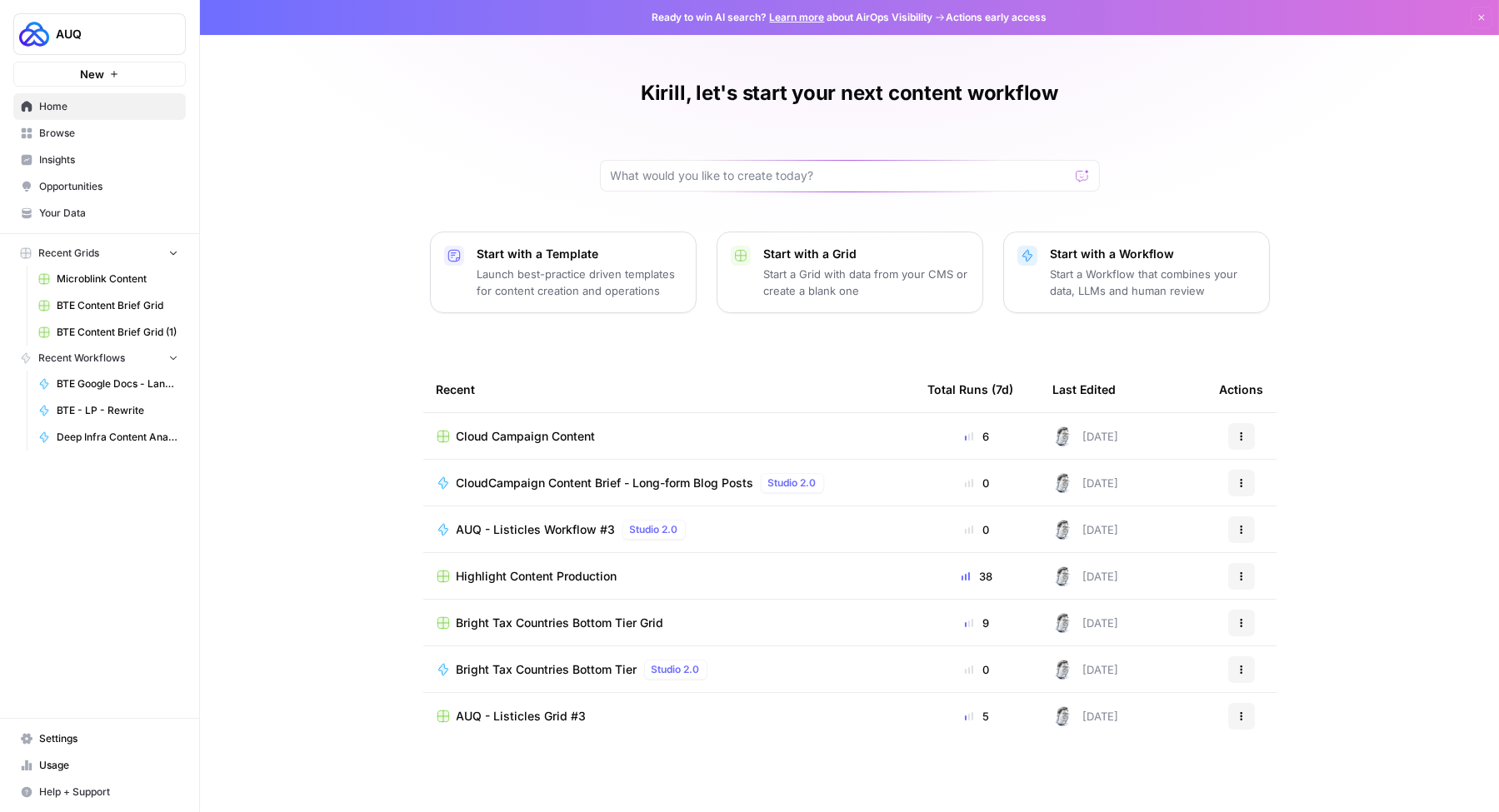
click at [89, 305] on span "BTE Content Brief Grid" at bounding box center [117, 305] width 122 height 15
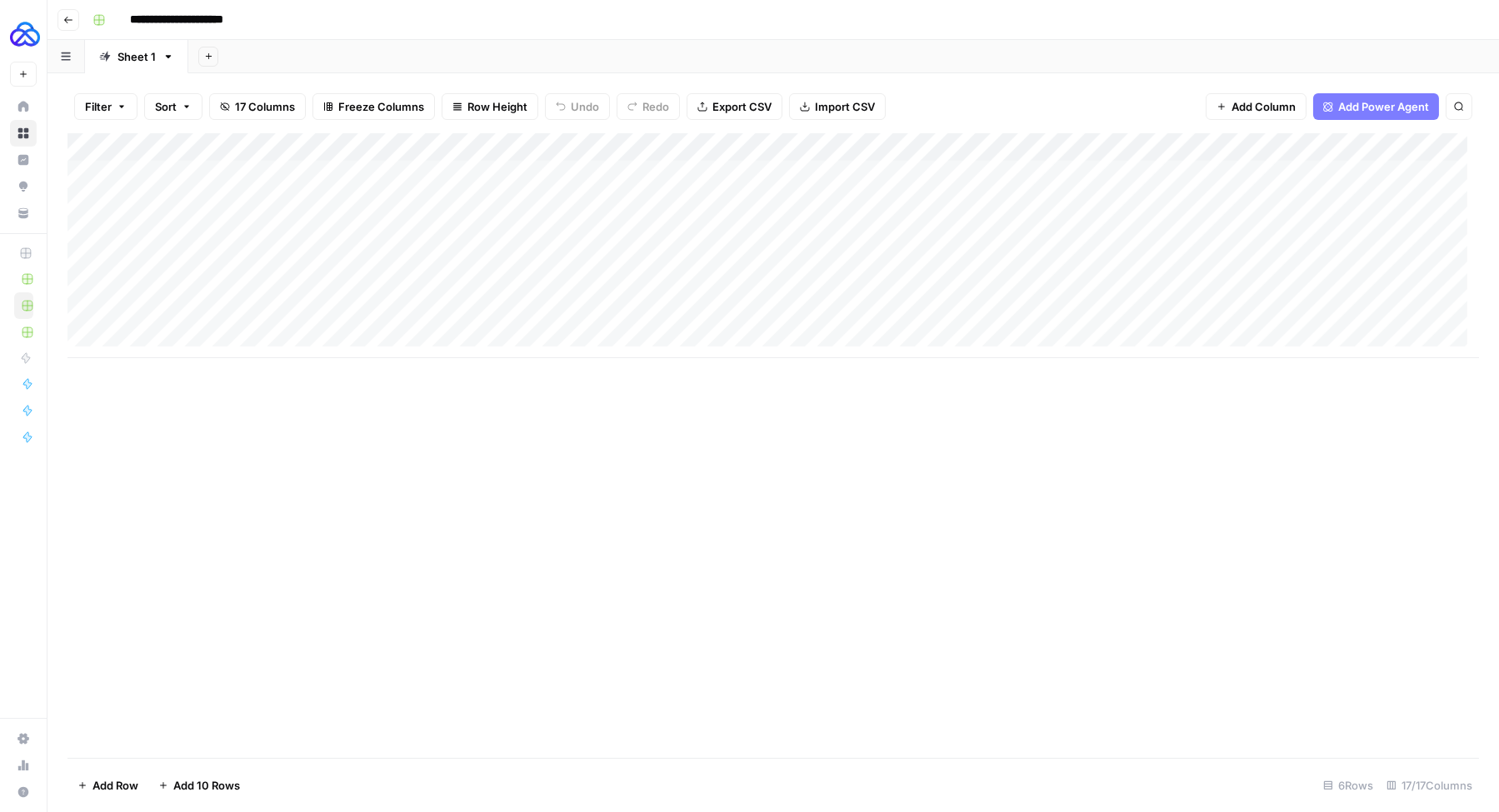
click at [179, 346] on div "Add Column" at bounding box center [772, 245] width 1411 height 225
type textarea "**********"
click at [360, 338] on textarea "**********" at bounding box center [258, 334] width 267 height 23
drag, startPoint x: 450, startPoint y: 335, endPoint x: 425, endPoint y: 335, distance: 25.0
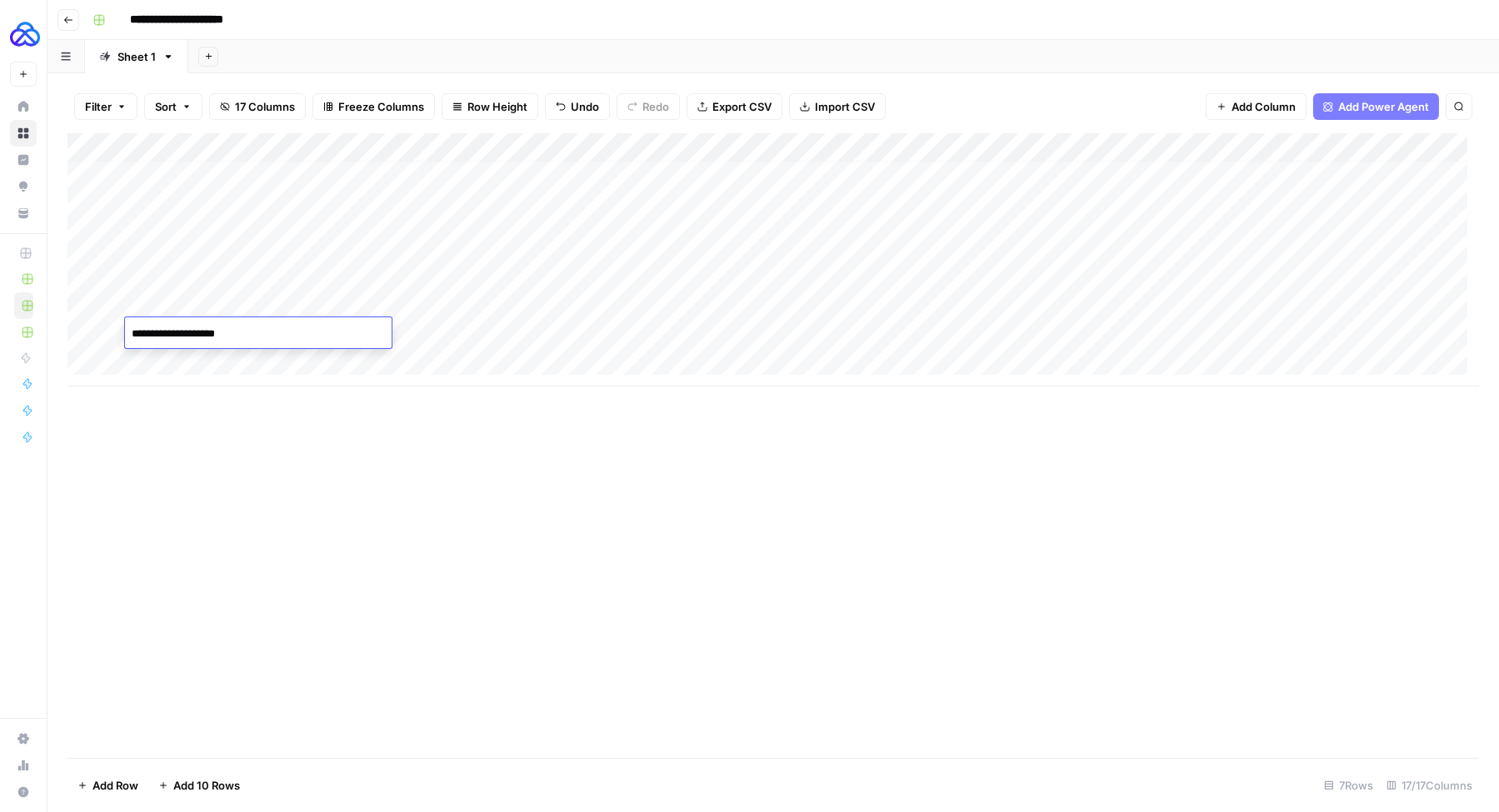
click at [450, 335] on div "Add Column" at bounding box center [772, 259] width 1411 height 253
click at [393, 337] on div "Add Column" at bounding box center [772, 259] width 1411 height 253
type textarea "**********"
click at [532, 330] on div "Add Column" at bounding box center [772, 259] width 1411 height 253
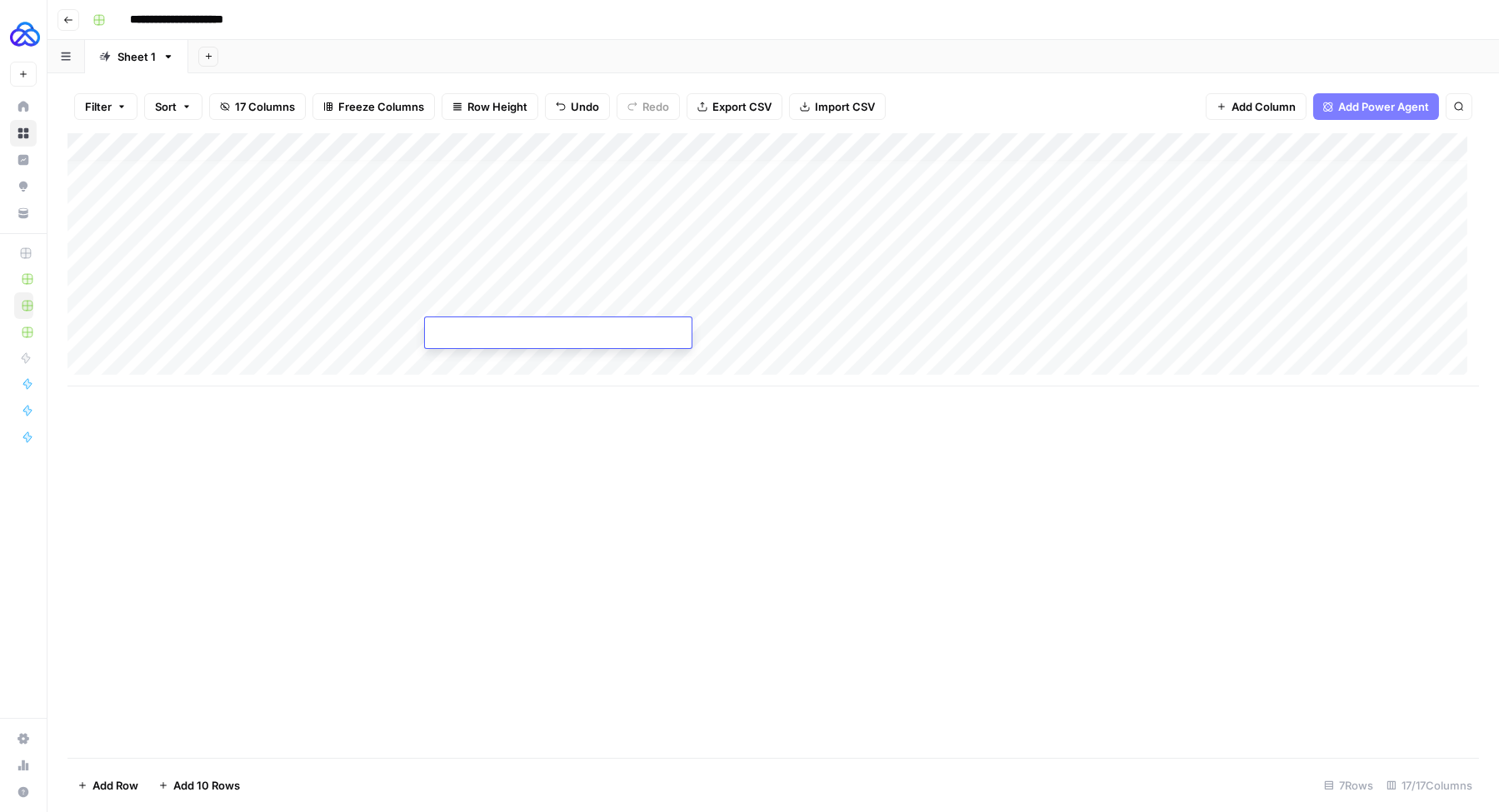
click at [532, 330] on textarea at bounding box center [557, 334] width 267 height 23
type textarea "*******"
click at [493, 331] on div "Add Column" at bounding box center [772, 259] width 1411 height 253
click at [493, 331] on textarea at bounding box center [557, 334] width 267 height 23
type textarea "*******"
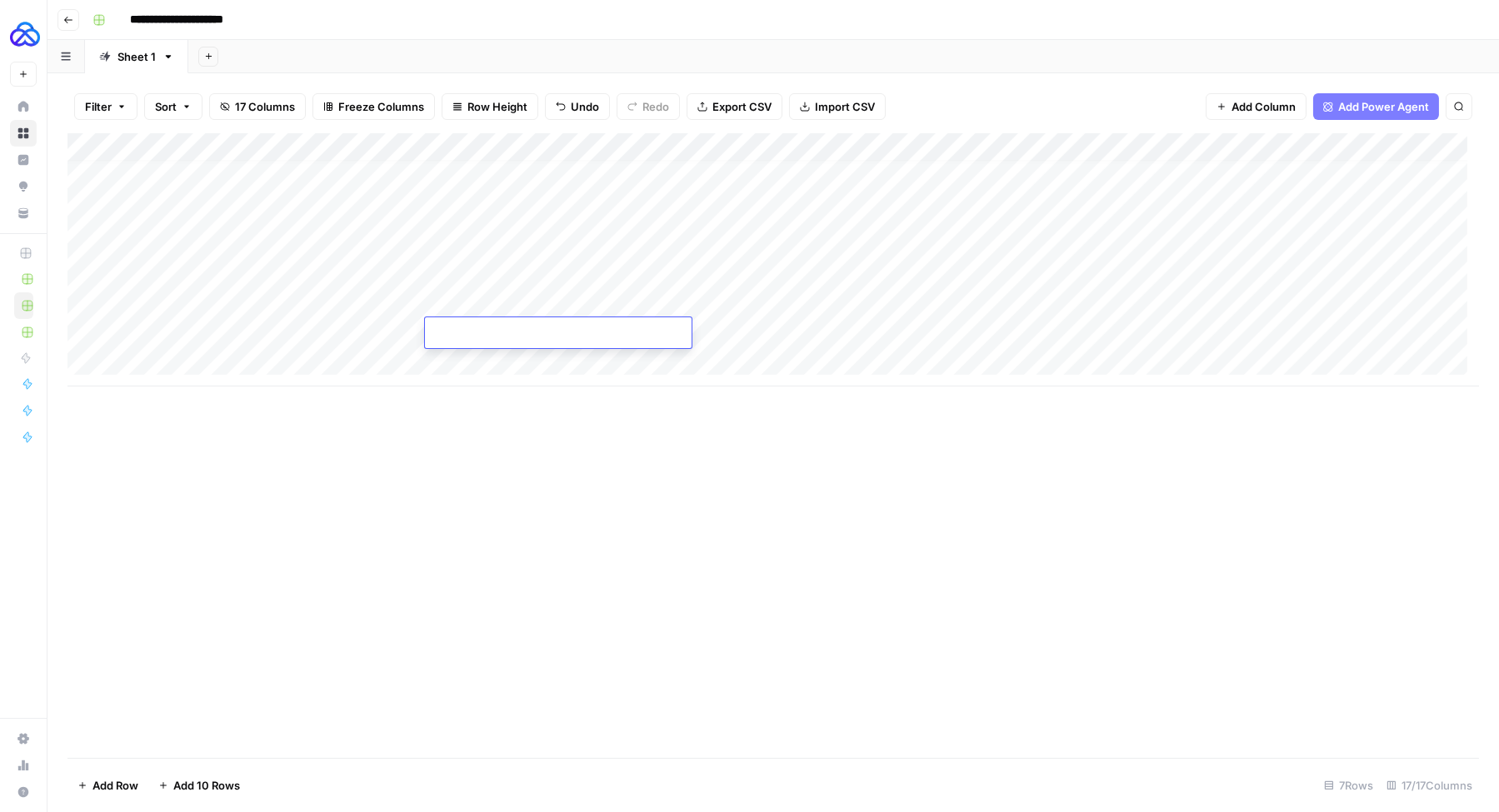
paste textarea "**********"
type textarea "**********"
click at [638, 327] on div "Add Column" at bounding box center [772, 259] width 1411 height 253
type textarea "**********"
click at [778, 333] on div "Add Column" at bounding box center [772, 259] width 1411 height 253
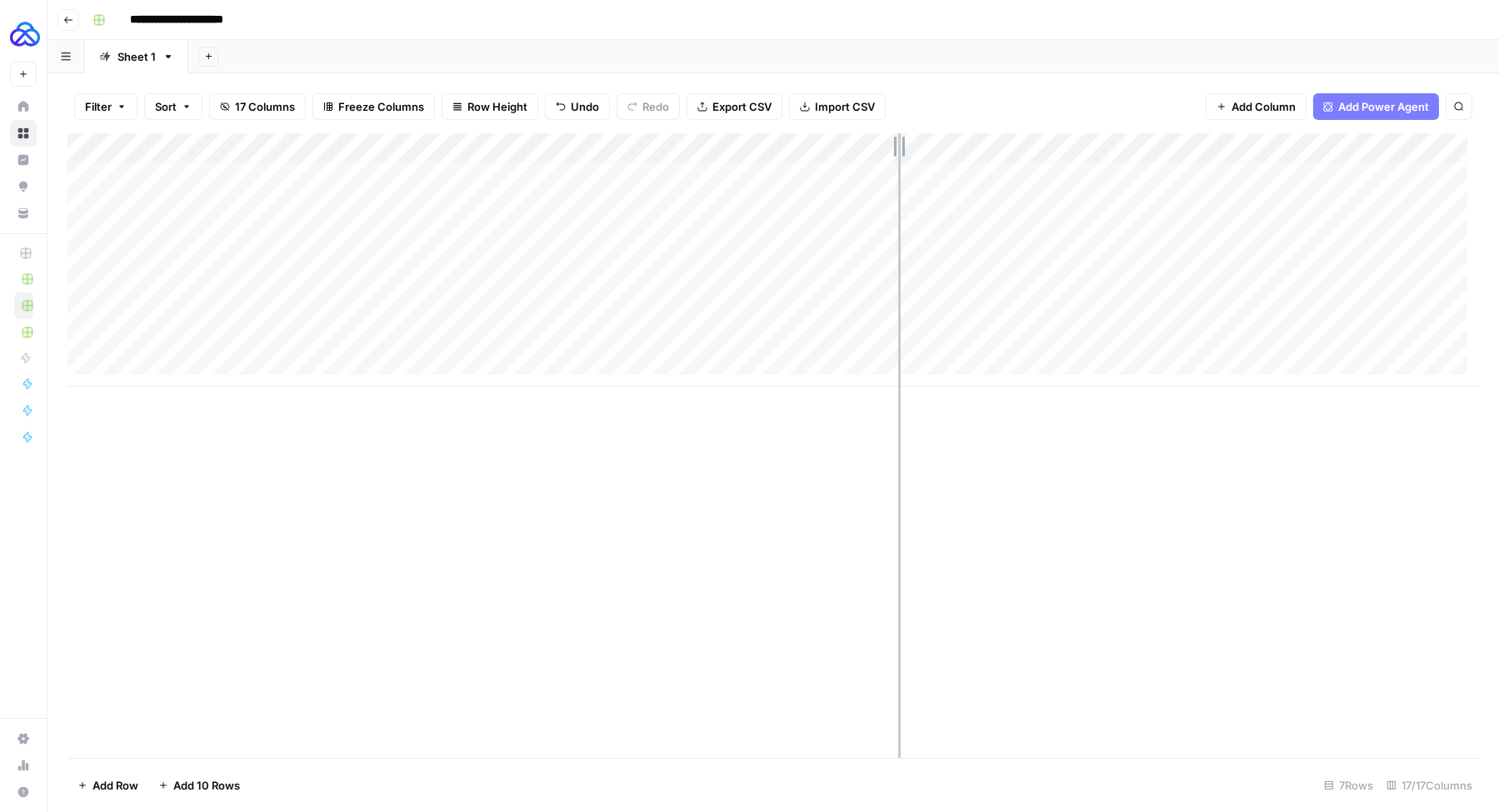
drag, startPoint x: 879, startPoint y: 148, endPoint x: 973, endPoint y: 147, distance: 94.0
click at [973, 147] on div "Add Column" at bounding box center [772, 259] width 1411 height 253
click at [786, 325] on div "Add Column" at bounding box center [772, 259] width 1411 height 253
click at [786, 325] on textarea at bounding box center [858, 334] width 267 height 23
type textarea "**********"
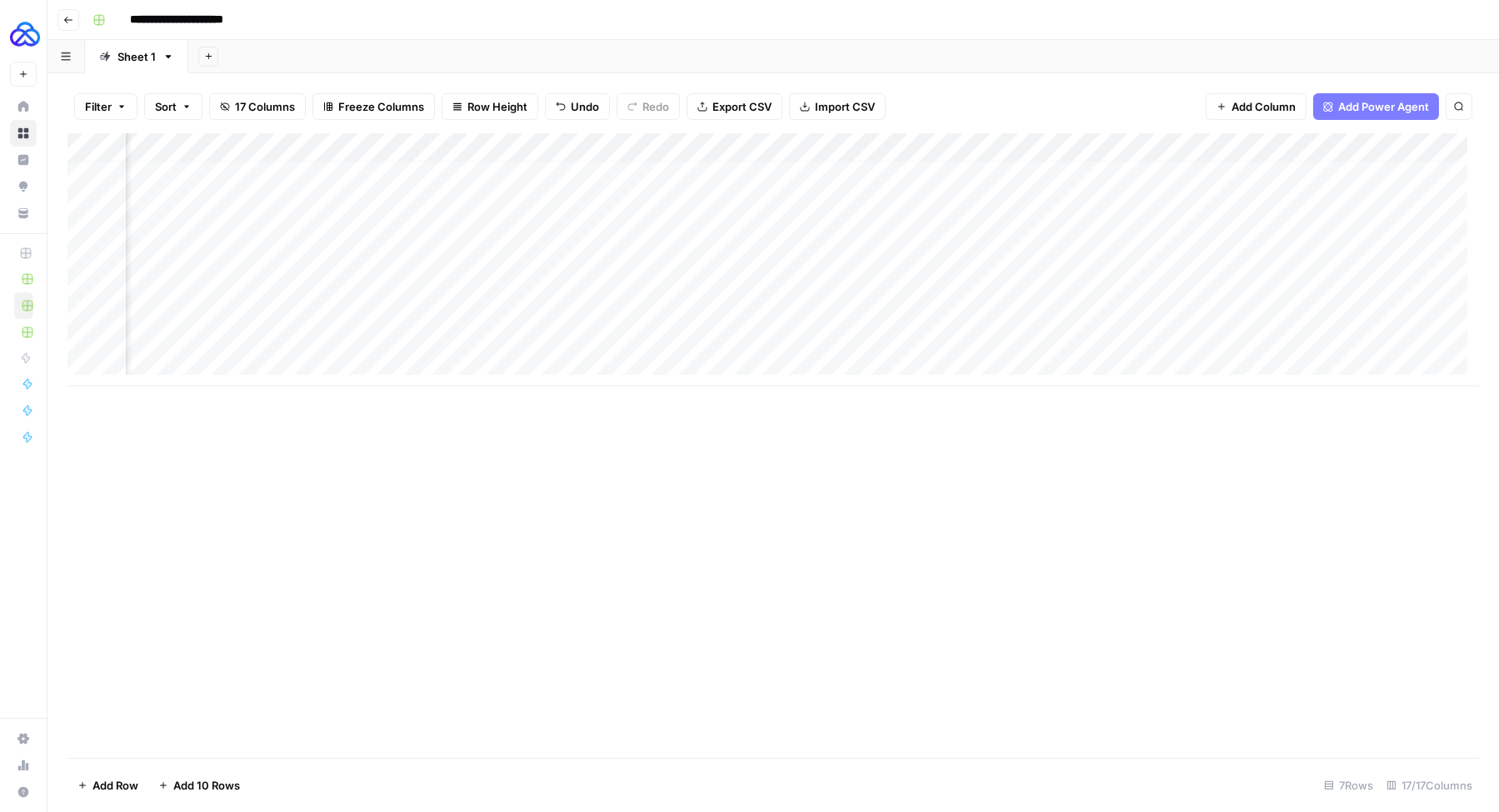
scroll to position [11, 643]
click at [403, 332] on div "Add Column" at bounding box center [772, 259] width 1411 height 253
click at [473, 148] on div "Add Column" at bounding box center [772, 259] width 1411 height 253
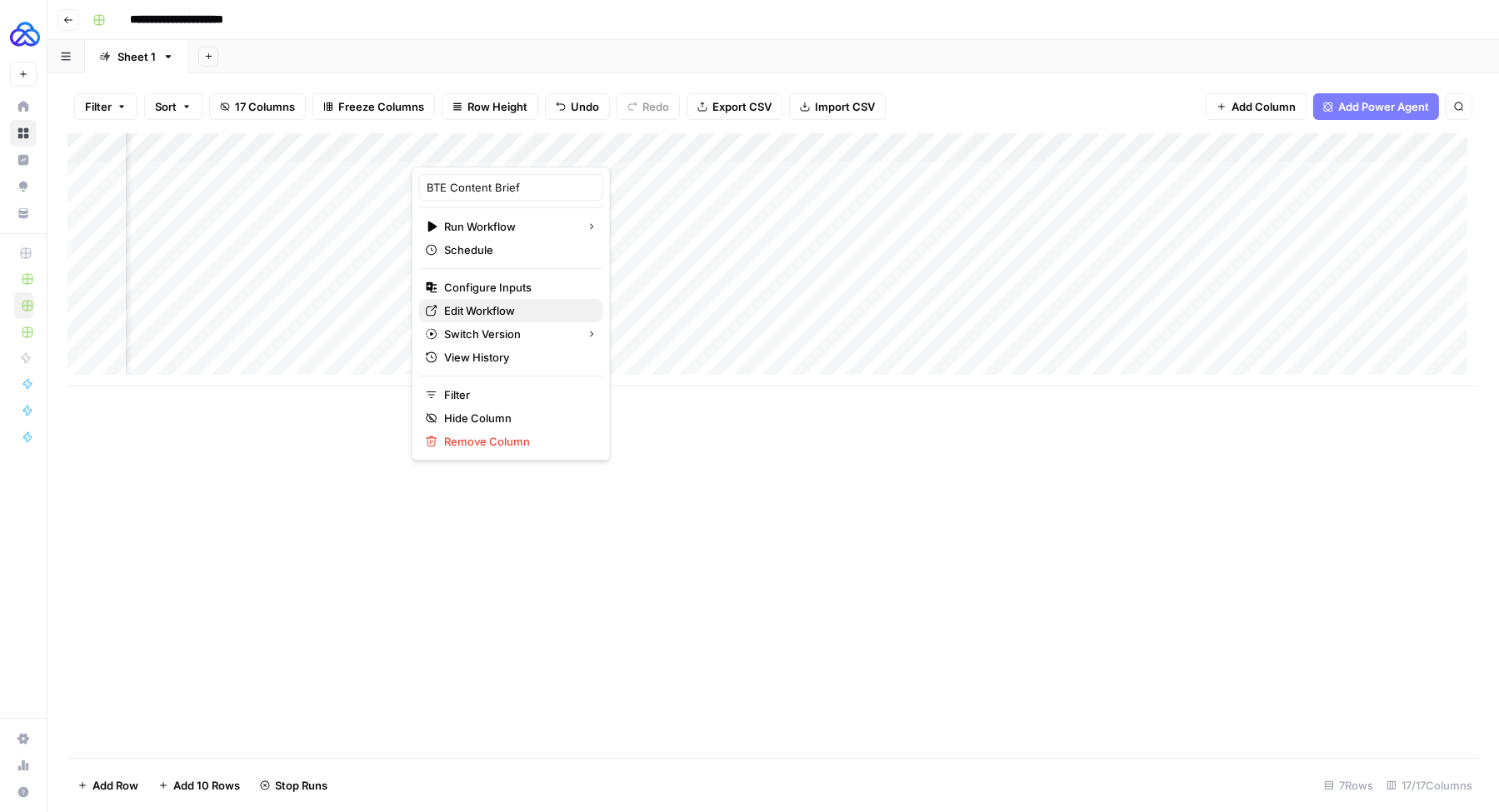
click at [468, 313] on span "Edit Workflow" at bounding box center [517, 310] width 146 height 16
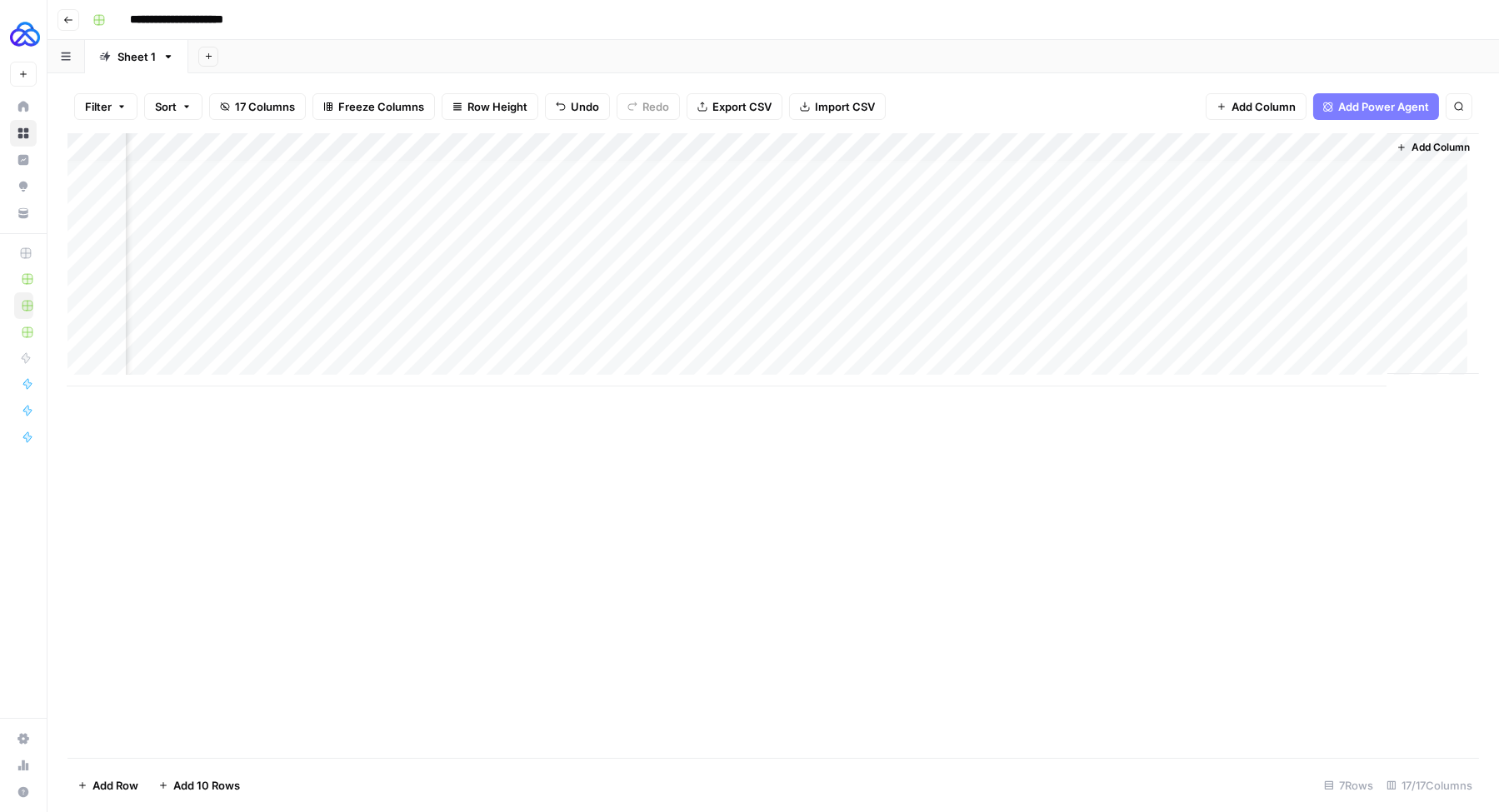
scroll to position [0, 1397]
click at [1101, 172] on div "Add Column" at bounding box center [772, 259] width 1411 height 253
click at [1101, 170] on div "Add Column" at bounding box center [772, 259] width 1411 height 253
click at [1137, 319] on div "Add Column" at bounding box center [772, 259] width 1411 height 253
click at [1168, 149] on div "Add Column" at bounding box center [772, 259] width 1411 height 253
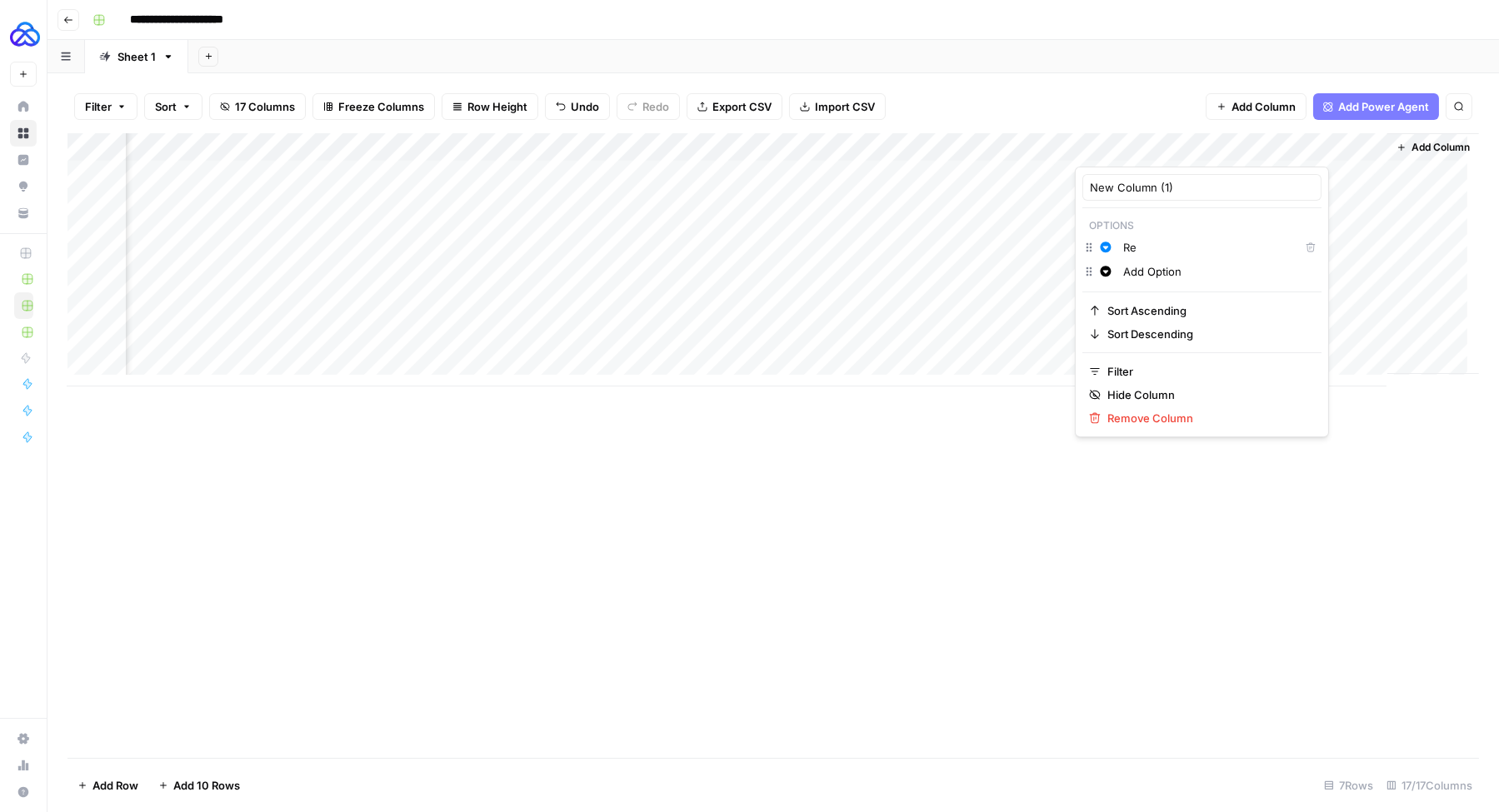
click at [1215, 150] on div at bounding box center [1149, 149] width 151 height 34
click at [1139, 413] on span "Remove Column" at bounding box center [1207, 418] width 201 height 16
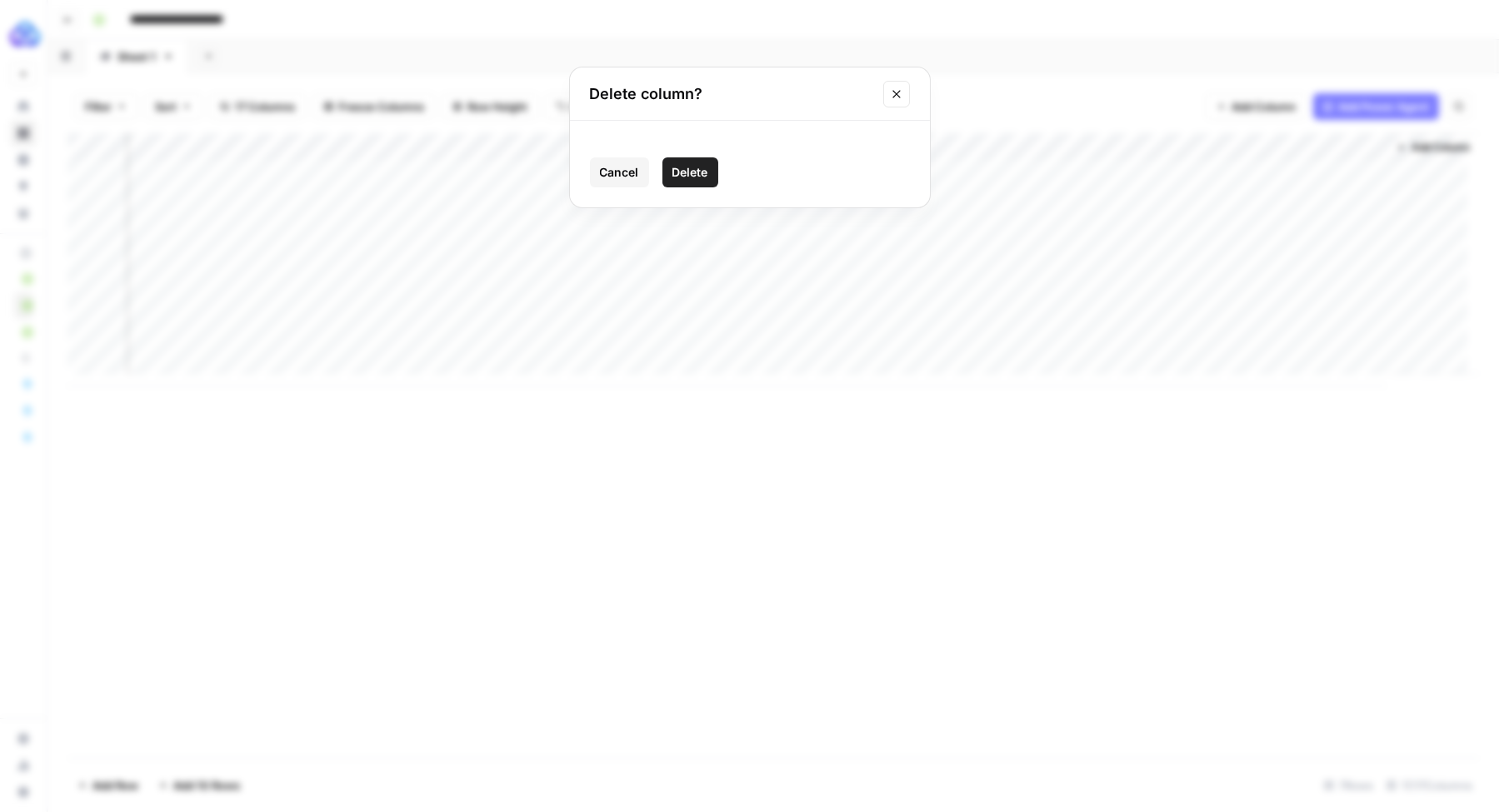
drag, startPoint x: 697, startPoint y: 173, endPoint x: 916, endPoint y: 190, distance: 219.7
click at [697, 173] on span "Delete" at bounding box center [690, 172] width 36 height 16
click at [1364, 153] on div "Add Column" at bounding box center [772, 259] width 1411 height 253
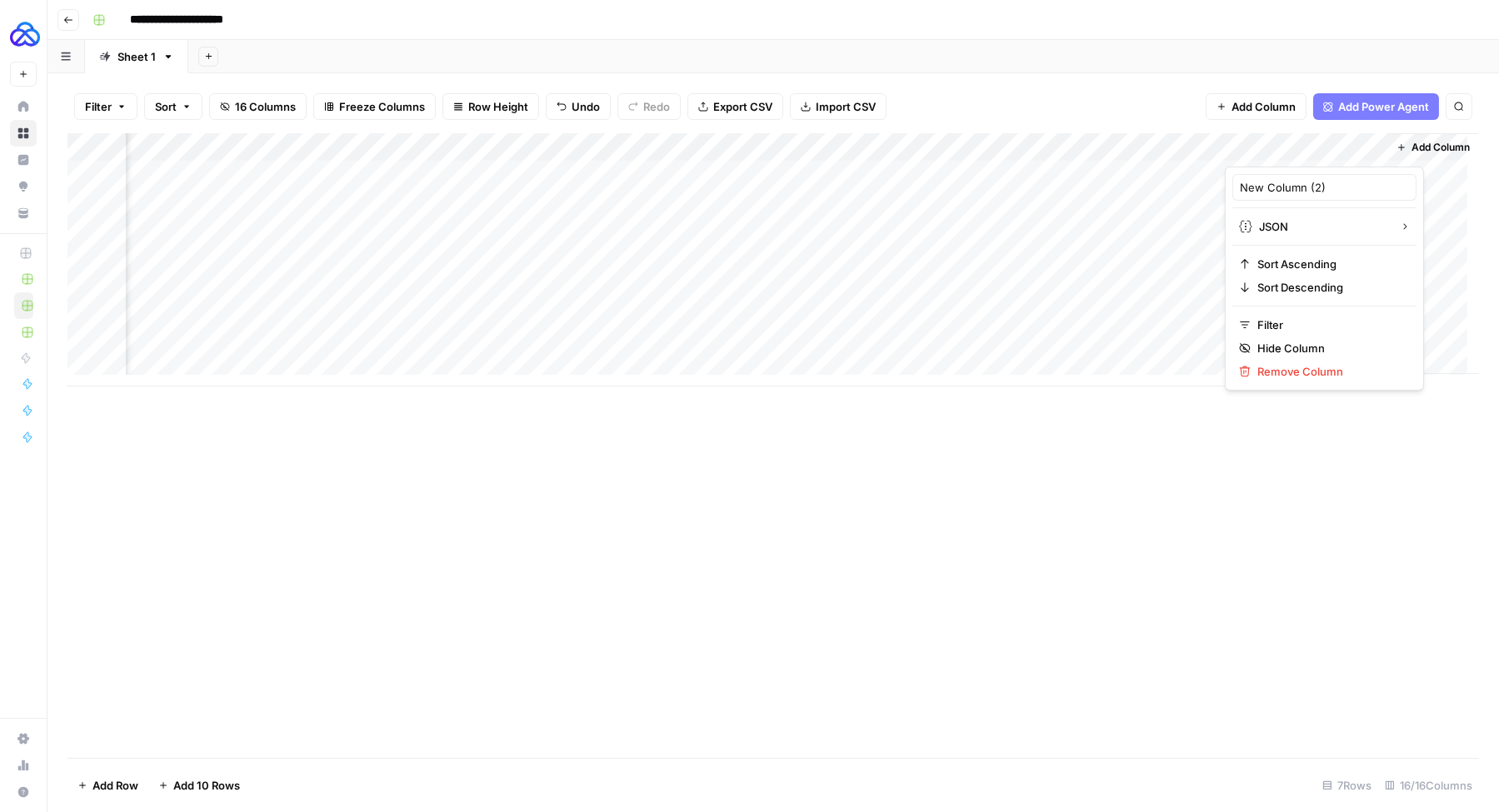
click at [1150, 368] on div "Add Column" at bounding box center [772, 259] width 1411 height 253
click at [767, 145] on div "Add Column" at bounding box center [772, 274] width 1411 height 281
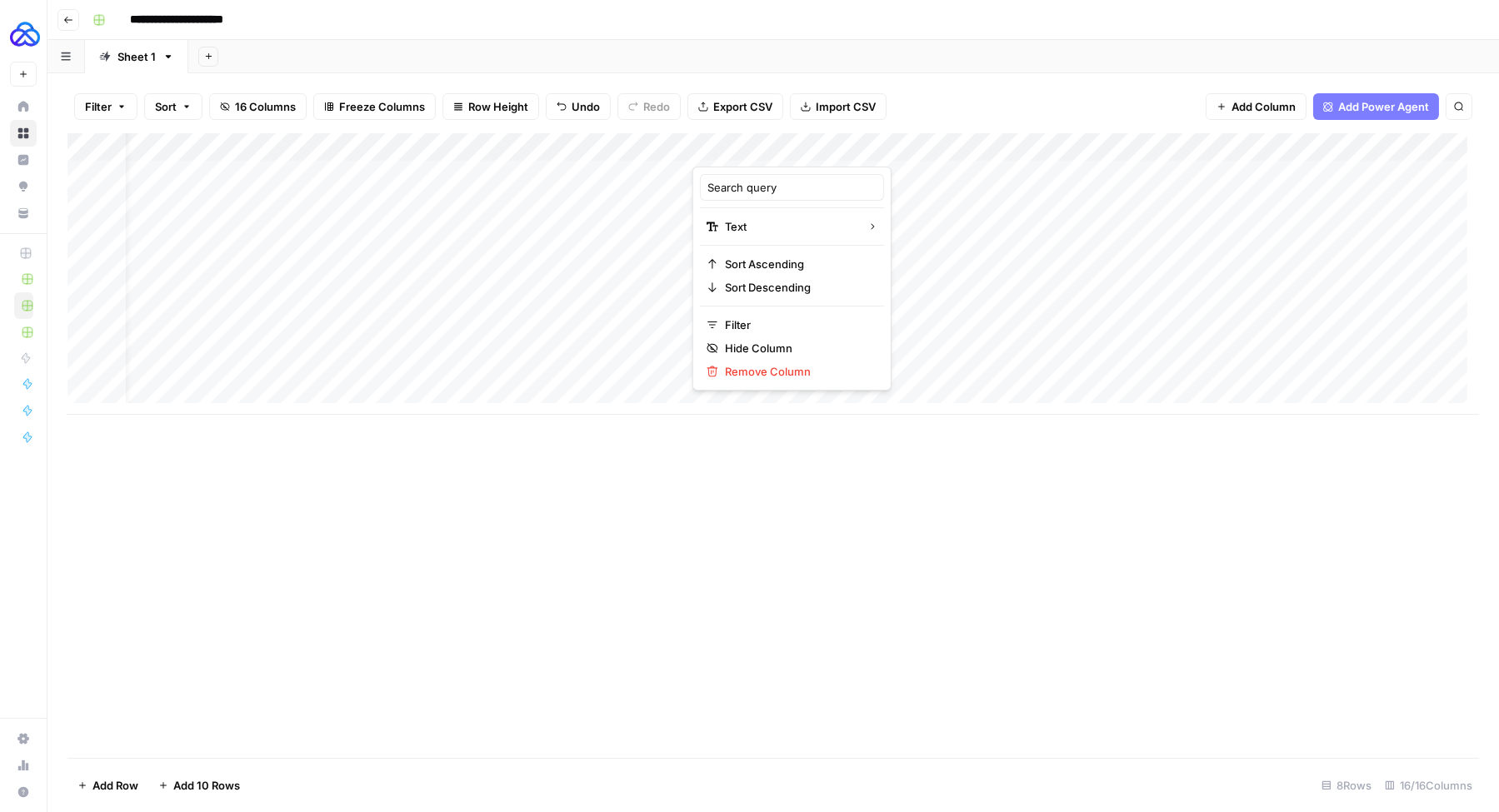
click at [929, 148] on div at bounding box center [816, 149] width 248 height 34
click at [928, 148] on div at bounding box center [816, 149] width 248 height 34
click at [942, 115] on div "Filter Sort 16 Columns Freeze Columns Row Height Undo Redo Export CSV Import CS…" at bounding box center [772, 107] width 1411 height 54
click at [929, 149] on div "Add Column" at bounding box center [772, 274] width 1411 height 281
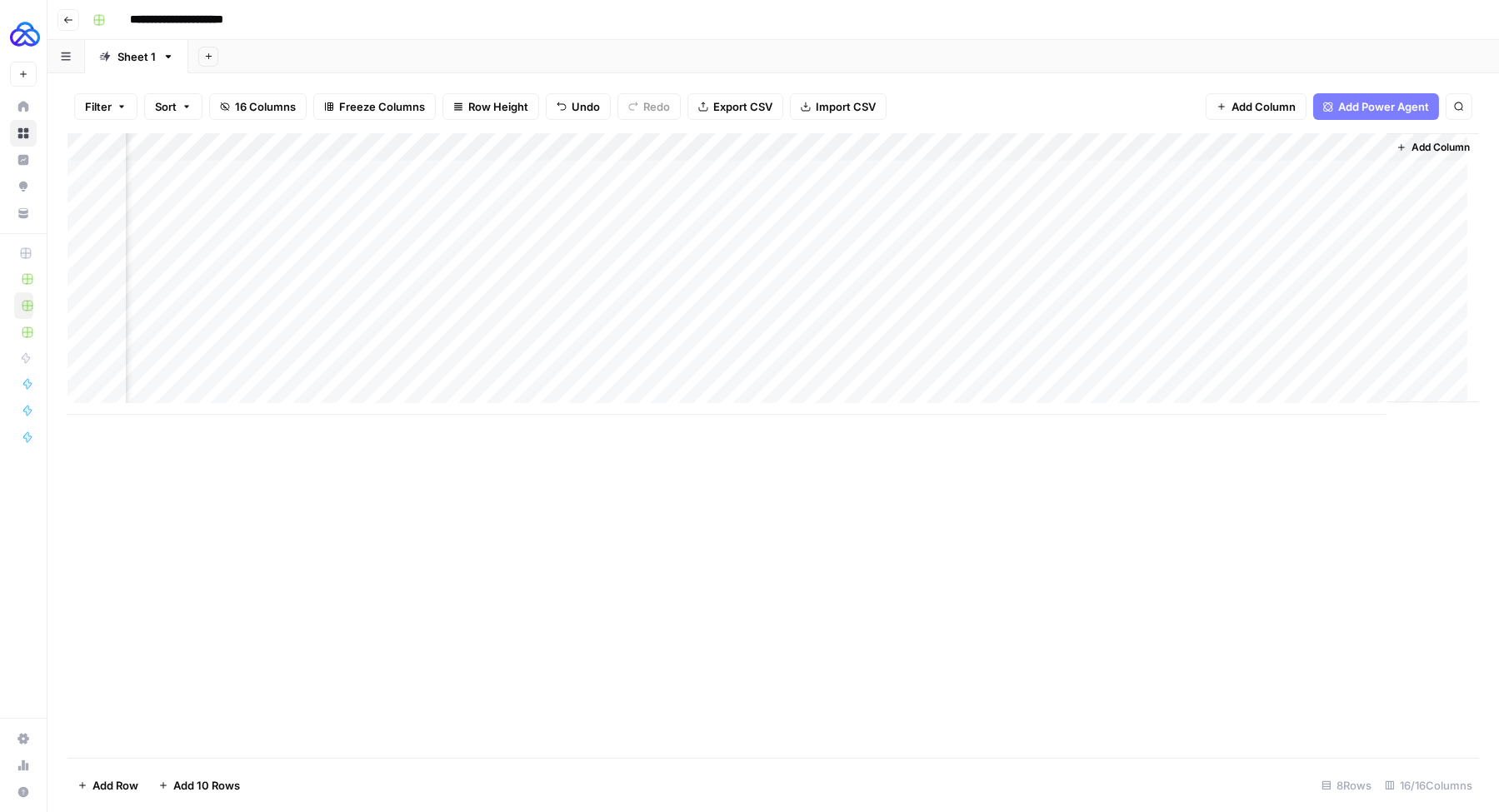
click at [1428, 154] on span "Add Column" at bounding box center [1440, 147] width 59 height 15
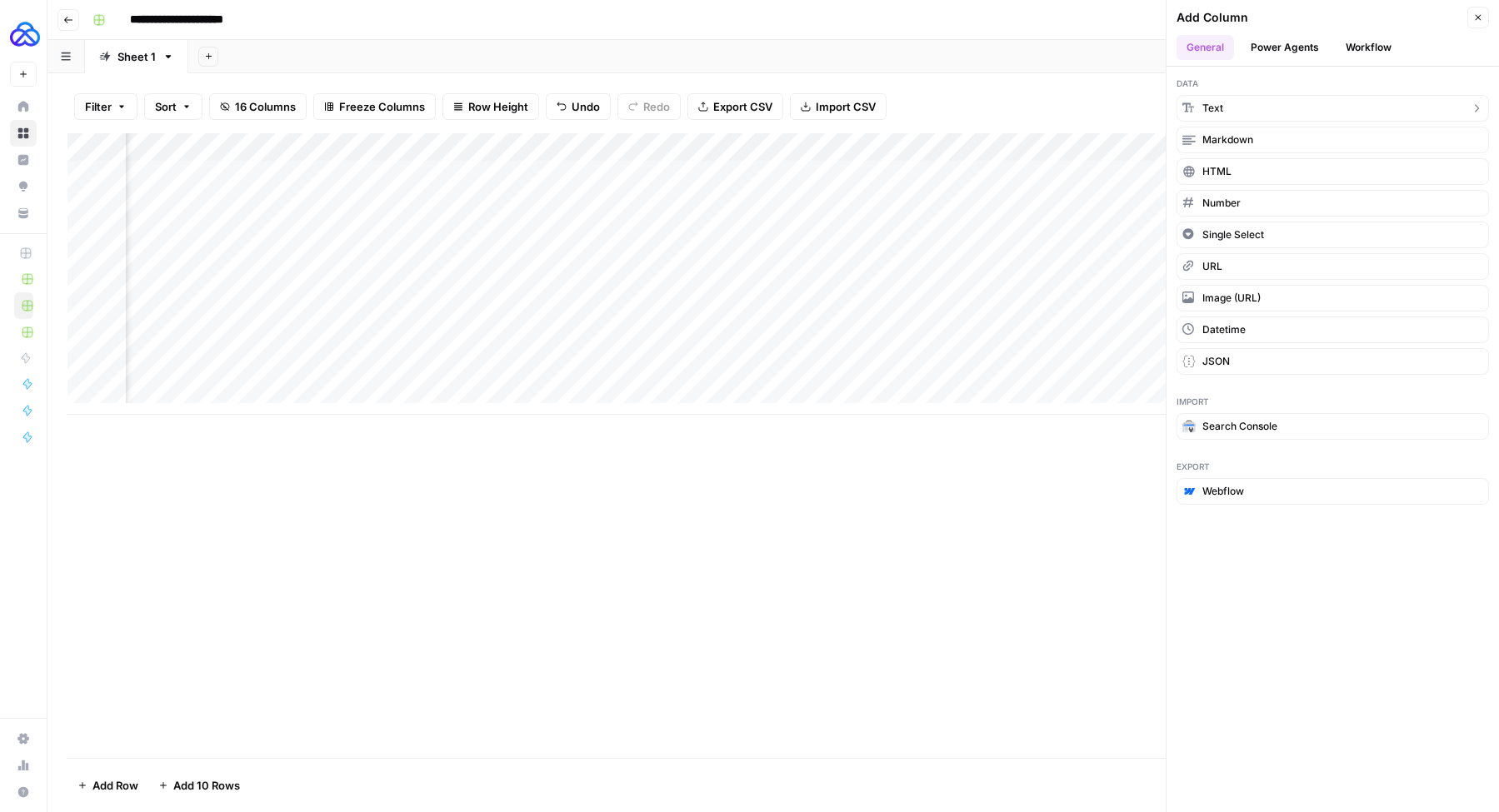
click at [1264, 110] on button "Text" at bounding box center [1332, 108] width 312 height 27
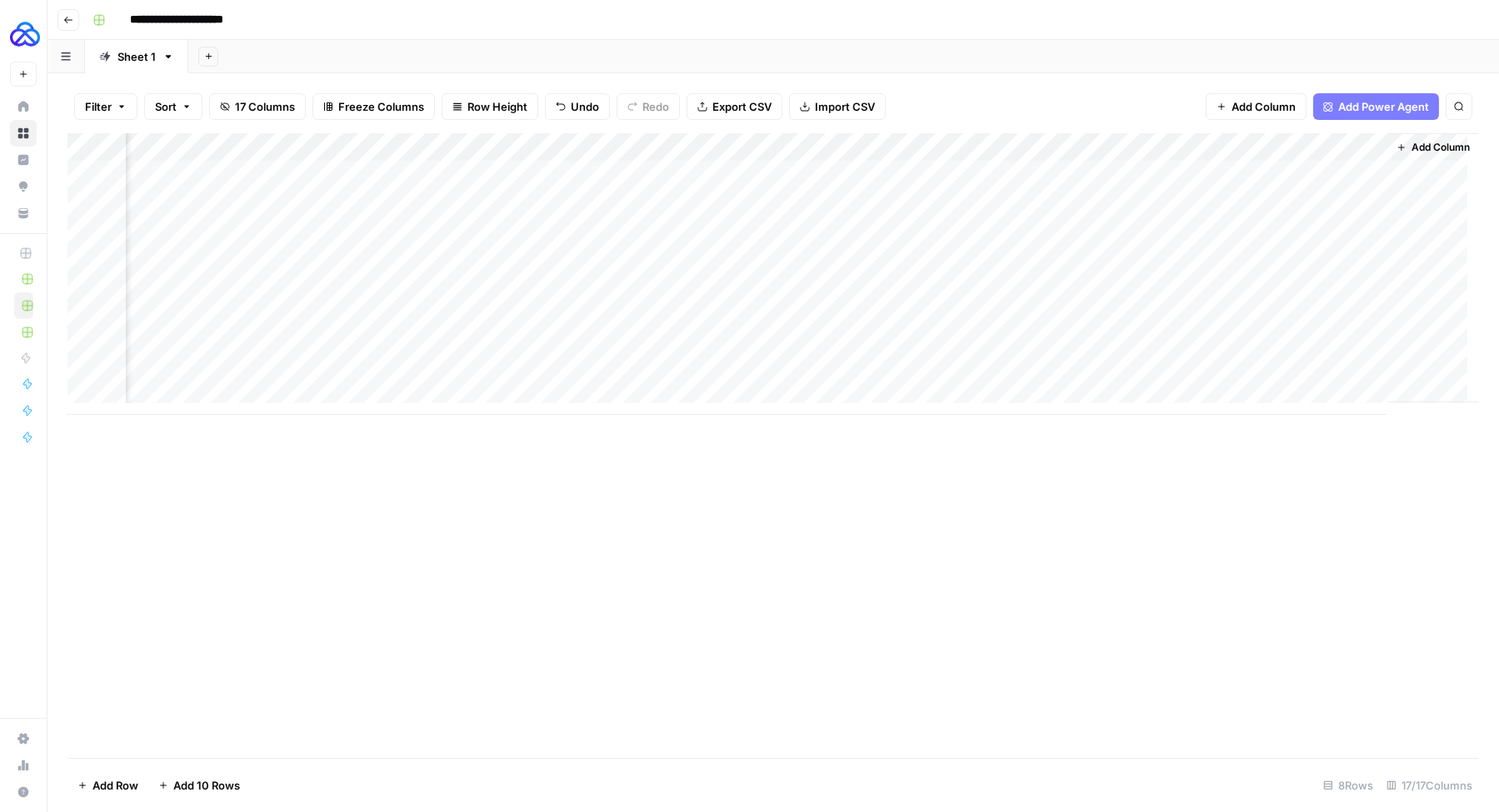
scroll to position [0, 1487]
click at [1243, 152] on div "Add Column" at bounding box center [772, 274] width 1411 height 281
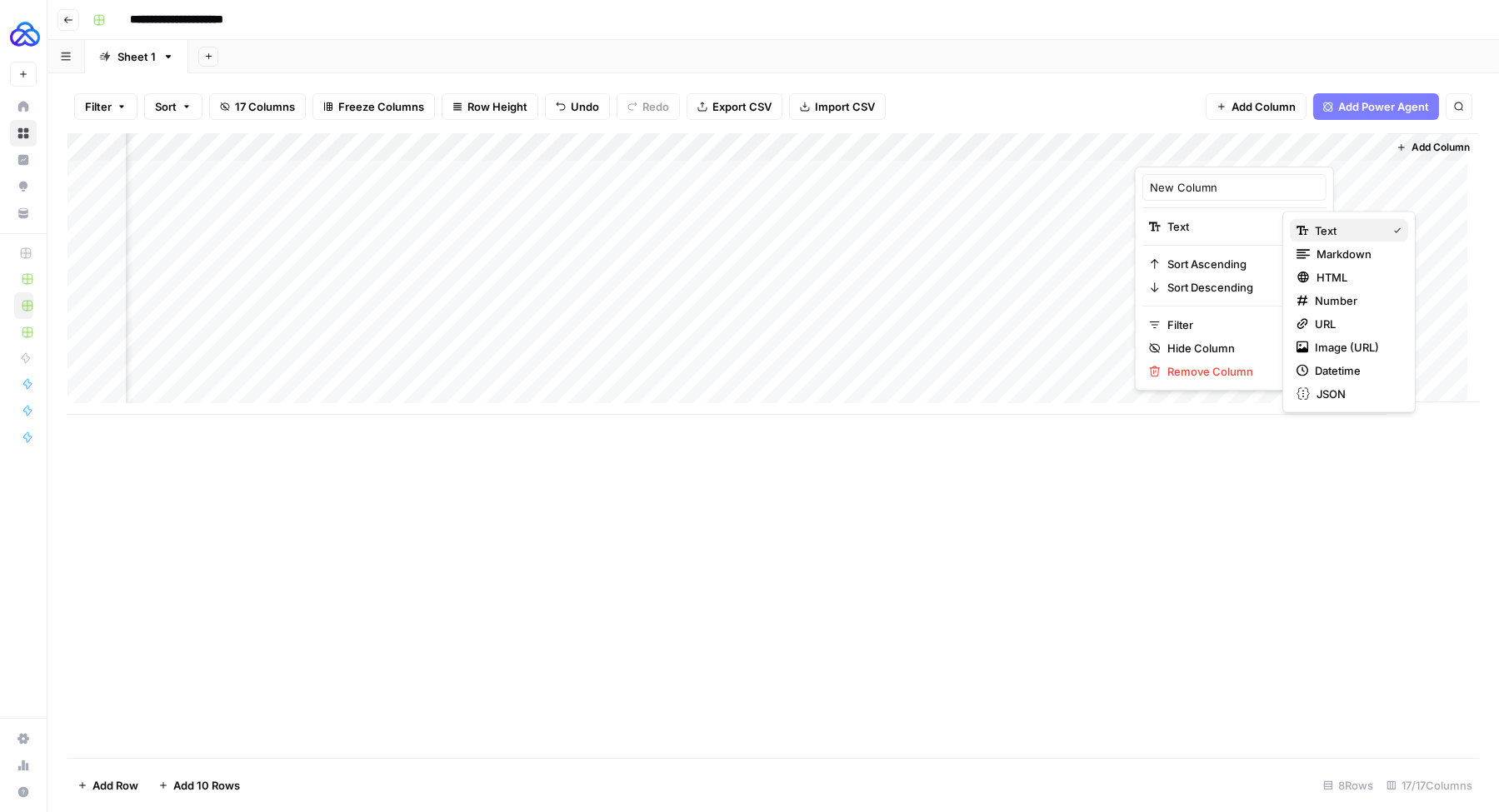
drag, startPoint x: 1341, startPoint y: 258, endPoint x: 1345, endPoint y: 236, distance: 22.4
click at [1345, 236] on div "Text Markdown HTML Number URL Image (URL) Datetime JSON" at bounding box center [1349, 312] width 133 height 202
click at [1345, 236] on span "Text" at bounding box center [1346, 230] width 65 height 16
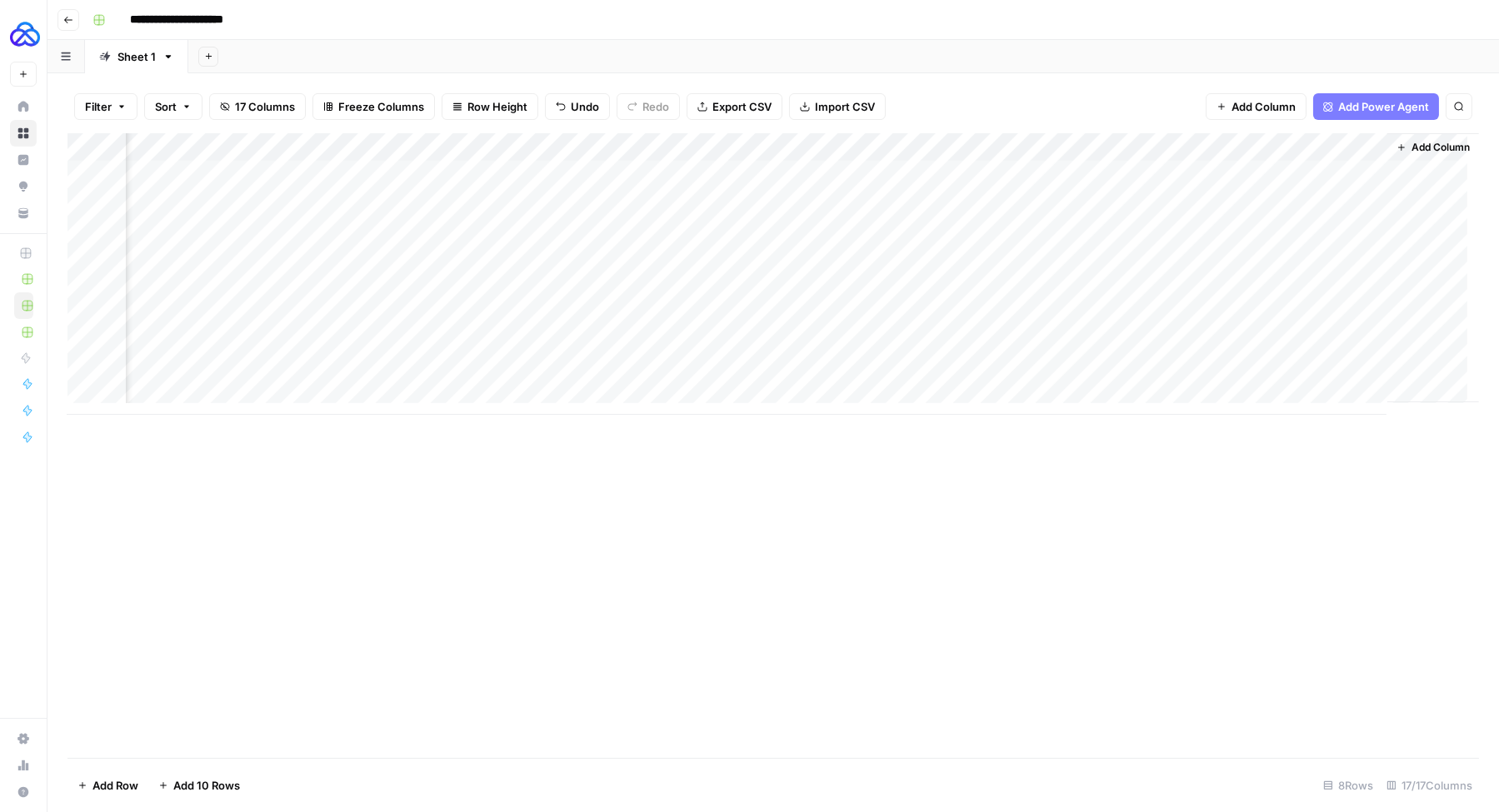
click at [1279, 173] on div "Add Column" at bounding box center [772, 274] width 1411 height 281
type textarea "**********"
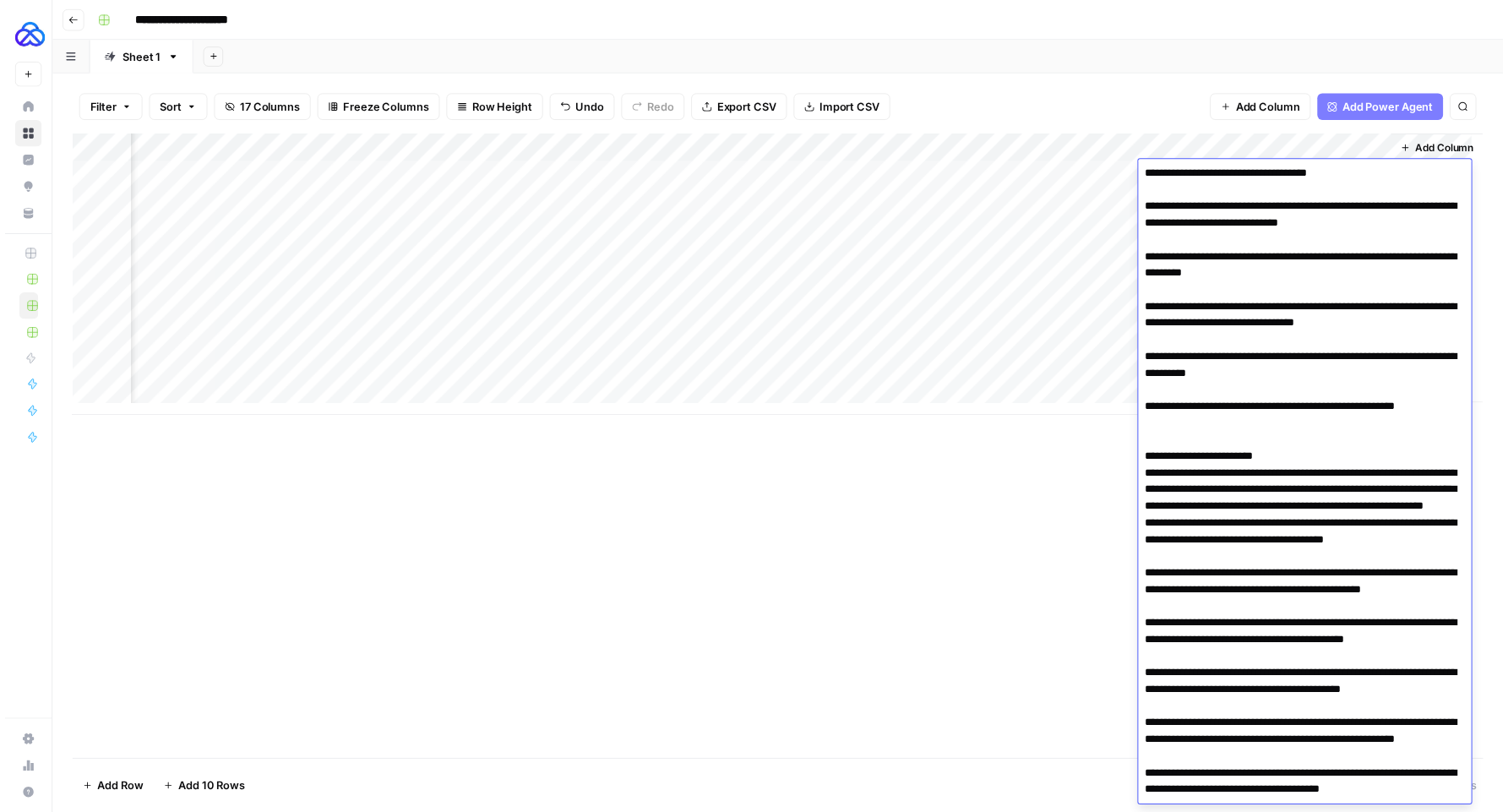
scroll to position [891, 0]
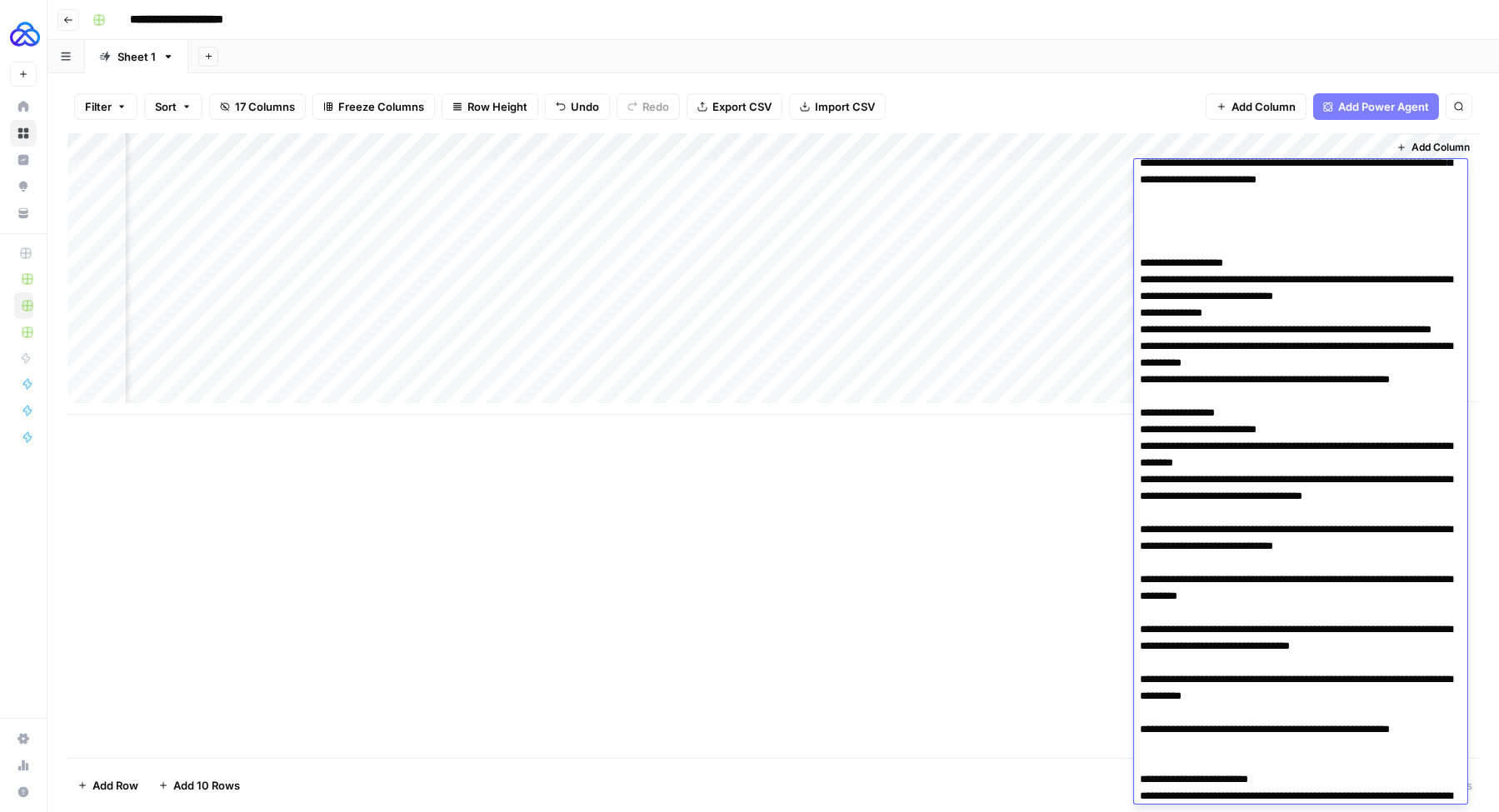
click at [1238, 144] on div "Add Column" at bounding box center [772, 274] width 1411 height 281
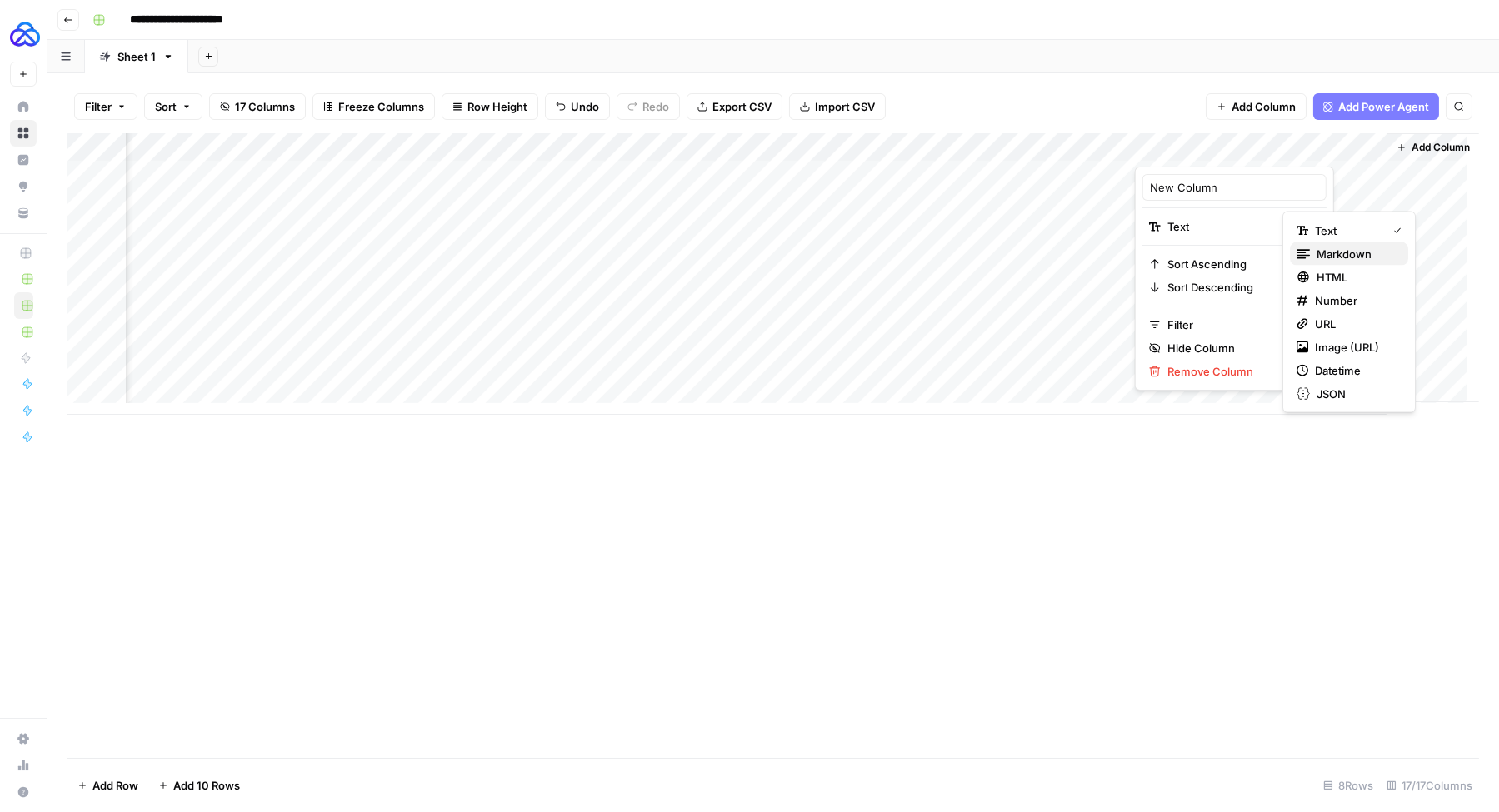
click at [1367, 261] on span "Markdown" at bounding box center [1355, 254] width 79 height 16
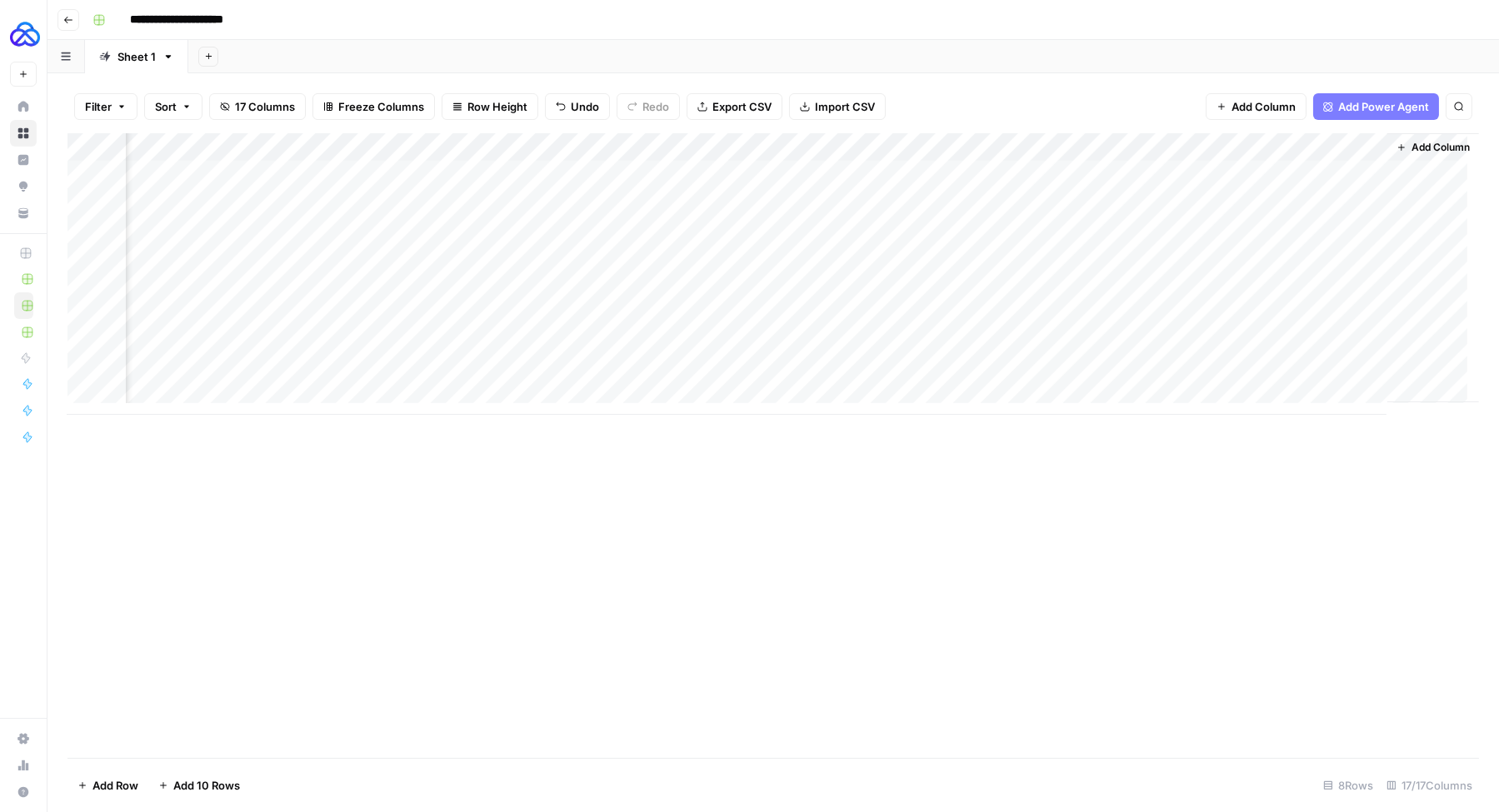
drag, startPoint x: 1282, startPoint y: 186, endPoint x: 1281, endPoint y: 178, distance: 8.1
click at [1282, 185] on div "Add Column" at bounding box center [772, 274] width 1411 height 281
click at [1281, 178] on div "Add Column" at bounding box center [772, 274] width 1411 height 281
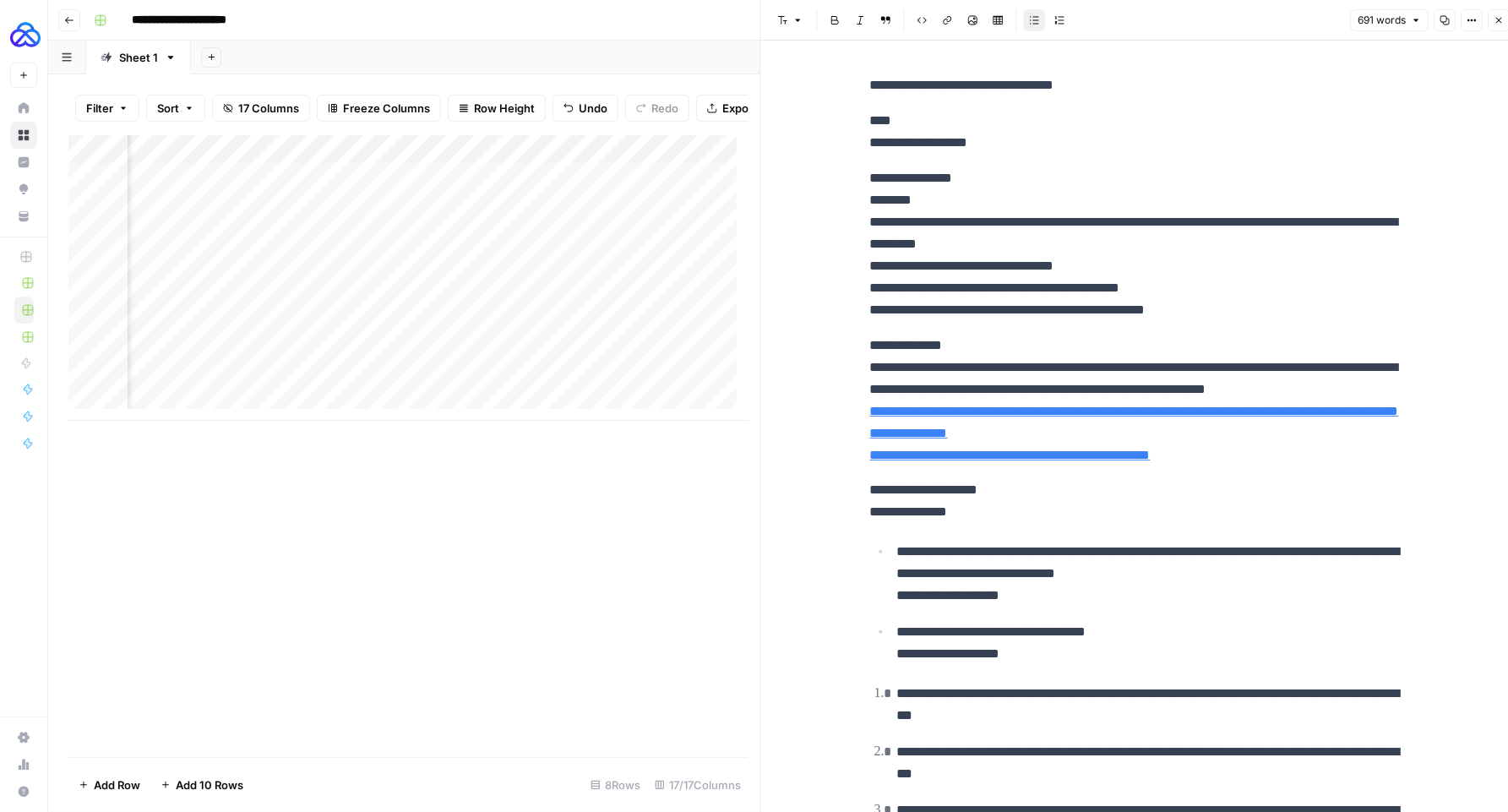
click at [985, 276] on p "**********" at bounding box center [1140, 244] width 541 height 154
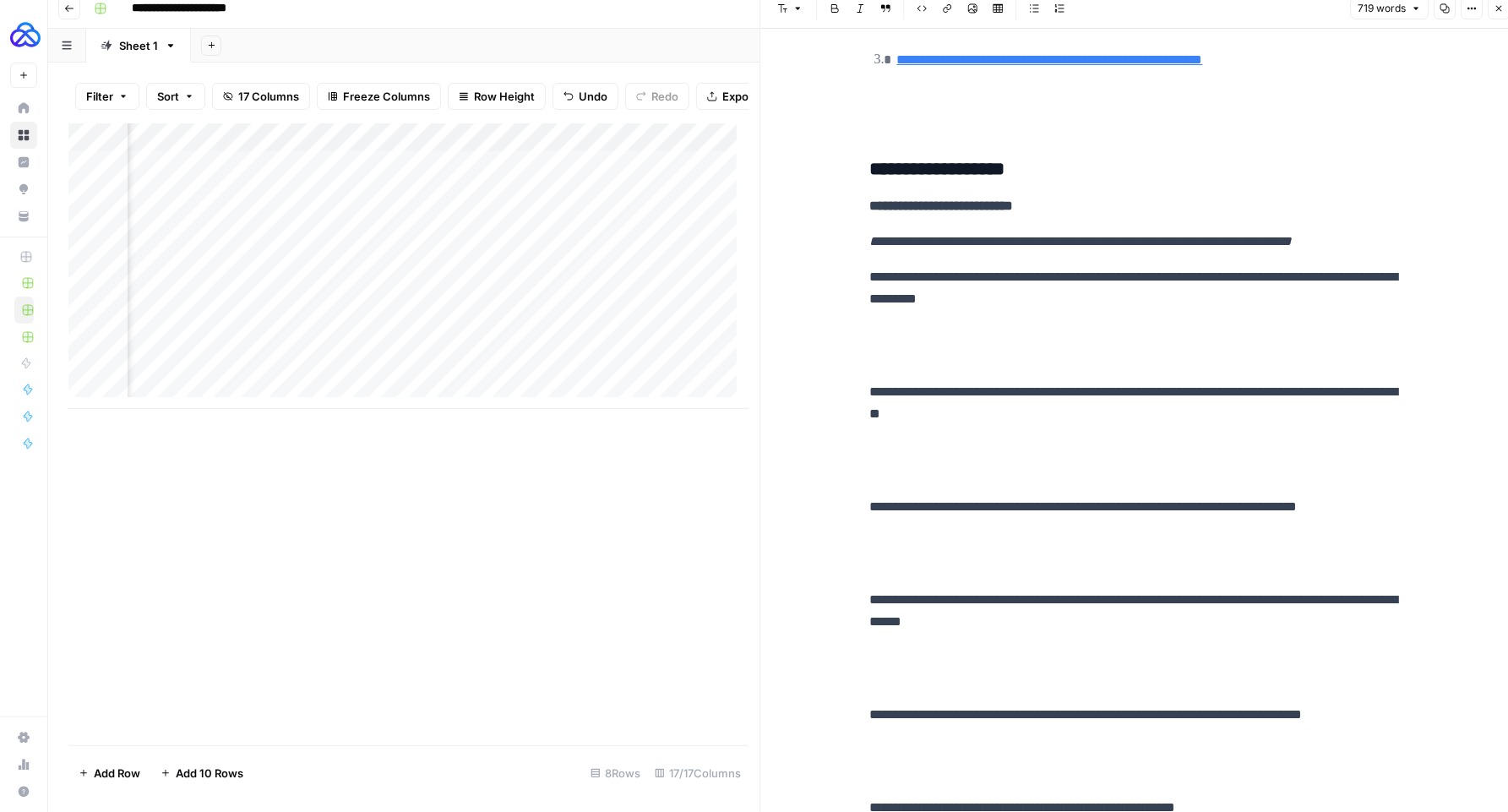
scroll to position [2632, 0]
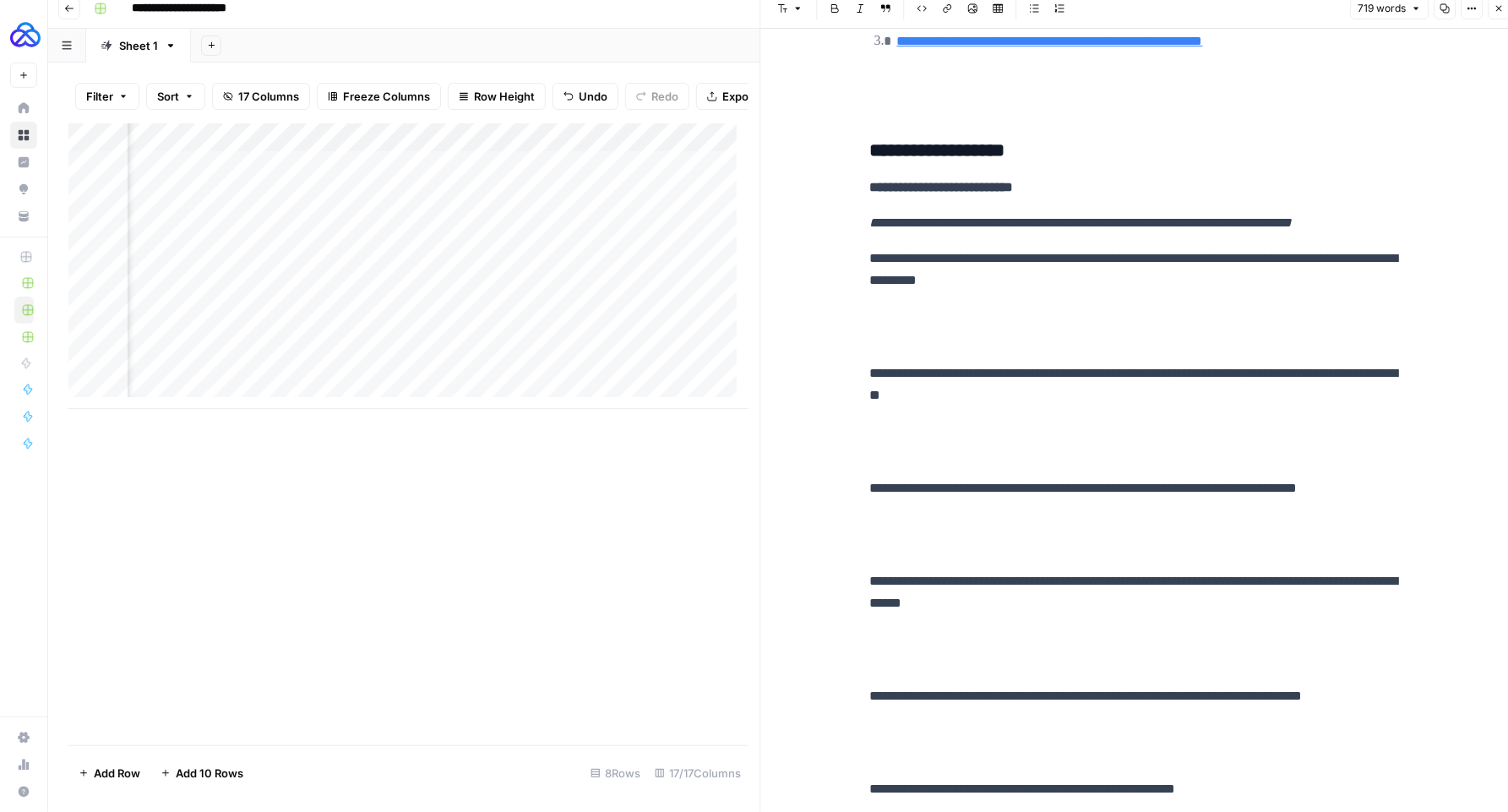
click at [915, 464] on p at bounding box center [1140, 442] width 541 height 44
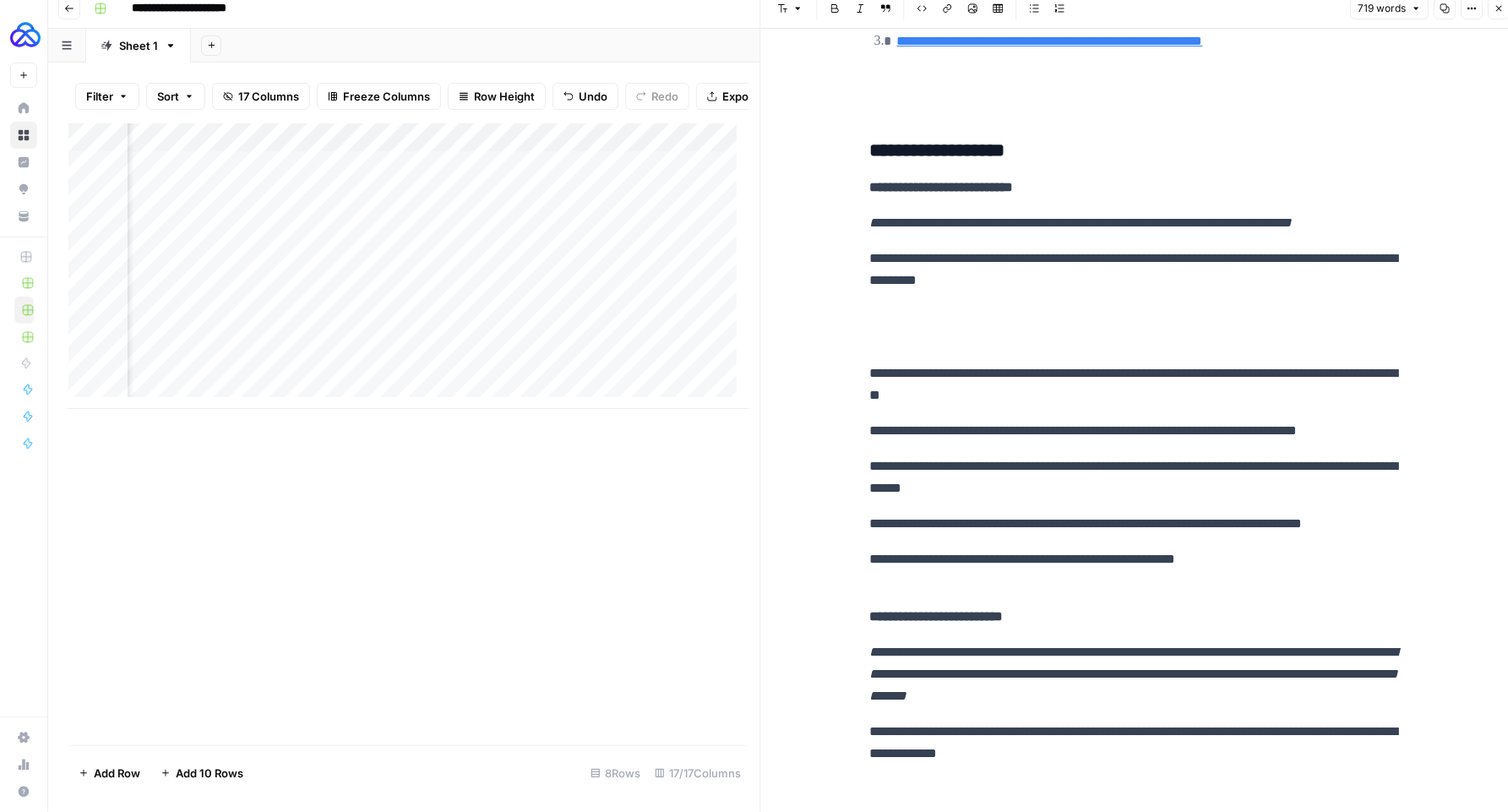
click at [880, 349] on p at bounding box center [1140, 327] width 541 height 44
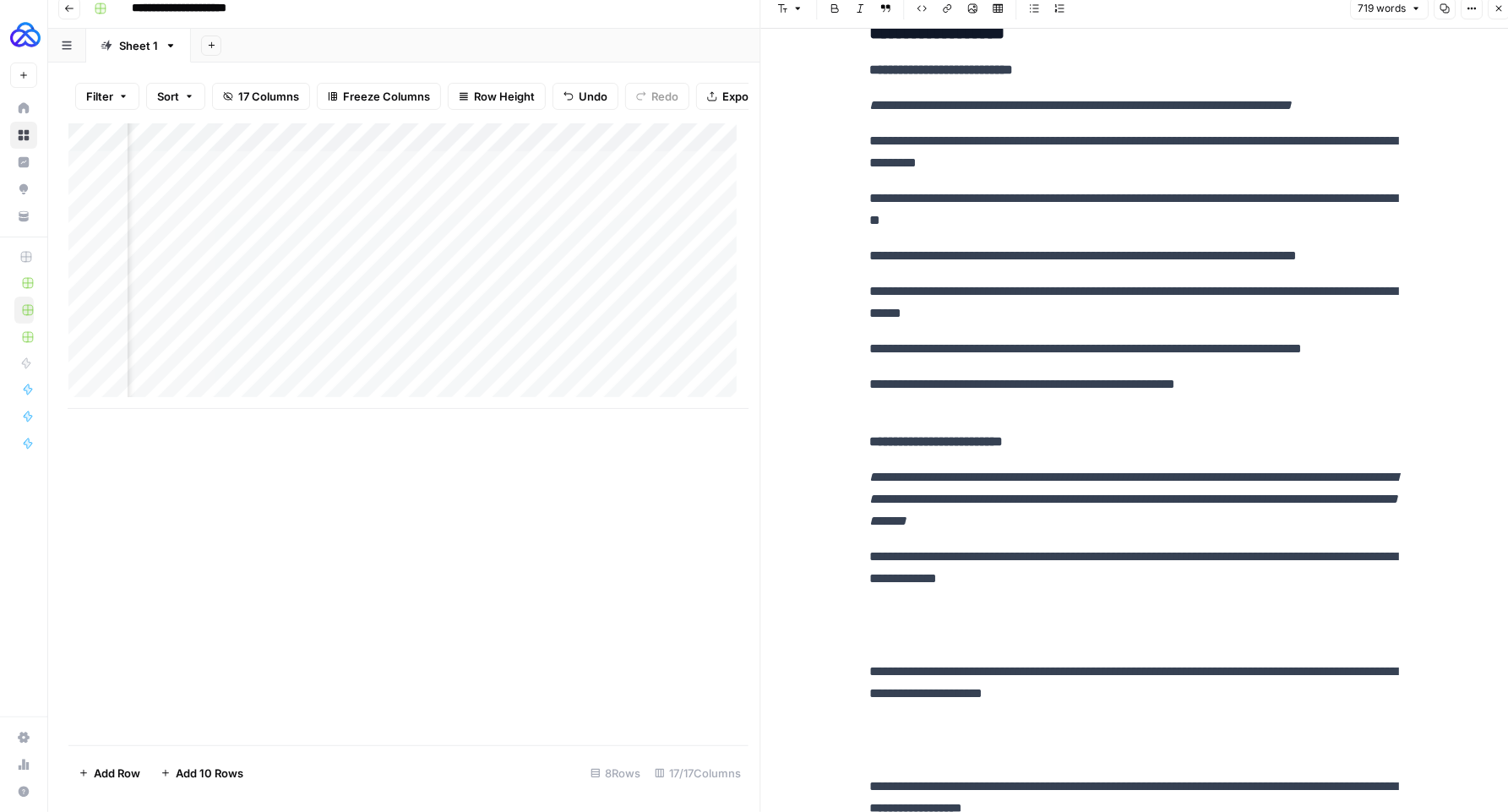
scroll to position [3127, 0]
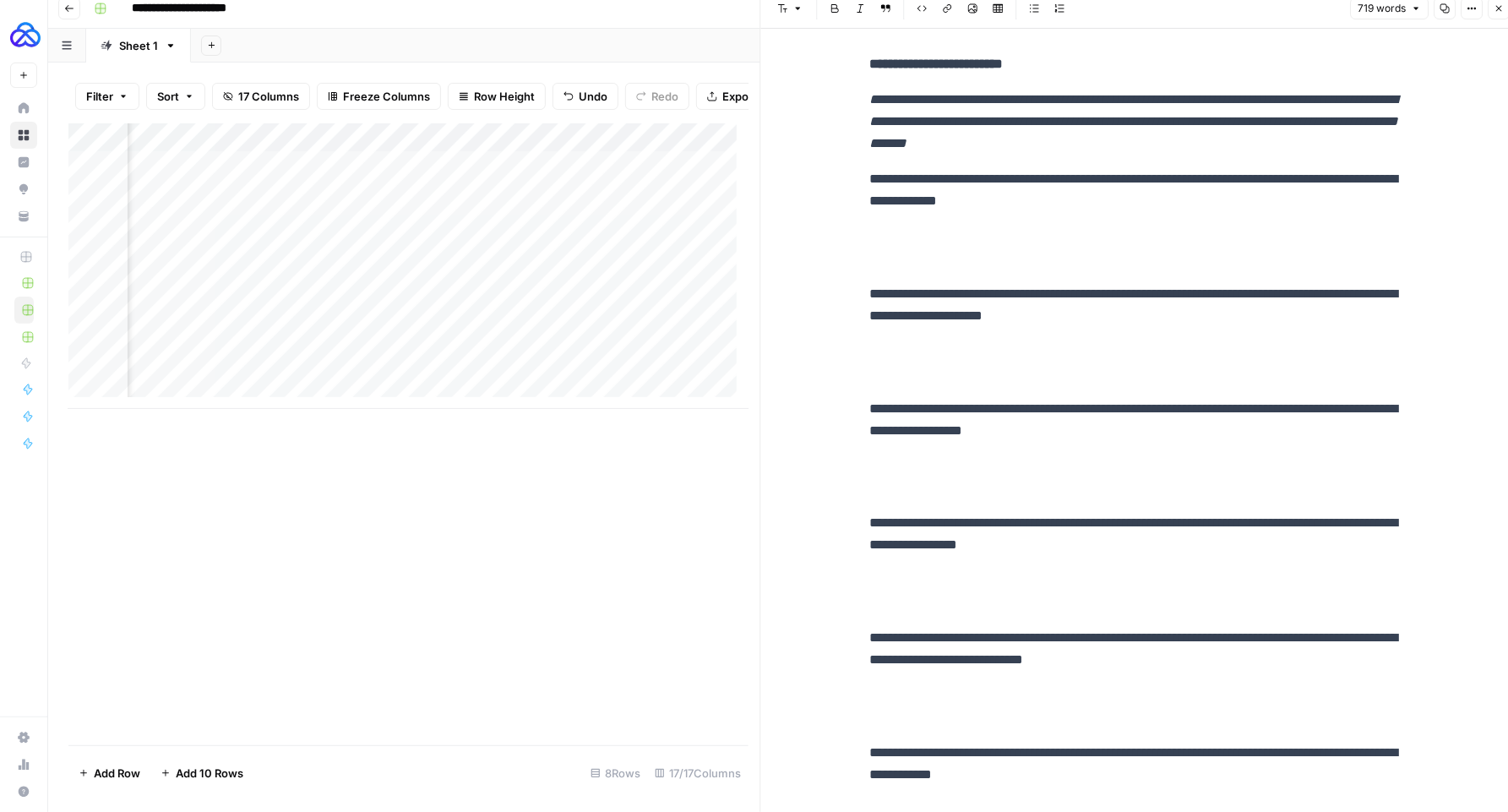
click at [918, 379] on p at bounding box center [1140, 362] width 541 height 44
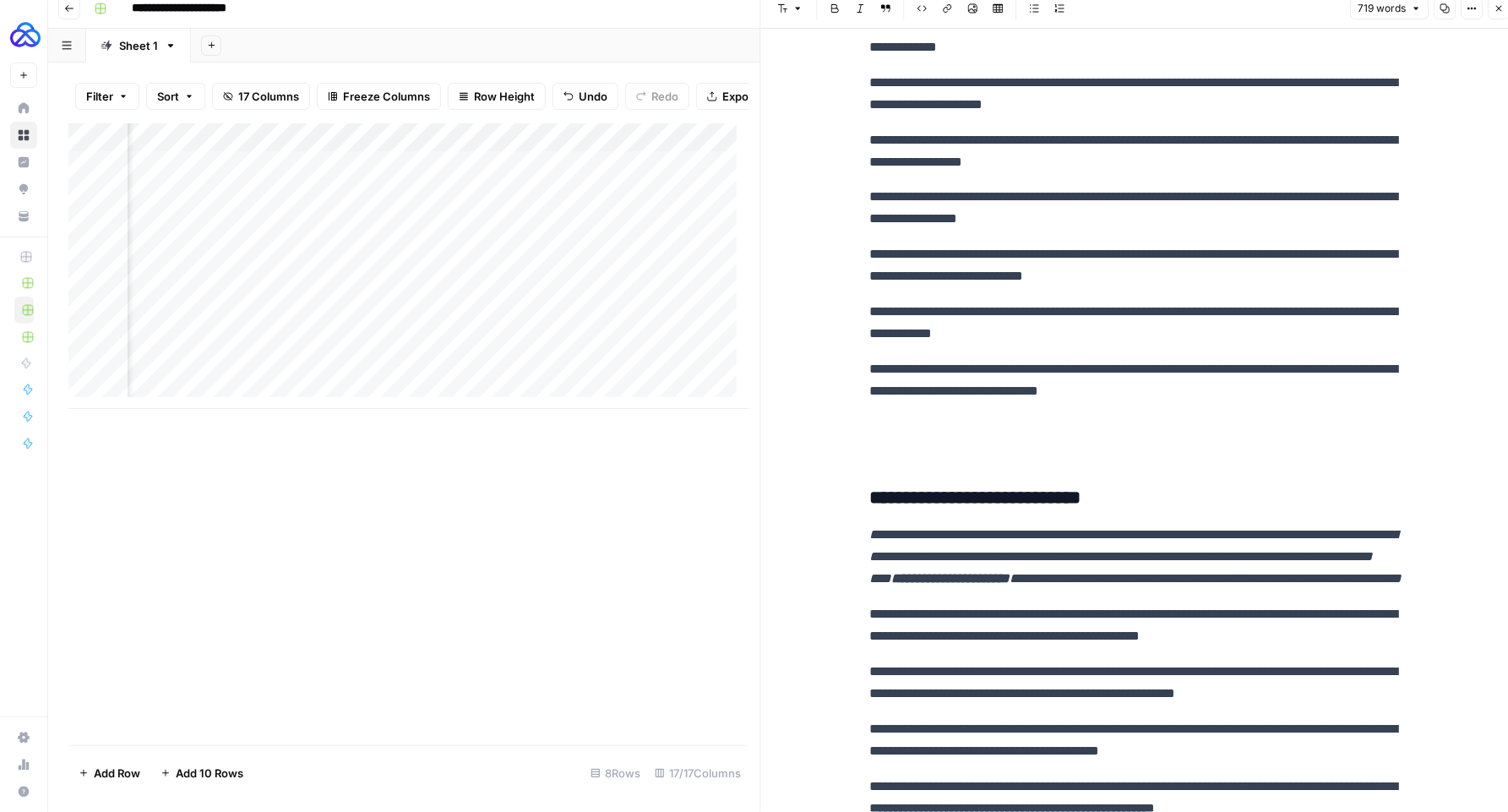
scroll to position [3449, 0]
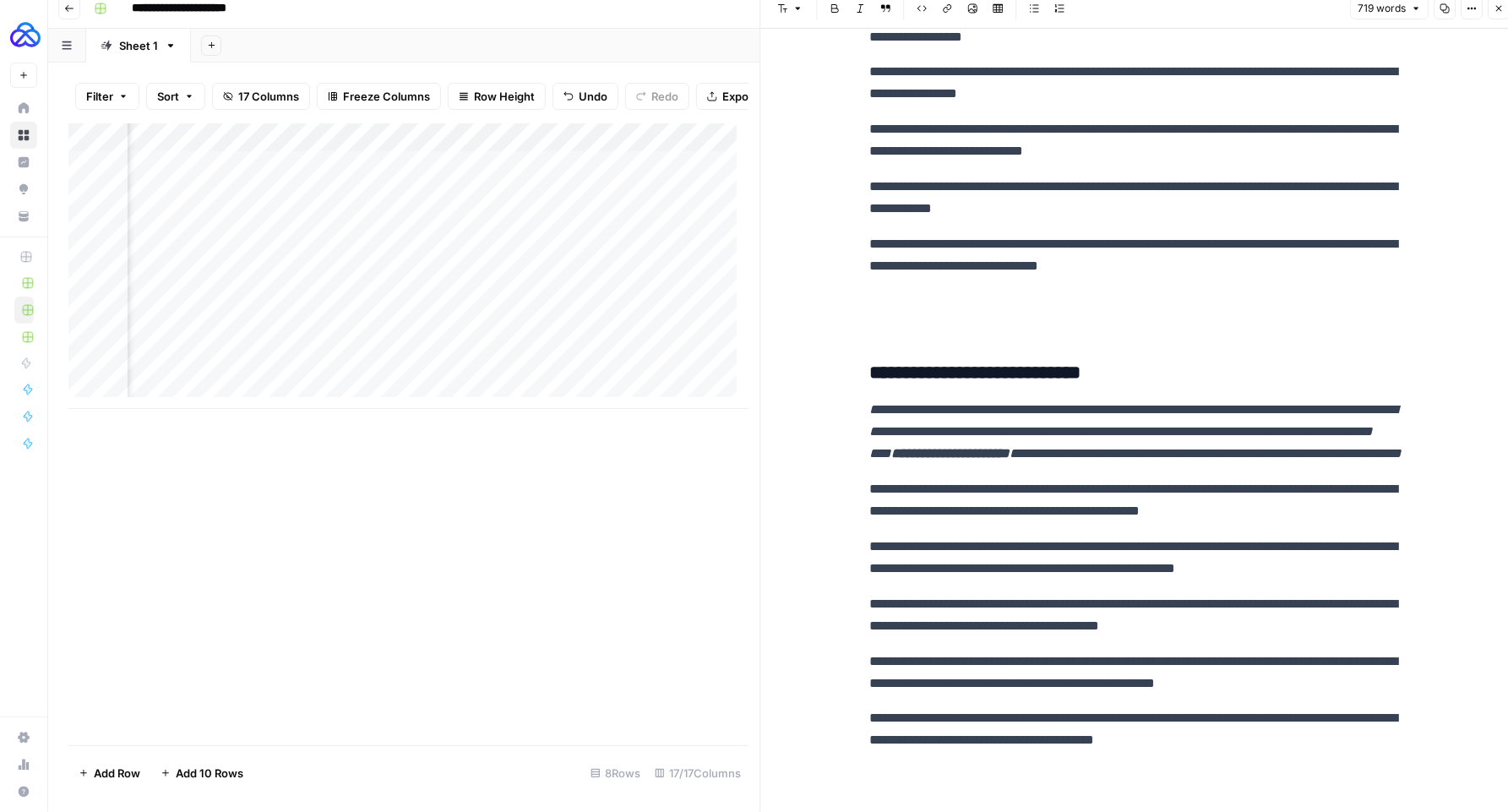
click at [897, 308] on p at bounding box center [1140, 312] width 541 height 44
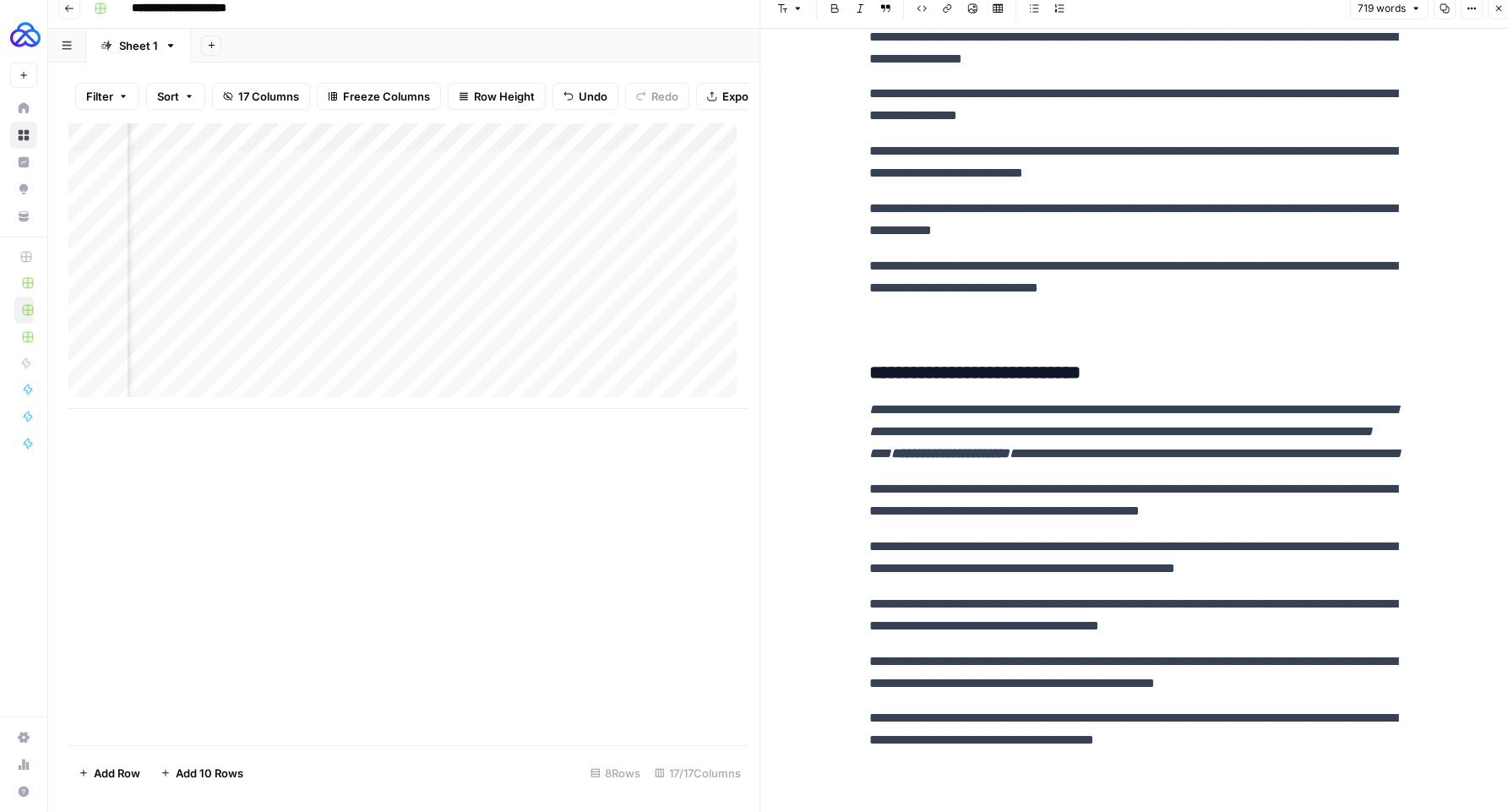
click at [893, 363] on strong "**********" at bounding box center [975, 372] width 211 height 18
copy strong "**********"
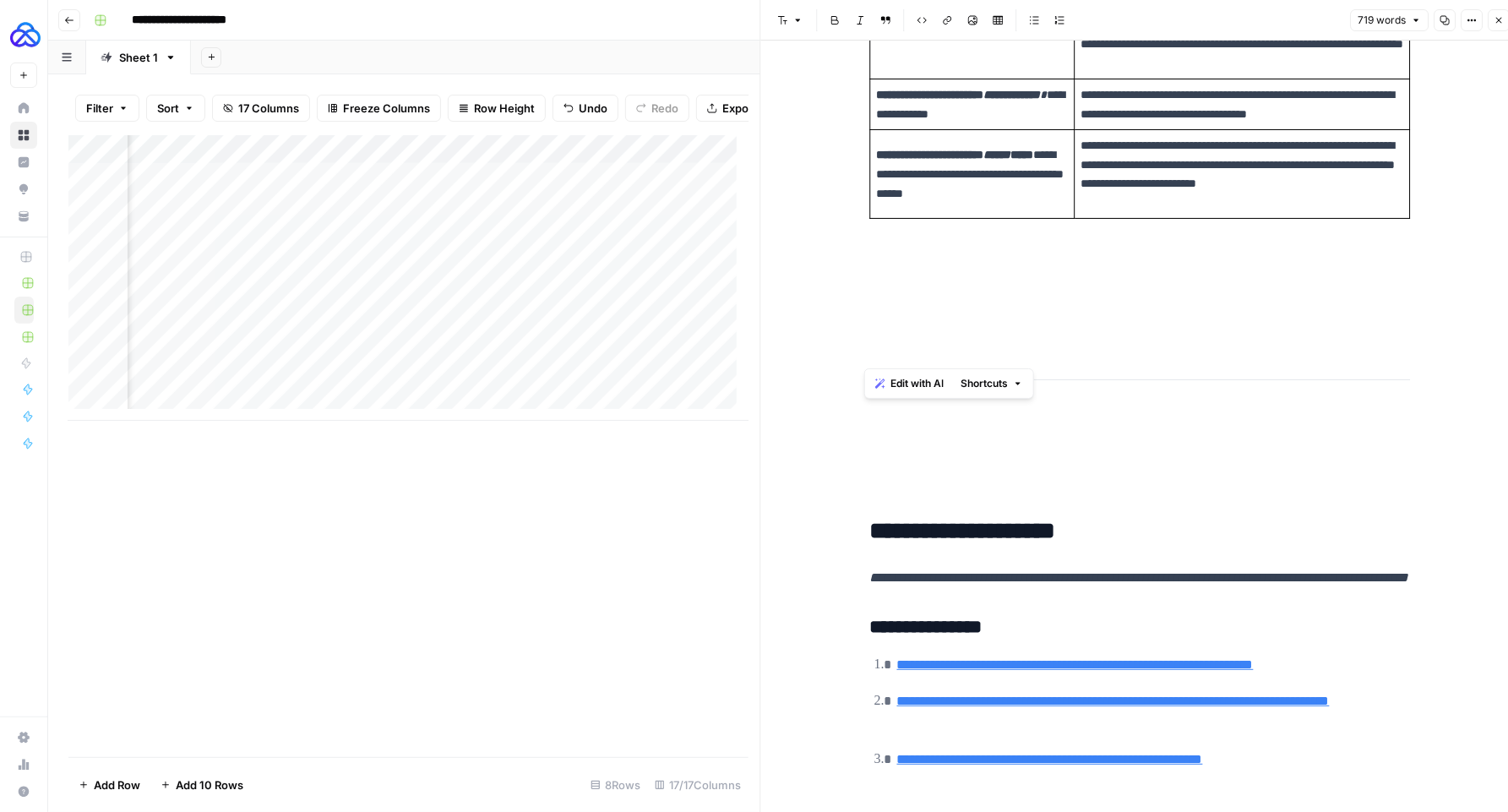
scroll to position [1923, 0]
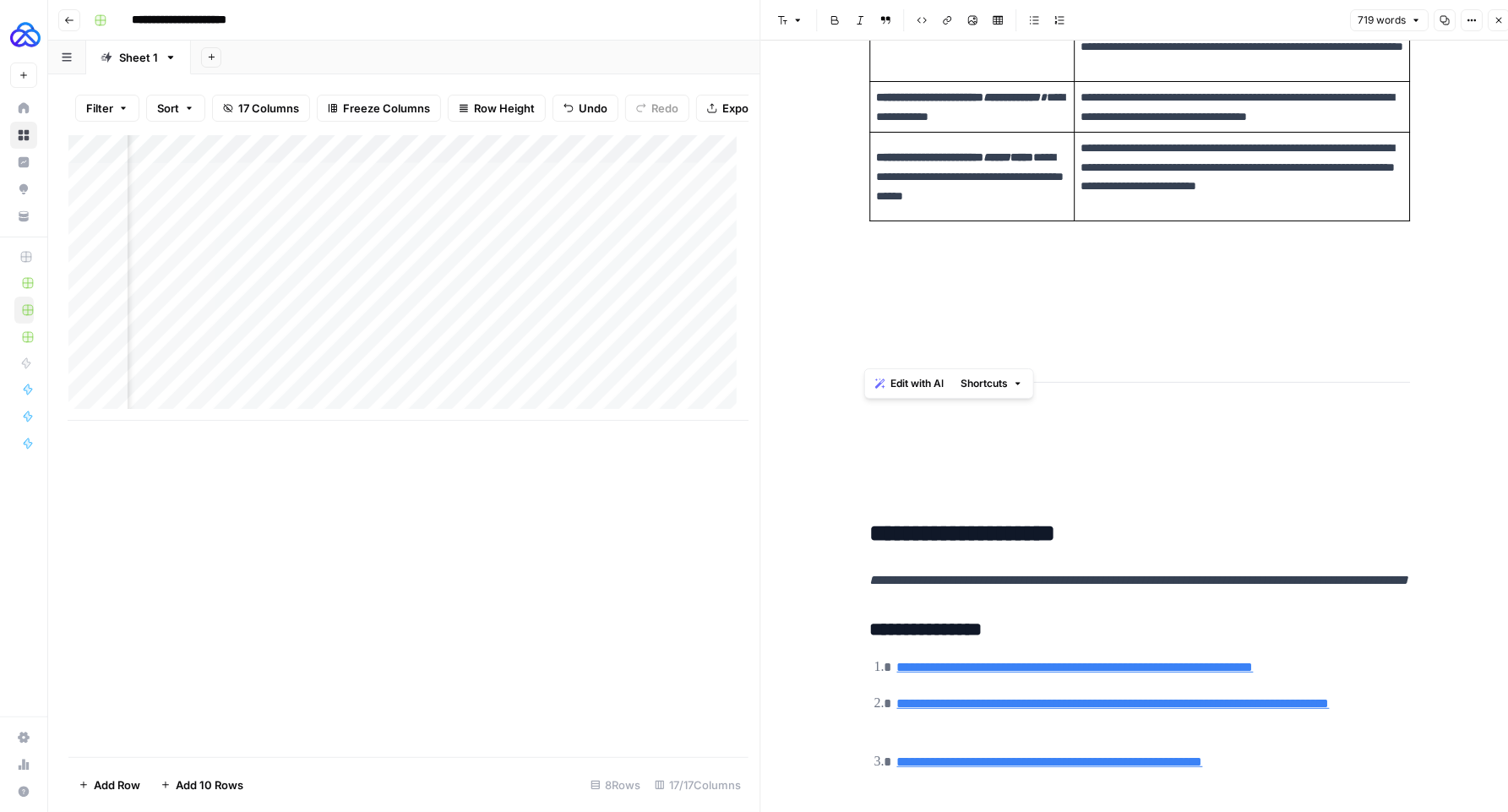
click at [922, 327] on p at bounding box center [1140, 330] width 541 height 22
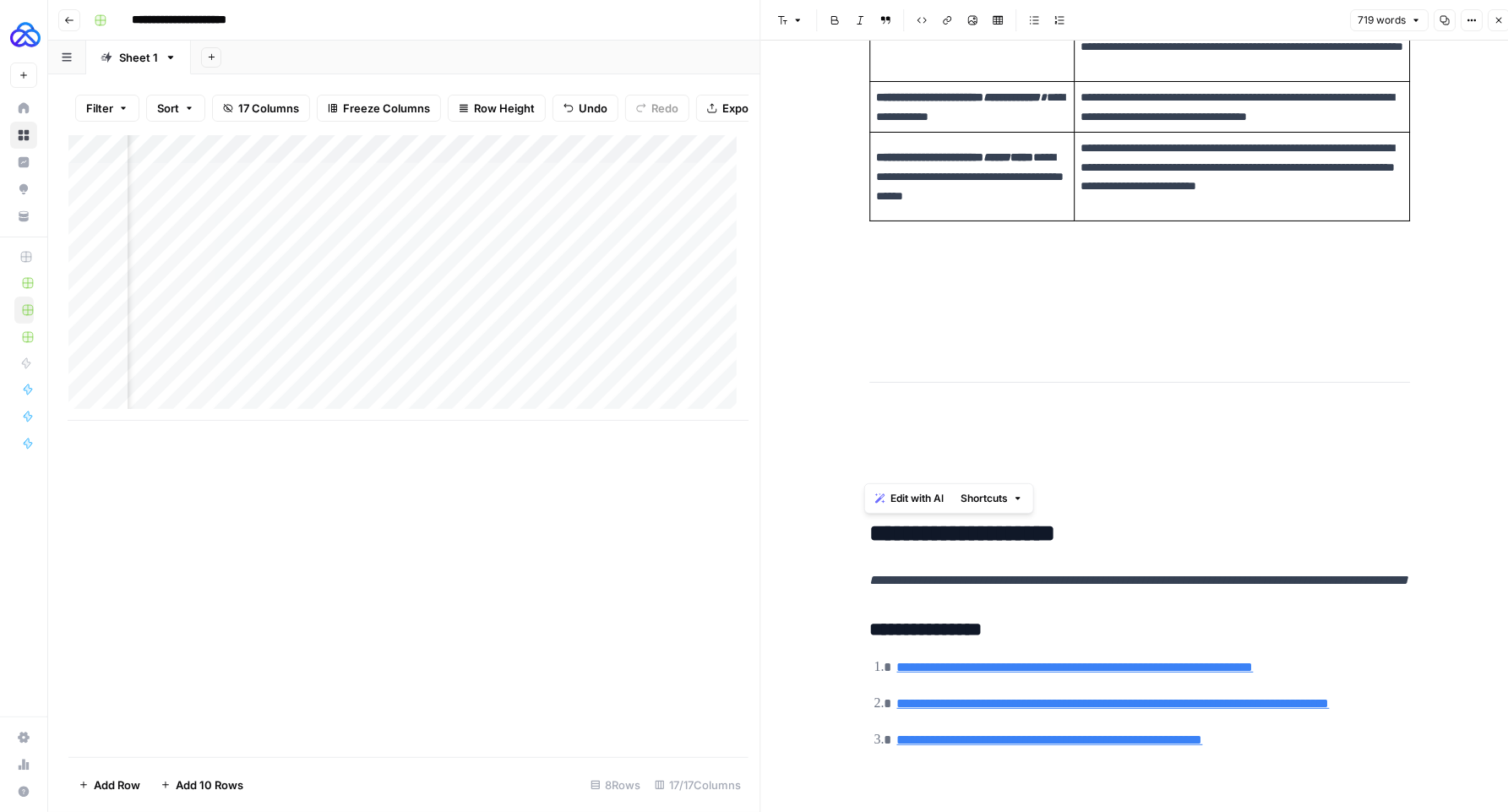
drag, startPoint x: 901, startPoint y: 469, endPoint x: 862, endPoint y: 275, distance: 197.9
click at [862, 275] on div "**********" at bounding box center [1140, 176] width 561 height 4064
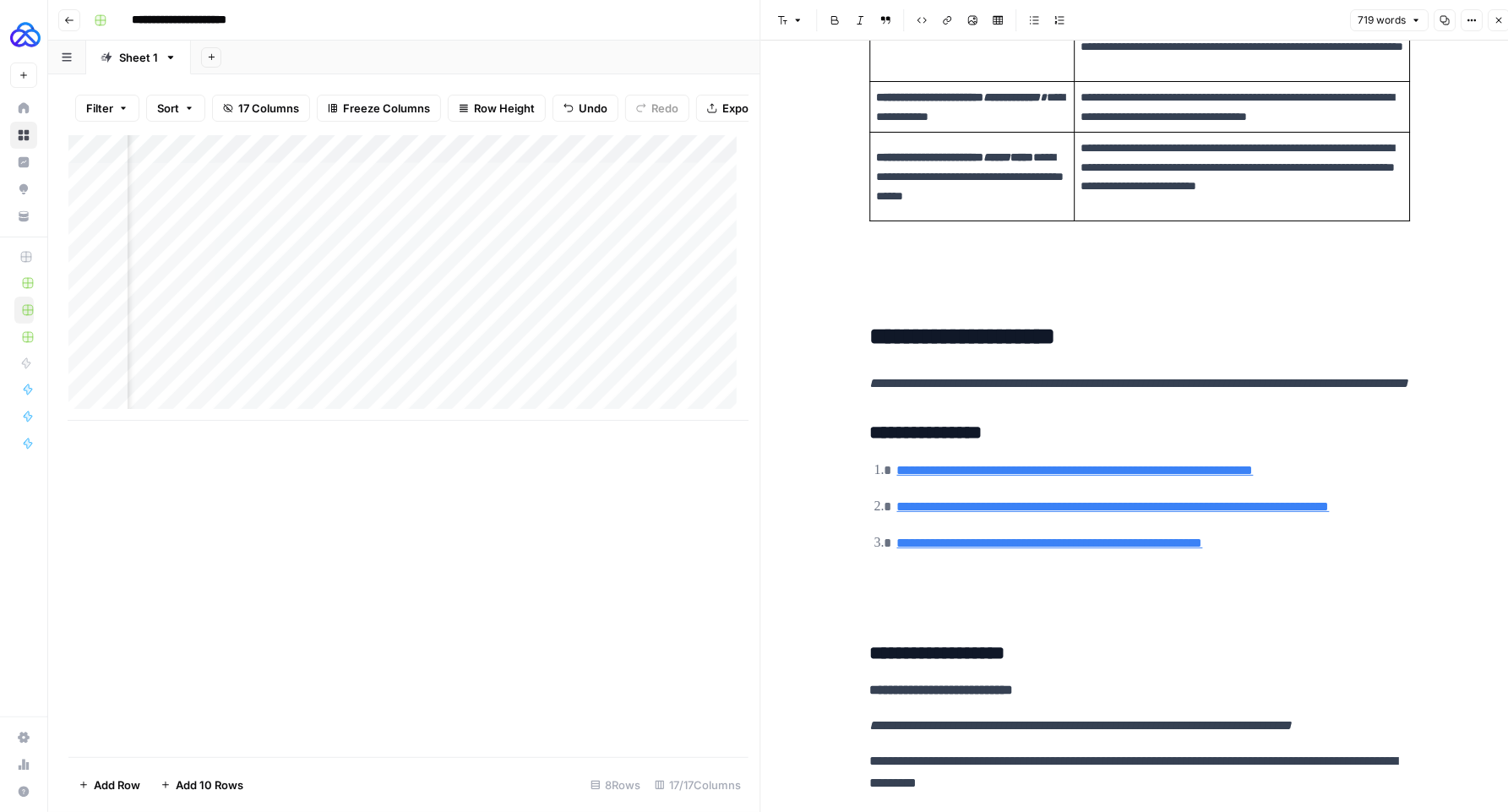
click at [935, 347] on strong "**********" at bounding box center [963, 336] width 186 height 24
copy strong "**********"
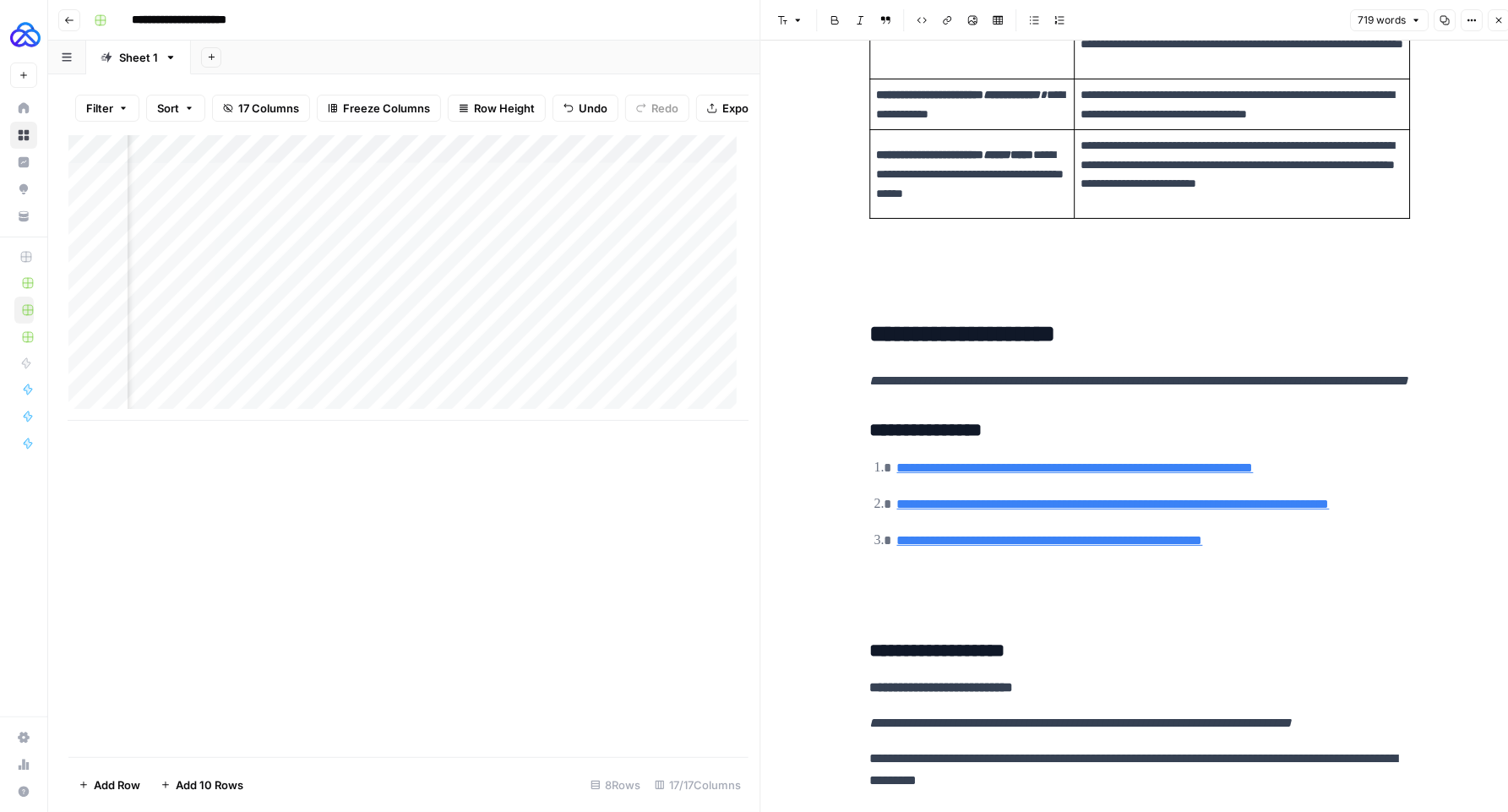
click at [908, 277] on p at bounding box center [1140, 281] width 541 height 44
click at [921, 303] on div "**********" at bounding box center [1140, 75] width 561 height 3868
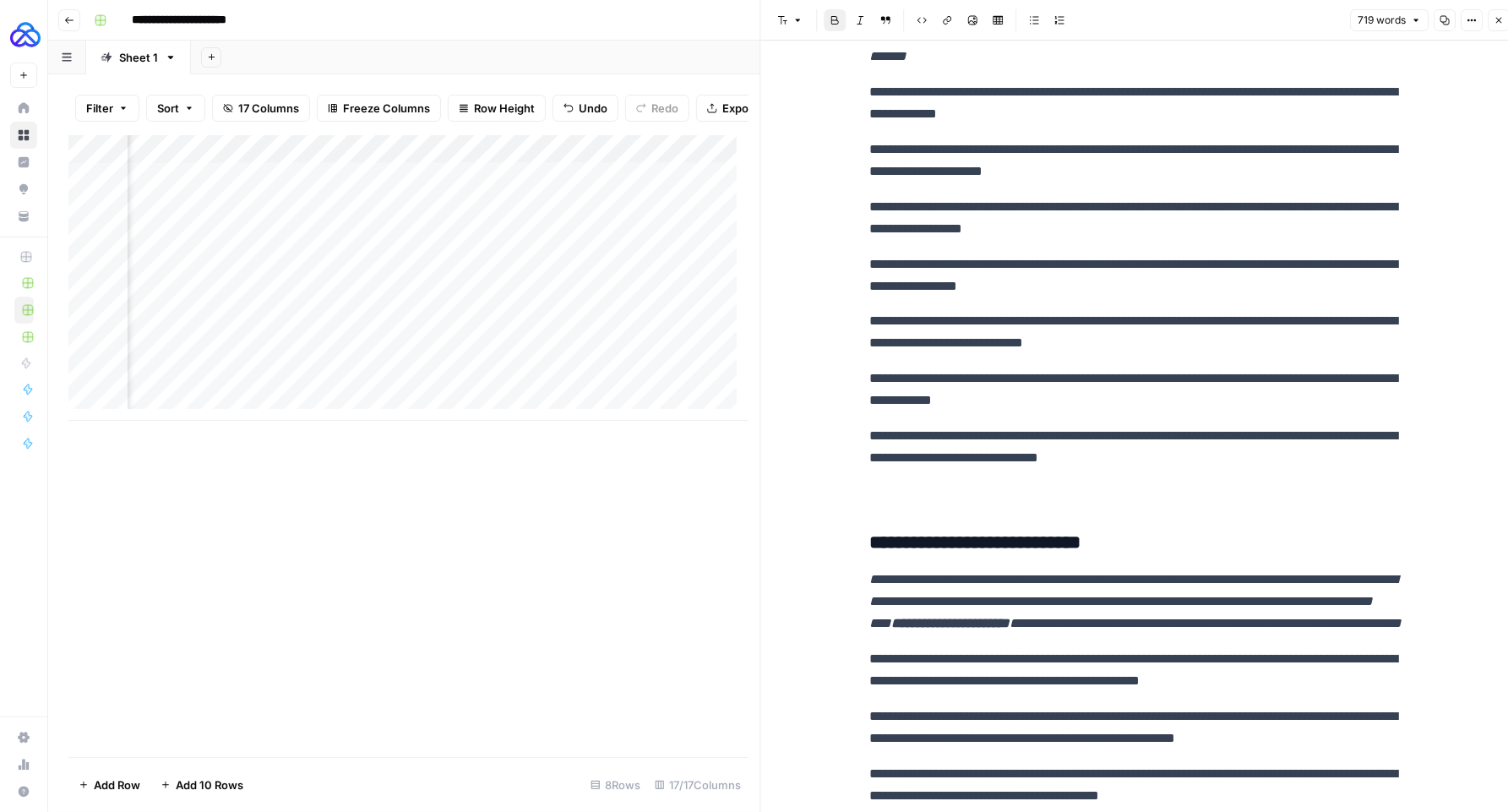
scroll to position [3155, 0]
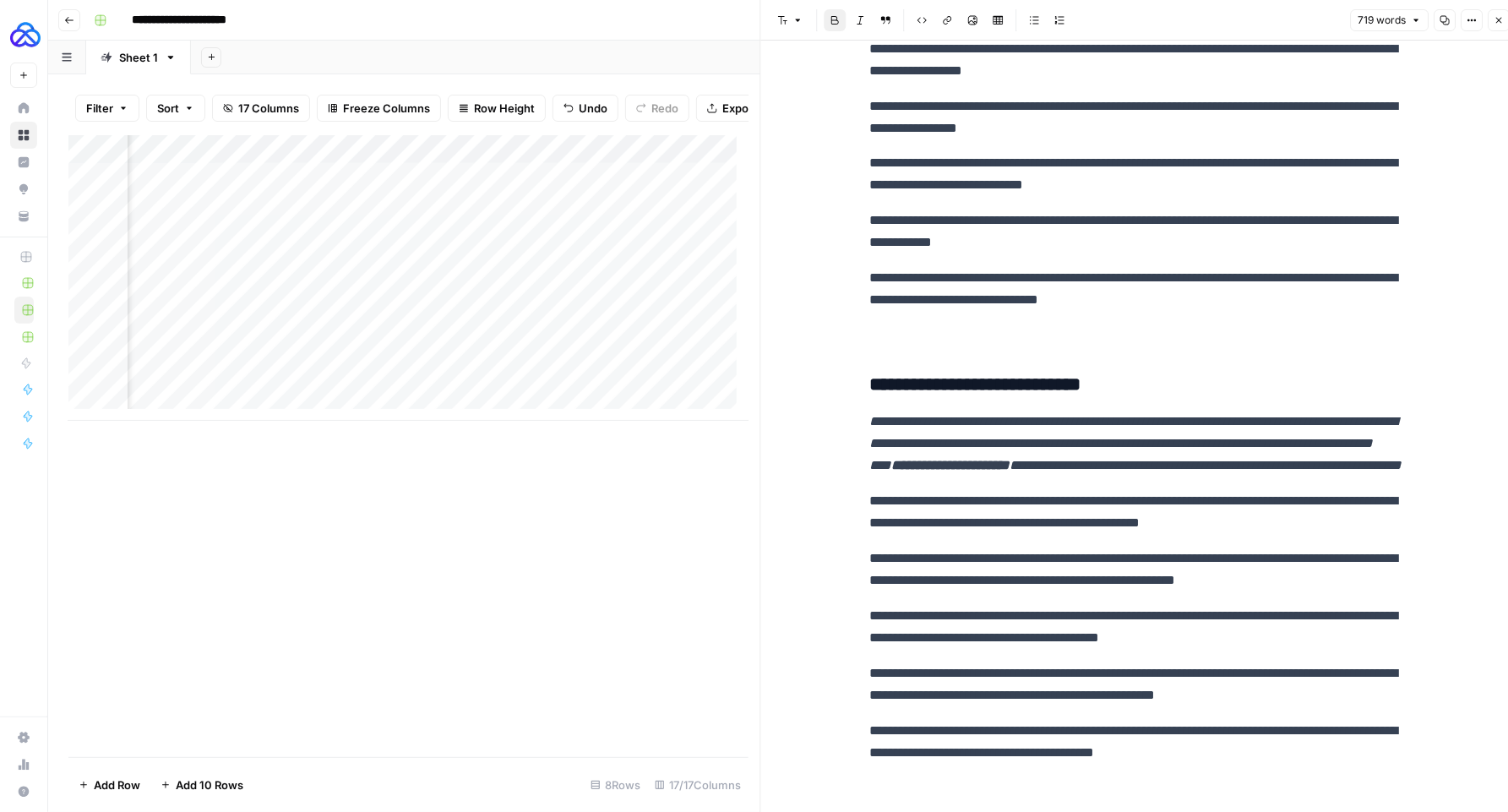
click at [910, 346] on p at bounding box center [1140, 335] width 541 height 22
click at [960, 394] on strong "**********" at bounding box center [975, 384] width 211 height 18
copy strong "**********"
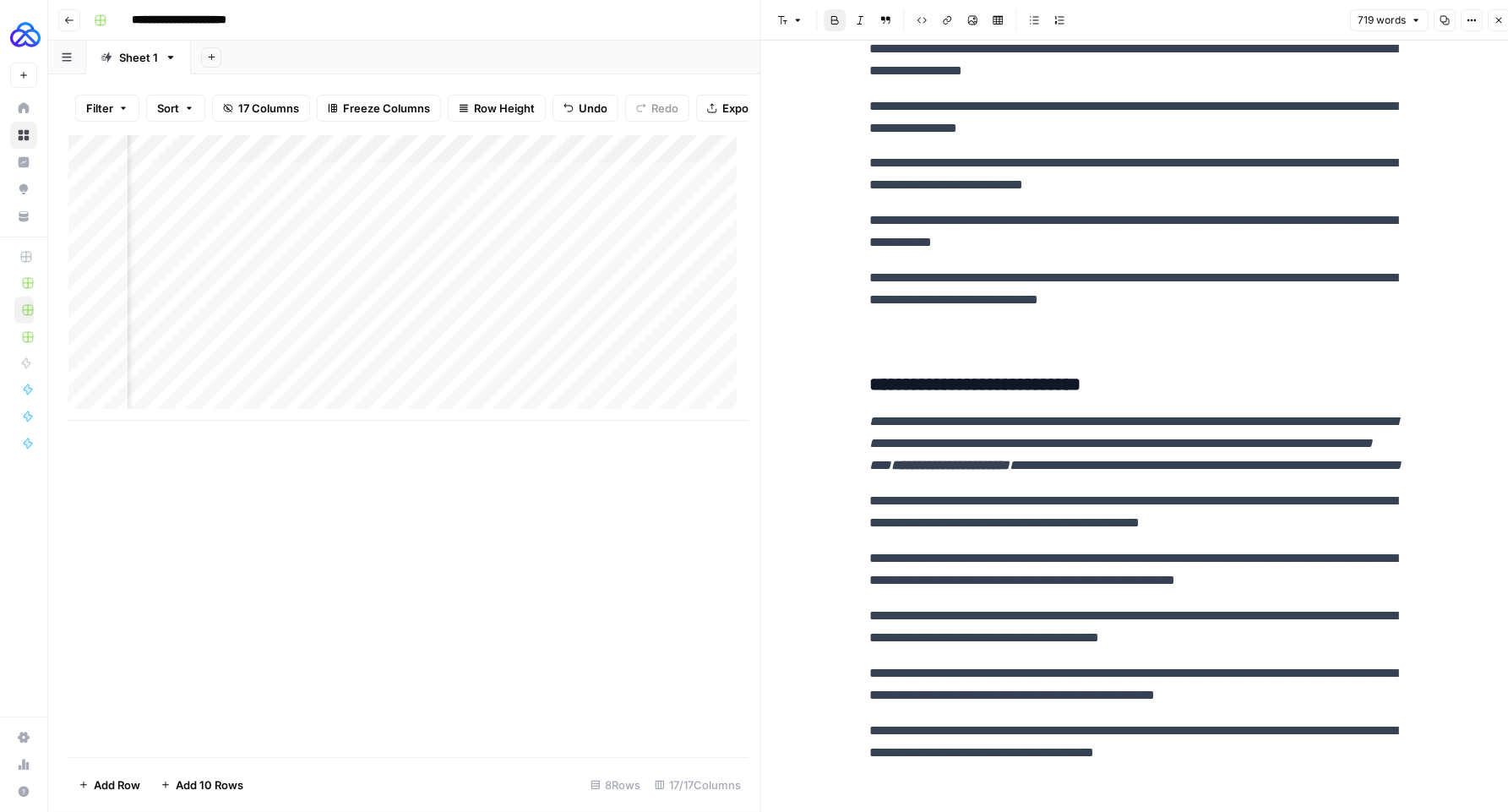
click at [891, 346] on p at bounding box center [1140, 335] width 541 height 22
click at [870, 394] on strong "**********" at bounding box center [975, 384] width 211 height 18
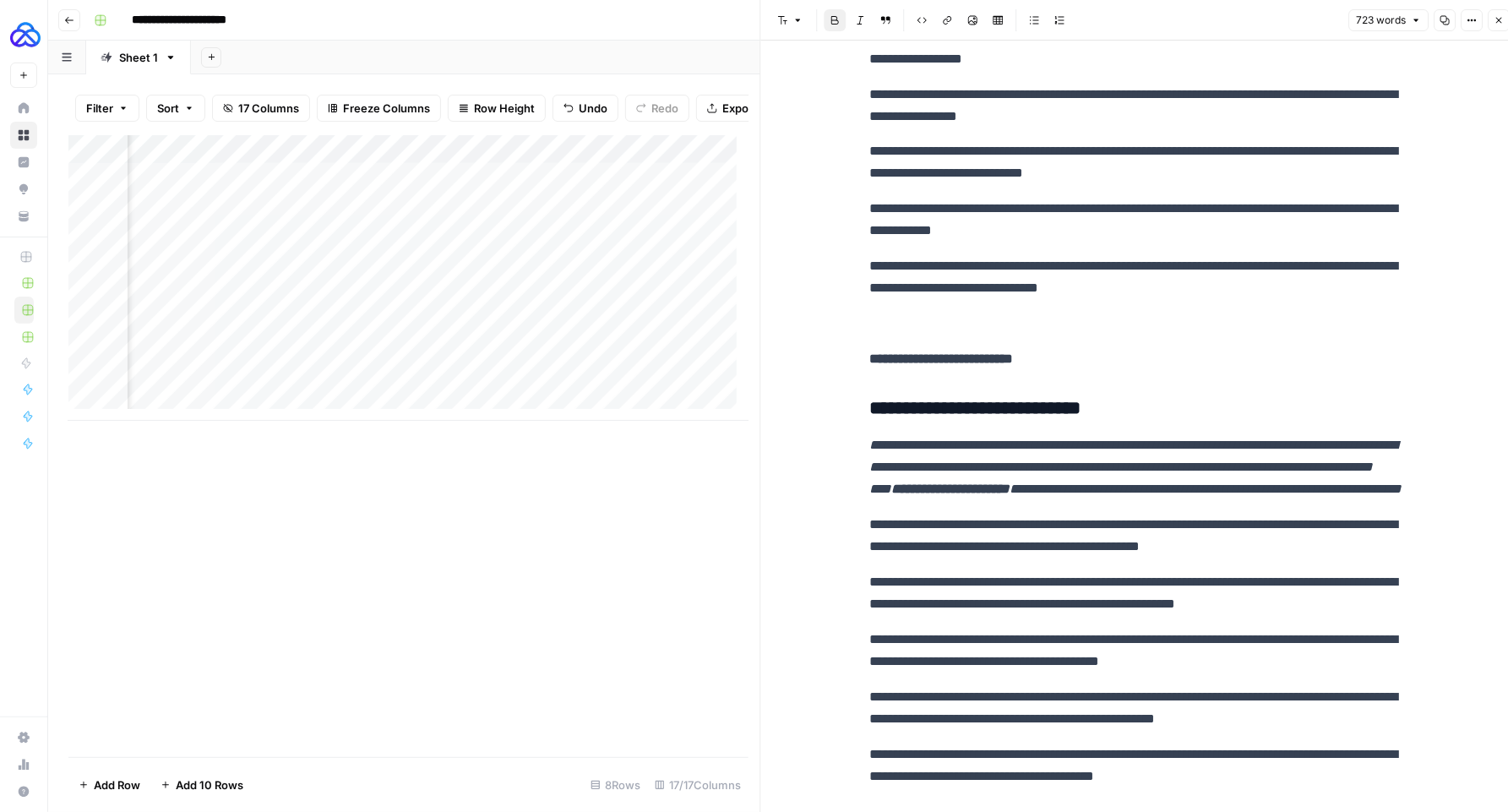
click at [906, 370] on p "**********" at bounding box center [1140, 359] width 541 height 22
click at [891, 365] on strong "**********" at bounding box center [914, 359] width 88 height 12
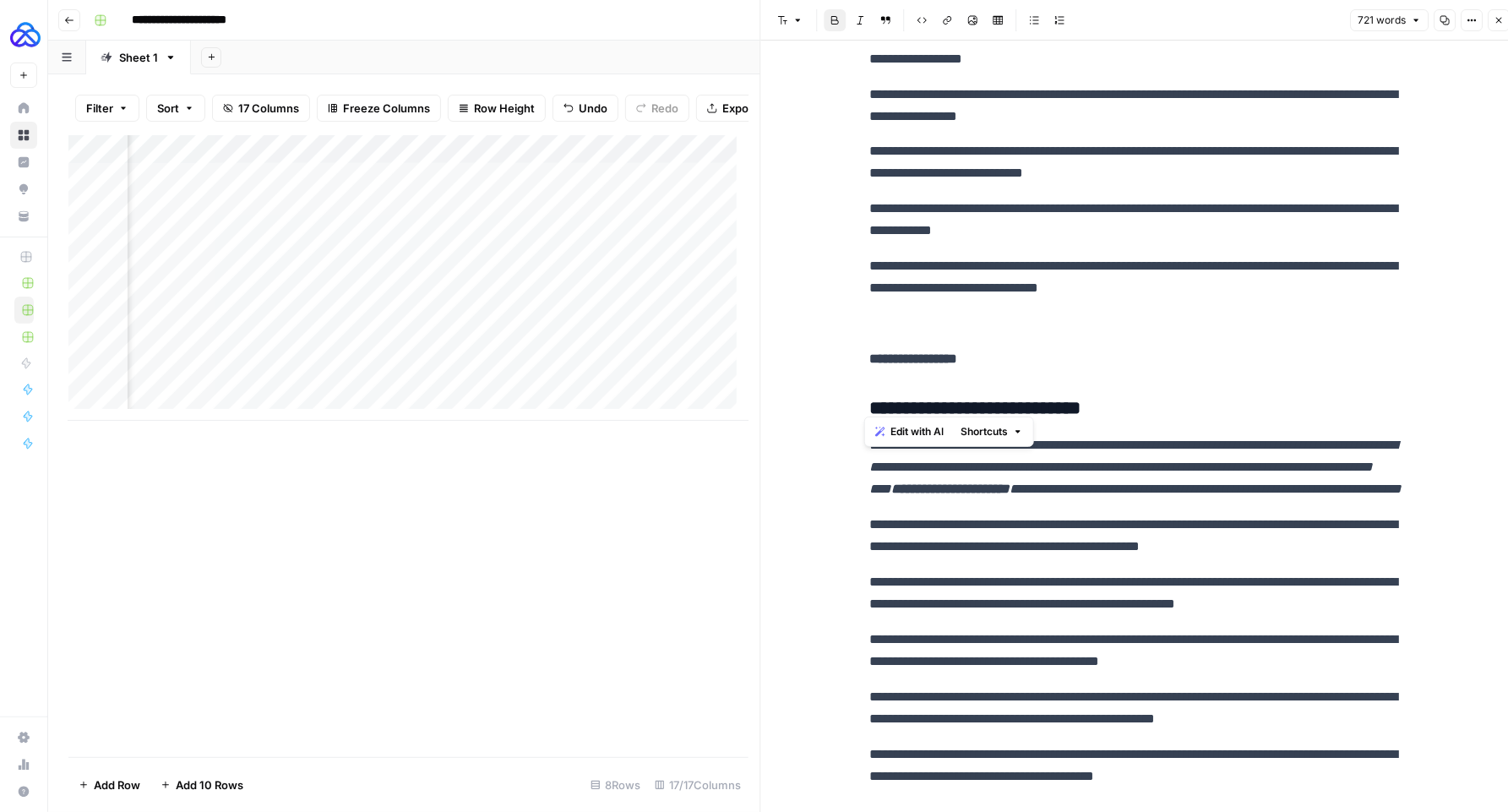
click at [891, 365] on strong "**********" at bounding box center [914, 359] width 88 height 12
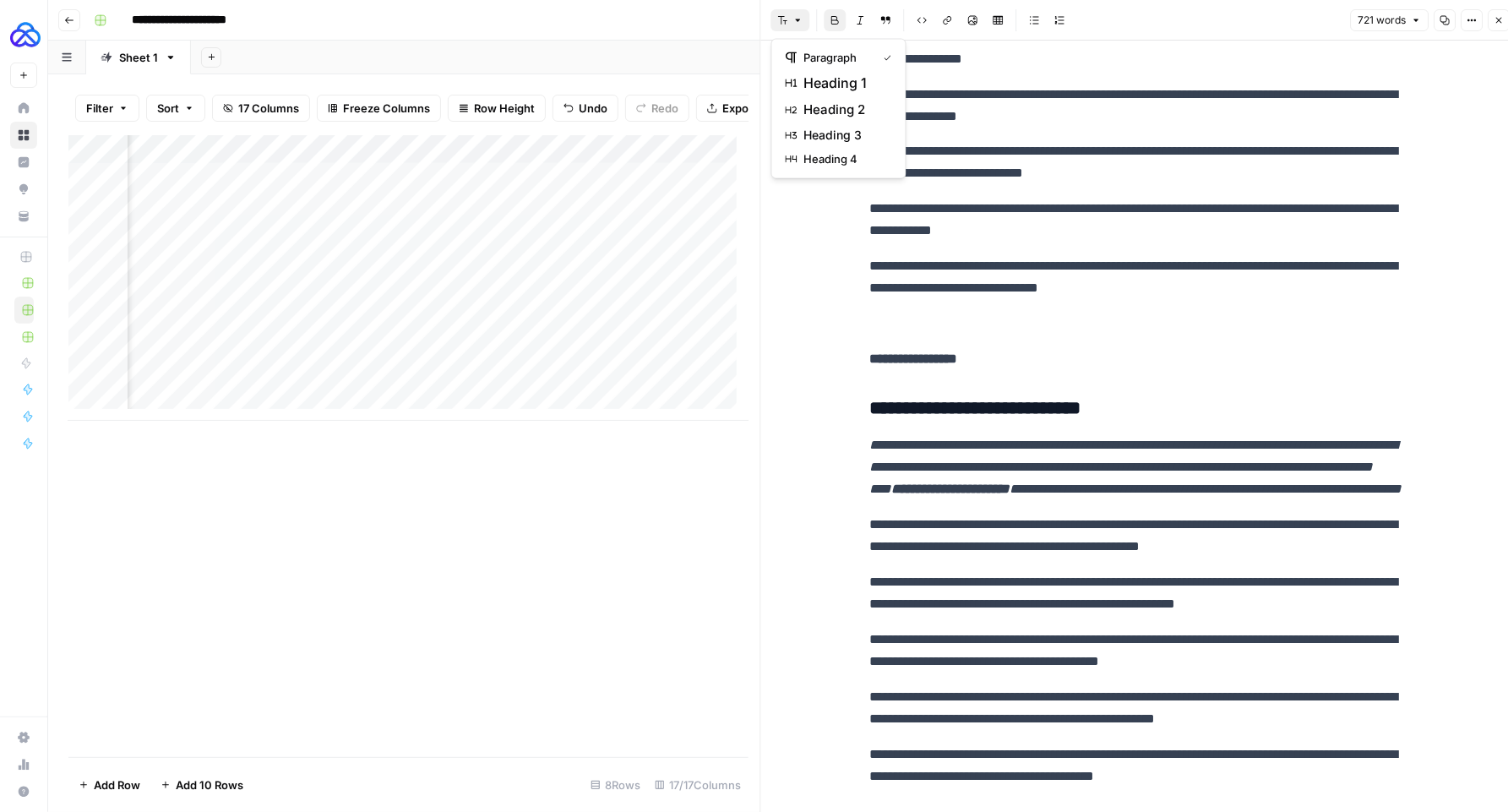
click at [799, 23] on icon "button" at bounding box center [799, 20] width 11 height 10
click at [843, 116] on span "heading 2" at bounding box center [845, 109] width 81 height 20
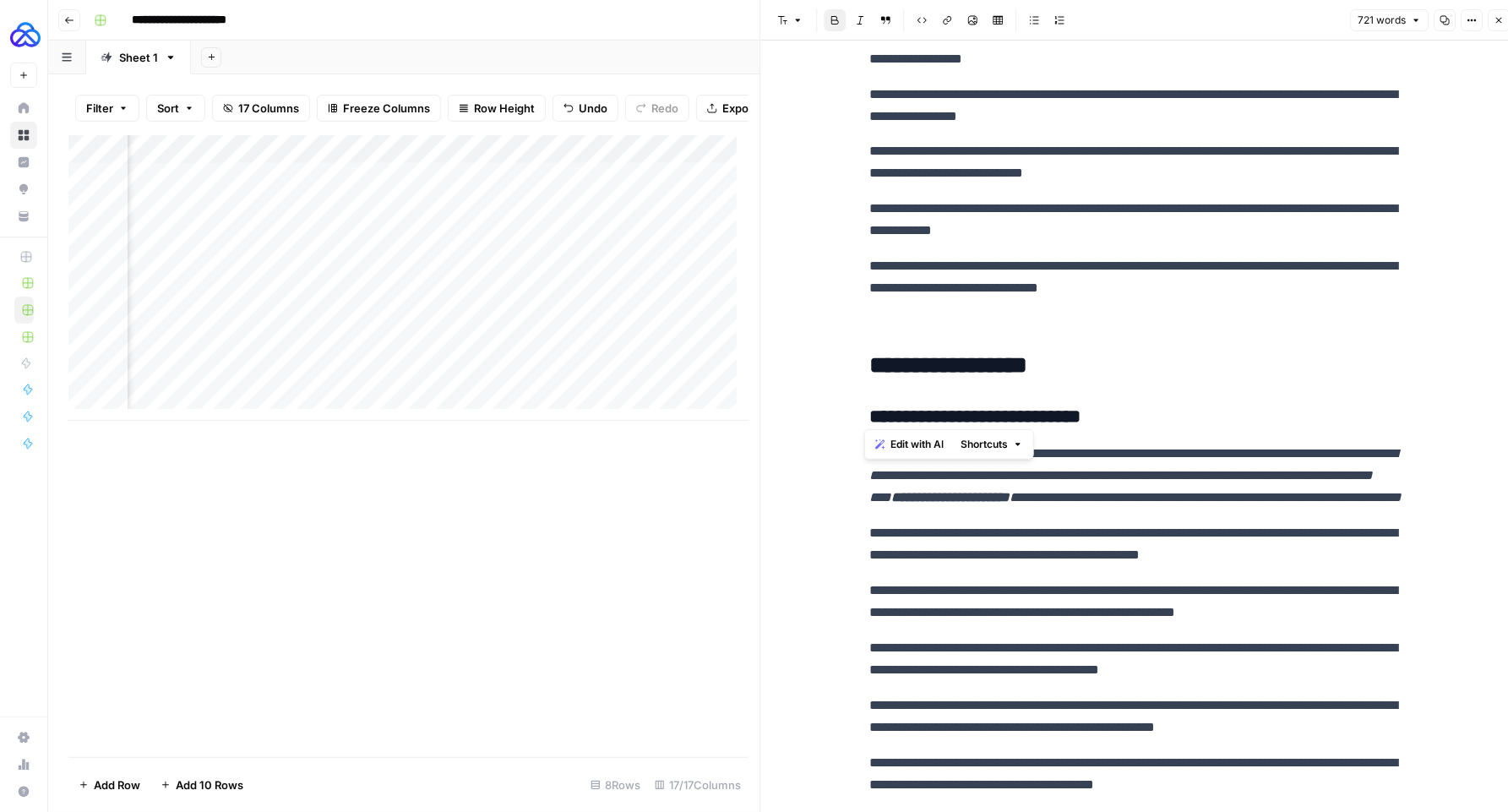
click at [1060, 379] on h2 "**********" at bounding box center [1140, 366] width 541 height 27
click at [1023, 426] on strong "**********" at bounding box center [975, 416] width 211 height 18
click at [1009, 377] on strong "**********" at bounding box center [949, 365] width 158 height 24
click at [786, 23] on icon "button" at bounding box center [783, 20] width 11 height 10
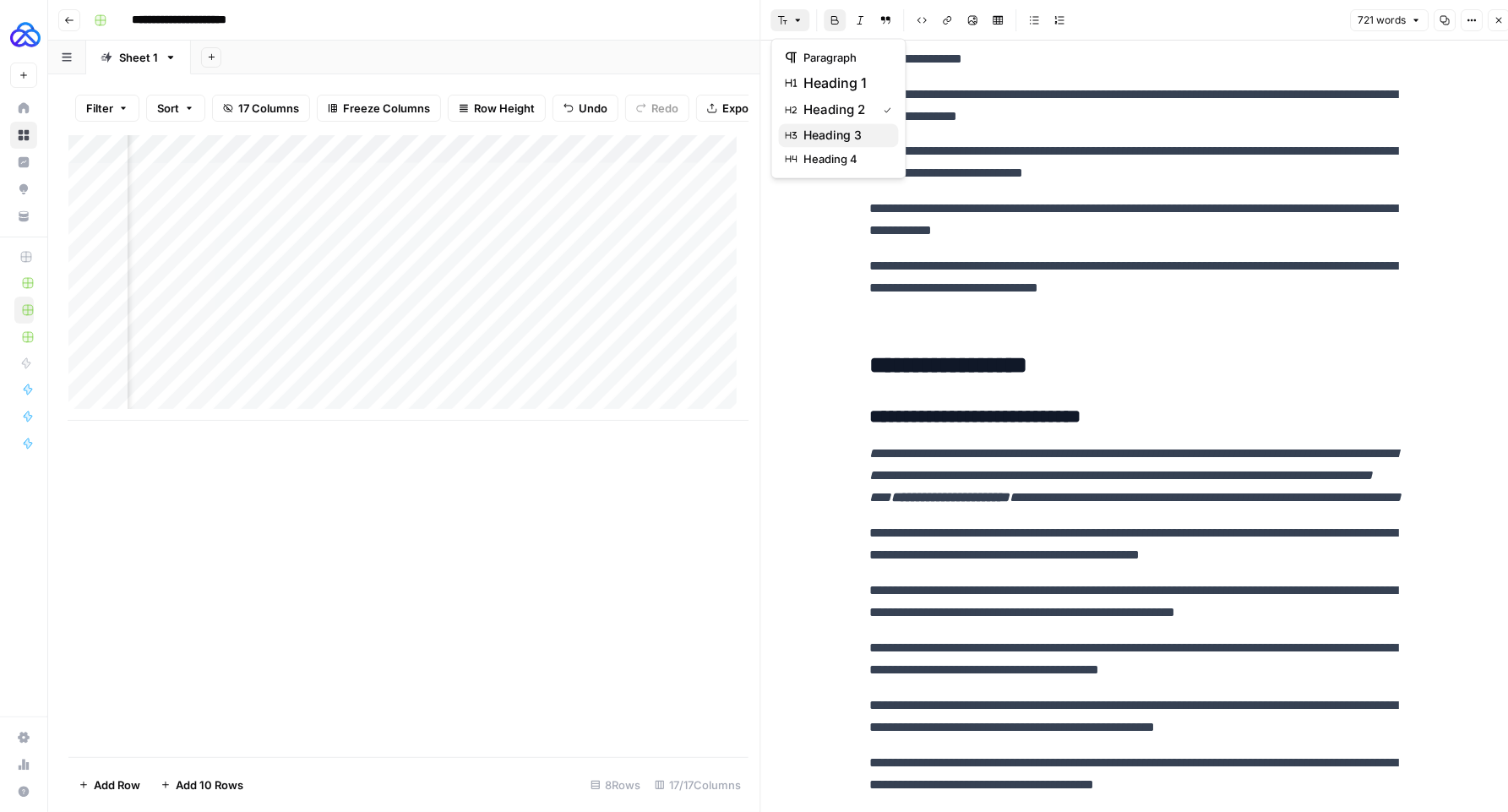
click at [816, 135] on span "heading 3" at bounding box center [845, 135] width 81 height 17
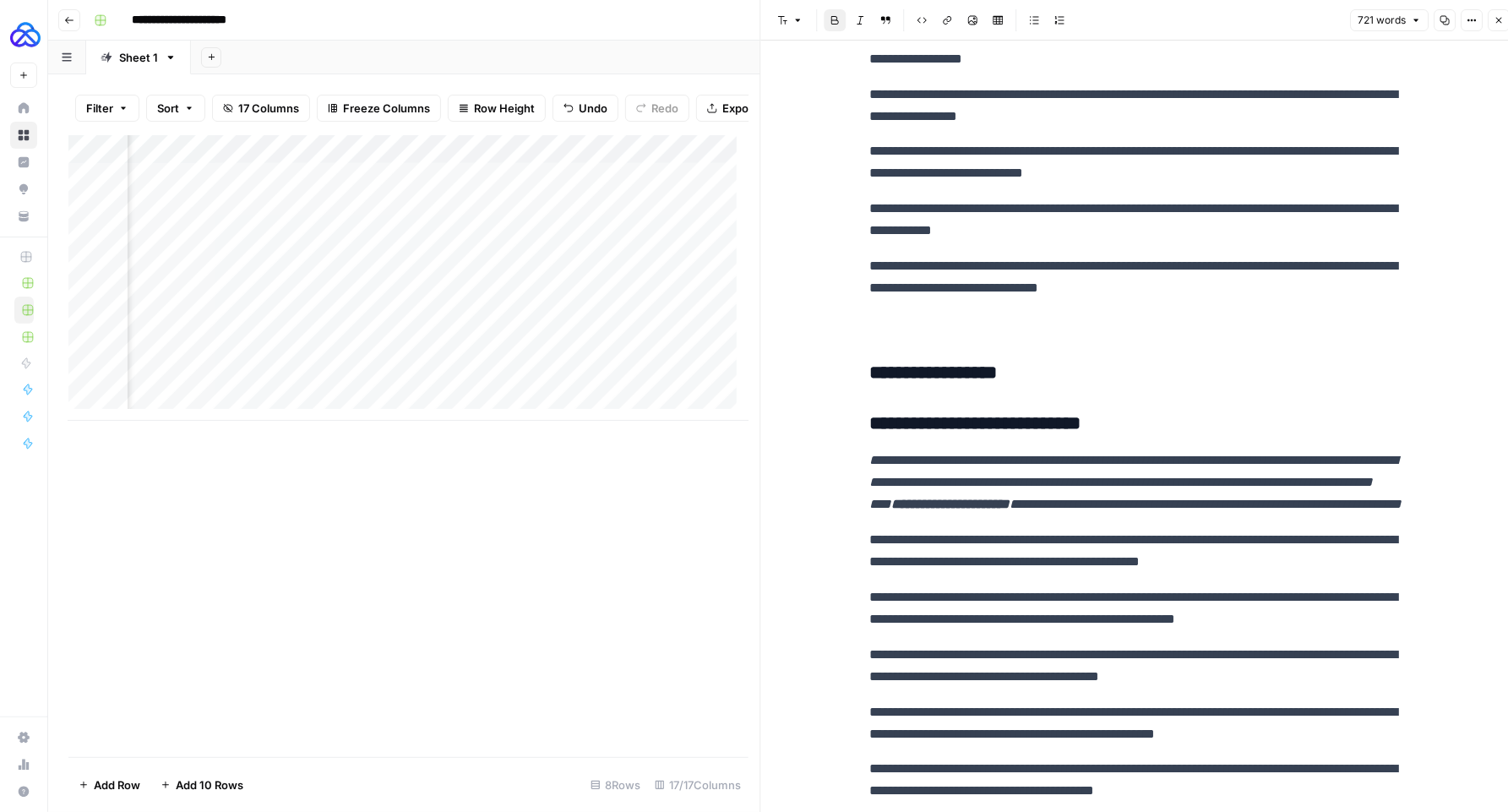
click at [1017, 385] on h3 "**********" at bounding box center [1140, 373] width 541 height 24
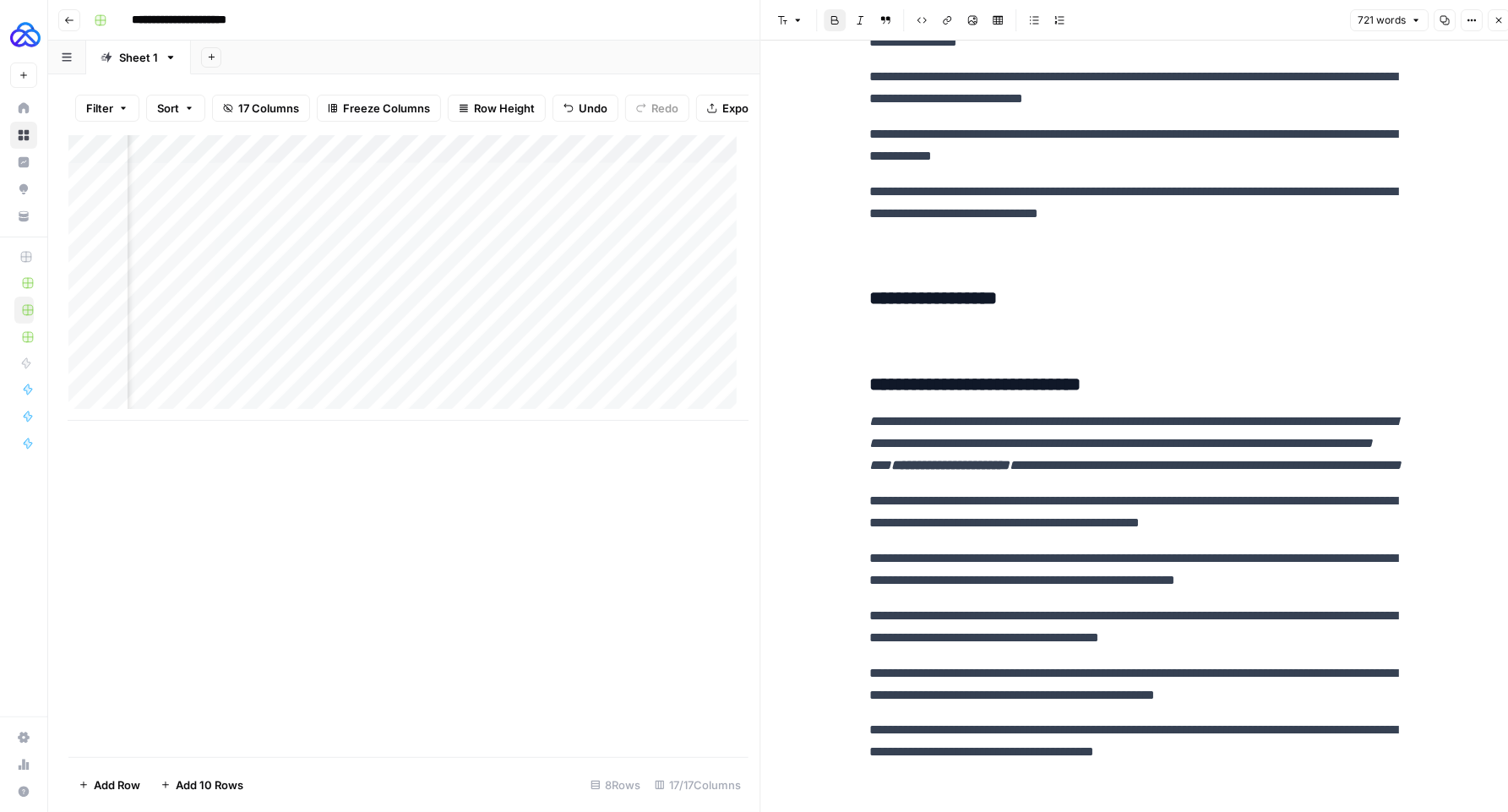
scroll to position [3294, 0]
drag, startPoint x: 1348, startPoint y: 754, endPoint x: 1092, endPoint y: 493, distance: 365.6
click at [956, 325] on p at bounding box center [1140, 335] width 541 height 22
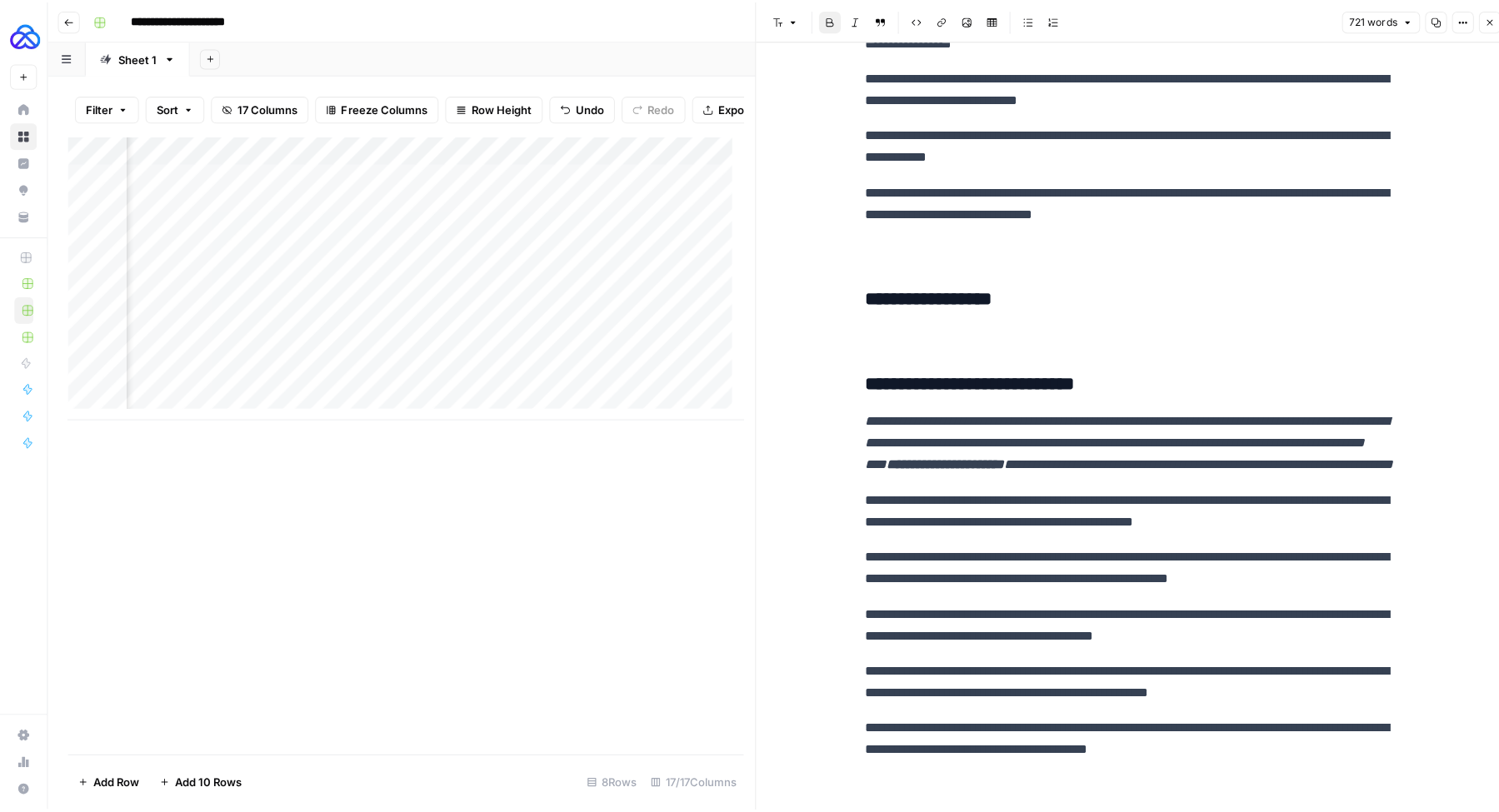
scroll to position [0, 646]
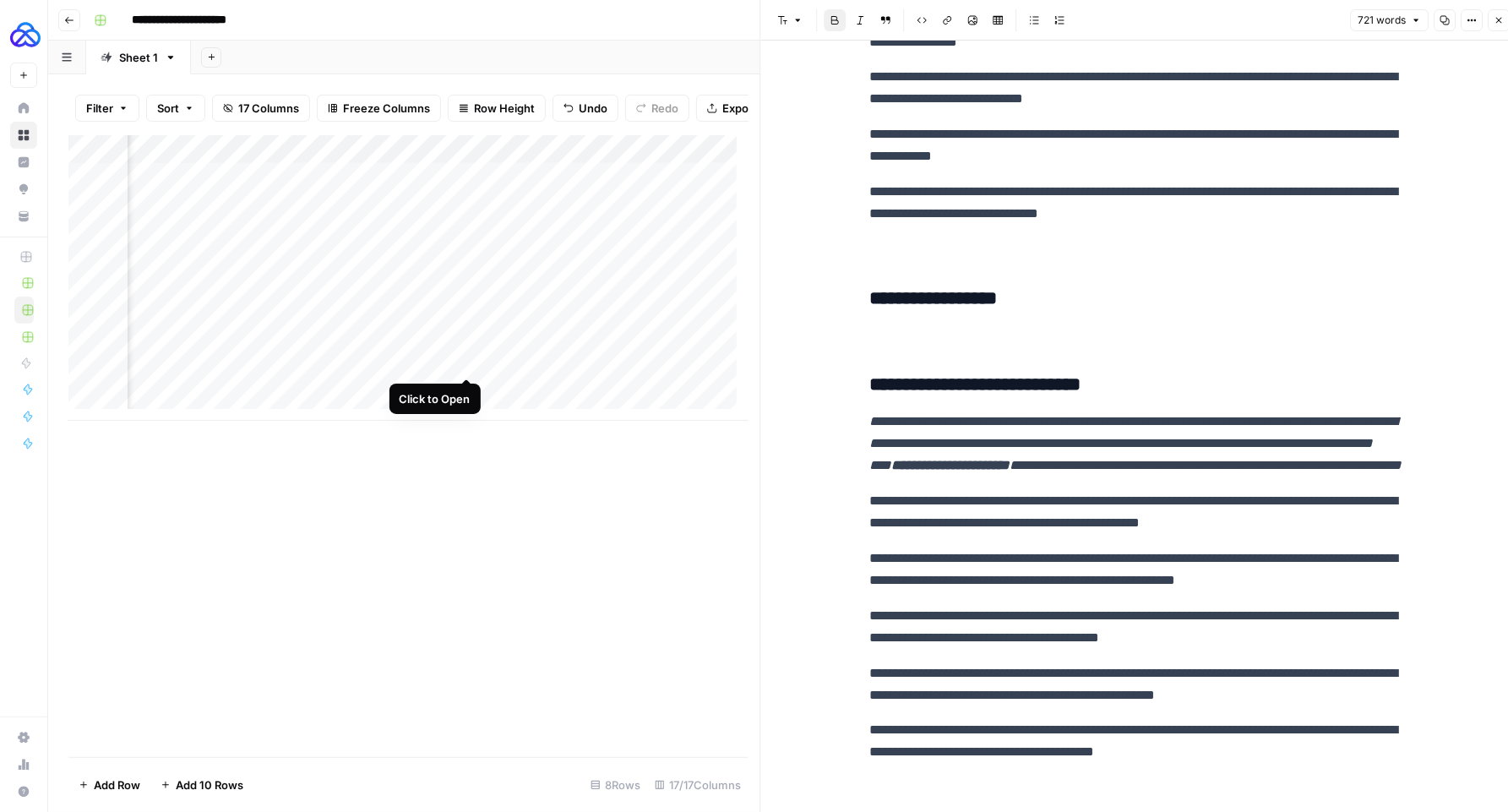
click at [465, 360] on div "Add Column" at bounding box center [408, 277] width 680 height 285
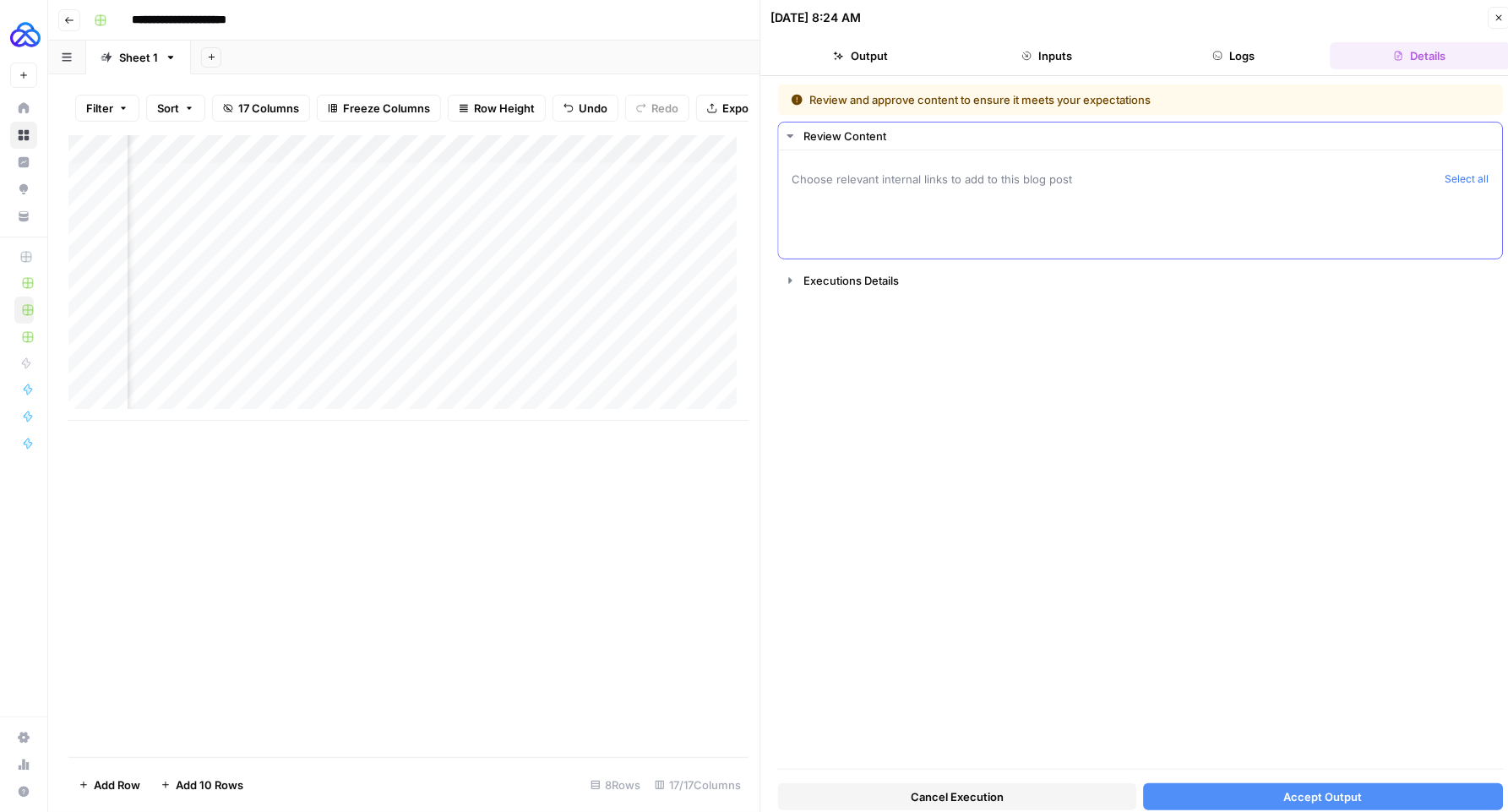
click at [999, 183] on span "Choose relevant internal links to add to this blog post" at bounding box center [1116, 178] width 647 height 17
click at [864, 173] on span "Choose relevant internal links to add to this blog post" at bounding box center [1116, 178] width 647 height 17
click at [863, 177] on span "Choose relevant internal links to add to this blog post" at bounding box center [1116, 178] width 647 height 17
click at [1310, 792] on span "Accept Output" at bounding box center [1323, 796] width 79 height 17
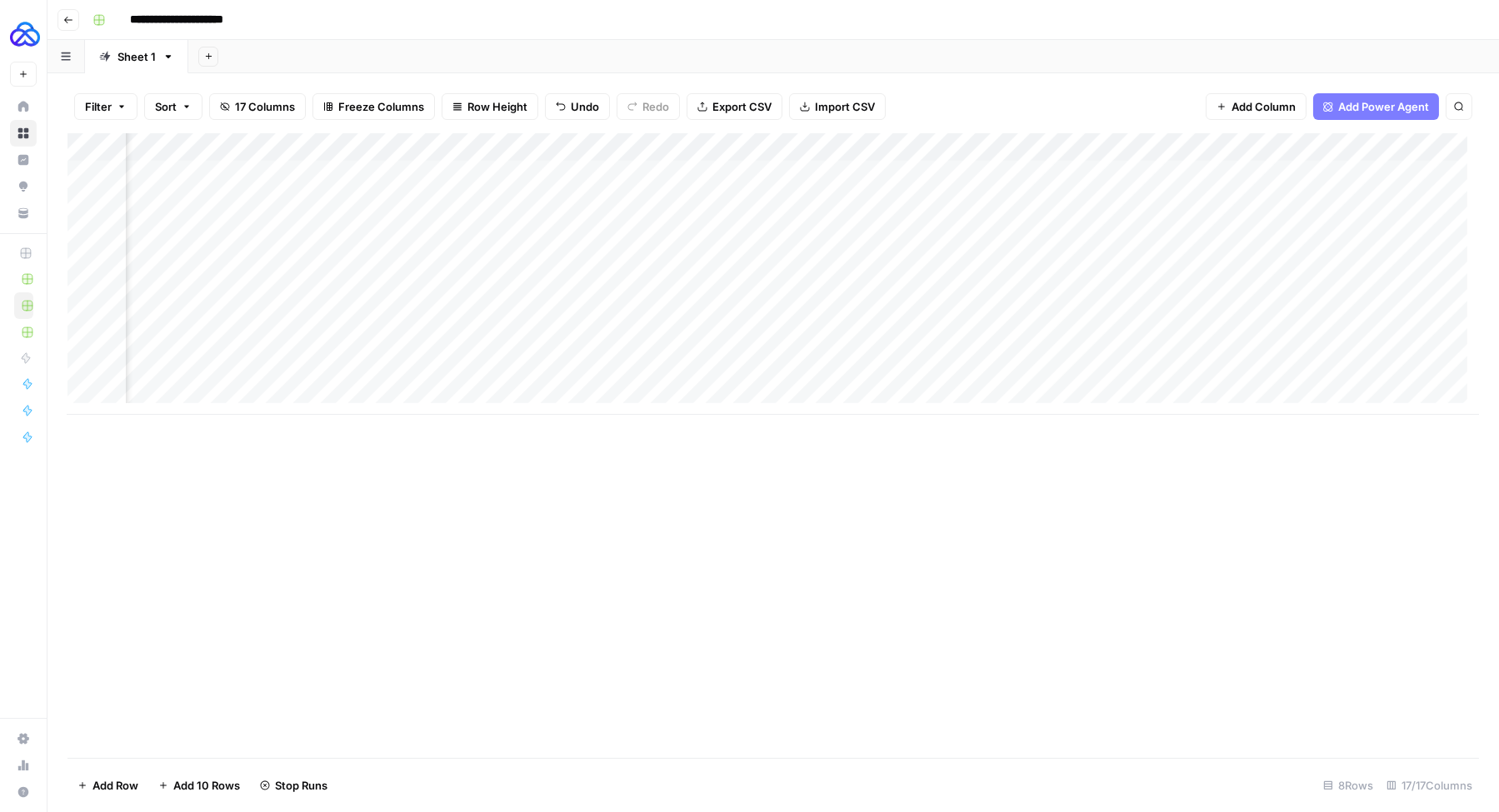
click at [377, 151] on div "Add Column" at bounding box center [772, 274] width 1411 height 281
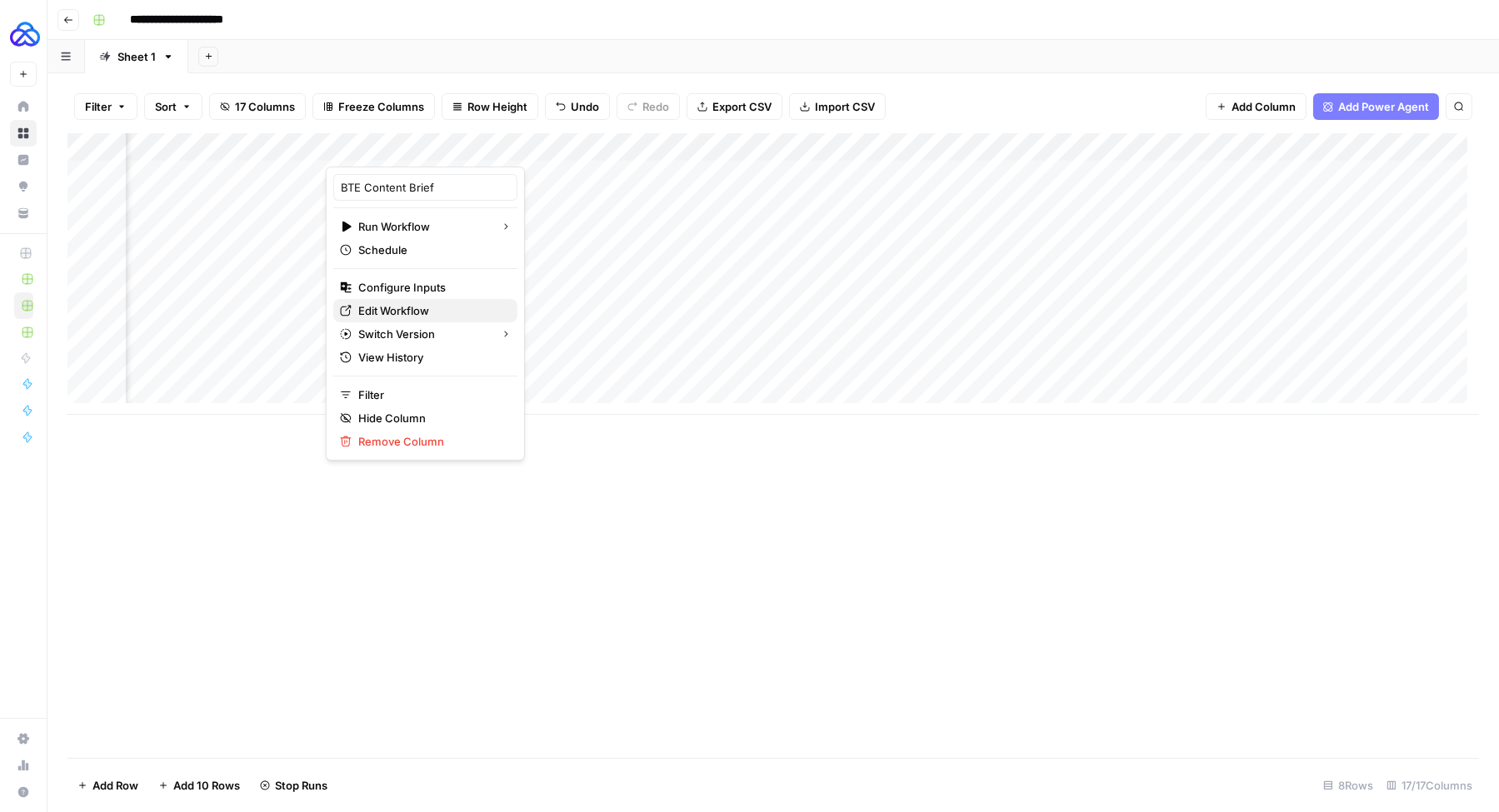
click at [399, 312] on span "Edit Workflow" at bounding box center [431, 310] width 146 height 16
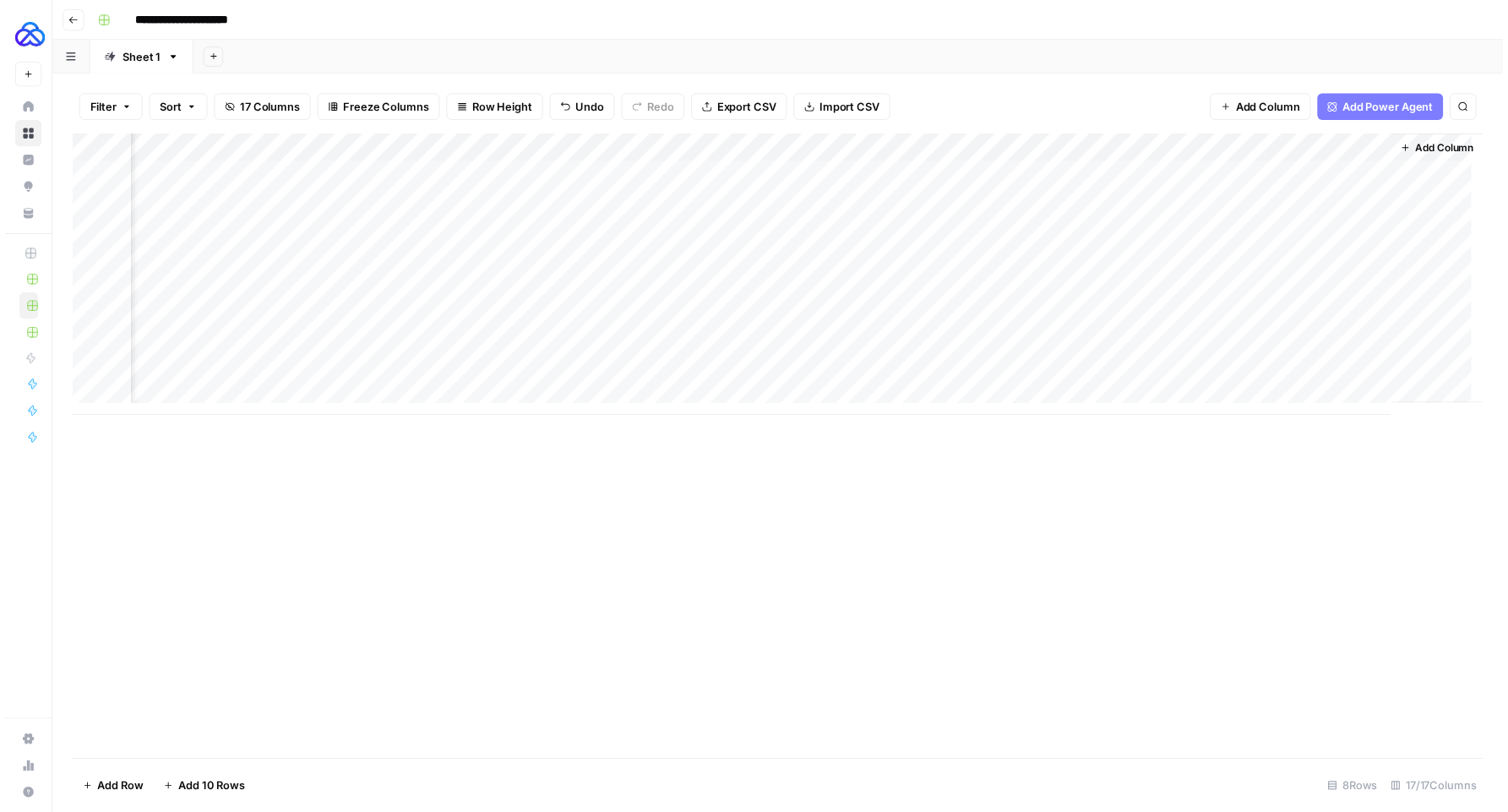
scroll to position [0, 1508]
click at [1241, 150] on div "Add Column" at bounding box center [783, 277] width 1431 height 285
click at [1343, 176] on div "Add Column" at bounding box center [783, 277] width 1431 height 285
drag, startPoint x: 1200, startPoint y: 150, endPoint x: 1183, endPoint y: 150, distance: 17.0
click at [1183, 150] on div "Add Column" at bounding box center [783, 277] width 1431 height 285
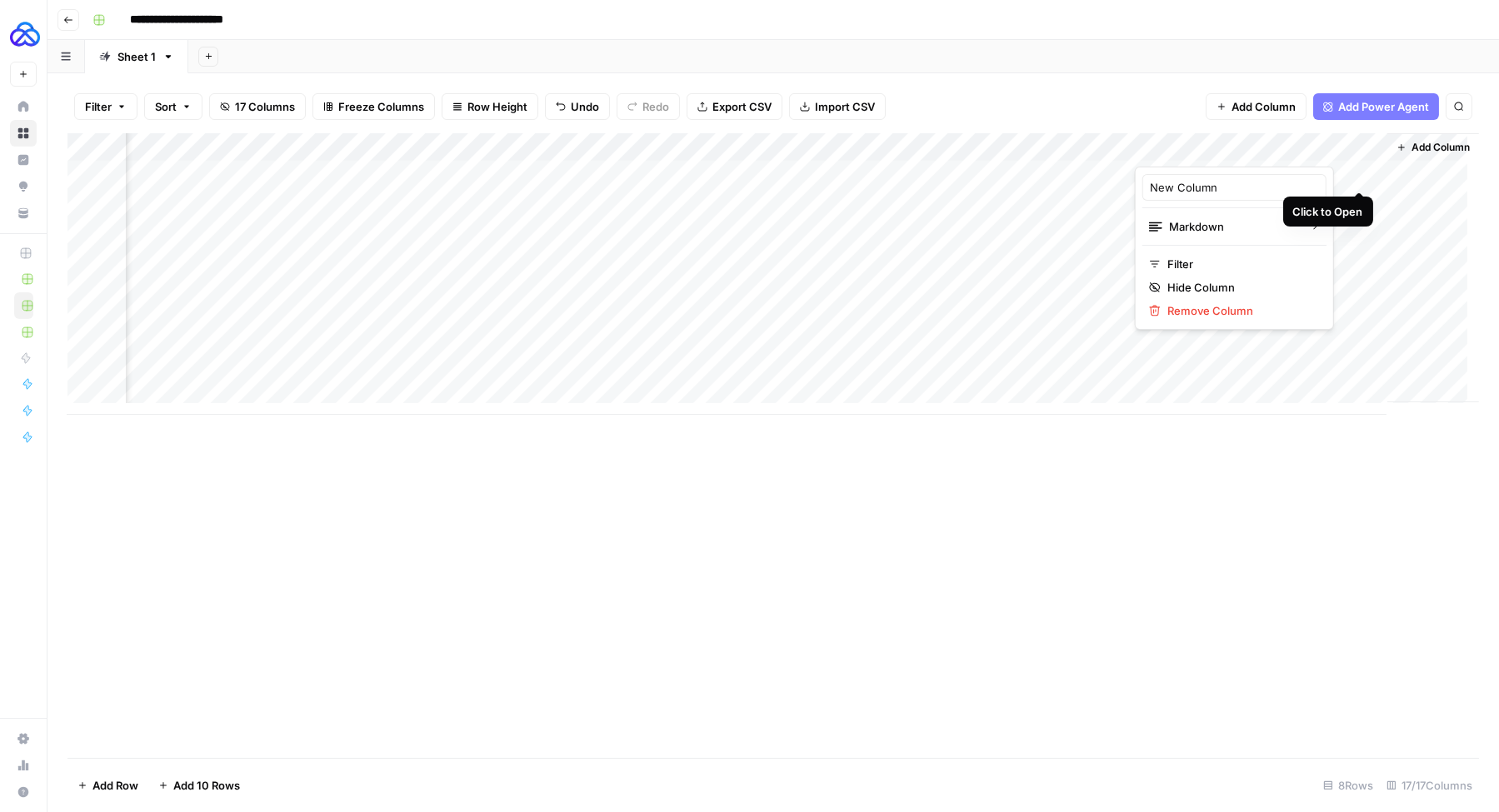
click at [1360, 175] on div "Add Column" at bounding box center [772, 274] width 1411 height 281
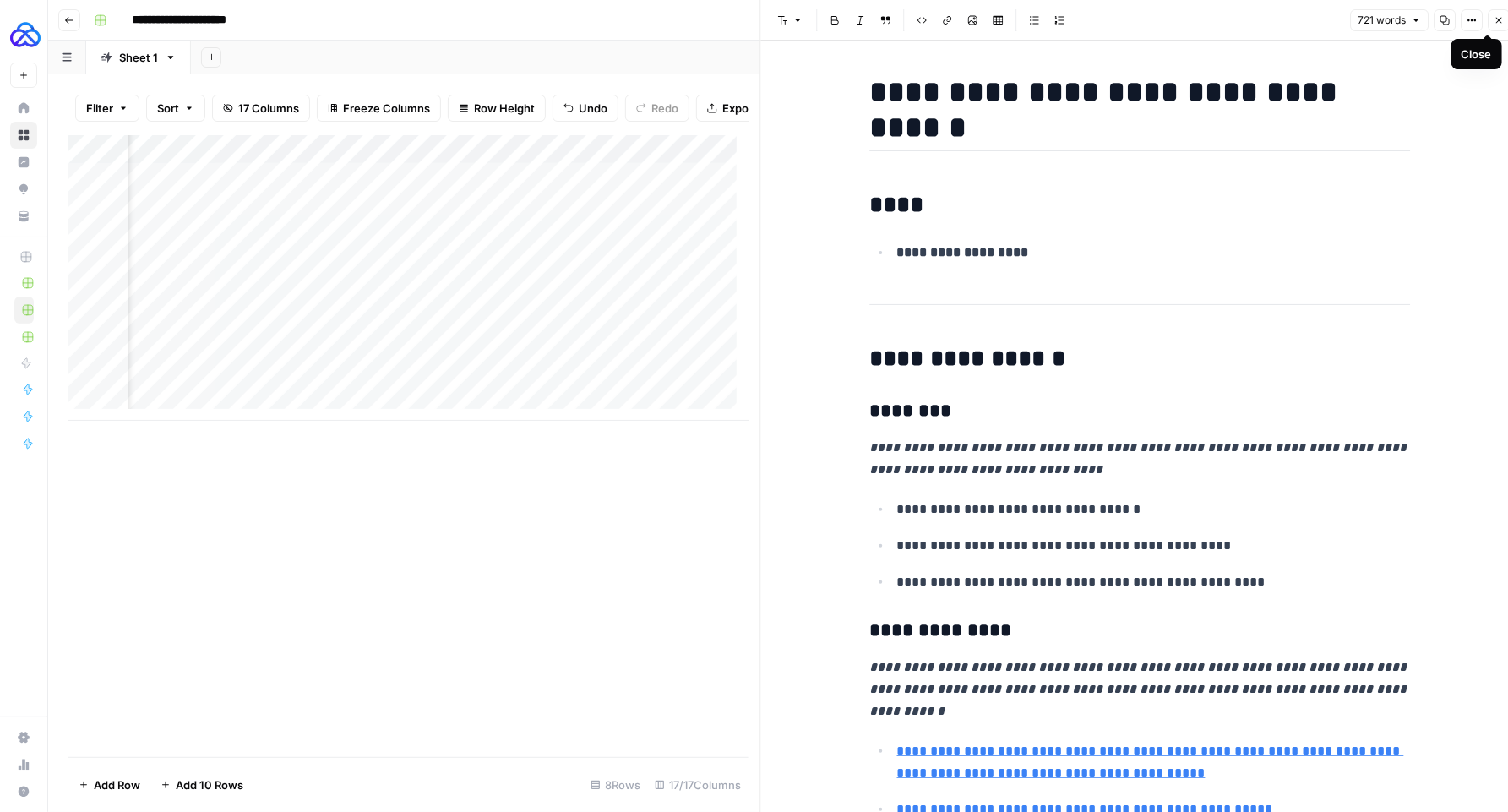
click at [1495, 20] on icon "button" at bounding box center [1499, 20] width 11 height 10
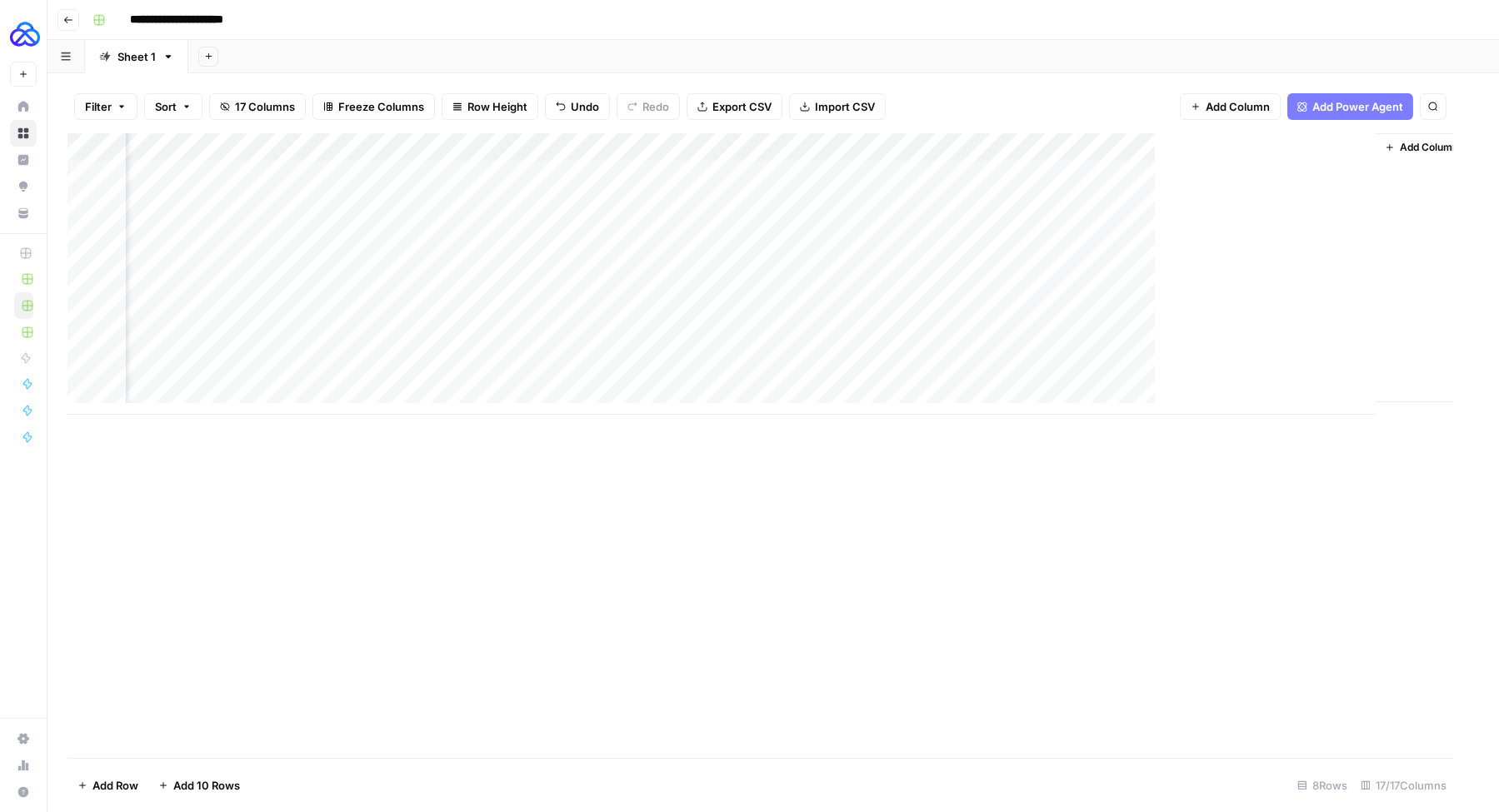
scroll to position [0, 1467]
click at [1223, 147] on div "Add Column" at bounding box center [772, 274] width 1411 height 281
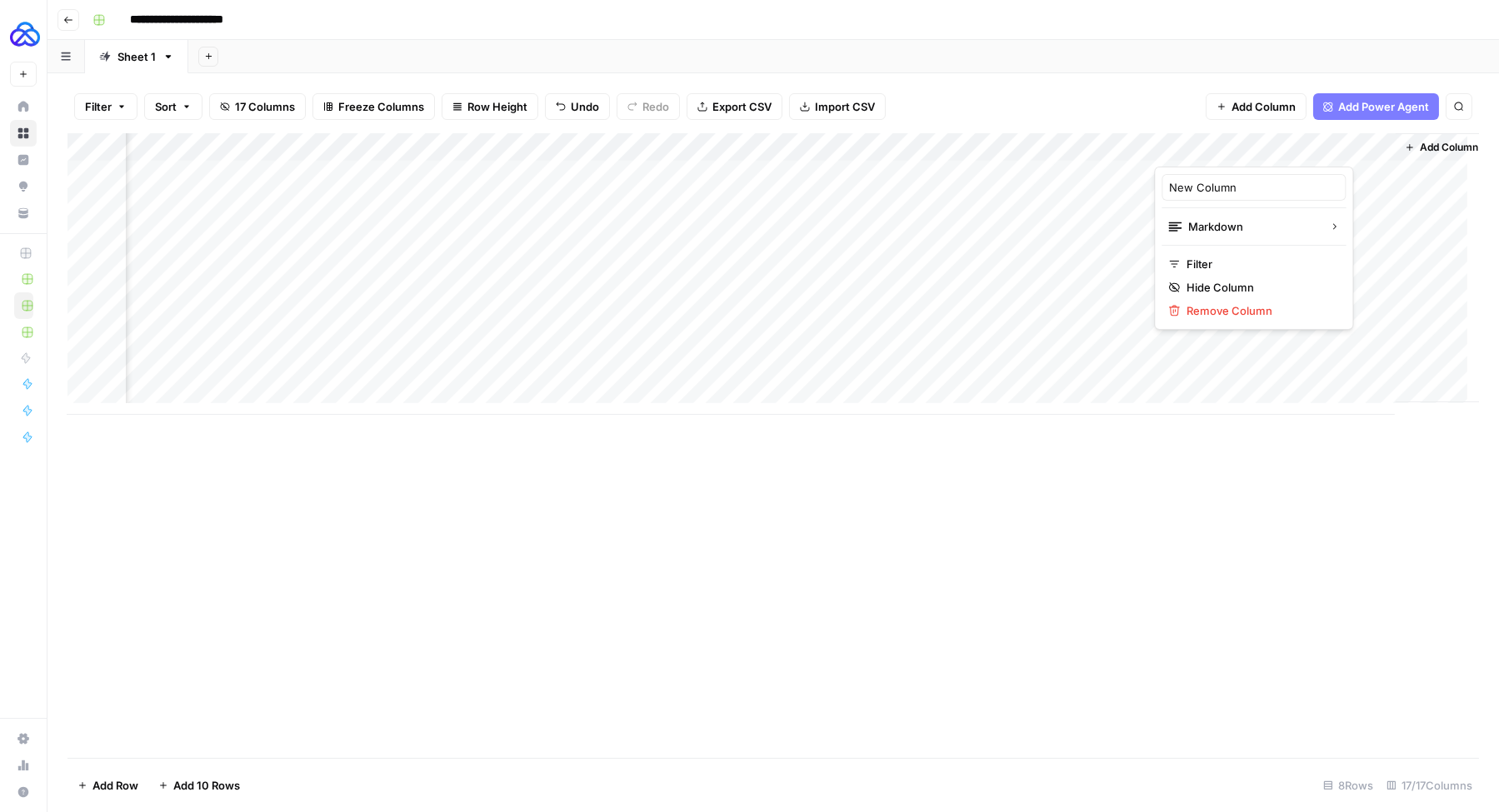
click at [1223, 147] on div at bounding box center [1274, 149] width 241 height 34
click at [1205, 182] on input "New Column" at bounding box center [1253, 187] width 169 height 16
type input "Article Layout"
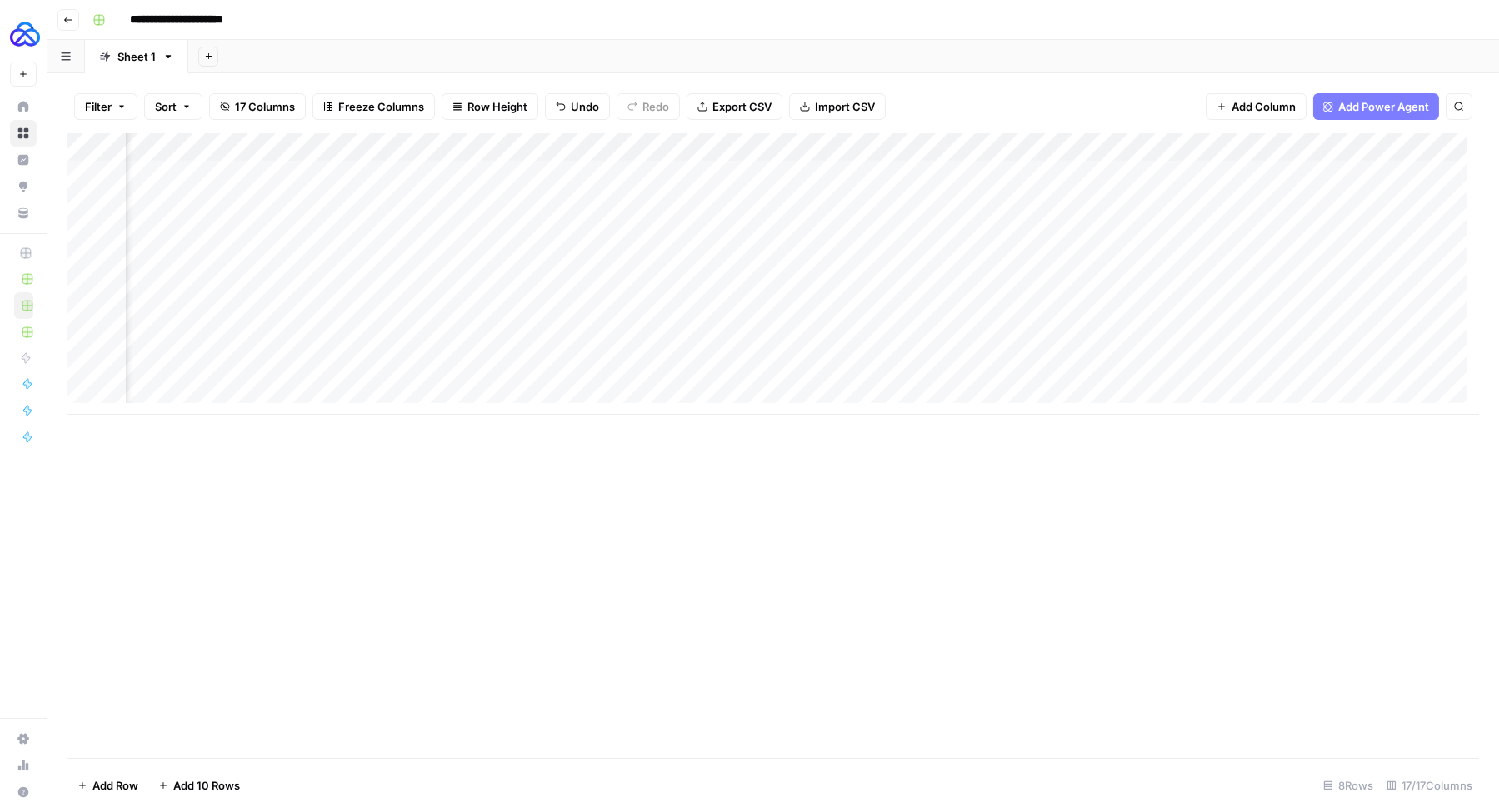
scroll to position [0, 0]
drag, startPoint x: 1244, startPoint y: 142, endPoint x: 331, endPoint y: 187, distance: 914.1
click at [331, 187] on div "Add Column" at bounding box center [772, 274] width 1411 height 281
click at [466, 176] on div "Add Column" at bounding box center [772, 274] width 1411 height 281
drag, startPoint x: 512, startPoint y: 186, endPoint x: 493, endPoint y: 337, distance: 152.2
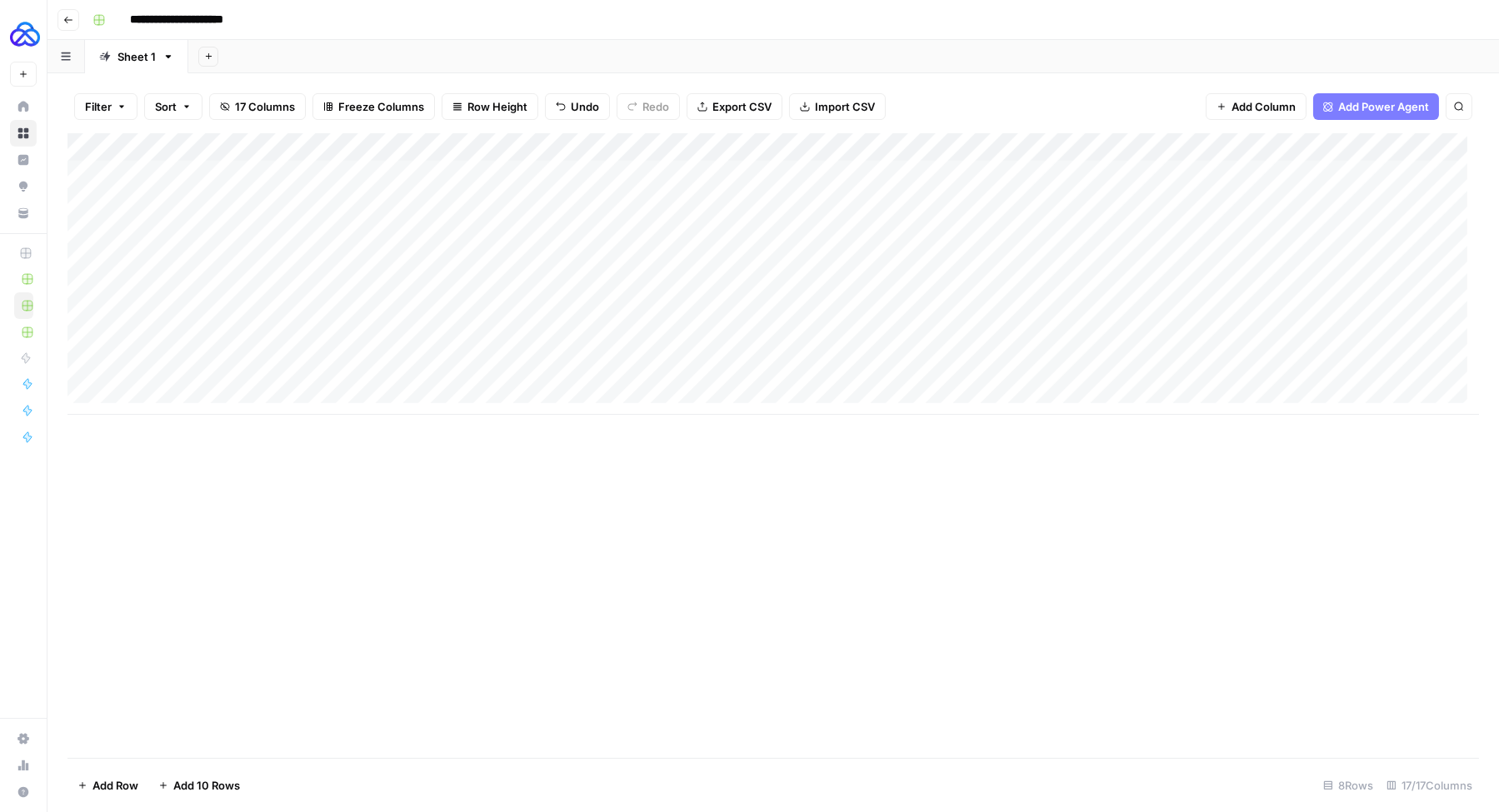
click at [493, 337] on div "Add Column" at bounding box center [772, 274] width 1411 height 281
click at [750, 146] on div "Add Column" at bounding box center [772, 274] width 1411 height 281
click at [687, 316] on span "Remove Column" at bounding box center [717, 310] width 146 height 16
click at [697, 173] on span "Delete" at bounding box center [690, 172] width 36 height 16
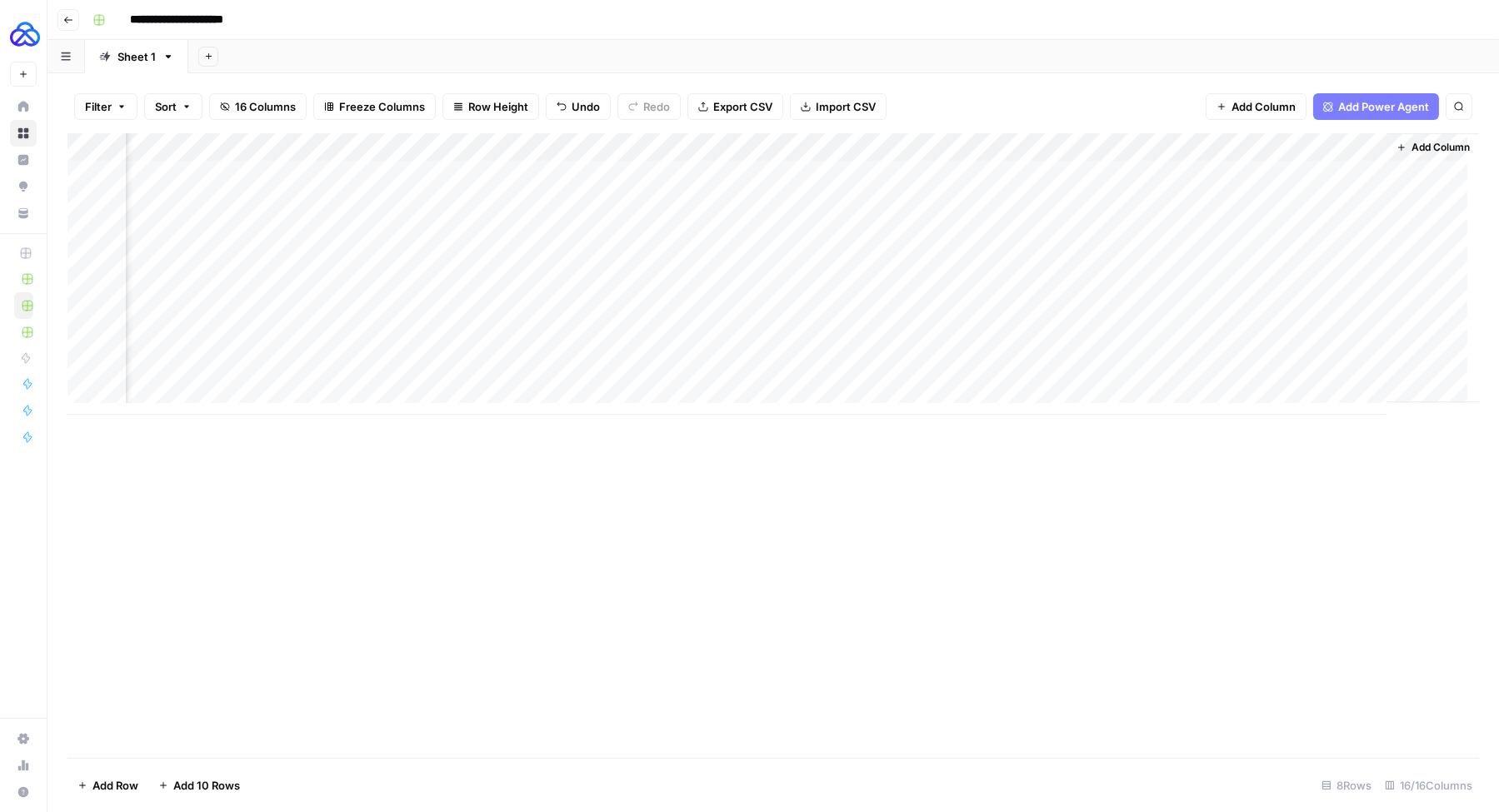
scroll to position [0, 1337]
click at [1411, 148] on span "Add Column" at bounding box center [1440, 147] width 59 height 15
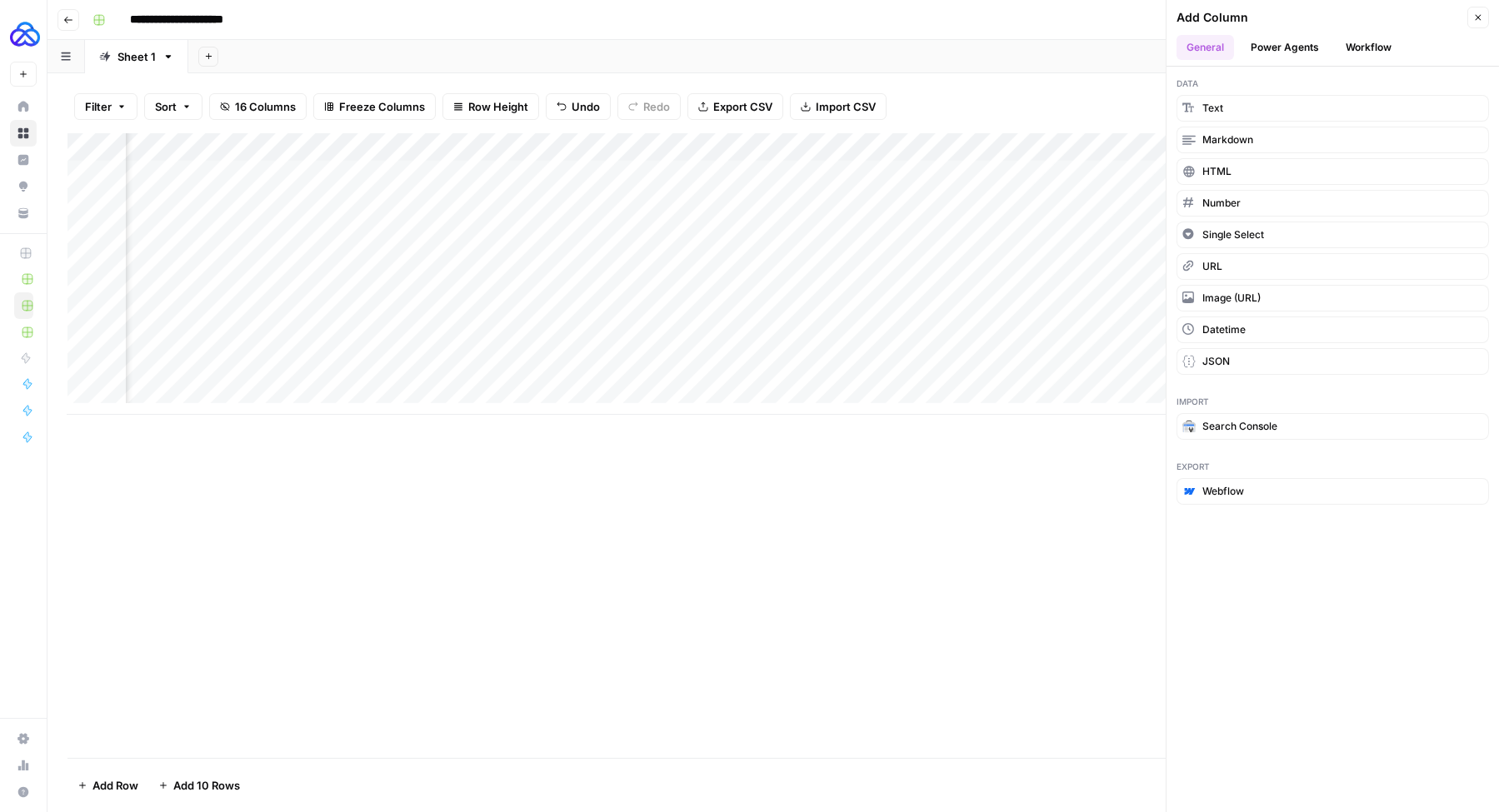
click at [1480, 16] on icon "button" at bounding box center [1478, 17] width 10 height 10
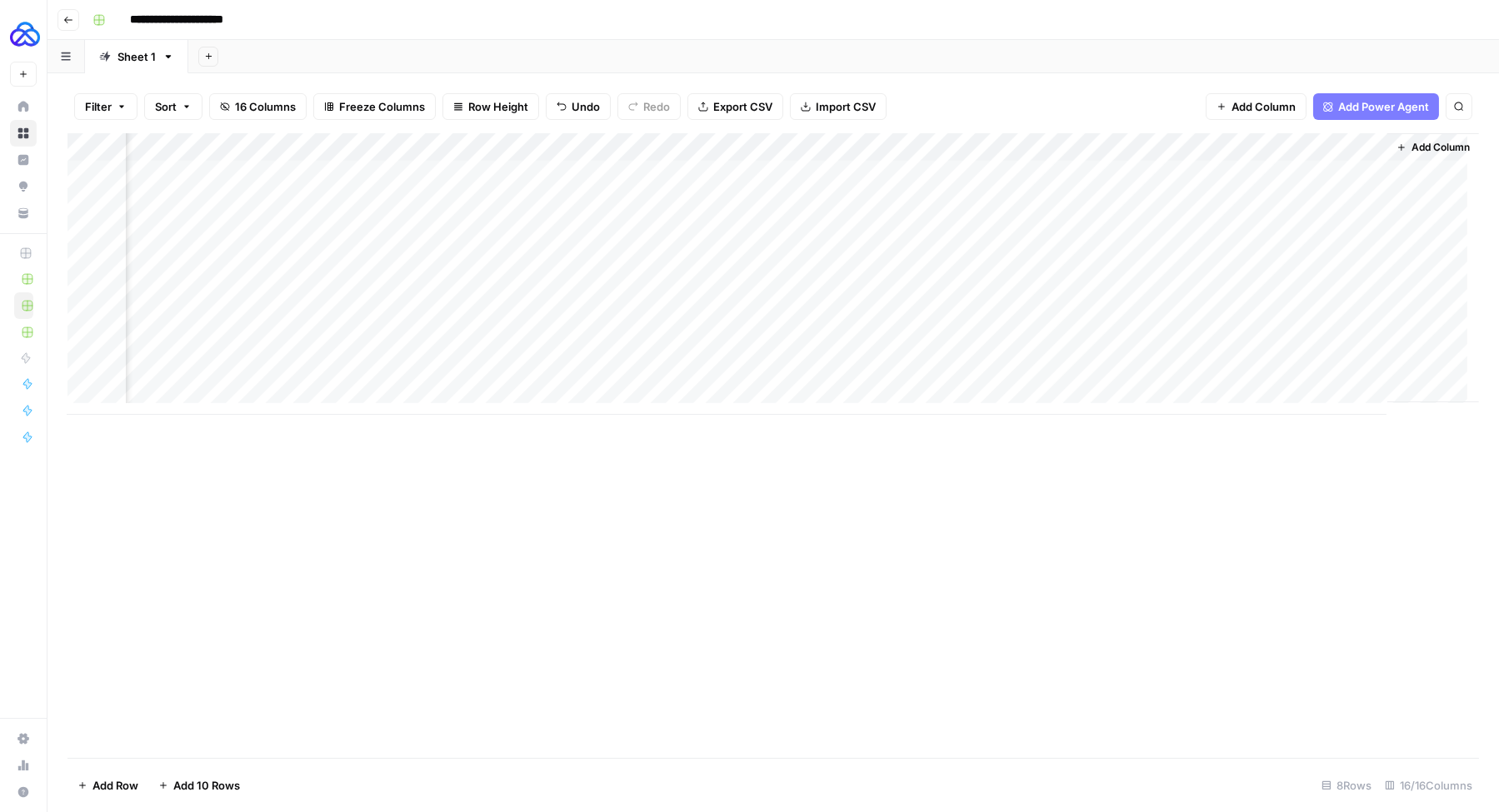
click at [1436, 146] on span "Add Column" at bounding box center [1440, 147] width 59 height 15
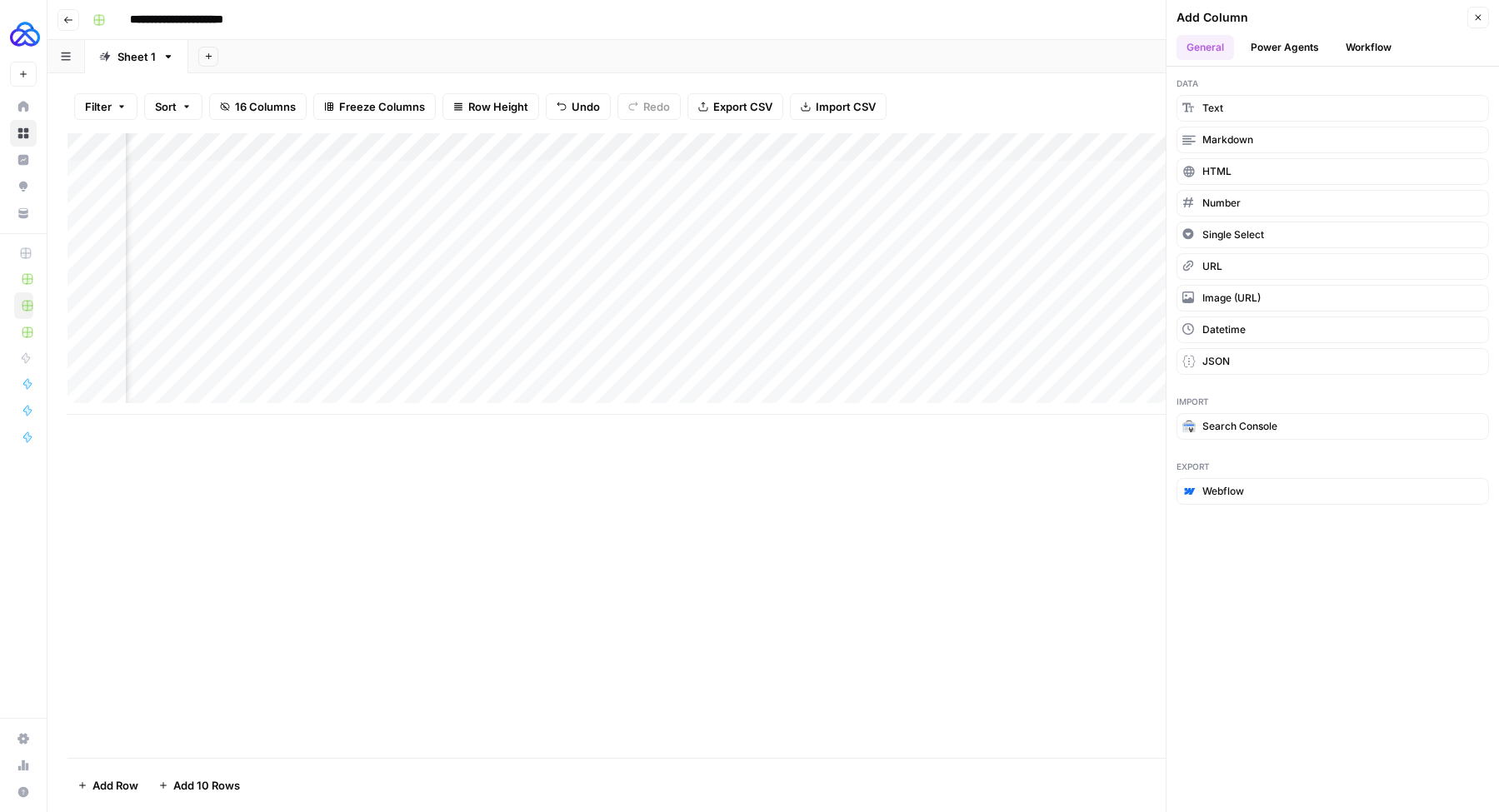
click at [1373, 47] on button "Workflow" at bounding box center [1369, 47] width 66 height 25
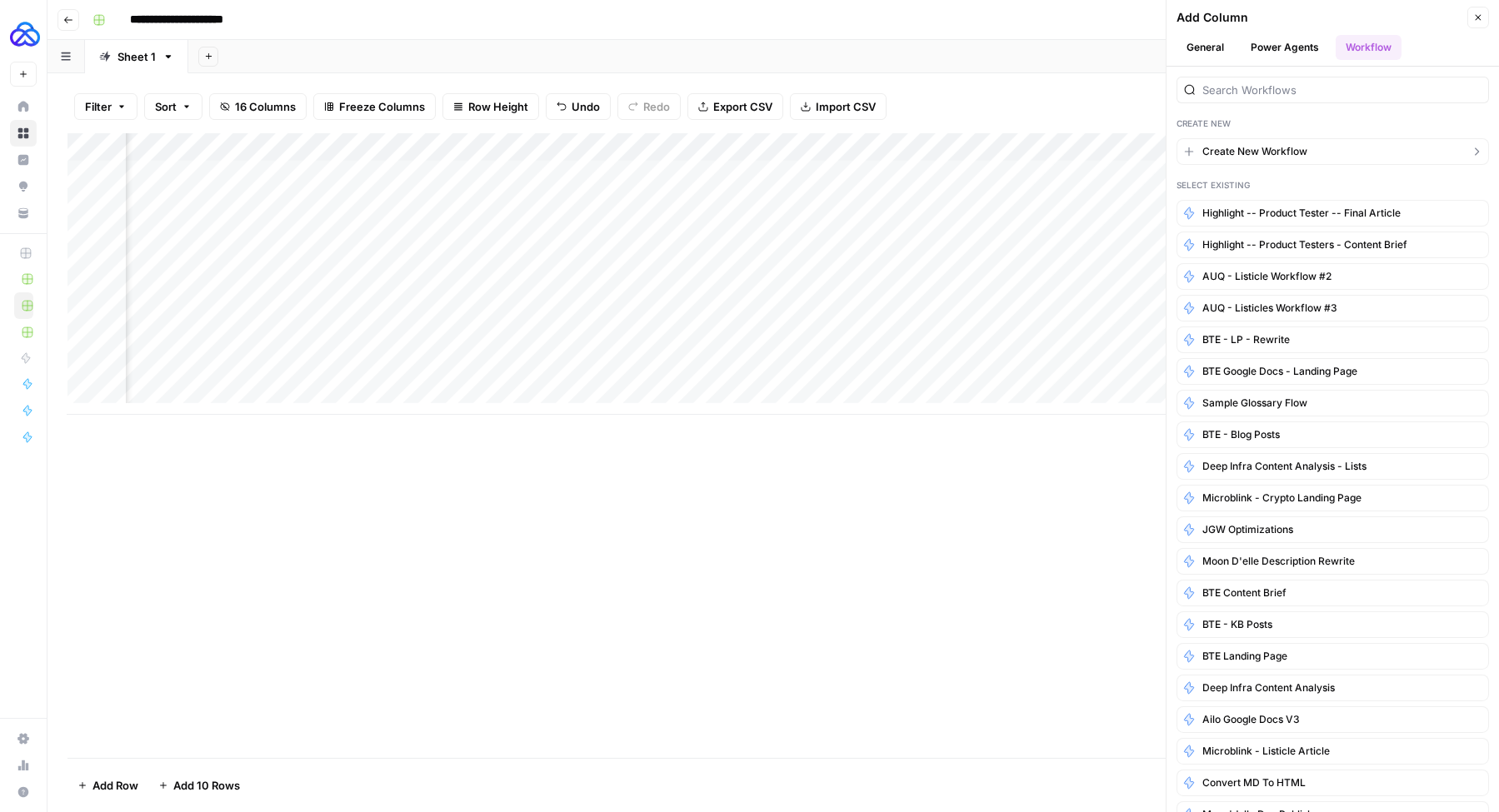
click at [1260, 151] on span "Create New Workflow" at bounding box center [1255, 151] width 105 height 15
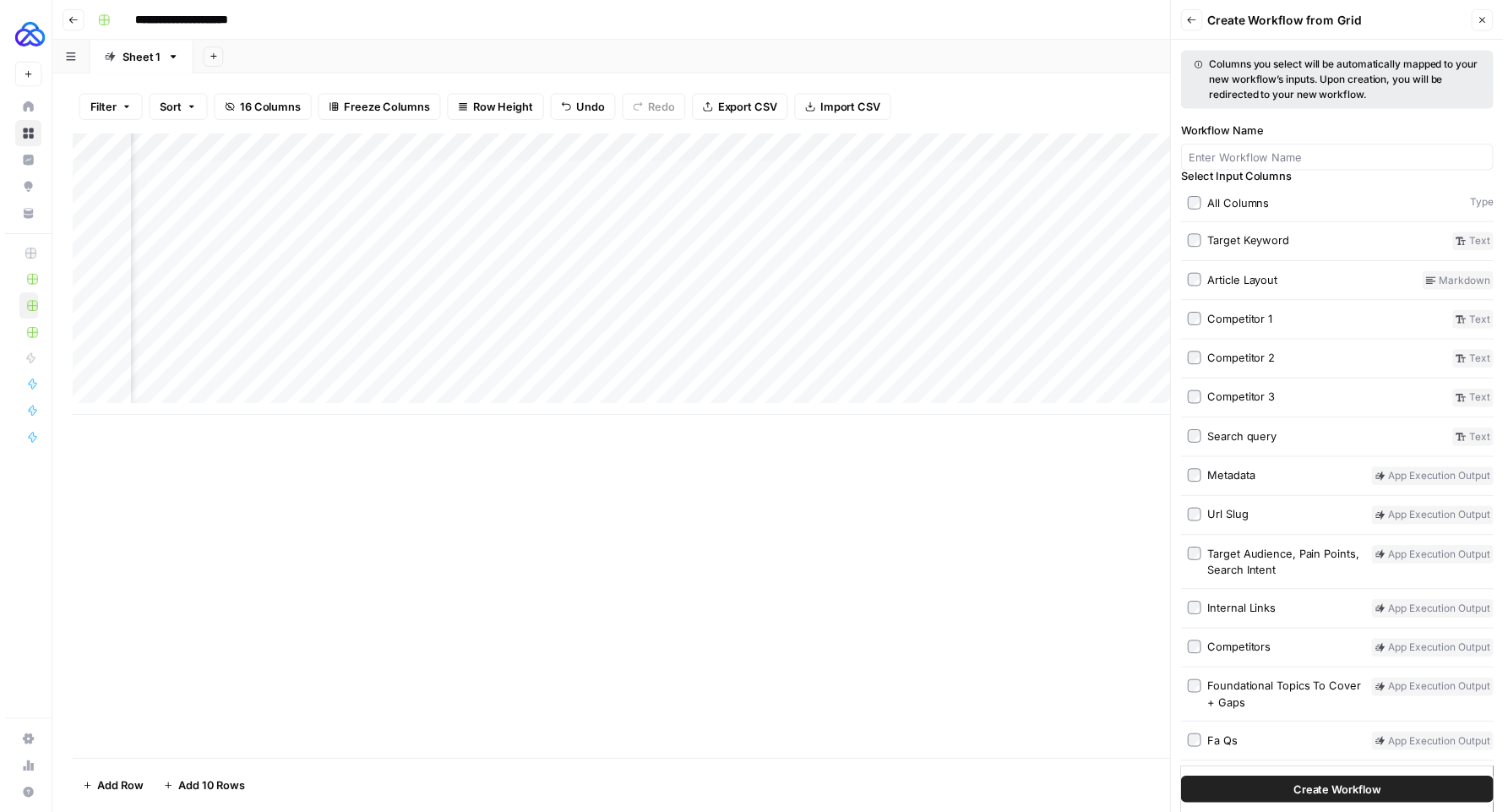
scroll to position [0, 0]
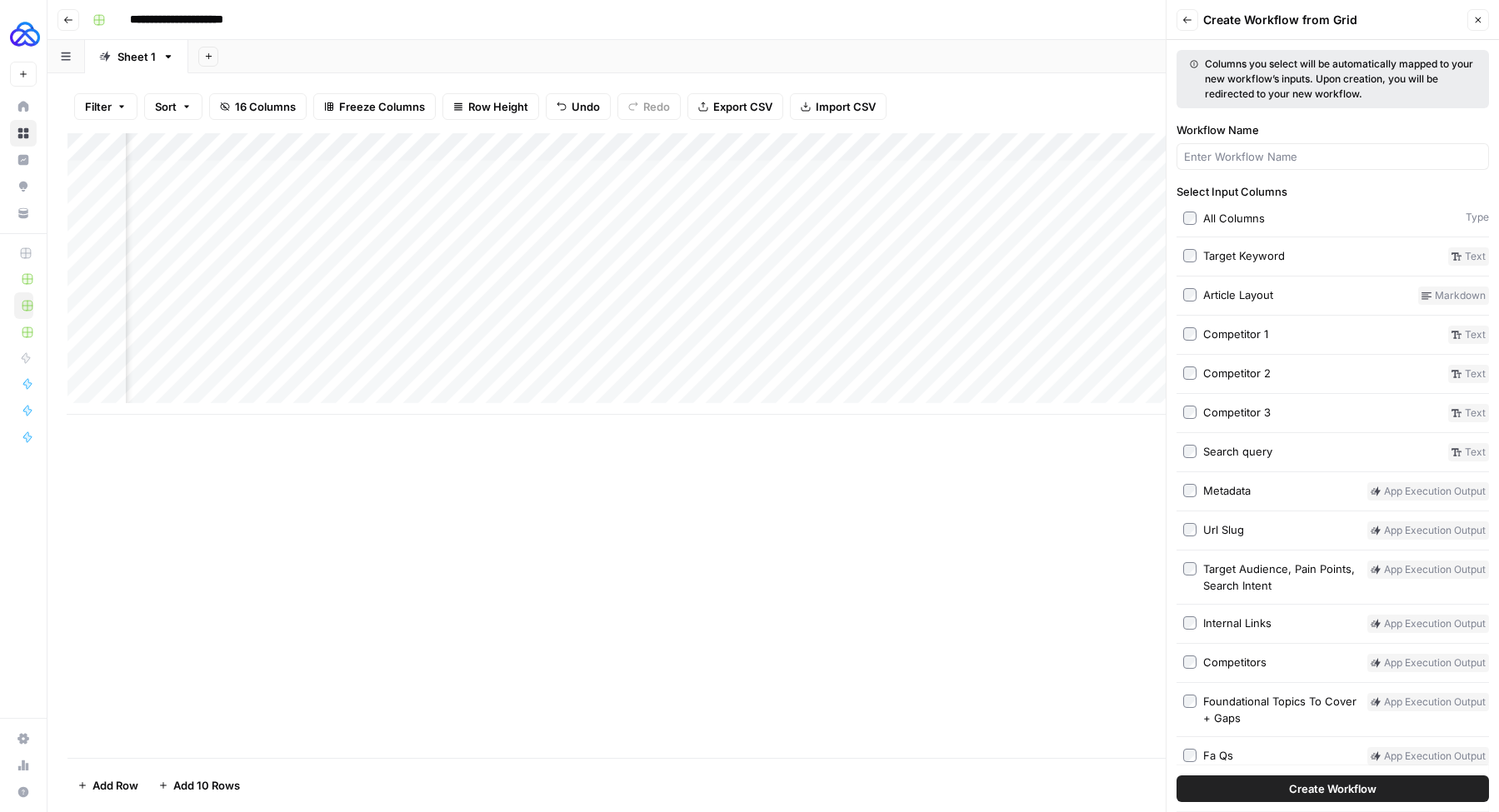
click at [1001, 654] on div "Add Column" at bounding box center [772, 445] width 1411 height 625
click at [384, 144] on div "Add Column" at bounding box center [772, 274] width 1411 height 281
click at [356, 132] on div "Filter Sort 16 Columns Freeze Columns Row Height Undo Redo Export CSV Import CS…" at bounding box center [772, 107] width 1411 height 54
click at [387, 147] on div "Add Column" at bounding box center [772, 274] width 1411 height 281
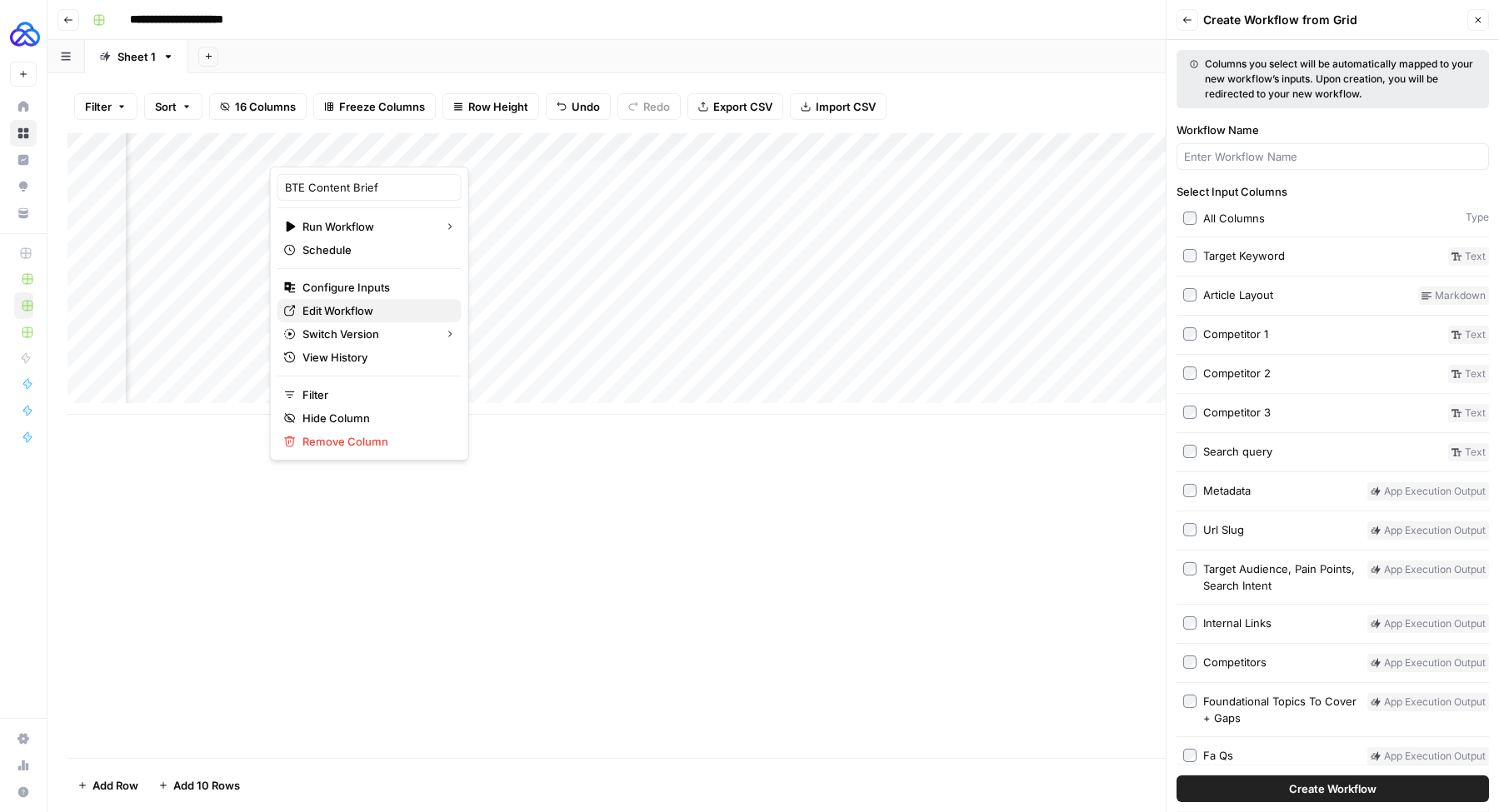
click at [350, 313] on span "Edit Workflow" at bounding box center [375, 310] width 146 height 16
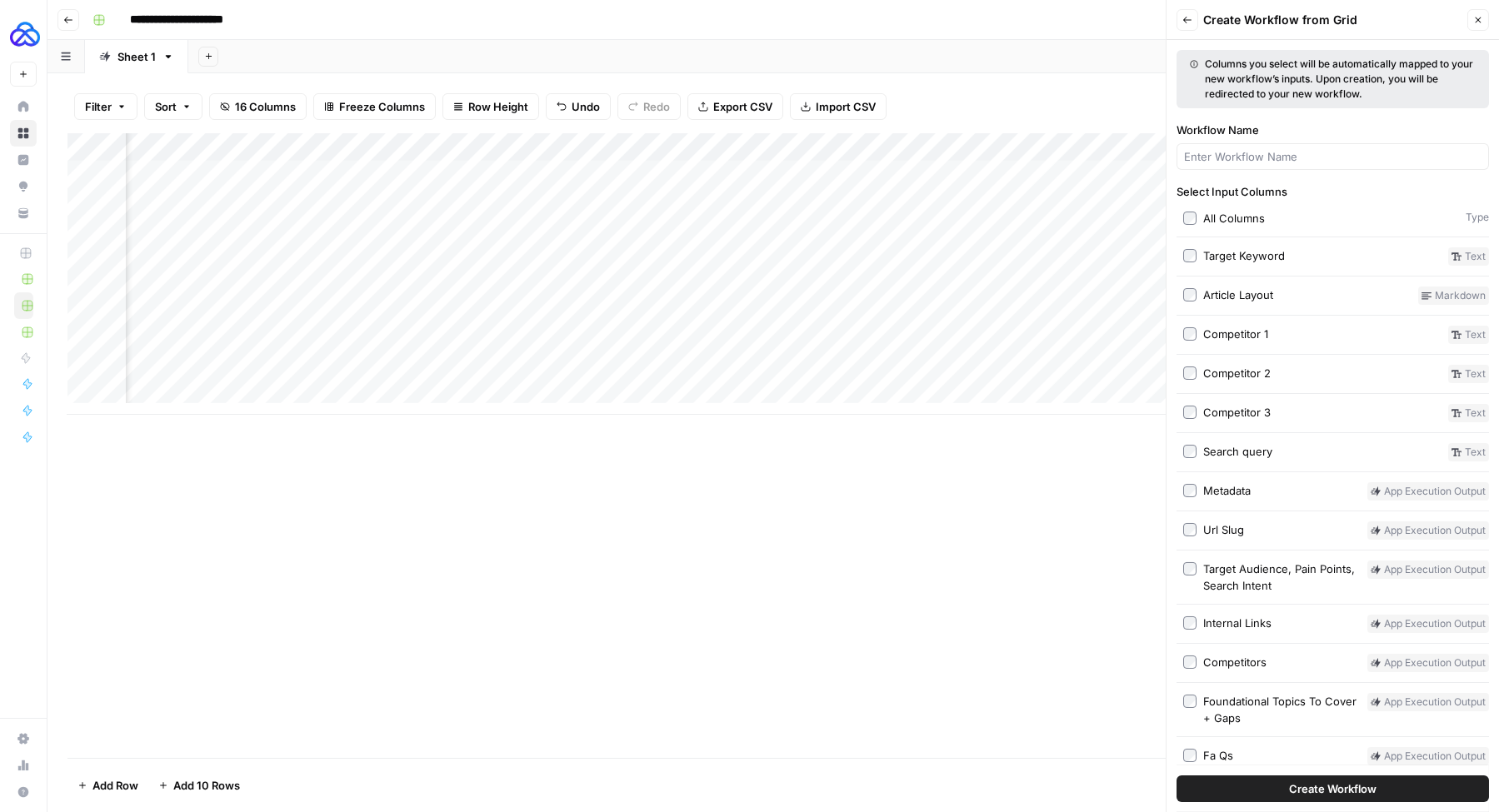
click at [387, 146] on div "Add Column" at bounding box center [772, 274] width 1411 height 281
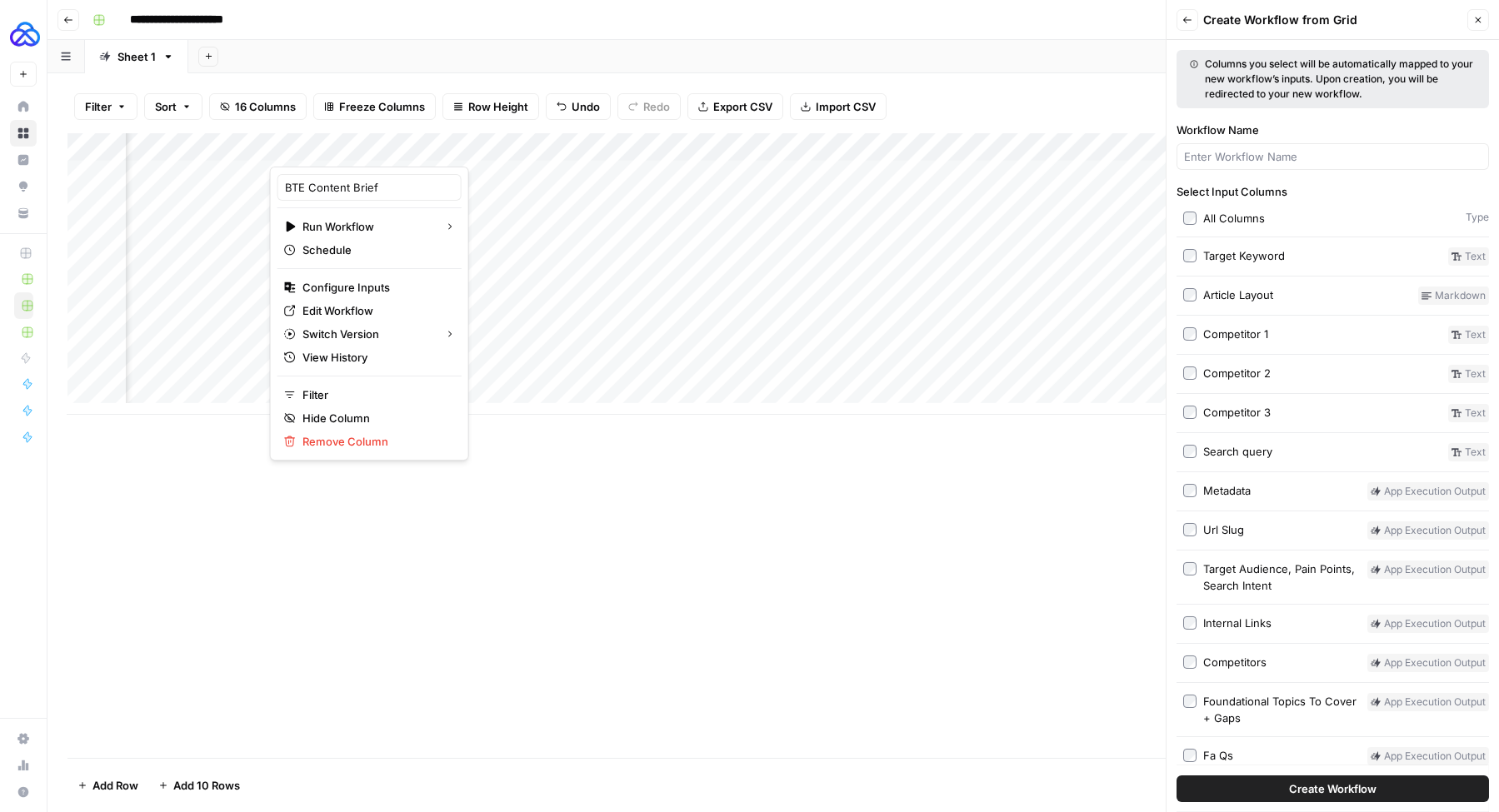
drag, startPoint x: 551, startPoint y: 516, endPoint x: 485, endPoint y: 444, distance: 97.7
click at [551, 516] on div "Add Column" at bounding box center [772, 445] width 1411 height 625
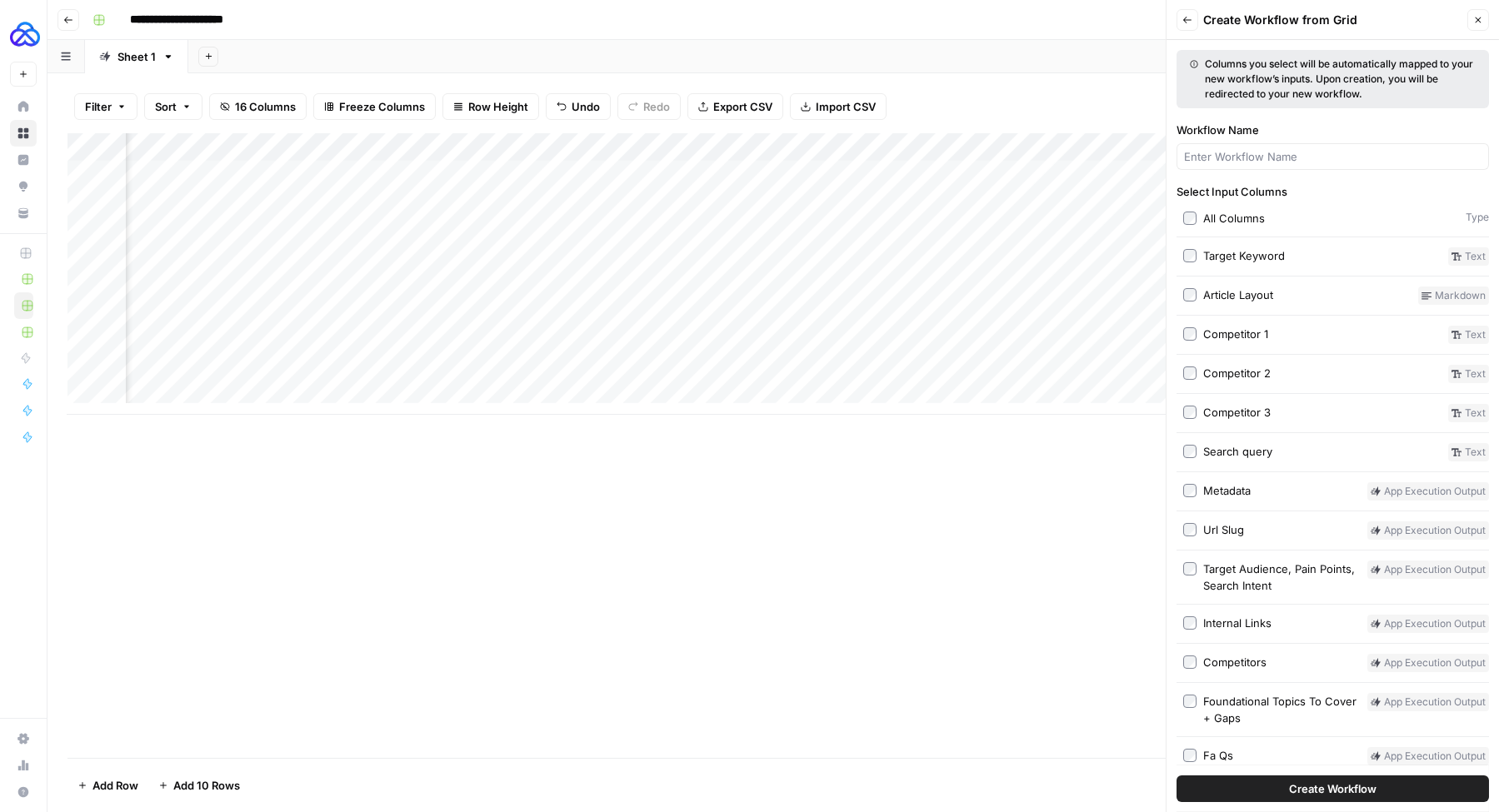
click at [382, 344] on div "Add Column" at bounding box center [772, 274] width 1411 height 281
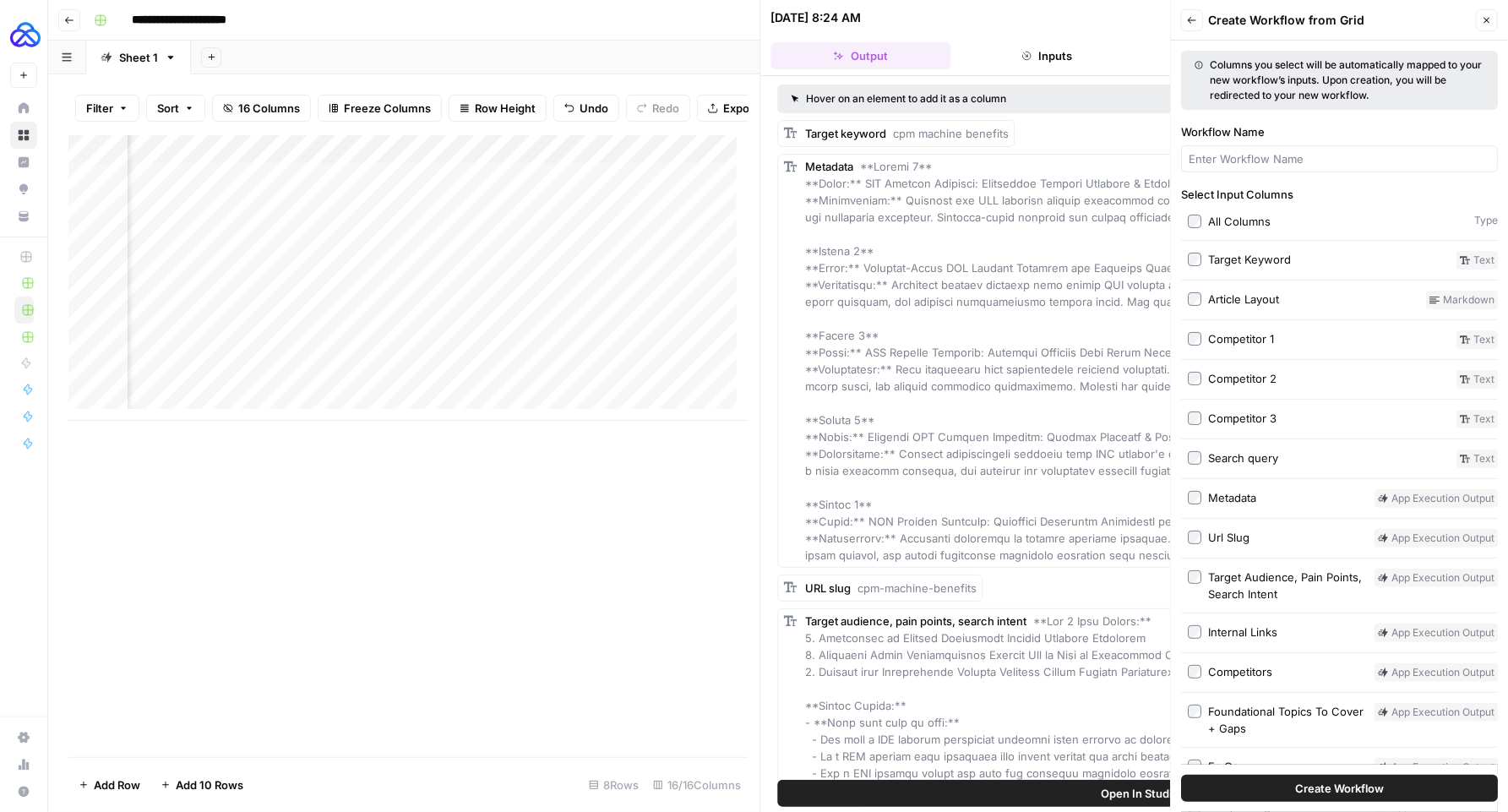
click at [1485, 18] on icon "button" at bounding box center [1487, 20] width 11 height 10
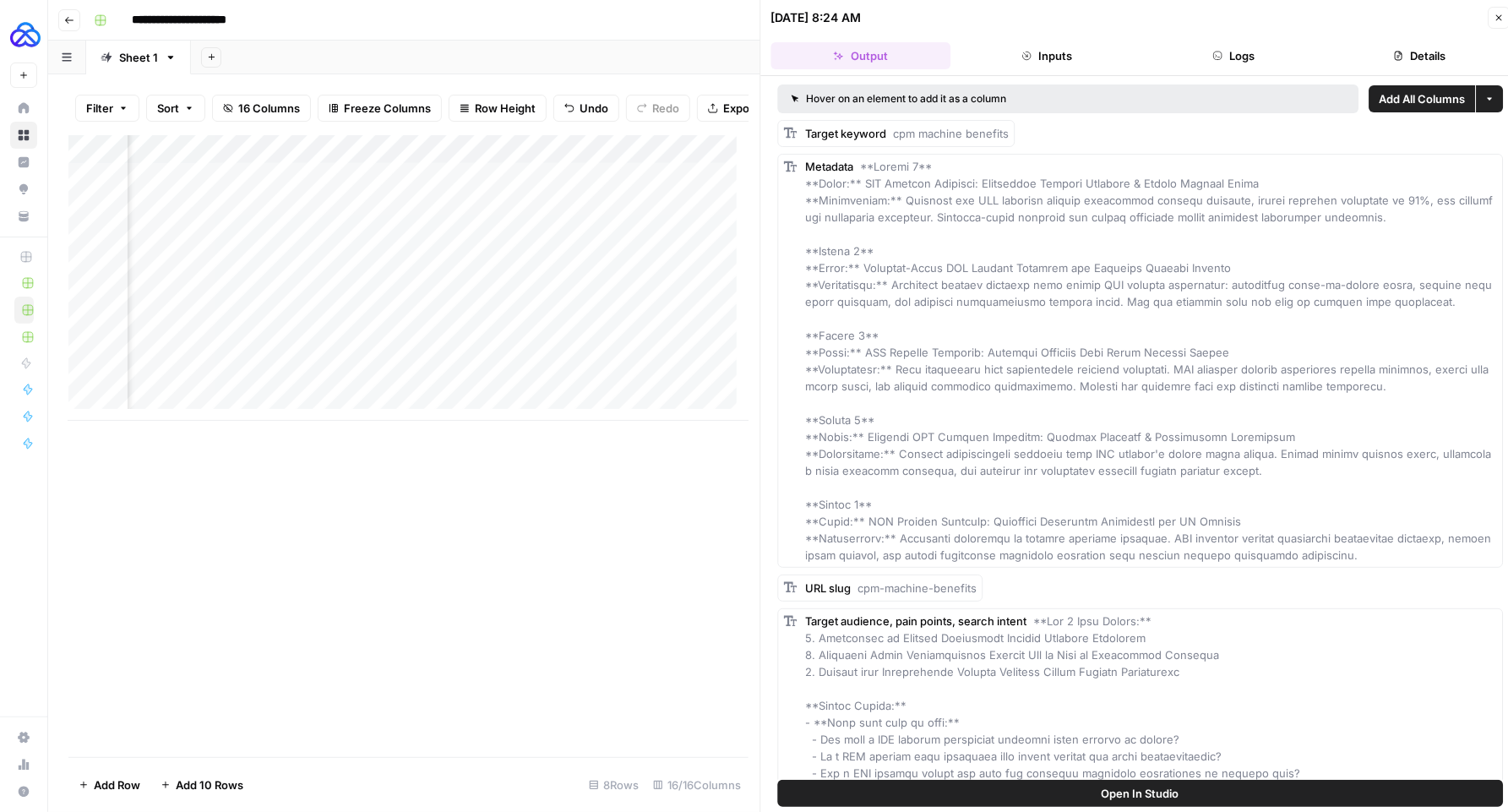
click at [1258, 53] on button "Logs" at bounding box center [1234, 55] width 180 height 27
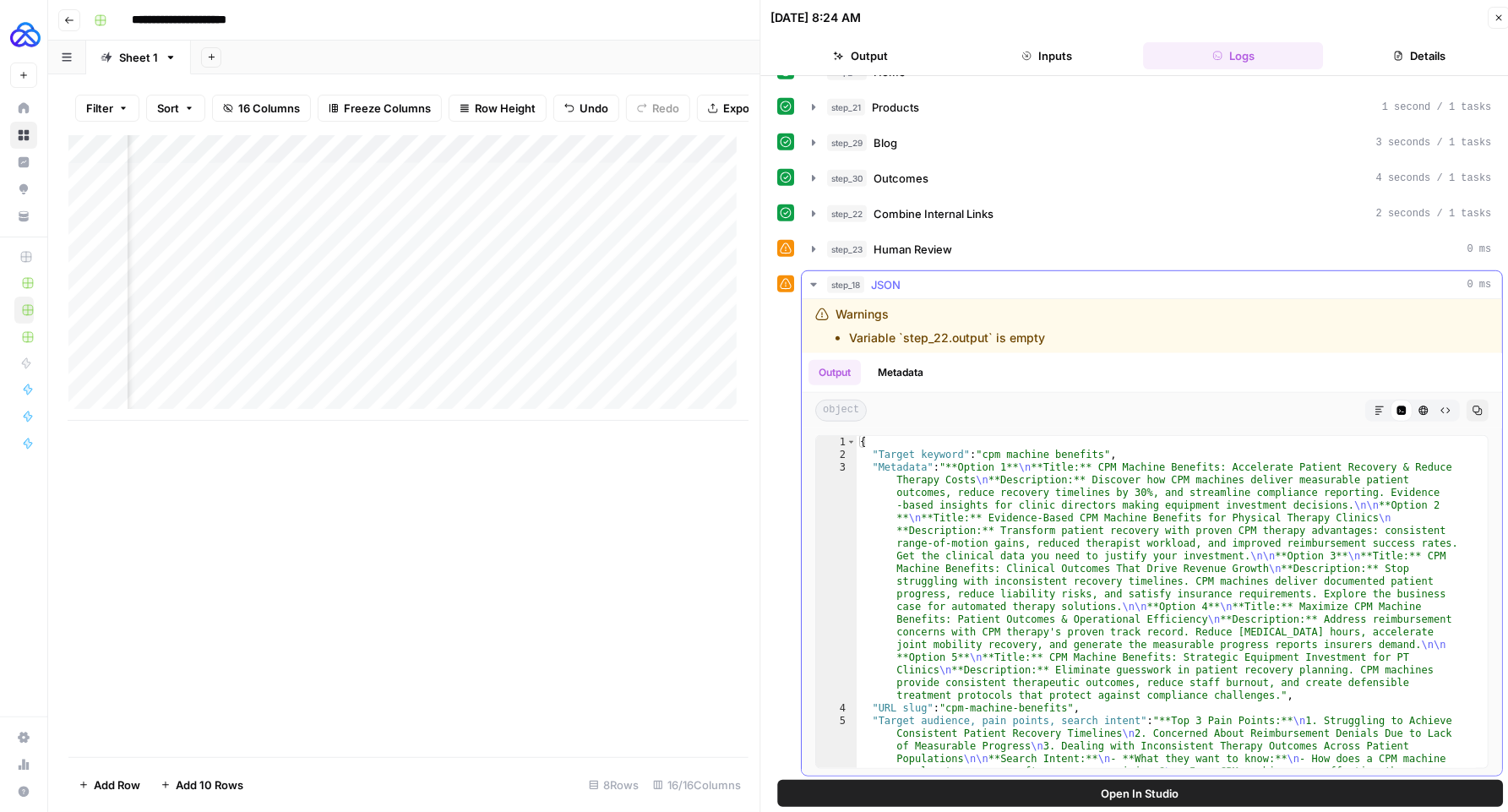
scroll to position [380, 0]
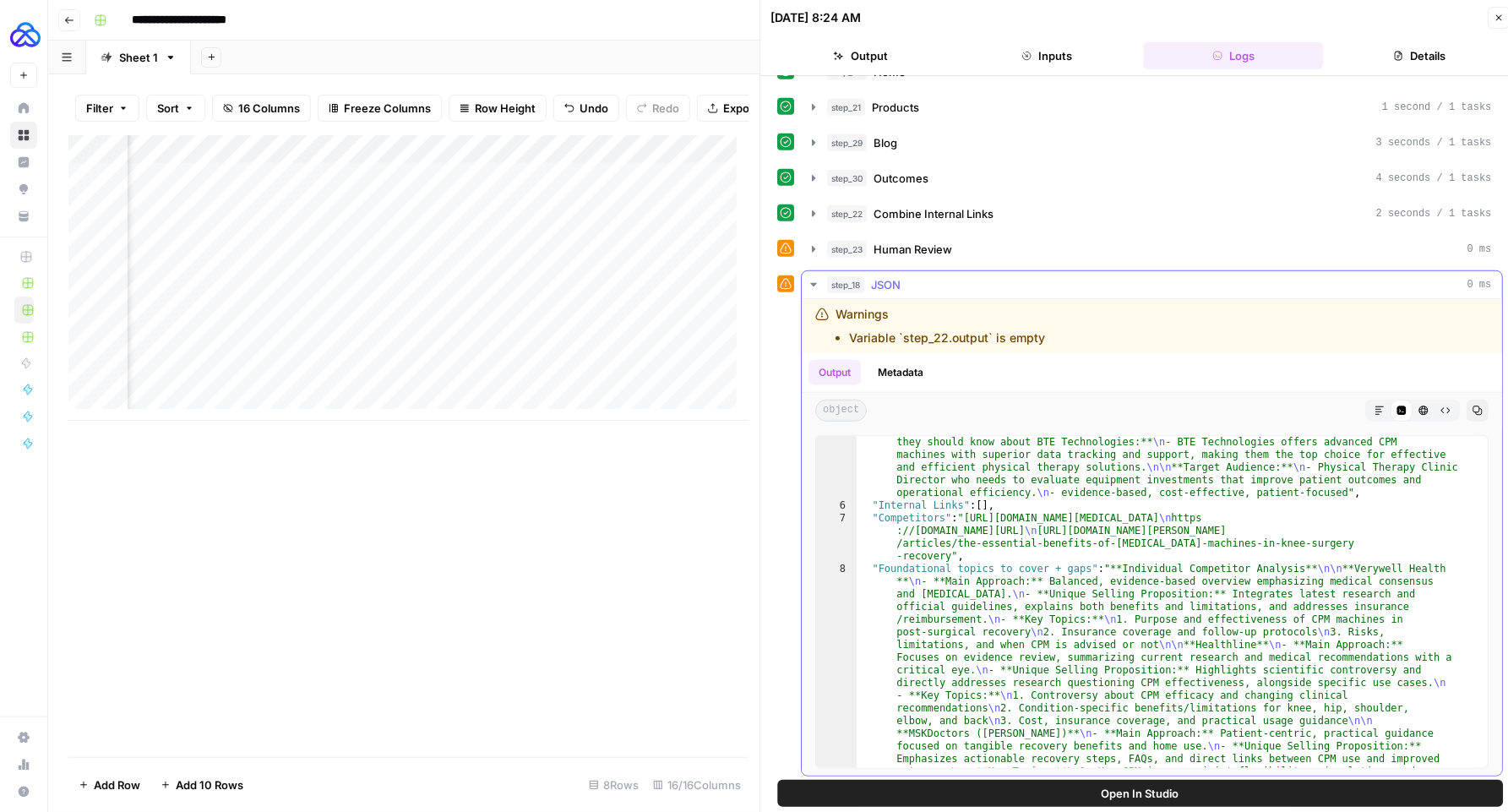
click at [815, 283] on icon "button" at bounding box center [814, 284] width 6 height 4
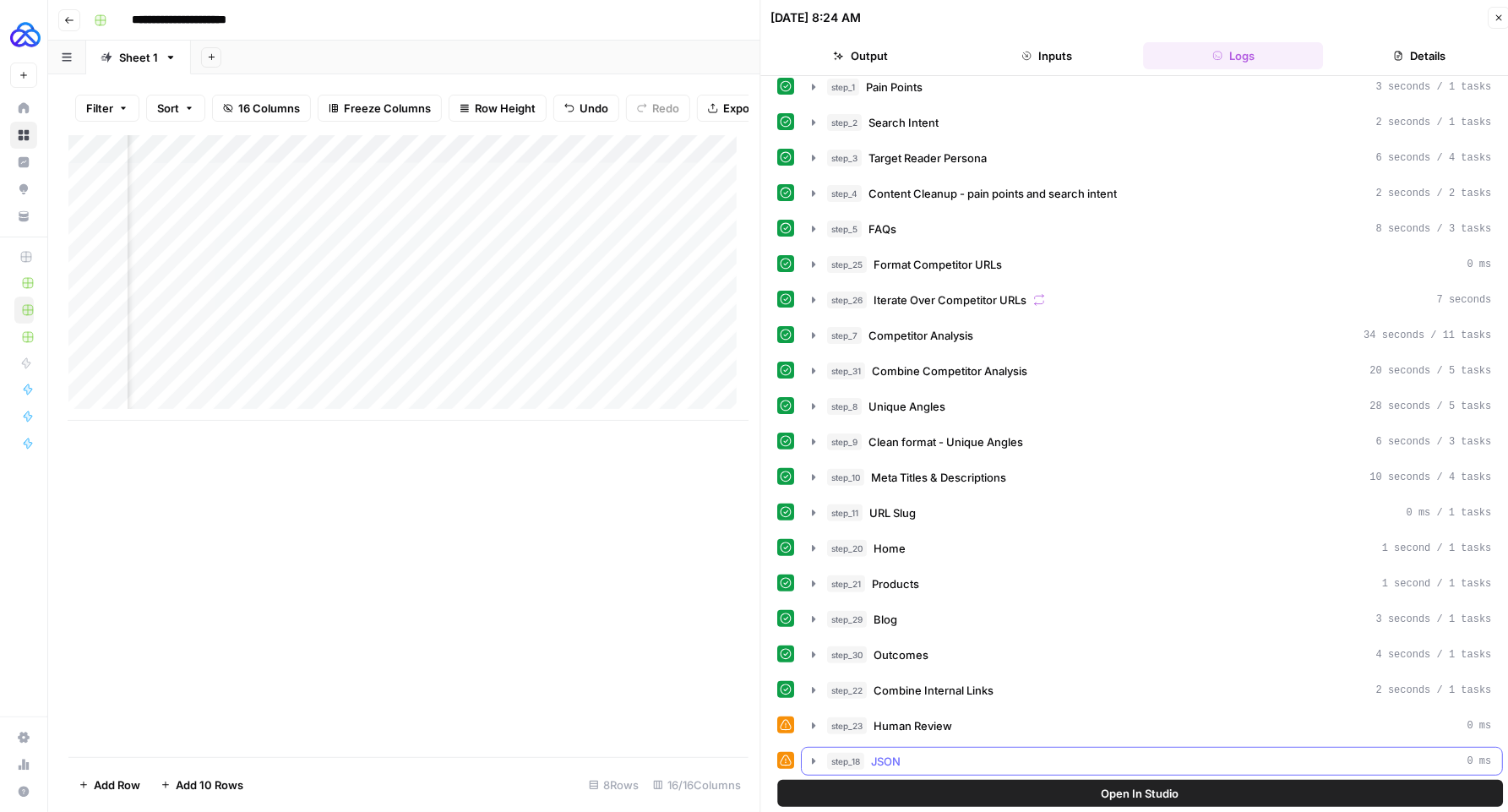
click at [817, 754] on icon "button" at bounding box center [814, 760] width 13 height 13
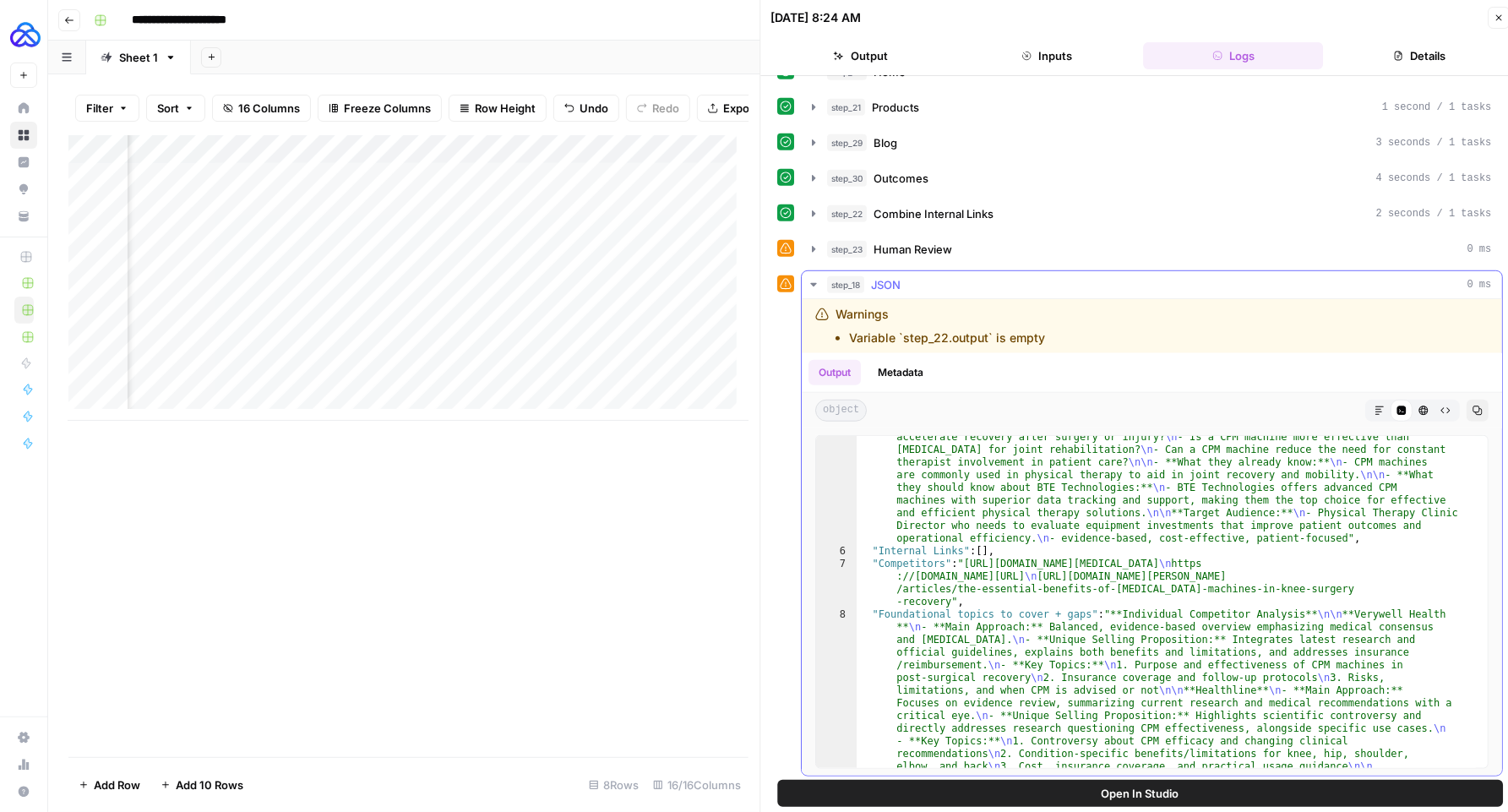
scroll to position [25, 0]
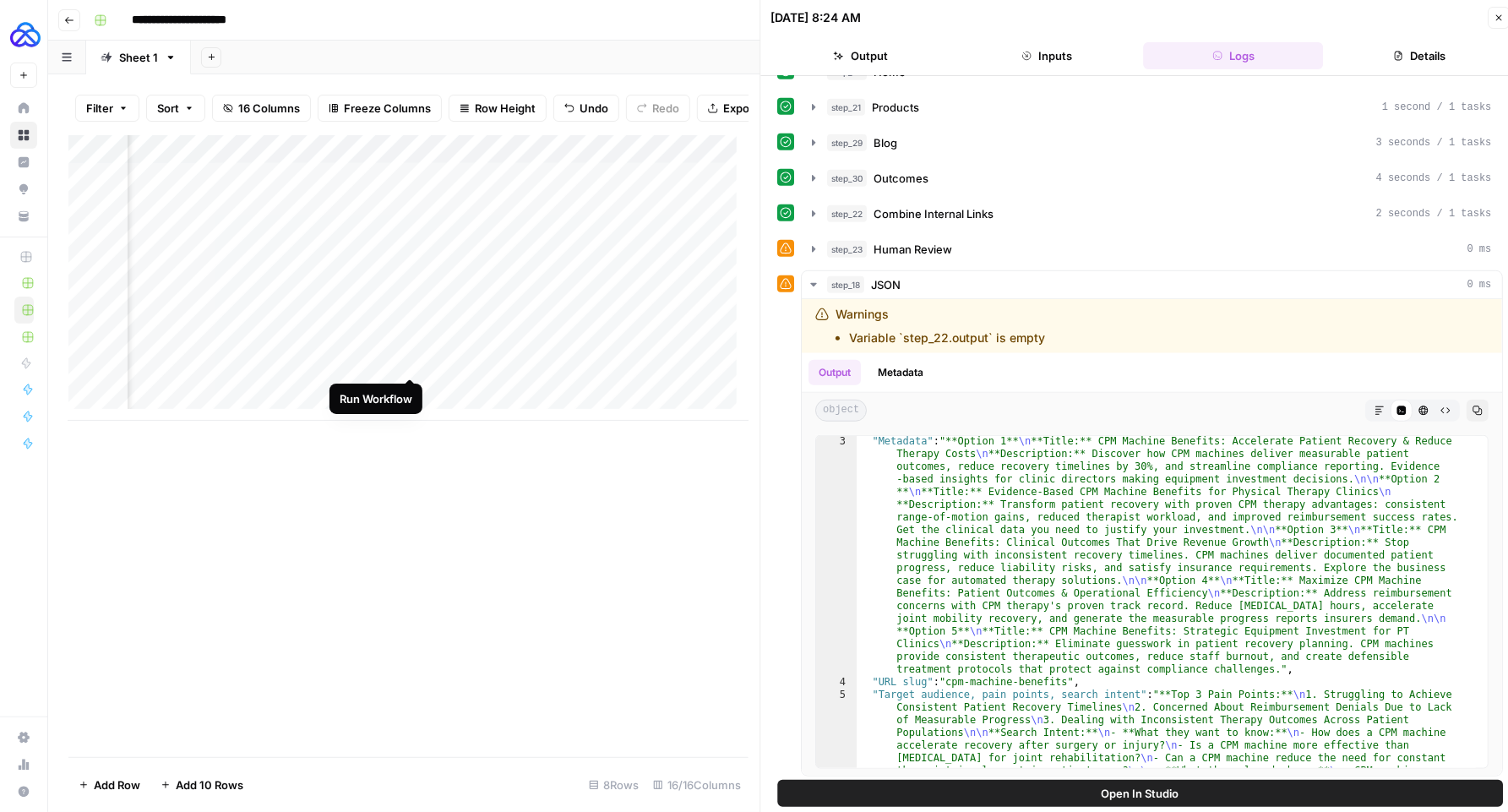
click at [412, 361] on div "Add Column" at bounding box center [408, 277] width 680 height 285
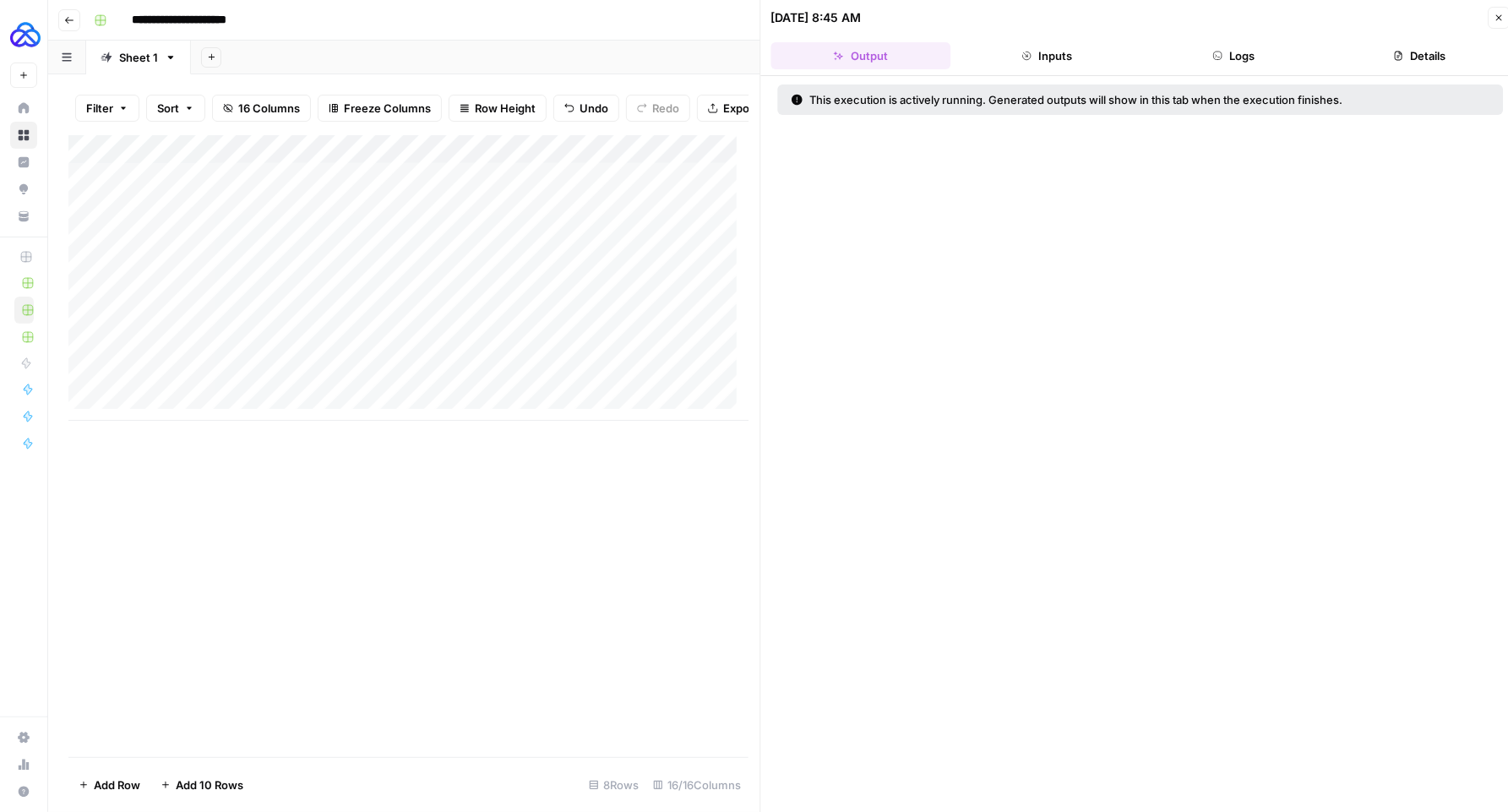
click at [1498, 18] on icon "button" at bounding box center [1499, 18] width 6 height 6
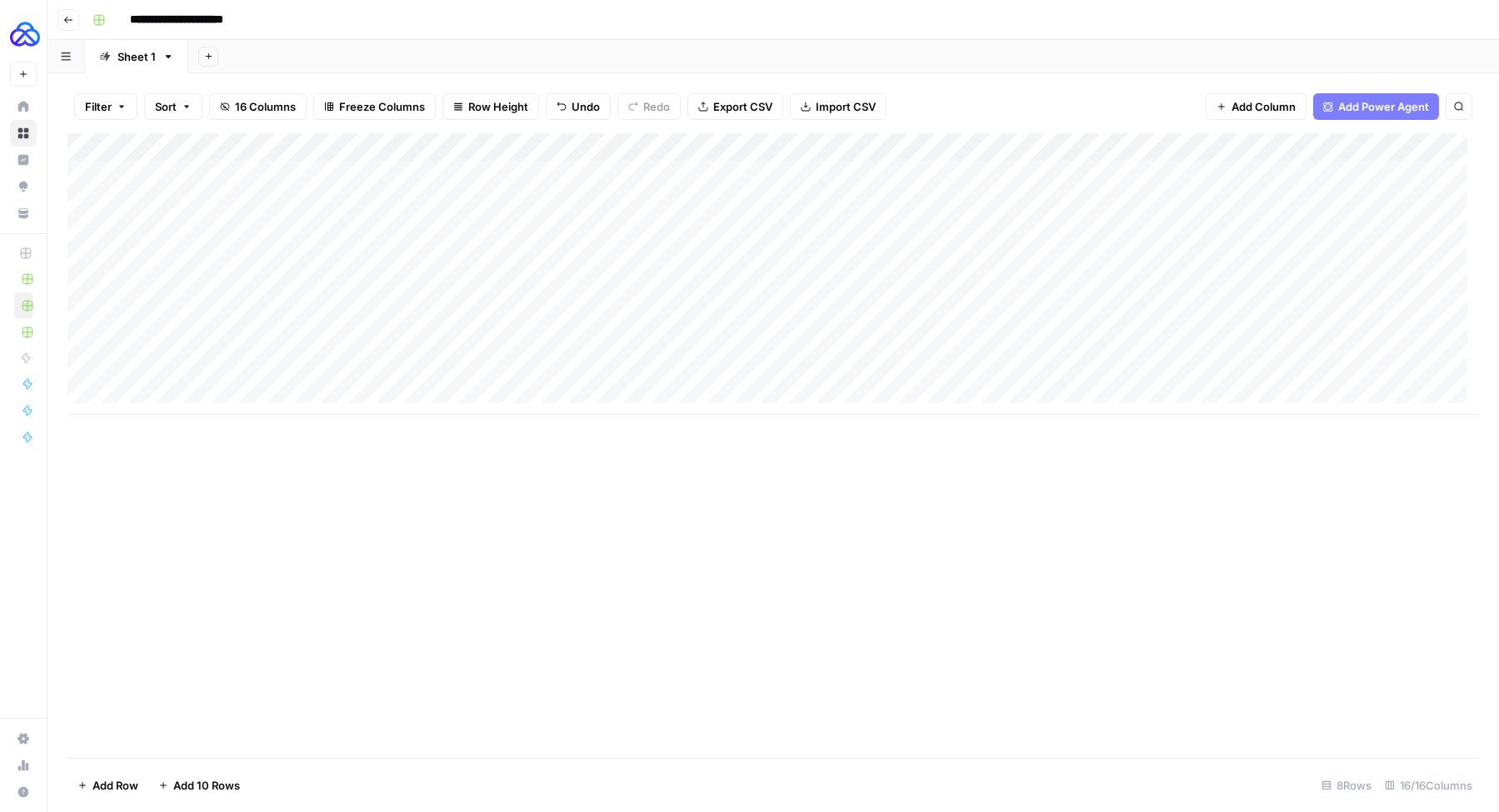
click at [1260, 145] on div "Add Column" at bounding box center [772, 274] width 1411 height 281
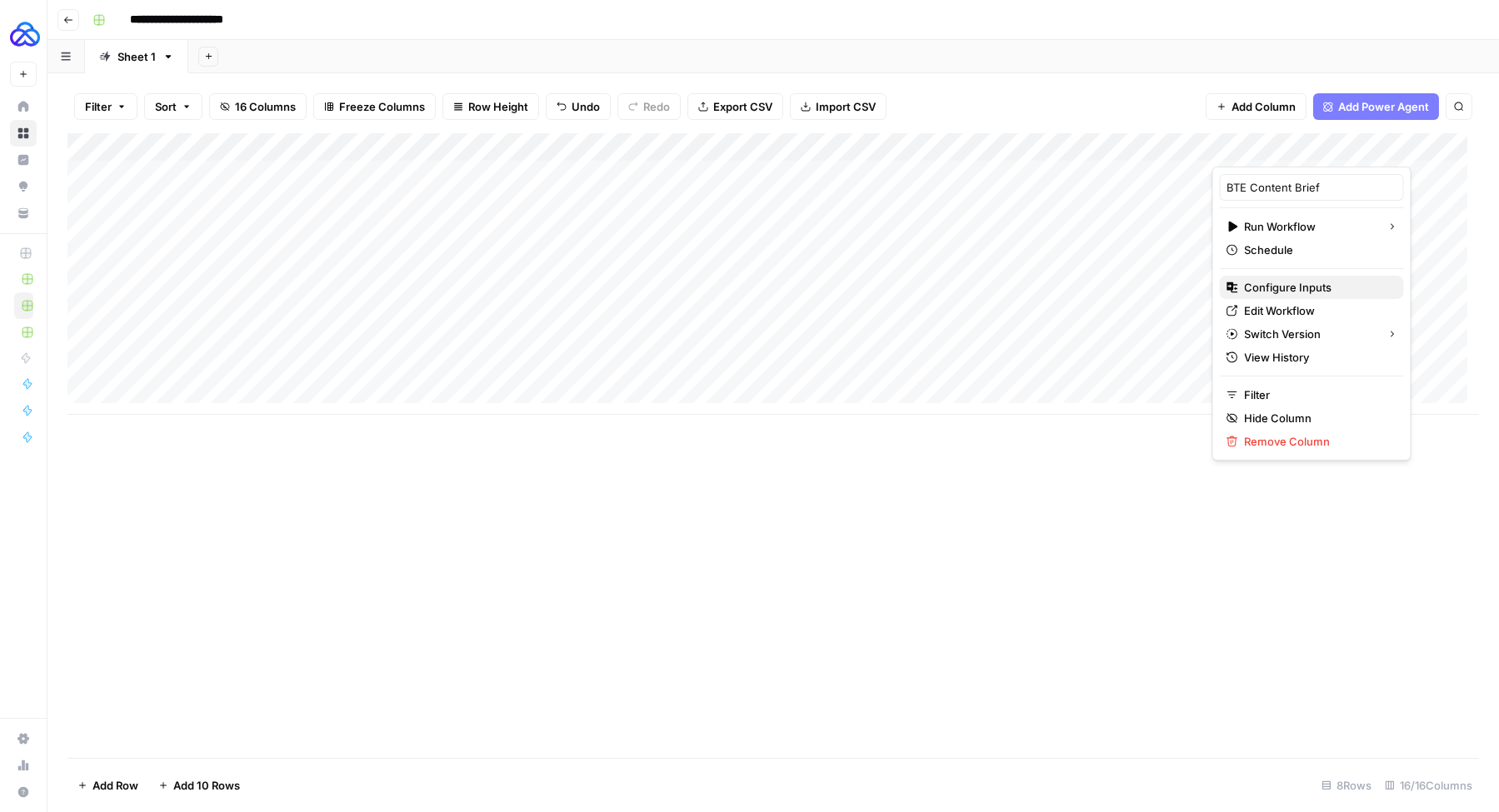
click at [1292, 286] on span "Configure Inputs" at bounding box center [1317, 286] width 146 height 16
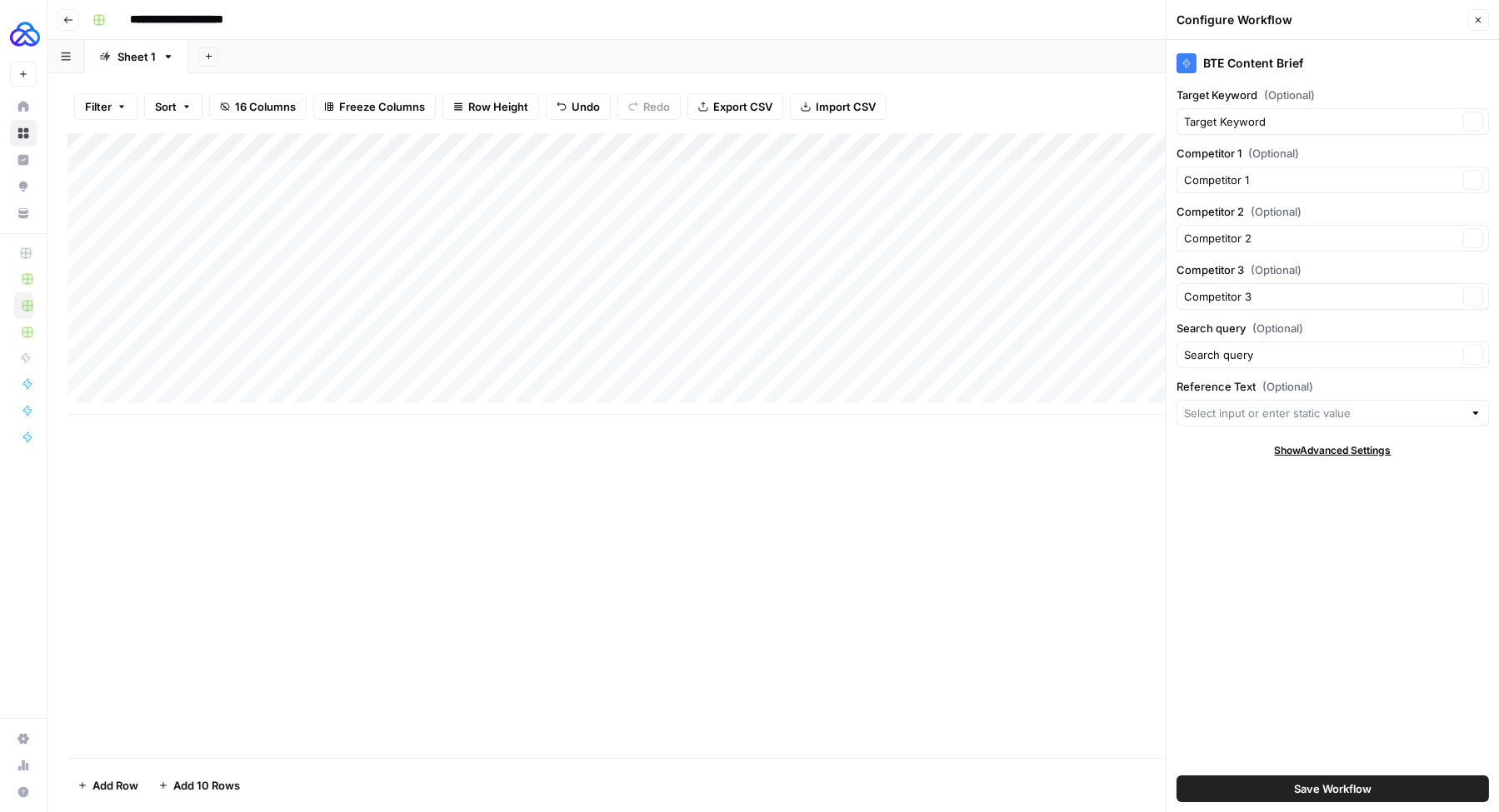
type input "BTE"
click at [1486, 23] on button "Close" at bounding box center [1477, 20] width 22 height 22
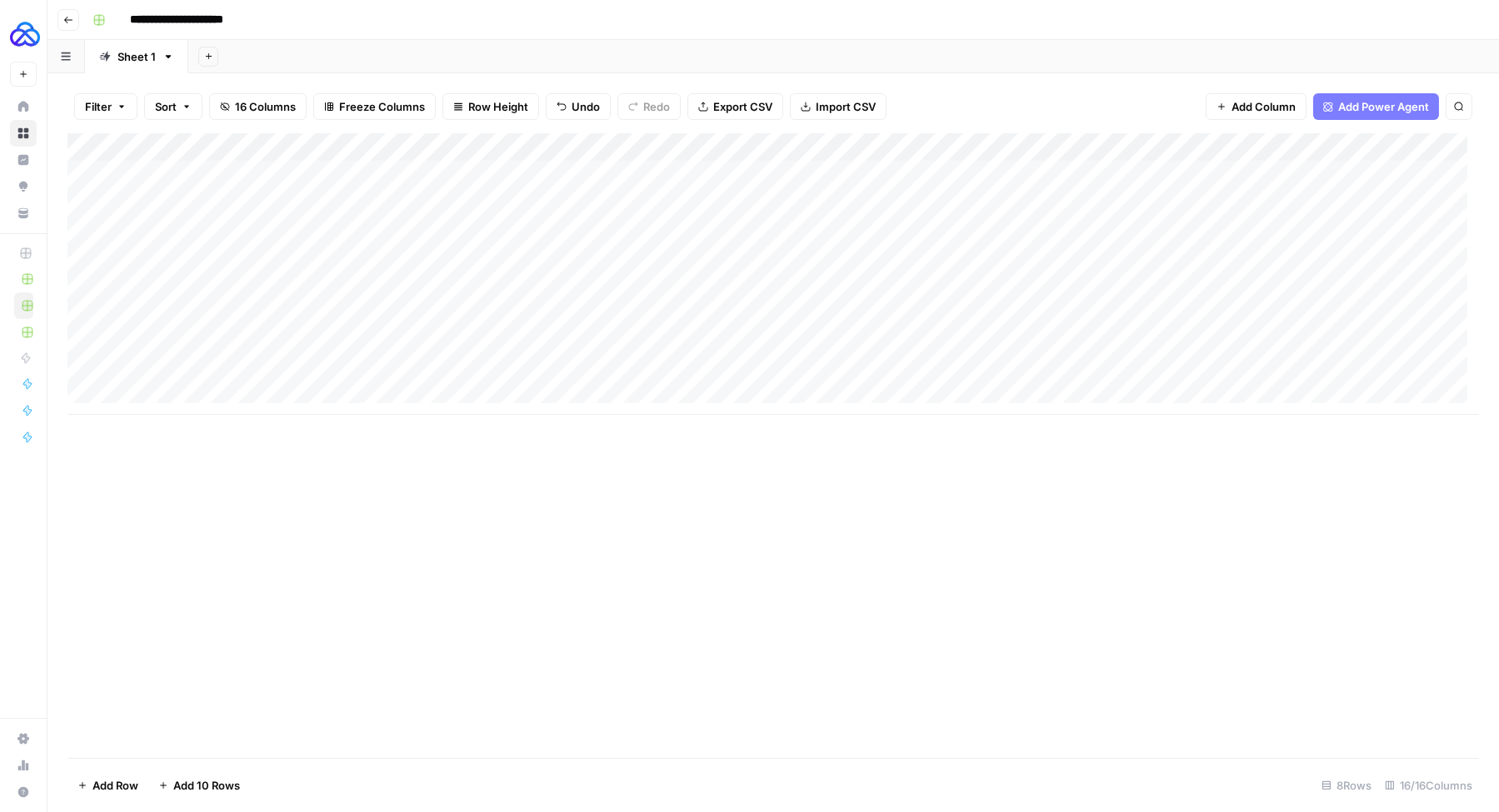
click at [1327, 147] on div "Add Column" at bounding box center [772, 274] width 1411 height 281
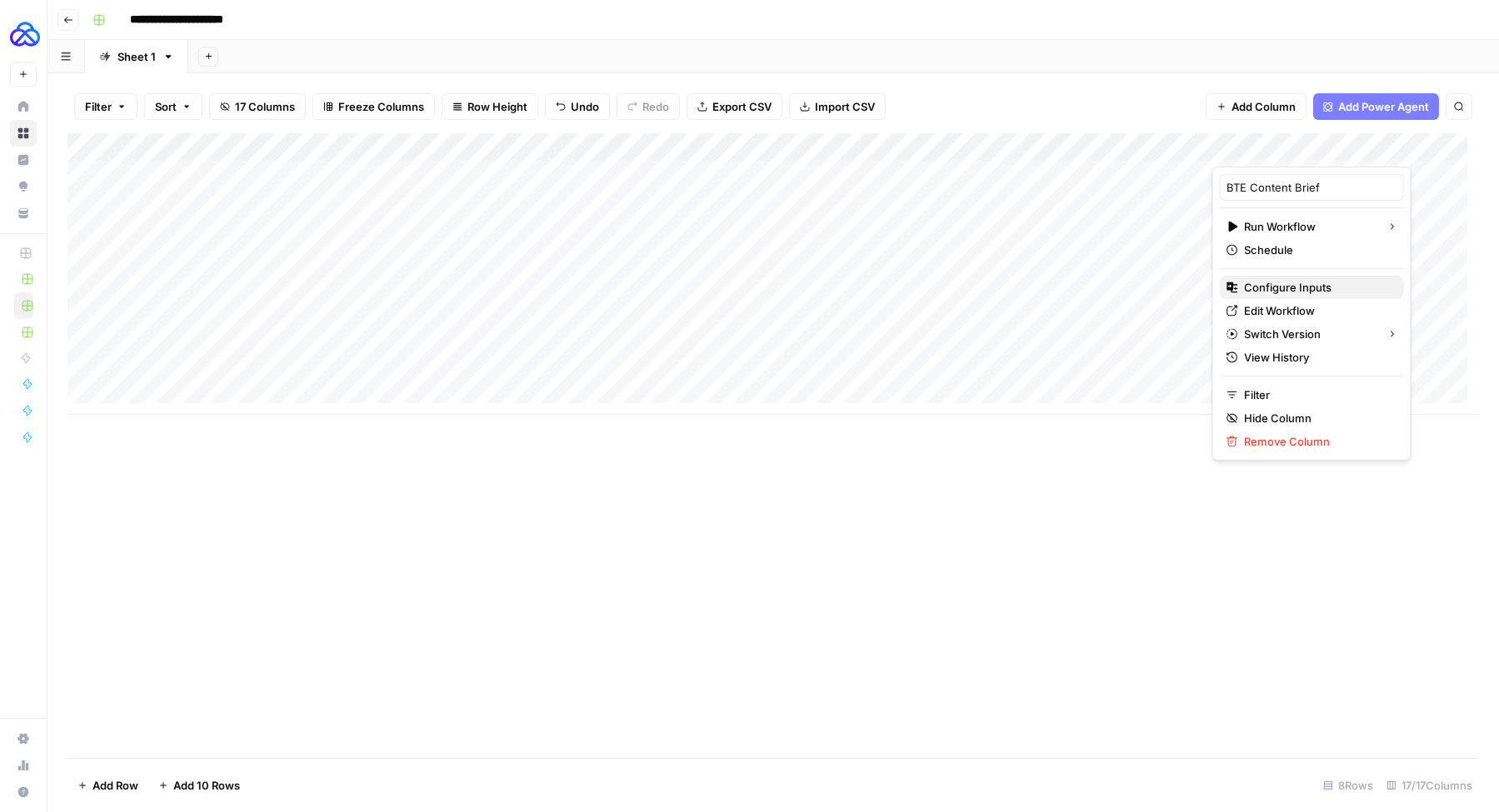
click at [1275, 291] on span "Configure Inputs" at bounding box center [1317, 286] width 146 height 16
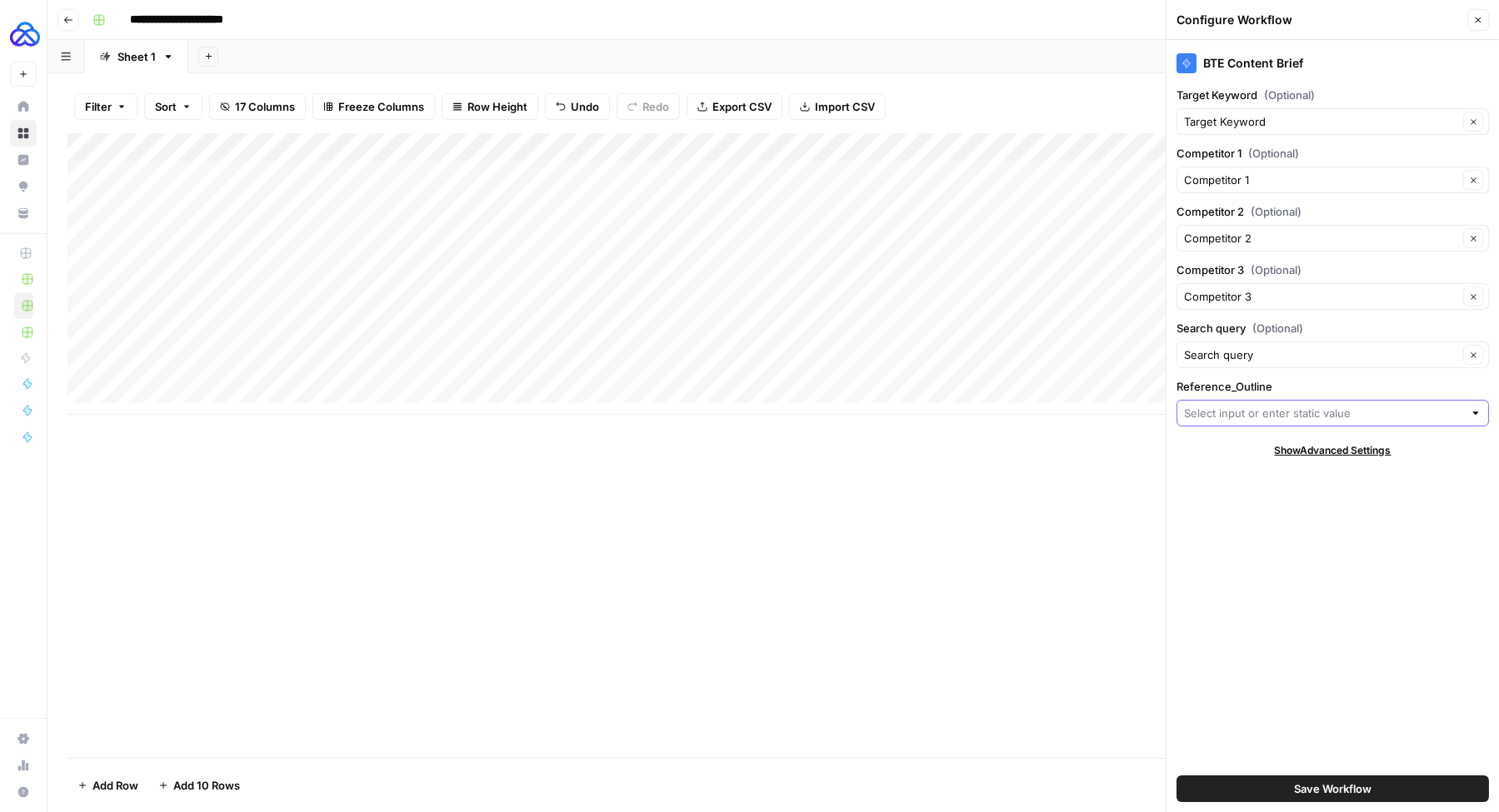
click at [1258, 410] on input "Reference_Outline" at bounding box center [1323, 412] width 279 height 16
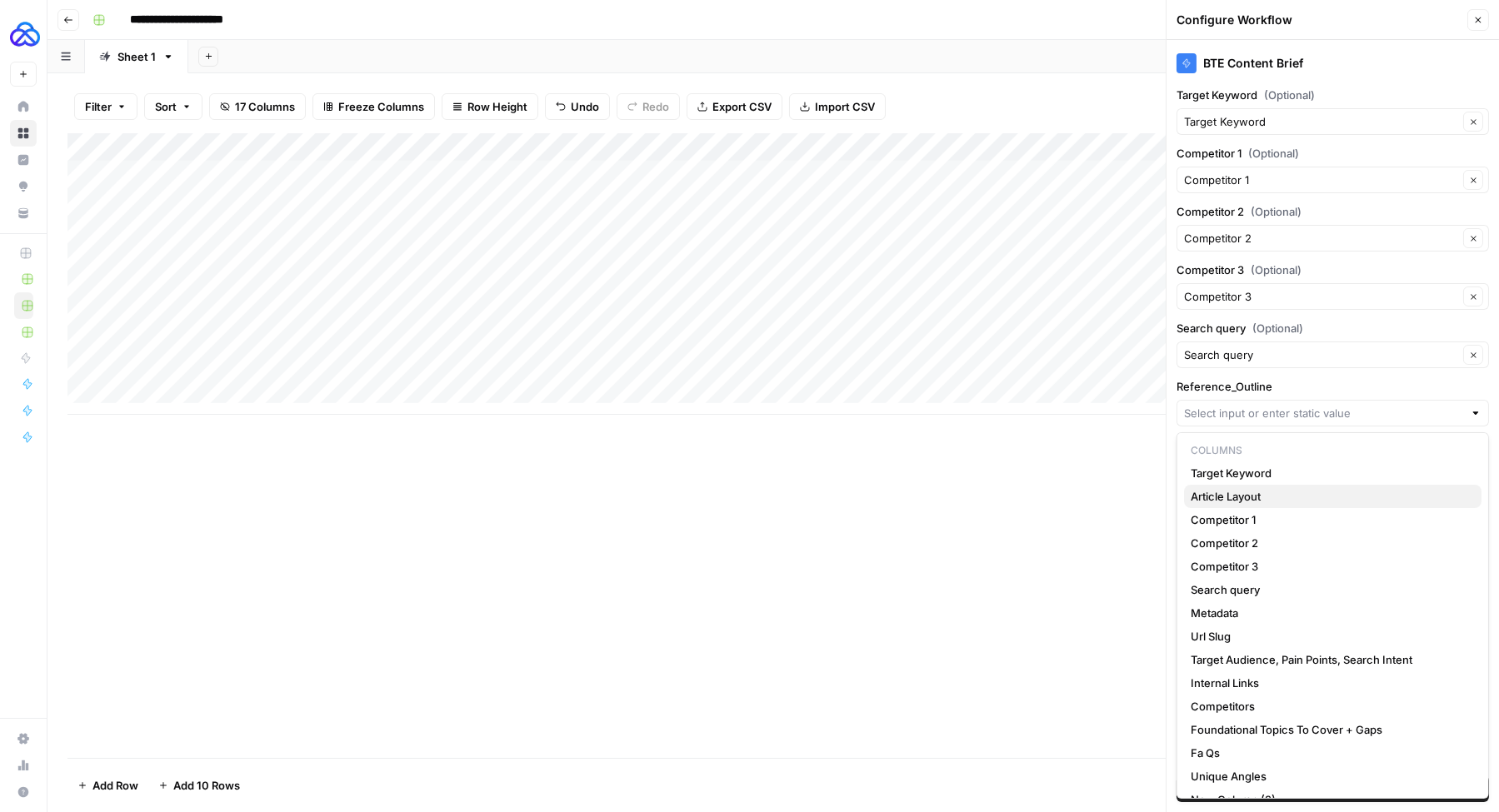
click at [1270, 500] on span "Article Layout" at bounding box center [1329, 496] width 277 height 16
type input "Article Layout"
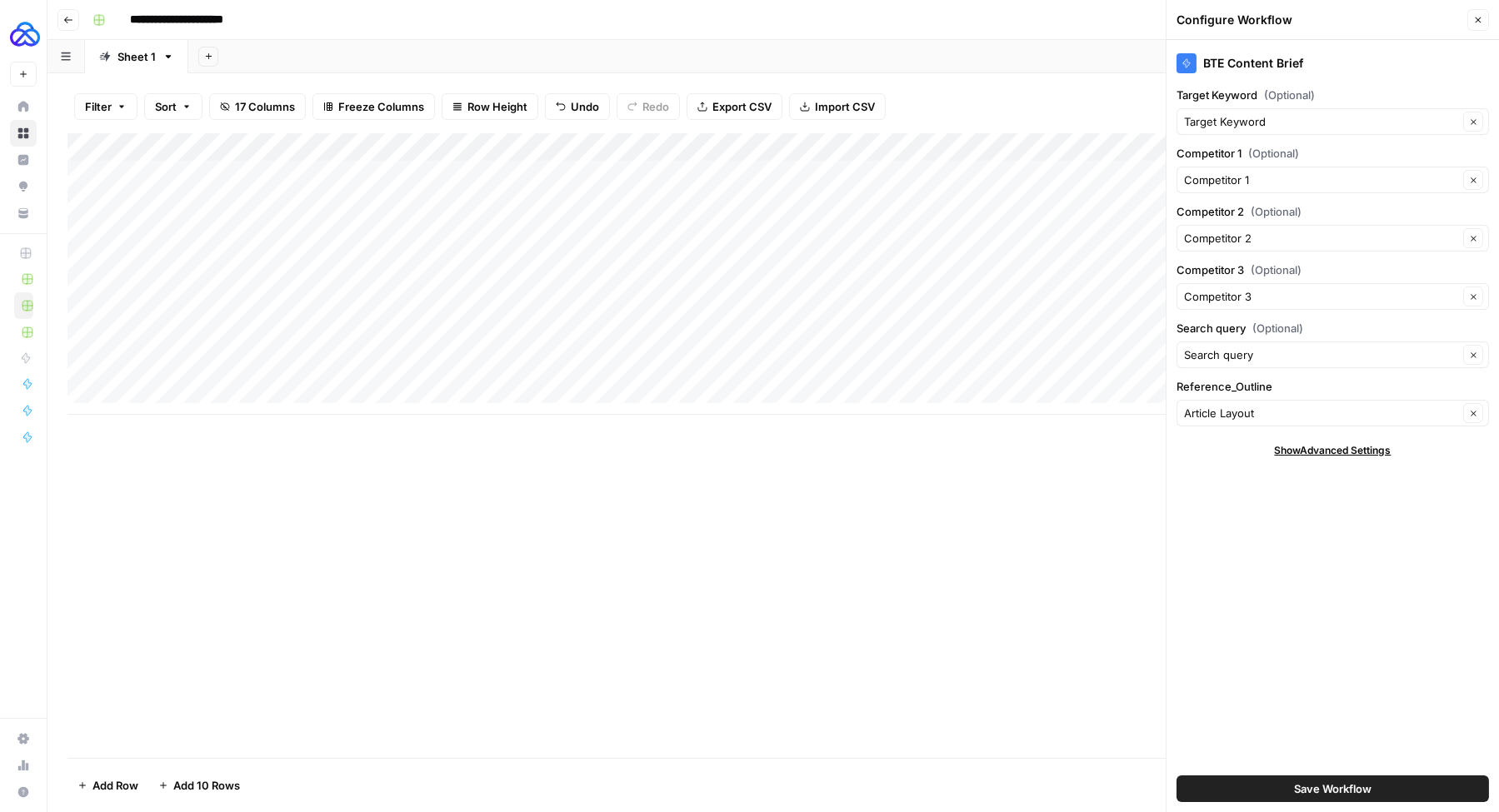
click at [1338, 789] on span "Save Workflow" at bounding box center [1332, 789] width 78 height 16
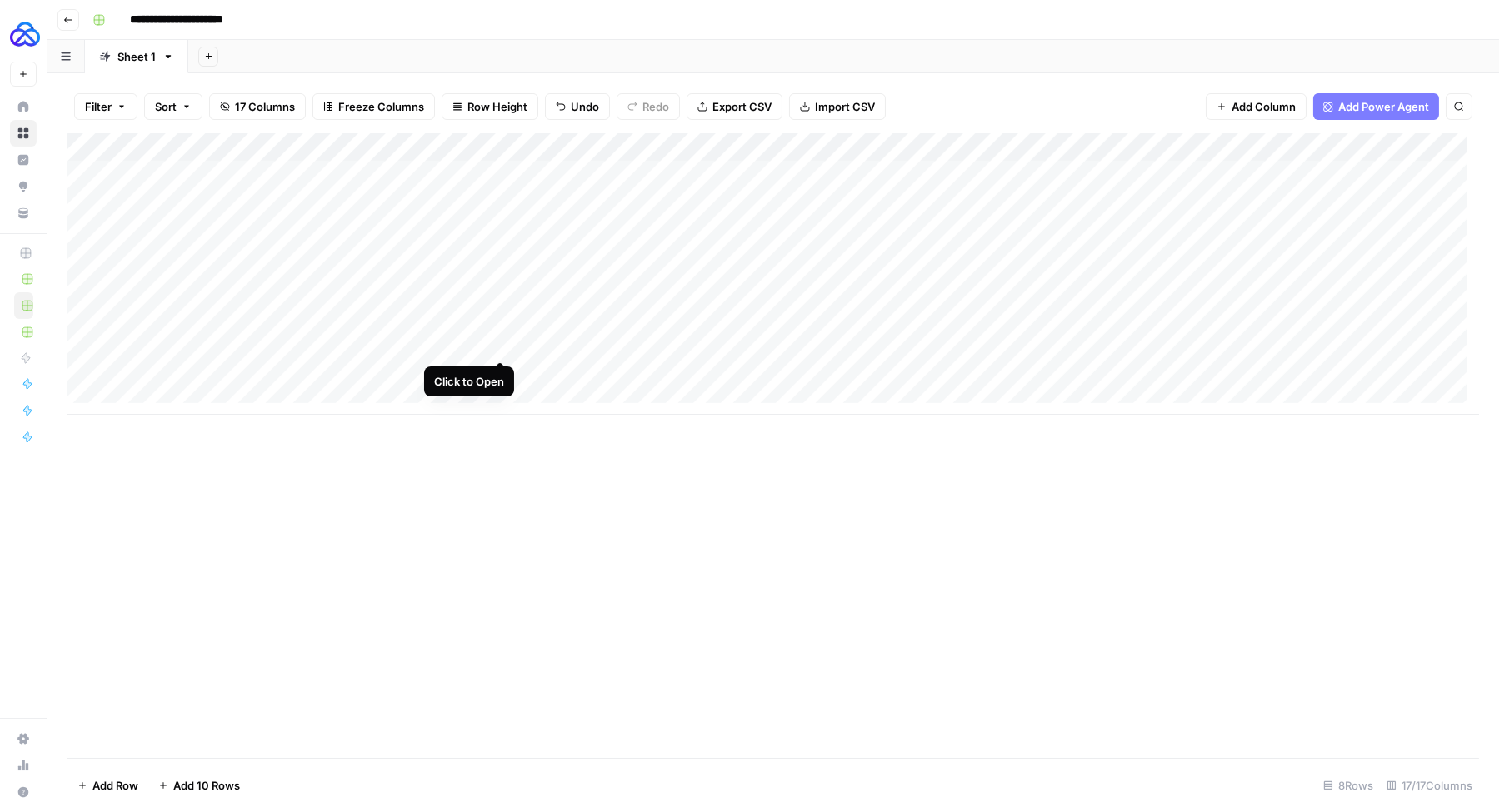
click at [495, 344] on div "Add Column" at bounding box center [772, 274] width 1411 height 281
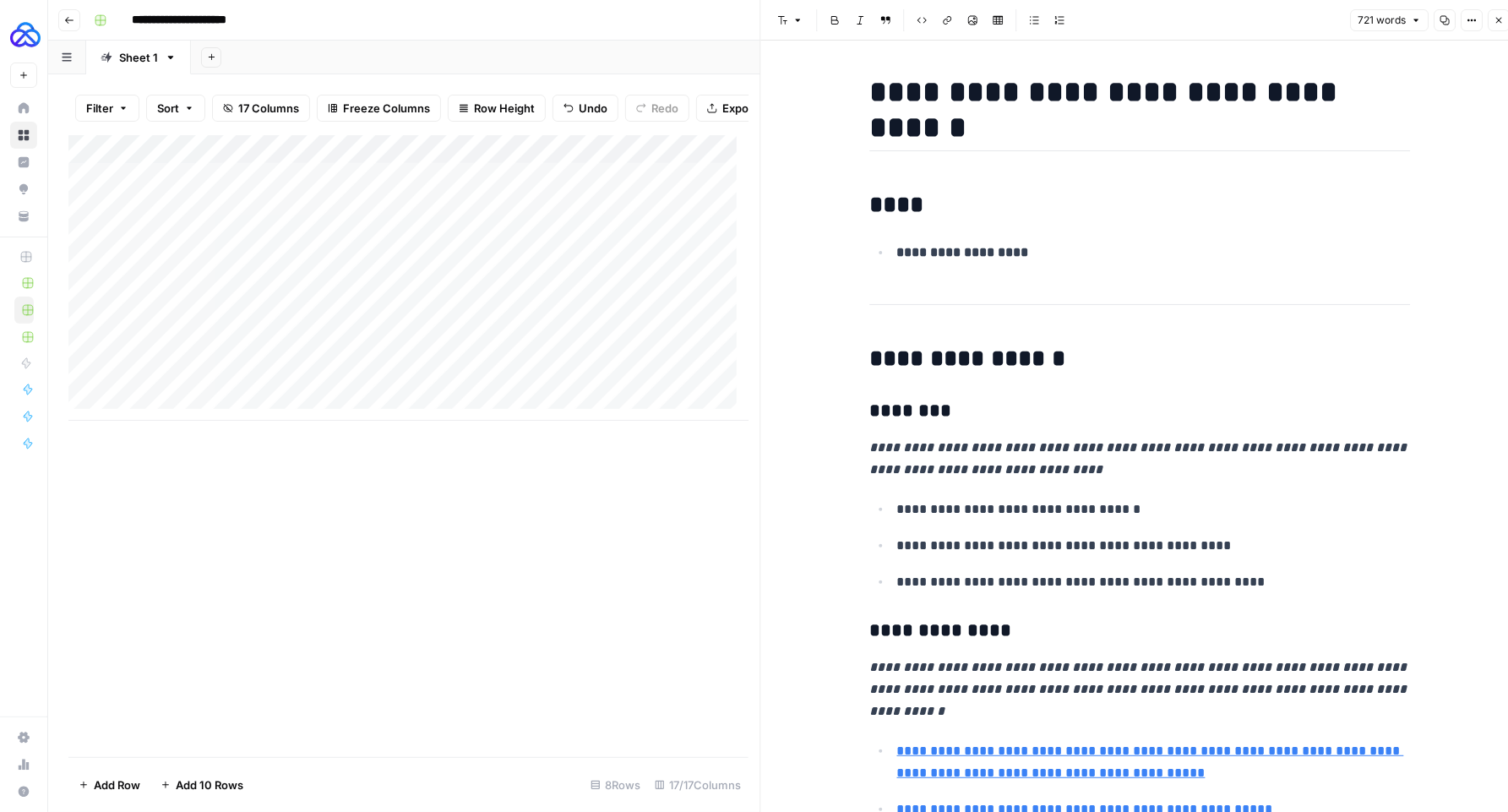
copy div "**********"
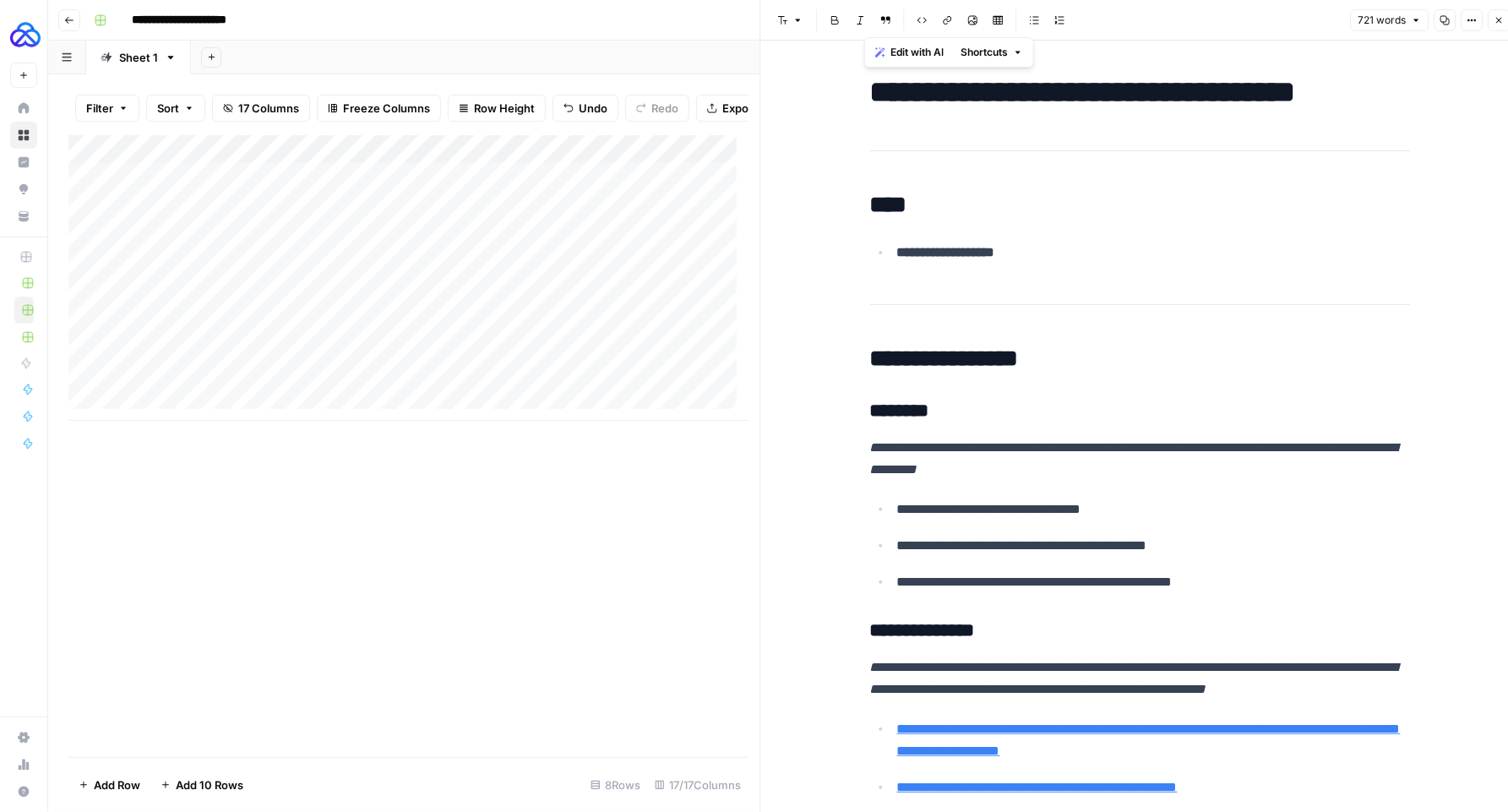
click at [891, 411] on strong "********" at bounding box center [900, 410] width 60 height 18
click at [896, 411] on strong "********" at bounding box center [900, 410] width 60 height 18
copy div "**********"
click at [448, 163] on div "Add Column" at bounding box center [408, 277] width 680 height 285
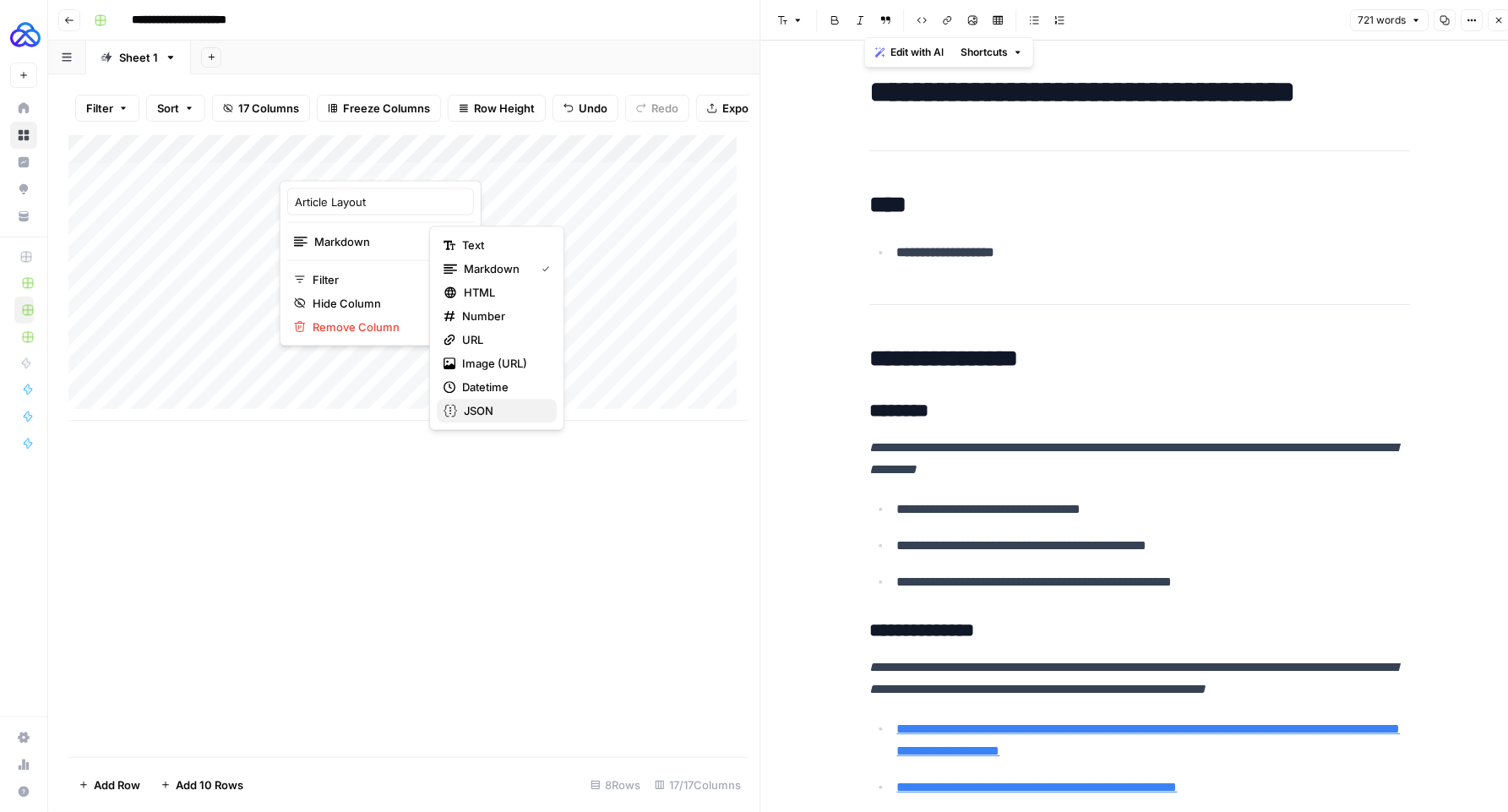
click at [487, 409] on span "JSON" at bounding box center [503, 410] width 80 height 17
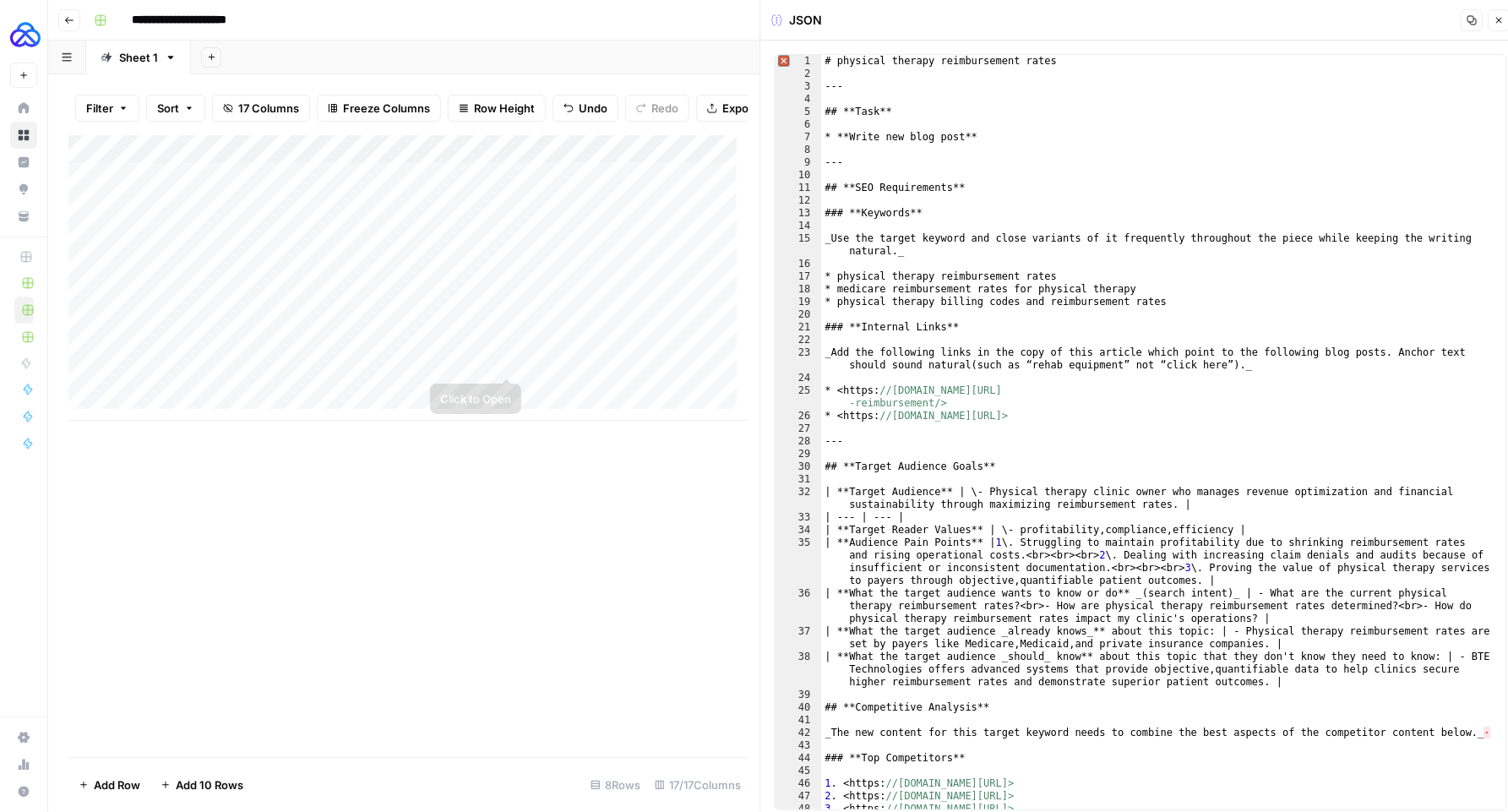
type textarea "**********"
click at [1006, 270] on div "# physical therapy reimbursement rates --- ## **Task** * **Write new blog post*…" at bounding box center [1158, 444] width 672 height 780
click at [501, 363] on div "Add Column" at bounding box center [408, 277] width 680 height 285
click at [888, 284] on div "# physical therapy reimbursement rates --- ## **Task** * **Write new blog post*…" at bounding box center [1158, 444] width 672 height 780
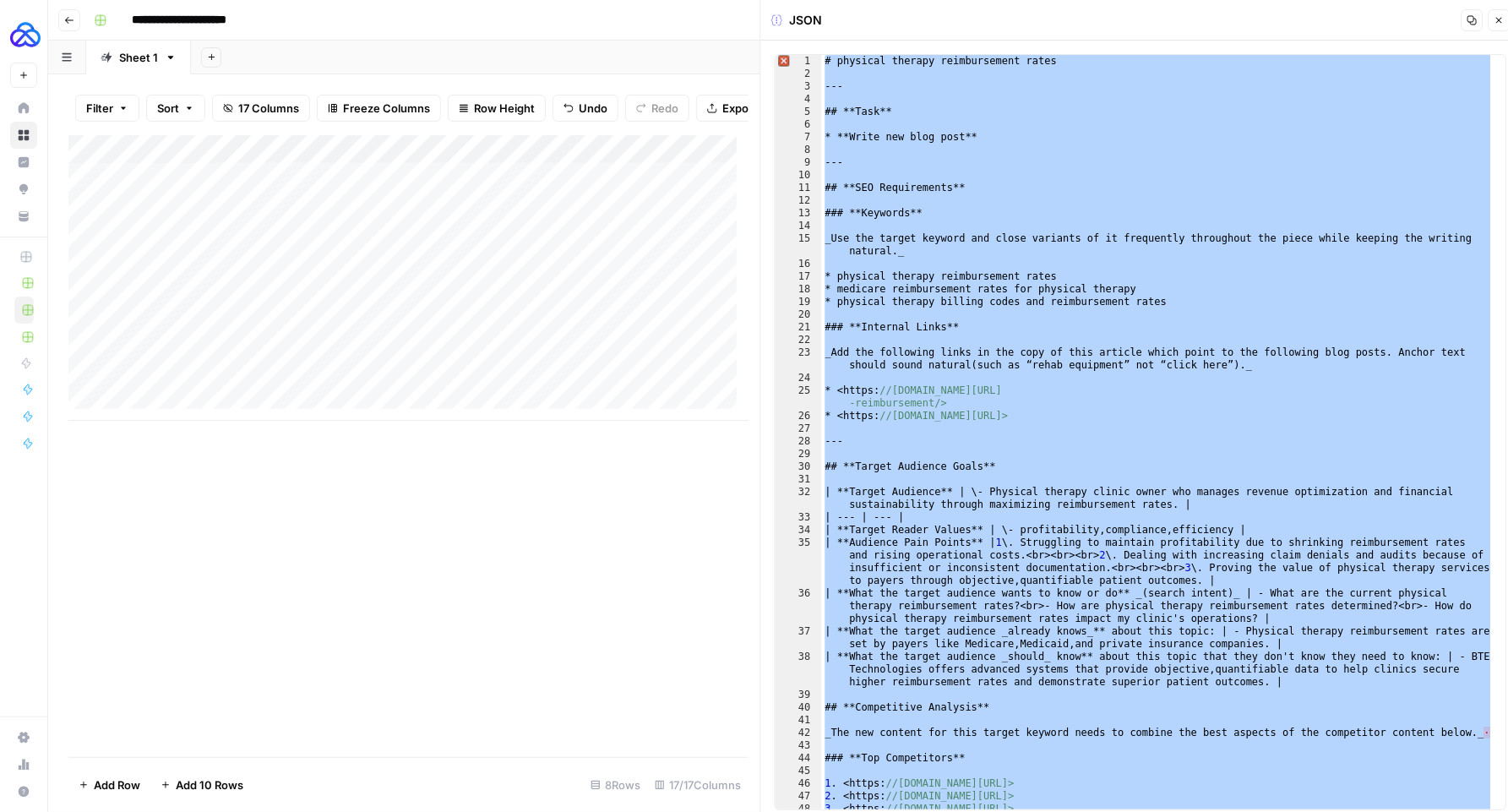
paste textarea
type textarea "*"
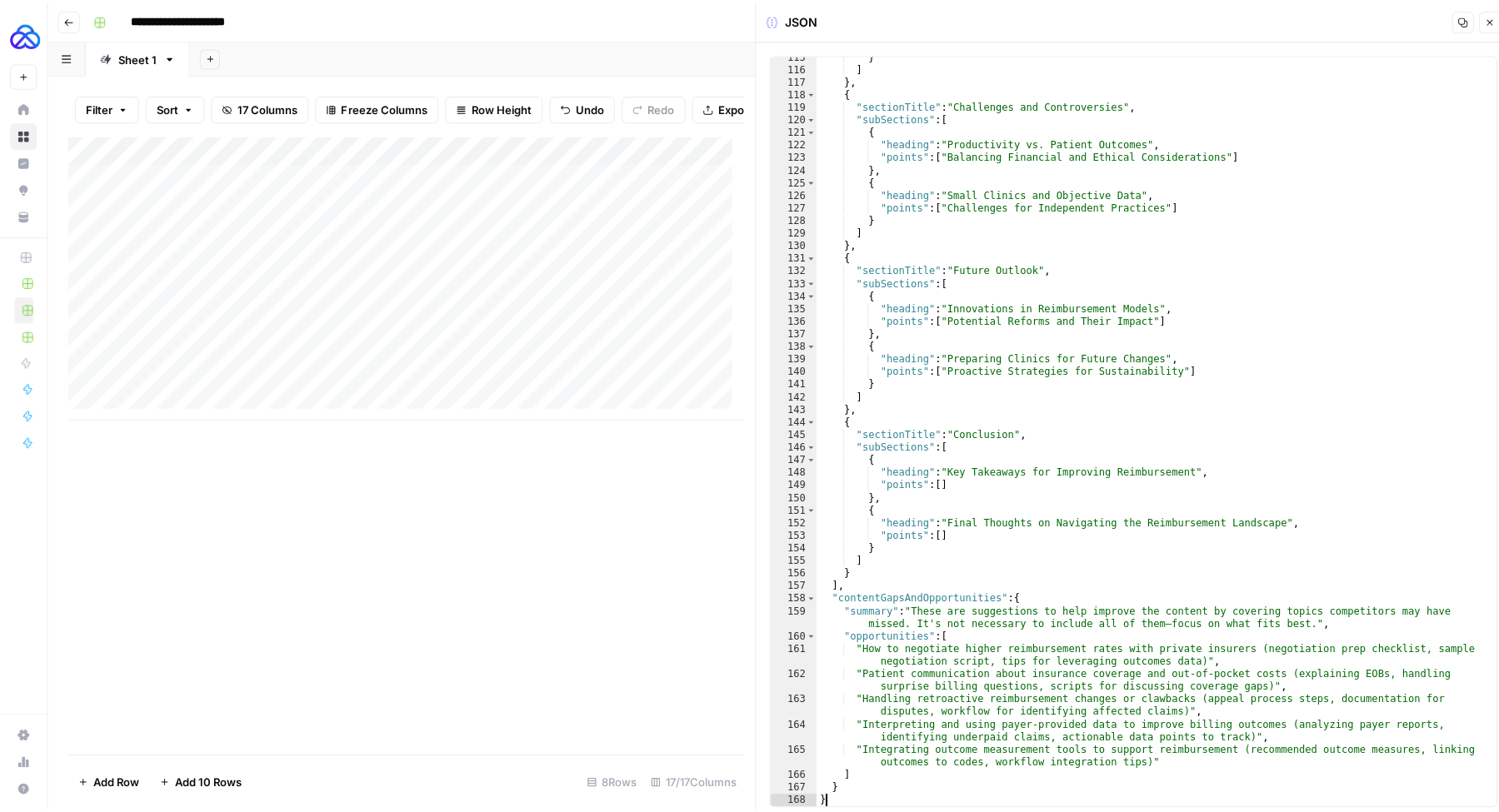
scroll to position [1667, 0]
click at [1473, 16] on icon "button" at bounding box center [1478, 20] width 10 height 10
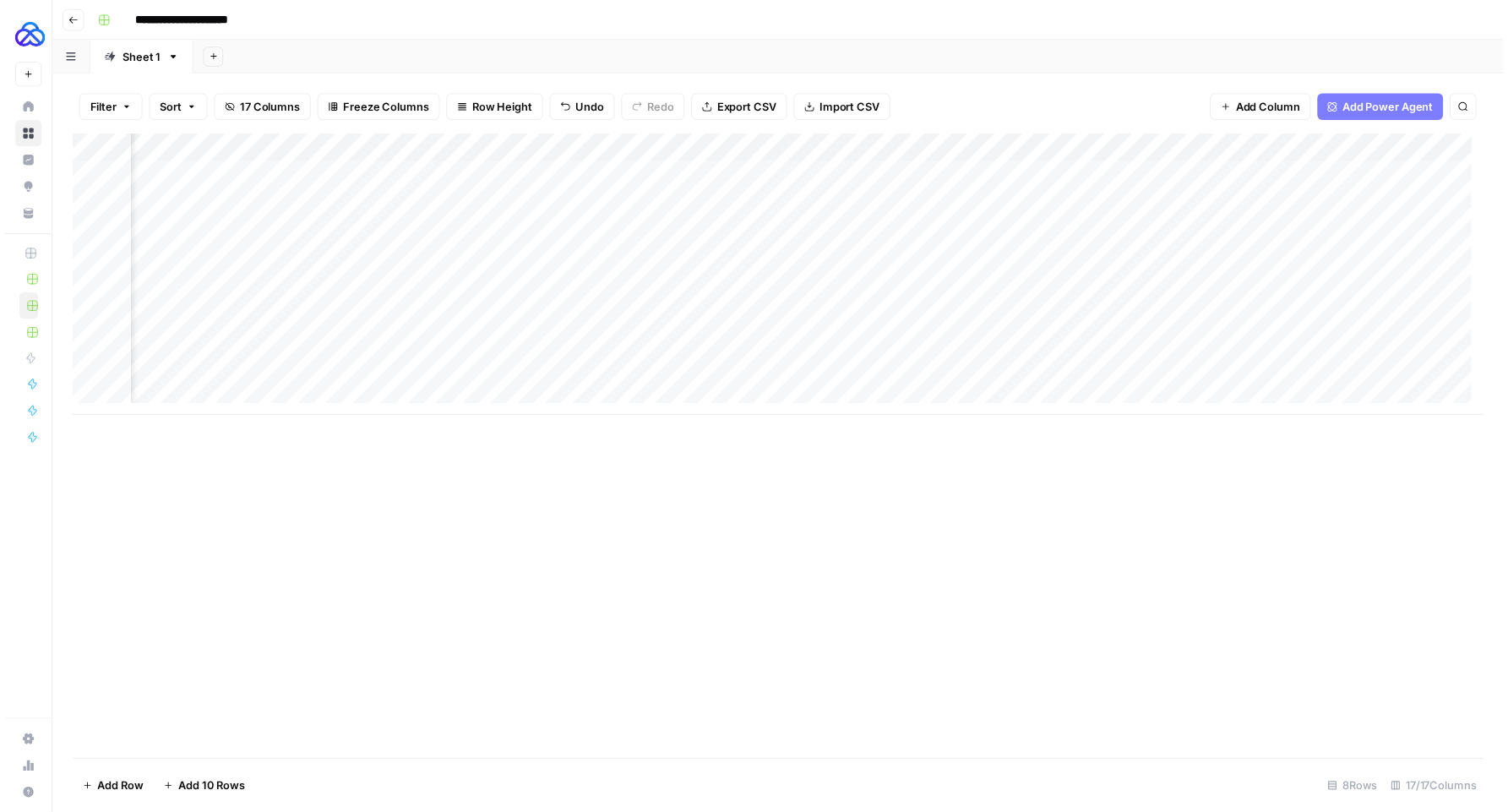
scroll to position [0, 587]
click at [777, 350] on div "Add Column" at bounding box center [783, 277] width 1431 height 285
click at [699, 150] on div "Add Column" at bounding box center [783, 277] width 1431 height 285
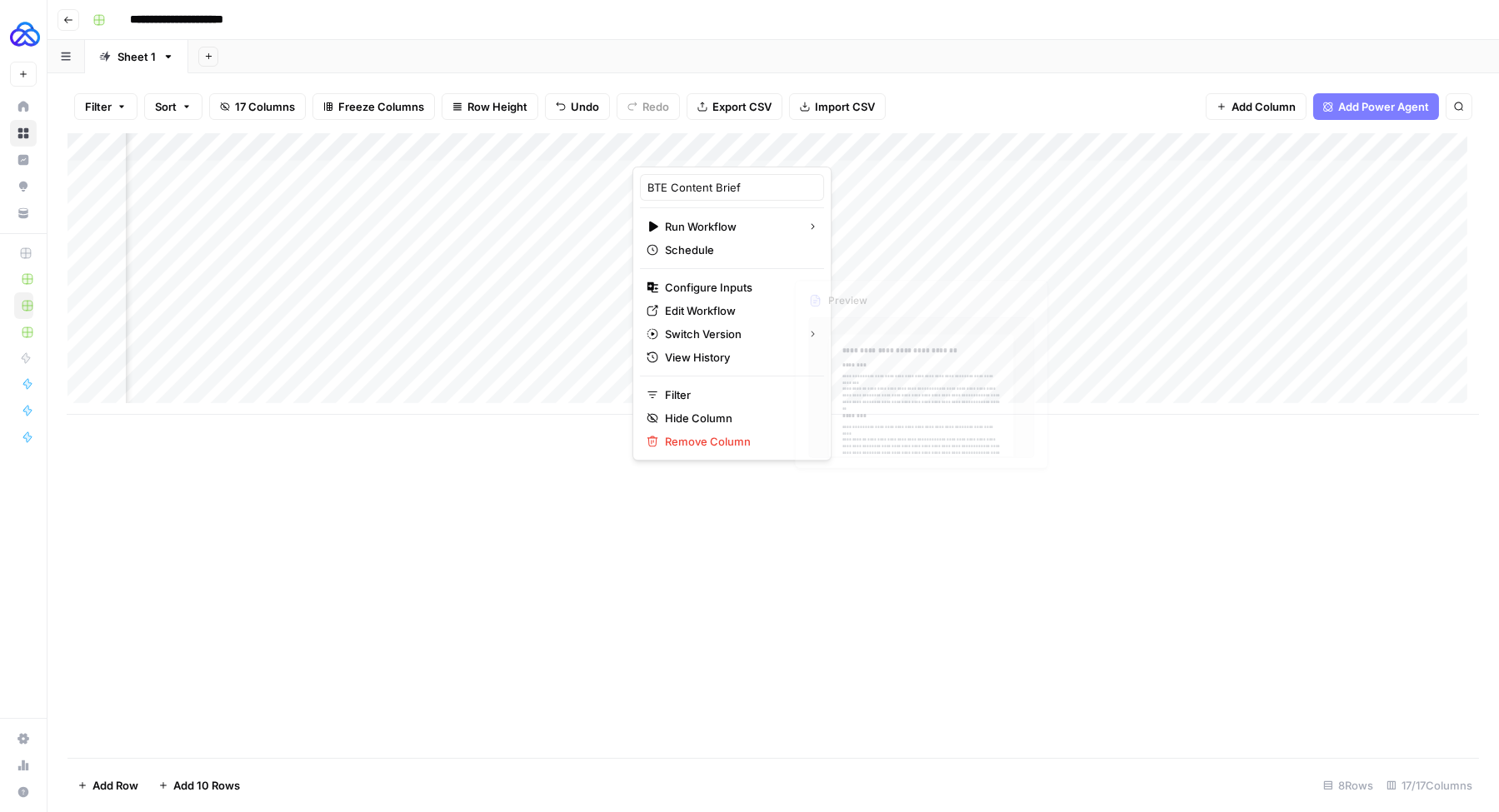
click at [871, 631] on div "Add Column" at bounding box center [772, 445] width 1411 height 625
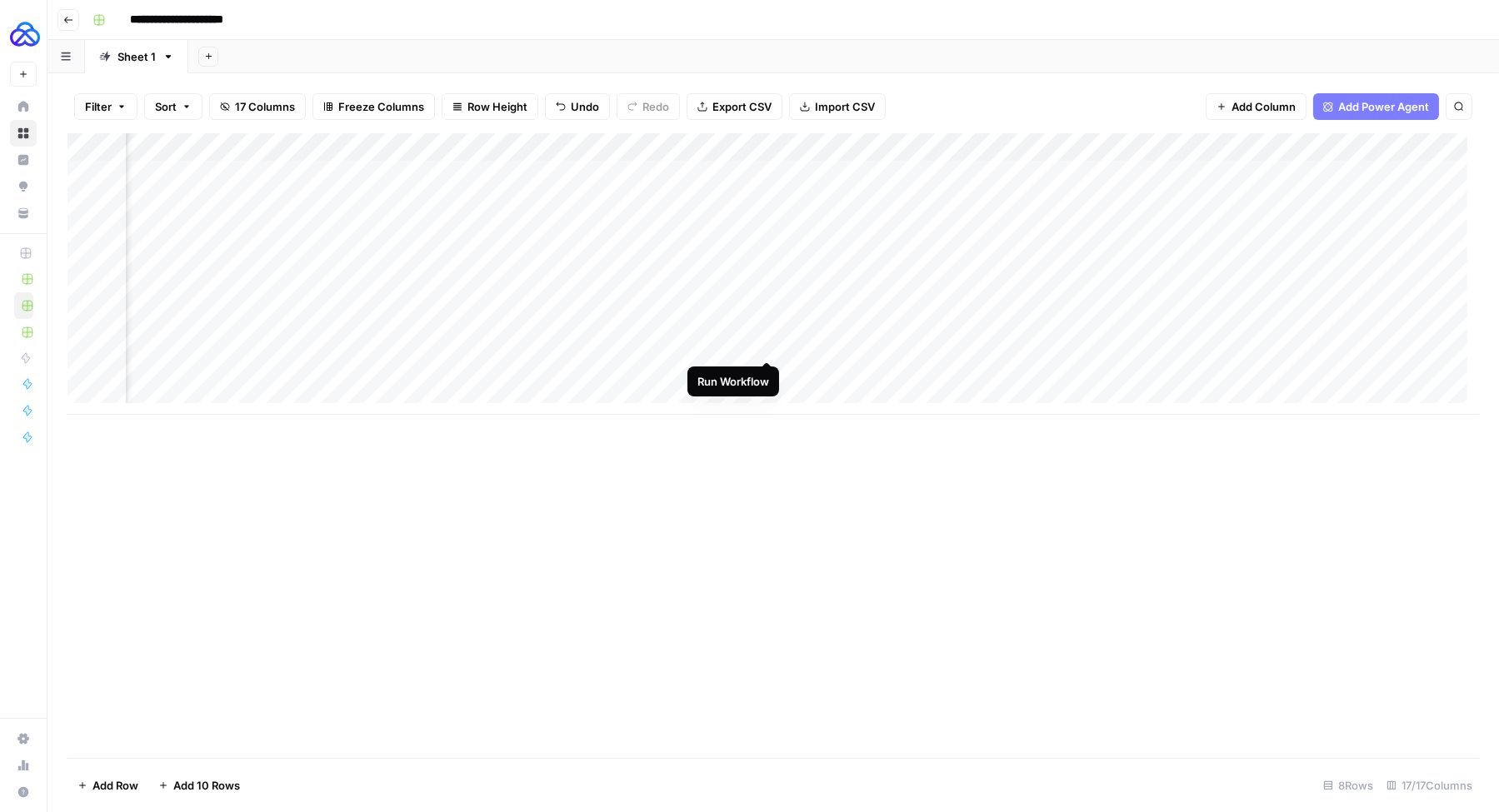
click at [767, 344] on div "Add Column" at bounding box center [772, 274] width 1411 height 281
click at [750, 346] on div "Add Column" at bounding box center [772, 274] width 1411 height 281
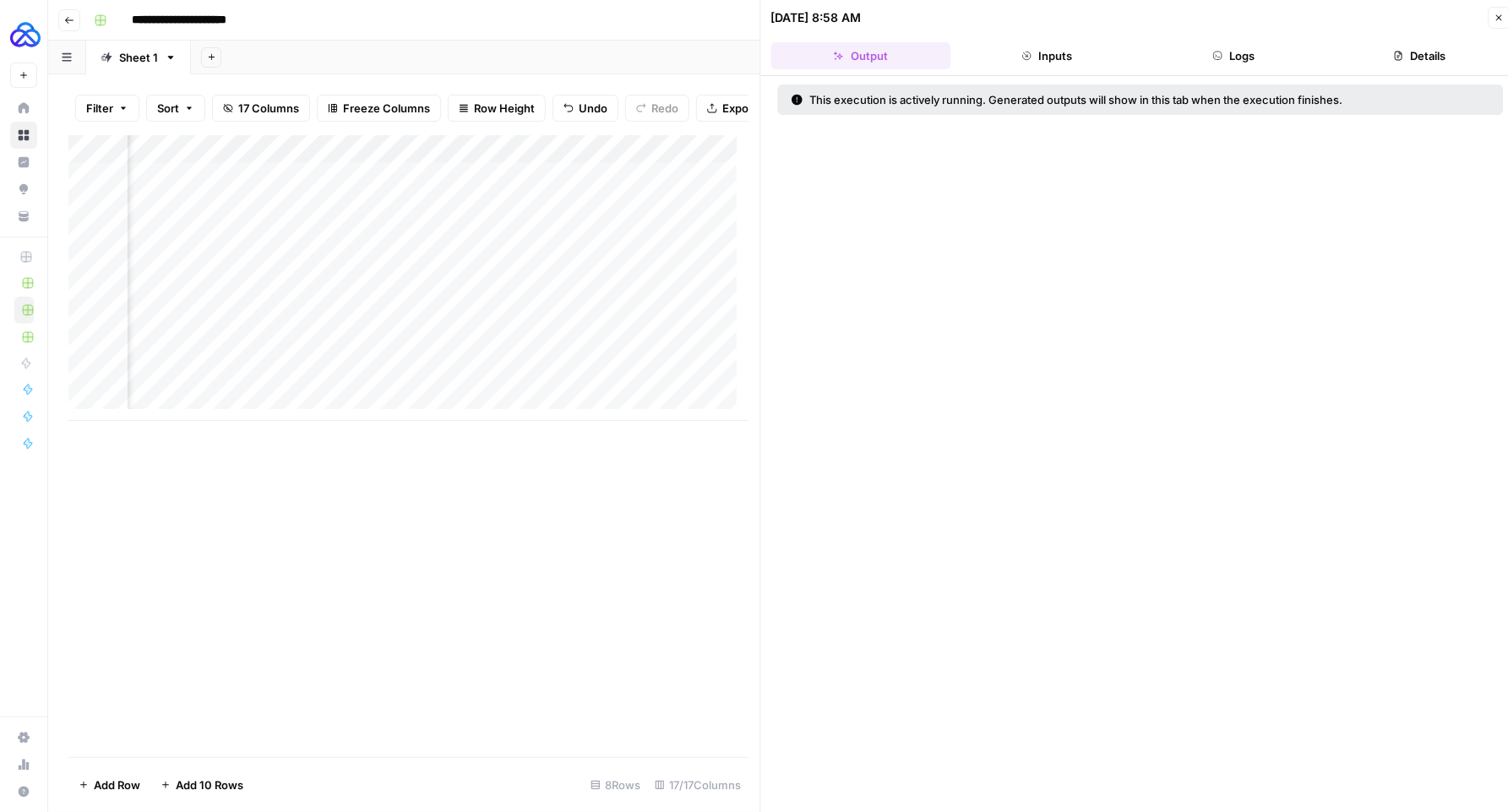
click at [1224, 64] on button "Logs" at bounding box center [1234, 55] width 180 height 27
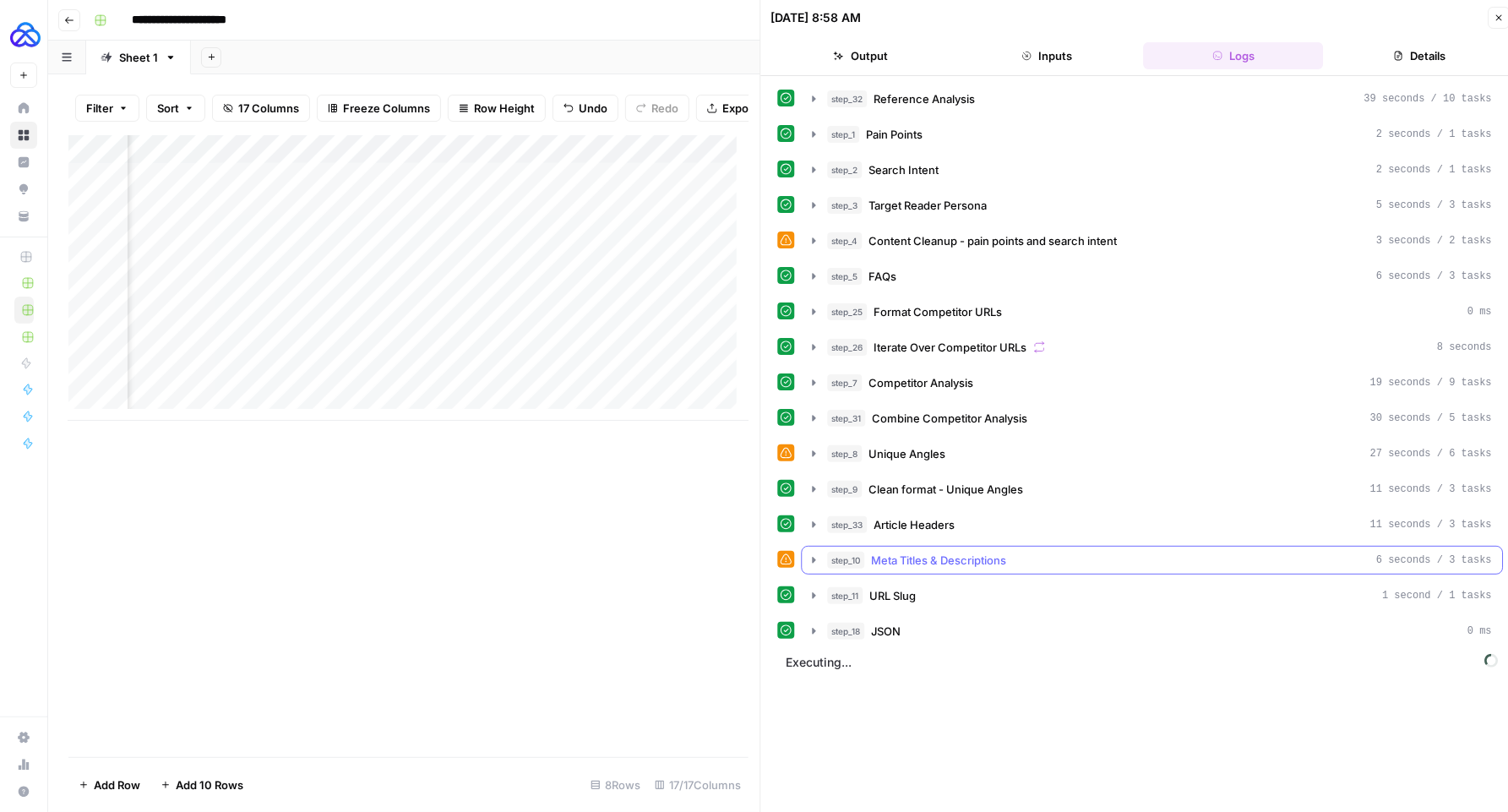
click at [813, 559] on icon "button" at bounding box center [815, 559] width 4 height 6
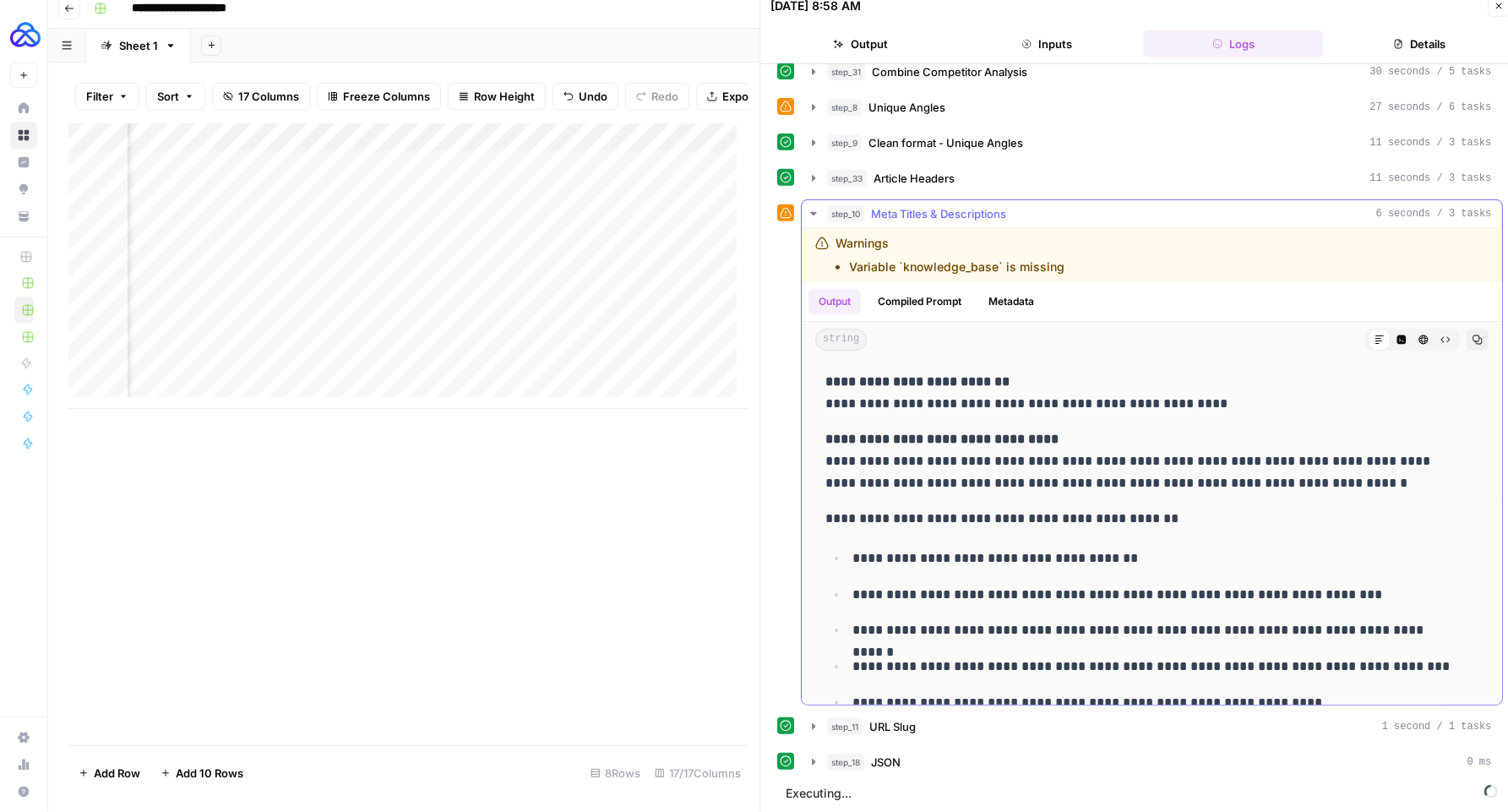
click at [814, 212] on icon "button" at bounding box center [814, 214] width 6 height 4
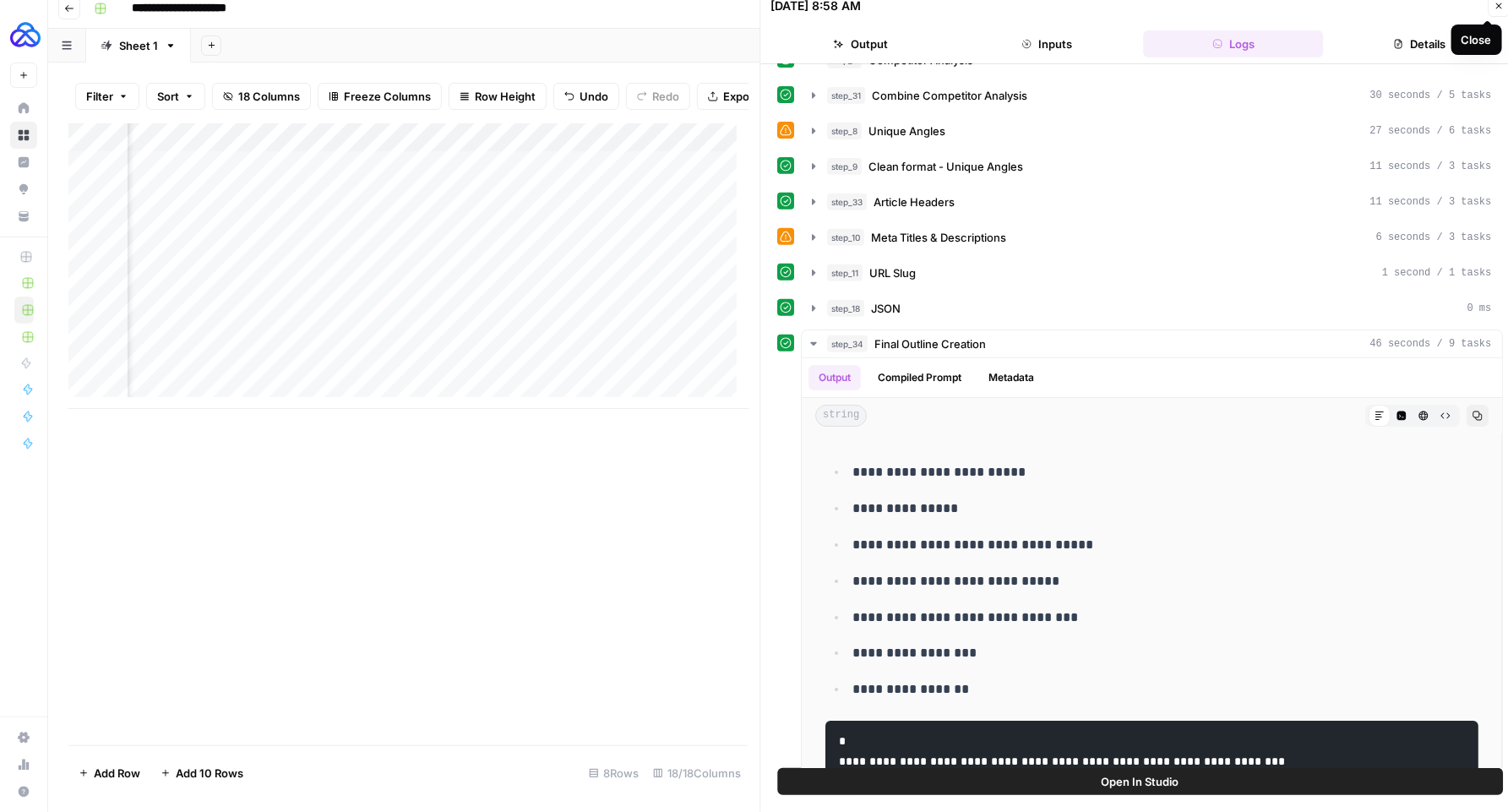
click at [1497, 4] on icon "button" at bounding box center [1499, 6] width 6 height 6
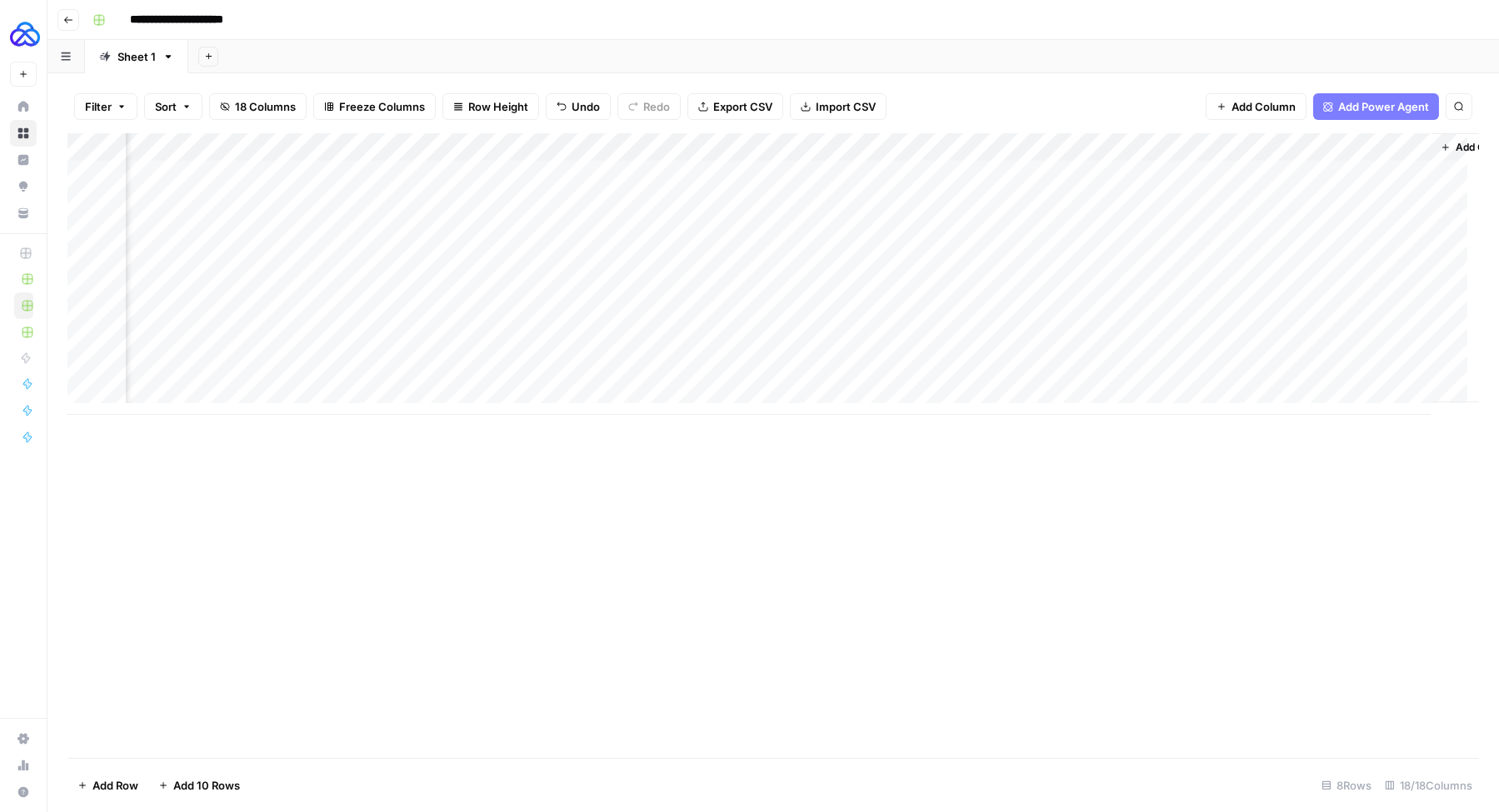
scroll to position [0, 1637]
click at [1359, 345] on div "Add Column" at bounding box center [772, 274] width 1411 height 281
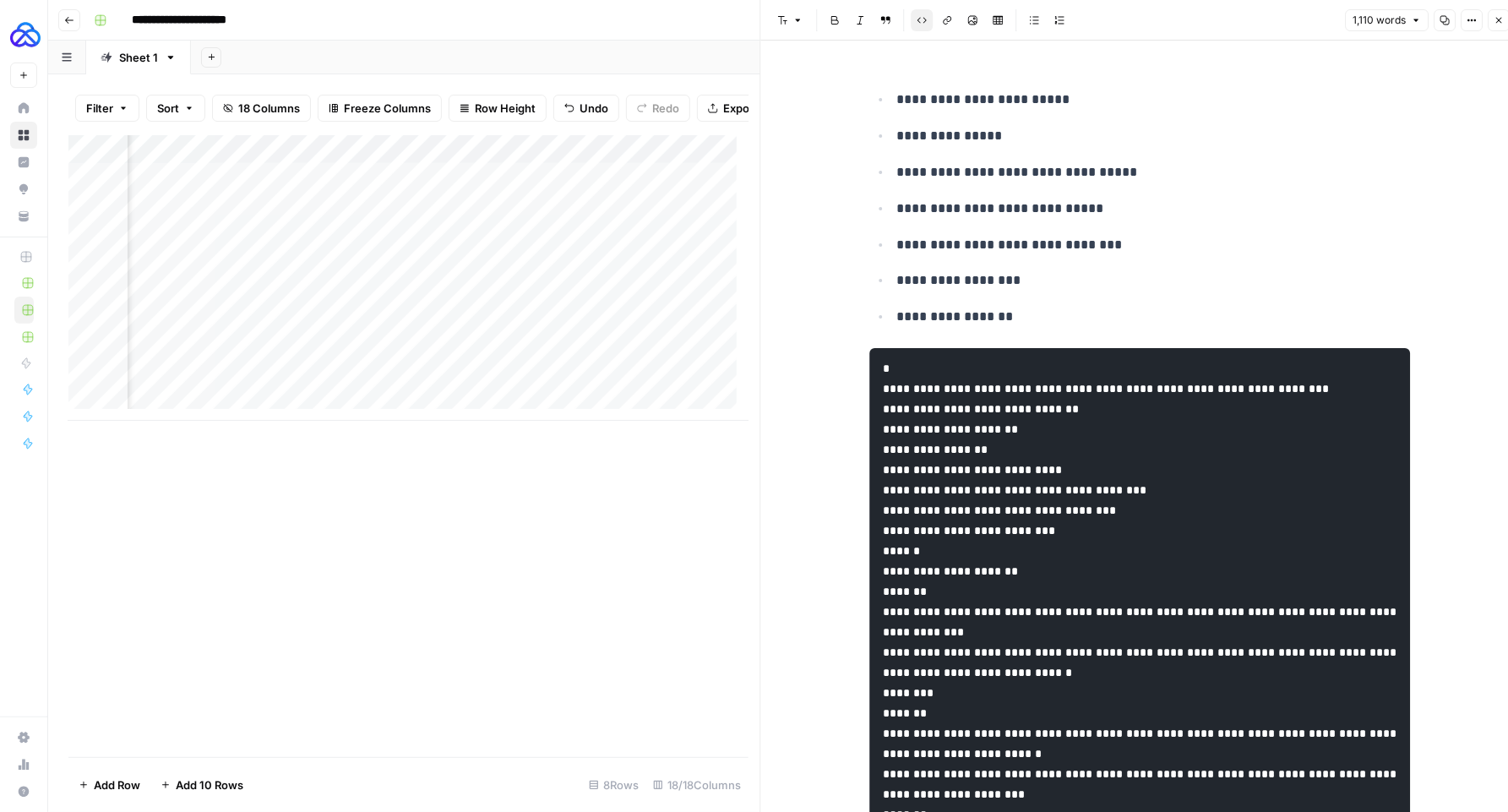
click at [1495, 23] on icon "button" at bounding box center [1499, 20] width 11 height 10
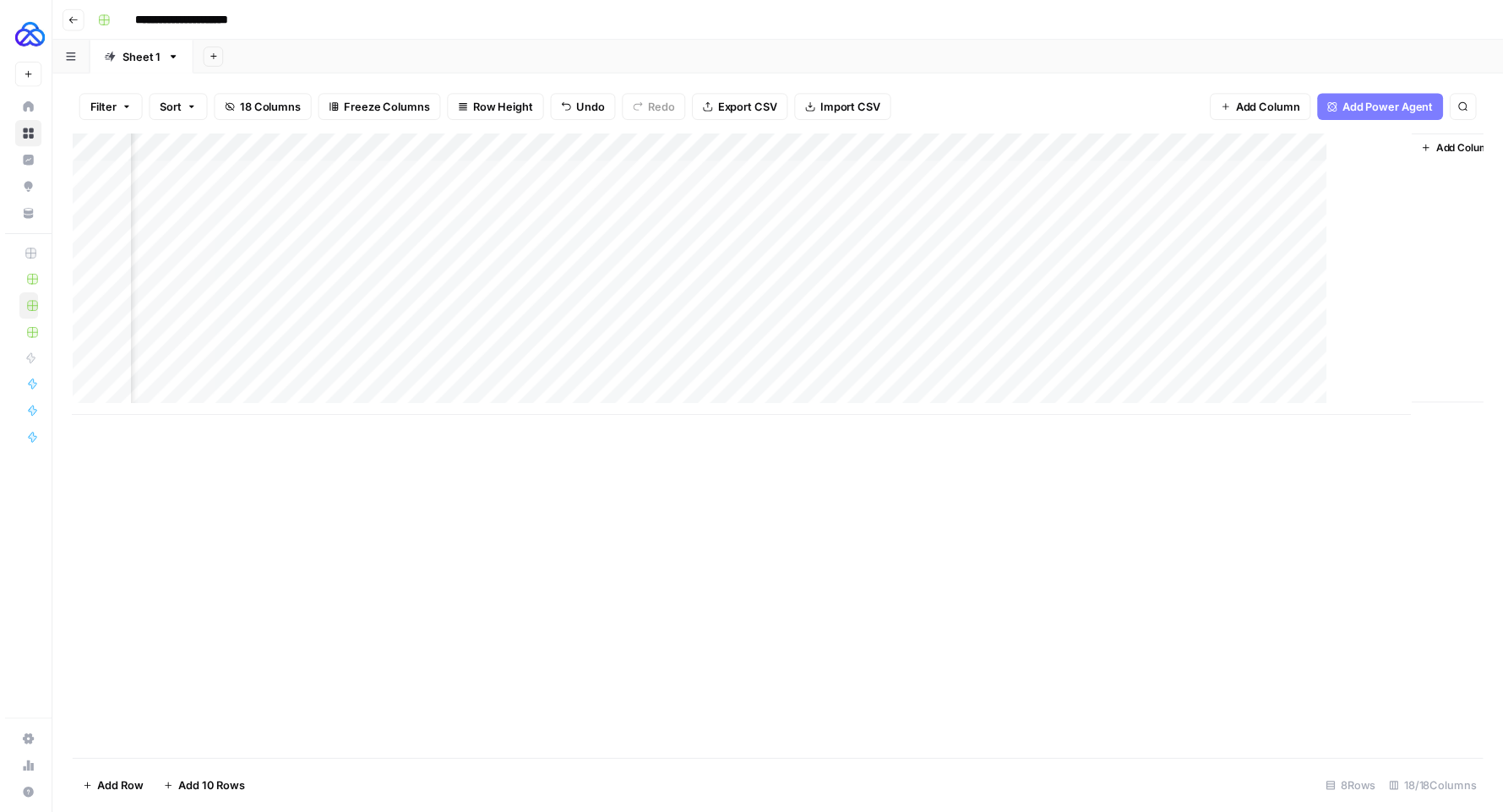
scroll to position [0, 1640]
click at [1398, 351] on div "Add Column" at bounding box center [783, 277] width 1431 height 285
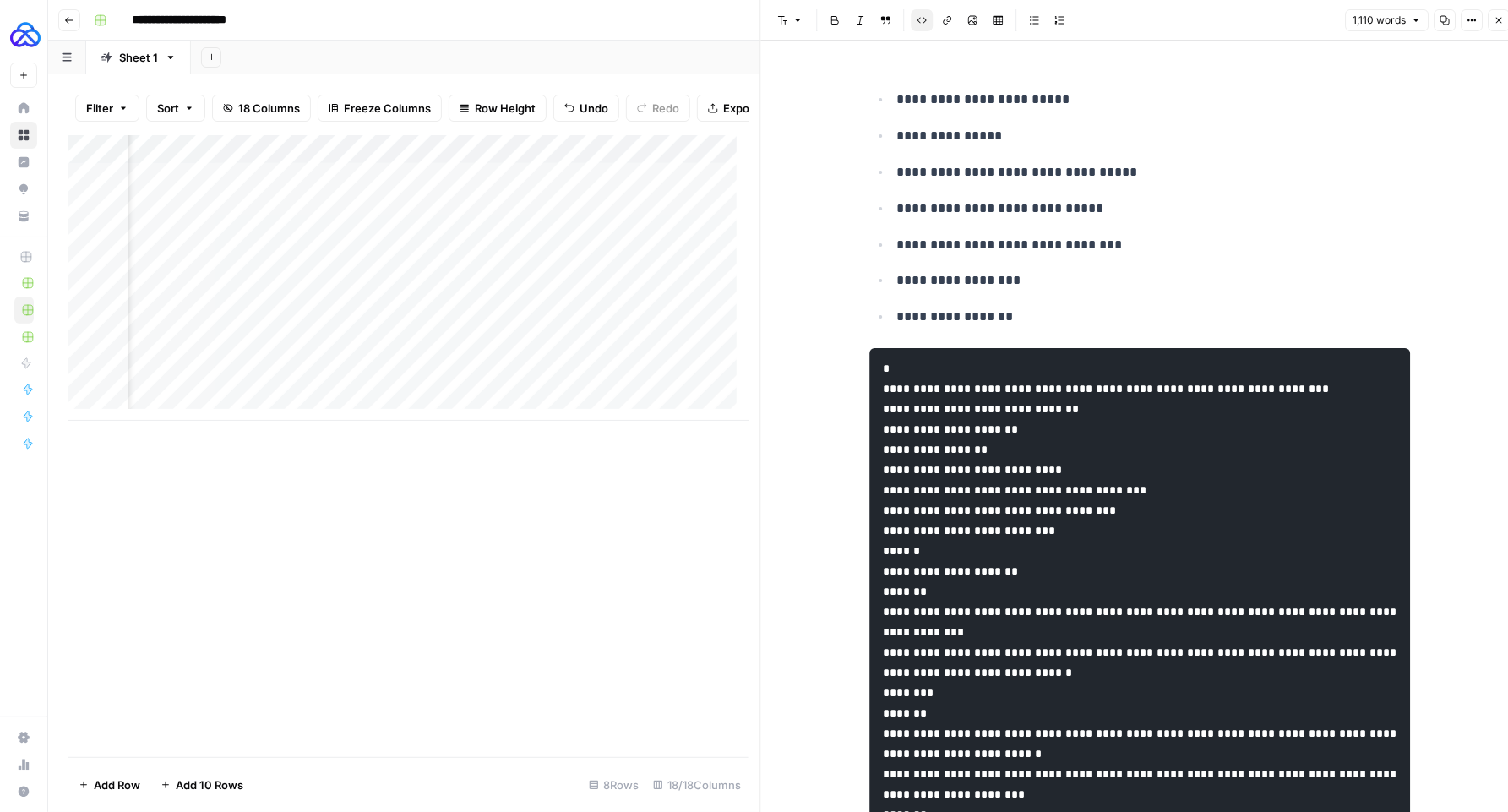
click at [1495, 21] on icon "button" at bounding box center [1499, 20] width 11 height 10
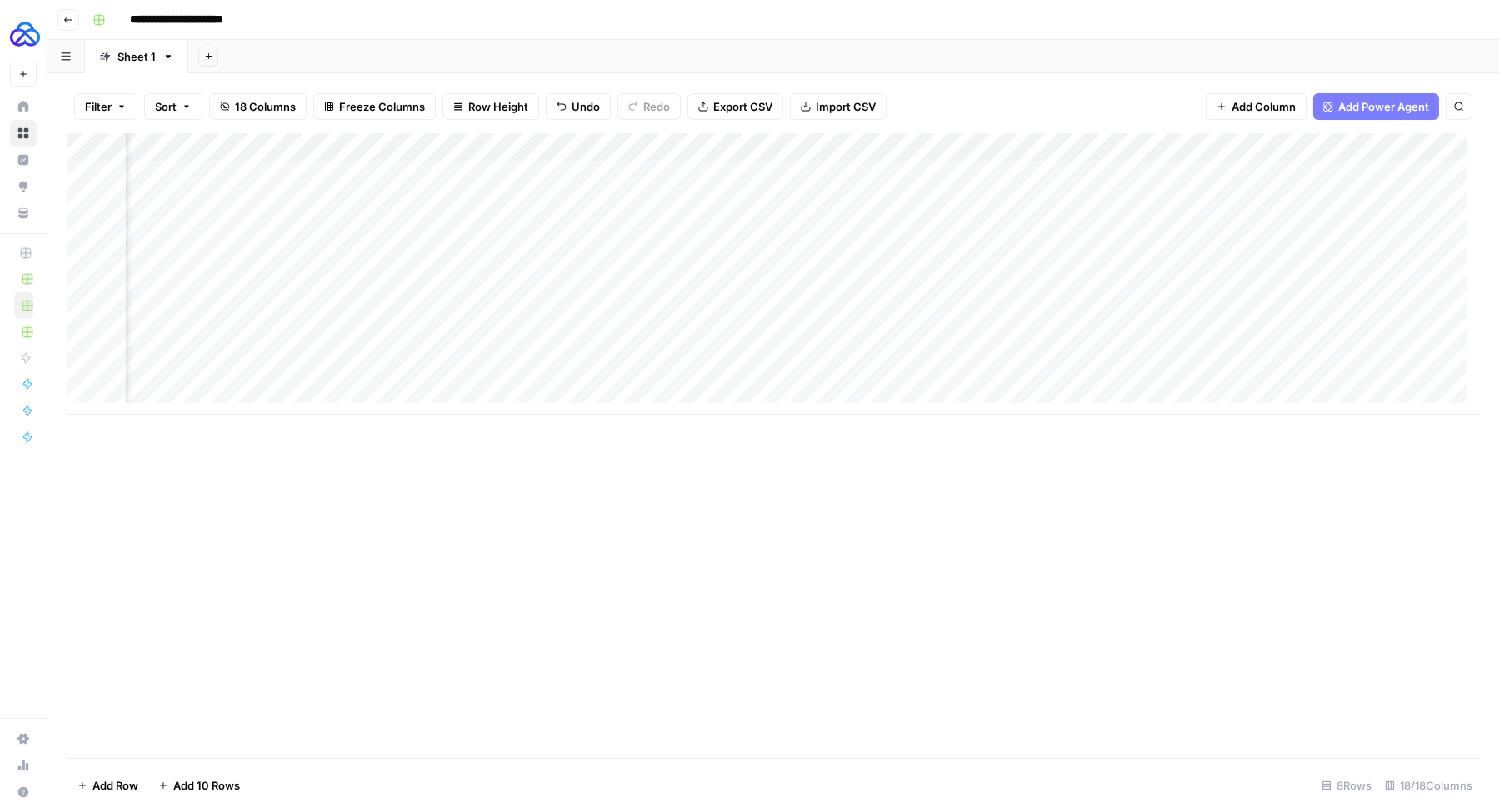
scroll to position [0, 1637]
click at [1411, 148] on span "Add Column" at bounding box center [1440, 147] width 59 height 15
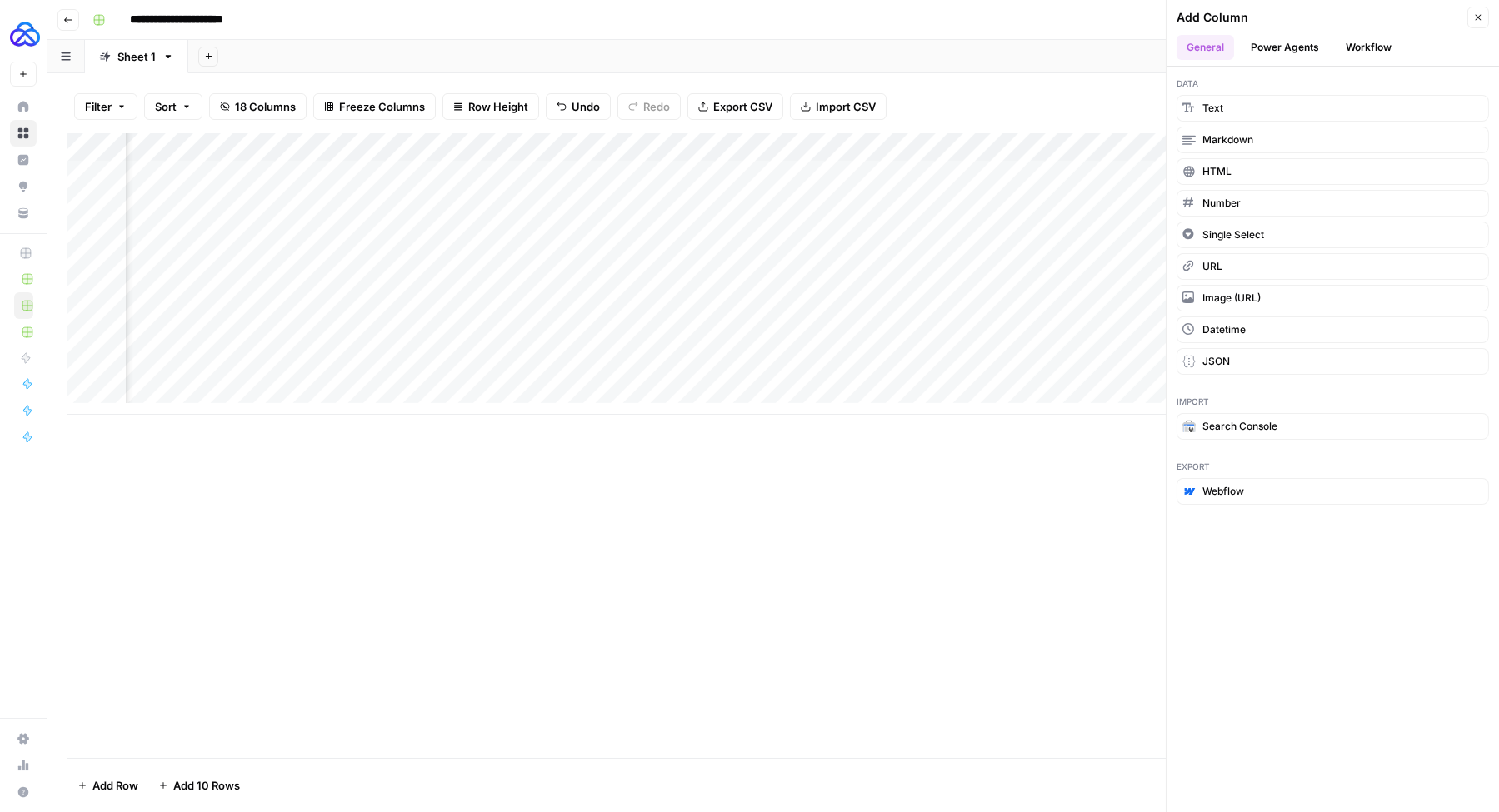
click at [1366, 50] on button "Workflow" at bounding box center [1369, 47] width 66 height 25
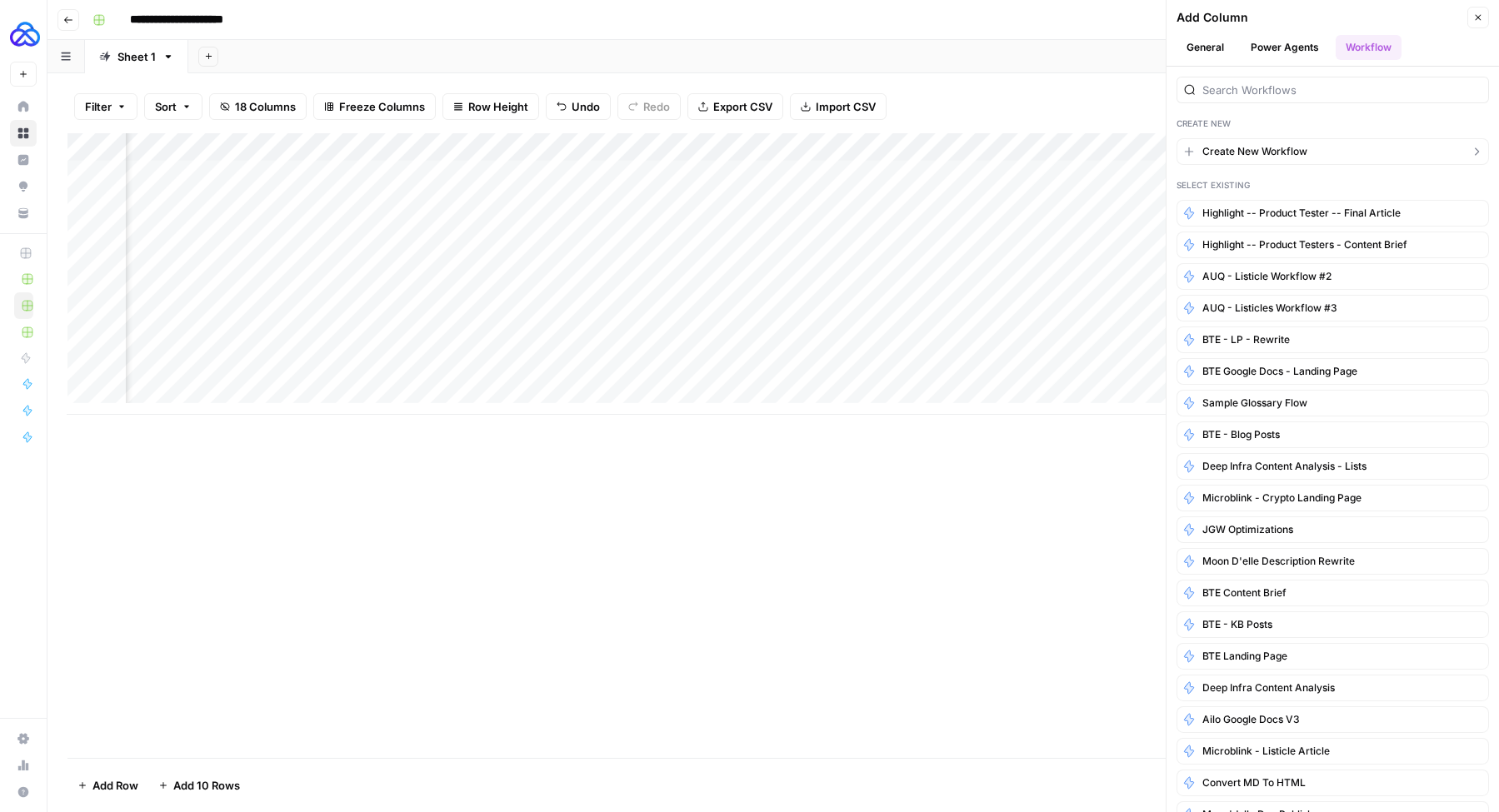
click at [1290, 156] on span "Create New Workflow" at bounding box center [1255, 151] width 105 height 15
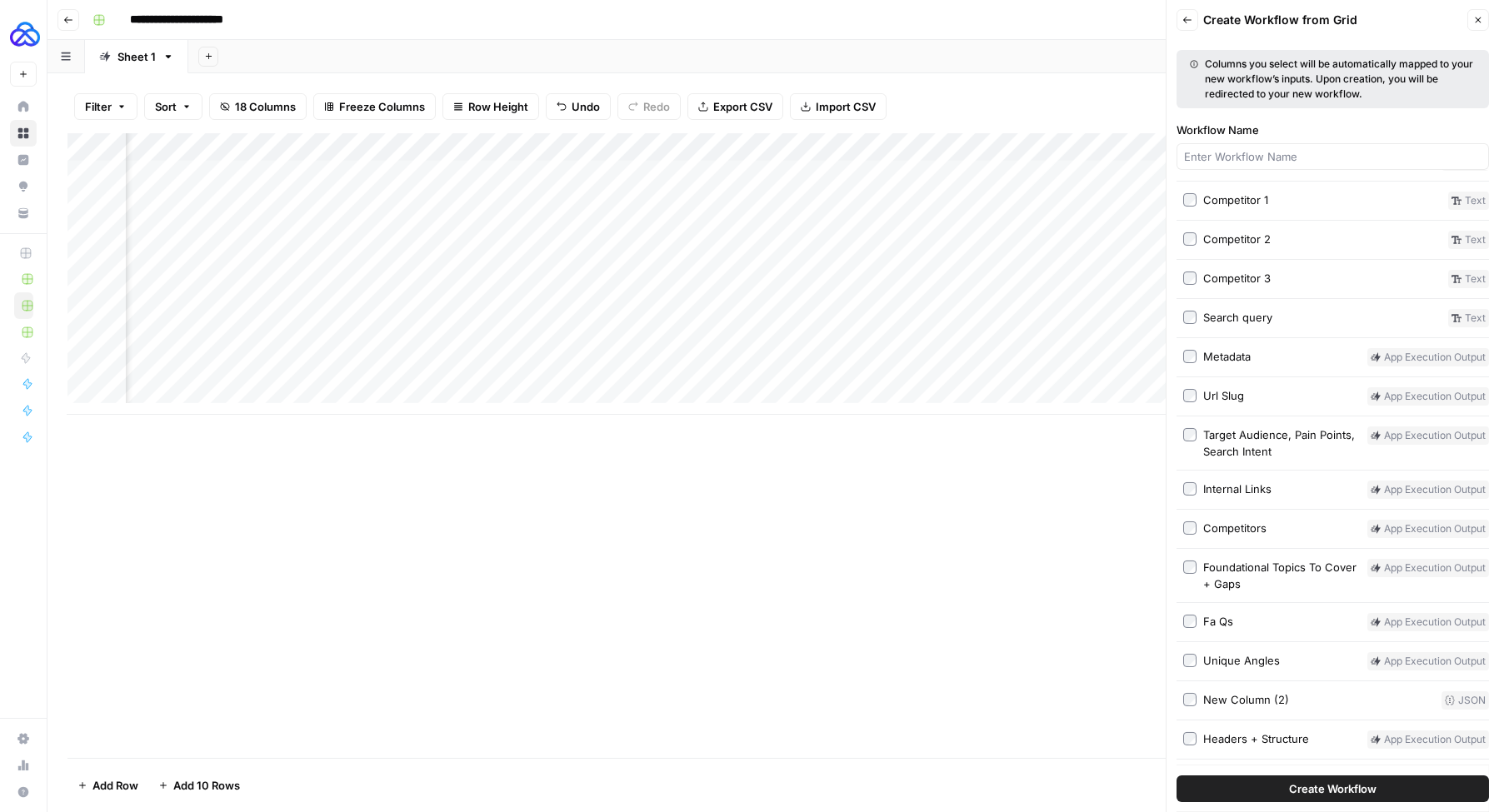
scroll to position [167, 0]
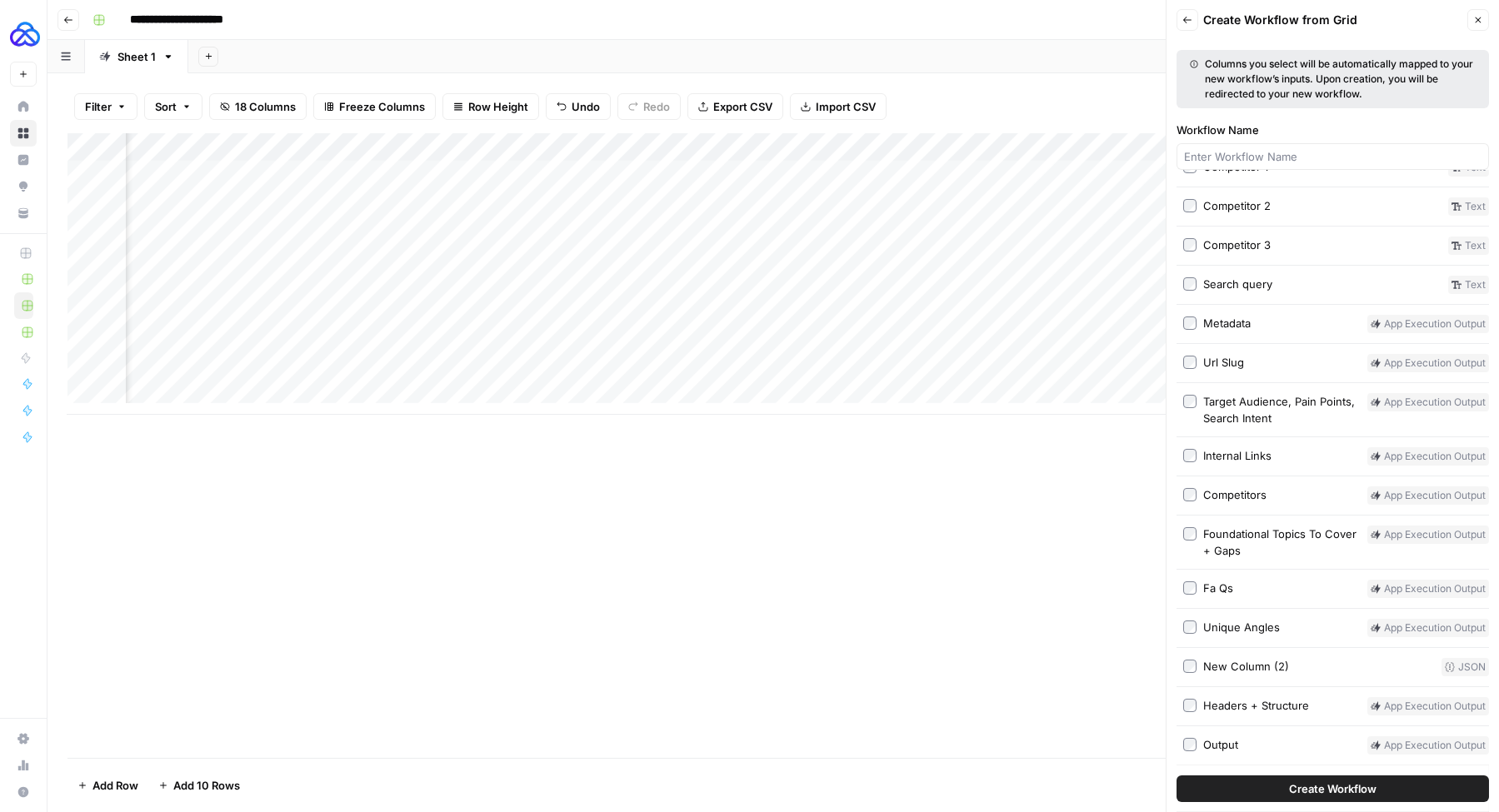
click at [1322, 790] on span "Create Workflow" at bounding box center [1332, 789] width 87 height 16
click at [1264, 160] on input "Workflow Name" at bounding box center [1332, 156] width 298 height 16
type input "Convert To Markdown"
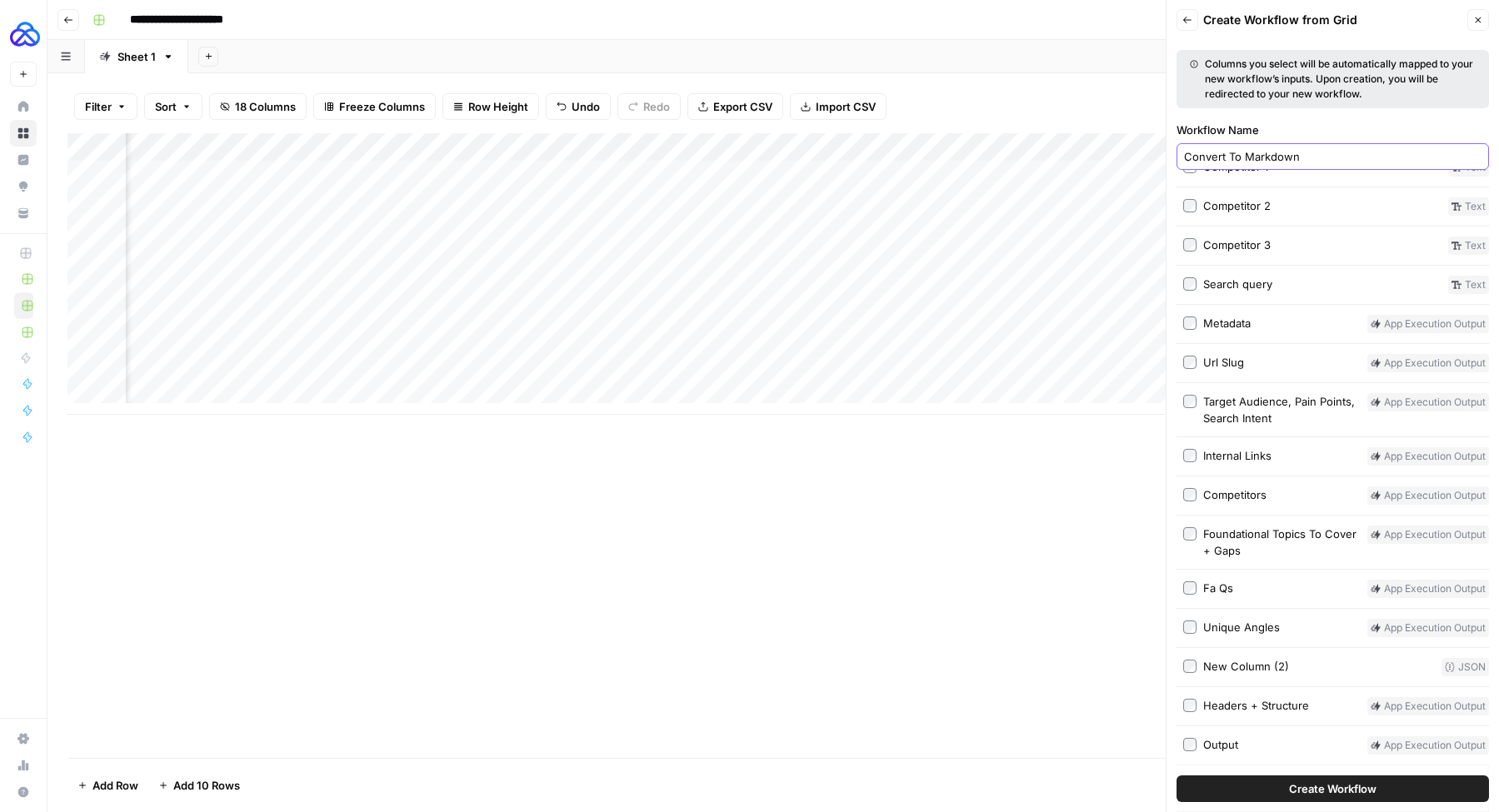
click at [1176, 776] on button "Create Workflow" at bounding box center [1332, 789] width 312 height 27
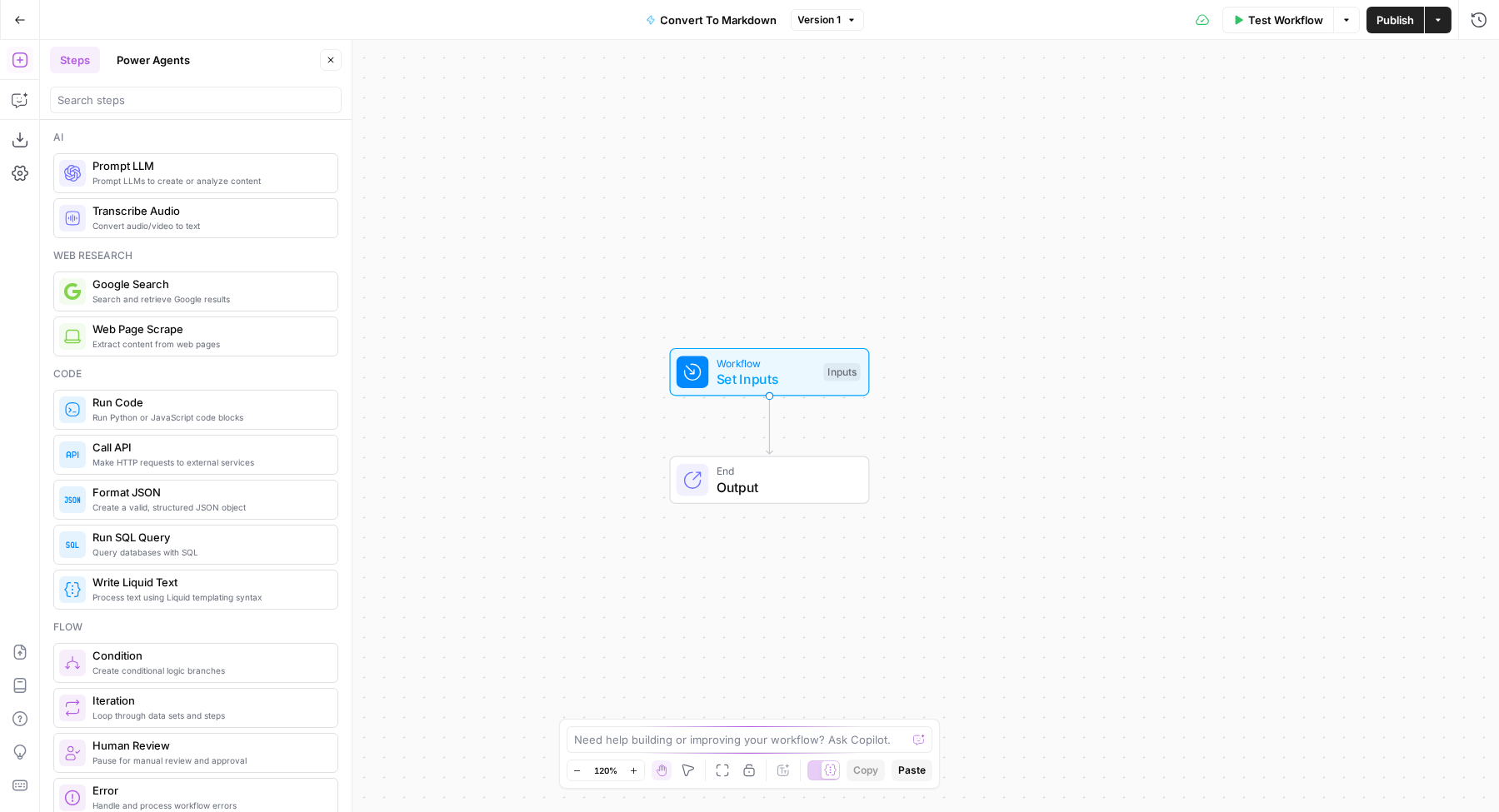
click at [775, 373] on span "Set Inputs" at bounding box center [765, 379] width 99 height 20
click at [558, 415] on div "Workflow Set Inputs Inputs End Output" at bounding box center [769, 425] width 1458 height 772
click at [768, 429] on icon "Edge from start to end" at bounding box center [768, 425] width 6 height 59
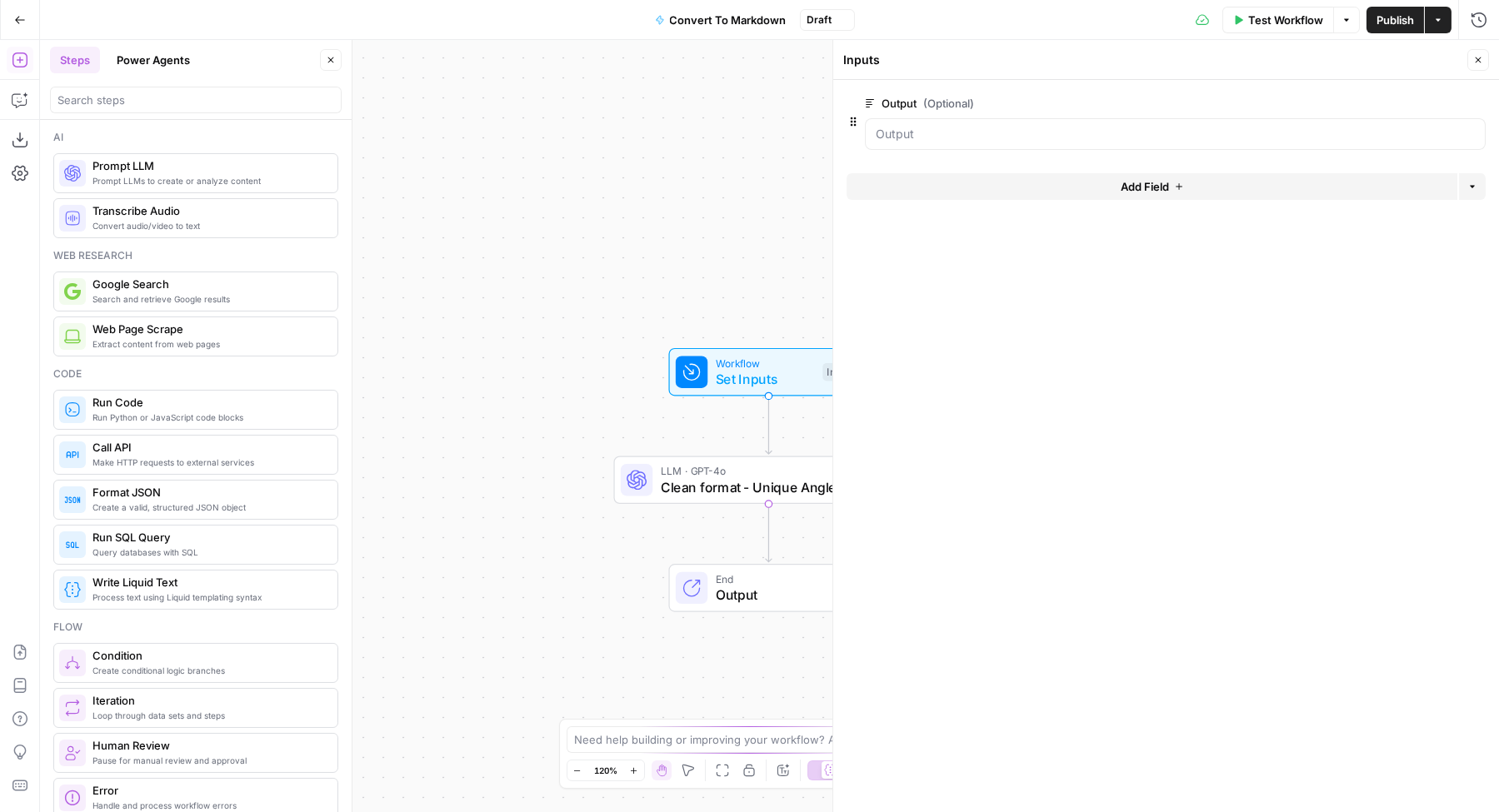
click at [746, 478] on span "Clean format - Unique Angles" at bounding box center [758, 487] width 194 height 20
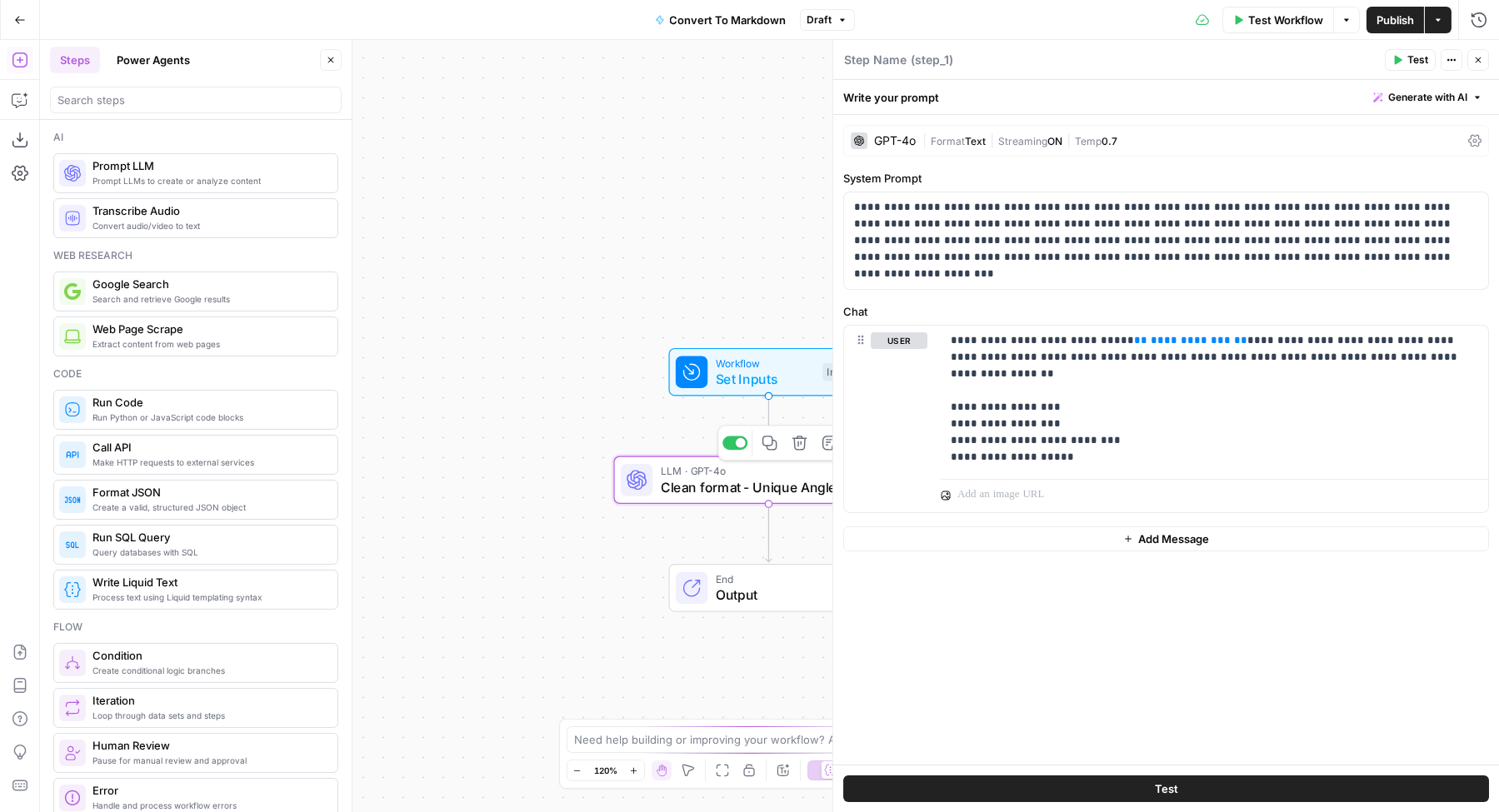
type textarea "Clean format - Unique Angles"
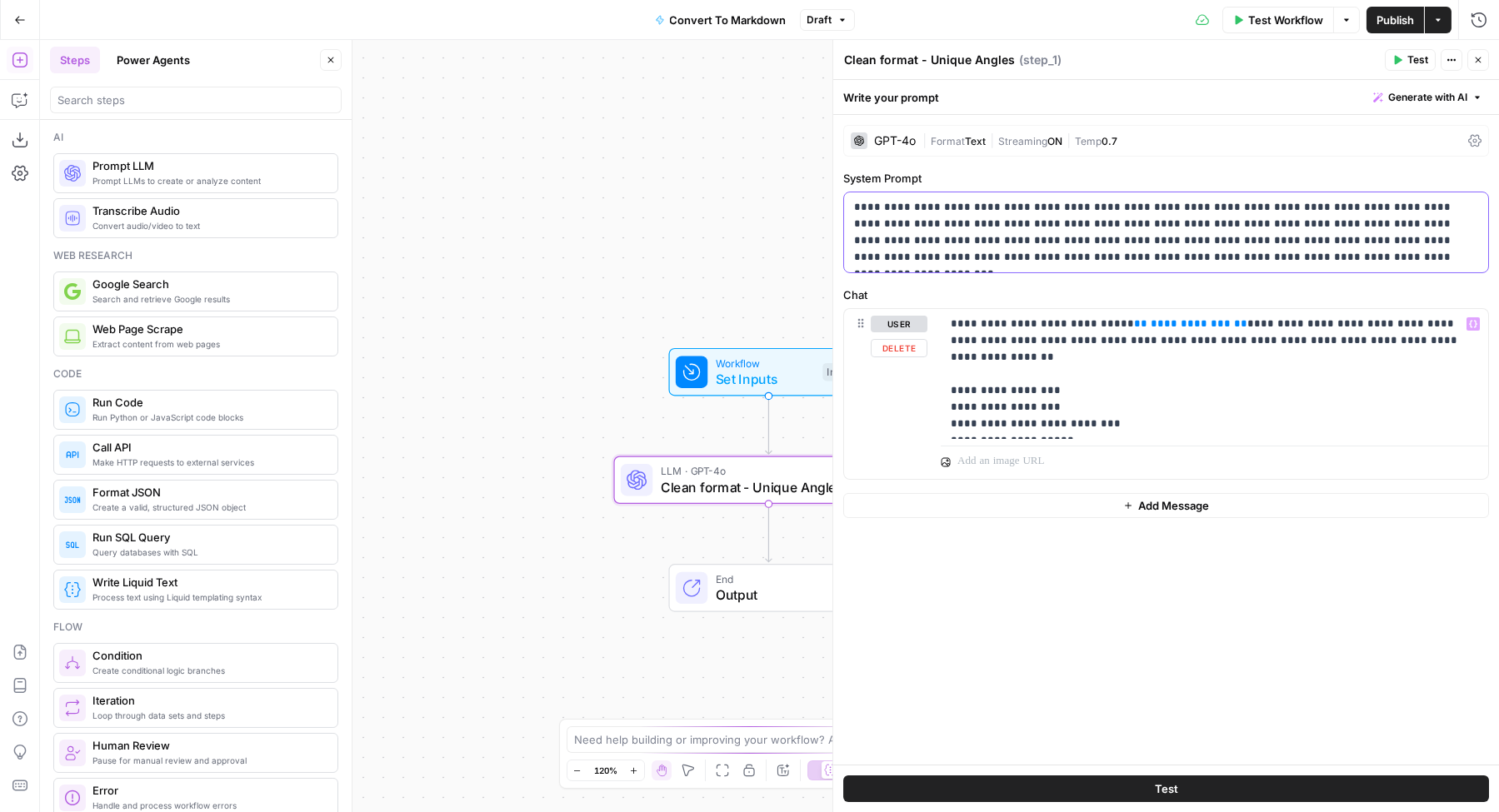
click at [1023, 227] on p "**********" at bounding box center [1166, 232] width 624 height 66
click at [895, 141] on div "GPT-4o" at bounding box center [895, 141] width 41 height 12
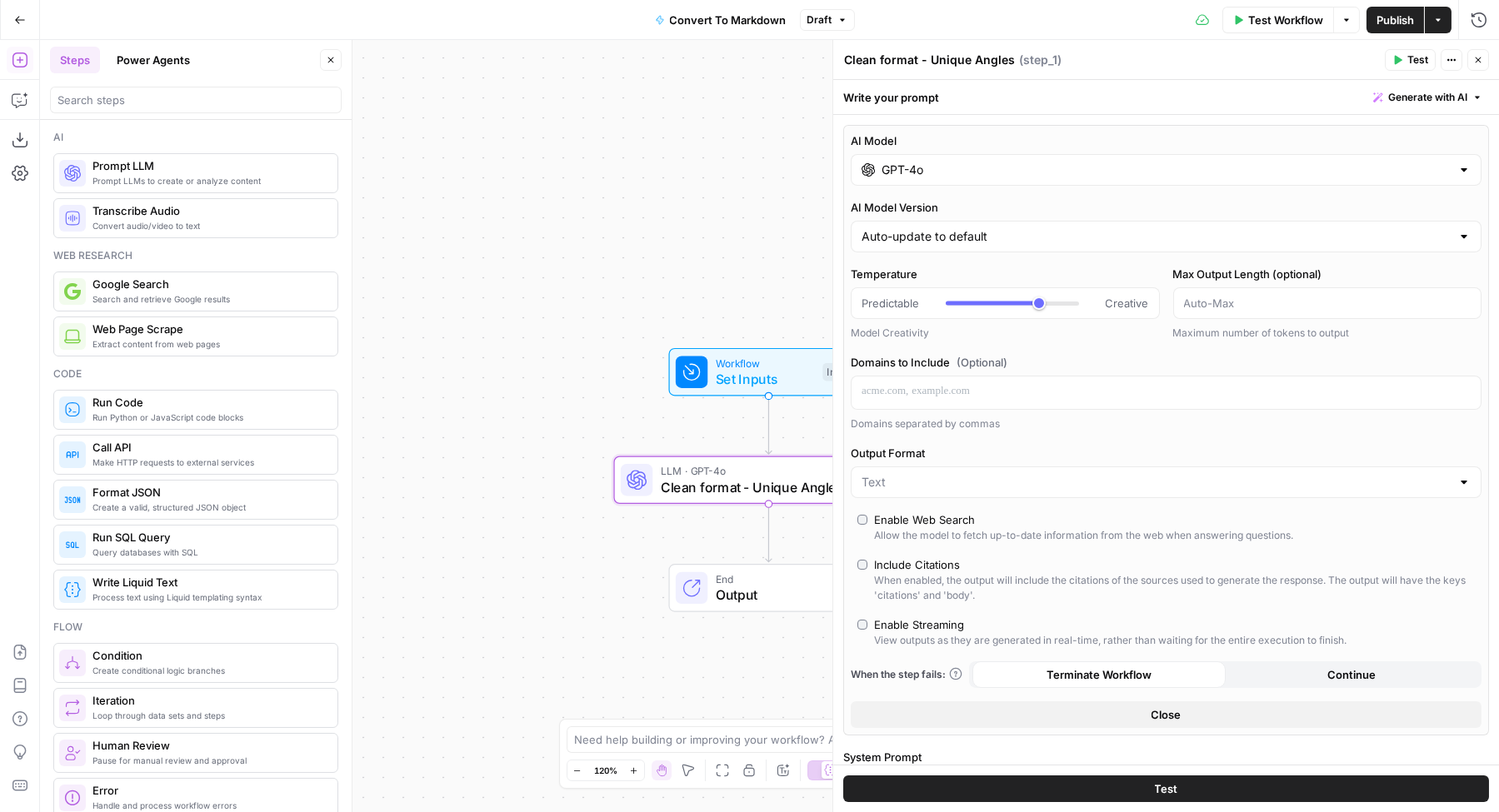
click at [944, 166] on input "GPT-4o" at bounding box center [1165, 169] width 569 height 16
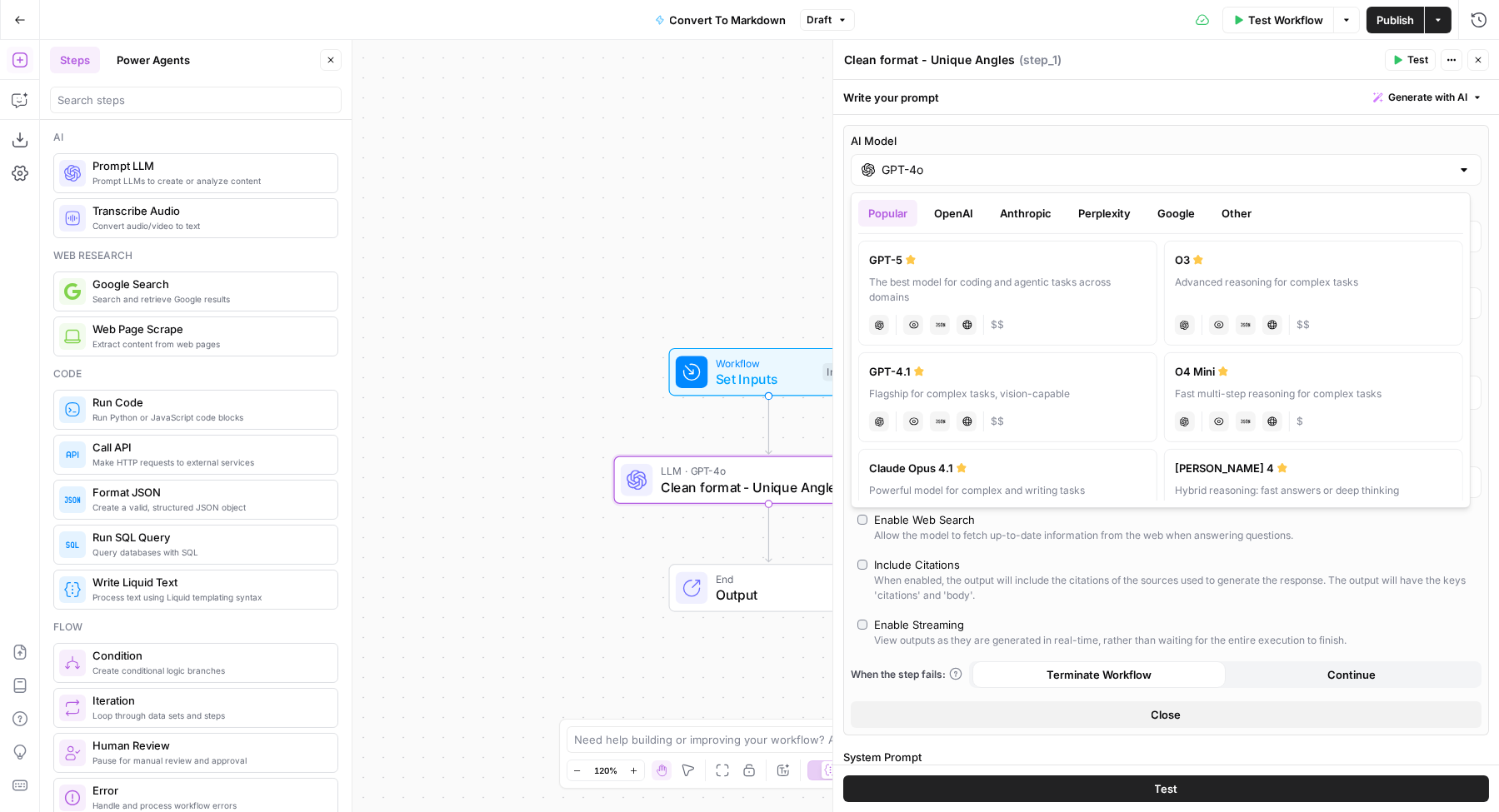
click at [1031, 209] on button "Anthropic" at bounding box center [1025, 213] width 72 height 27
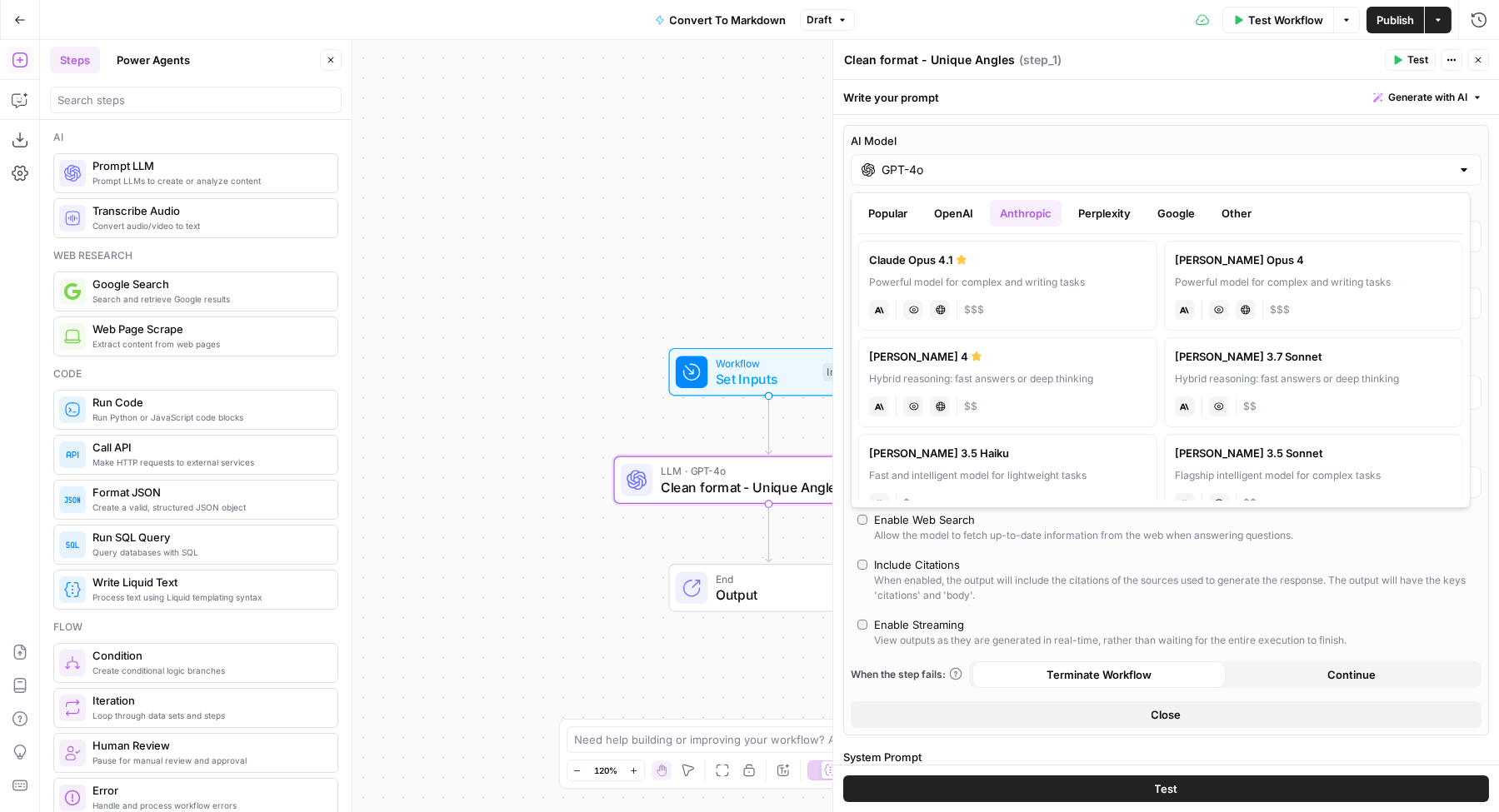
drag, startPoint x: 1024, startPoint y: 380, endPoint x: 1336, endPoint y: 286, distance: 325.9
click at [1336, 286] on div "Claude Opus 4.1 Powerful model for complex and writing tasks anthropic Vision C…" at bounding box center [1160, 367] width 605 height 267
click at [1336, 285] on div "Powerful model for complex and writing tasks" at bounding box center [1313, 282] width 277 height 15
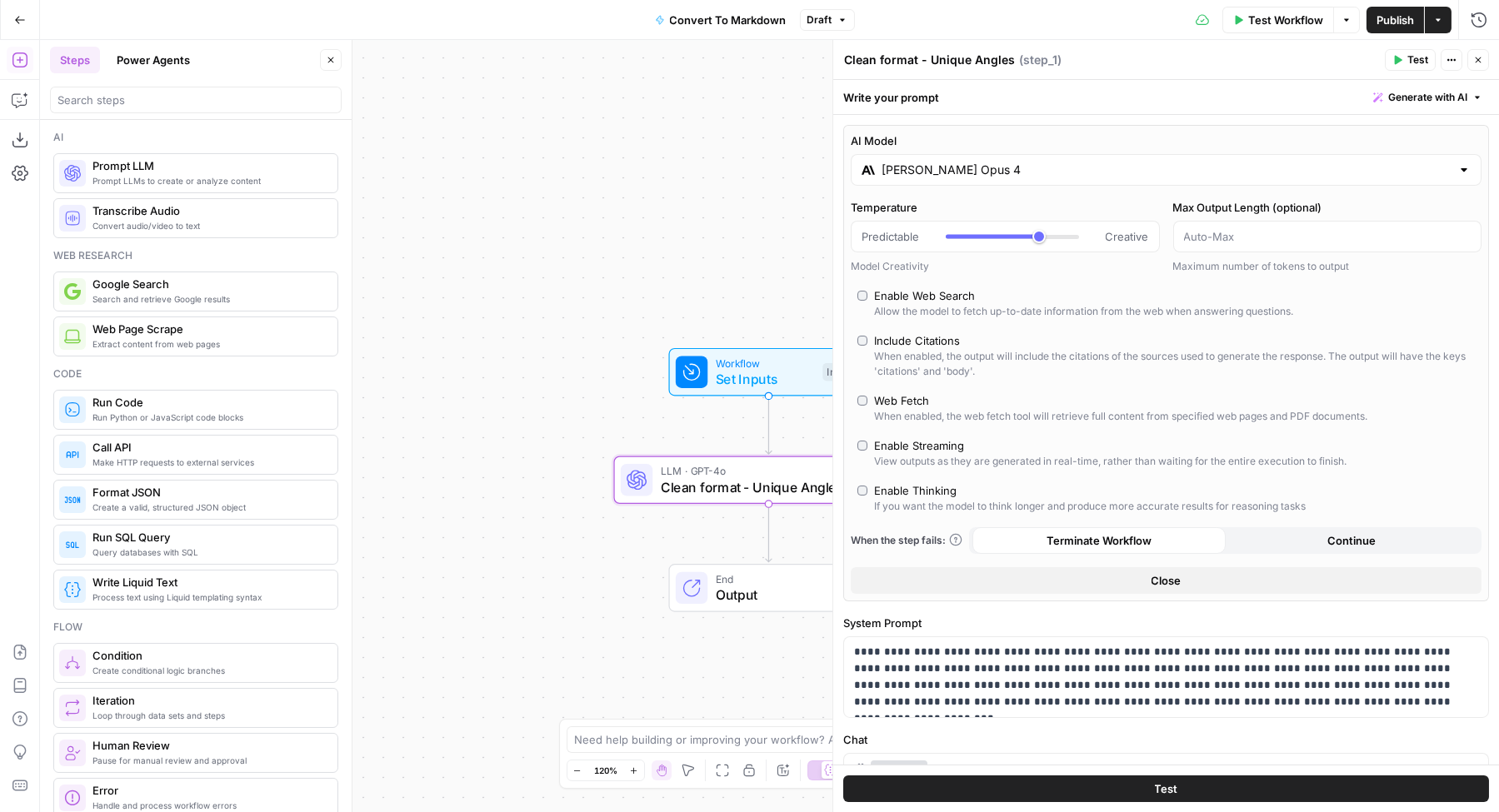
type input "[PERSON_NAME] Opus 4"
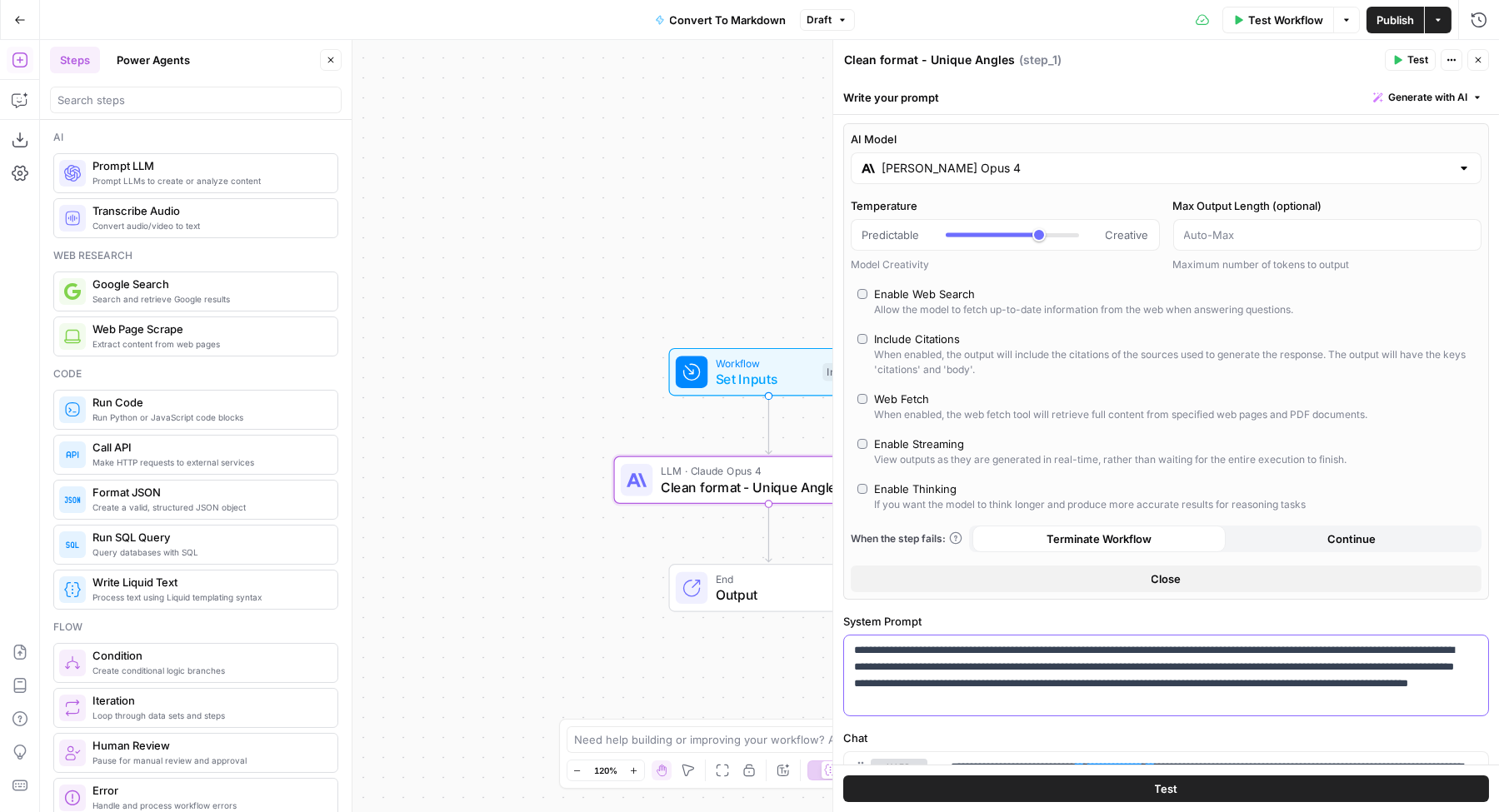
scroll to position [3, 0]
click at [1054, 670] on p "**********" at bounding box center [1161, 674] width 614 height 66
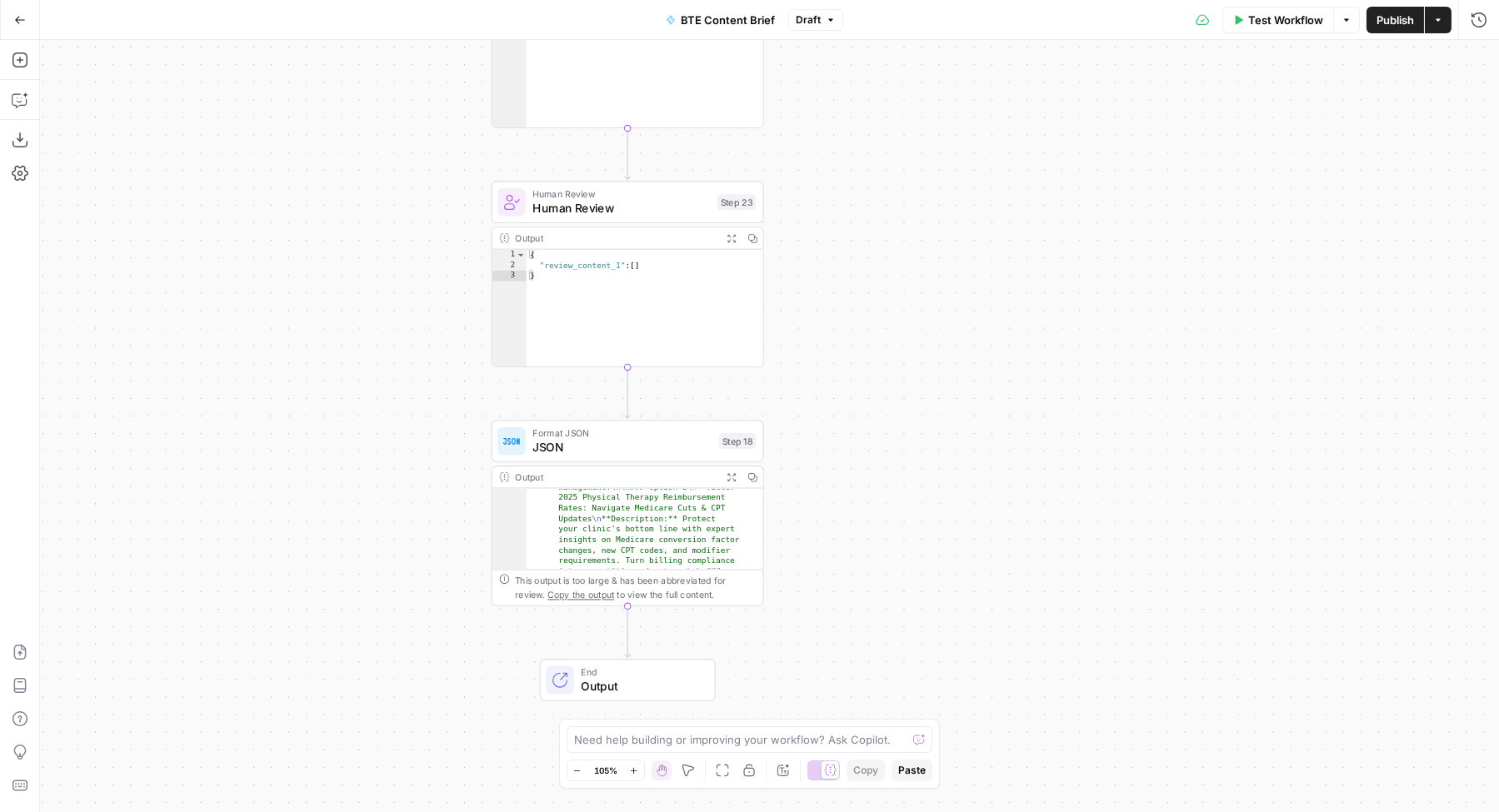
scroll to position [44, 0]
click at [607, 440] on span "JSON" at bounding box center [622, 447] width 180 height 17
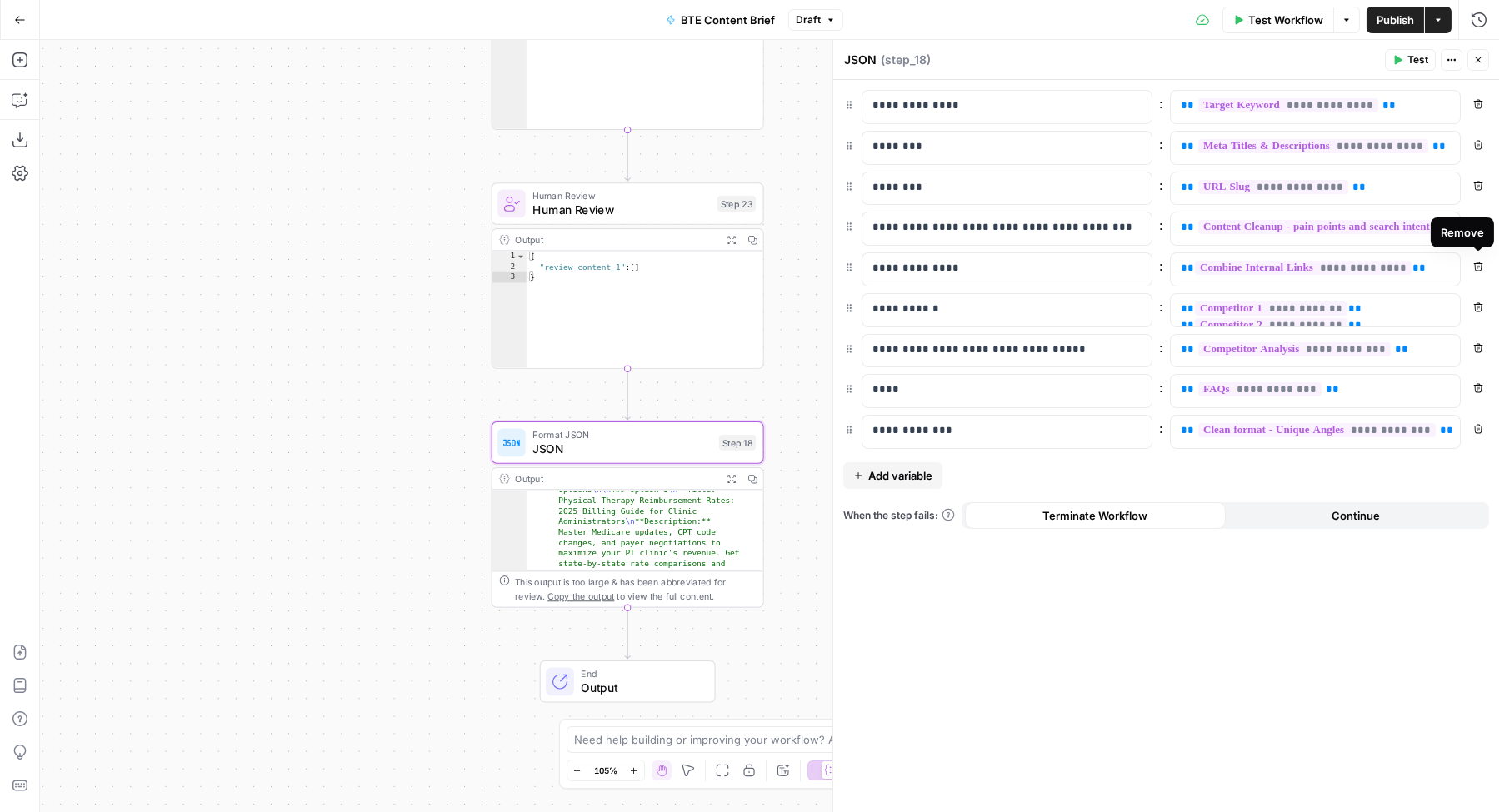
click at [1475, 266] on icon "button" at bounding box center [1478, 267] width 9 height 9
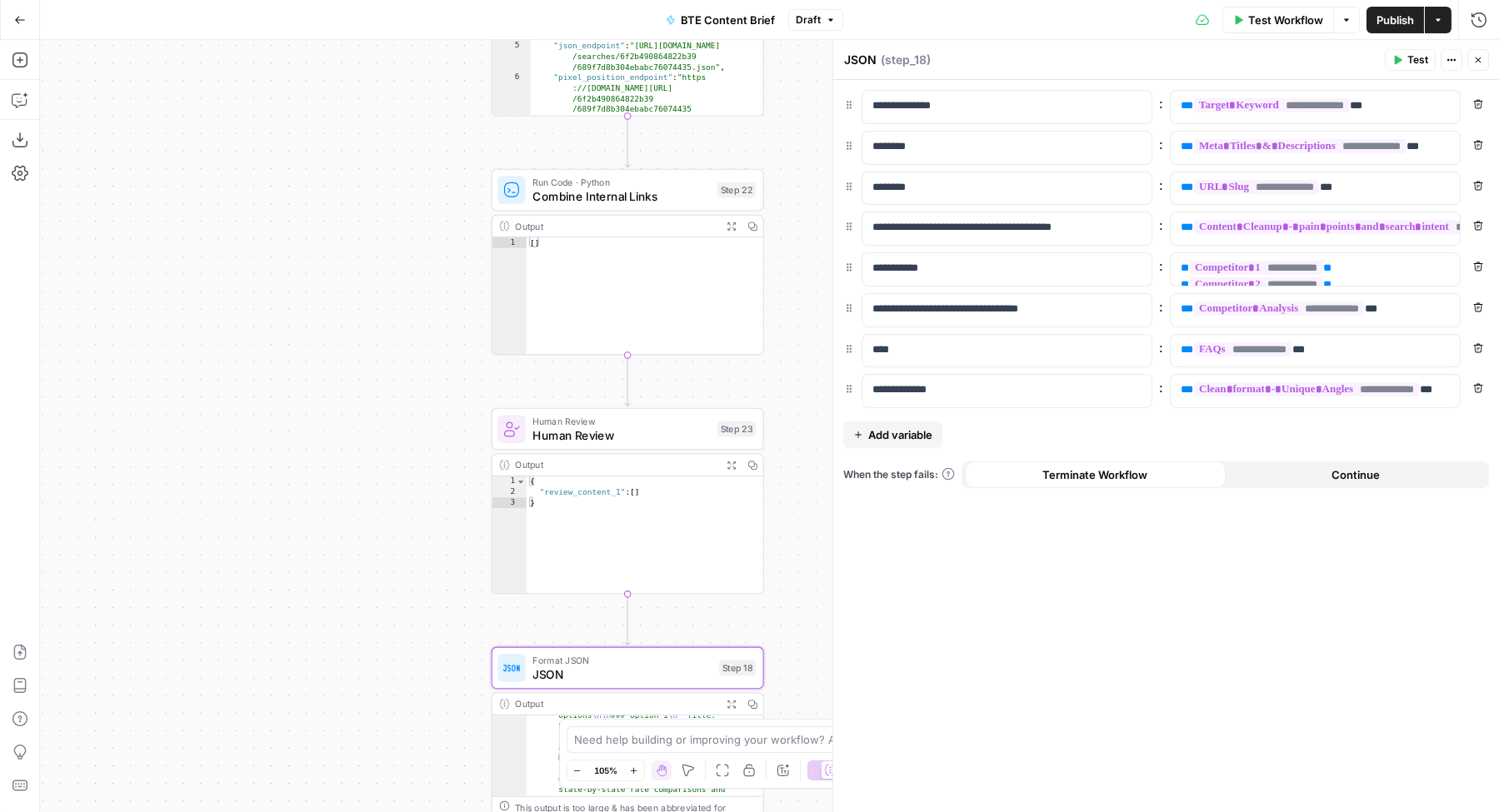
click at [417, 397] on div "**********" at bounding box center [769, 425] width 1458 height 772
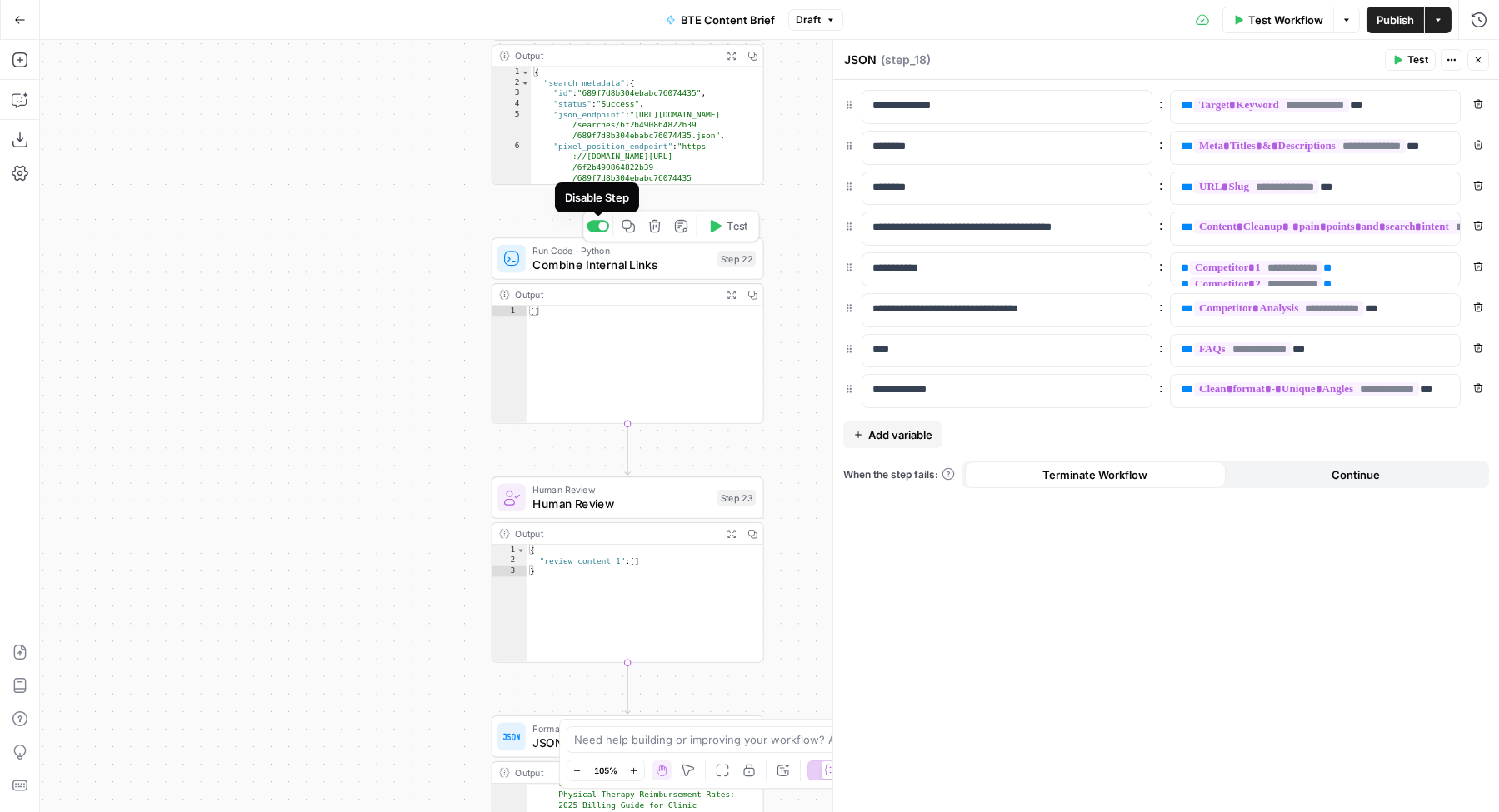
click at [653, 228] on icon "button" at bounding box center [654, 226] width 12 height 12
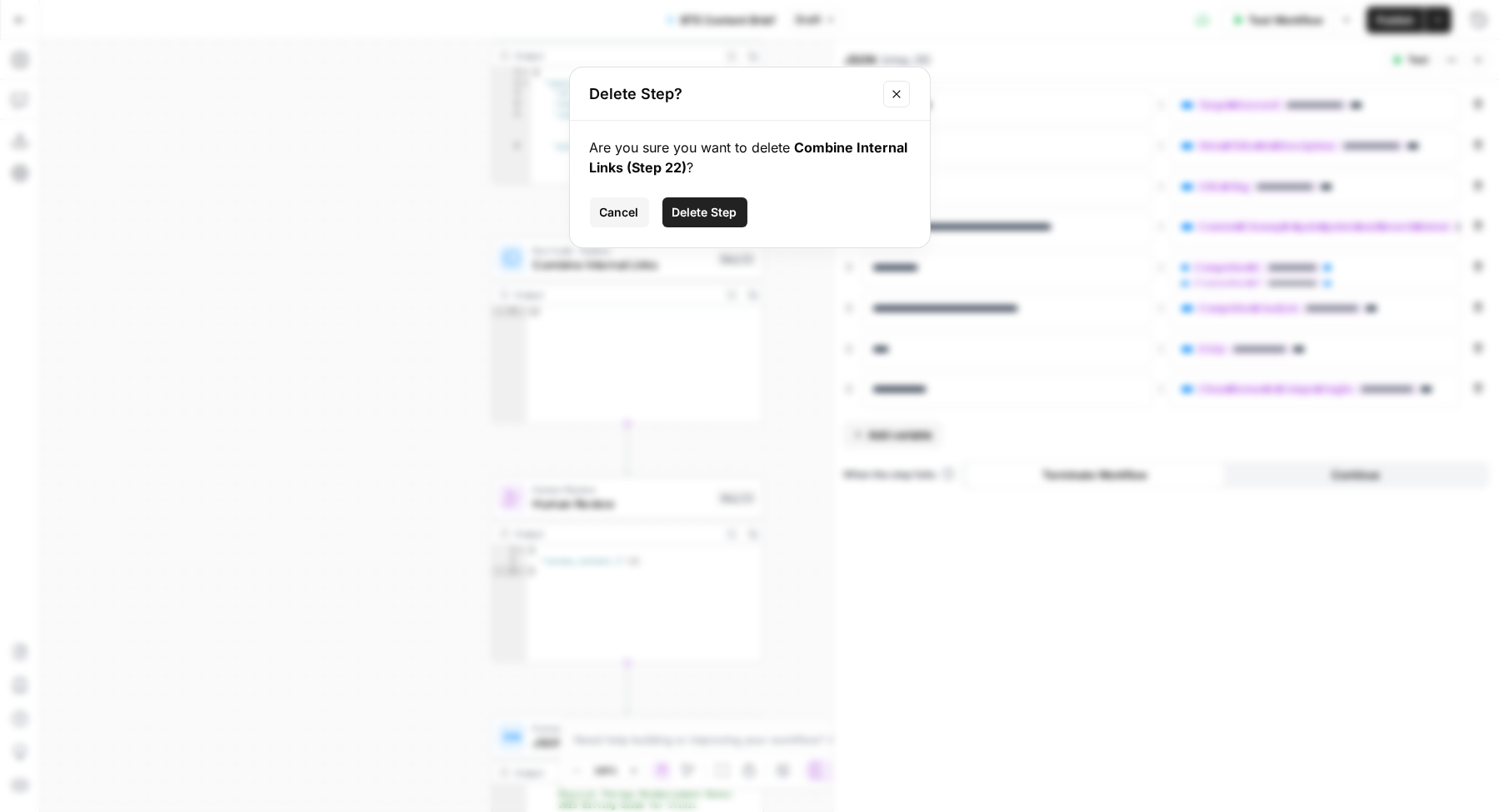
click at [684, 219] on span "Delete Step" at bounding box center [704, 212] width 65 height 16
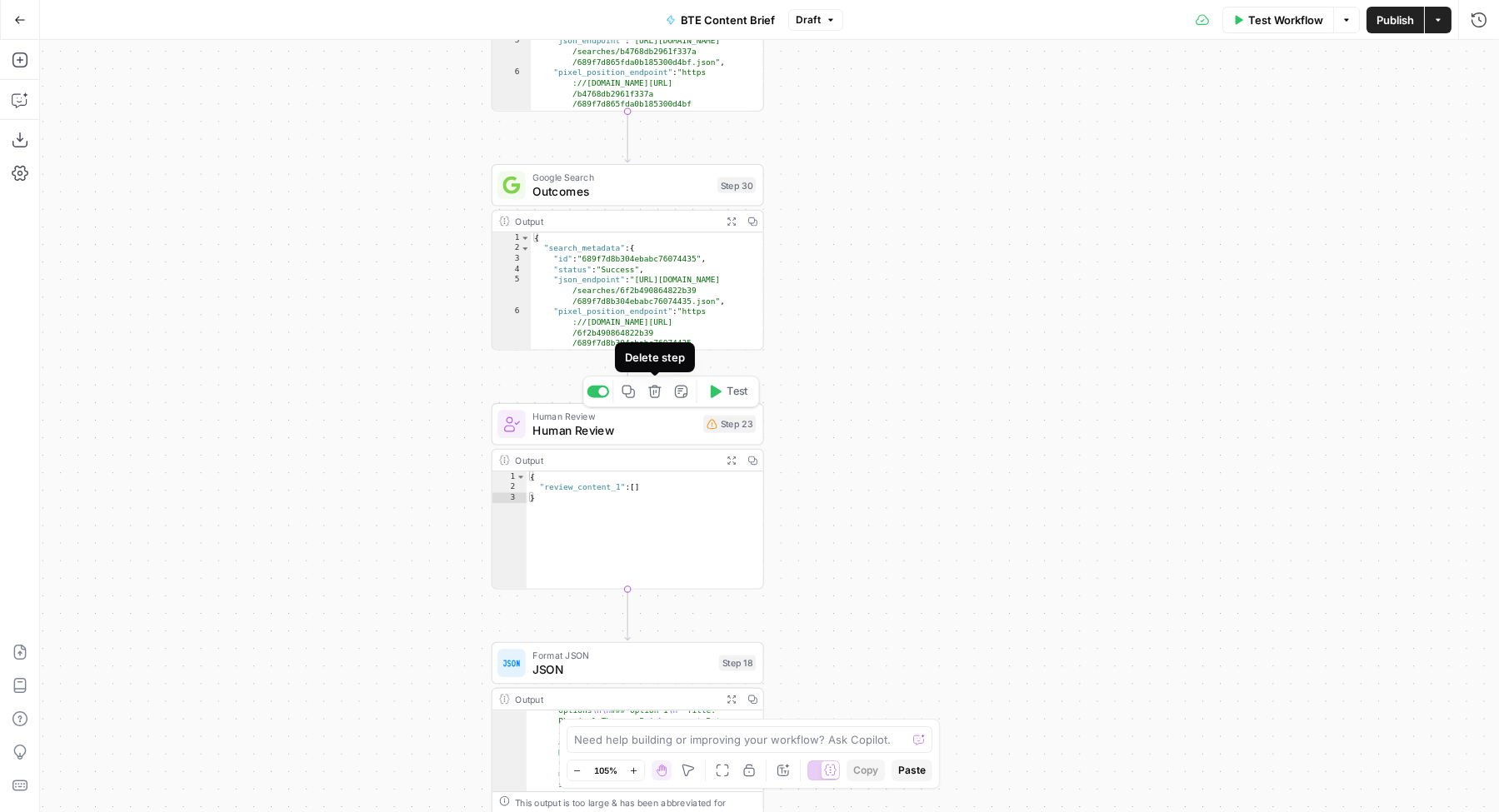
click at [655, 396] on icon "button" at bounding box center [654, 392] width 14 height 14
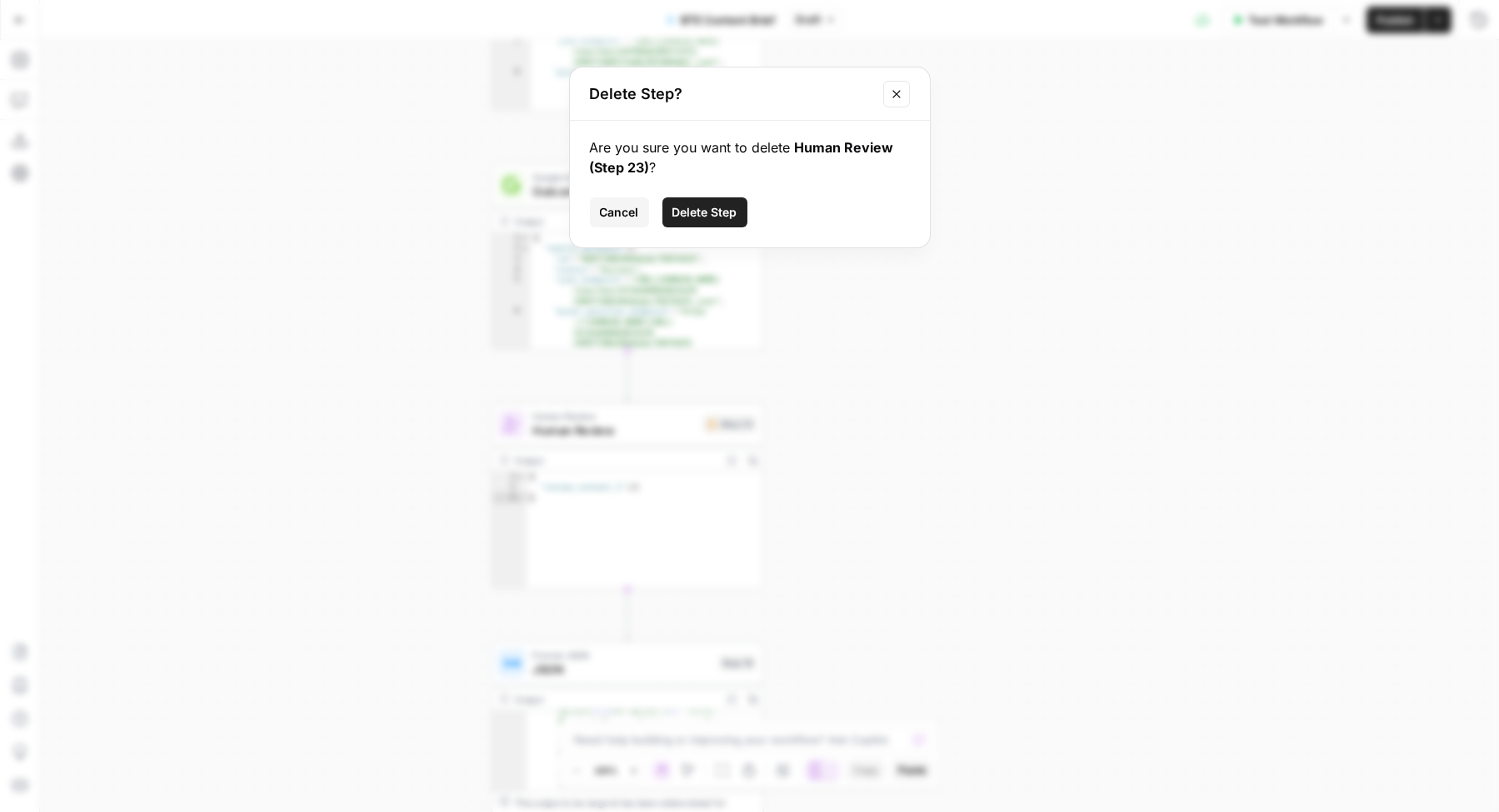
click at [719, 213] on span "Delete Step" at bounding box center [704, 212] width 65 height 16
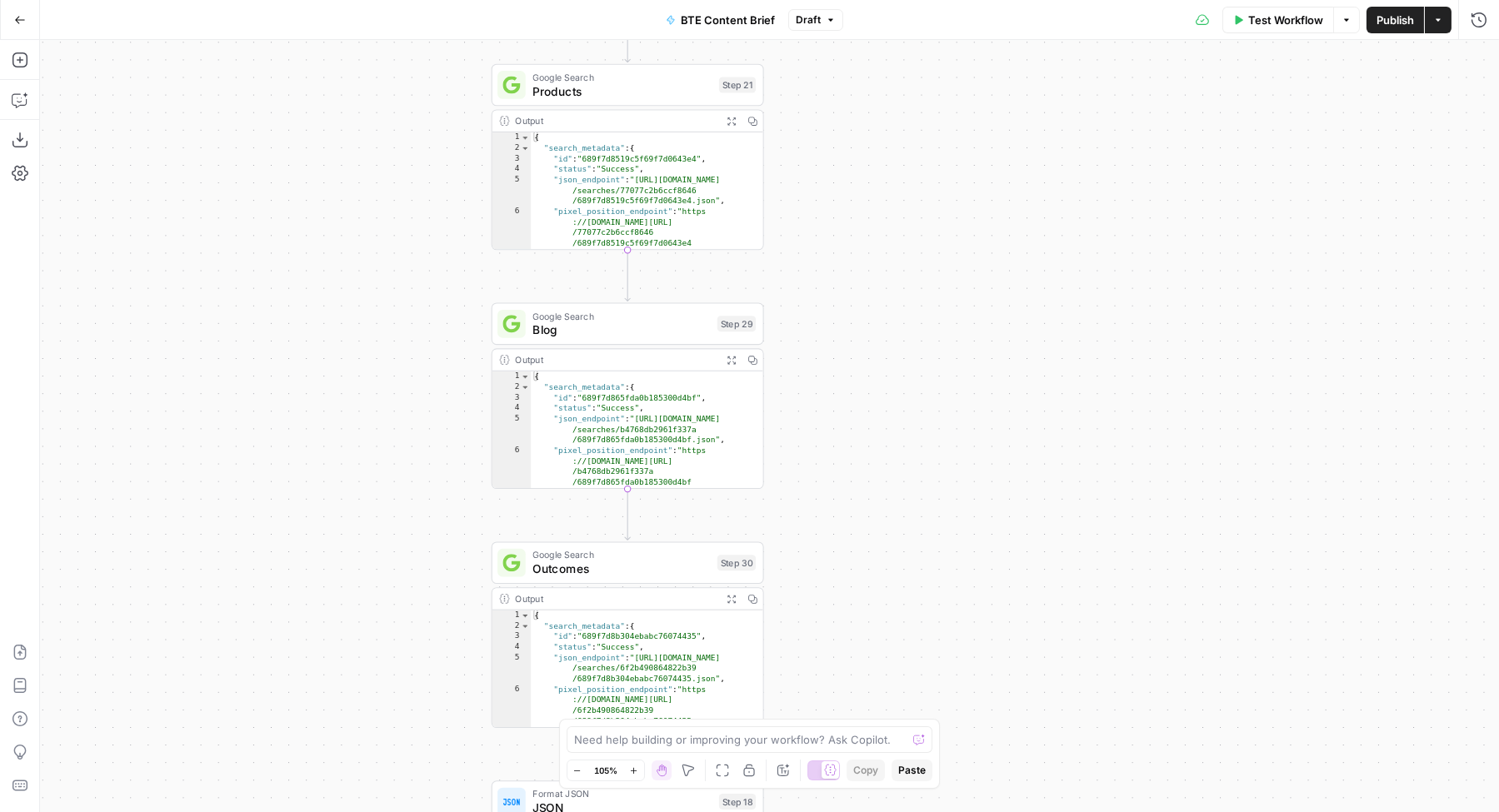
click at [576, 332] on span "Blog" at bounding box center [621, 330] width 178 height 17
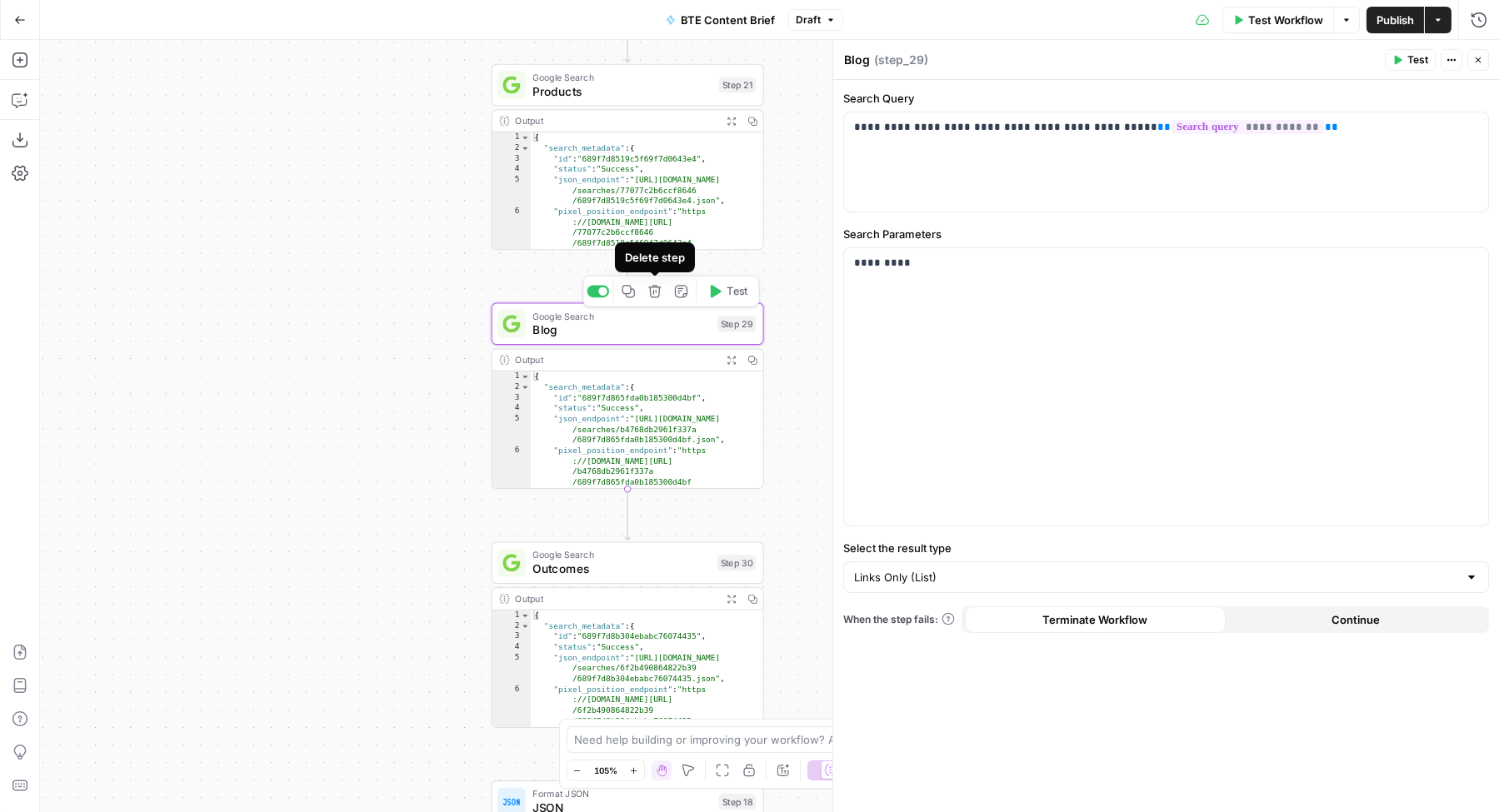
click at [649, 296] on icon "button" at bounding box center [654, 291] width 14 height 14
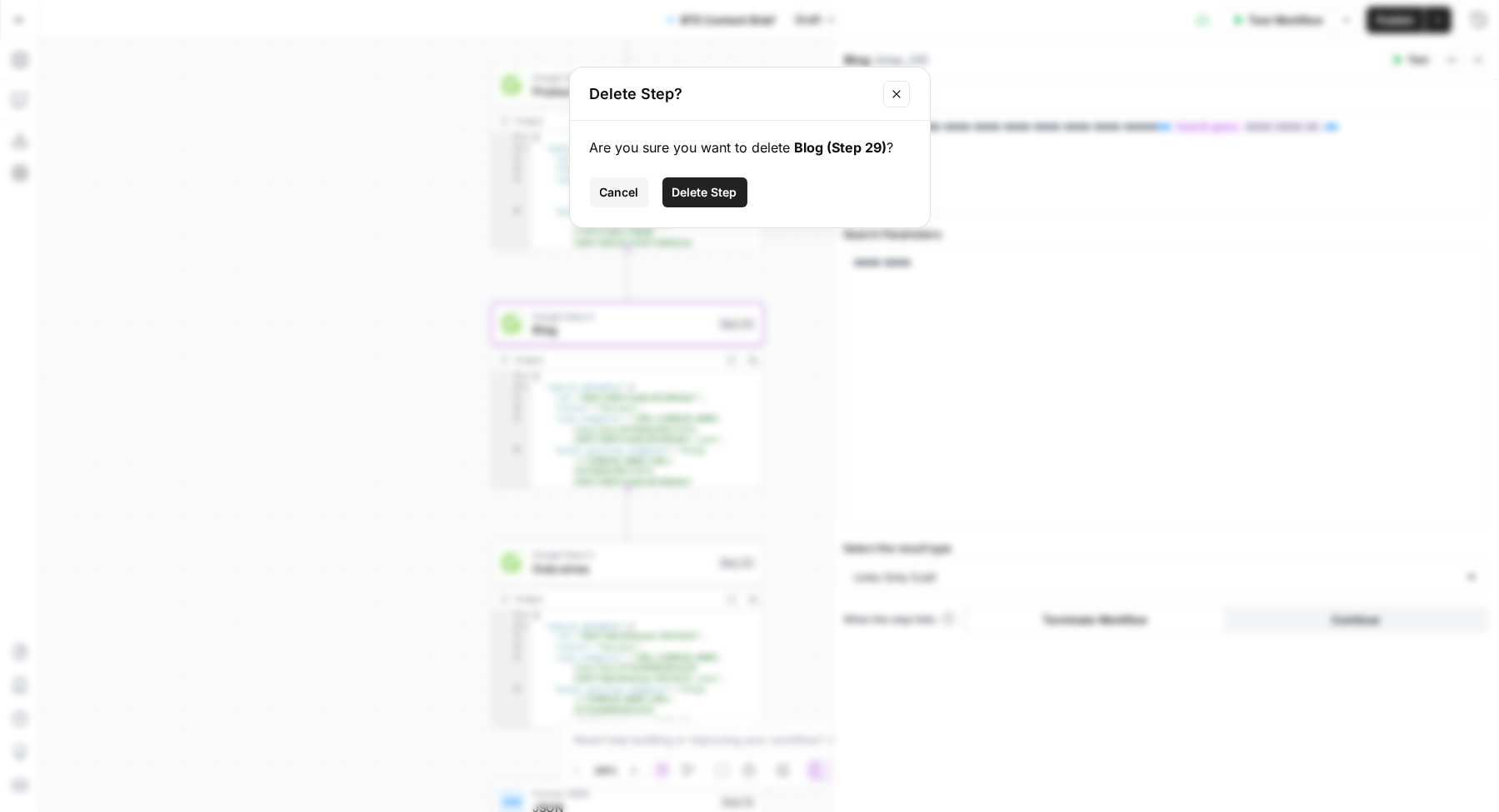
click at [699, 194] on span "Delete Step" at bounding box center [704, 192] width 65 height 16
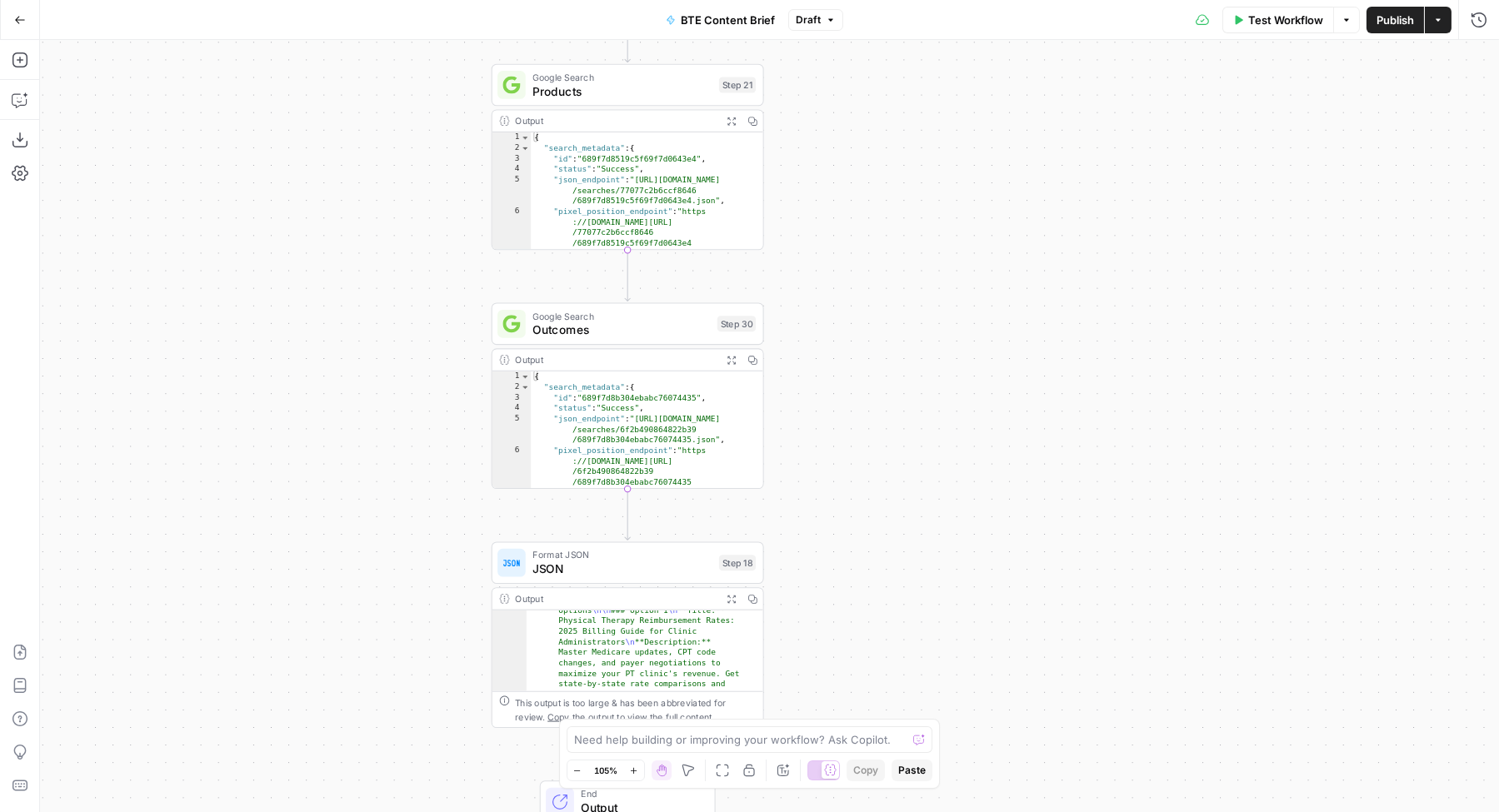
click at [608, 326] on span "Outcomes" at bounding box center [621, 330] width 178 height 17
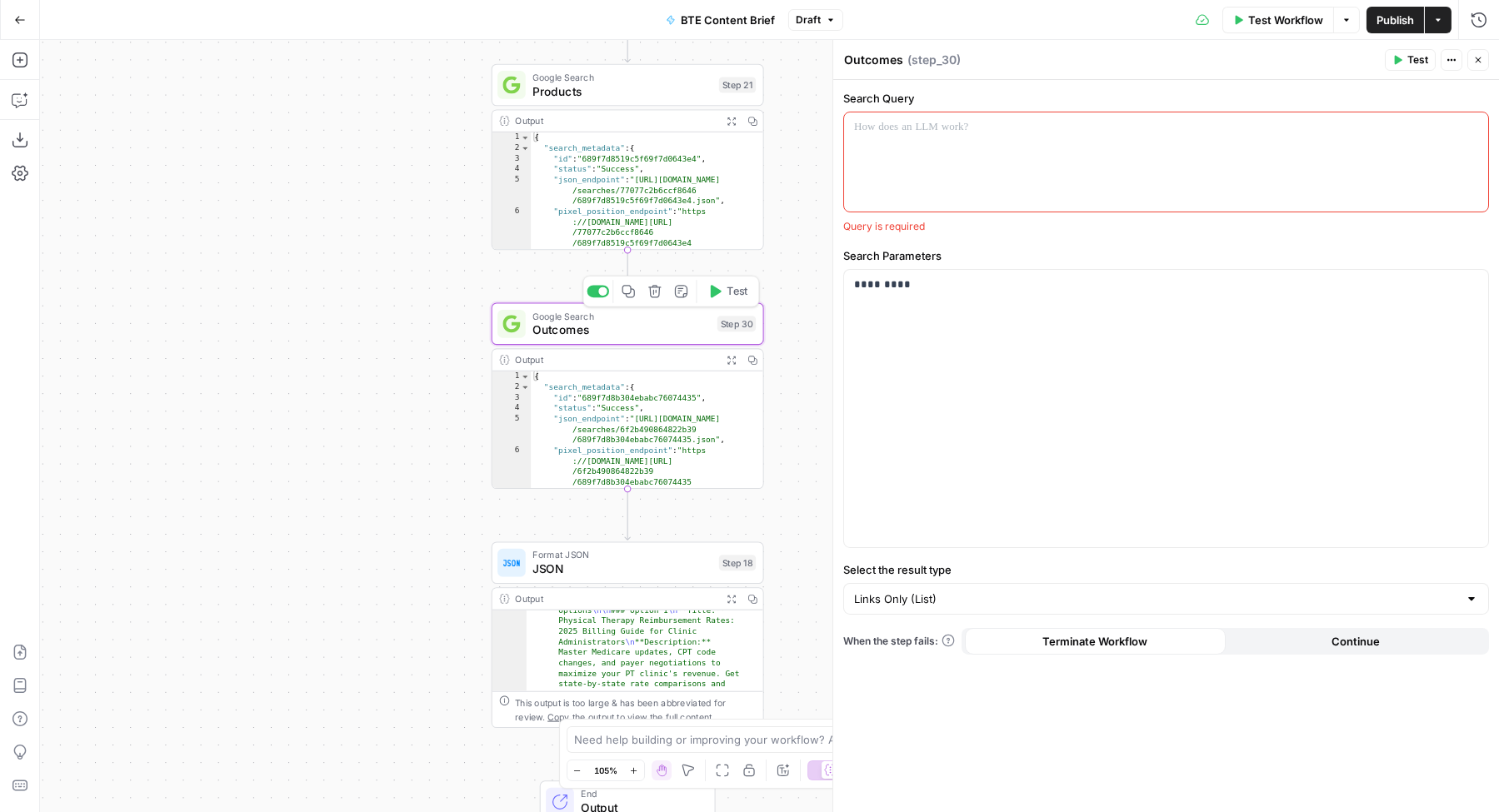
click at [657, 293] on icon "button" at bounding box center [654, 291] width 14 height 14
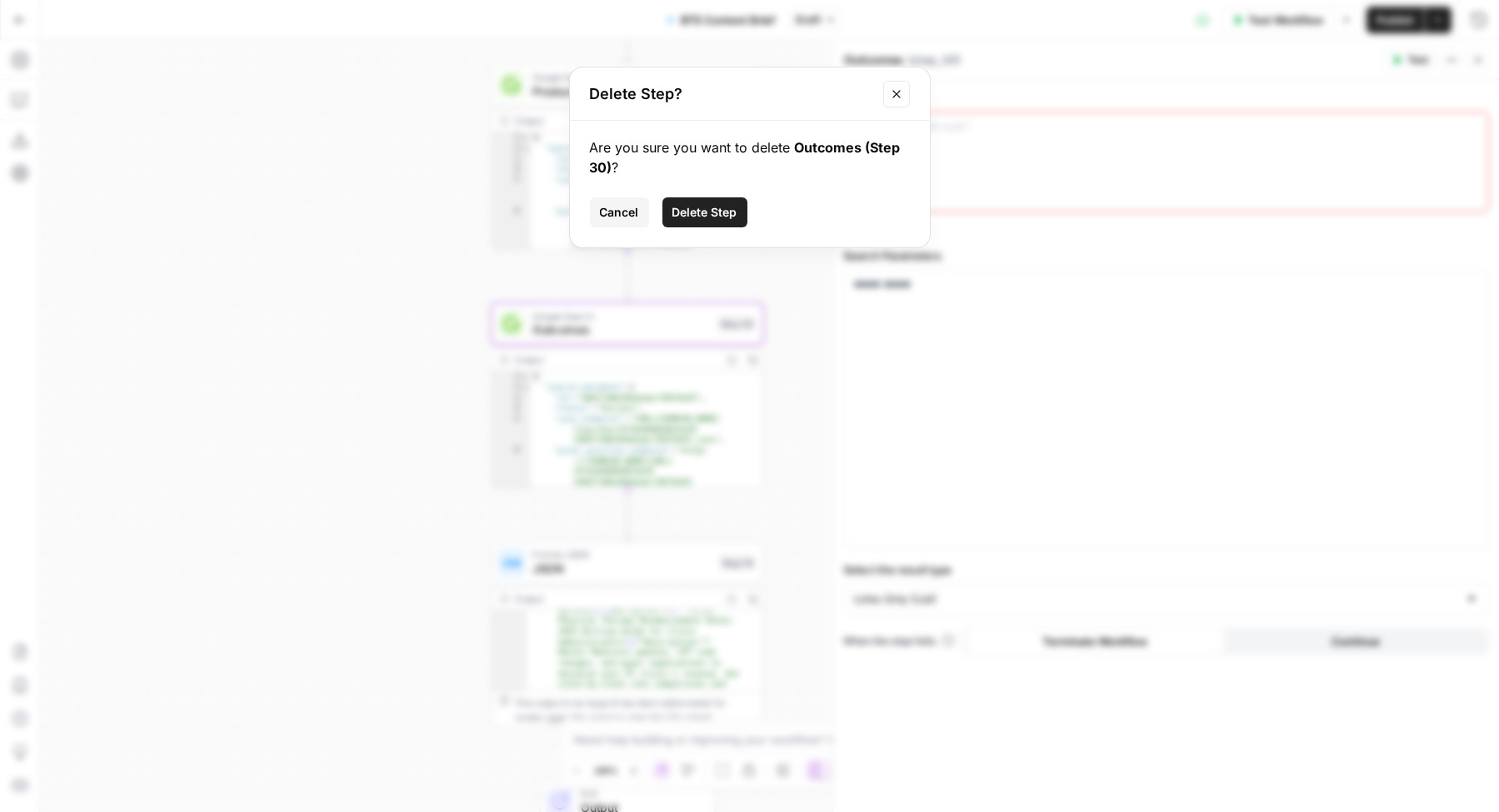
click at [735, 222] on button "Delete Step" at bounding box center [704, 212] width 85 height 30
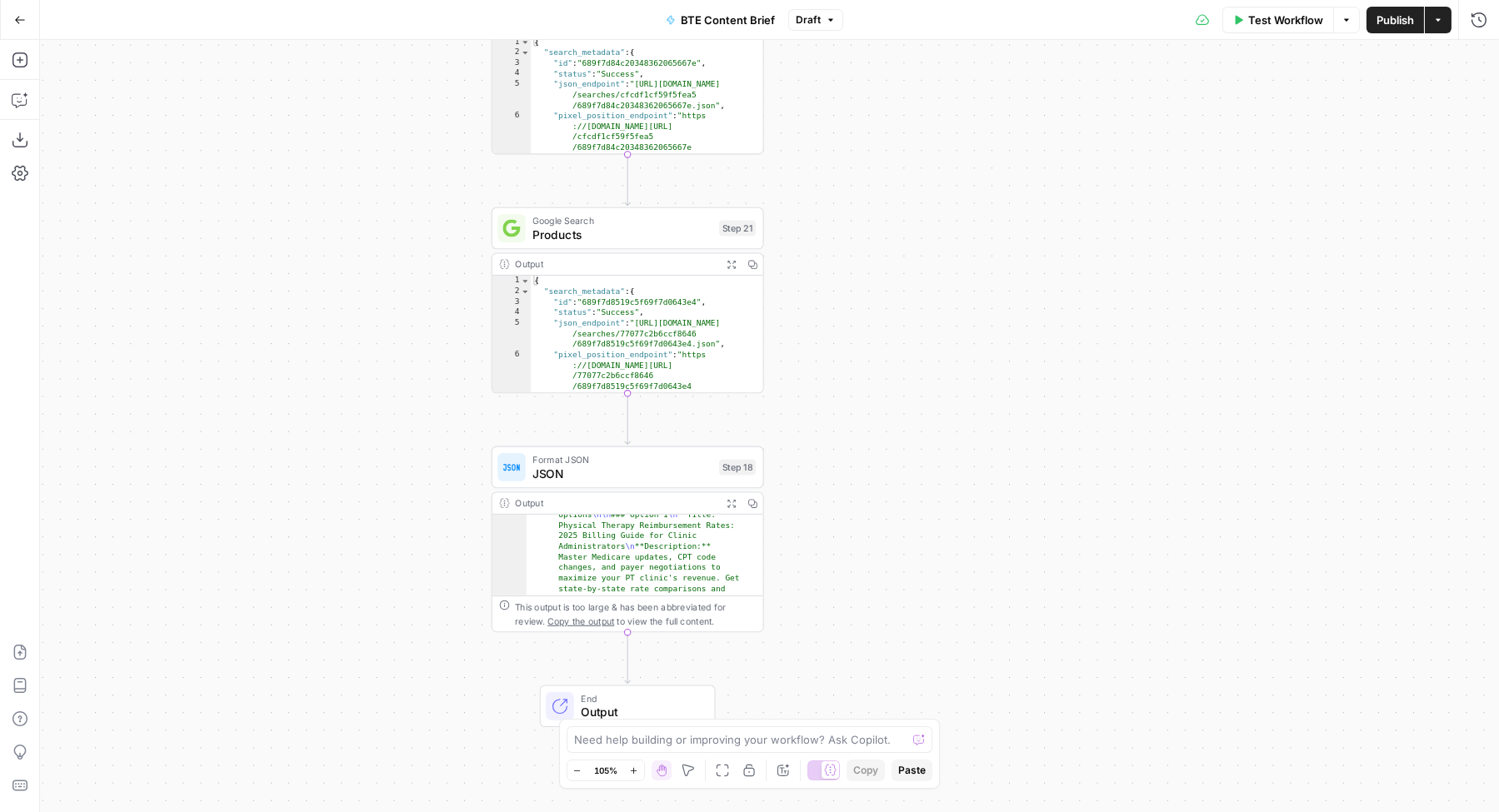
click at [645, 236] on span "Products" at bounding box center [622, 235] width 180 height 17
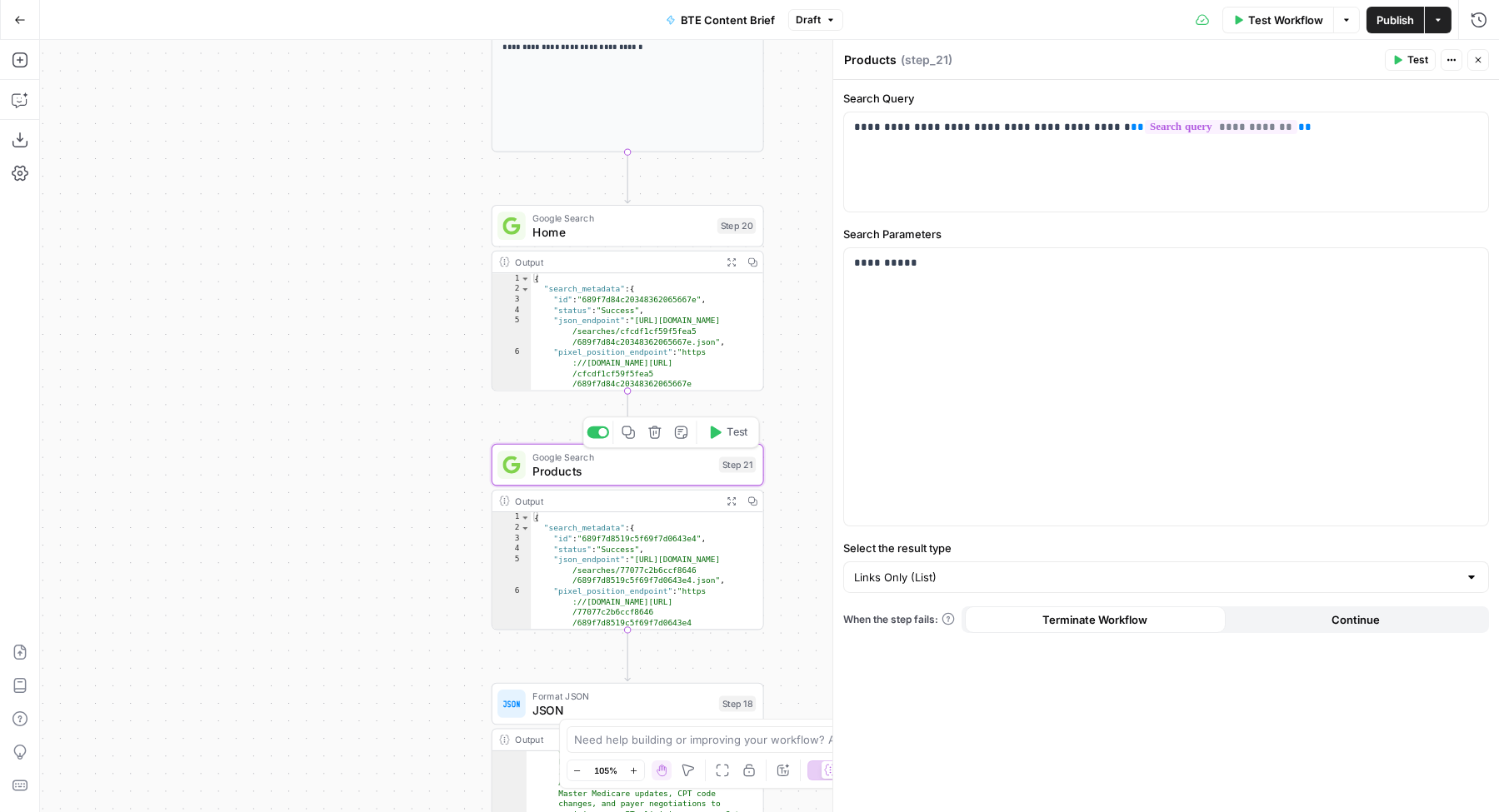
click at [651, 434] on icon "button" at bounding box center [654, 431] width 12 height 12
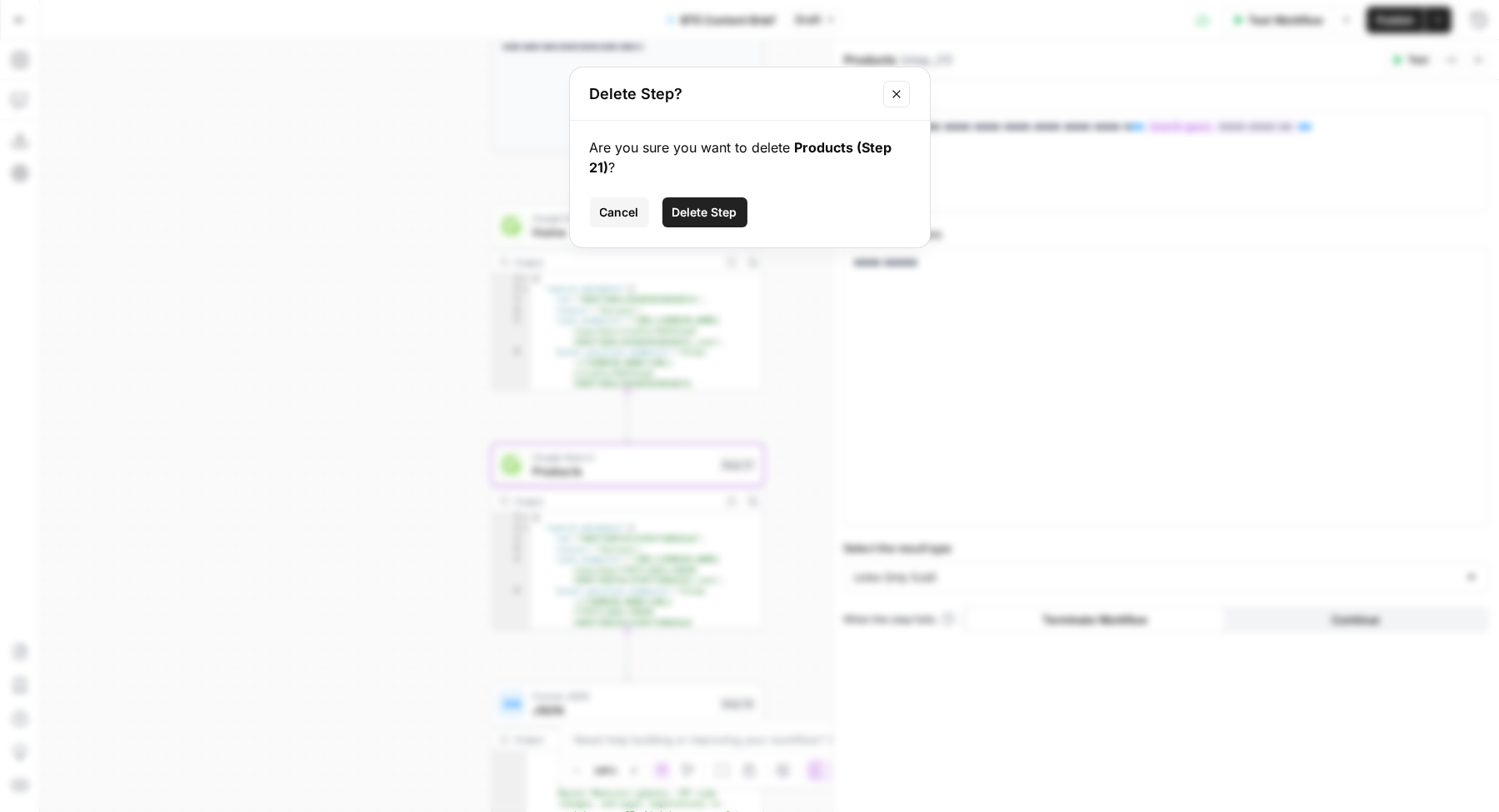
click at [731, 216] on span "Delete Step" at bounding box center [704, 212] width 65 height 16
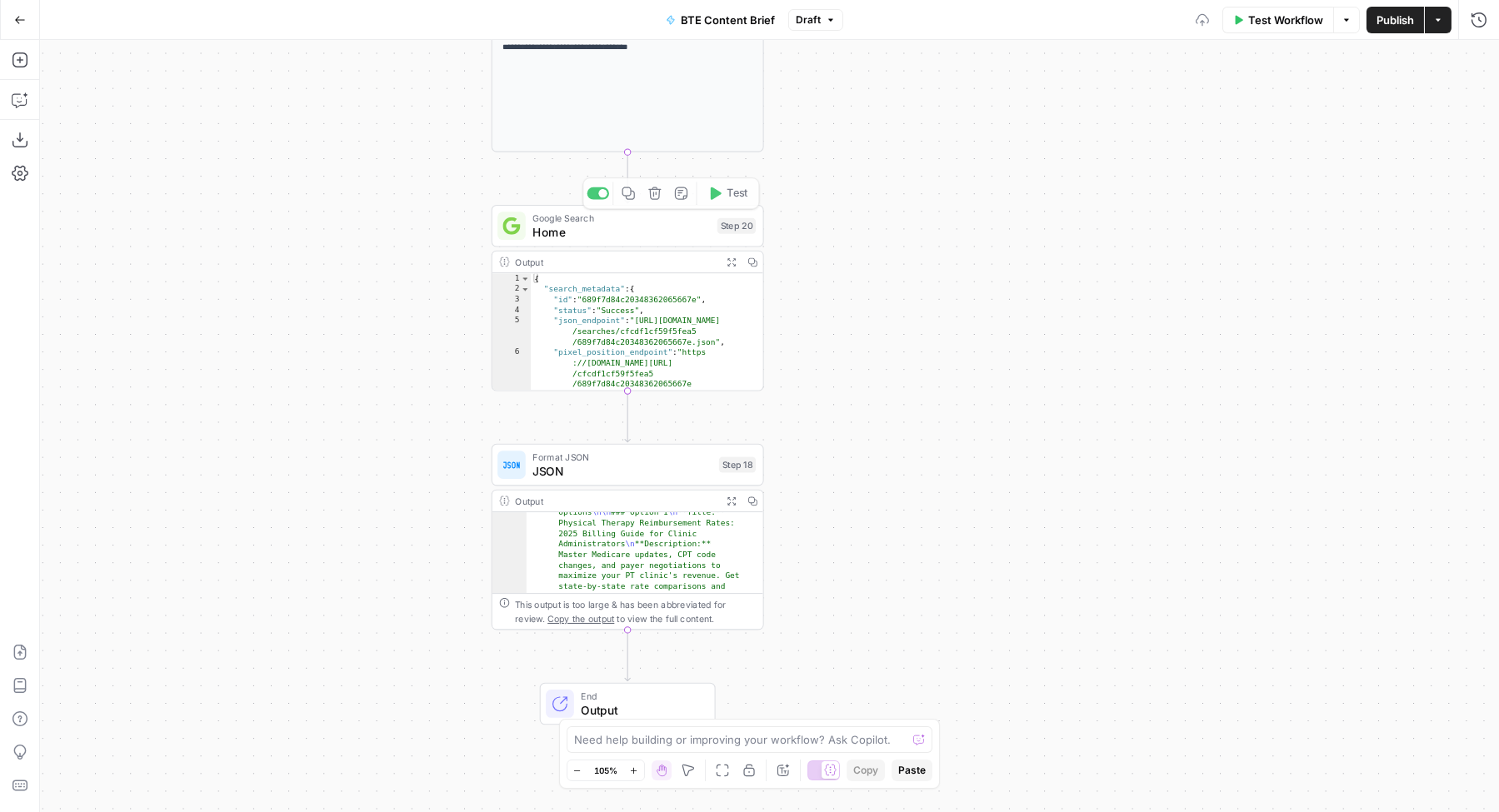
click at [624, 236] on span "Home" at bounding box center [621, 232] width 178 height 17
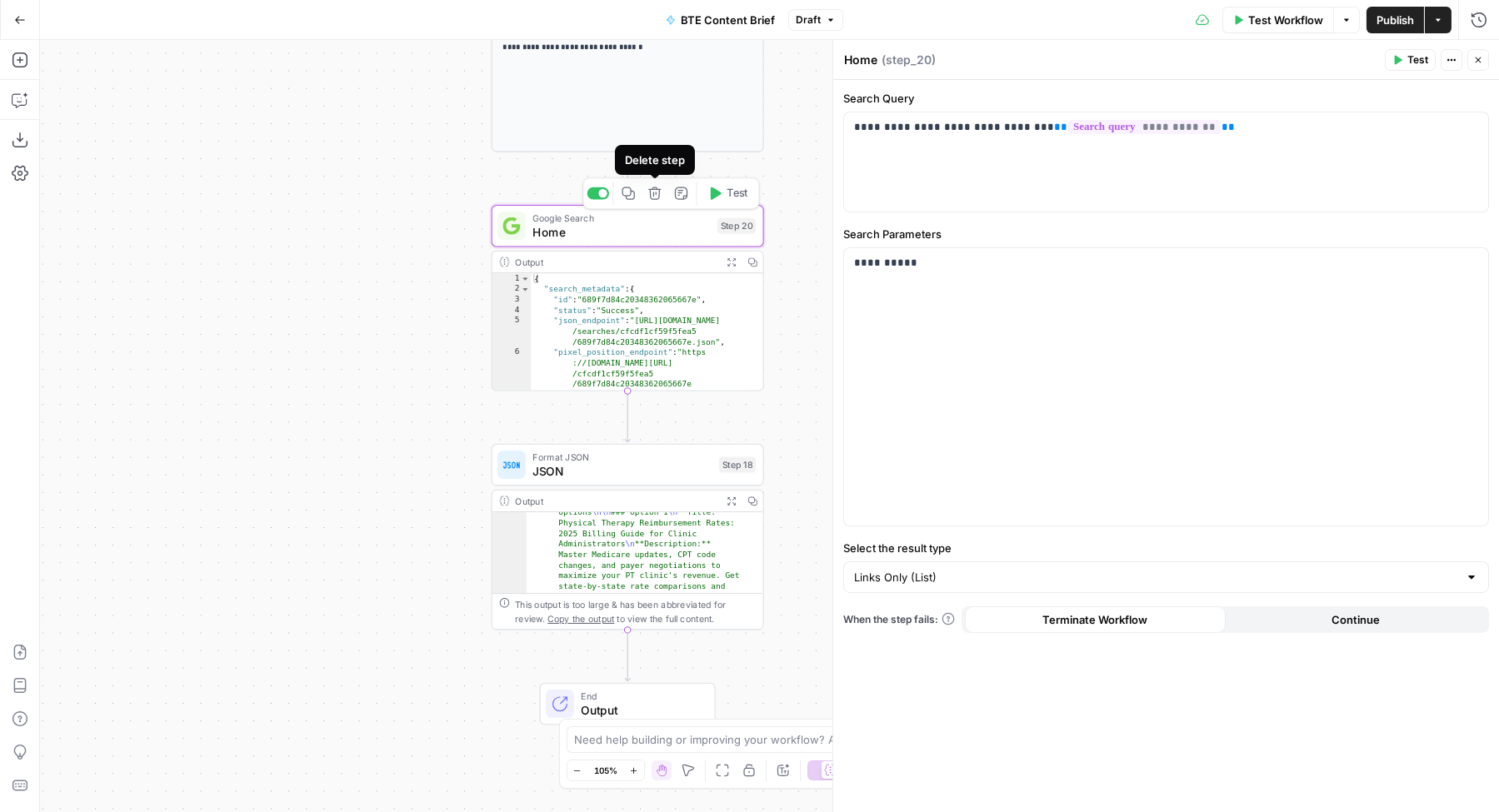
click at [656, 193] on icon "button" at bounding box center [654, 193] width 12 height 12
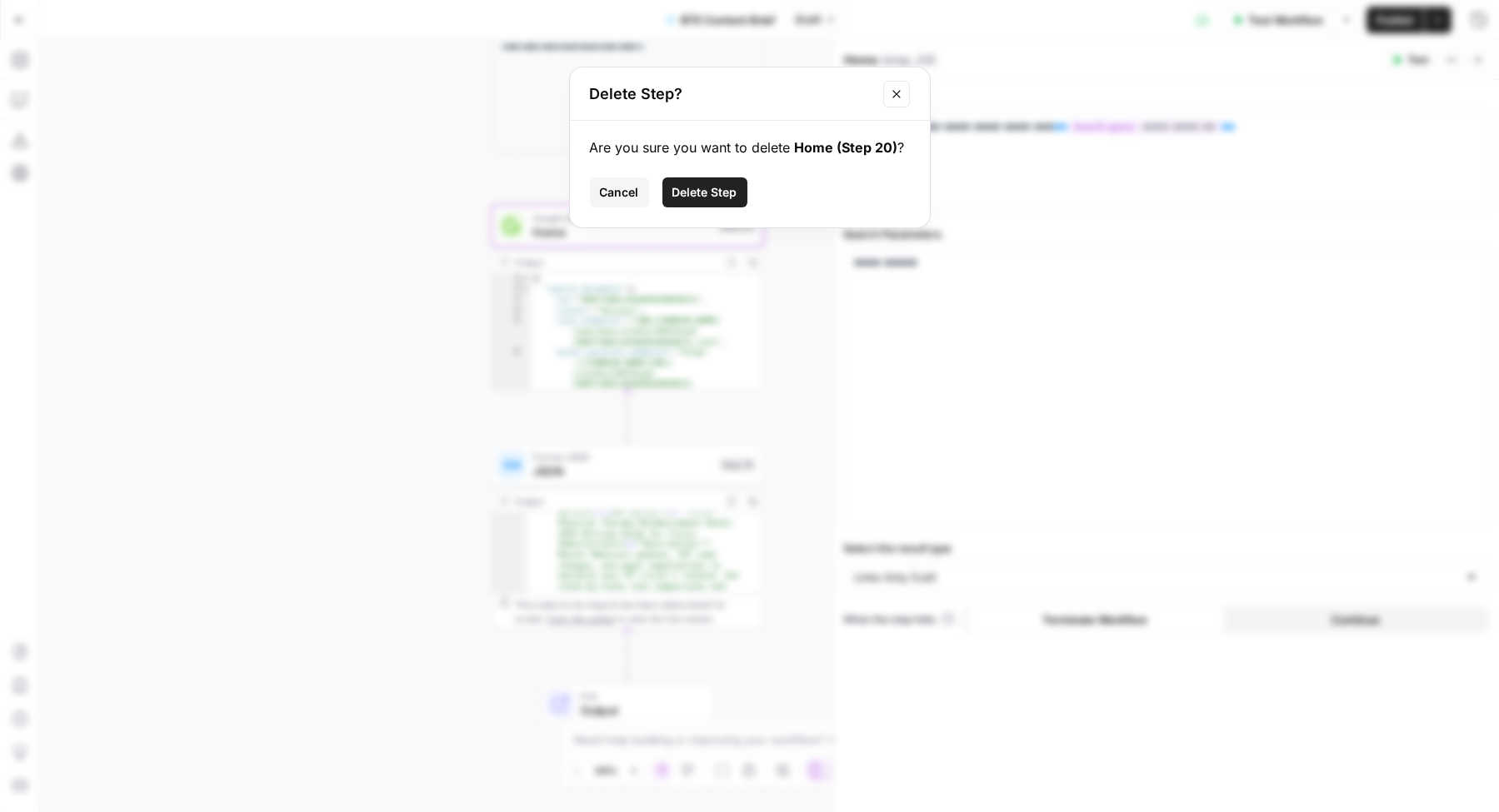
click at [721, 181] on button "Delete Step" at bounding box center [704, 192] width 85 height 30
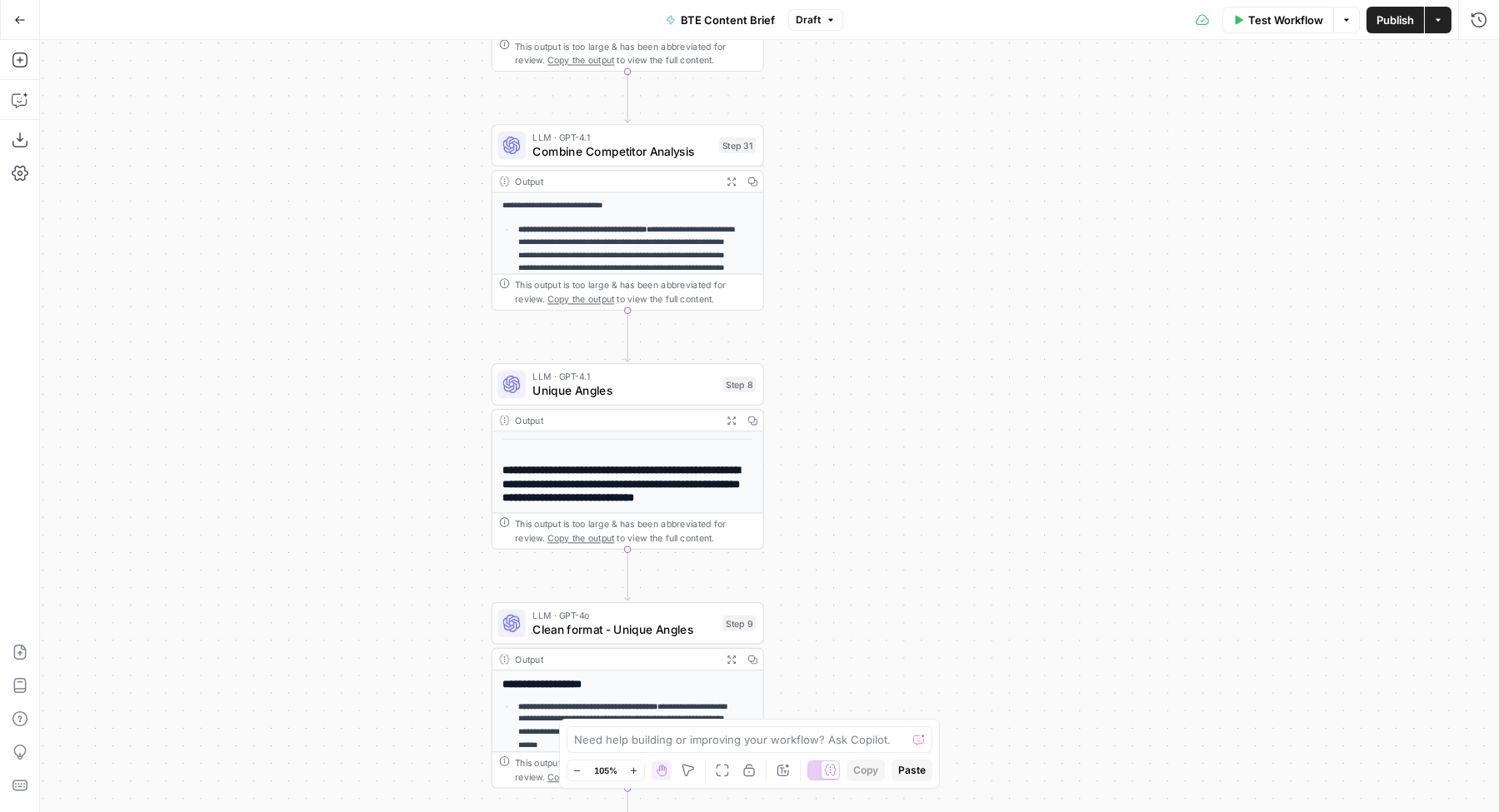
click at [564, 389] on span "Unique Angles" at bounding box center [623, 390] width 182 height 17
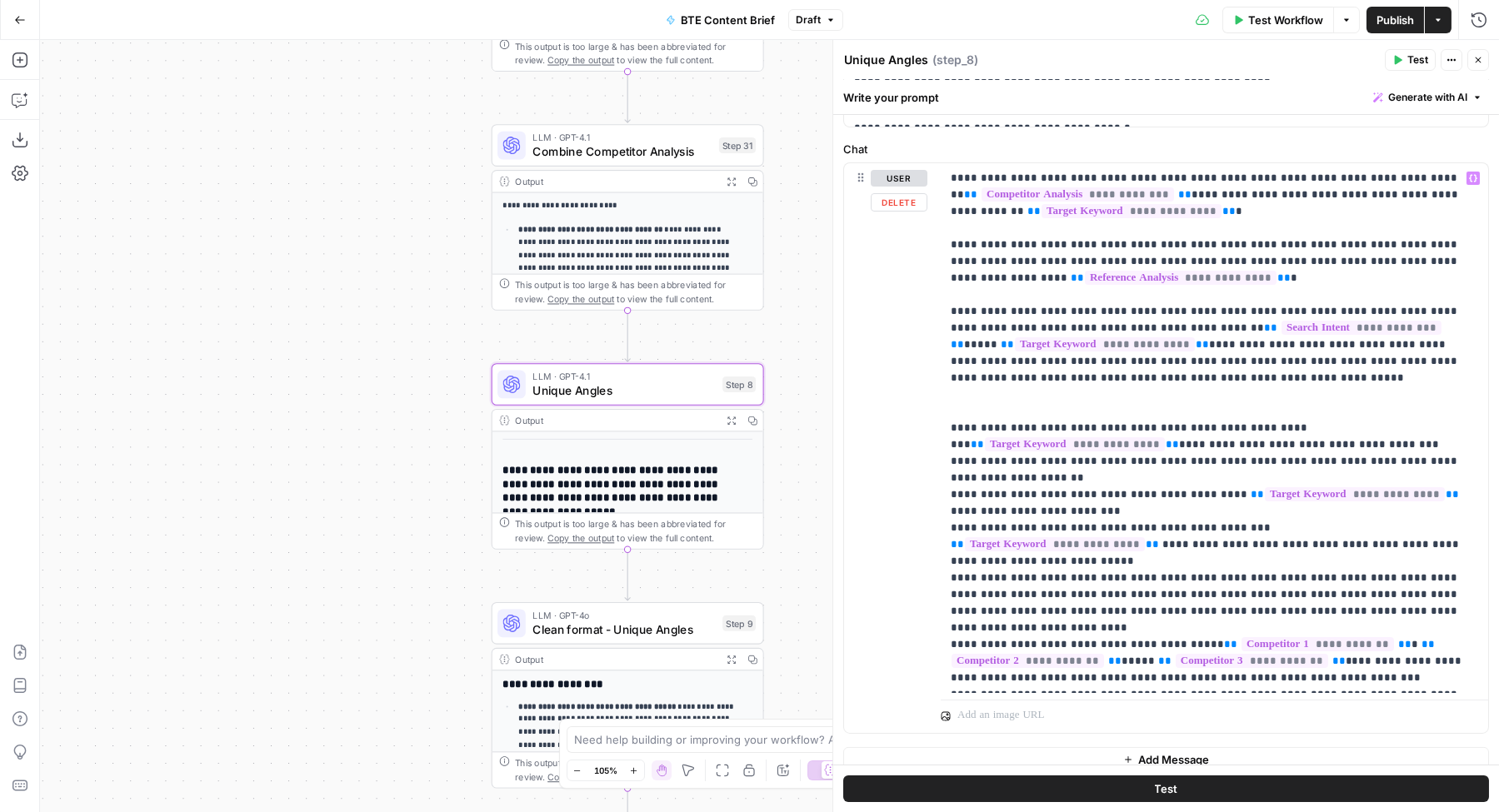
scroll to position [329, 0]
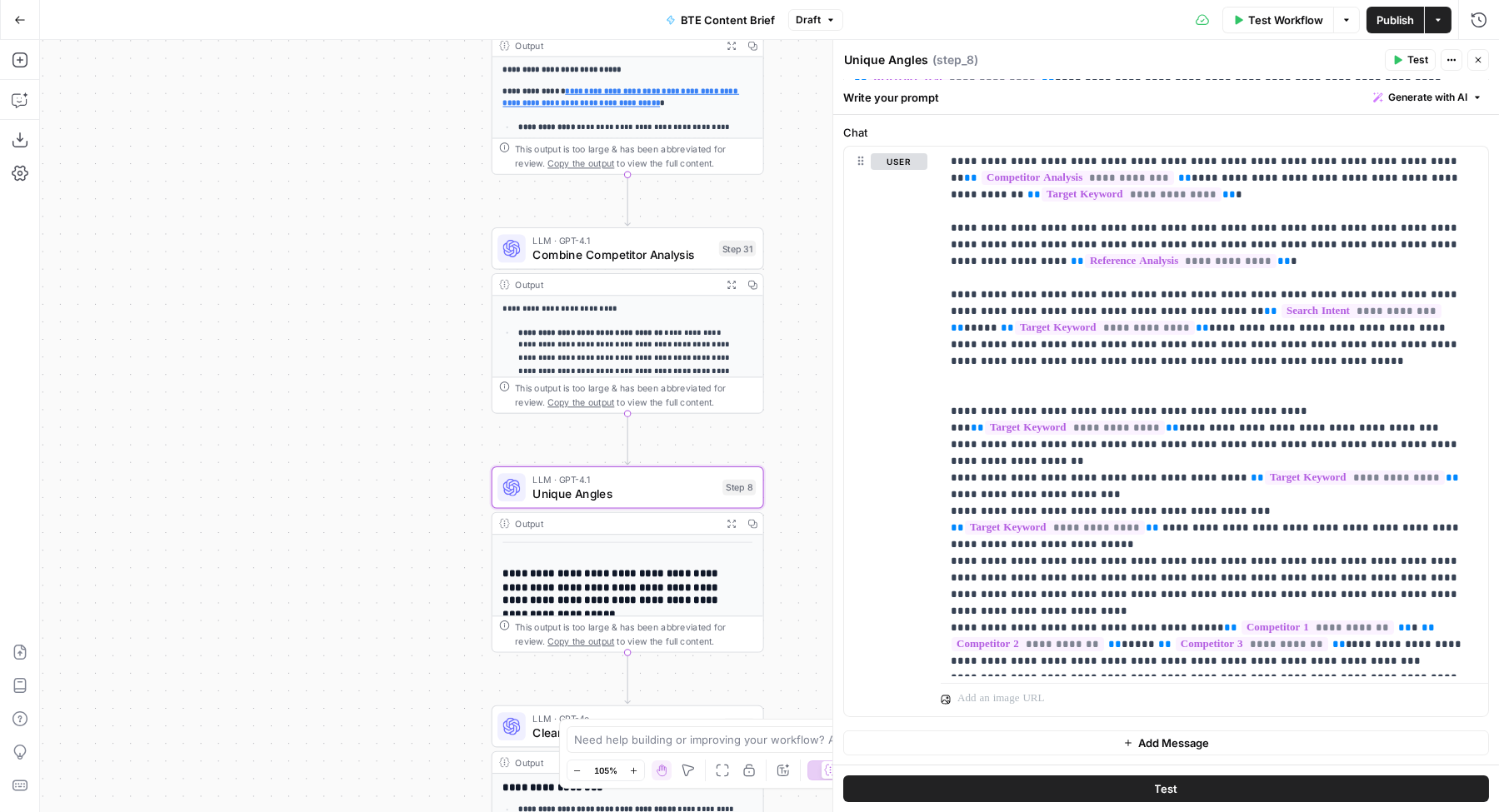
click at [584, 260] on span "Combine Competitor Analysis" at bounding box center [622, 255] width 180 height 17
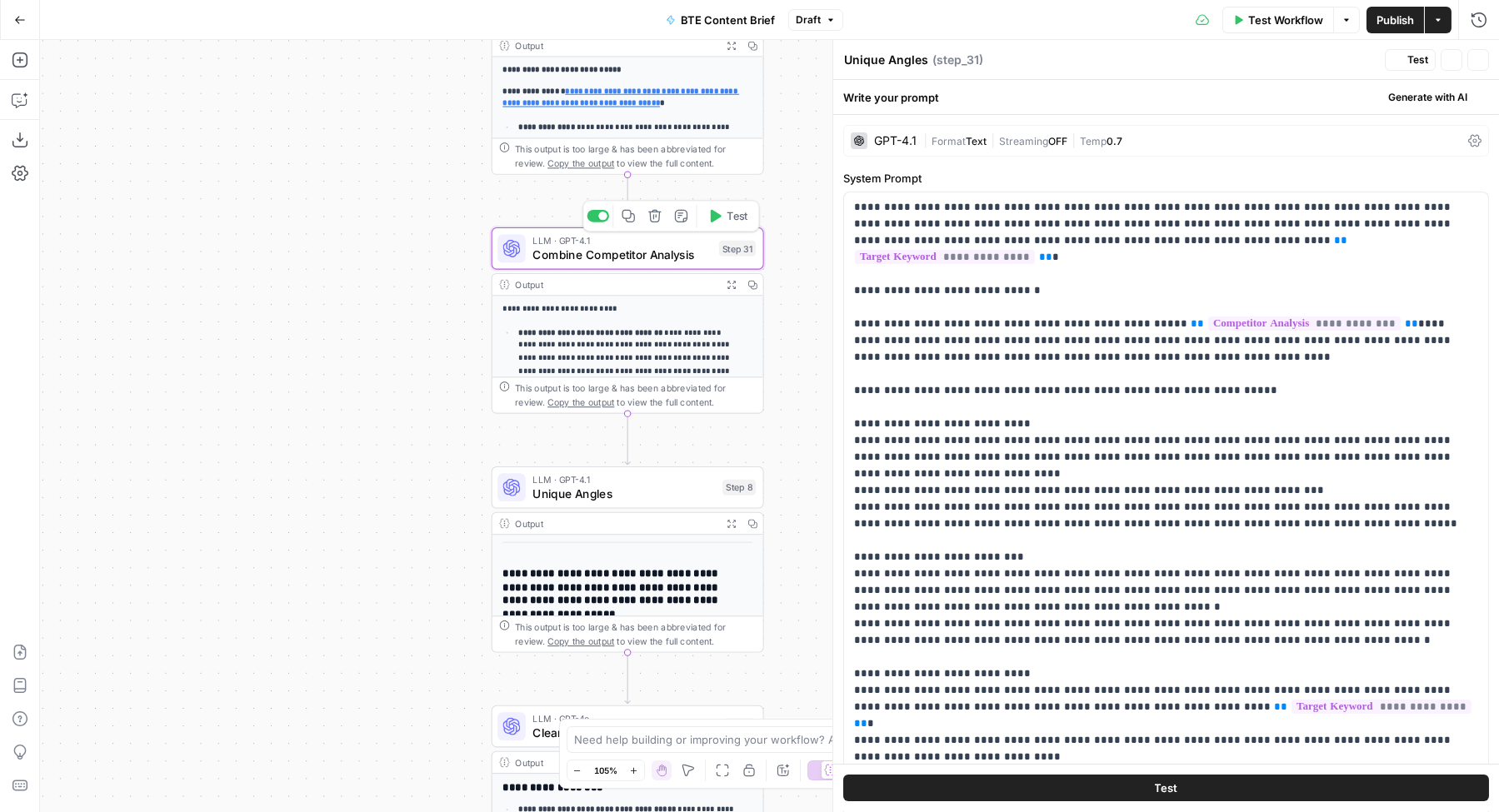
type textarea "Combine Competitor Analysis"
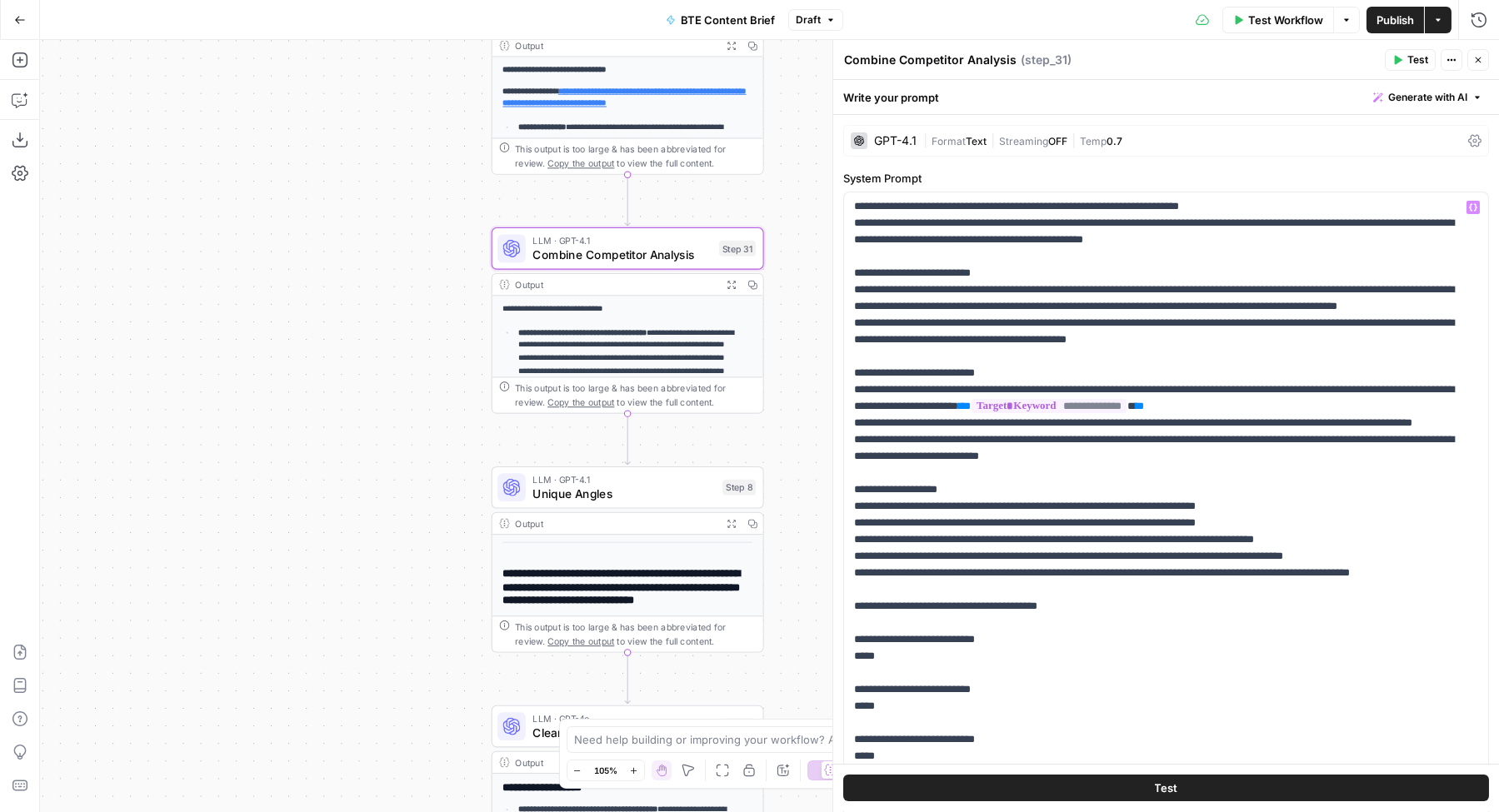
scroll to position [527, 0]
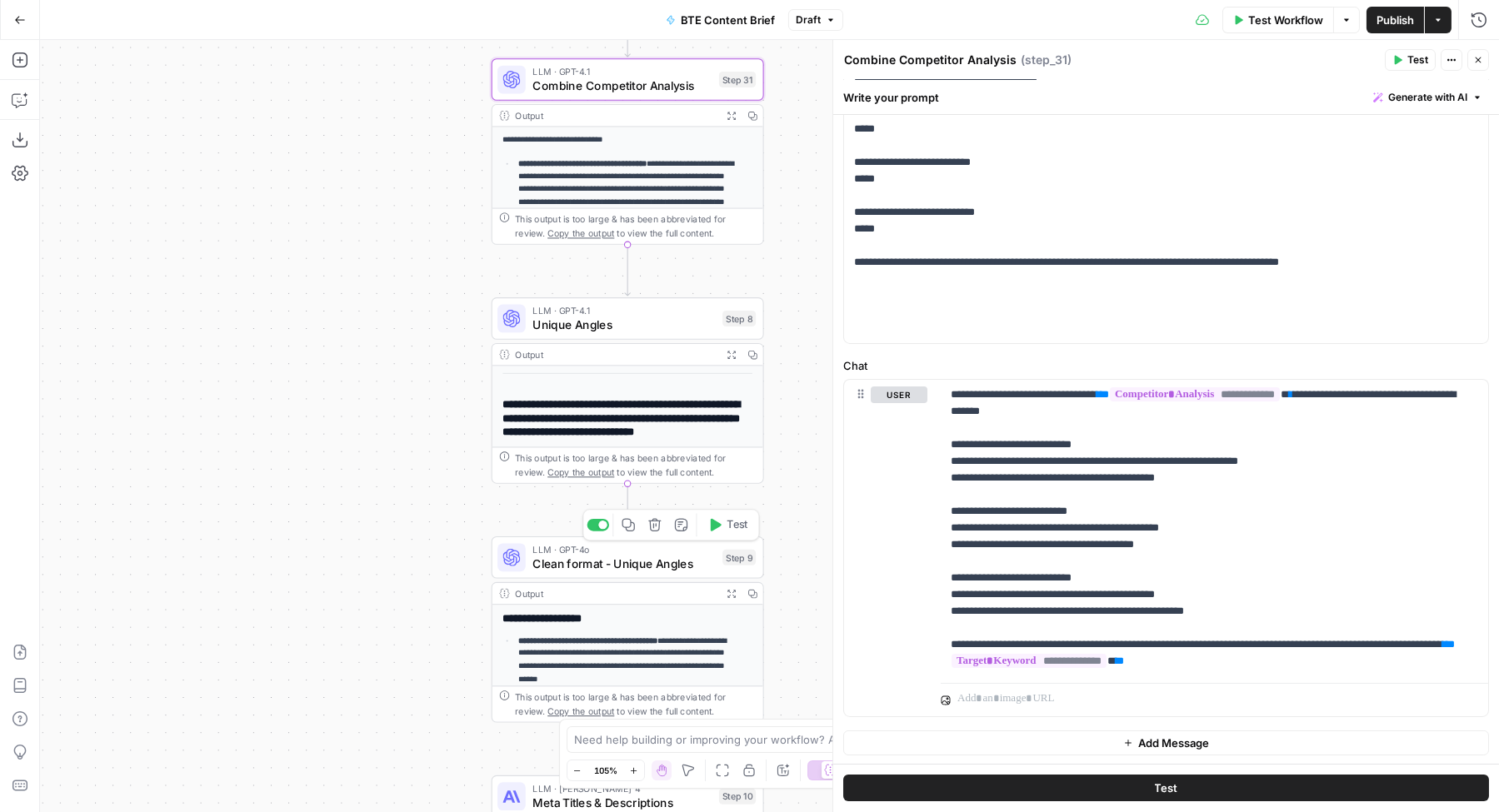
click at [550, 557] on span "Clean format - Unique Angles" at bounding box center [623, 563] width 182 height 17
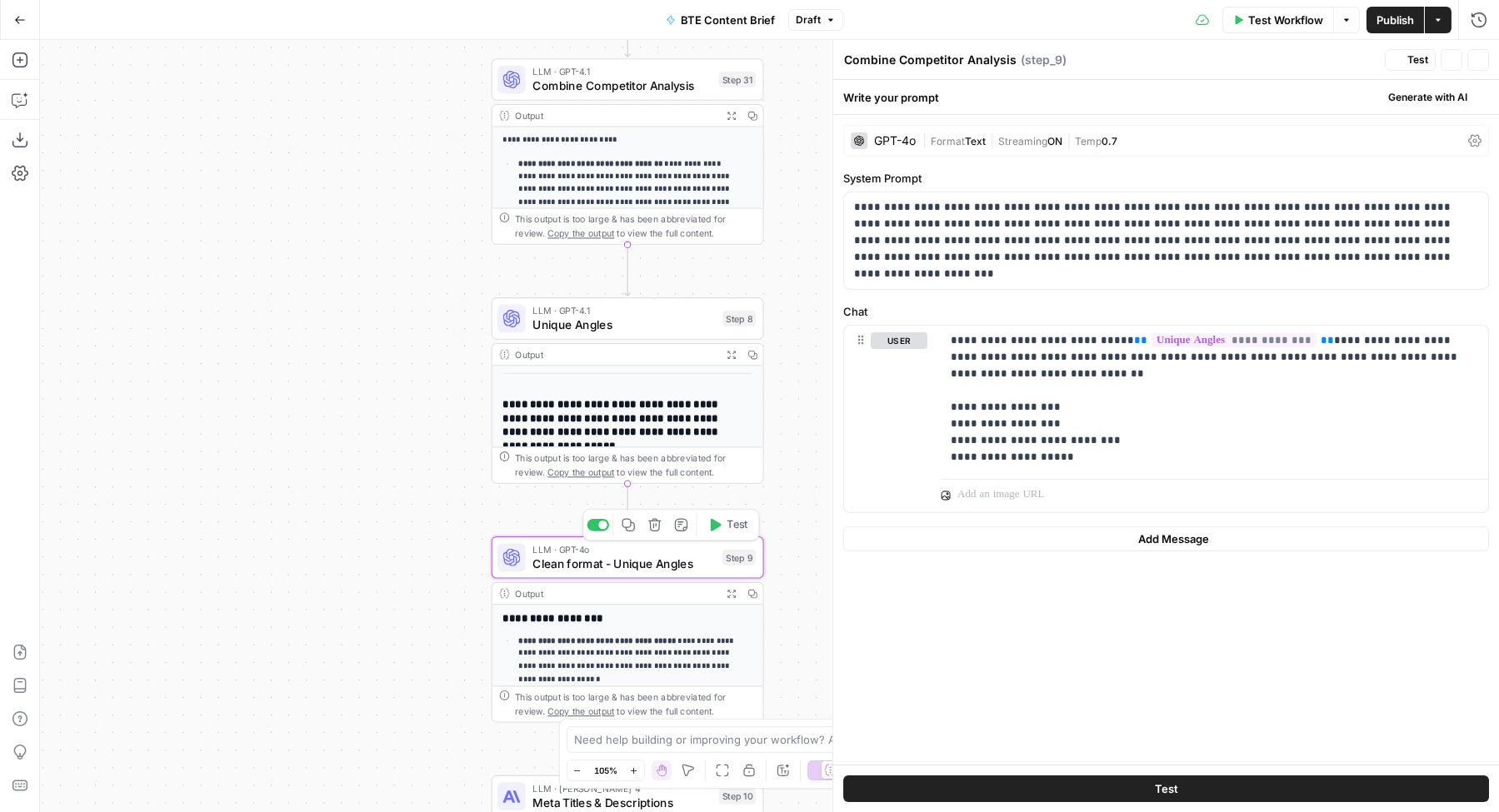
type textarea "Clean format - Unique Angles"
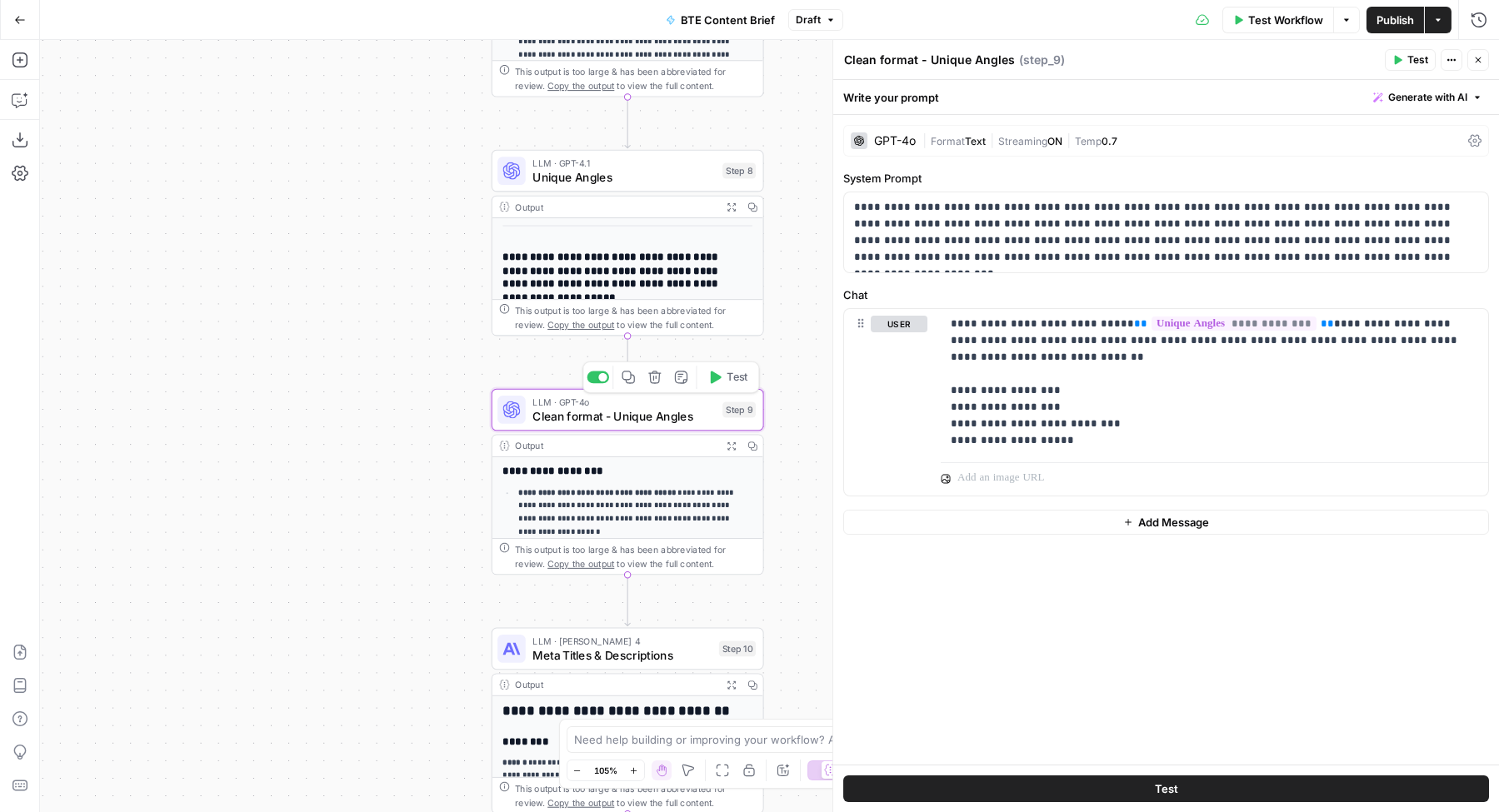
click at [626, 385] on button "Copy step" at bounding box center [628, 377] width 22 height 22
click at [628, 601] on icon "Edge from step_9 to step_10" at bounding box center [627, 600] width 5 height 51
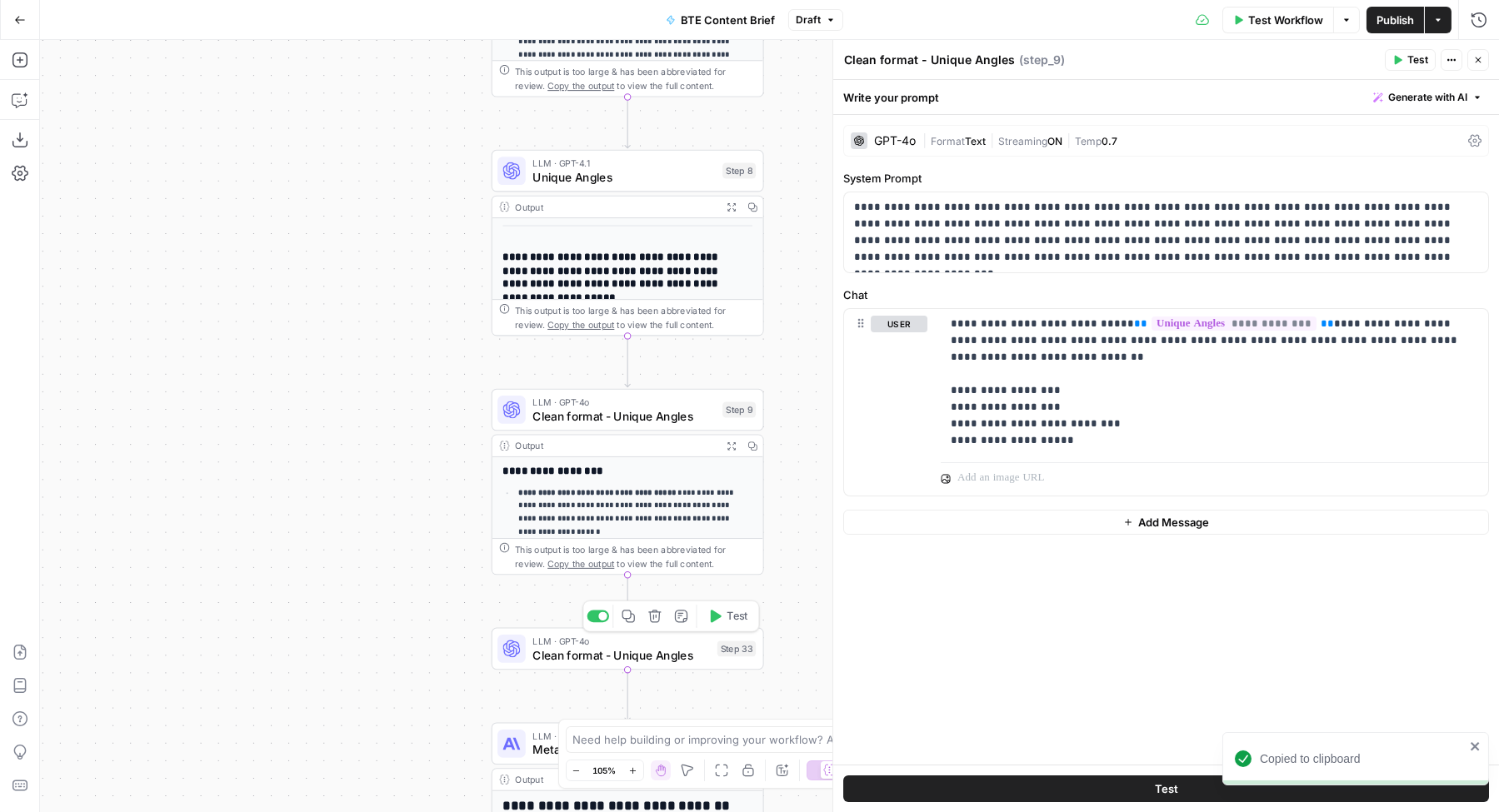
click at [586, 651] on span "Clean format - Unique Angles" at bounding box center [621, 655] width 178 height 17
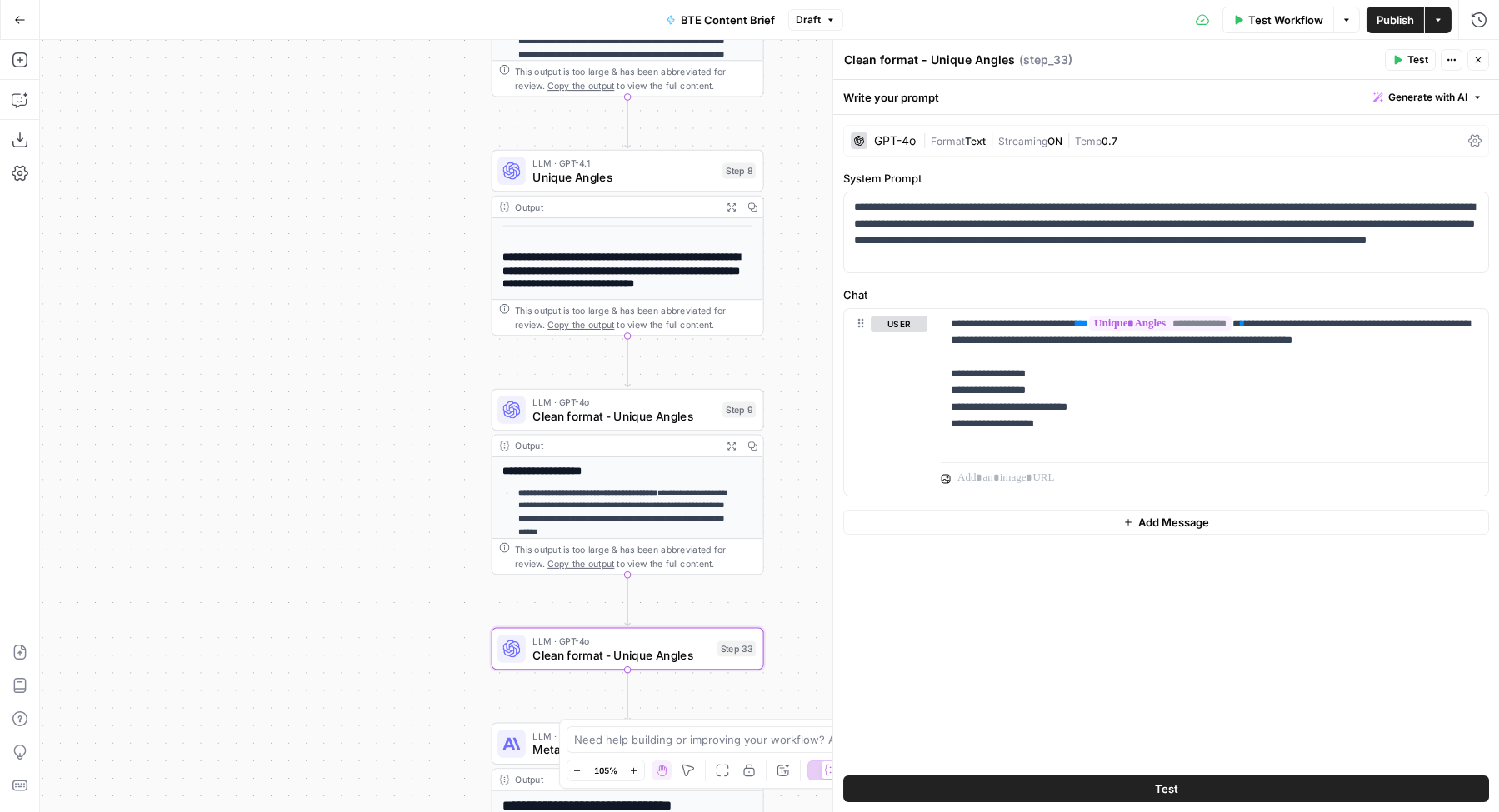
drag, startPoint x: 1008, startPoint y: 60, endPoint x: 828, endPoint y: 60, distance: 180.0
click at [832, 60] on div "**********" at bounding box center [1165, 425] width 666 height 772
type textarea "Article Structure"
drag, startPoint x: 1193, startPoint y: 255, endPoint x: 825, endPoint y: 198, distance: 372.4
click at [832, 198] on div "**********" at bounding box center [1165, 425] width 666 height 772
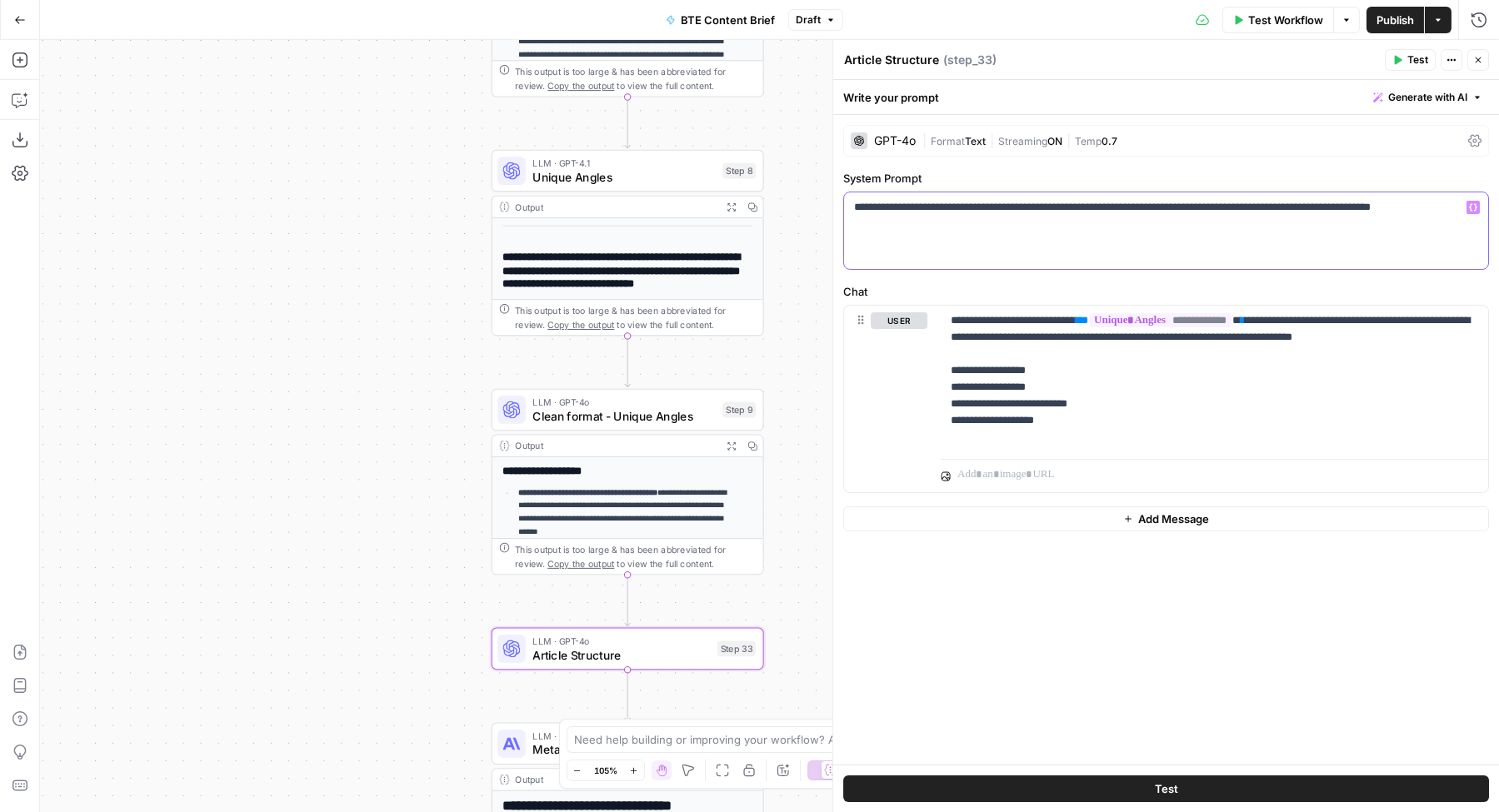
click at [1479, 205] on button "Variables Menu" at bounding box center [1472, 207] width 13 height 13
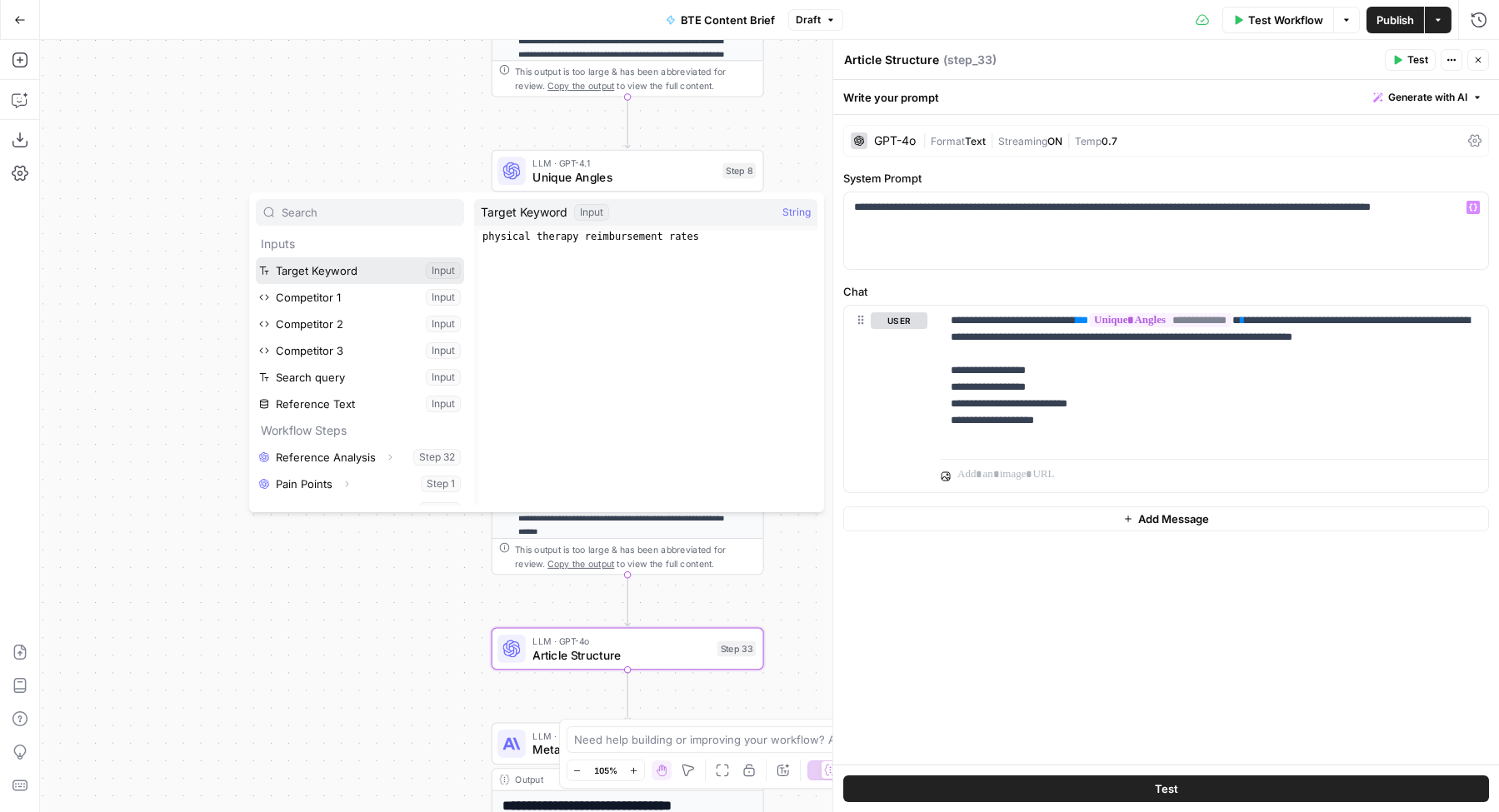
click at [369, 272] on button "Select variable Target Keyword" at bounding box center [359, 270] width 208 height 27
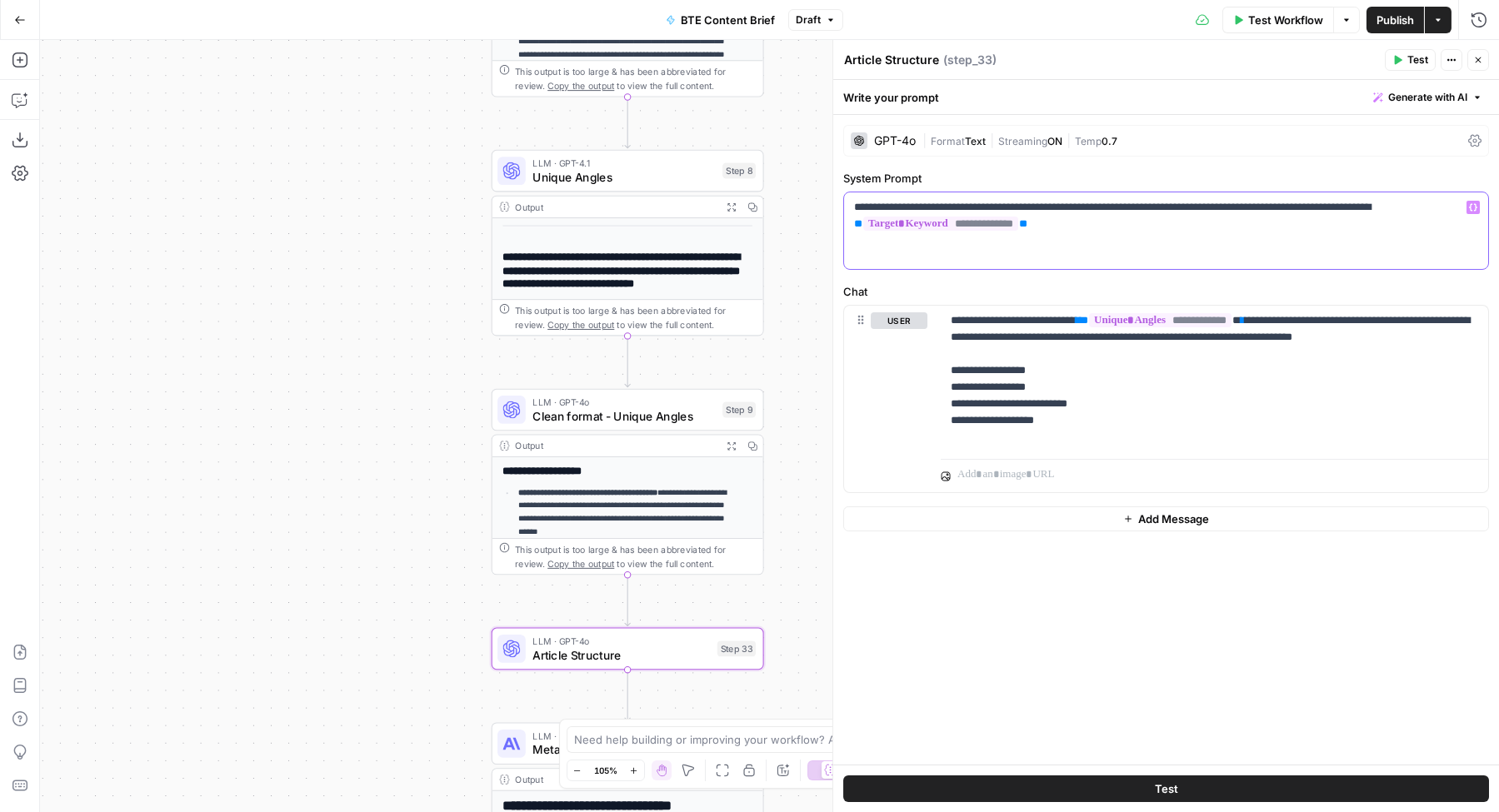
click at [1092, 226] on p "**********" at bounding box center [1166, 216] width 624 height 34
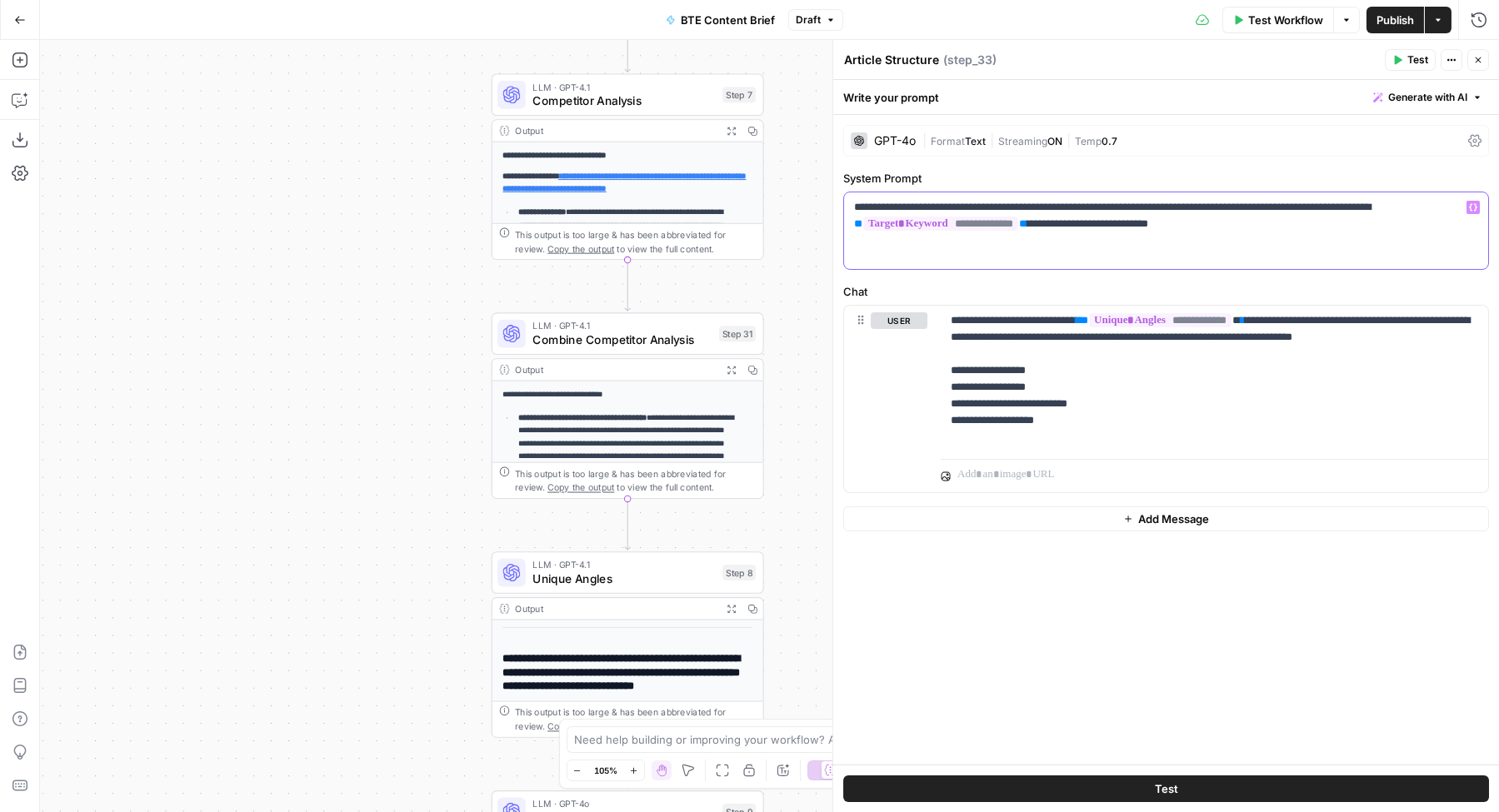
click at [1071, 221] on p "**********" at bounding box center [1166, 216] width 624 height 34
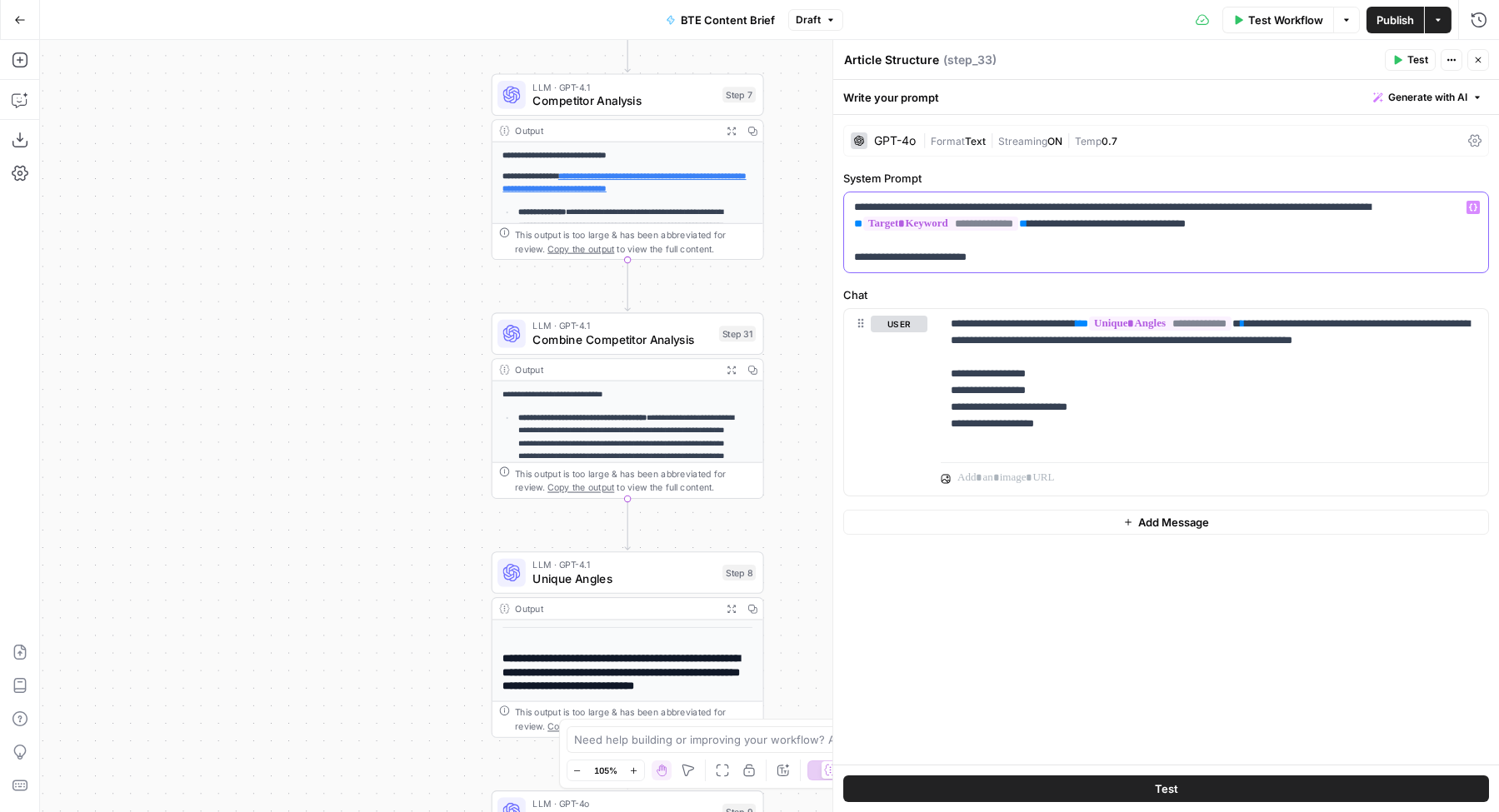
drag, startPoint x: 1023, startPoint y: 254, endPoint x: 847, endPoint y: 259, distance: 176.1
click at [848, 260] on div "**********" at bounding box center [1166, 232] width 644 height 80
click at [1476, 211] on button "Variables Menu" at bounding box center [1472, 207] width 13 height 13
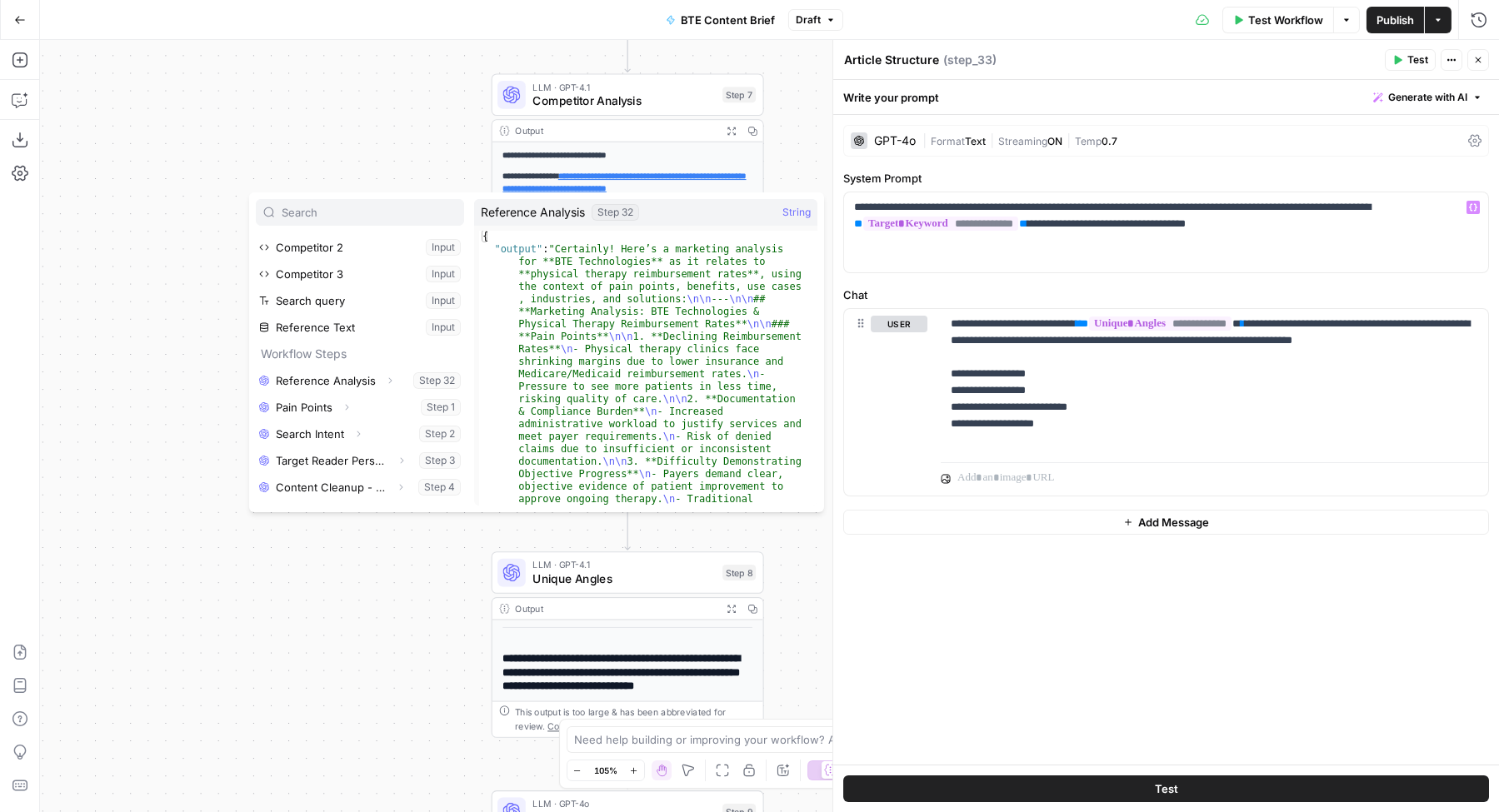
scroll to position [227, 0]
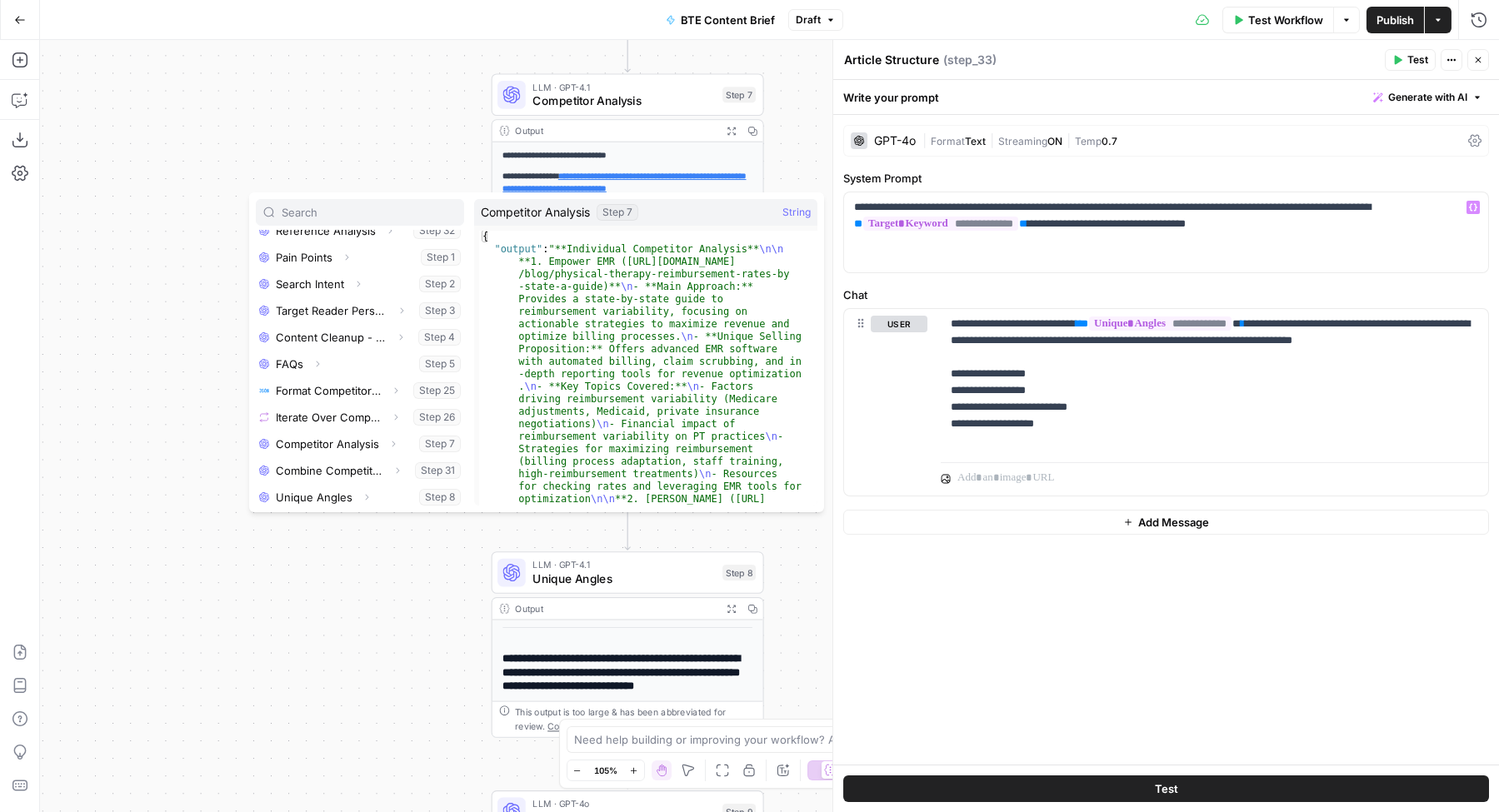
click at [136, 405] on div "**********" at bounding box center [769, 425] width 1458 height 772
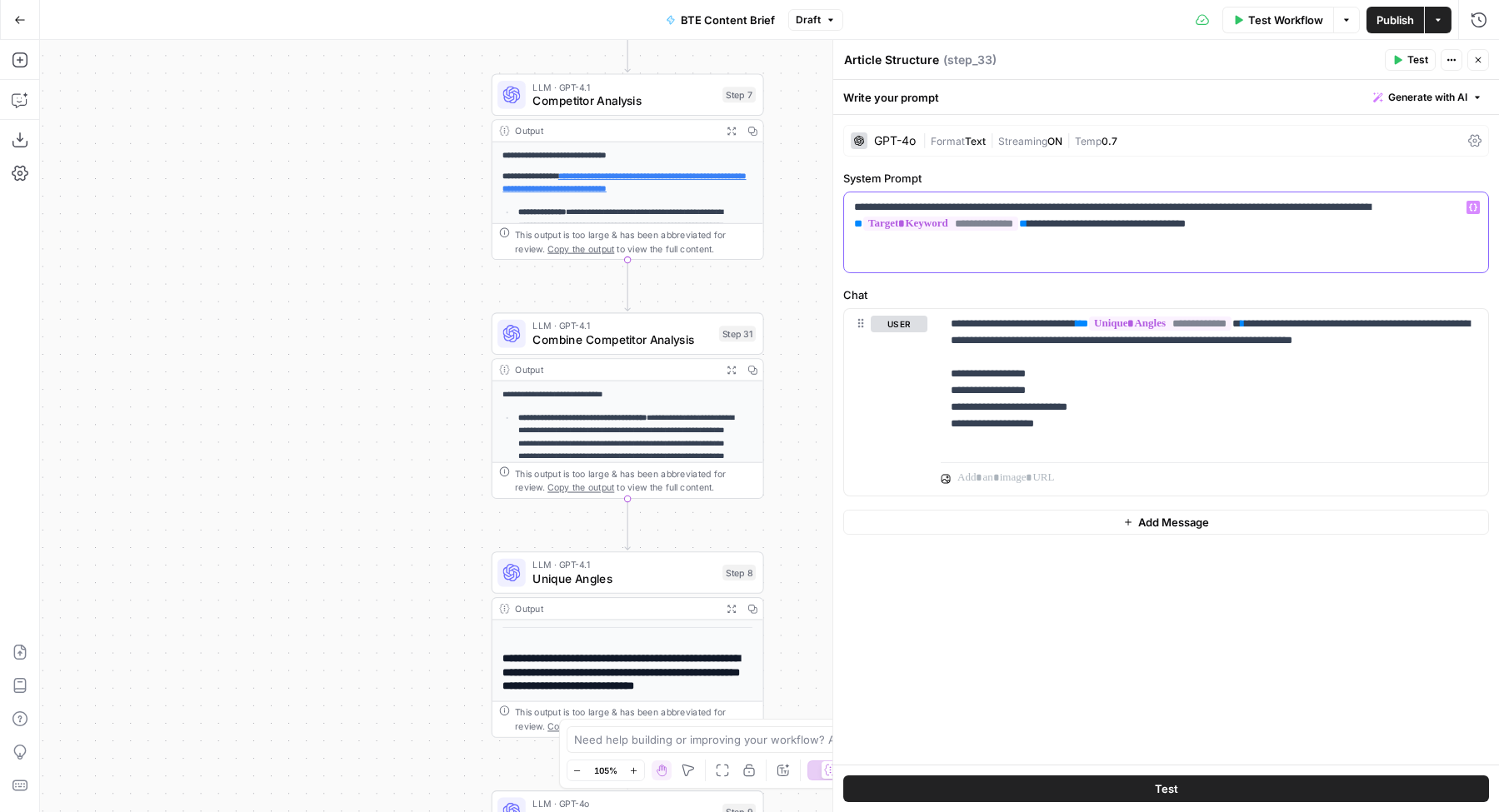
click at [1288, 225] on p "**********" at bounding box center [1166, 232] width 624 height 66
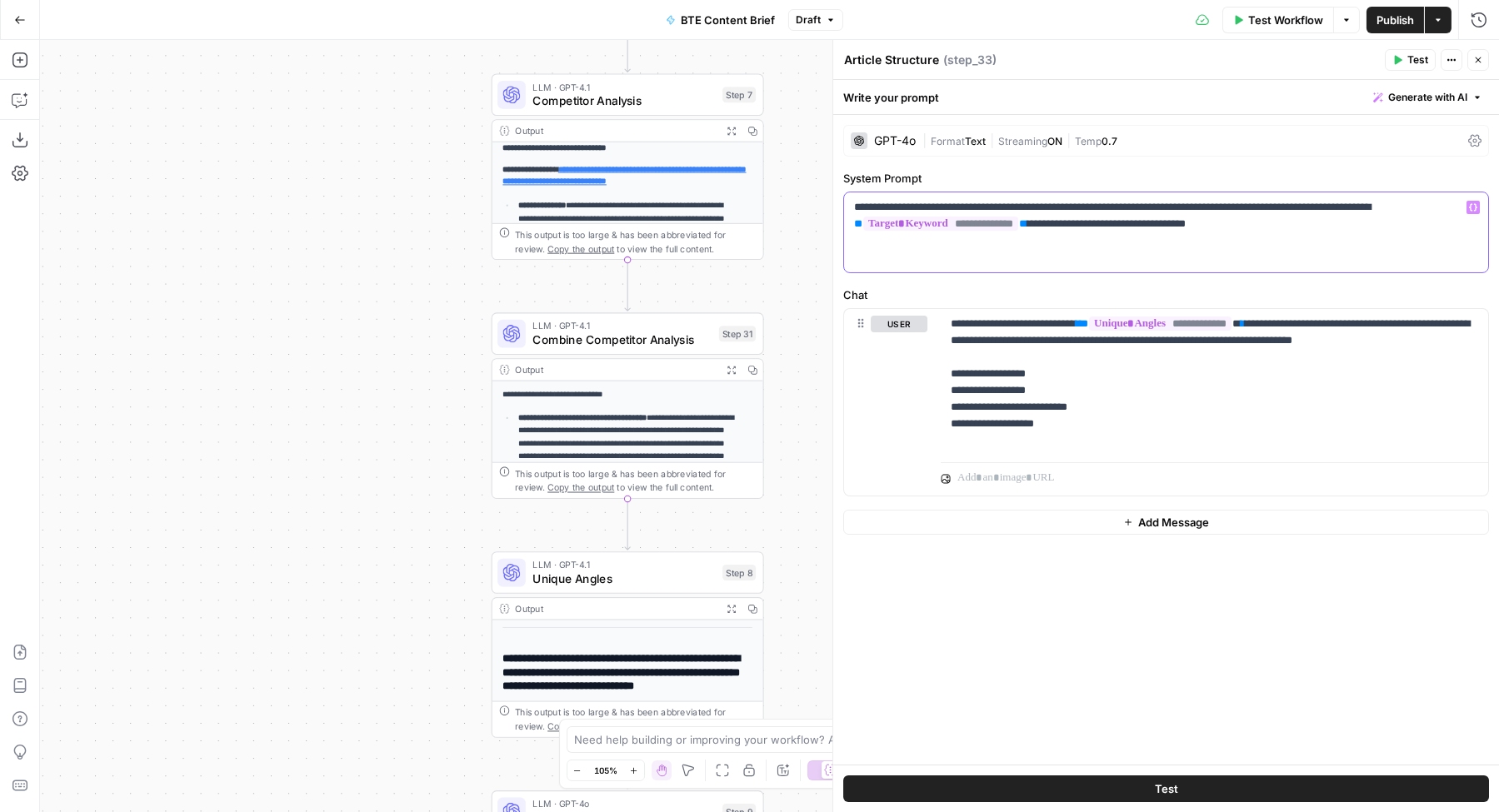
scroll to position [0, 0]
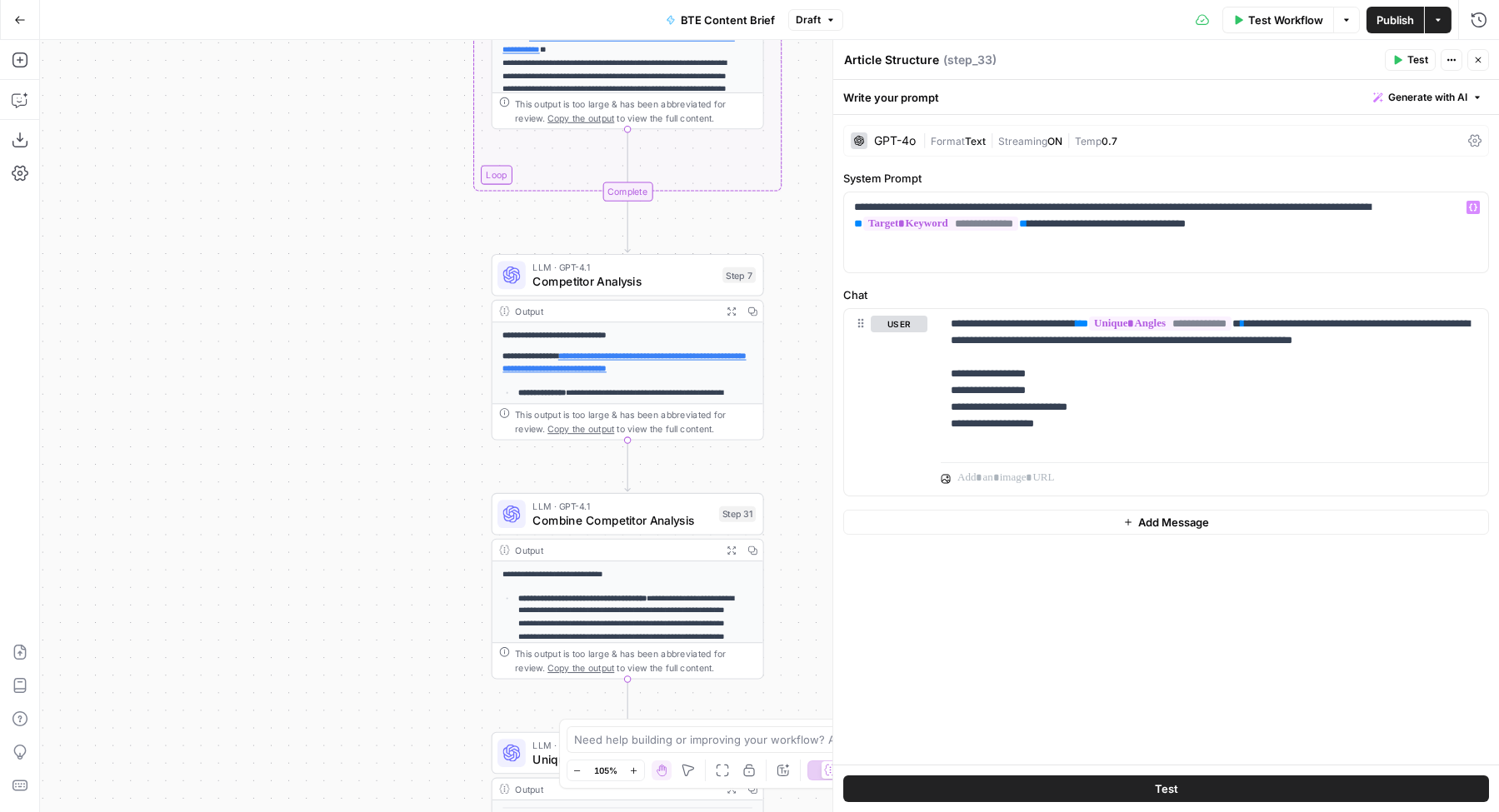
click at [548, 270] on span "LLM · GPT-4.1" at bounding box center [623, 267] width 182 height 14
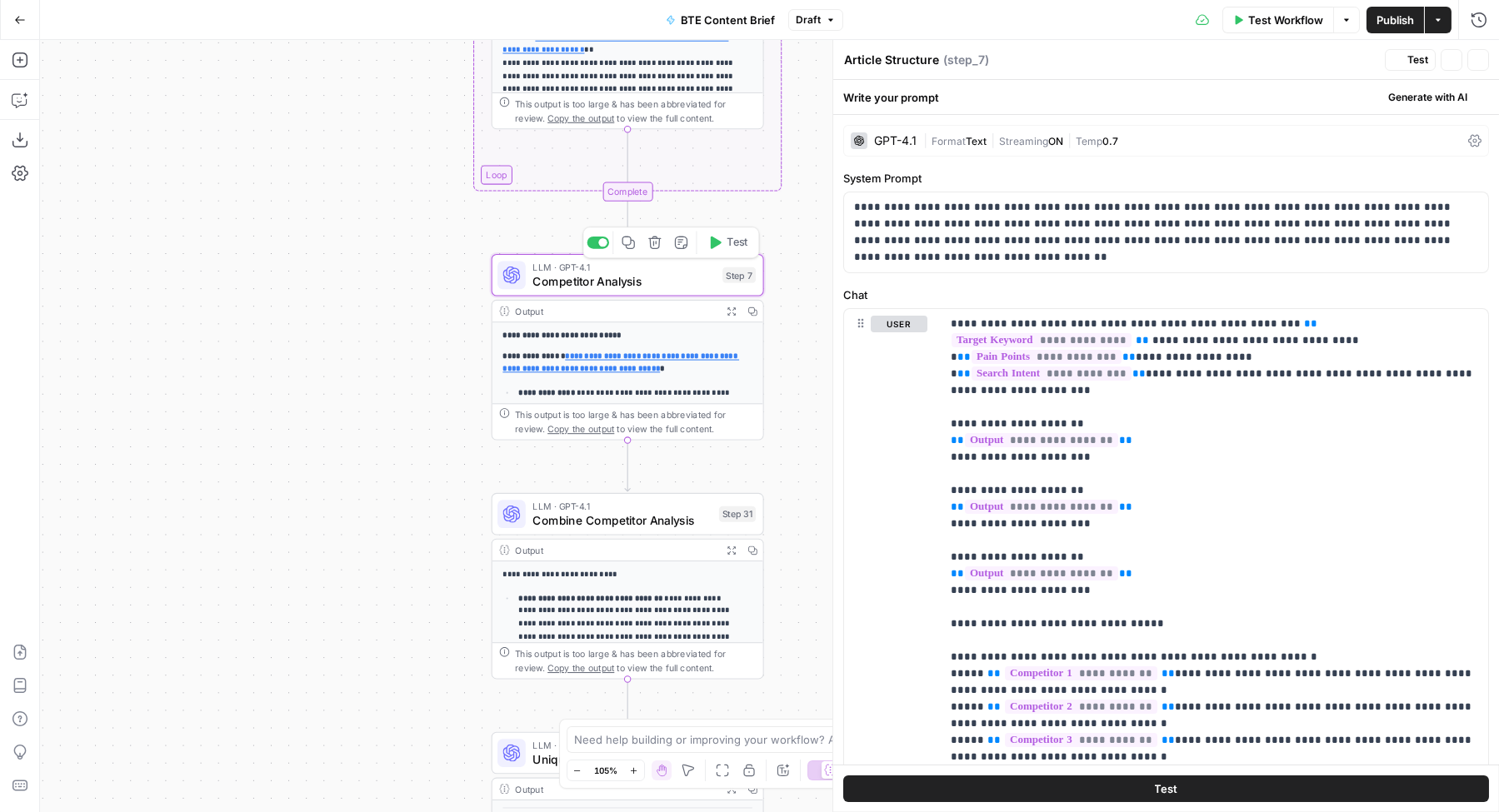
type textarea "Competitor Analysis"
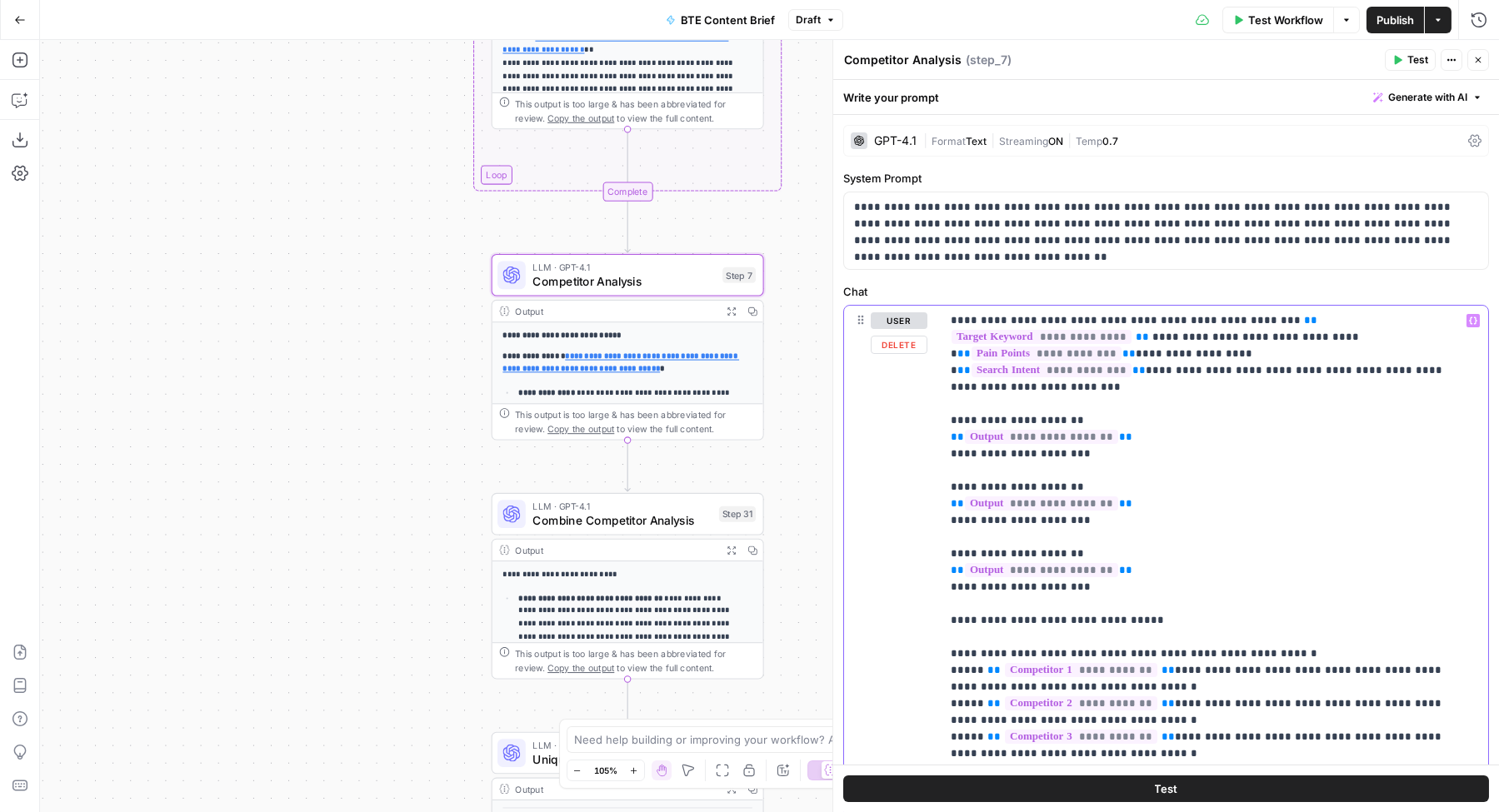
drag, startPoint x: 1091, startPoint y: 583, endPoint x: 939, endPoint y: 411, distance: 229.5
click at [939, 411] on div "**********" at bounding box center [1166, 664] width 644 height 718
click at [898, 141] on div "GPT-4.1" at bounding box center [895, 141] width 42 height 12
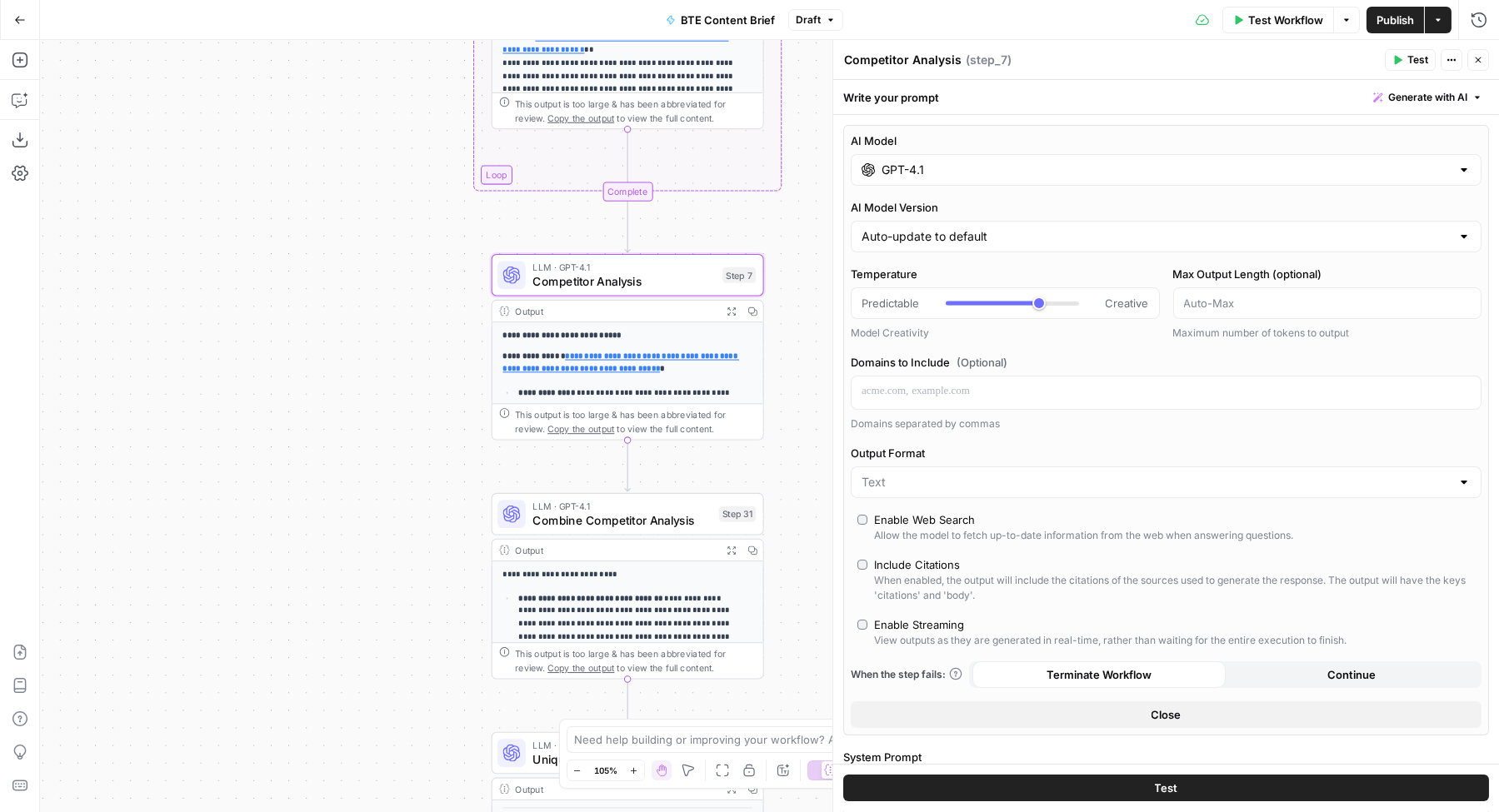
click at [919, 169] on input "GPT-4.1" at bounding box center [1165, 169] width 569 height 16
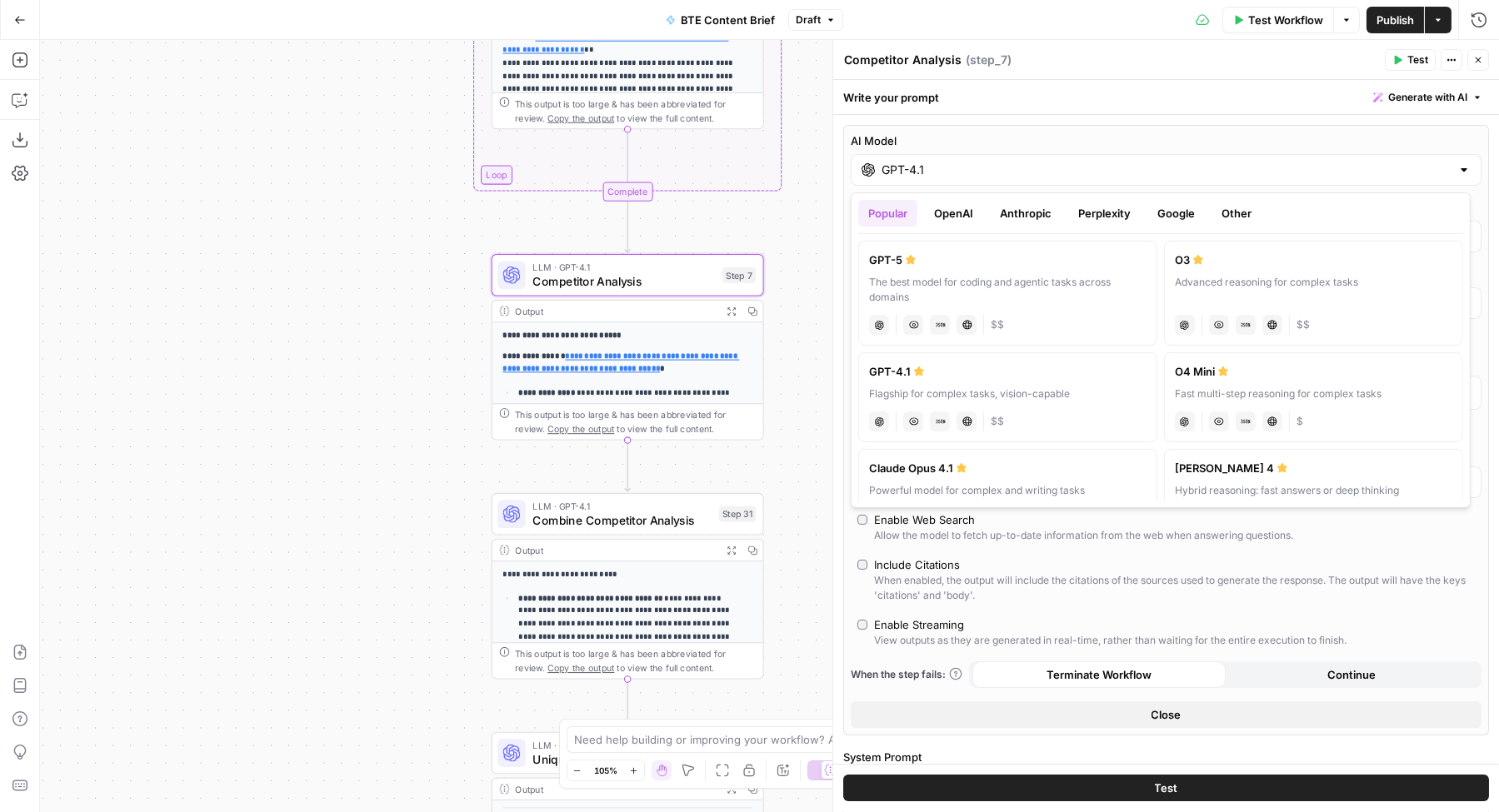
click at [1160, 219] on button "Google" at bounding box center [1175, 213] width 58 height 27
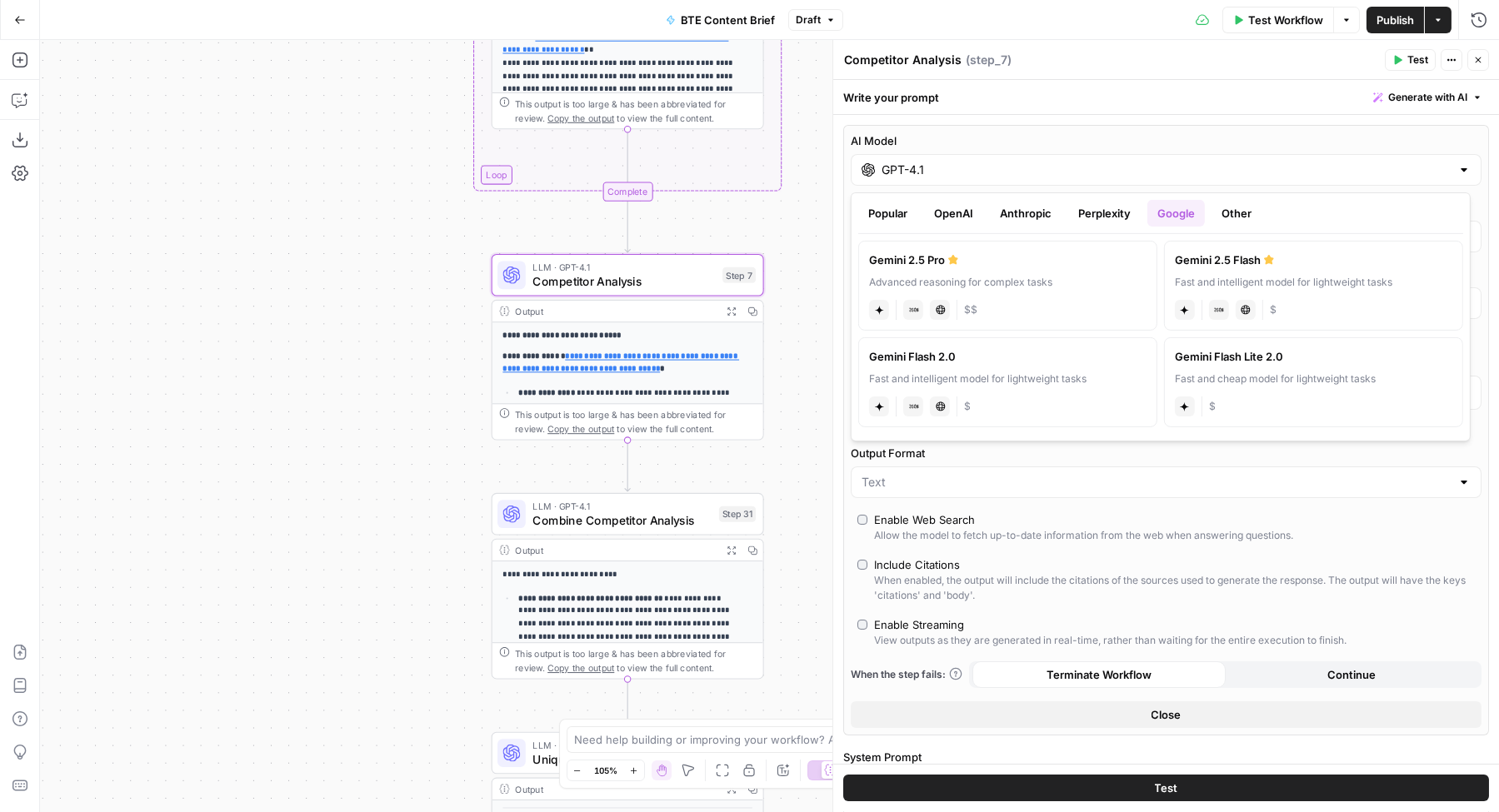
click at [1039, 275] on div "Advanced reasoning for complex tasks" at bounding box center [1007, 282] width 277 height 15
type input "Gemini 2.5 Pro"
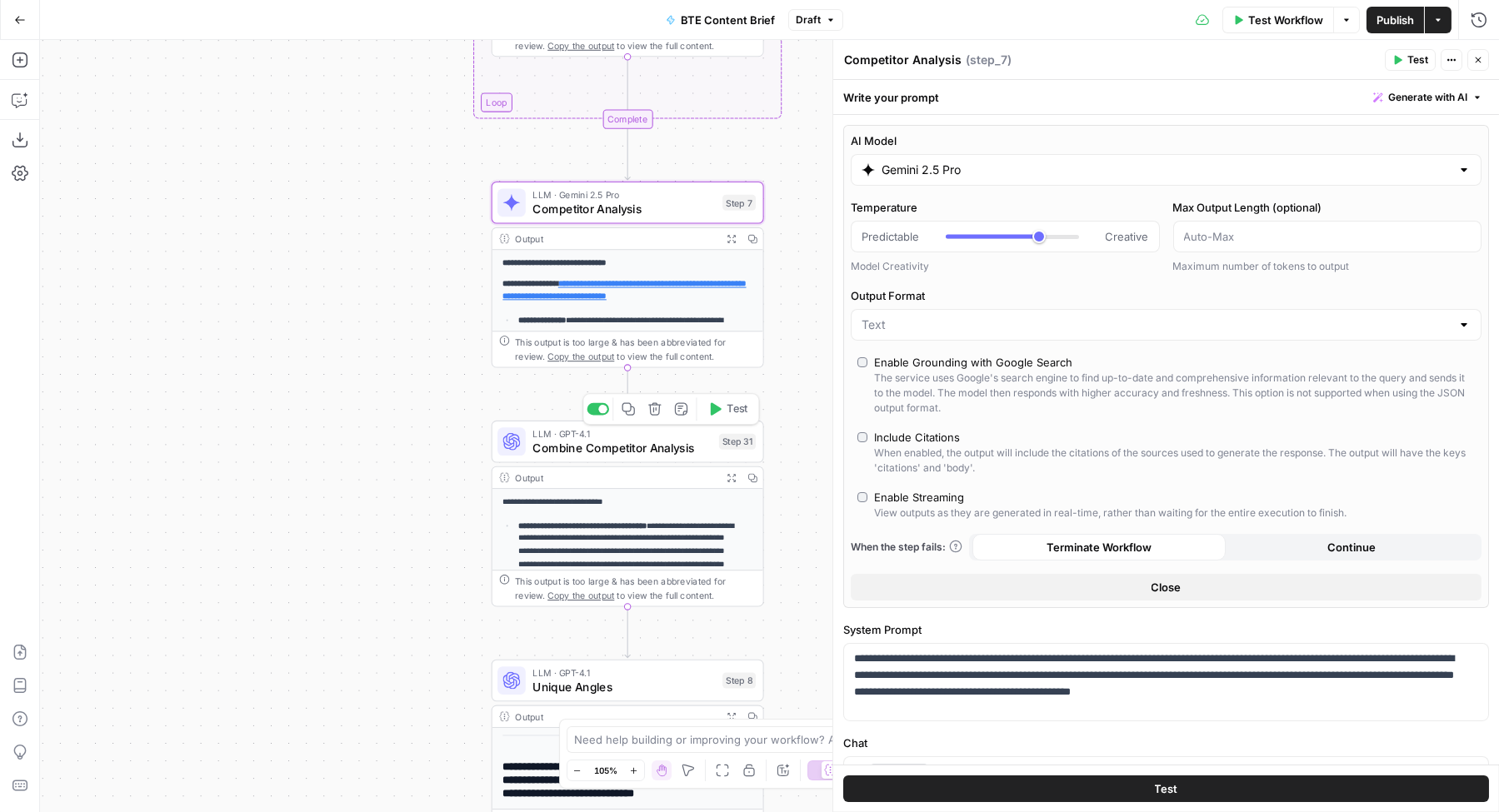
click at [592, 442] on span "Combine Competitor Analysis" at bounding box center [622, 448] width 180 height 17
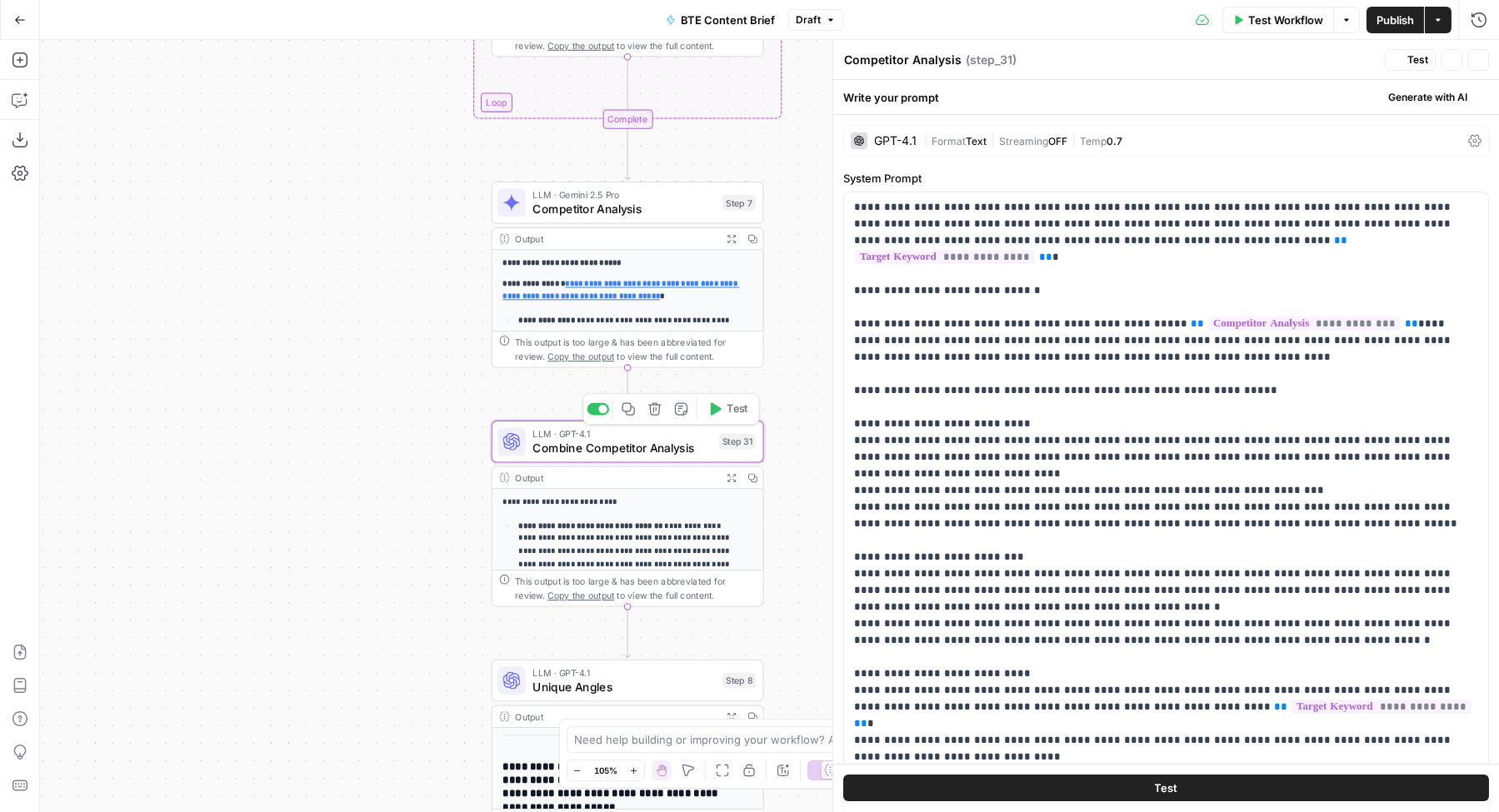
type textarea "Combine Competitor Analysis"
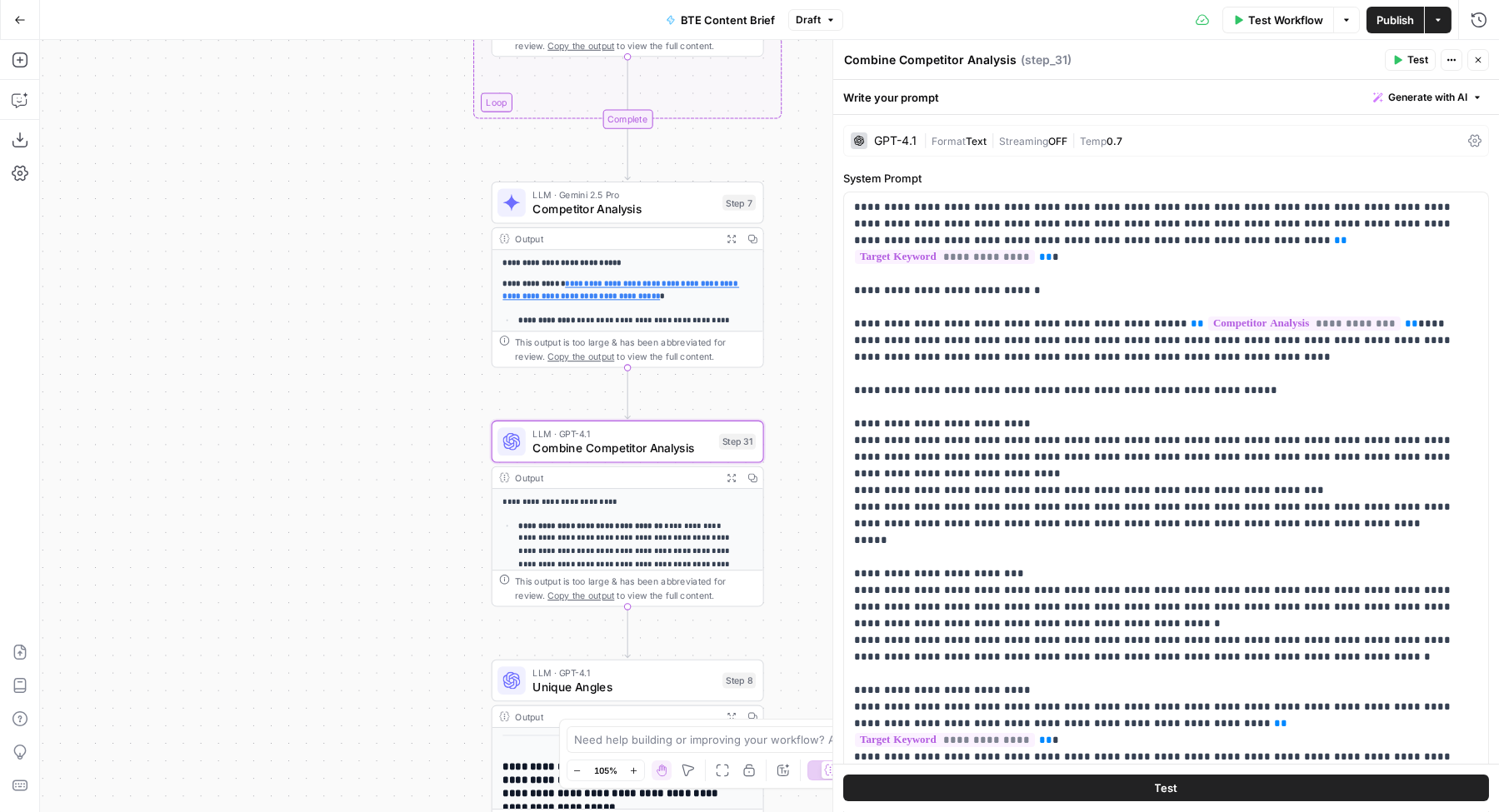
click at [898, 141] on div "GPT-4.1" at bounding box center [895, 141] width 42 height 12
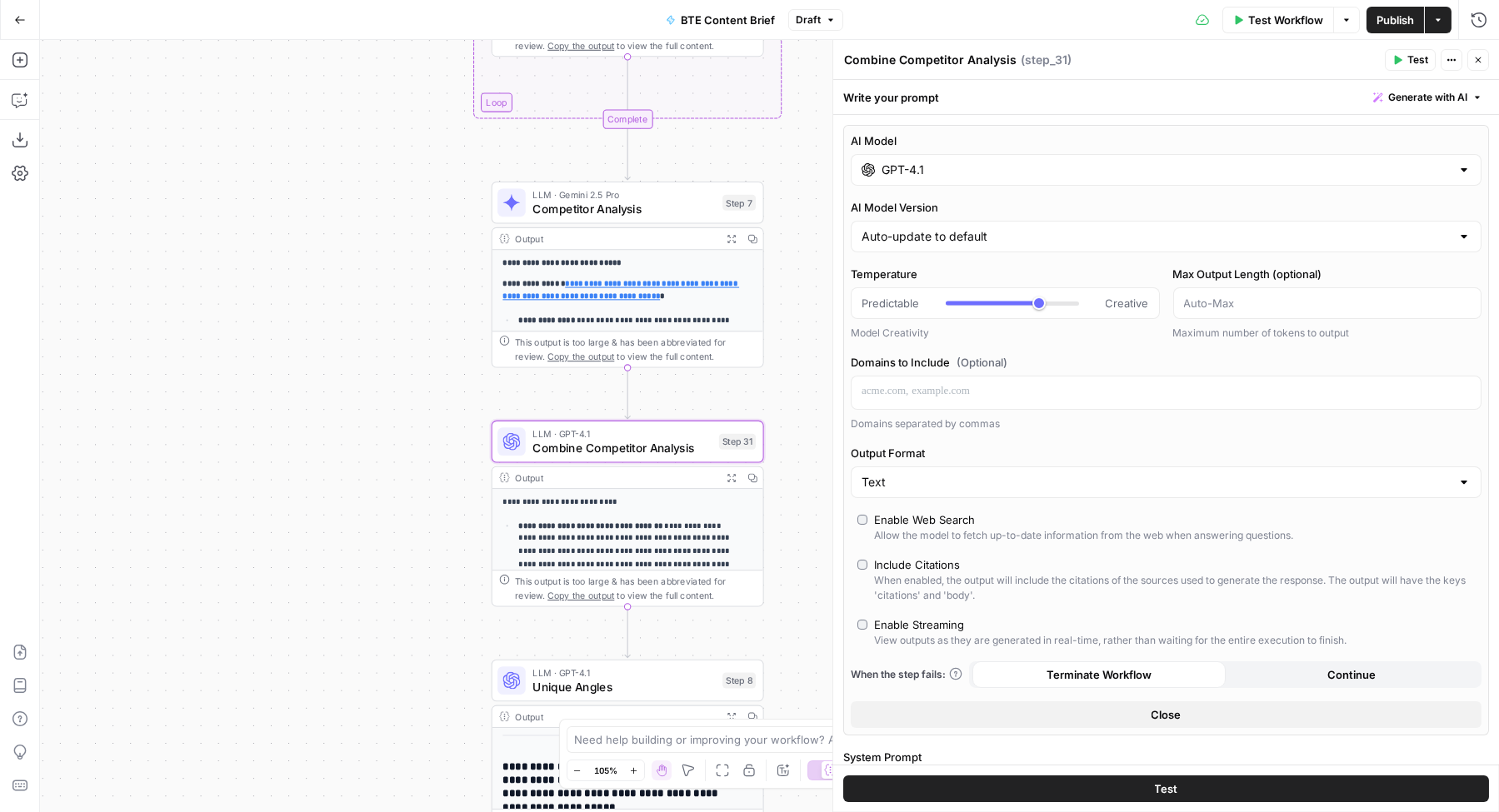
click at [972, 170] on input "GPT-4.1" at bounding box center [1165, 169] width 569 height 16
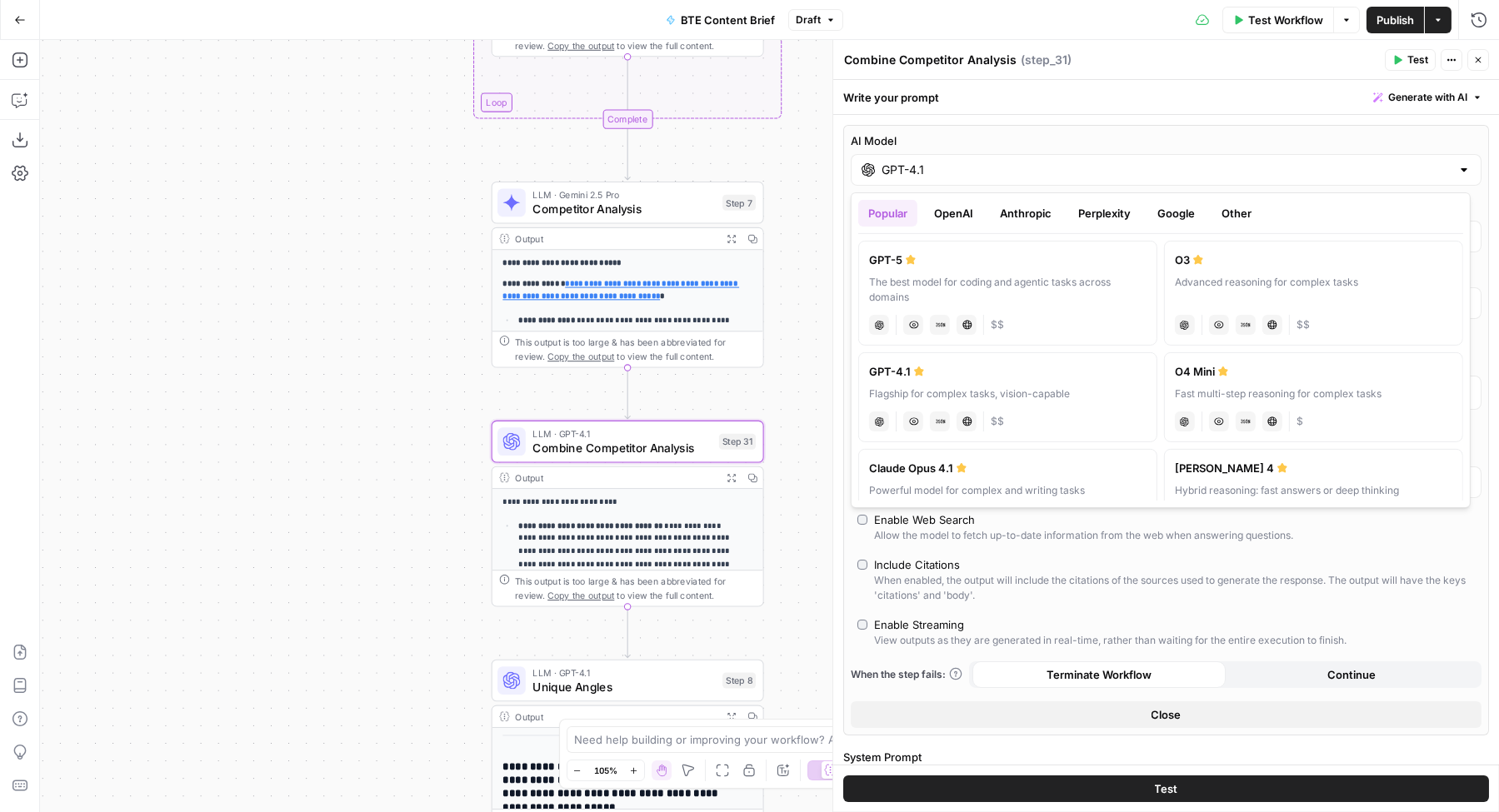
click at [1162, 215] on button "Google" at bounding box center [1175, 213] width 58 height 27
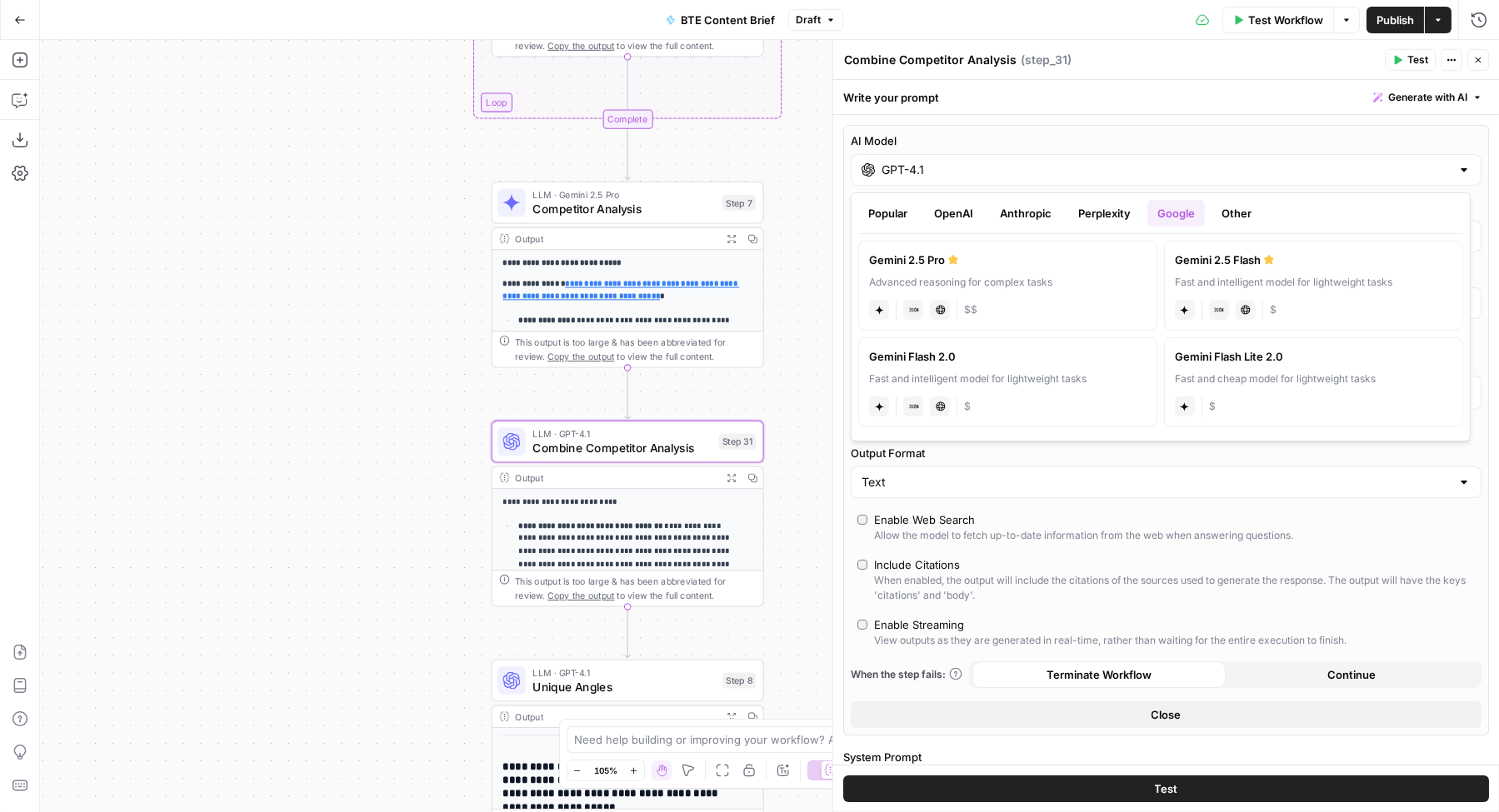
click at [1065, 273] on label "Gemini 2.5 Pro Advanced reasoning for complex tasks gemini JSON Mode Live Web R…" at bounding box center [1007, 286] width 299 height 90
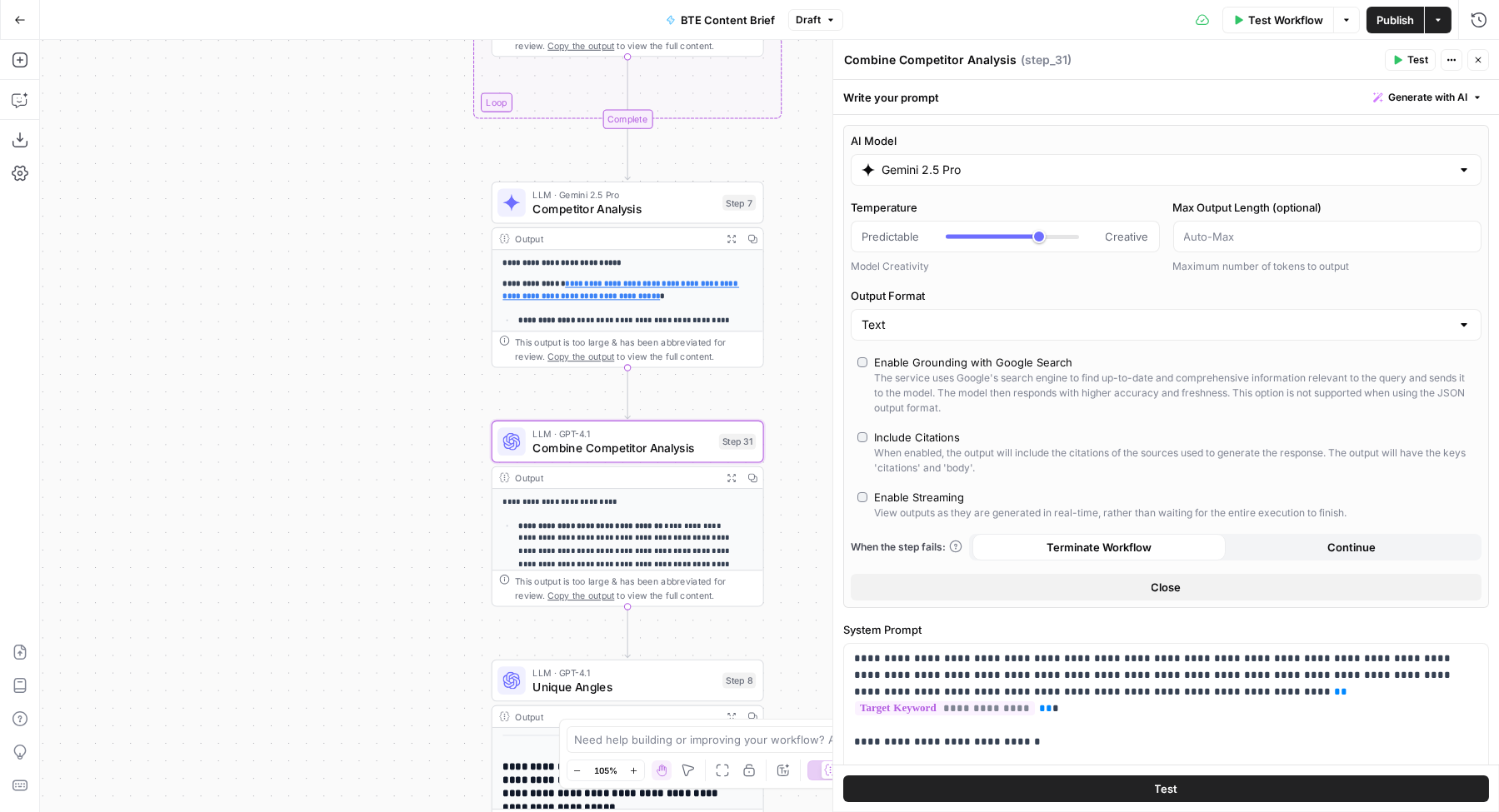
type input "Gemini 2.5 Pro"
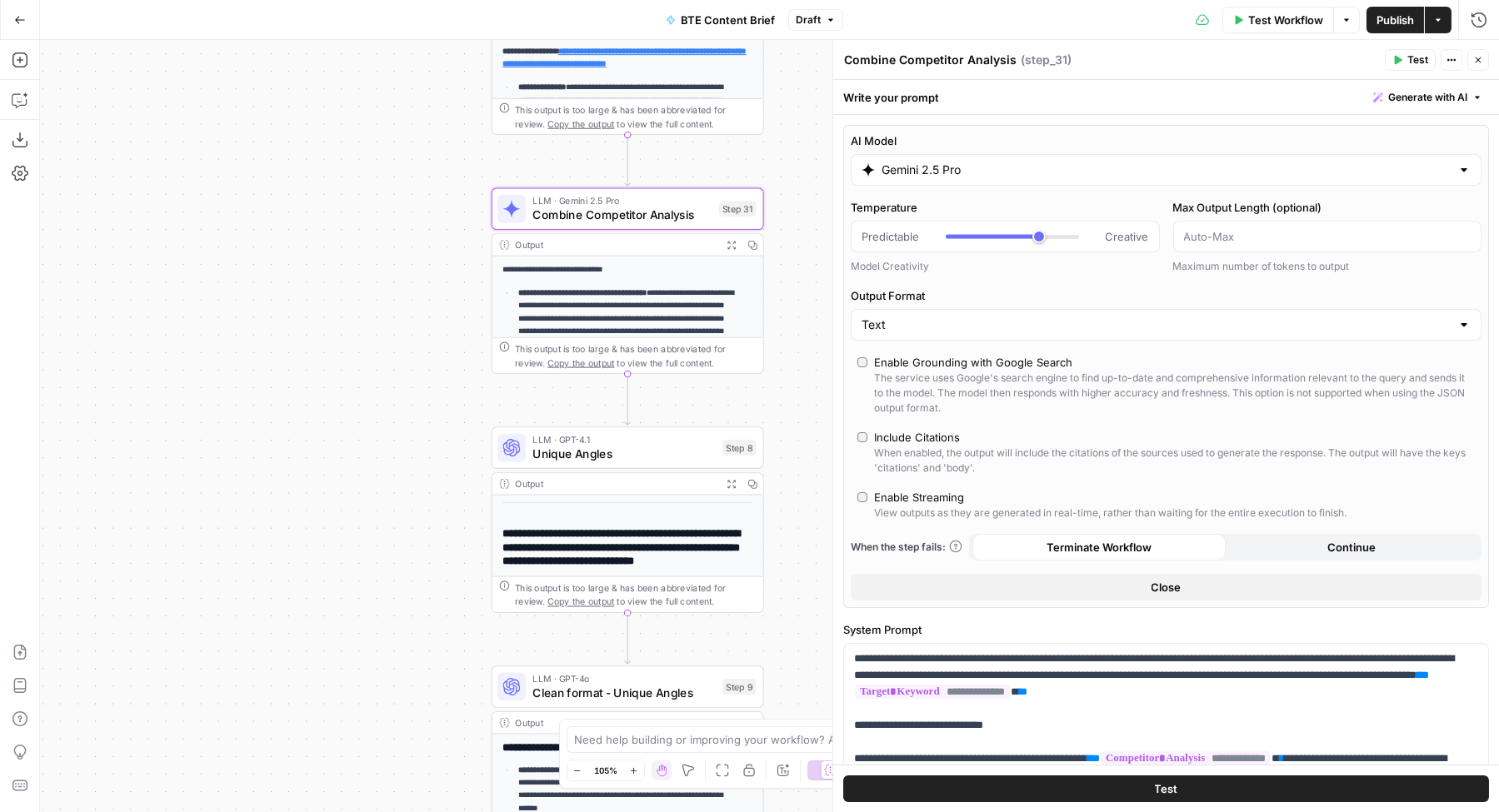
click at [606, 463] on div "LLM · GPT-4.1 Unique Angles Step 8 Copy step Delete step Add Note Test" at bounding box center [628, 447] width 273 height 42
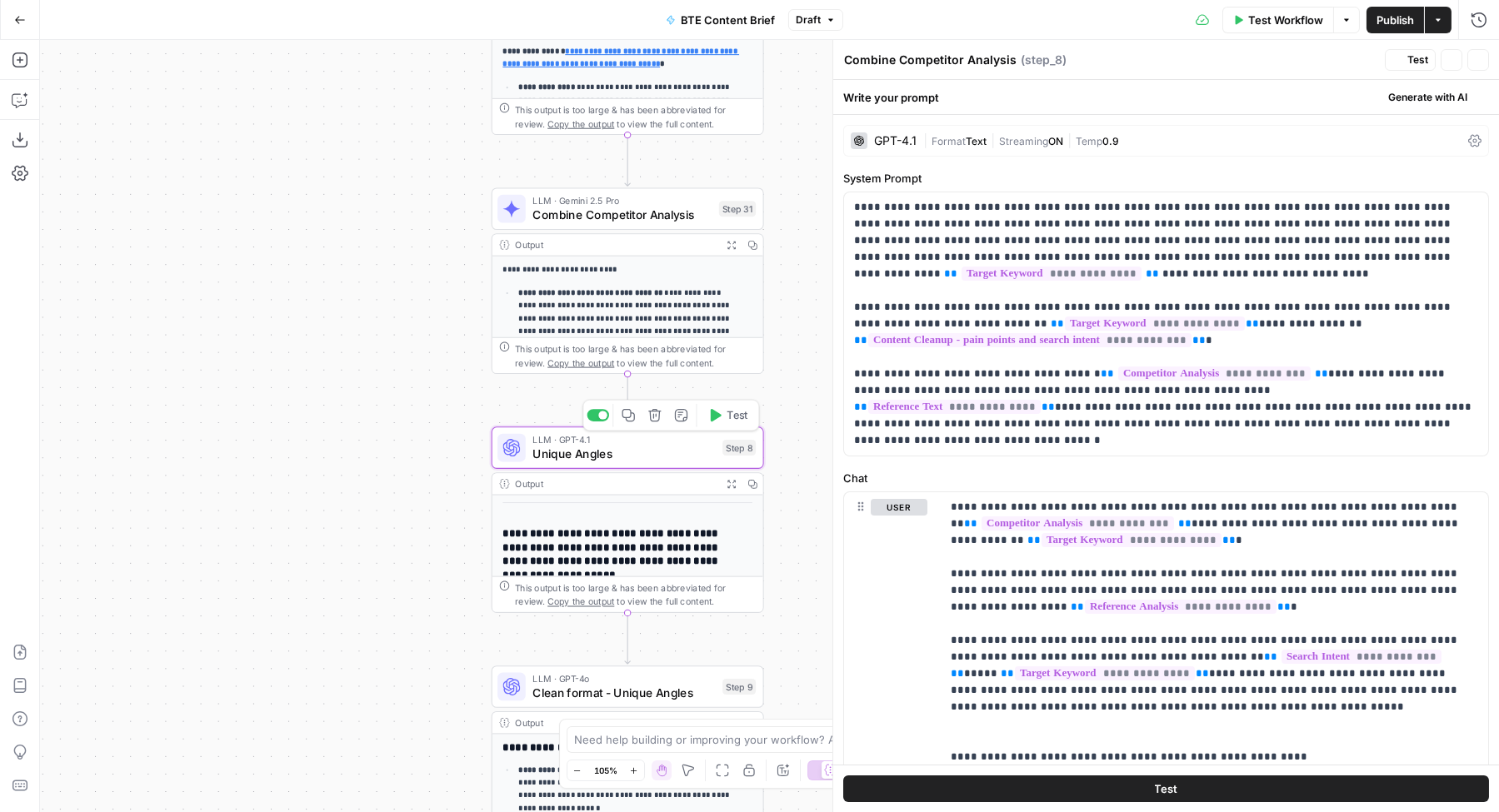
type textarea "Unique Angles"
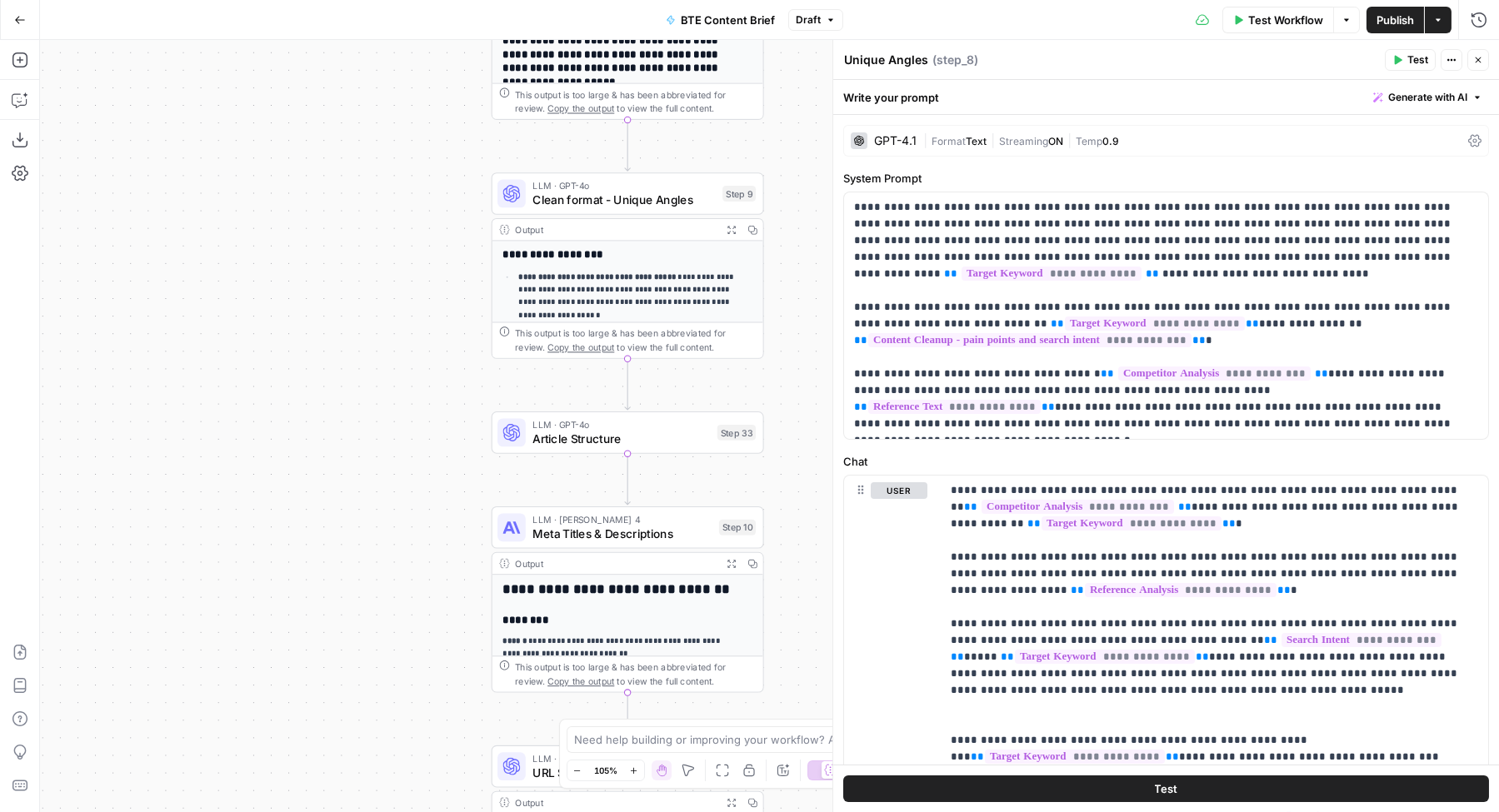
click at [567, 444] on span "Article Structure" at bounding box center [621, 438] width 178 height 17
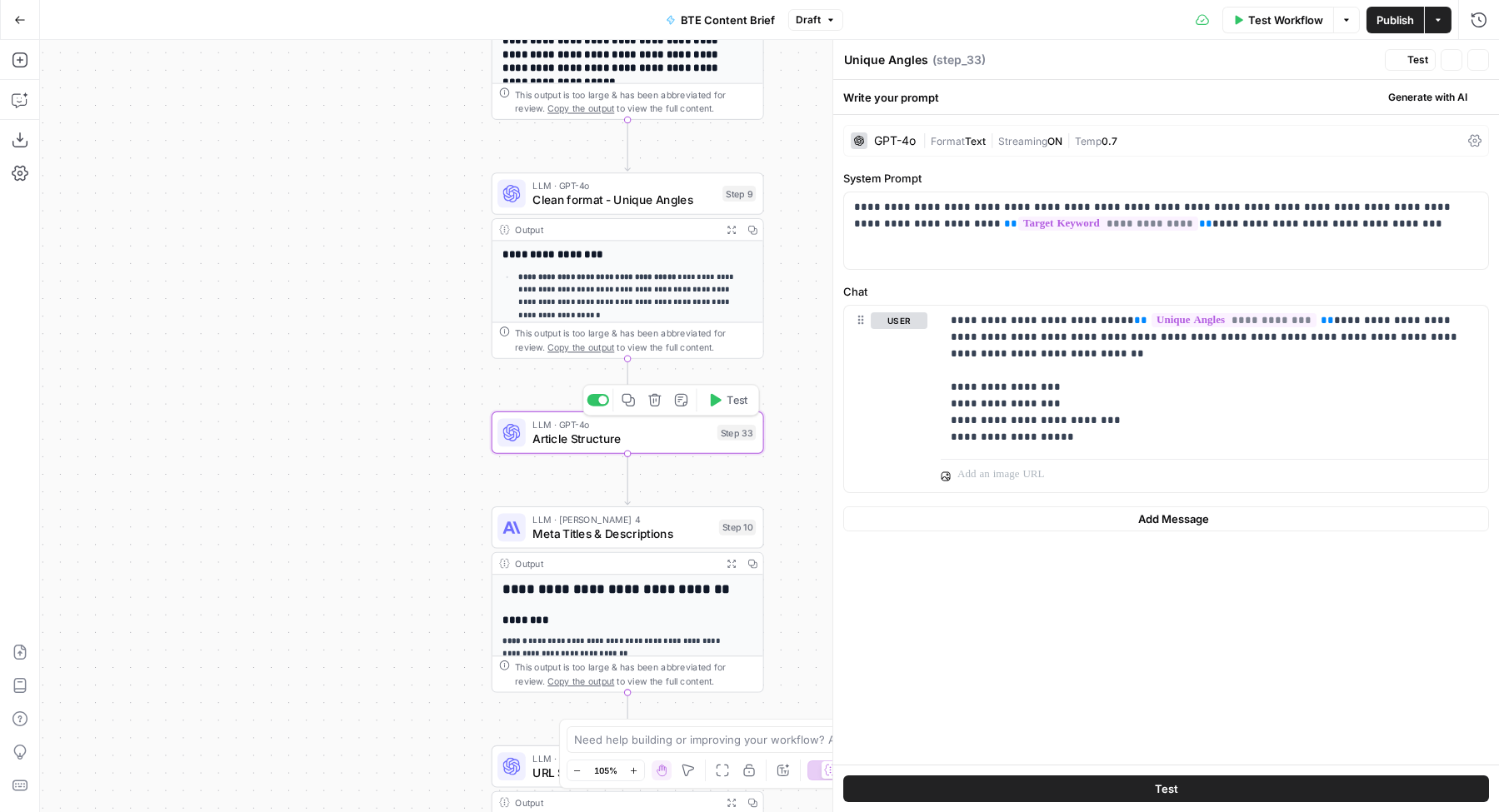
type textarea "Article Structure"
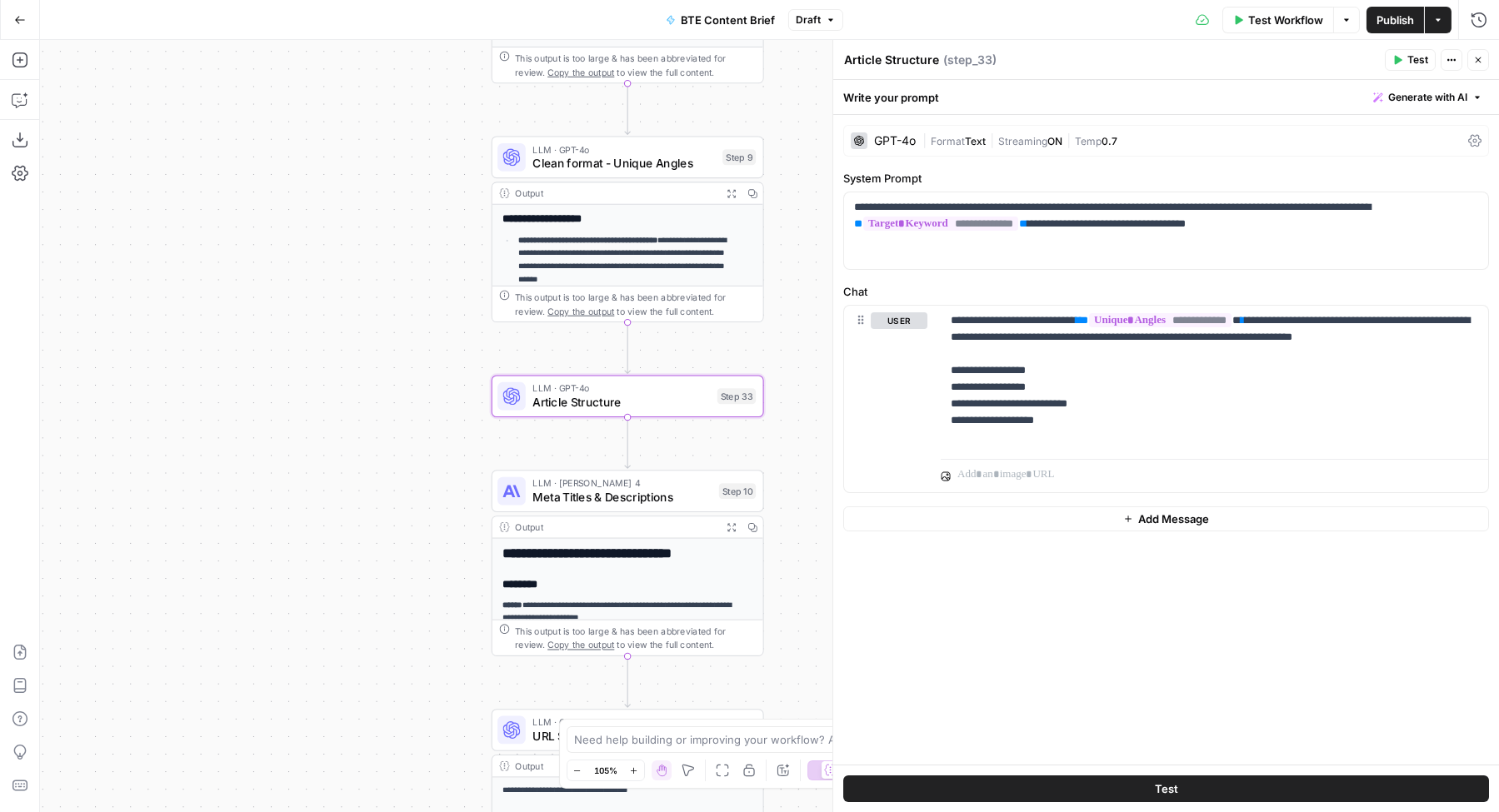
click at [590, 162] on span "Clean format - Unique Angles" at bounding box center [623, 164] width 182 height 17
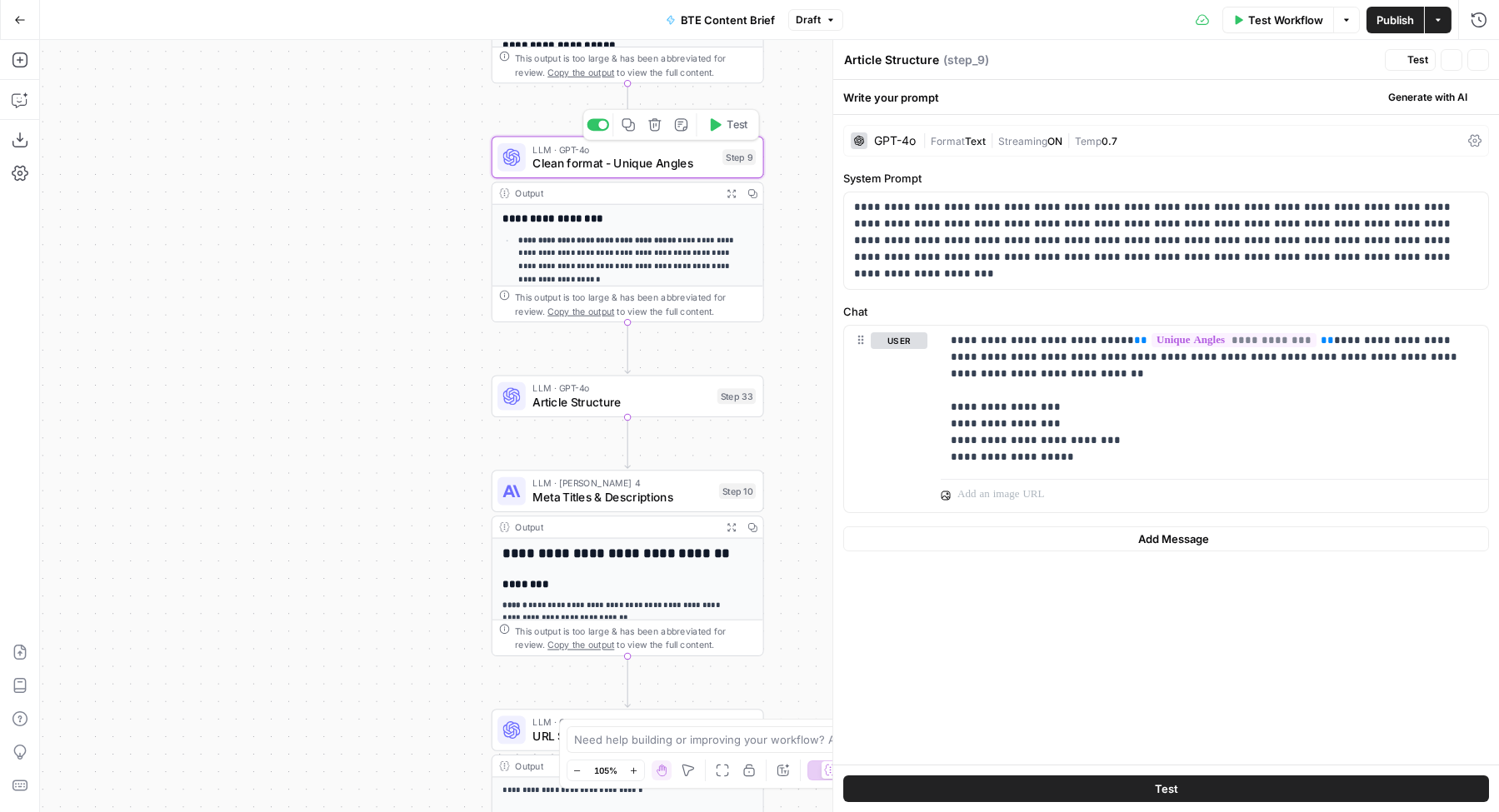
type textarea "Clean format - Unique Angles"
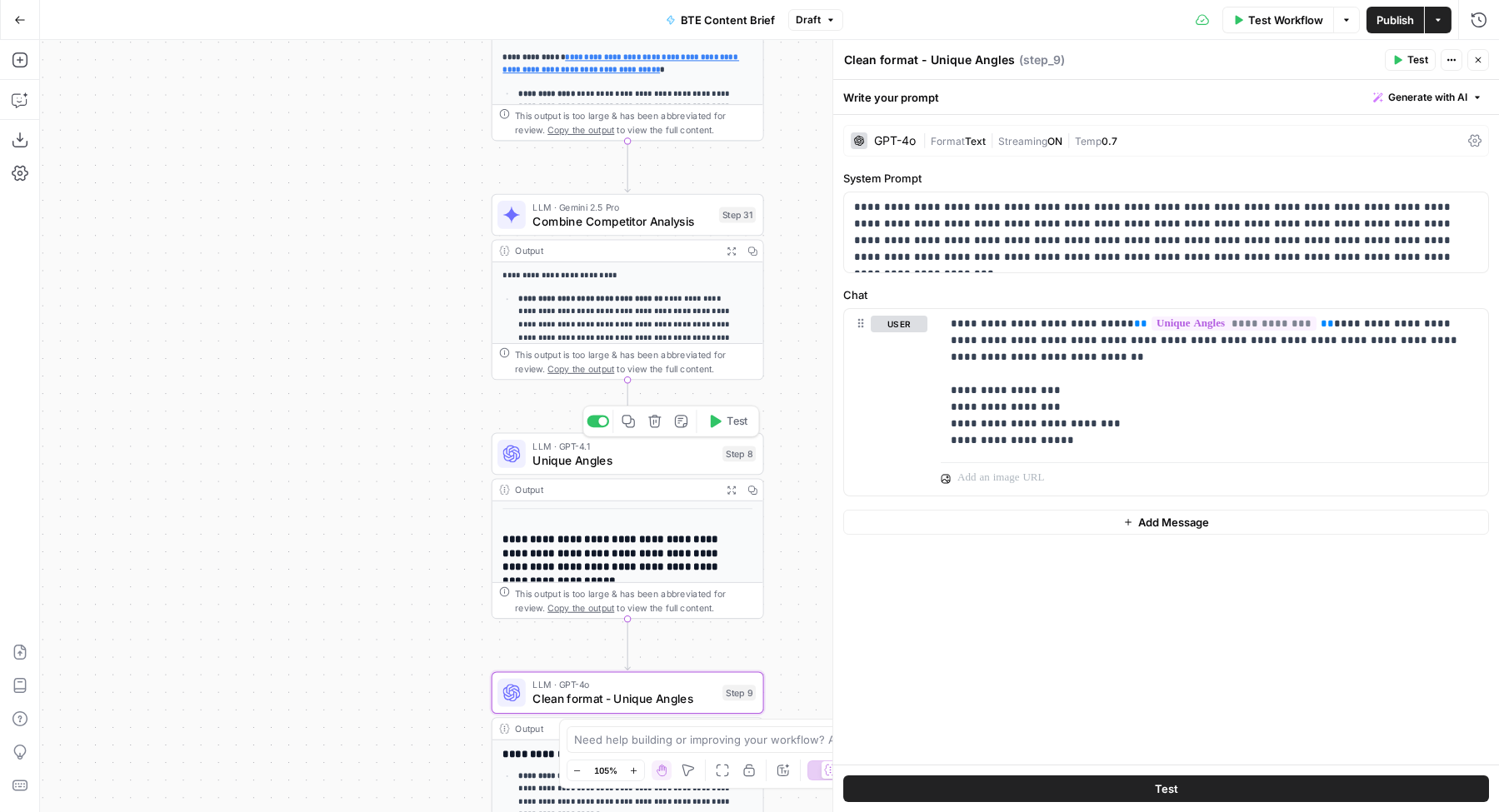
click at [586, 458] on span "Unique Angles" at bounding box center [623, 460] width 182 height 17
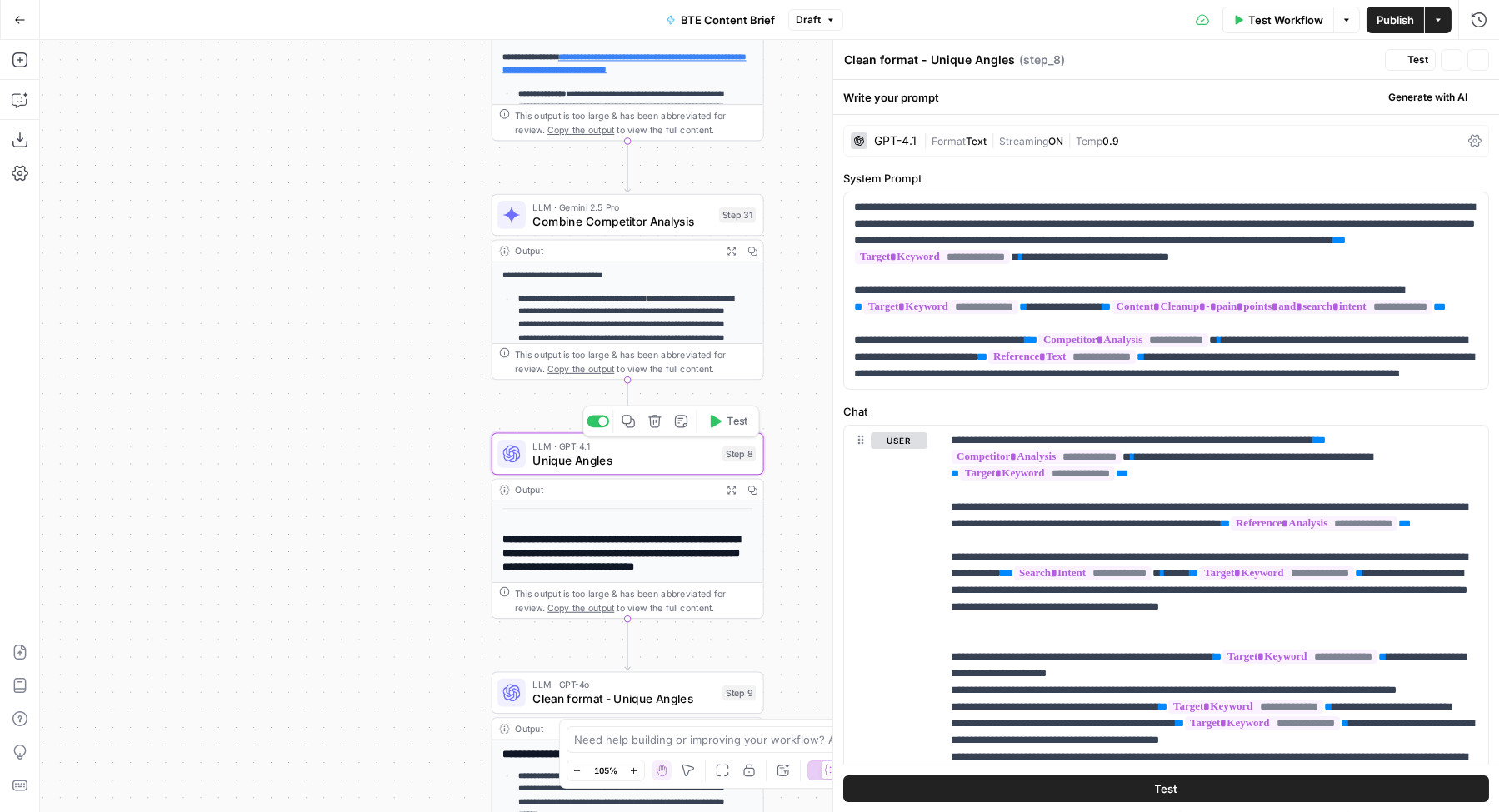
type textarea "Unique Angles"
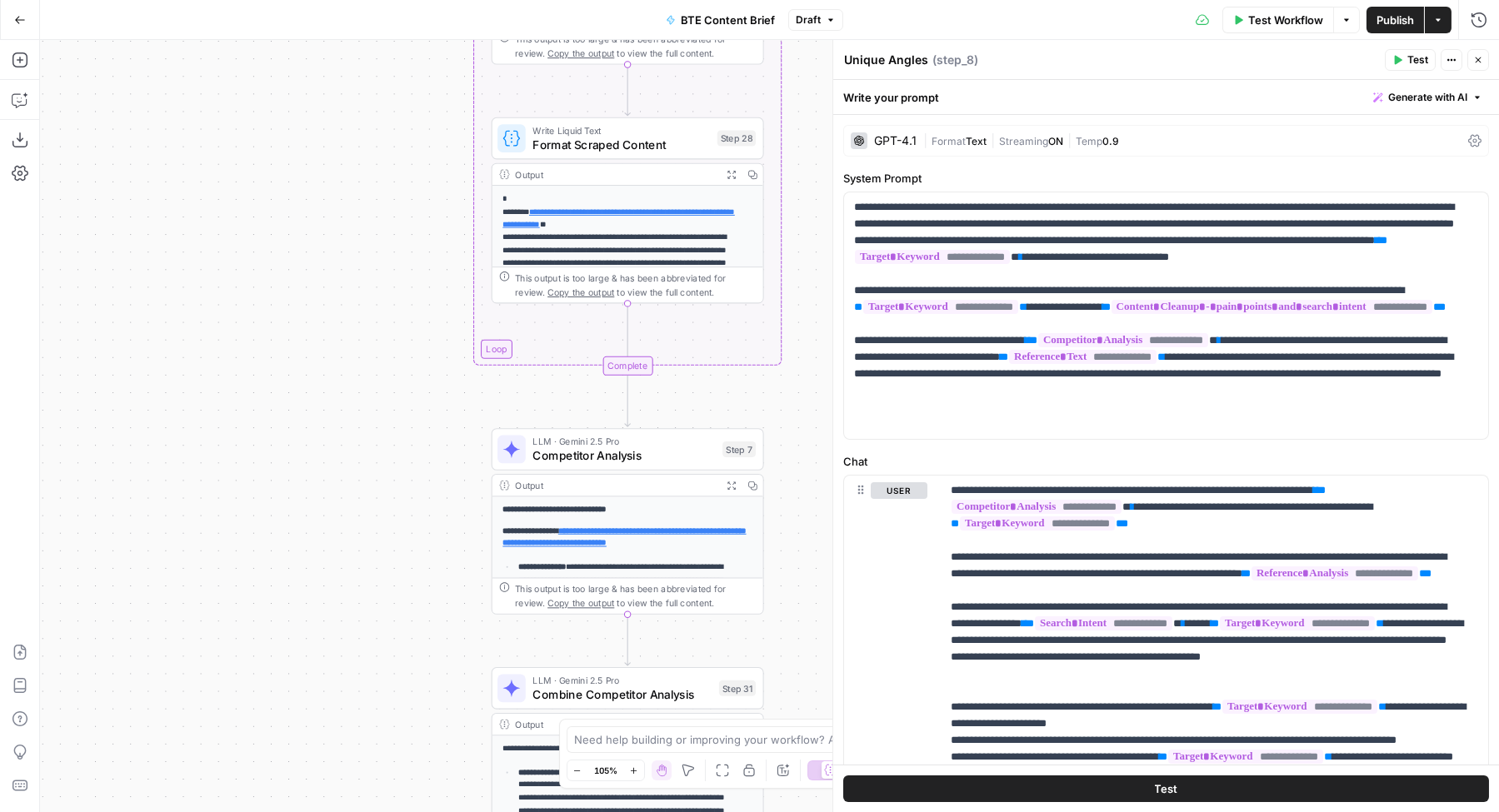
click at [591, 459] on span "Competitor Analysis" at bounding box center [623, 455] width 182 height 17
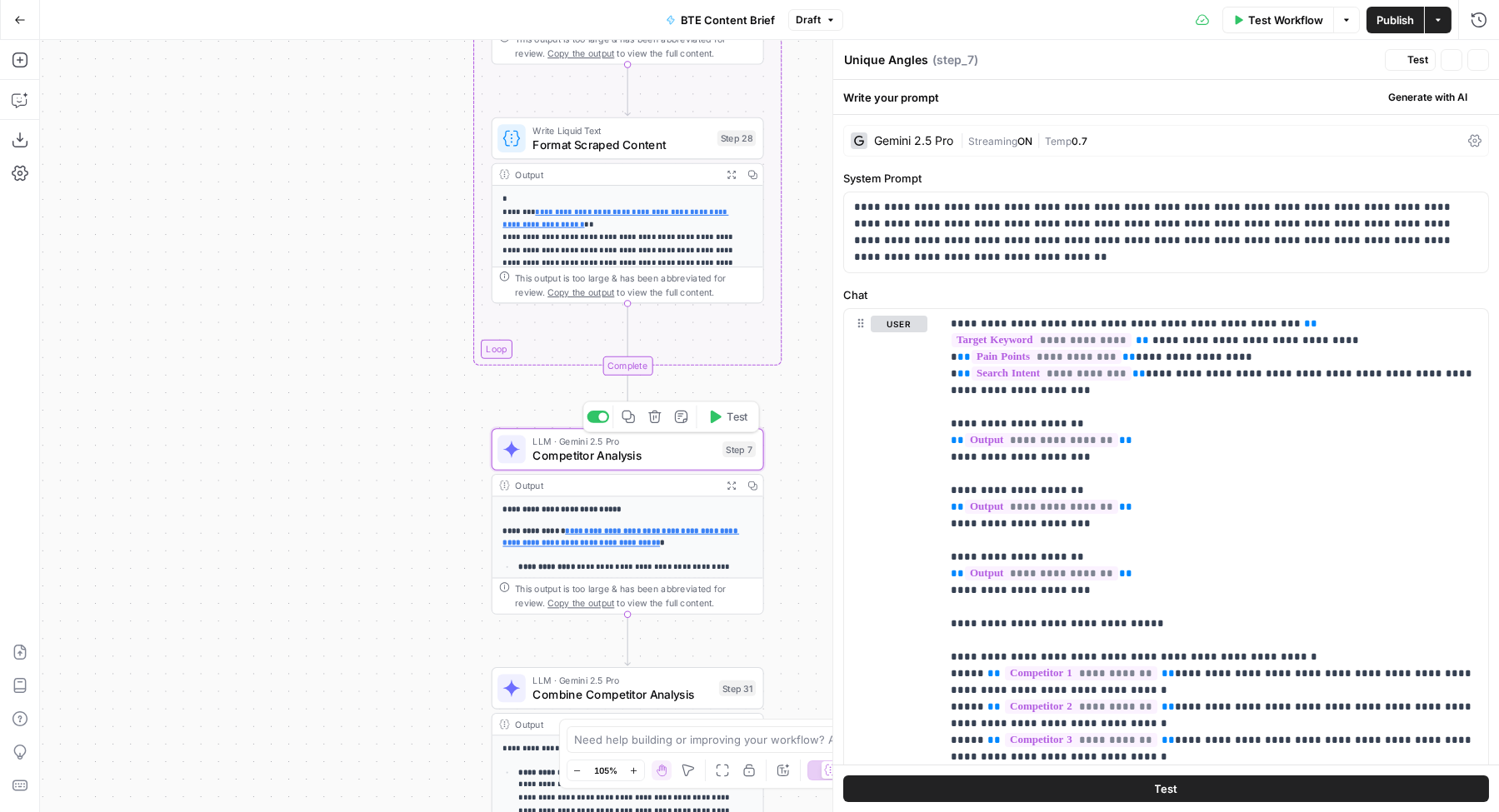
type textarea "Competitor Analysis"
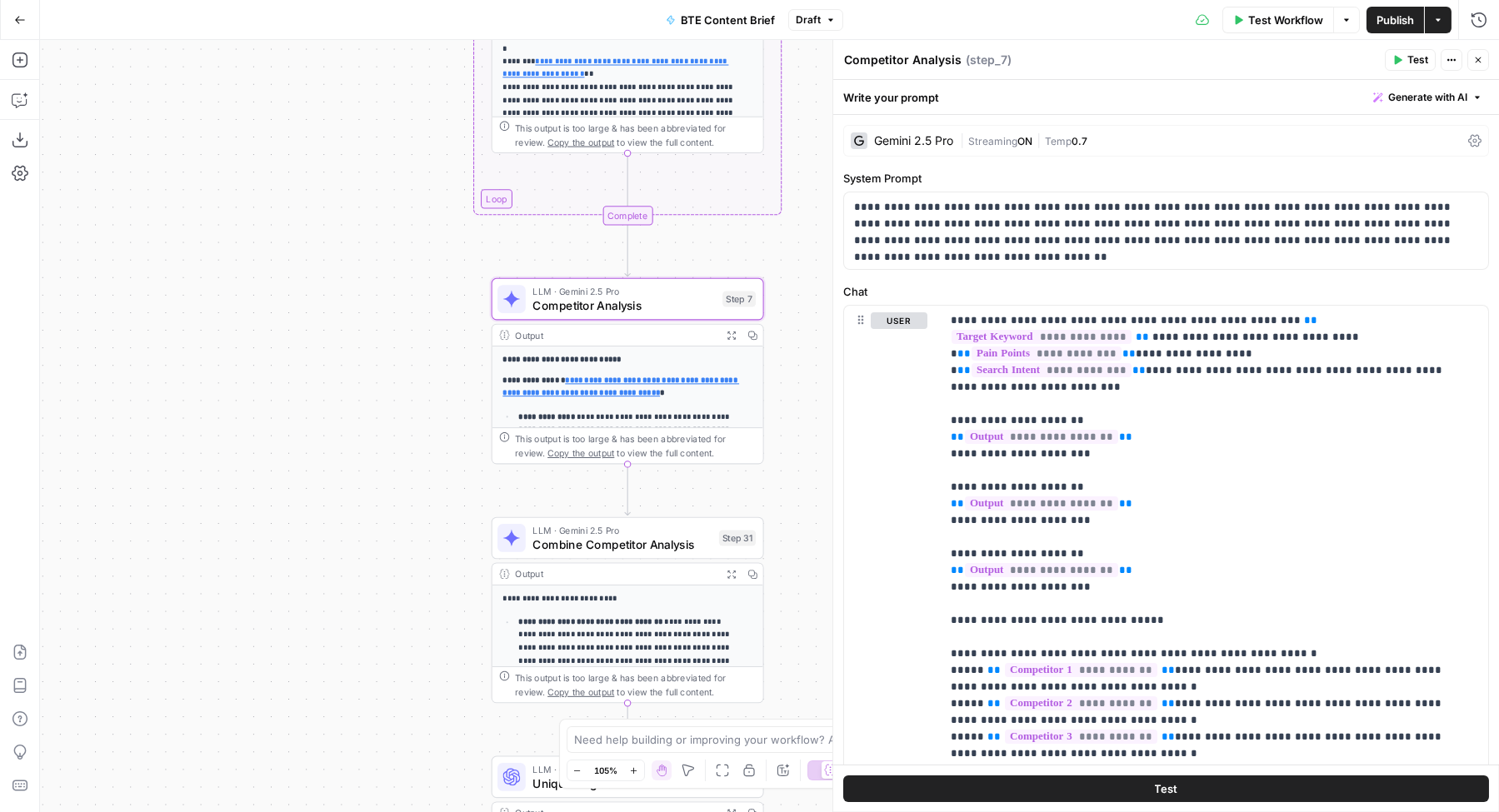
click at [587, 536] on span "Combine Competitor Analysis" at bounding box center [622, 544] width 180 height 17
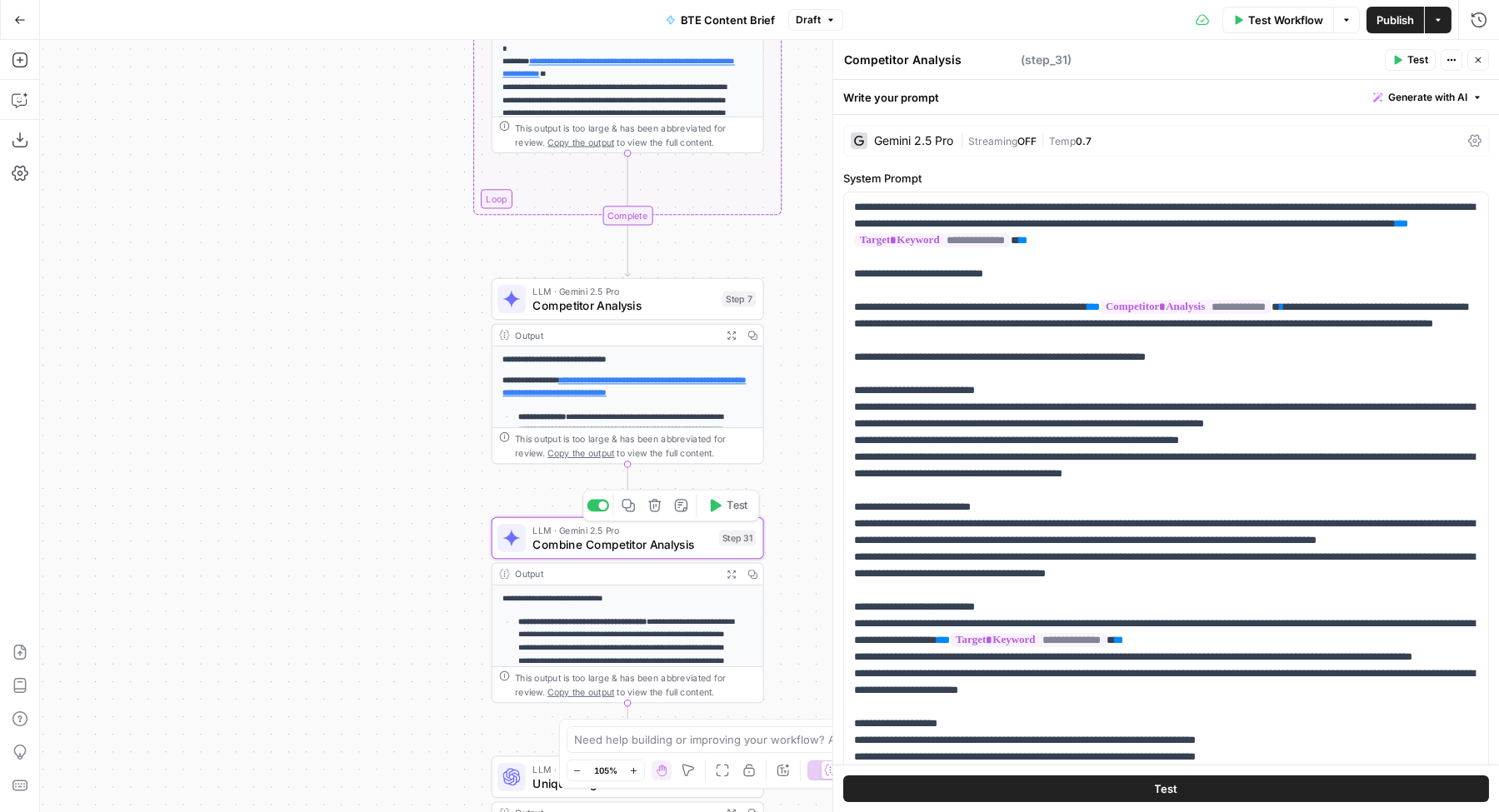
type textarea "Combine Competitor Analysis"
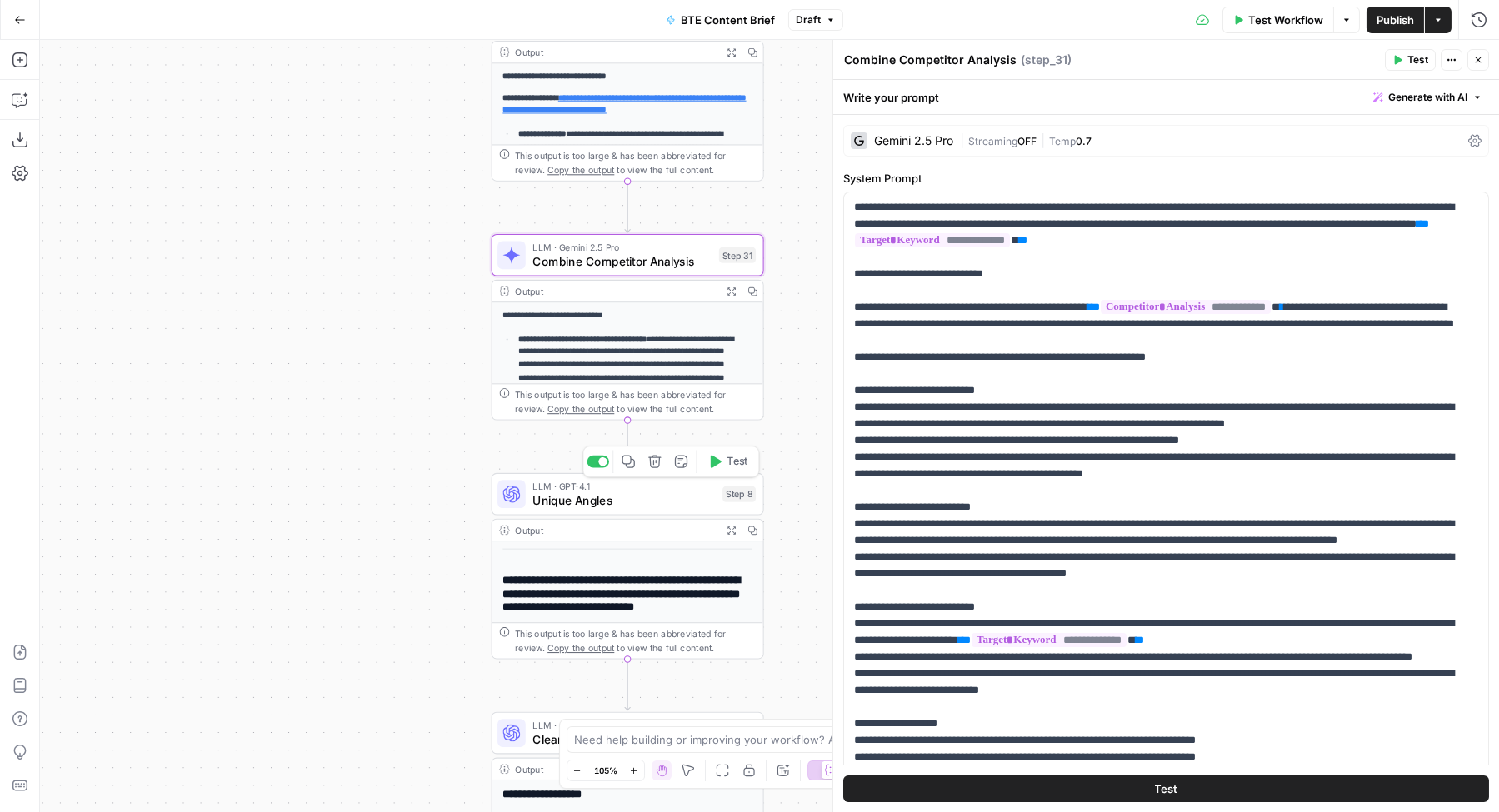
click at [536, 494] on span "Unique Angles" at bounding box center [623, 500] width 182 height 17
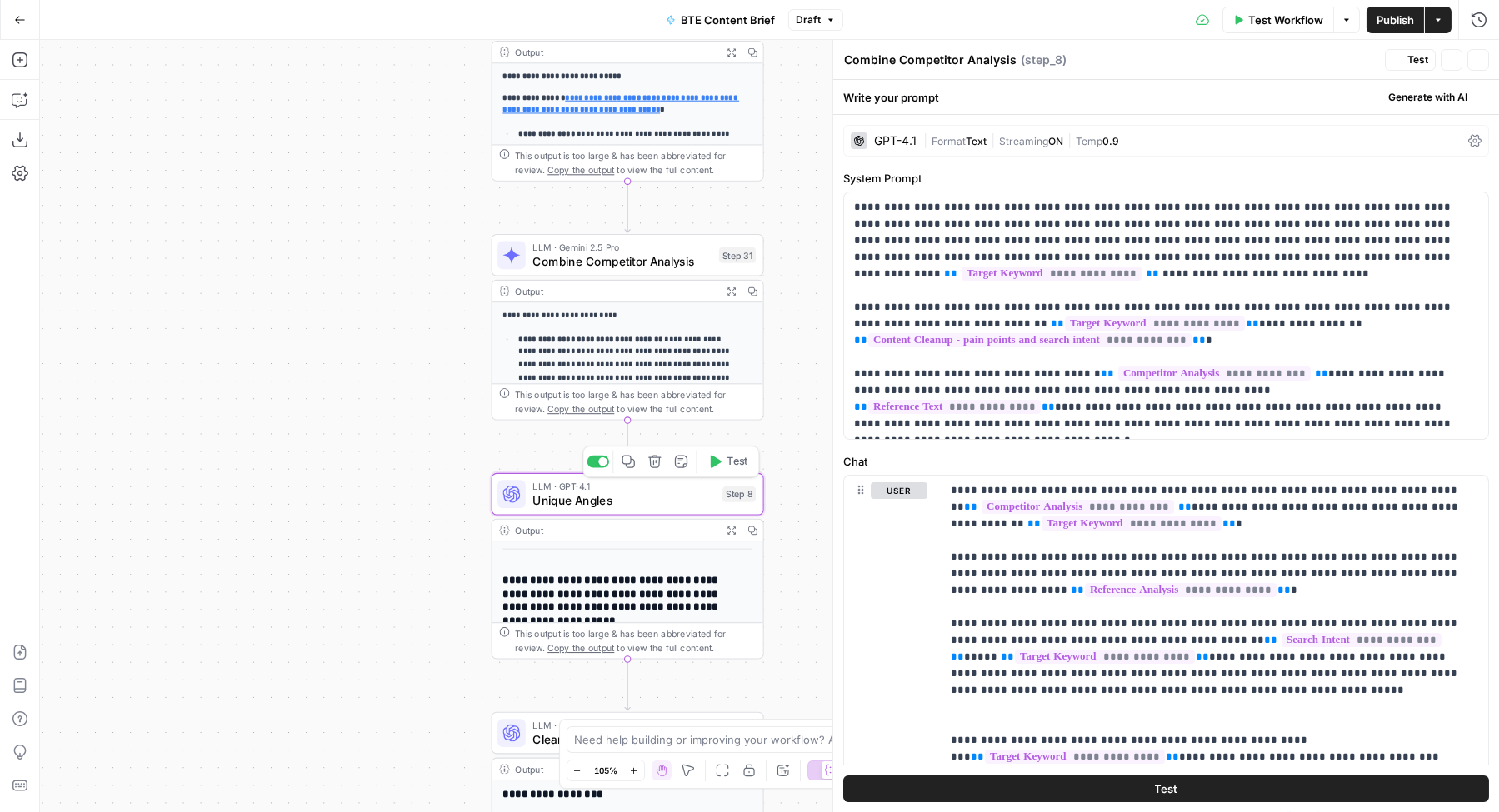
type textarea "Unique Angles"
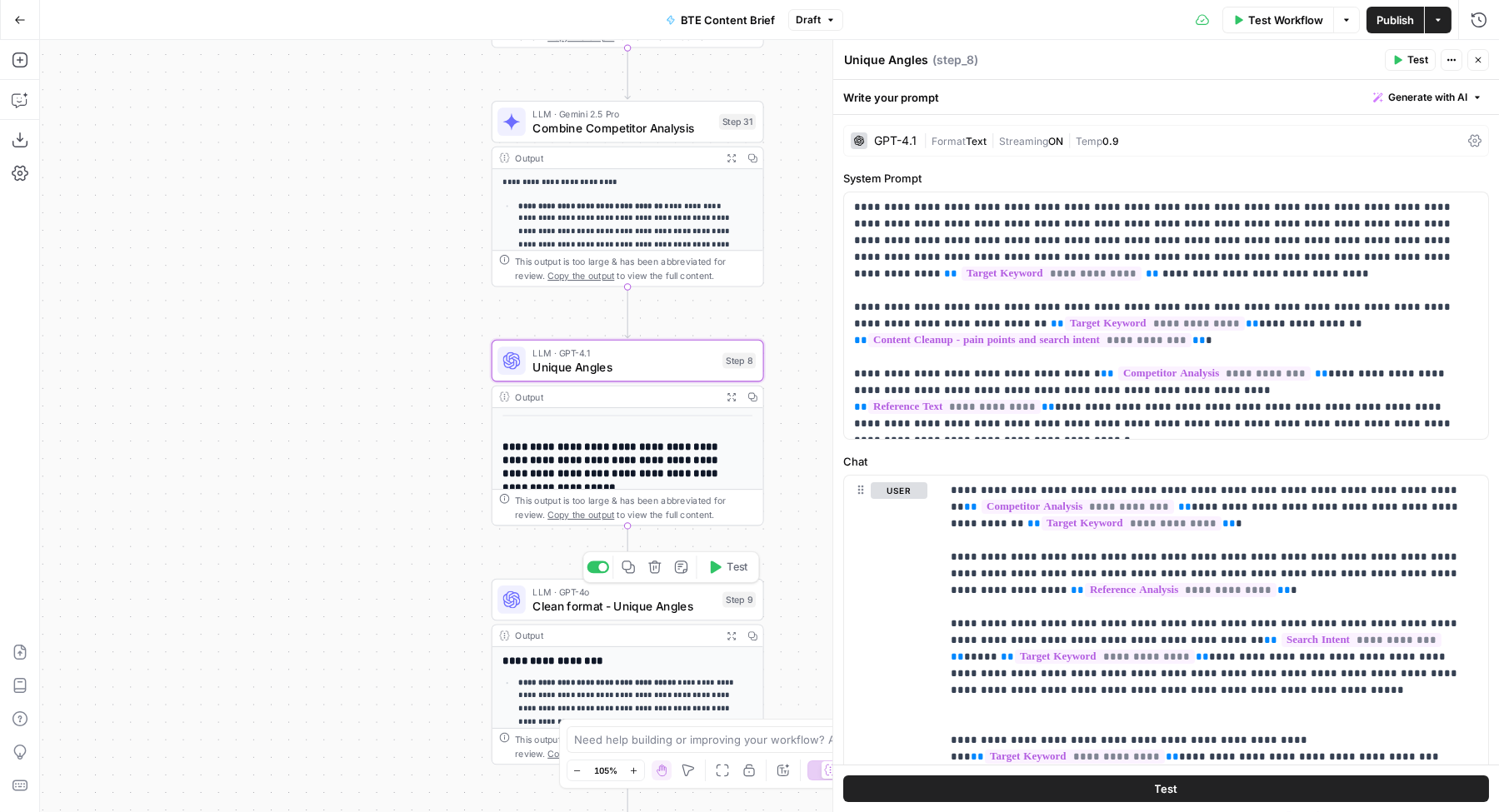
click at [585, 600] on span "Clean format - Unique Angles" at bounding box center [623, 606] width 182 height 17
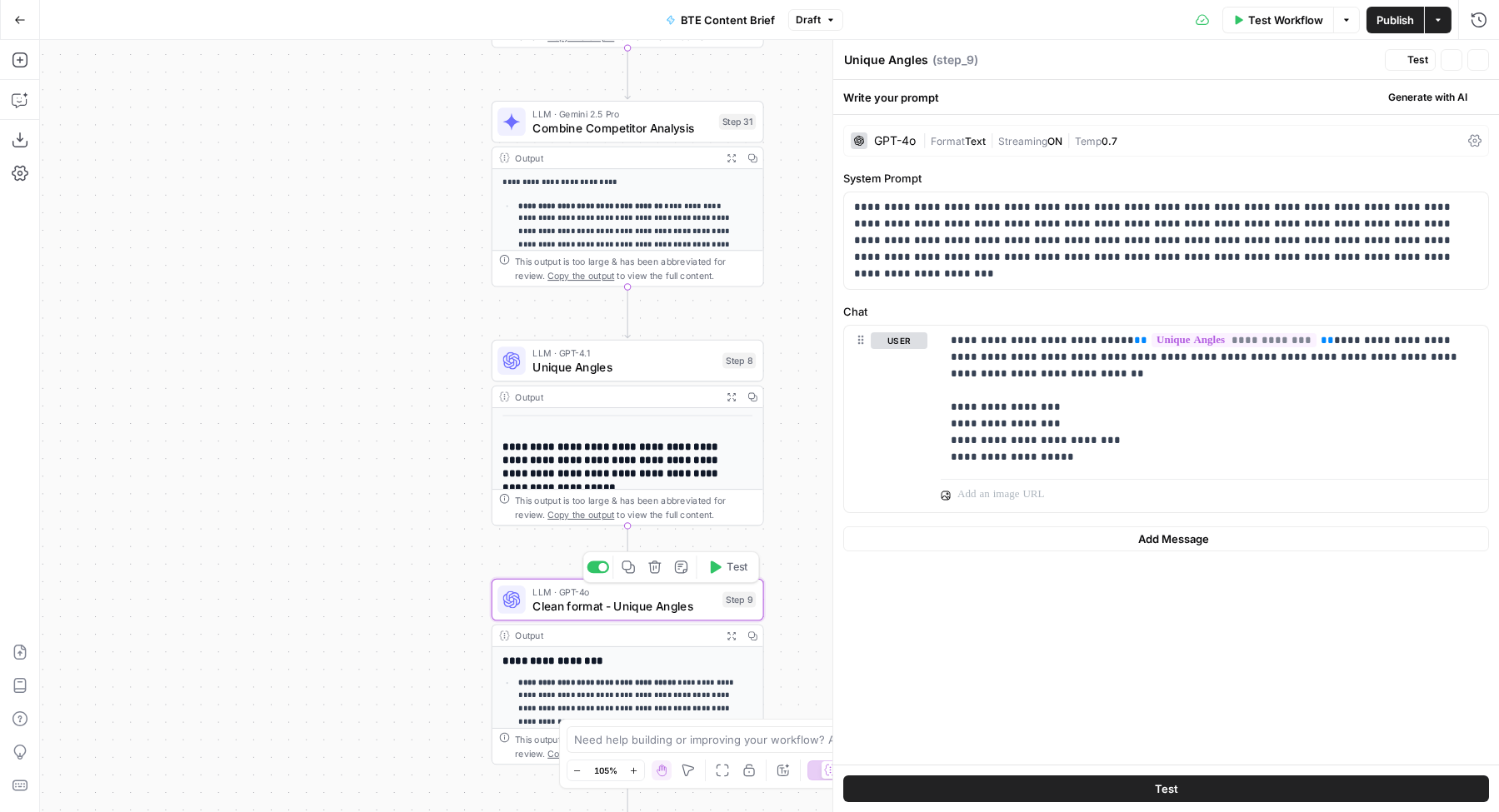
type textarea "Clean format - Unique Angles"
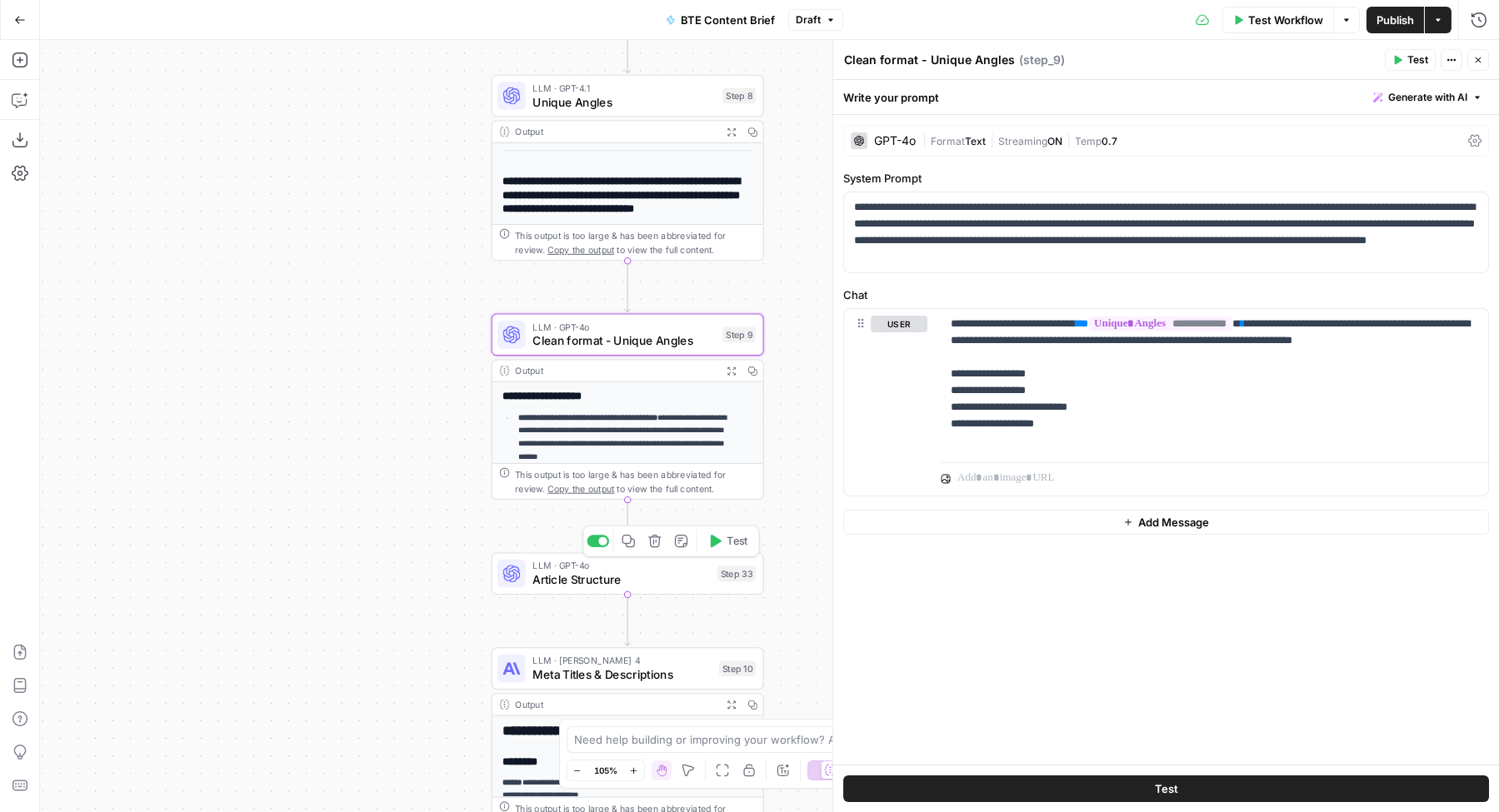
click at [556, 580] on span "Article Structure" at bounding box center [621, 580] width 178 height 17
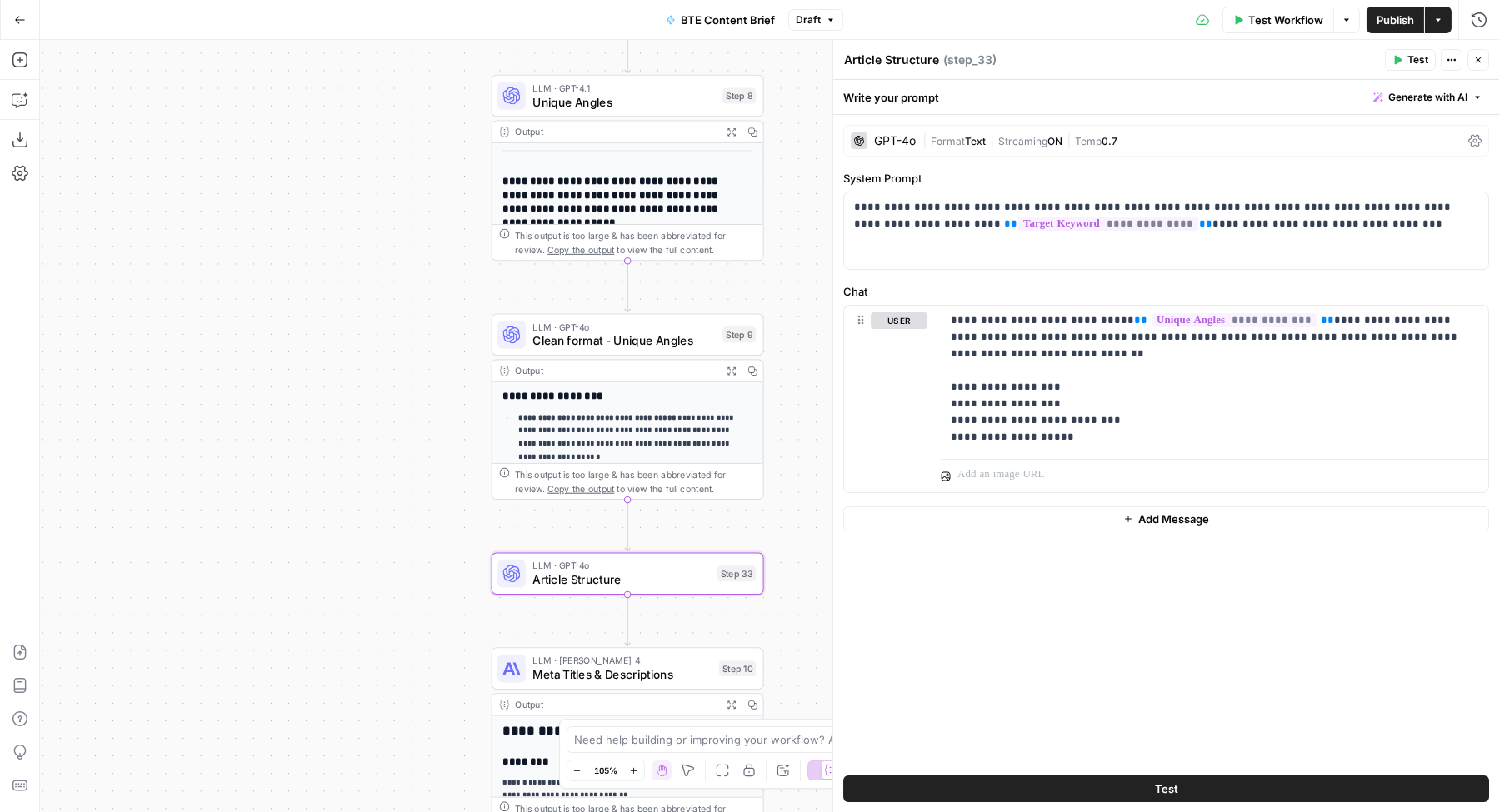
click at [918, 61] on textarea "Article Structure" at bounding box center [891, 60] width 95 height 16
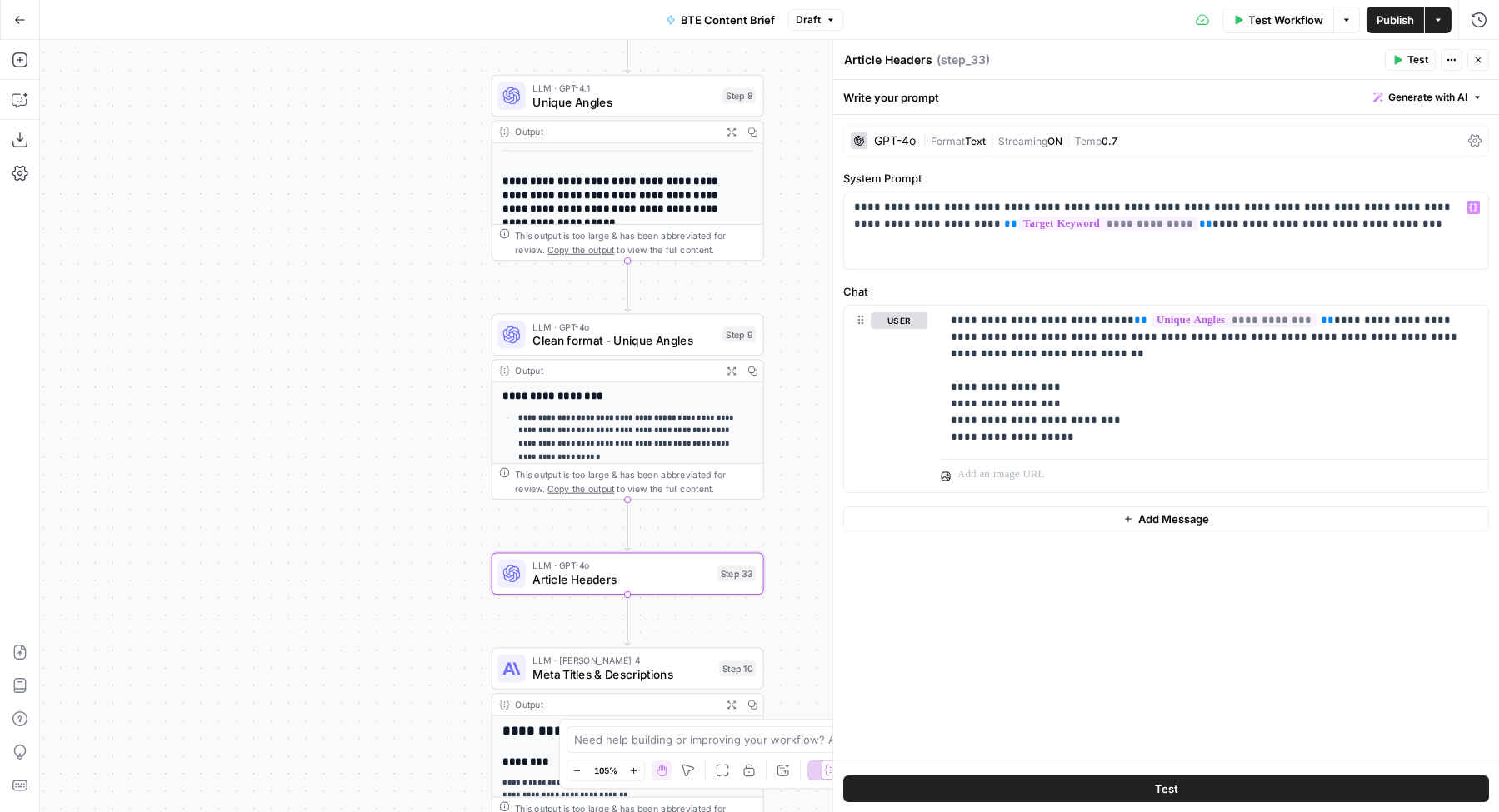
type textarea "Article Headers"
click at [1266, 226] on p "**********" at bounding box center [1166, 216] width 624 height 34
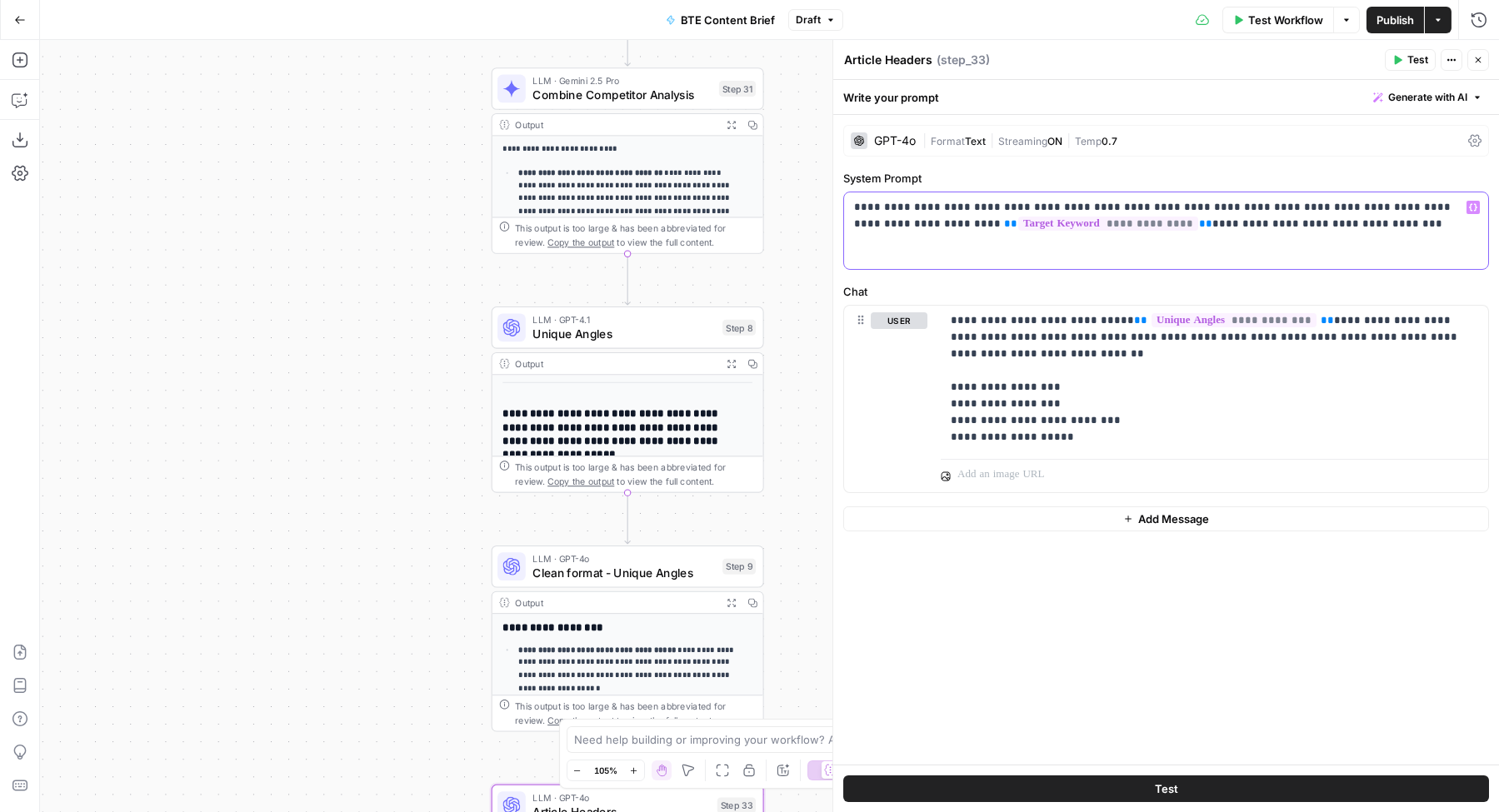
click at [1471, 209] on icon "button" at bounding box center [1473, 208] width 9 height 9
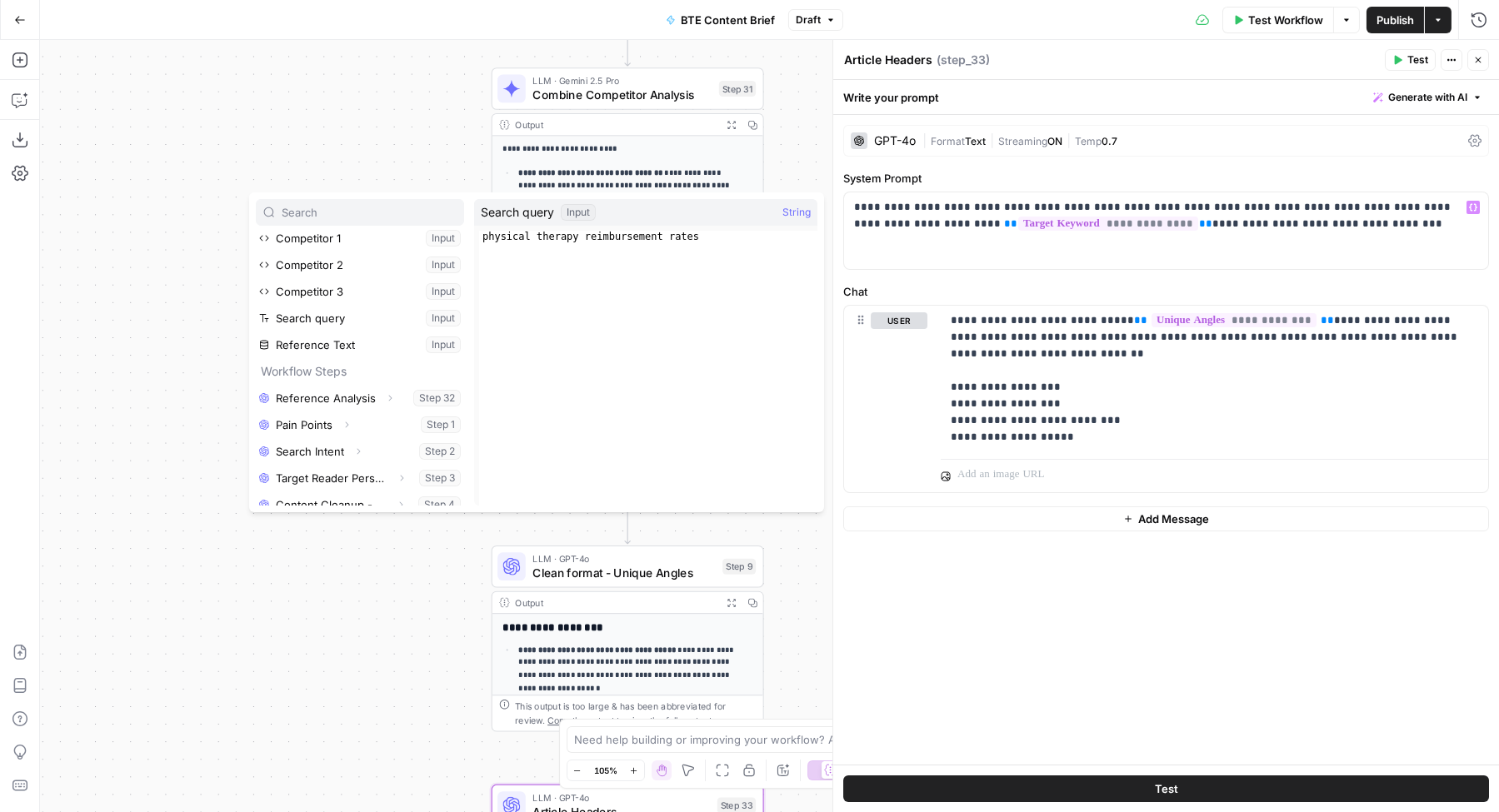
scroll to position [258, 0]
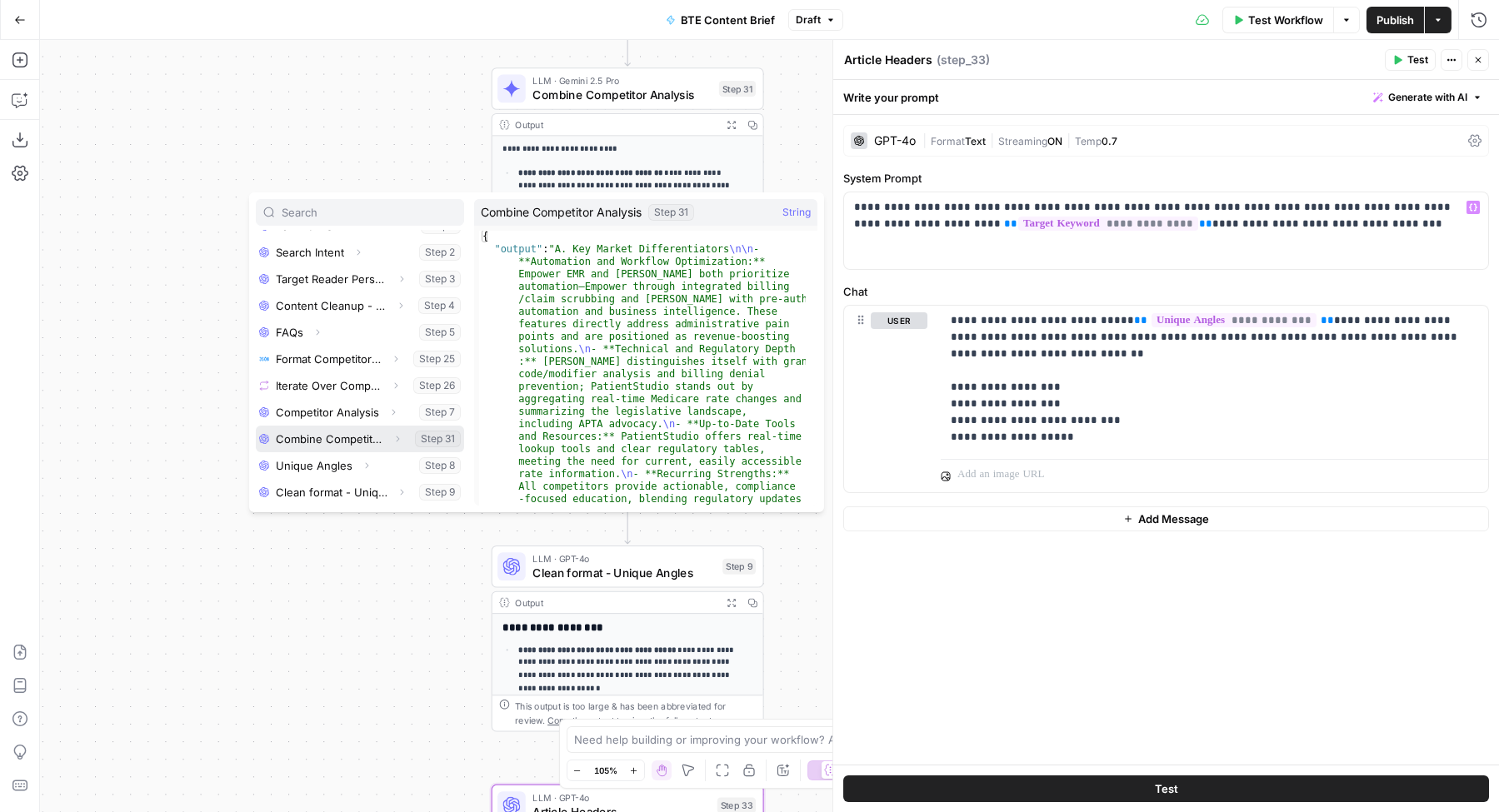
click at [345, 440] on button "Select variable Combine Competitor Analysis" at bounding box center [359, 438] width 208 height 27
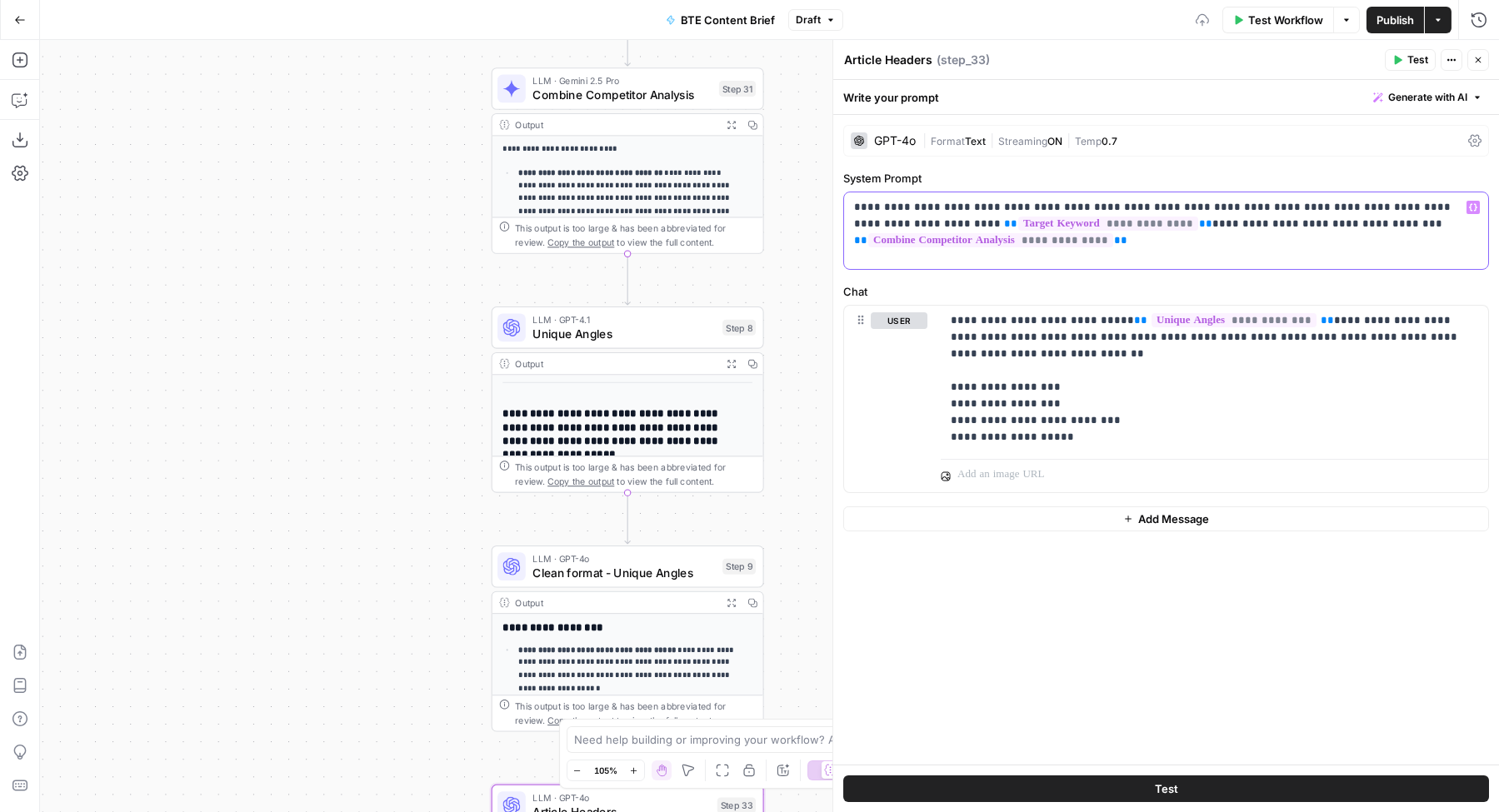
click at [1168, 238] on p "**********" at bounding box center [1166, 224] width 624 height 50
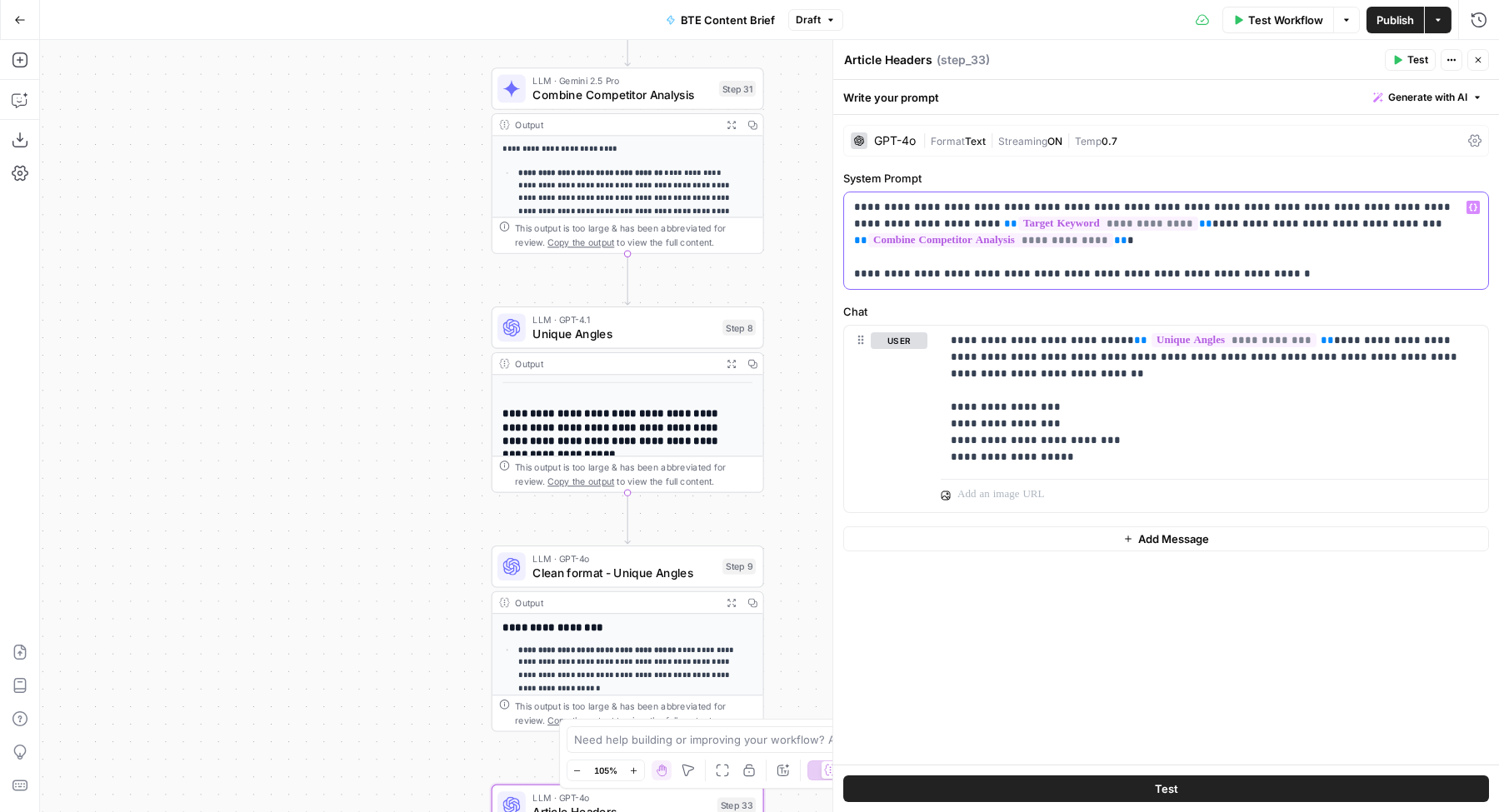
click at [1476, 211] on icon "button" at bounding box center [1473, 208] width 9 height 9
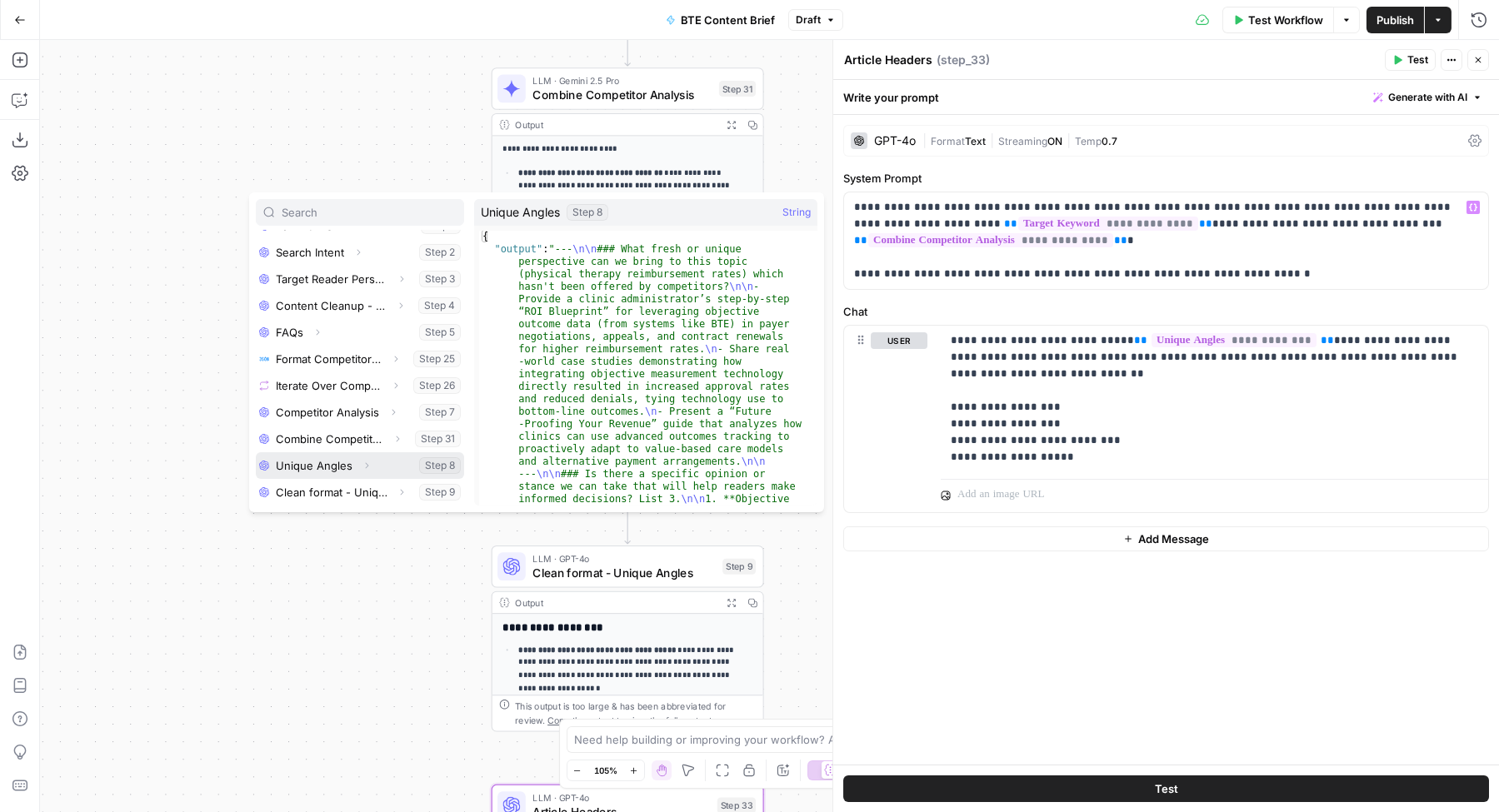
click at [370, 466] on button "Expand" at bounding box center [366, 465] width 22 height 22
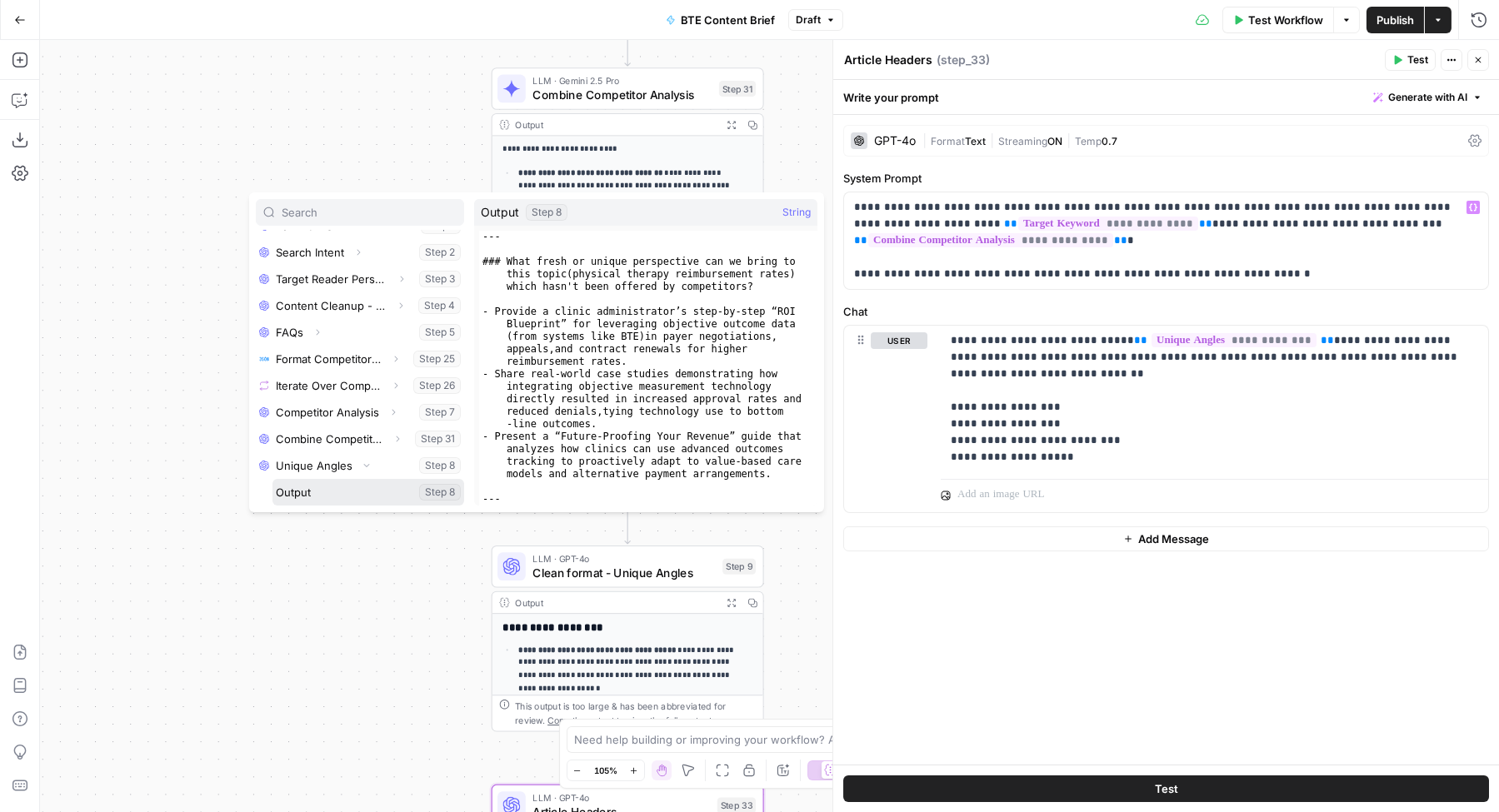
click at [325, 486] on button "Select variable Output" at bounding box center [368, 492] width 192 height 27
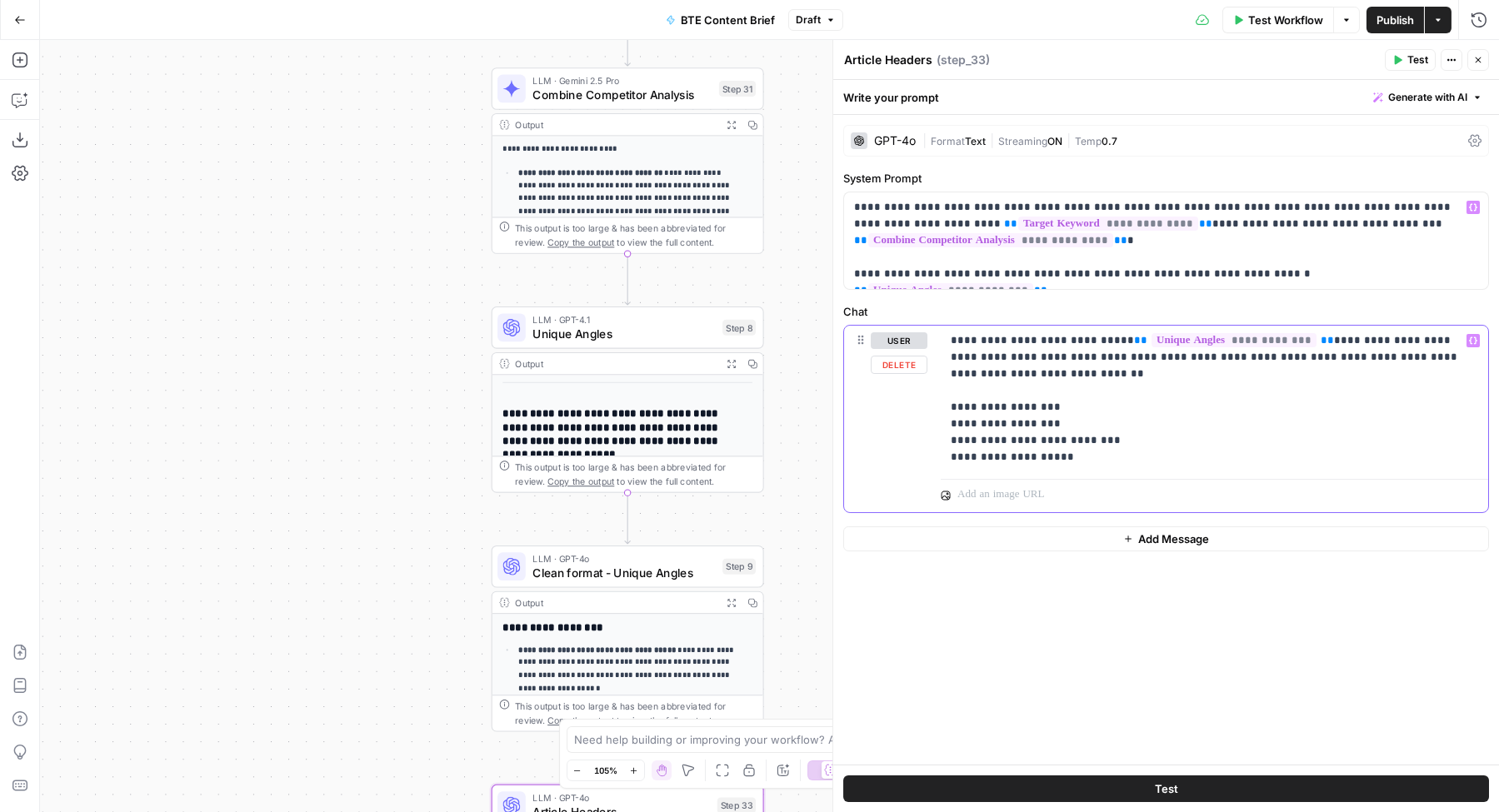
drag, startPoint x: 1055, startPoint y: 462, endPoint x: 931, endPoint y: 342, distance: 172.6
click at [931, 342] on div "**********" at bounding box center [1166, 419] width 644 height 186
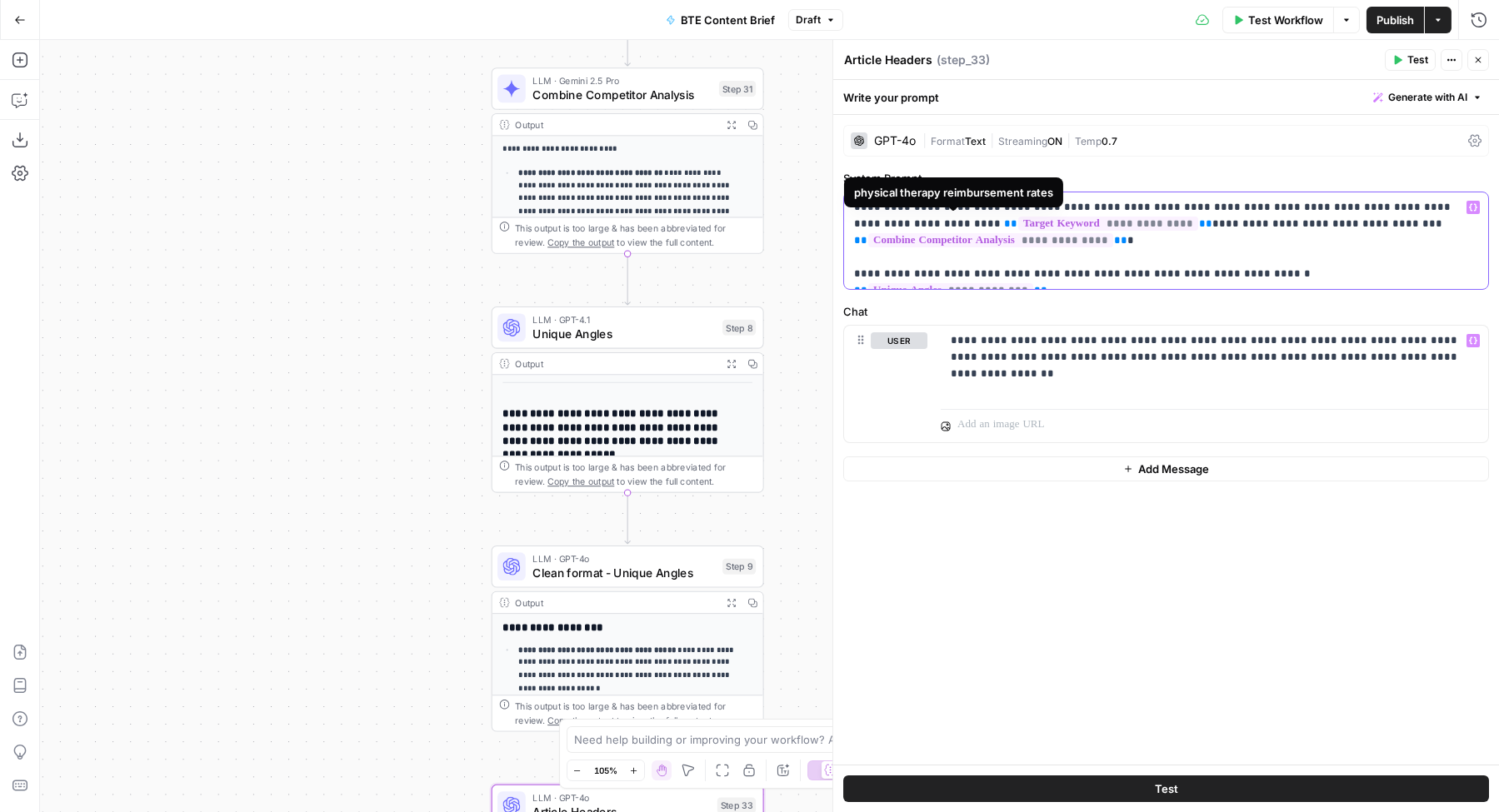
click at [1018, 219] on span "**********" at bounding box center [1108, 223] width 180 height 14
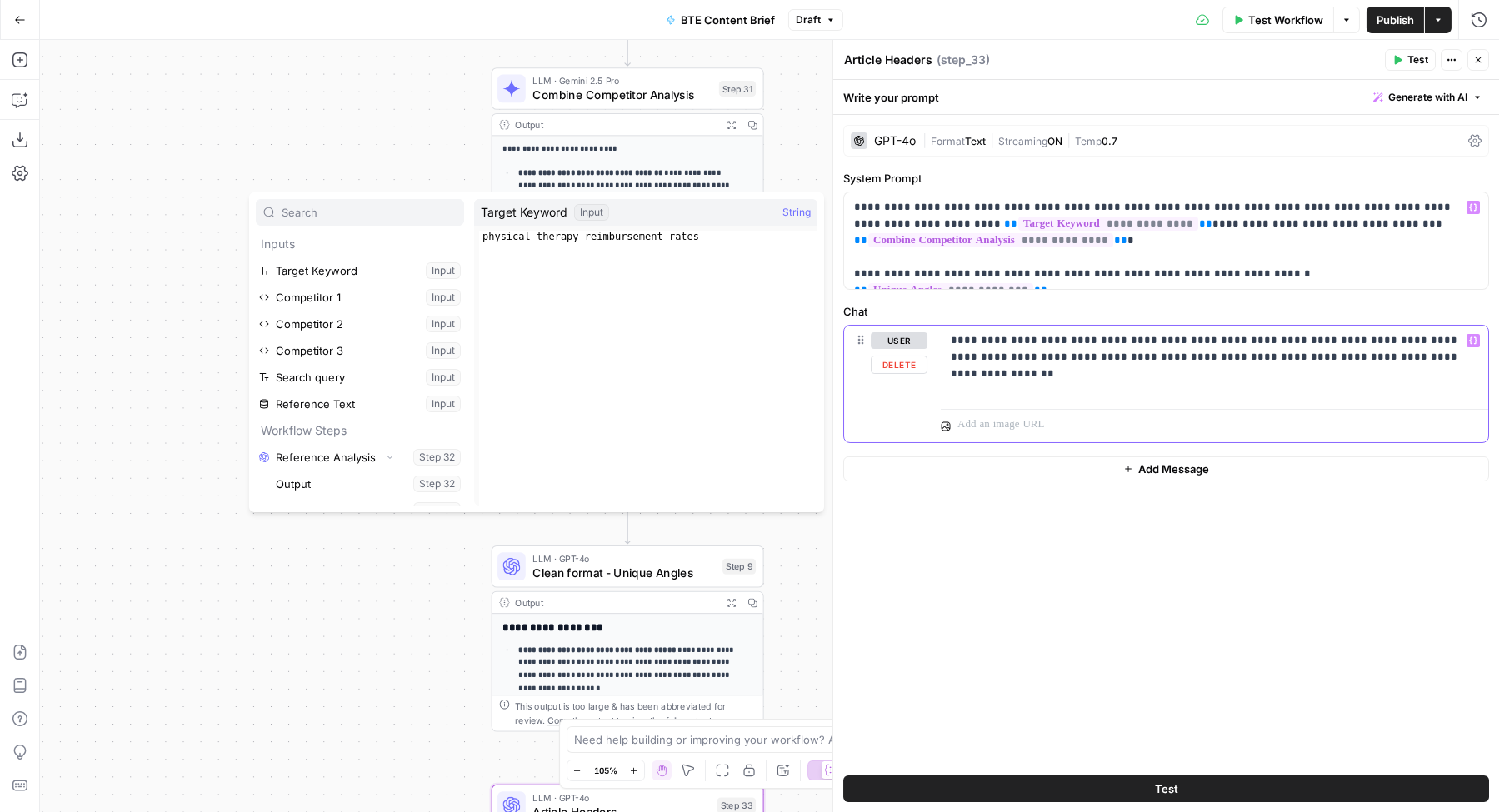
click at [1471, 338] on icon "button" at bounding box center [1473, 341] width 9 height 9
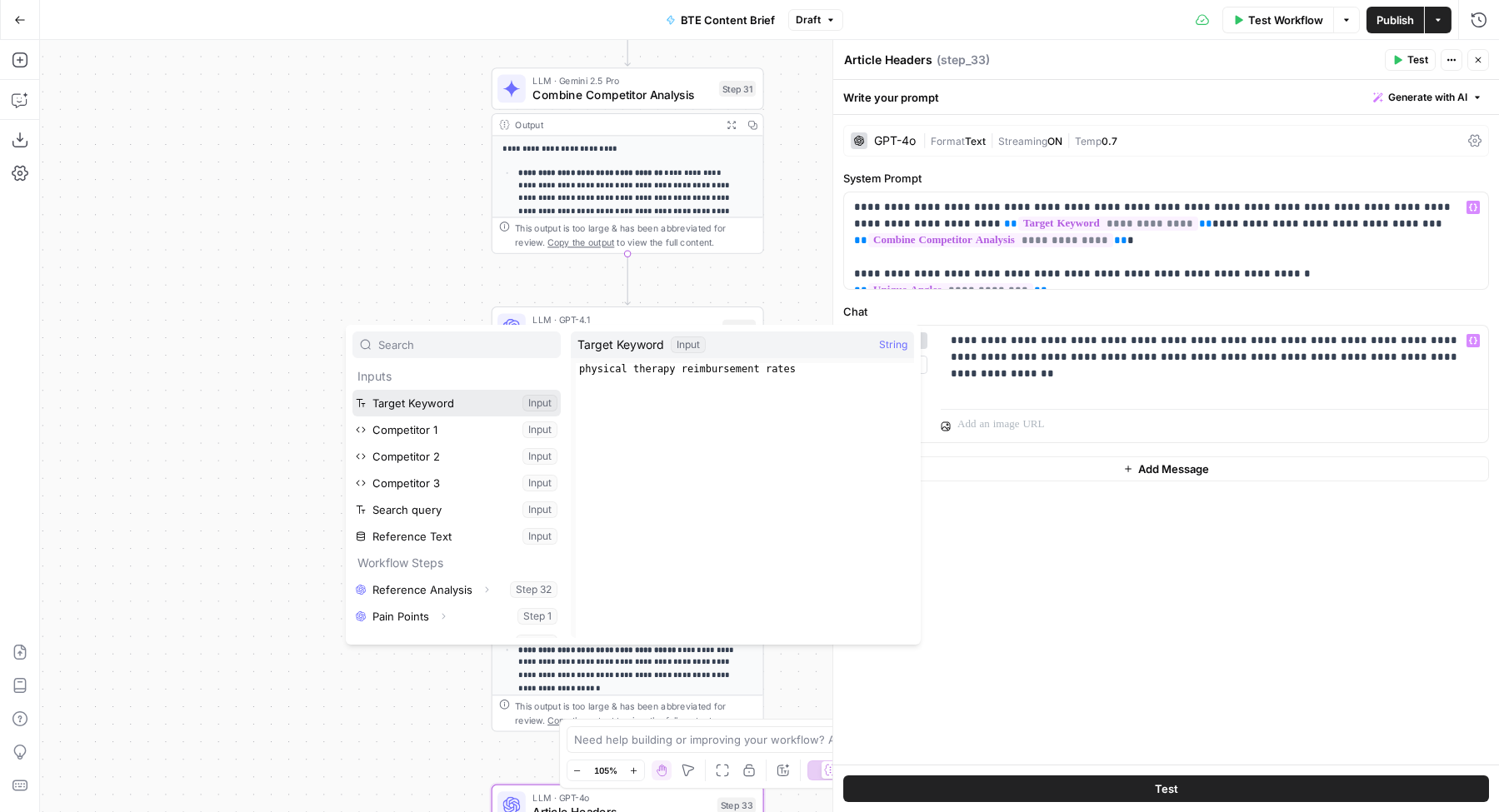
click at [441, 400] on button "Select variable Target Keyword" at bounding box center [456, 403] width 208 height 27
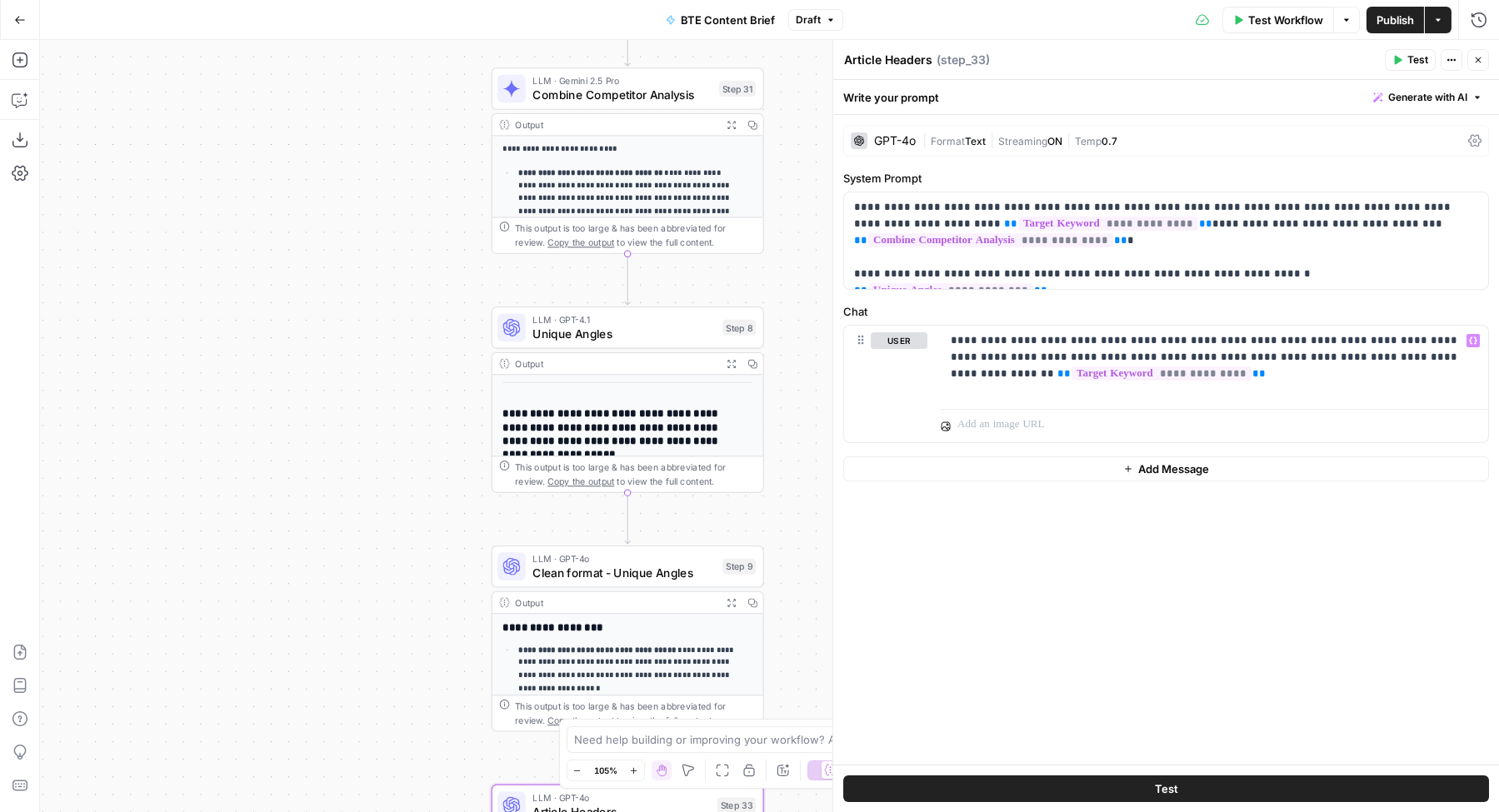
click at [1162, 784] on span "Test" at bounding box center [1166, 789] width 23 height 16
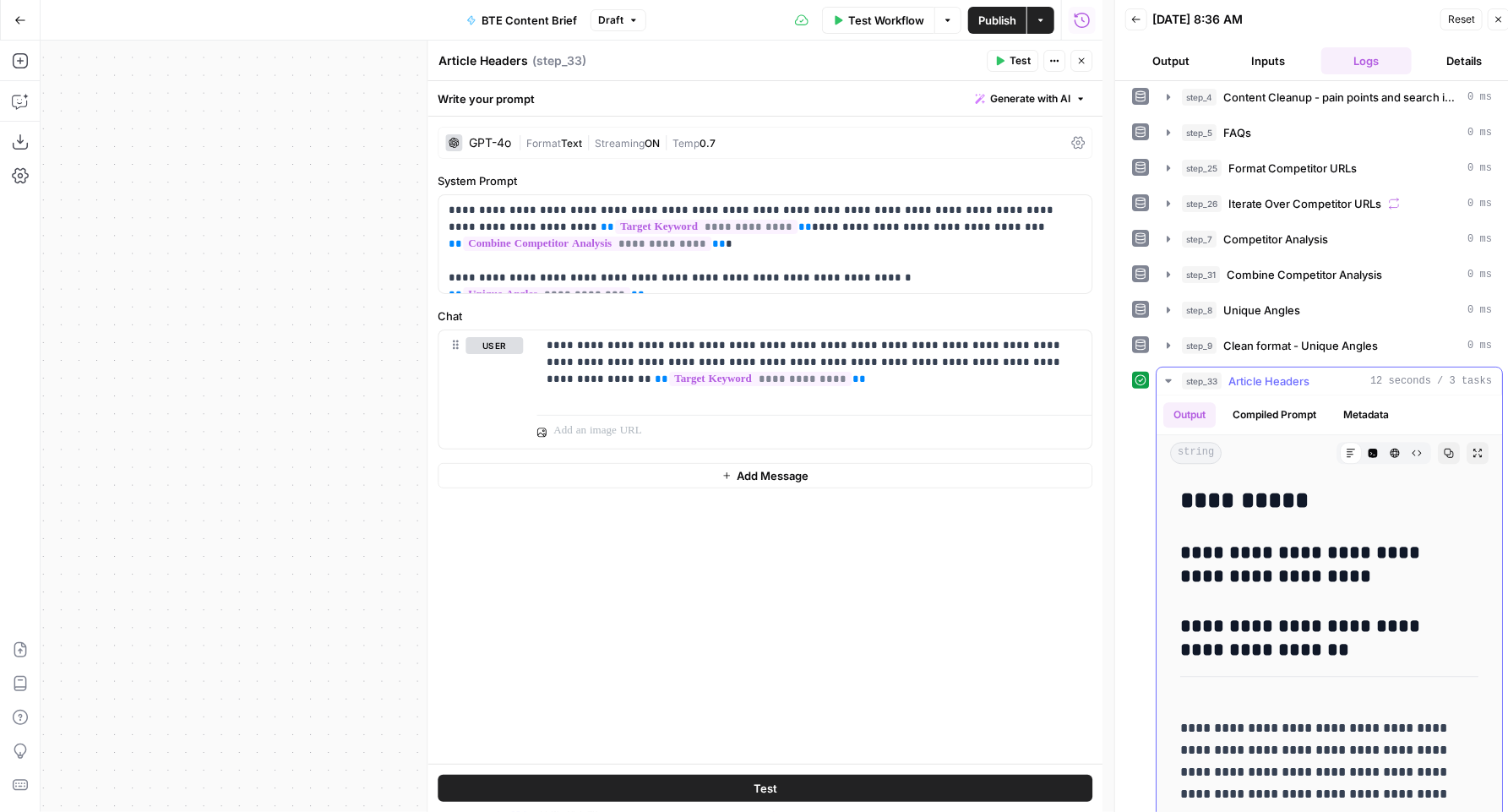
scroll to position [2384, 0]
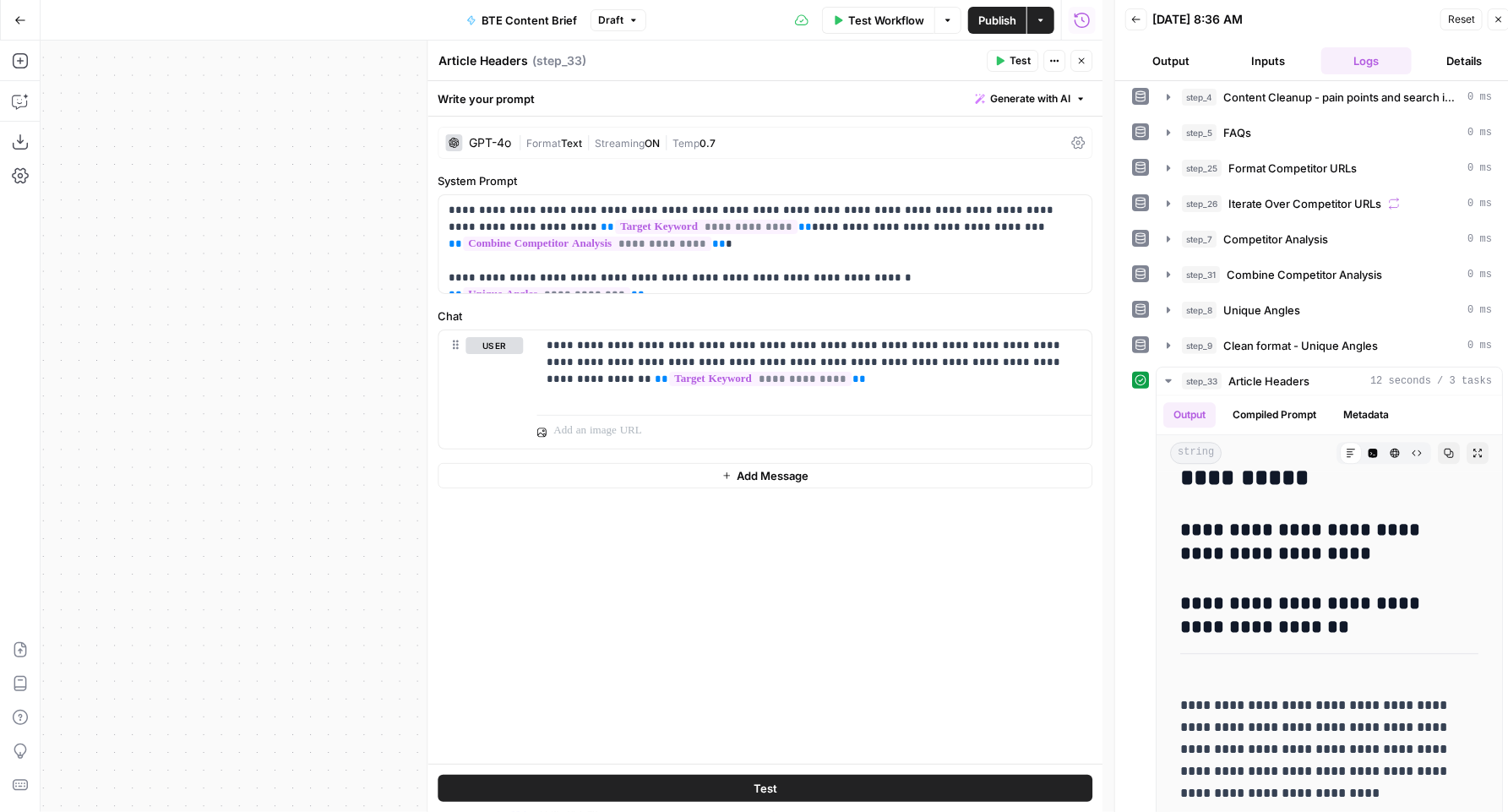
click at [750, 470] on span "Add Message" at bounding box center [773, 475] width 72 height 17
click at [635, 495] on div at bounding box center [814, 499] width 555 height 78
click at [759, 788] on span "Test" at bounding box center [765, 788] width 24 height 17
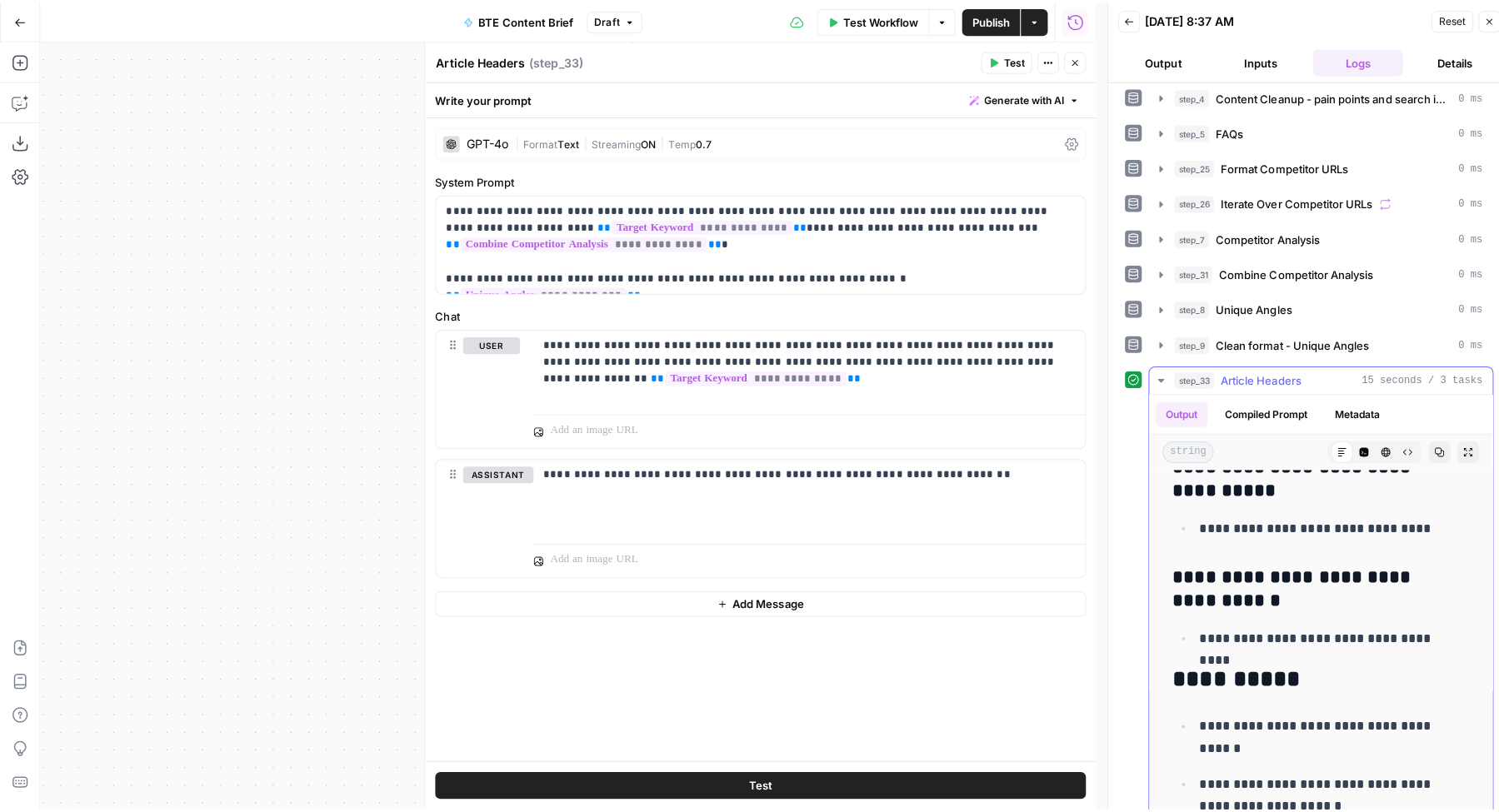
scroll to position [1831, 0]
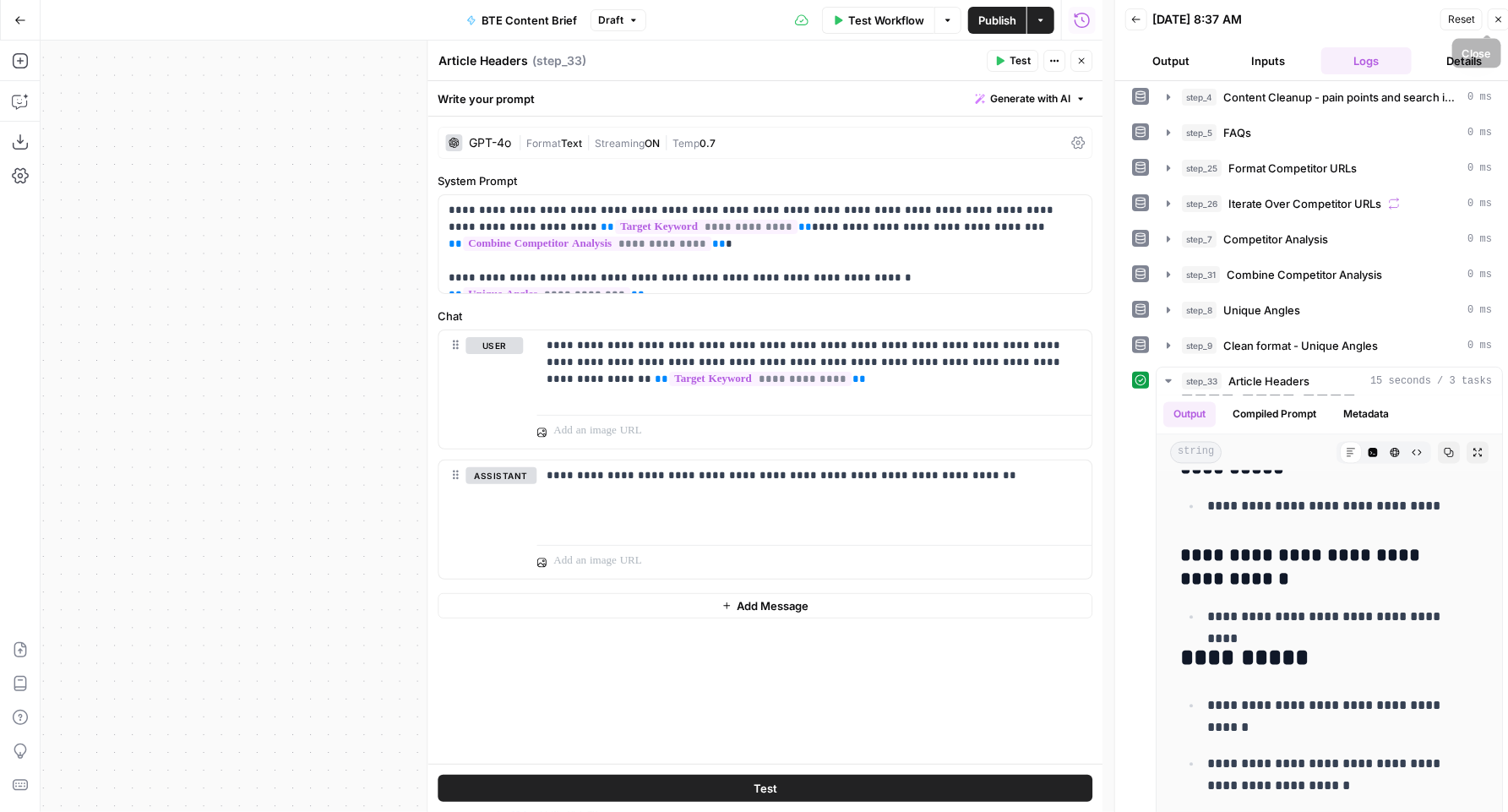
click at [1494, 21] on icon "button" at bounding box center [1499, 19] width 11 height 10
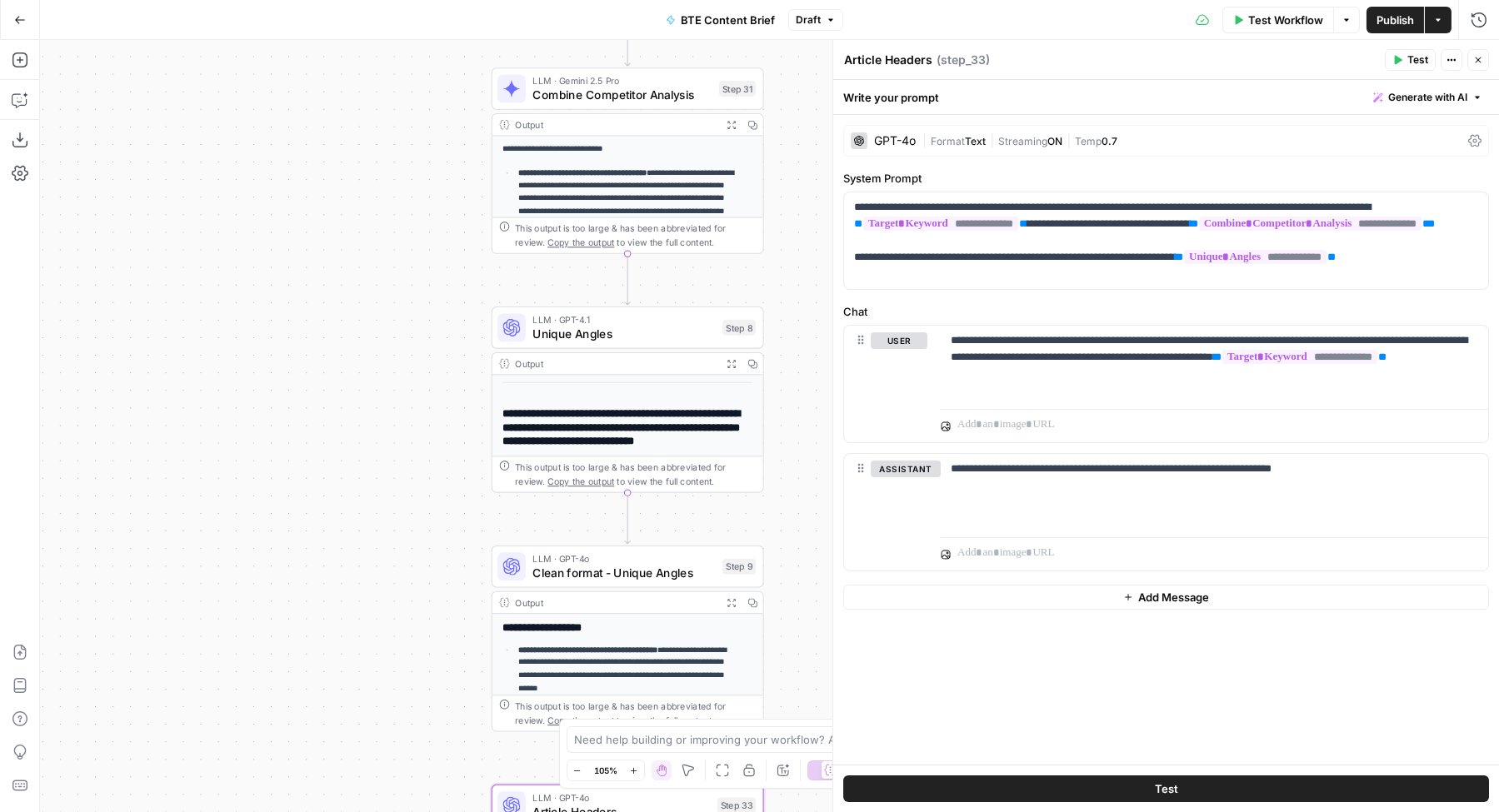
click at [1392, 22] on span "Publish" at bounding box center [1395, 20] width 37 height 16
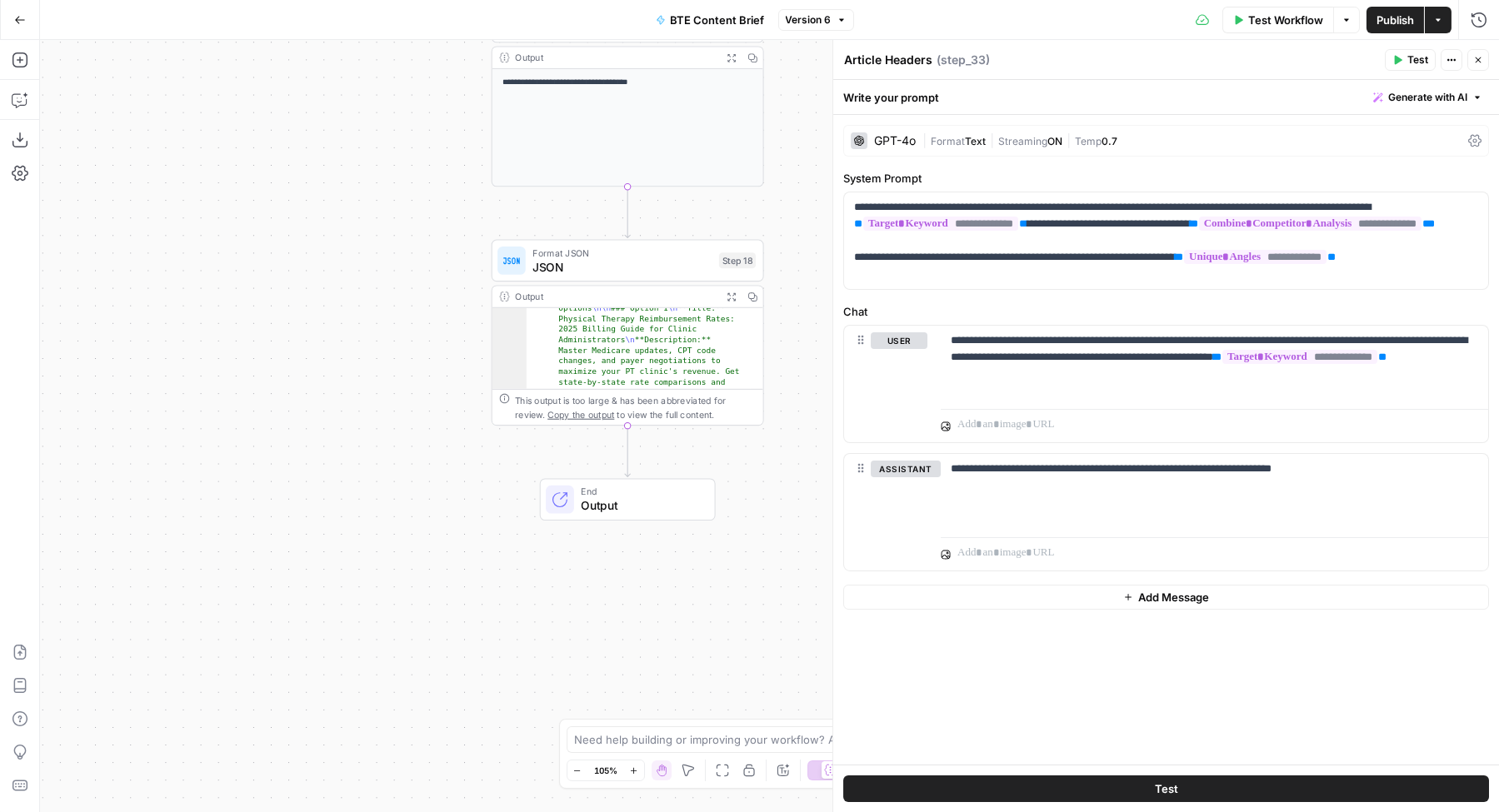
click at [569, 255] on span "Format JSON" at bounding box center [622, 253] width 180 height 14
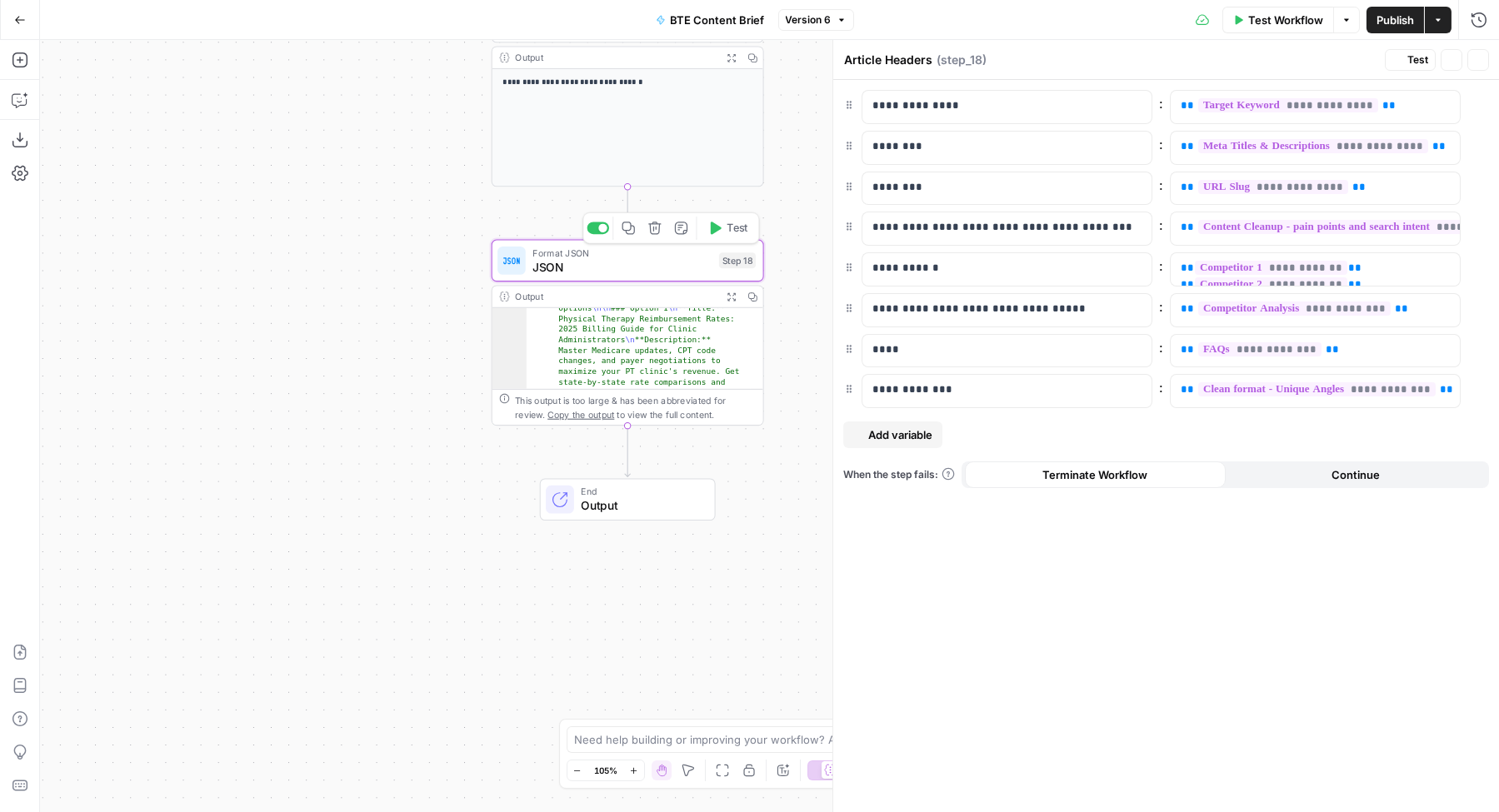
type textarea "JSON"
click at [901, 435] on span "Add variable" at bounding box center [900, 434] width 64 height 16
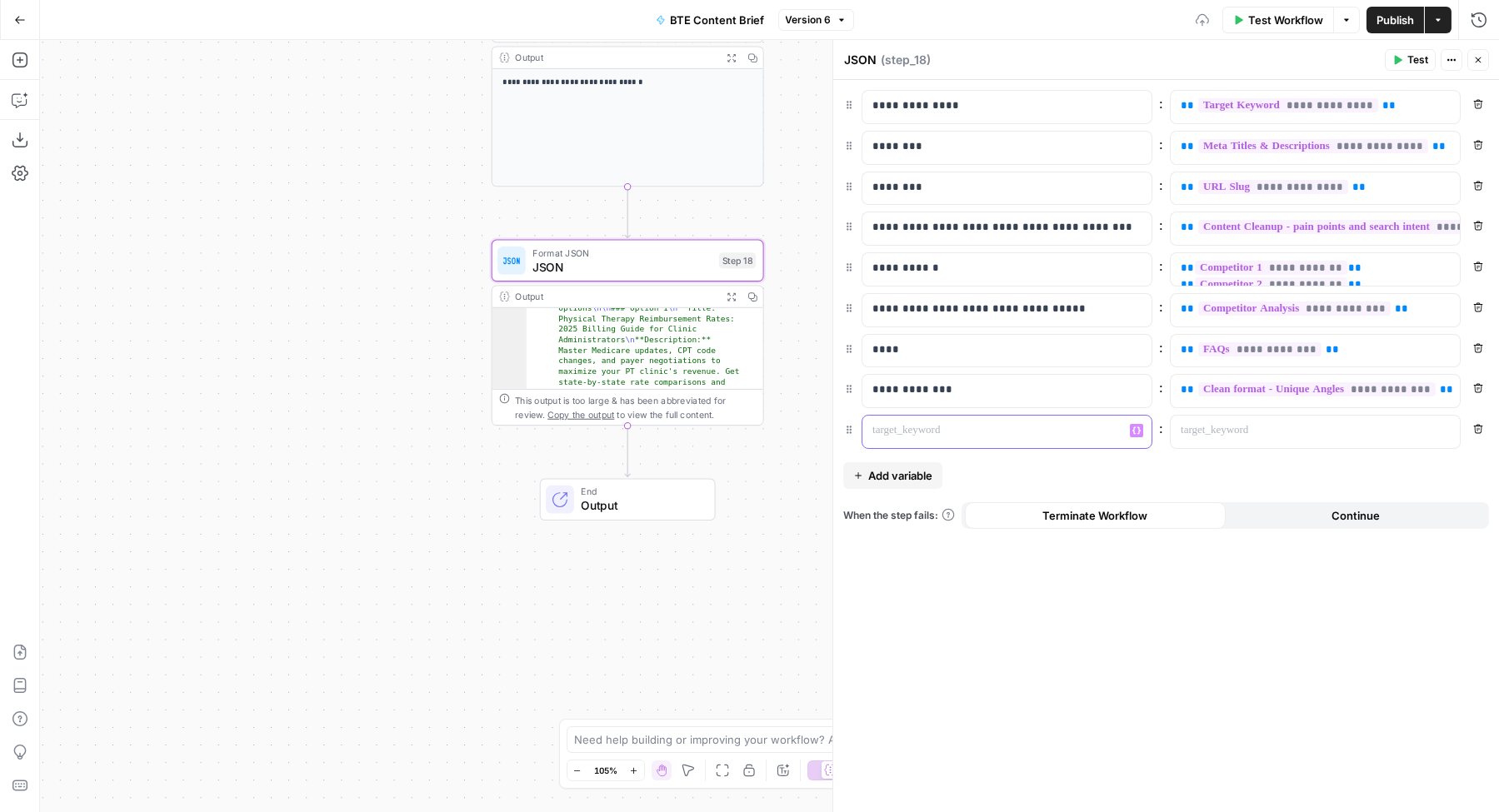
click at [1030, 425] on p at bounding box center [993, 430] width 242 height 16
click at [1445, 432] on icon "button" at bounding box center [1445, 431] width 9 height 8
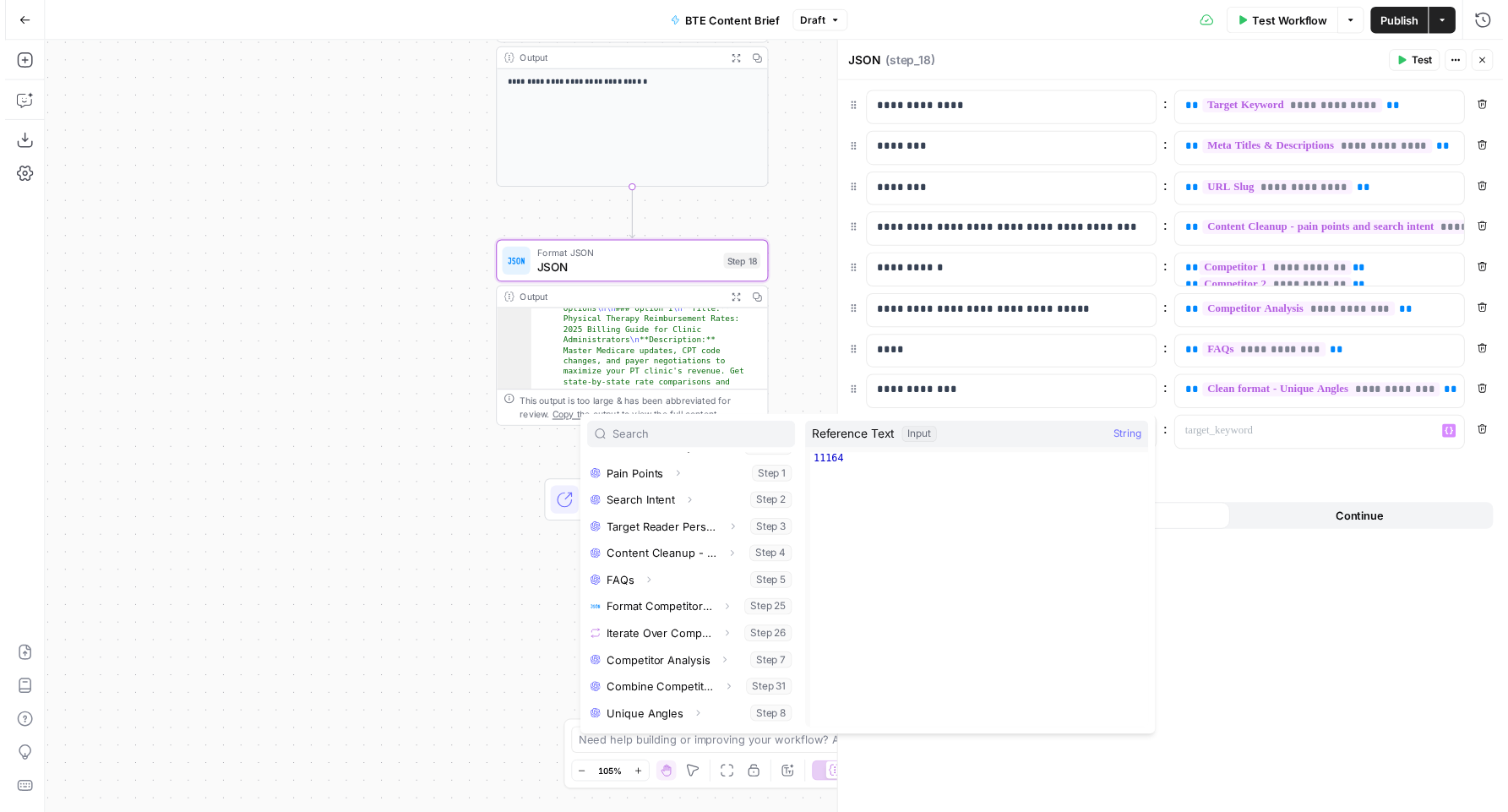
scroll to position [342, 0]
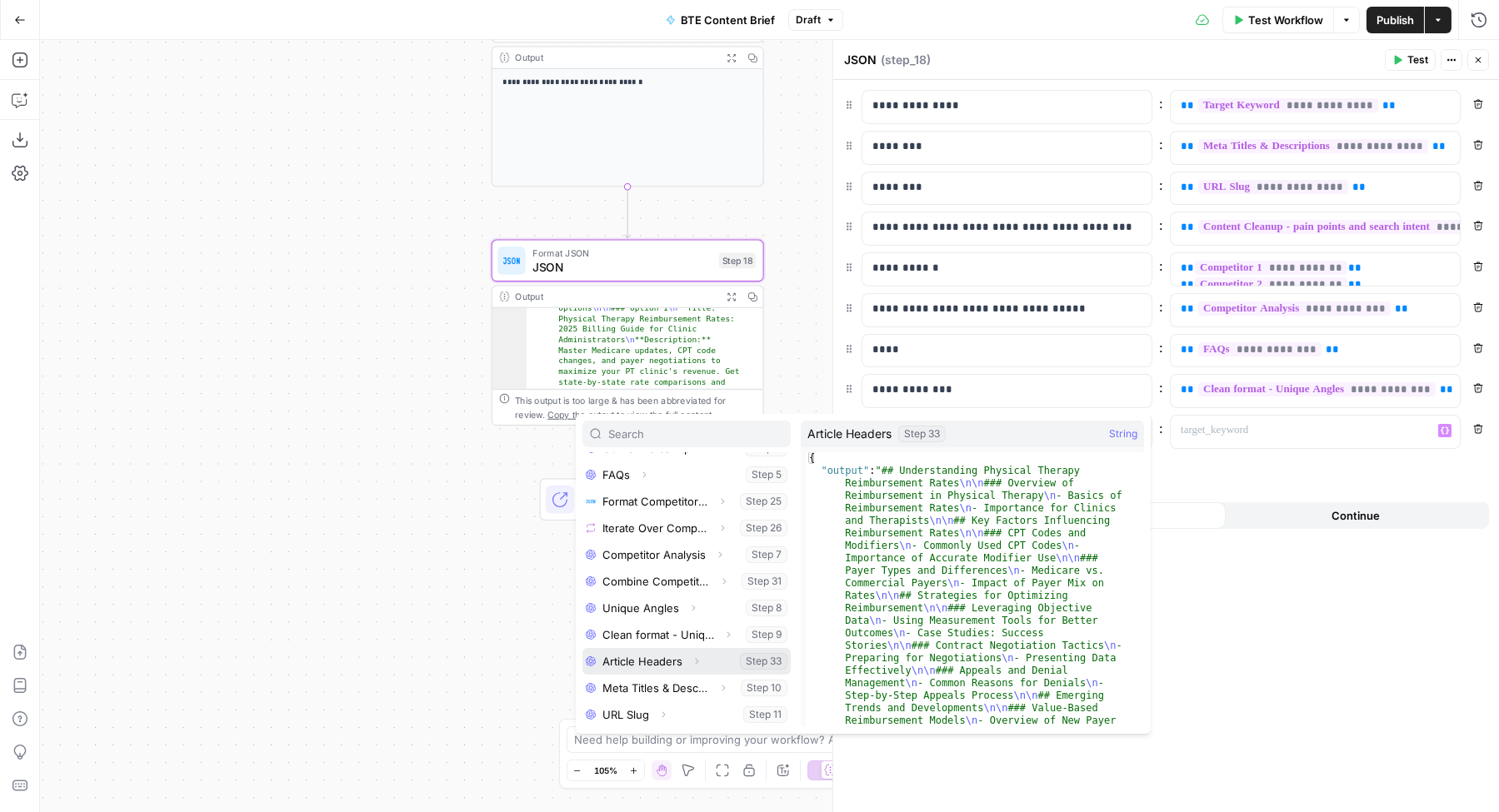
click at [696, 664] on icon "button" at bounding box center [696, 662] width 10 height 10
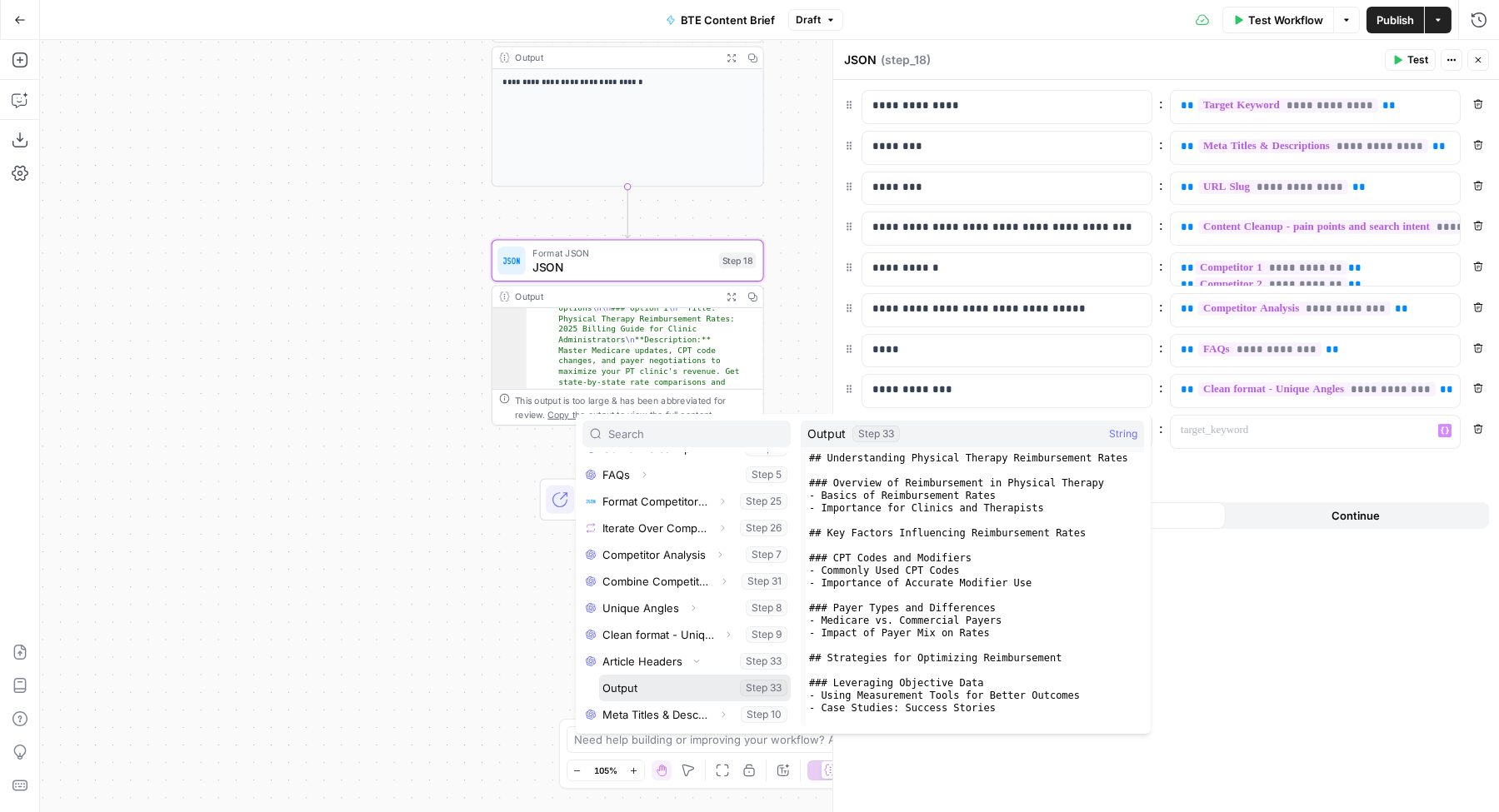
click at [673, 684] on button "Select variable Output" at bounding box center [695, 688] width 192 height 27
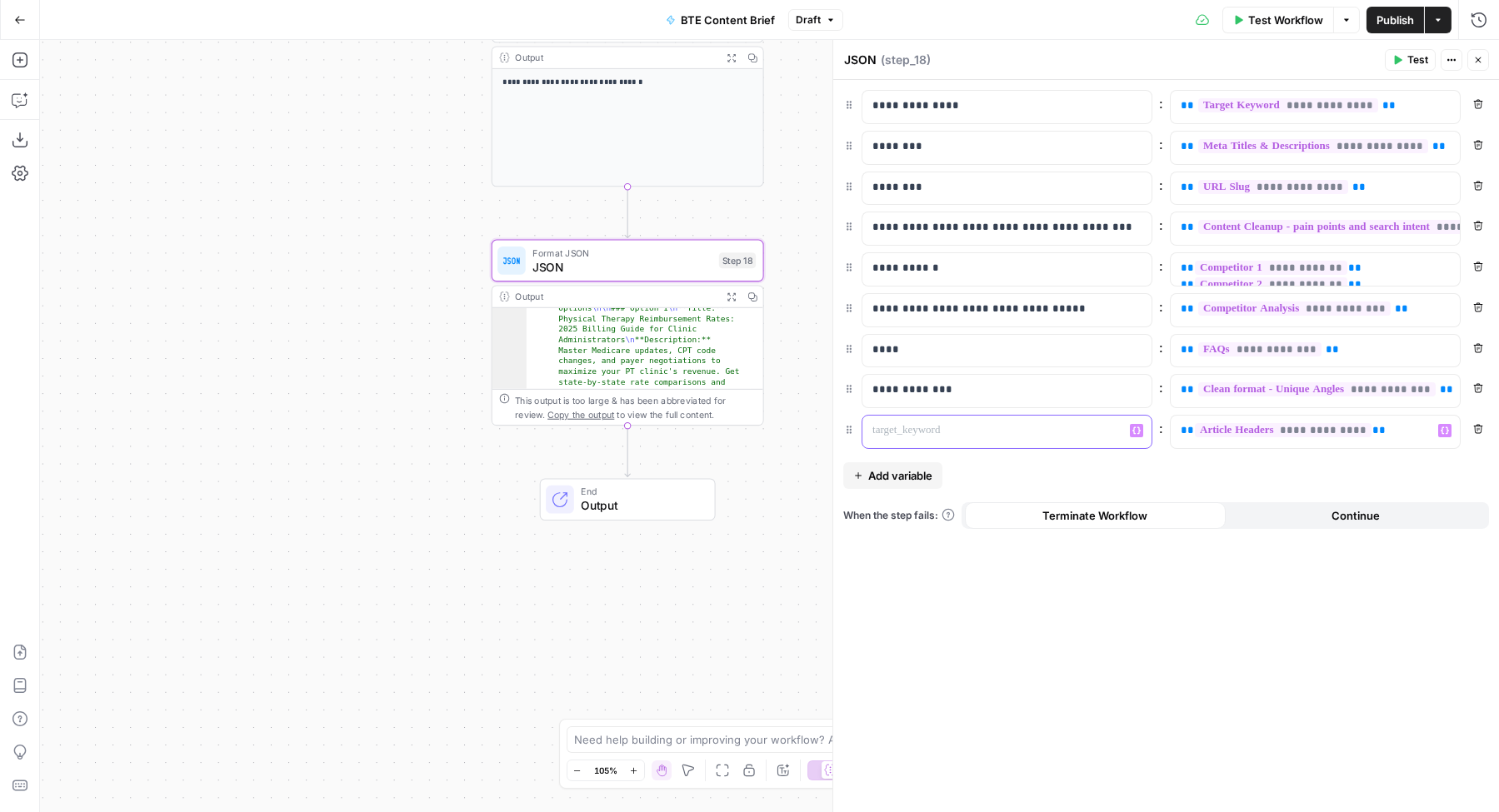
click at [932, 432] on p at bounding box center [993, 430] width 242 height 16
click at [728, 589] on div "**********" at bounding box center [769, 425] width 1458 height 772
click at [720, 585] on div "**********" at bounding box center [769, 425] width 1458 height 772
click at [618, 504] on span "Output" at bounding box center [640, 506] width 119 height 17
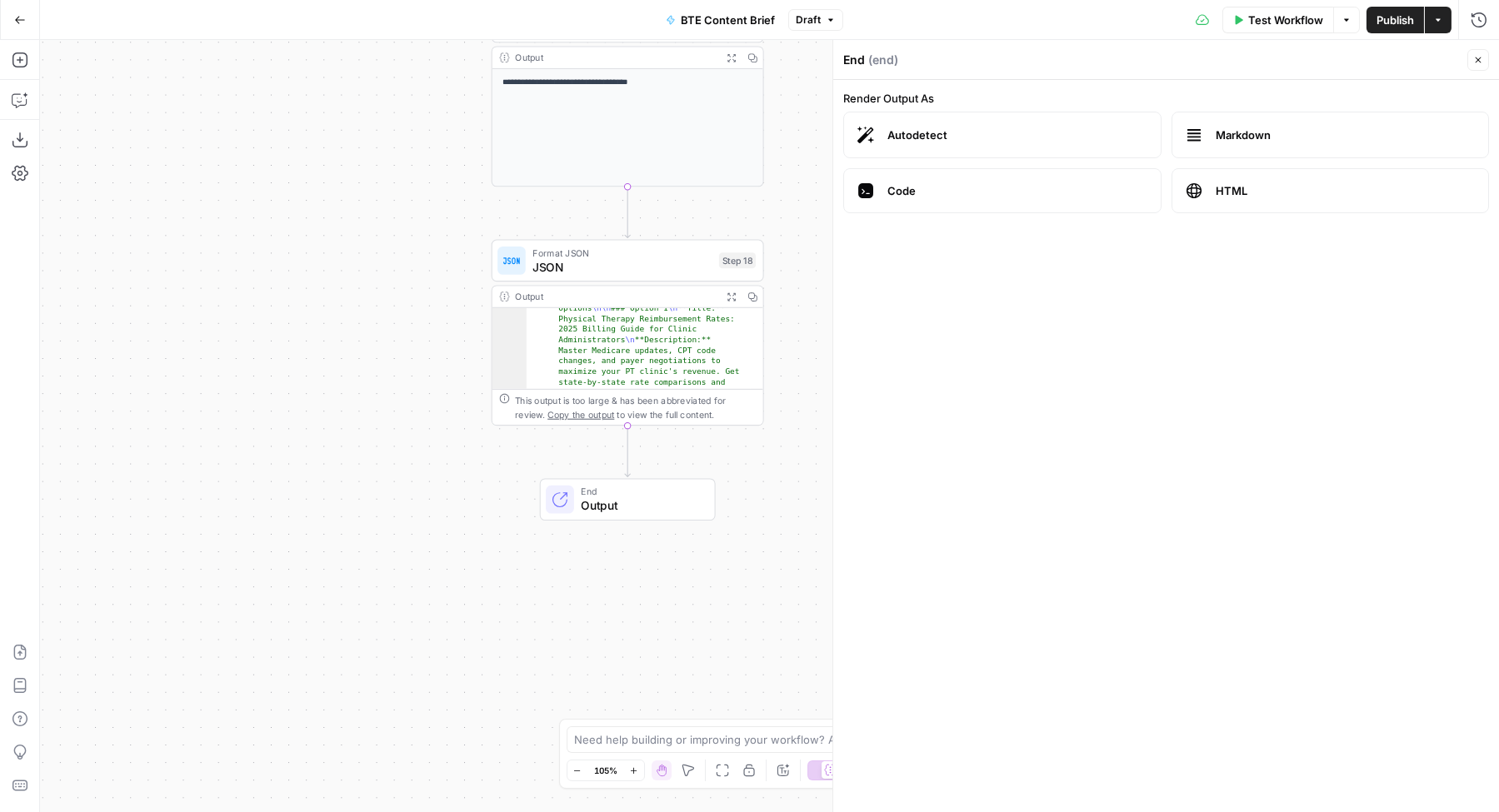
click at [1404, 19] on span "Publish" at bounding box center [1395, 20] width 37 height 16
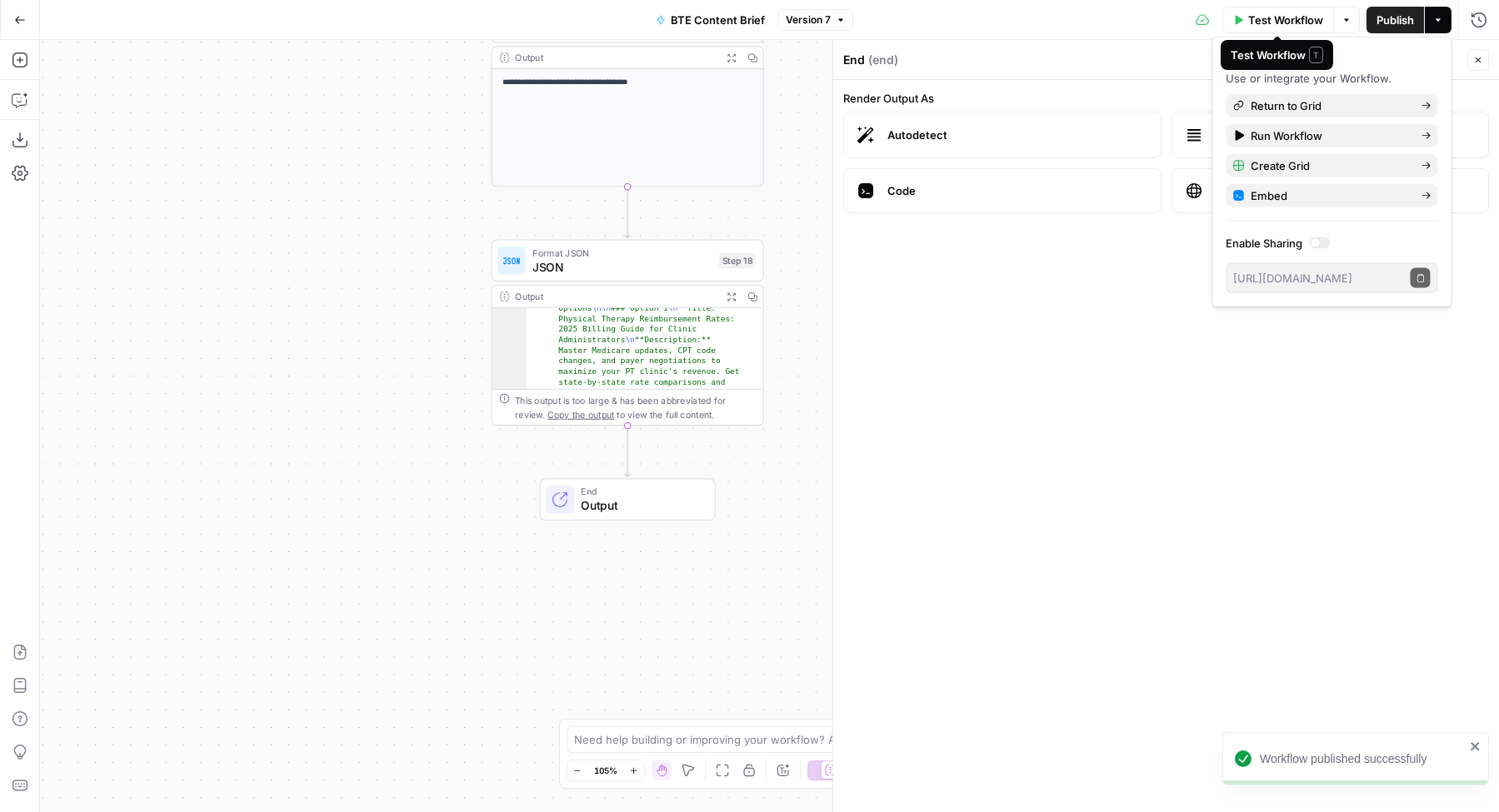
click at [1477, 63] on icon "button" at bounding box center [1478, 60] width 10 height 10
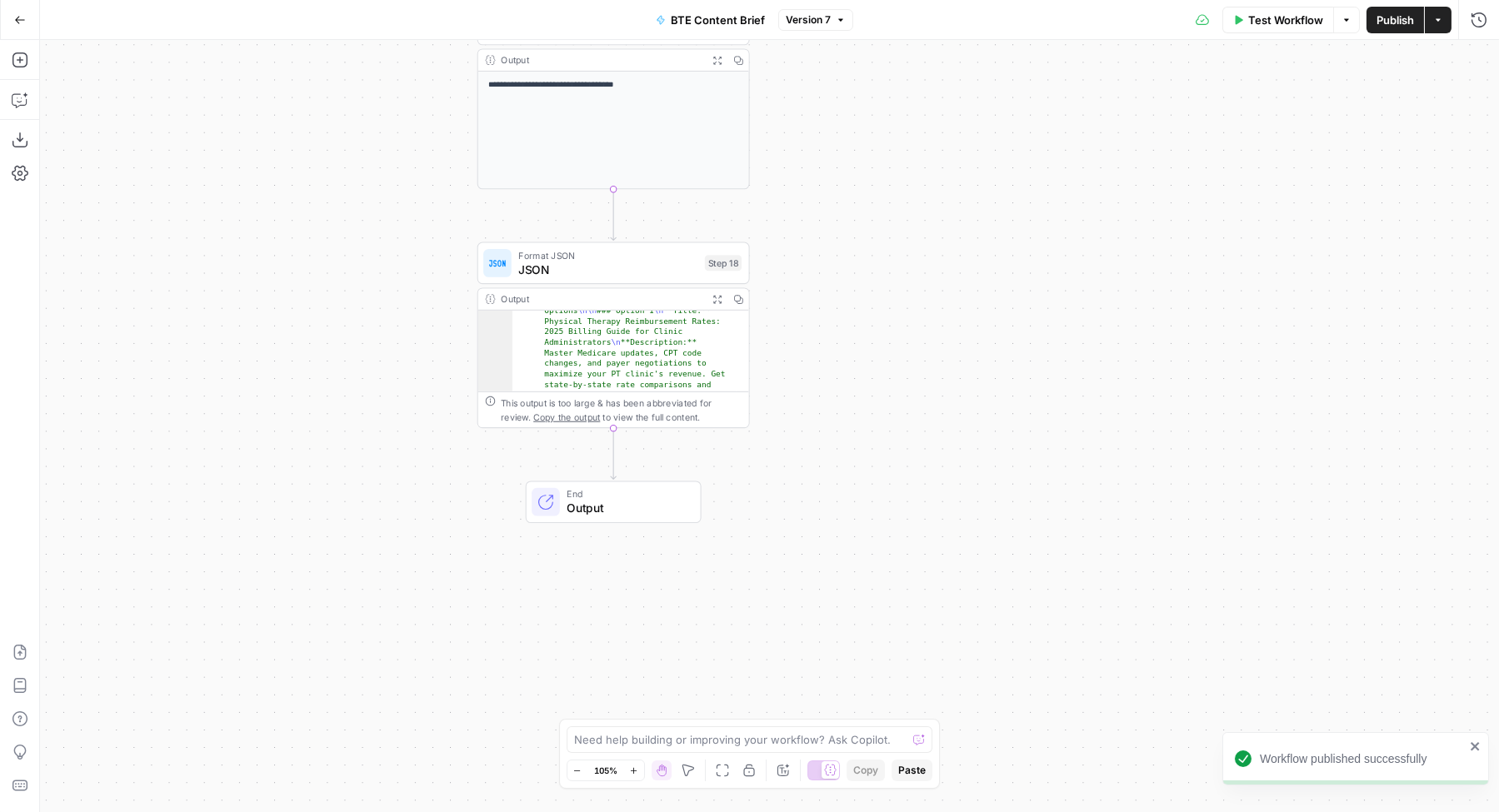
drag, startPoint x: 930, startPoint y: 406, endPoint x: 914, endPoint y: 412, distance: 17.1
click at [914, 412] on div "**********" at bounding box center [769, 425] width 1458 height 772
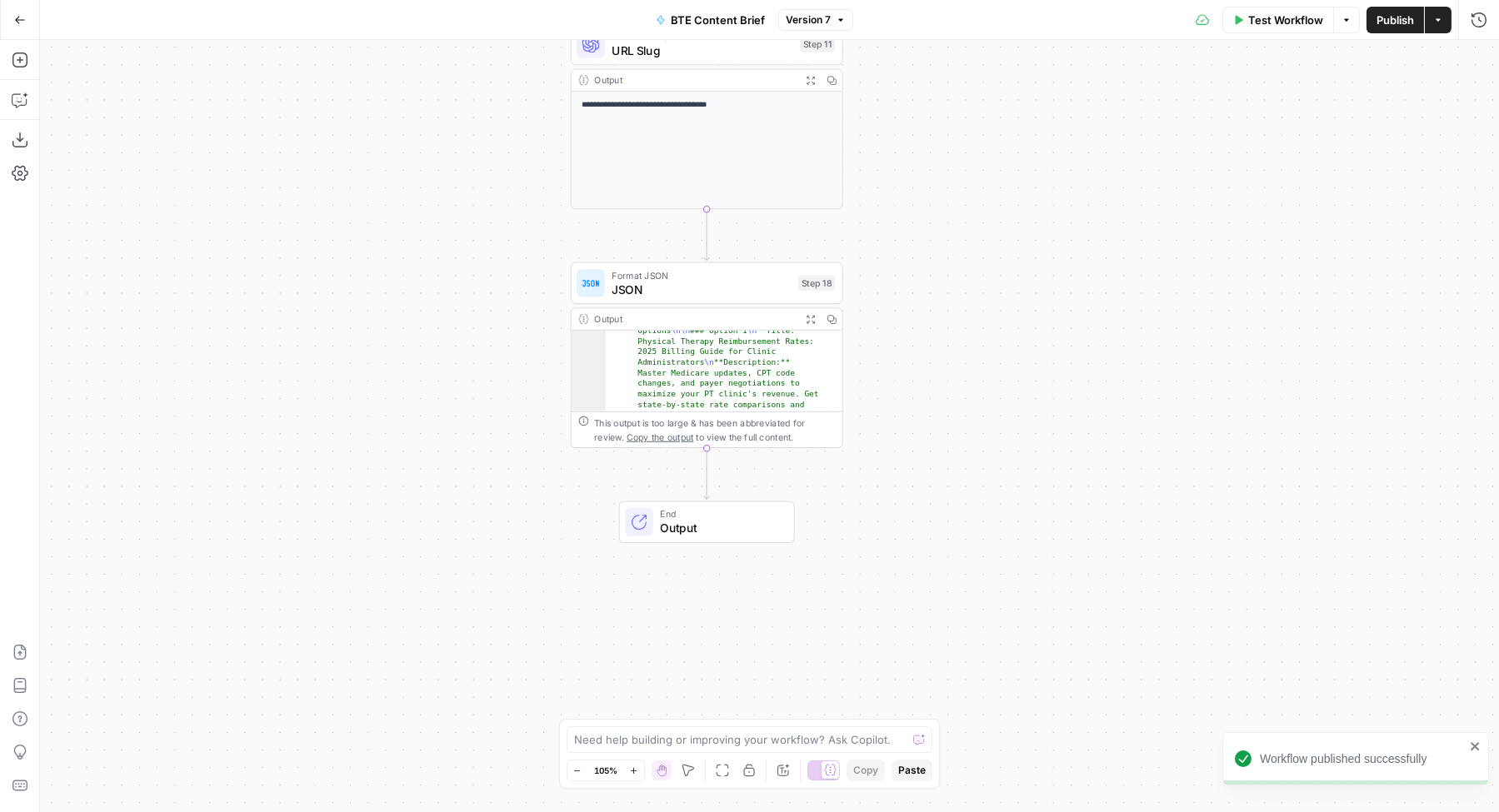
drag, startPoint x: 348, startPoint y: 513, endPoint x: 461, endPoint y: 525, distance: 113.6
click at [461, 525] on div "**********" at bounding box center [769, 425] width 1458 height 772
click at [664, 287] on span "JSON" at bounding box center [705, 287] width 180 height 17
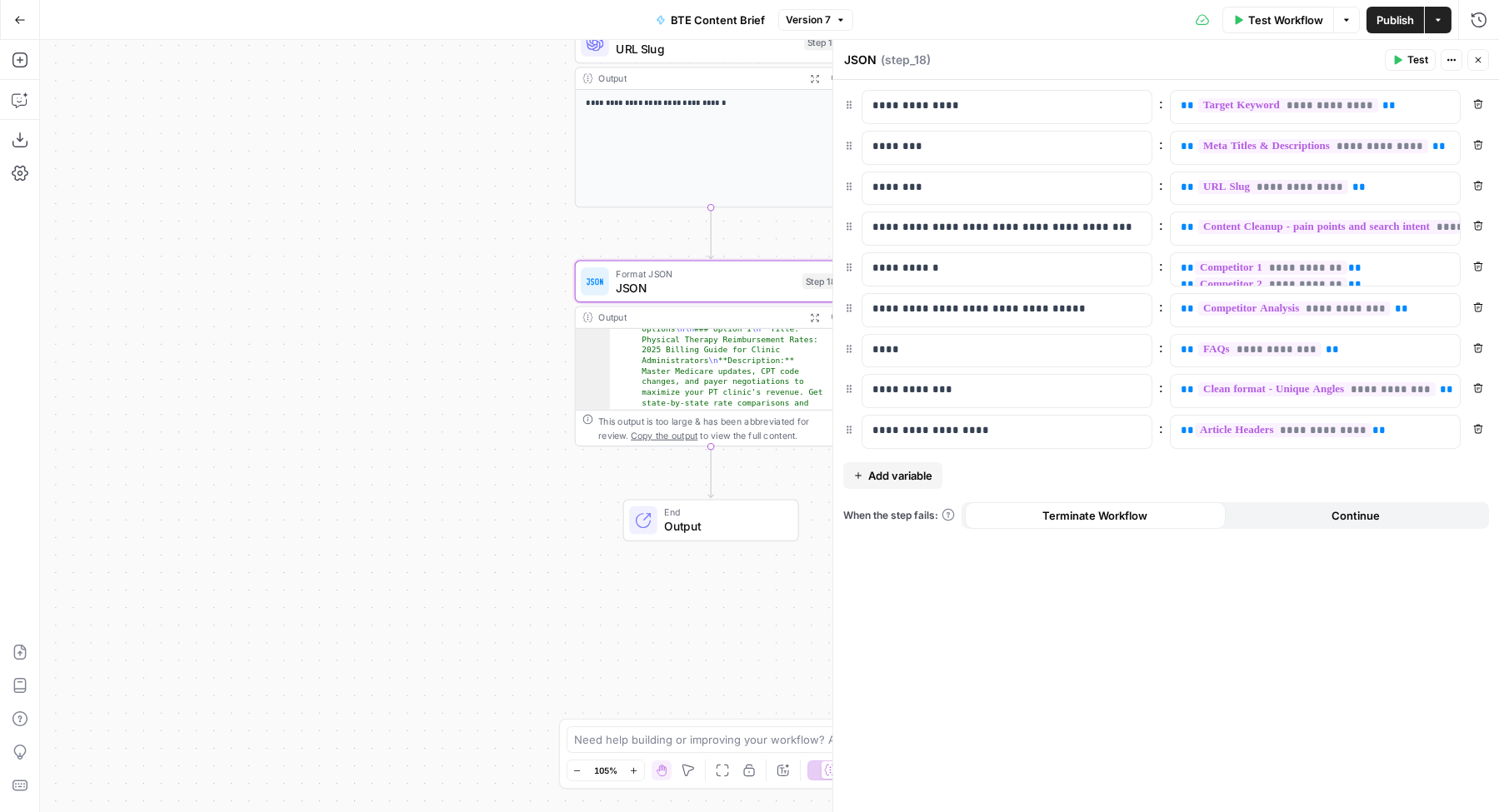
click at [1405, 59] on button "Test" at bounding box center [1409, 60] width 51 height 22
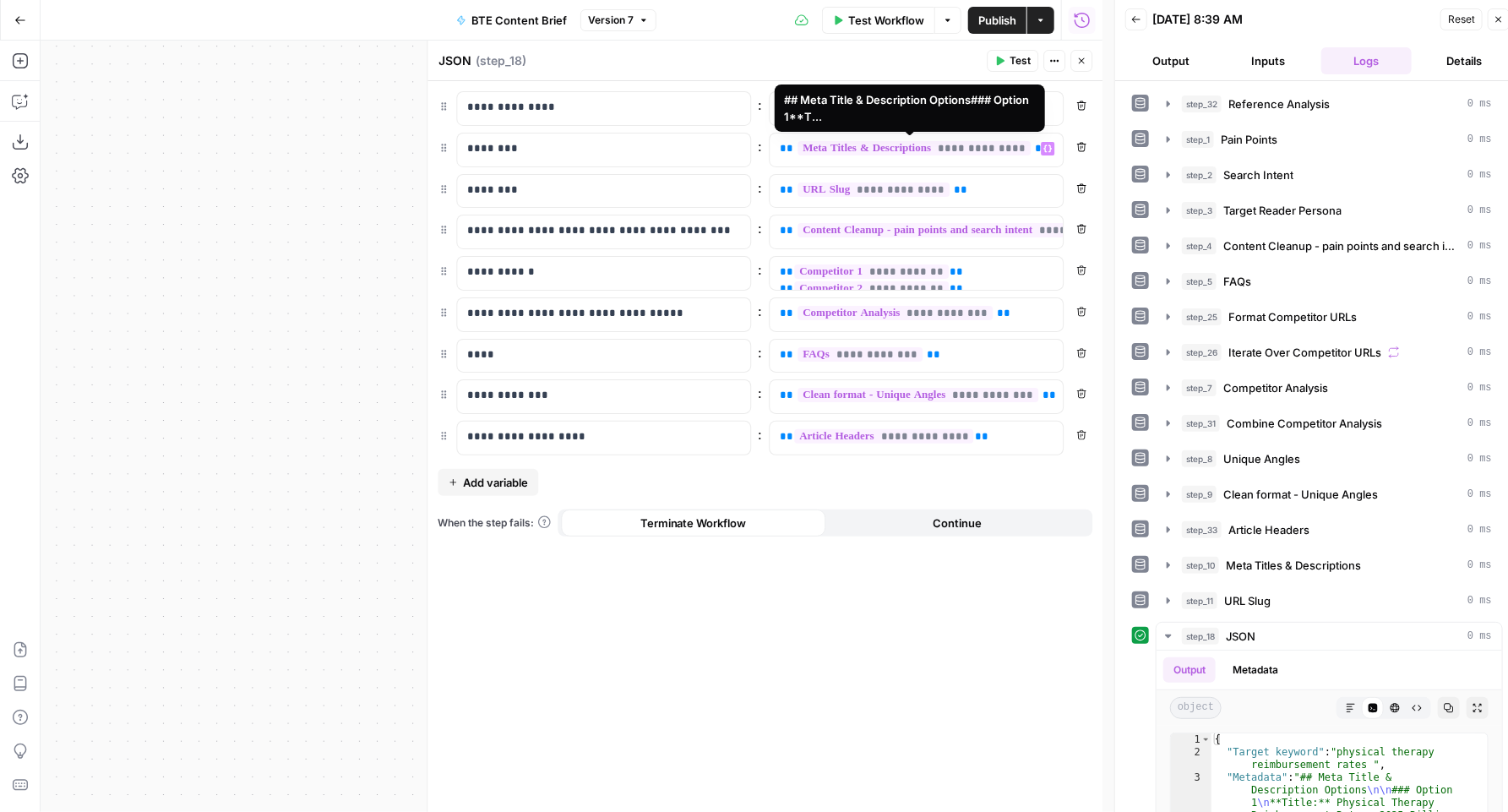
click at [936, 145] on span "**********" at bounding box center [914, 148] width 233 height 14
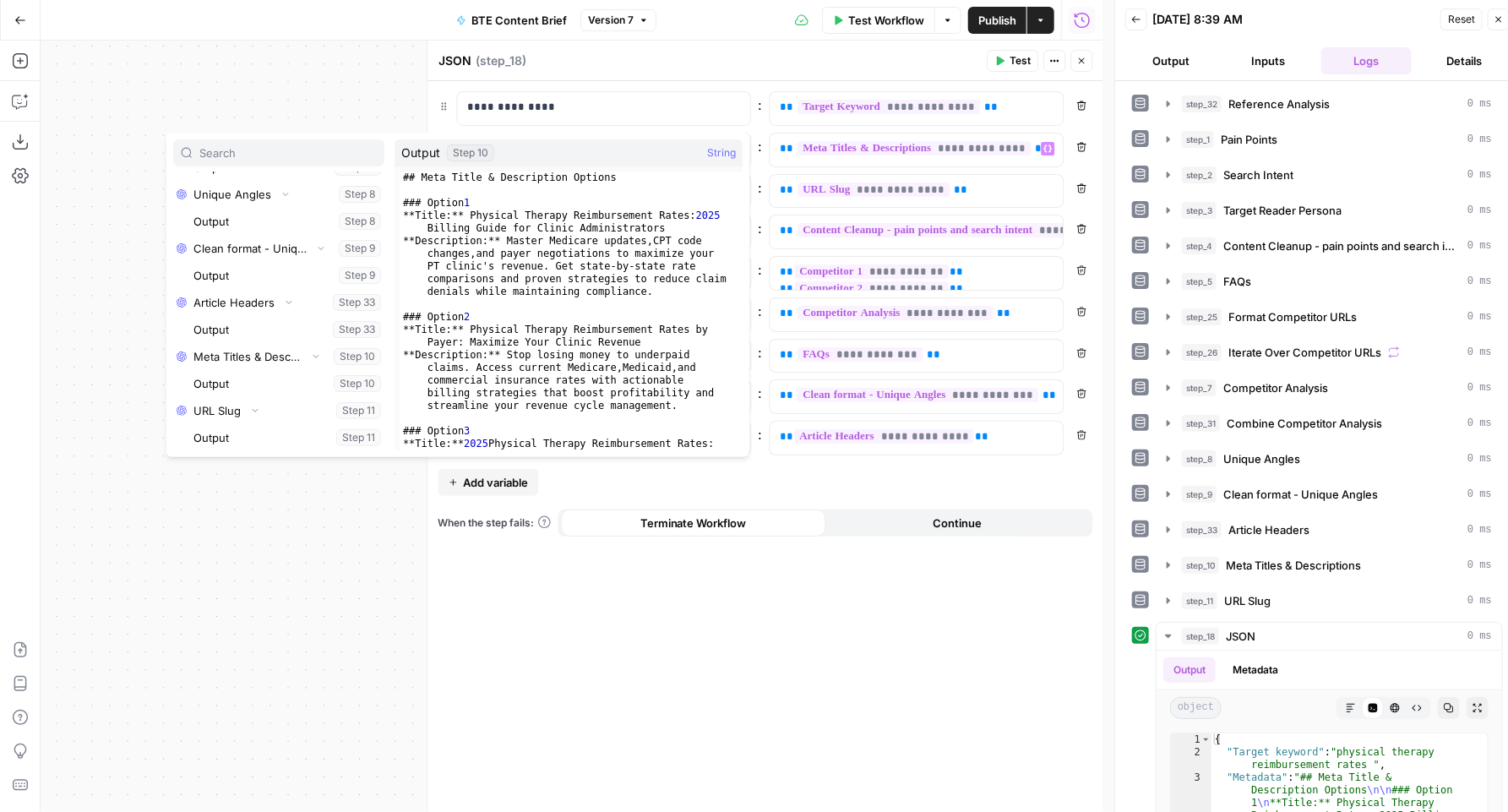
click at [325, 91] on div "**********" at bounding box center [572, 425] width 1063 height 771
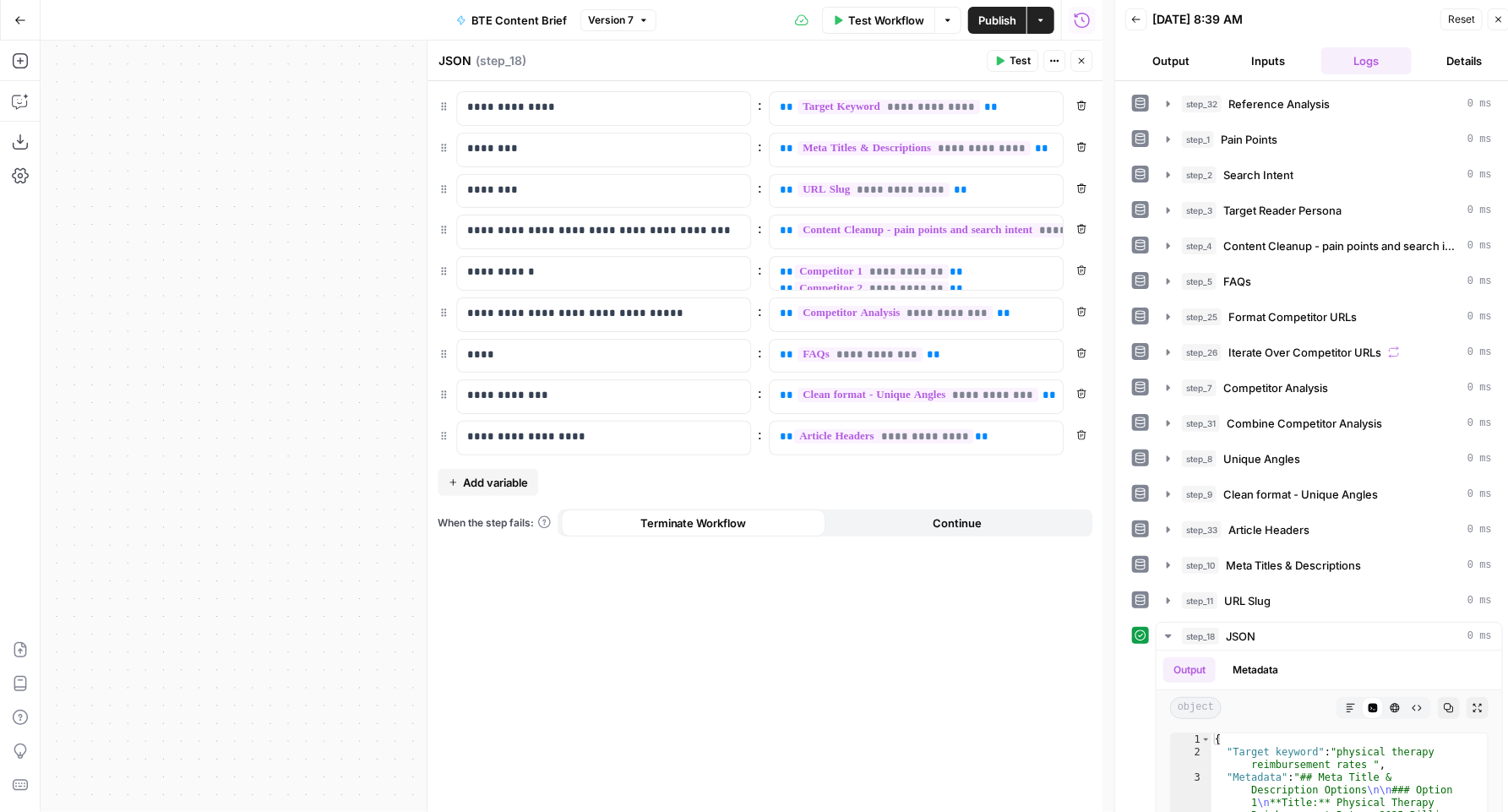
click at [1079, 66] on button "Close" at bounding box center [1081, 60] width 22 height 22
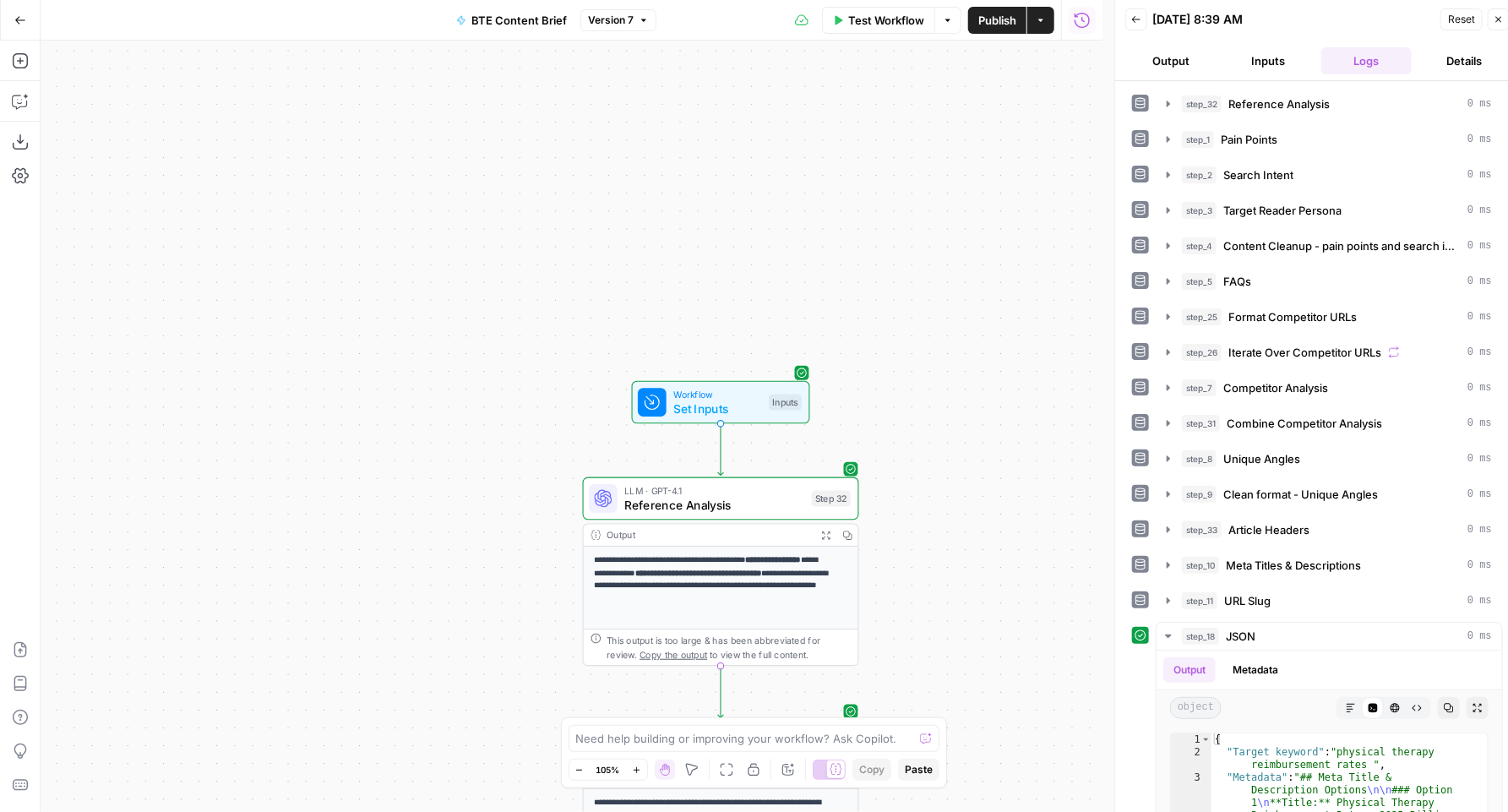
click at [668, 488] on span "LLM · GPT-4.1" at bounding box center [714, 490] width 180 height 14
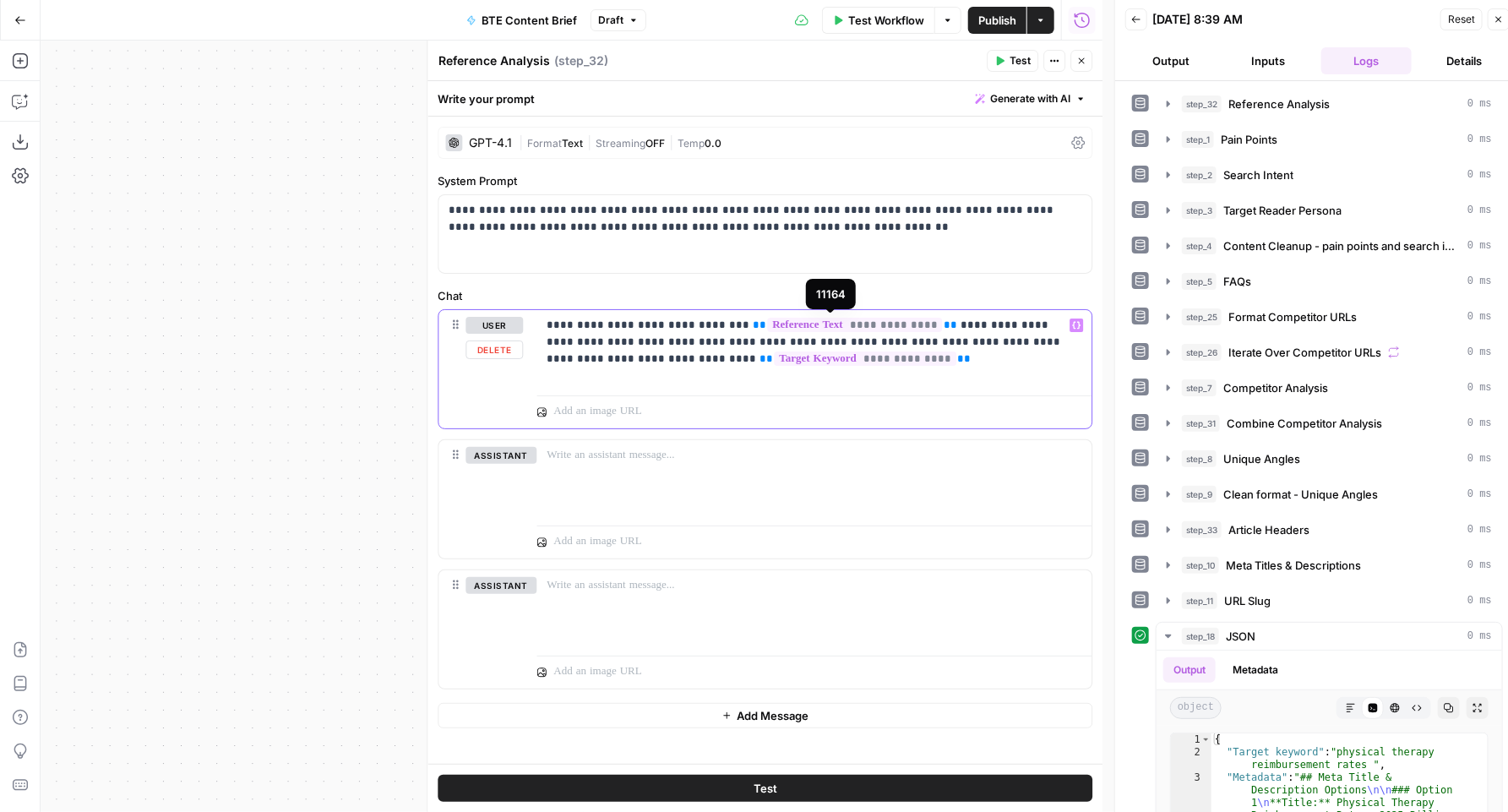
click at [891, 325] on span "**********" at bounding box center [855, 325] width 175 height 14
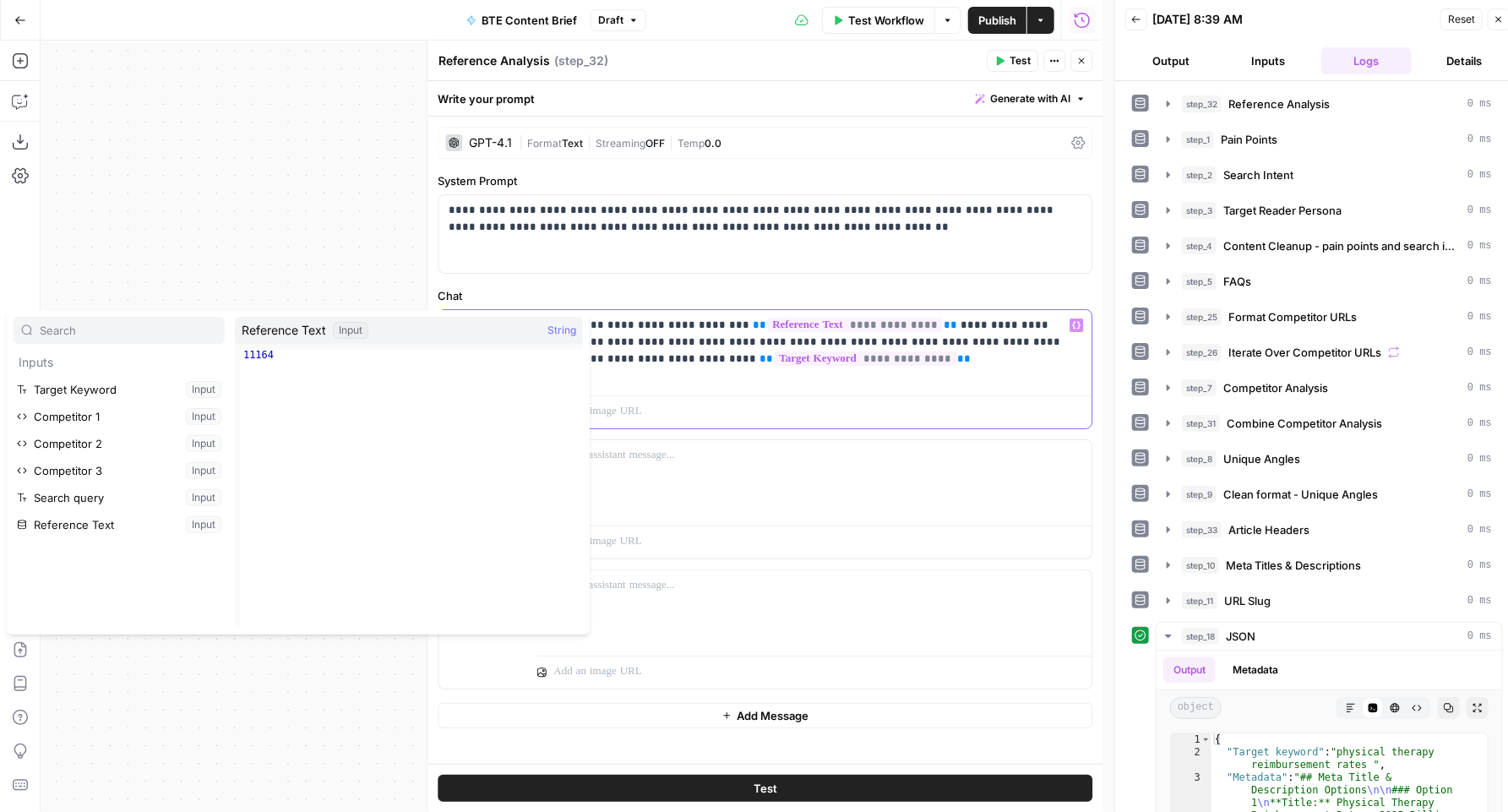
click at [963, 323] on p "**********" at bounding box center [814, 342] width 535 height 51
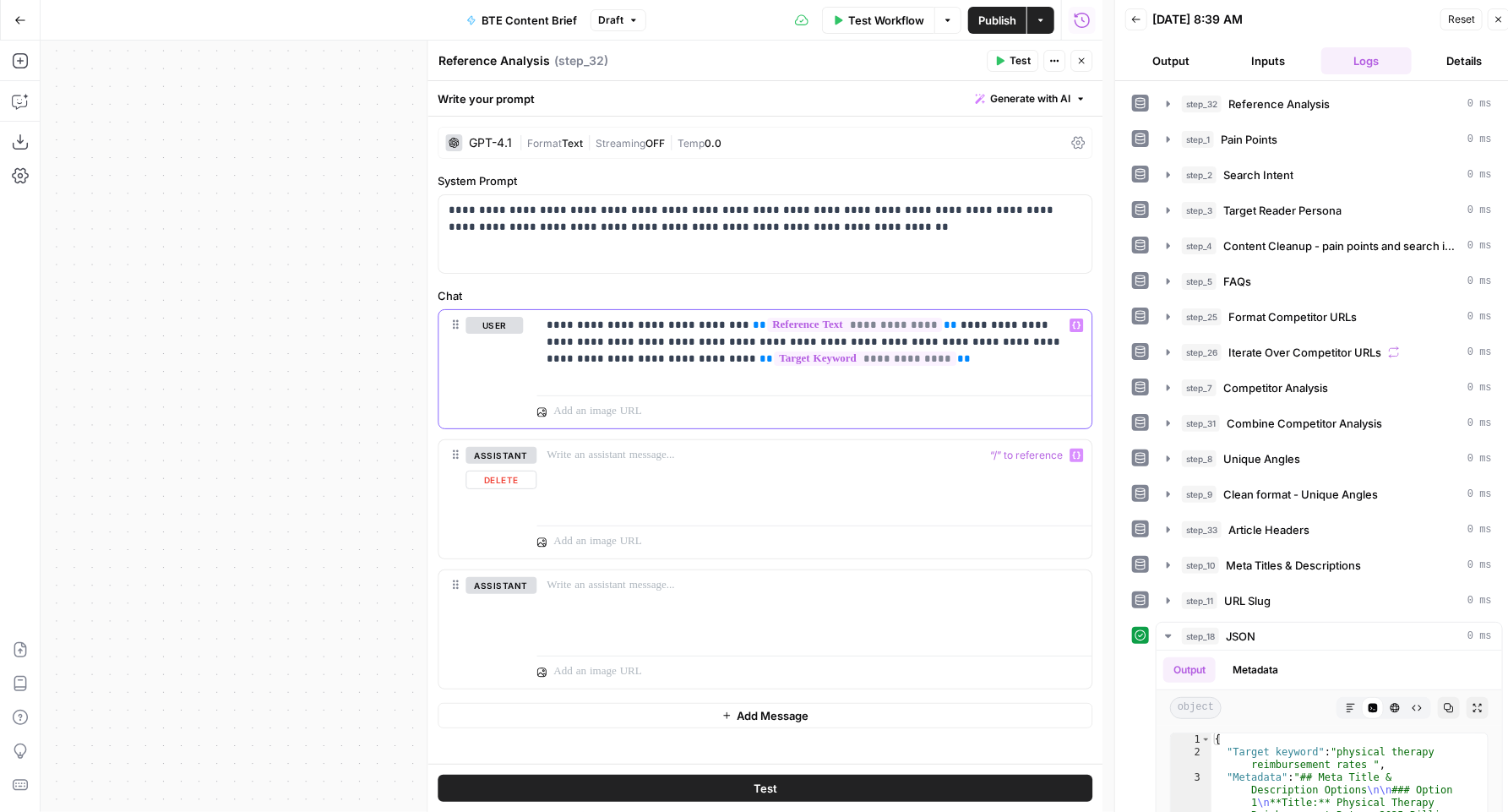
click at [520, 488] on div "assistant Delete" at bounding box center [501, 500] width 71 height 105
click at [497, 479] on button "Delete" at bounding box center [501, 480] width 71 height 18
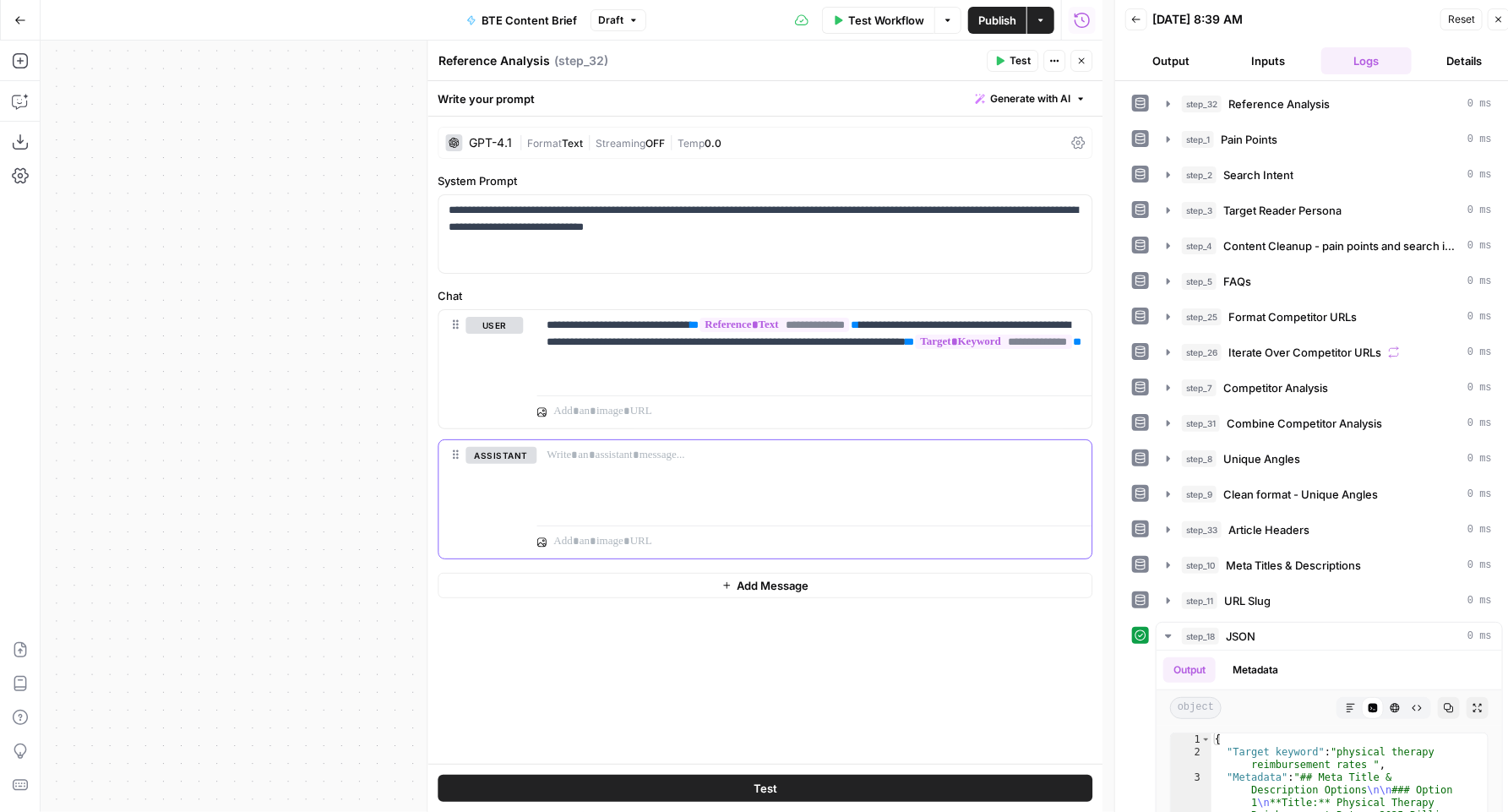
click at [497, 479] on button "Delete" at bounding box center [501, 480] width 71 height 18
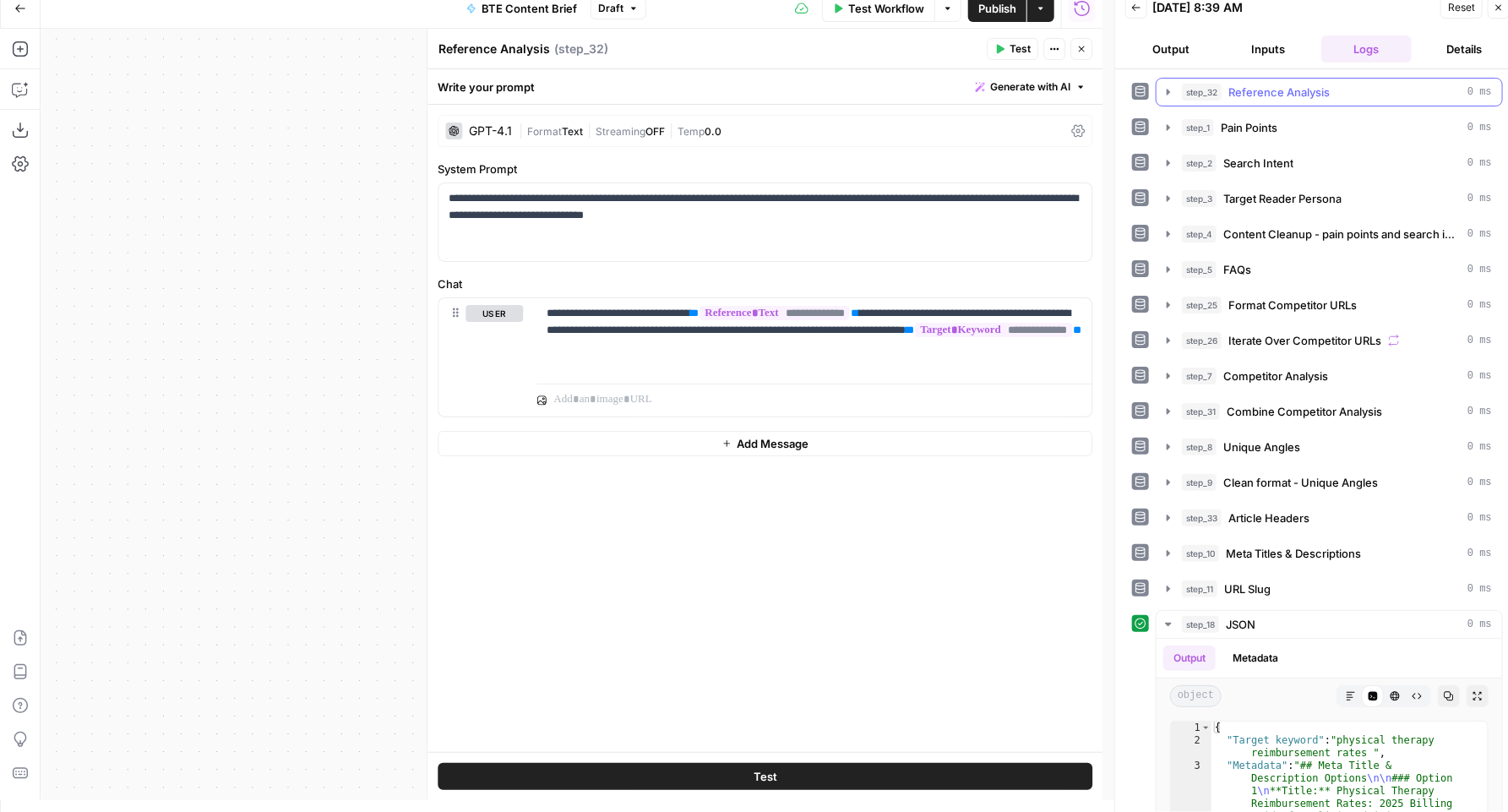
click at [1168, 91] on icon "button" at bounding box center [1168, 91] width 4 height 6
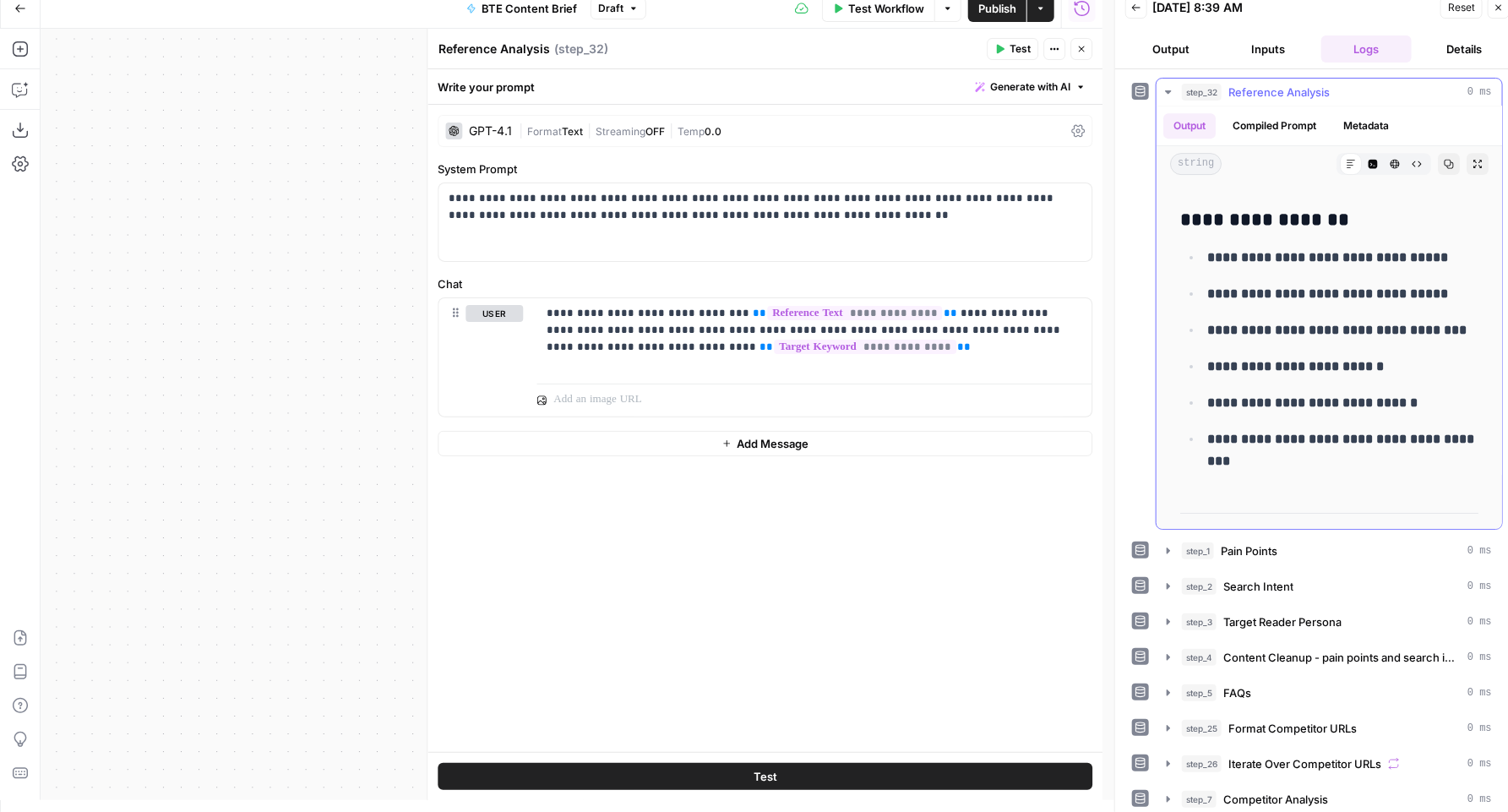
scroll to position [3062, 0]
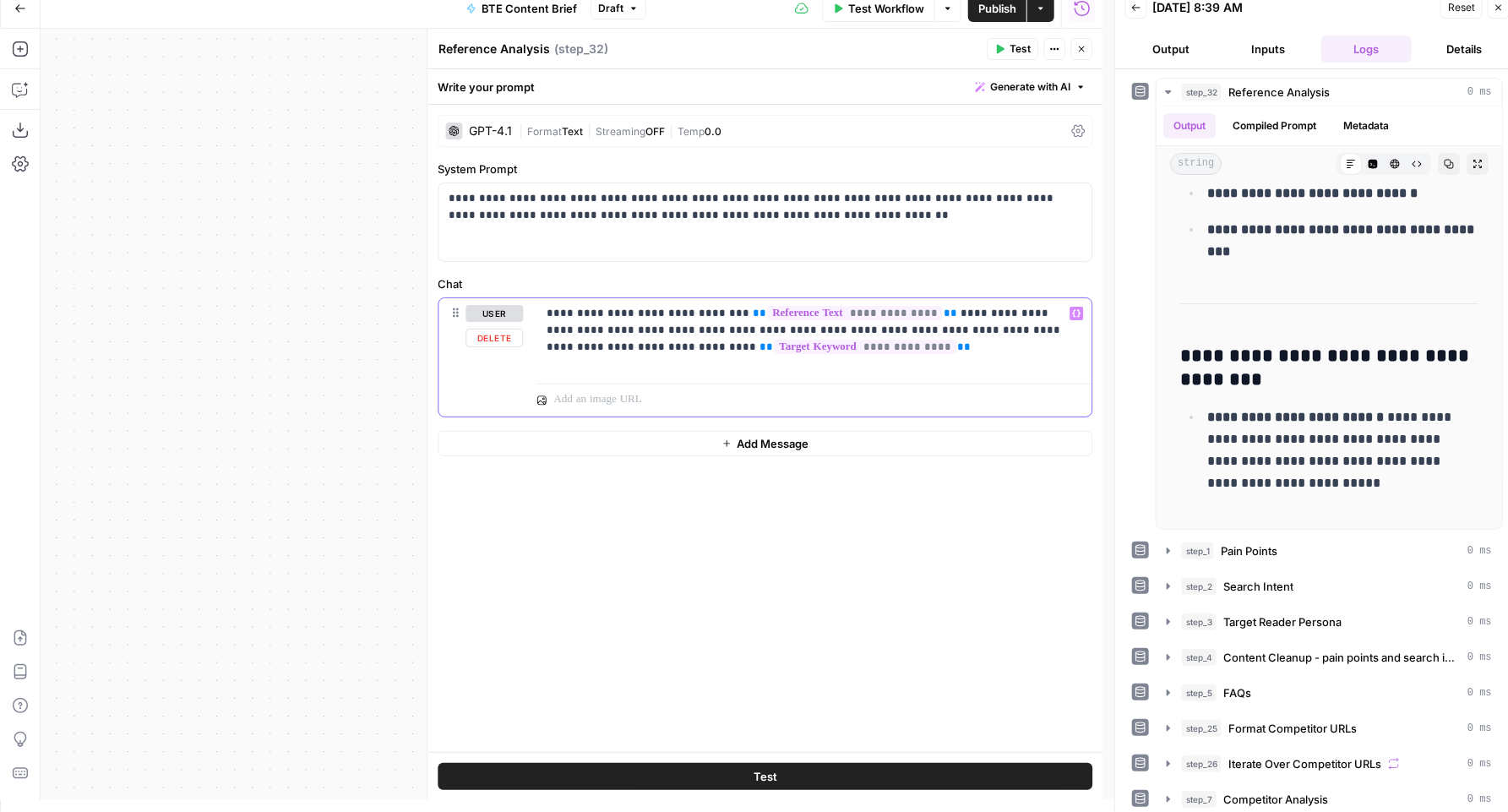
click at [726, 313] on p "**********" at bounding box center [814, 331] width 535 height 51
click at [496, 125] on div "GPT-4.1" at bounding box center [490, 131] width 43 height 12
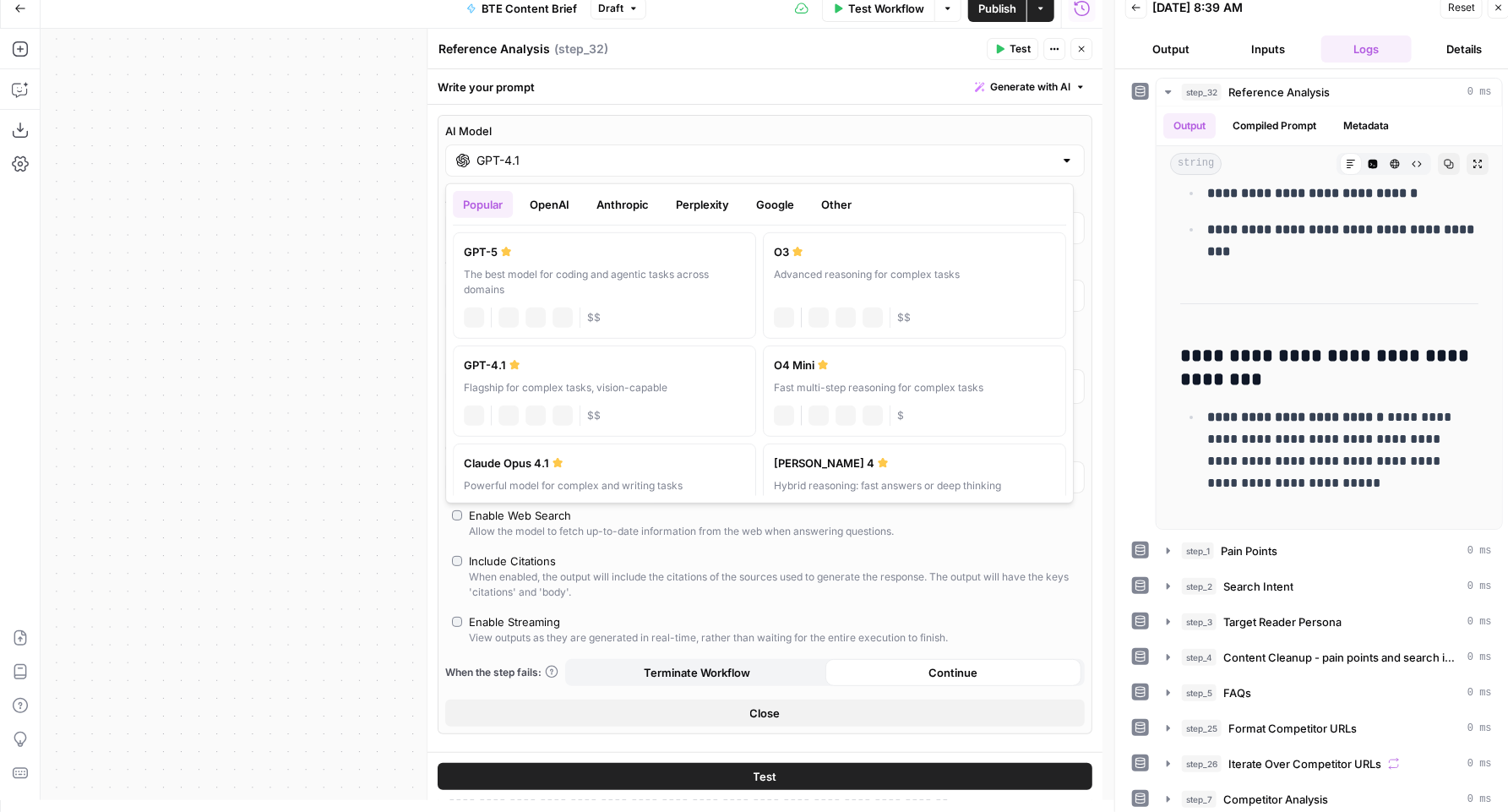
click at [549, 164] on input "GPT-4.1" at bounding box center [764, 160] width 577 height 17
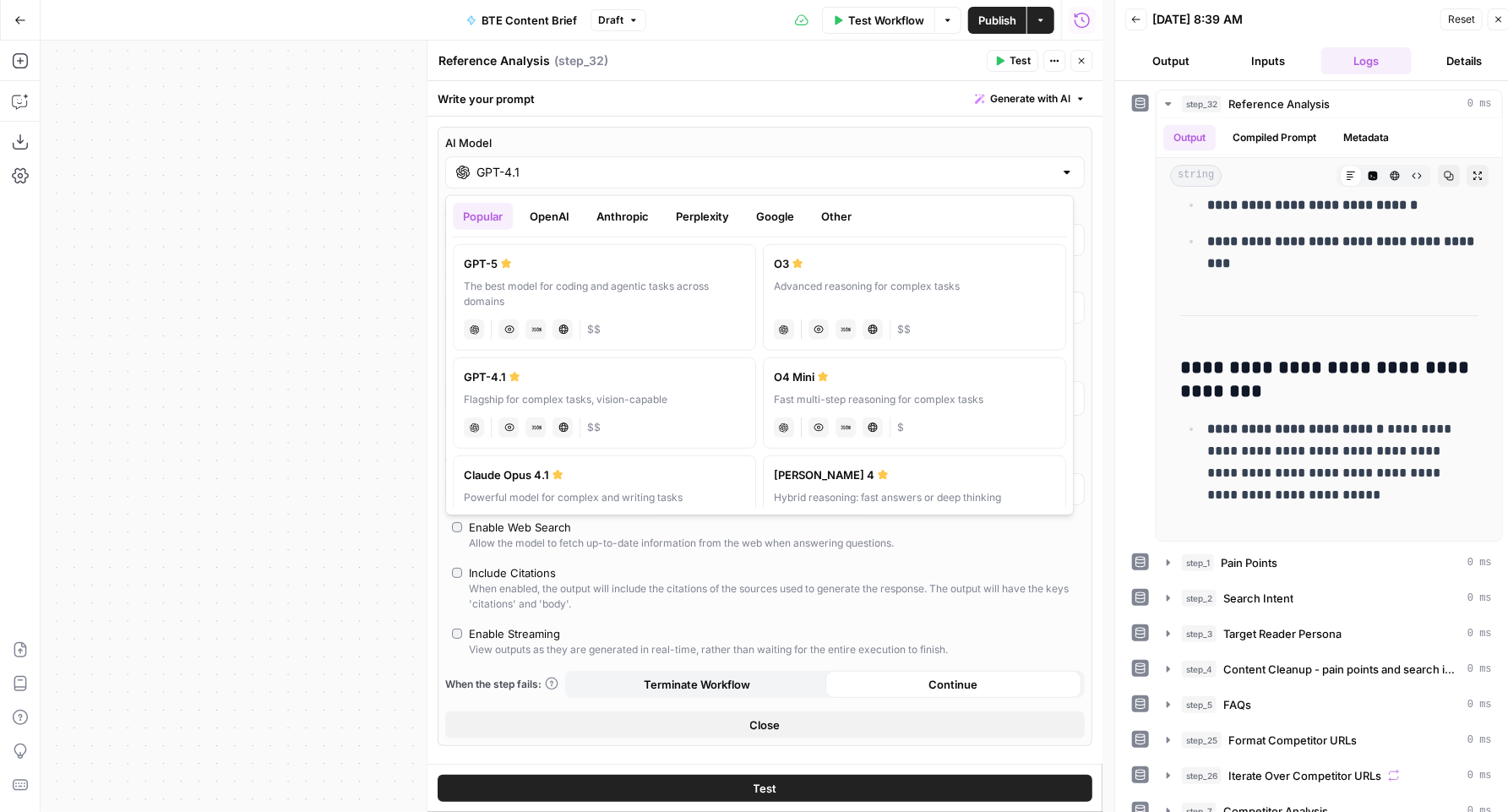
click at [667, 298] on div "The best model for coding and agentic tasks across domains" at bounding box center [604, 294] width 281 height 31
type input "GPT-5"
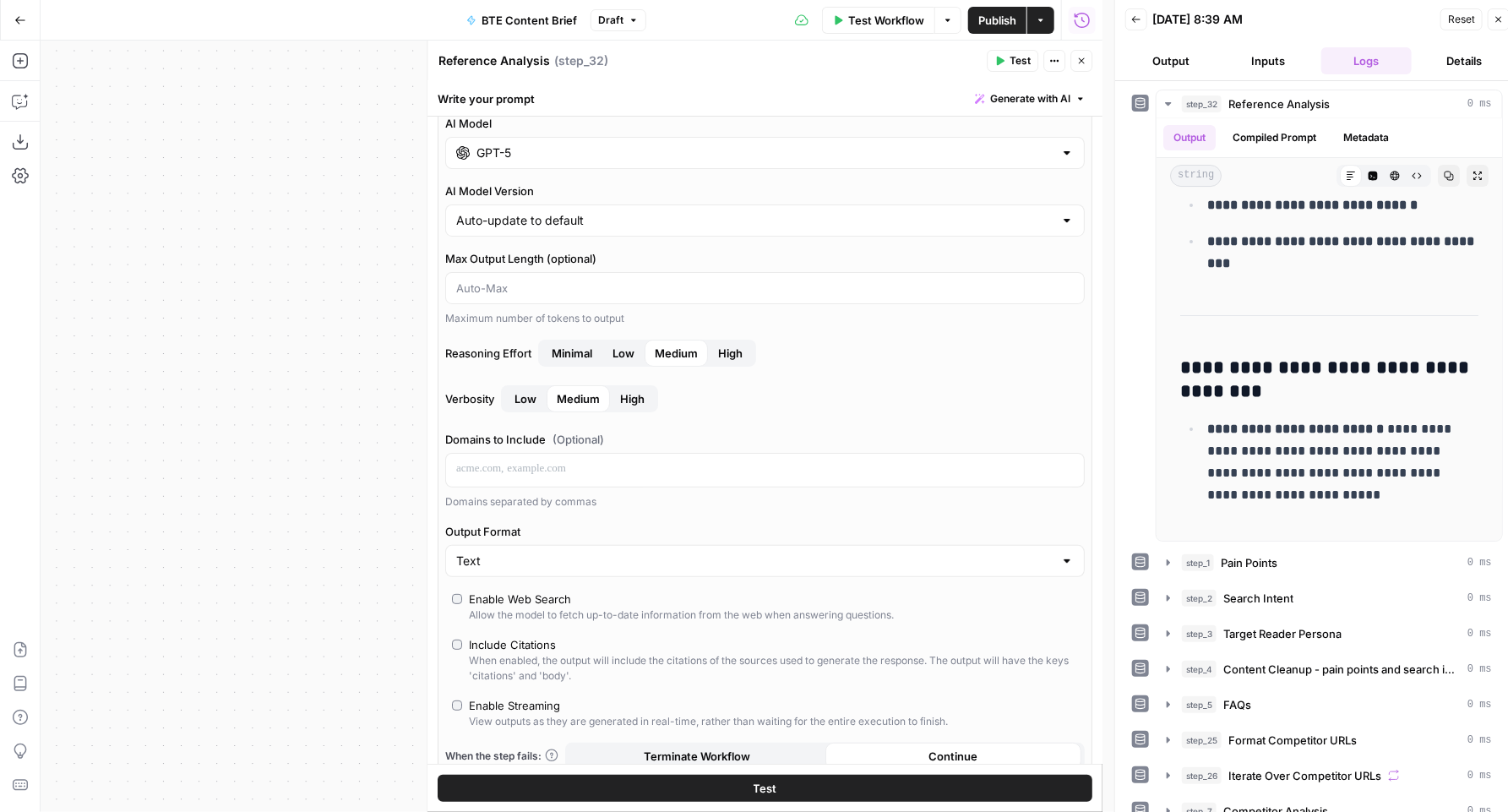
scroll to position [391, 0]
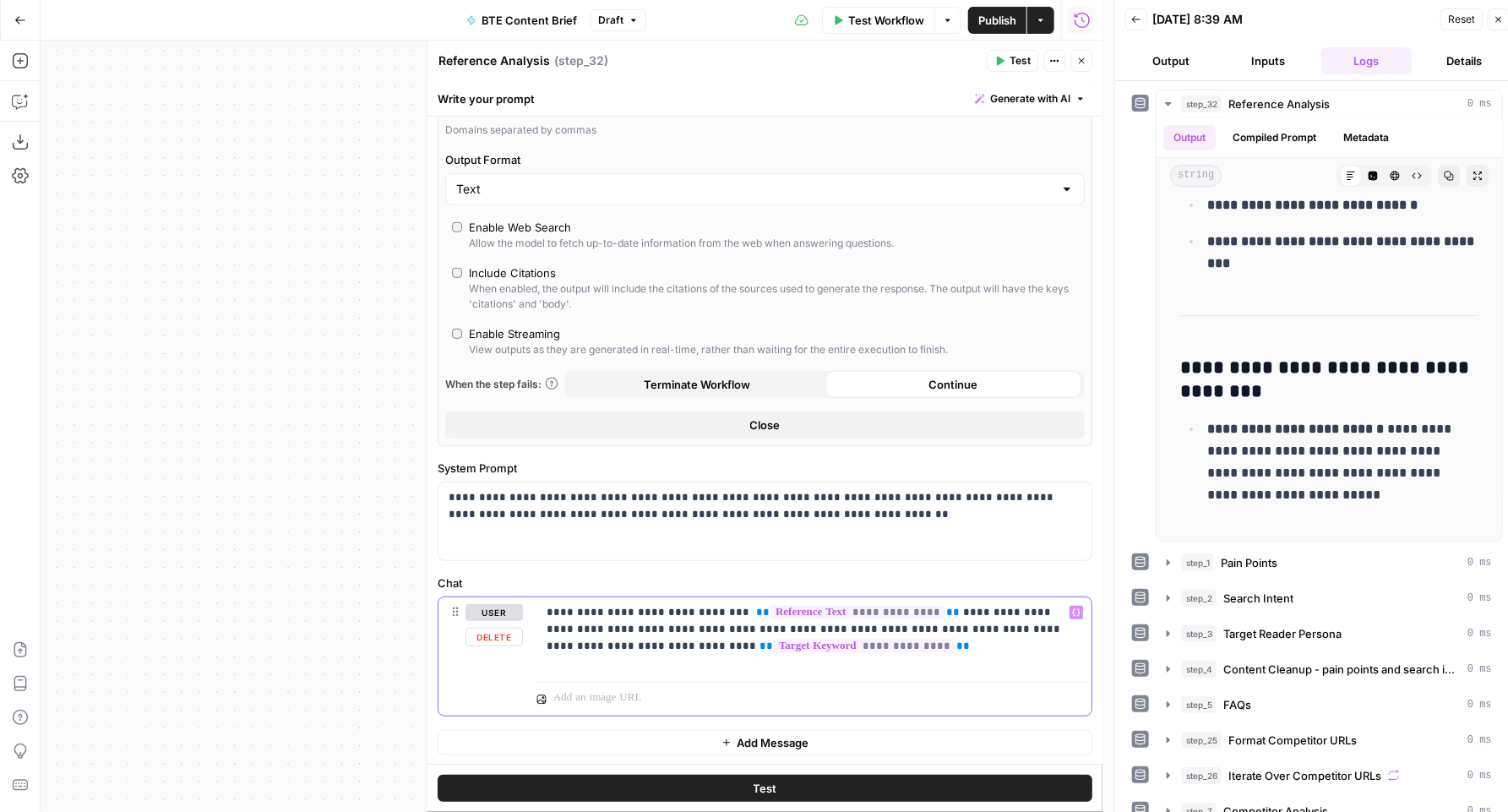
drag, startPoint x: 827, startPoint y: 641, endPoint x: 499, endPoint y: 607, distance: 329.8
click at [499, 607] on div "**********" at bounding box center [765, 656] width 653 height 118
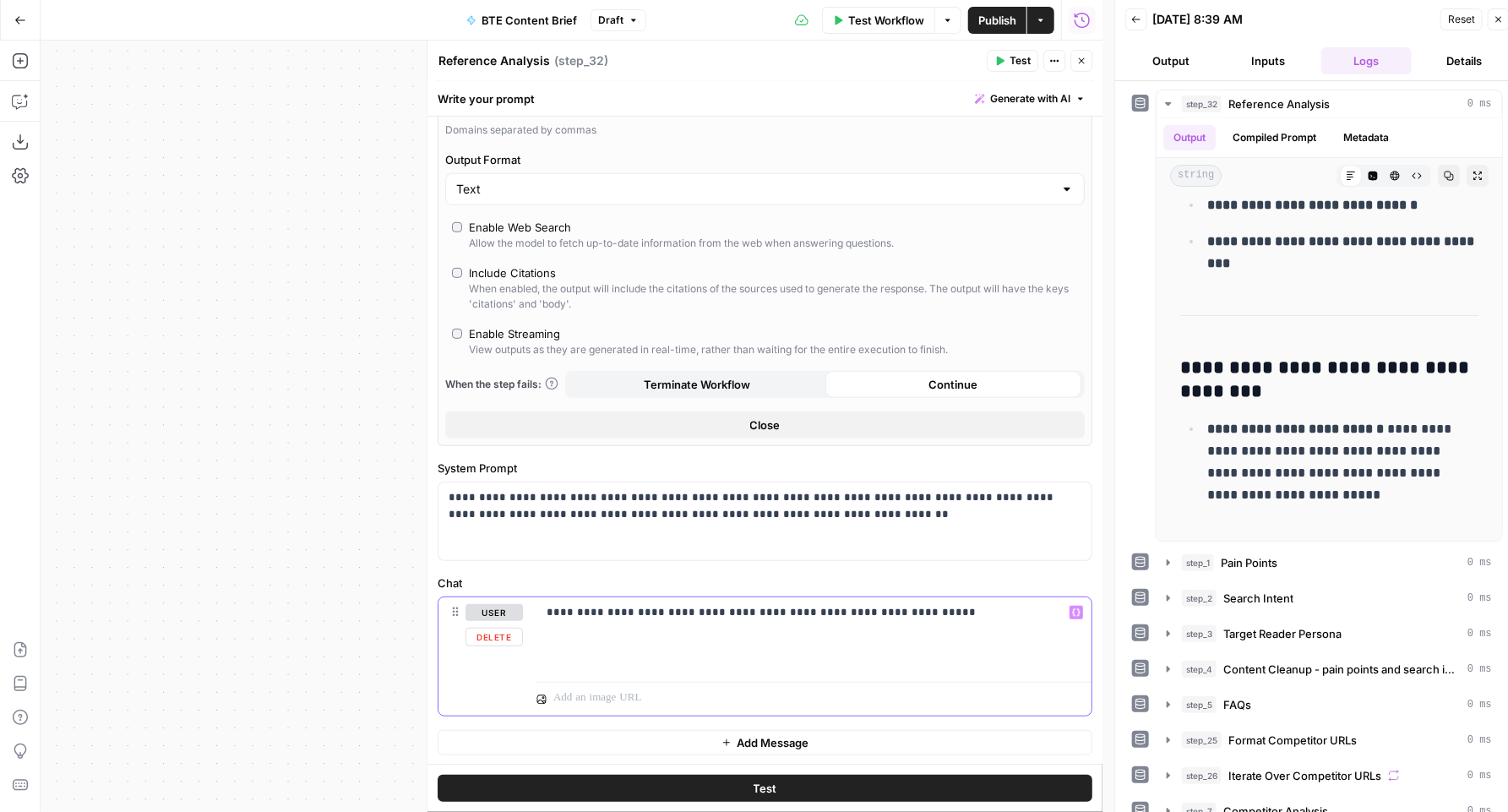
click at [1070, 609] on button "Variables Menu" at bounding box center [1076, 612] width 13 height 13
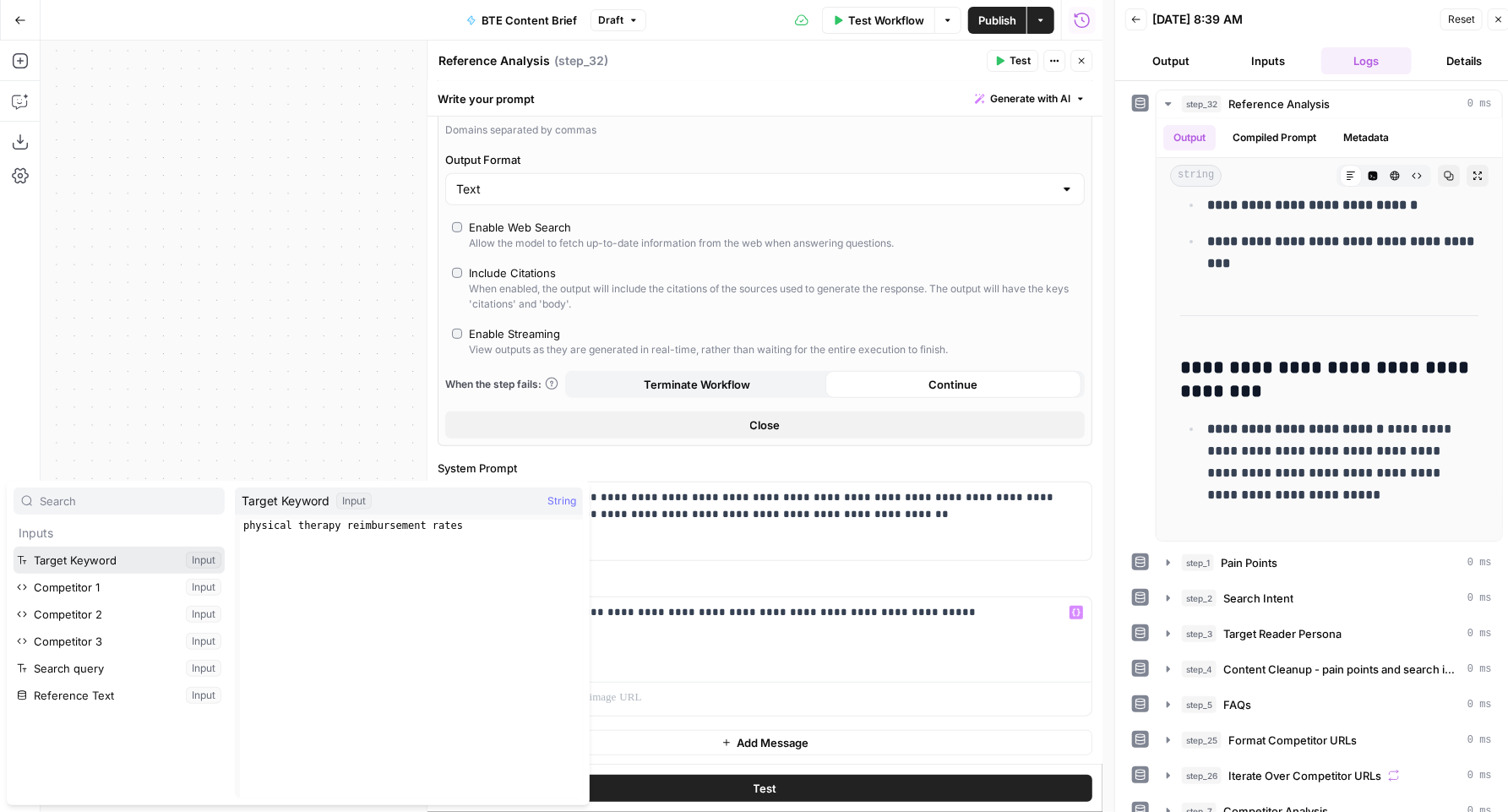
click at [146, 562] on button "Select variable Target Keyword" at bounding box center [118, 560] width 211 height 27
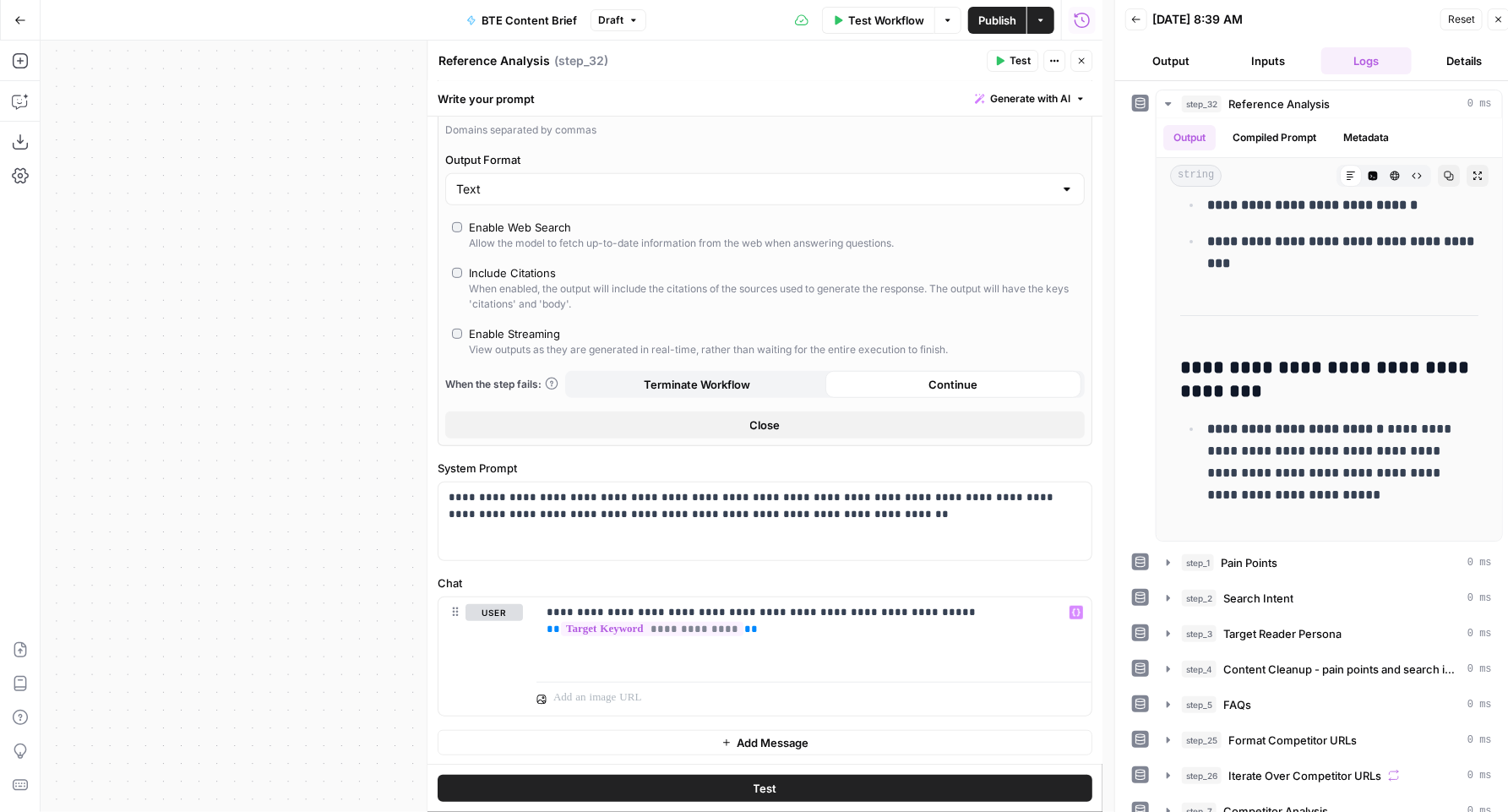
click at [1011, 26] on span "Publish" at bounding box center [997, 20] width 38 height 17
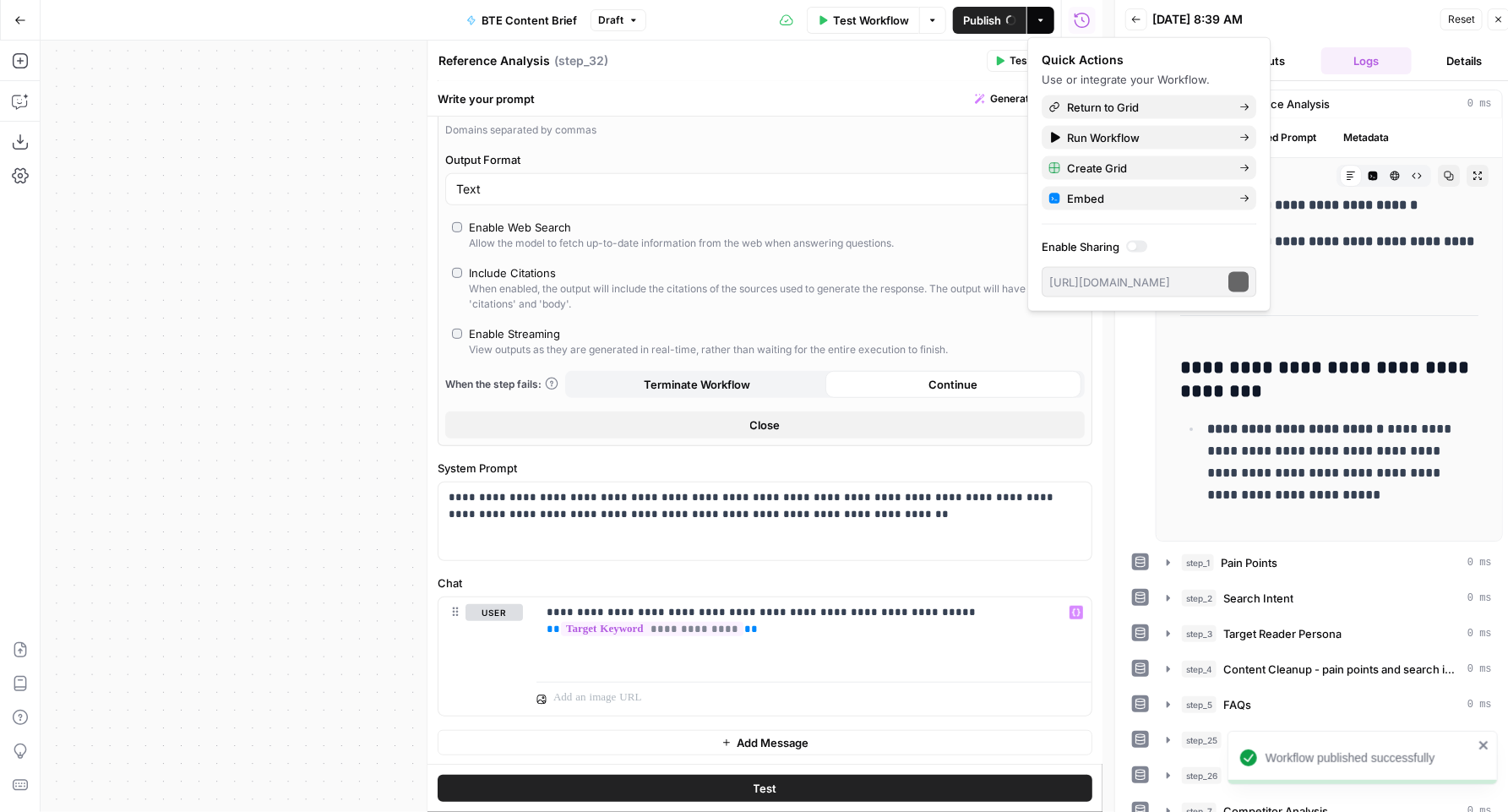
click at [1077, 59] on div "Quick Actions" at bounding box center [1148, 60] width 214 height 17
click at [951, 52] on div "Reference Analysis Reference Analysis ( step_32 )" at bounding box center [710, 60] width 544 height 18
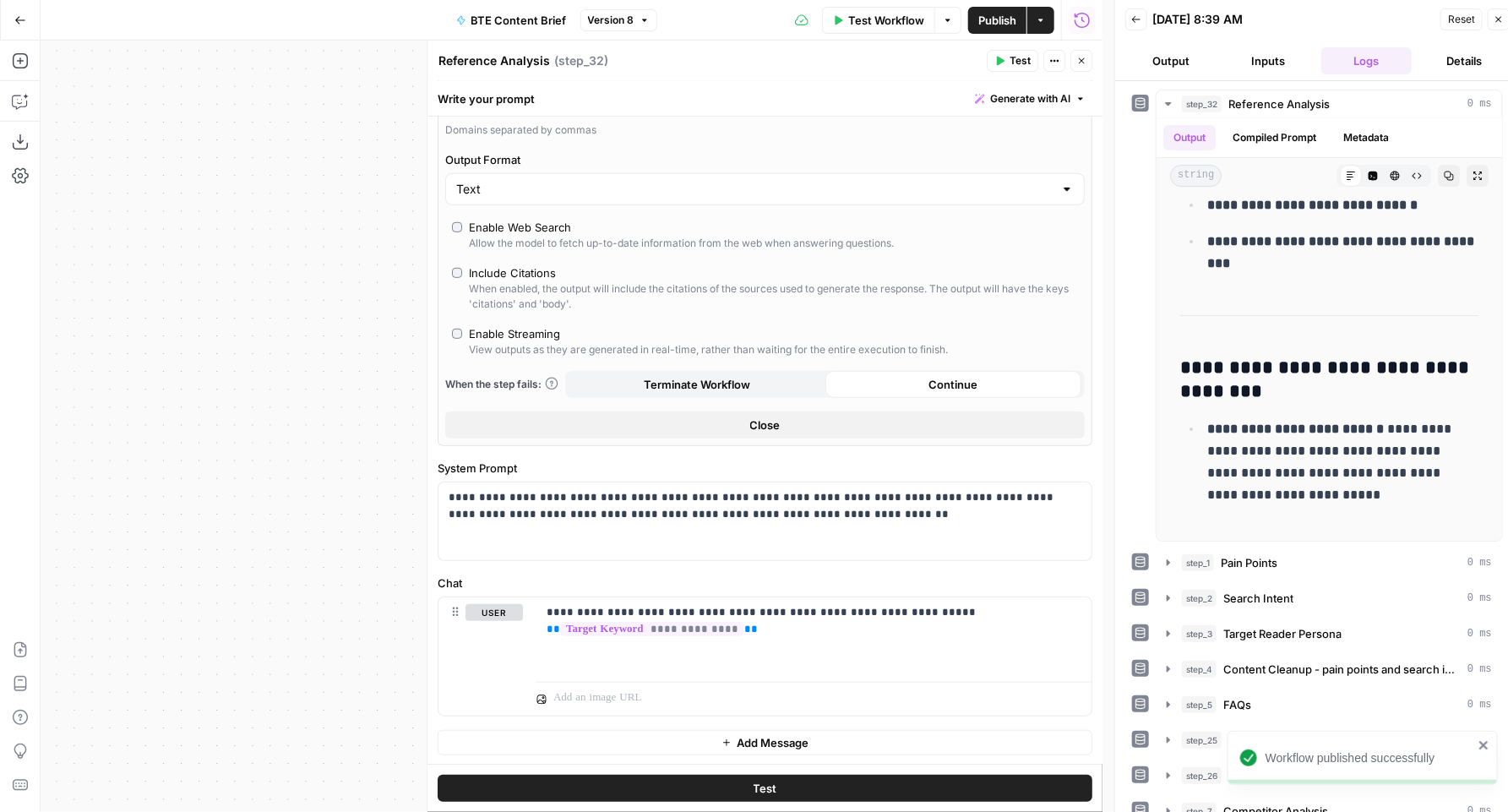
click at [1080, 60] on icon "button" at bounding box center [1082, 61] width 11 height 10
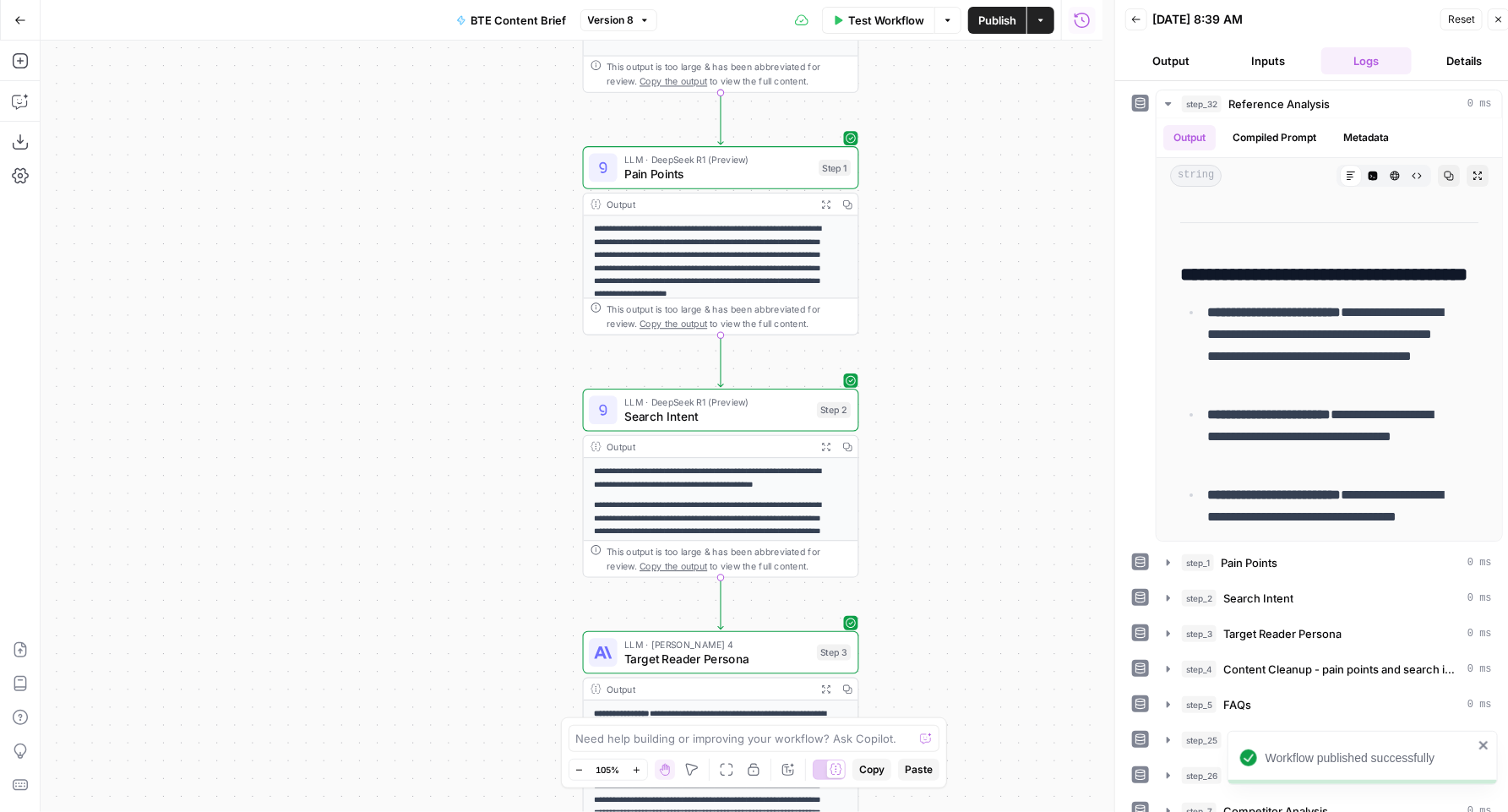
click at [676, 177] on span "Pain Points" at bounding box center [717, 173] width 186 height 18
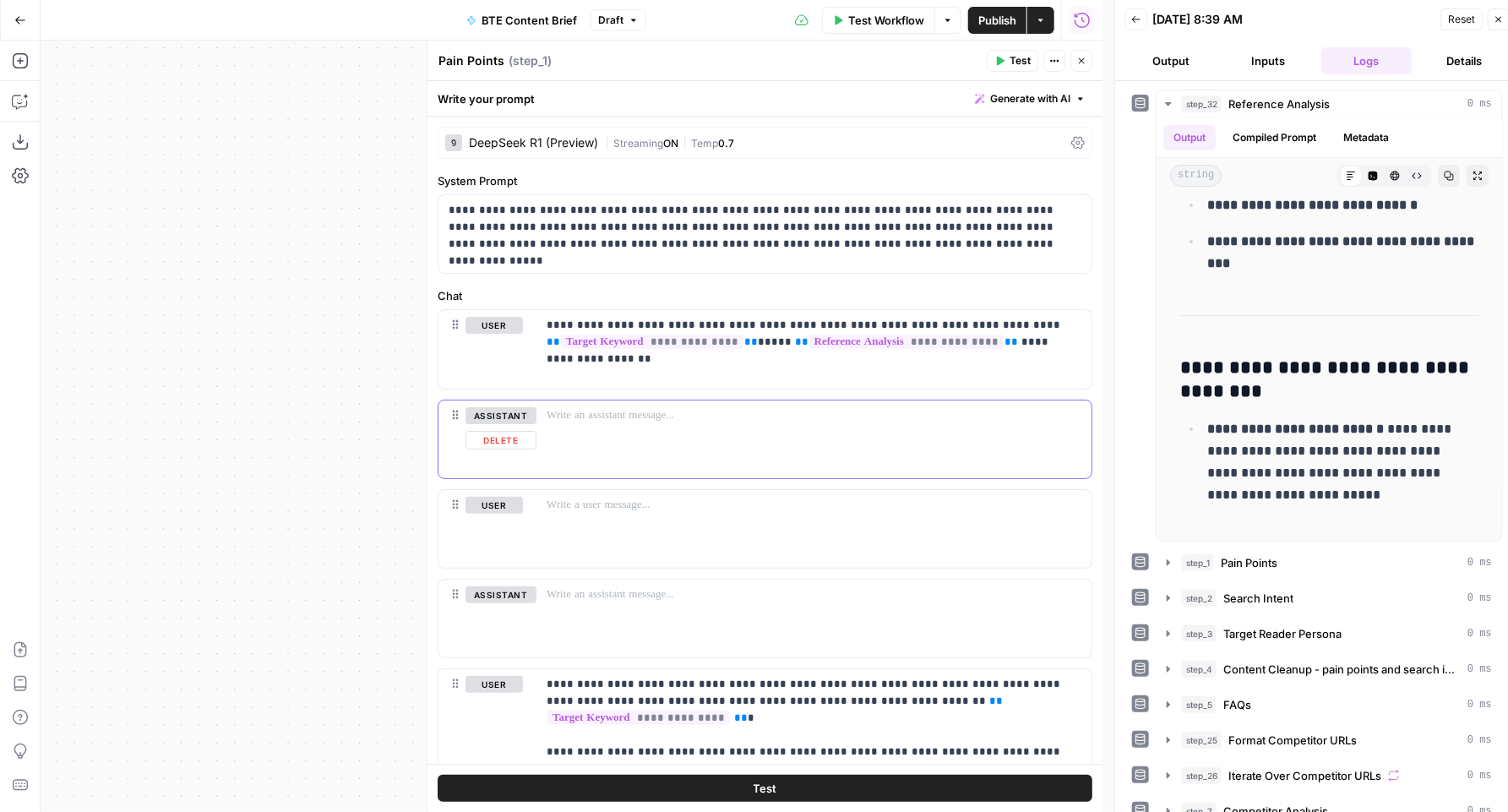
click at [509, 441] on button "Delete" at bounding box center [501, 439] width 71 height 18
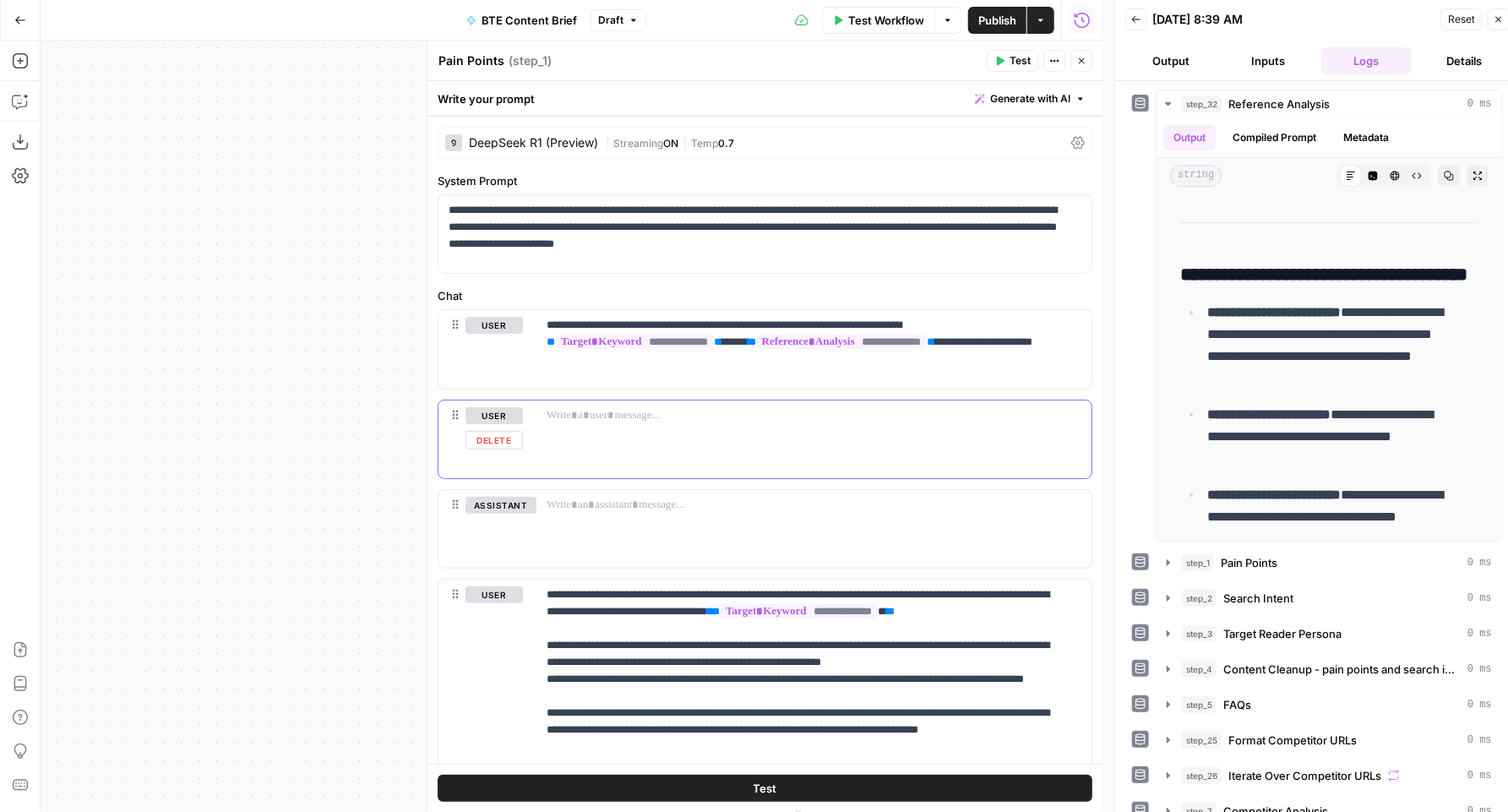
click at [510, 443] on button "Delete" at bounding box center [494, 439] width 58 height 18
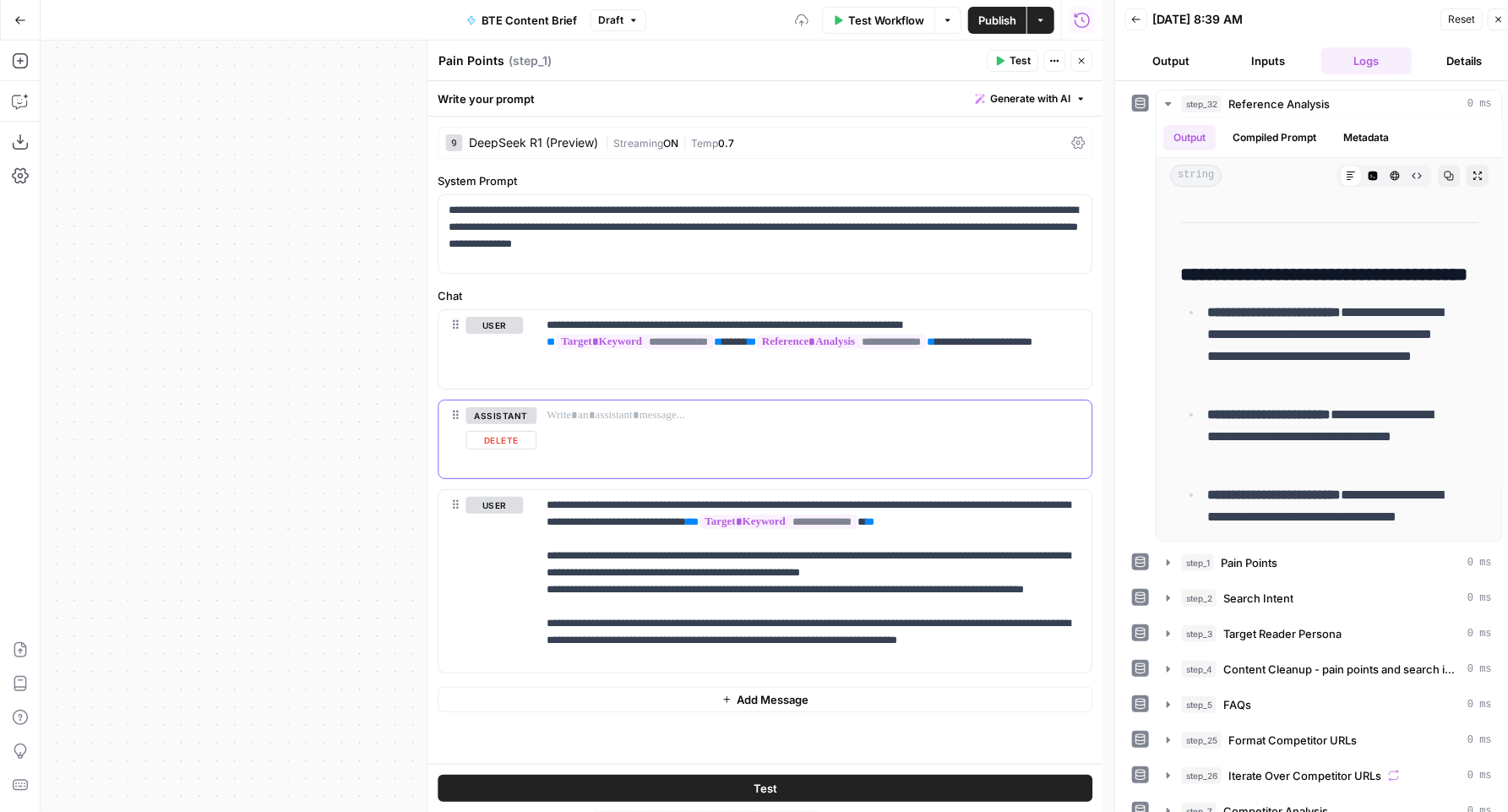
click at [503, 439] on button "Delete" at bounding box center [501, 439] width 71 height 18
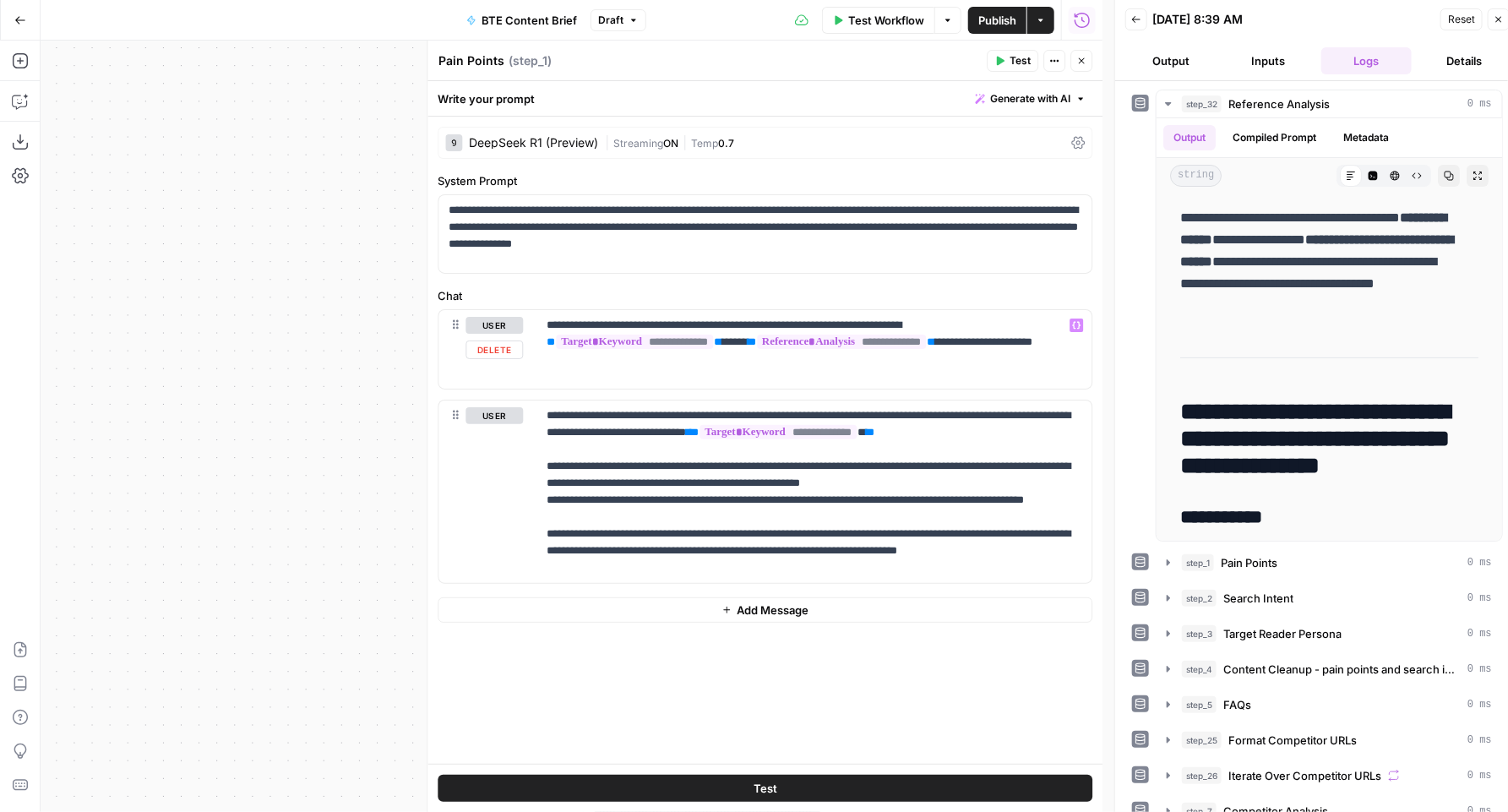
scroll to position [3062, 0]
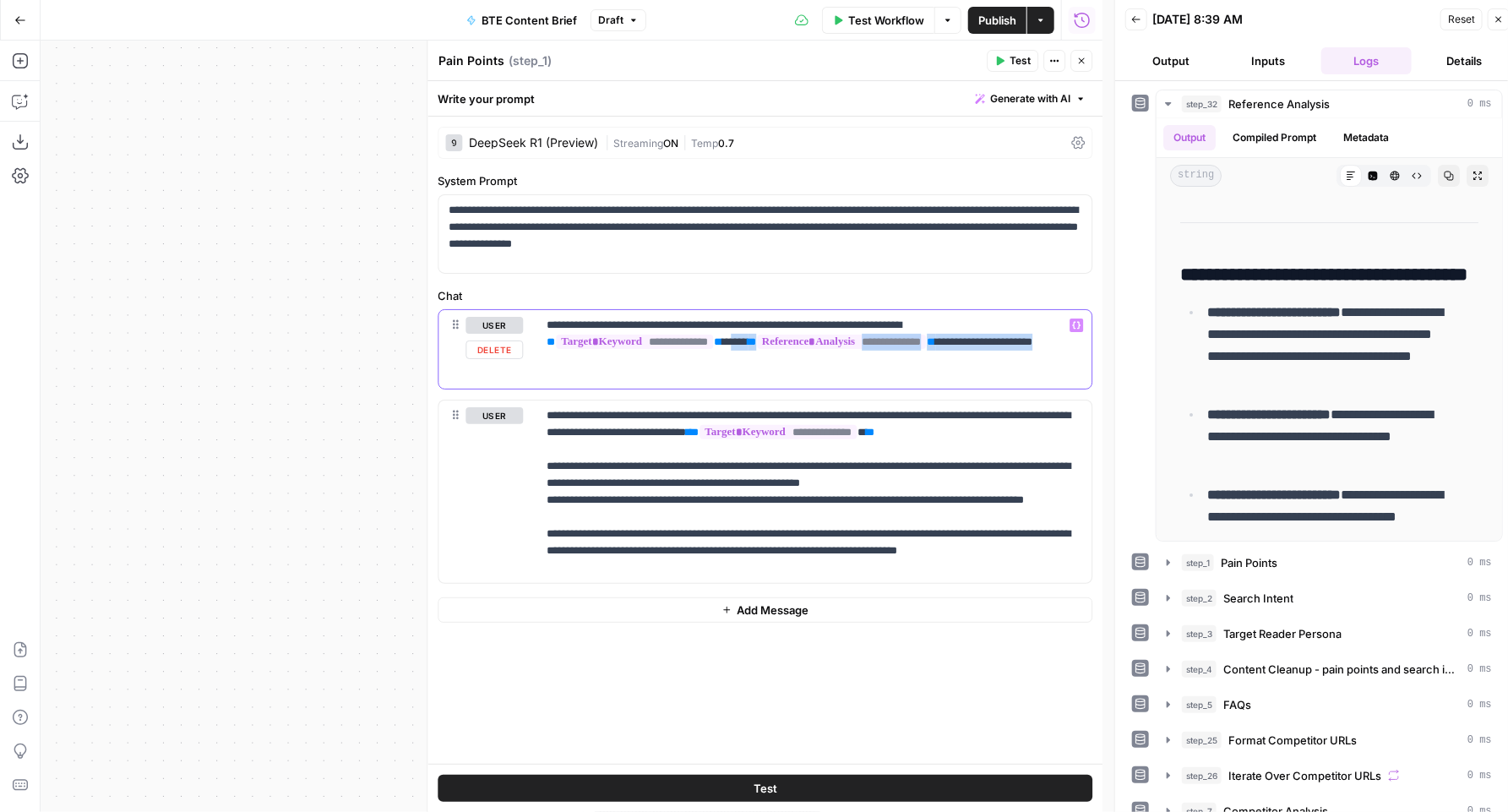
drag, startPoint x: 782, startPoint y: 368, endPoint x: 754, endPoint y: 343, distance: 37.5
click at [754, 343] on div "**********" at bounding box center [814, 348] width 555 height 78
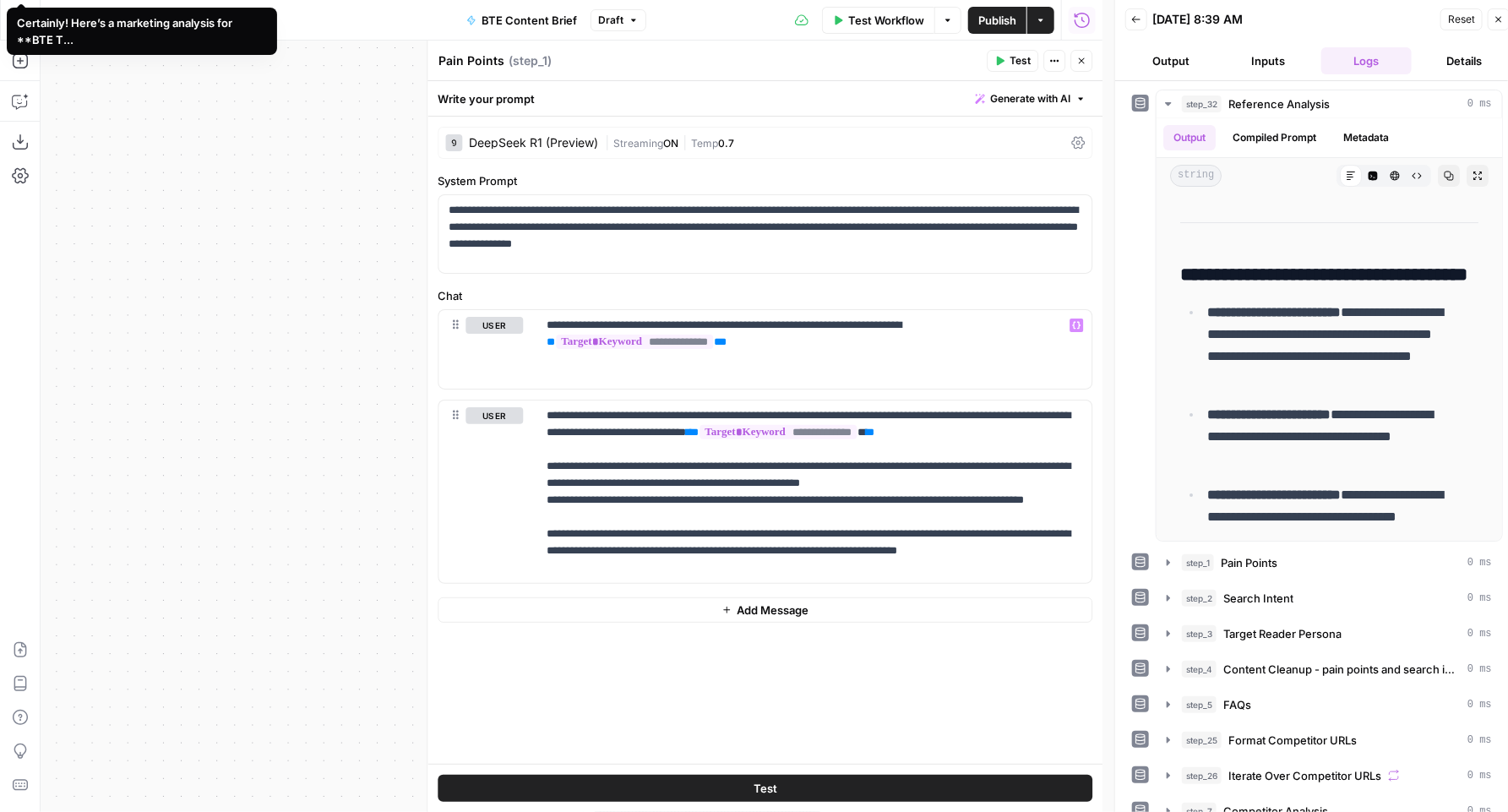
click at [1010, 22] on span "Publish" at bounding box center [997, 20] width 38 height 17
click at [307, 235] on div "**********" at bounding box center [572, 425] width 1063 height 771
click at [1084, 58] on icon "button" at bounding box center [1082, 61] width 11 height 10
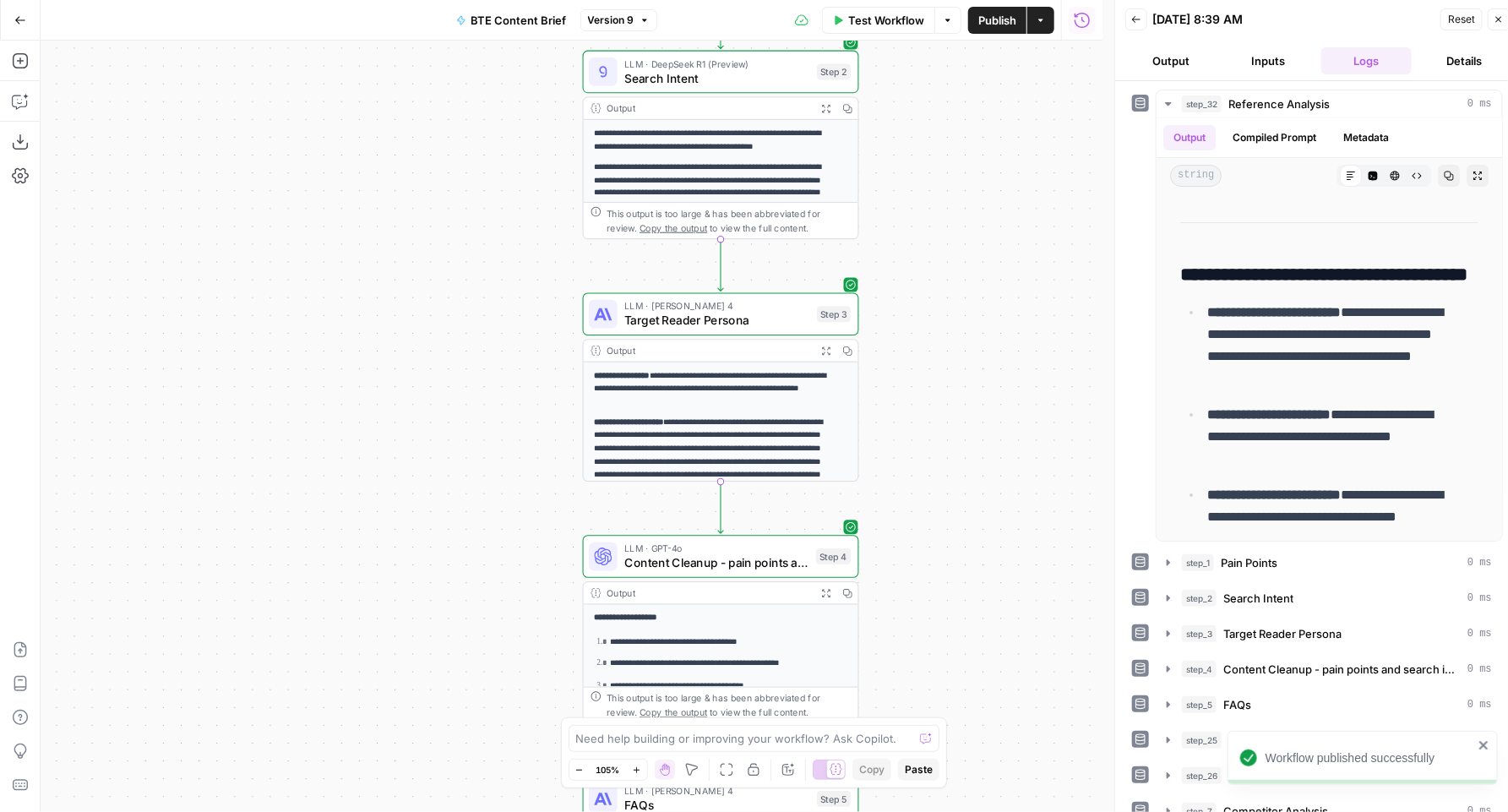
click at [655, 330] on div "LLM · Claude Sonnet 4 Target Reader Persona Step 3 Copy step Delete step Add No…" at bounding box center [721, 314] width 277 height 43
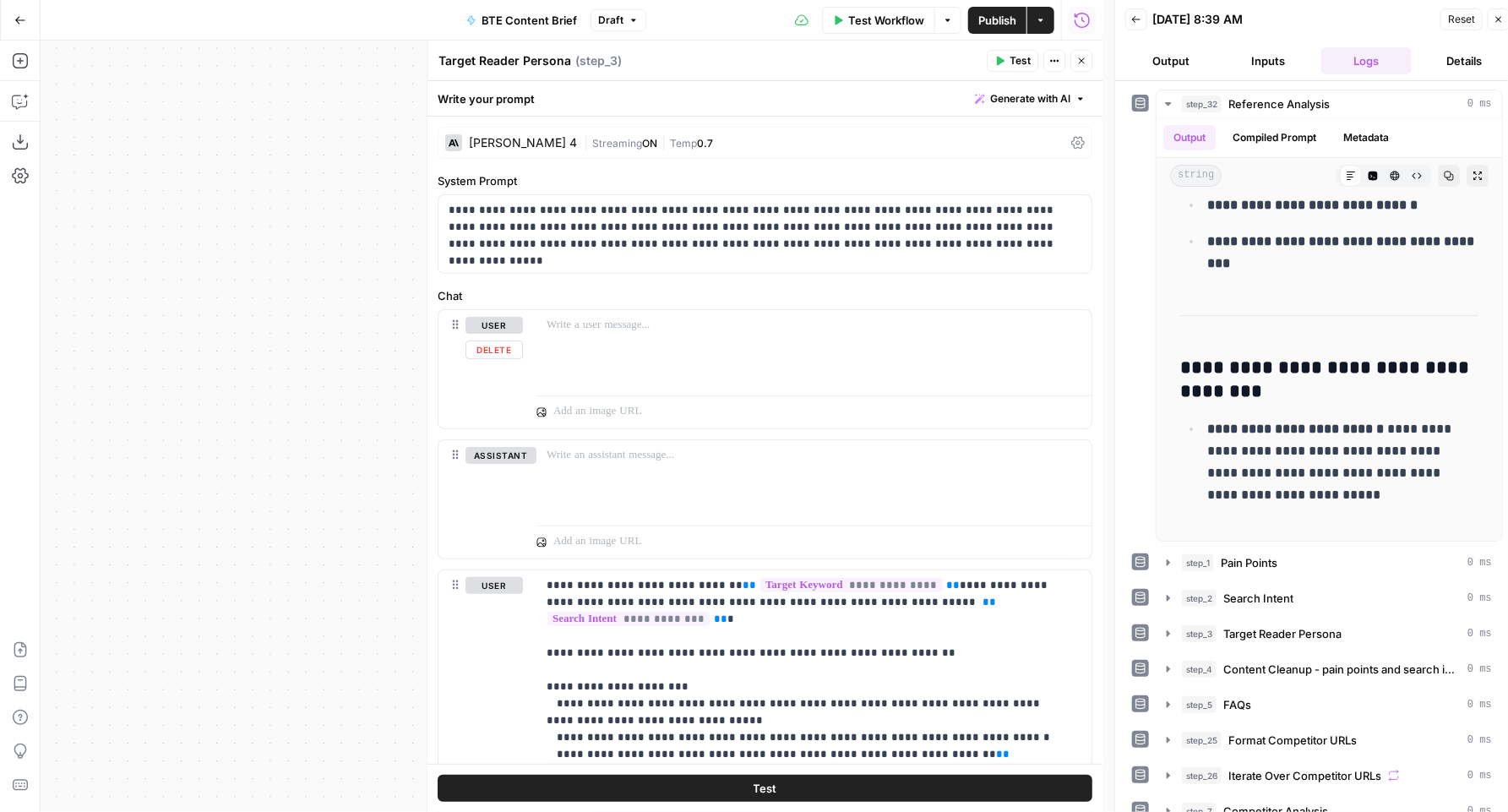
click at [501, 358] on div "user Delete" at bounding box center [494, 369] width 58 height 105
click at [501, 354] on button "Delete" at bounding box center [494, 349] width 58 height 18
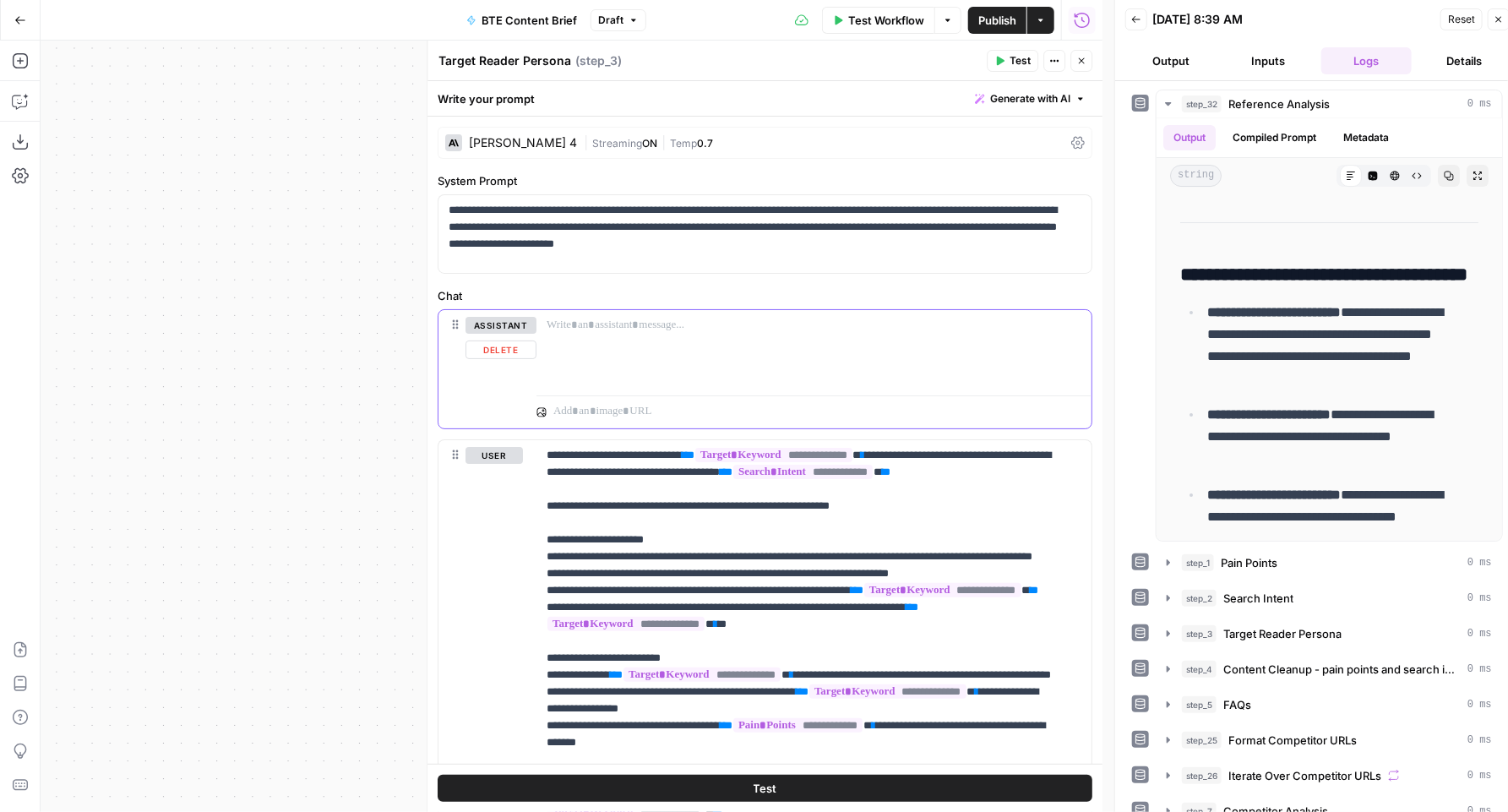
click at [502, 349] on button "Delete" at bounding box center [501, 349] width 71 height 18
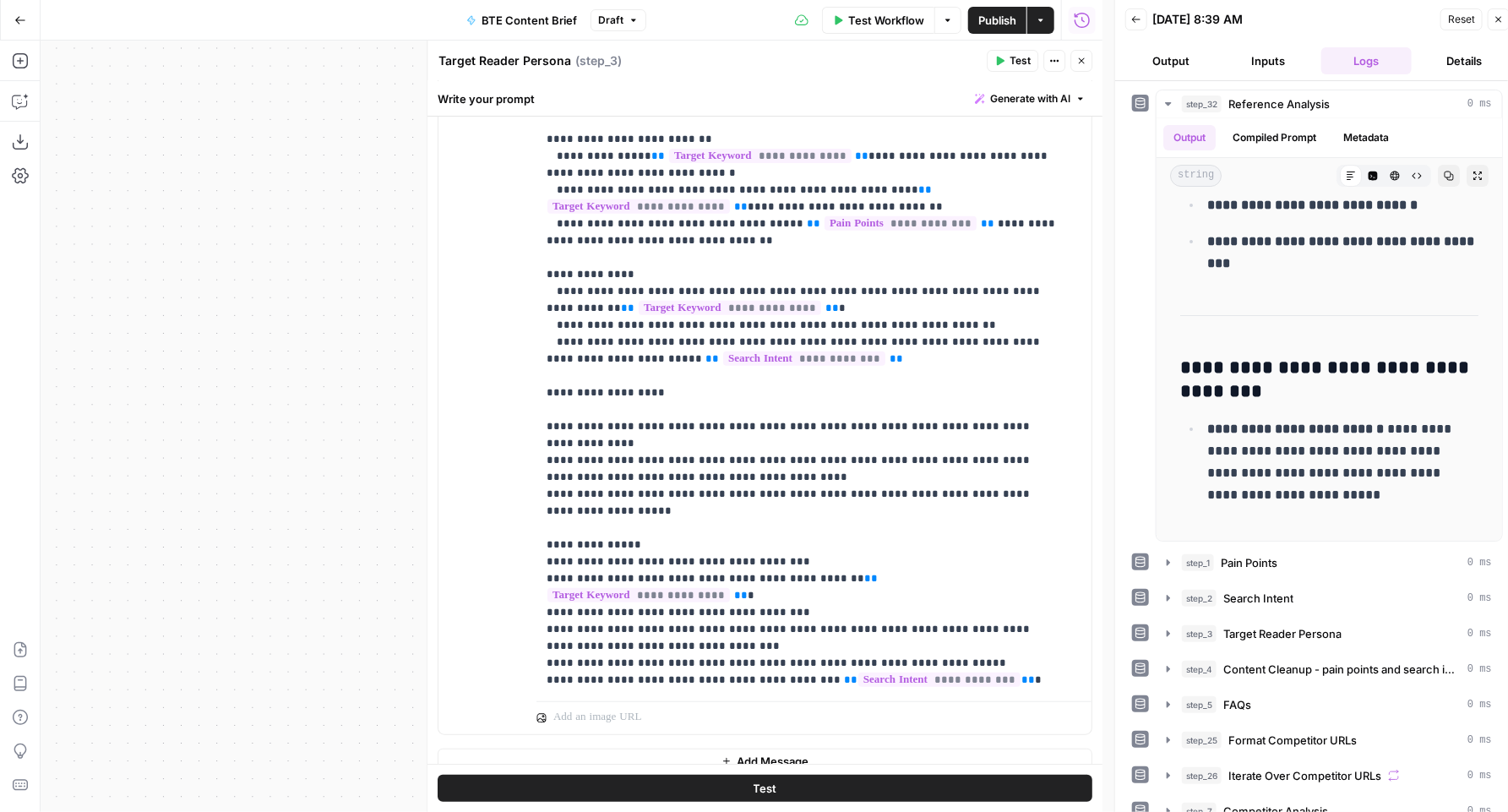
scroll to position [324, 0]
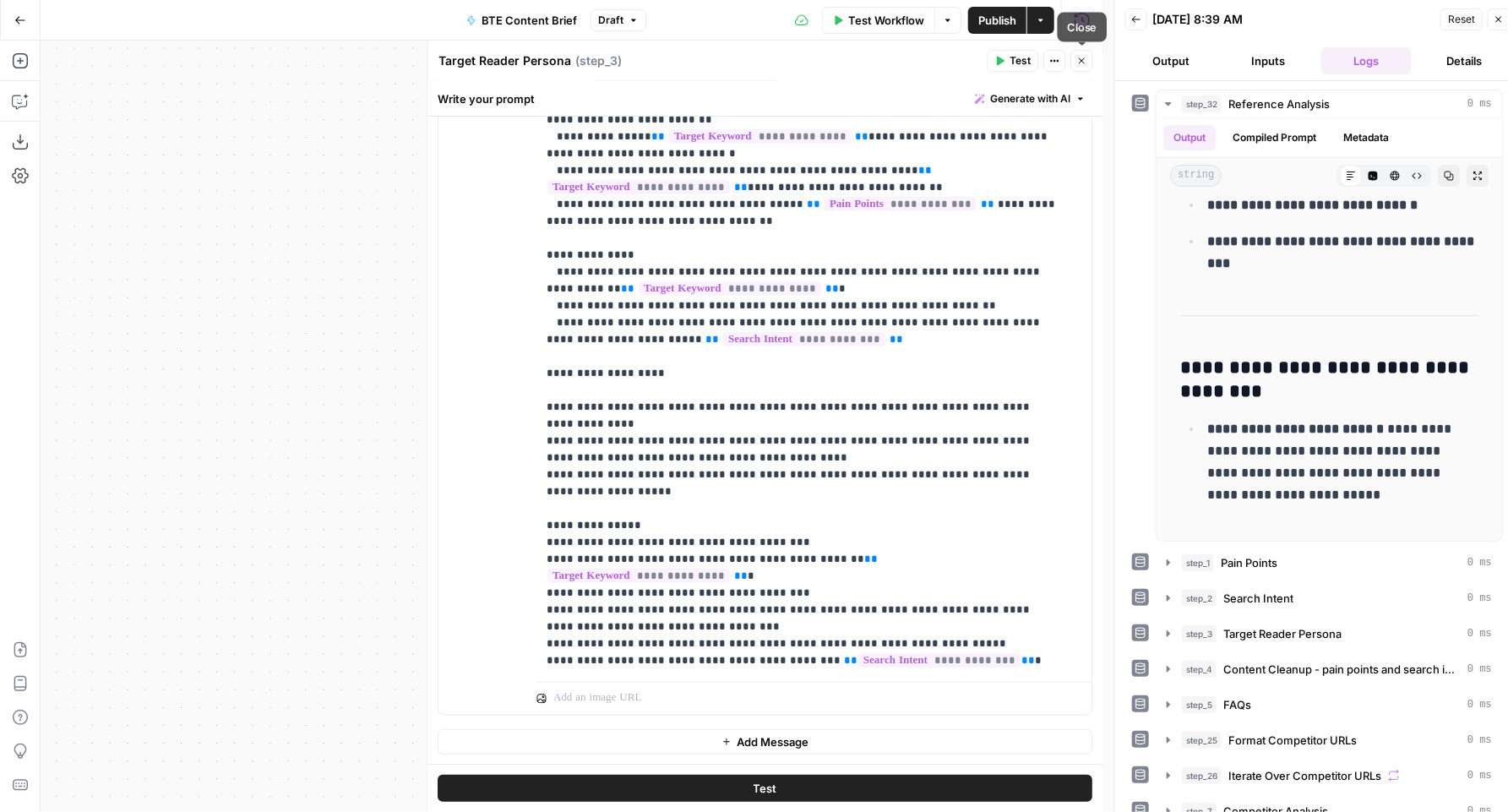
click at [1081, 63] on icon "button" at bounding box center [1082, 61] width 11 height 10
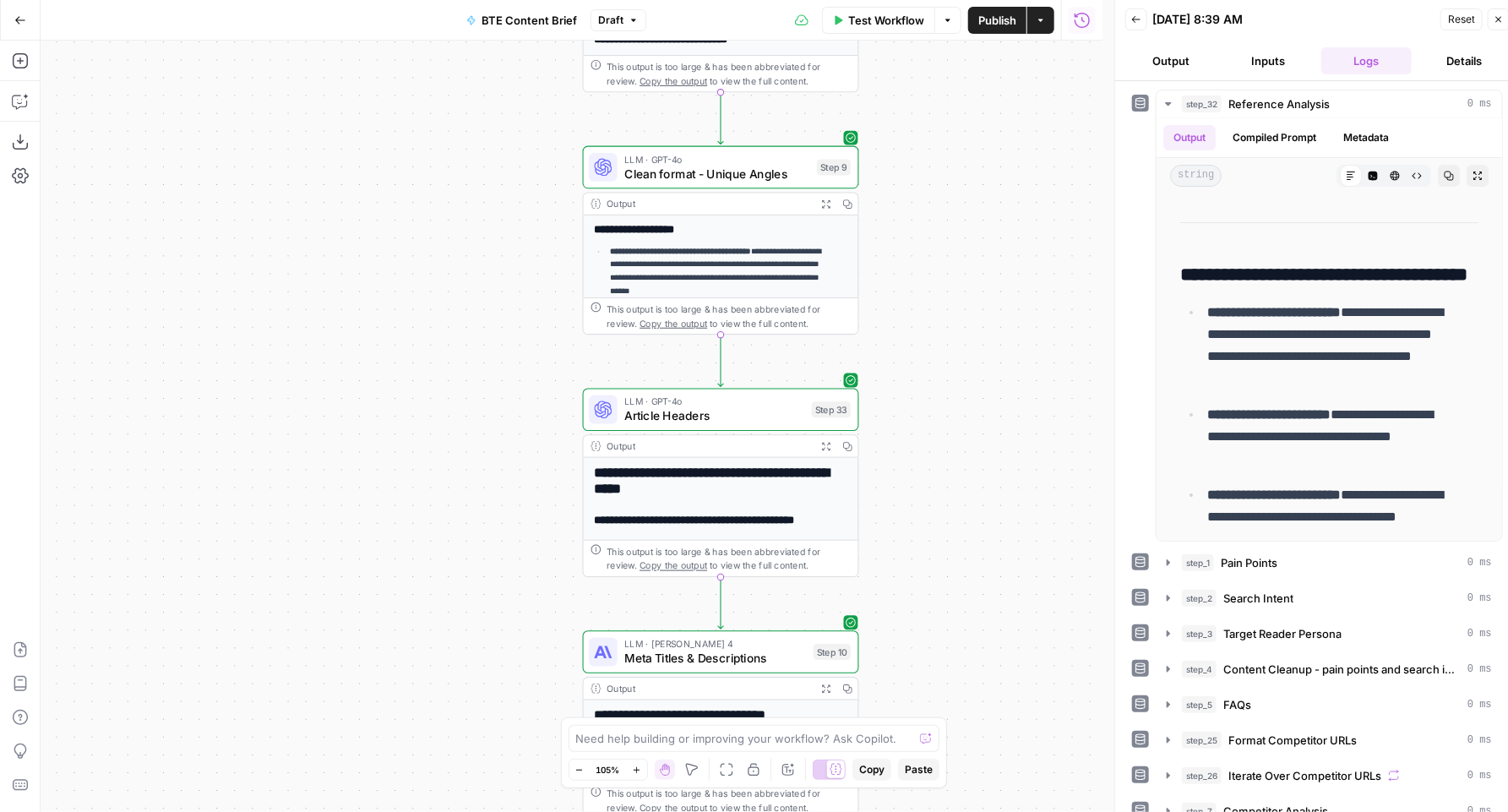
click at [983, 22] on span "Publish" at bounding box center [997, 20] width 38 height 17
drag, startPoint x: 467, startPoint y: 392, endPoint x: 474, endPoint y: 402, distance: 12.2
click at [467, 392] on div "**********" at bounding box center [572, 425] width 1063 height 771
click at [663, 653] on span "Meta Titles & Descriptions" at bounding box center [715, 658] width 182 height 18
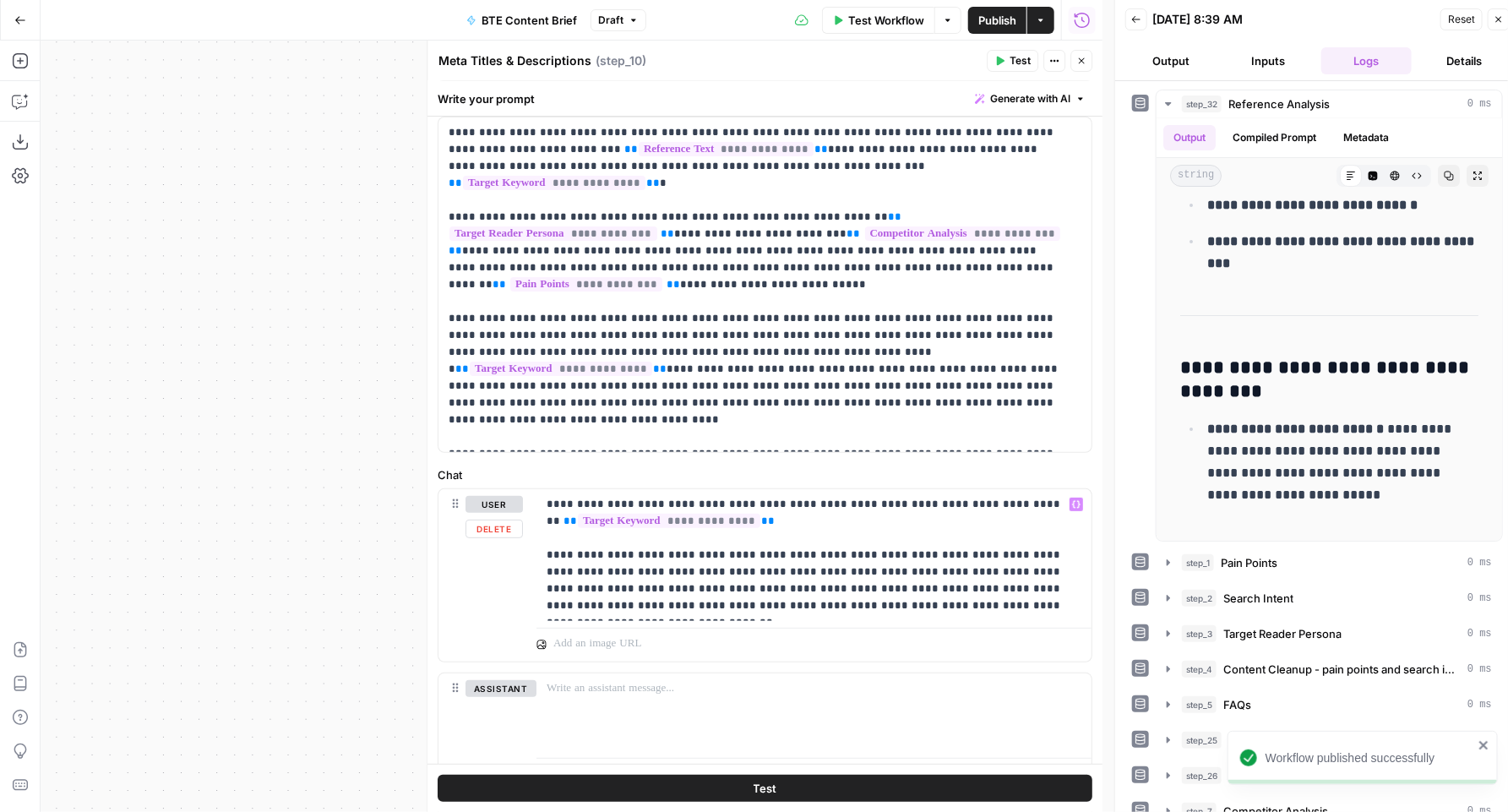
scroll to position [154, 0]
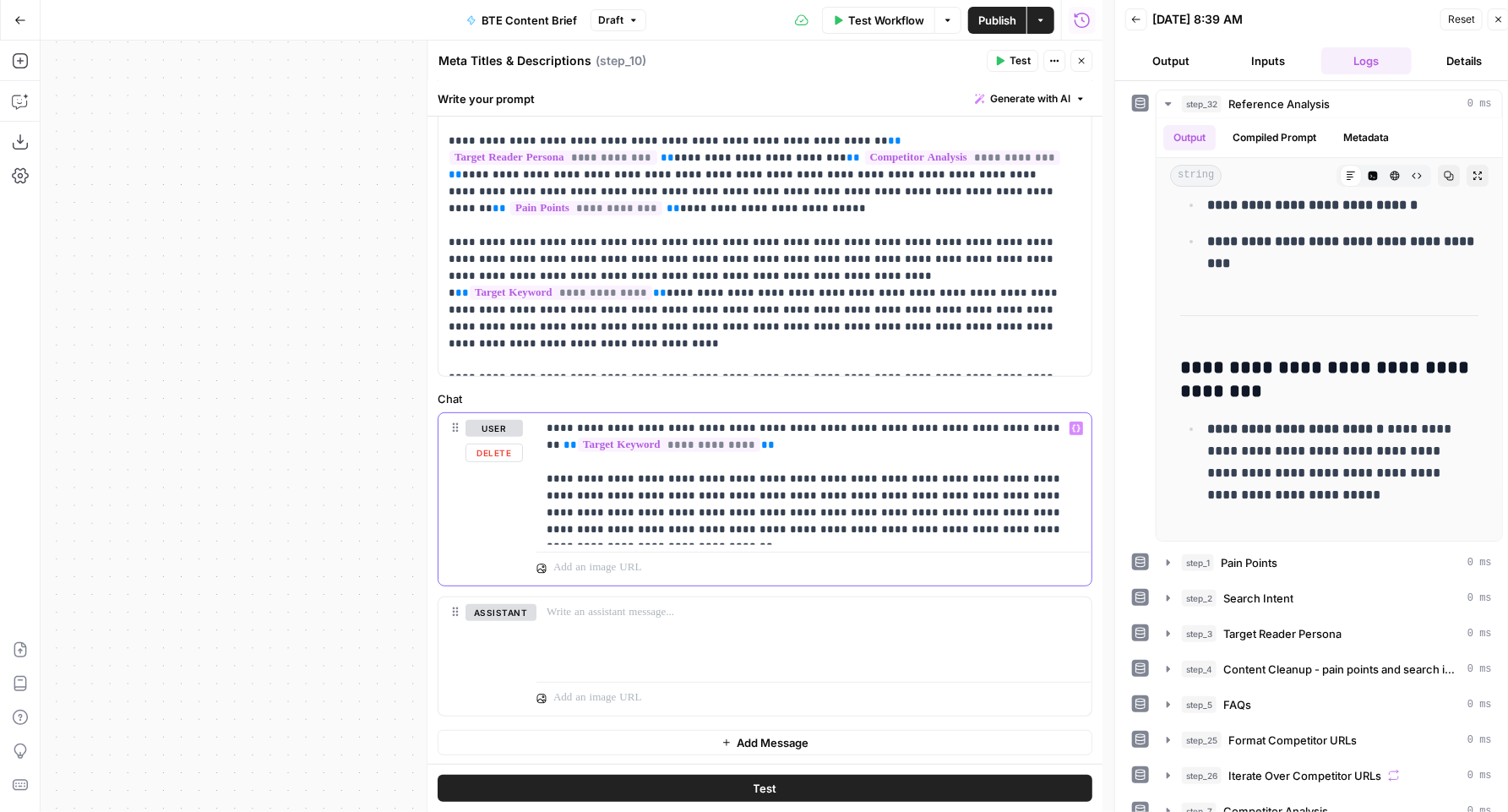
click at [594, 426] on p "**********" at bounding box center [809, 479] width 524 height 118
click at [754, 502] on p "**********" at bounding box center [809, 479] width 524 height 118
click at [663, 425] on p "**********" at bounding box center [809, 479] width 524 height 118
drag, startPoint x: 994, startPoint y: 533, endPoint x: 803, endPoint y: 492, distance: 195.4
click at [803, 492] on p "**********" at bounding box center [809, 479] width 524 height 118
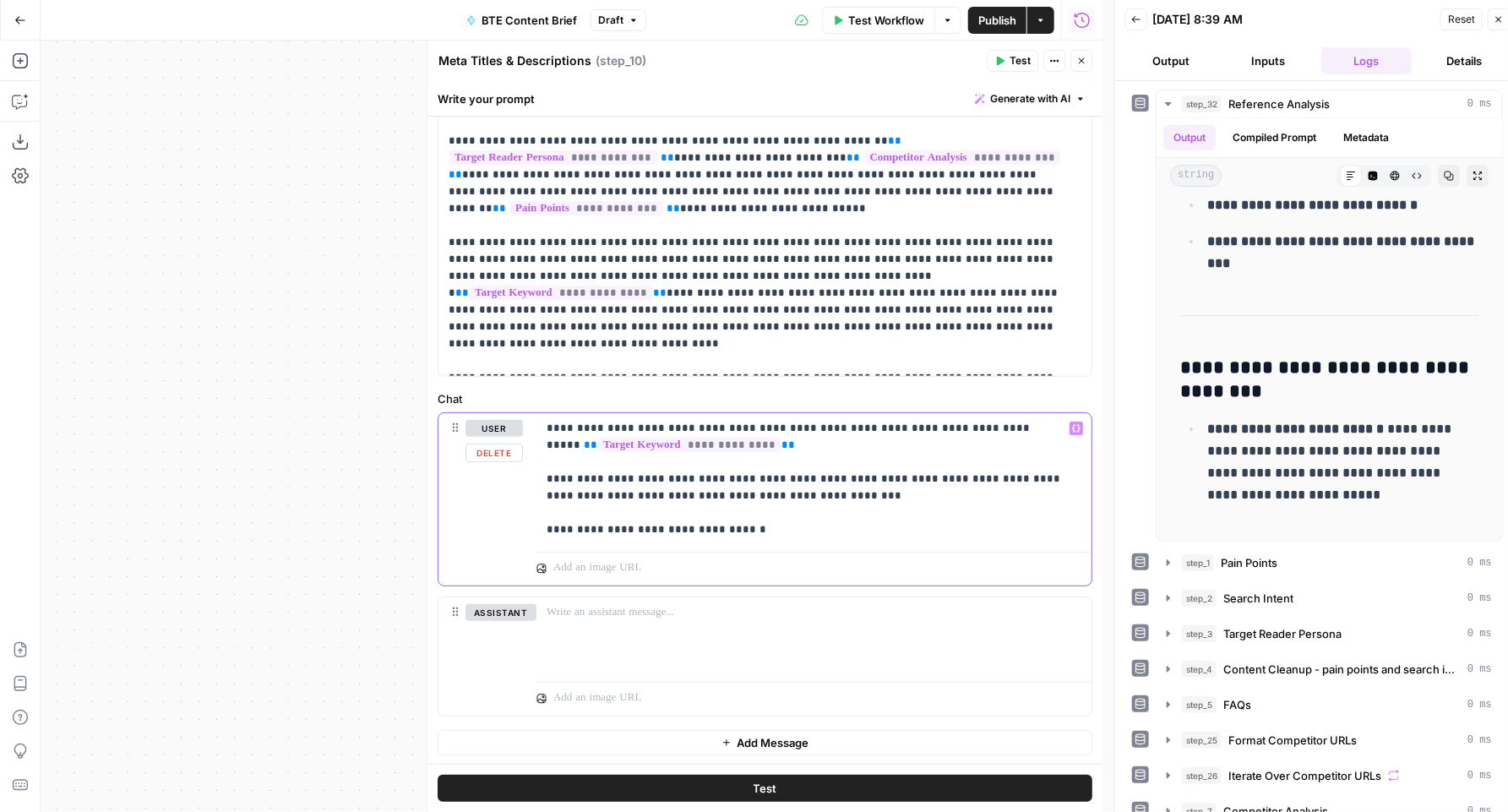
click at [1072, 425] on icon "button" at bounding box center [1077, 429] width 9 height 9
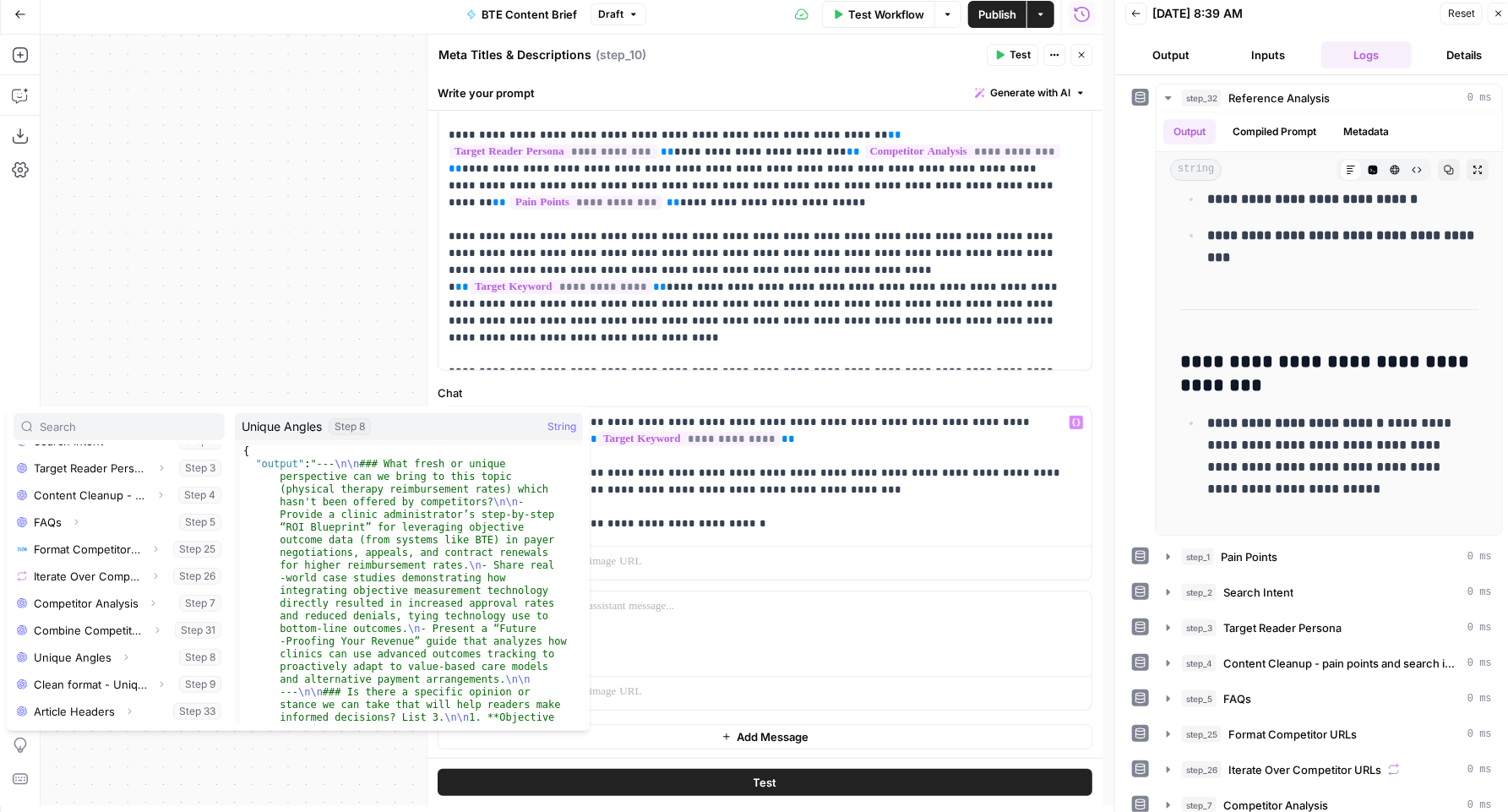
scroll to position [12, 0]
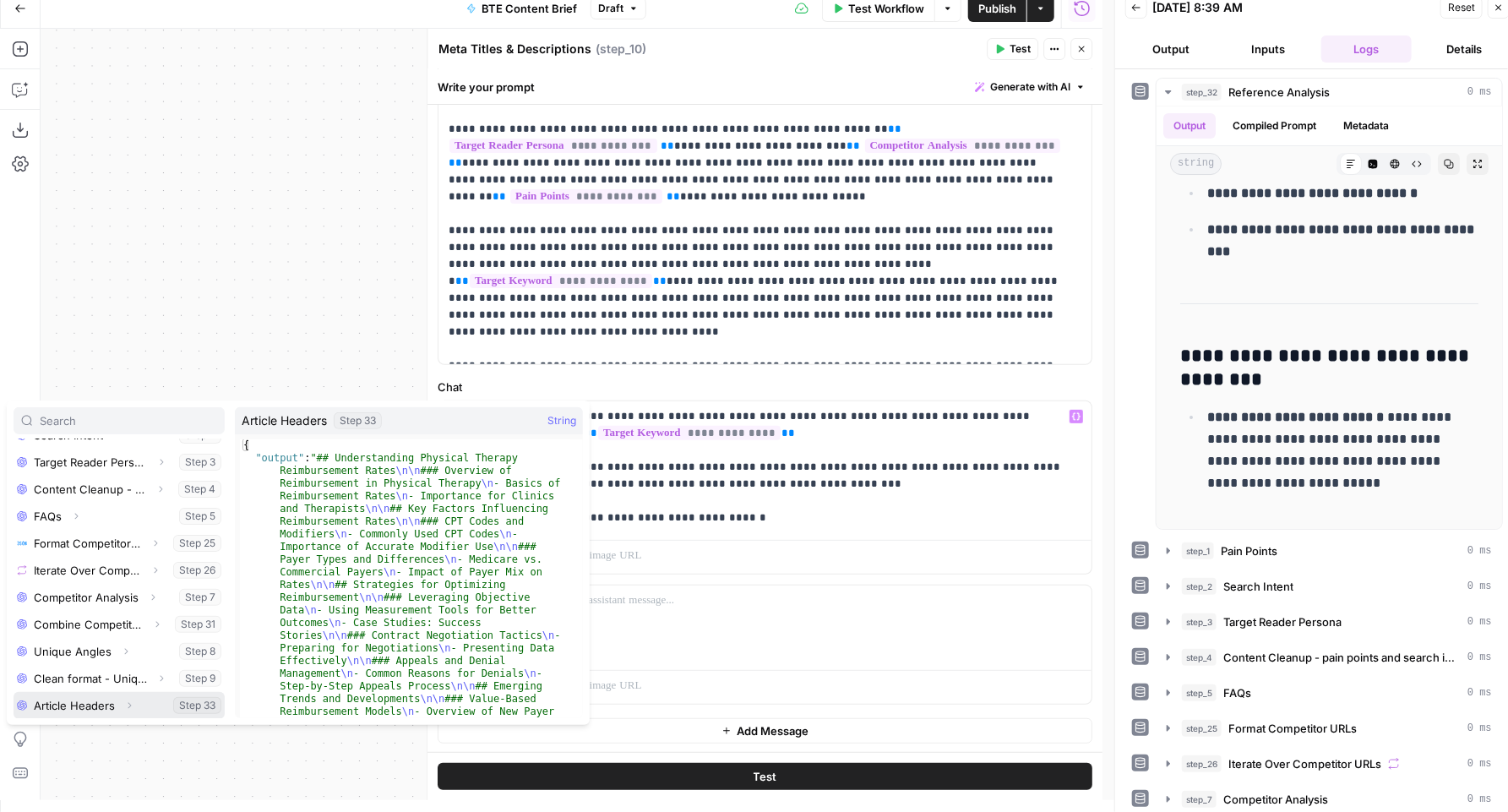
click at [134, 705] on button "Expand" at bounding box center [129, 705] width 22 height 22
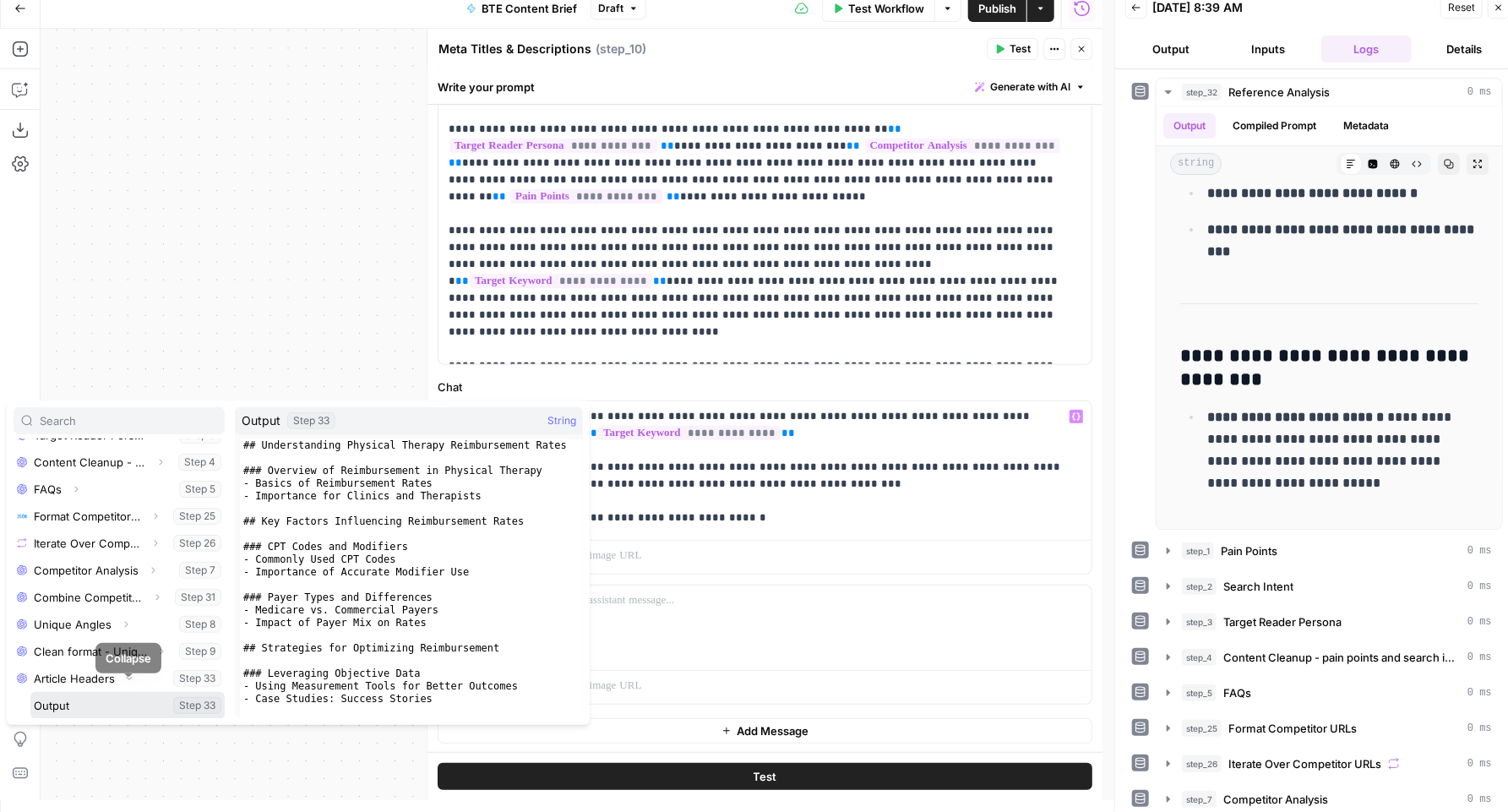
click at [95, 703] on button "Select variable Output" at bounding box center [128, 705] width 194 height 27
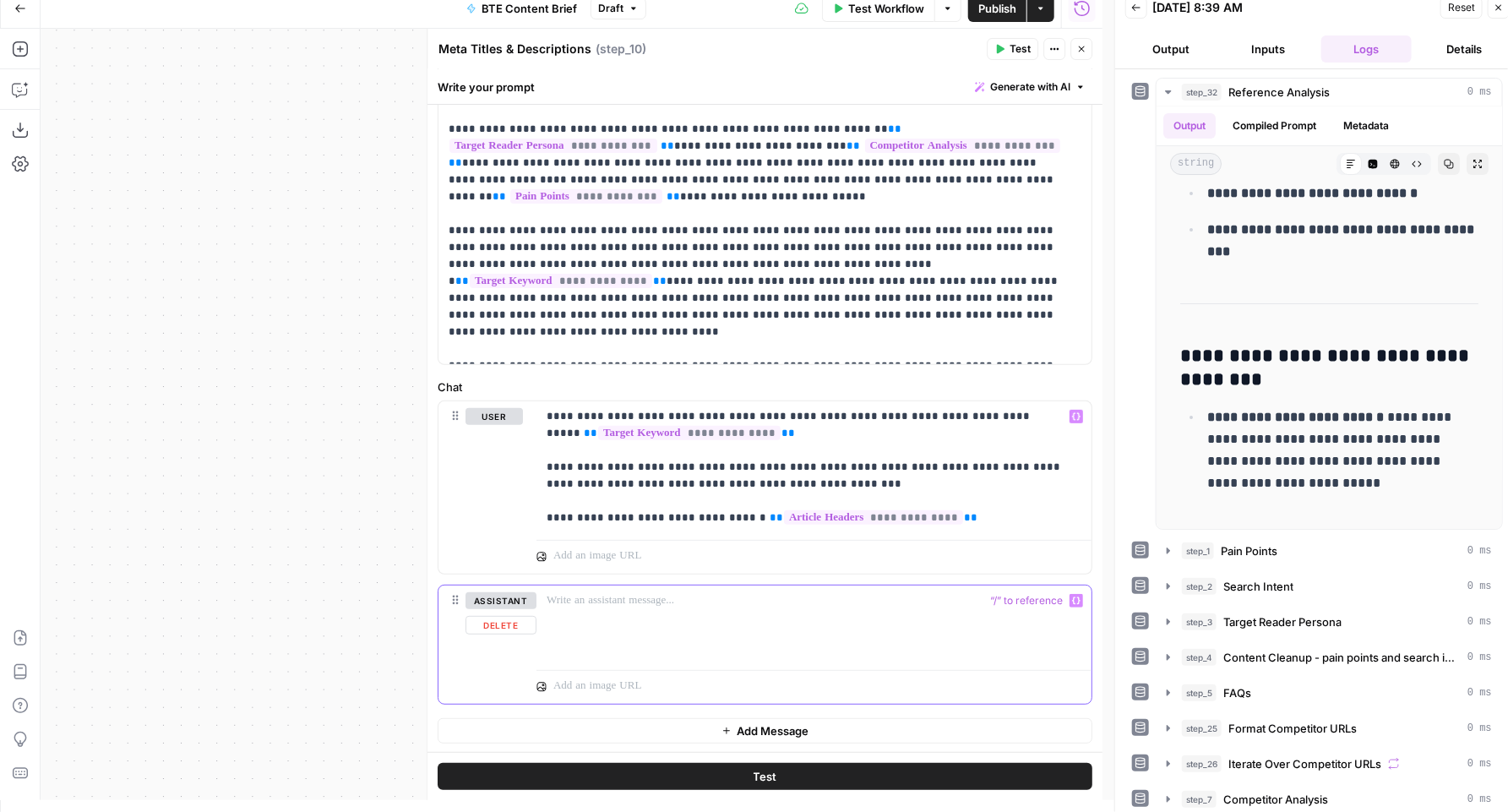
click at [489, 623] on button "Delete" at bounding box center [501, 625] width 71 height 18
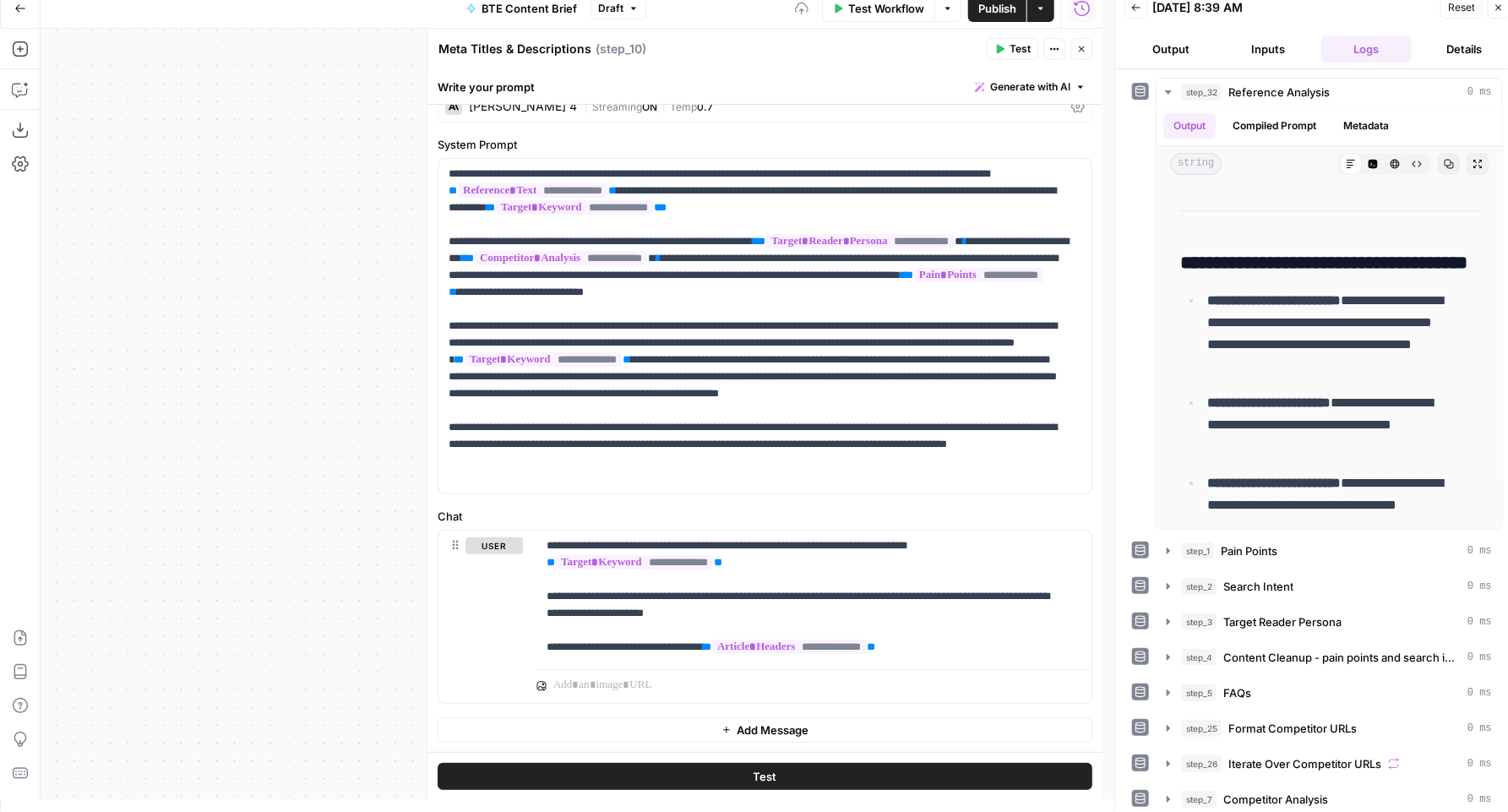
click at [999, 10] on span "Publish" at bounding box center [997, 8] width 38 height 17
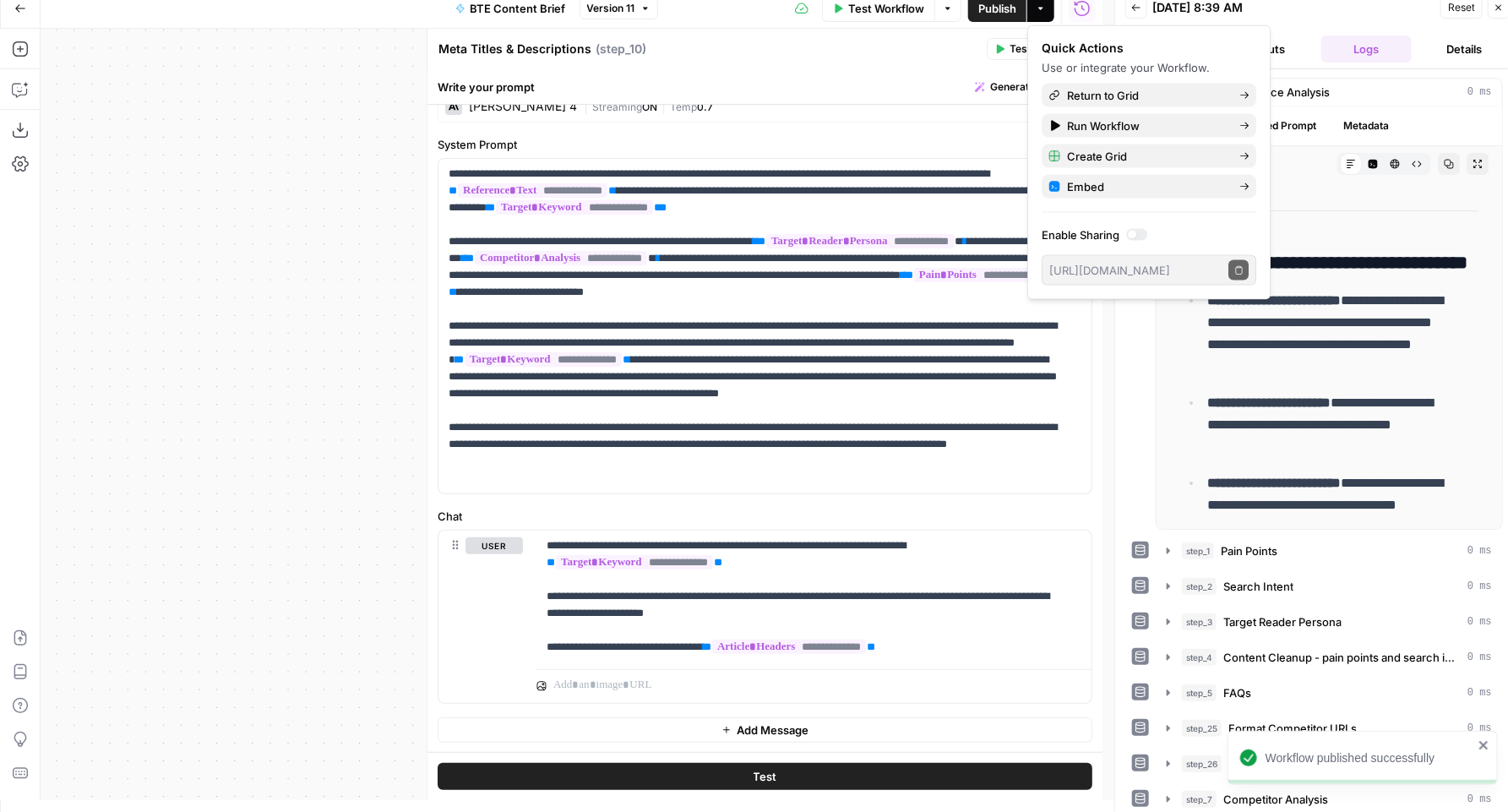
click at [389, 100] on div "**********" at bounding box center [572, 414] width 1063 height 771
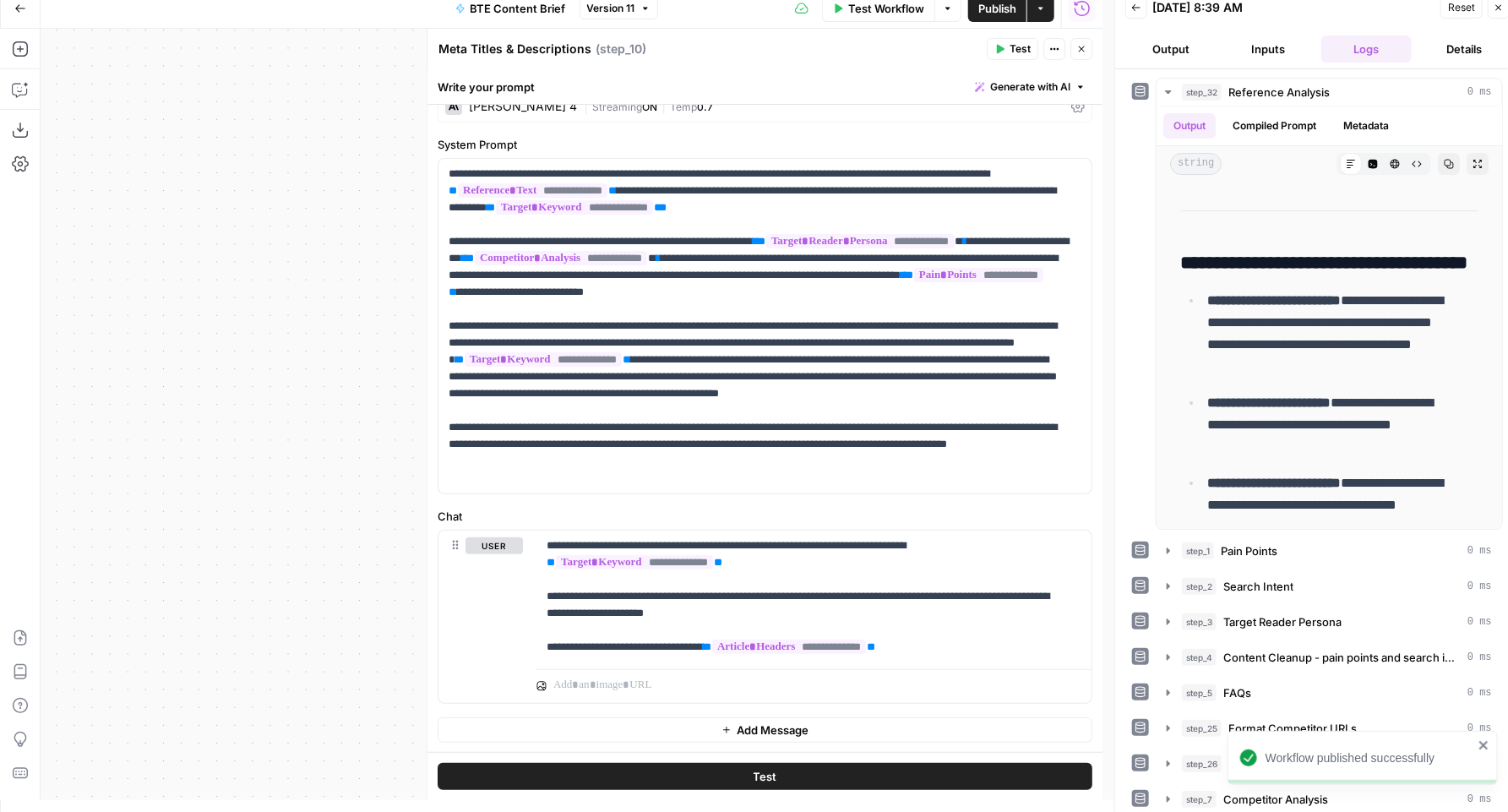
click at [1093, 51] on header "Meta Titles & Descriptions Meta Titles & Descriptions ( step_10 ) Test Actions …" at bounding box center [764, 49] width 675 height 40
click at [1086, 51] on icon "button" at bounding box center [1082, 49] width 11 height 10
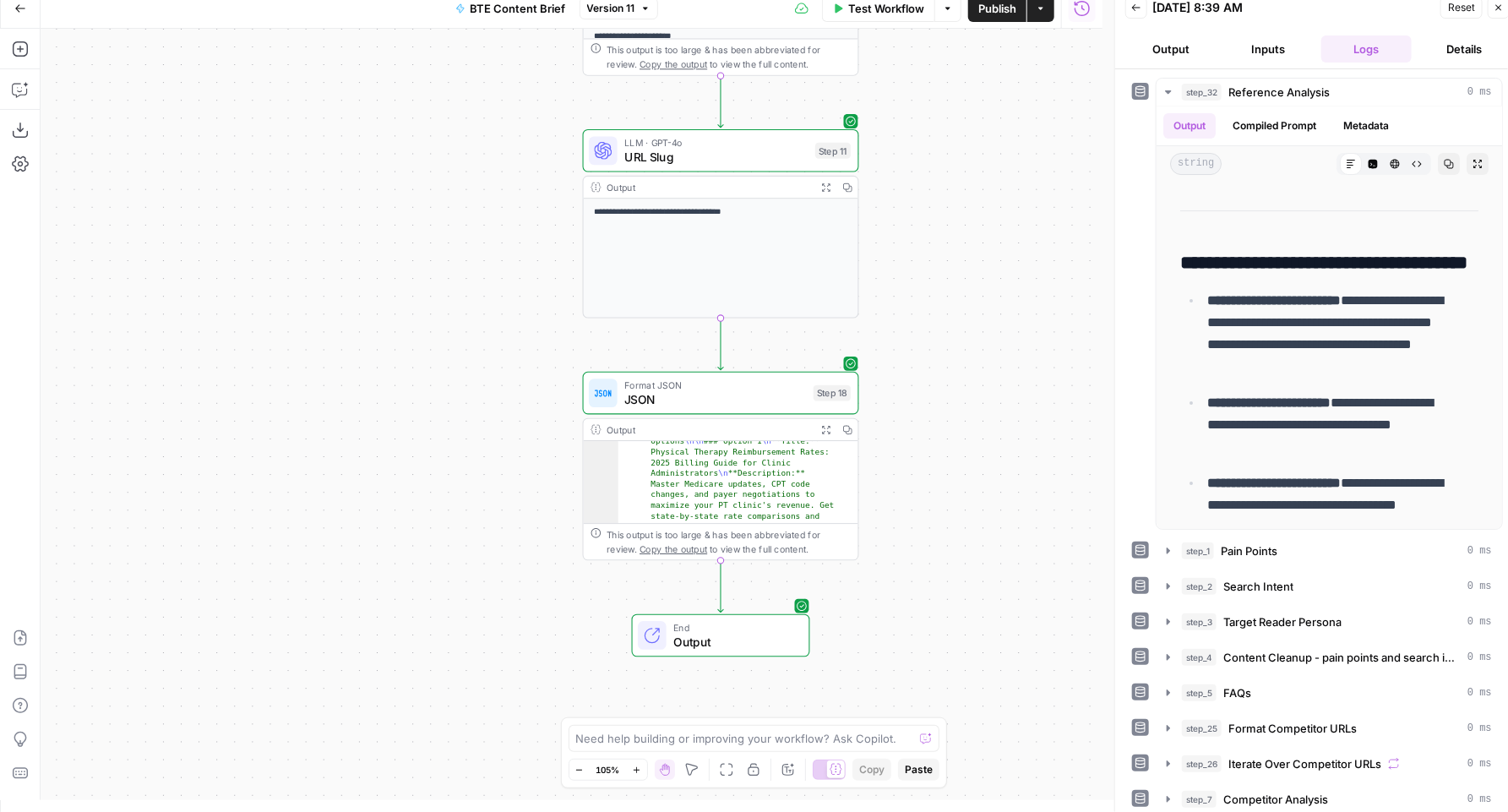
click at [536, 616] on div "**********" at bounding box center [572, 414] width 1063 height 771
click at [508, 612] on div "**********" at bounding box center [572, 414] width 1063 height 771
click at [953, 444] on div "**********" at bounding box center [572, 414] width 1063 height 771
click at [722, 588] on icon "Edge from step_18 to end" at bounding box center [721, 586] width 5 height 52
click at [663, 631] on span "LLM · GPT-4o" at bounding box center [713, 628] width 179 height 14
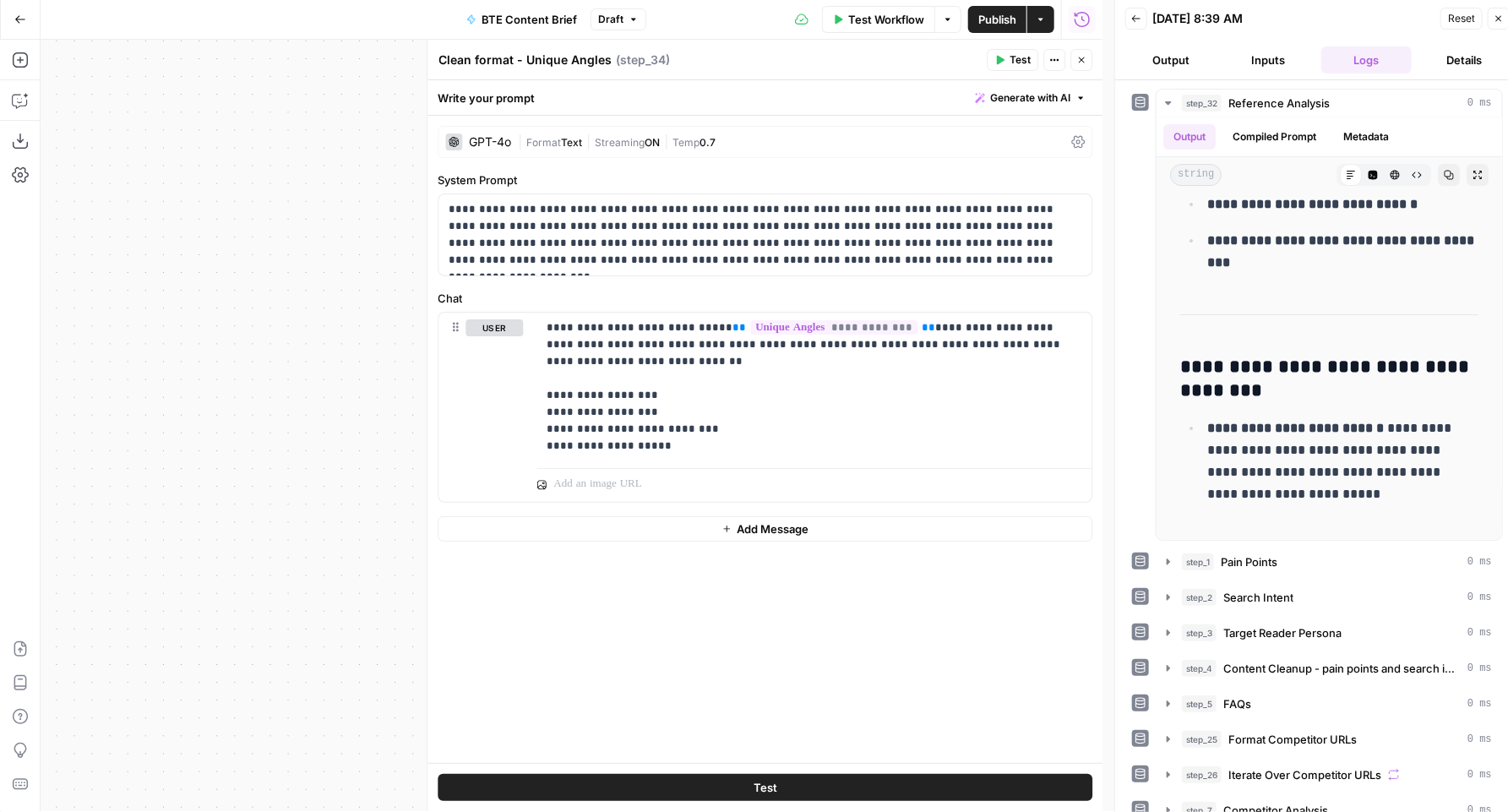
scroll to position [0, 0]
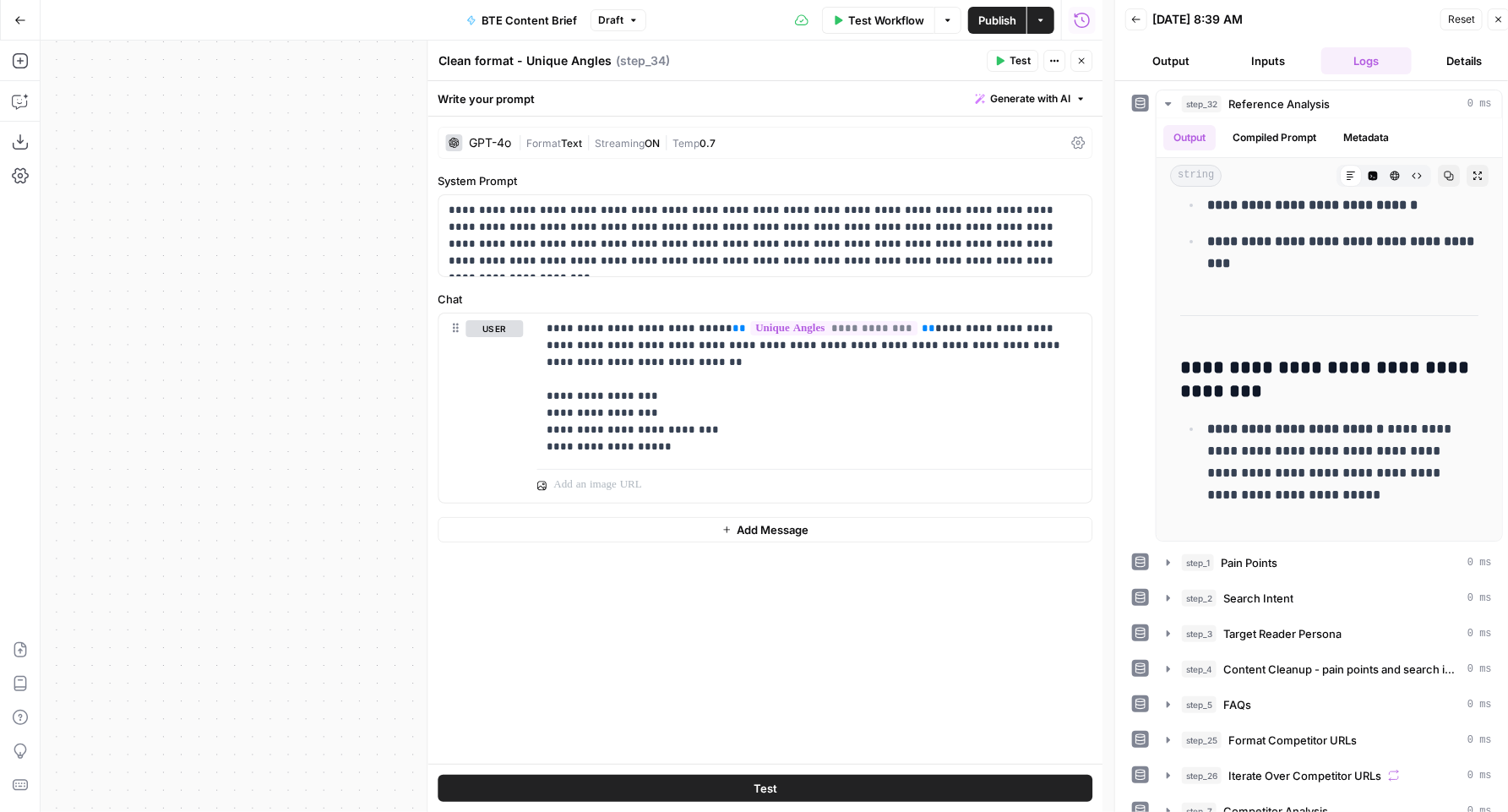
click at [548, 63] on textarea "Clean format - Unique Angles" at bounding box center [525, 60] width 173 height 17
type textarea "Final Outline Creation"
drag, startPoint x: 836, startPoint y: 265, endPoint x: 430, endPoint y: 200, distance: 411.2
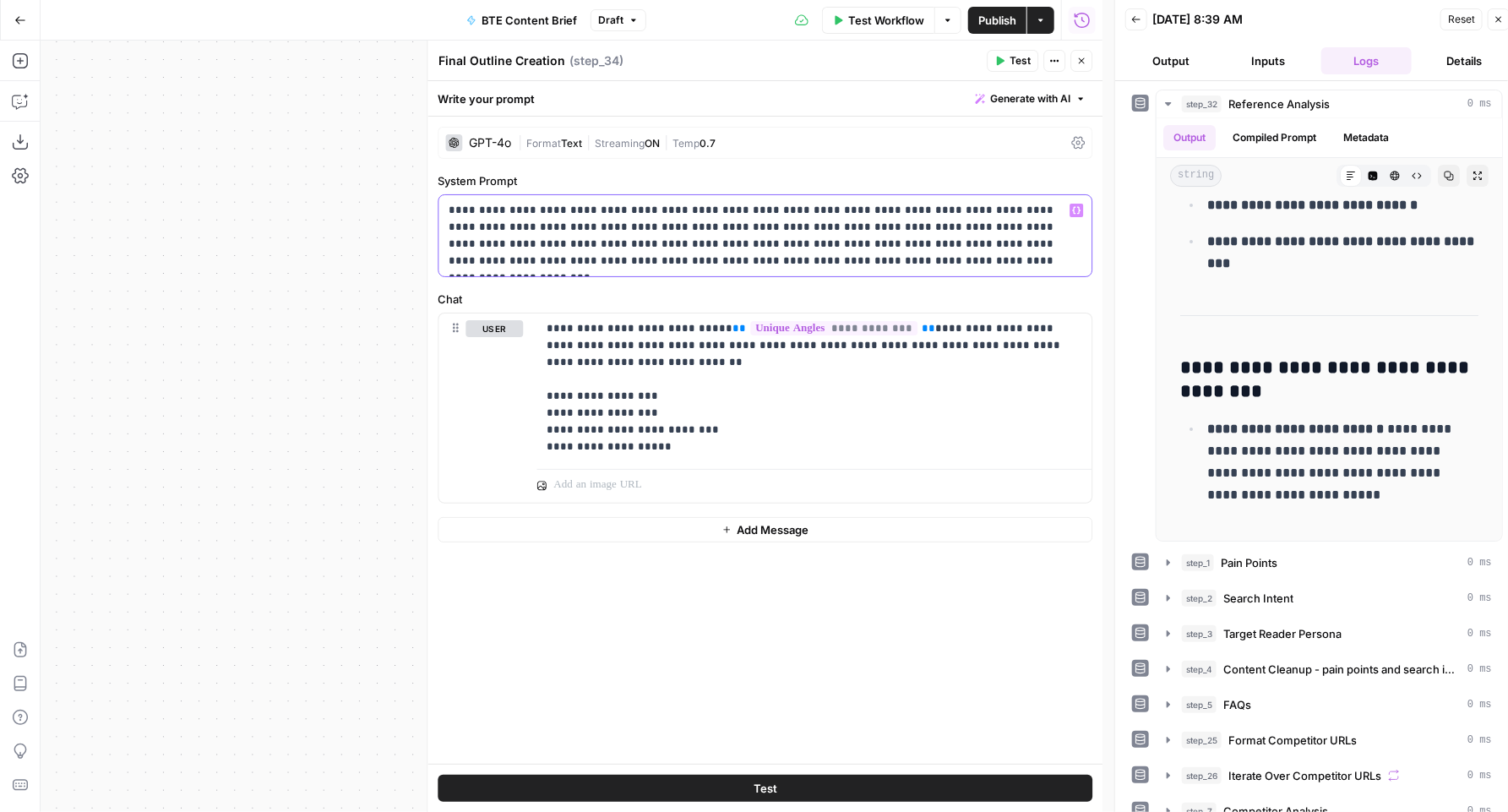
click at [427, 201] on div "**********" at bounding box center [765, 425] width 676 height 771
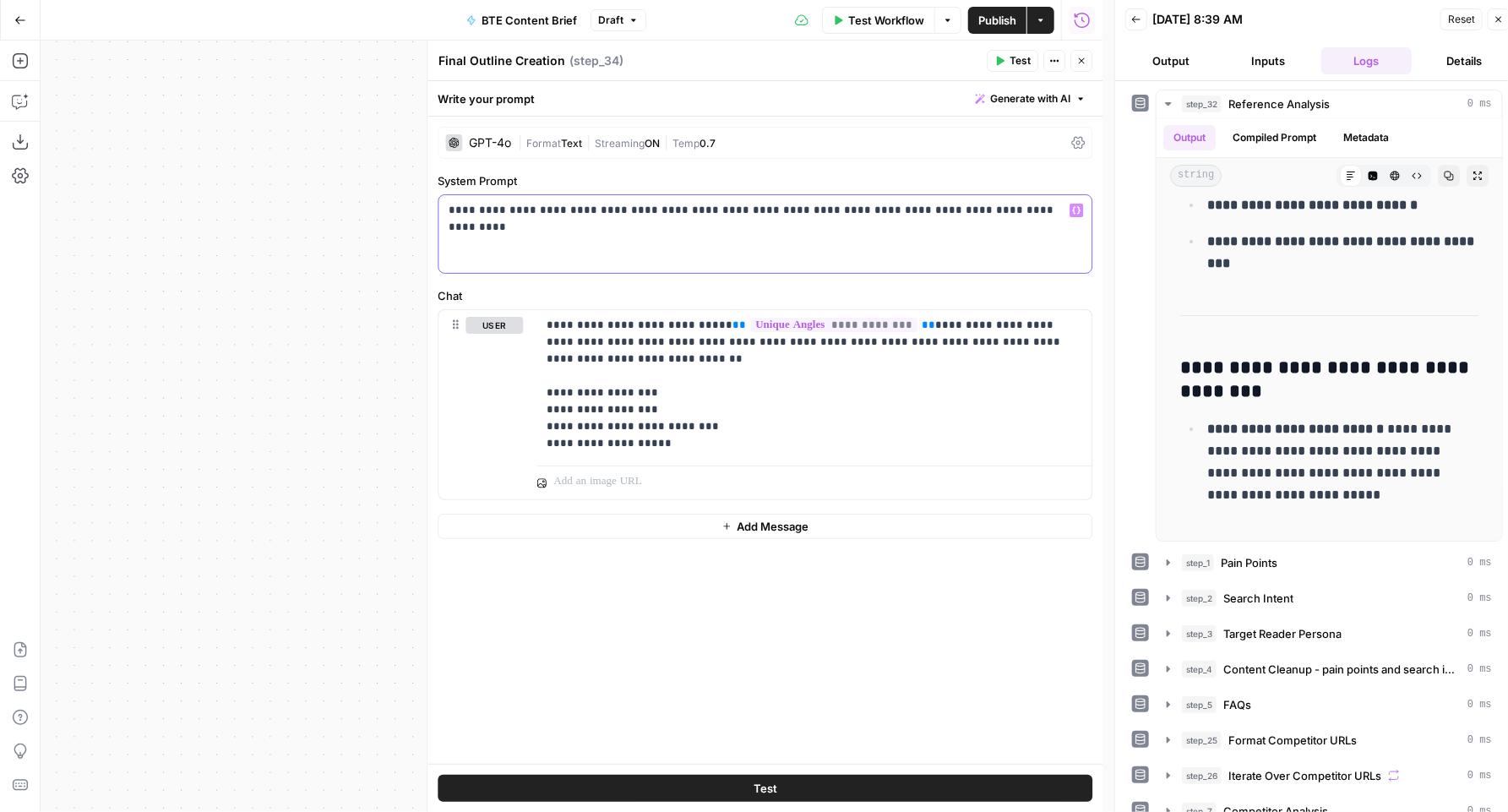
drag, startPoint x: 854, startPoint y: 208, endPoint x: 1028, endPoint y: 218, distance: 174.3
click at [1028, 218] on p "**********" at bounding box center [765, 210] width 633 height 17
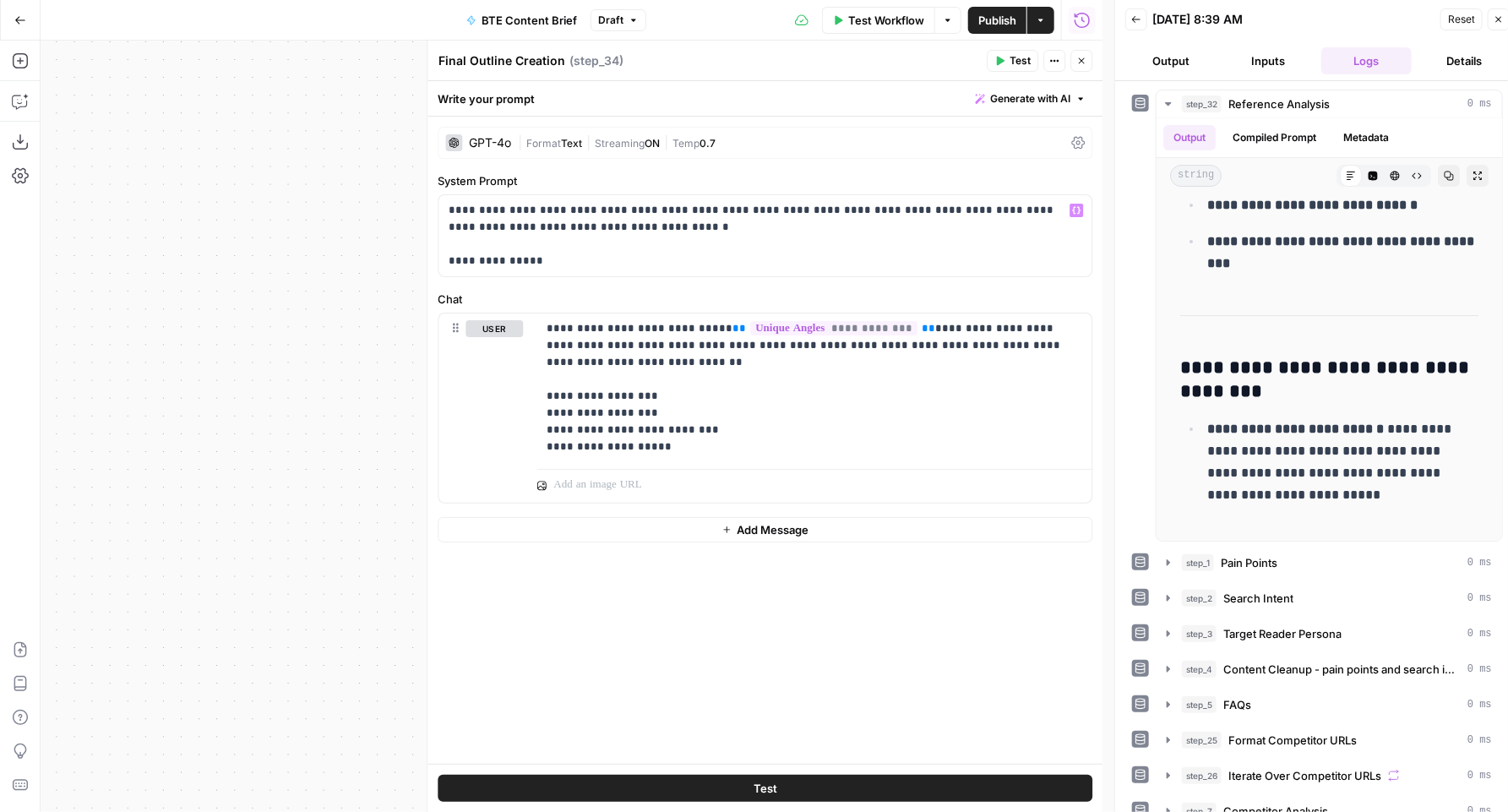
click at [1290, 63] on button "Inputs" at bounding box center [1269, 60] width 91 height 27
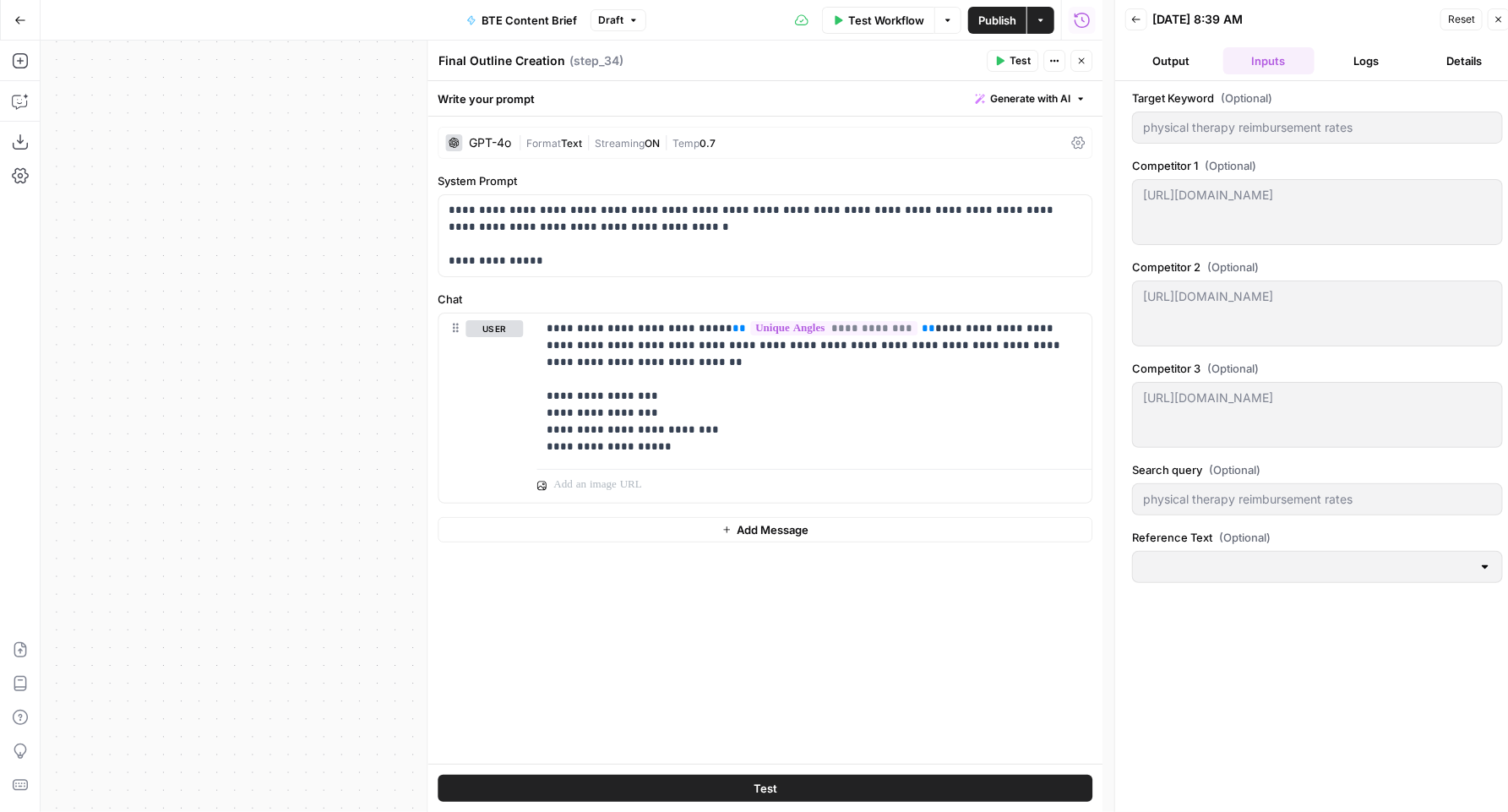
type input "BTE"
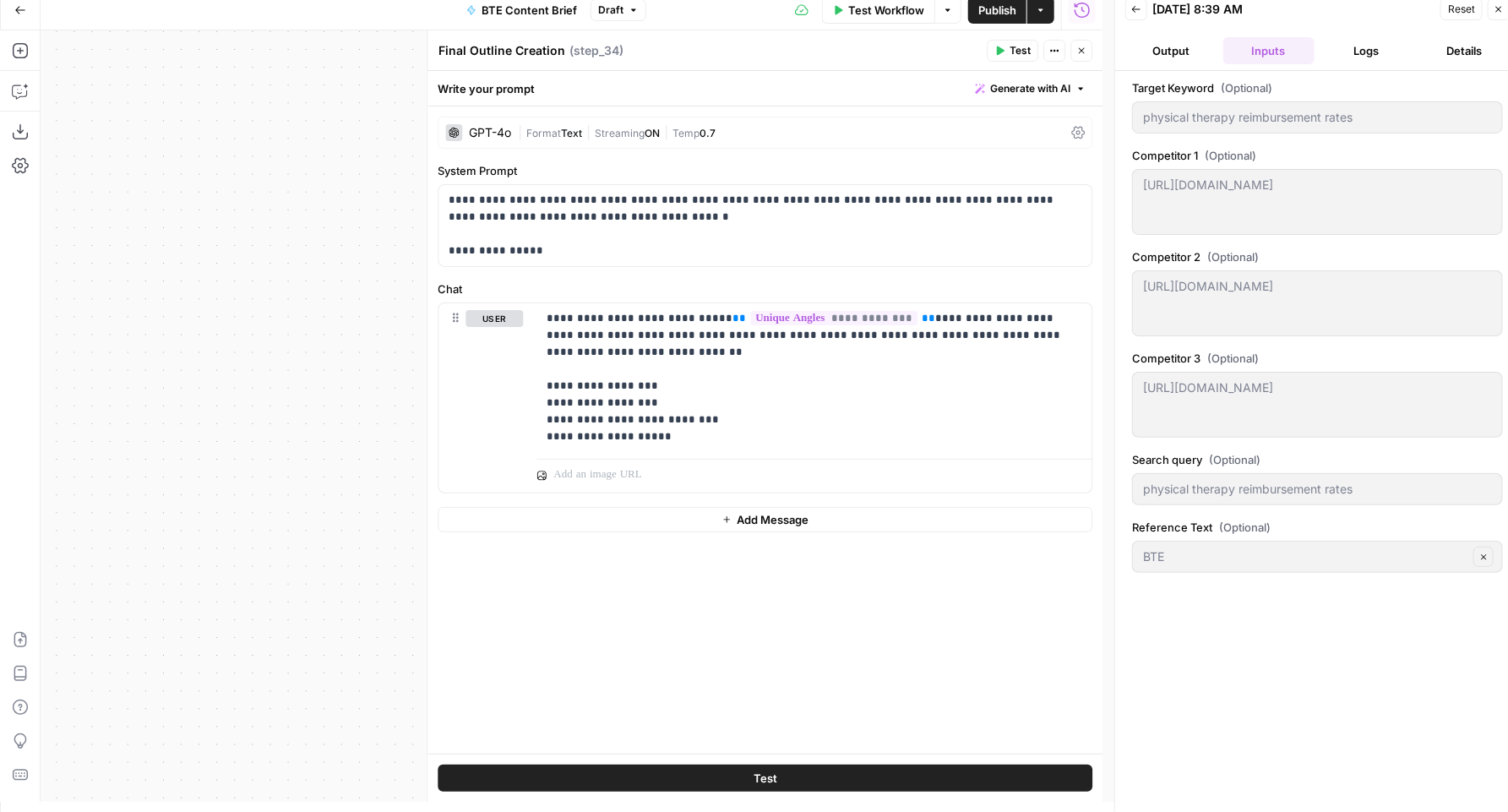
scroll to position [12, 0]
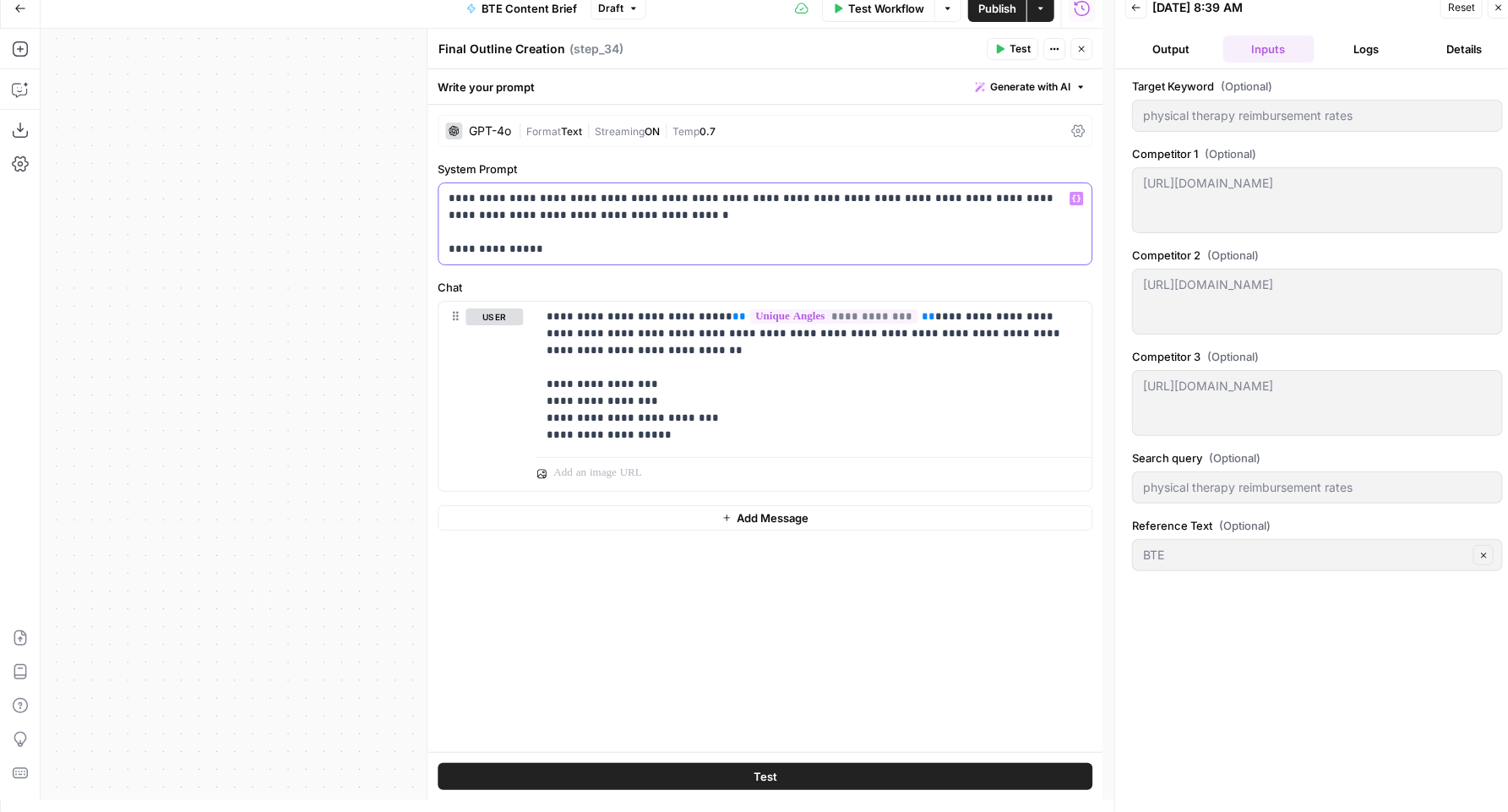
click at [618, 237] on p "**********" at bounding box center [765, 223] width 633 height 67
click at [611, 250] on p "**********" at bounding box center [765, 223] width 633 height 67
drag, startPoint x: 664, startPoint y: 431, endPoint x: 527, endPoint y: 321, distance: 175.7
click at [527, 321] on div "**********" at bounding box center [765, 396] width 653 height 189
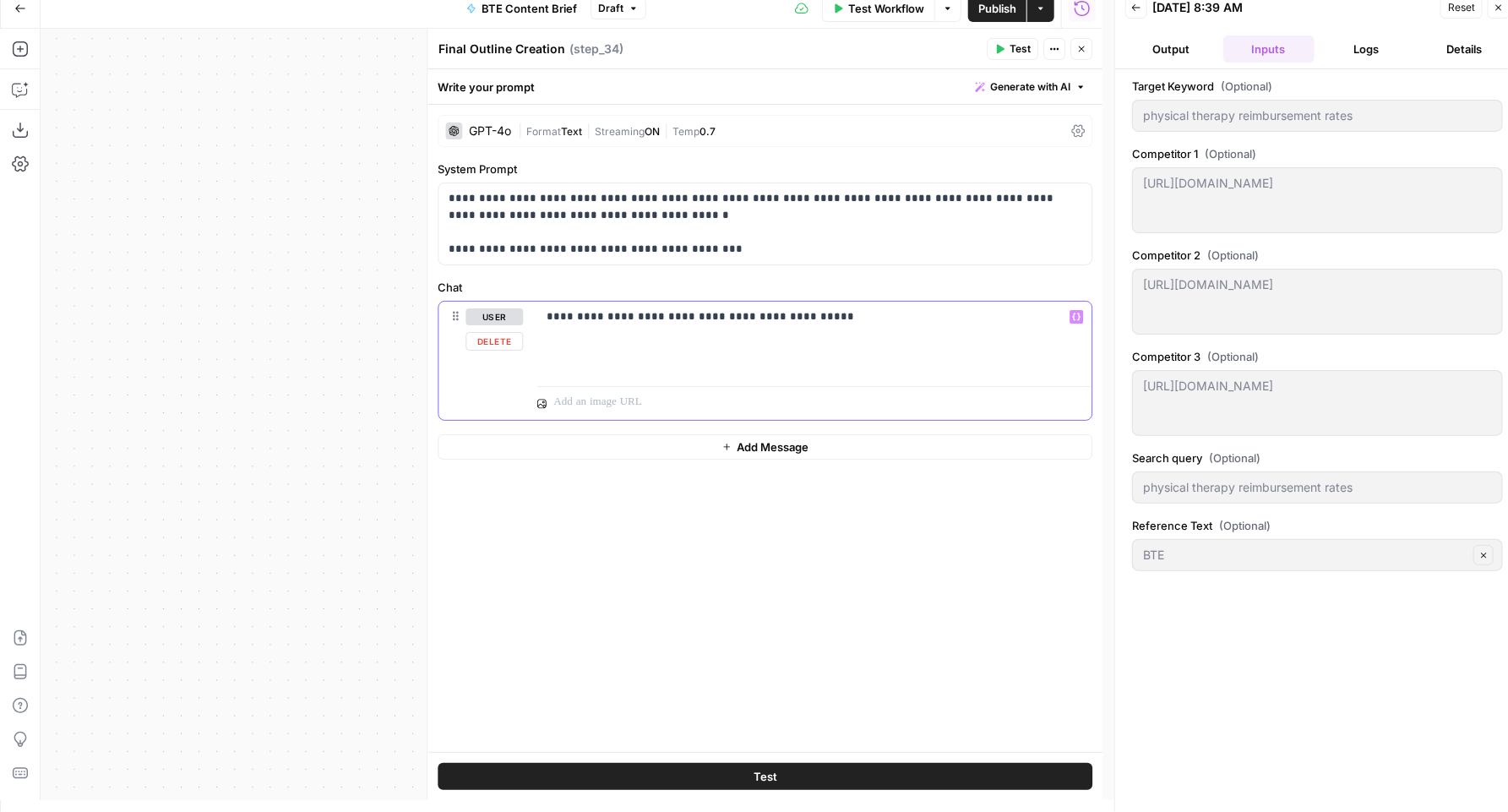
drag, startPoint x: 879, startPoint y: 327, endPoint x: 779, endPoint y: 320, distance: 100.2
click at [779, 320] on div "**********" at bounding box center [814, 340] width 555 height 78
click at [1077, 318] on icon "button" at bounding box center [1077, 317] width 9 height 9
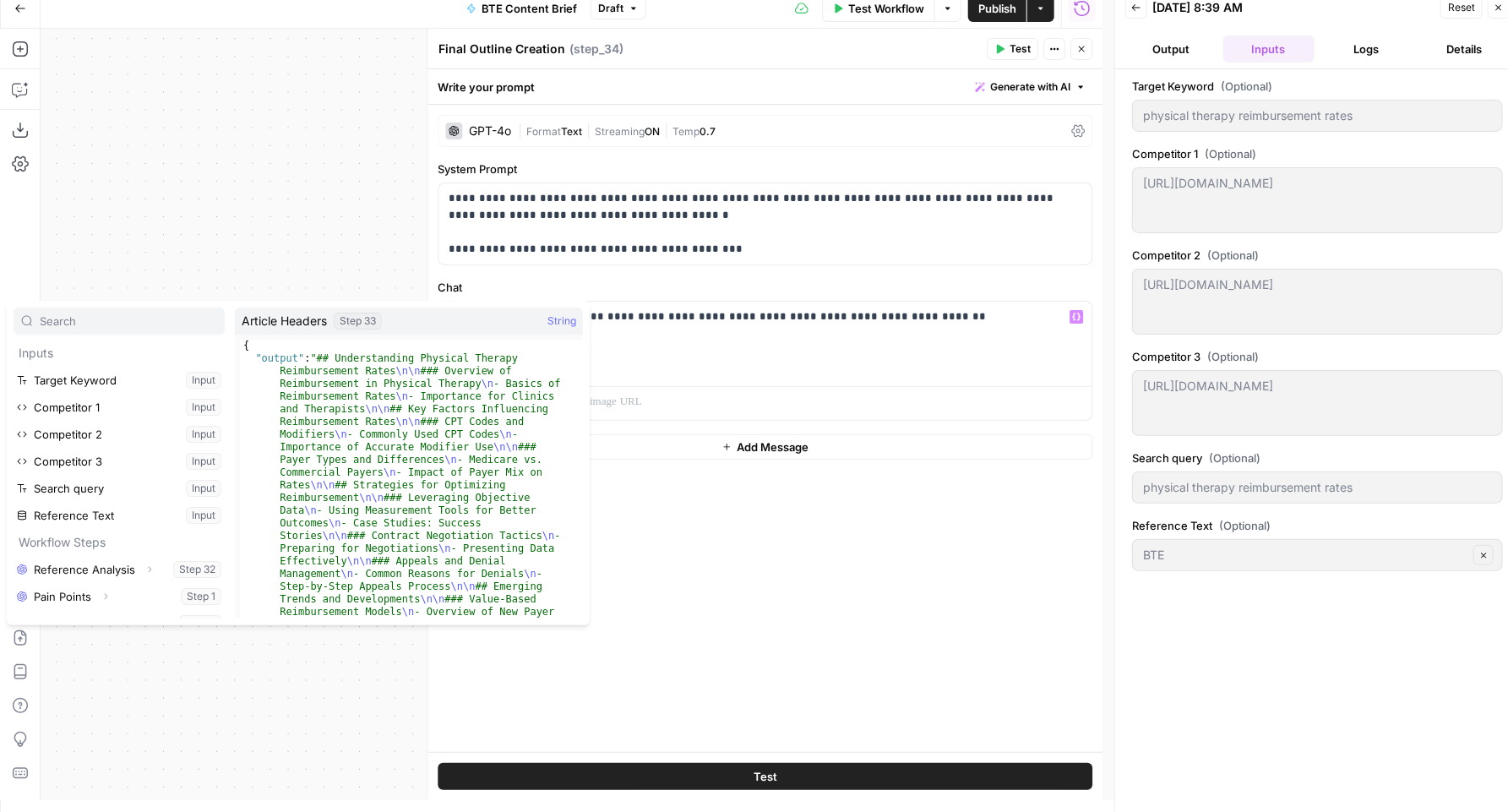
scroll to position [369, 0]
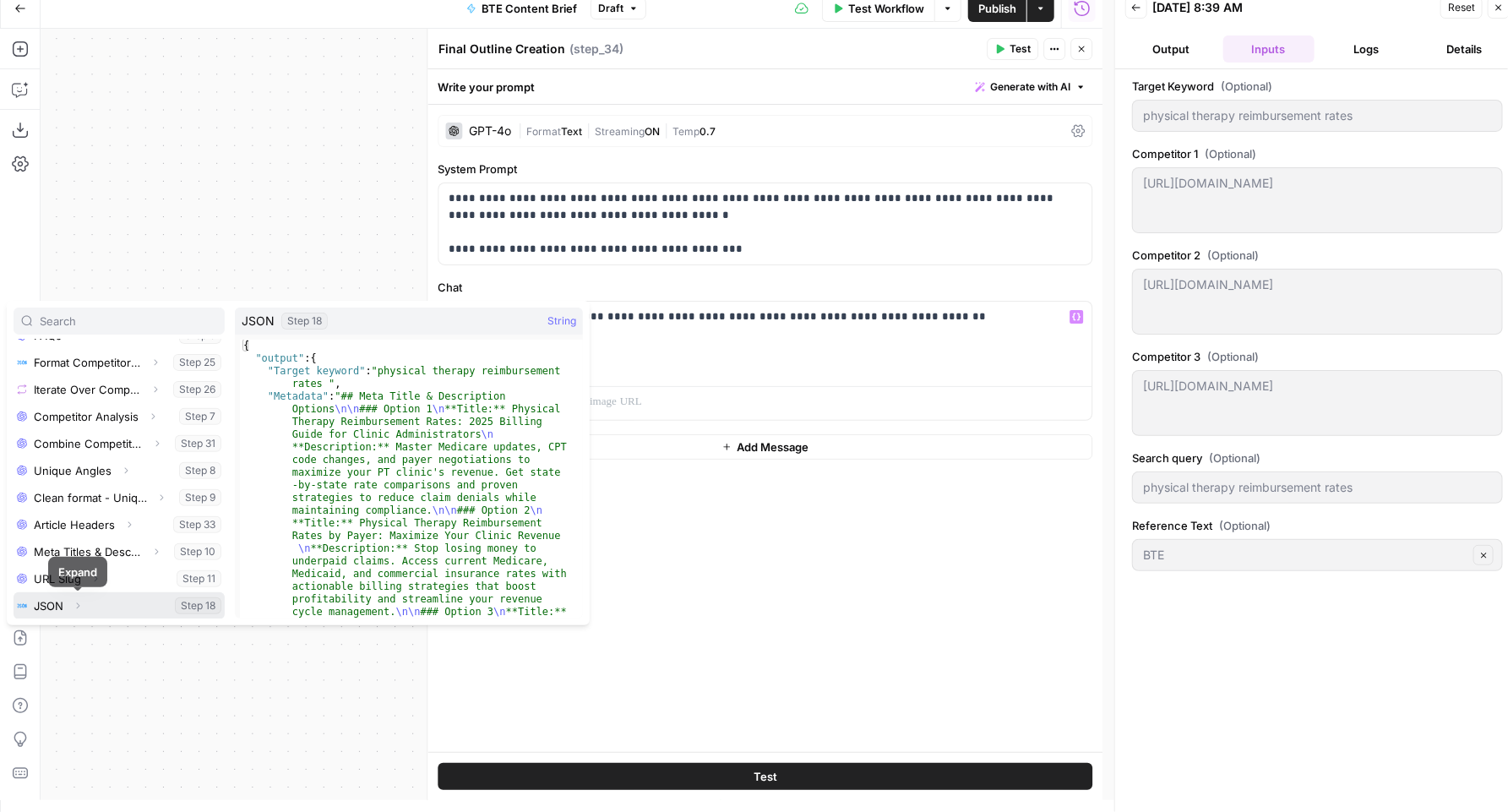
click at [74, 601] on icon "button" at bounding box center [78, 606] width 11 height 10
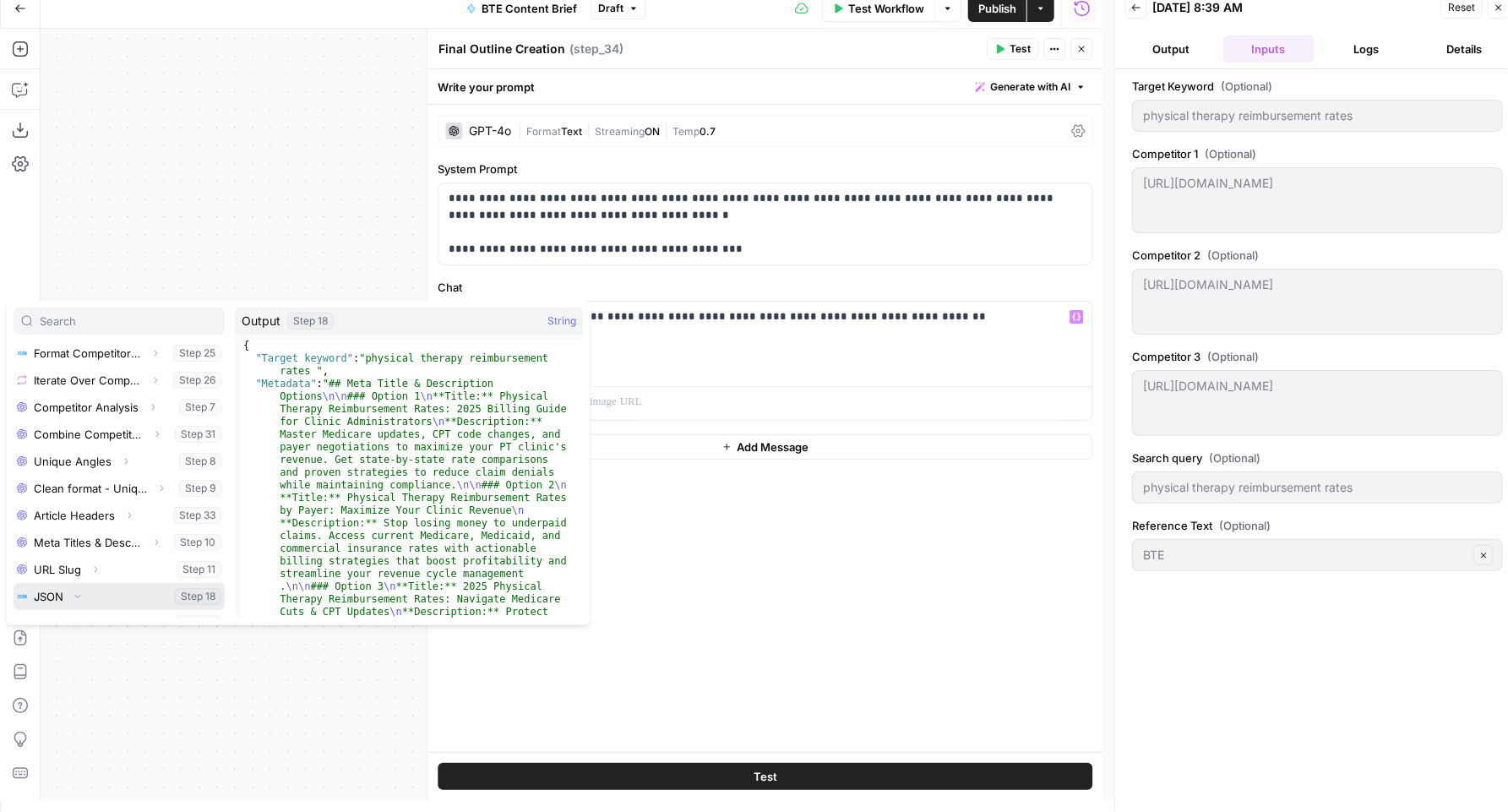
scroll to position [397, 0]
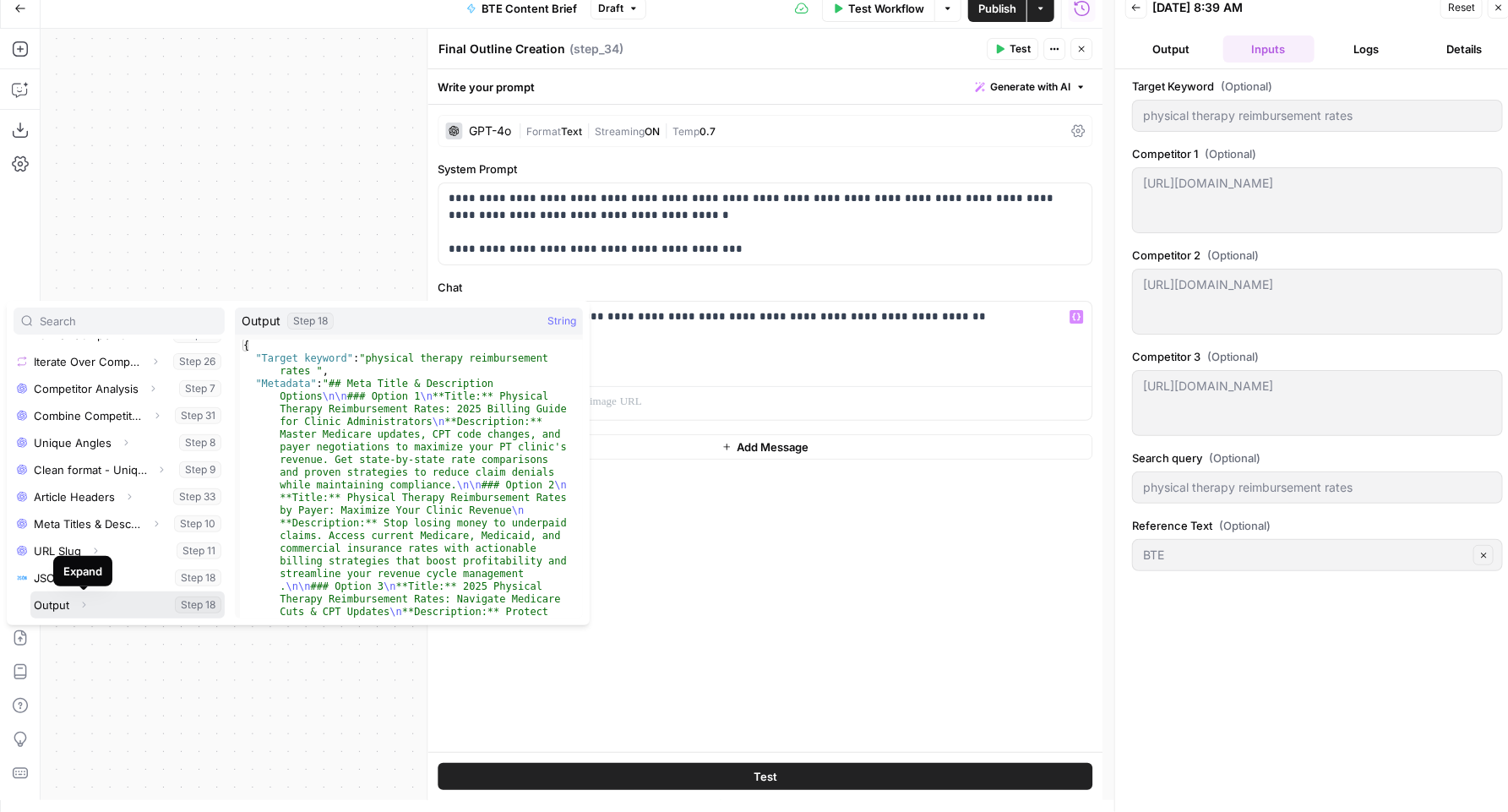
click at [87, 601] on icon "button" at bounding box center [84, 605] width 11 height 10
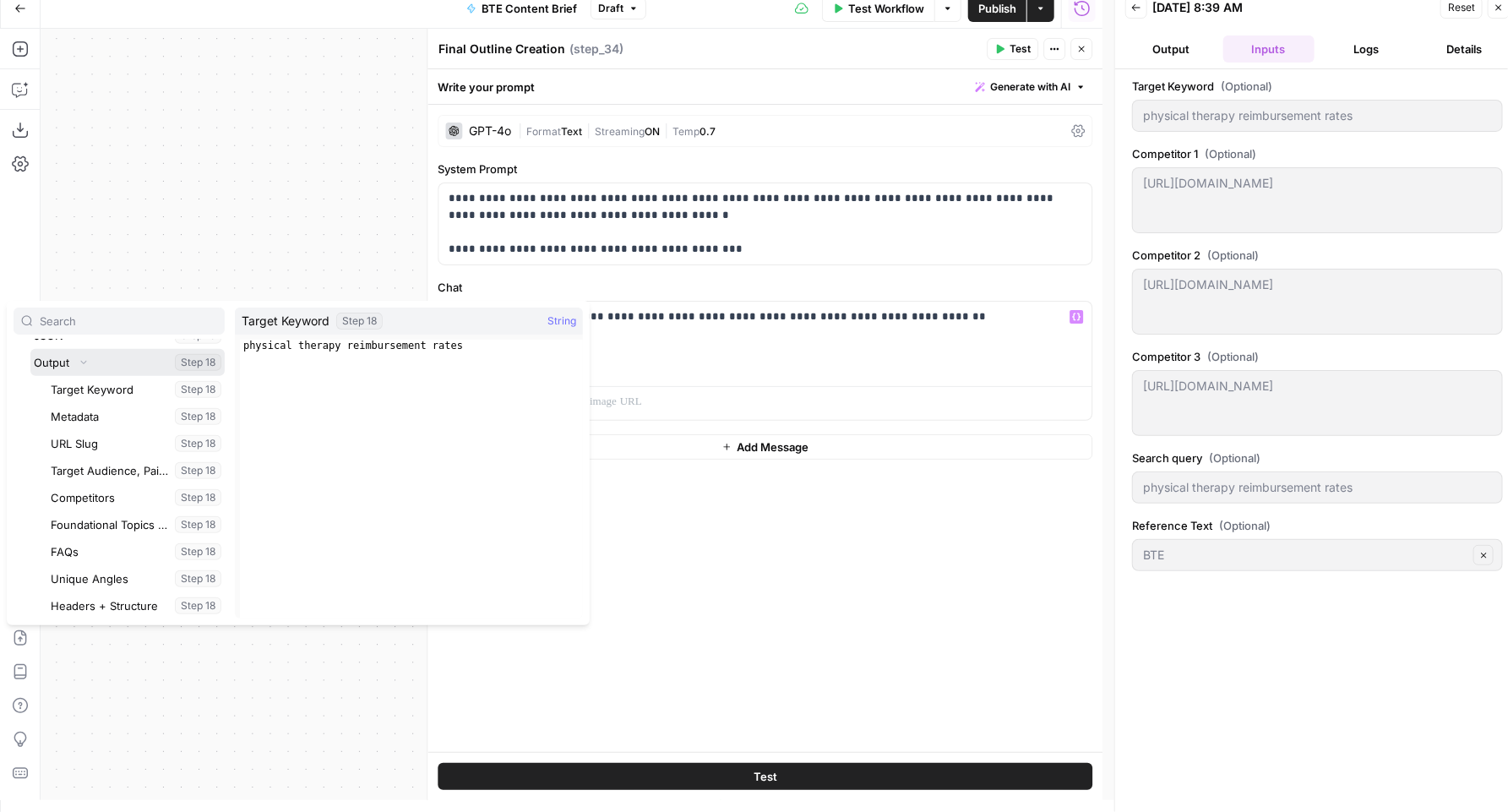
scroll to position [572, 0]
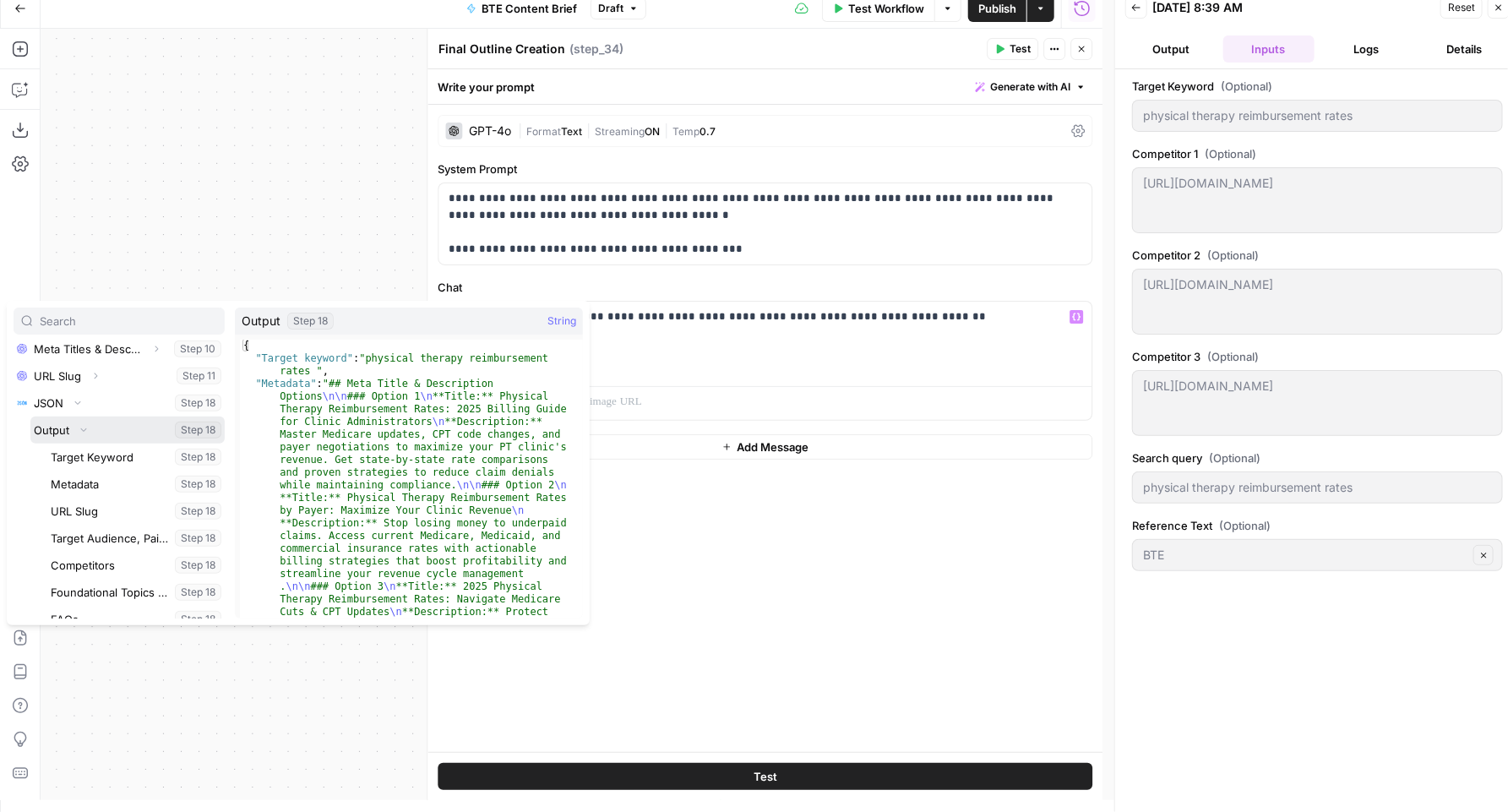
click at [58, 426] on button "Select variable Output" at bounding box center [128, 430] width 194 height 27
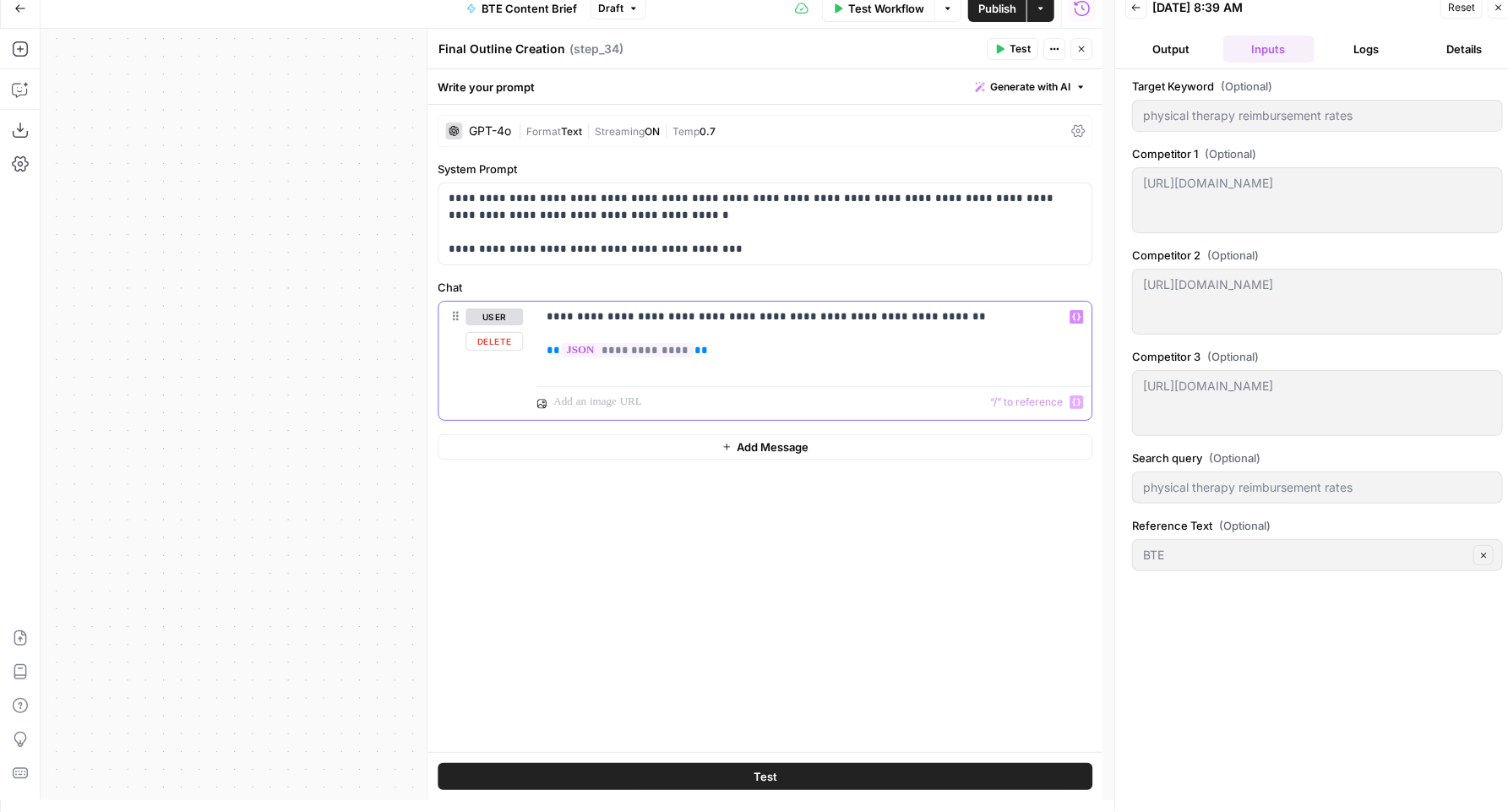
click at [714, 354] on p "**********" at bounding box center [814, 333] width 535 height 51
click at [1003, 10] on span "Publish" at bounding box center [997, 8] width 38 height 17
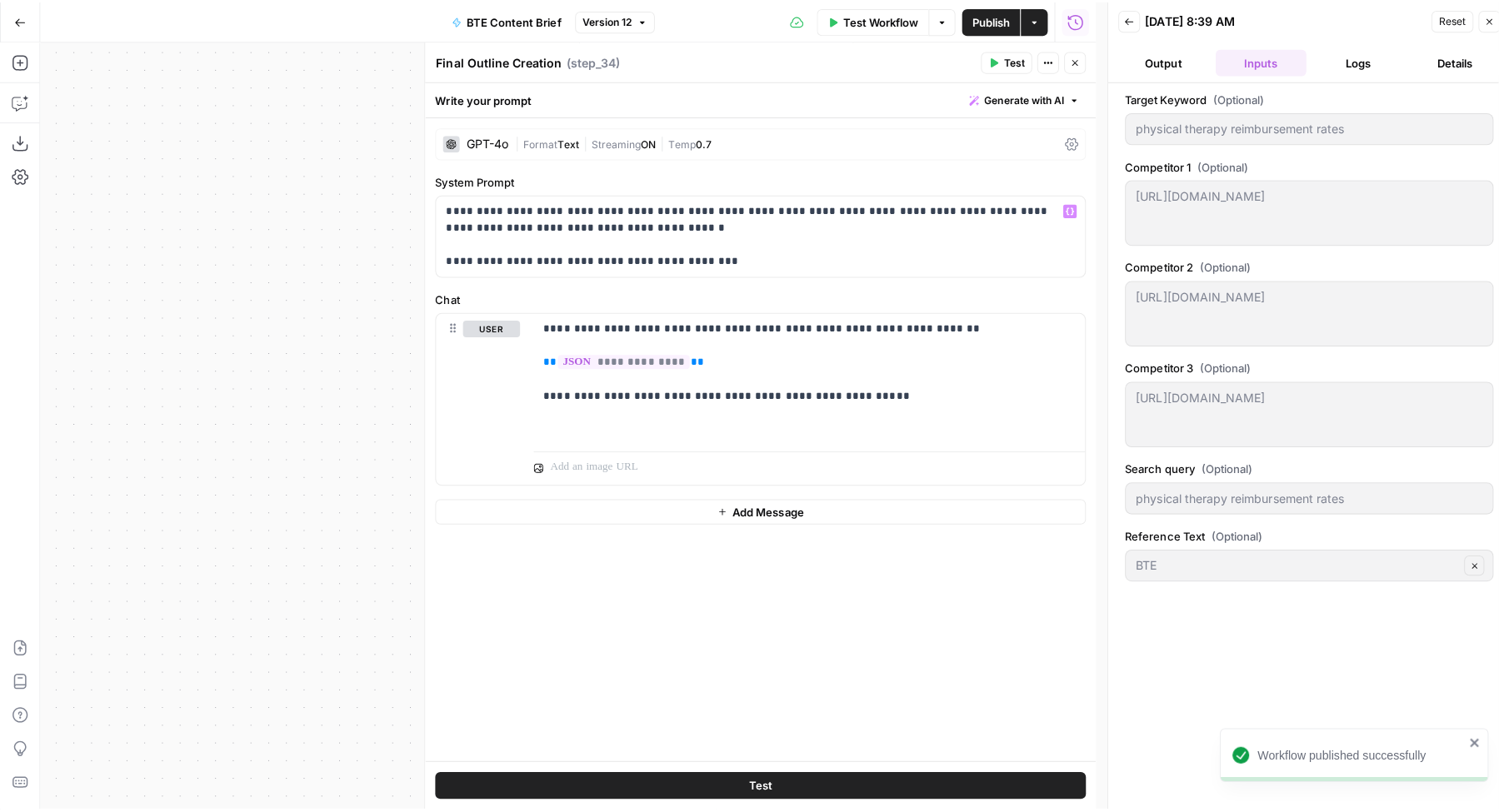
scroll to position [0, 0]
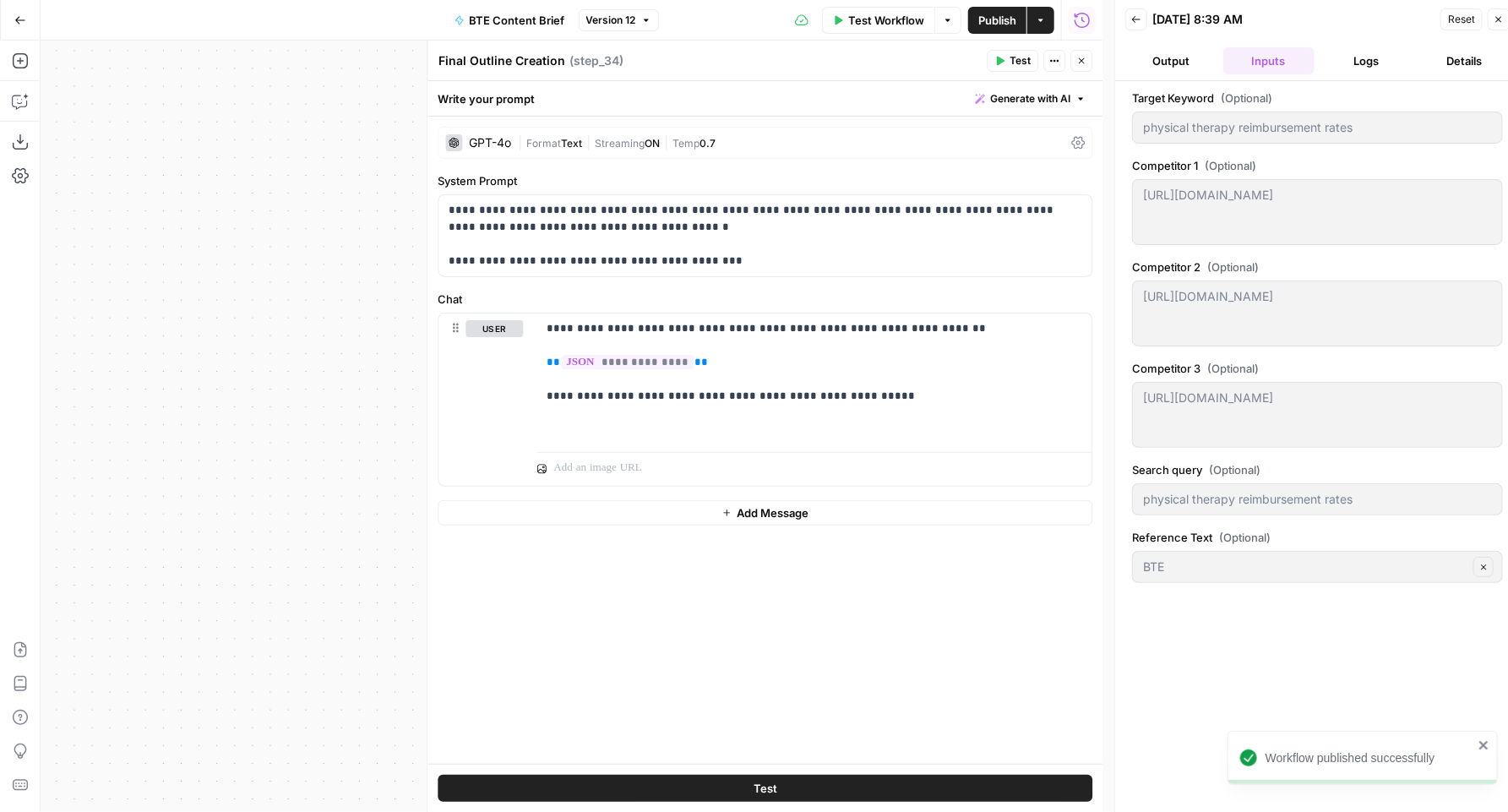
click at [342, 230] on div "**********" at bounding box center [572, 425] width 1063 height 771
click at [1075, 65] on button "Close" at bounding box center [1081, 60] width 22 height 22
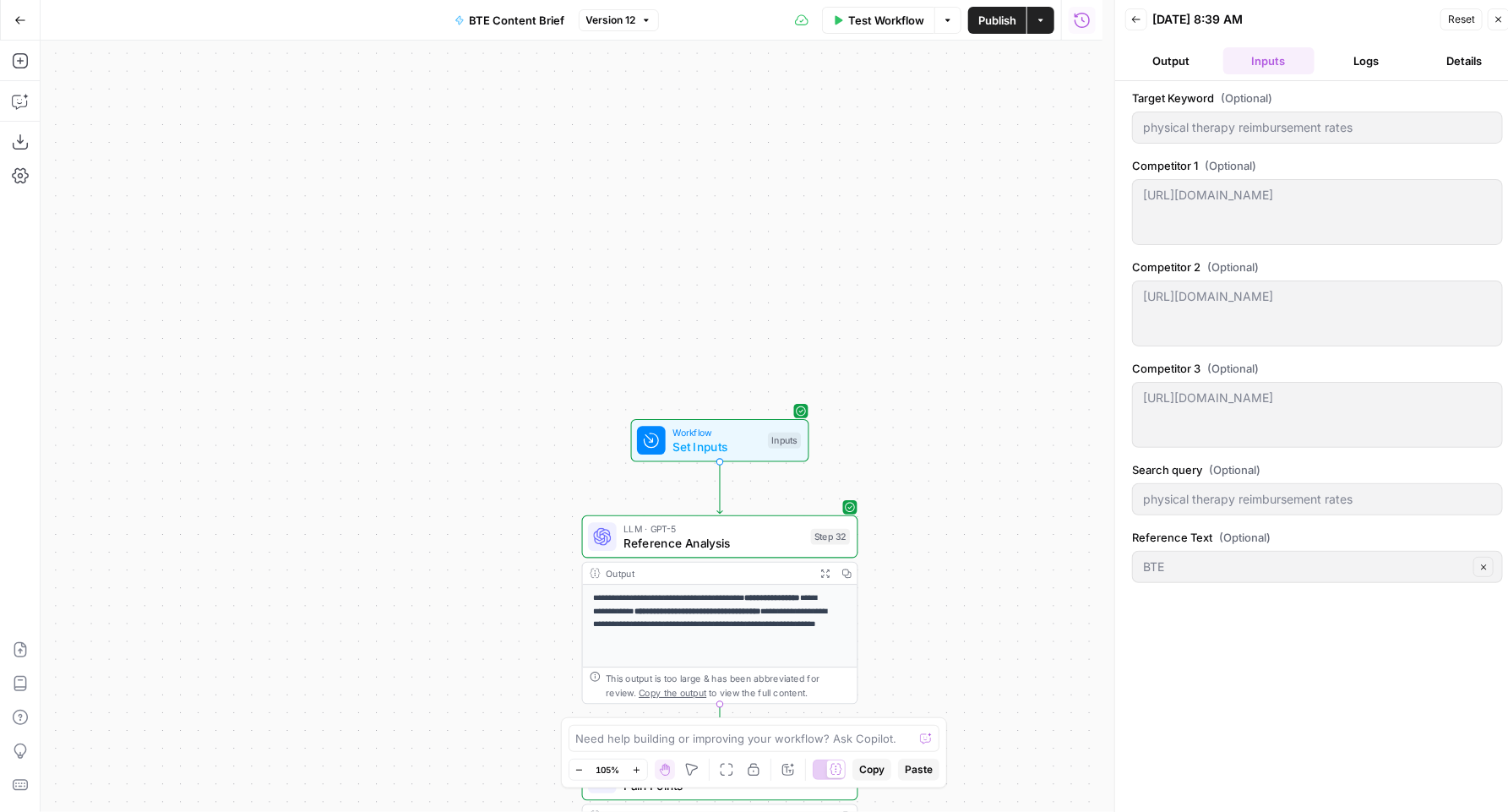
click at [700, 444] on span "Set Inputs" at bounding box center [716, 446] width 88 height 18
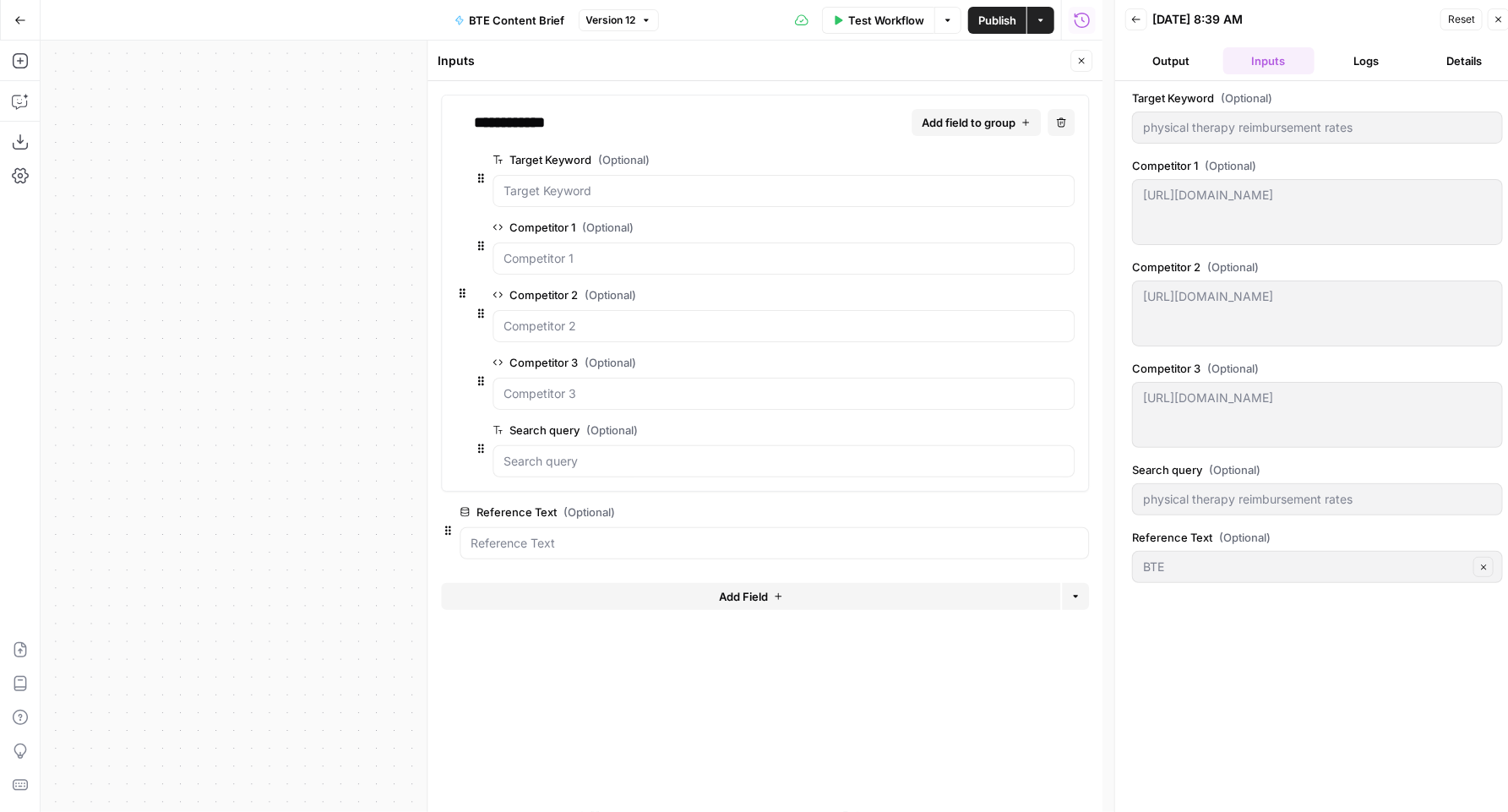
click at [1013, 510] on span "edit field" at bounding box center [1026, 511] width 37 height 13
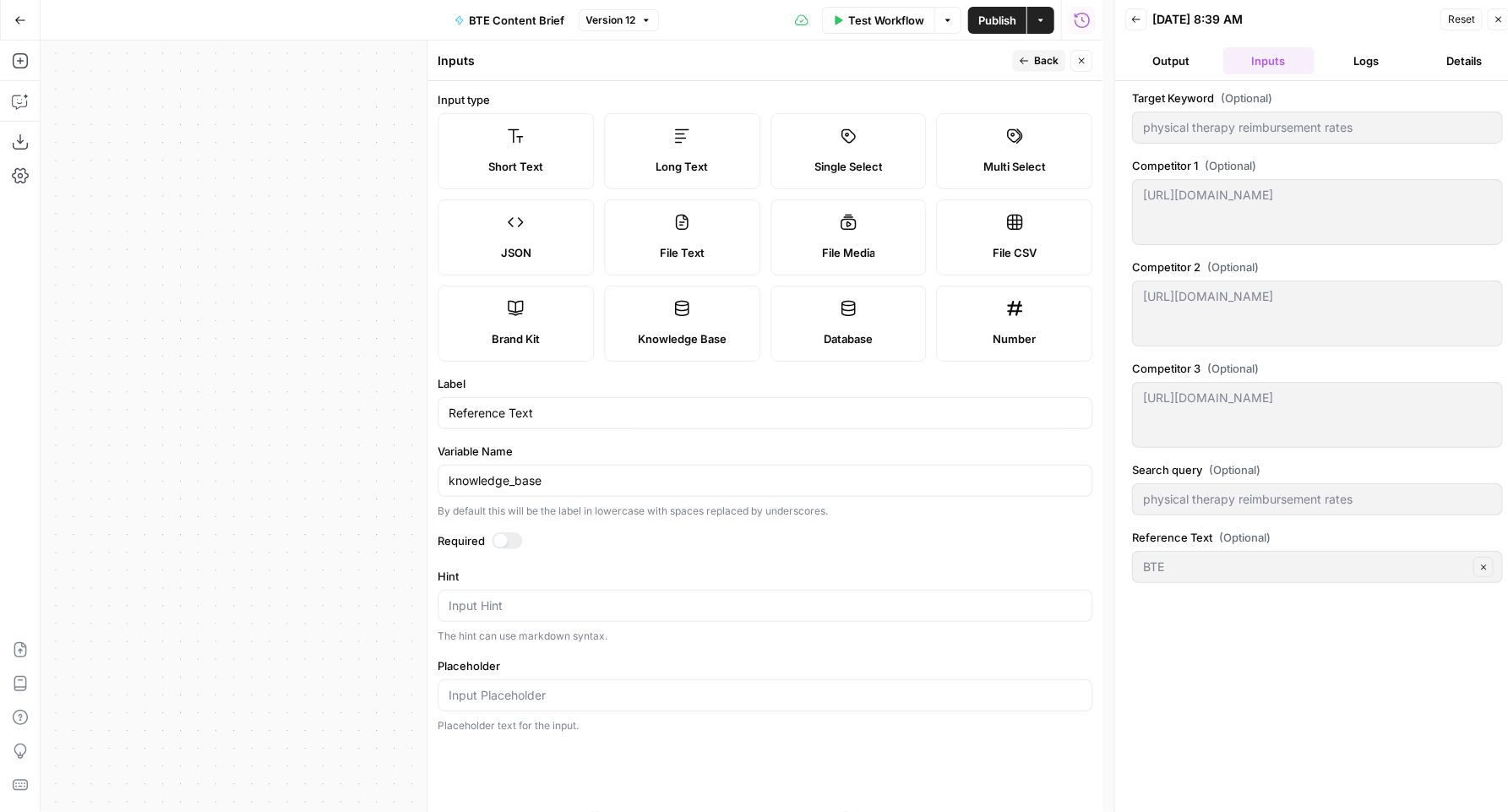
click at [694, 158] on span "Long Text" at bounding box center [683, 166] width 53 height 17
click at [513, 413] on input "Reference Text" at bounding box center [765, 412] width 633 height 17
type input "Reference Outline"
click at [533, 478] on input "knowledge_base" at bounding box center [765, 480] width 633 height 17
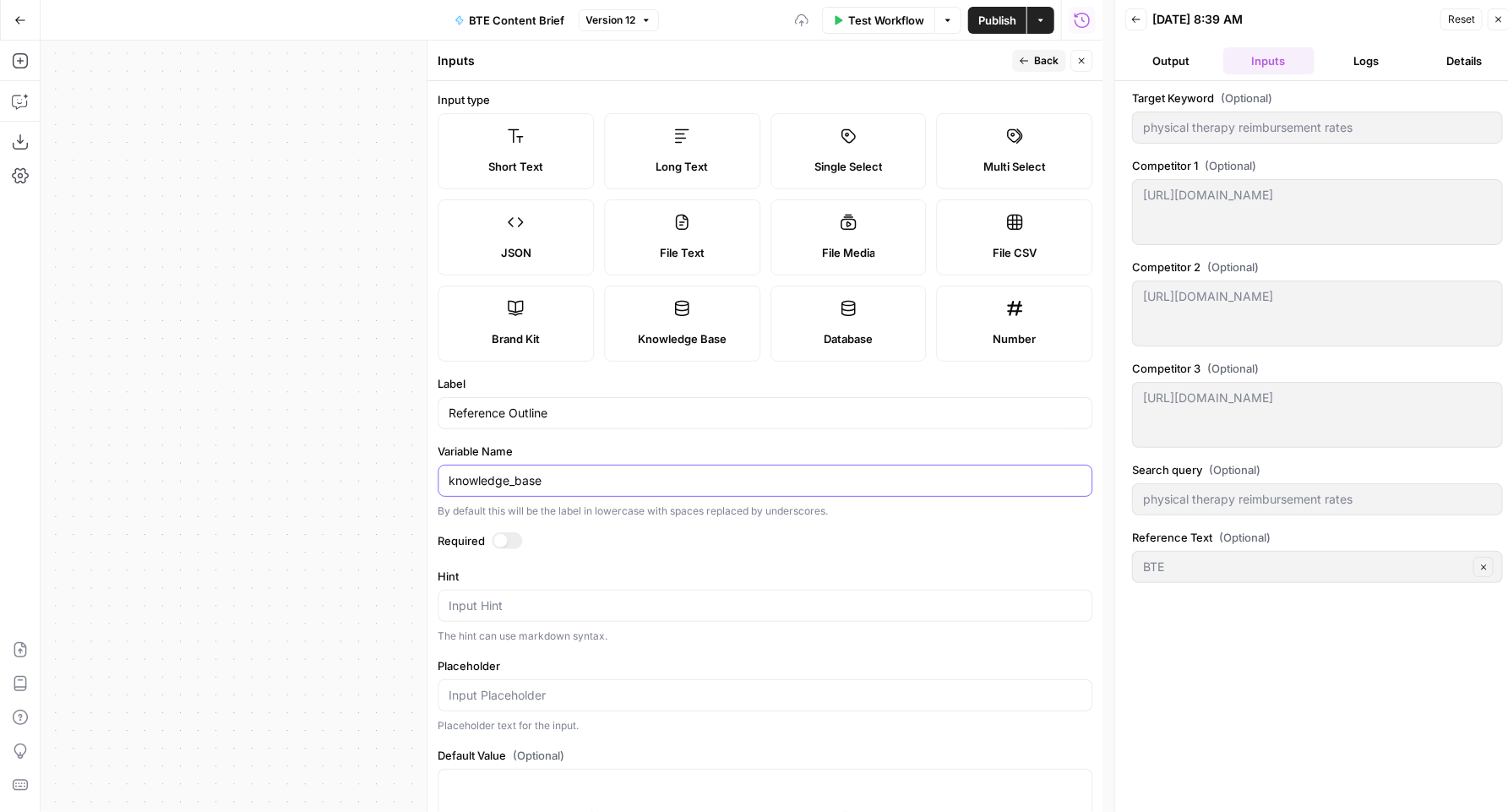
click at [533, 478] on input "knowledge_base" at bounding box center [765, 480] width 633 height 17
click at [534, 478] on input "knowledge_base" at bounding box center [765, 480] width 633 height 17
type input "reference_outline"
click at [492, 550] on div "Required" at bounding box center [765, 542] width 655 height 22
click at [497, 544] on div at bounding box center [500, 540] width 13 height 13
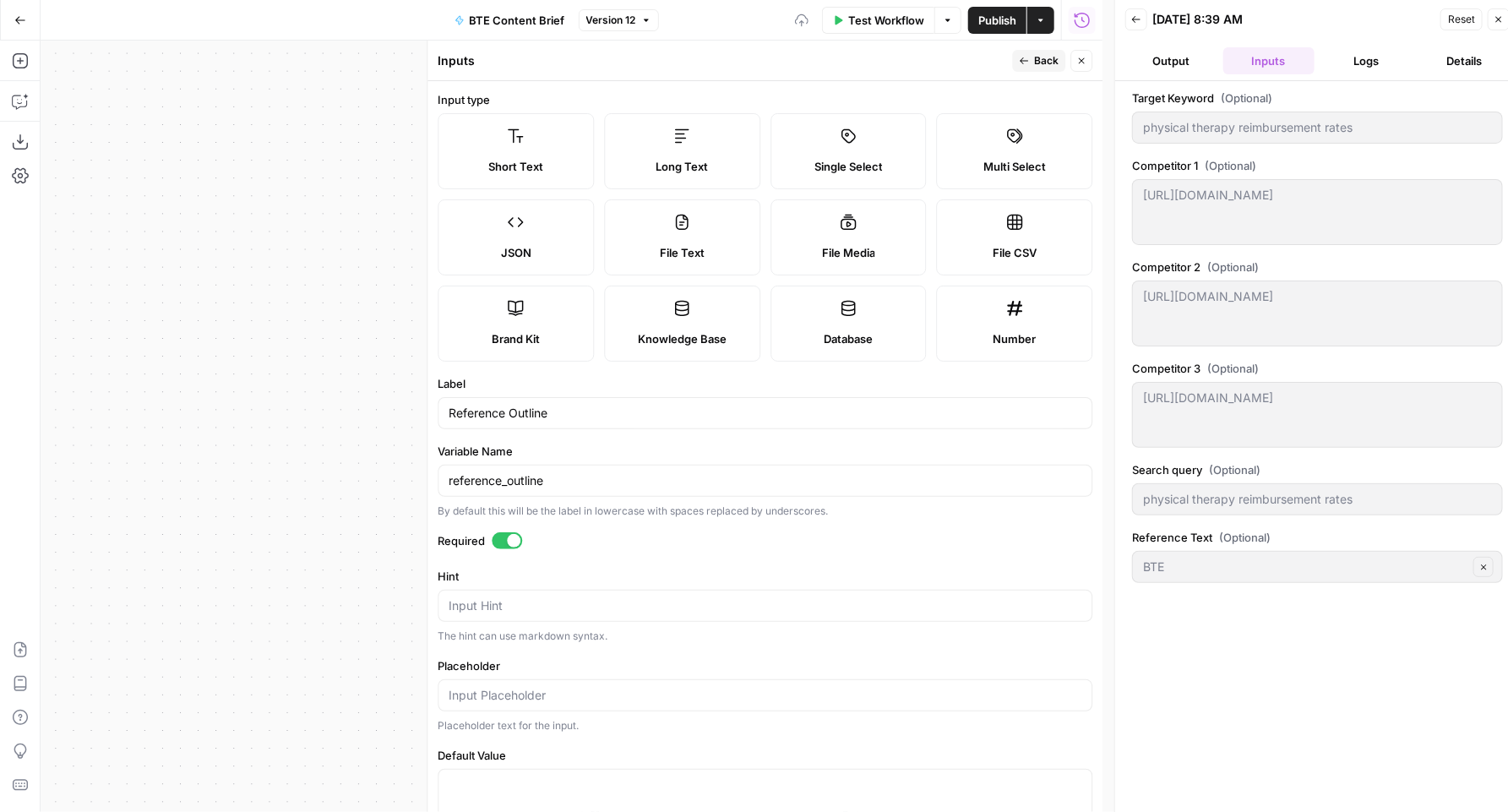
click at [985, 34] on div "Test Workflow Options Publish Actions Run History" at bounding box center [881, 19] width 445 height 39
click at [986, 24] on span "Publish" at bounding box center [997, 20] width 38 height 17
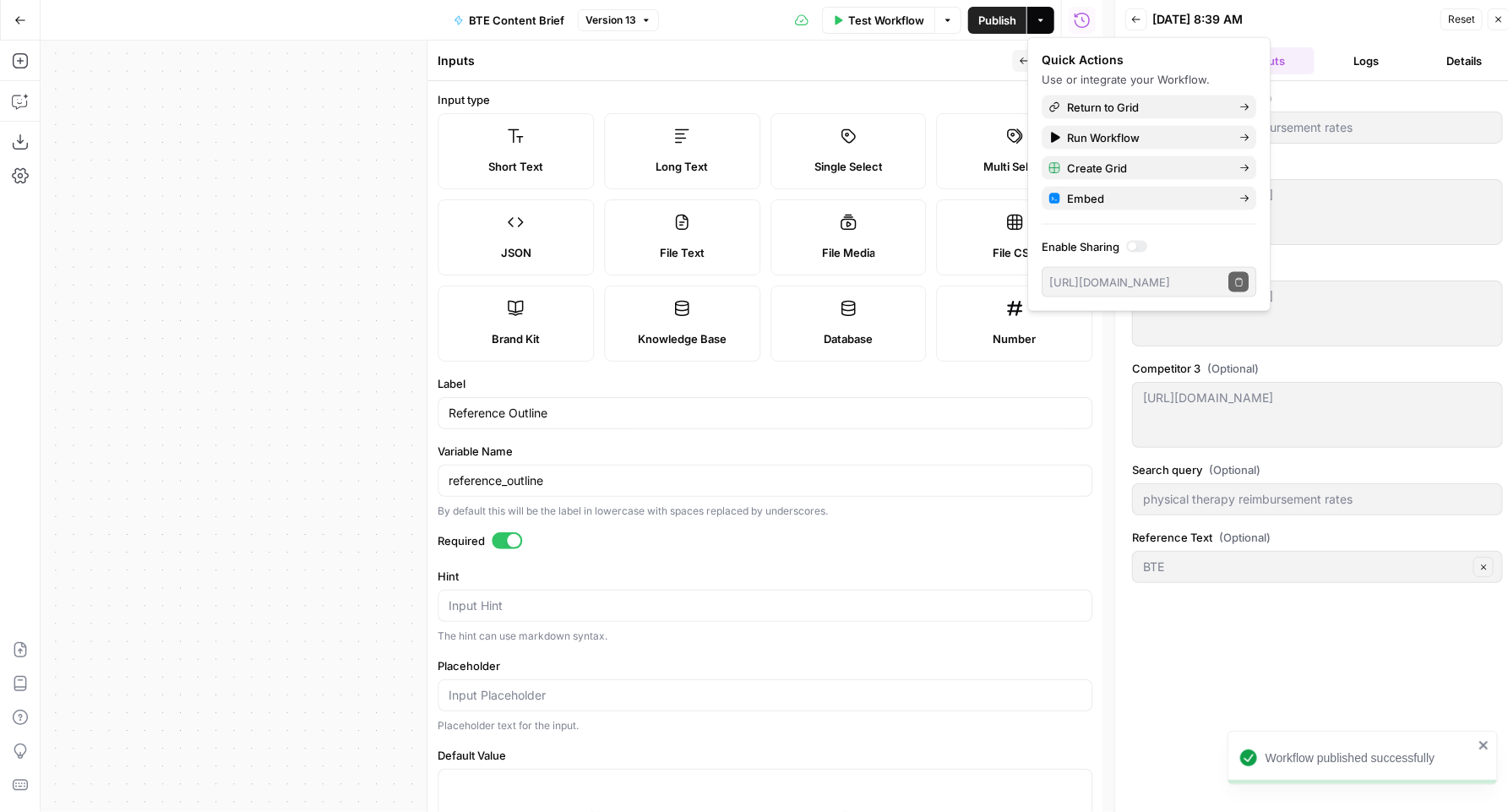
click at [966, 76] on header "Inputs Back Close" at bounding box center [764, 60] width 675 height 40
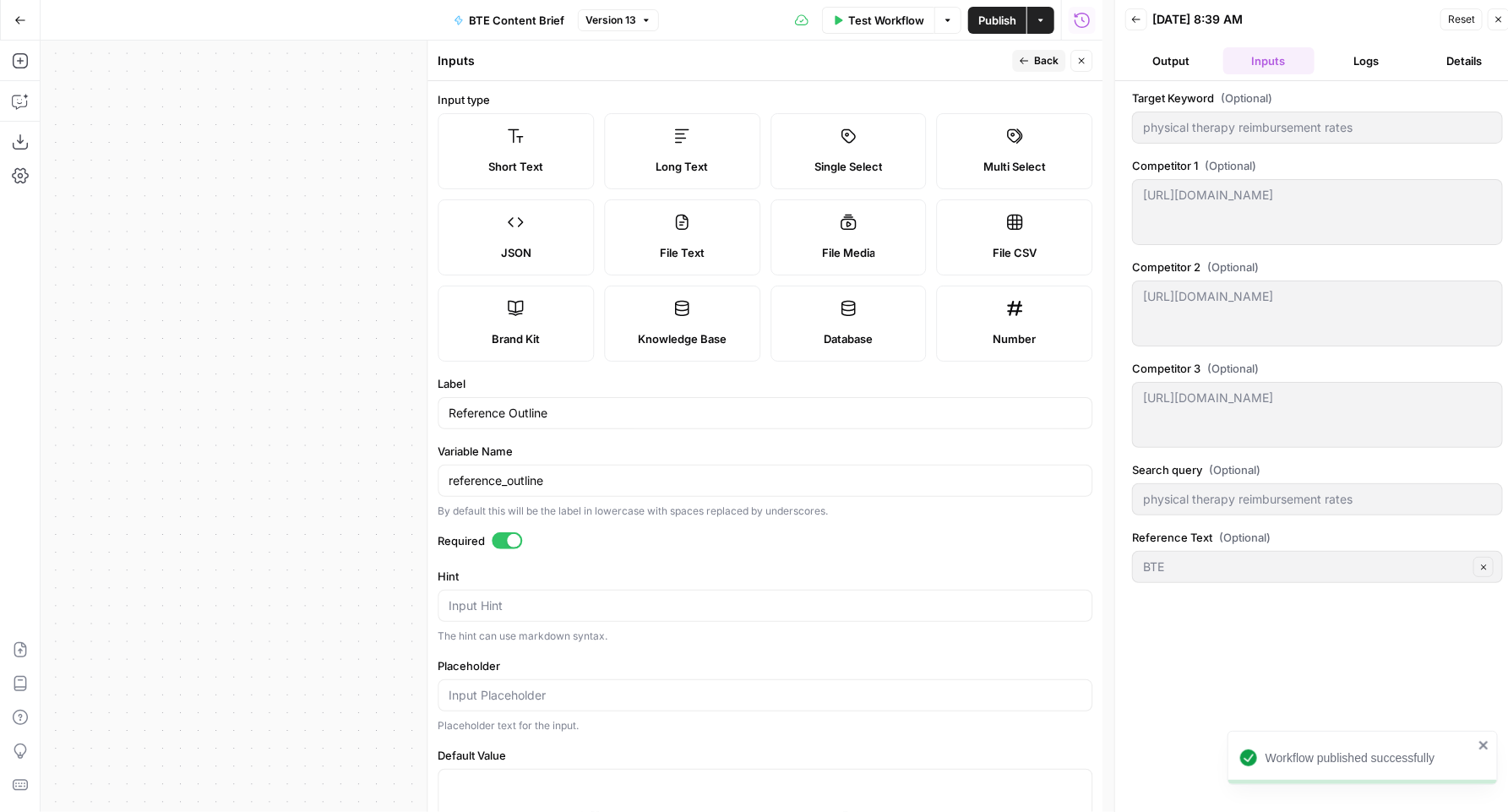
click at [1016, 63] on button "Back" at bounding box center [1039, 60] width 53 height 22
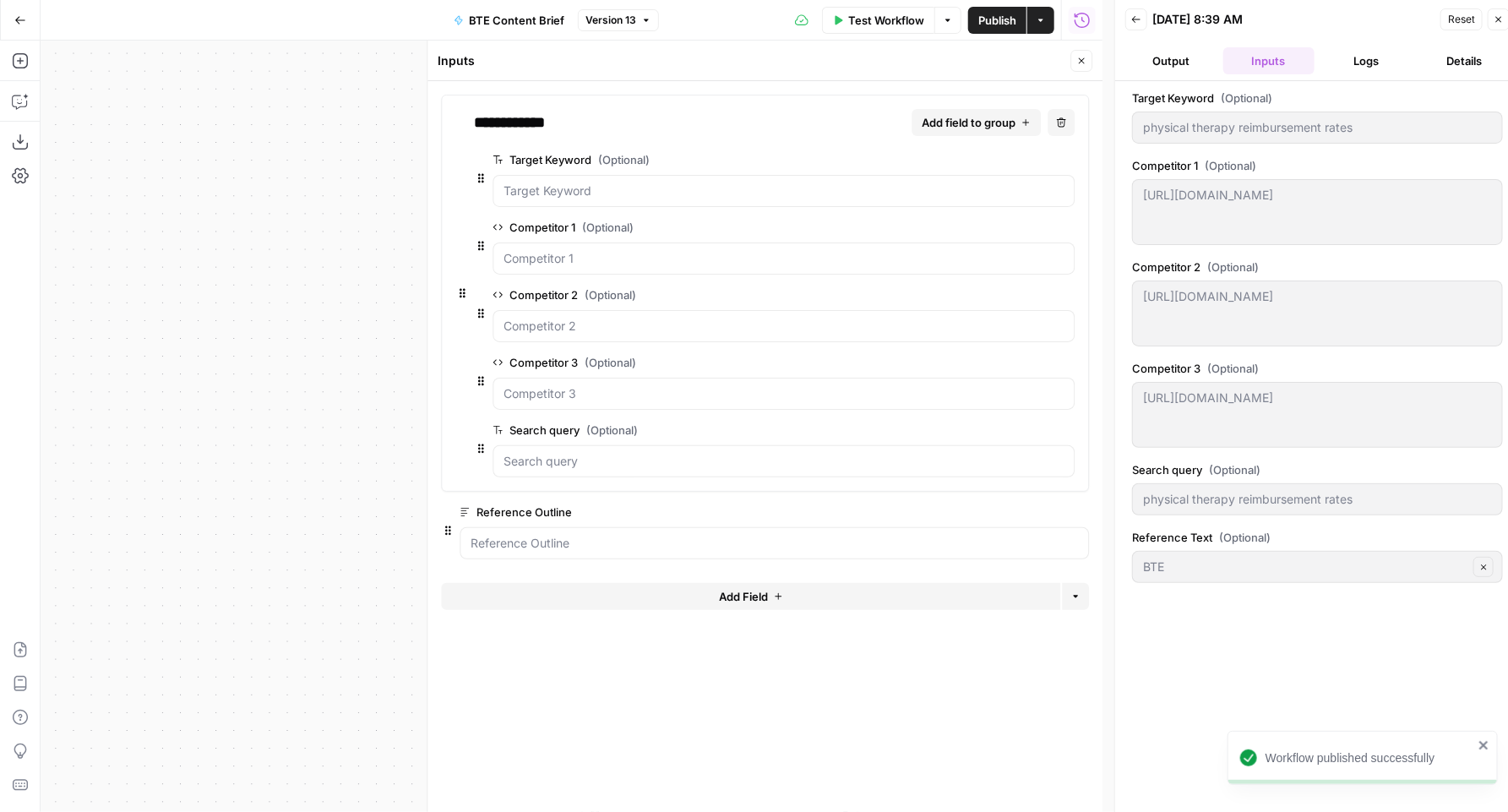
click at [1080, 514] on icon "button" at bounding box center [1079, 512] width 10 height 10
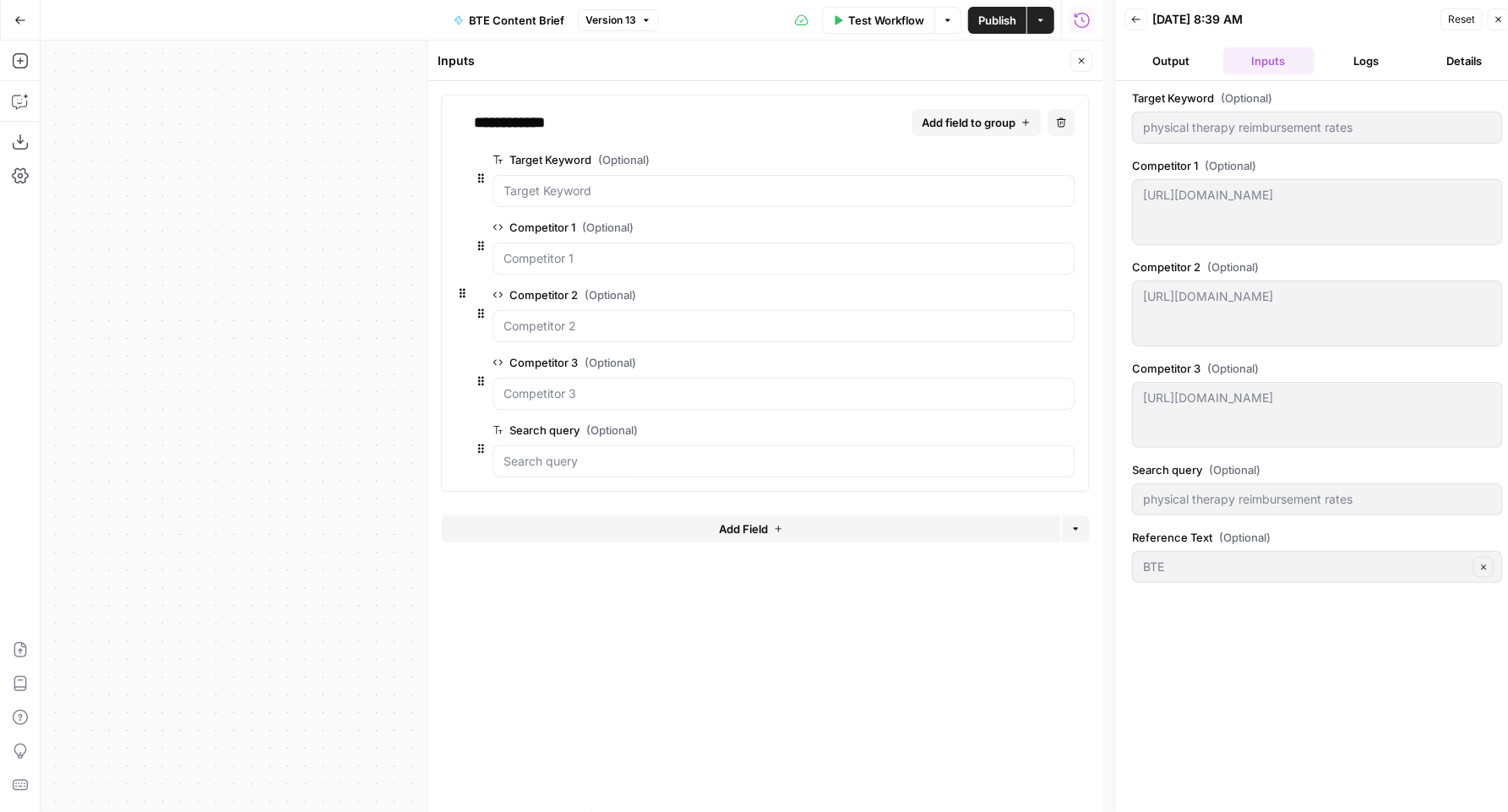
click at [817, 532] on button "Add Field" at bounding box center [751, 528] width 620 height 27
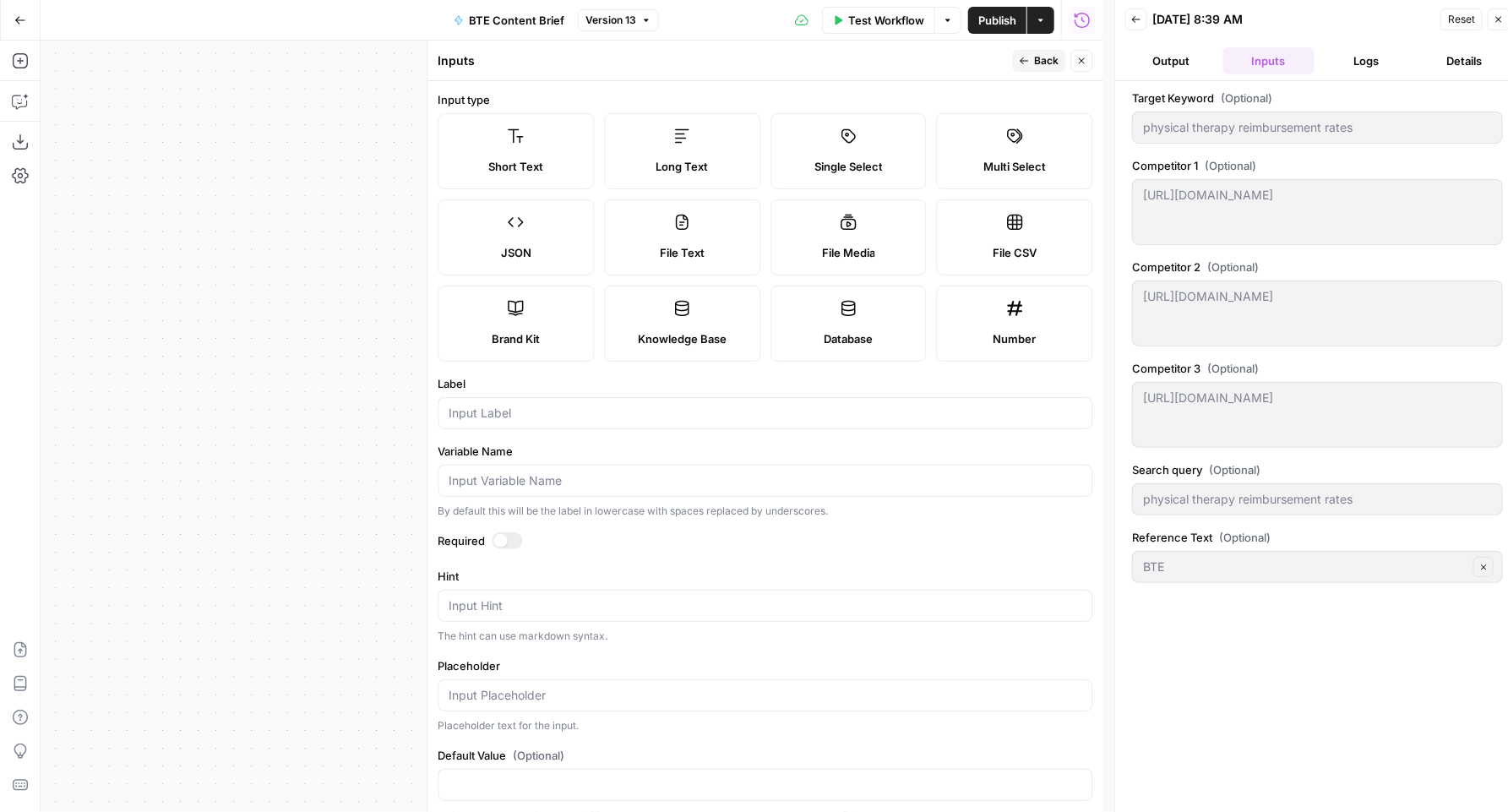
click at [696, 114] on label "Long Text" at bounding box center [682, 150] width 157 height 76
click at [573, 421] on div at bounding box center [765, 413] width 655 height 32
type input "Reference_Outline"
click at [501, 545] on div at bounding box center [500, 540] width 13 height 13
click at [999, 30] on button "Publish" at bounding box center [997, 20] width 59 height 27
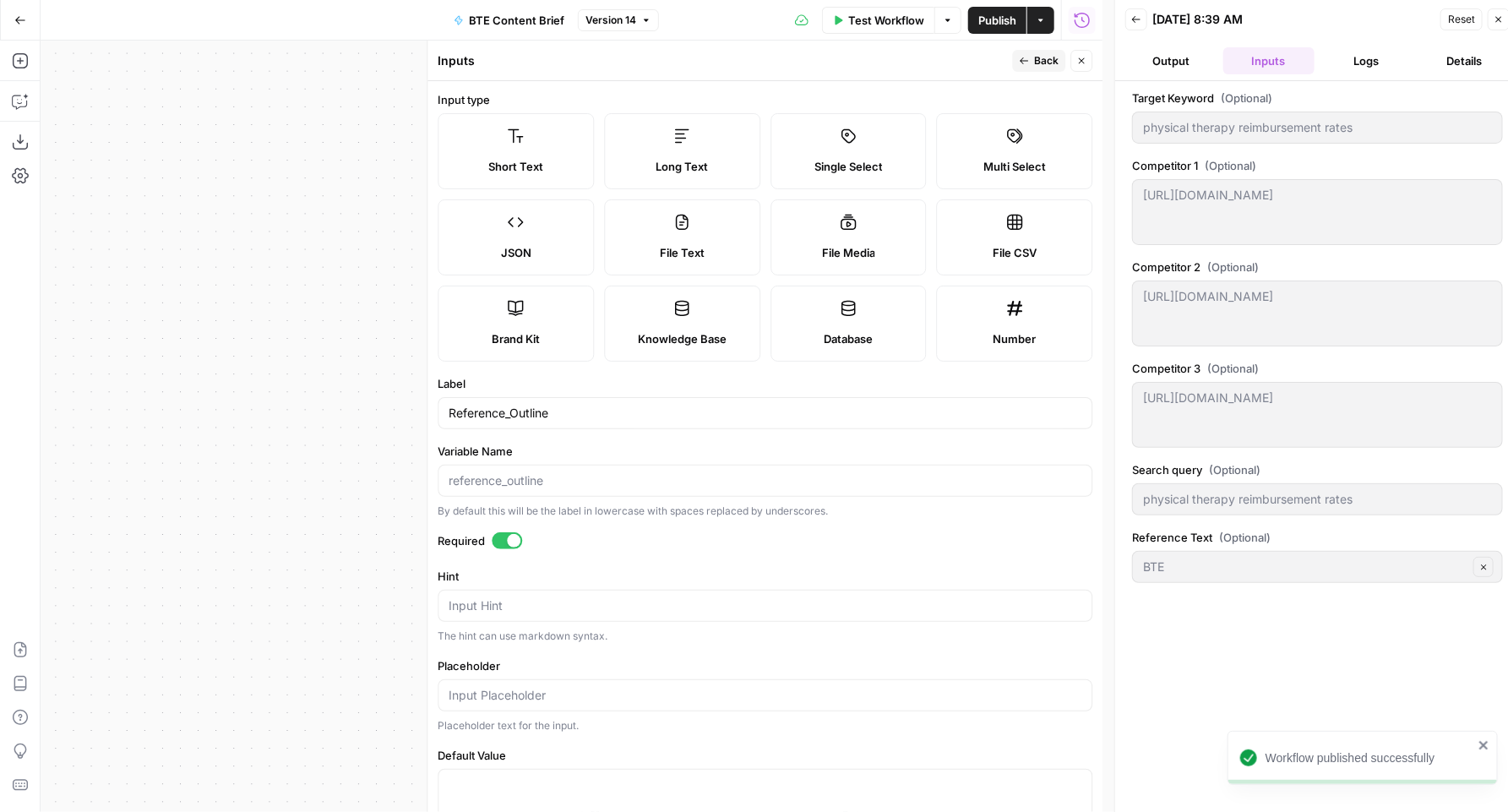
click at [1501, 18] on icon "button" at bounding box center [1499, 19] width 6 height 6
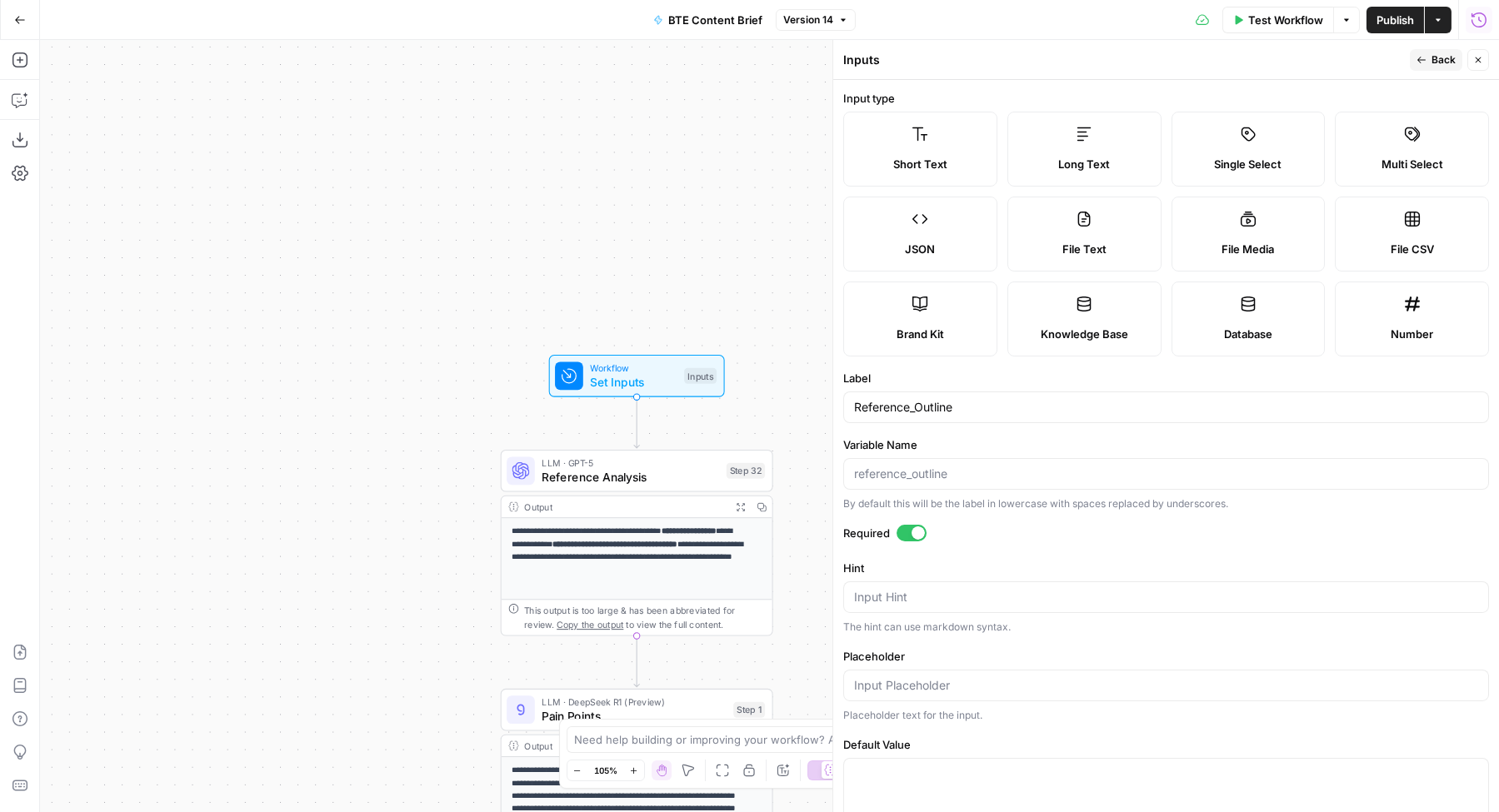
drag, startPoint x: 538, startPoint y: 186, endPoint x: 531, endPoint y: 179, distance: 9.9
click at [531, 179] on div "**********" at bounding box center [769, 425] width 1458 height 772
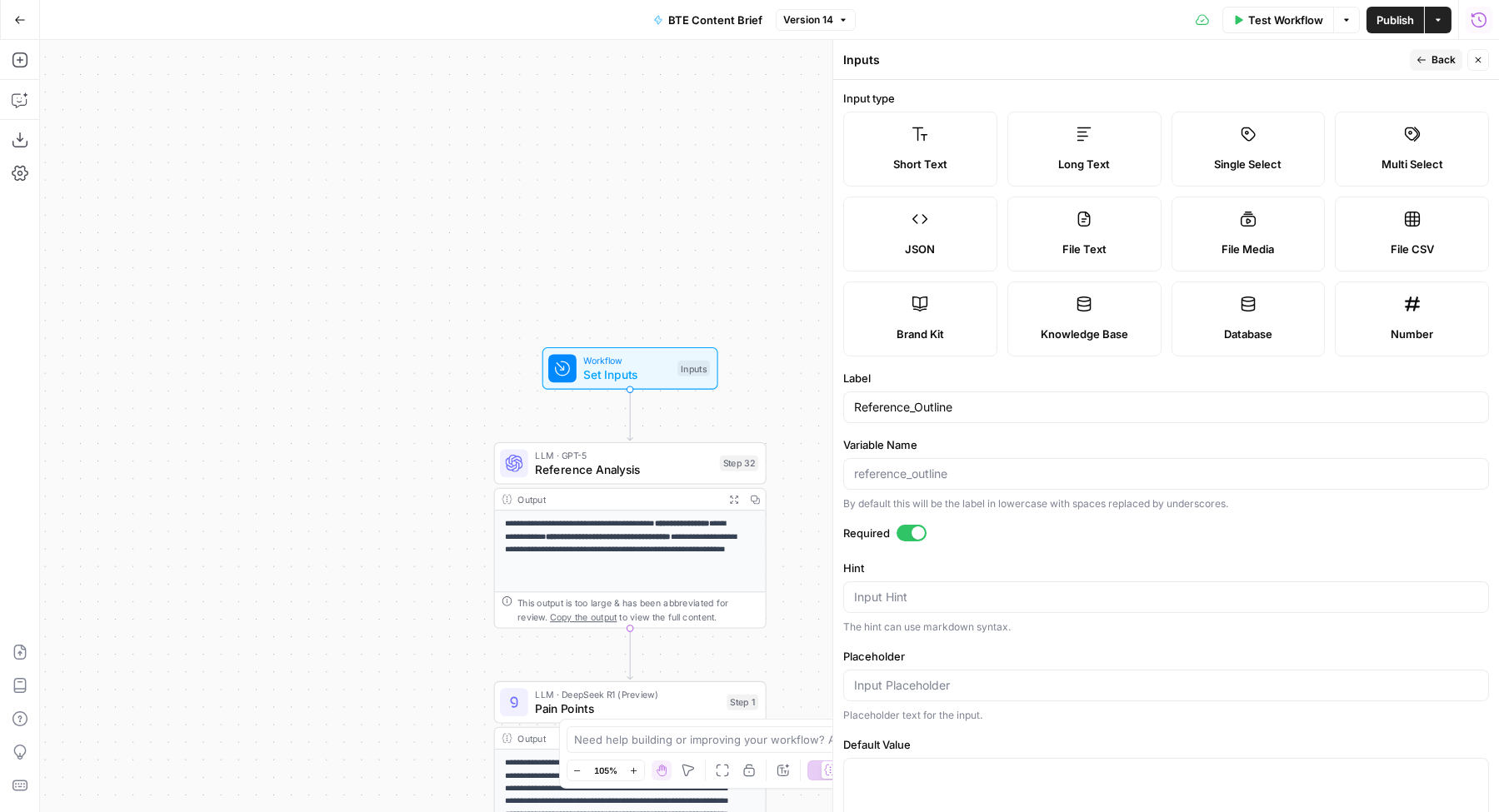
click at [1477, 65] on button "Close" at bounding box center [1477, 60] width 22 height 22
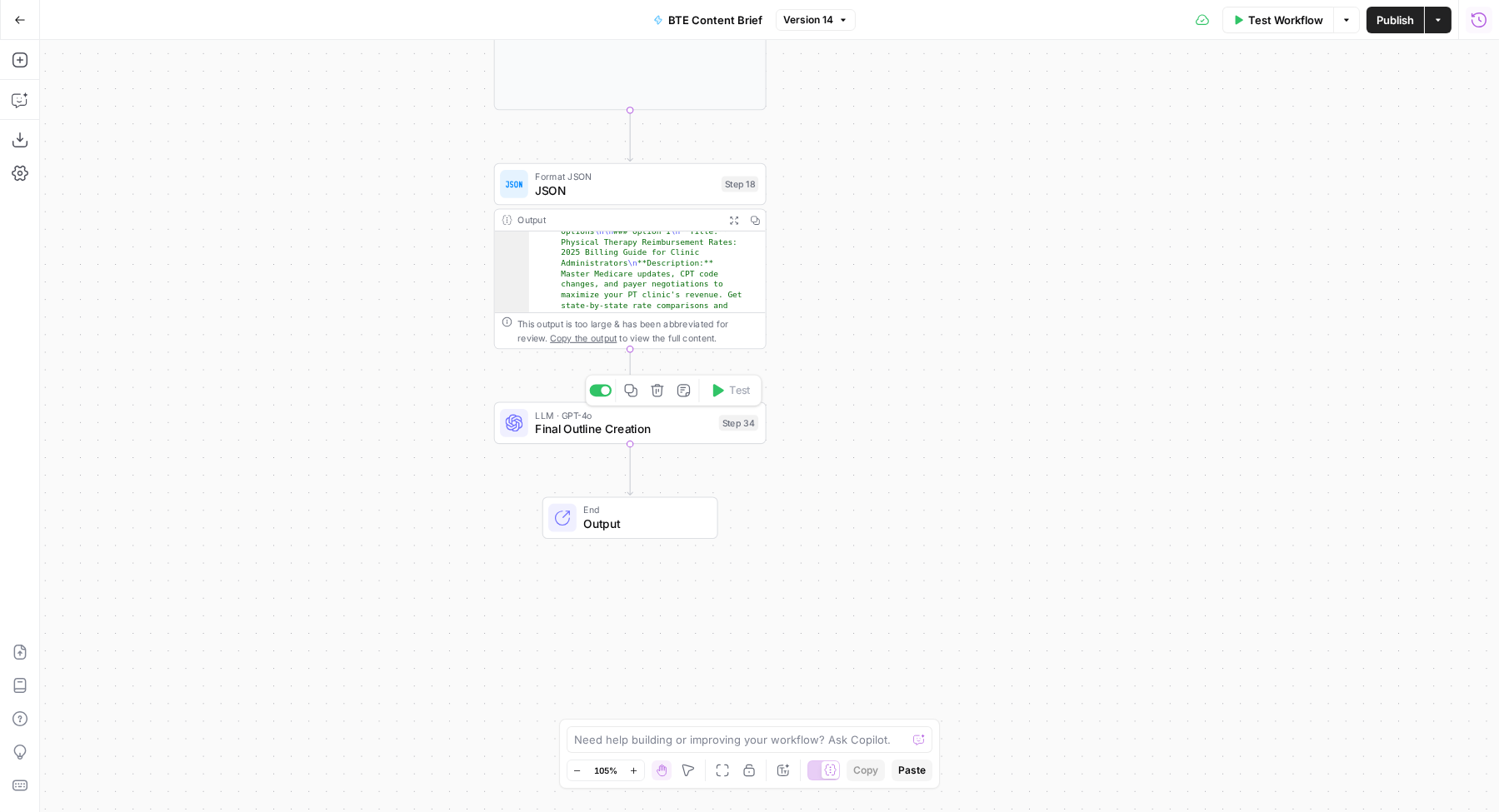
click at [573, 422] on span "Final Outline Creation" at bounding box center [623, 430] width 177 height 17
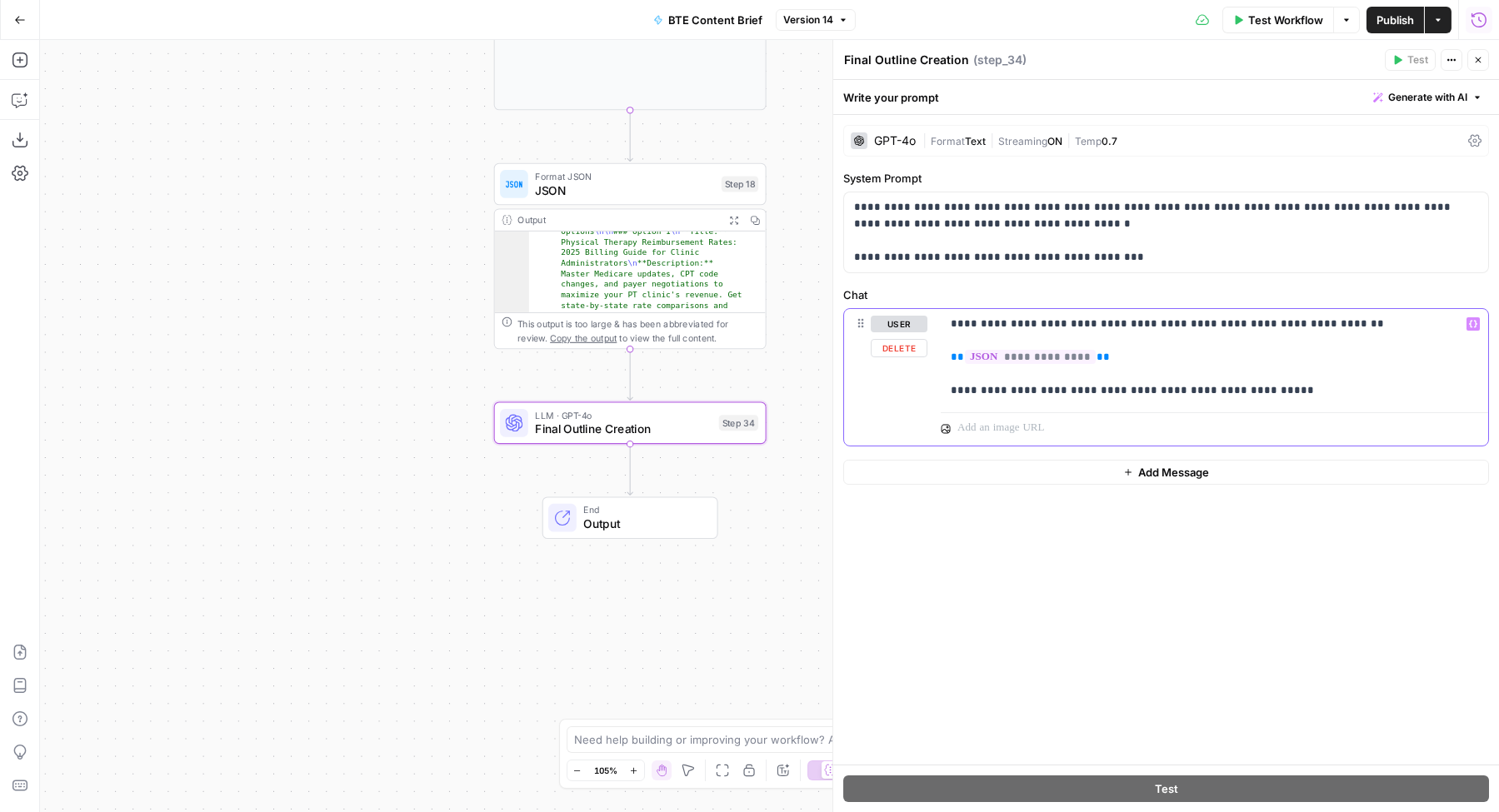
click at [1274, 391] on p "**********" at bounding box center [1214, 357] width 527 height 84
click at [1119, 511] on button "Add Message" at bounding box center [1166, 506] width 646 height 25
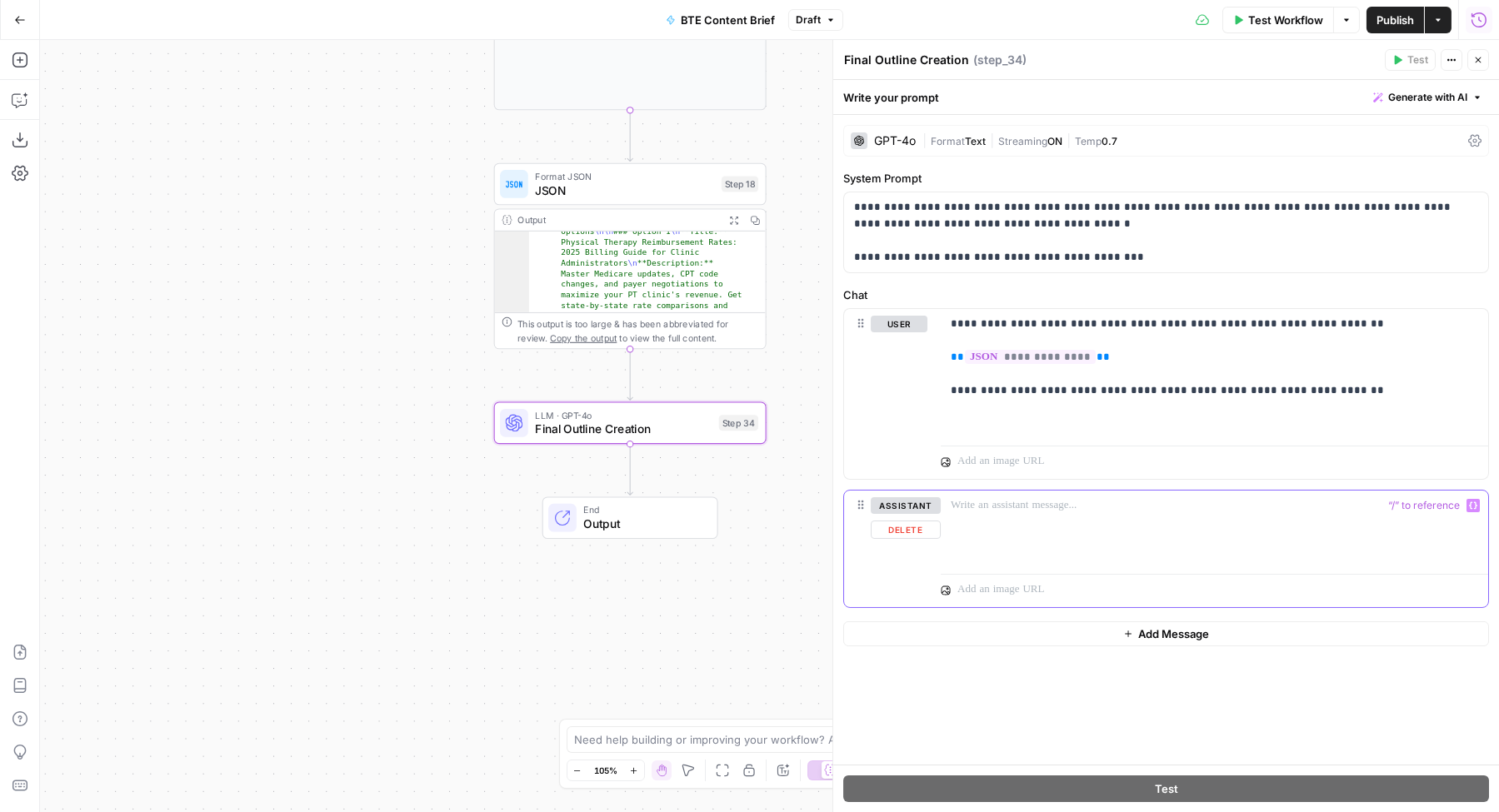
click at [1020, 526] on div at bounding box center [1214, 529] width 547 height 77
click at [1057, 413] on p "**********" at bounding box center [1214, 374] width 527 height 116
click at [1043, 423] on p "**********" at bounding box center [1214, 374] width 527 height 116
click at [1471, 323] on icon "button" at bounding box center [1473, 324] width 9 height 9
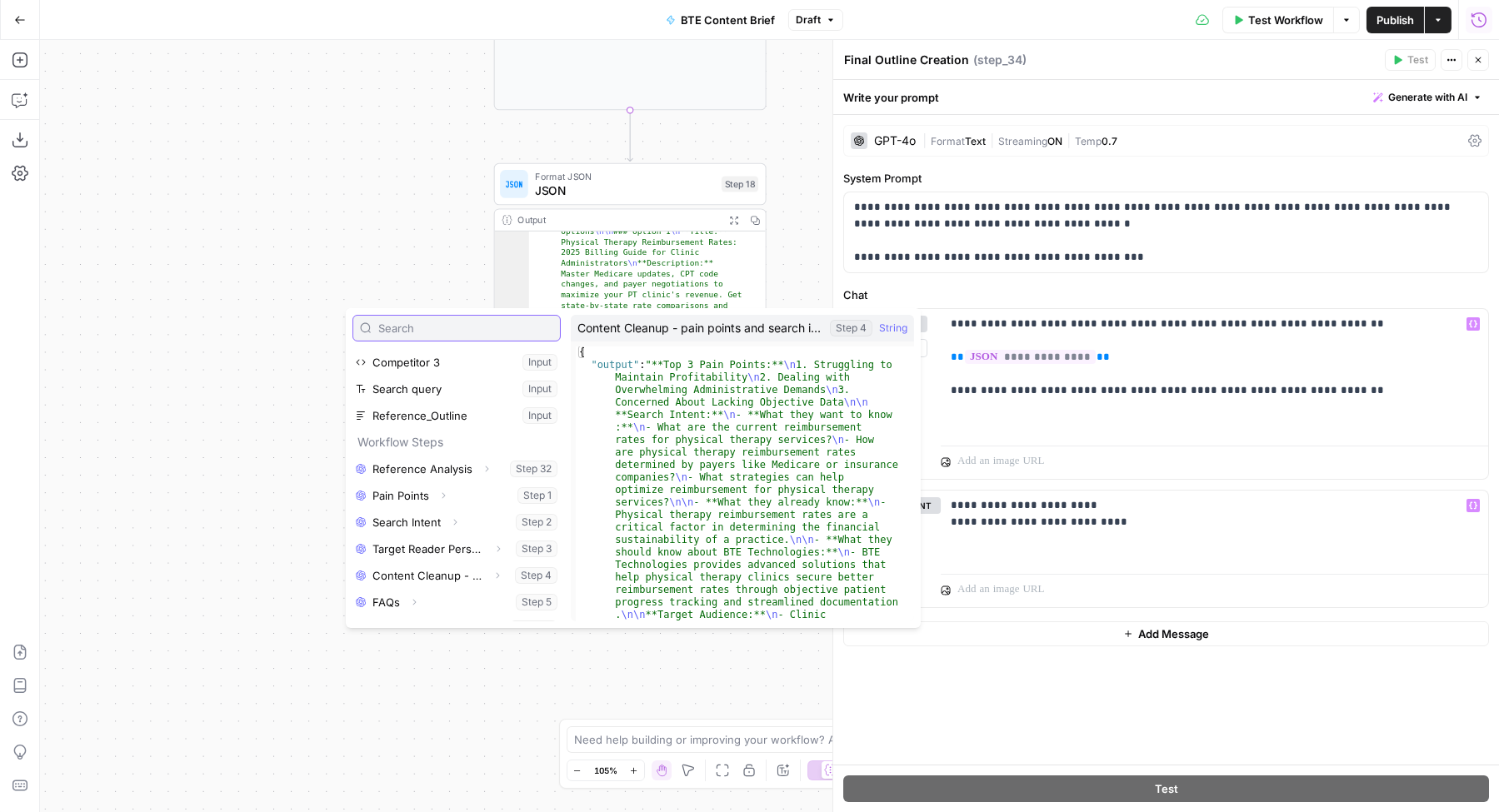
scroll to position [101, 0]
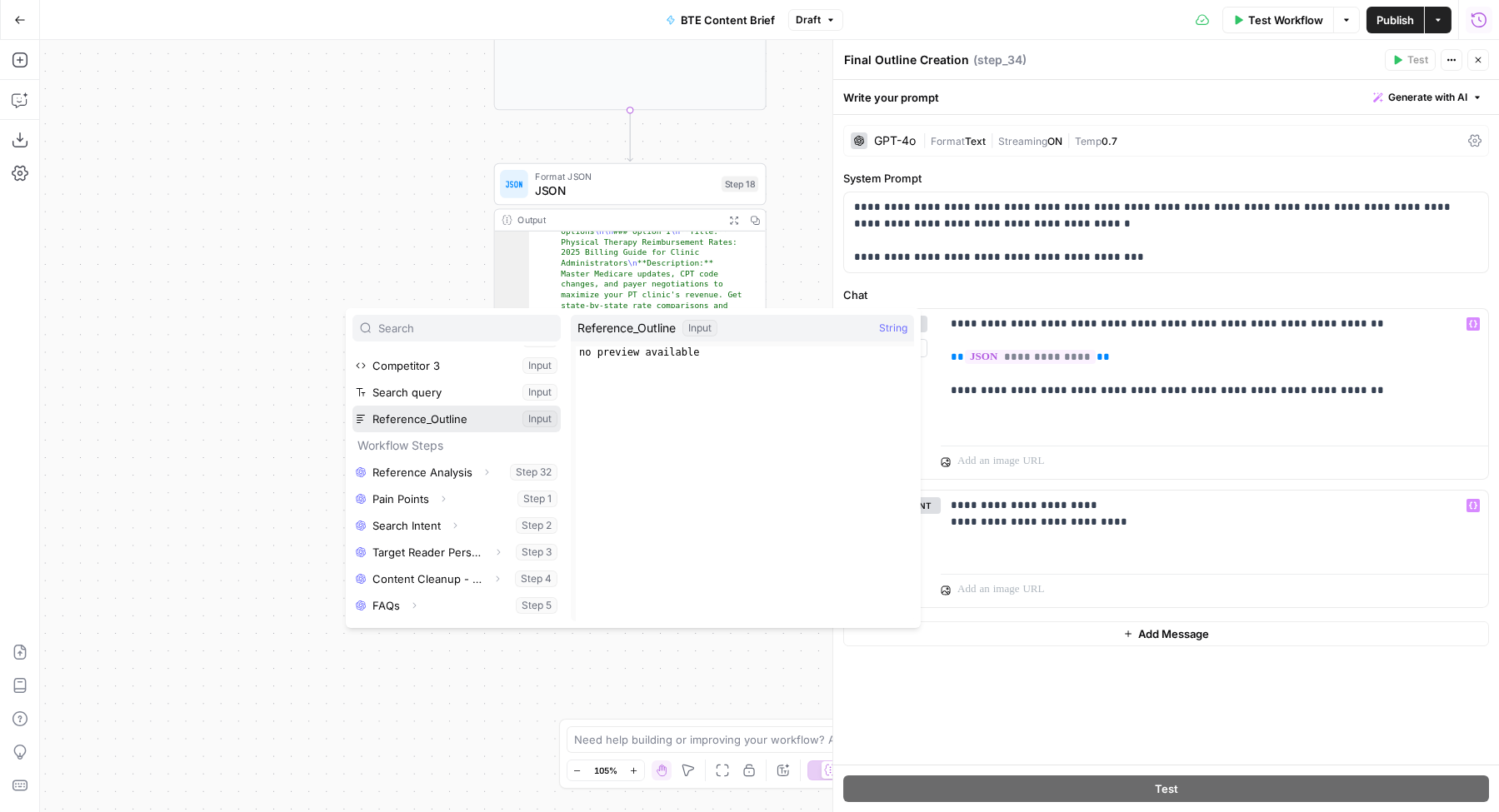
click at [449, 421] on button "Select variable Reference_Outline" at bounding box center [456, 419] width 208 height 27
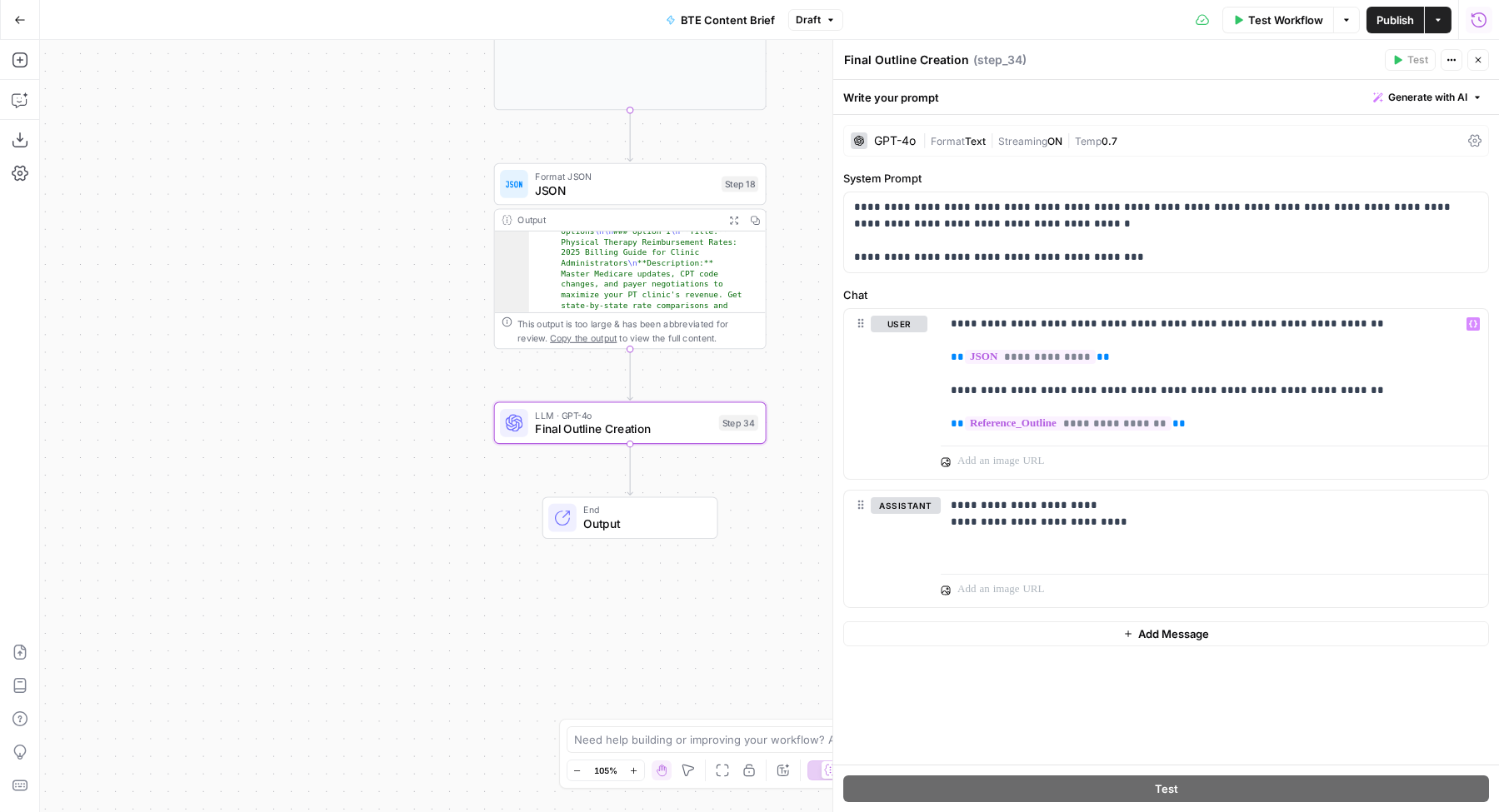
click at [909, 143] on div "GPT-4o" at bounding box center [895, 141] width 41 height 12
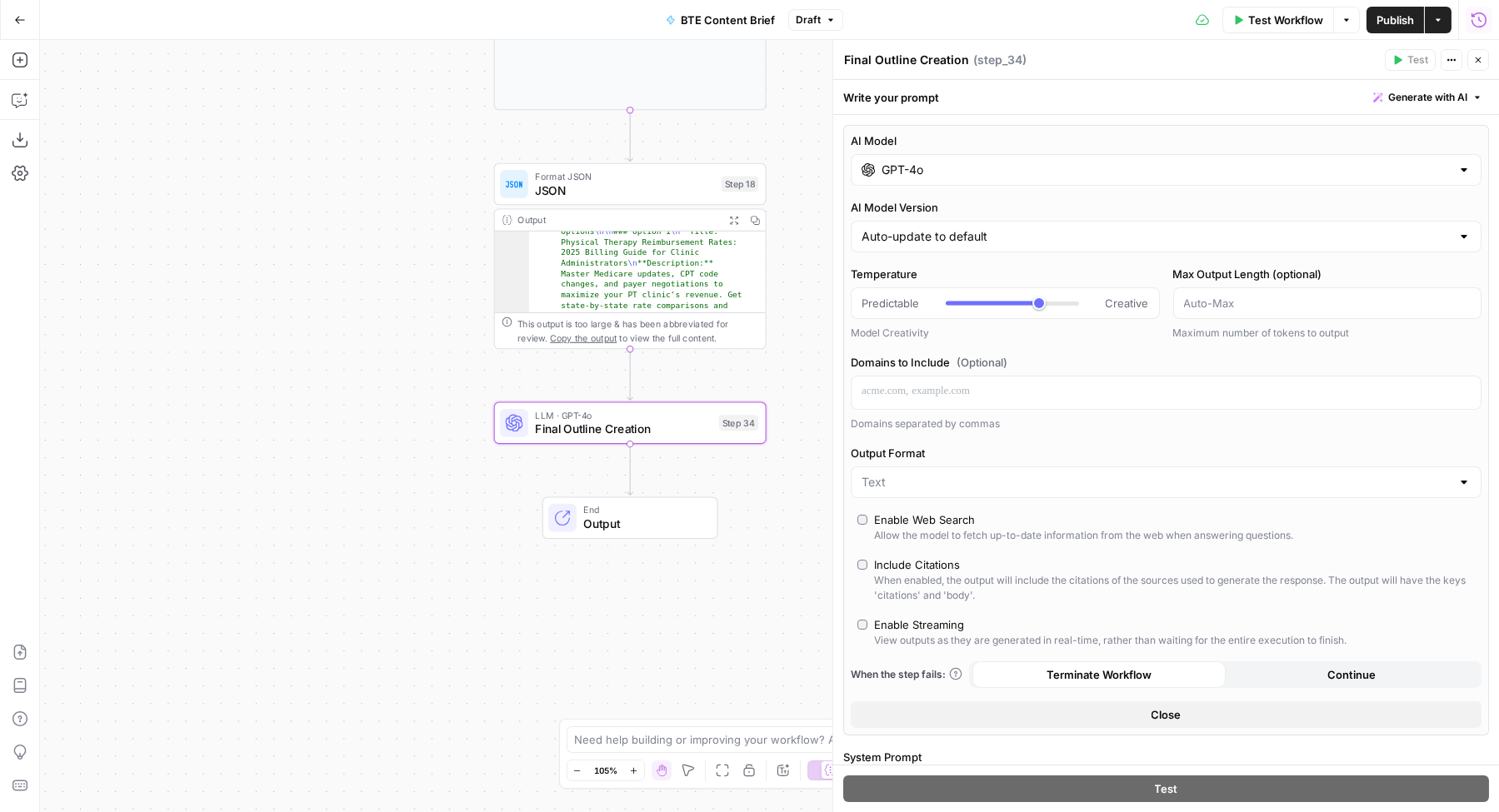
click at [934, 179] on div "GPT-4o" at bounding box center [1166, 170] width 631 height 32
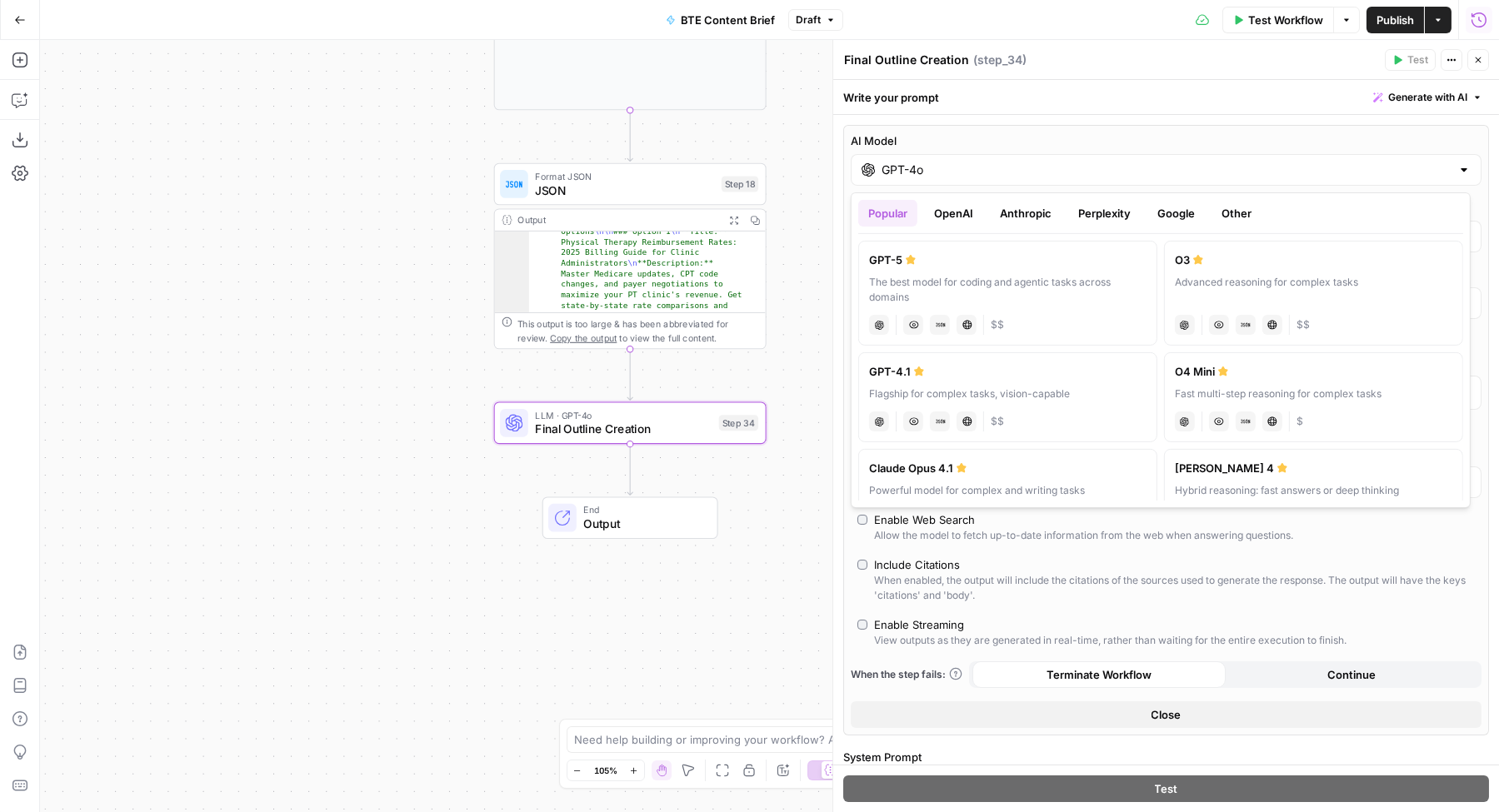
click at [1167, 218] on button "Google" at bounding box center [1175, 213] width 58 height 27
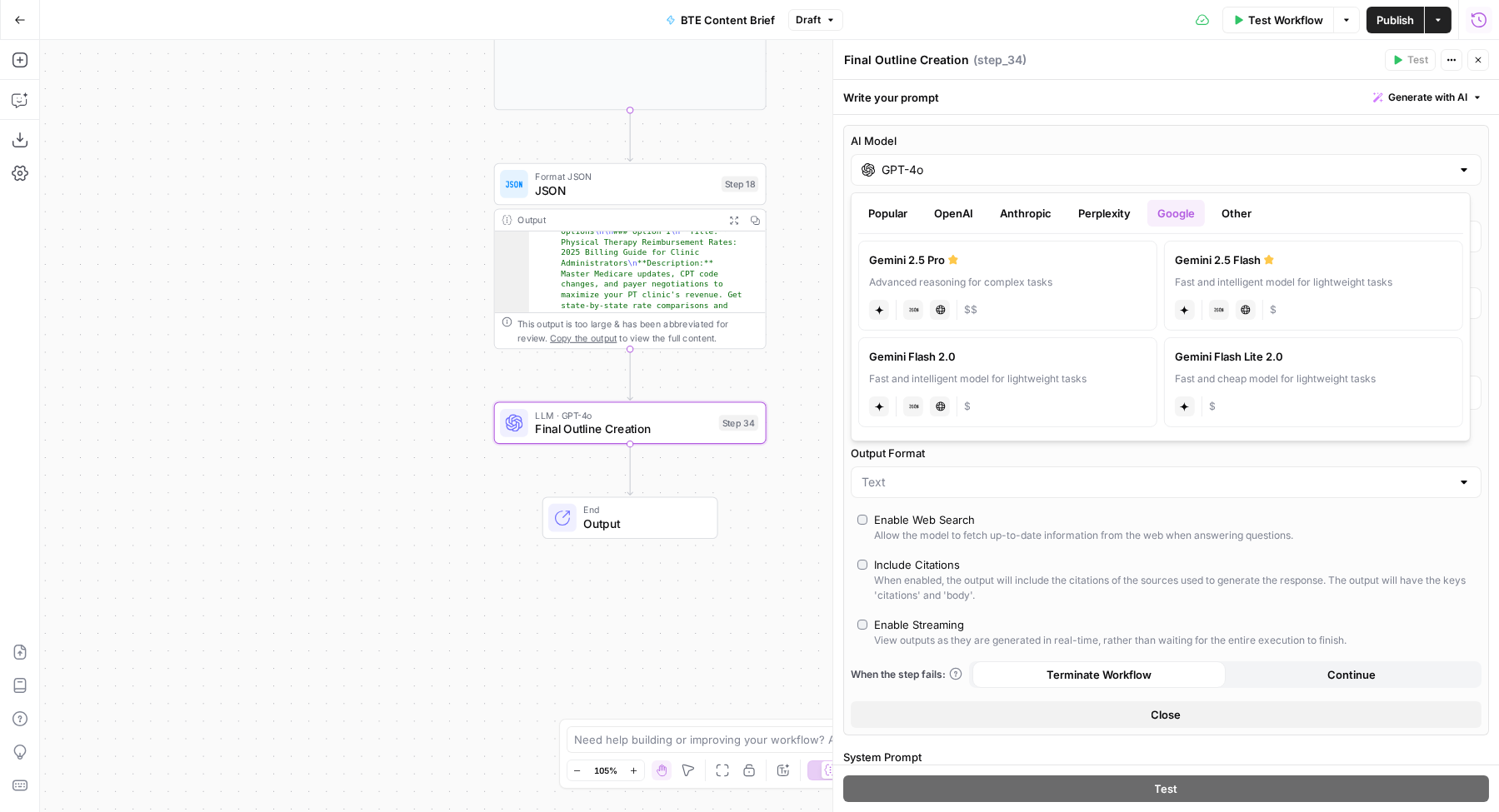
click at [1068, 262] on div "Gemini 2.5 Pro" at bounding box center [1007, 260] width 277 height 16
type input "Gemini 2.5 Pro"
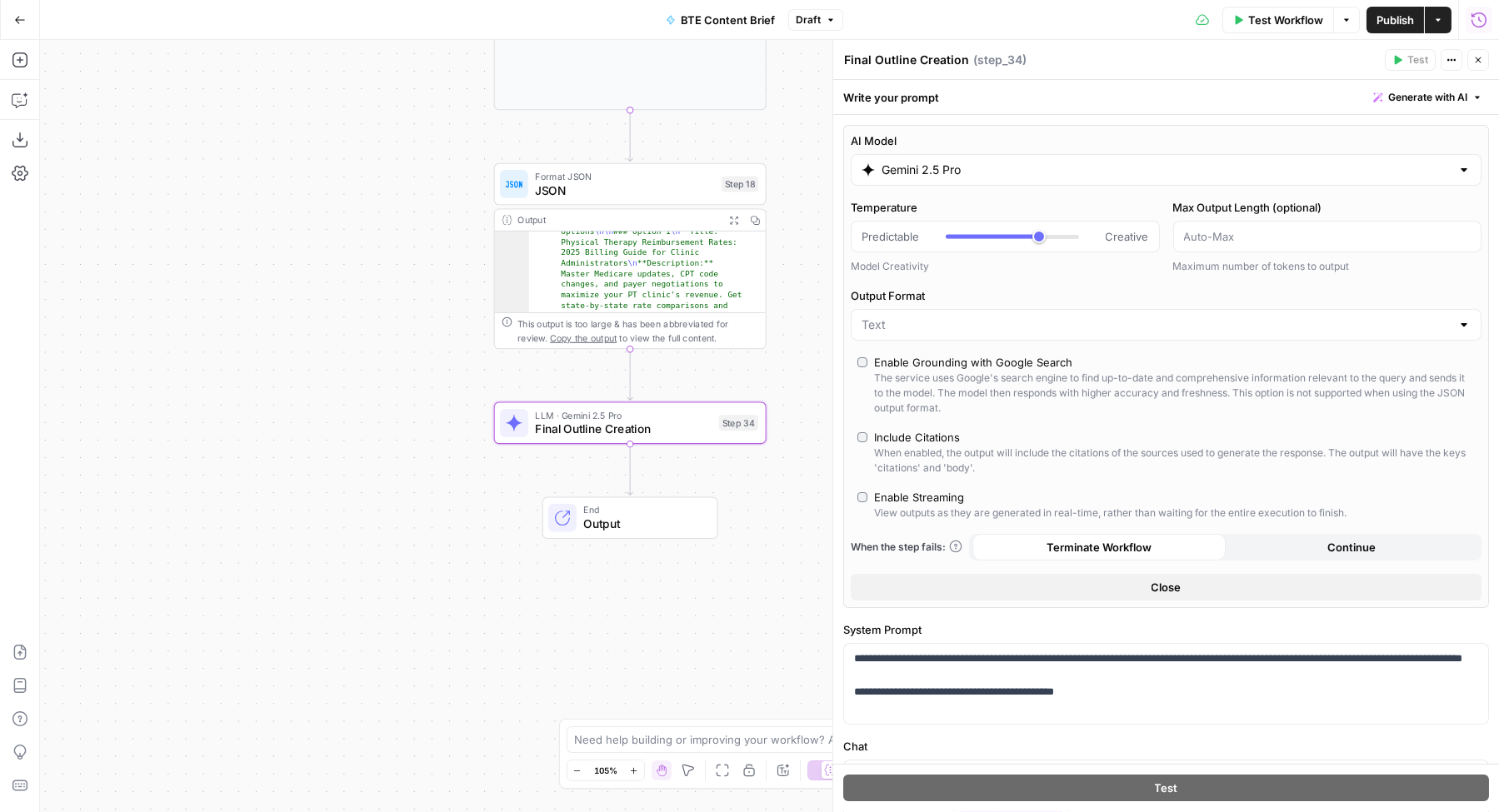
click at [950, 494] on div "Enable Streaming" at bounding box center [919, 497] width 90 height 16
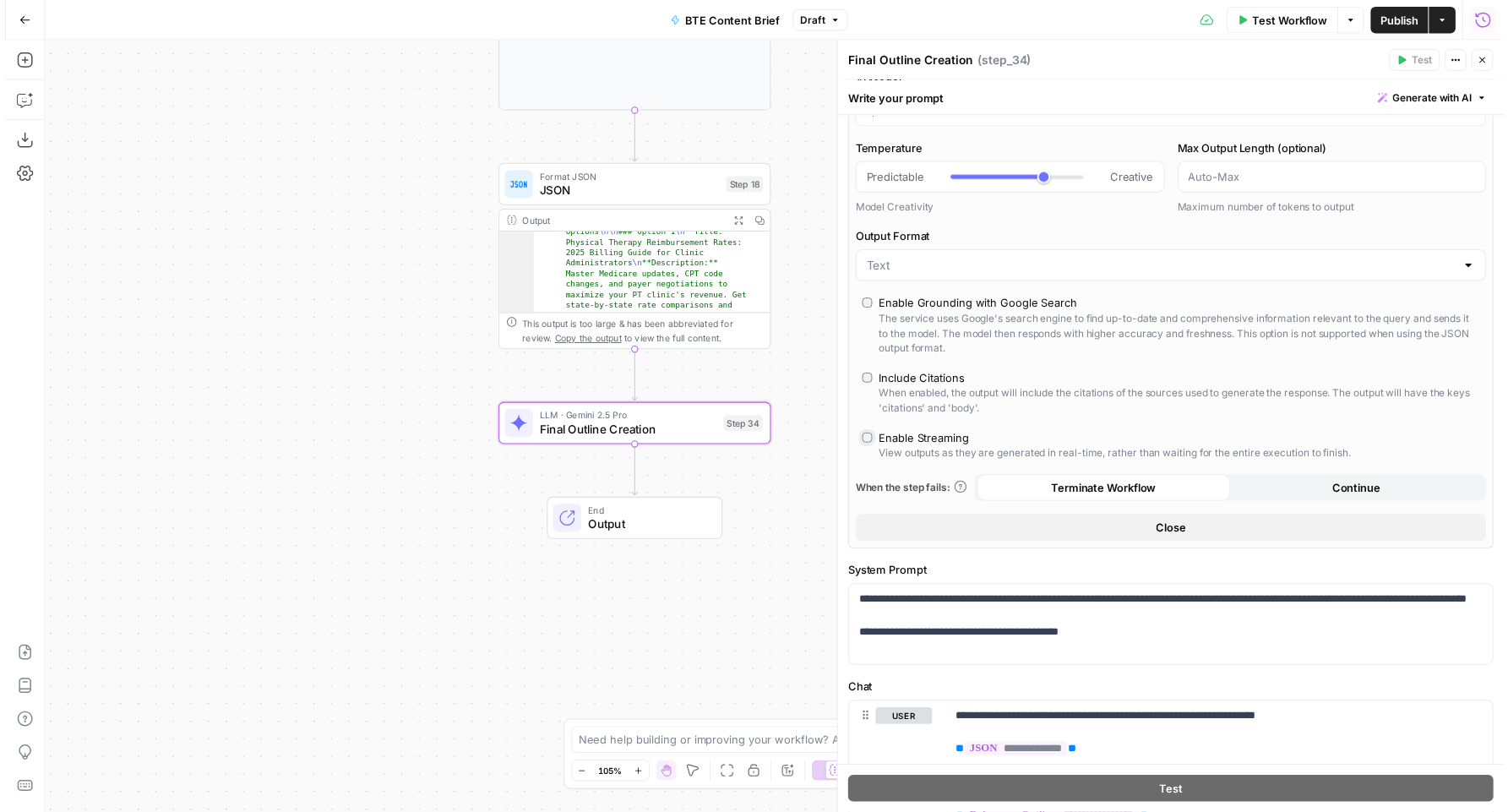
scroll to position [266, 0]
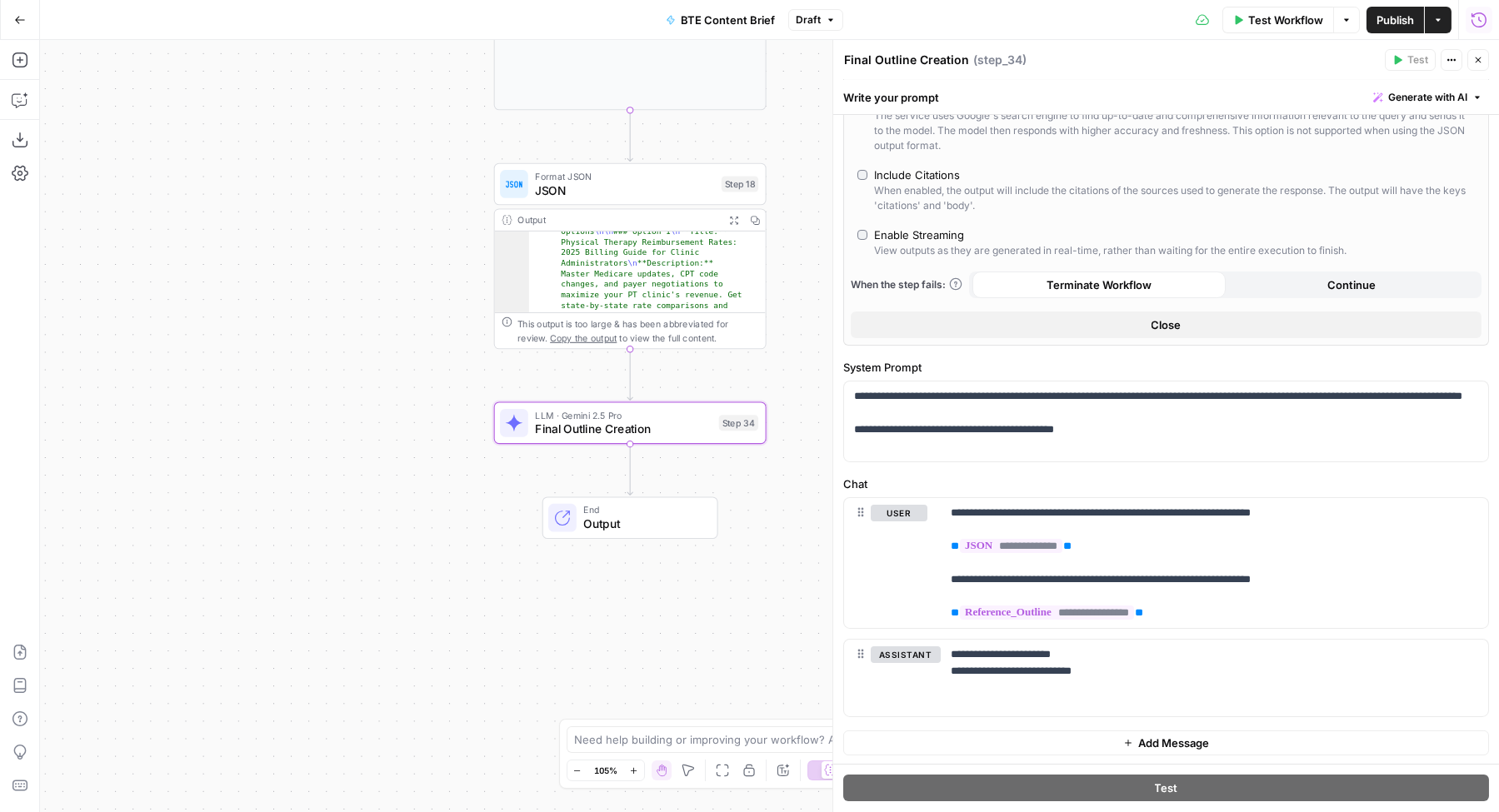
click at [1384, 31] on button "Publish" at bounding box center [1395, 20] width 58 height 27
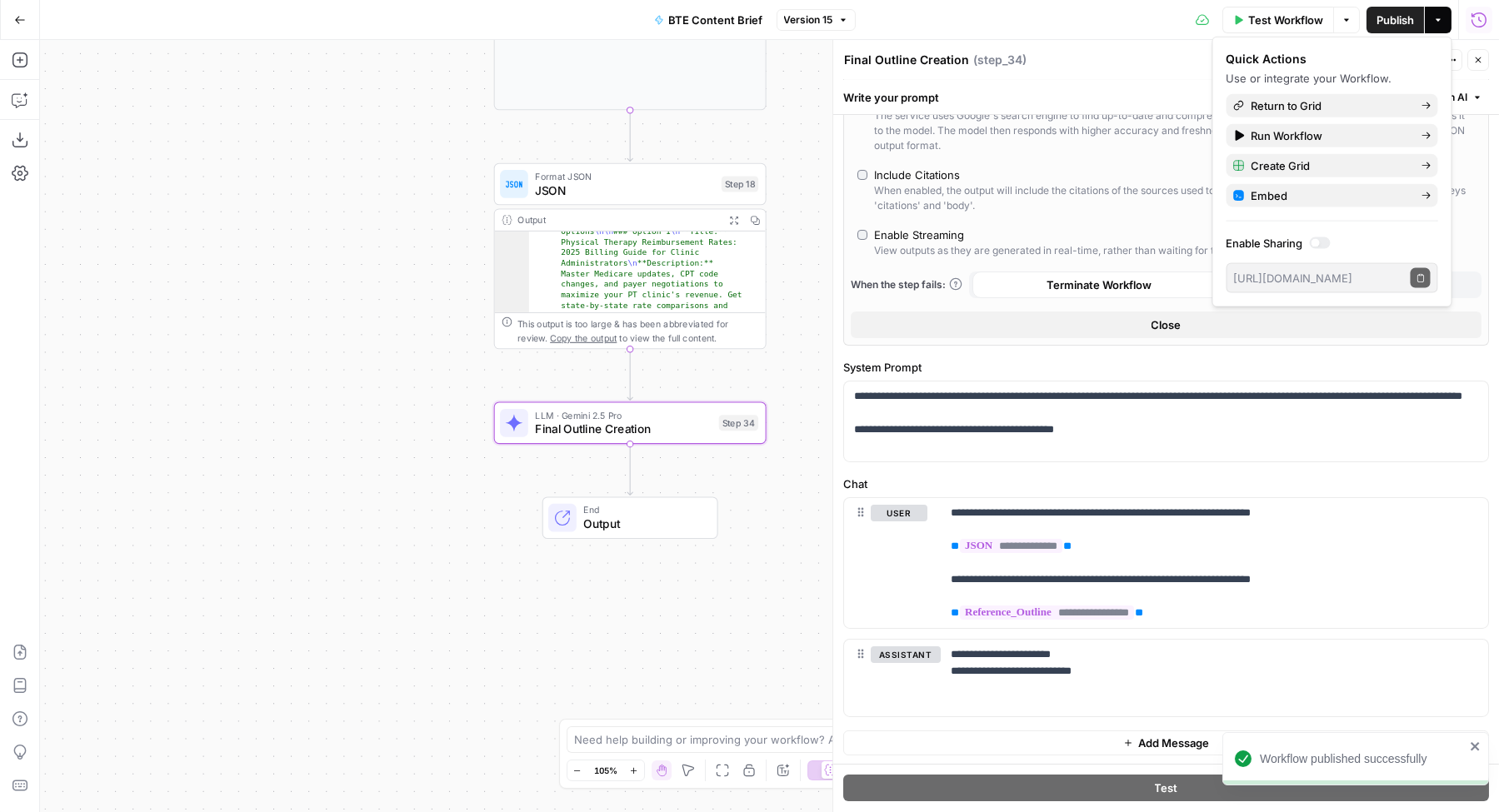
click at [1475, 58] on icon "button" at bounding box center [1478, 60] width 10 height 10
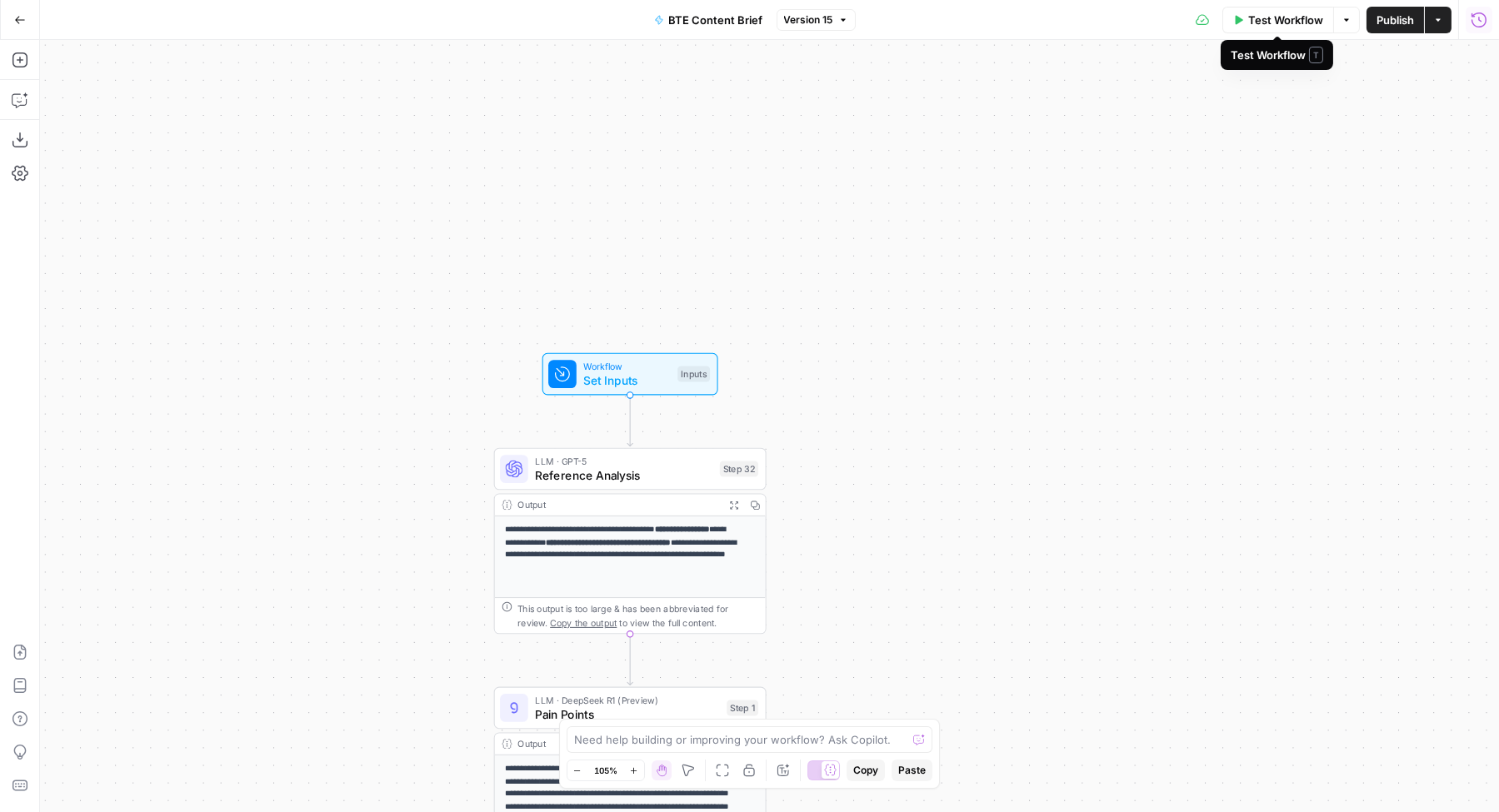
click at [1341, 16] on icon "button" at bounding box center [1346, 20] width 10 height 10
click at [629, 378] on span "Set Inputs" at bounding box center [627, 381] width 86 height 17
click at [1281, 26] on span "Test Workflow" at bounding box center [1285, 20] width 75 height 16
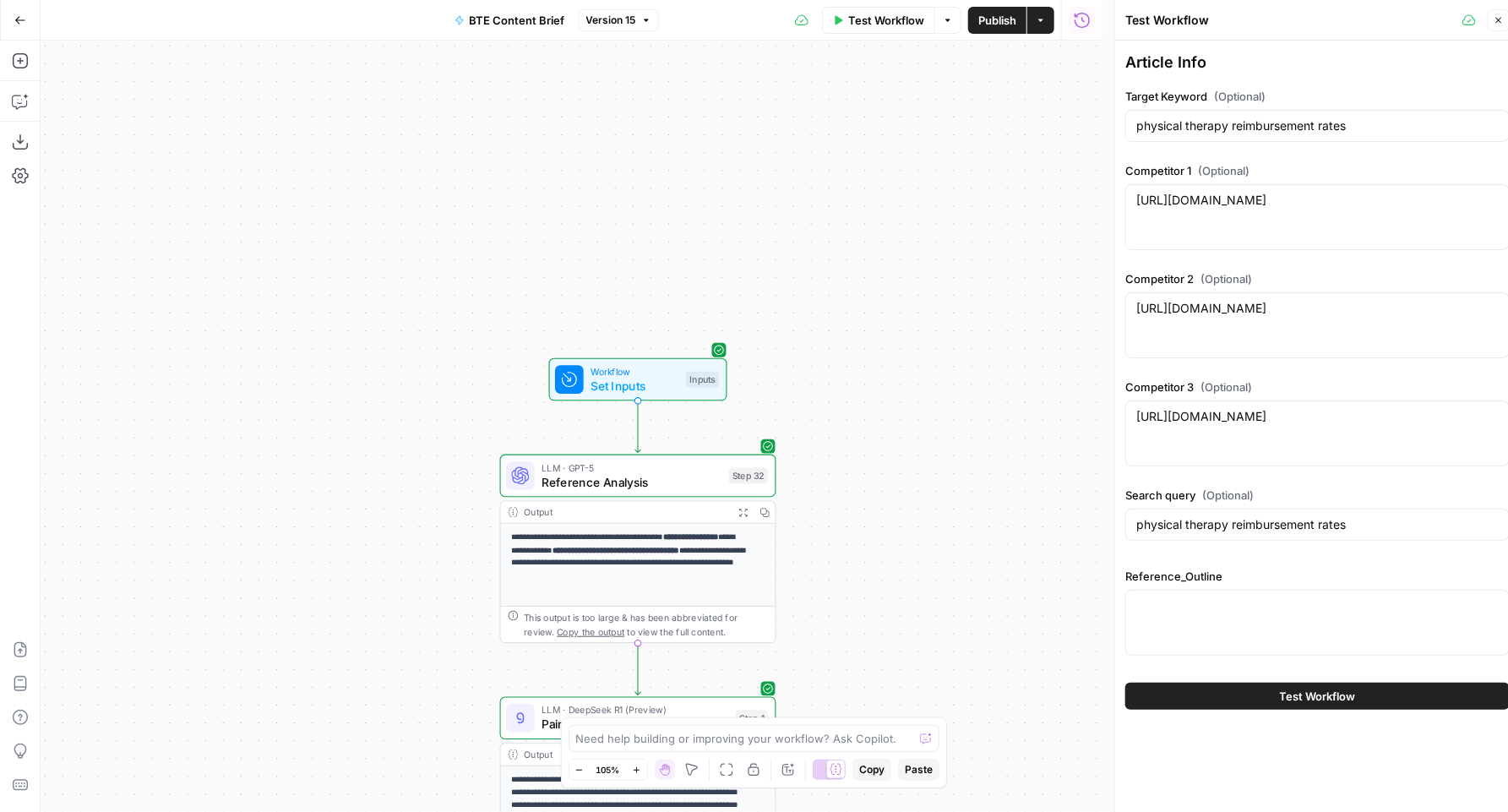
click at [1208, 622] on div at bounding box center [1317, 622] width 384 height 66
paste textarea "physical therapy reimbursement rates Task Write new blog post SEO Requirements …"
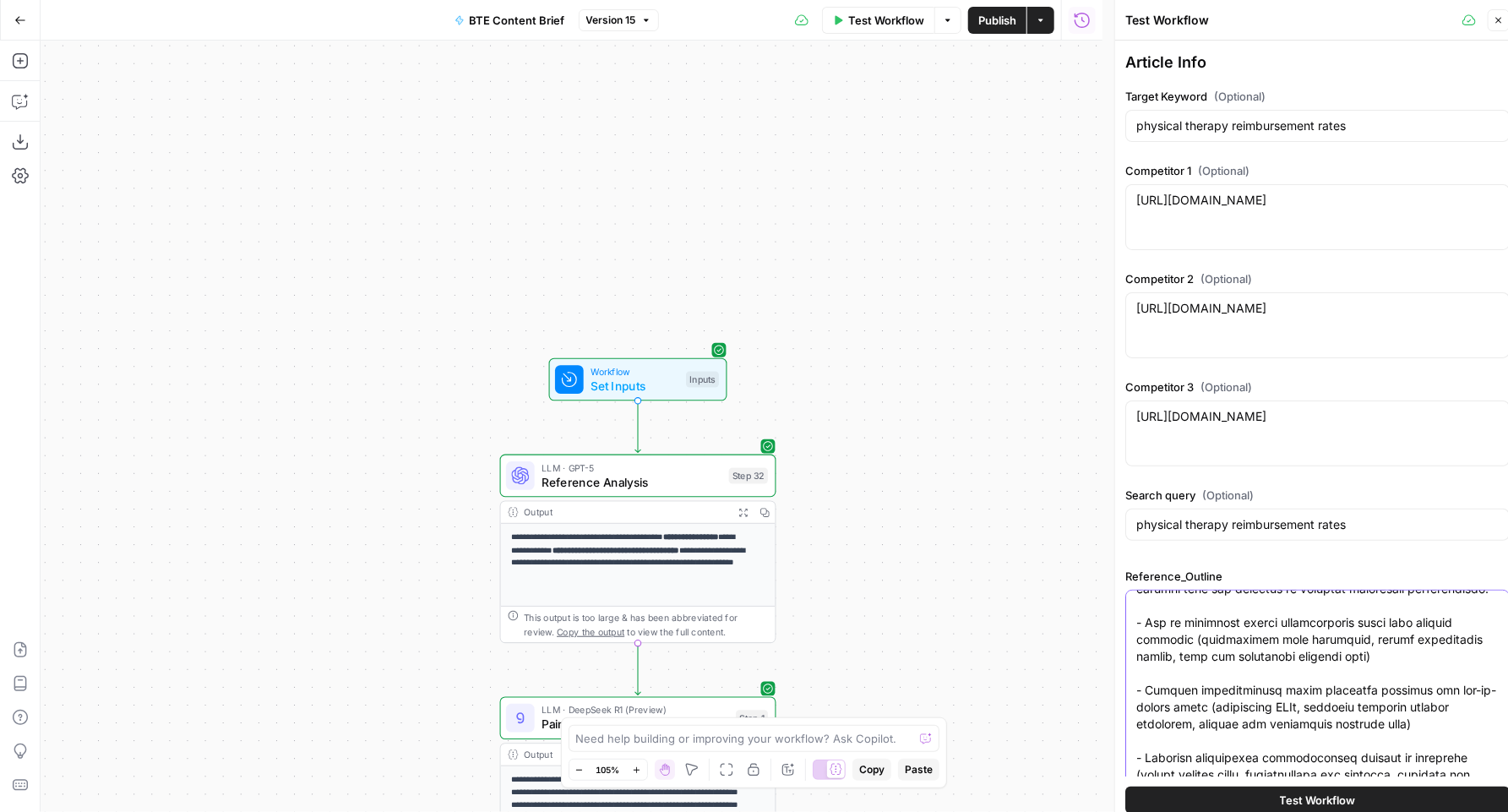
scroll to position [0, 0]
type textarea "physical therapy reimbursement rates Task Write new blog post SEO Requirements …"
click at [1502, 20] on icon "button" at bounding box center [1499, 20] width 11 height 10
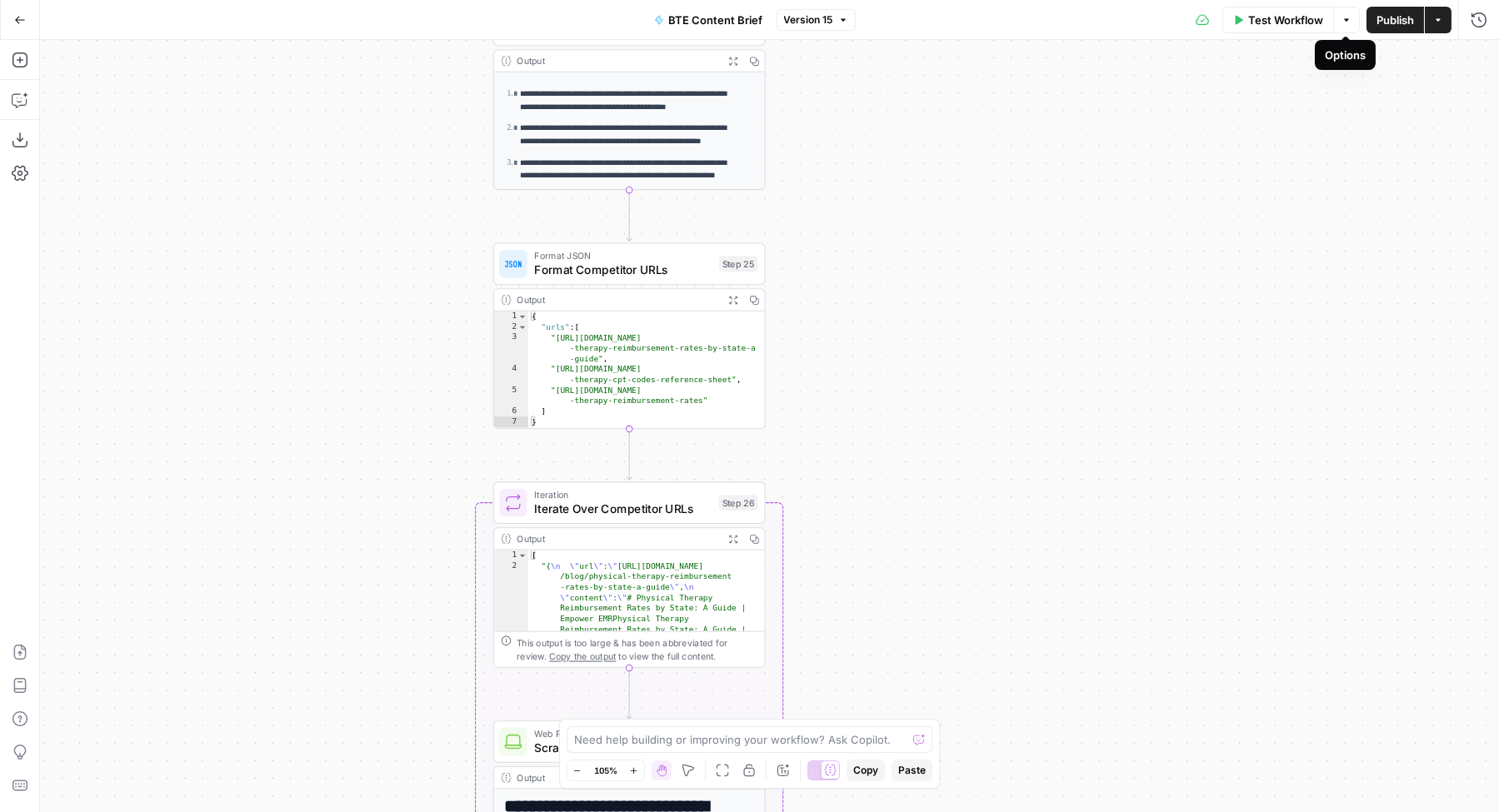
click at [1446, 24] on button "Actions" at bounding box center [1438, 20] width 27 height 27
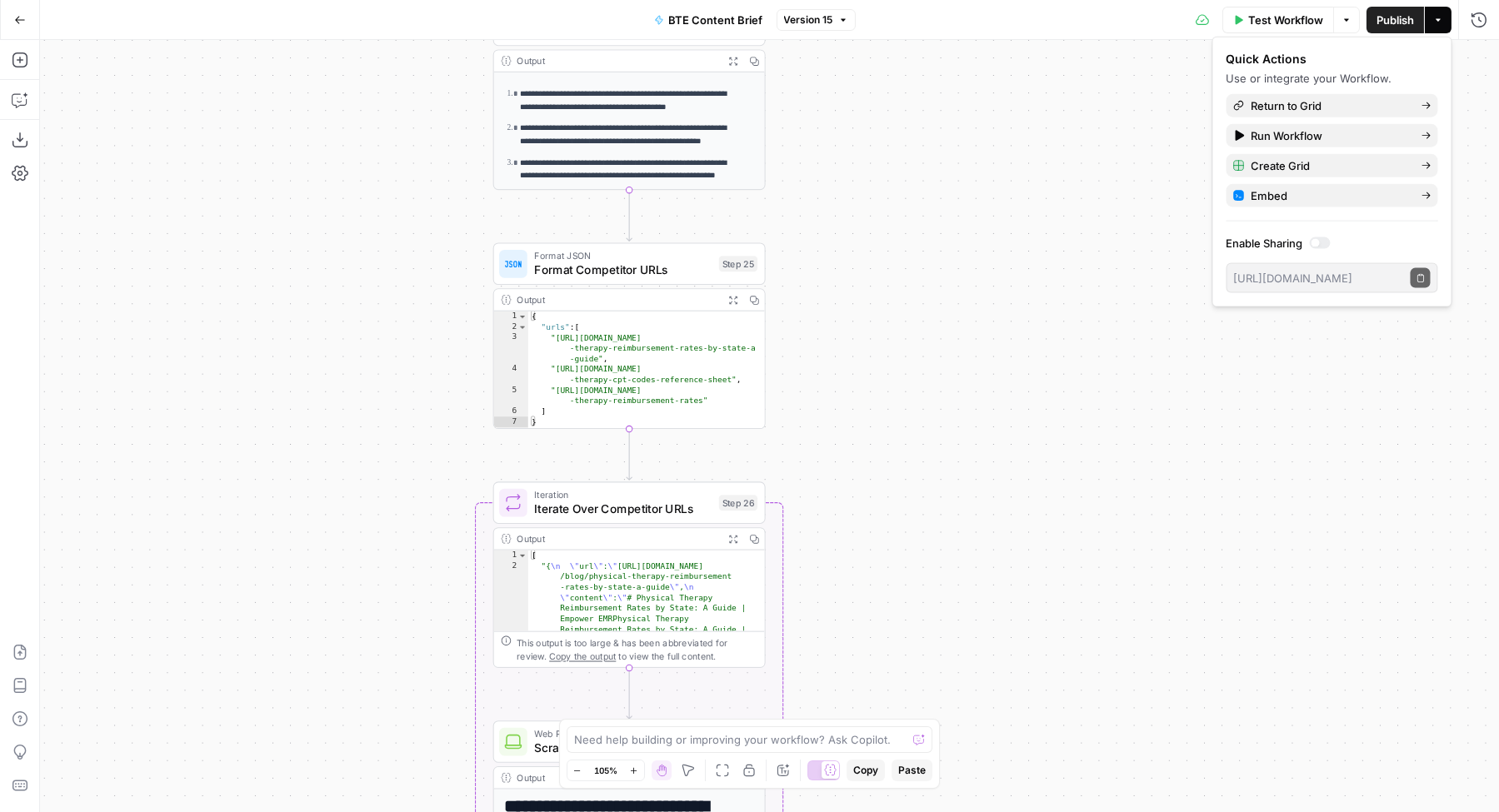
click at [966, 295] on div "**********" at bounding box center [769, 425] width 1458 height 772
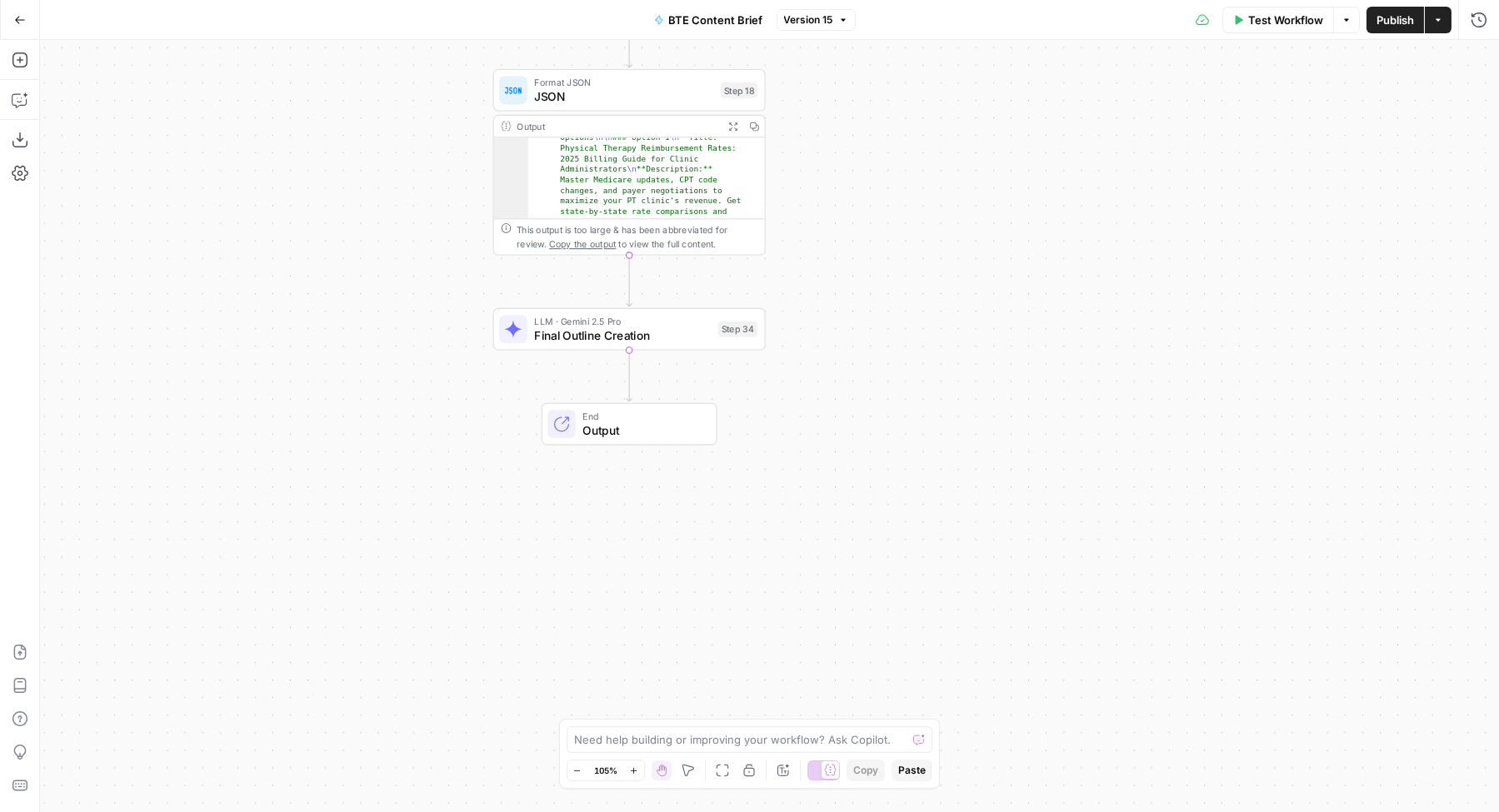
click at [632, 332] on span "Final Outline Creation" at bounding box center [622, 335] width 177 height 17
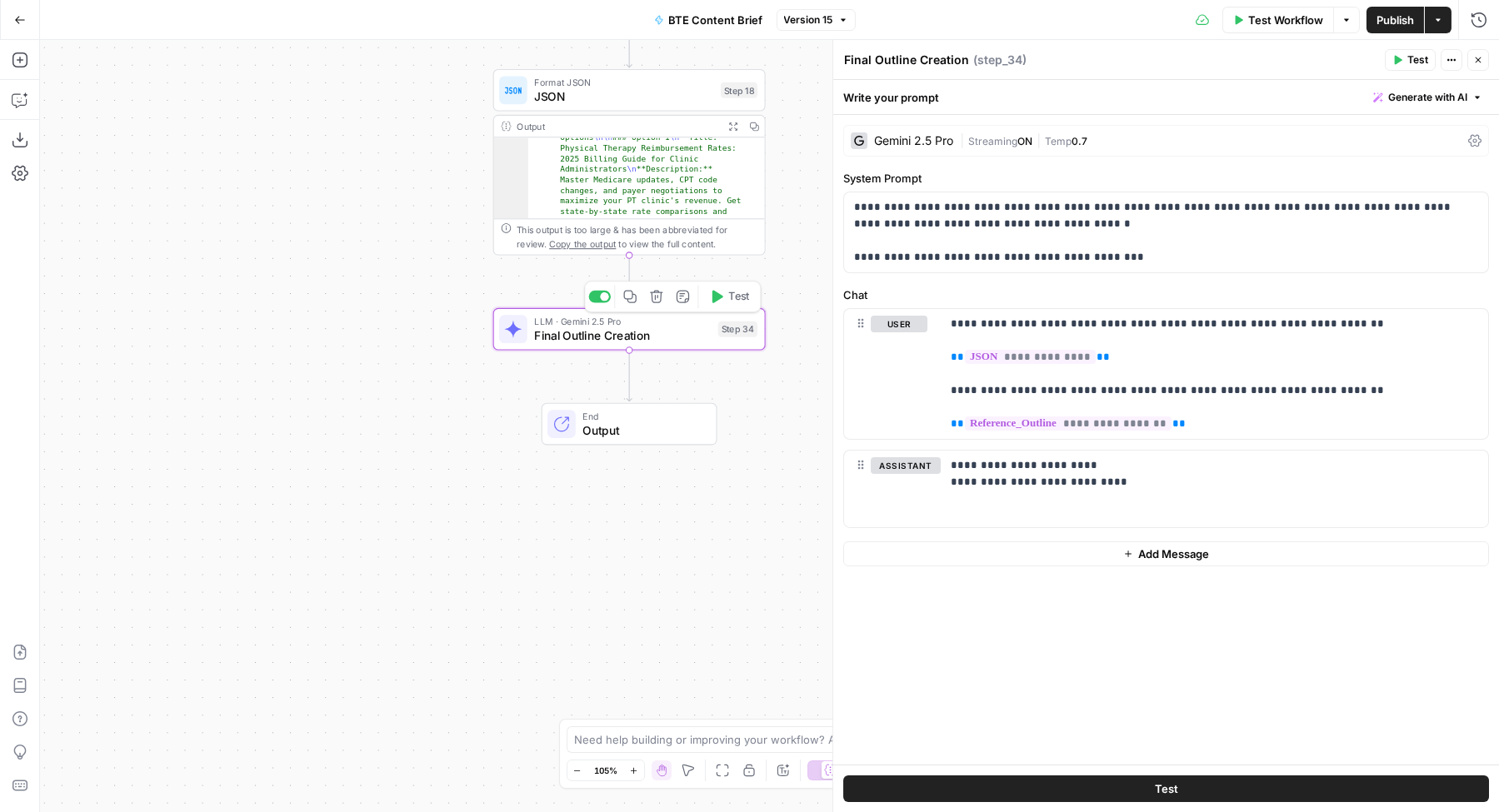
click at [727, 303] on button "Test" at bounding box center [729, 296] width 54 height 22
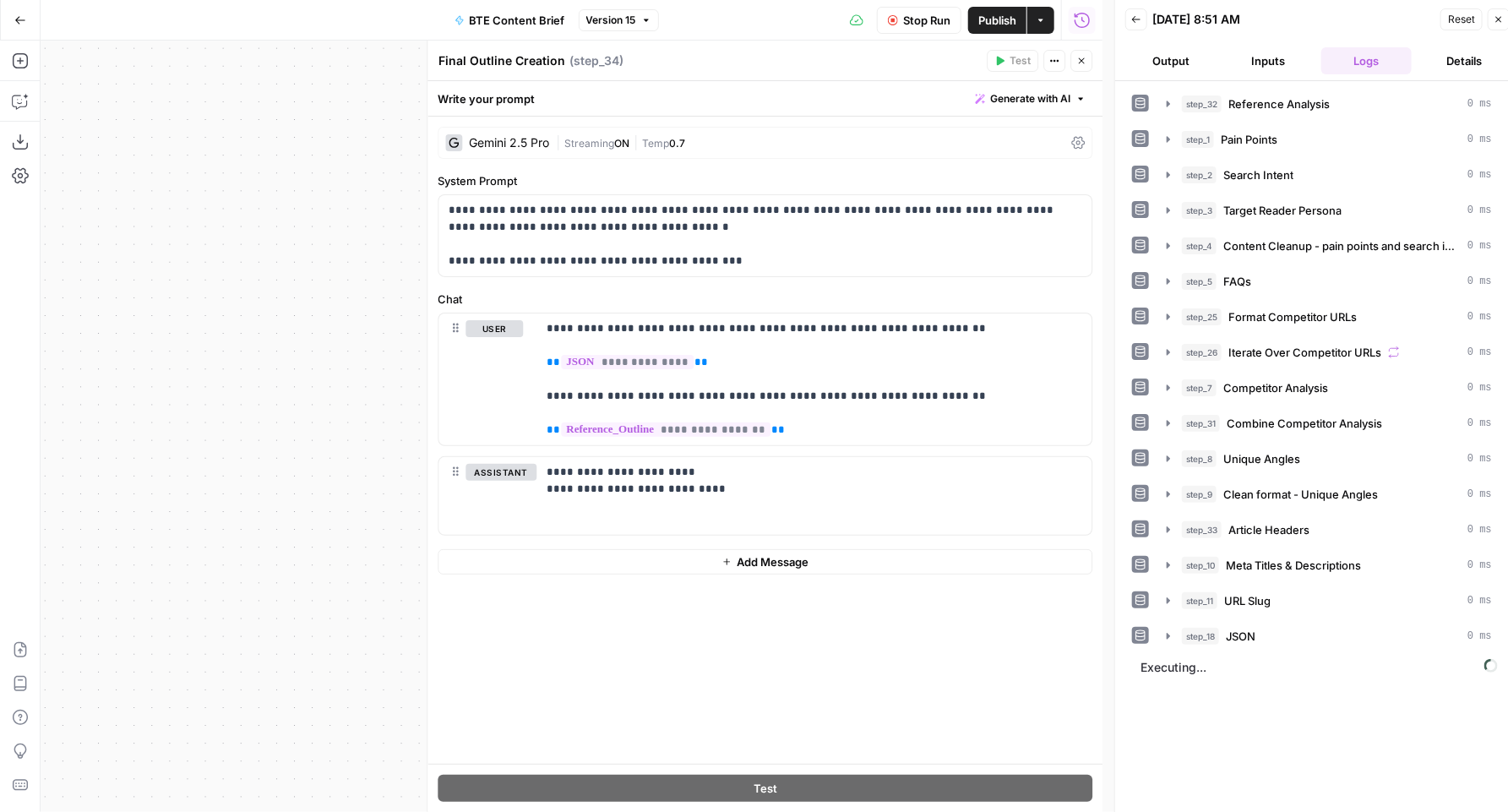
click at [1283, 59] on button "Inputs" at bounding box center [1269, 60] width 91 height 27
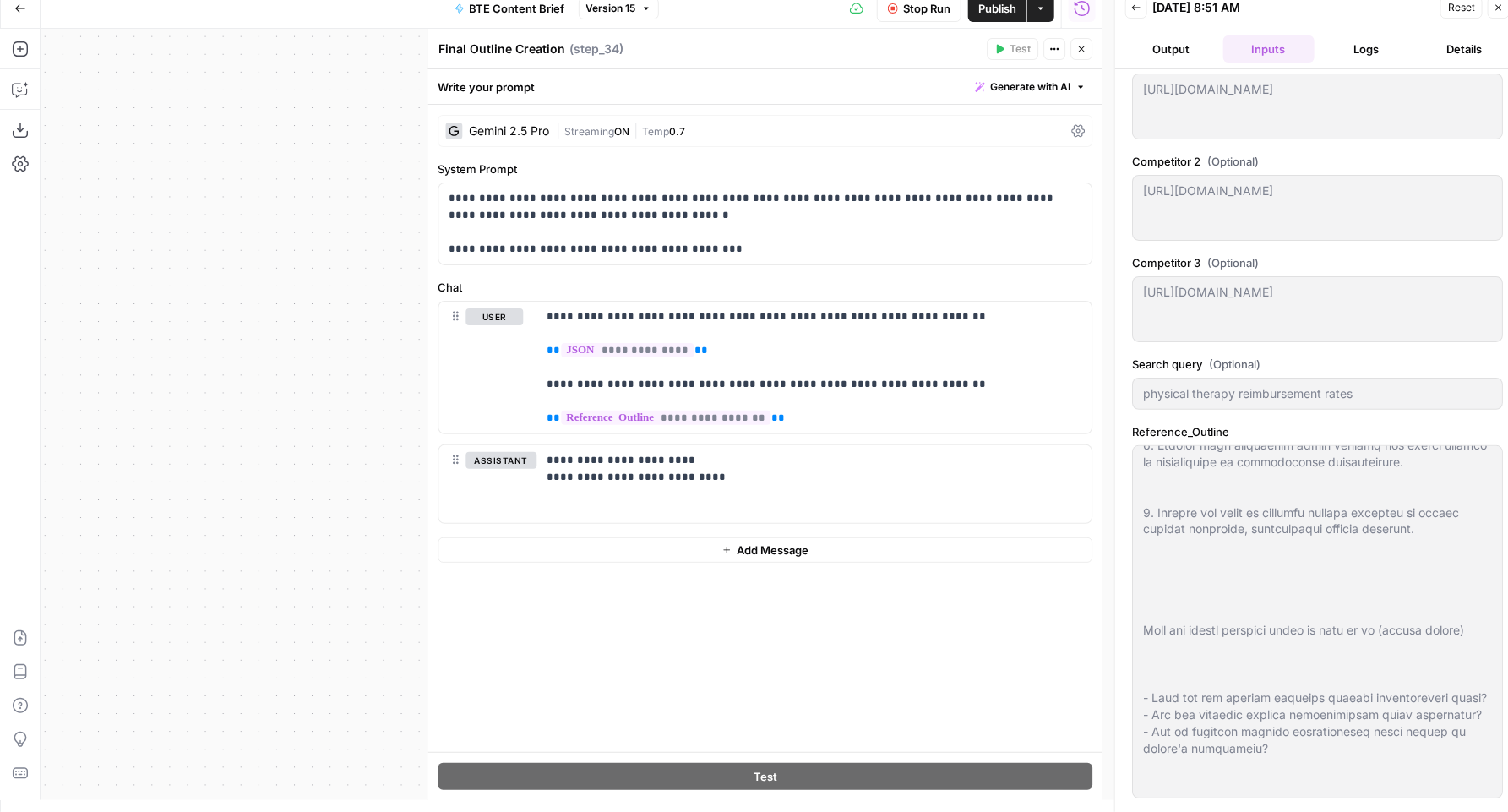
scroll to position [1852, 0]
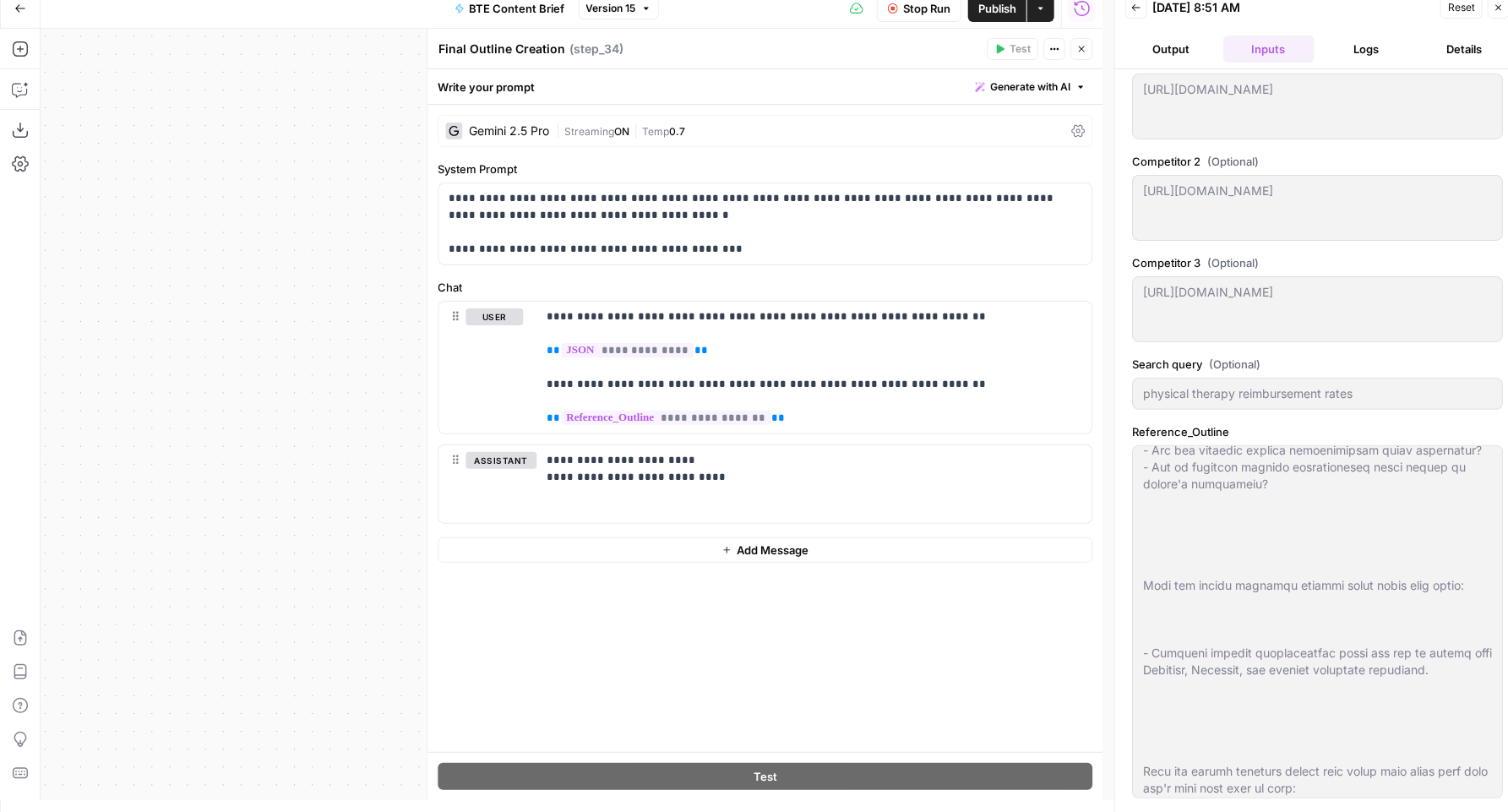
click at [1142, 8] on button "Back" at bounding box center [1136, 7] width 22 height 22
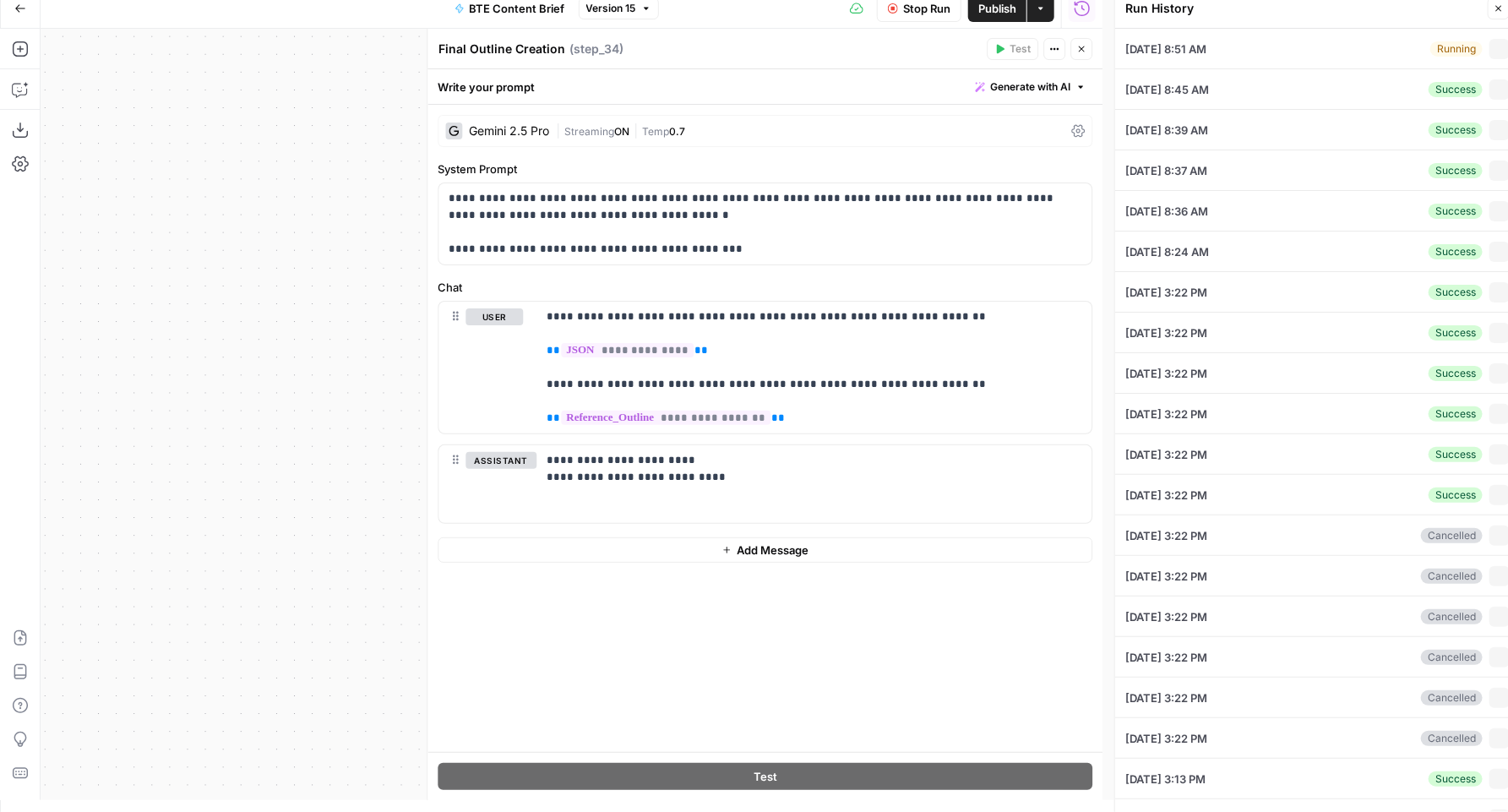
type input "physical therapy reimbursement rates"
type textarea "https://www.empoweremr.com/blog/physical-therapy-reimbursement-rates-by-state-a…"
type textarea "https://www.sprypt.com/blog/physical-therapy-cpt-codes-reference-sheet"
type textarea "https://www.patientstudio.com/2024-physical-therapy-reimbursement-rates"
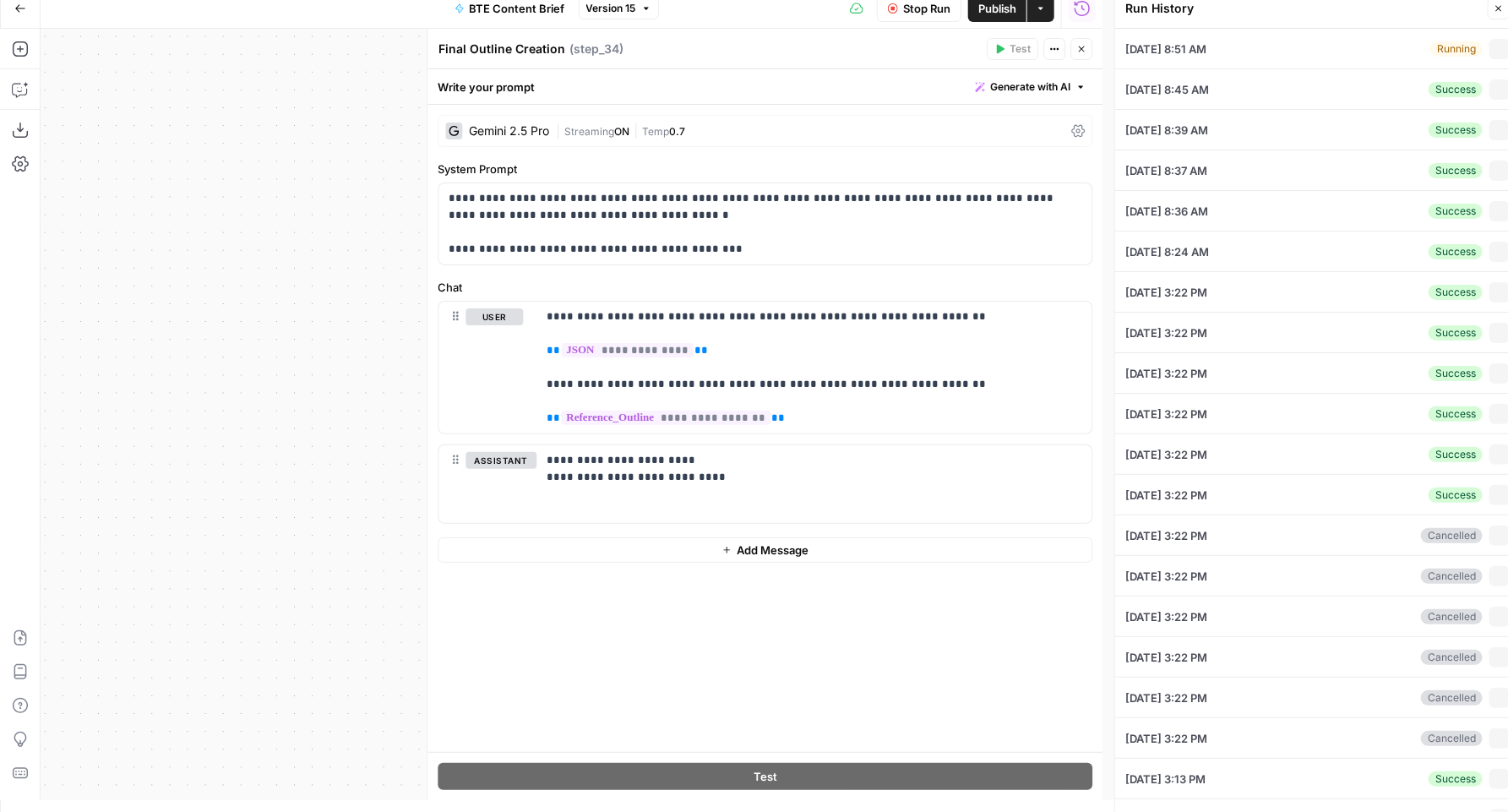
type textarea "physical therapy reimbursement rates Task Write new blog post SEO Requirements …"
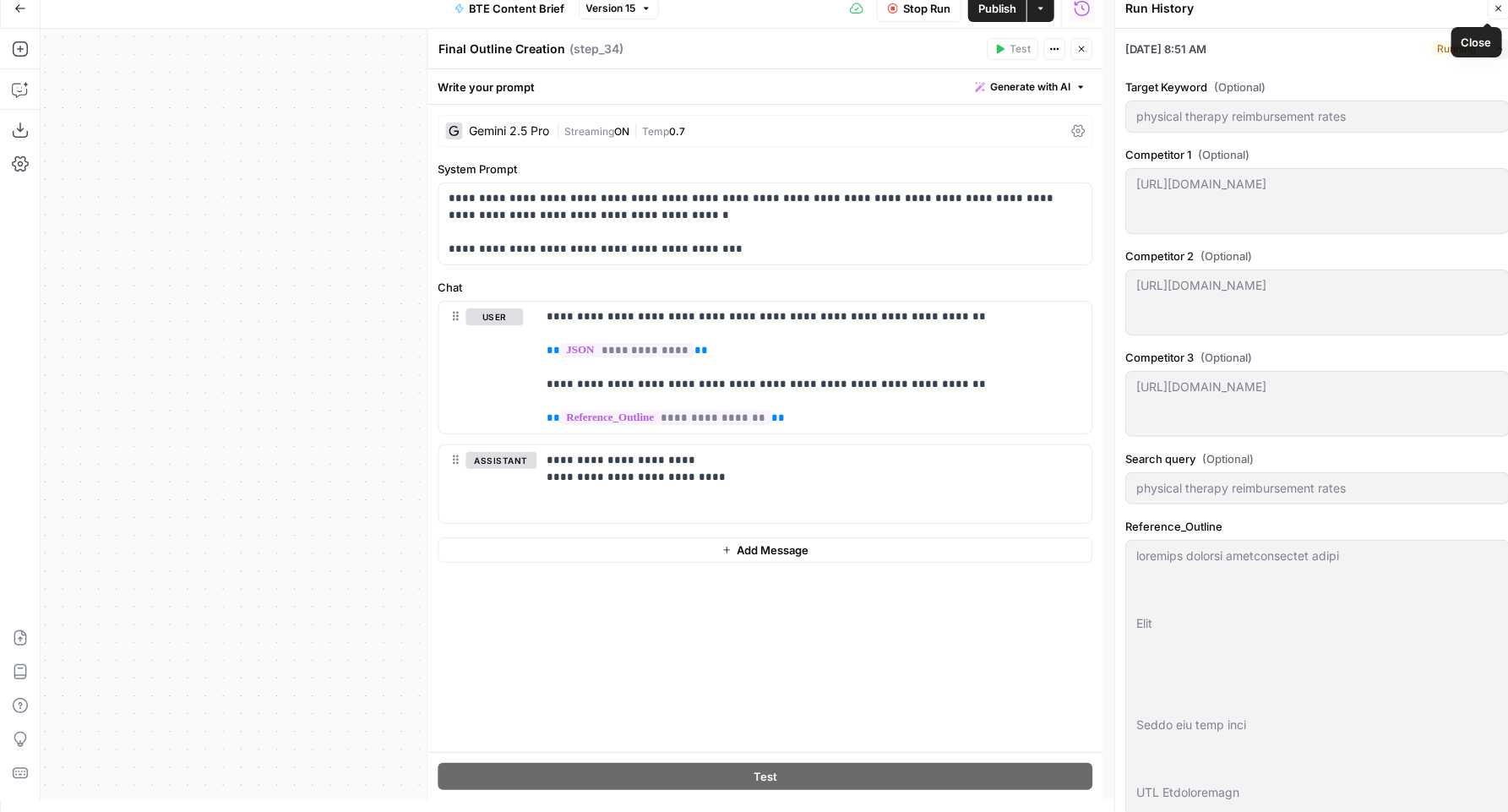
click at [1501, 10] on icon "button" at bounding box center [1499, 9] width 6 height 6
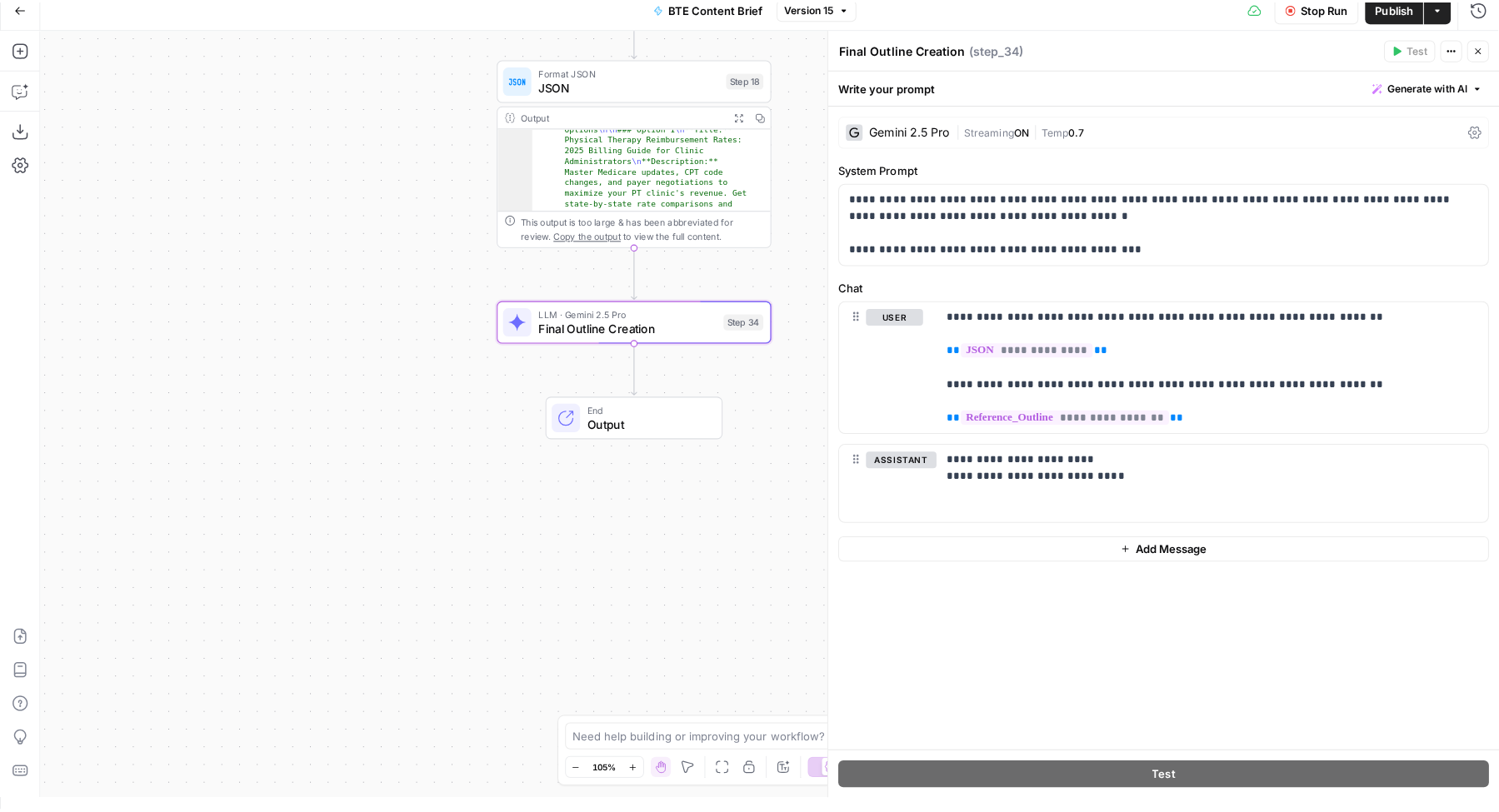
scroll to position [0, 0]
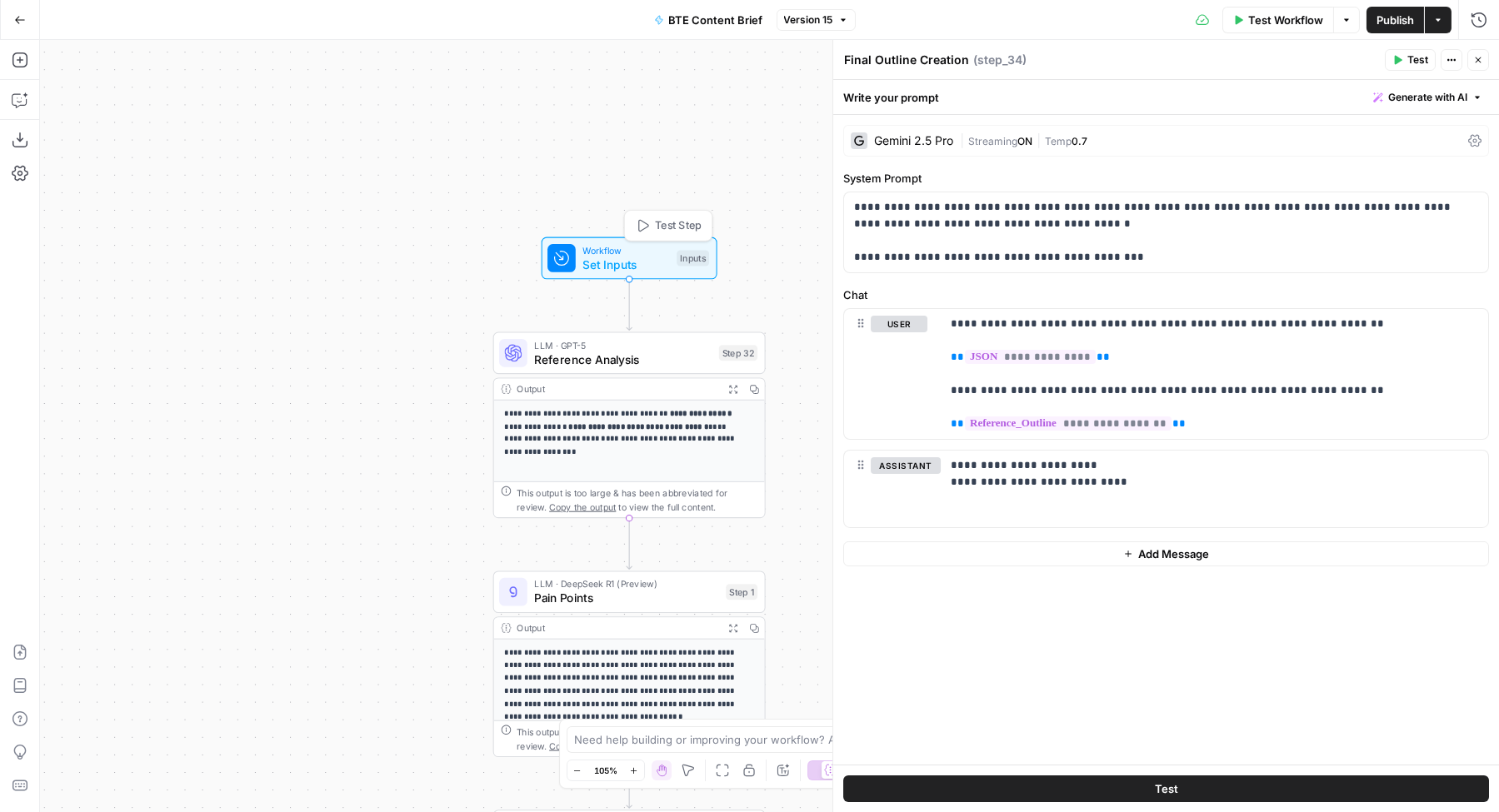
click at [639, 261] on span "Set Inputs" at bounding box center [626, 264] width 86 height 17
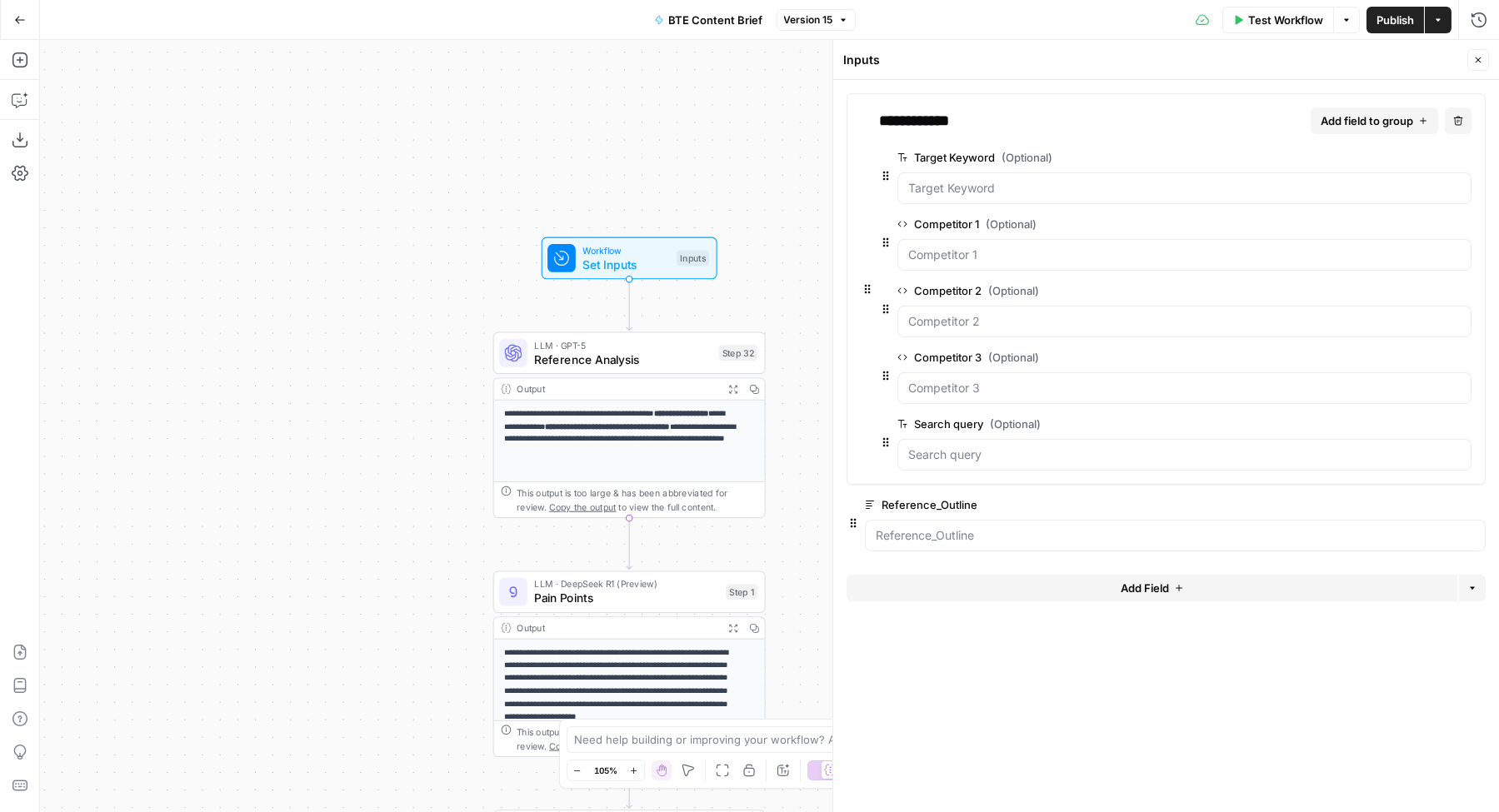
click at [1430, 506] on span "edit field" at bounding box center [1423, 504] width 36 height 13
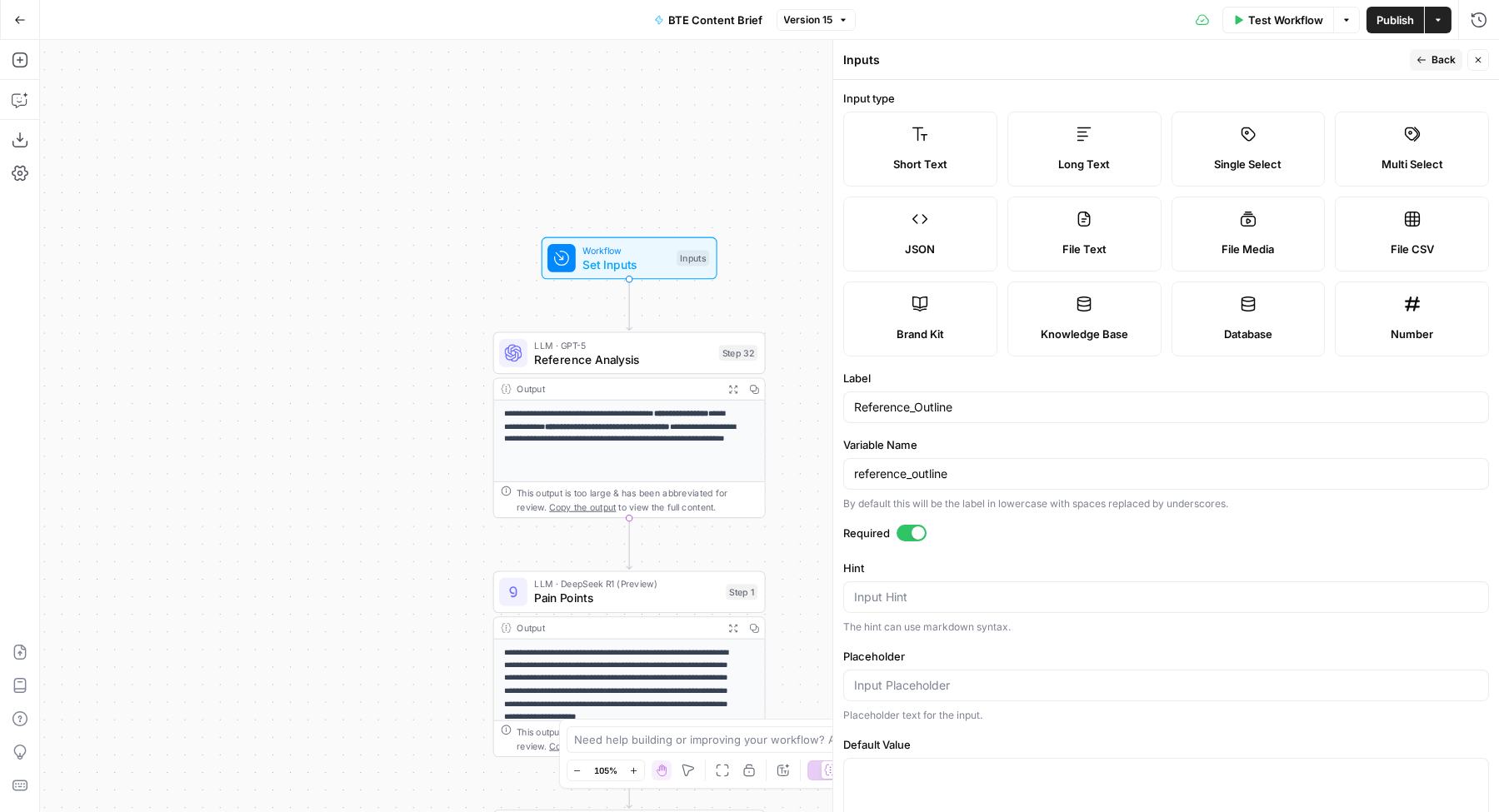
click at [1091, 238] on label "File Text" at bounding box center [1084, 234] width 154 height 75
type textarea "Supports .pdf, .txt, .docx, .md file types"
click at [1403, 26] on span "Publish" at bounding box center [1395, 20] width 37 height 16
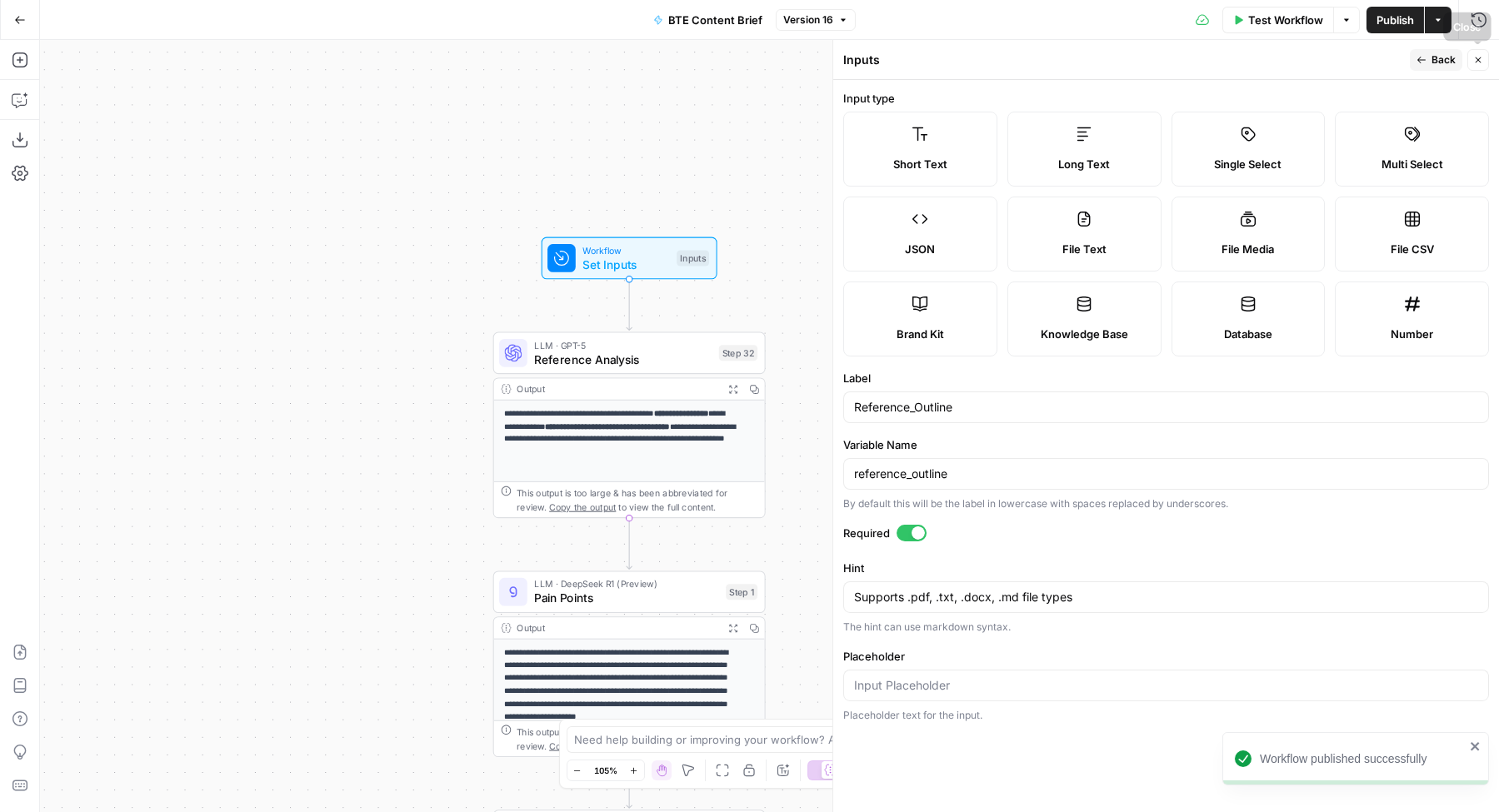
click at [1478, 66] on button "Close" at bounding box center [1477, 60] width 22 height 22
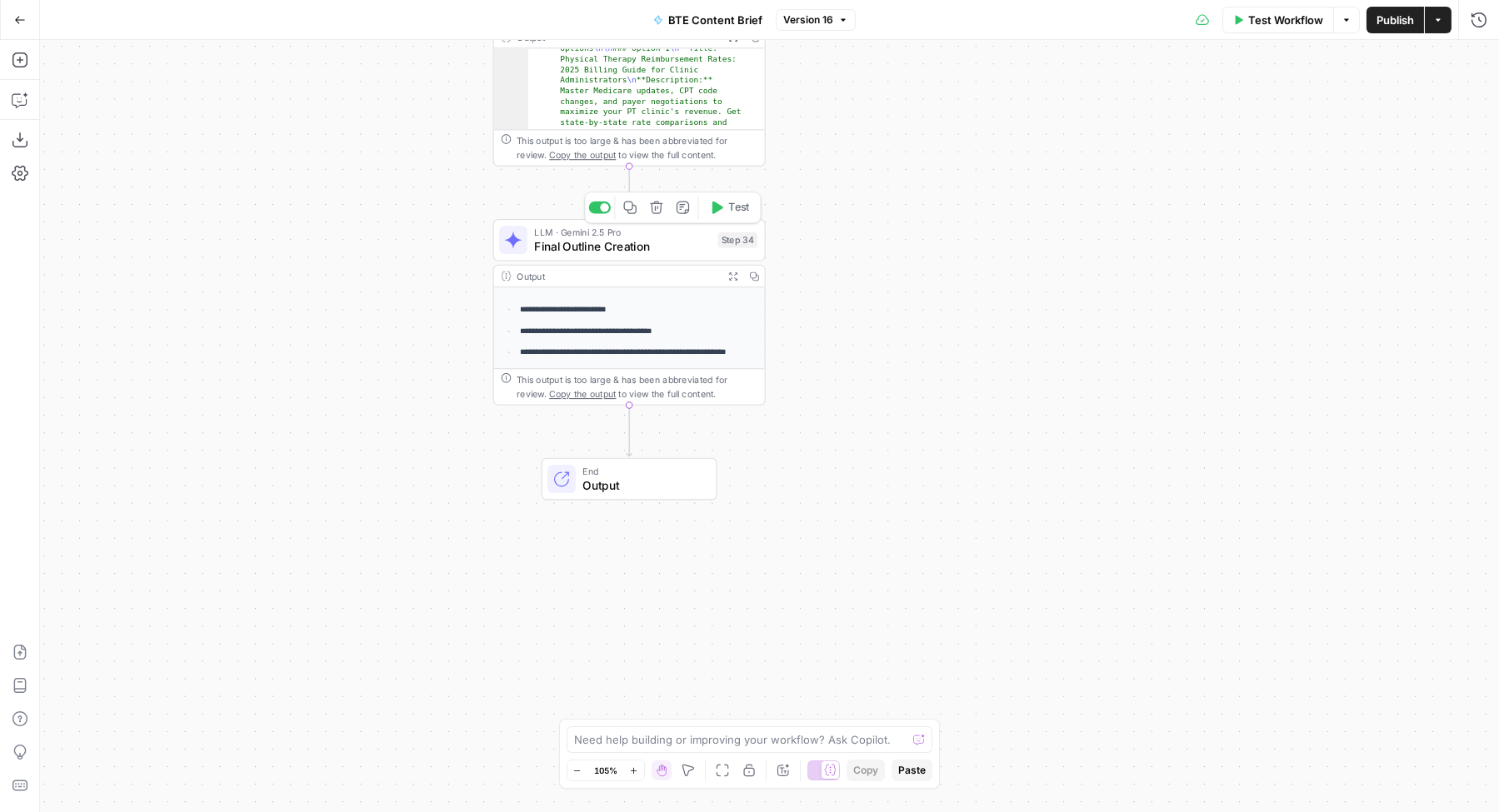
click at [616, 248] on span "Final Outline Creation" at bounding box center [622, 246] width 177 height 17
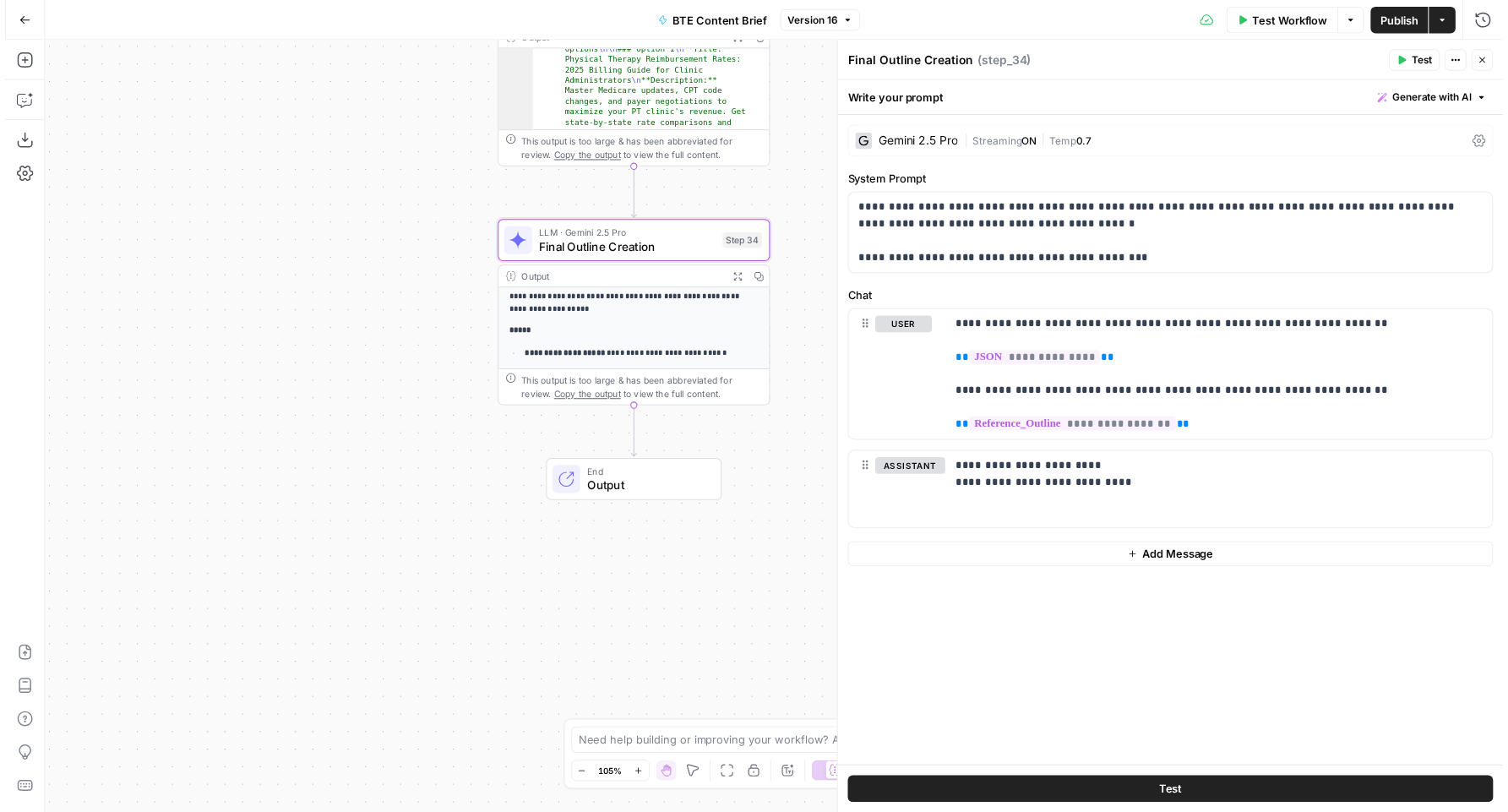
scroll to position [109, 0]
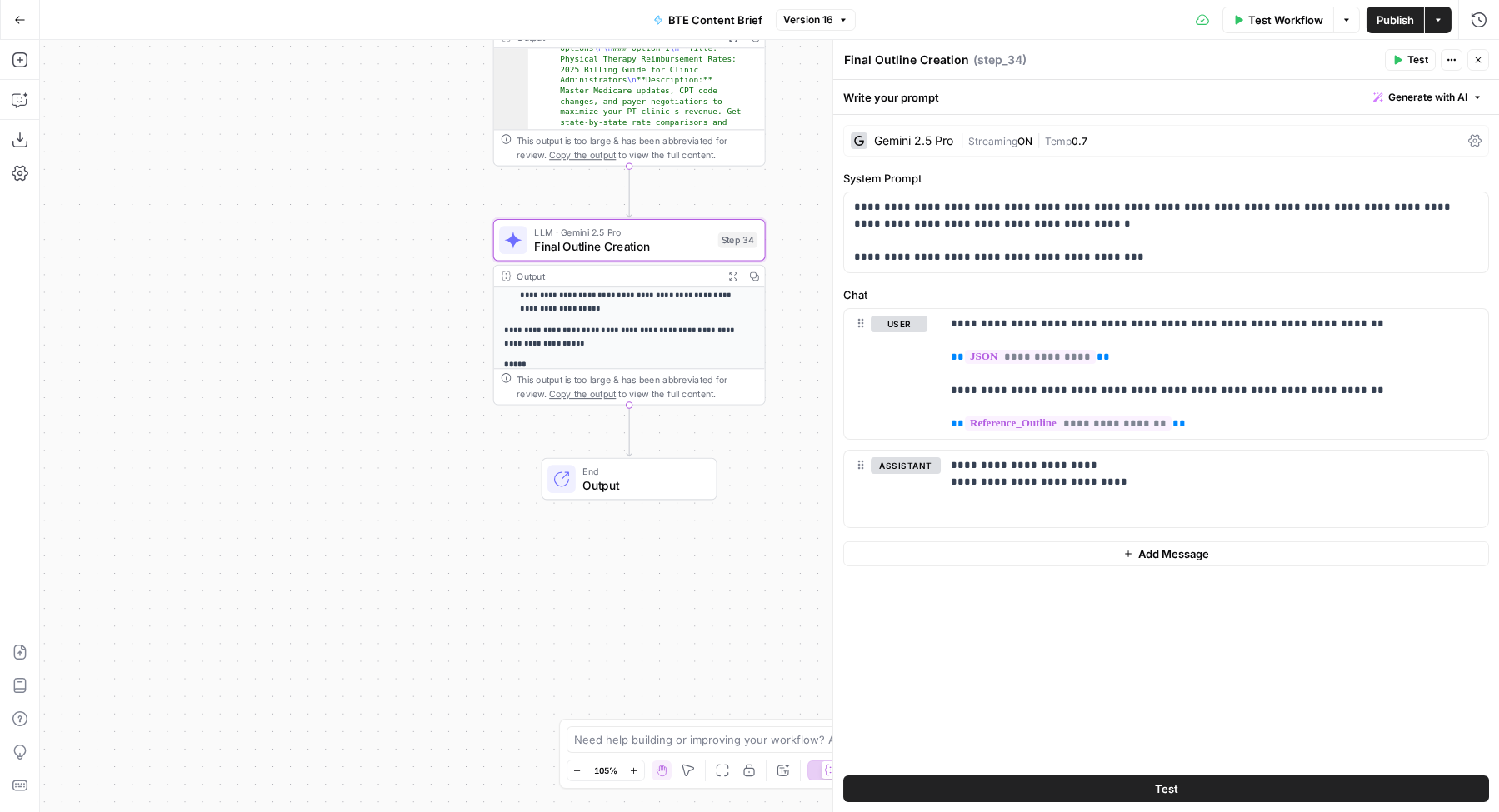
drag, startPoint x: 1184, startPoint y: 783, endPoint x: 1185, endPoint y: 689, distance: 94.0
click at [1184, 783] on button "Test" at bounding box center [1166, 789] width 646 height 27
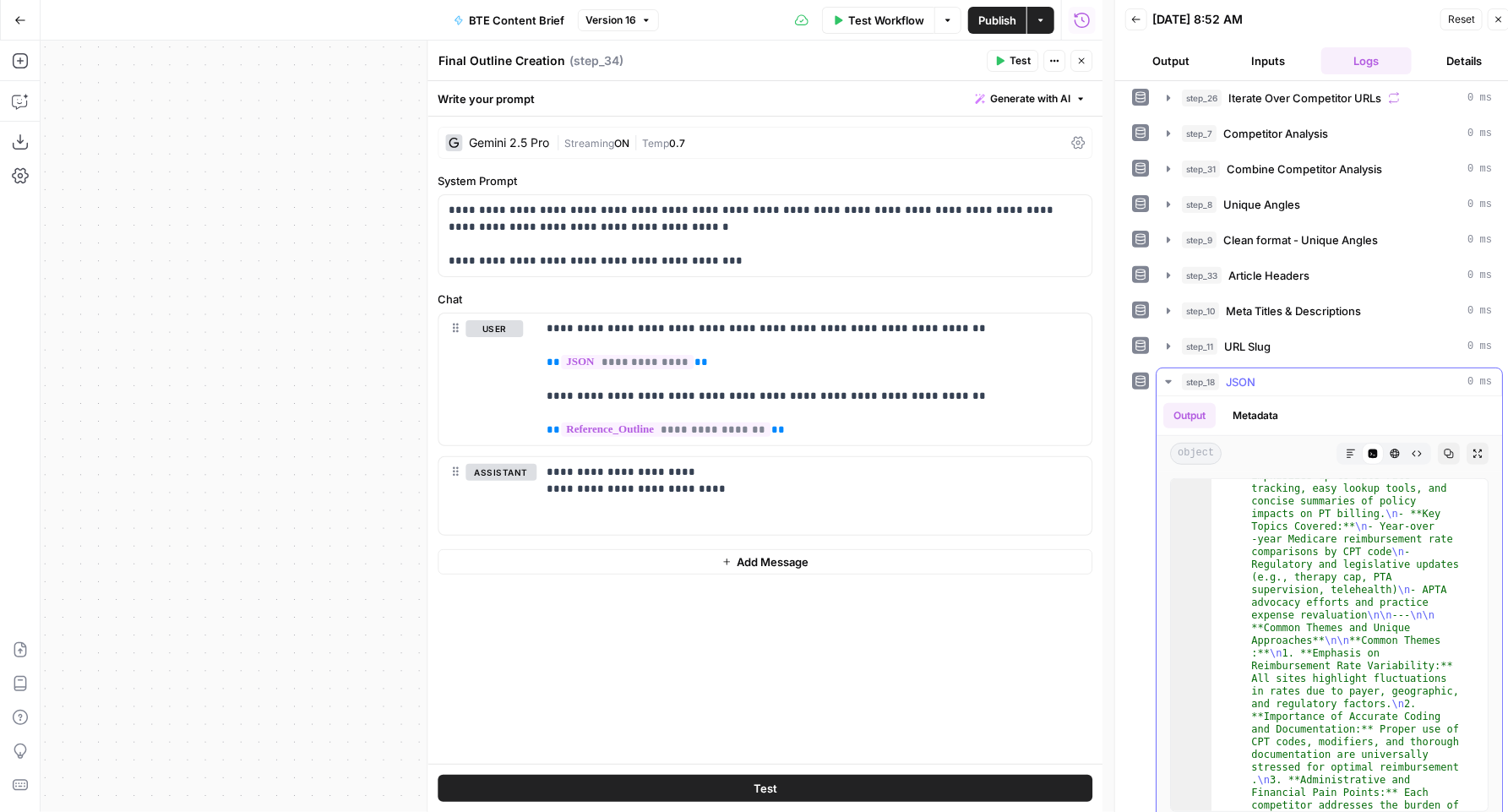
scroll to position [2438, 0]
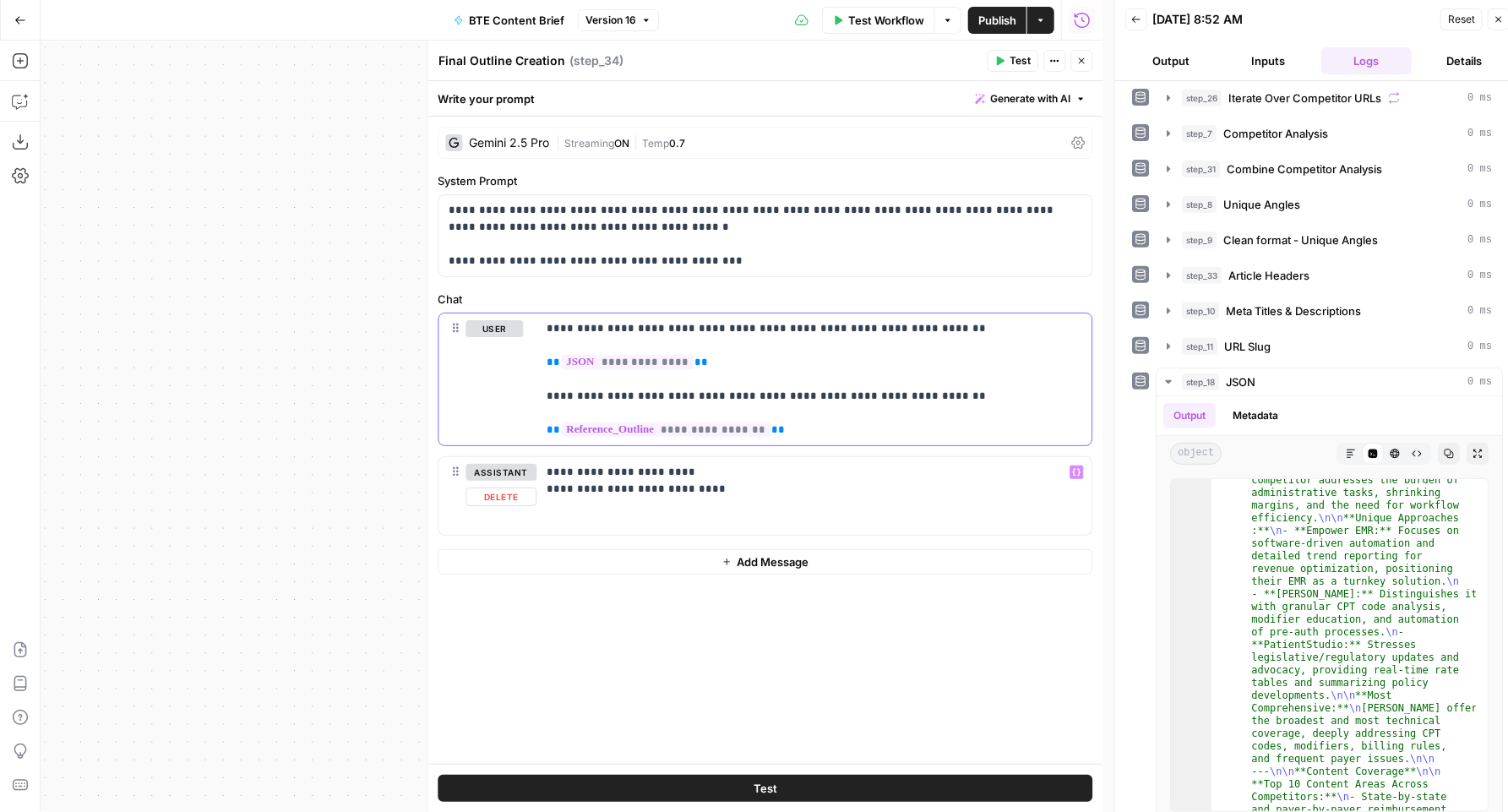
click at [851, 433] on p "**********" at bounding box center [814, 379] width 535 height 118
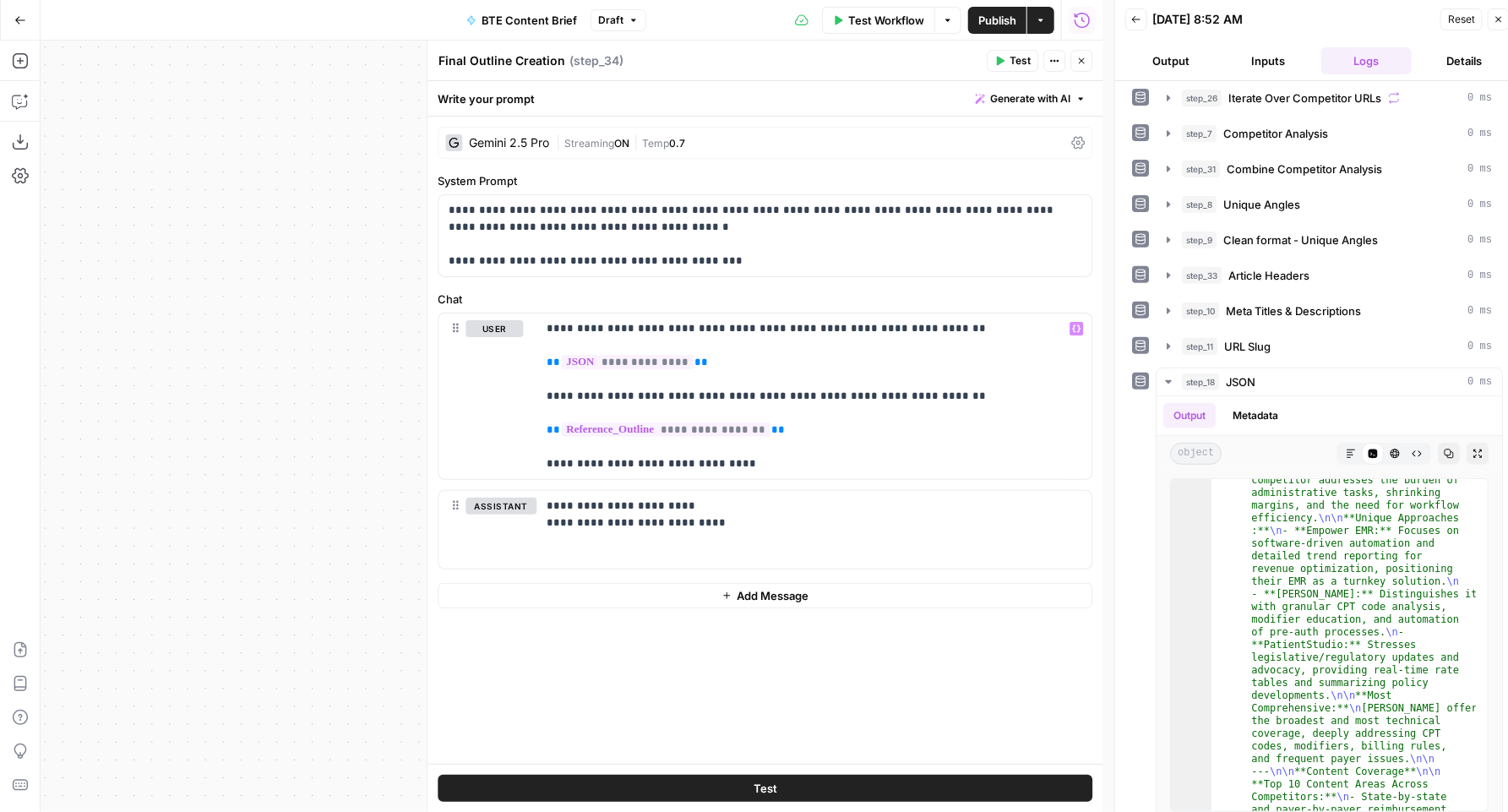
click at [774, 789] on span "Test" at bounding box center [765, 788] width 24 height 17
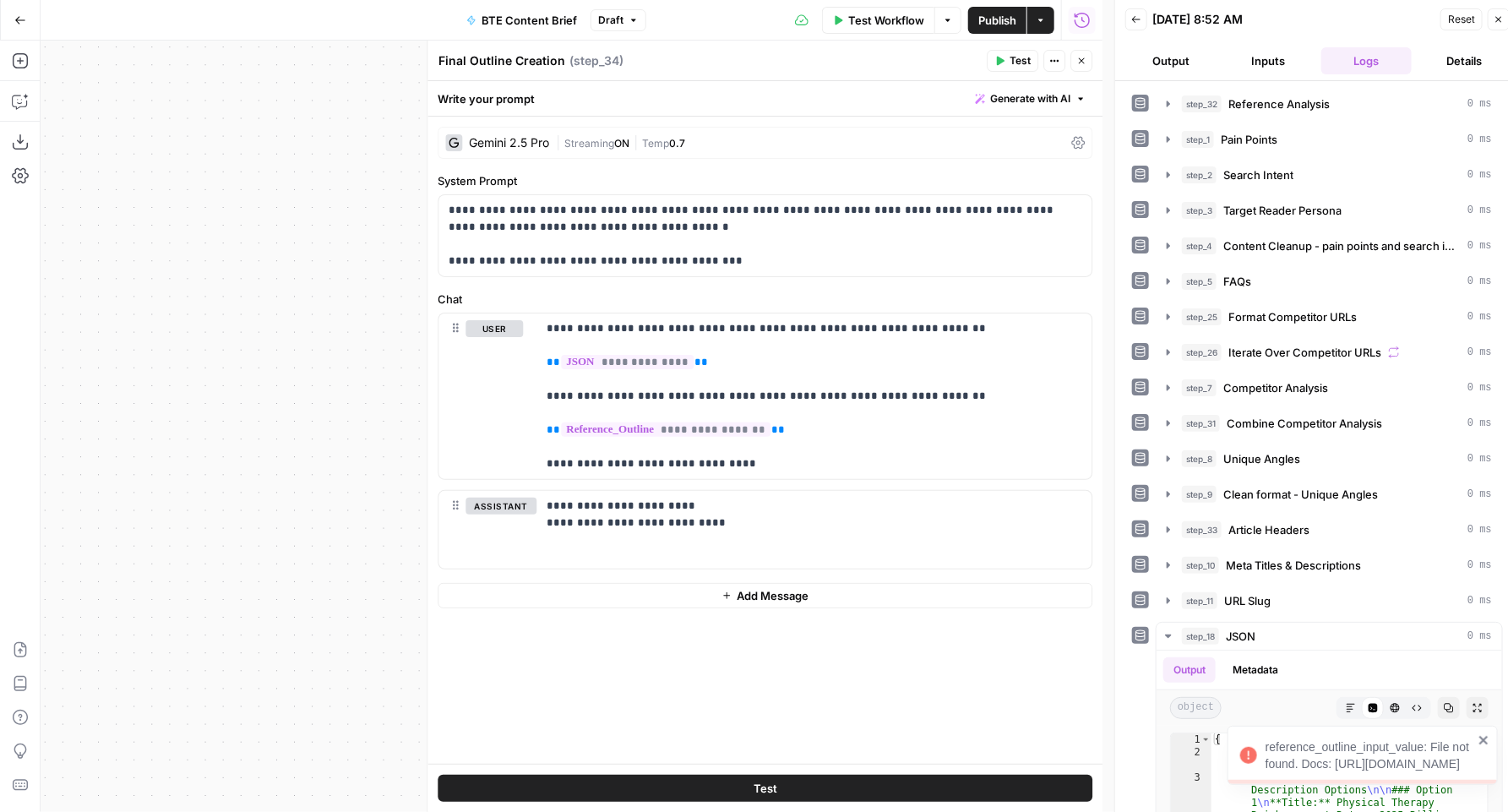
click at [1251, 59] on button "Inputs" at bounding box center [1269, 60] width 91 height 27
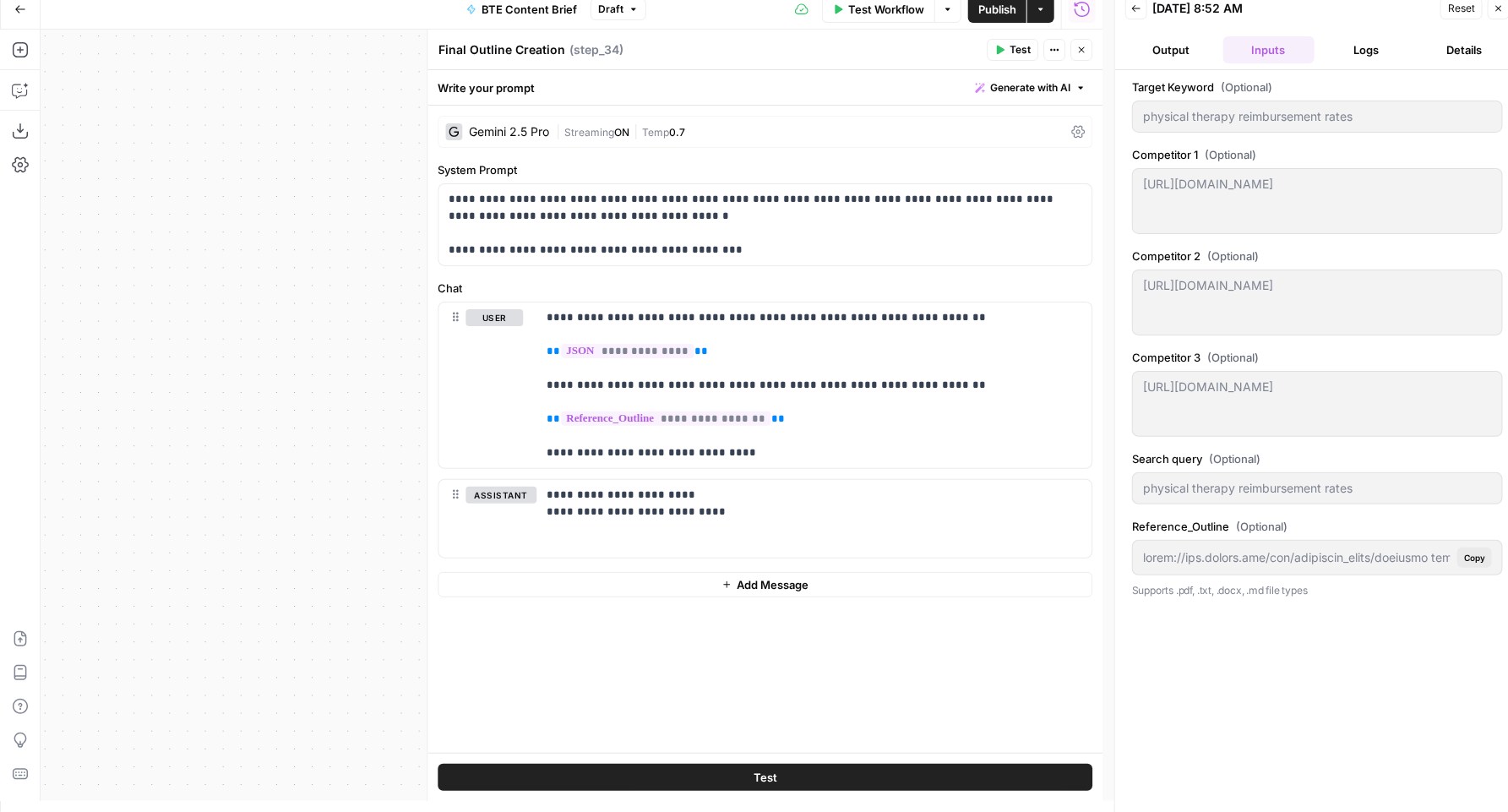
scroll to position [12, 0]
click at [1371, 52] on button "Logs" at bounding box center [1367, 49] width 91 height 27
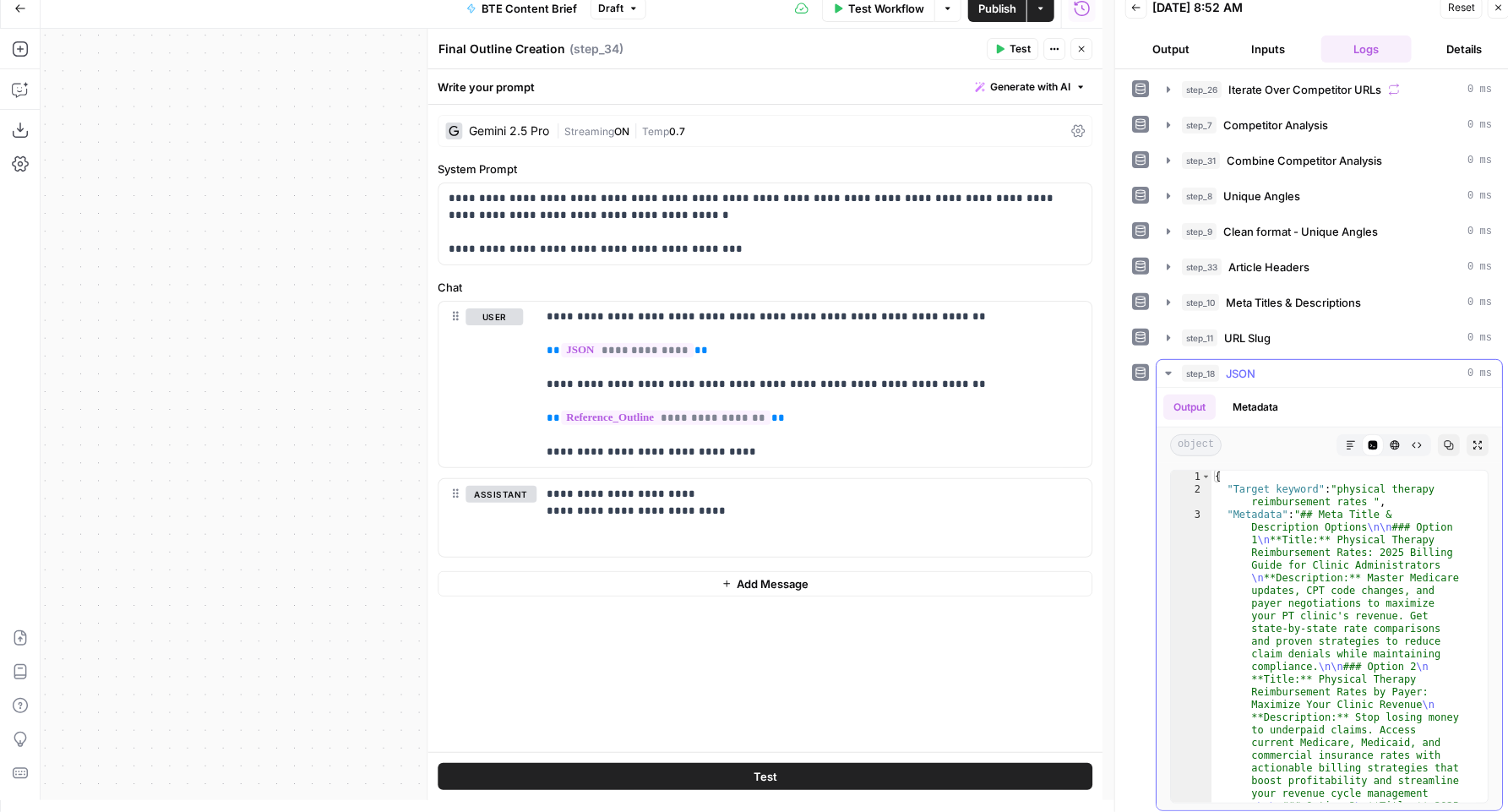
scroll to position [255, 0]
click at [1168, 368] on icon "button" at bounding box center [1168, 369] width 13 height 13
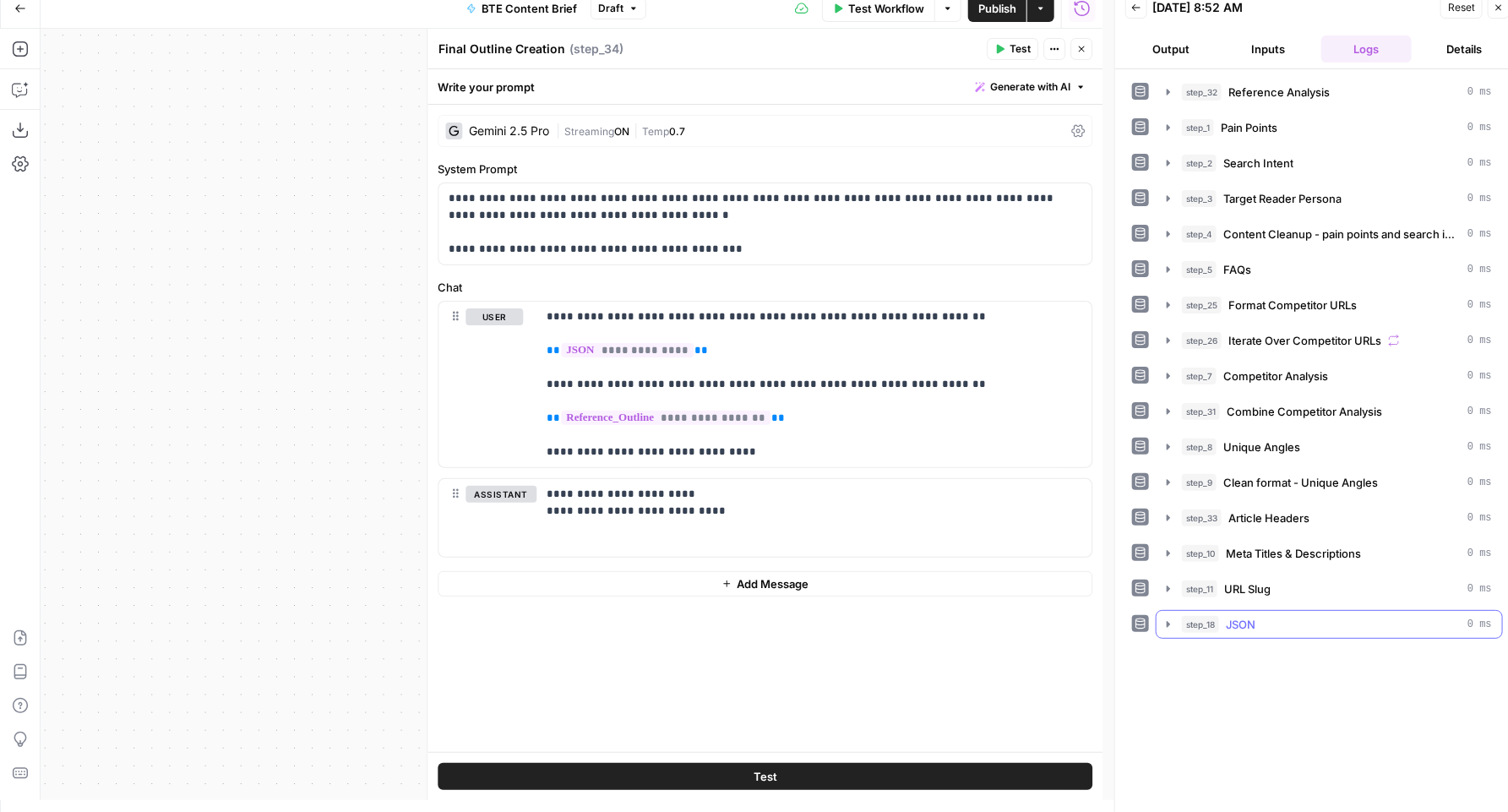
click at [1178, 623] on button "step_18 JSON 0 ms" at bounding box center [1329, 624] width 346 height 27
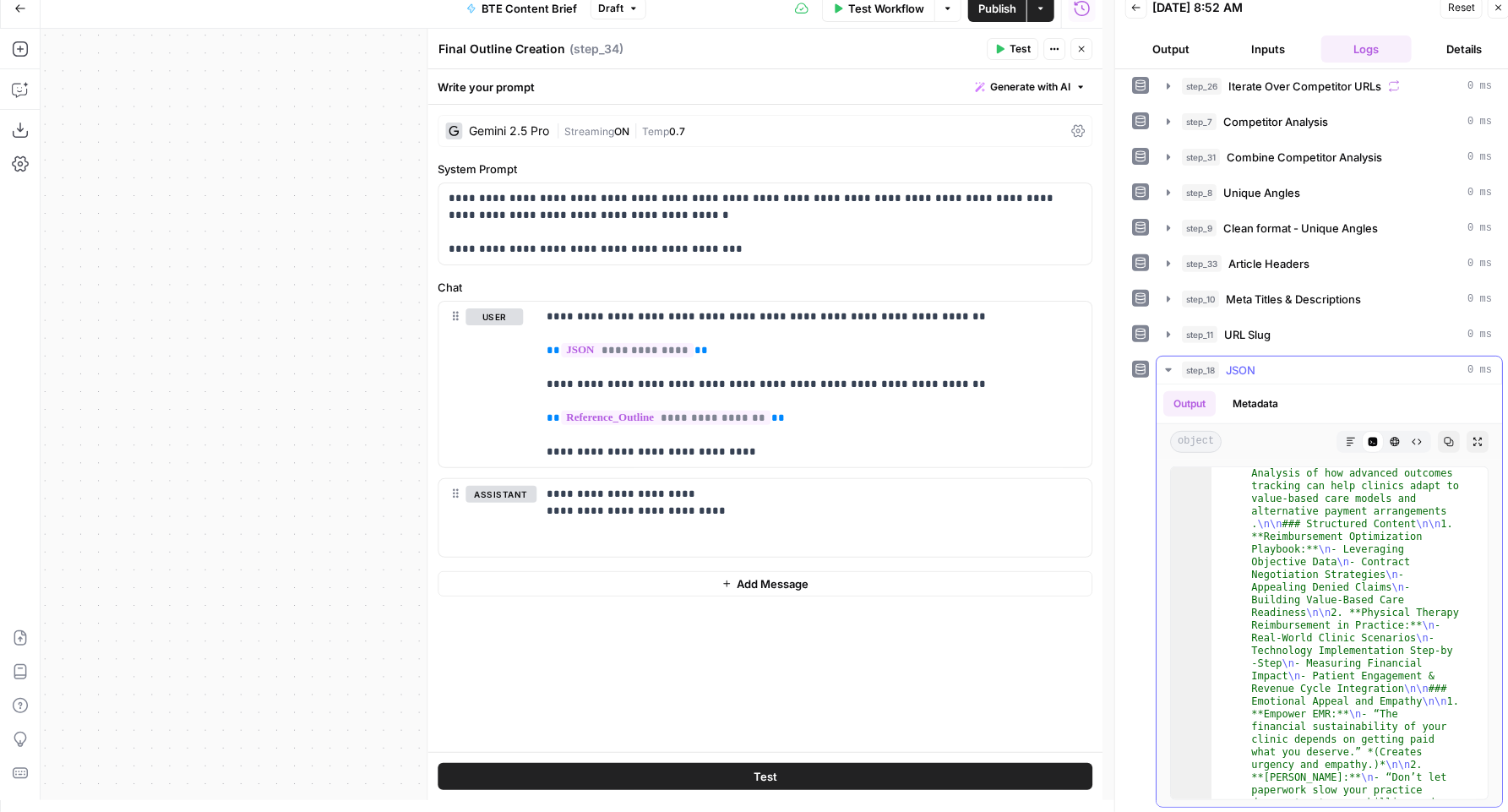
scroll to position [4182, 0]
click at [1167, 363] on icon "button" at bounding box center [1168, 369] width 13 height 13
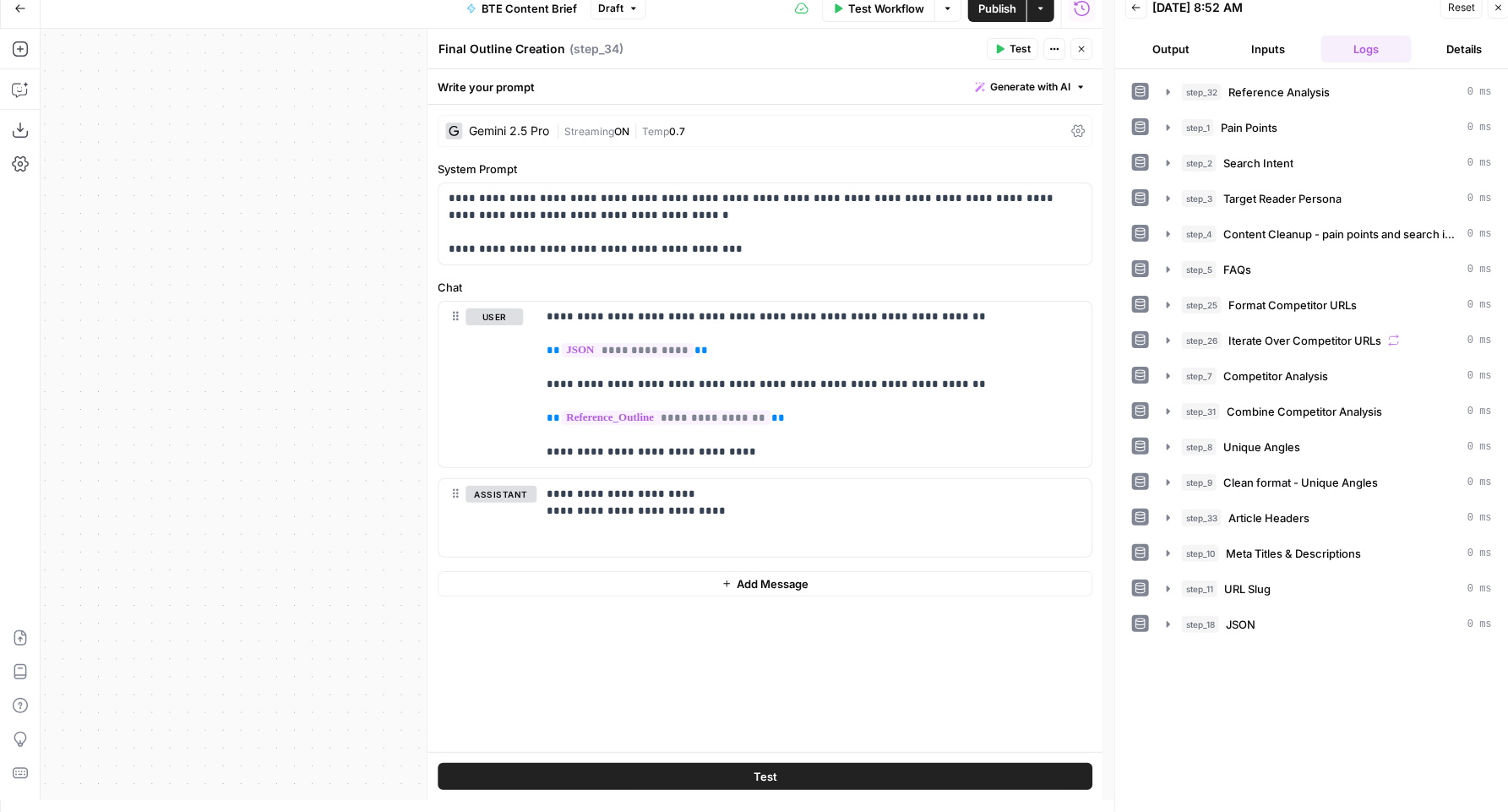
click at [1274, 41] on button "Inputs" at bounding box center [1269, 49] width 91 height 27
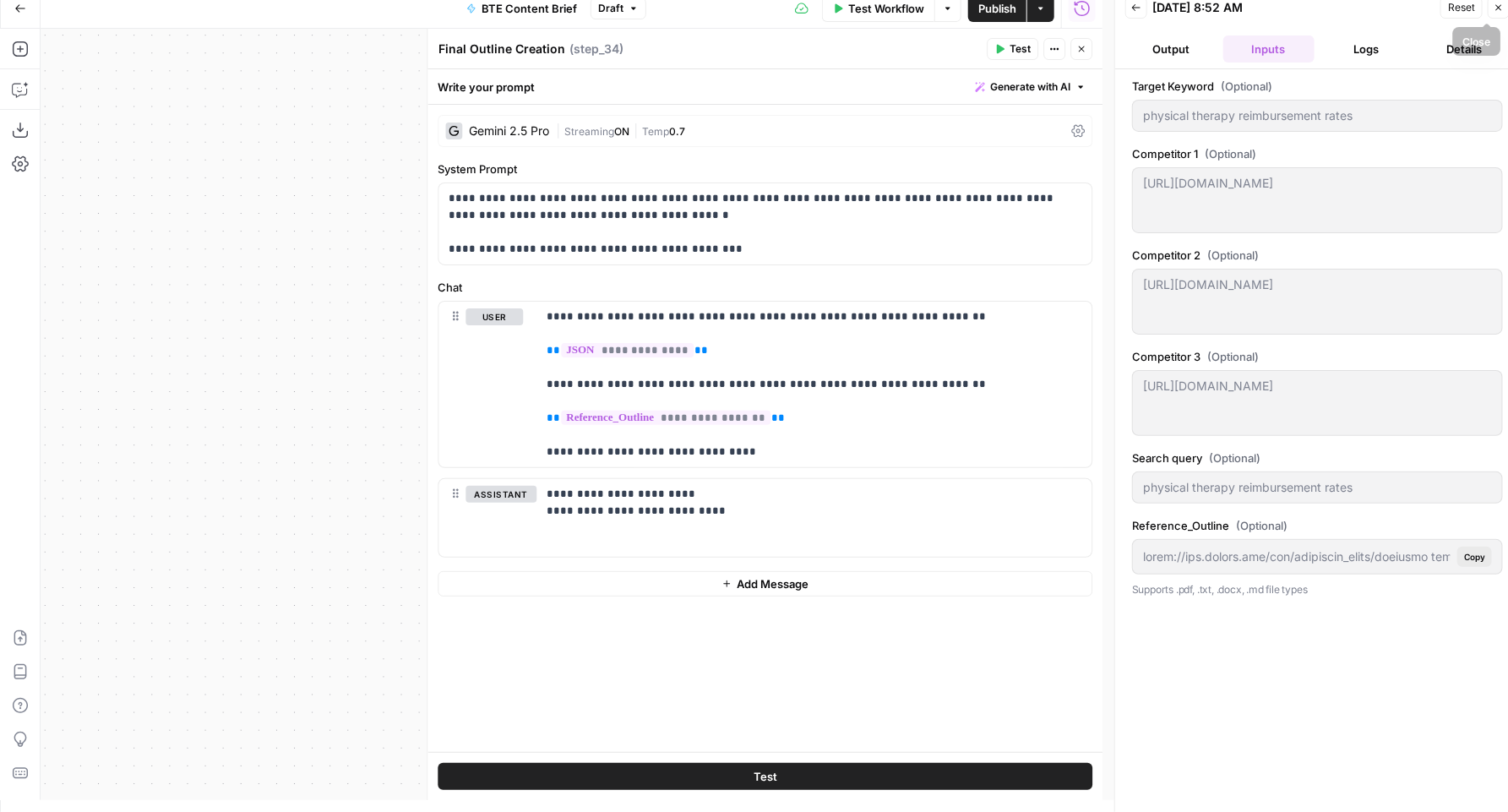
click at [1494, 10] on icon "button" at bounding box center [1499, 8] width 11 height 10
type input "https://app.airops.com/api/workspace_files/physical therapy reimbursement rates…"
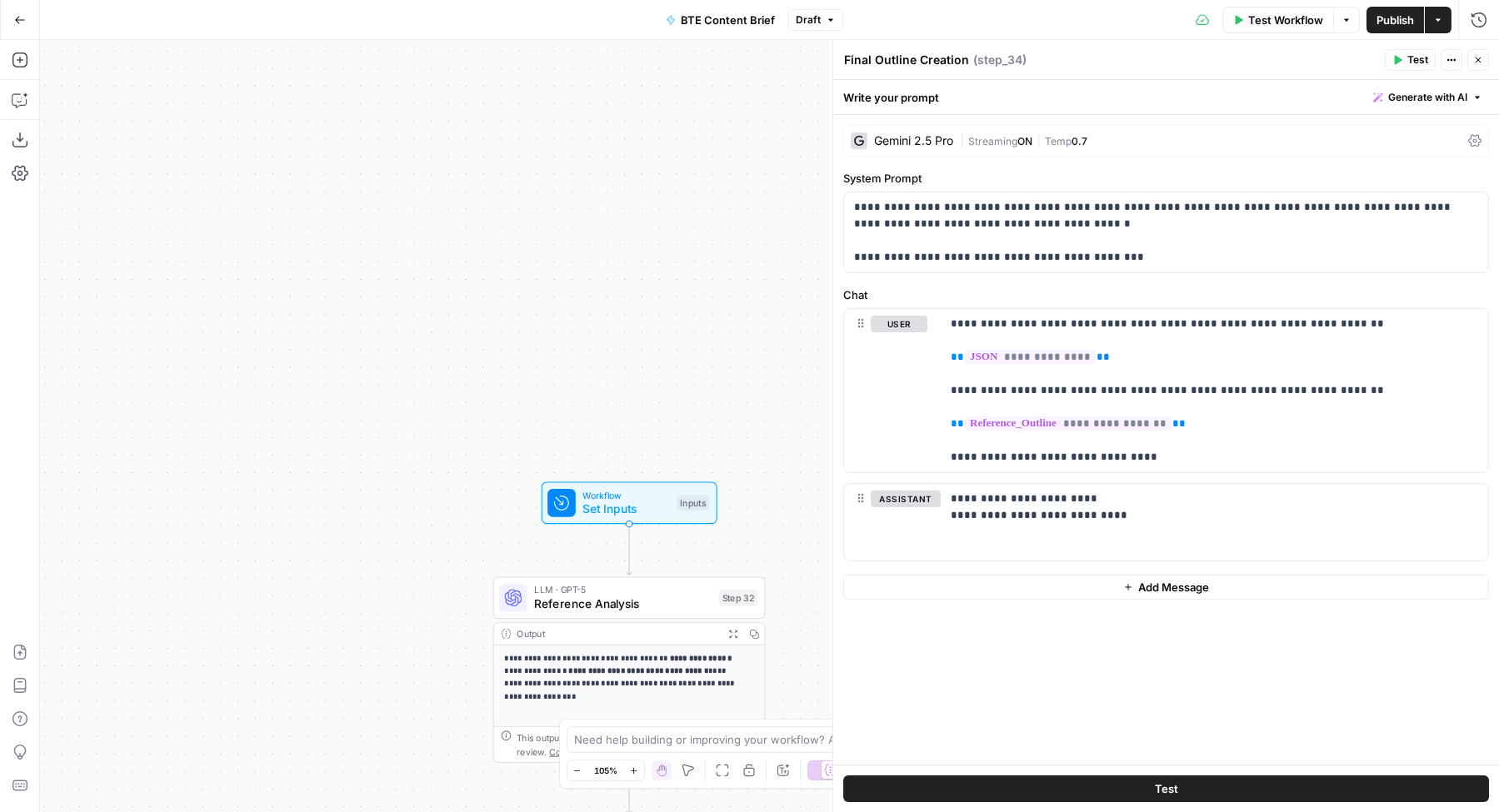
click at [580, 501] on div "Workflow Set Inputs Inputs Test Step" at bounding box center [627, 503] width 161 height 30
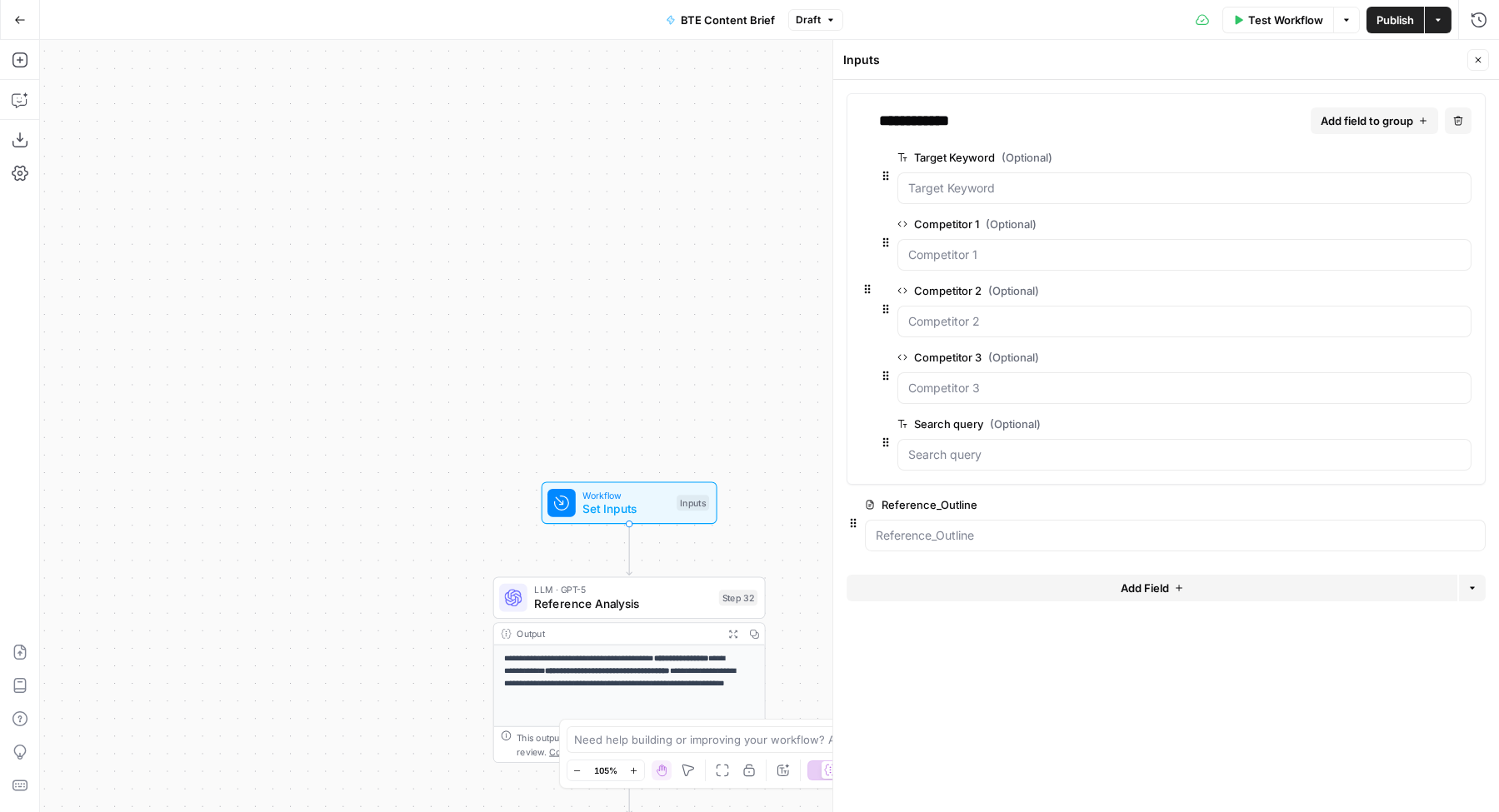
click at [1427, 504] on span "edit field" at bounding box center [1423, 504] width 36 height 13
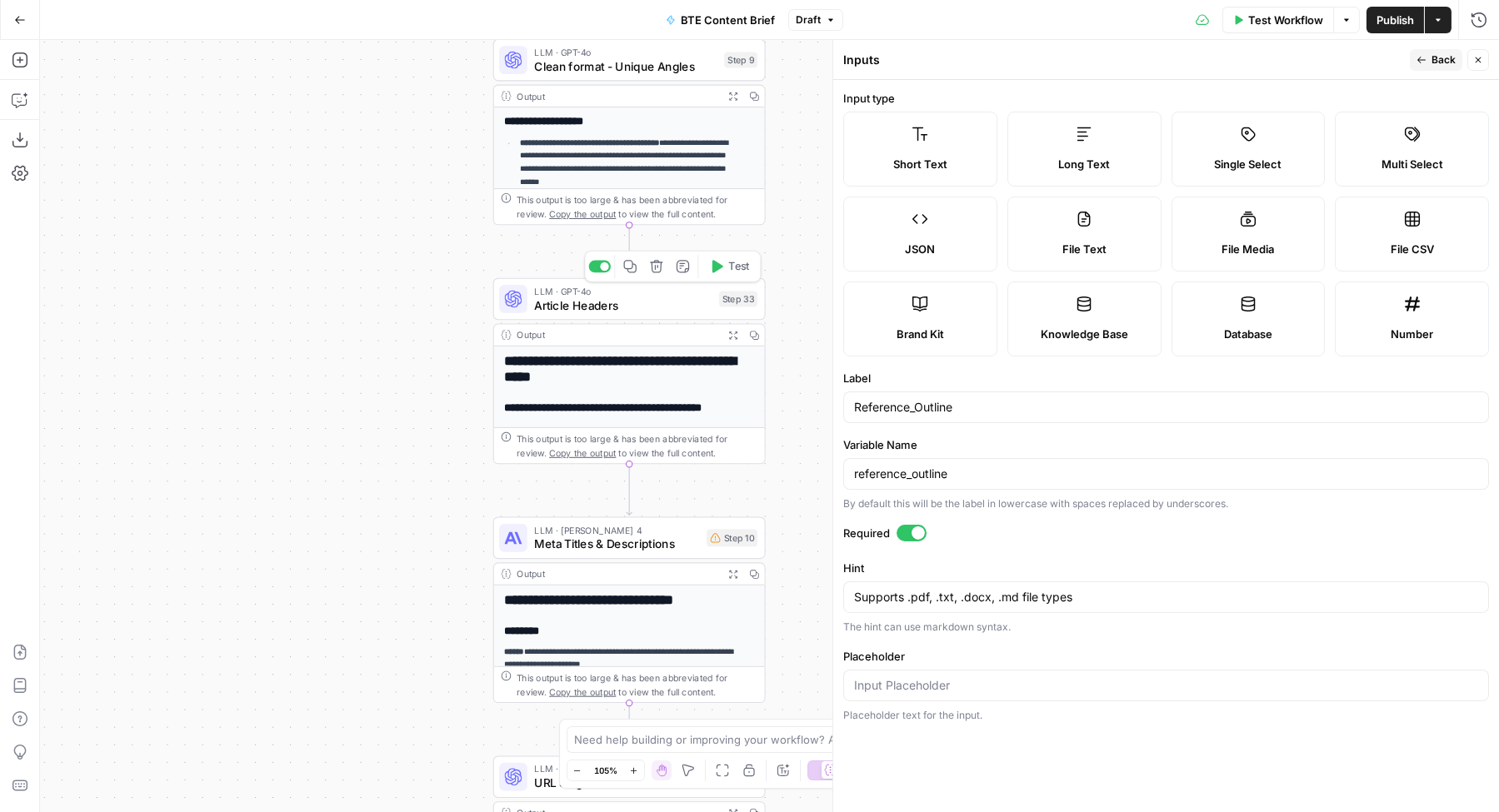
click at [575, 301] on span "Article Headers" at bounding box center [623, 305] width 178 height 17
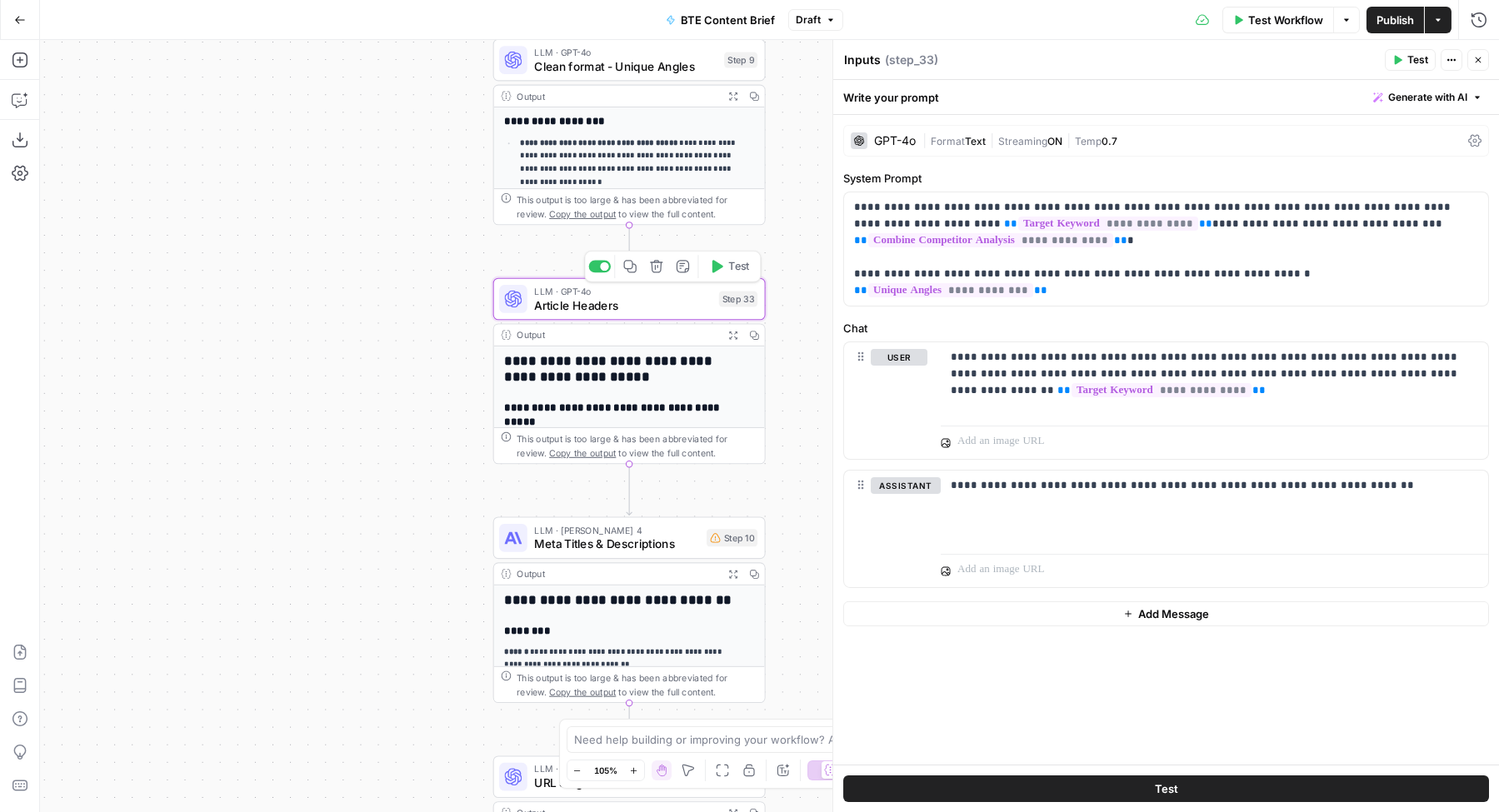
type textarea "Article Headers"
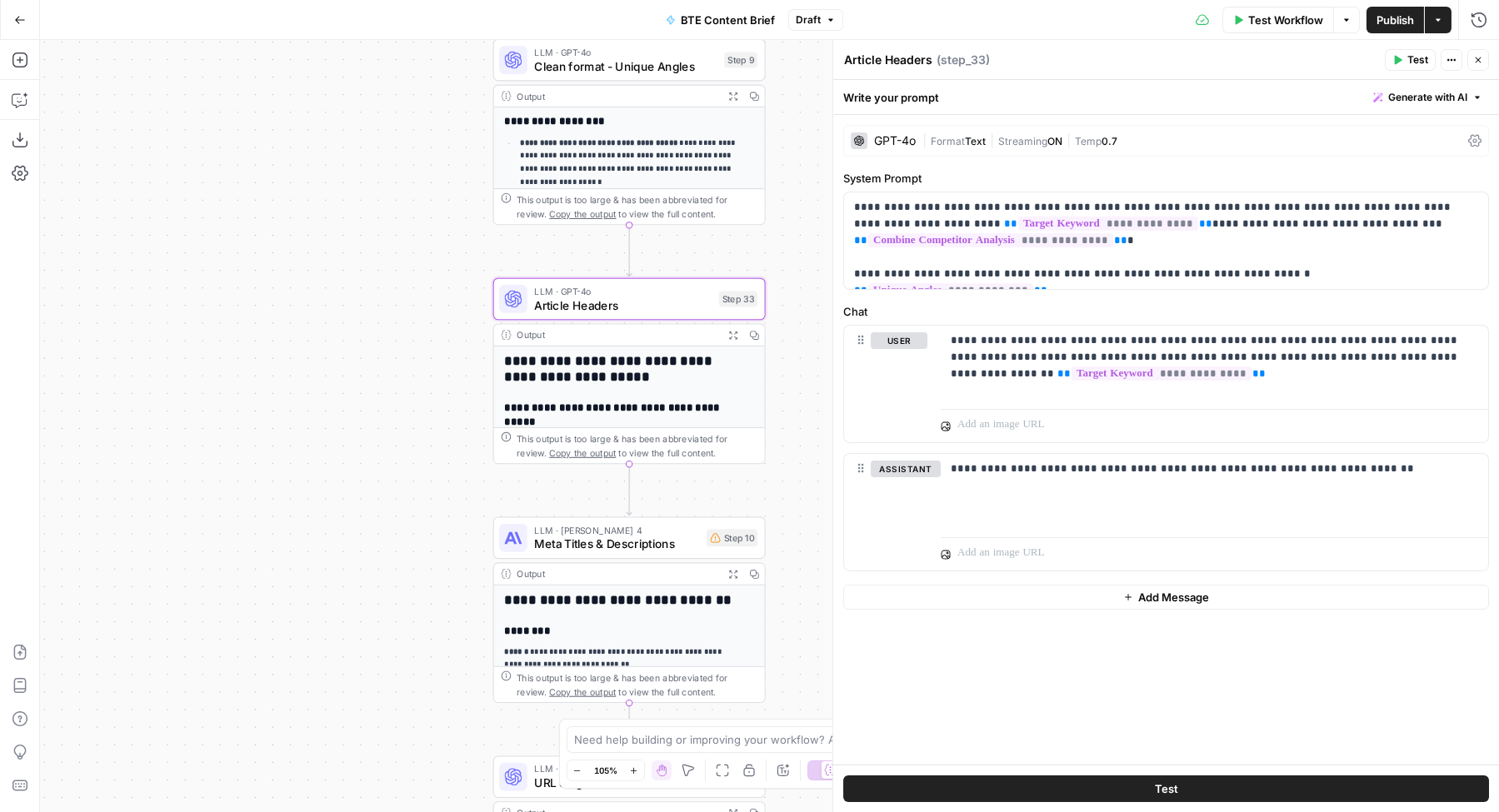
click at [732, 338] on icon "button" at bounding box center [734, 335] width 9 height 9
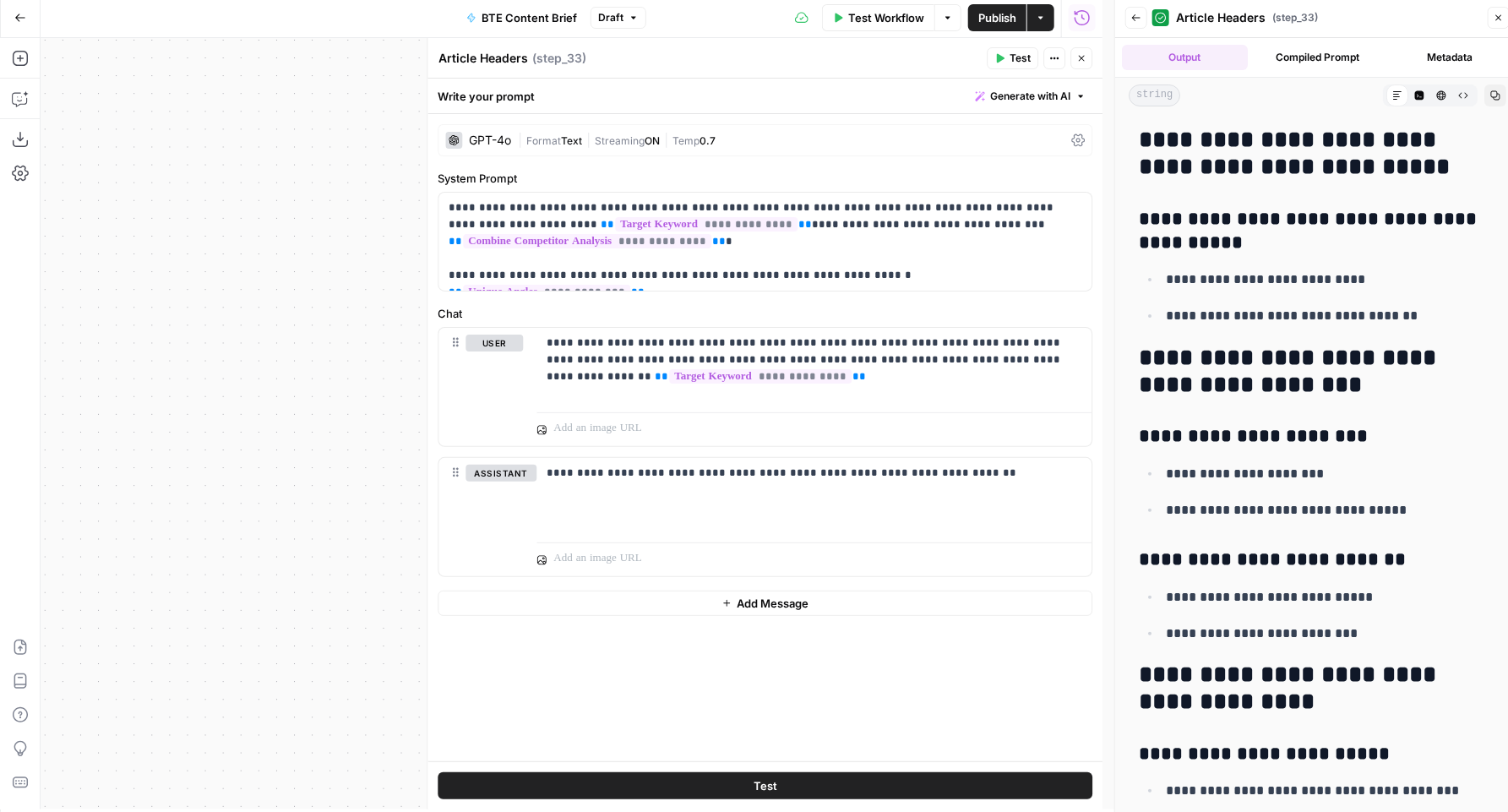
drag, startPoint x: 1270, startPoint y: 778, endPoint x: 1140, endPoint y: 147, distance: 644.3
copy div "**********"
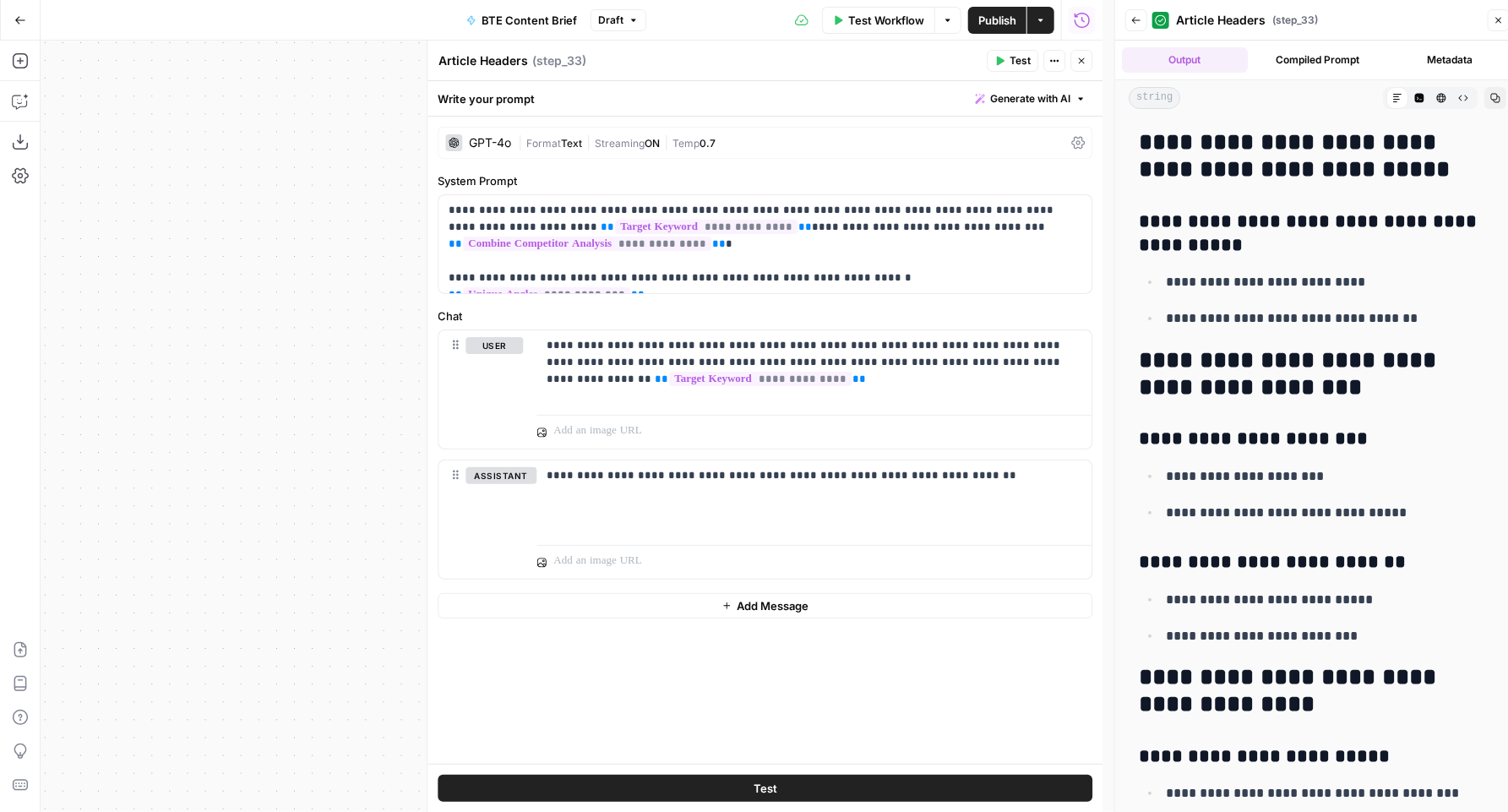
click at [1492, 22] on button "Close" at bounding box center [1498, 20] width 22 height 22
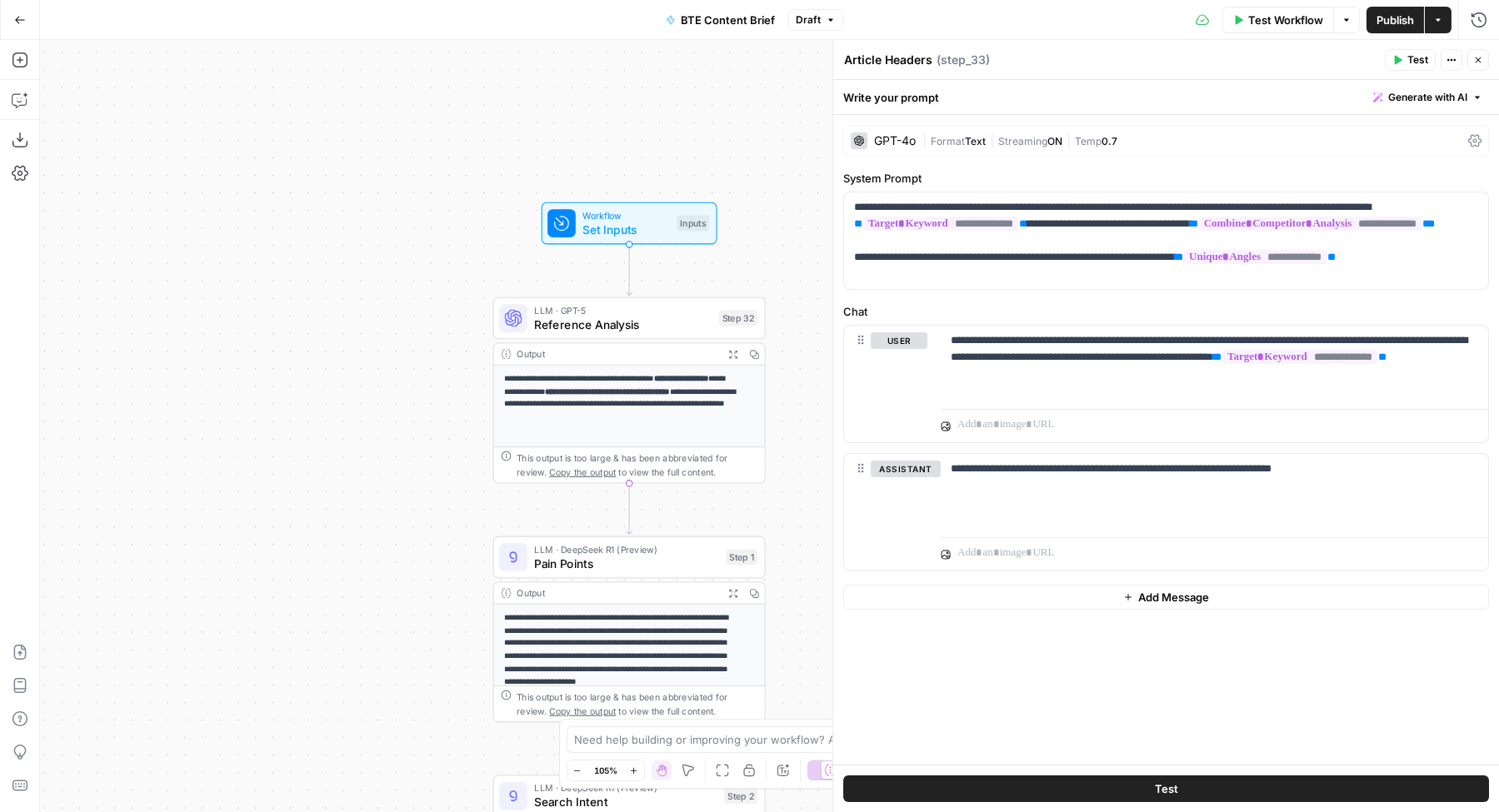
click at [576, 325] on span "Reference Analysis" at bounding box center [623, 324] width 178 height 17
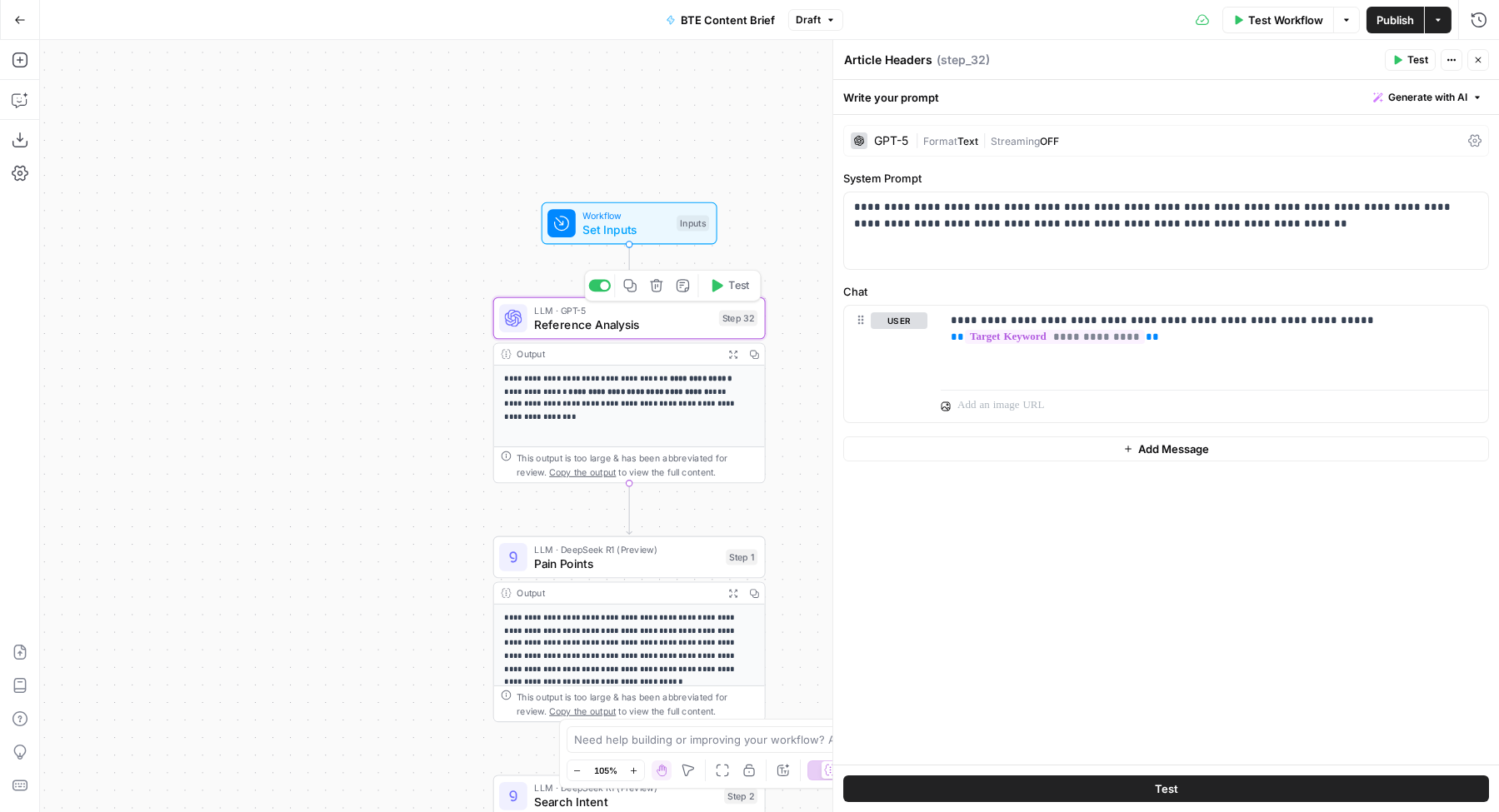
type textarea "Reference Analysis"
click at [617, 223] on span "Set Inputs" at bounding box center [626, 230] width 86 height 17
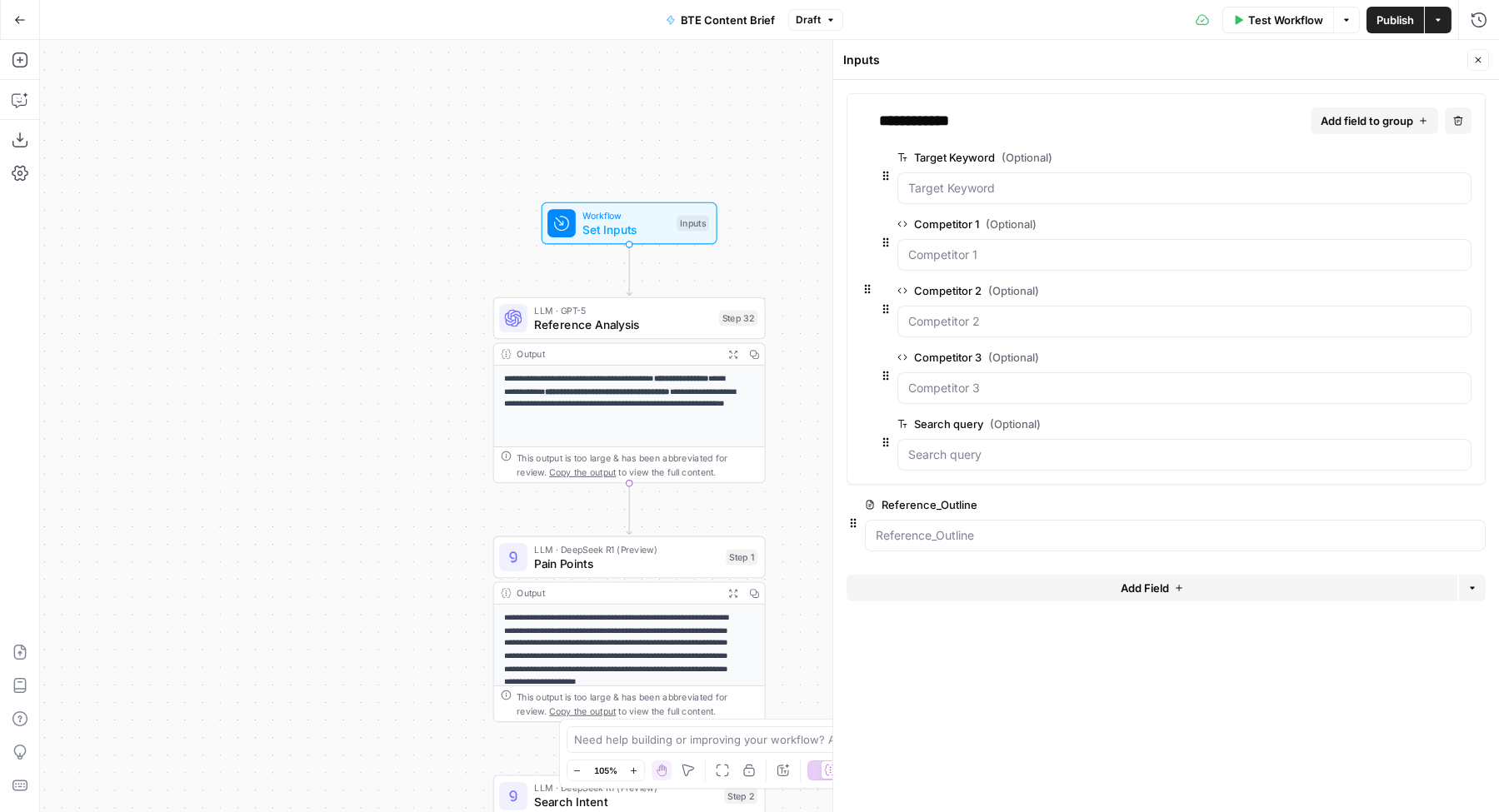
click at [1425, 506] on span "edit field" at bounding box center [1423, 504] width 36 height 13
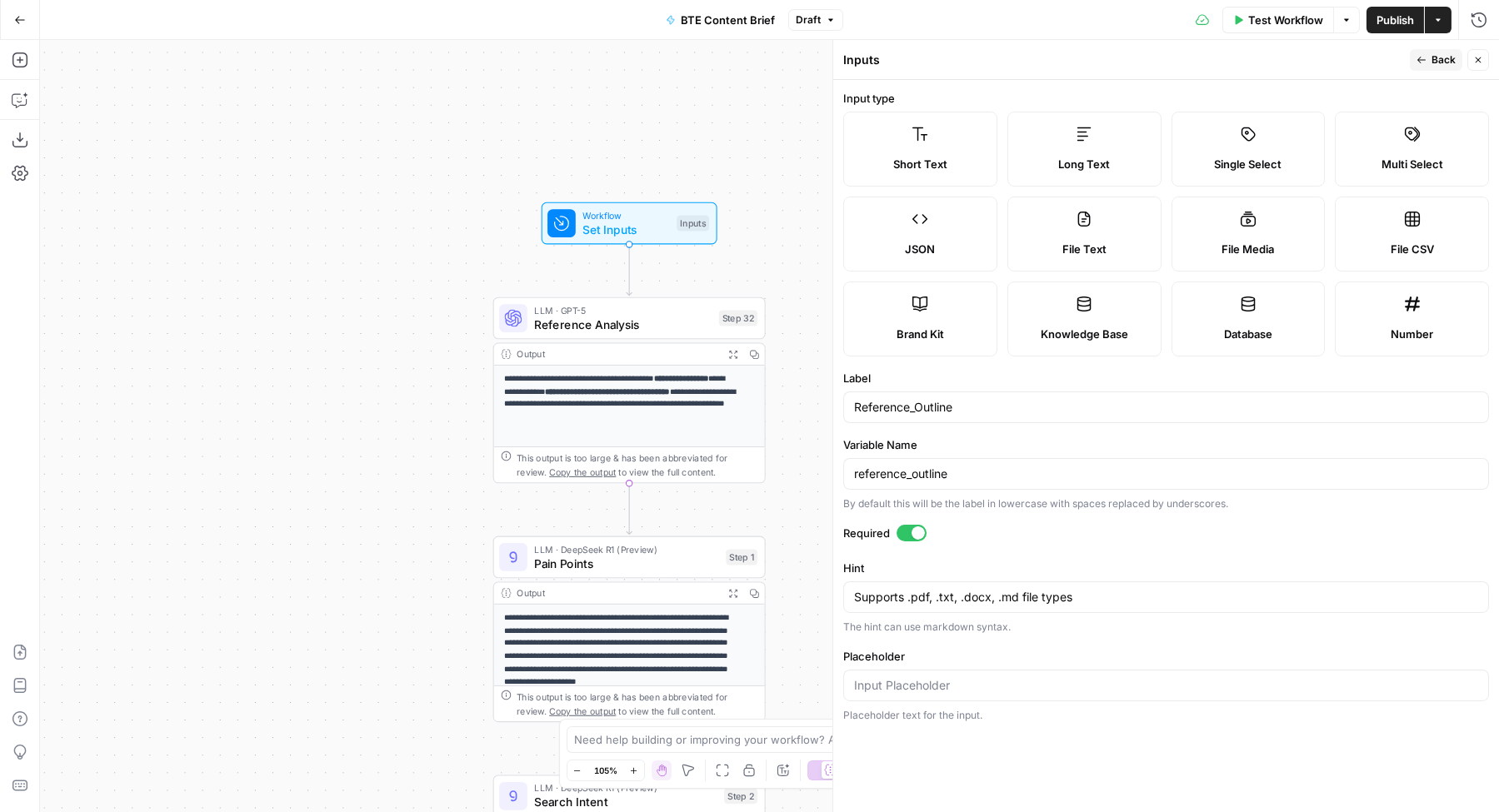
click at [923, 230] on label "JSON" at bounding box center [920, 234] width 154 height 75
click at [1397, 21] on span "Publish" at bounding box center [1395, 20] width 37 height 16
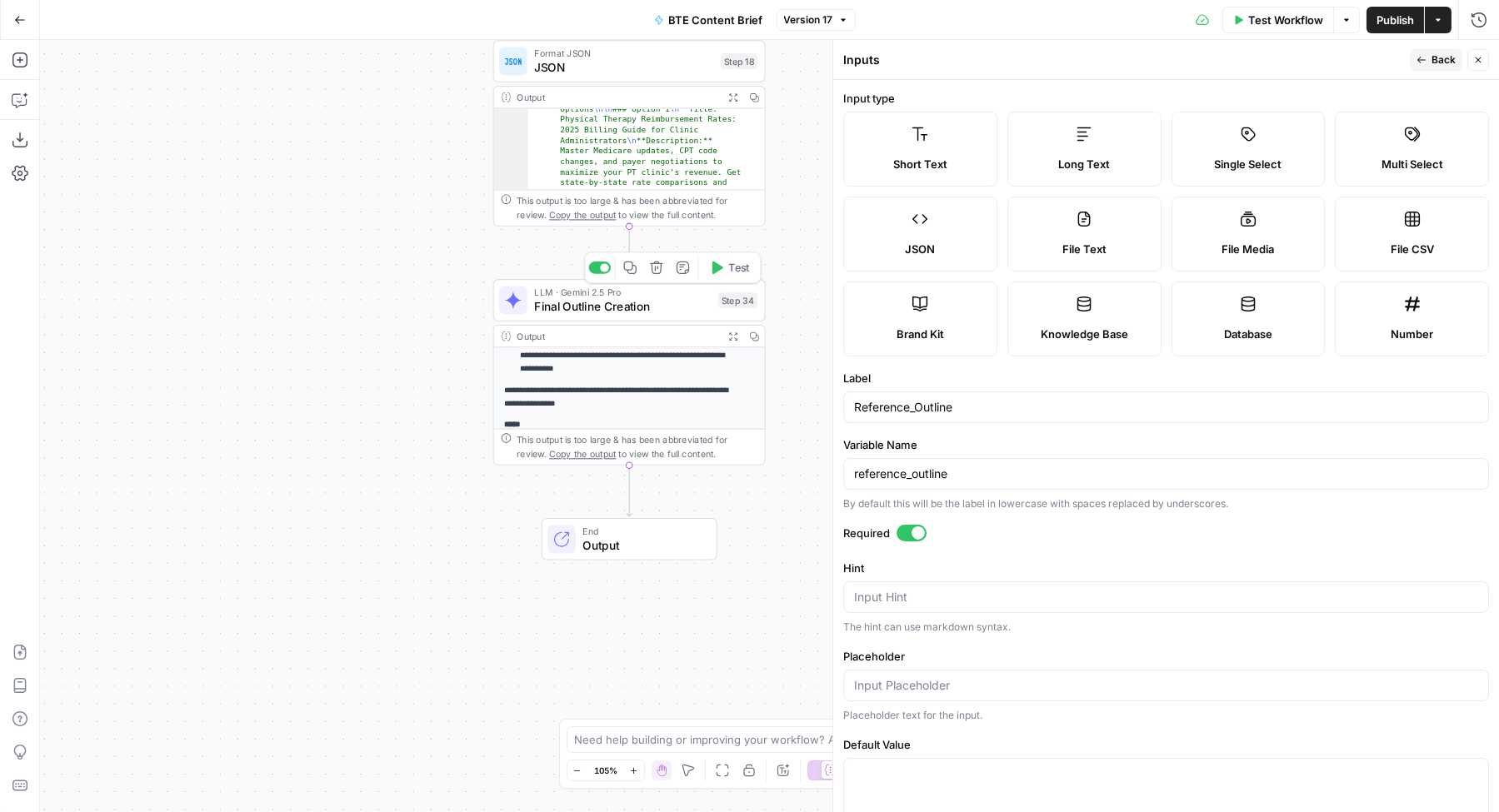
click at [600, 307] on span "Final Outline Creation" at bounding box center [622, 306] width 177 height 17
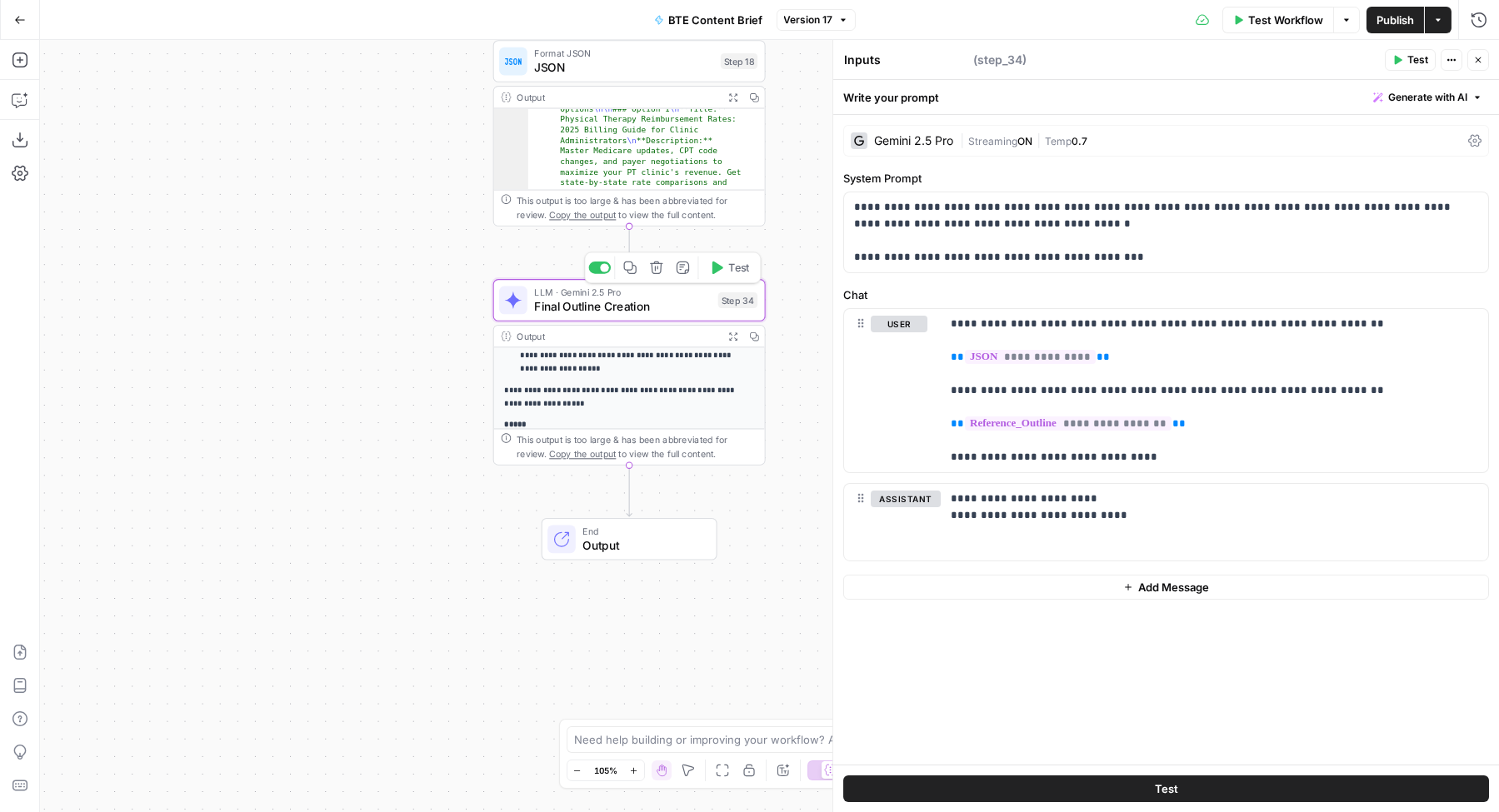
type textarea "Final Outline Creation"
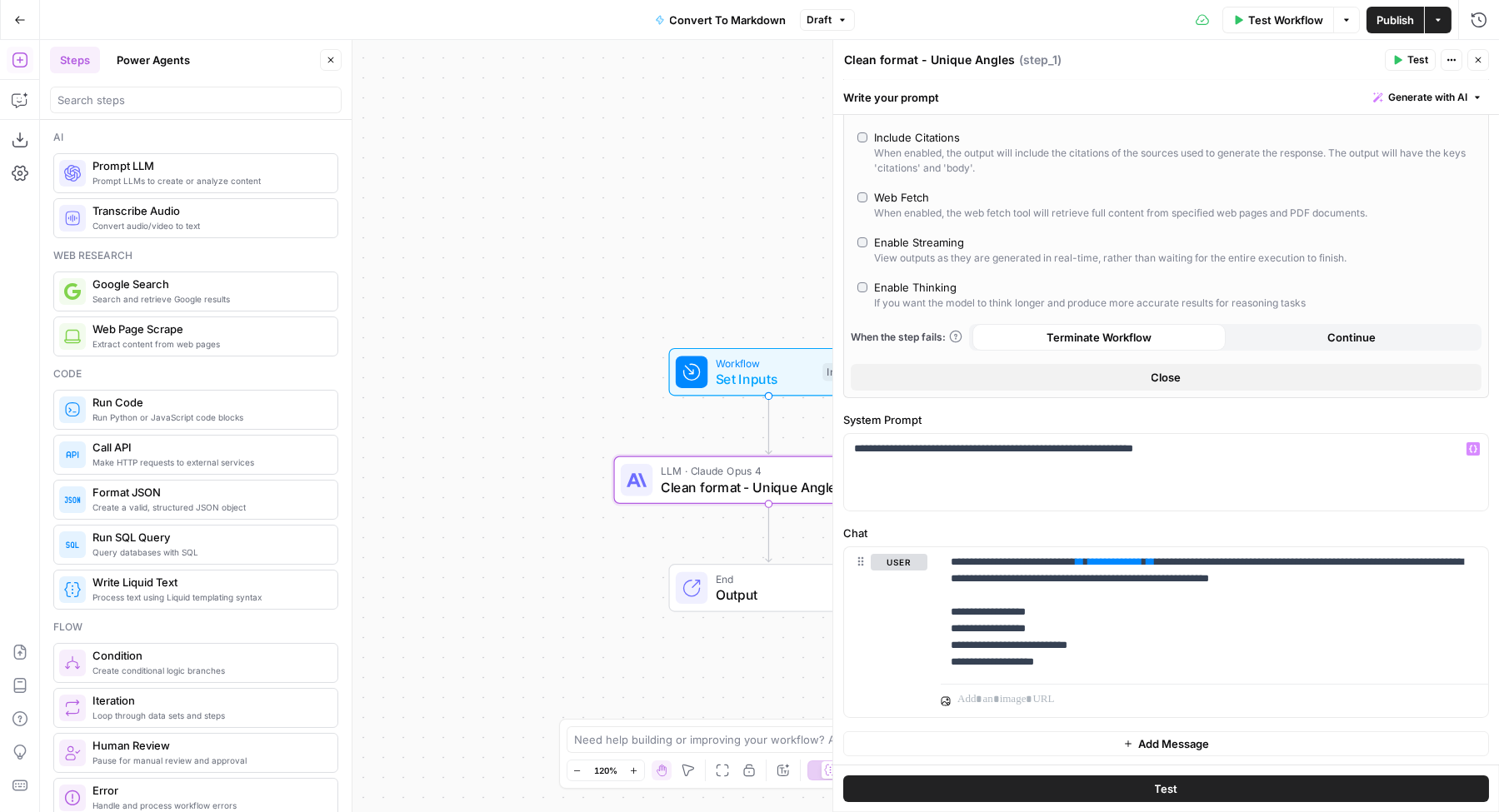
scroll to position [205, 0]
click at [1259, 633] on p "**********" at bounding box center [1209, 611] width 517 height 116
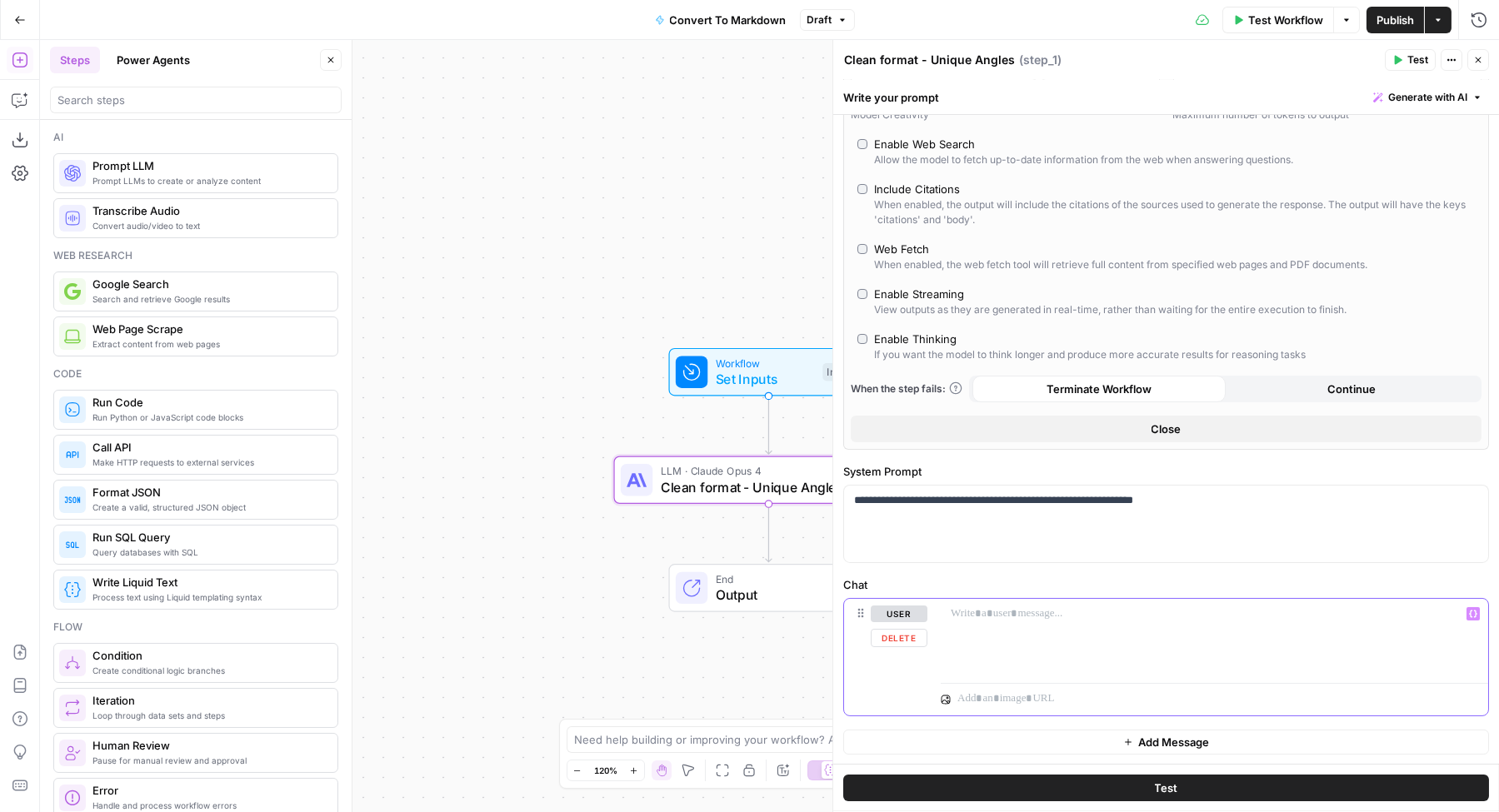
scroll to position [151, 0]
click at [1134, 643] on div at bounding box center [1214, 638] width 547 height 77
click at [1469, 614] on icon "button" at bounding box center [1473, 615] width 9 height 8
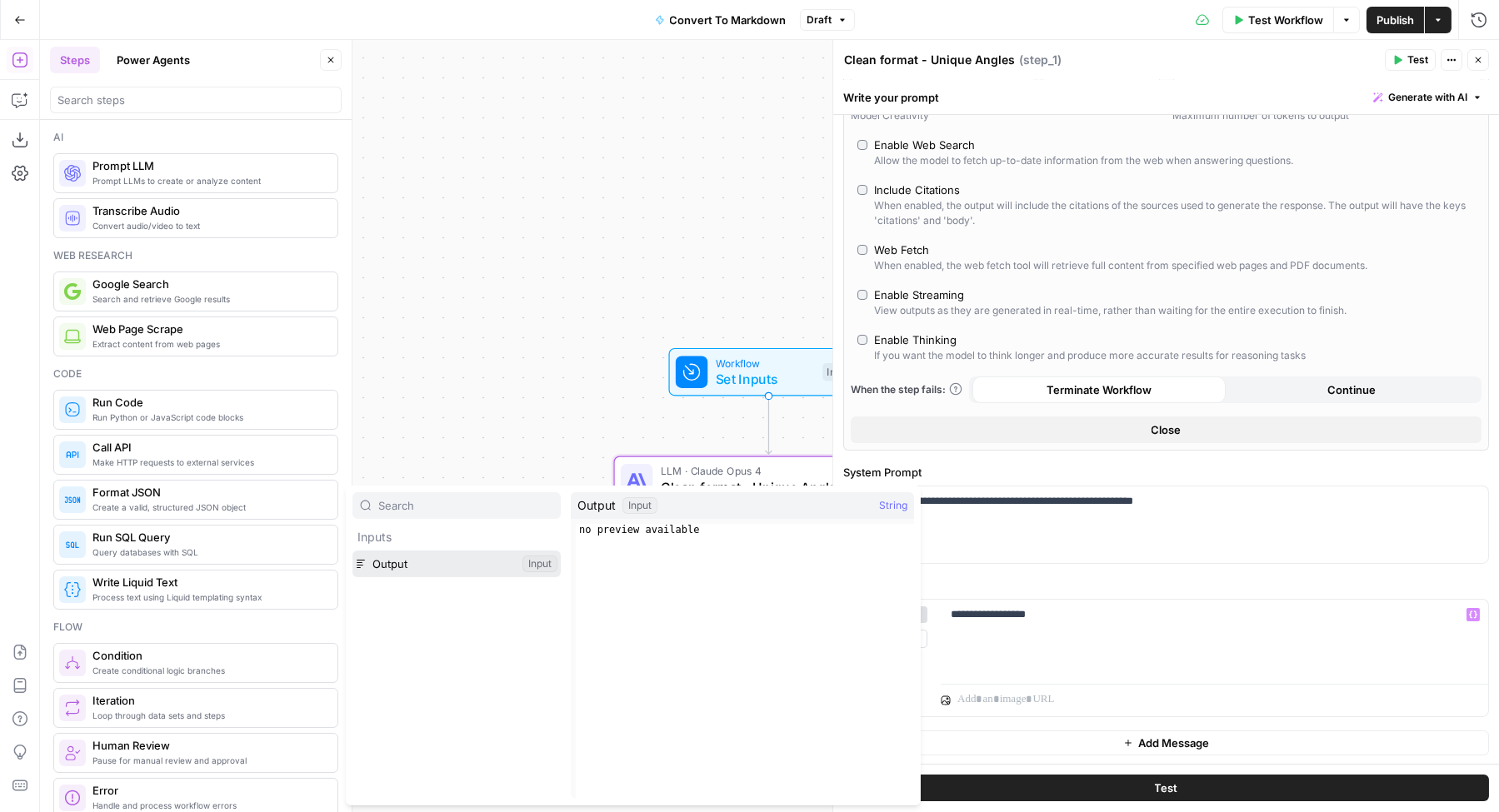
click at [472, 559] on button "Select variable Output" at bounding box center [456, 563] width 208 height 27
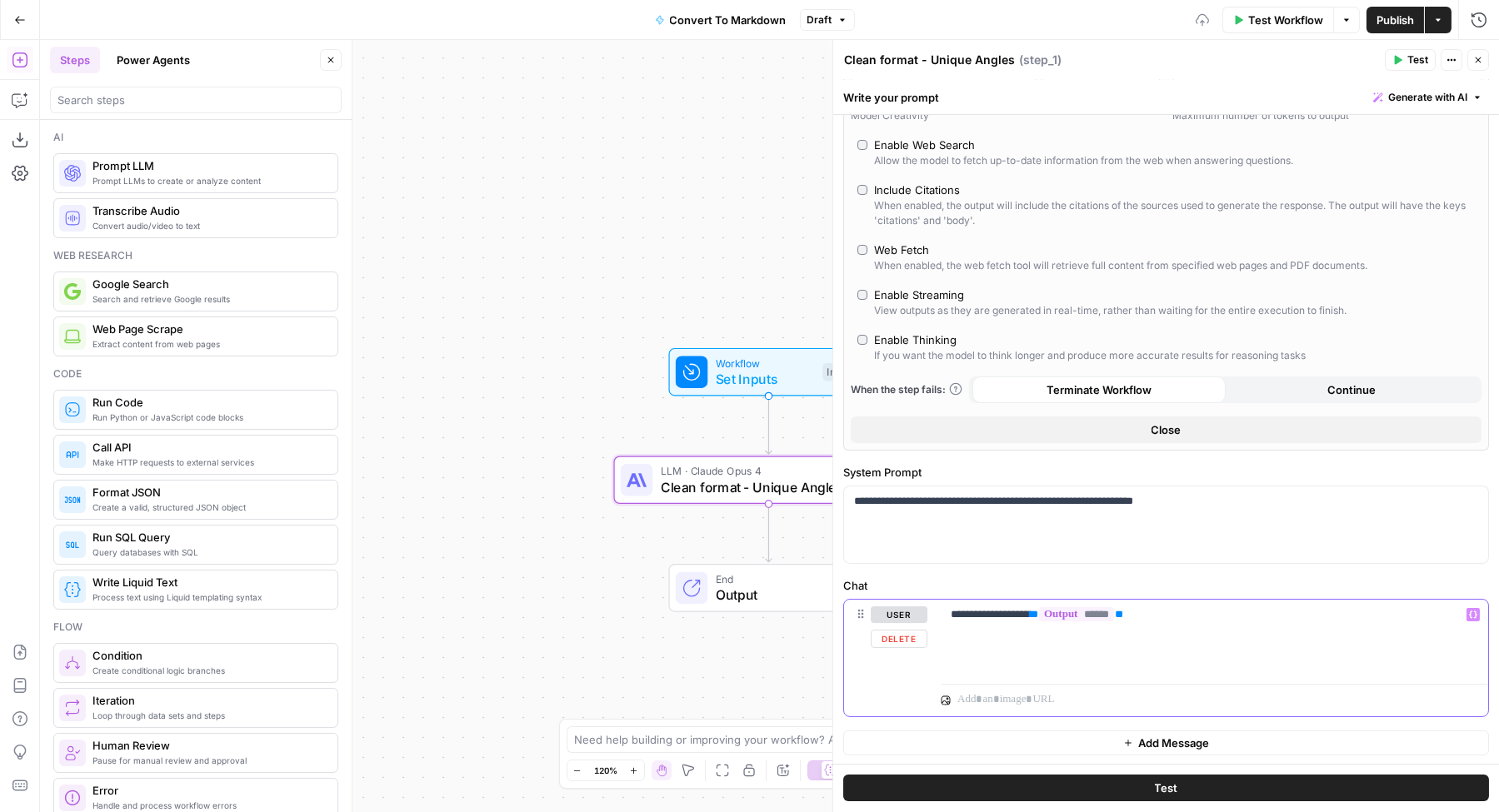
click at [1193, 619] on p "**********" at bounding box center [1209, 614] width 517 height 16
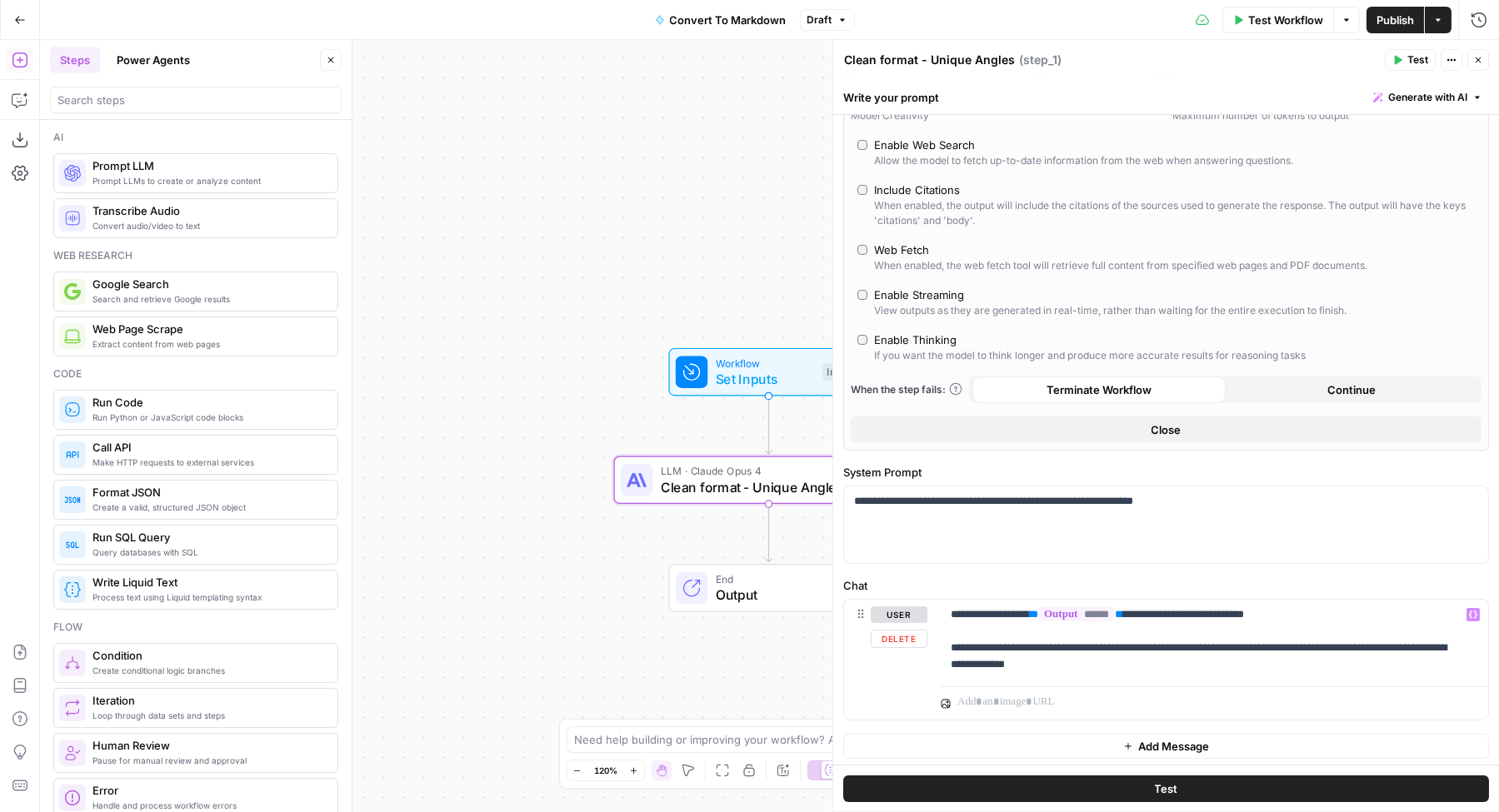
click at [1237, 773] on div "Test" at bounding box center [1165, 788] width 665 height 47
click at [1241, 784] on button "Test" at bounding box center [1166, 789] width 646 height 27
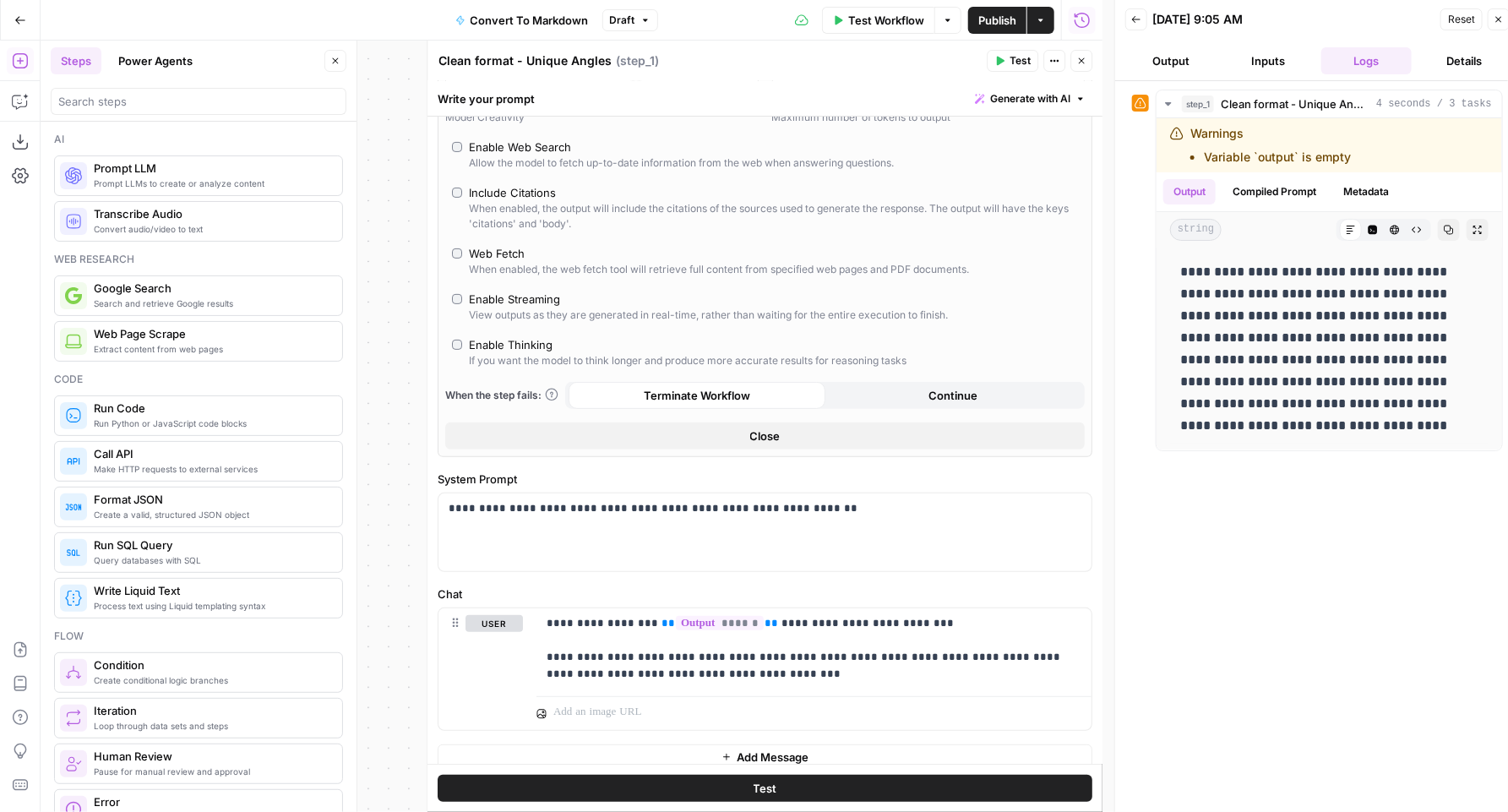
click at [979, 13] on span "Publish" at bounding box center [997, 20] width 38 height 17
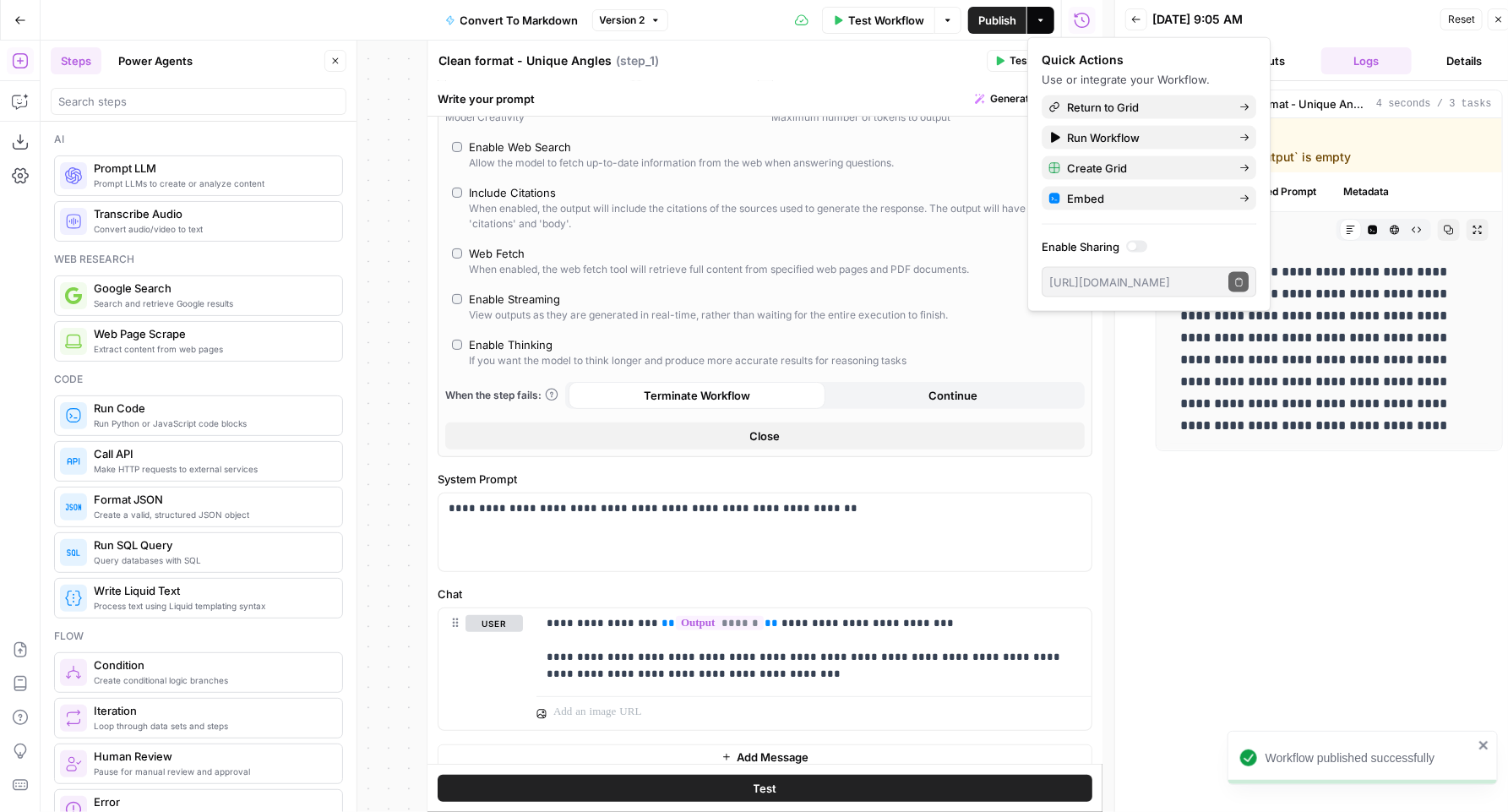
click at [1494, 16] on icon "button" at bounding box center [1499, 19] width 11 height 10
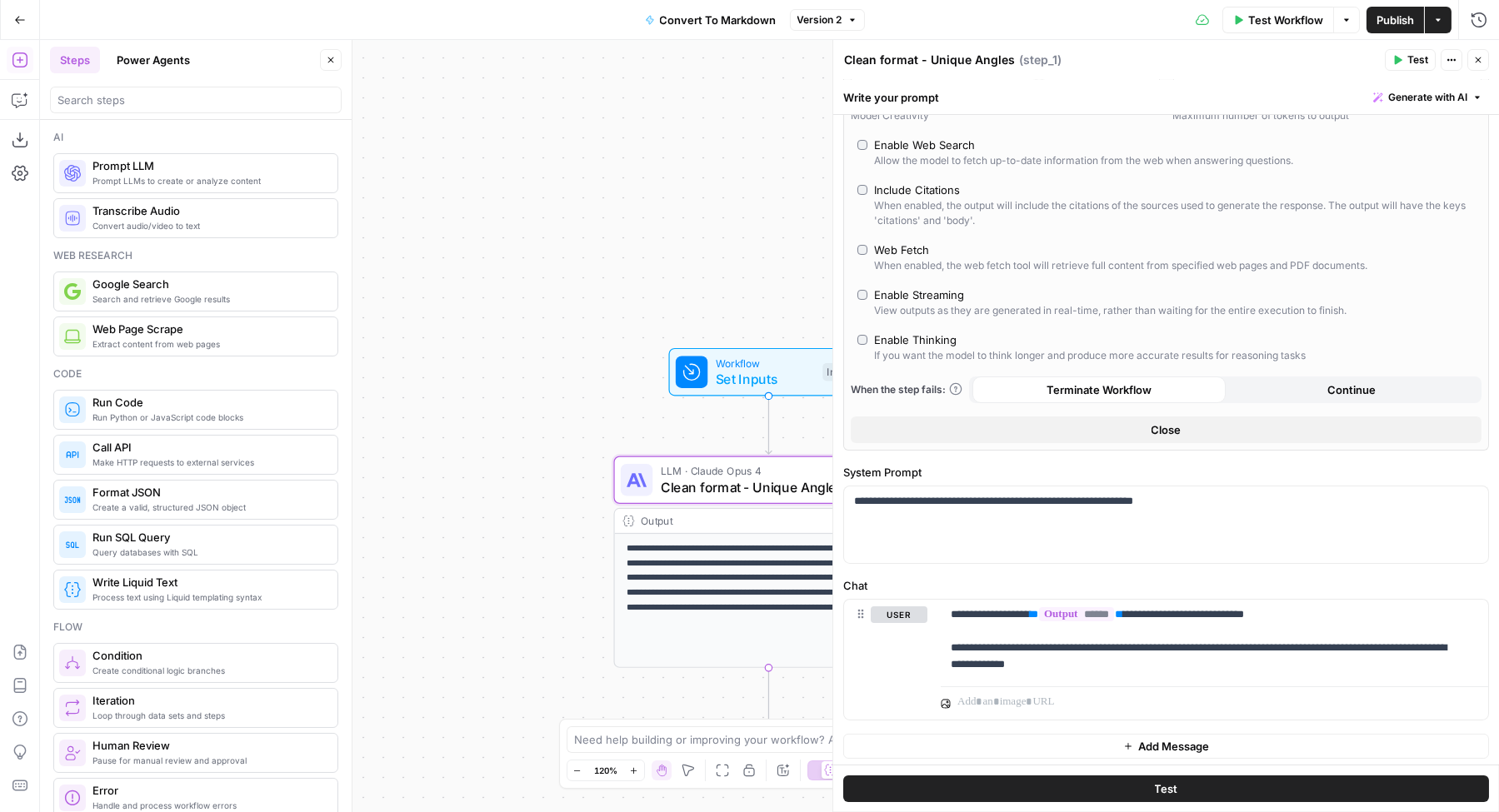
click at [18, 21] on icon "button" at bounding box center [20, 20] width 12 height 12
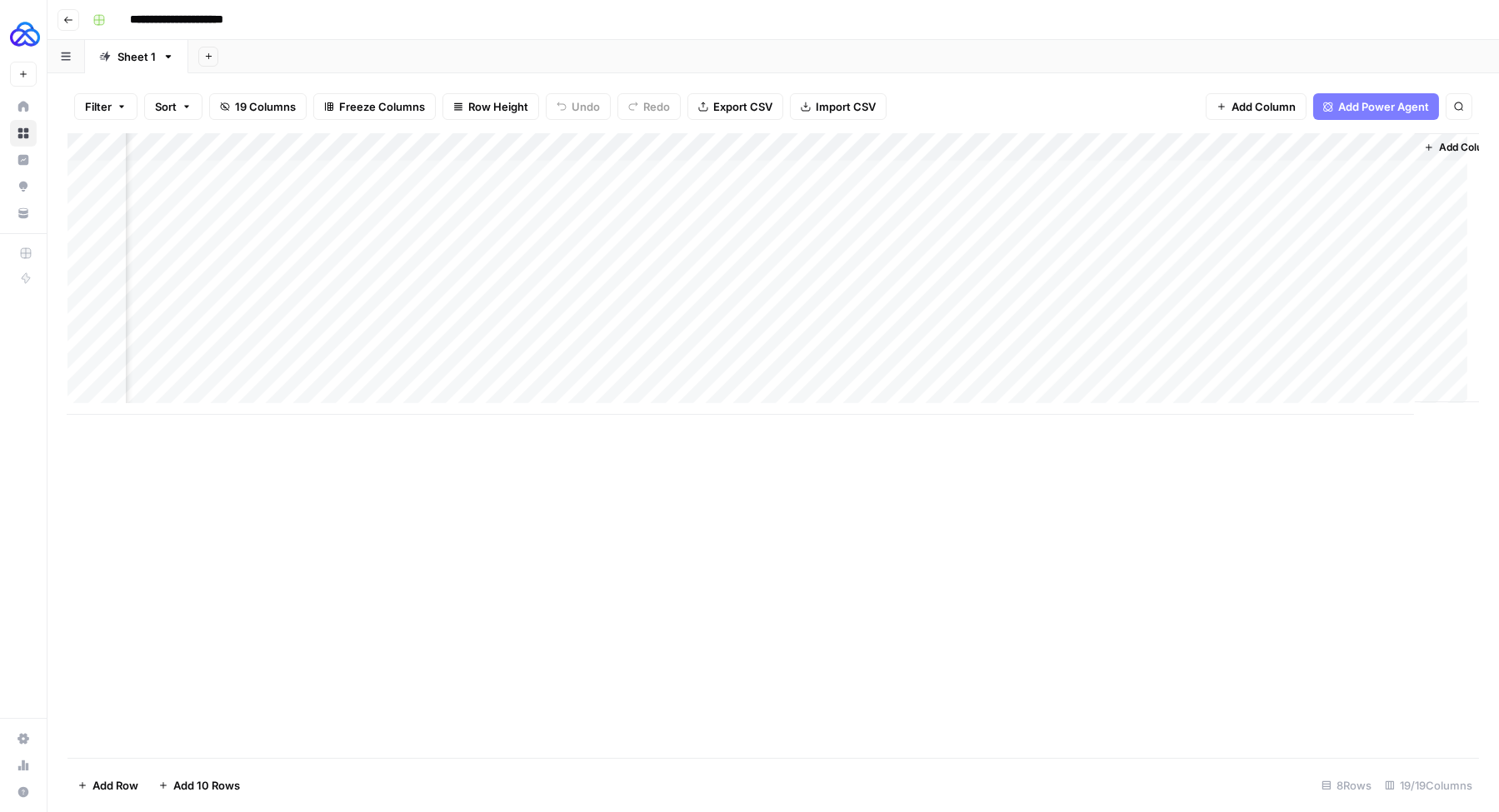
scroll to position [0, 1831]
click at [1277, 342] on div "Add Column" at bounding box center [772, 274] width 1411 height 281
click at [1017, 149] on div "Add Column" at bounding box center [772, 274] width 1411 height 281
click at [941, 317] on span "Remove Column" at bounding box center [985, 310] width 146 height 16
click at [691, 180] on button "Delete" at bounding box center [690, 172] width 56 height 30
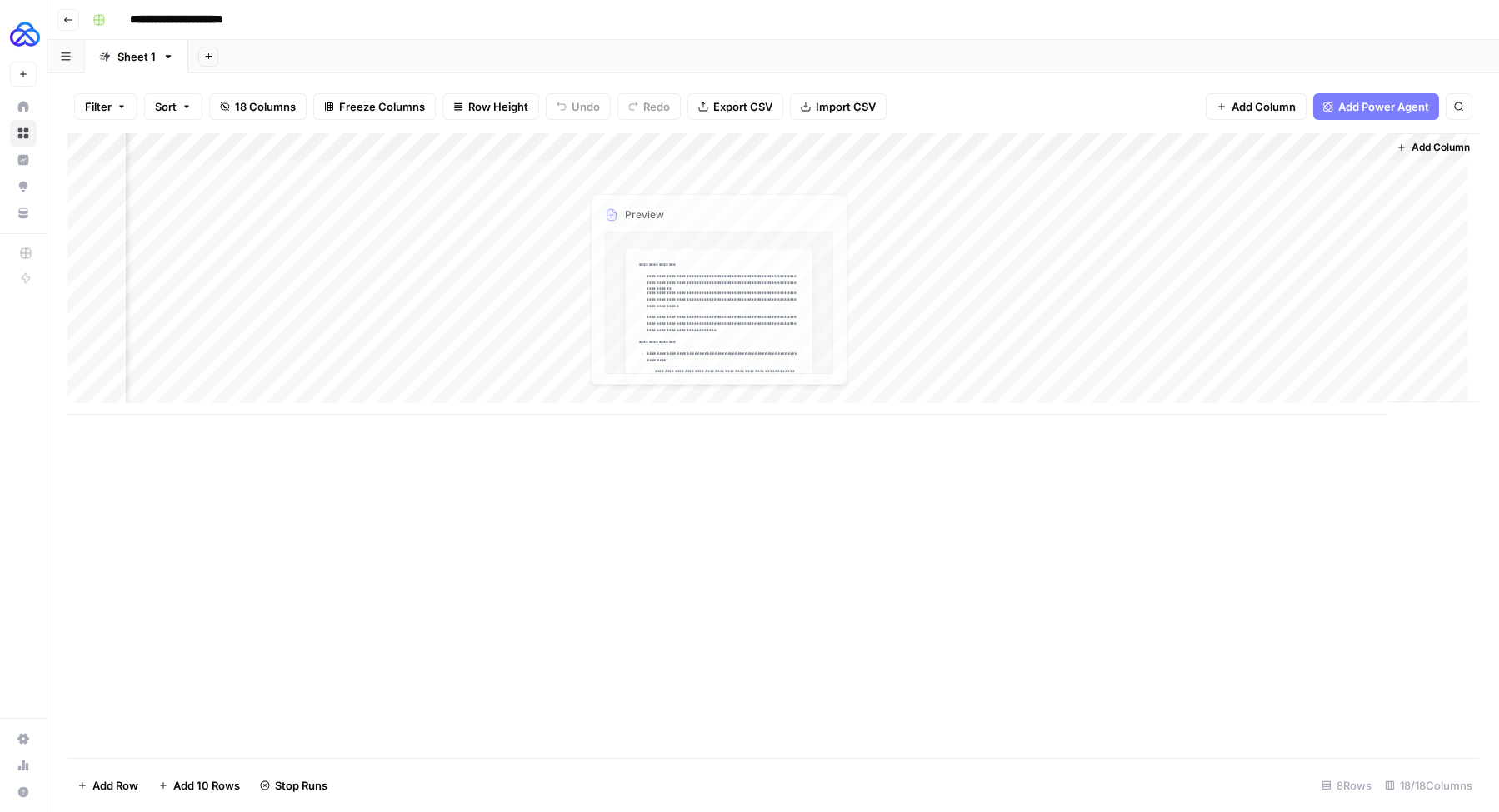
scroll to position [0, 1681]
click at [868, 151] on div "Add Column" at bounding box center [772, 274] width 1411 height 281
click at [795, 309] on span "Remove Column" at bounding box center [835, 310] width 146 height 16
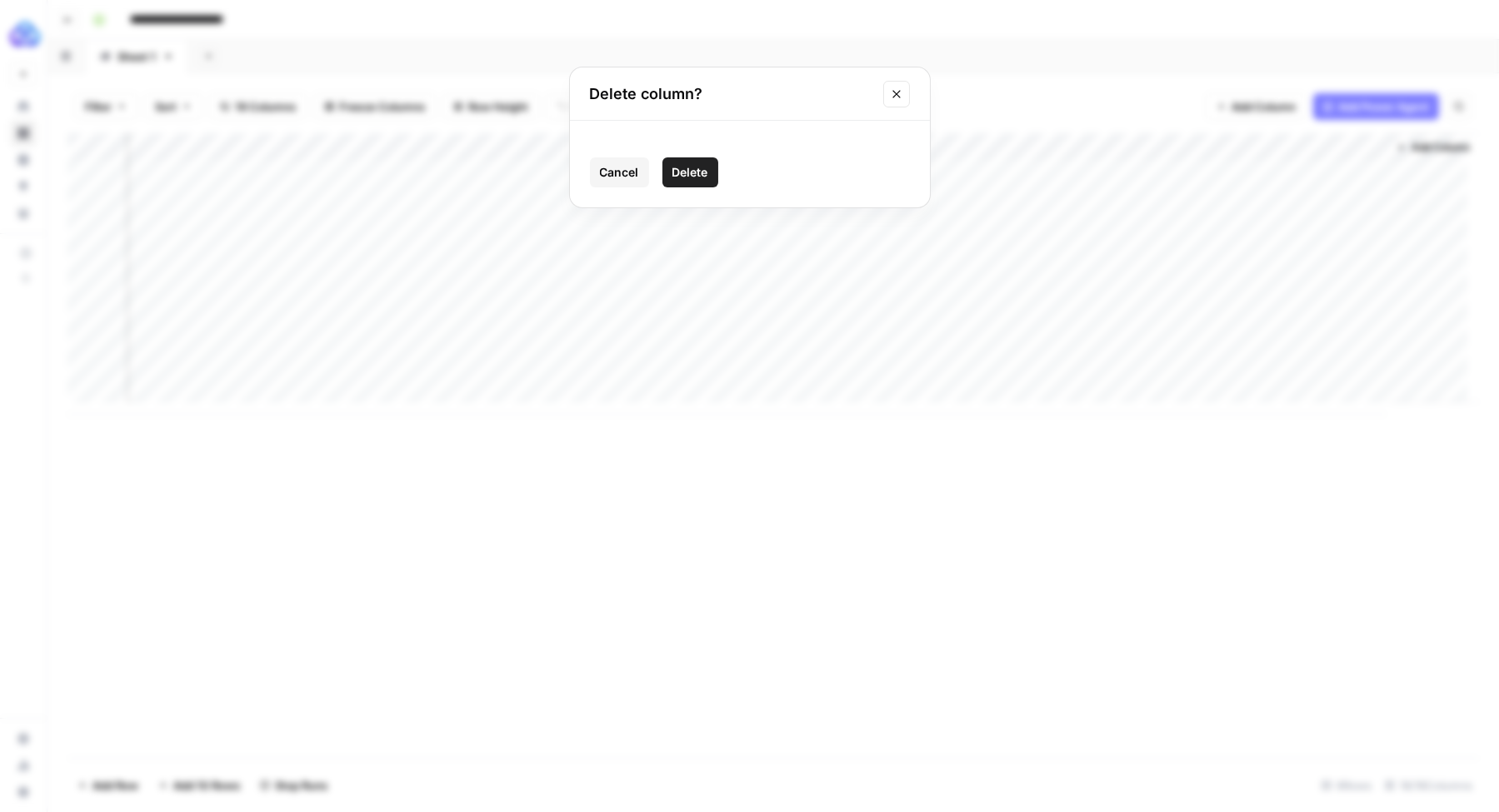
click at [718, 178] on div "Cancel Delete" at bounding box center [750, 172] width 320 height 30
click at [711, 178] on button "Delete" at bounding box center [690, 172] width 56 height 30
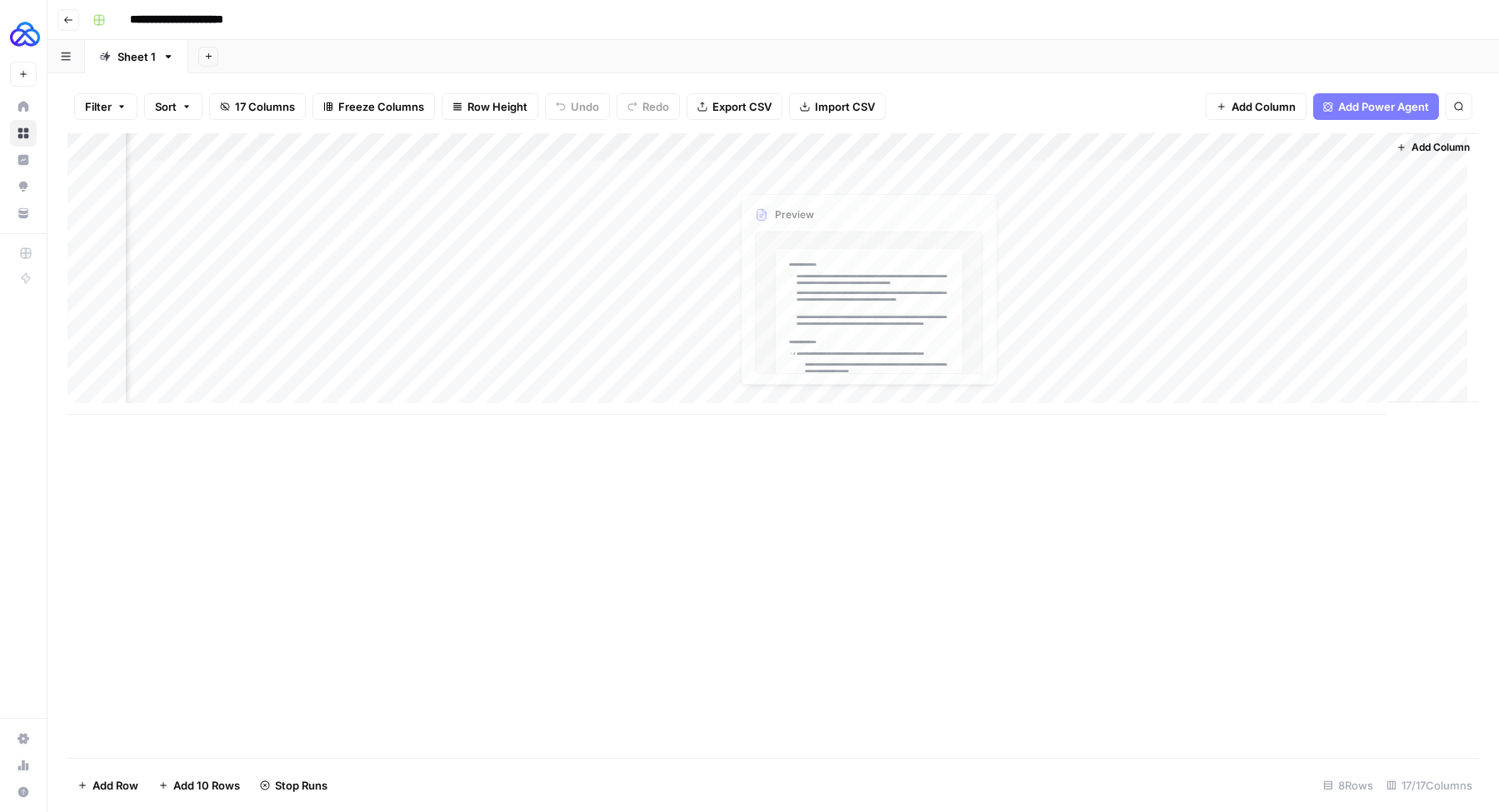
scroll to position [0, 1531]
click at [866, 148] on div "Add Column" at bounding box center [772, 274] width 1411 height 281
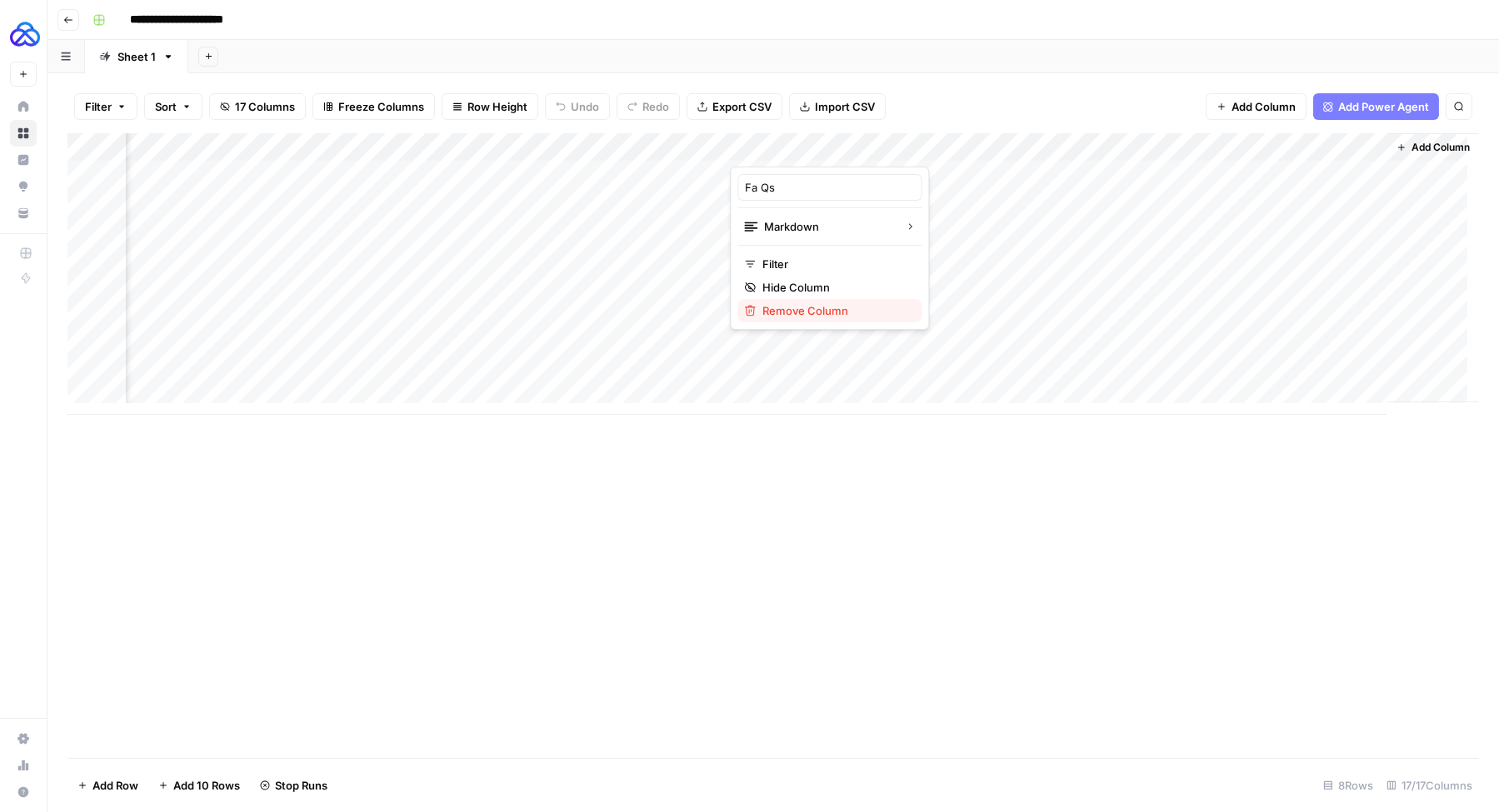
click at [798, 310] on span "Remove Column" at bounding box center [835, 310] width 146 height 16
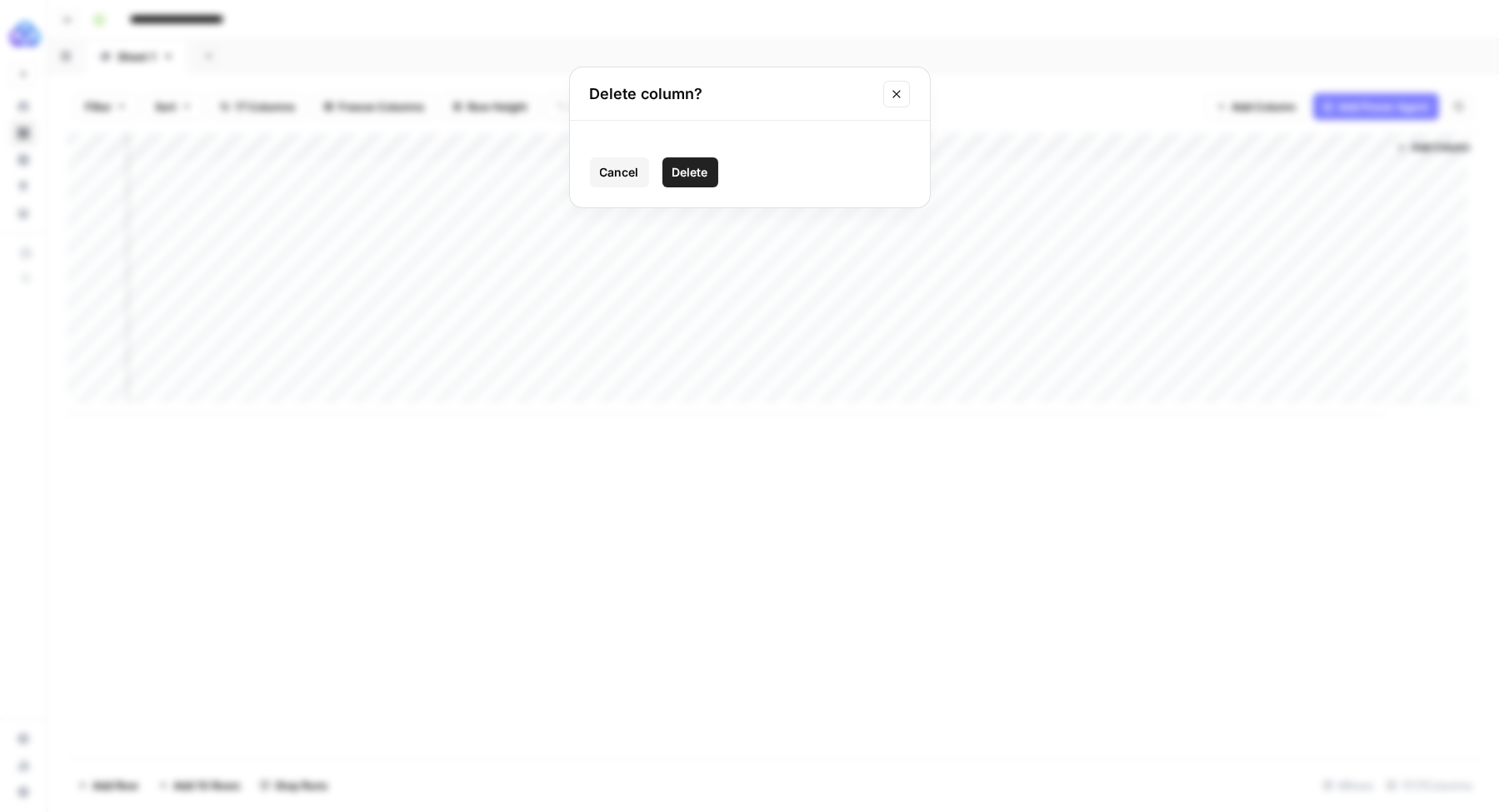
click at [686, 185] on button "Delete" at bounding box center [690, 172] width 56 height 30
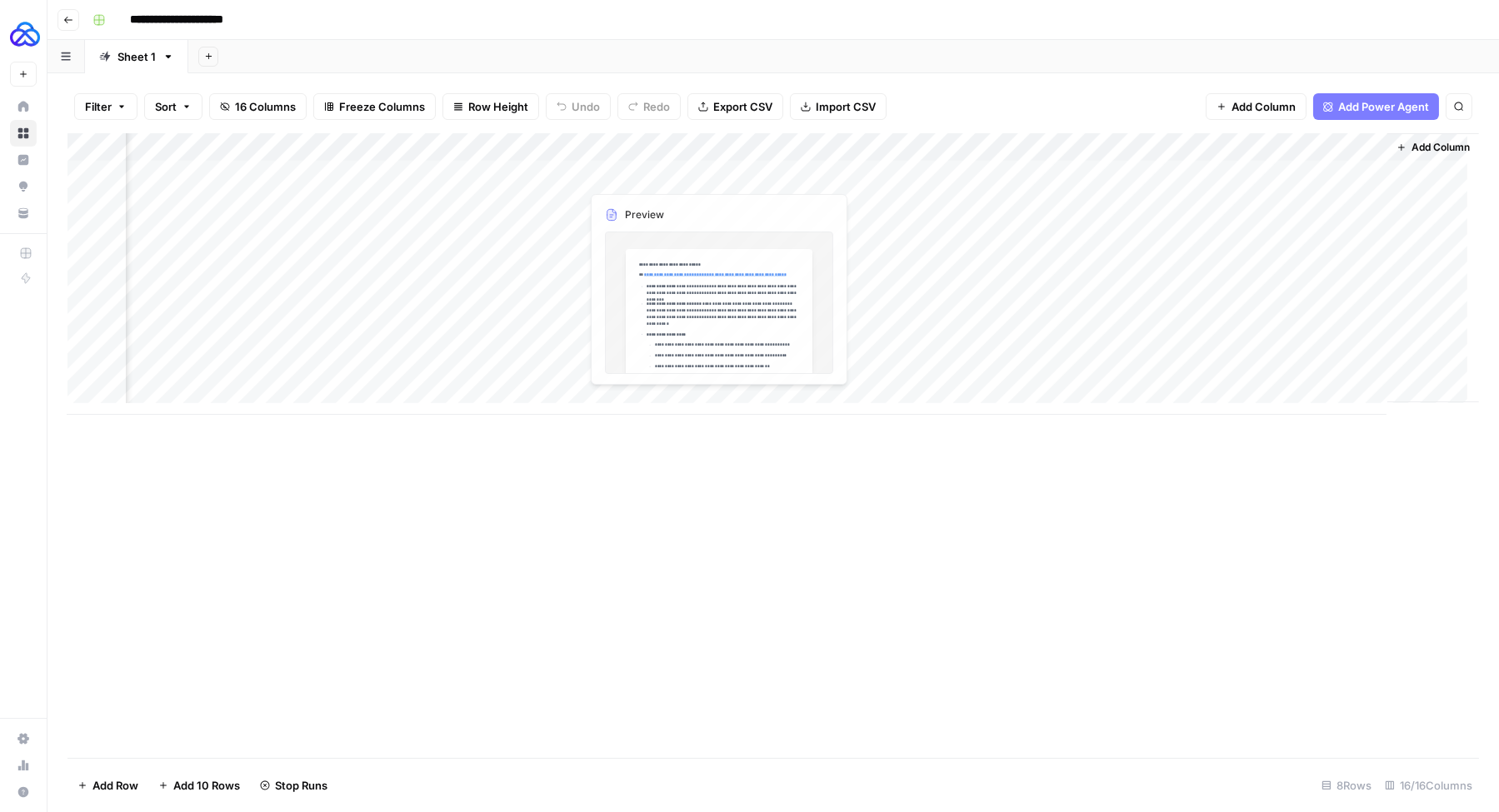
scroll to position [0, 1382]
click at [866, 142] on div "Add Column" at bounding box center [772, 274] width 1411 height 281
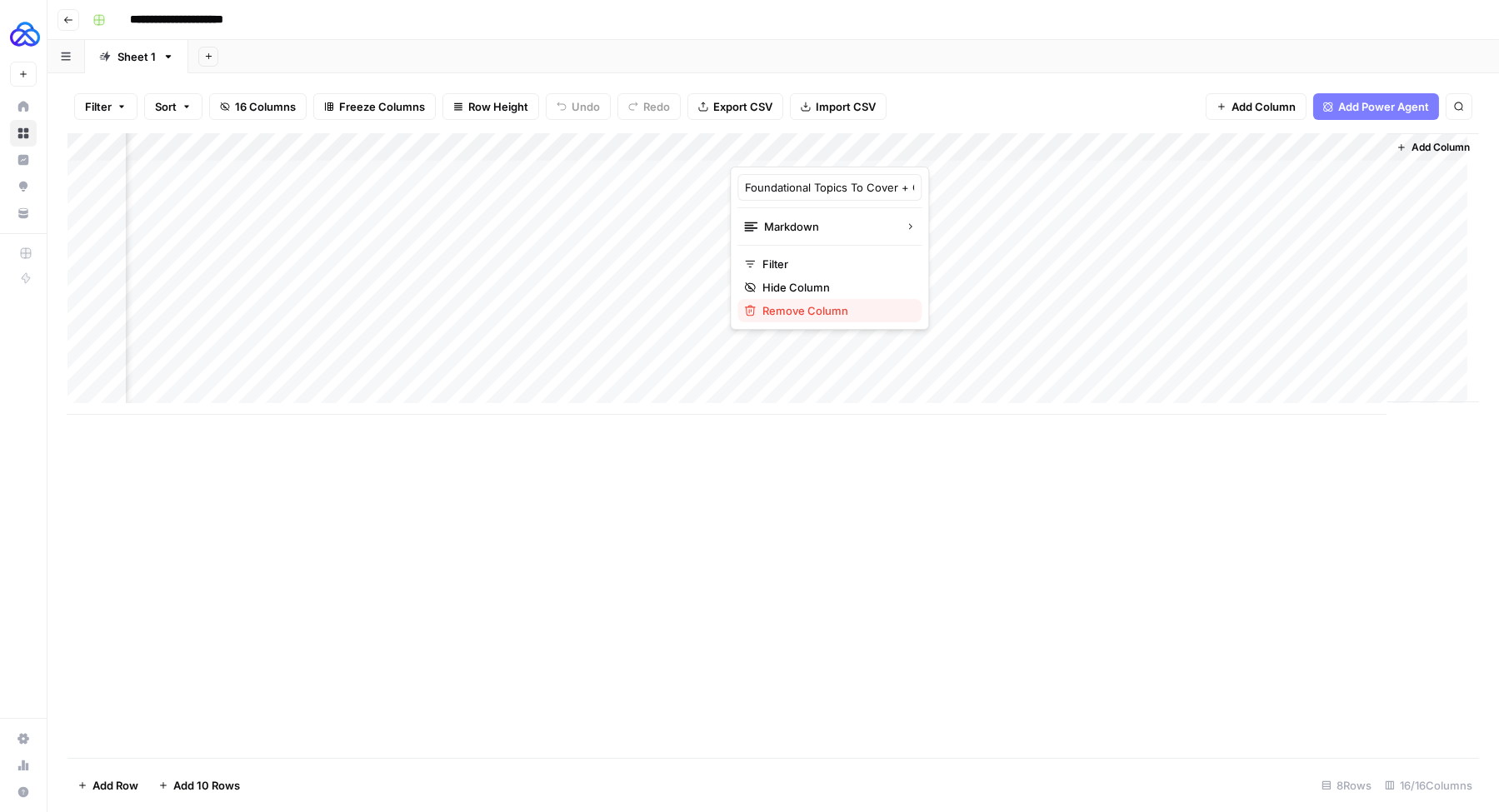
click at [803, 312] on span "Remove Column" at bounding box center [835, 310] width 146 height 16
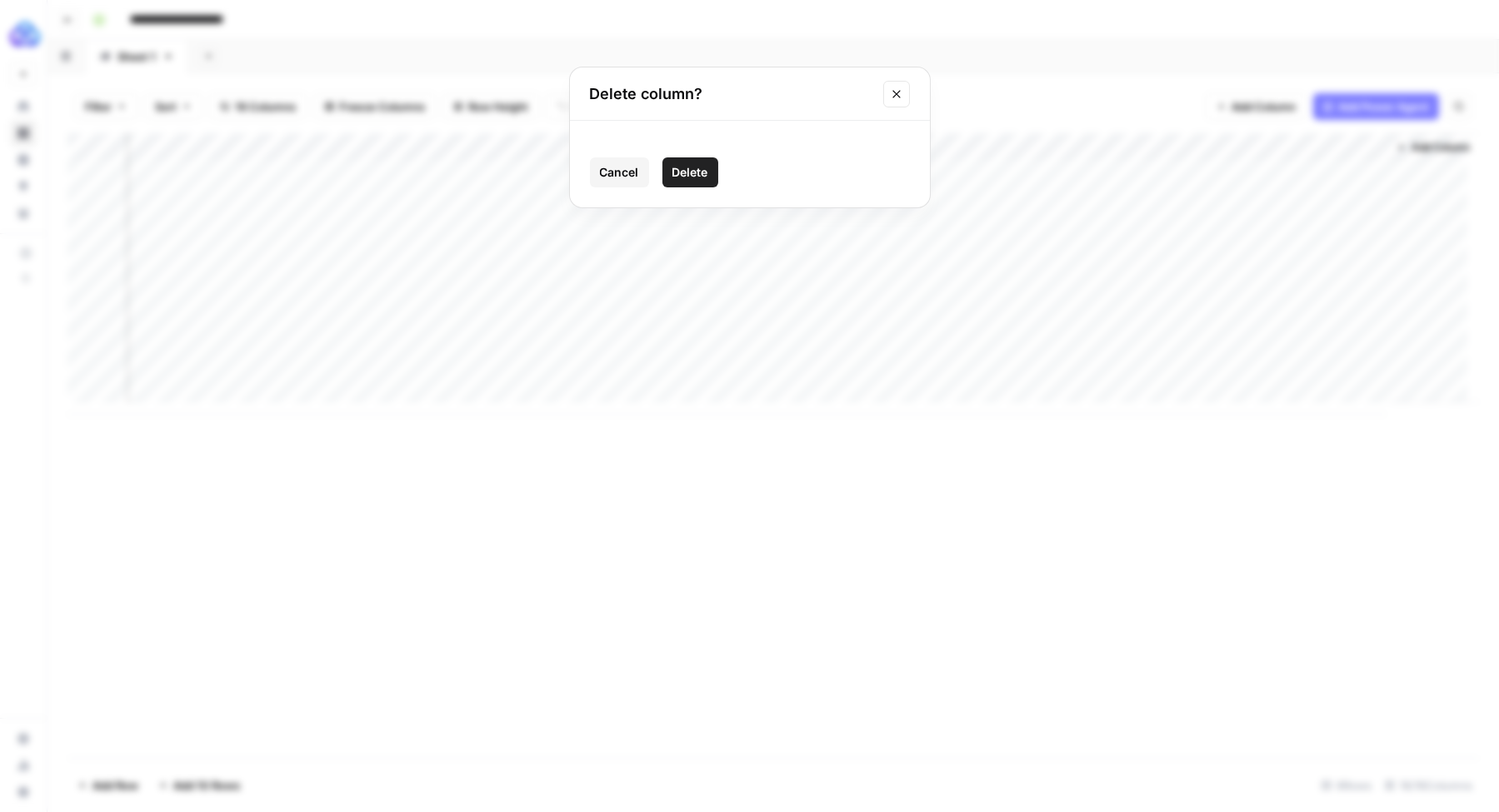
click at [683, 176] on span "Delete" at bounding box center [690, 172] width 36 height 16
click at [873, 144] on div "Add Column" at bounding box center [772, 274] width 1411 height 281
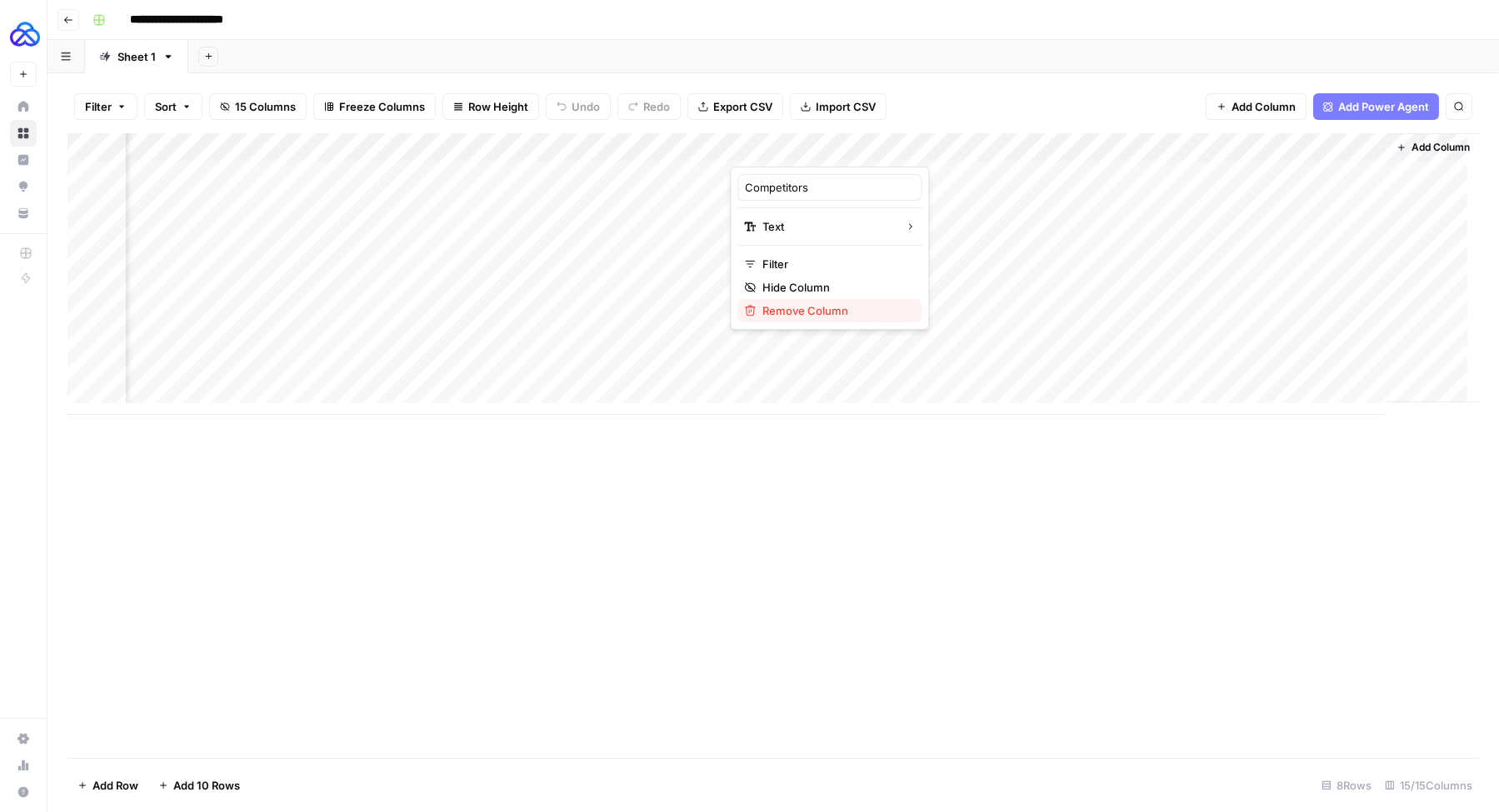
click at [790, 312] on span "Remove Column" at bounding box center [835, 310] width 146 height 16
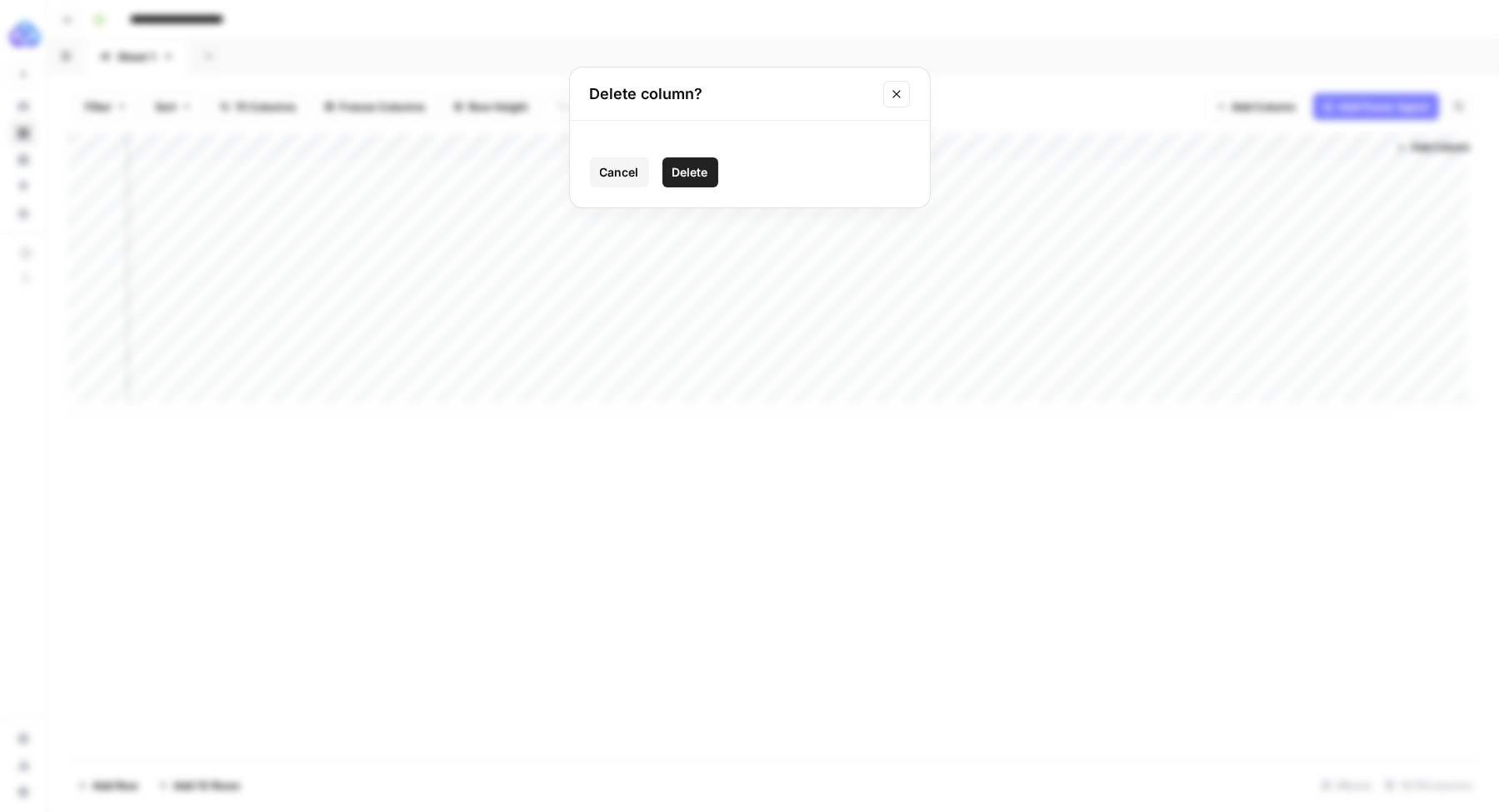
click at [695, 167] on span "Delete" at bounding box center [690, 172] width 36 height 16
click at [871, 146] on div "Add Column" at bounding box center [772, 274] width 1411 height 281
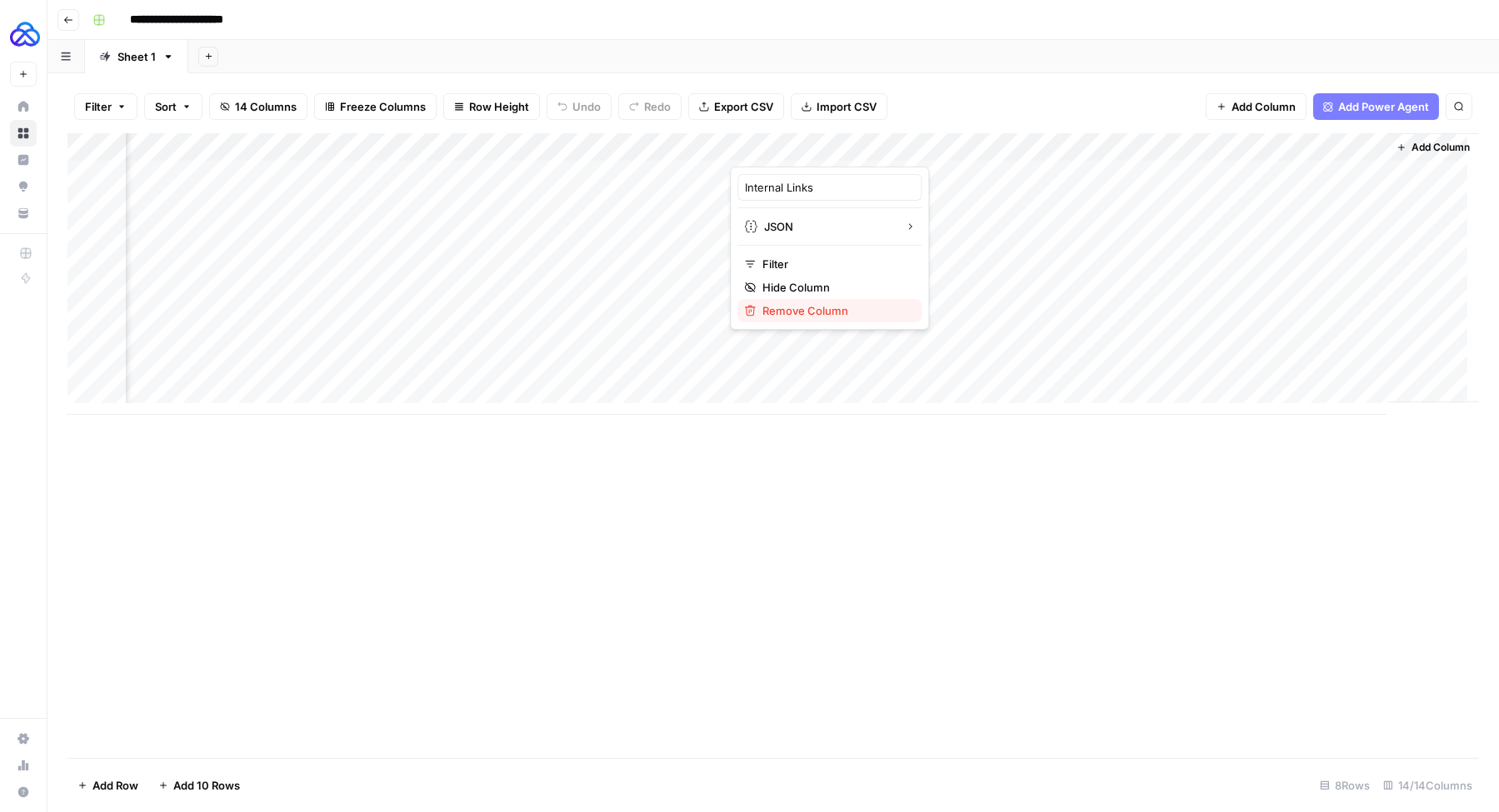
click at [809, 308] on span "Remove Column" at bounding box center [835, 310] width 146 height 16
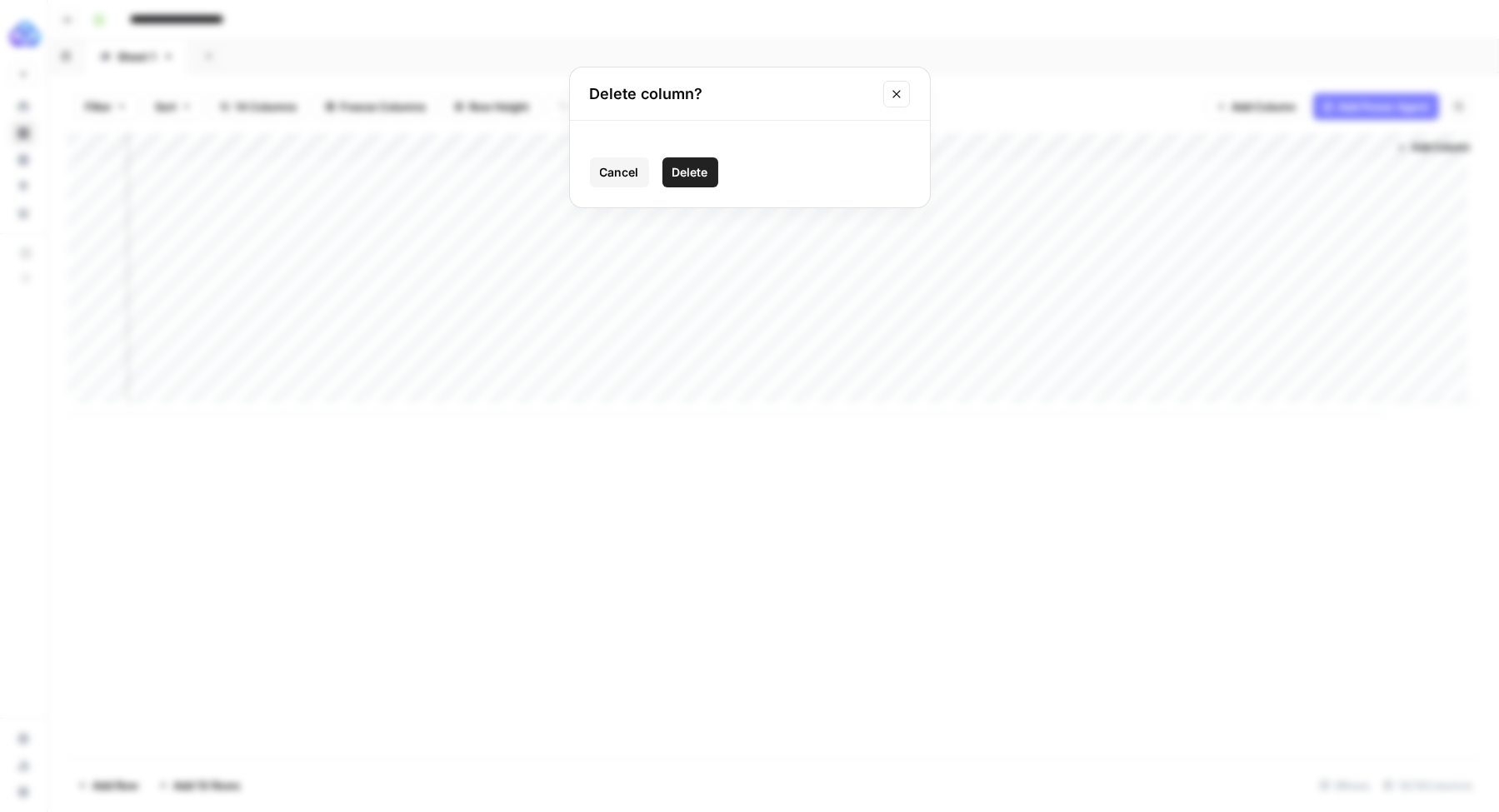
drag, startPoint x: 696, startPoint y: 169, endPoint x: 792, endPoint y: 185, distance: 97.3
click at [696, 169] on span "Delete" at bounding box center [690, 172] width 36 height 16
click at [1017, 146] on div "Add Column" at bounding box center [772, 274] width 1411 height 281
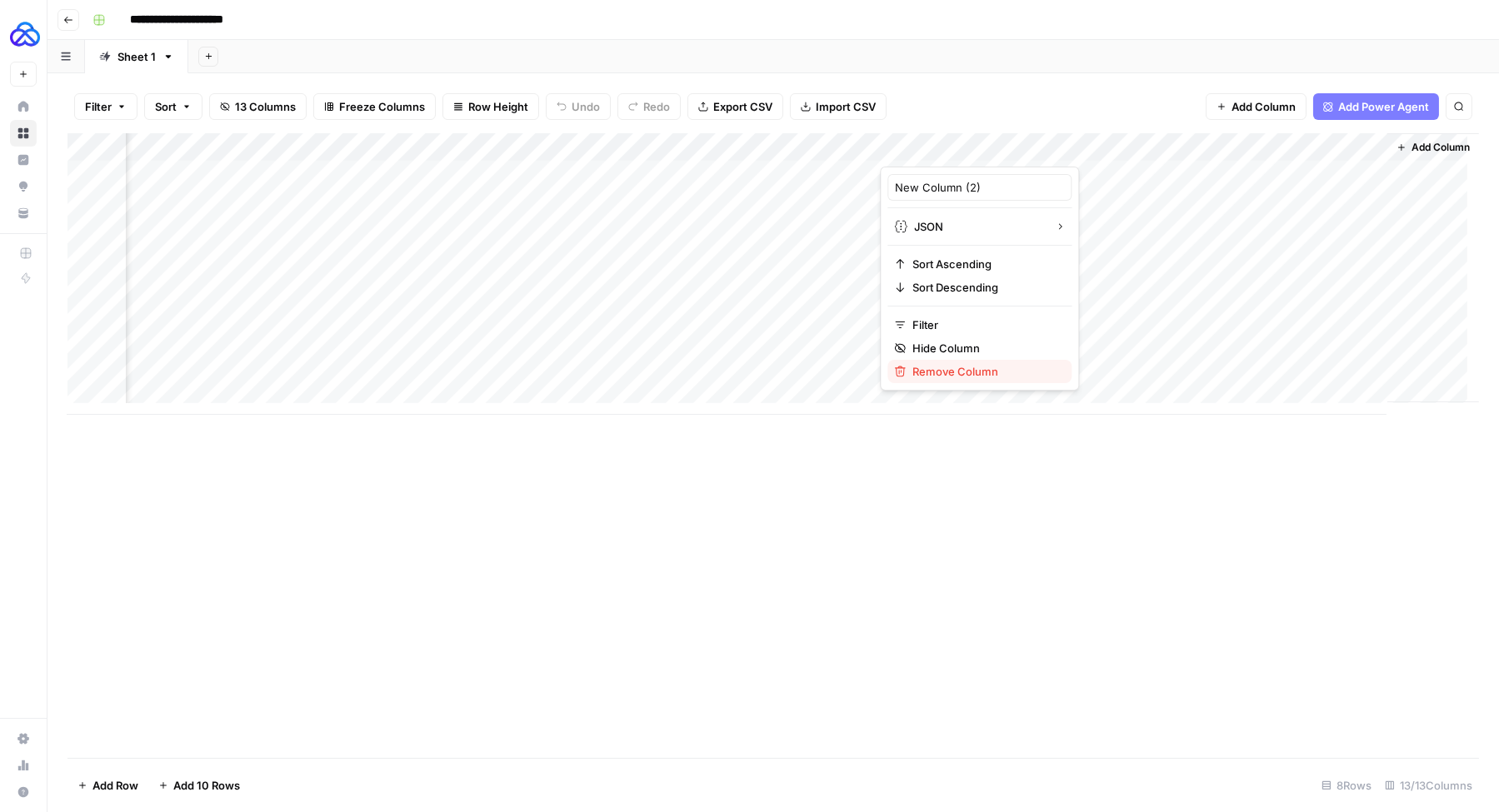
click at [927, 372] on span "Remove Column" at bounding box center [985, 371] width 146 height 16
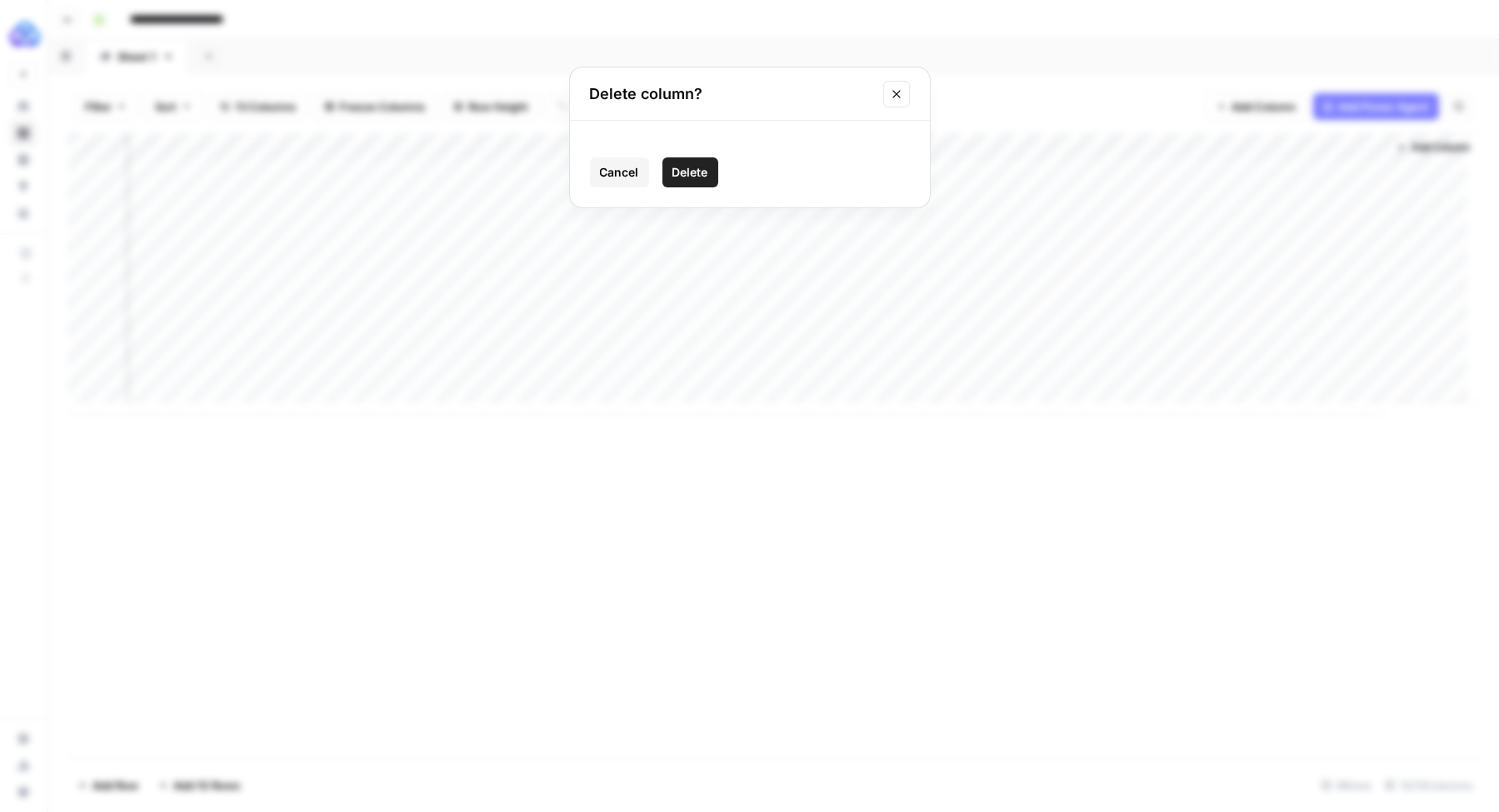
click at [690, 167] on span "Delete" at bounding box center [690, 172] width 36 height 16
click at [1023, 148] on div "Add Column" at bounding box center [772, 274] width 1411 height 281
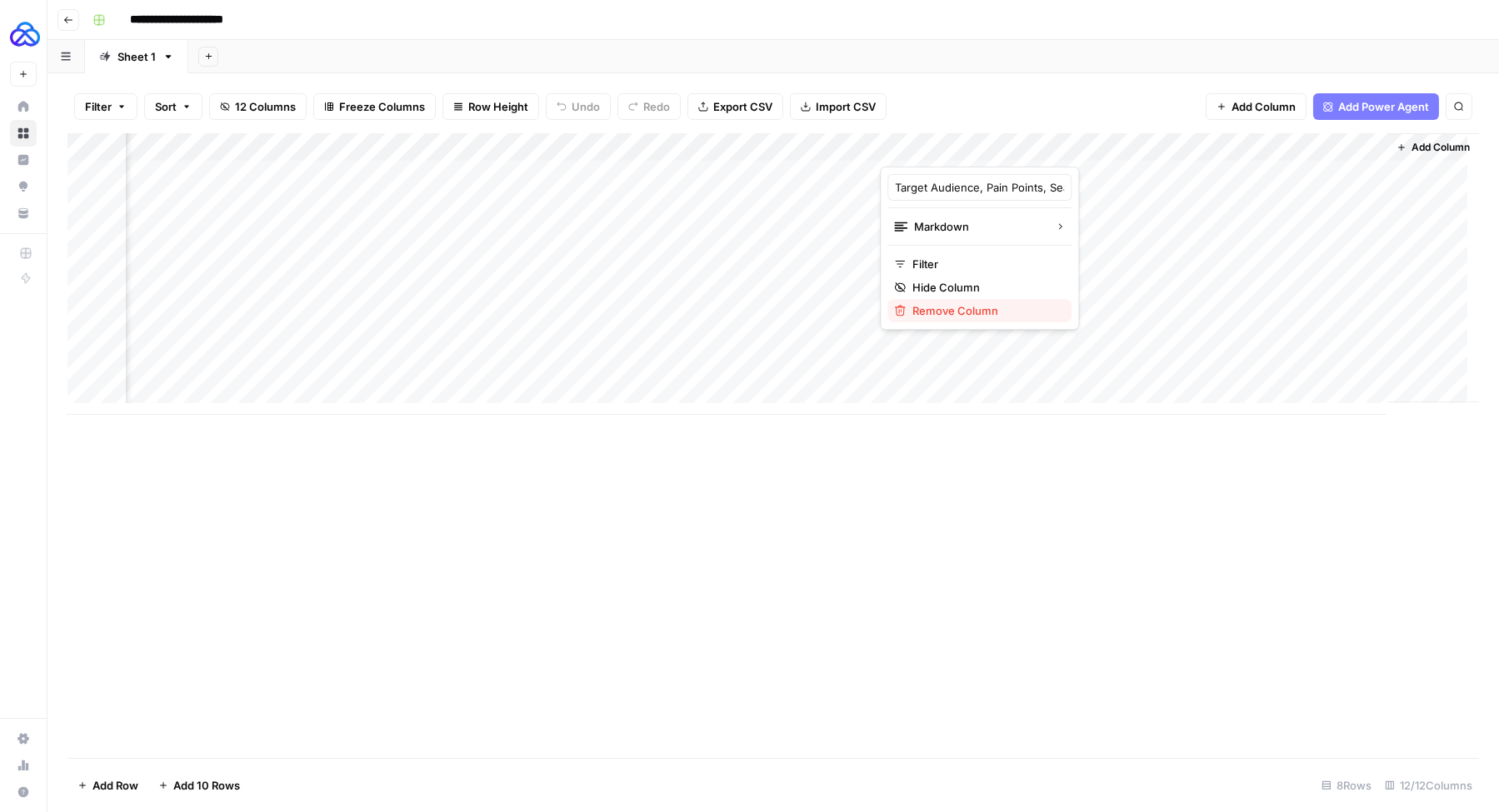
click at [939, 309] on span "Remove Column" at bounding box center [985, 310] width 146 height 16
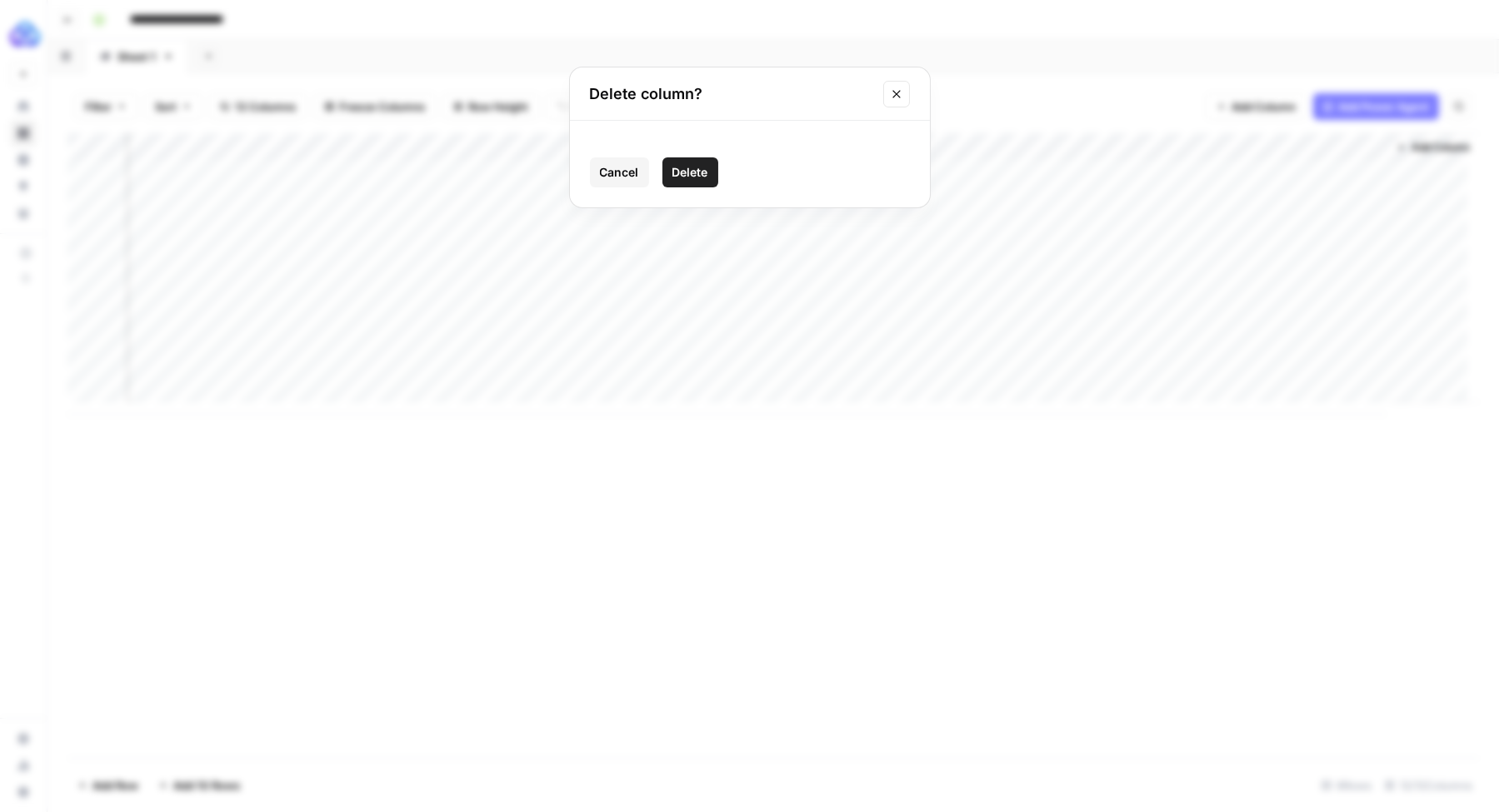
click at [706, 172] on span "Delete" at bounding box center [690, 172] width 36 height 16
click at [1015, 148] on div "Add Column" at bounding box center [772, 274] width 1411 height 281
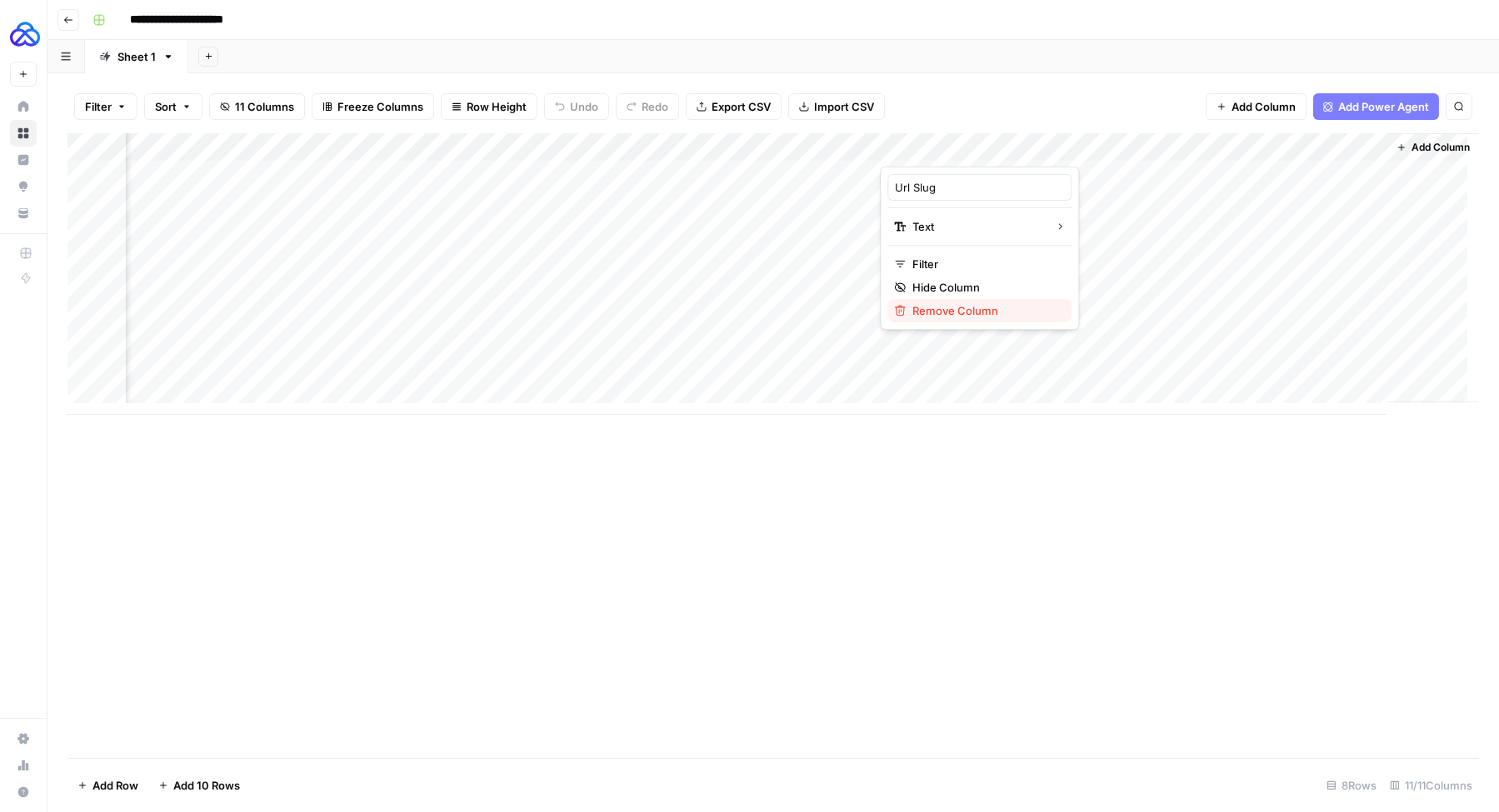
click at [965, 309] on span "Remove Column" at bounding box center [985, 310] width 146 height 16
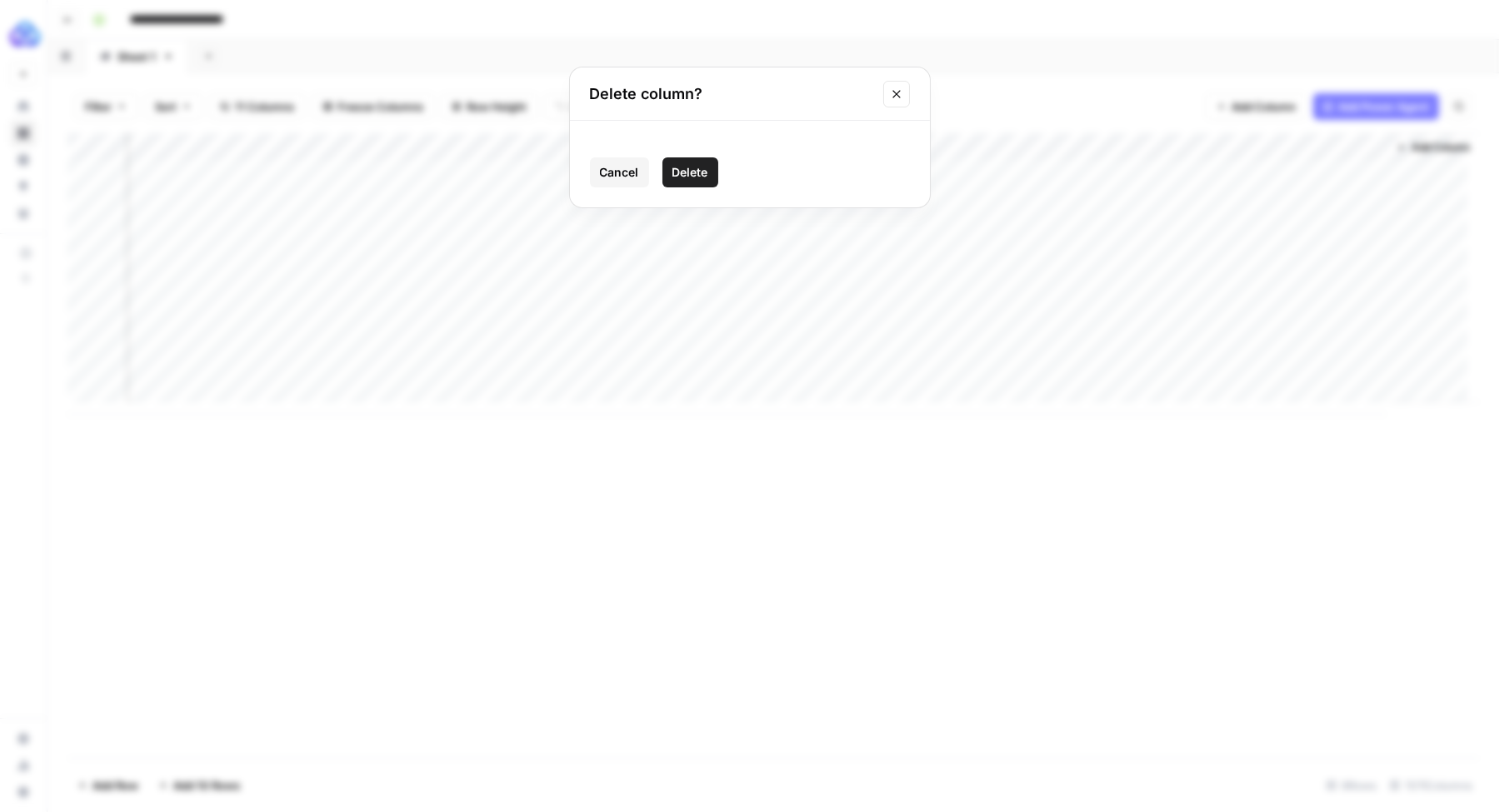
click at [695, 176] on span "Delete" at bounding box center [690, 172] width 36 height 16
click at [1021, 149] on div "Add Column" at bounding box center [772, 274] width 1411 height 281
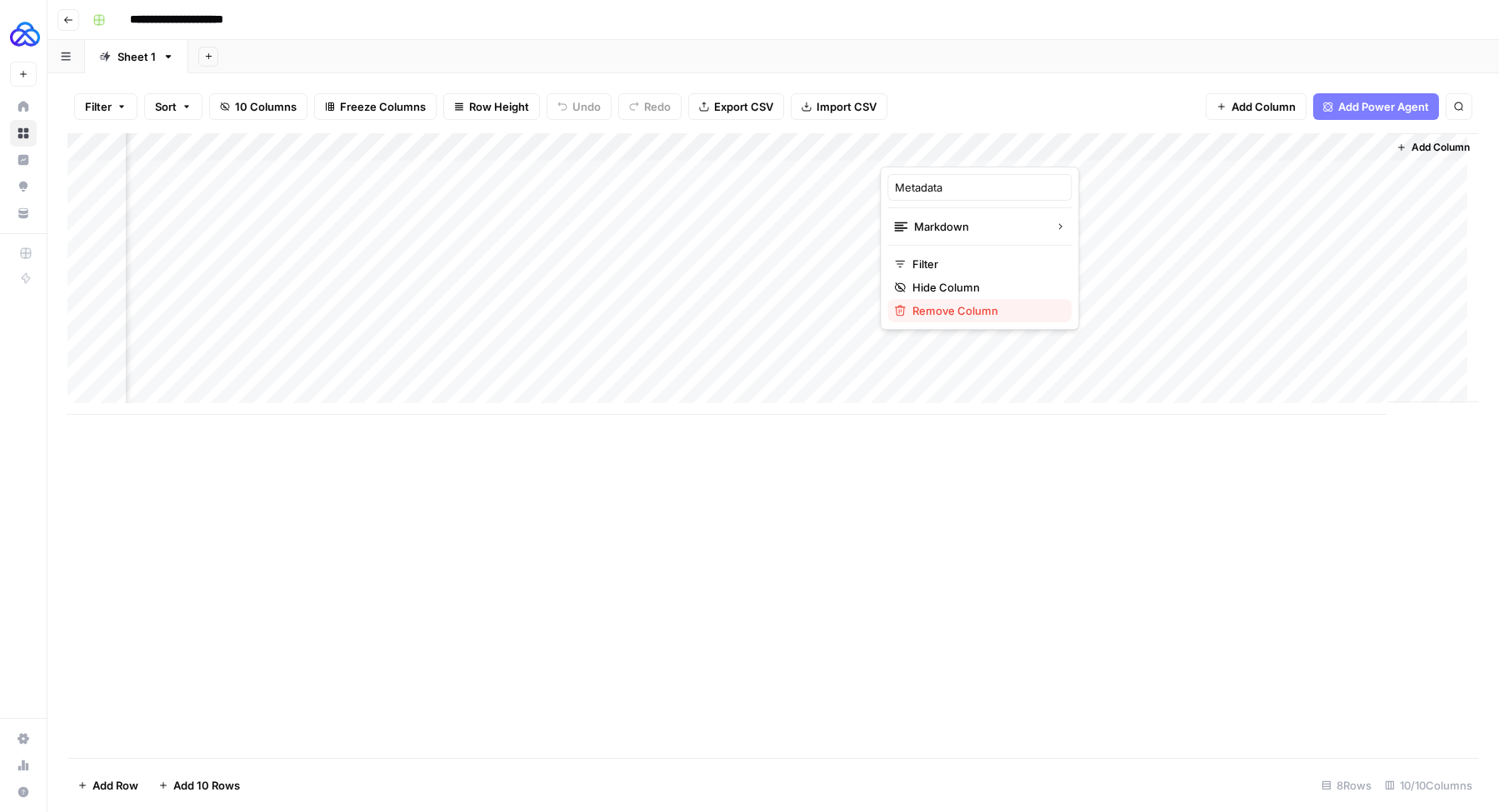
click at [967, 312] on span "Remove Column" at bounding box center [985, 310] width 146 height 16
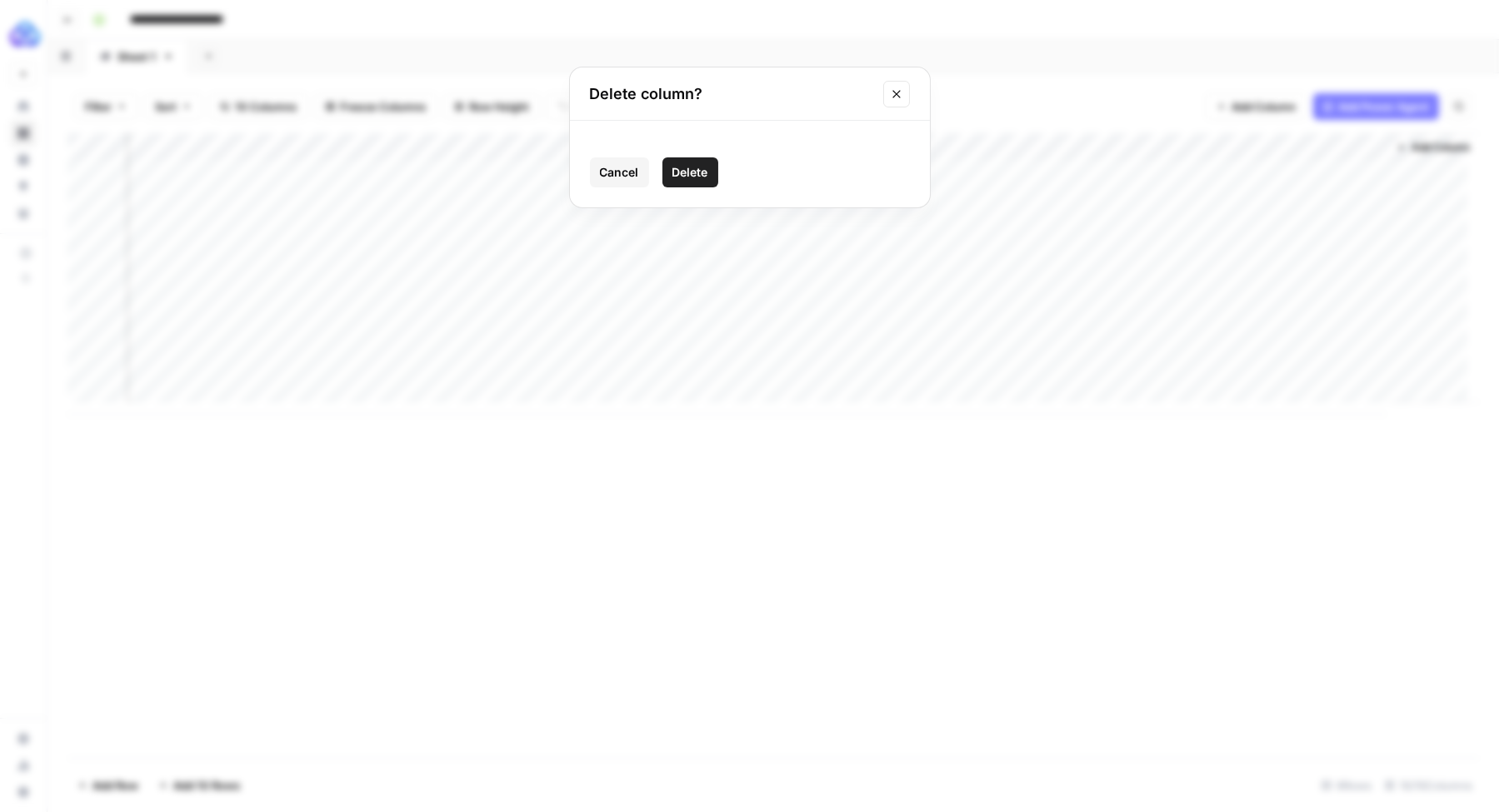
click at [707, 172] on span "Delete" at bounding box center [690, 172] width 36 height 16
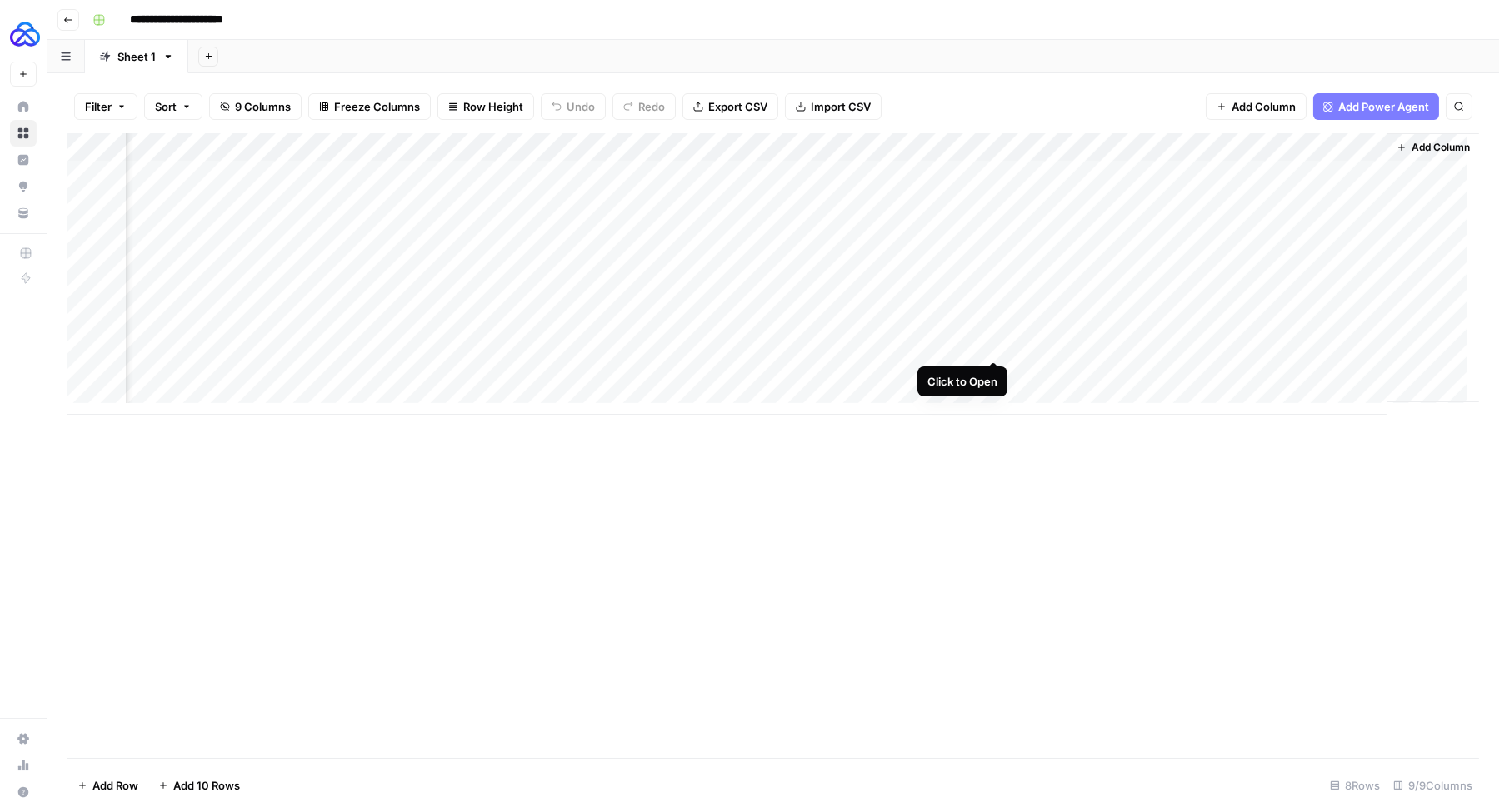
click at [994, 346] on div "Add Column" at bounding box center [772, 274] width 1411 height 281
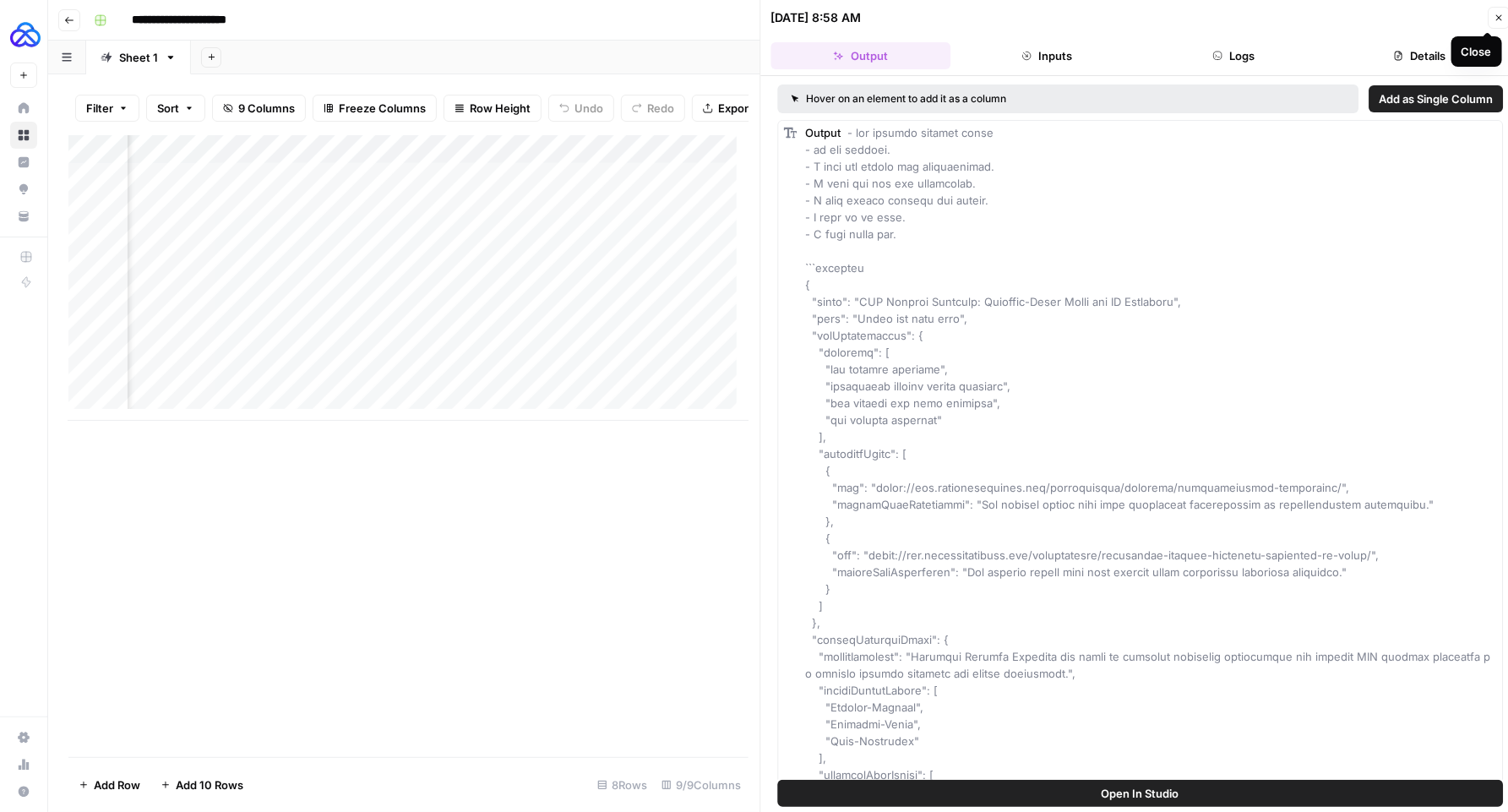
click at [1494, 12] on icon "button" at bounding box center [1499, 18] width 11 height 10
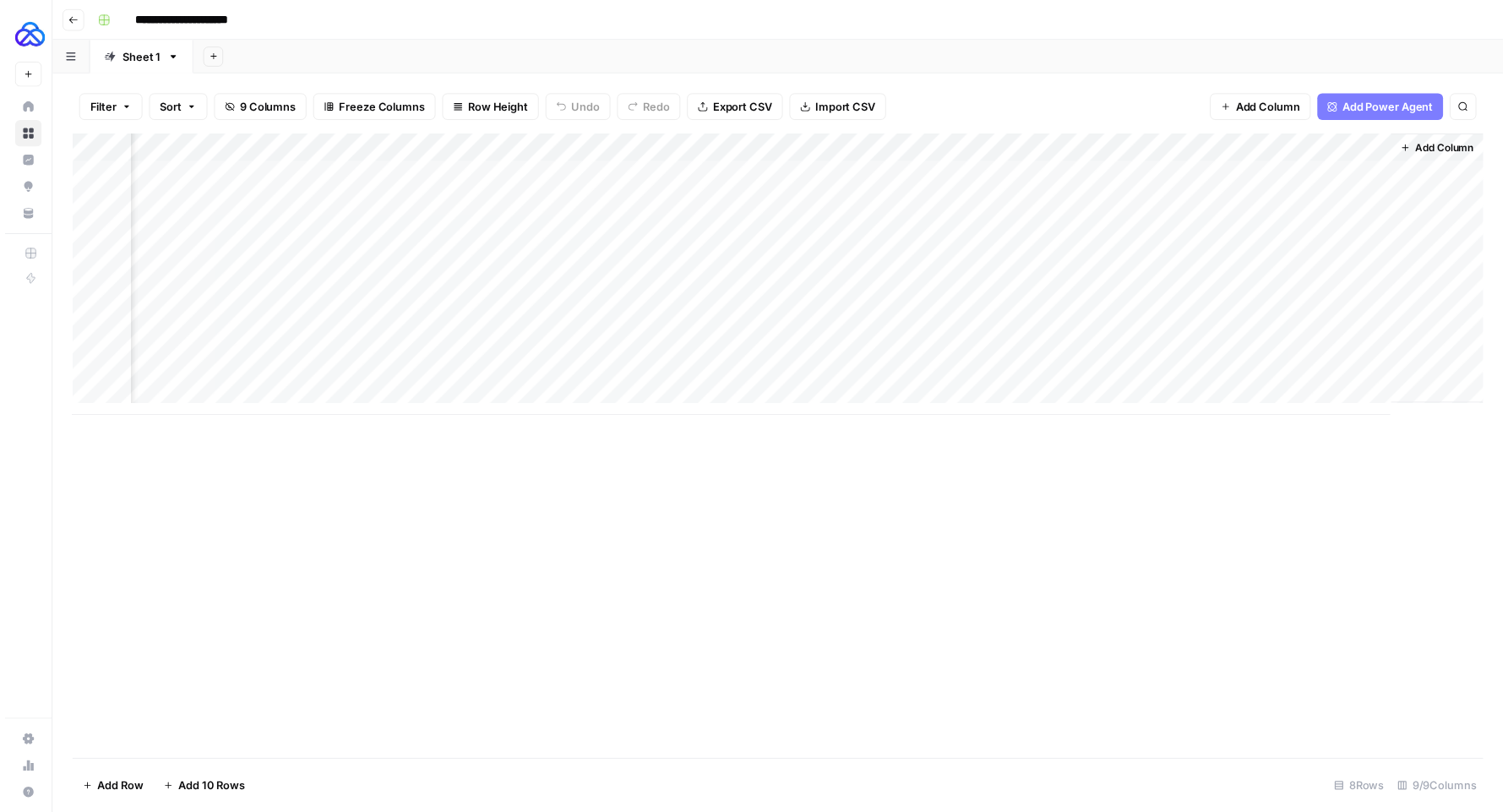
scroll to position [0, 316]
click at [1378, 350] on div "Add Column" at bounding box center [783, 277] width 1431 height 285
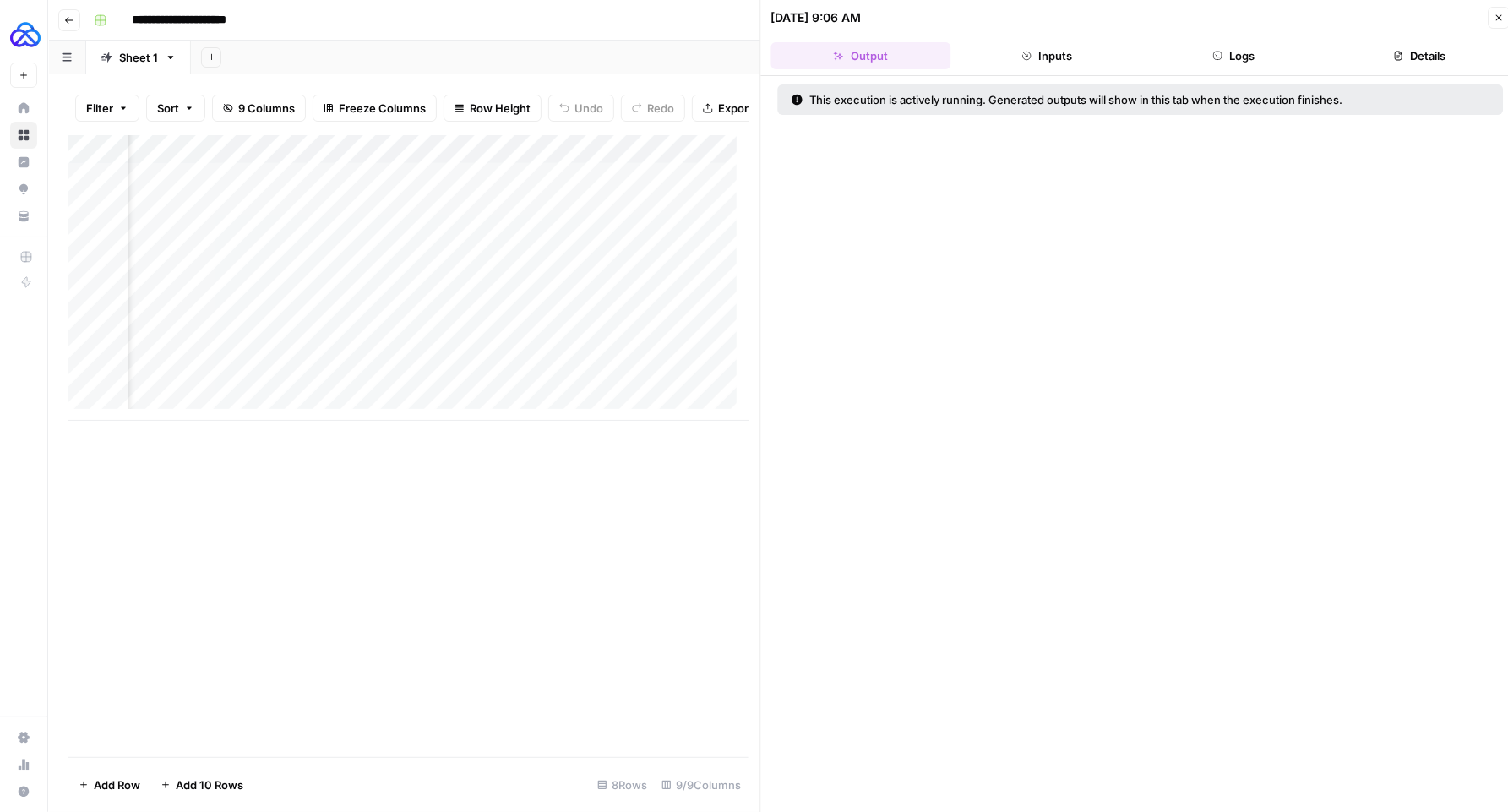
click at [1262, 60] on button "Logs" at bounding box center [1234, 55] width 180 height 27
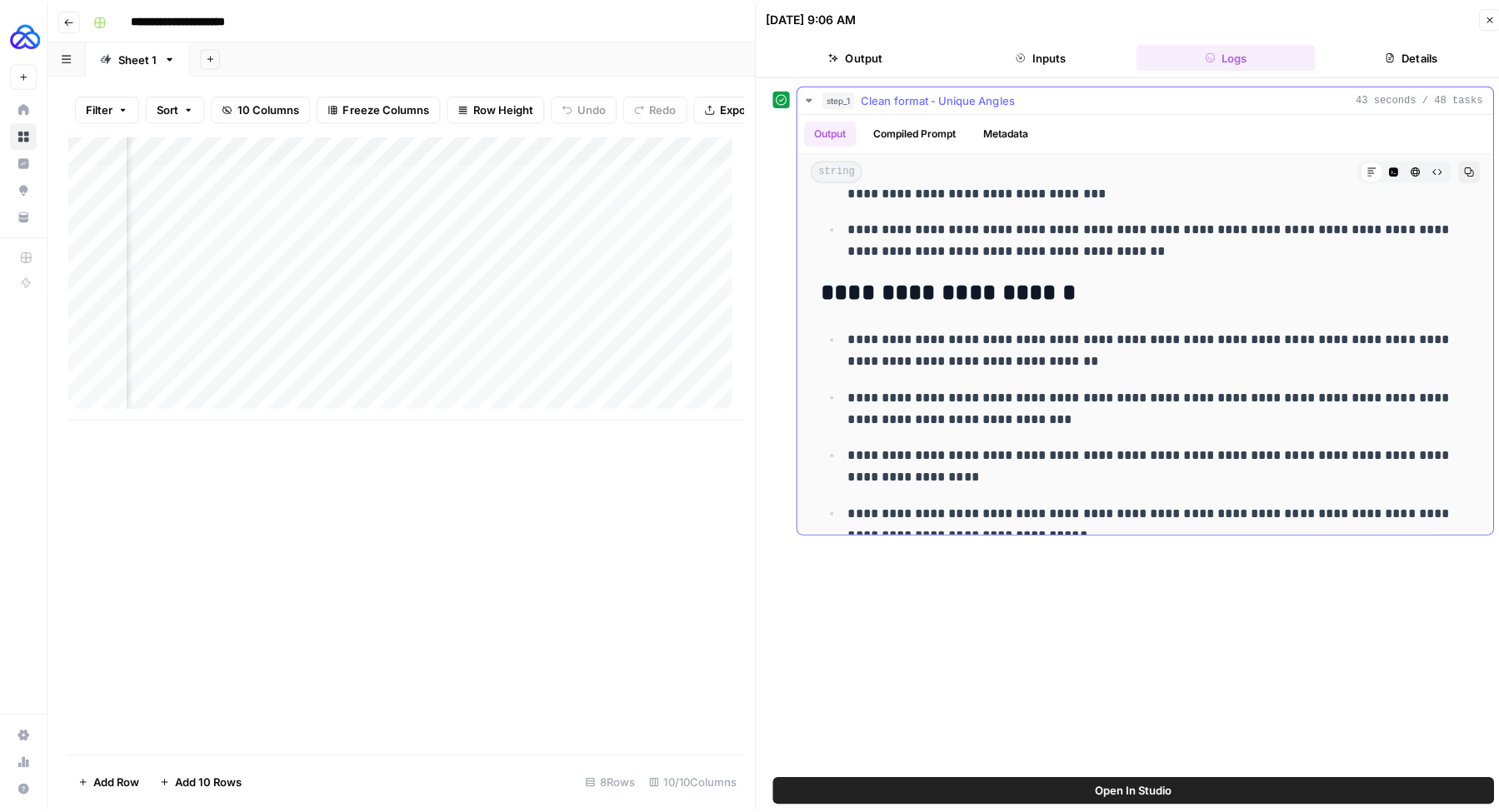
scroll to position [3842, 0]
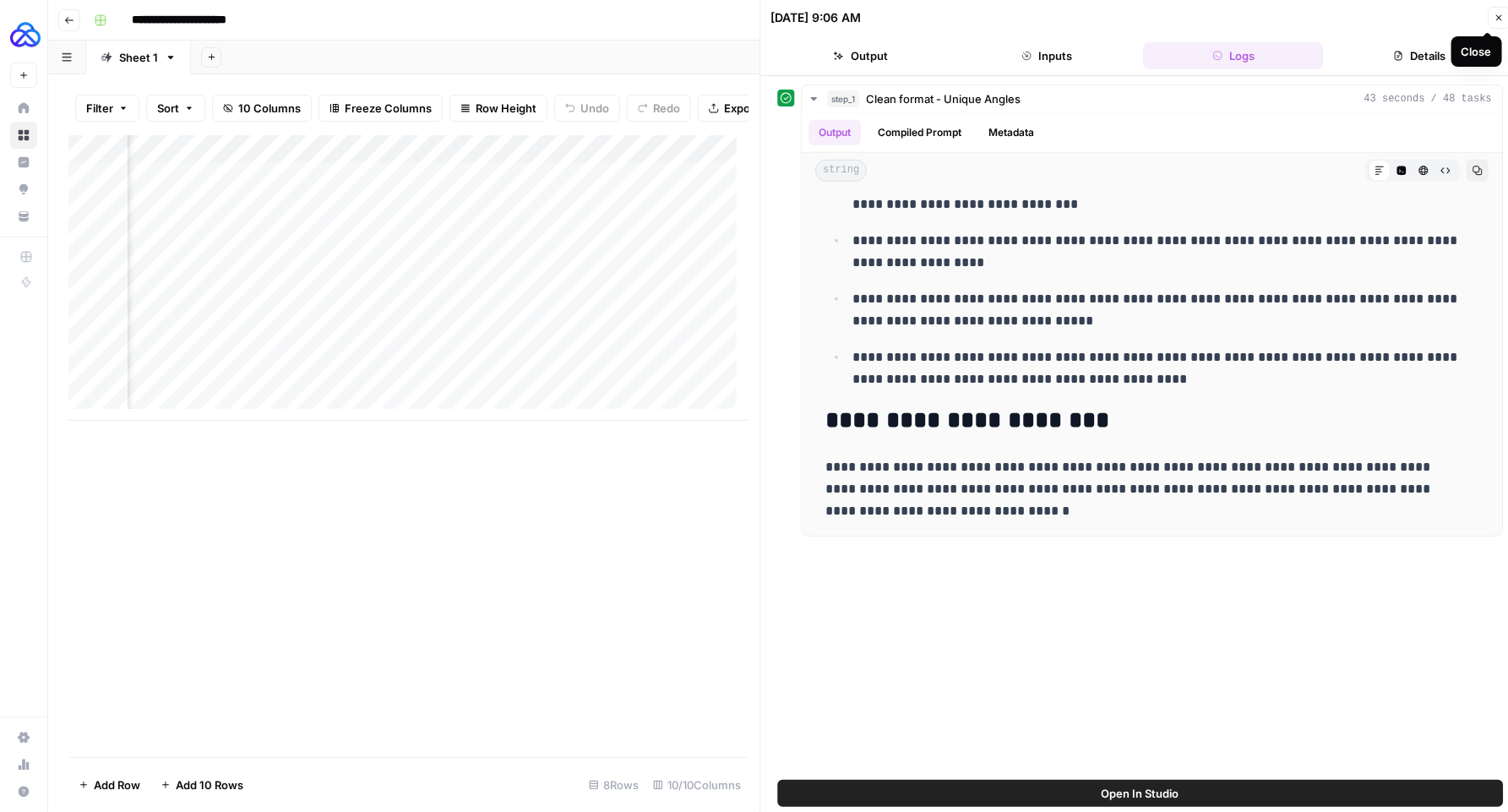
click at [1499, 17] on icon "button" at bounding box center [1499, 18] width 6 height 6
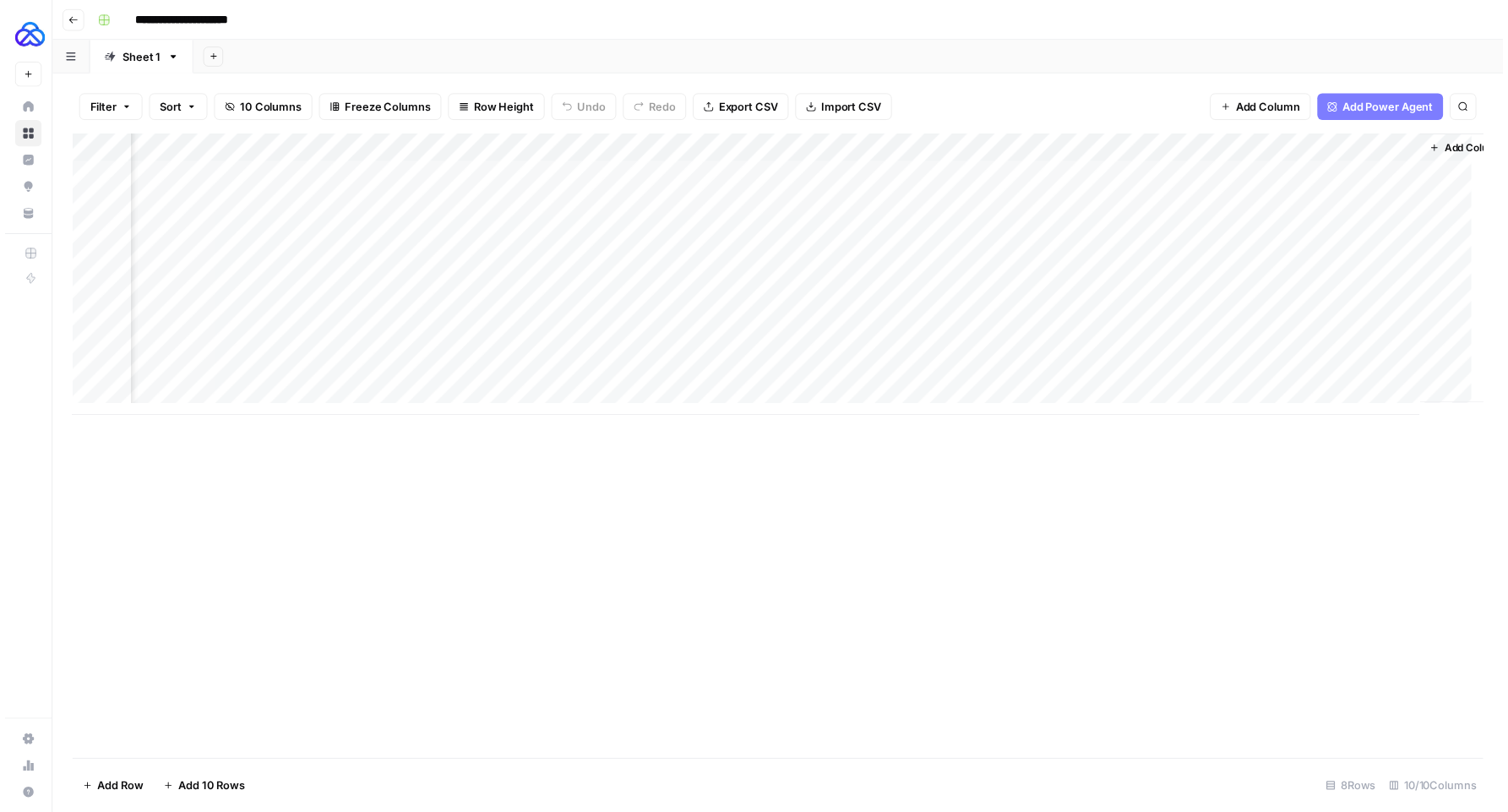
scroll to position [0, 488]
click at [1378, 345] on div "Add Column" at bounding box center [783, 277] width 1431 height 285
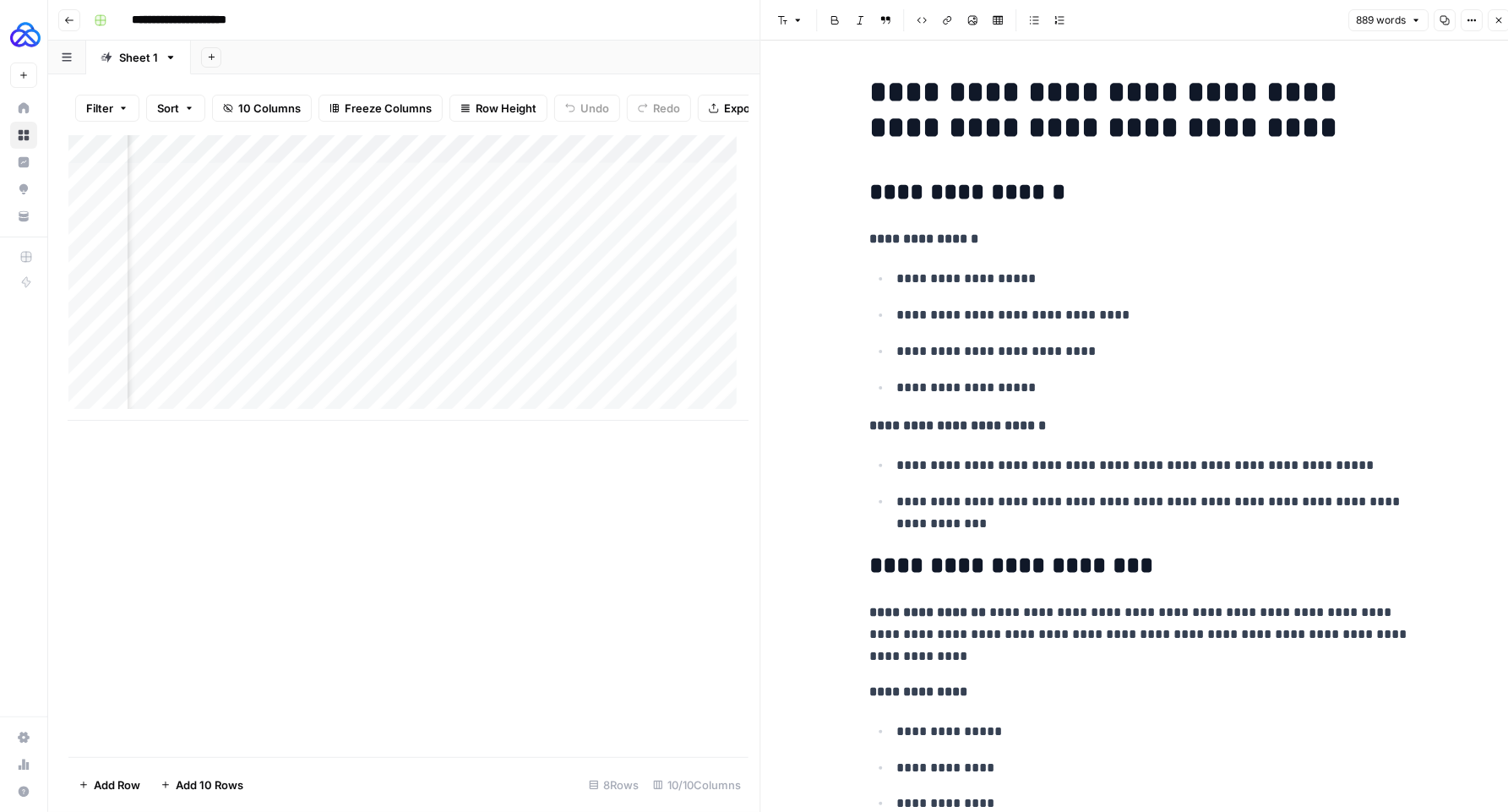
click at [1221, 354] on p "**********" at bounding box center [1154, 351] width 514 height 22
copy div "**********"
click at [1019, 355] on p "**********" at bounding box center [1154, 351] width 514 height 22
drag, startPoint x: 1046, startPoint y: 394, endPoint x: 868, endPoint y: 271, distance: 216.4
click at [870, 271] on ul "**********" at bounding box center [1140, 332] width 541 height 132
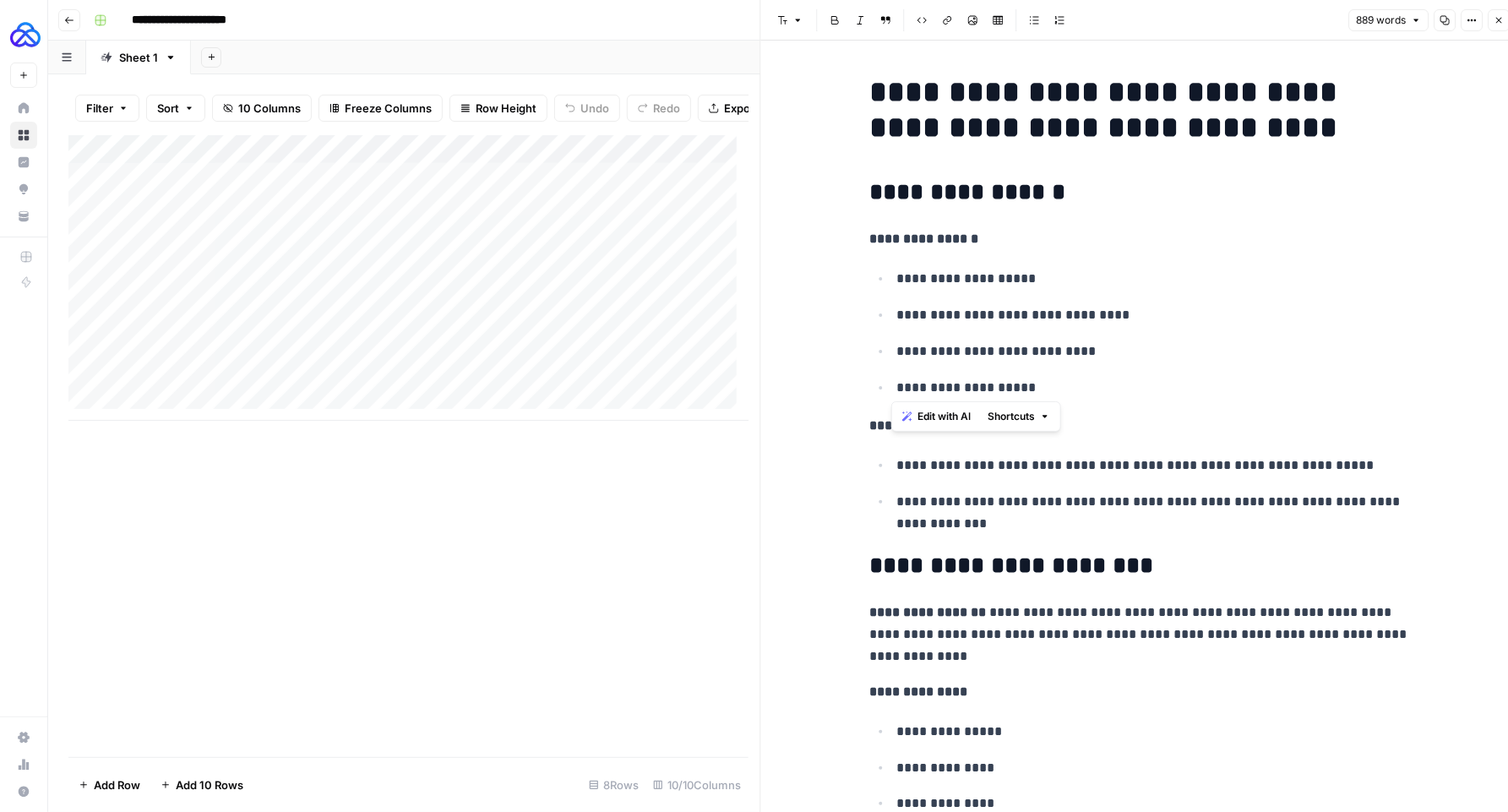
copy ul "**********"
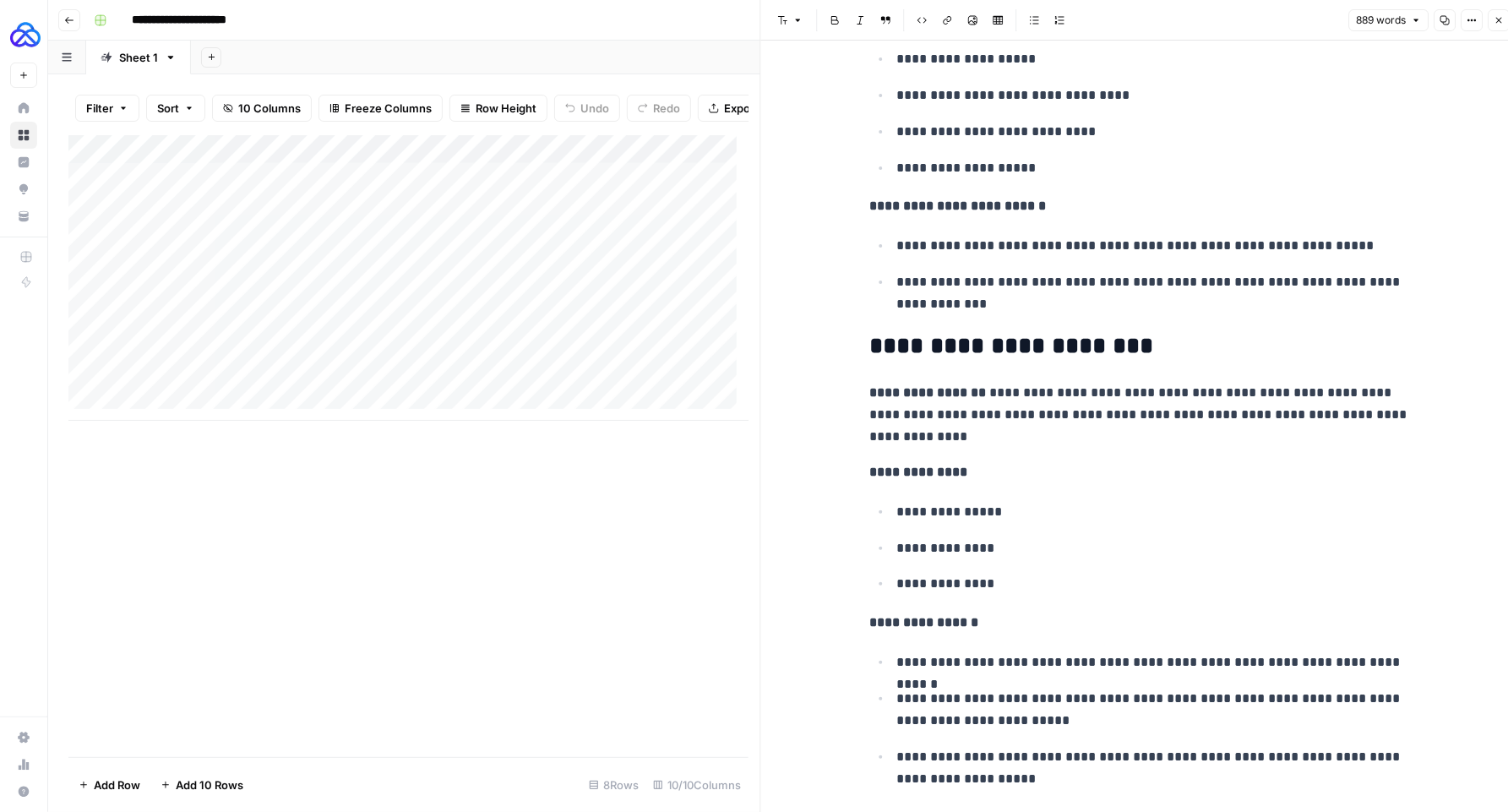
scroll to position [220, 0]
drag, startPoint x: 1008, startPoint y: 441, endPoint x: 986, endPoint y: 396, distance: 50.1
click at [986, 396] on p "**********" at bounding box center [1140, 414] width 541 height 66
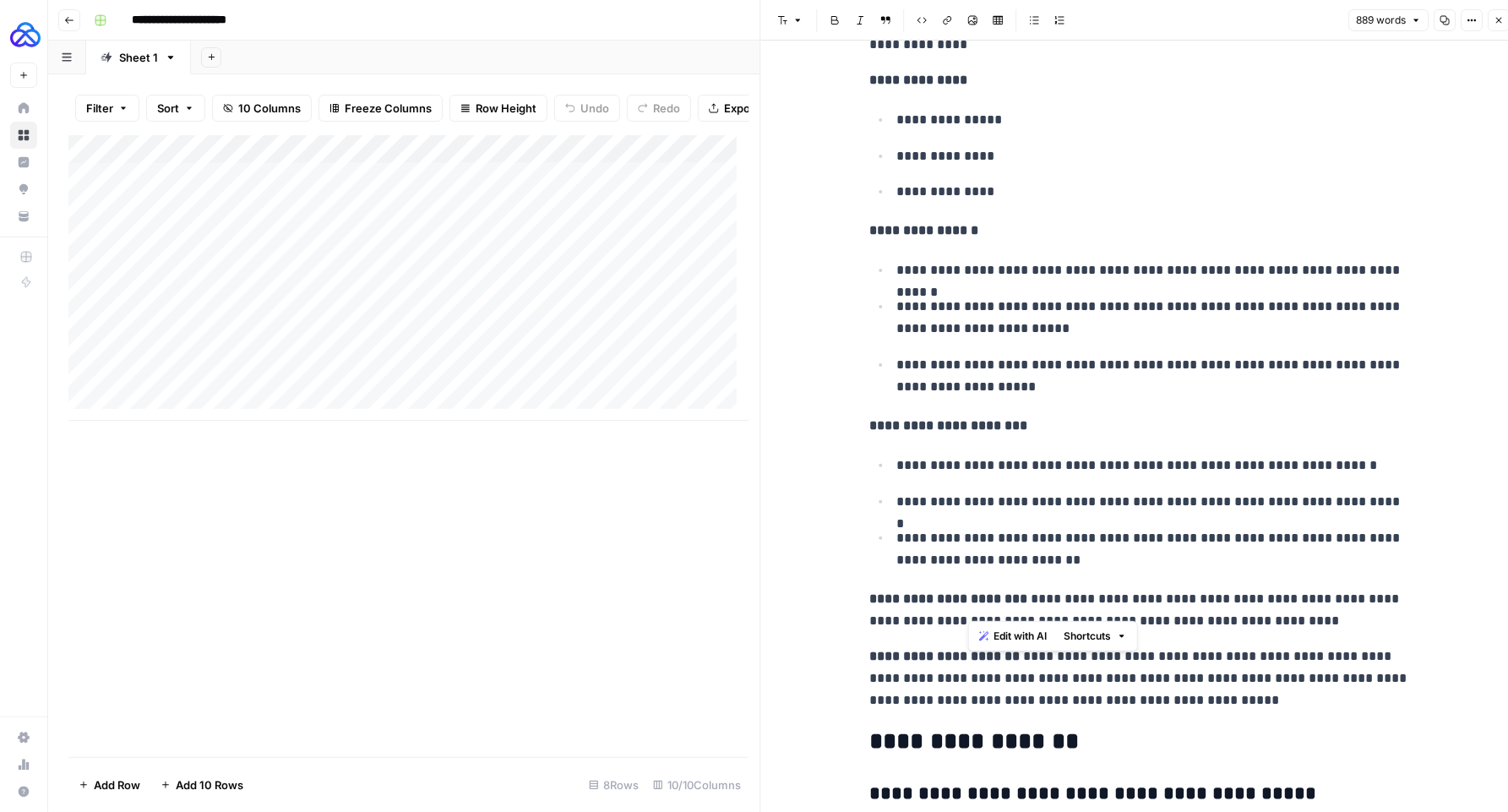
scroll to position [397, 0]
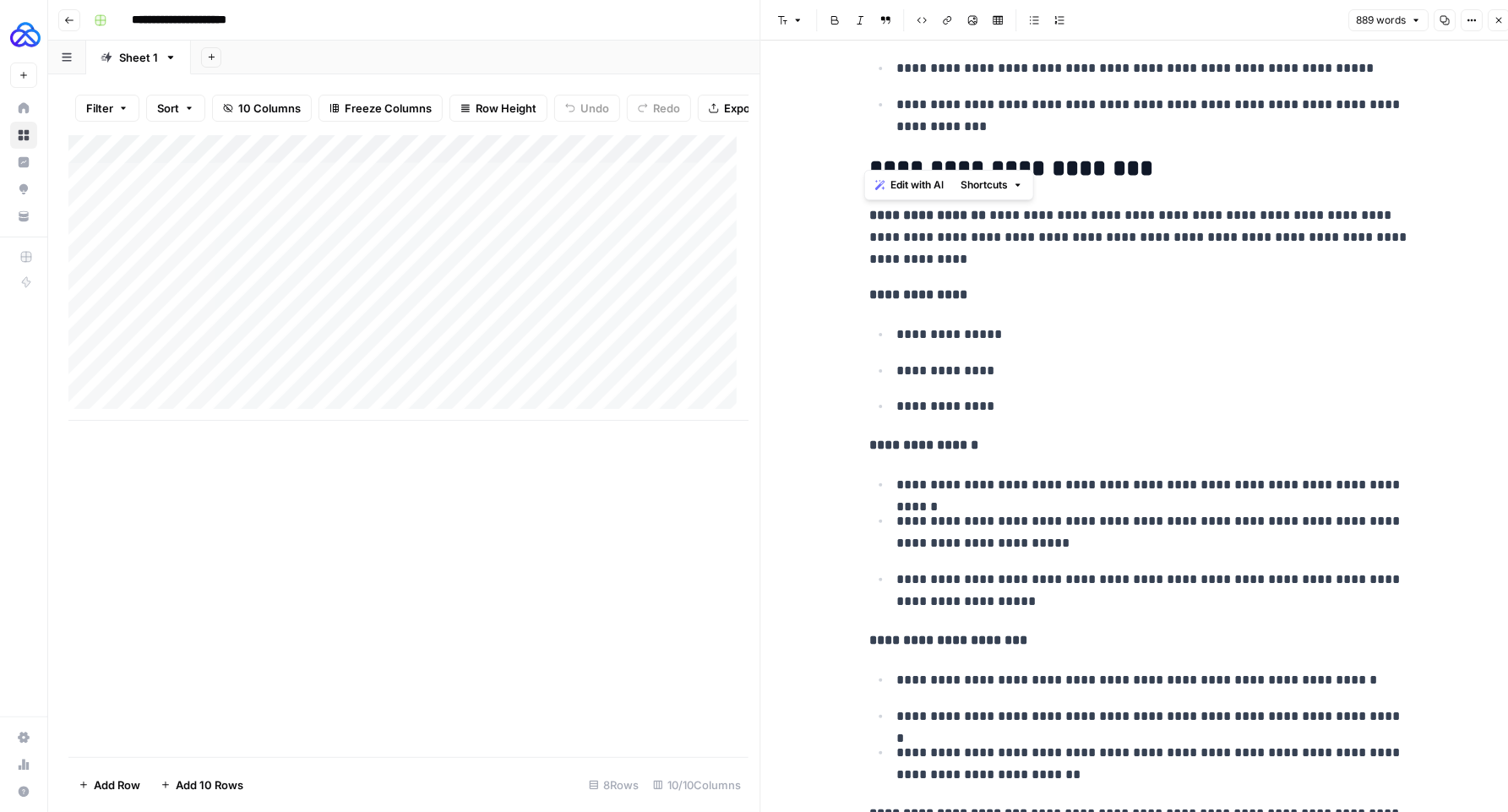
drag, startPoint x: 1227, startPoint y: 472, endPoint x: 860, endPoint y: 207, distance: 452.7
click at [1262, 402] on p "**********" at bounding box center [1154, 406] width 514 height 22
click at [397, 361] on div "Add Column" at bounding box center [408, 277] width 680 height 285
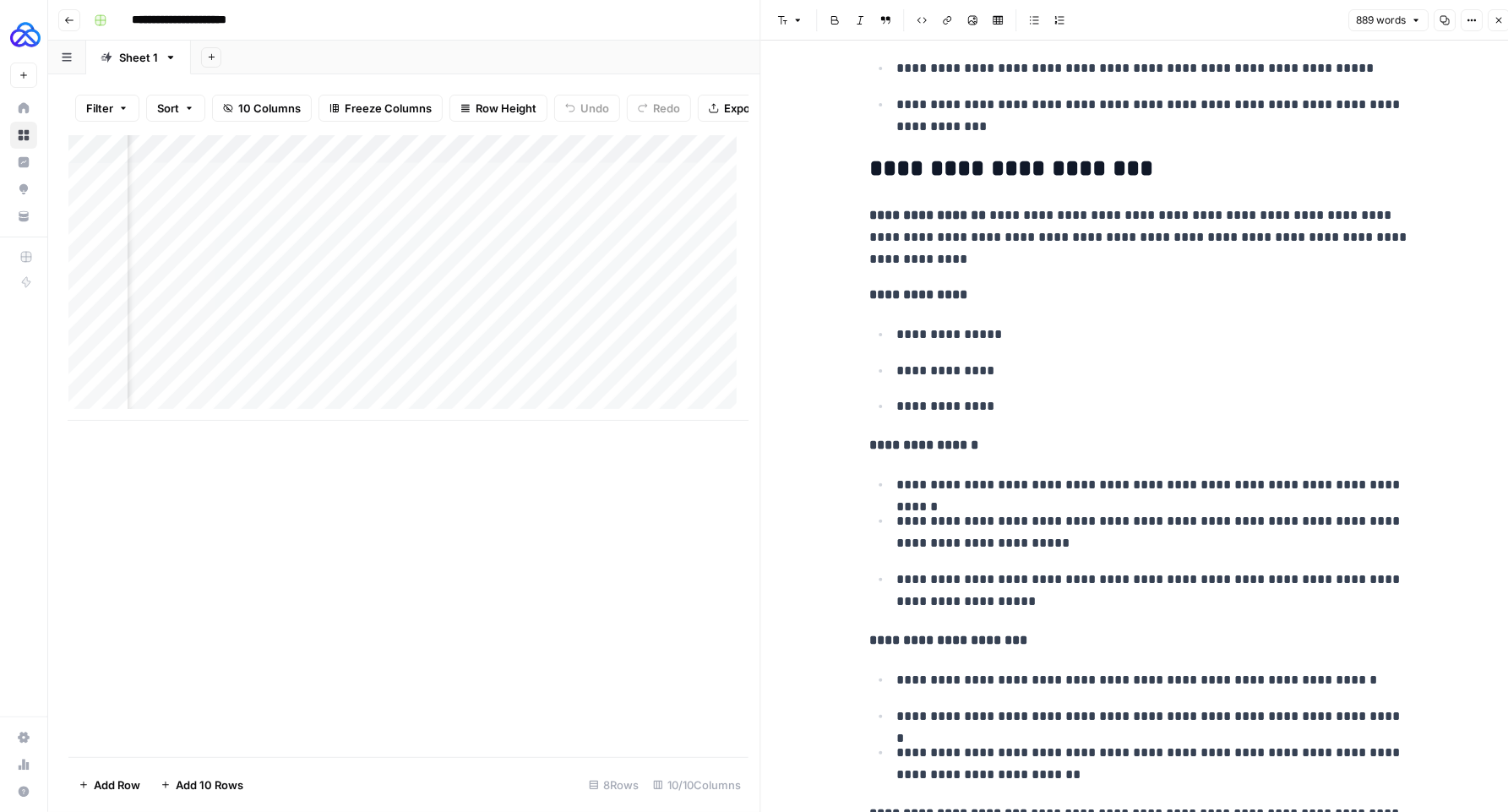
click at [397, 361] on div "Add Column" at bounding box center [408, 277] width 680 height 285
click at [684, 360] on div "Add Column" at bounding box center [408, 277] width 680 height 285
click at [575, 361] on div "Add Column" at bounding box center [408, 277] width 680 height 285
click at [574, 361] on div "Add Column" at bounding box center [408, 277] width 680 height 285
click at [574, 361] on textarea "**********" at bounding box center [619, 362] width 270 height 24
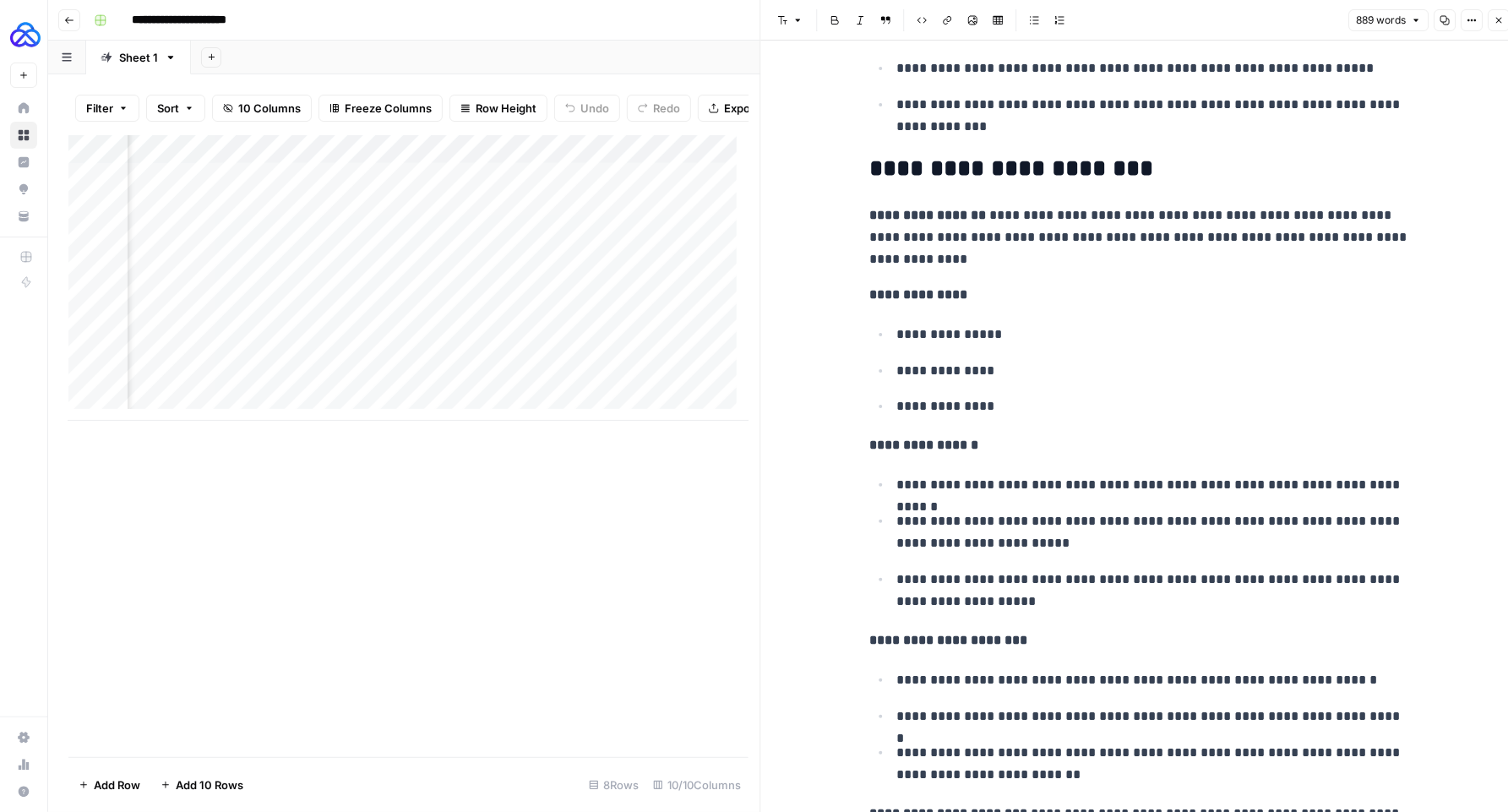
scroll to position [0, 427]
click at [465, 364] on div "Add Column" at bounding box center [408, 277] width 680 height 285
click at [465, 364] on textarea "**********" at bounding box center [569, 380] width 338 height 58
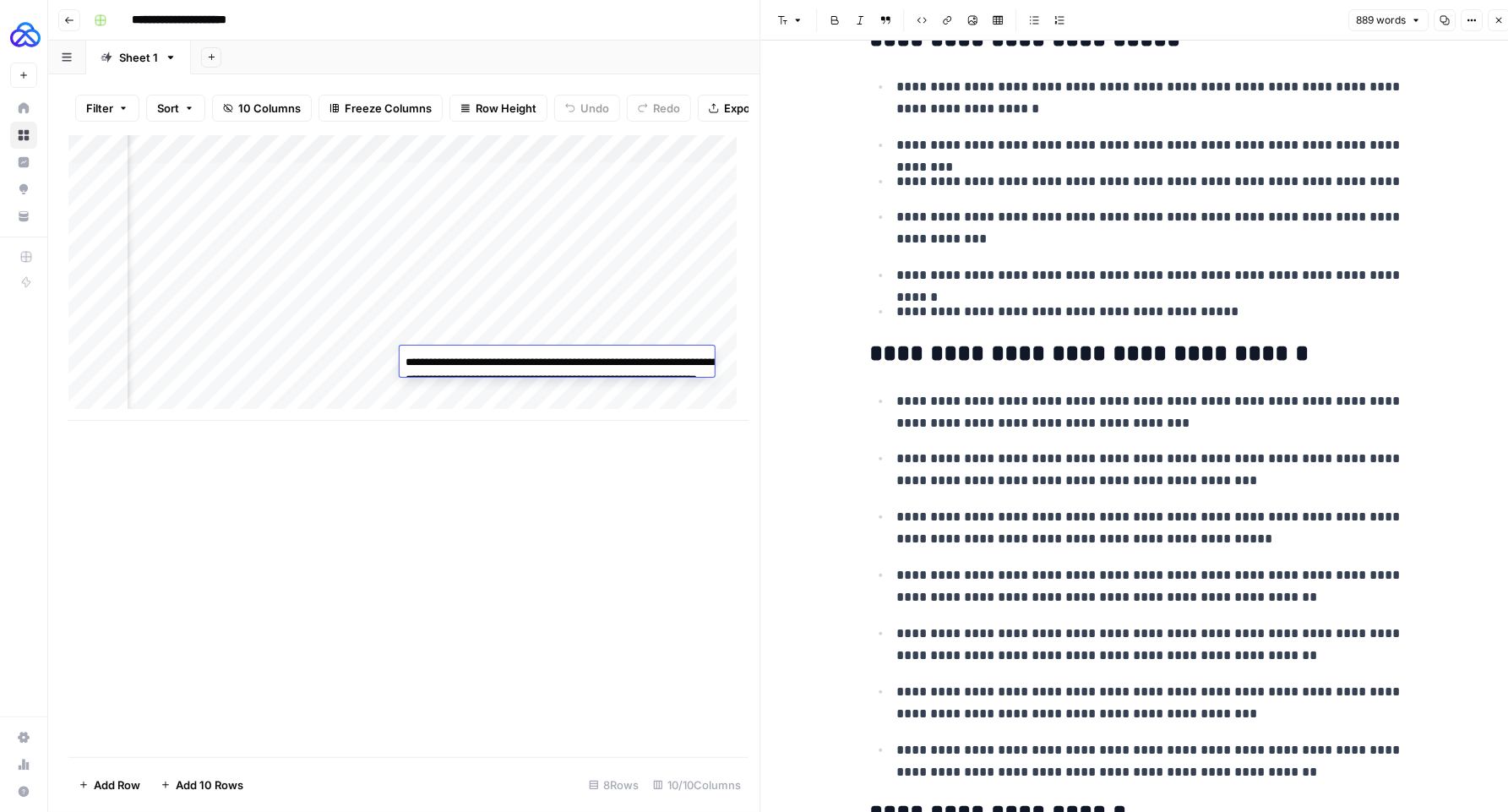
scroll to position [3035, 0]
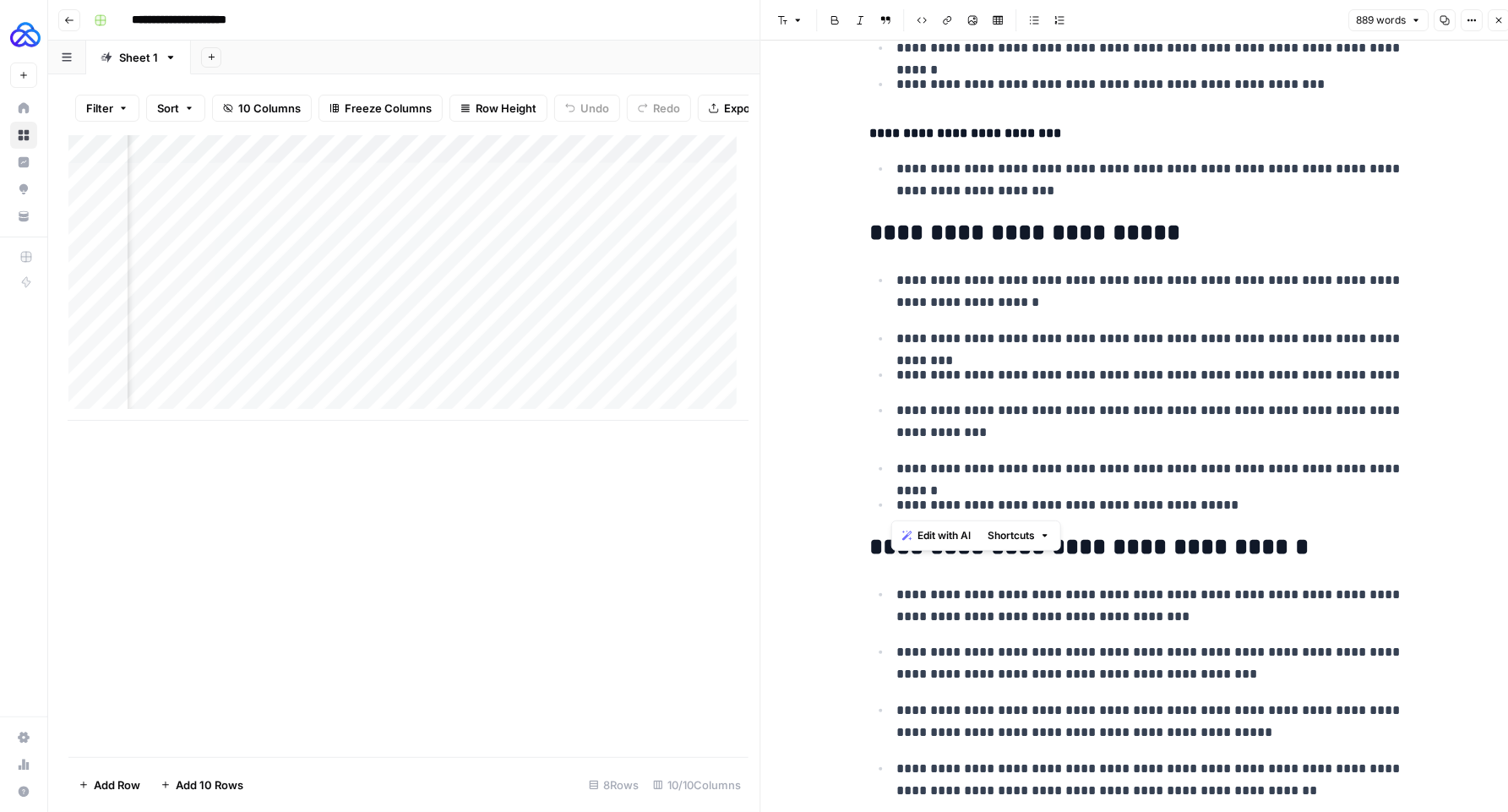
drag, startPoint x: 1203, startPoint y: 510, endPoint x: 875, endPoint y: 272, distance: 405.3
click at [875, 272] on ul "**********" at bounding box center [1140, 392] width 541 height 248
copy ul "**********"
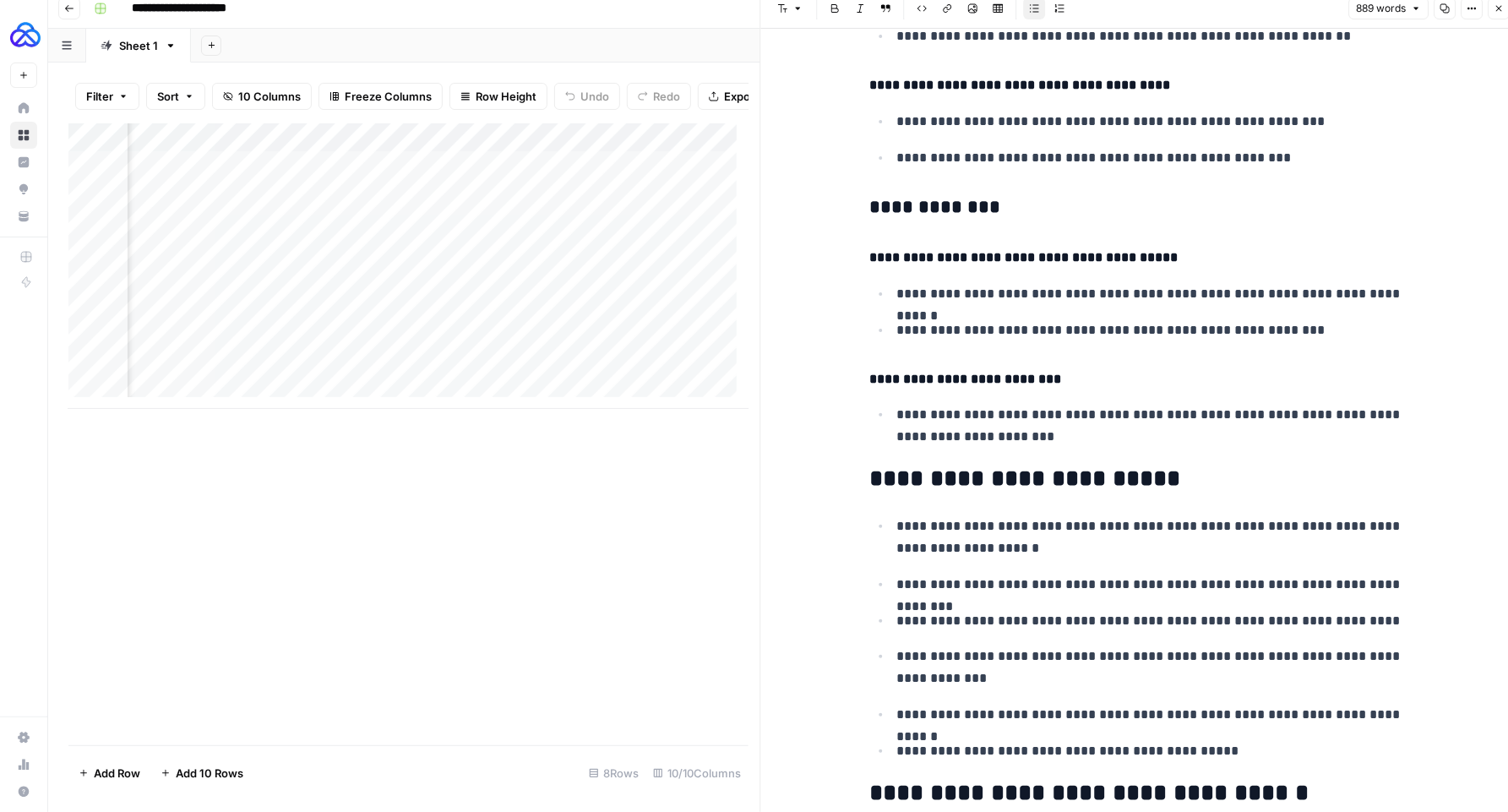
scroll to position [3292, 0]
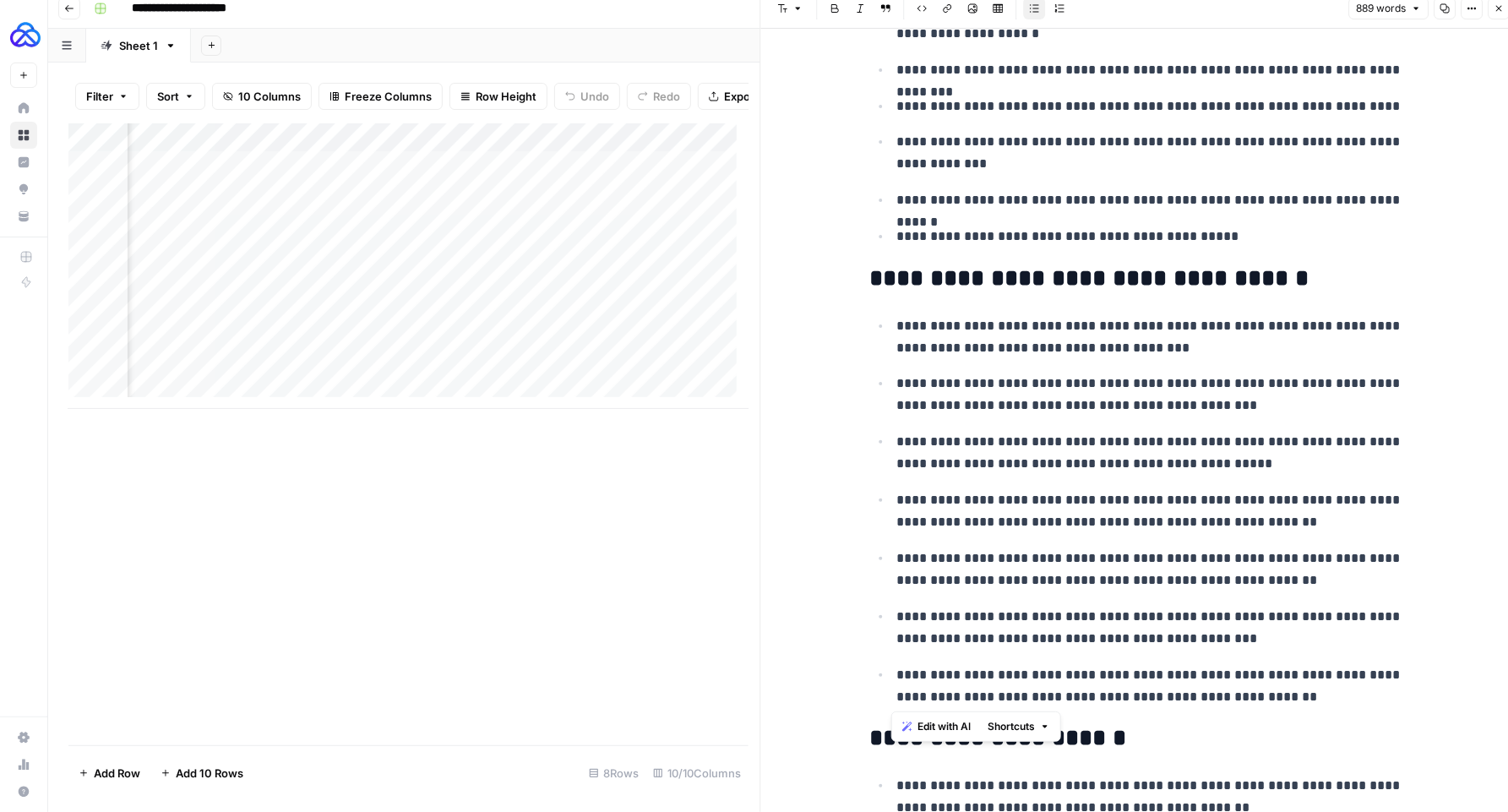
drag, startPoint x: 1295, startPoint y: 696, endPoint x: 875, endPoint y: 330, distance: 557.1
click at [875, 330] on ul "**********" at bounding box center [1140, 511] width 541 height 394
copy ul "**********"
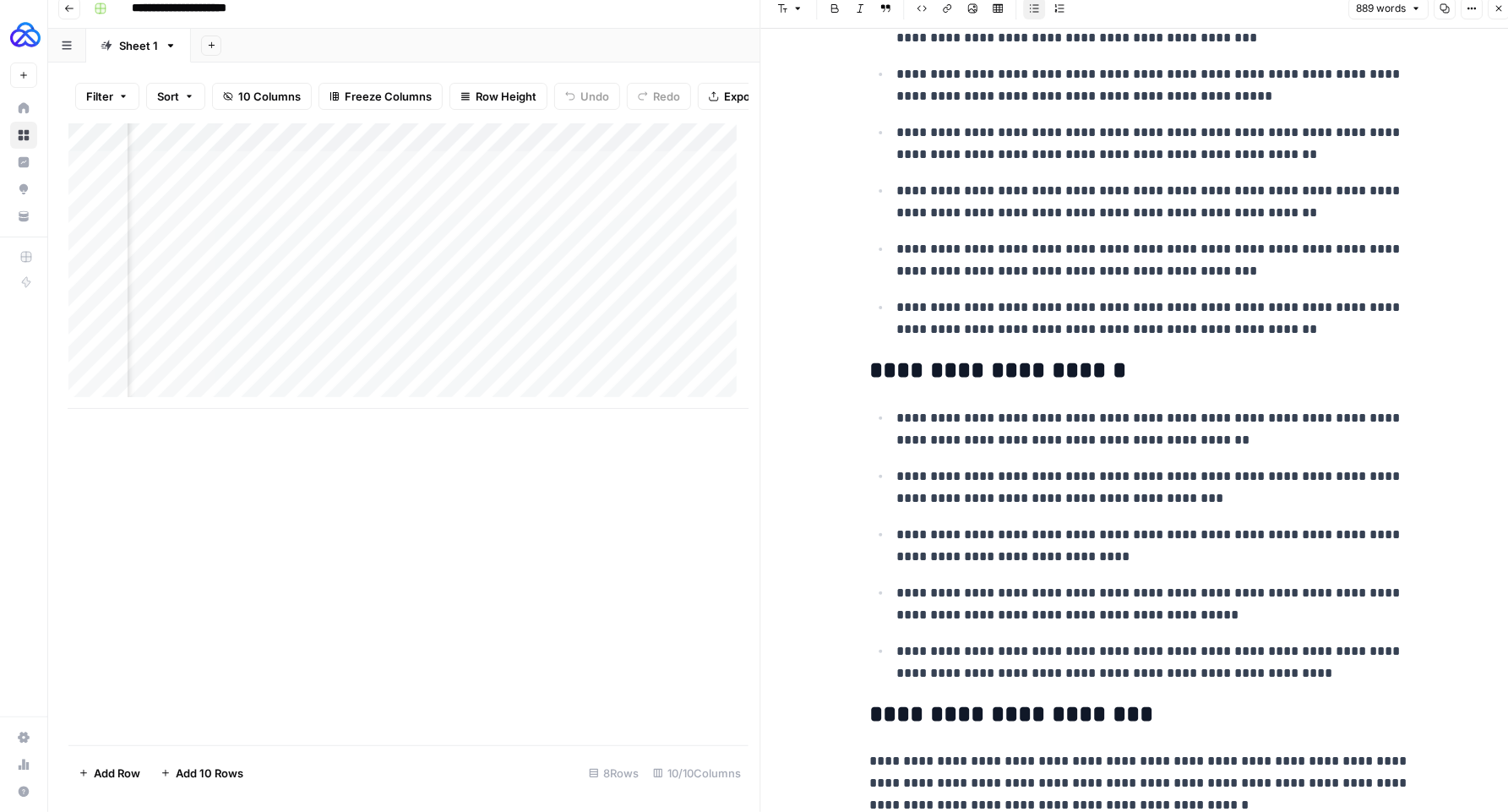
scroll to position [3725, 0]
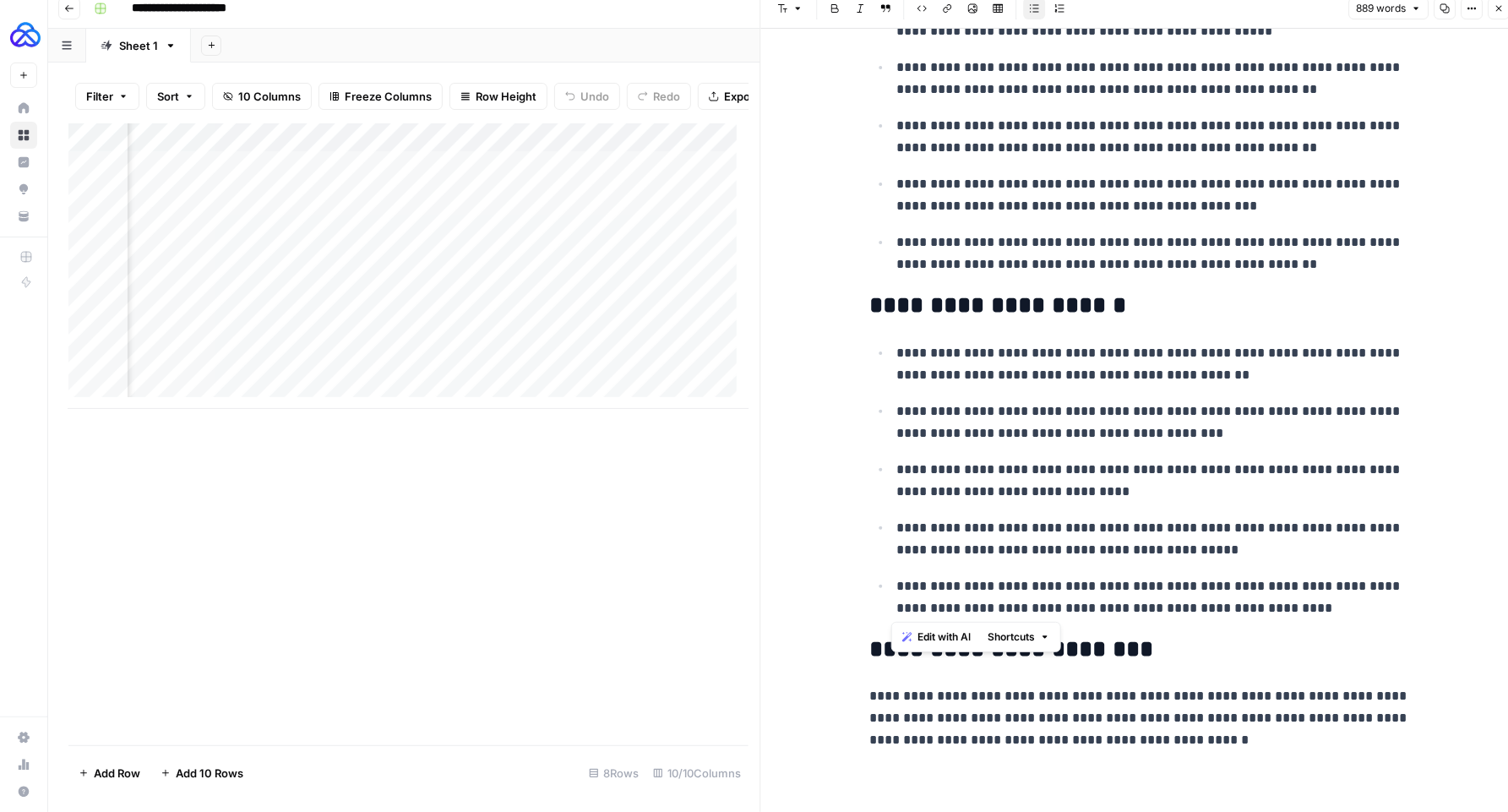
drag, startPoint x: 1163, startPoint y: 560, endPoint x: 876, endPoint y: 341, distance: 361.0
click at [876, 341] on ul "**********" at bounding box center [1140, 480] width 541 height 277
copy ul "**********"
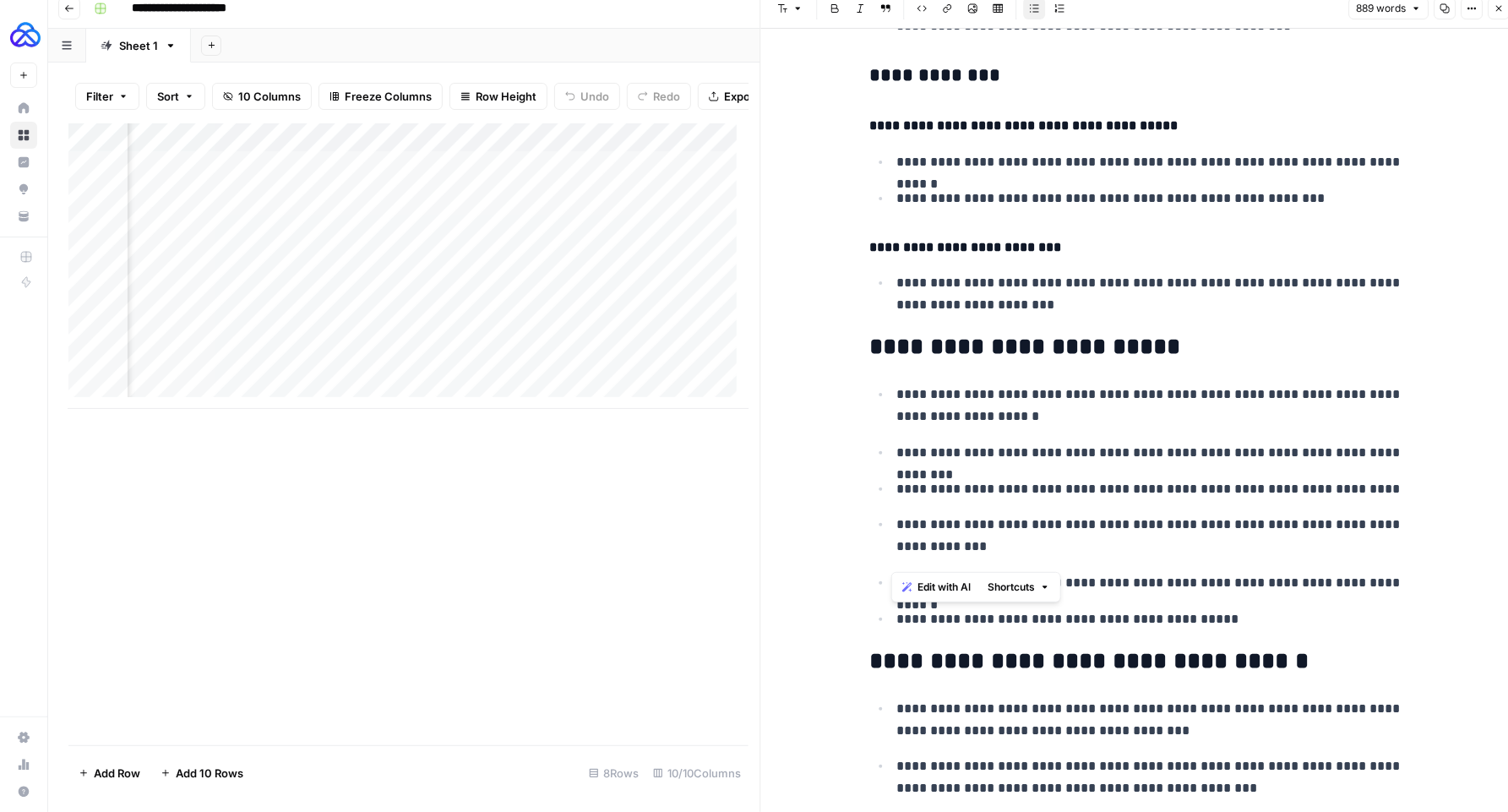
scroll to position [2672, 0]
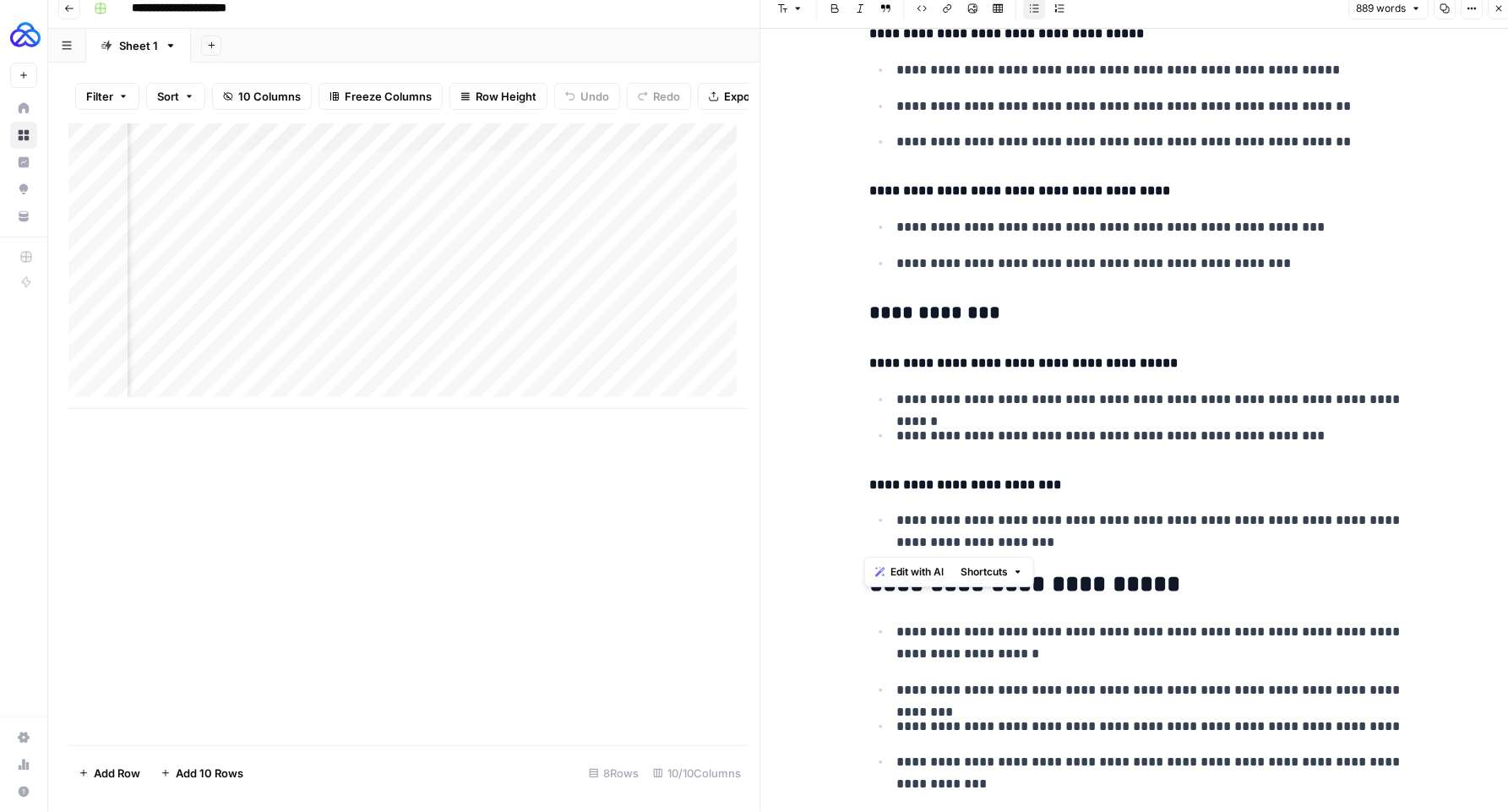
drag, startPoint x: 1092, startPoint y: 537, endPoint x: 1049, endPoint y: 452, distance: 95.3
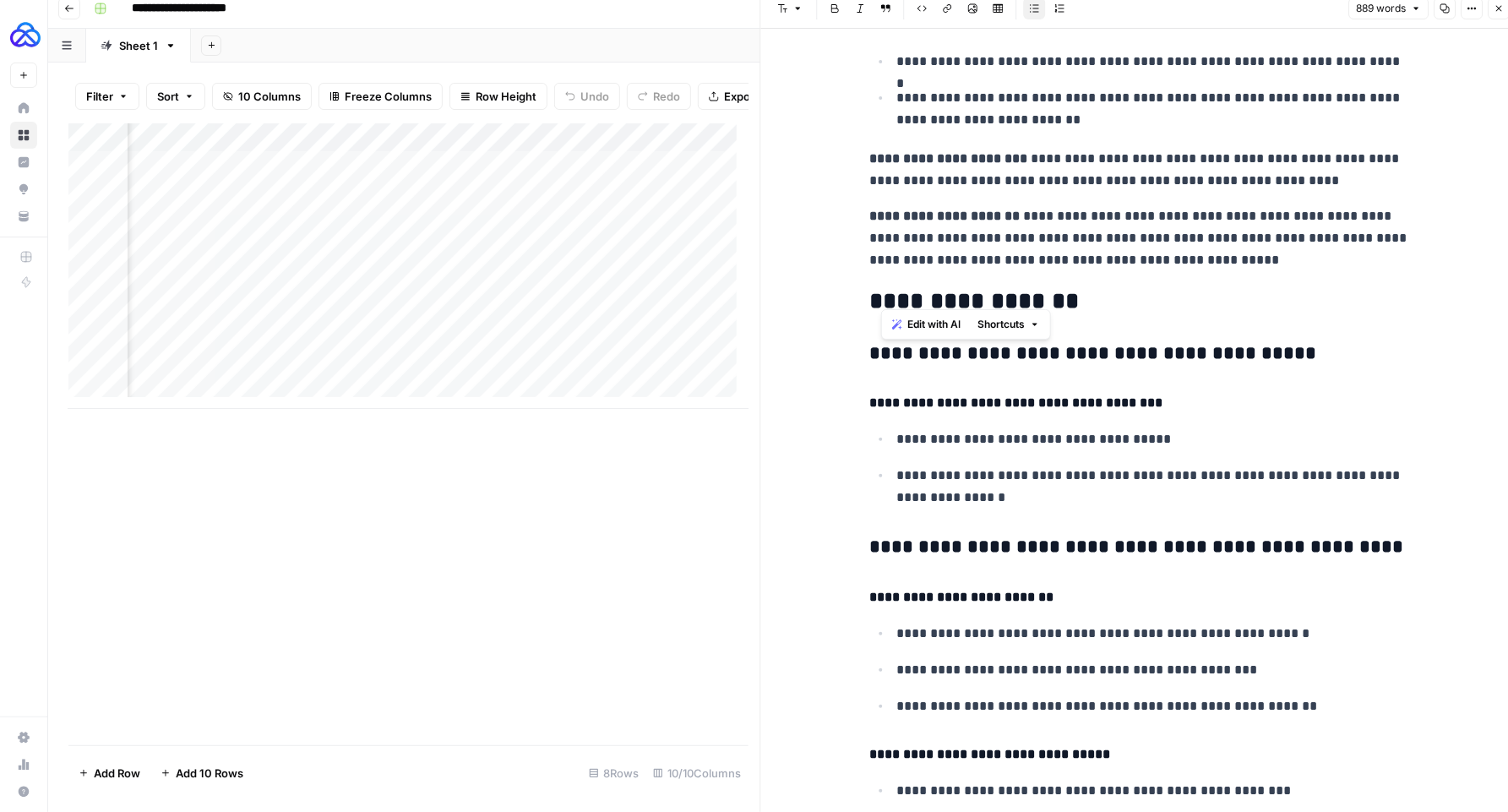
scroll to position [1016, 0]
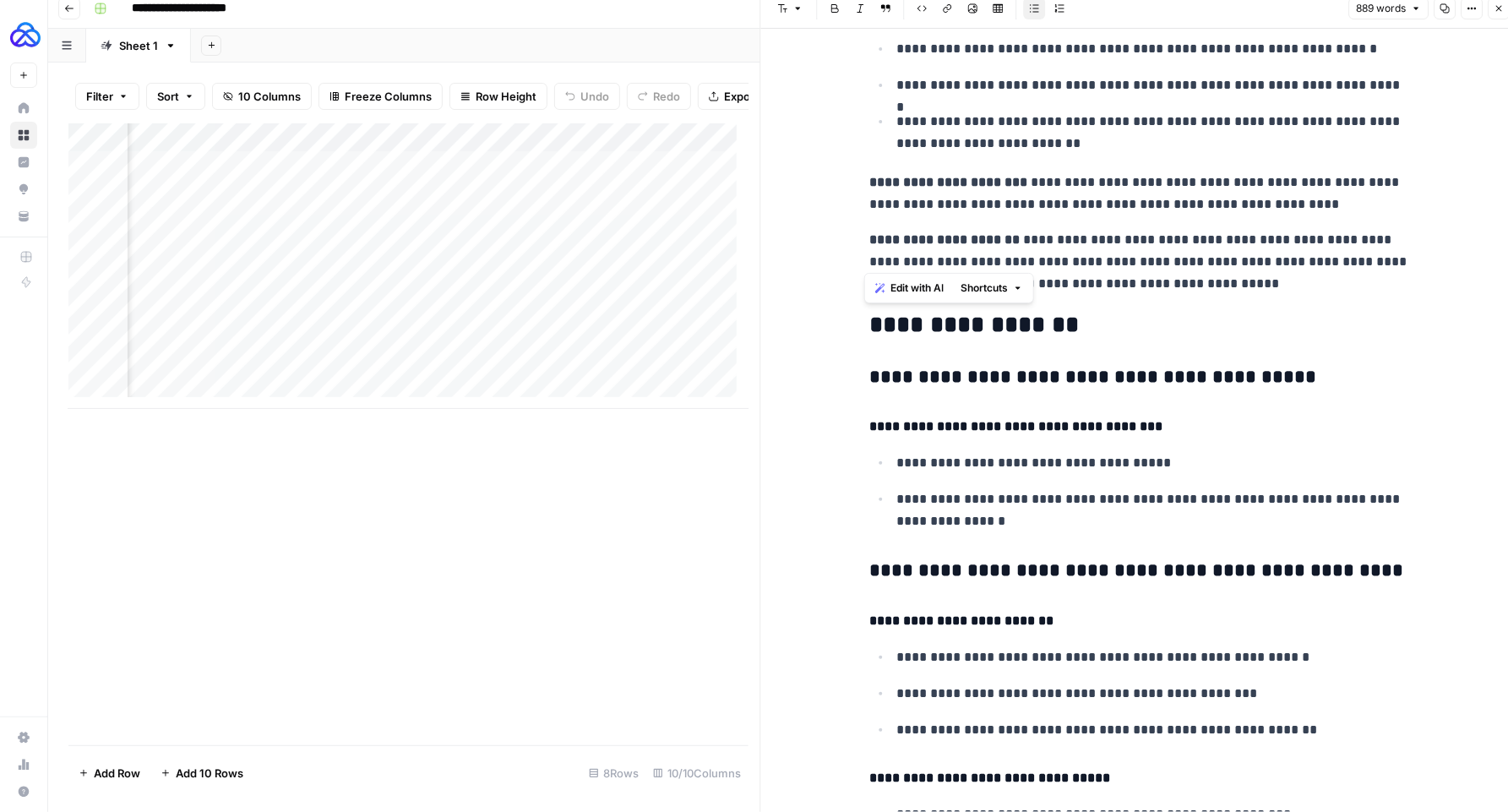
drag, startPoint x: 1303, startPoint y: 389, endPoint x: 866, endPoint y: 321, distance: 442.3
copy div "**********"
click at [1501, 5] on icon "button" at bounding box center [1499, 9] width 11 height 10
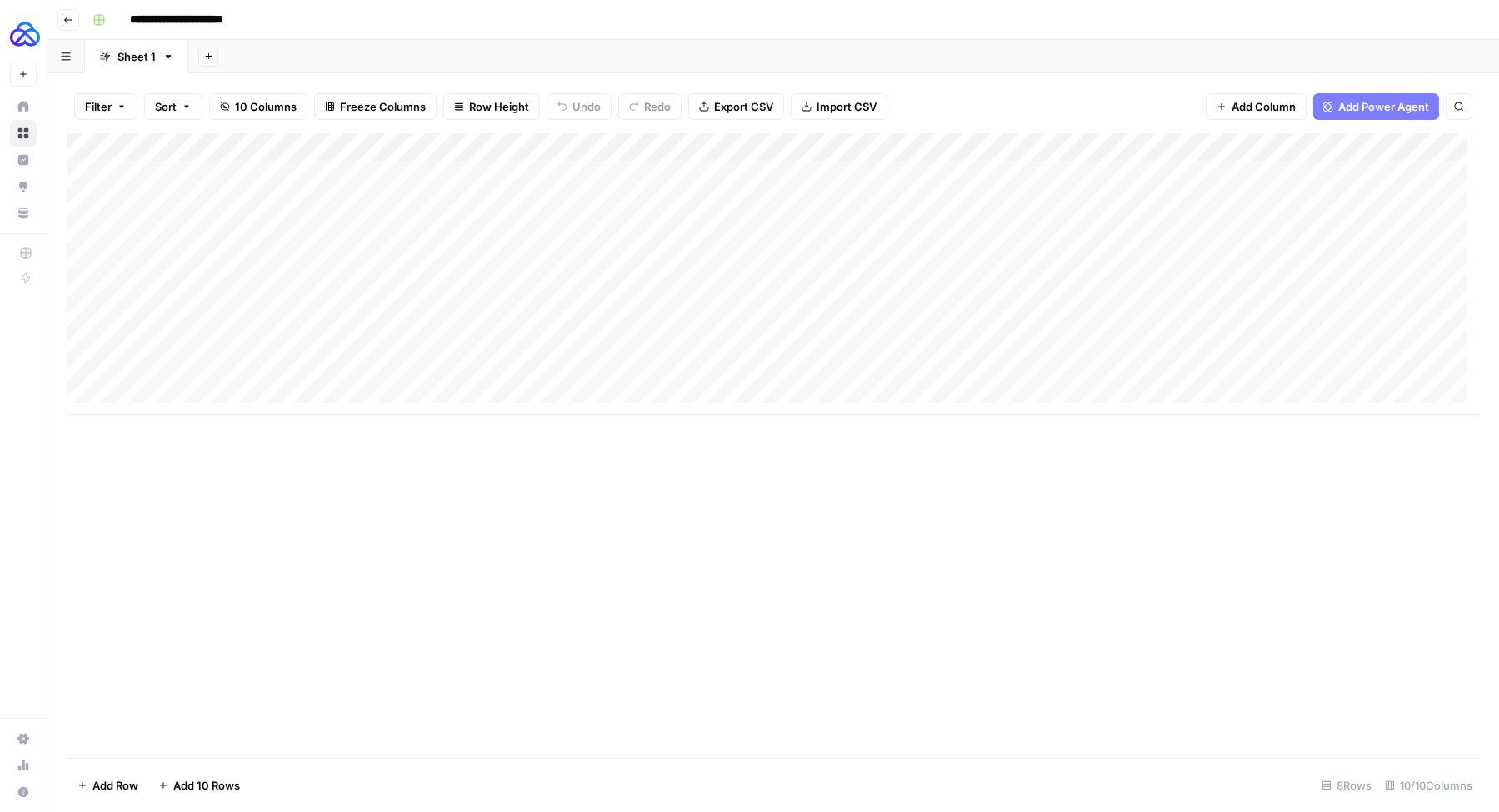
click at [158, 368] on div "Add Column" at bounding box center [772, 274] width 1411 height 281
click at [161, 372] on textarea at bounding box center [258, 374] width 267 height 23
click at [236, 378] on textarea "**********" at bounding box center [258, 374] width 267 height 23
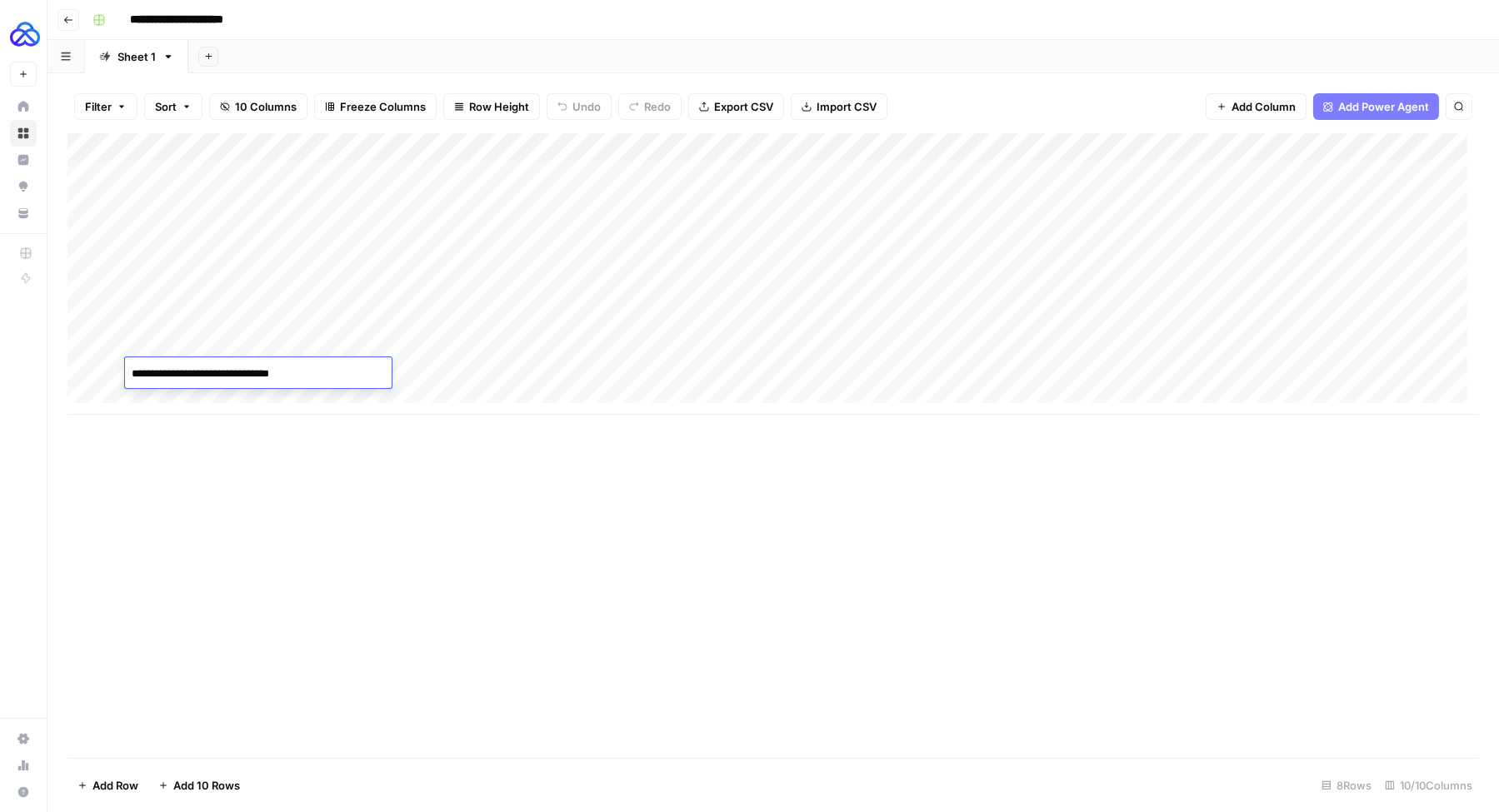
type textarea "**********"
click at [400, 376] on div "Add Column" at bounding box center [772, 274] width 1411 height 281
click at [429, 347] on div "Add Column" at bounding box center [772, 274] width 1411 height 281
drag, startPoint x: 512, startPoint y: 356, endPoint x: 510, endPoint y: 368, distance: 12.2
click at [510, 368] on div "Add Column" at bounding box center [772, 274] width 1411 height 281
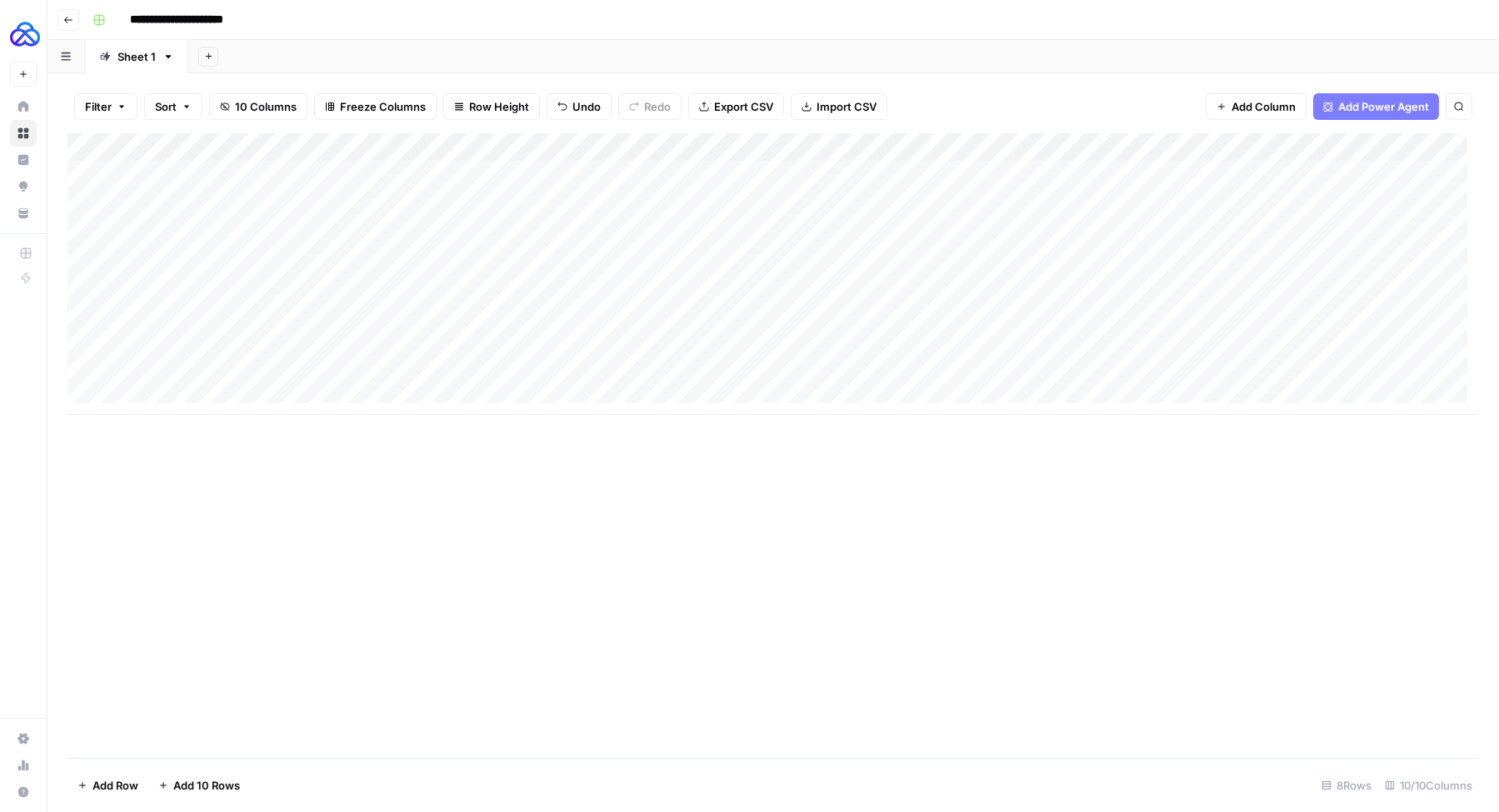
click at [584, 375] on div "Add Column" at bounding box center [772, 274] width 1411 height 281
click at [583, 374] on div "Add Column" at bounding box center [772, 274] width 1411 height 281
type textarea "**********"
click at [710, 368] on div "Add Column" at bounding box center [772, 274] width 1411 height 281
type textarea "**********"
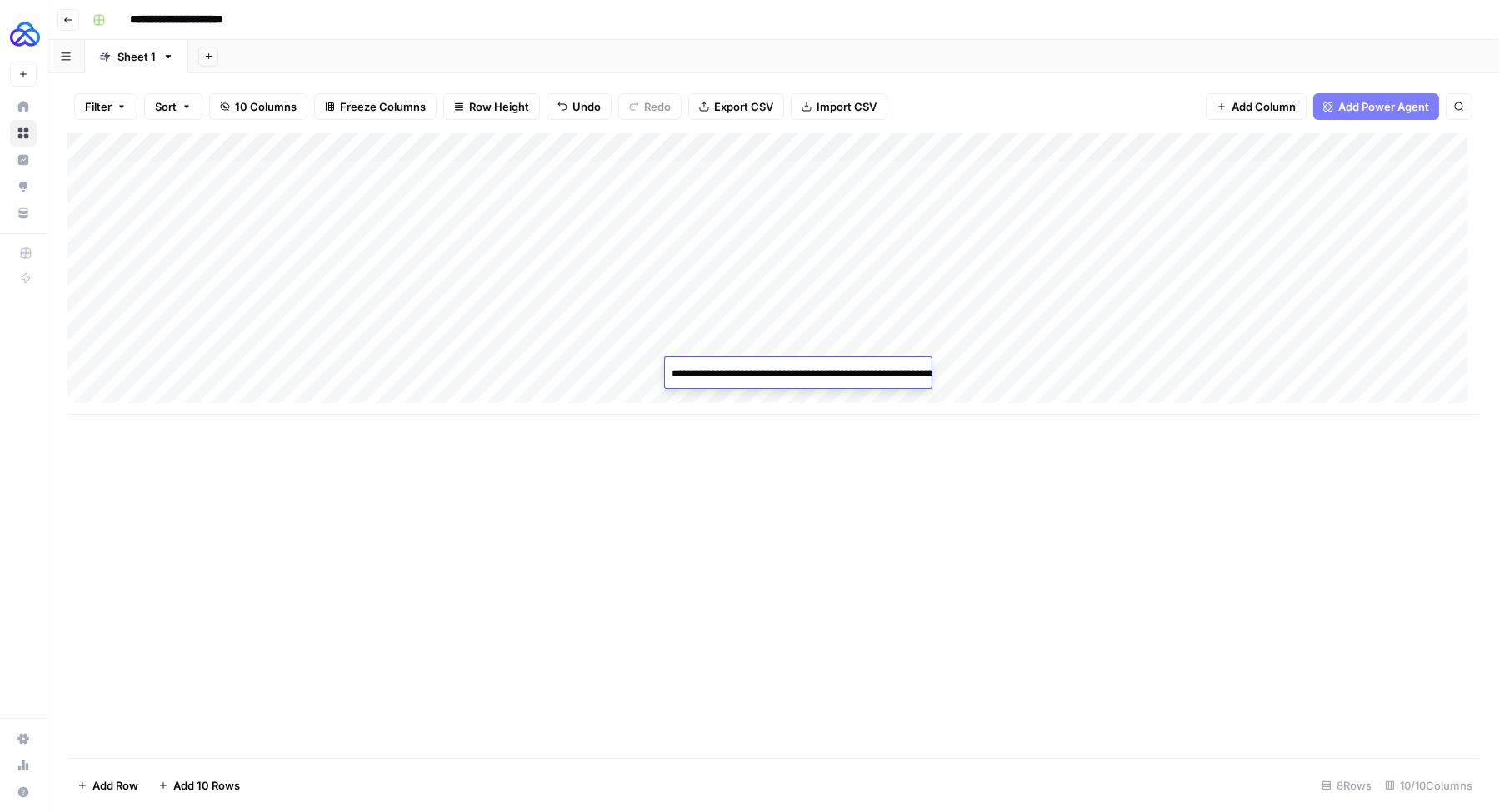
click at [1067, 396] on div "Add Column" at bounding box center [772, 274] width 1411 height 281
click at [920, 373] on div "Add Column" at bounding box center [772, 287] width 1411 height 310
type textarea "**********"
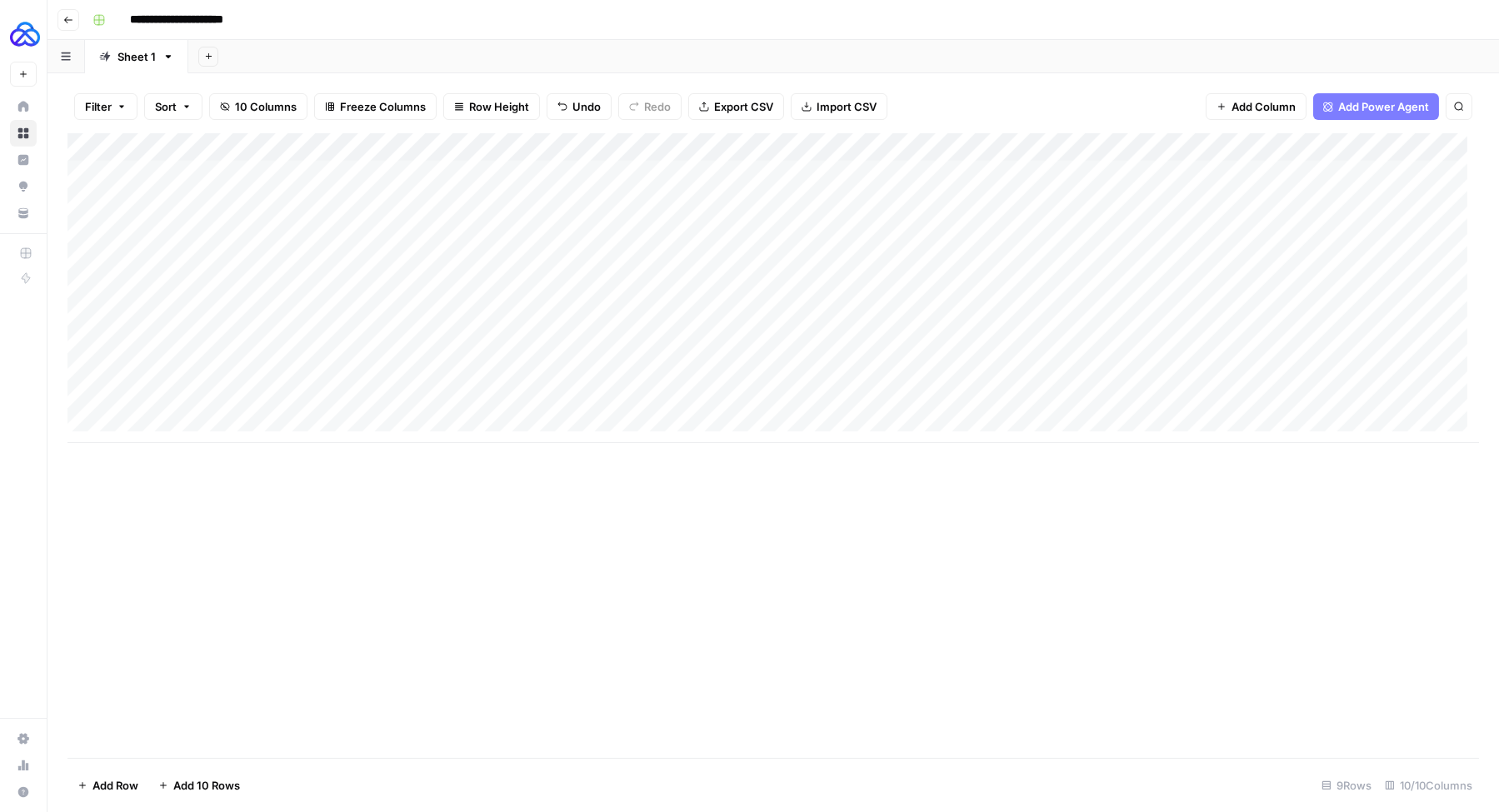
click at [227, 371] on div "Add Column" at bounding box center [772, 287] width 1411 height 310
click at [1097, 370] on div "Add Column" at bounding box center [772, 287] width 1411 height 310
type textarea "**********"
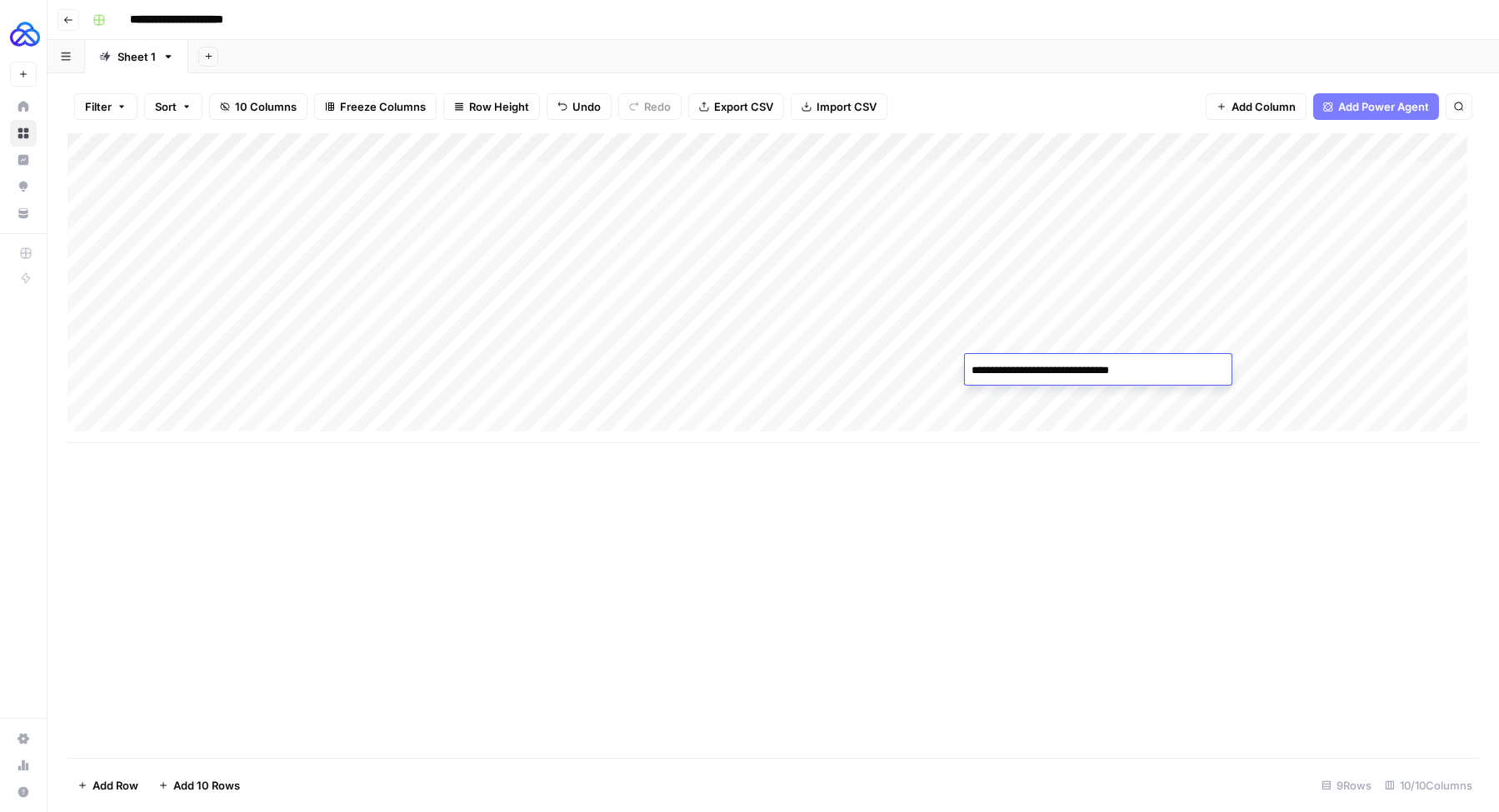
click at [1106, 488] on div "Add Column" at bounding box center [772, 445] width 1411 height 625
click at [1290, 370] on div "Add Column" at bounding box center [772, 287] width 1411 height 310
click at [142, 393] on div "Add Column" at bounding box center [772, 287] width 1411 height 310
type textarea "**********"
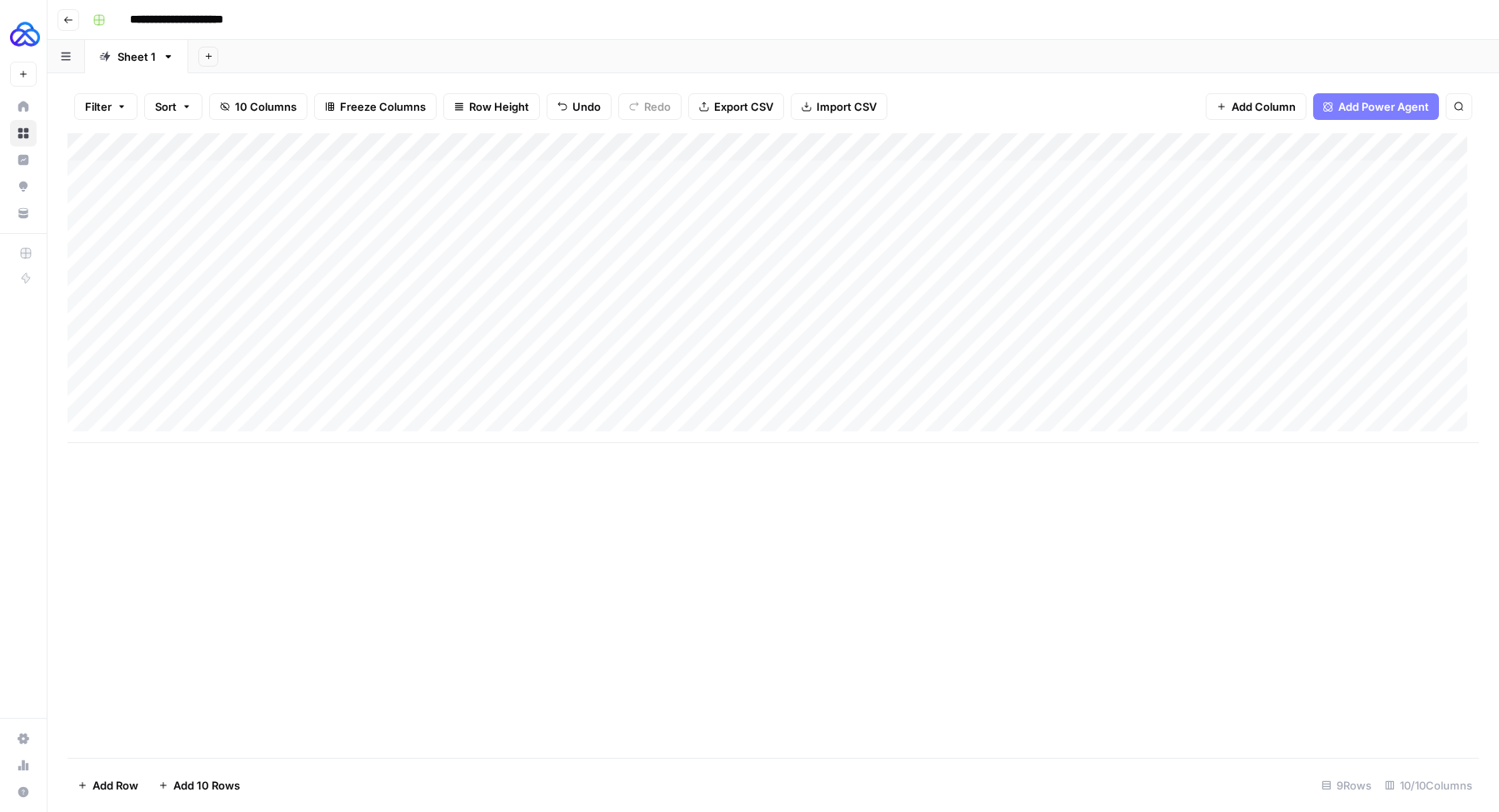
click at [187, 397] on div "Add Column" at bounding box center [772, 287] width 1411 height 310
click at [186, 398] on textarea "**********" at bounding box center [258, 399] width 267 height 23
click at [311, 403] on textarea "**********" at bounding box center [258, 399] width 267 height 23
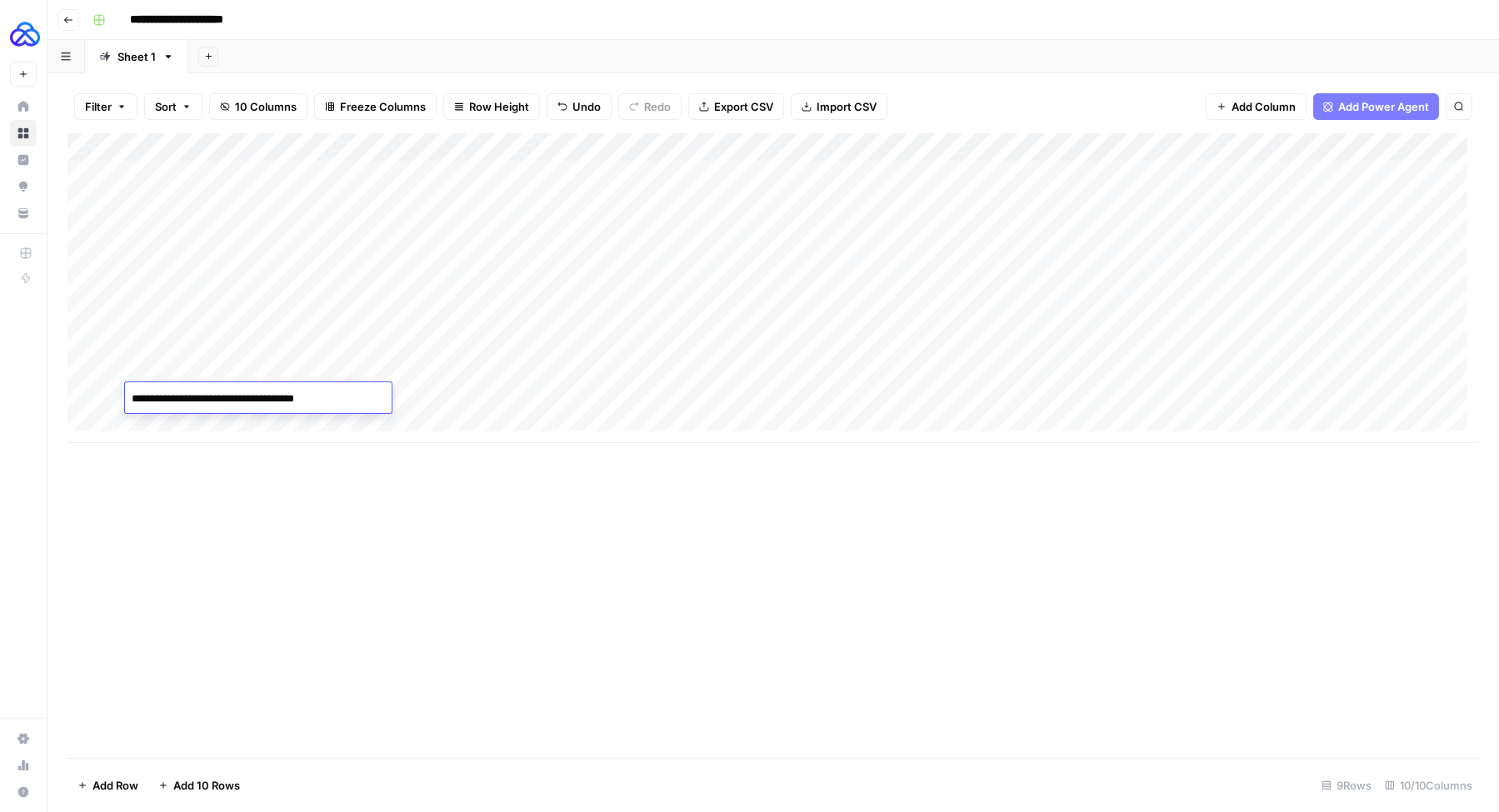
click at [311, 403] on textarea "**********" at bounding box center [258, 399] width 267 height 23
type textarea "**********"
click at [878, 362] on div "Add Column" at bounding box center [772, 287] width 1411 height 310
click at [879, 362] on div "Add Column" at bounding box center [772, 287] width 1411 height 310
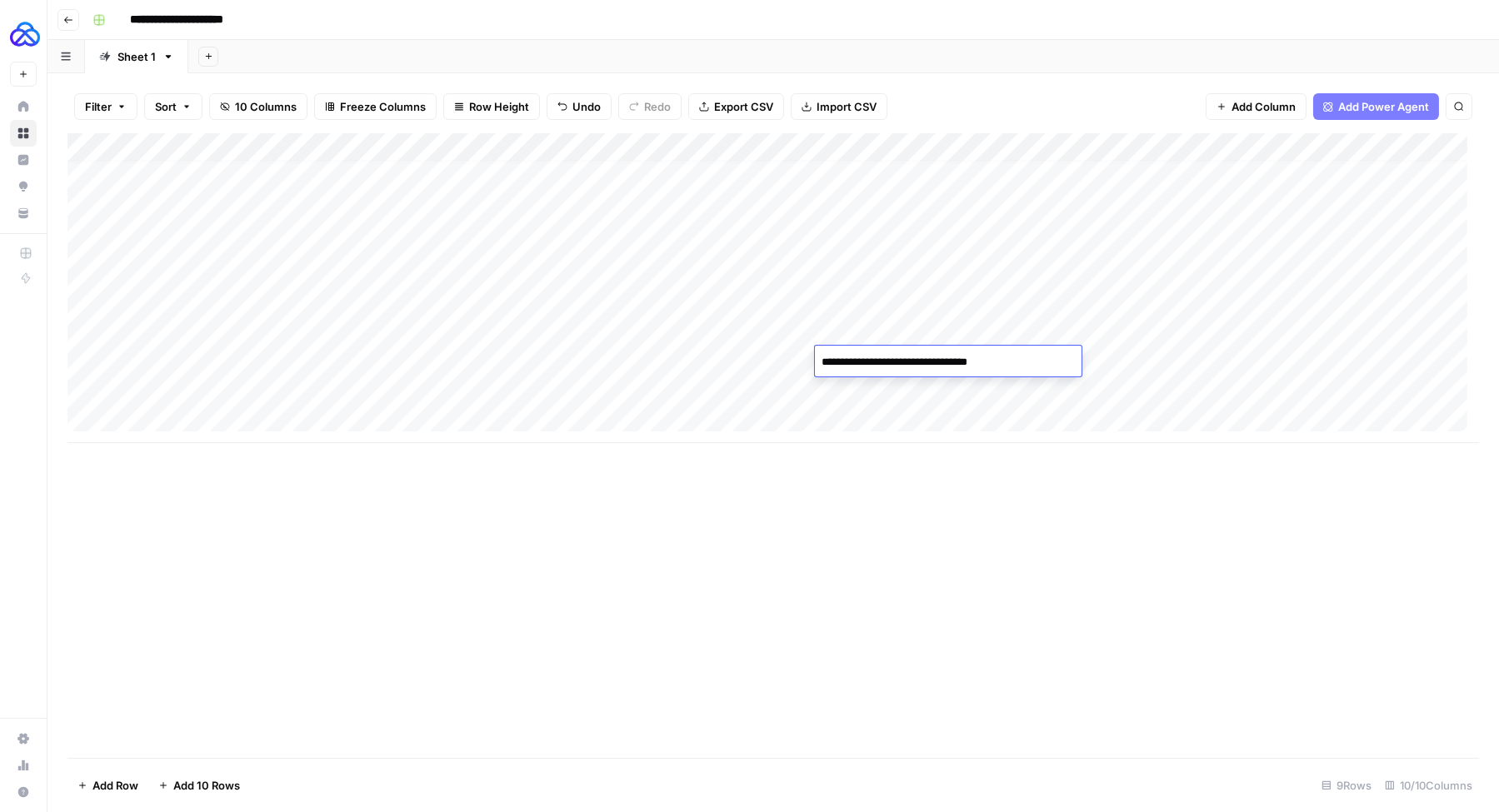
click at [879, 362] on textarea "**********" at bounding box center [948, 362] width 267 height 23
drag, startPoint x: 746, startPoint y: 413, endPoint x: 729, endPoint y: 411, distance: 17.1
click at [746, 413] on div "Add Column" at bounding box center [772, 287] width 1411 height 310
click at [564, 383] on div "Add Column" at bounding box center [772, 302] width 1411 height 338
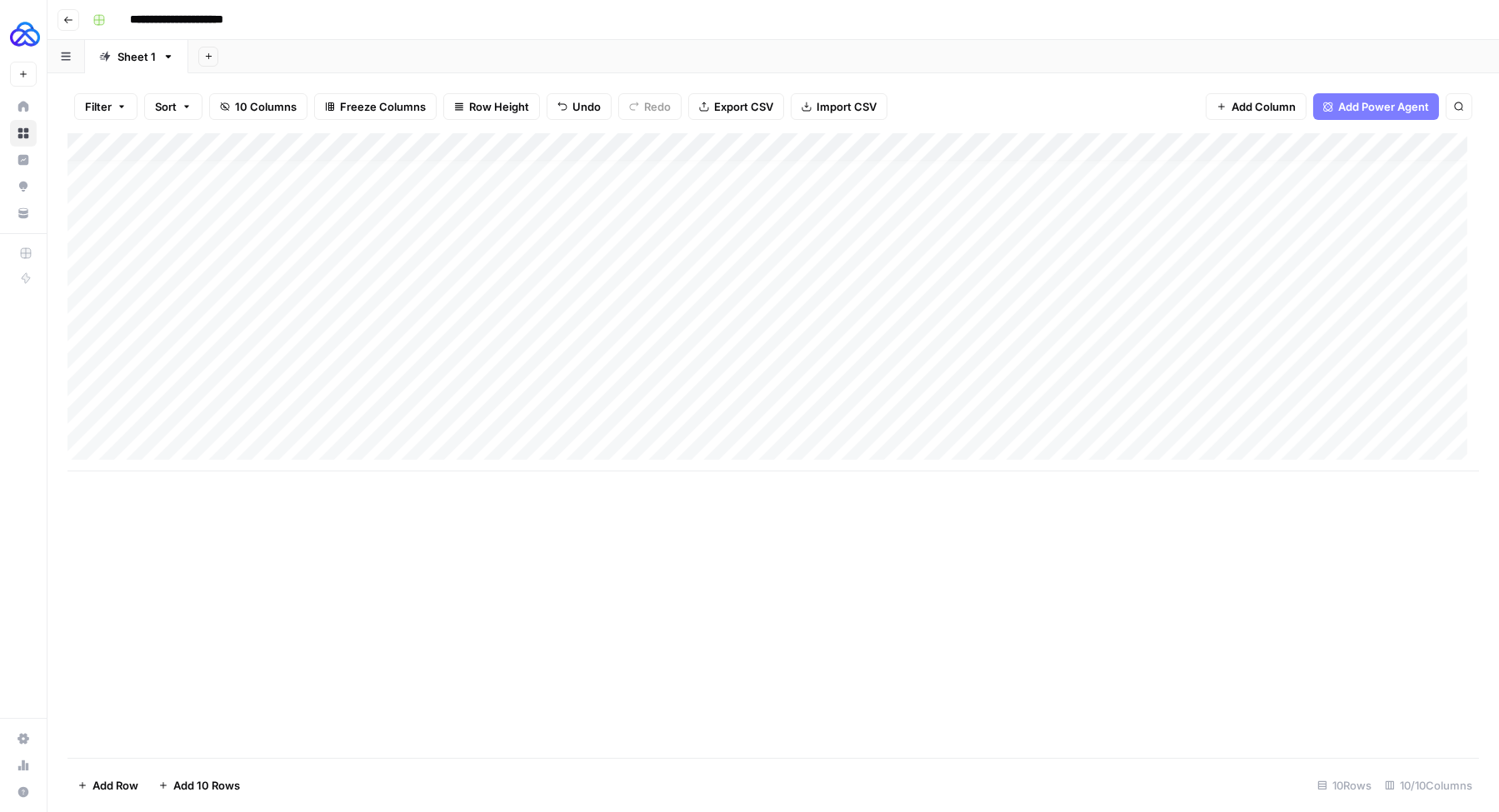
click at [564, 387] on div "Add Column" at bounding box center [772, 302] width 1411 height 338
click at [564, 387] on textarea at bounding box center [648, 390] width 267 height 23
type textarea "**********"
click at [710, 391] on div "Add Column" at bounding box center [772, 302] width 1411 height 338
click at [710, 391] on textarea at bounding box center [797, 390] width 267 height 23
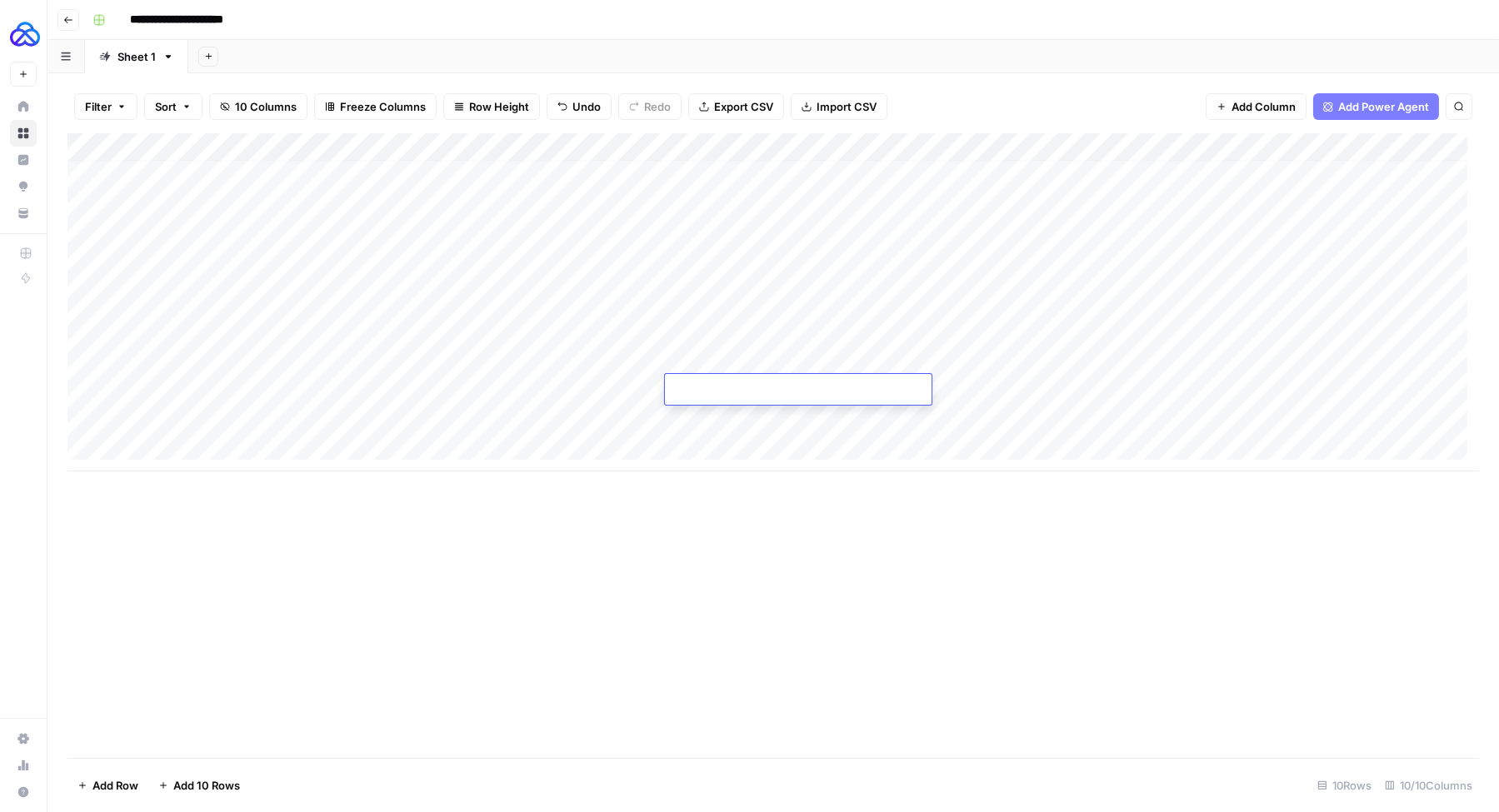
type textarea "**********"
click at [200, 387] on div "Add Column" at bounding box center [772, 302] width 1411 height 338
click at [200, 387] on textarea "**********" at bounding box center [258, 390] width 267 height 23
click at [200, 388] on textarea "**********" at bounding box center [258, 390] width 267 height 23
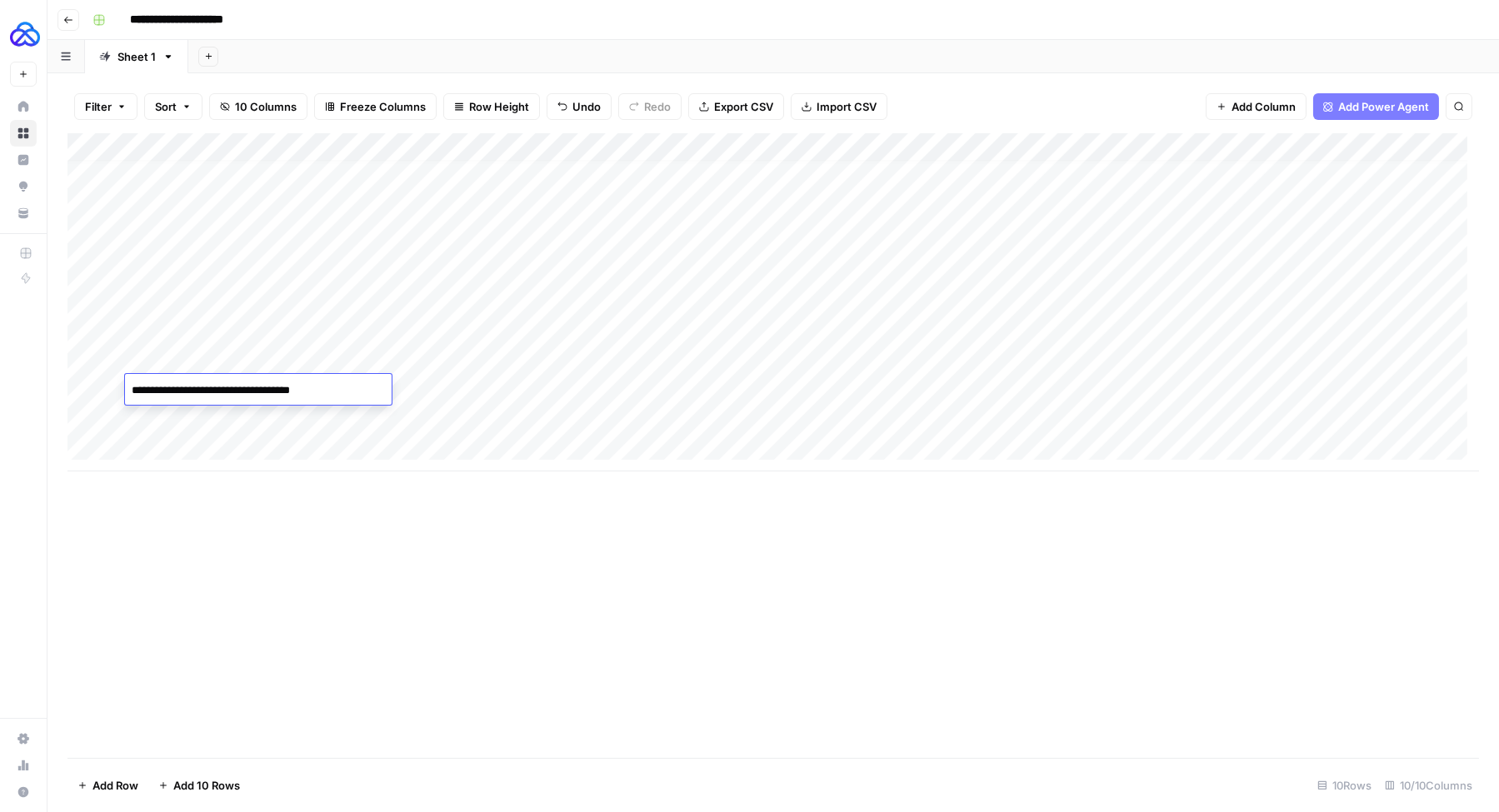
click at [200, 388] on textarea "**********" at bounding box center [258, 390] width 267 height 23
type textarea "**********"
click at [845, 397] on div "Add Column" at bounding box center [772, 302] width 1411 height 338
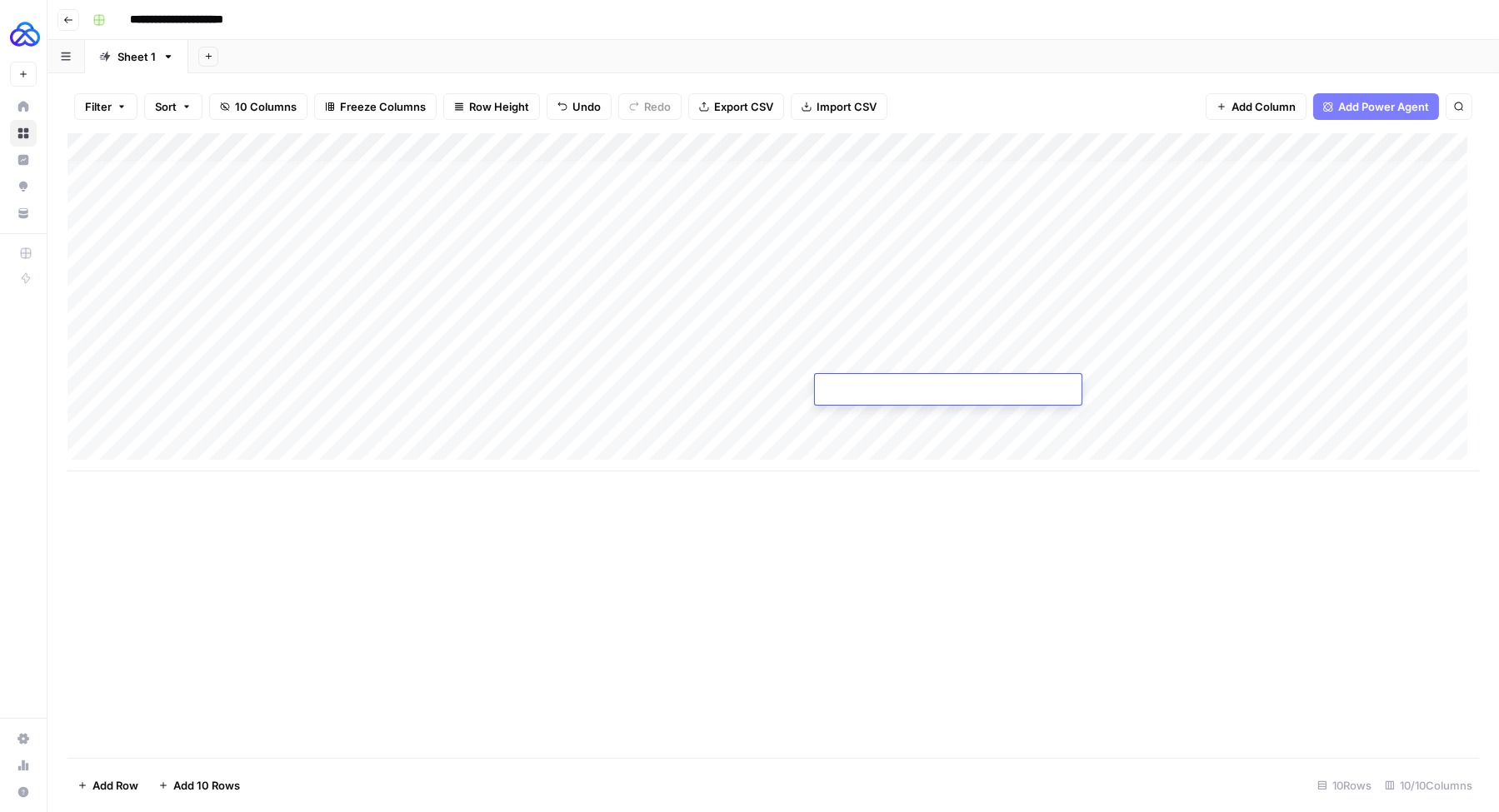
type textarea "**********"
click at [400, 358] on div "Add Column" at bounding box center [772, 302] width 1411 height 338
click at [444, 382] on div "Add Column" at bounding box center [772, 302] width 1411 height 338
click at [442, 384] on div "Add Column" at bounding box center [772, 302] width 1411 height 338
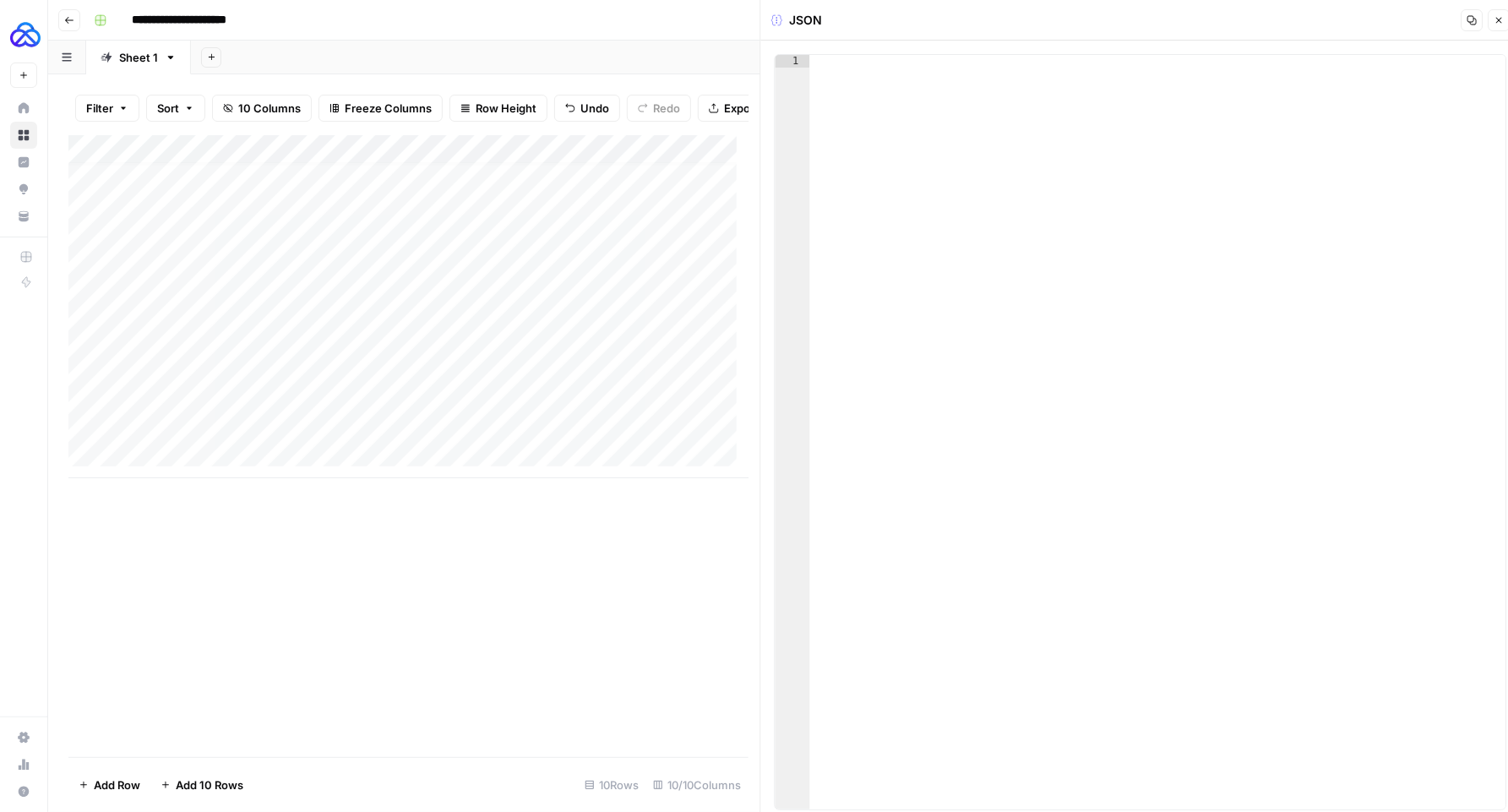
click at [366, 408] on div at bounding box center [402, 395] width 246 height 32
click at [1504, 18] on button "Close" at bounding box center [1498, 20] width 22 height 22
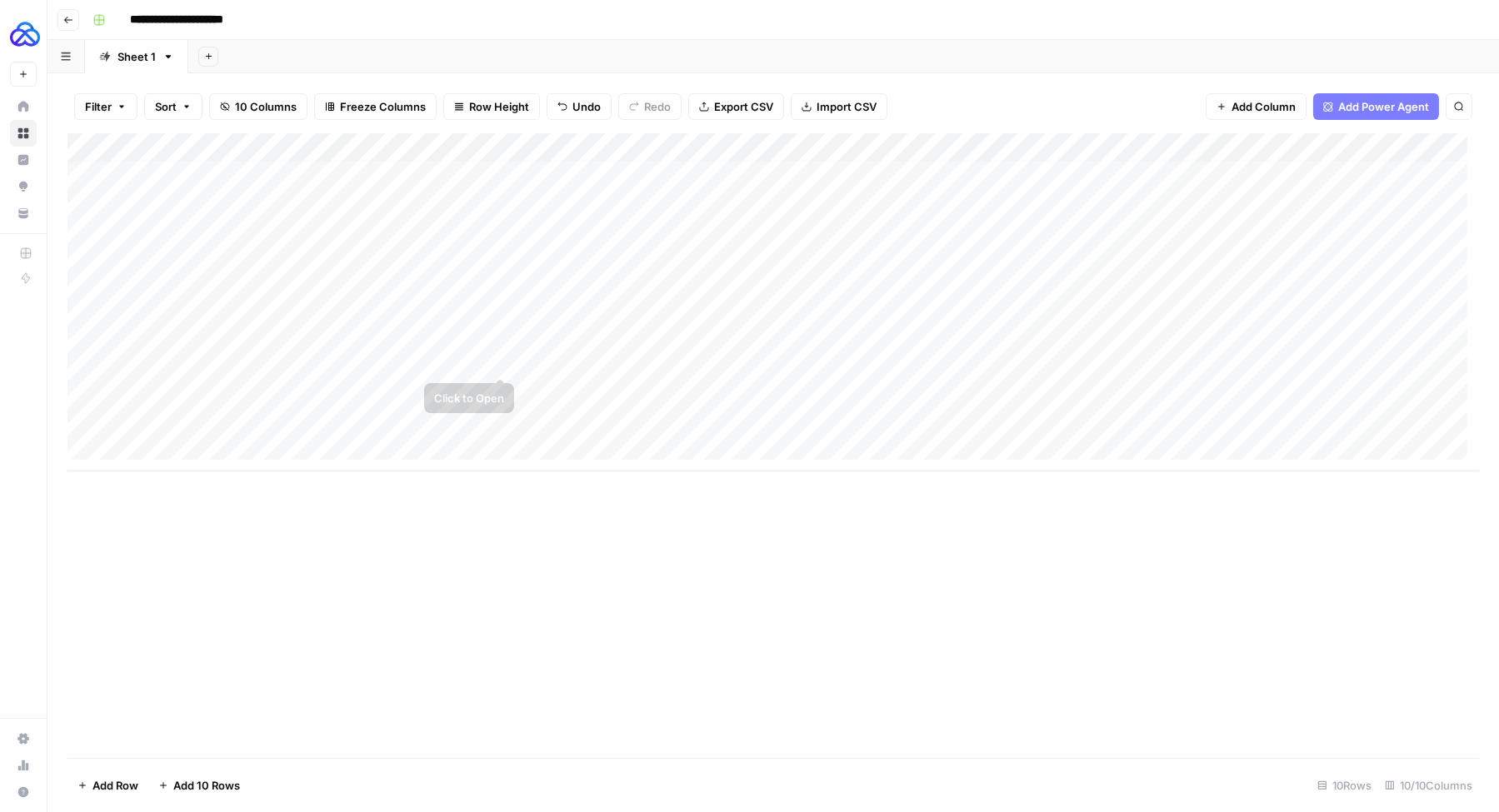
click at [434, 363] on div "Add Column" at bounding box center [772, 302] width 1411 height 338
drag, startPoint x: 513, startPoint y: 373, endPoint x: 510, endPoint y: 387, distance: 14.3
click at [510, 387] on div "Add Column" at bounding box center [772, 302] width 1411 height 338
click at [1017, 387] on div "Add Column" at bounding box center [772, 302] width 1411 height 338
type textarea "**********"
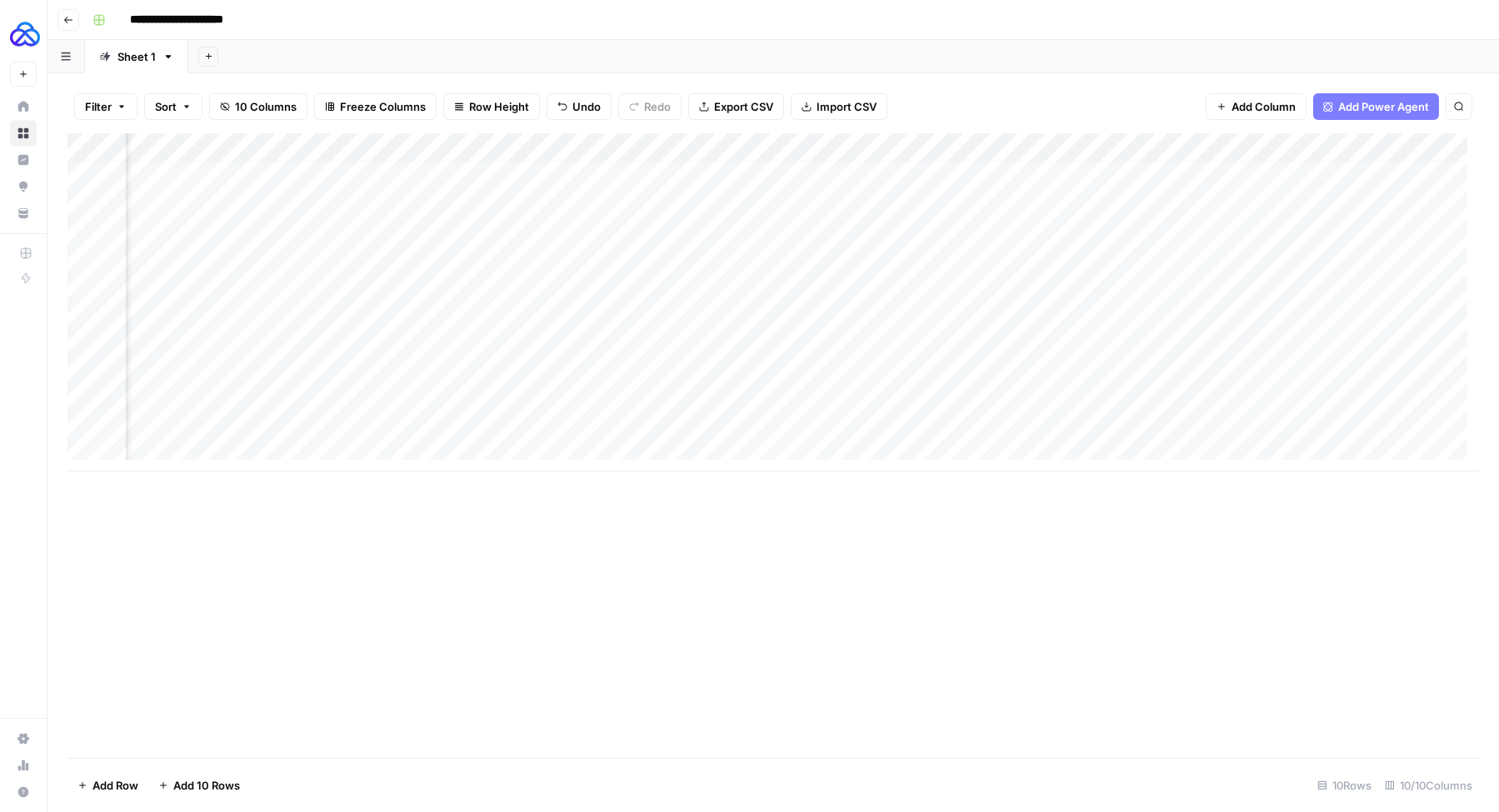
scroll to position [11, 438]
click at [851, 389] on div "Add Column" at bounding box center [772, 302] width 1411 height 338
click at [886, 362] on div "Add Column" at bounding box center [772, 302] width 1411 height 338
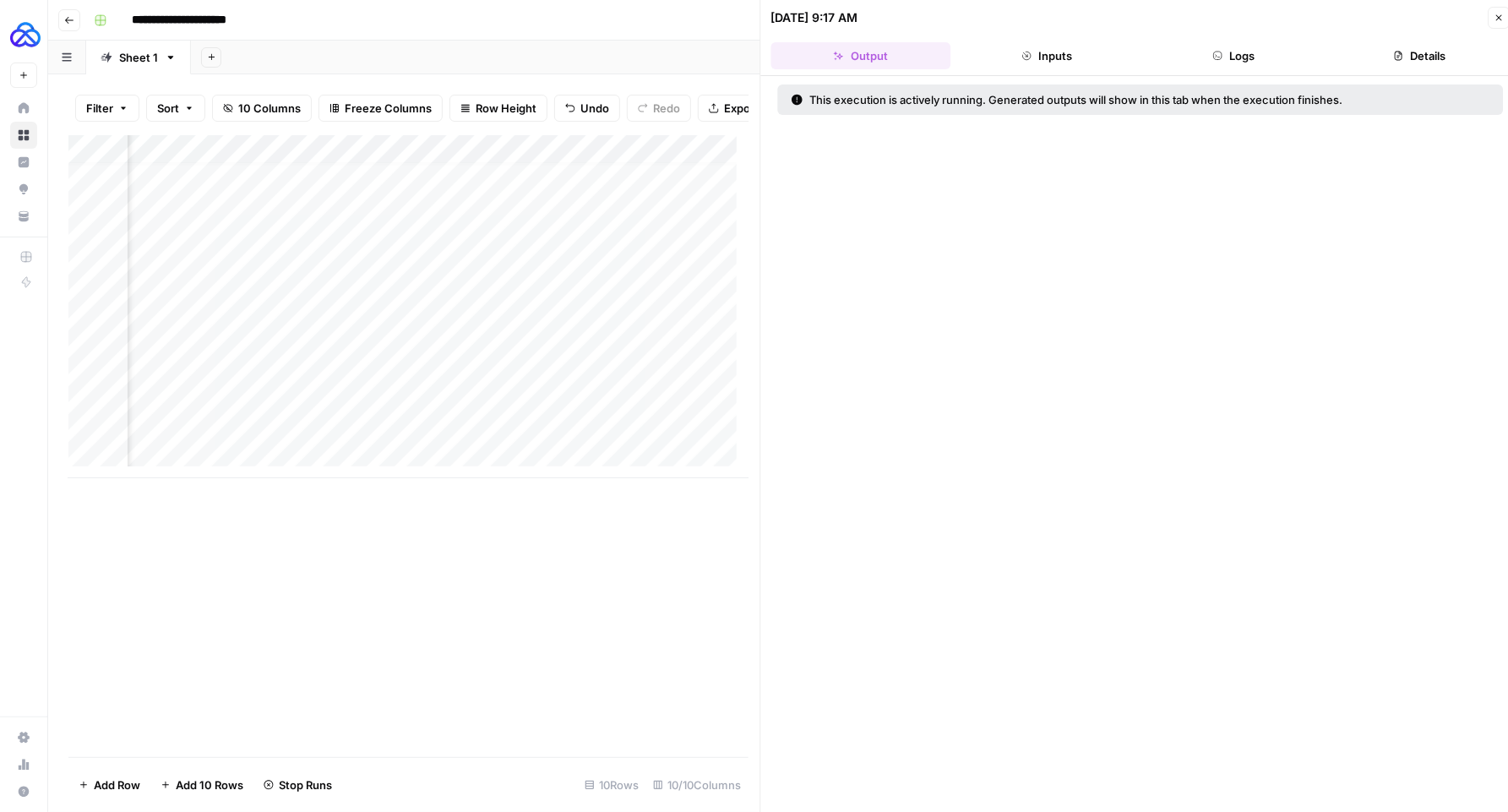
click at [1227, 59] on button "Logs" at bounding box center [1234, 55] width 180 height 27
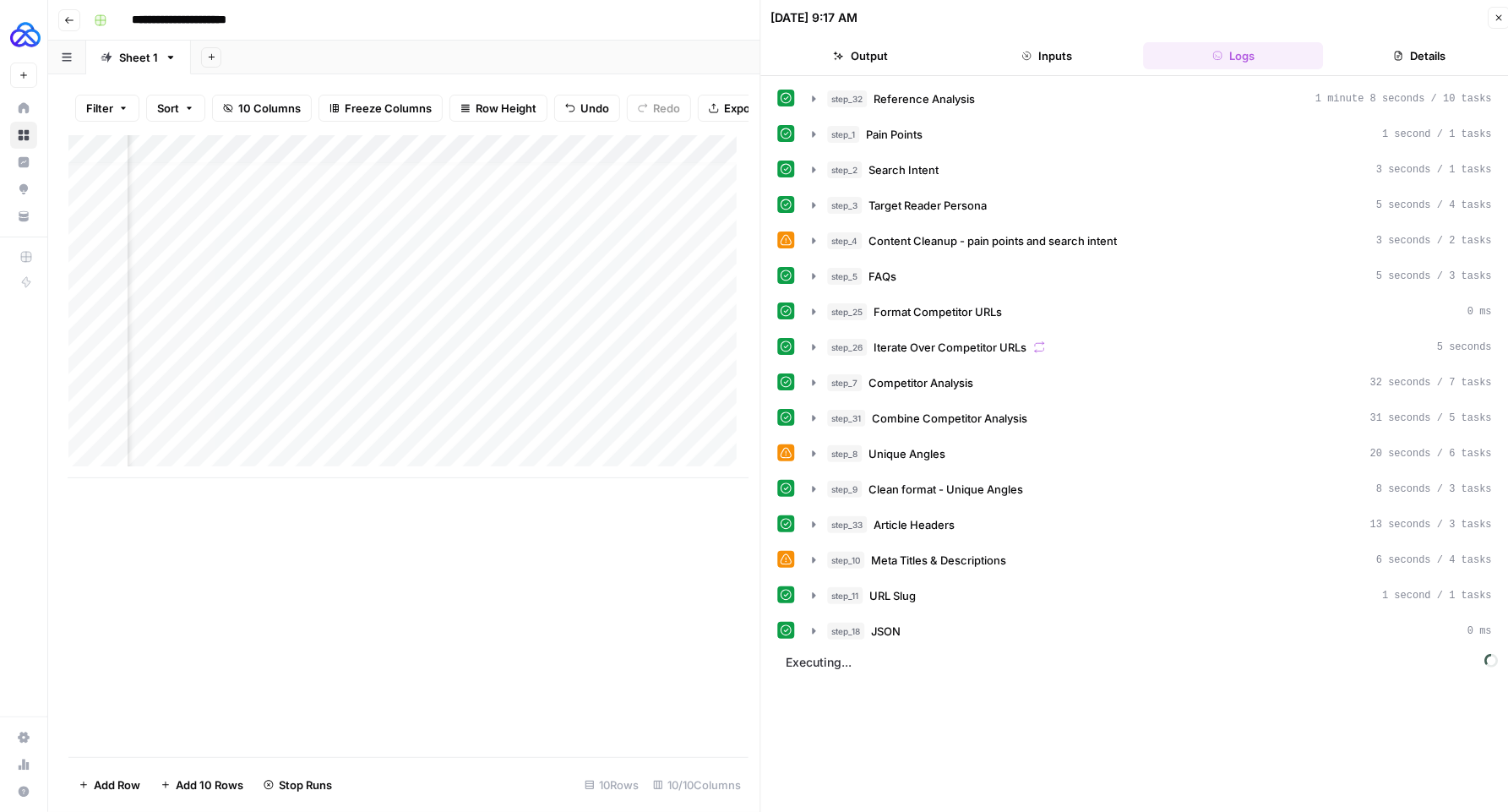
click at [1496, 13] on icon "button" at bounding box center [1499, 18] width 11 height 10
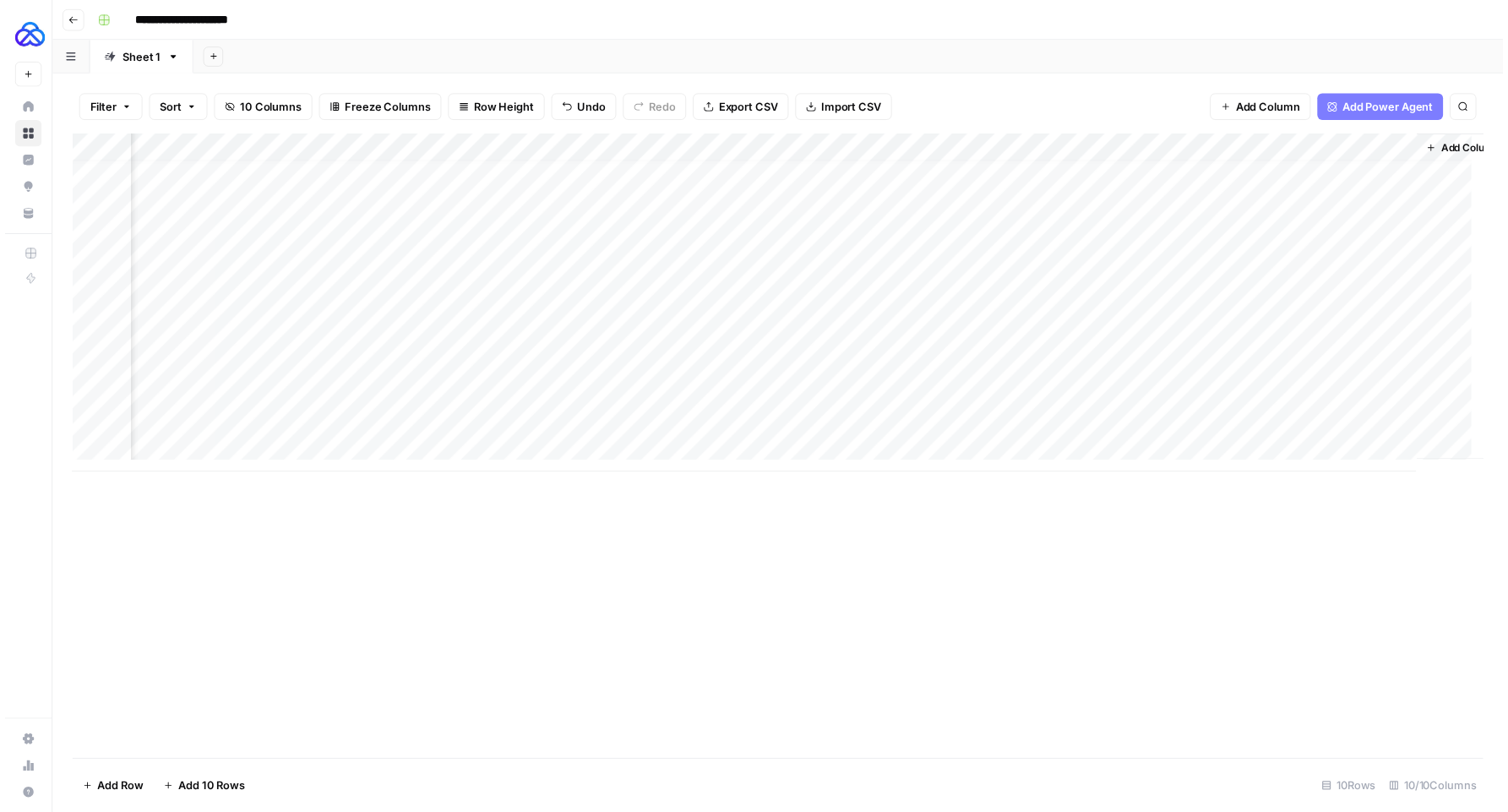
scroll to position [11, 488]
click at [1142, 365] on div "Add Column" at bounding box center [783, 306] width 1431 height 343
click at [1299, 367] on div "Add Column" at bounding box center [783, 306] width 1431 height 343
click at [1376, 366] on div "Add Column" at bounding box center [783, 306] width 1431 height 343
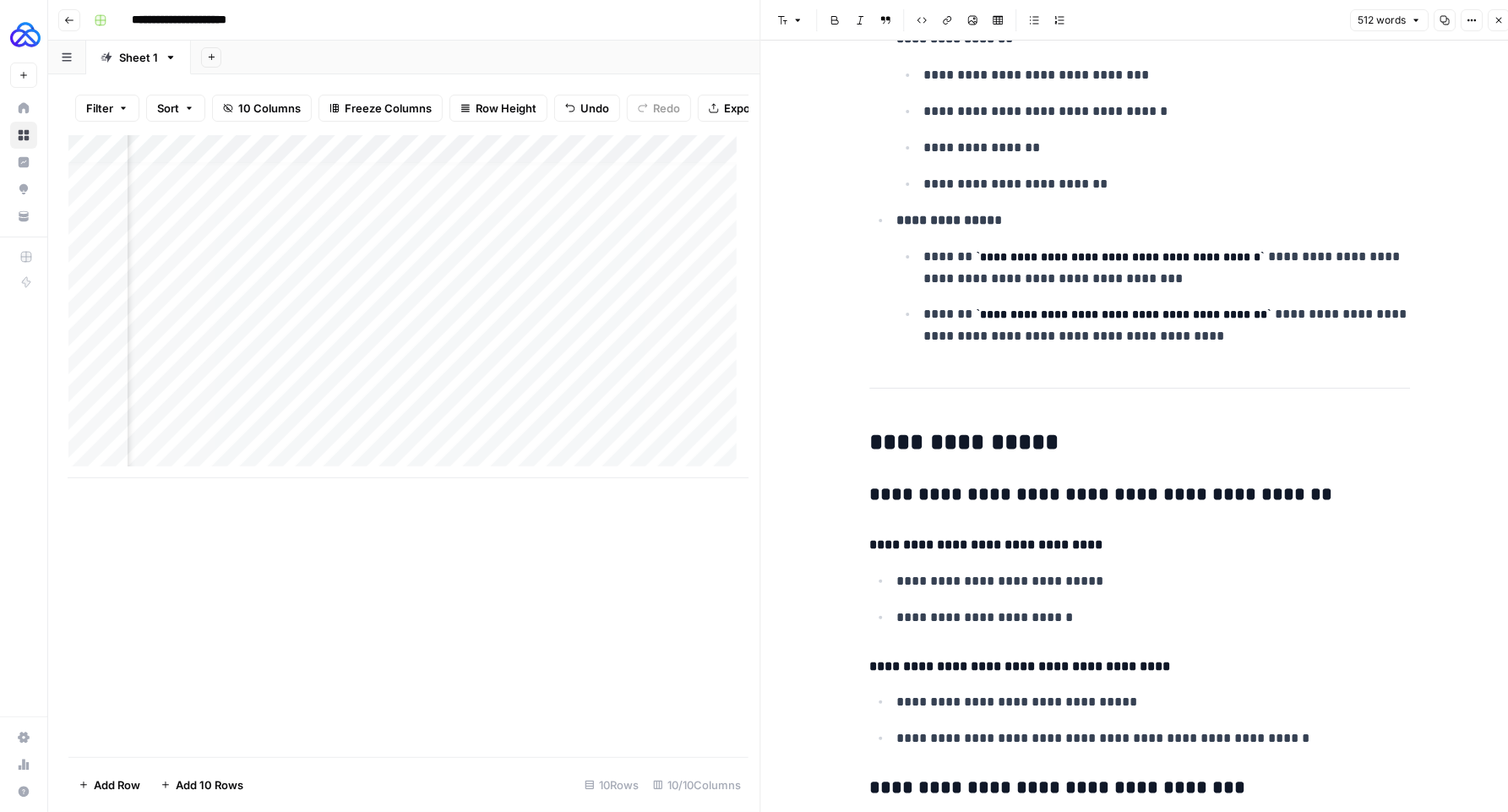
scroll to position [391, 0]
drag, startPoint x: 1246, startPoint y: 331, endPoint x: 861, endPoint y: 220, distance: 400.7
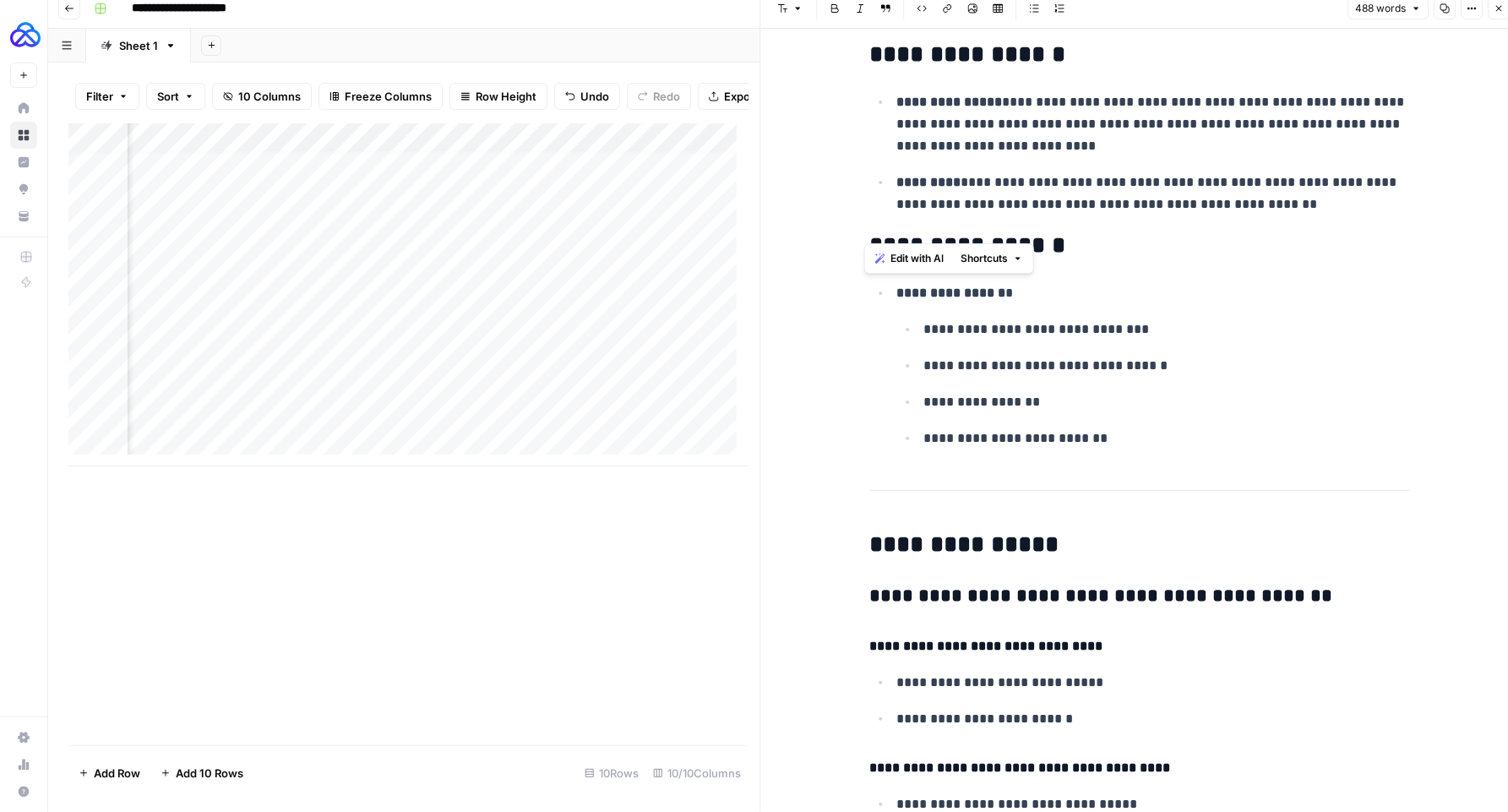
scroll to position [0, 0]
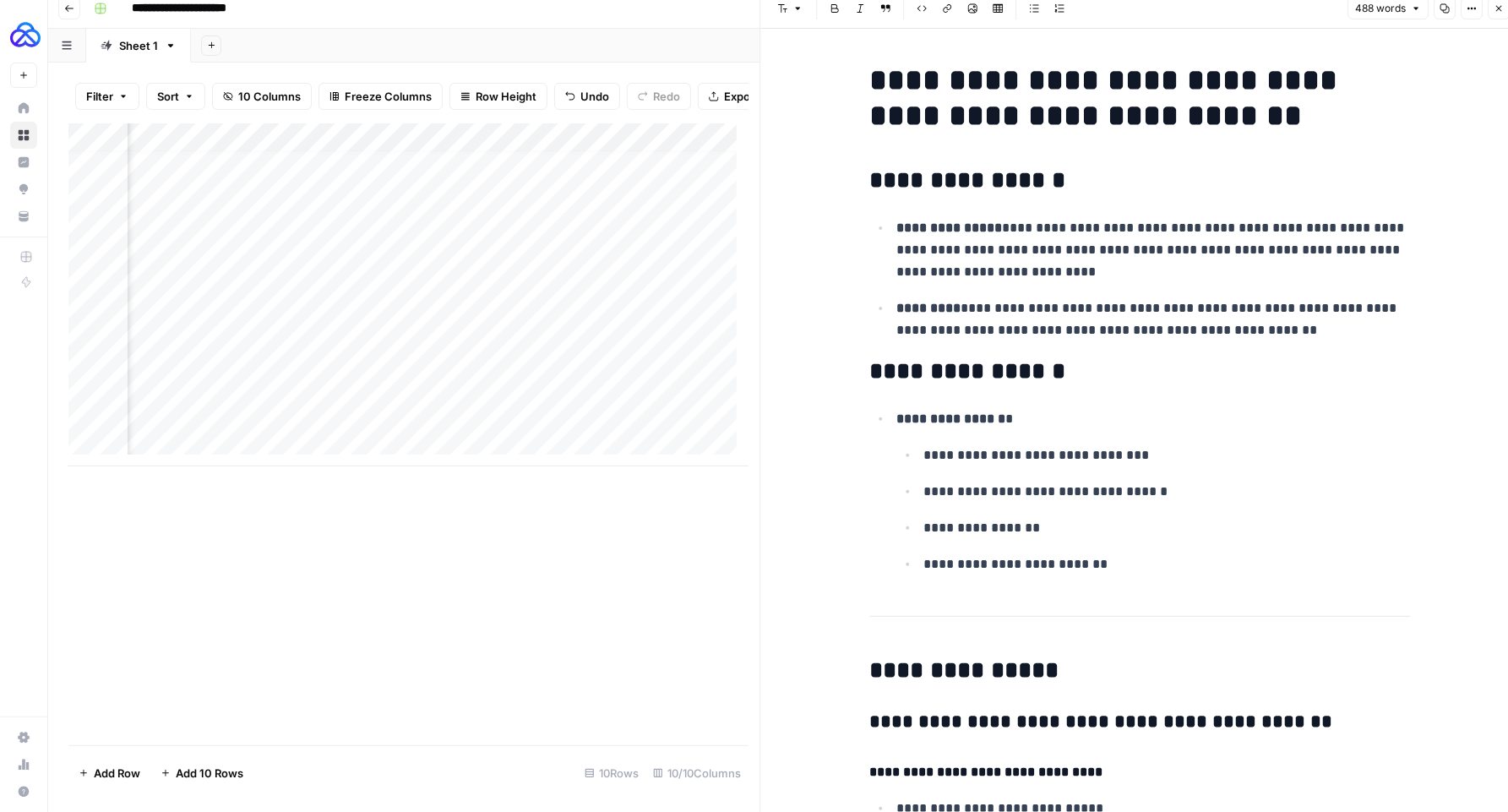
click at [1493, 11] on button "Close" at bounding box center [1498, 8] width 22 height 22
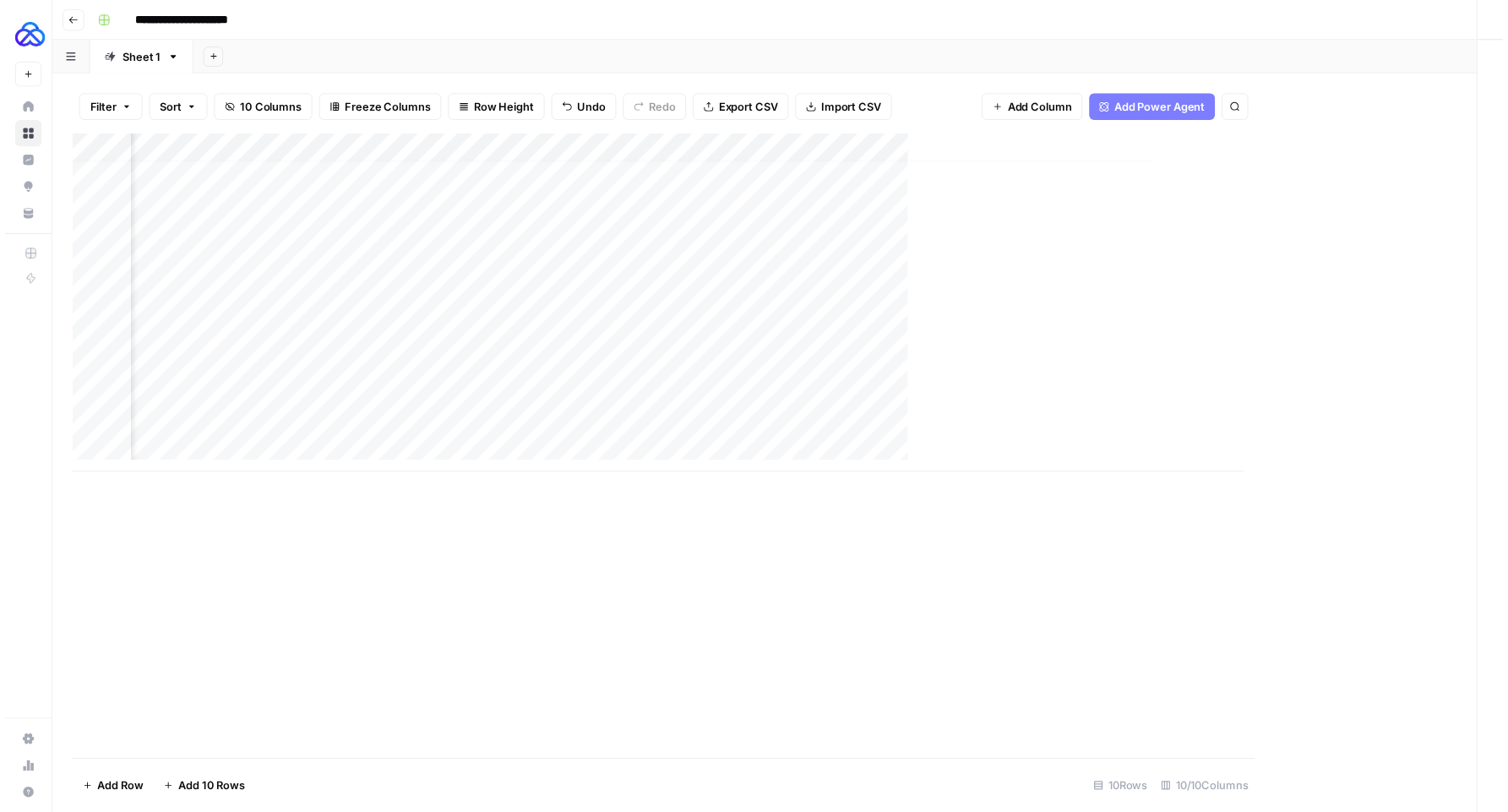
scroll to position [11, 468]
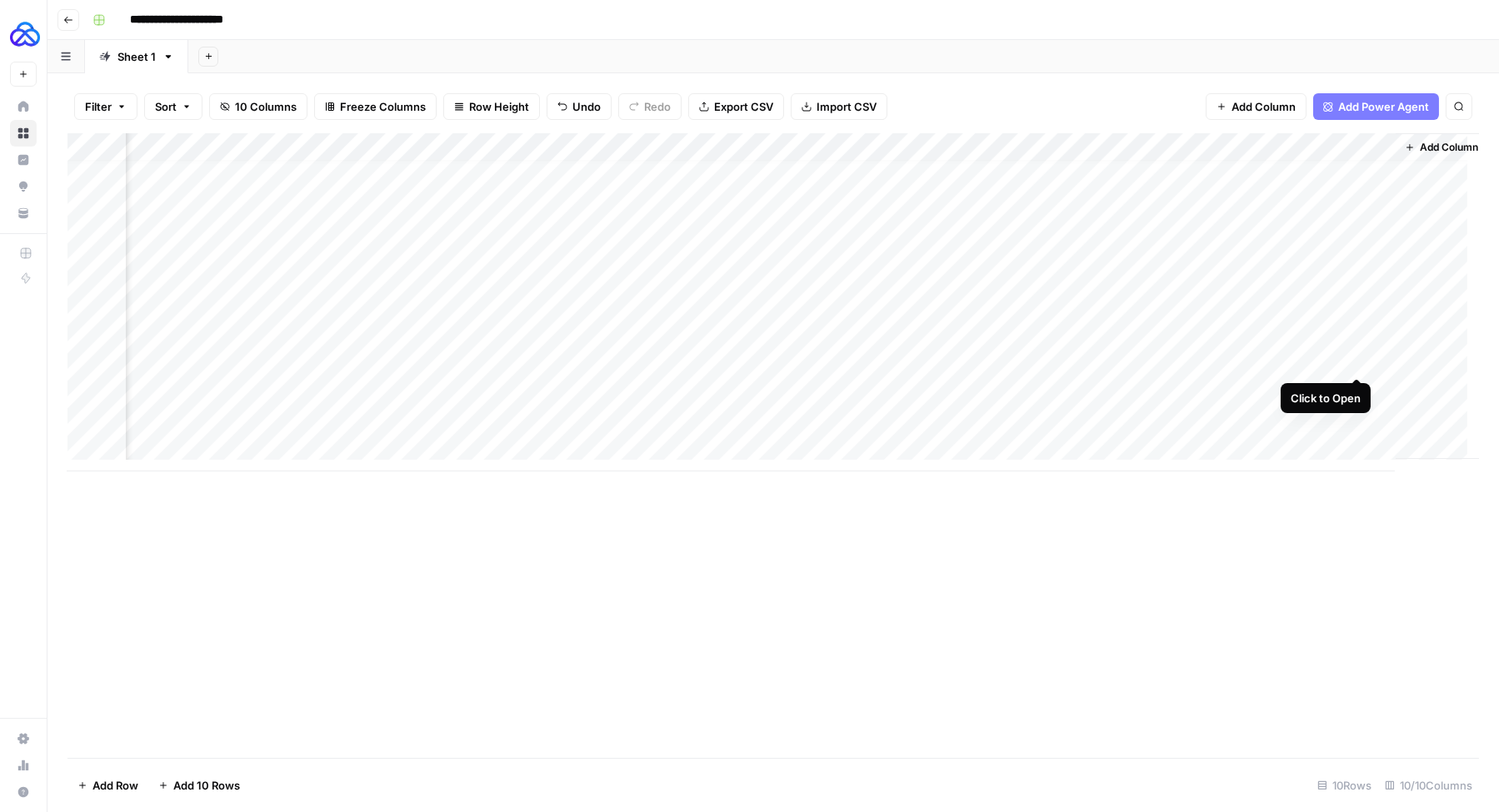
click at [1355, 359] on div "Add Column" at bounding box center [772, 302] width 1411 height 338
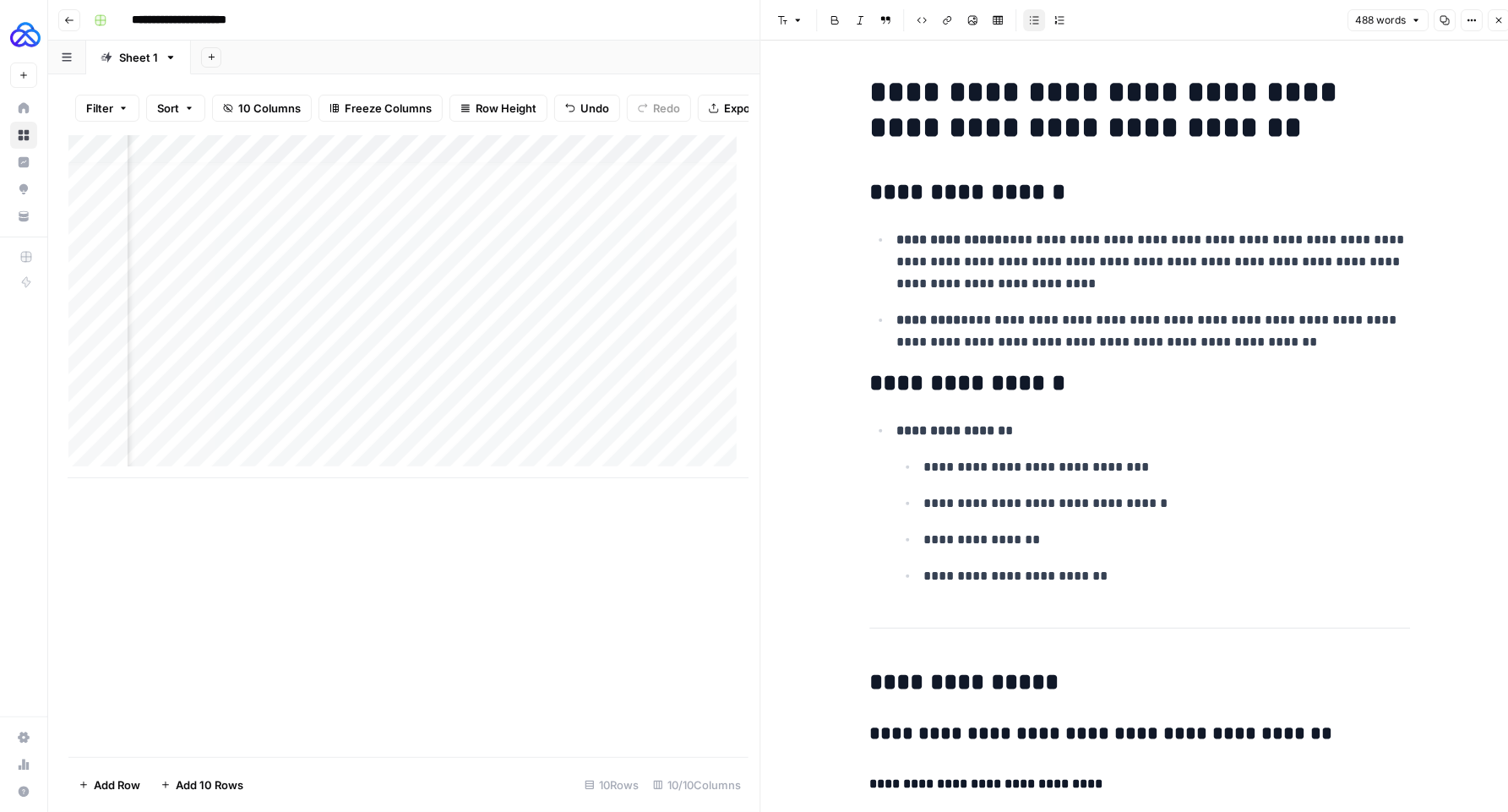
click at [1491, 16] on button "Close" at bounding box center [1498, 20] width 22 height 22
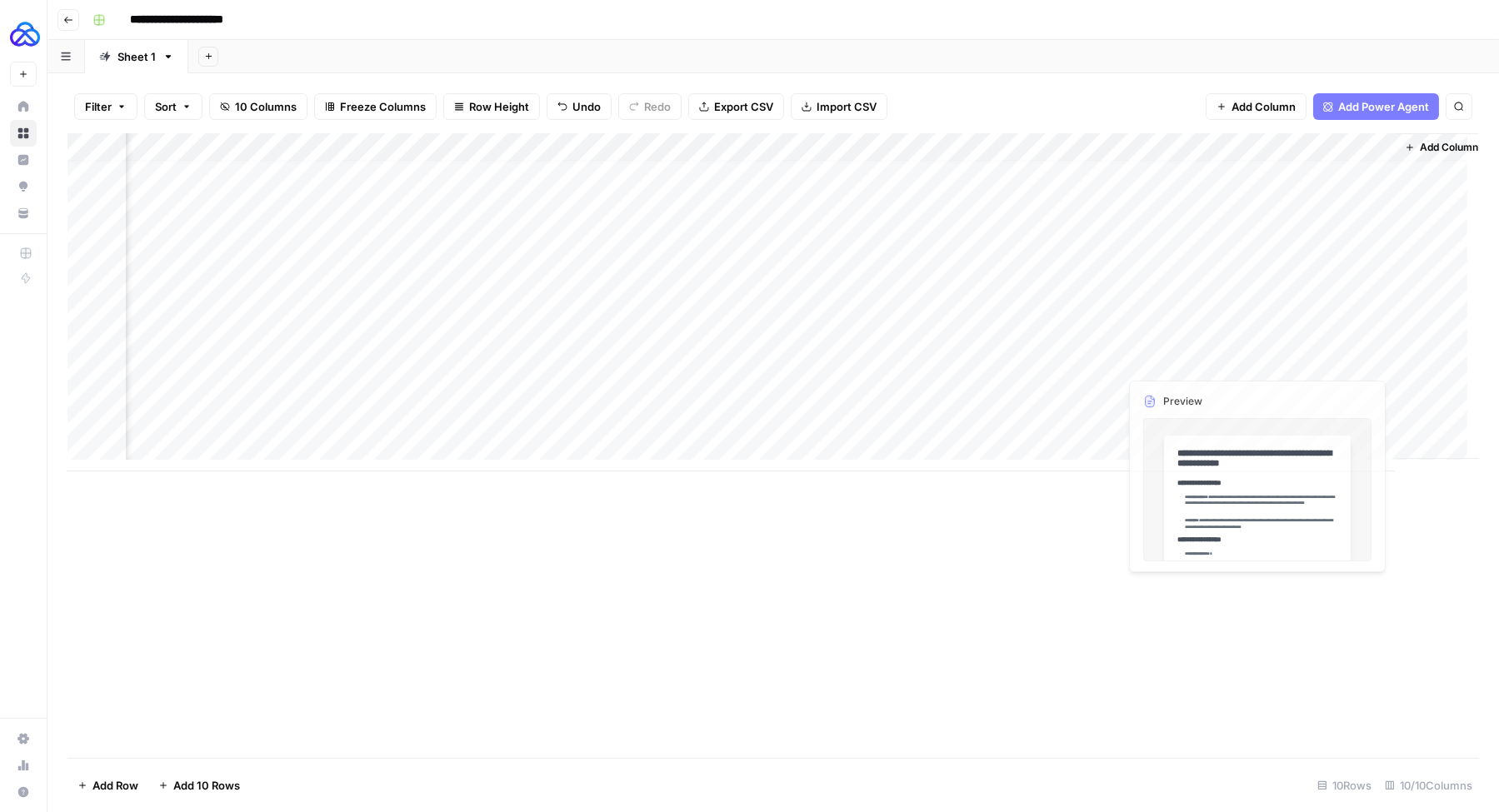
click at [1376, 332] on div "Add Column" at bounding box center [772, 302] width 1411 height 338
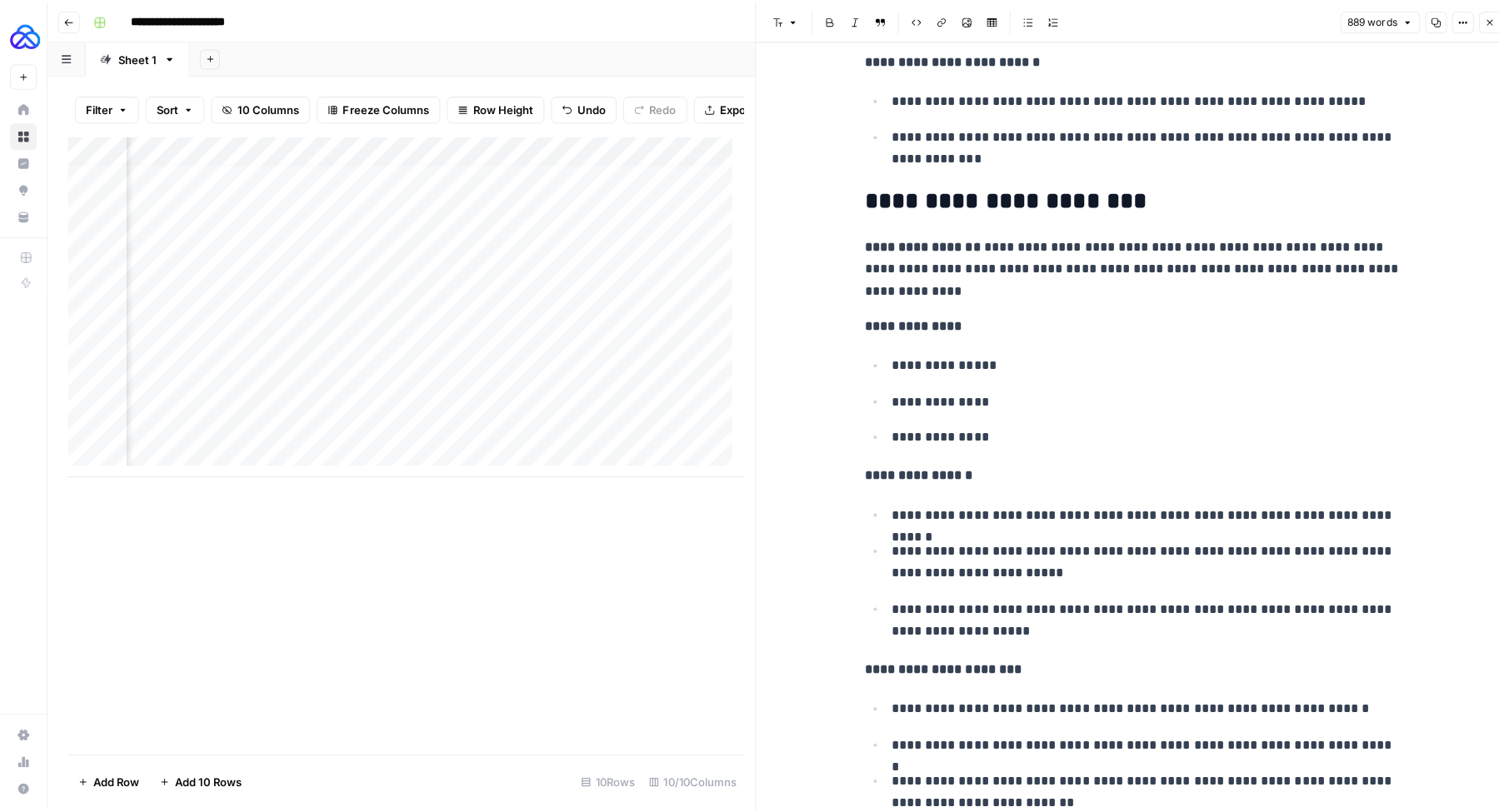
scroll to position [425, 0]
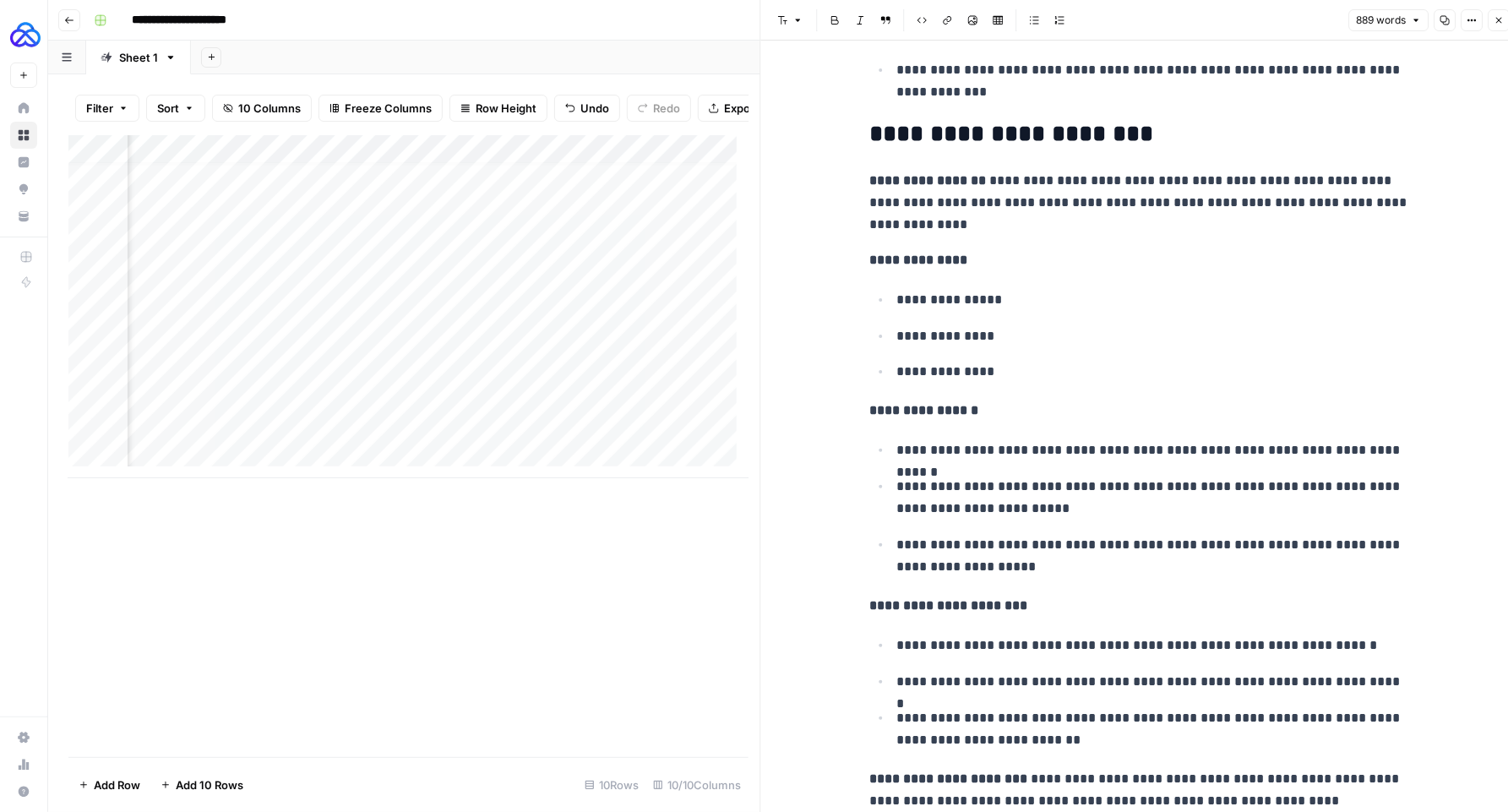
click at [1491, 22] on button "Close" at bounding box center [1498, 20] width 22 height 22
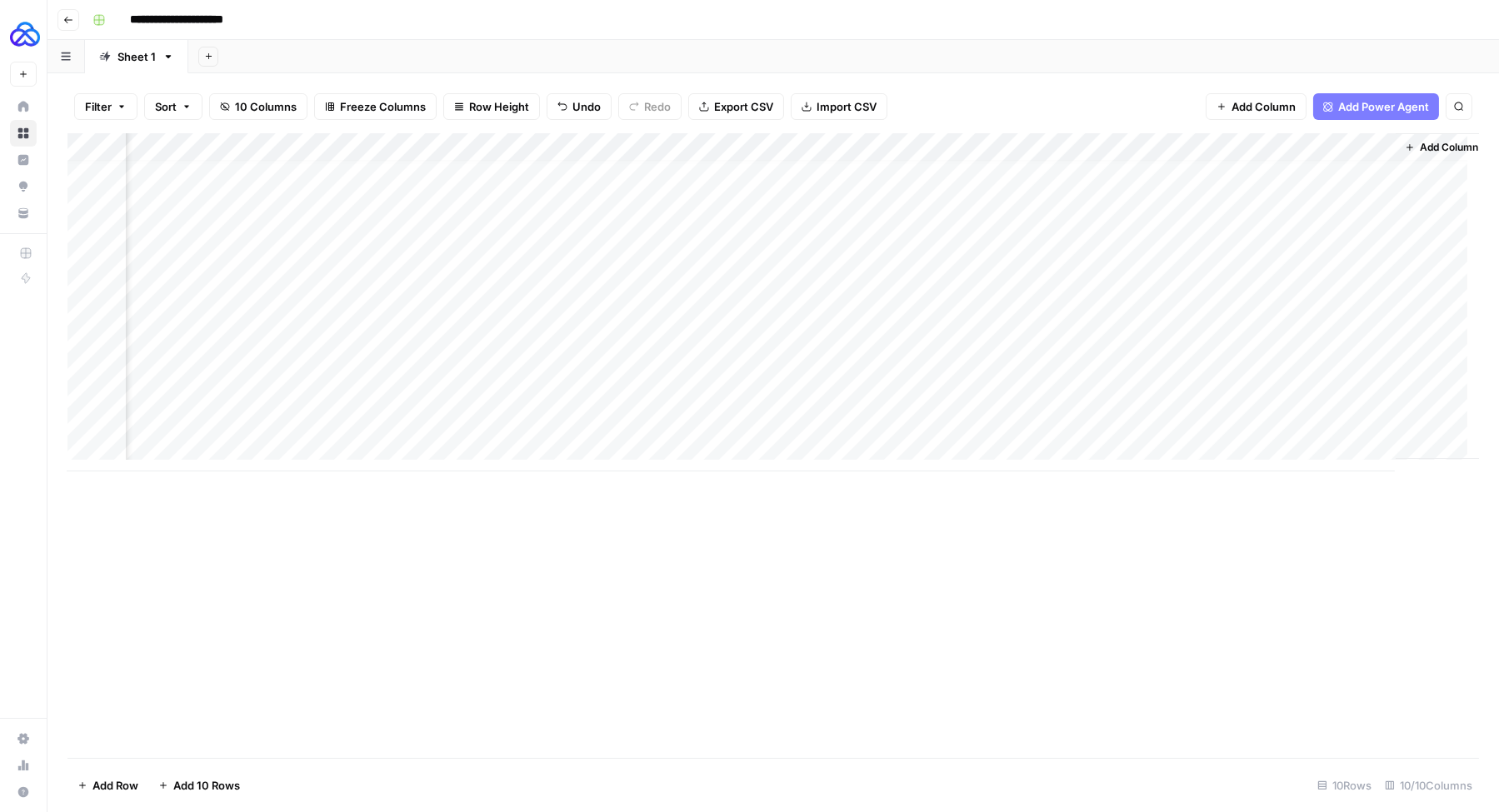
click at [1149, 147] on div "Add Column" at bounding box center [772, 302] width 1411 height 338
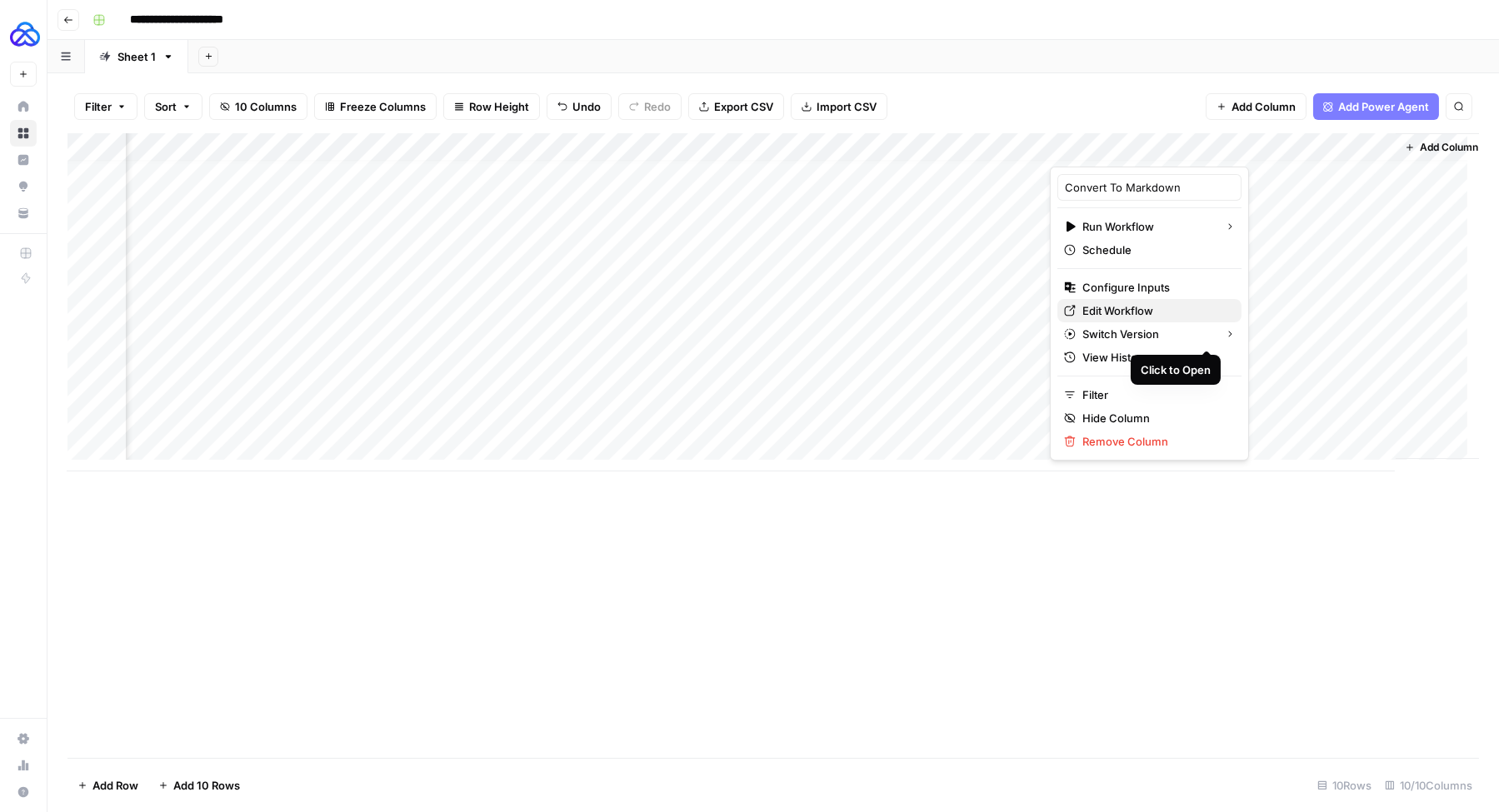
click at [1141, 314] on span "Edit Workflow" at bounding box center [1155, 310] width 146 height 16
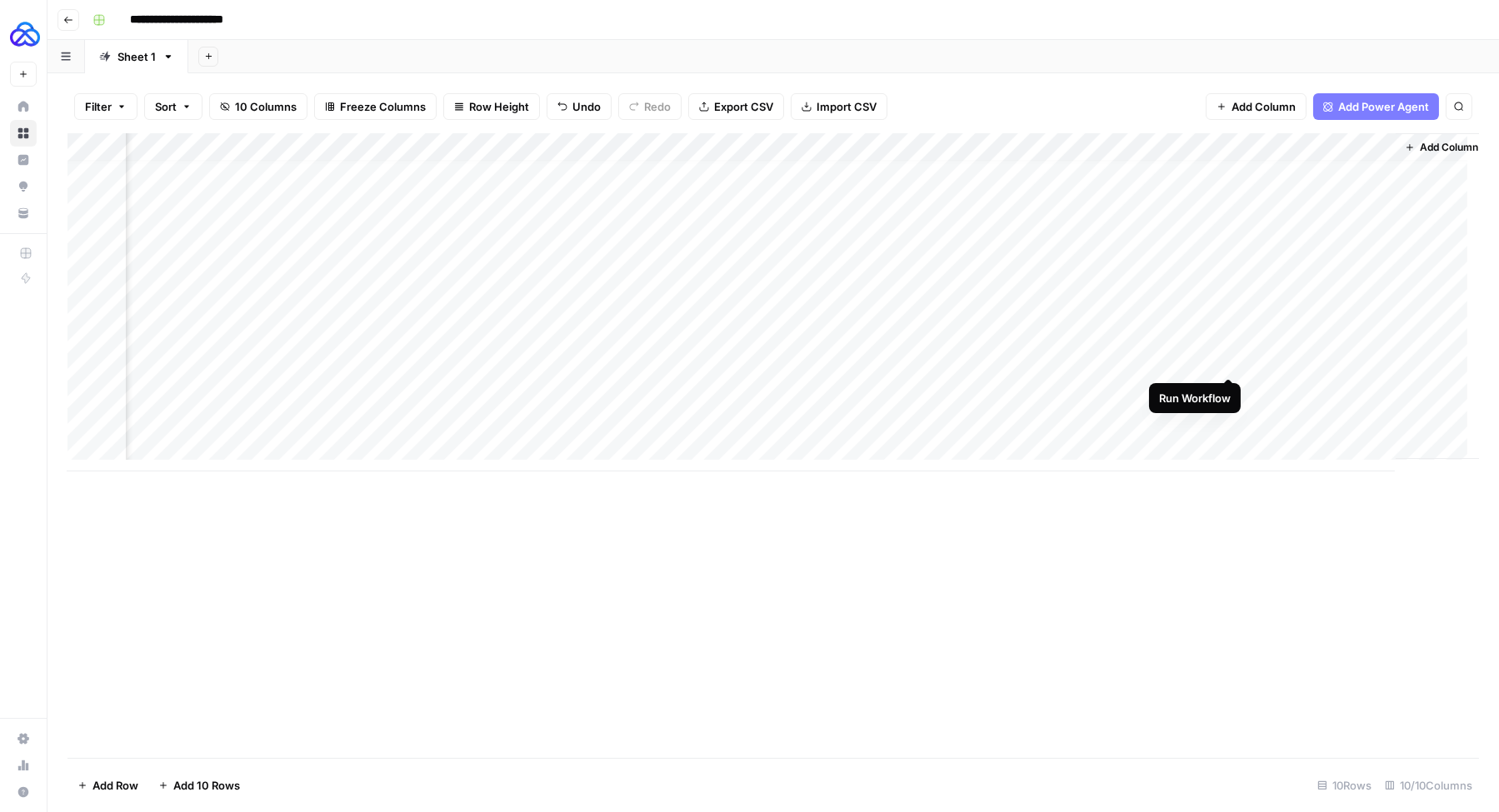
click at [1229, 359] on div "Add Column" at bounding box center [772, 302] width 1411 height 338
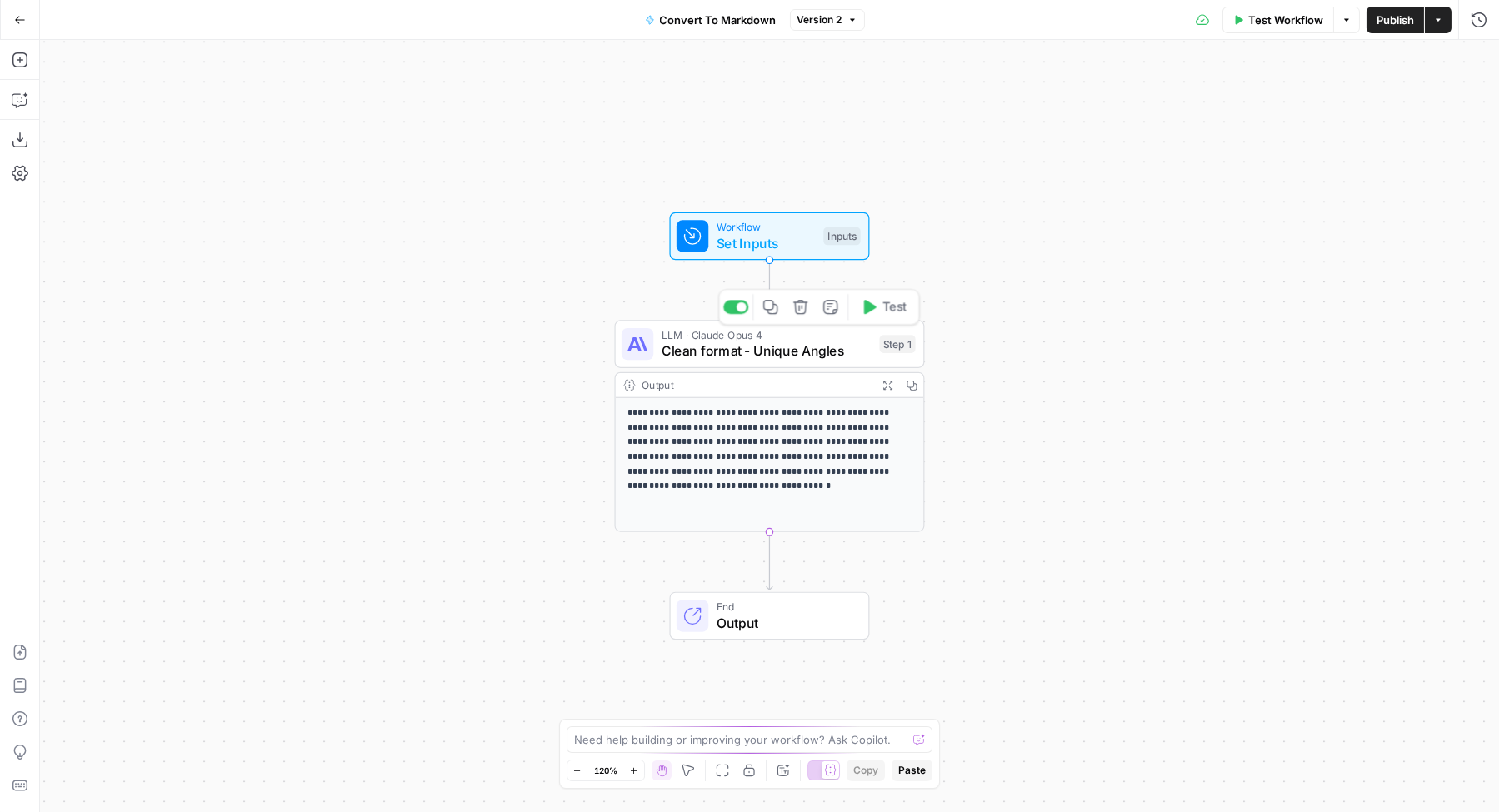
click at [746, 340] on span "LLM · Claude Opus 4" at bounding box center [766, 335] width 210 height 16
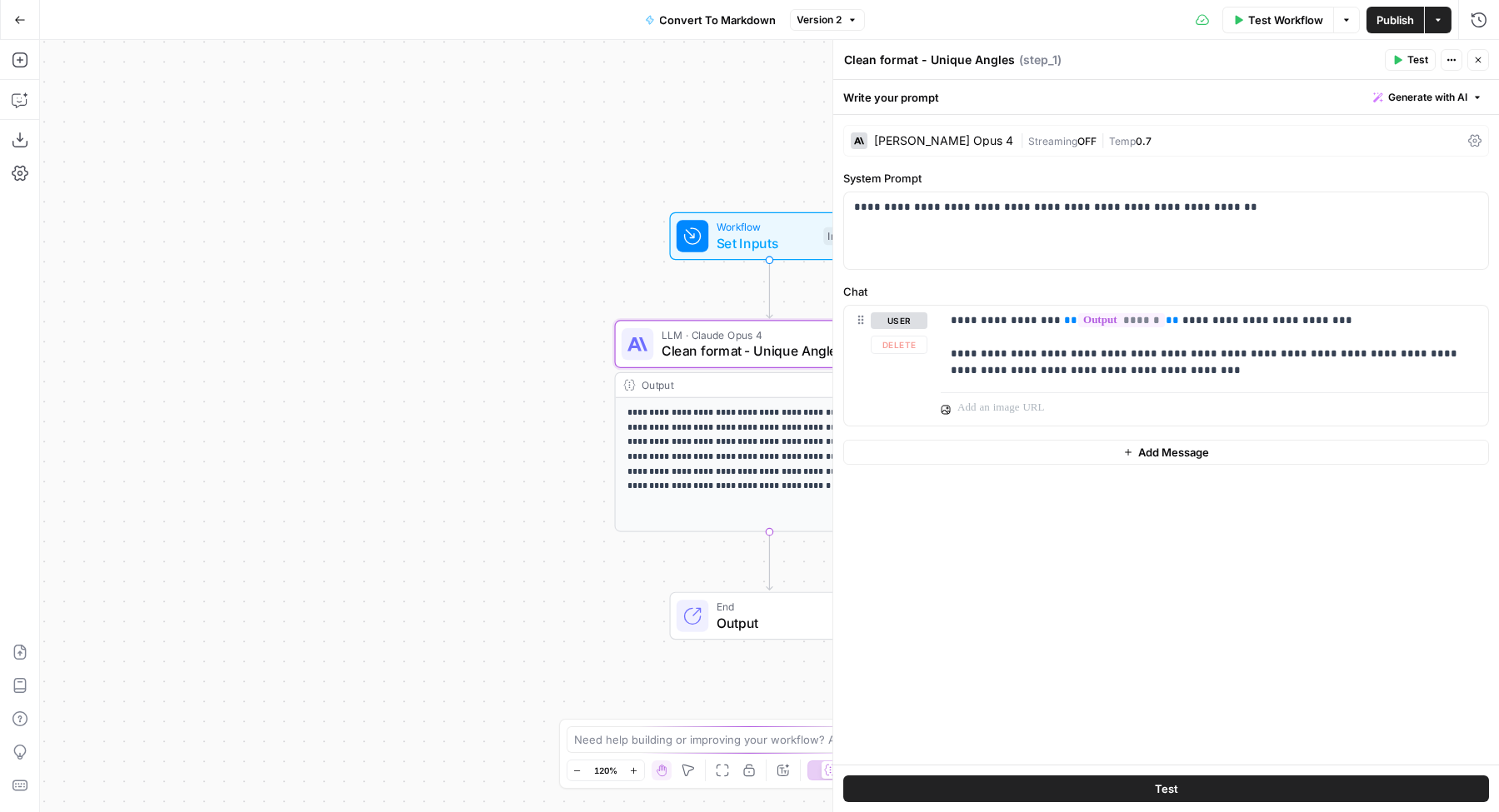
click at [1145, 446] on span "Add Message" at bounding box center [1174, 452] width 71 height 16
click div
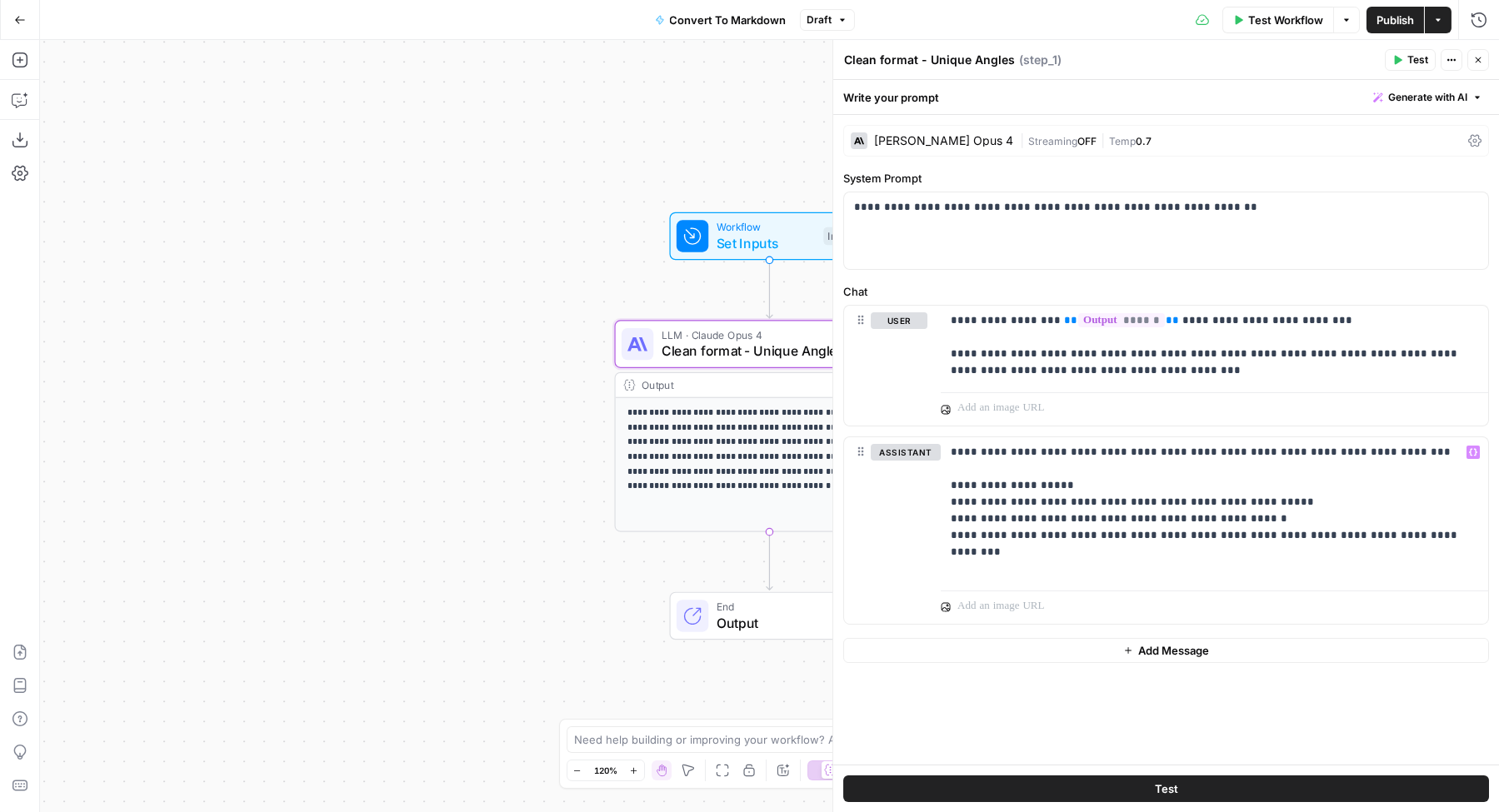
click span "Publish"
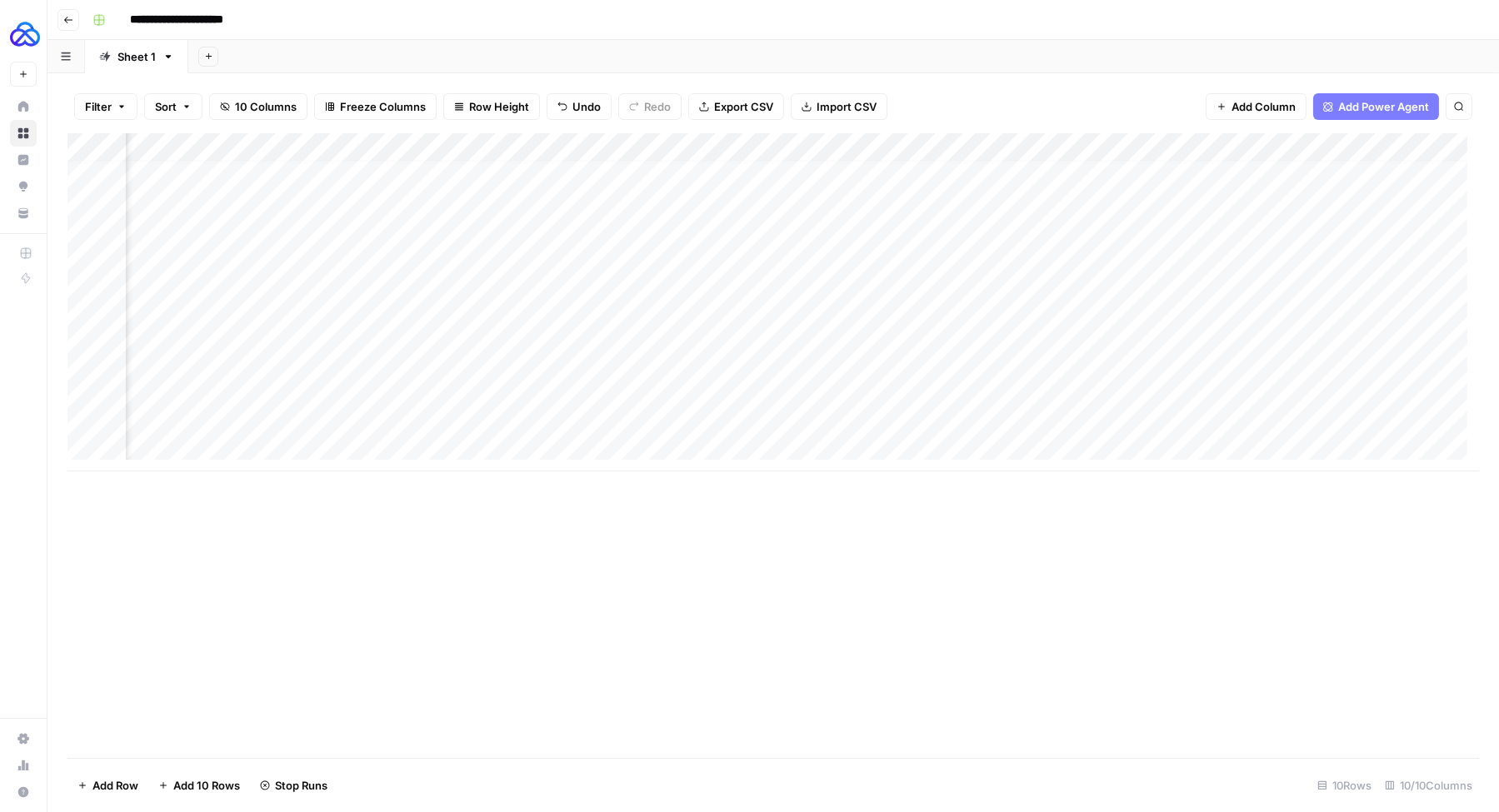
scroll to position [11, 462]
click at [1030, 362] on div "Add Column" at bounding box center [772, 302] width 1411 height 338
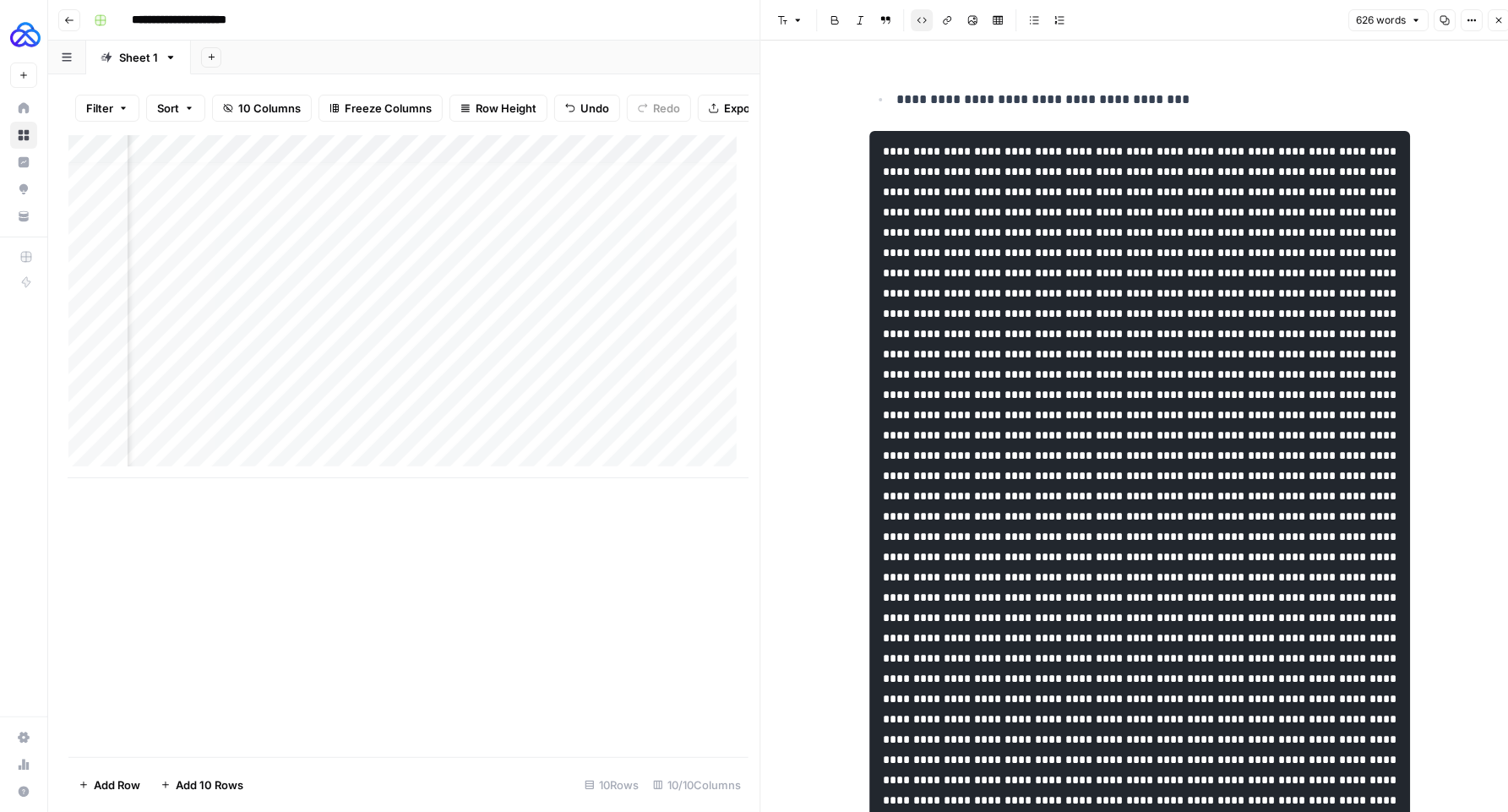
click at [1492, 15] on button "Close" at bounding box center [1498, 20] width 22 height 22
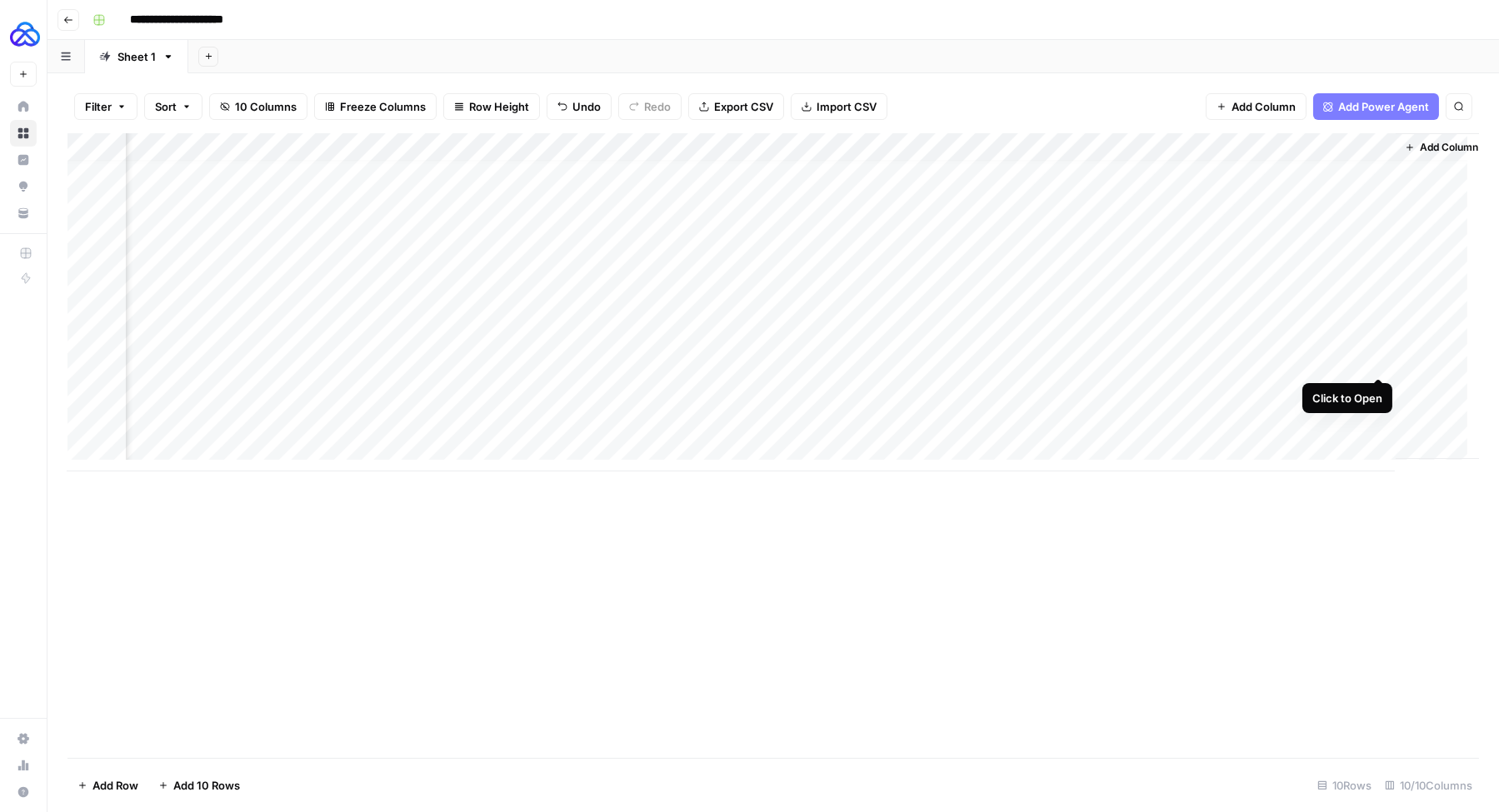
click at [1378, 363] on div "Add Column" at bounding box center [772, 302] width 1411 height 338
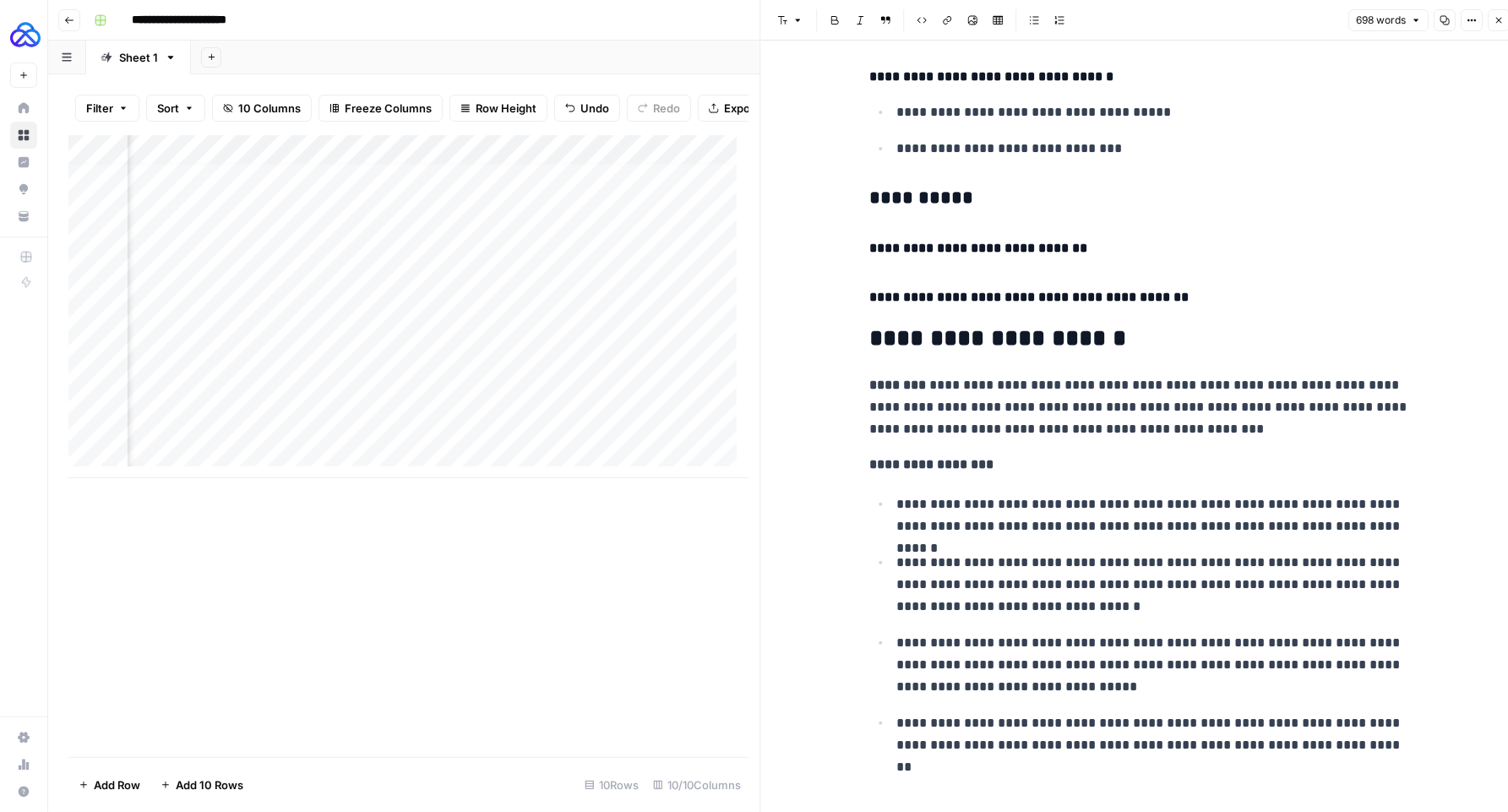
scroll to position [3499, 0]
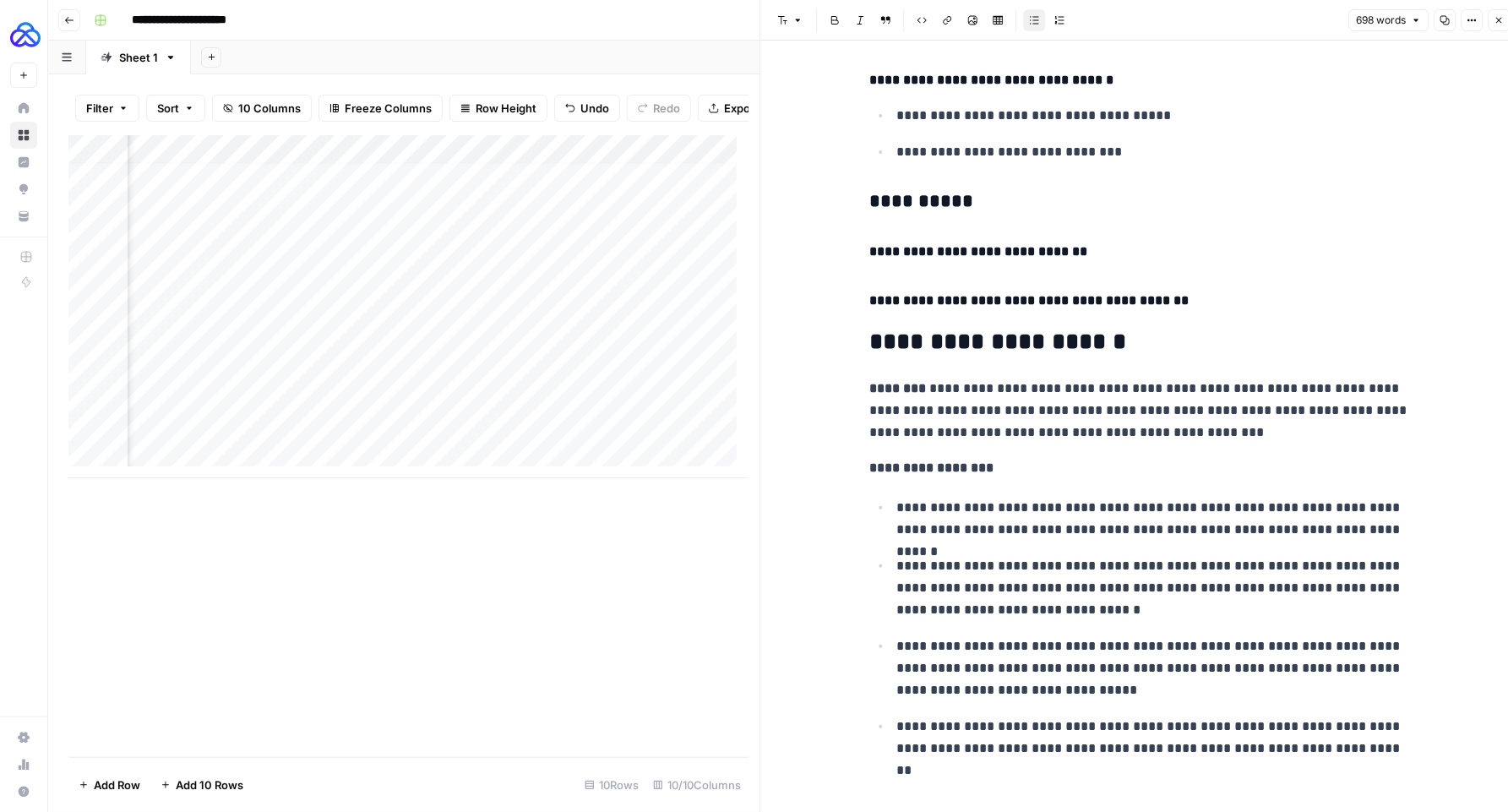
click at [1501, 30] on button "Close" at bounding box center [1498, 20] width 22 height 22
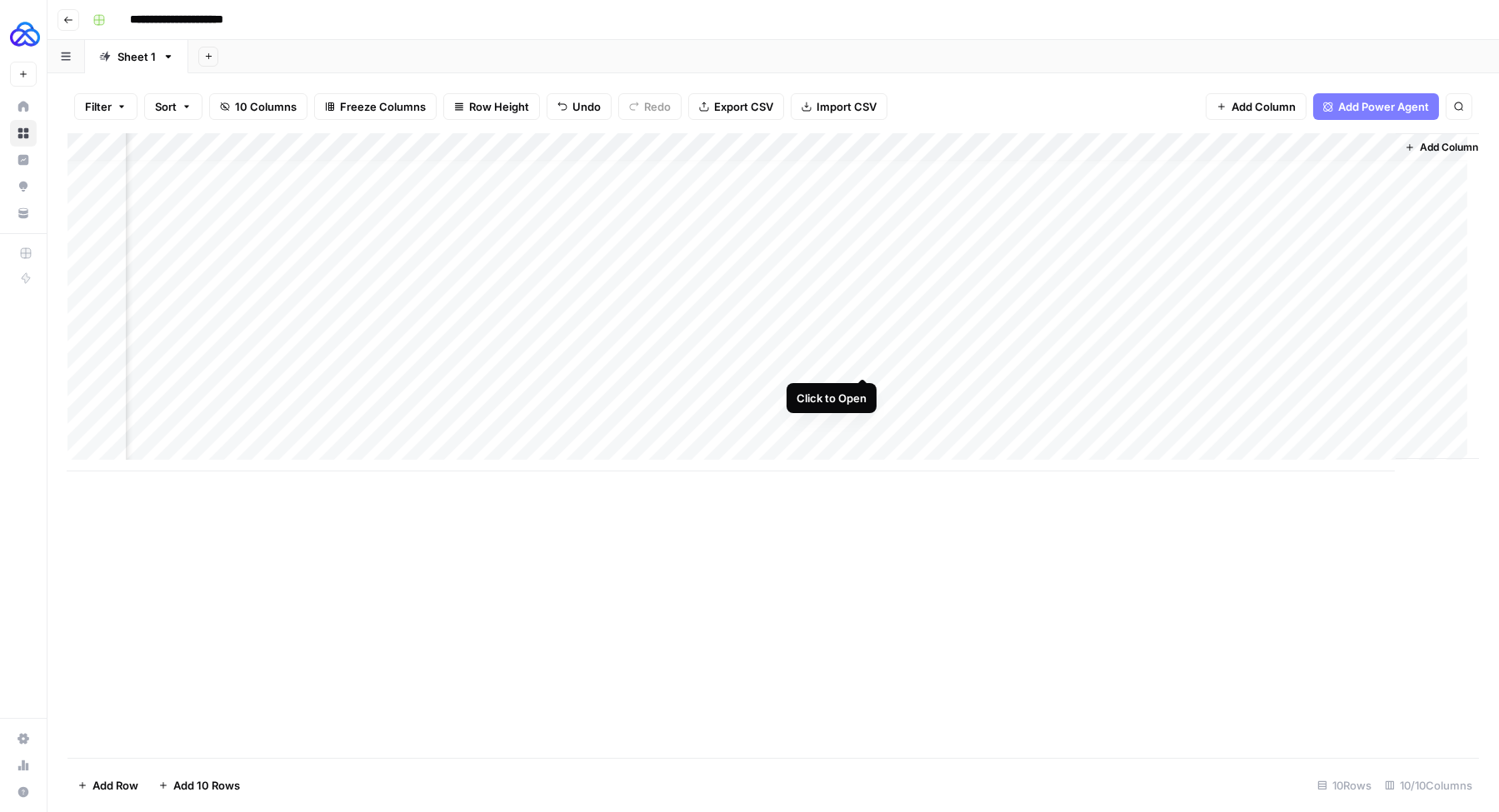
click at [863, 360] on div "Add Column" at bounding box center [772, 302] width 1411 height 338
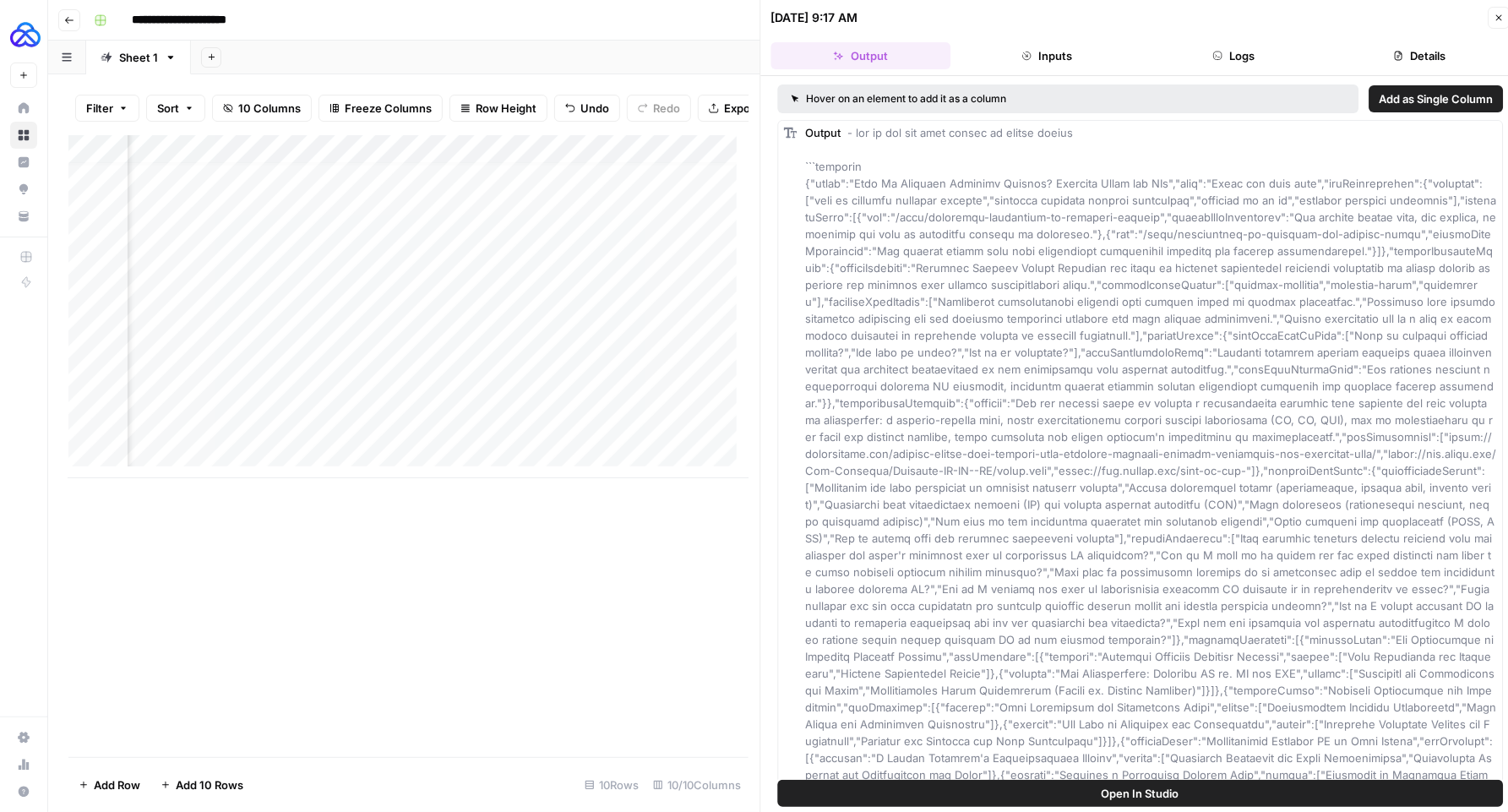
click at [1261, 59] on button "Logs" at bounding box center [1234, 55] width 180 height 27
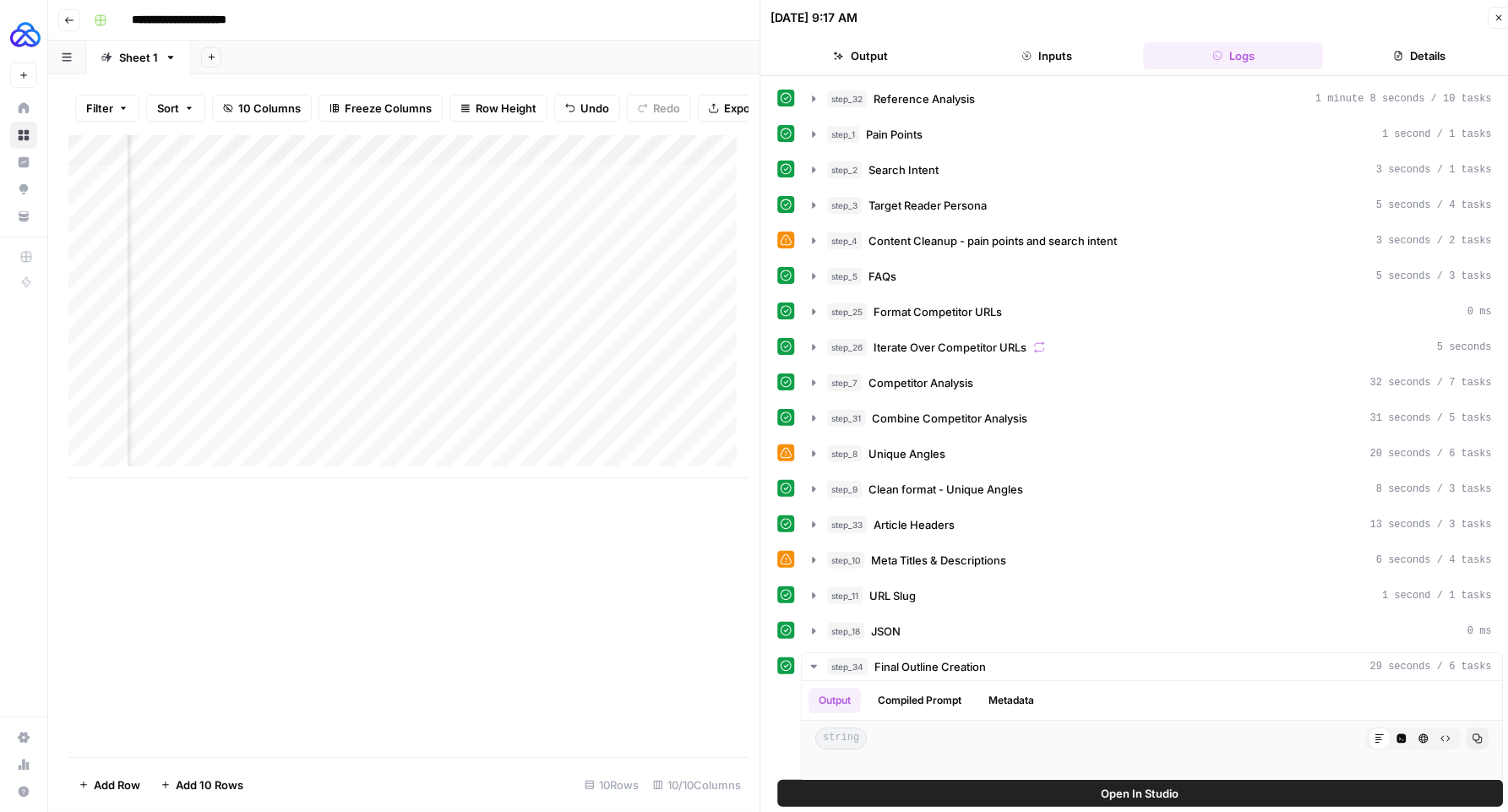
click at [1369, 60] on button "Details" at bounding box center [1420, 55] width 180 height 27
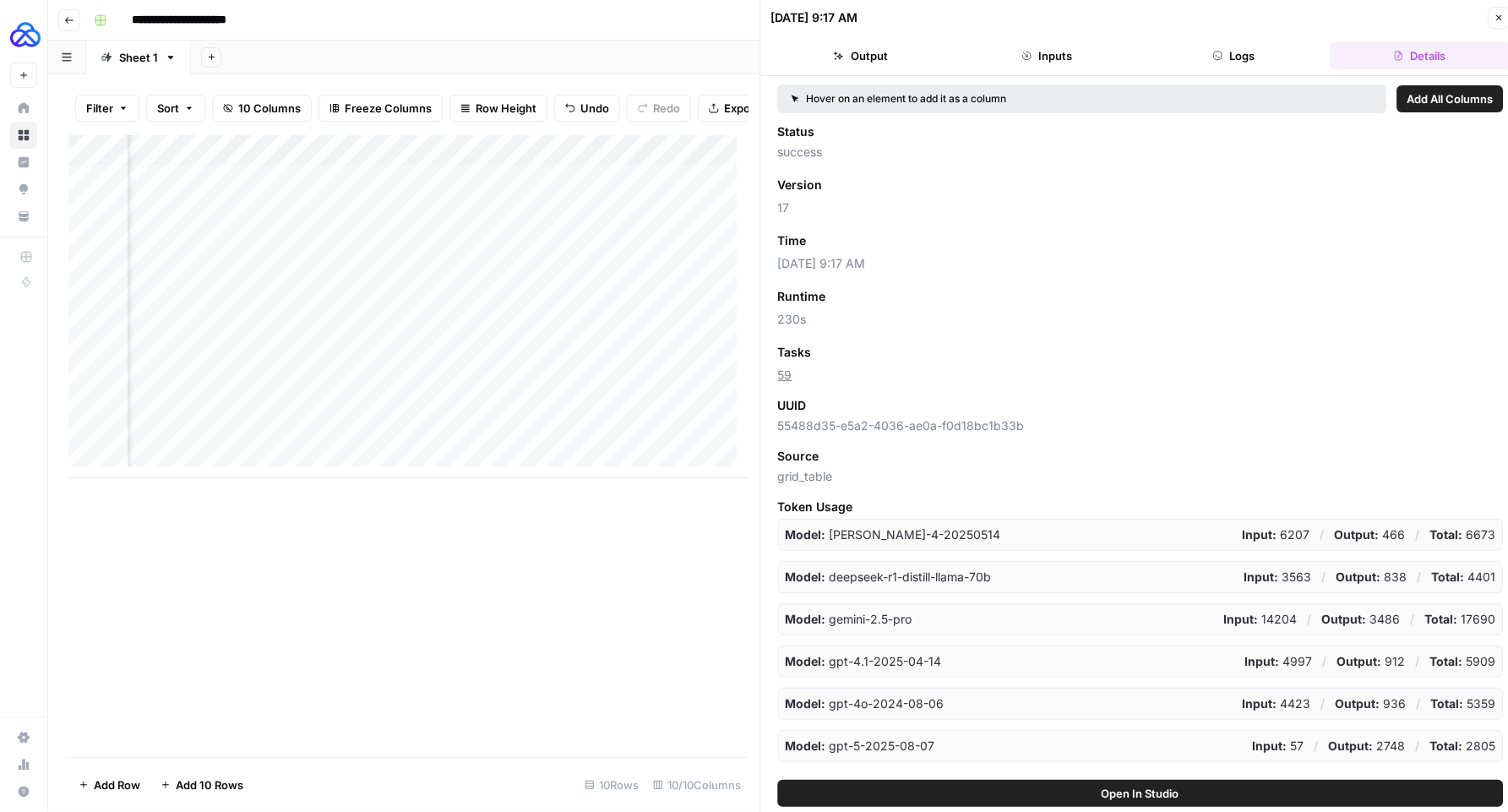
click at [794, 369] on span "59" at bounding box center [1140, 374] width 726 height 17
click at [869, 358] on span "Add as Column" at bounding box center [862, 352] width 74 height 15
click at [1494, 12] on icon "button" at bounding box center [1499, 18] width 11 height 10
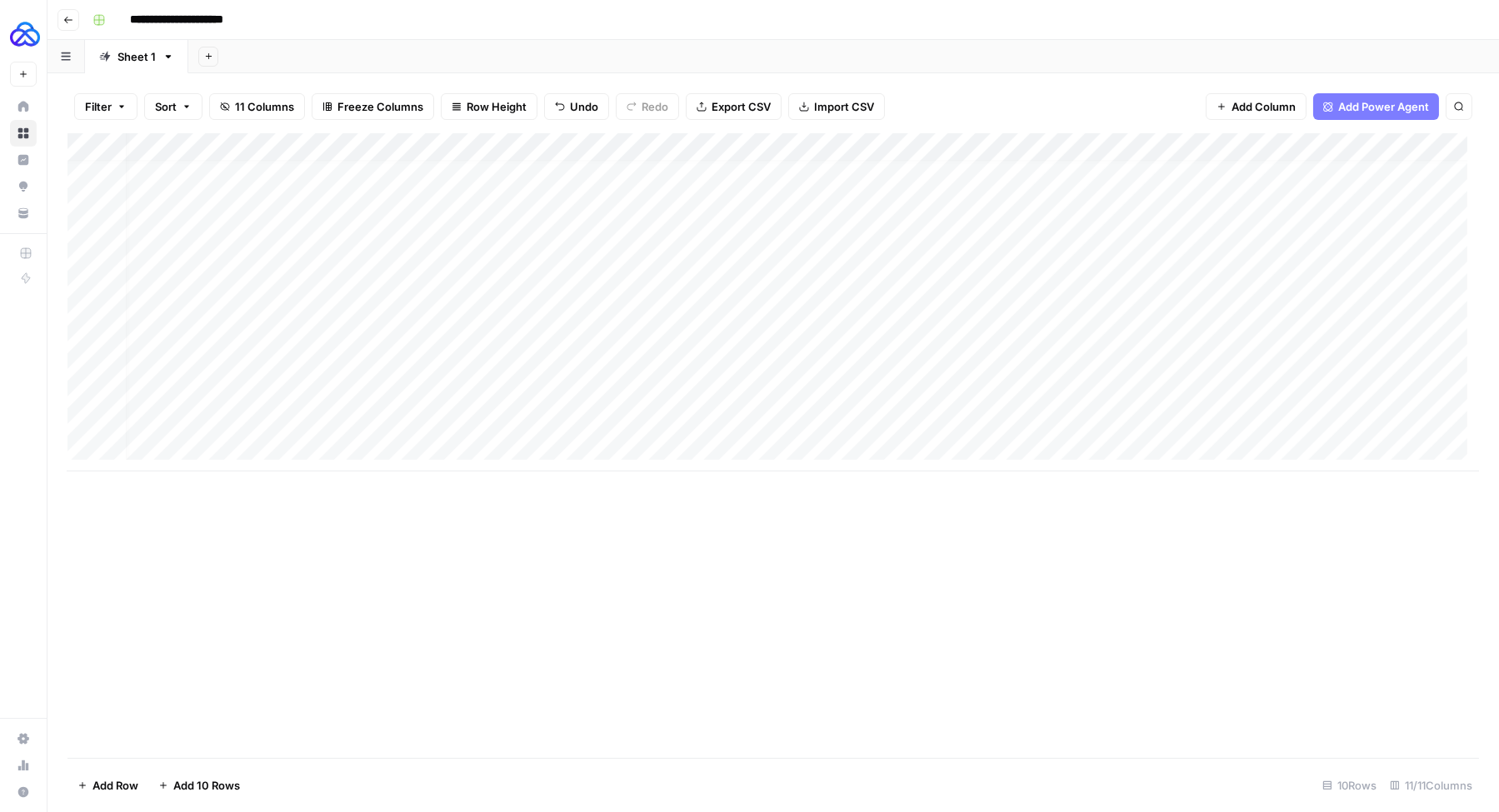
scroll to position [11, 12]
click at [542, 409] on div "Add Column" at bounding box center [772, 302] width 1411 height 338
type textarea "**********"
click at [174, 425] on div "Add Column" at bounding box center [772, 302] width 1411 height 338
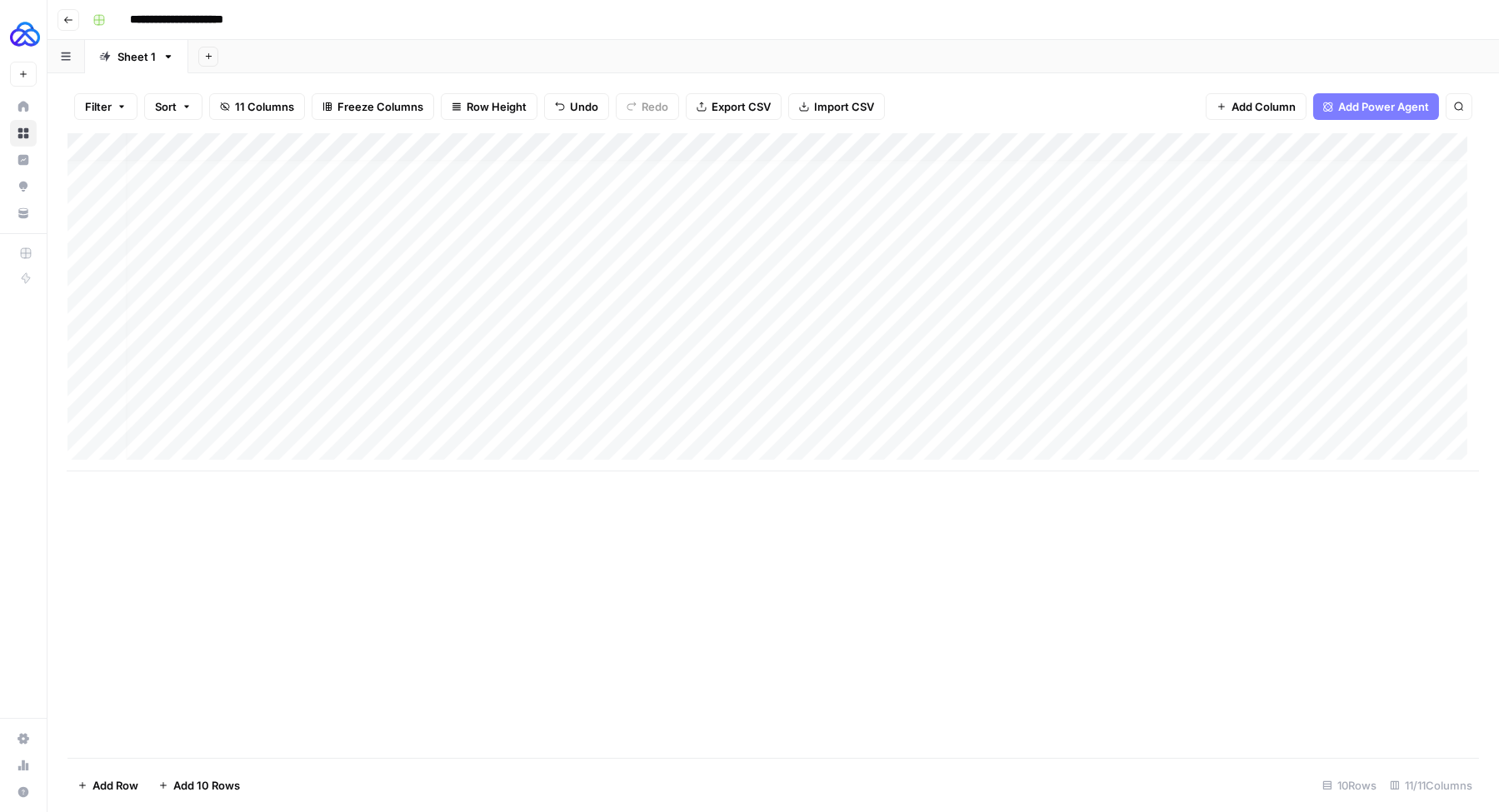
click at [174, 425] on div "Add Column" at bounding box center [772, 302] width 1411 height 338
drag, startPoint x: 132, startPoint y: 419, endPoint x: 122, endPoint y: 419, distance: 10.0
click at [132, 419] on textarea "**********" at bounding box center [245, 419] width 267 height 23
click at [120, 419] on textarea "**********" at bounding box center [245, 419] width 267 height 23
type textarea "**********"
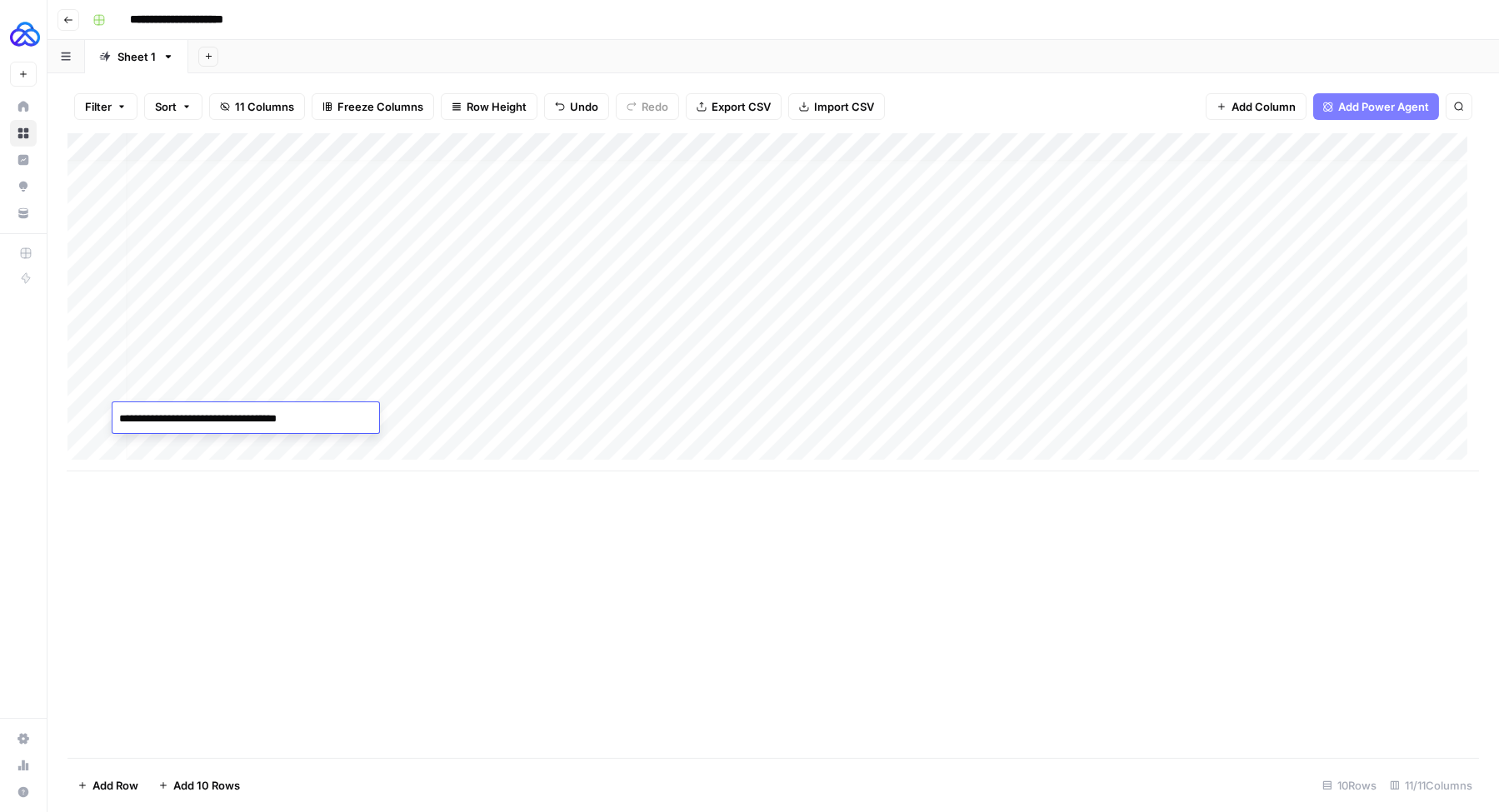
scroll to position [11, 0]
click at [573, 415] on div "Add Column" at bounding box center [772, 302] width 1411 height 338
type textarea "**********"
click at [729, 419] on div "Add Column" at bounding box center [772, 302] width 1411 height 338
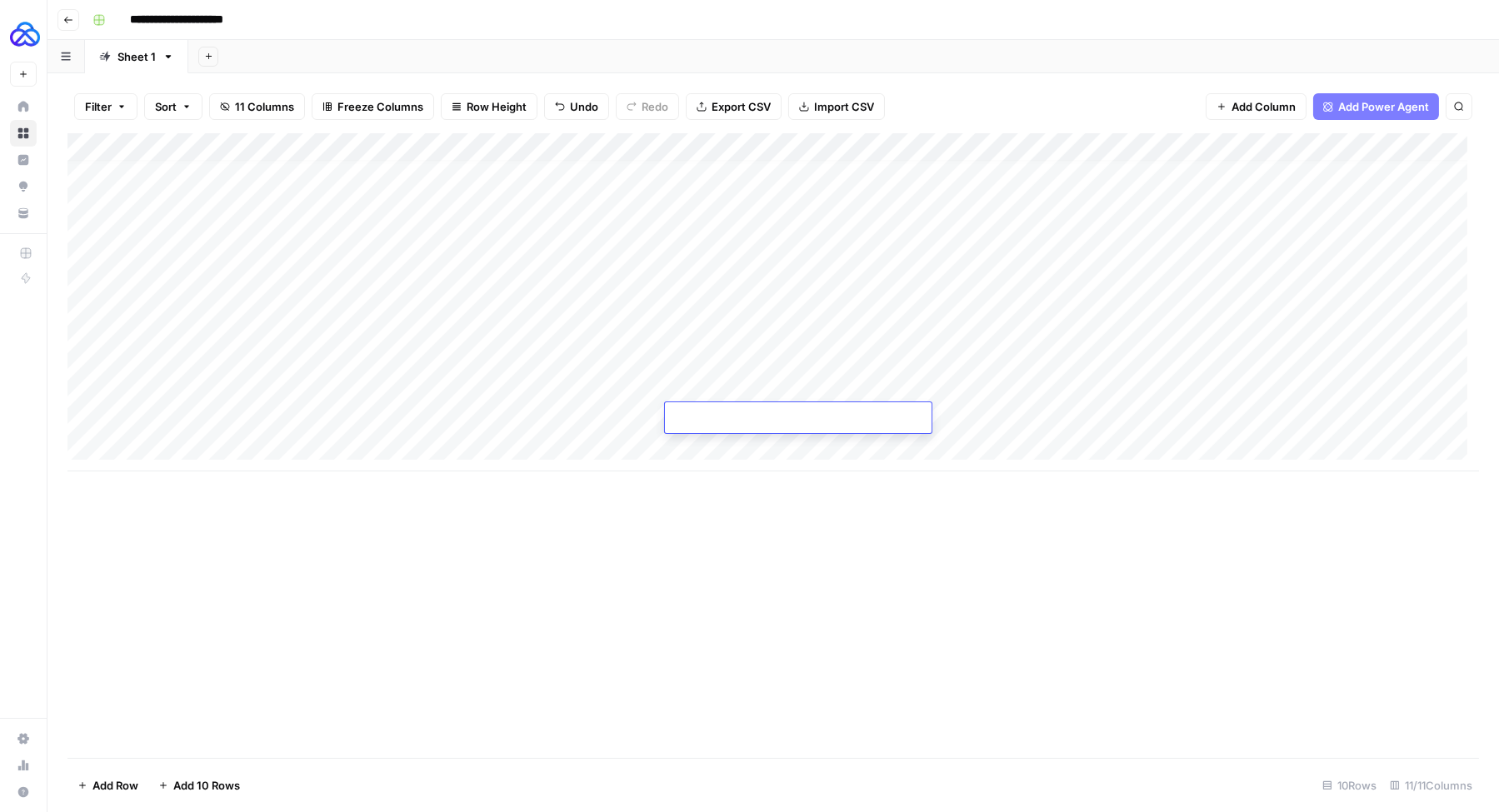
click at [729, 419] on textarea at bounding box center [797, 419] width 267 height 23
type textarea "**********"
click at [866, 413] on div "Add Column" at bounding box center [772, 302] width 1411 height 338
click at [866, 413] on textarea at bounding box center [948, 419] width 267 height 23
type textarea "**********"
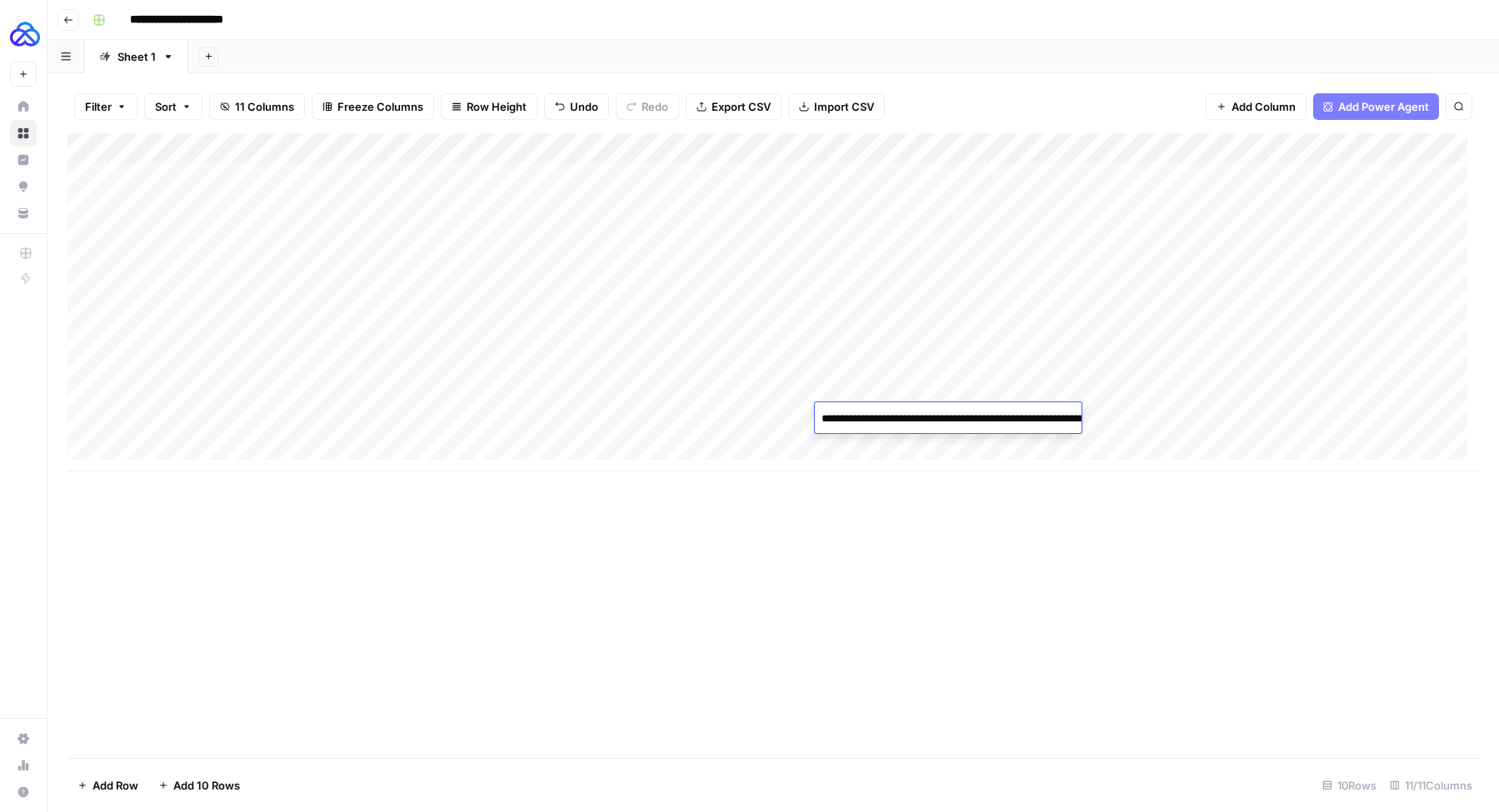
click at [201, 416] on div "Add Column" at bounding box center [772, 302] width 1411 height 338
click at [1064, 413] on div "Add Column" at bounding box center [772, 302] width 1411 height 338
click at [417, 392] on div "Add Column" at bounding box center [772, 302] width 1411 height 338
click at [432, 419] on div "Add Column" at bounding box center [772, 302] width 1411 height 338
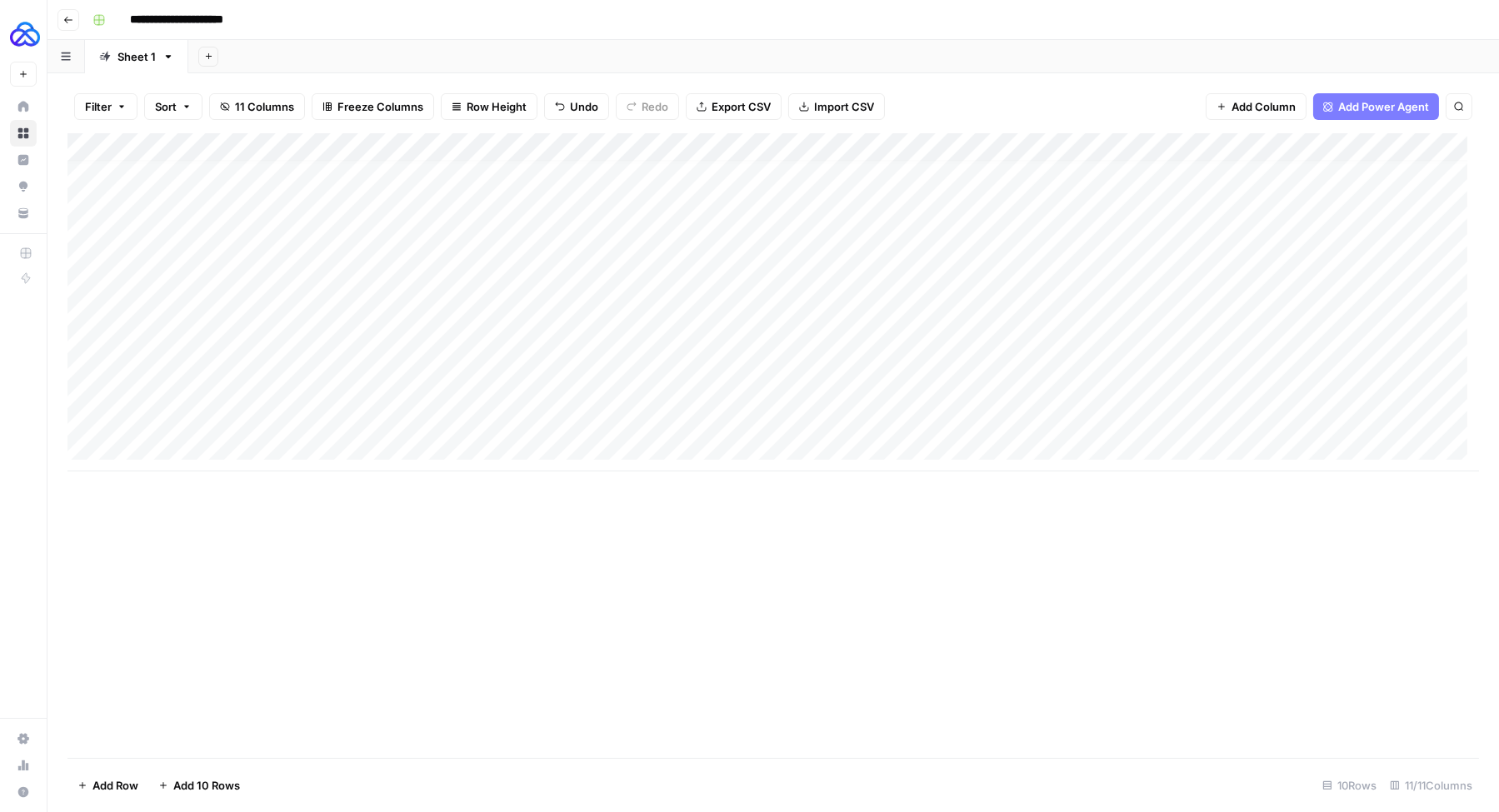
click at [432, 419] on div "Add Column" at bounding box center [772, 302] width 1411 height 338
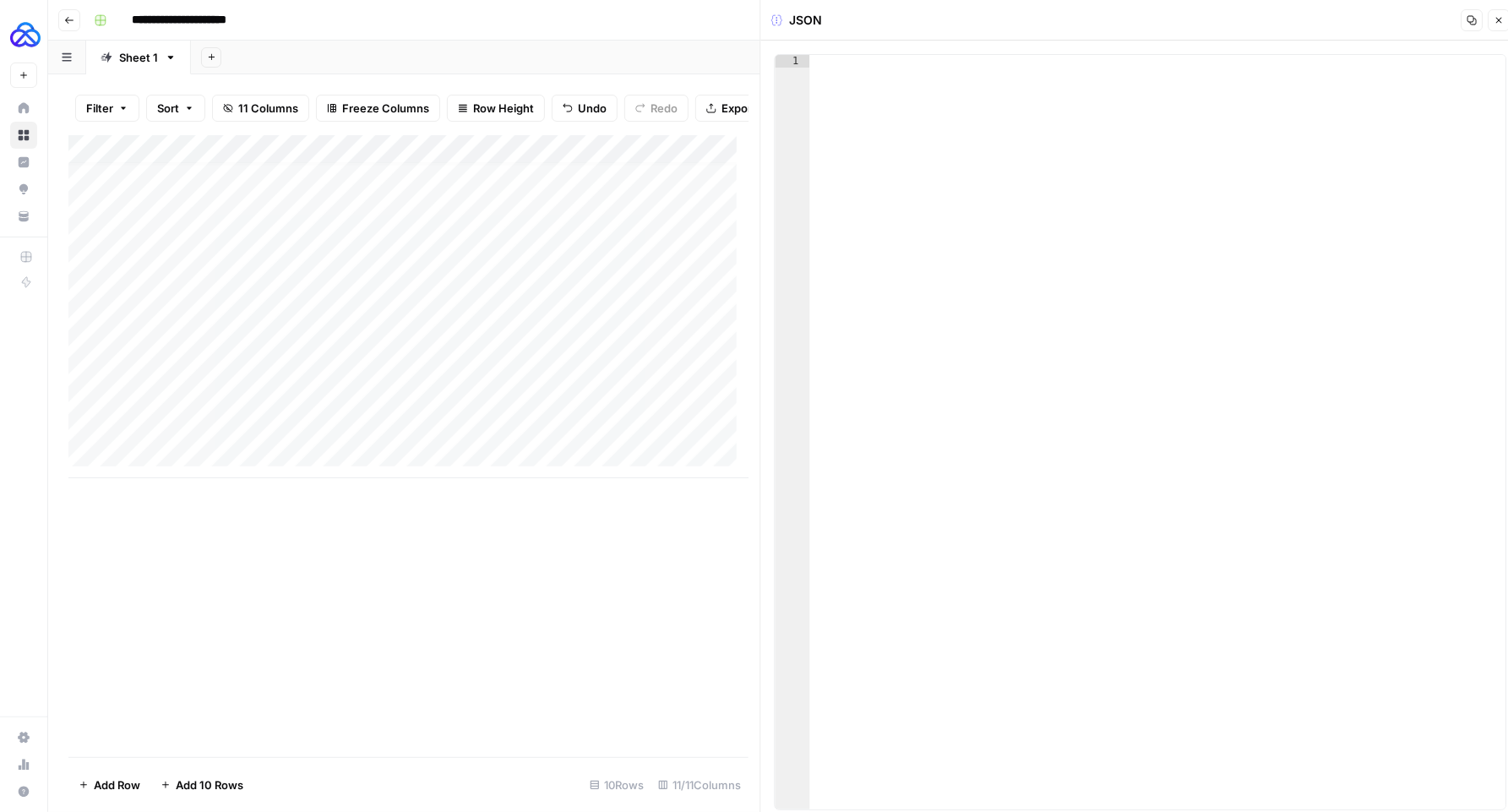
click at [395, 430] on div at bounding box center [402, 424] width 246 height 32
click at [1499, 21] on icon "button" at bounding box center [1499, 20] width 11 height 10
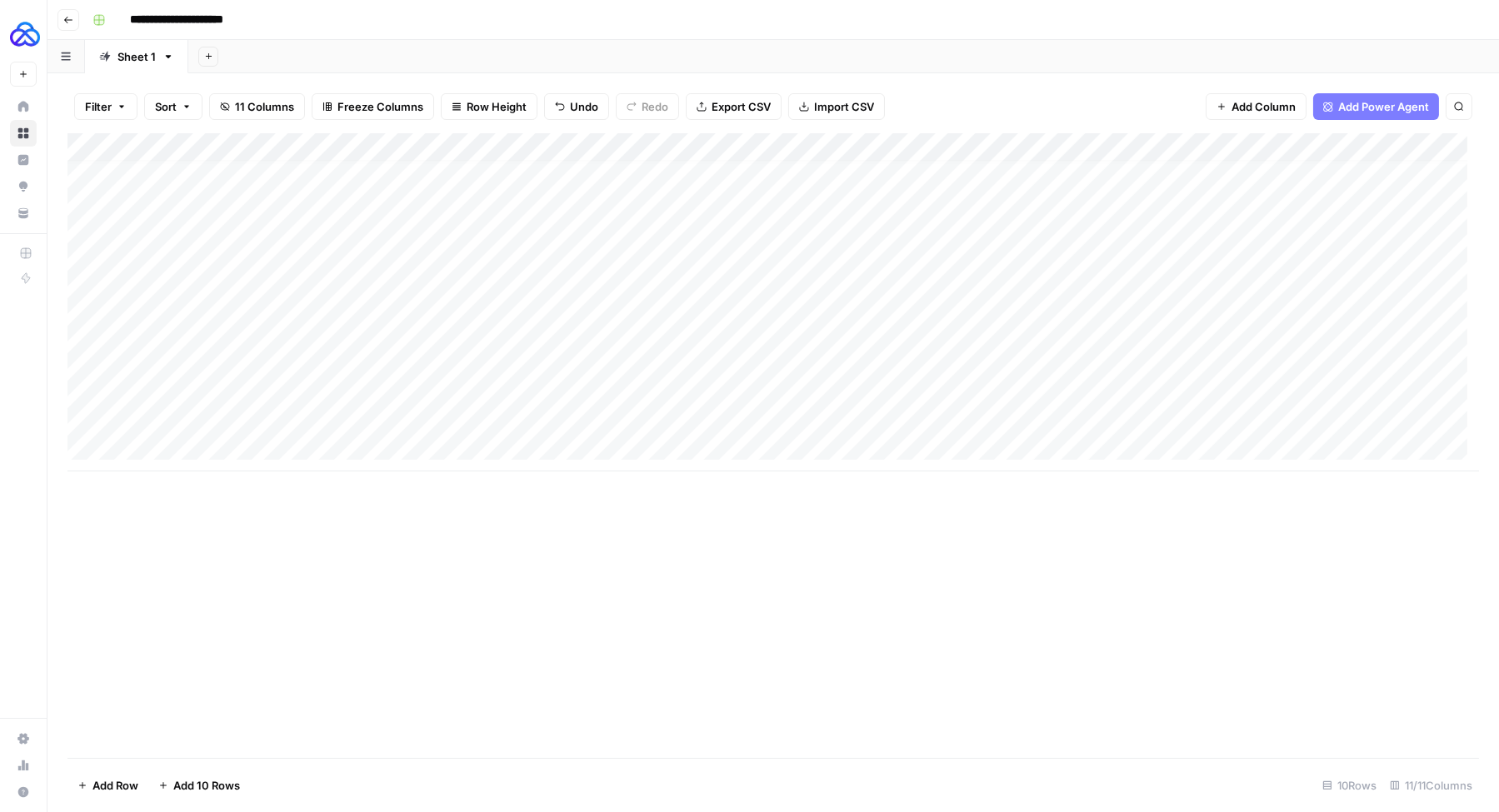
click at [553, 383] on div "Add Column" at bounding box center [772, 302] width 1411 height 338
drag, startPoint x: 513, startPoint y: 400, endPoint x: 509, endPoint y: 416, distance: 16.5
click at [509, 416] on div "Add Column" at bounding box center [772, 302] width 1411 height 338
click at [1288, 420] on div "Add Column" at bounding box center [772, 302] width 1411 height 338
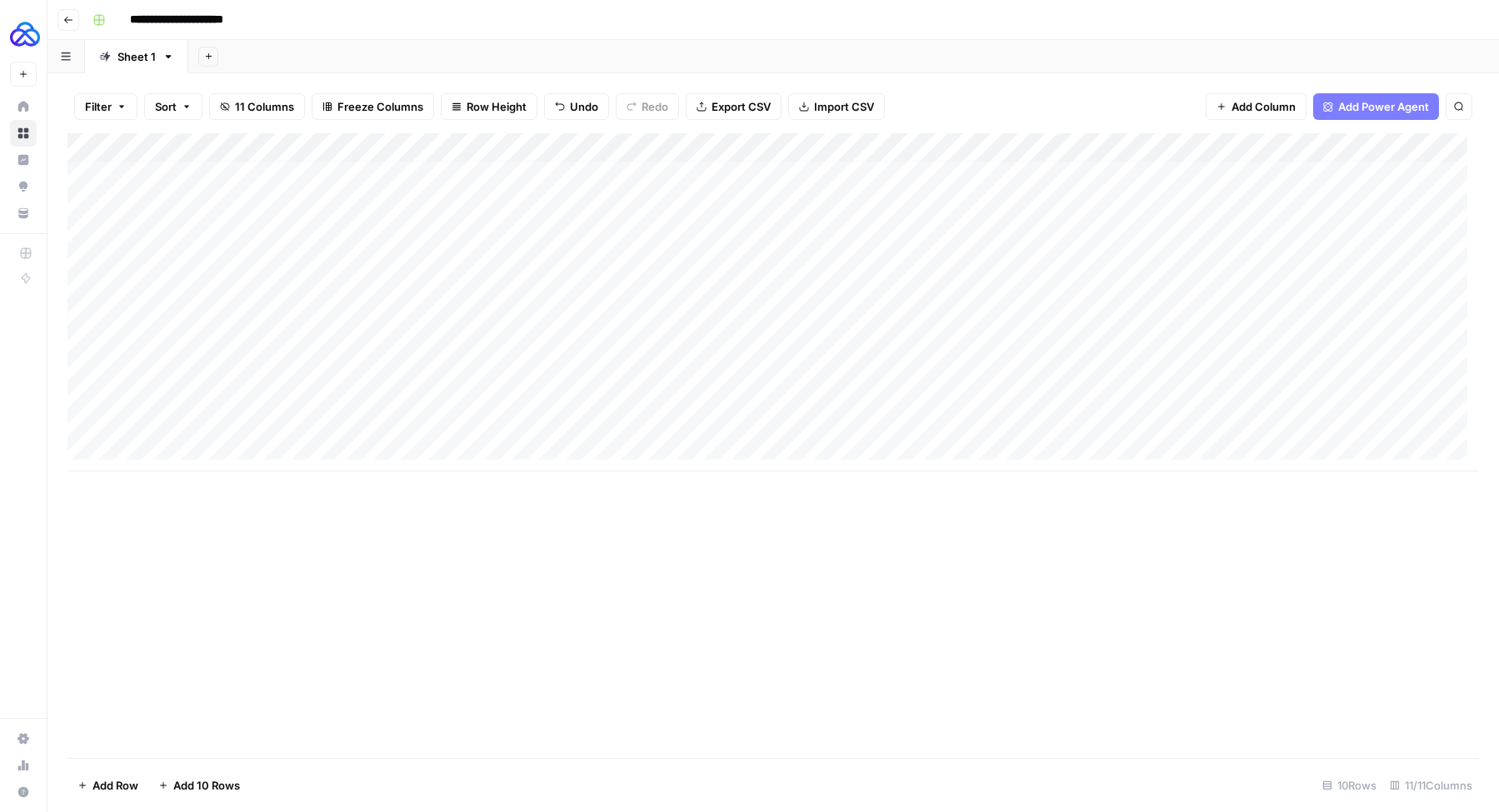
click at [189, 450] on div "Add Column" at bounding box center [772, 302] width 1411 height 338
click at [188, 450] on div "Add Column" at bounding box center [772, 302] width 1411 height 338
type textarea "**********"
click at [557, 421] on div "Add Column" at bounding box center [772, 316] width 1411 height 367
click at [493, 420] on div "Add Column" at bounding box center [772, 316] width 1411 height 367
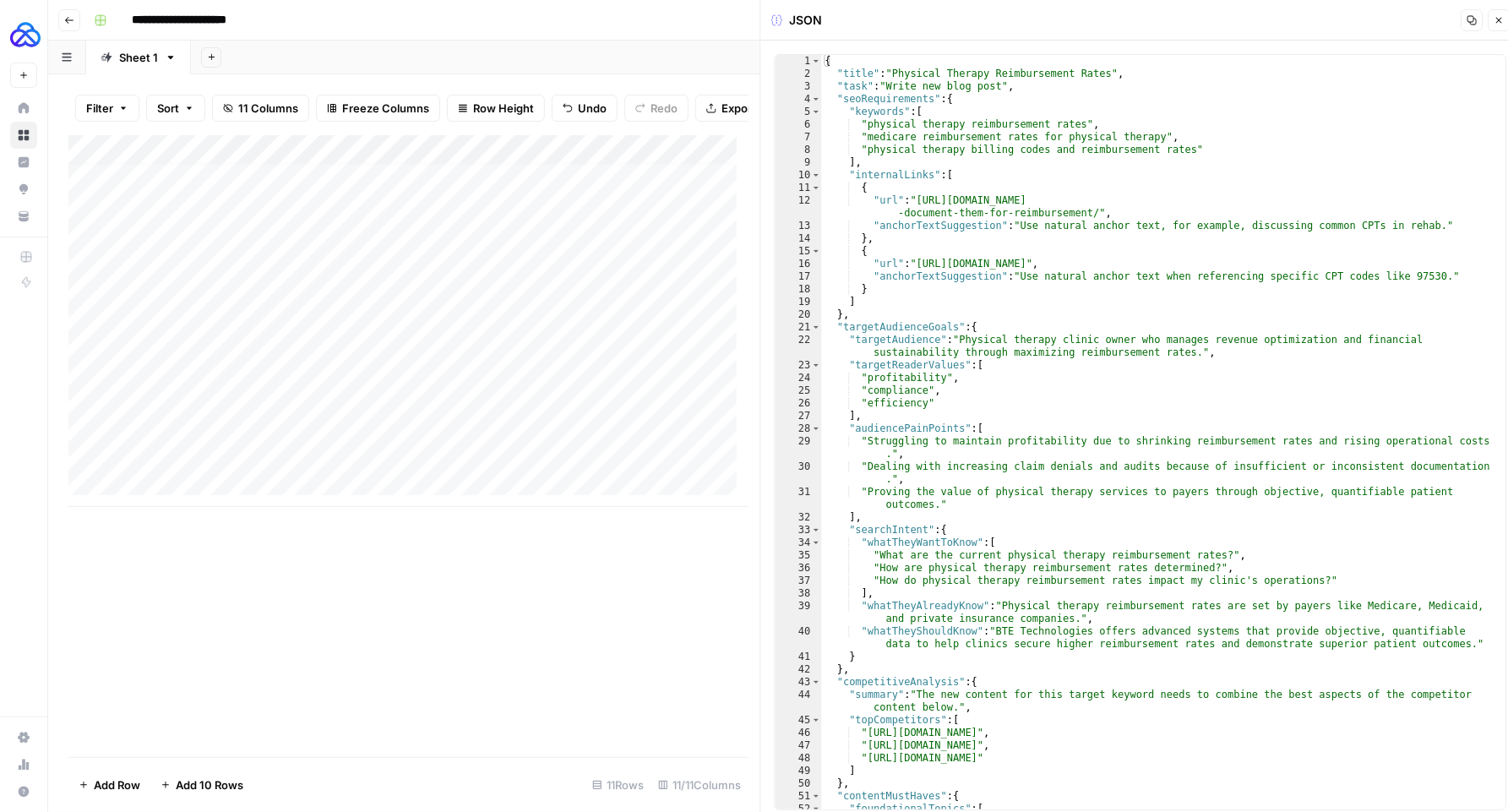
drag, startPoint x: 523, startPoint y: 448, endPoint x: 523, endPoint y: 462, distance: 14.0
click at [523, 462] on div "Add Column" at bounding box center [408, 320] width 680 height 372
click at [1502, 29] on button "Close" at bounding box center [1498, 20] width 22 height 22
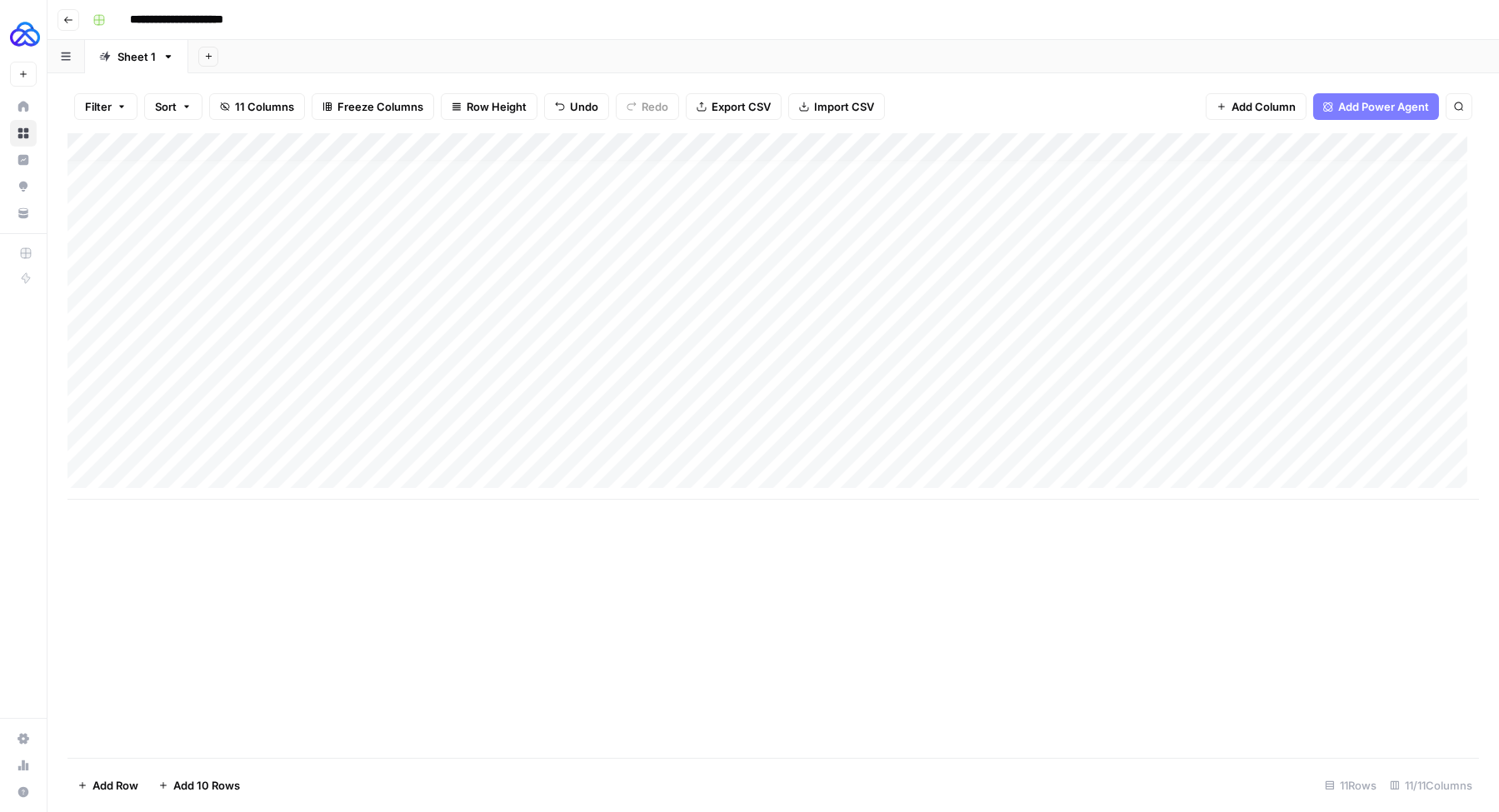
click at [579, 451] on div "Add Column" at bounding box center [772, 316] width 1411 height 367
click at [579, 450] on div "Add Column" at bounding box center [772, 316] width 1411 height 367
type textarea "**********"
click at [700, 443] on div "Add Column" at bounding box center [772, 316] width 1411 height 367
type textarea "**********"
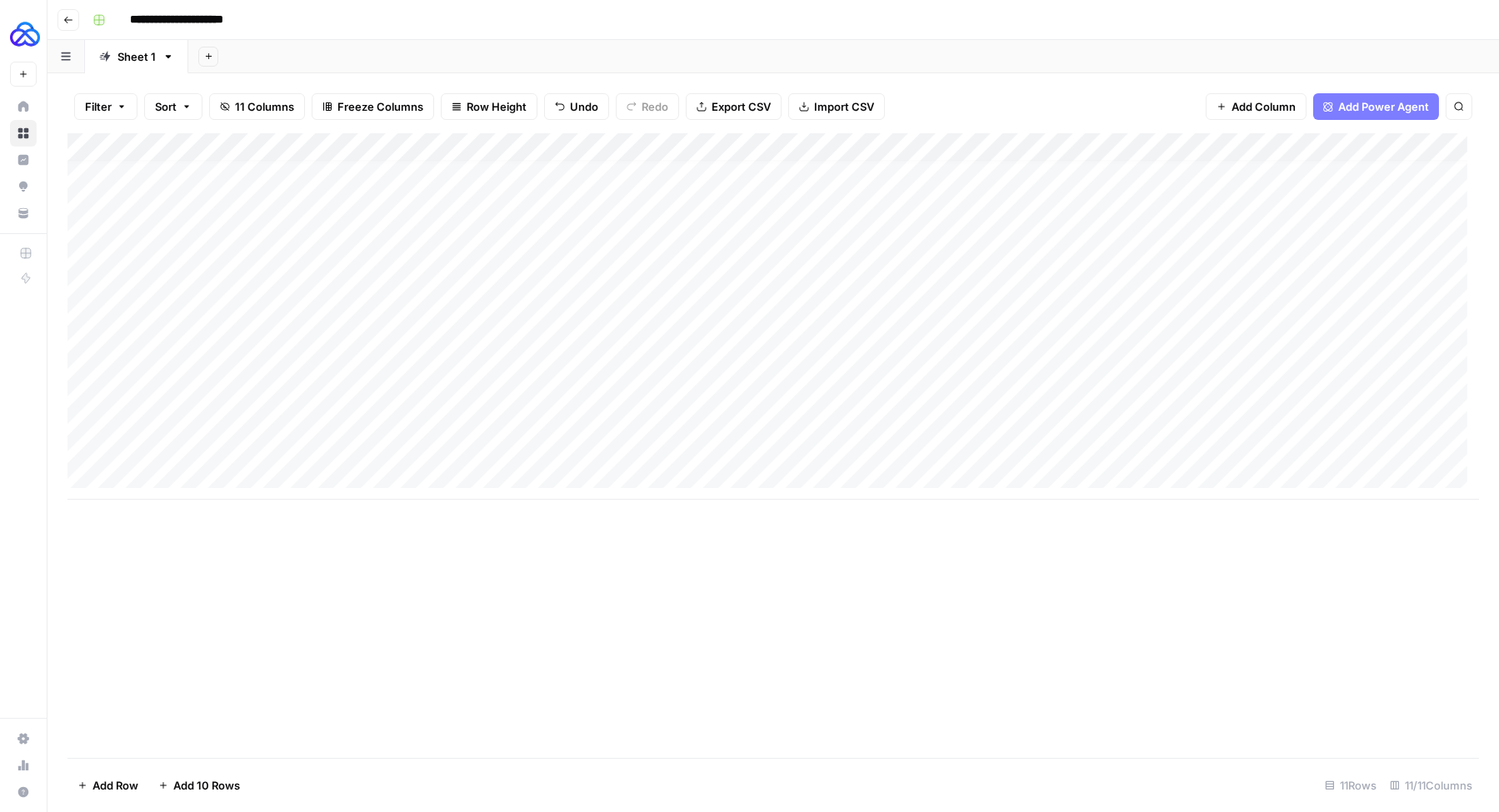
click at [897, 446] on div "Add Column" at bounding box center [772, 316] width 1411 height 367
type textarea "**********"
click at [230, 444] on div "Add Column" at bounding box center [772, 316] width 1411 height 367
click at [186, 439] on div "Add Column" at bounding box center [772, 316] width 1411 height 367
click at [186, 439] on textarea "**********" at bounding box center [258, 447] width 267 height 23
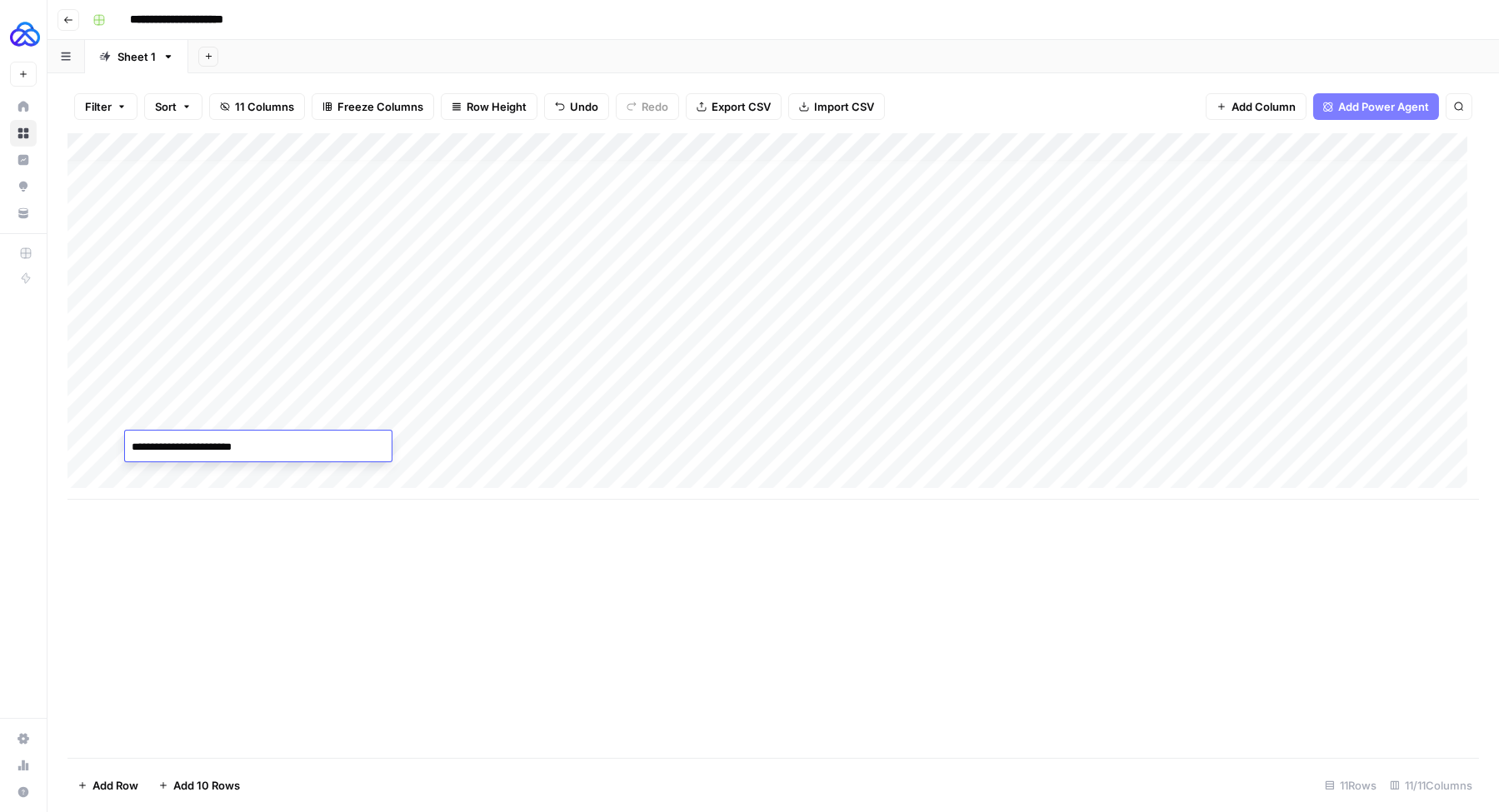
click at [1007, 446] on div "Add Column" at bounding box center [772, 316] width 1411 height 367
click at [1006, 446] on div "Add Column" at bounding box center [772, 316] width 1411 height 367
click at [1006, 446] on textarea at bounding box center [1098, 447] width 267 height 23
type textarea "**********"
click at [1287, 447] on div "Add Column" at bounding box center [772, 316] width 1411 height 367
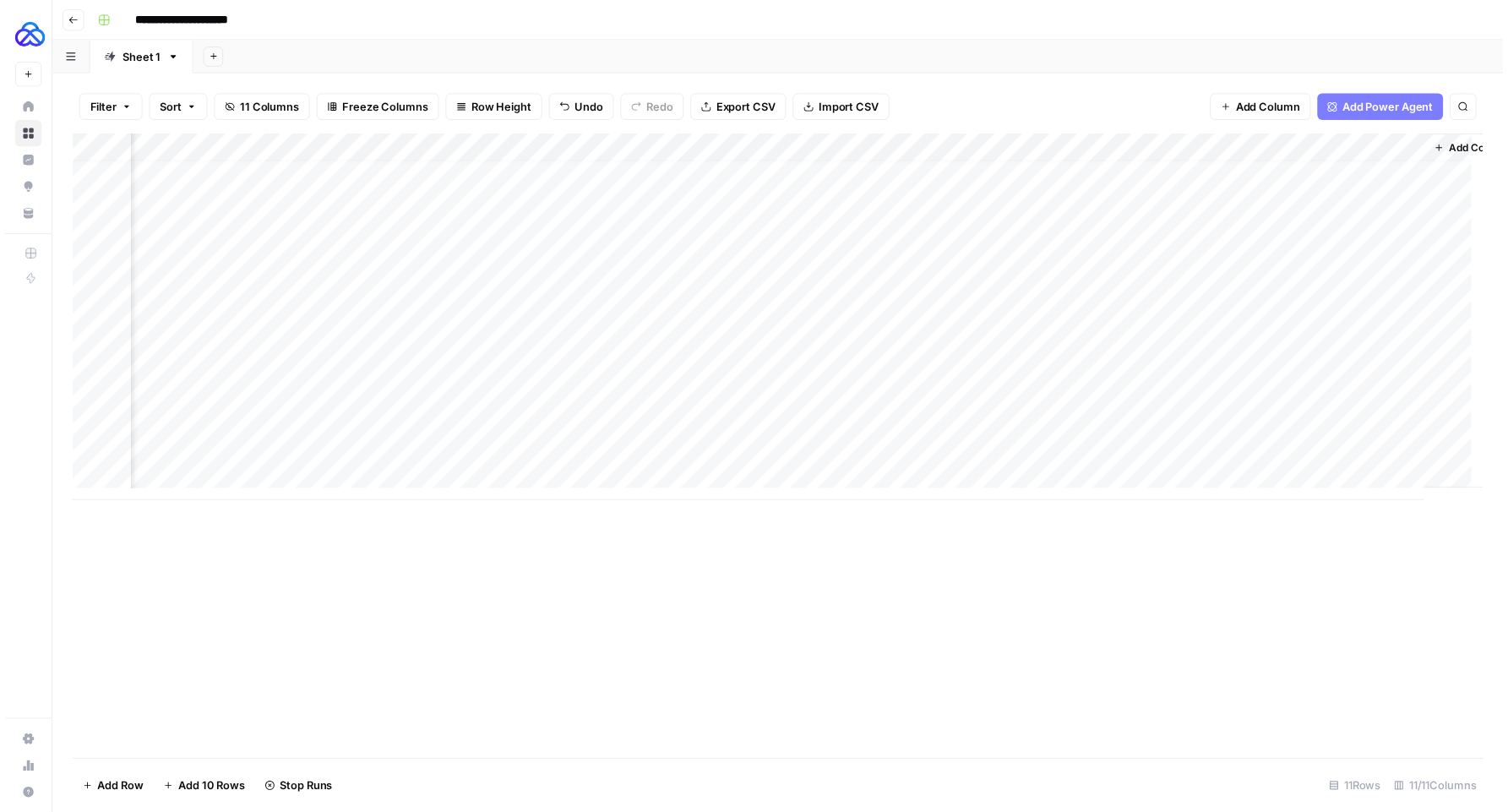
scroll to position [11, 599]
click at [1188, 394] on div "Add Column" at bounding box center [783, 320] width 1431 height 372
click at [750, 395] on div "Add Column" at bounding box center [783, 320] width 1431 height 372
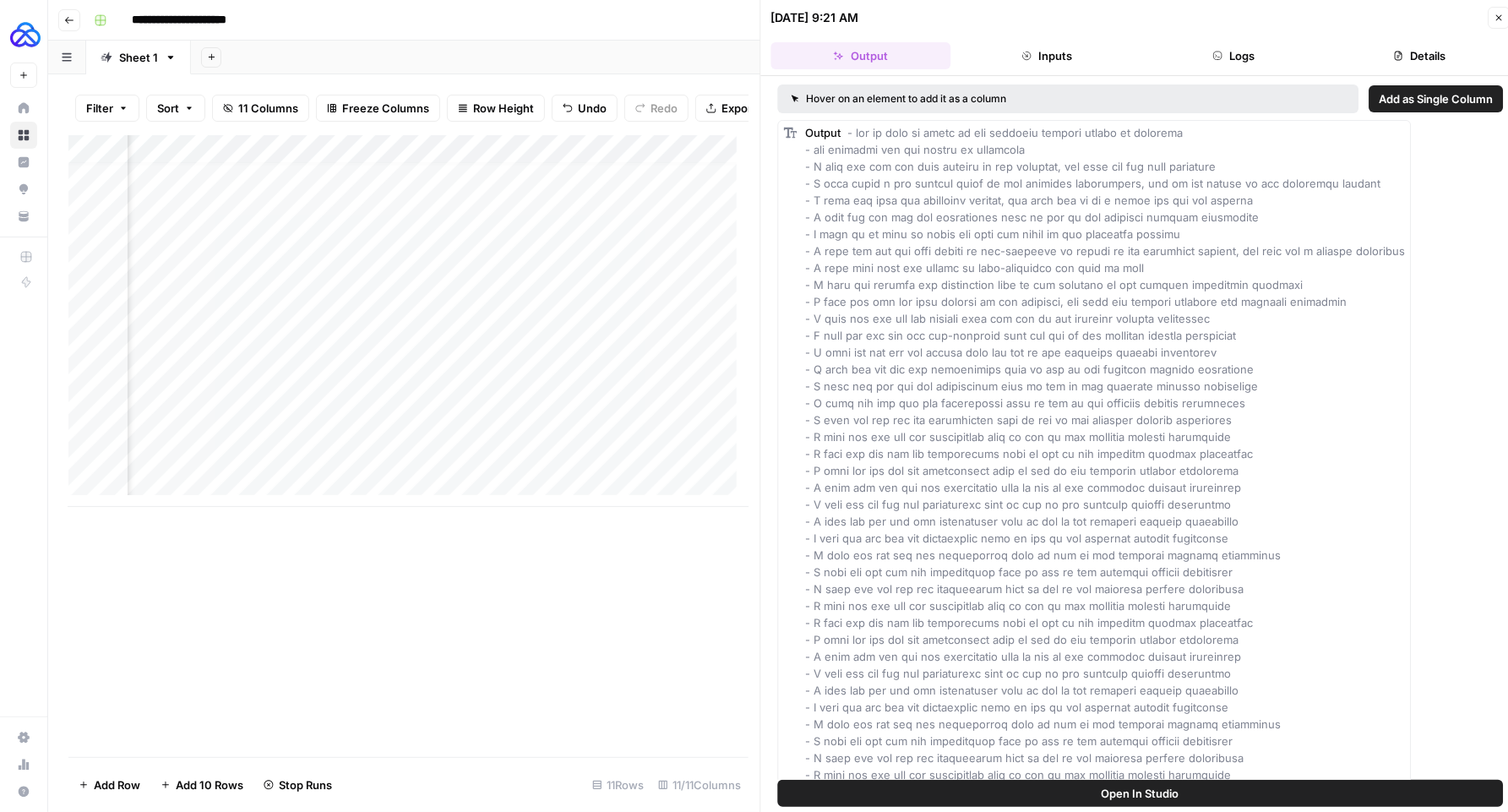
drag, startPoint x: 1240, startPoint y: 51, endPoint x: 1152, endPoint y: 296, distance: 260.3
click at [1154, 290] on div "[DATE] 9:21 AM Close Output Inputs Logs Details Hover on an element to add it a…" at bounding box center [1140, 411] width 761 height 823
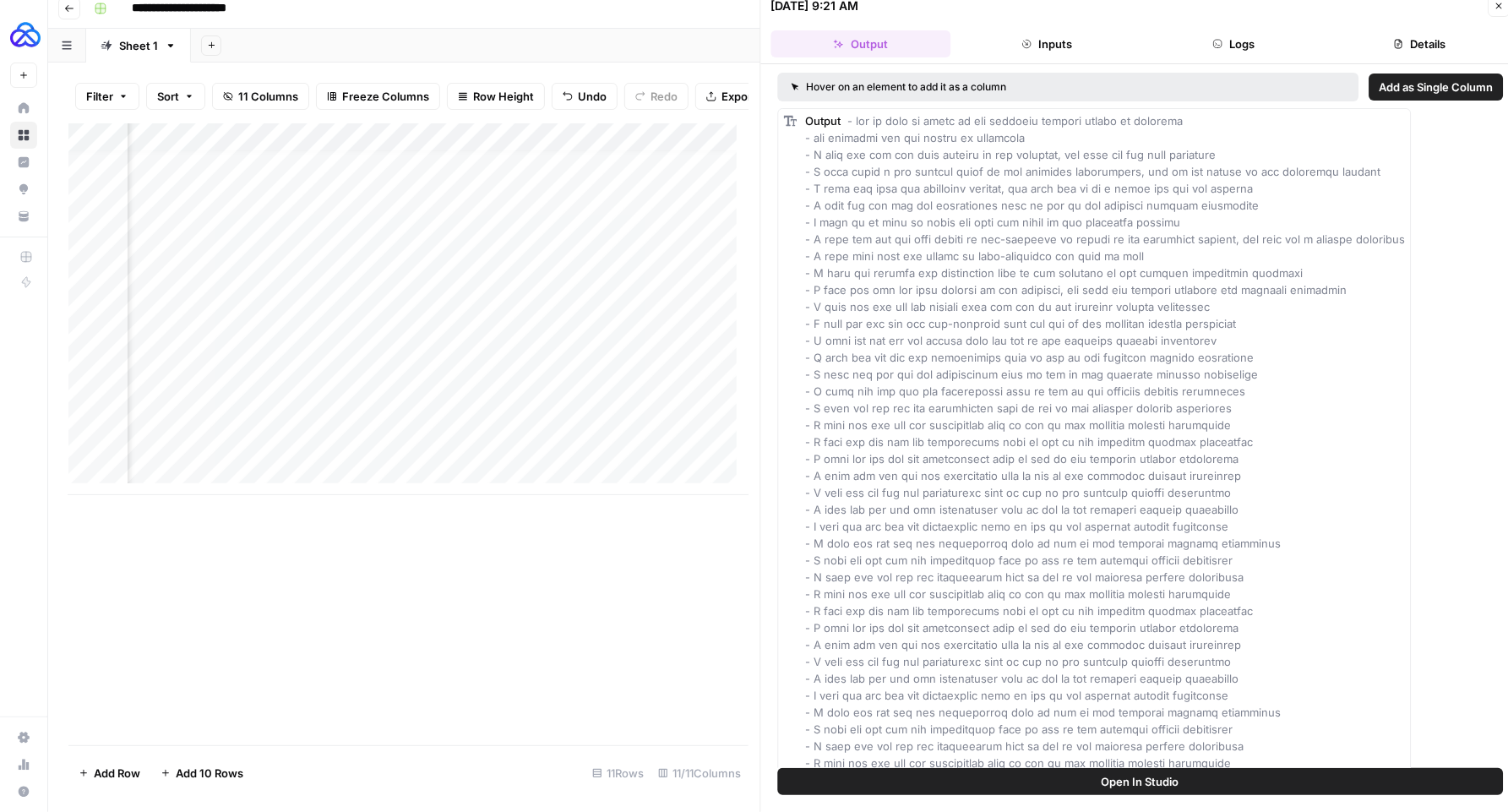
click at [1252, 41] on button "Logs" at bounding box center [1234, 44] width 180 height 27
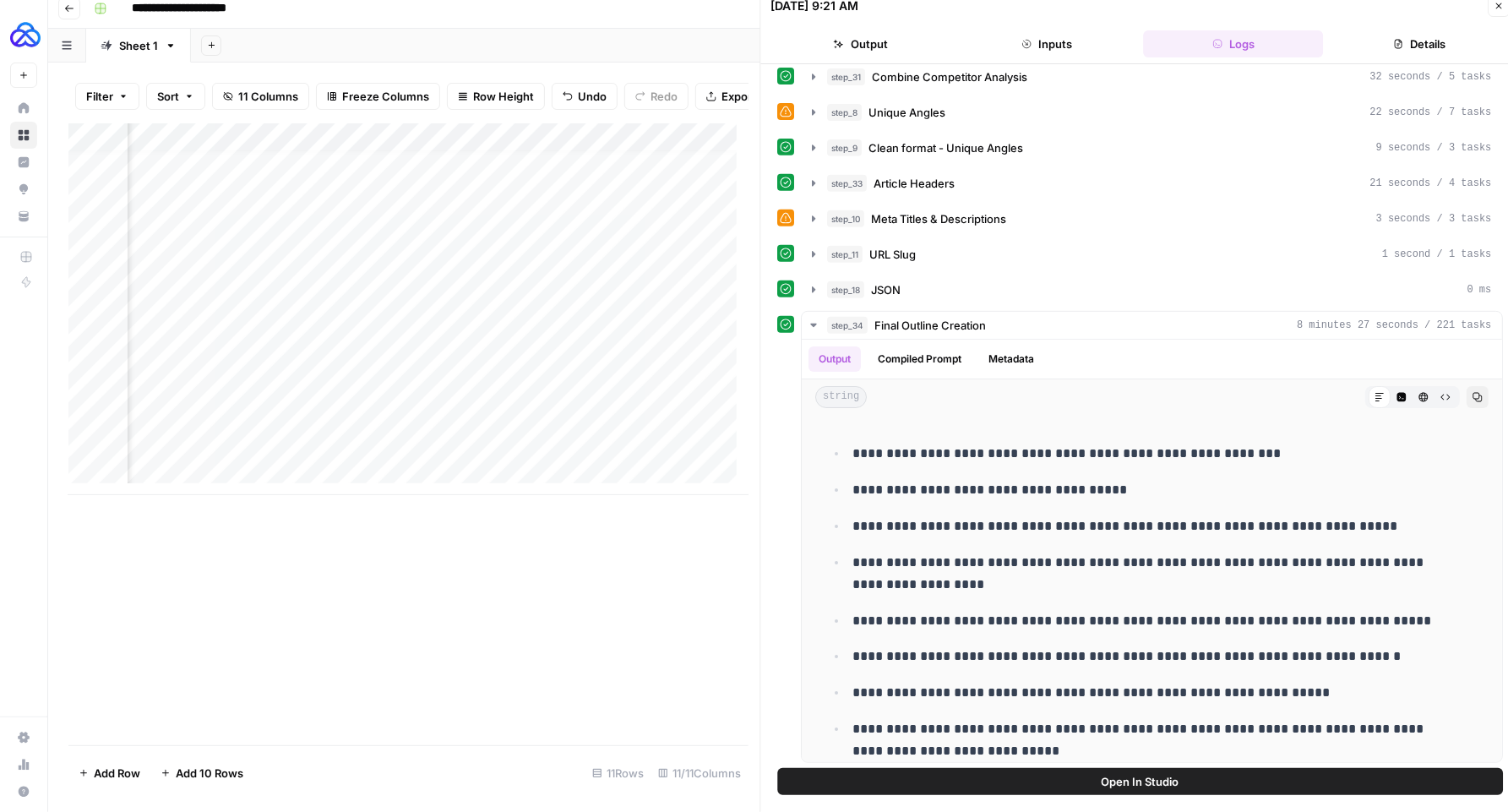
click at [1498, 10] on icon "button" at bounding box center [1499, 6] width 11 height 10
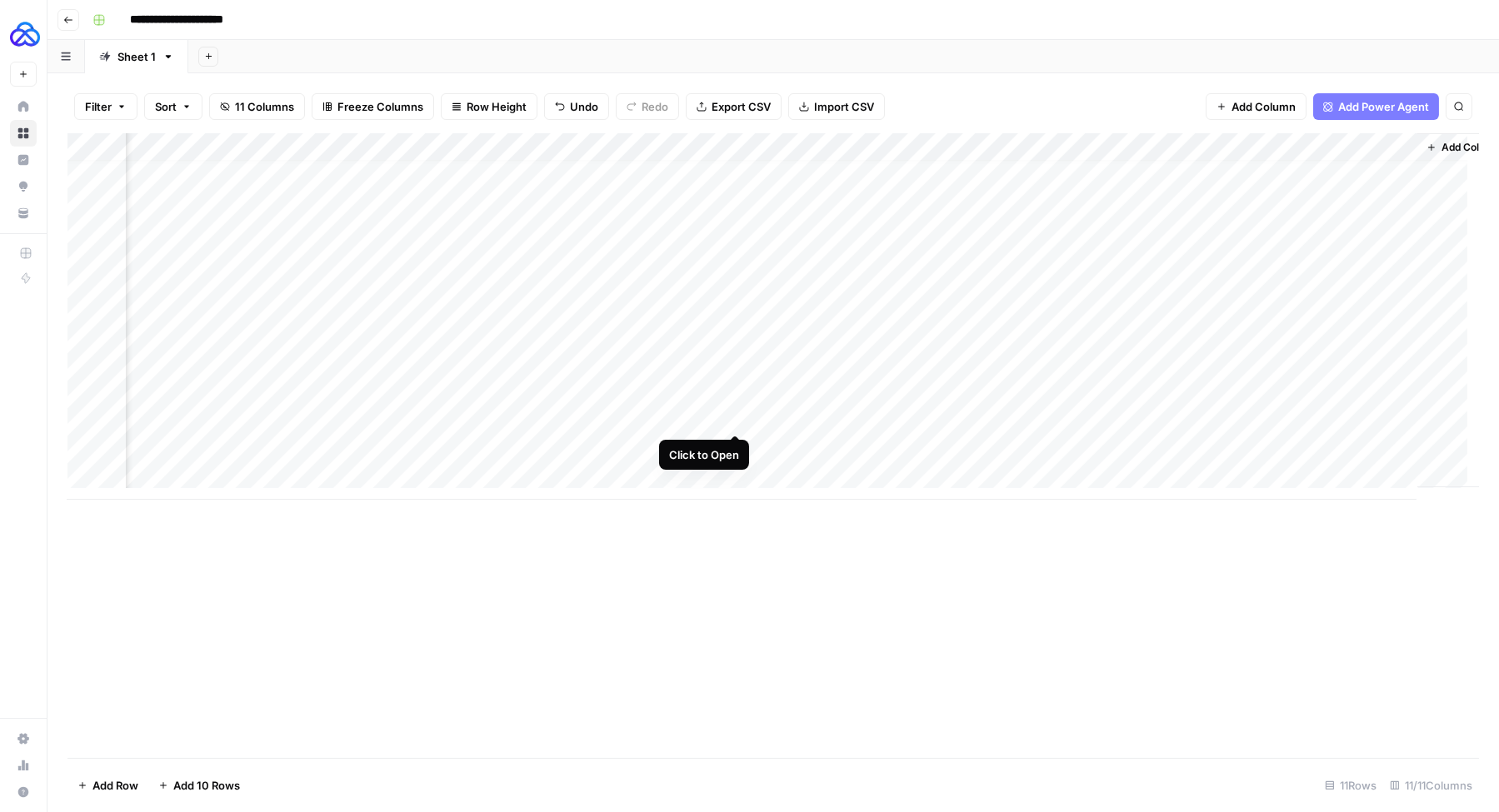
click at [735, 418] on div "Add Column" at bounding box center [772, 316] width 1411 height 367
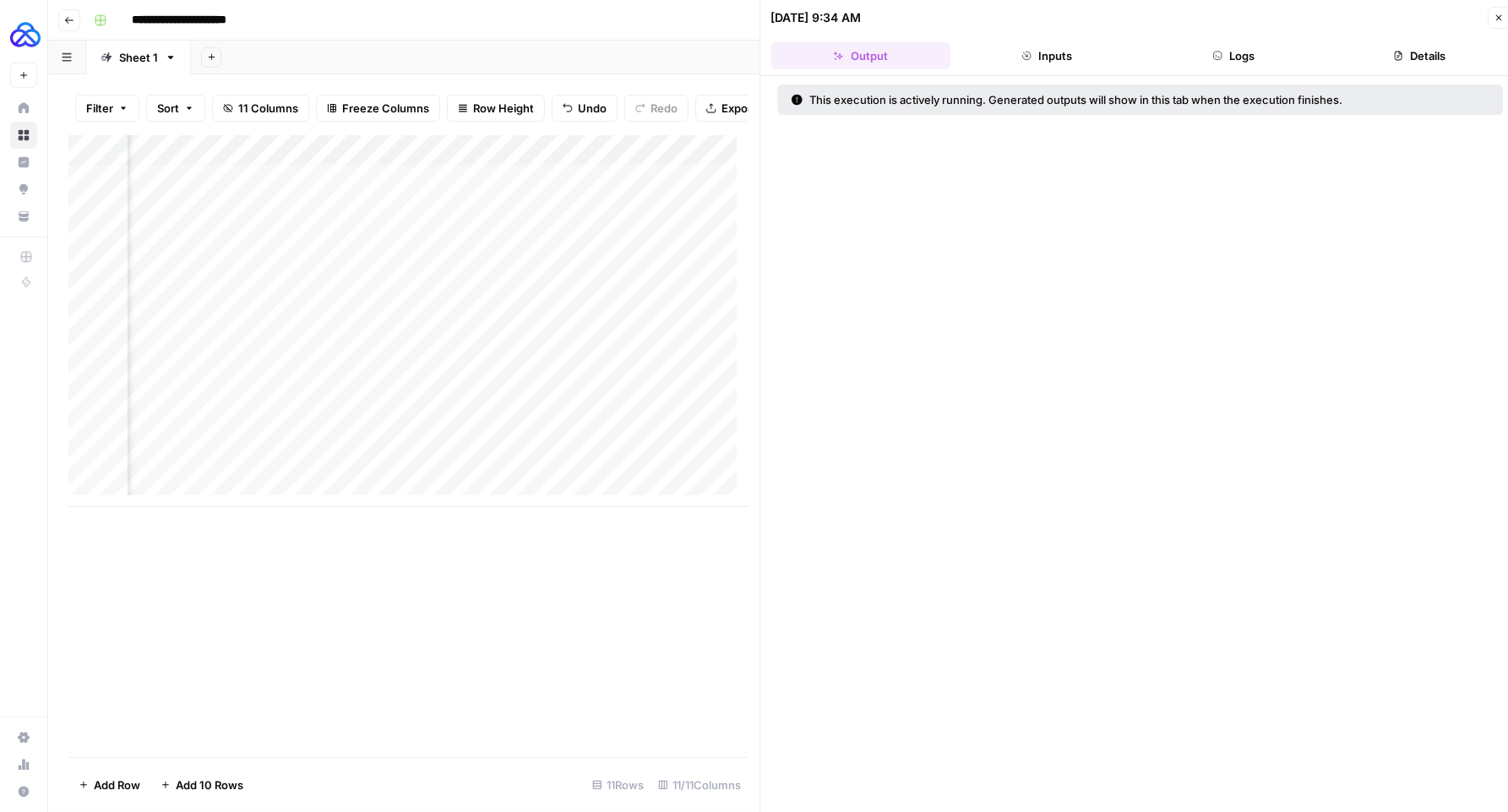
click at [1252, 66] on button "Logs" at bounding box center [1234, 55] width 180 height 27
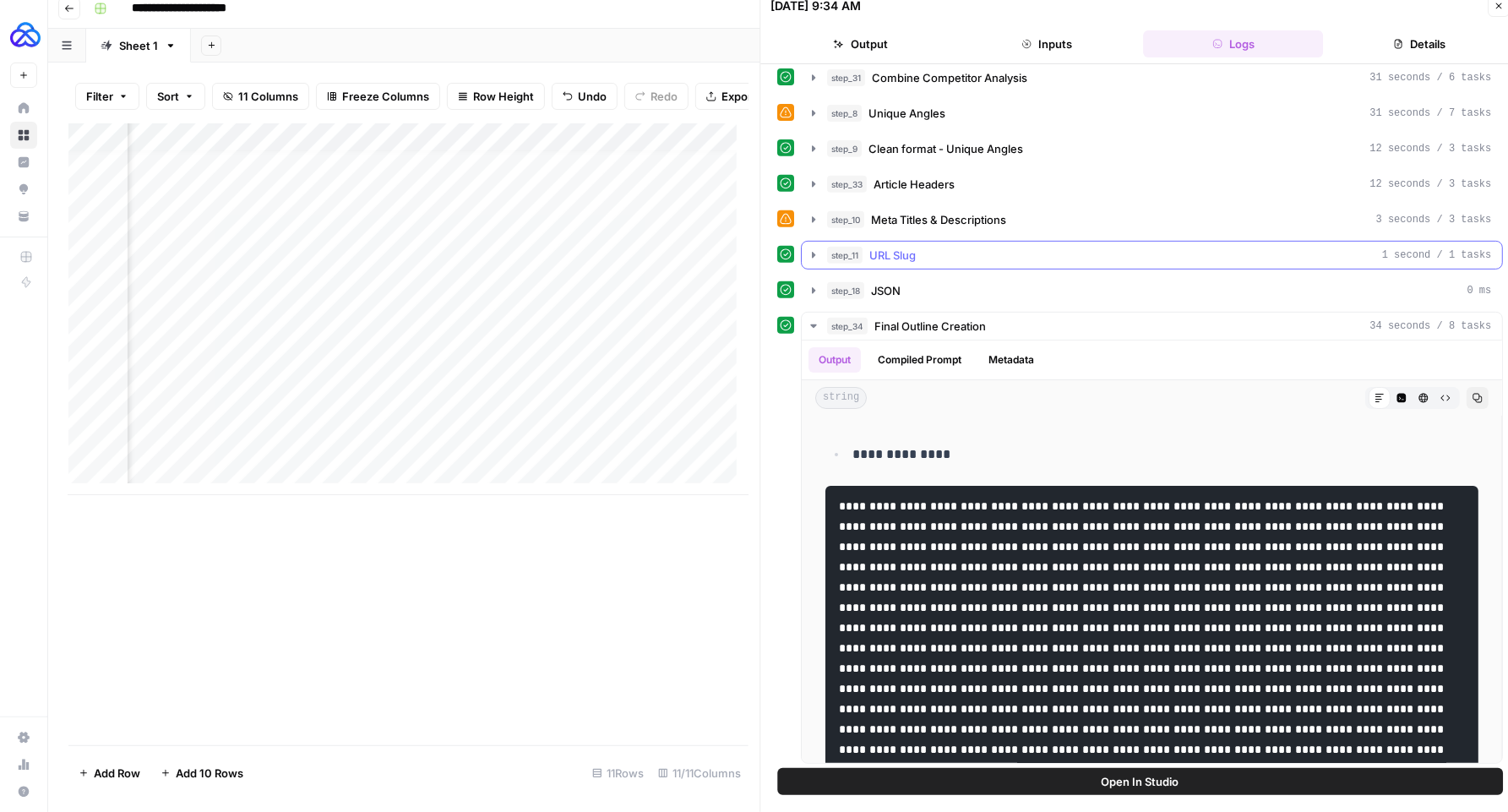
scroll to position [330, 0]
click at [1493, 10] on button "Close" at bounding box center [1498, 5] width 22 height 22
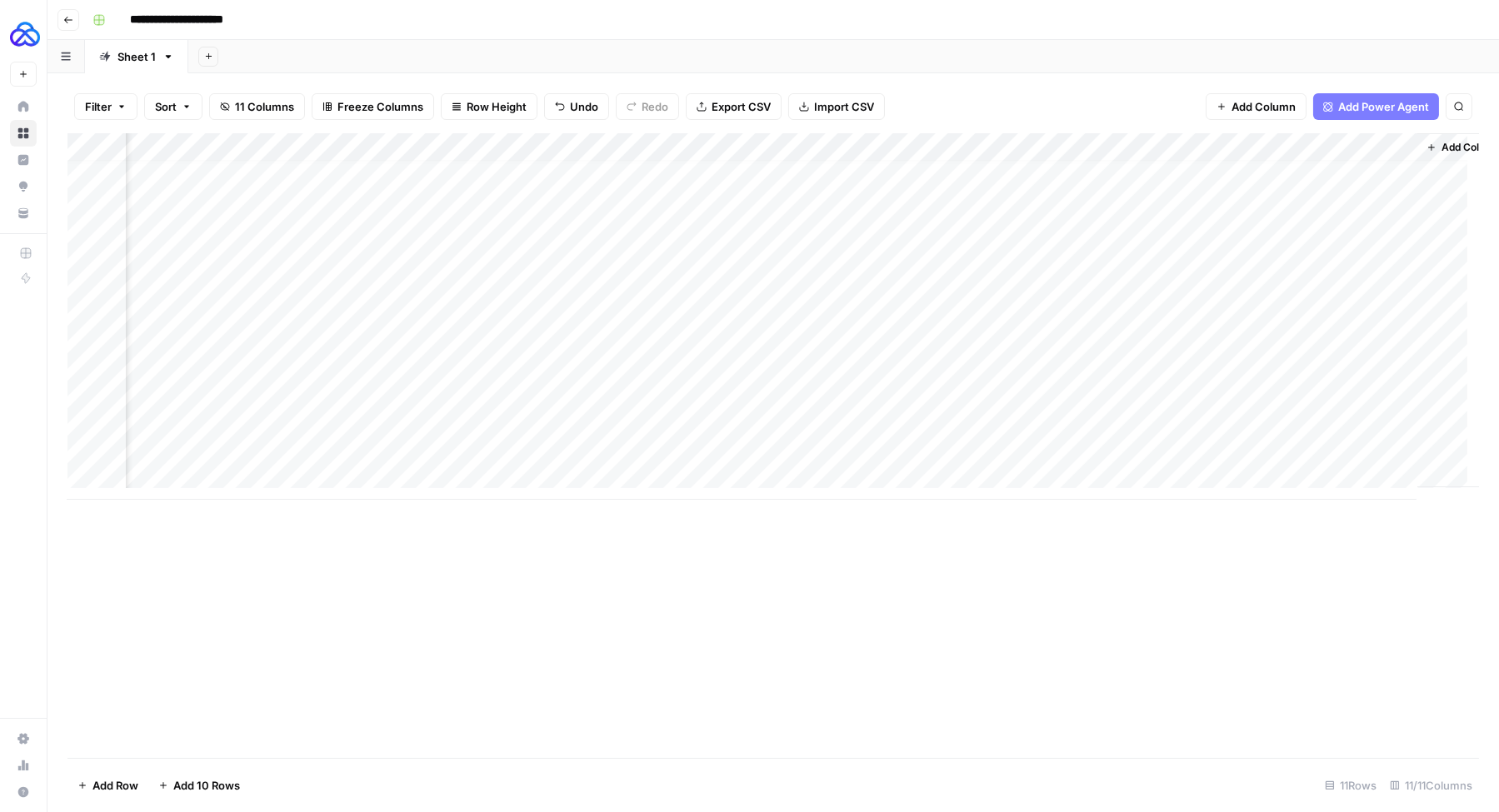
click at [1170, 421] on div "Add Column" at bounding box center [772, 316] width 1411 height 367
click at [170, 471] on div "Add Column" at bounding box center [772, 316] width 1411 height 367
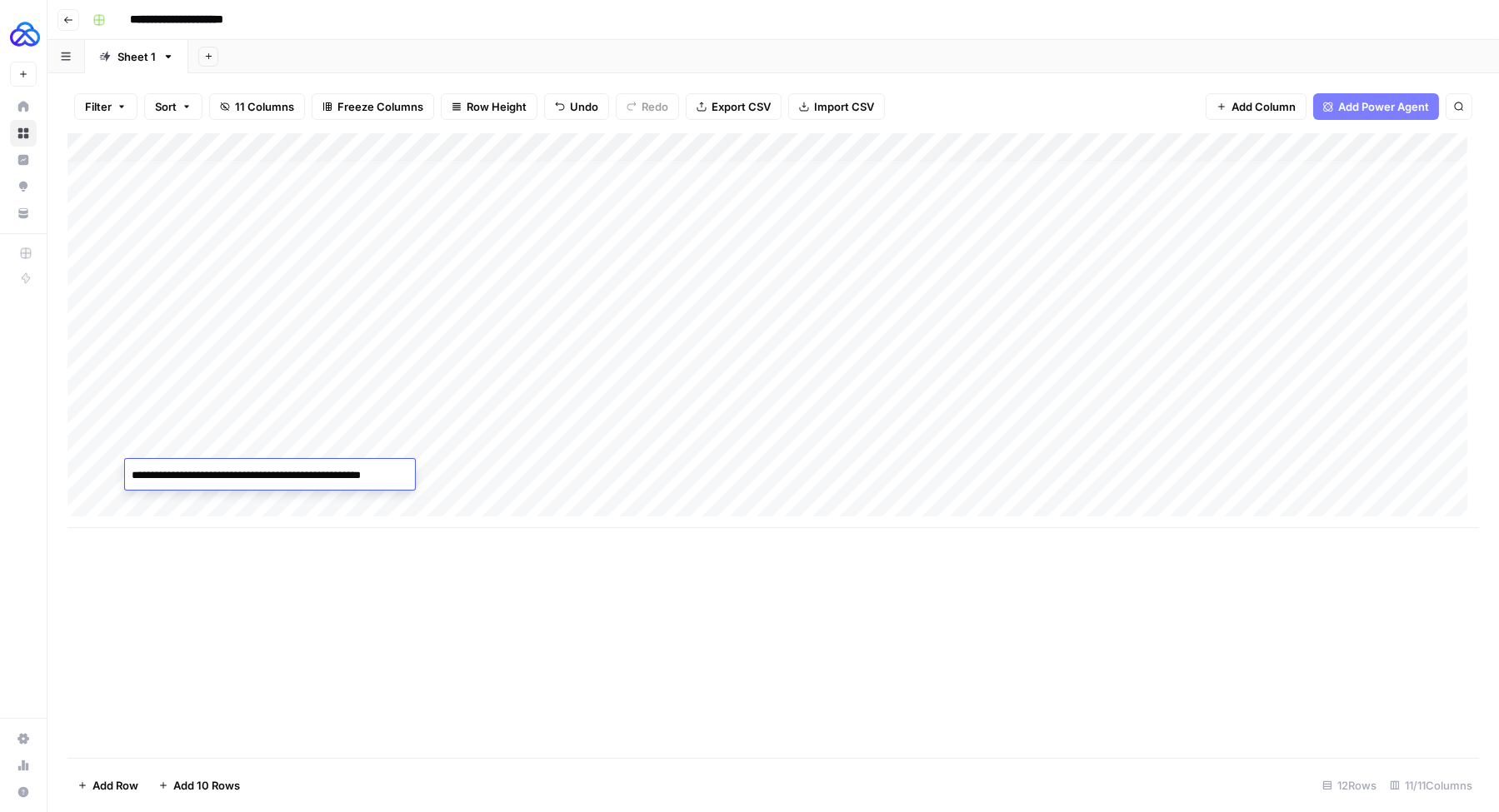
click at [194, 475] on textarea "**********" at bounding box center [268, 475] width 287 height 23
drag, startPoint x: 244, startPoint y: 476, endPoint x: 253, endPoint y: 477, distance: 9.1
click at [245, 476] on textarea "**********" at bounding box center [268, 475] width 287 height 23
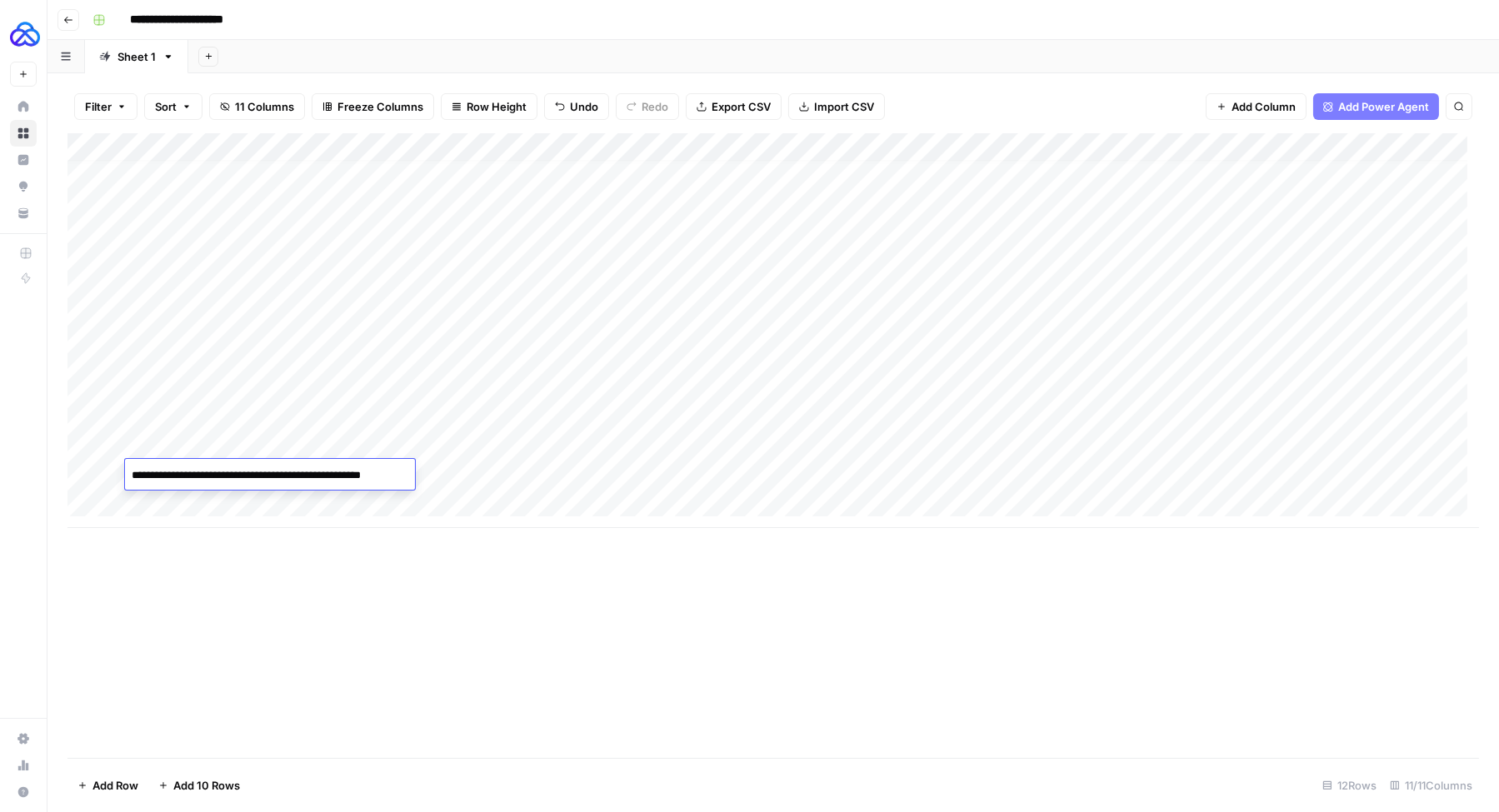
drag, startPoint x: 301, startPoint y: 475, endPoint x: 394, endPoint y: 480, distance: 93.1
click at [394, 480] on textarea "**********" at bounding box center [268, 475] width 287 height 23
drag, startPoint x: 394, startPoint y: 480, endPoint x: 371, endPoint y: 477, distance: 23.2
click at [393, 480] on textarea "**********" at bounding box center [268, 475] width 287 height 23
drag, startPoint x: 320, startPoint y: 477, endPoint x: 473, endPoint y: 482, distance: 153.1
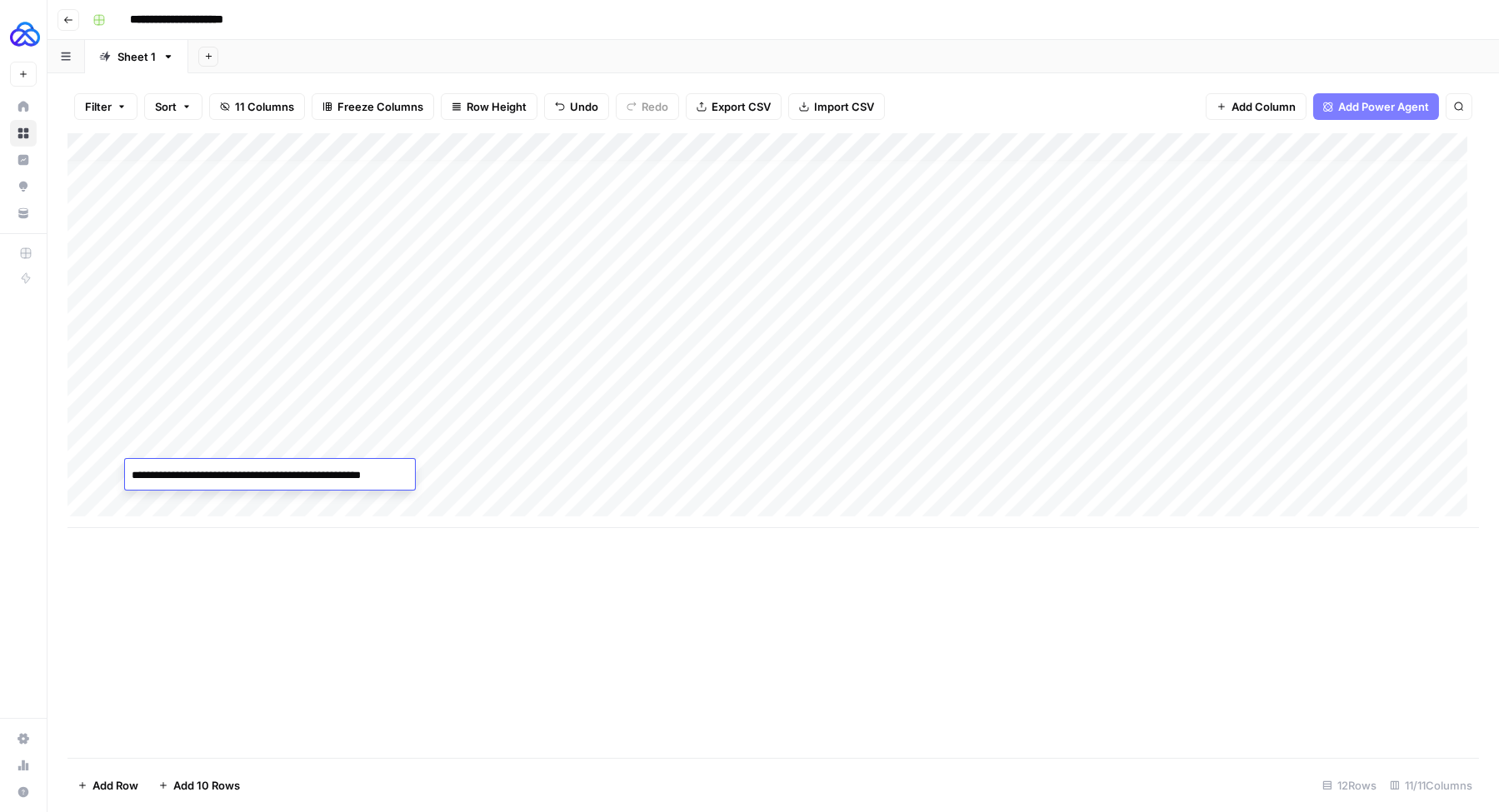
click at [472, 482] on body "**********" at bounding box center [749, 406] width 1499 height 812
type textarea "**********"
click at [186, 470] on div "Add Column" at bounding box center [772, 330] width 1411 height 395
click at [132, 474] on textarea "**********" at bounding box center [258, 475] width 267 height 23
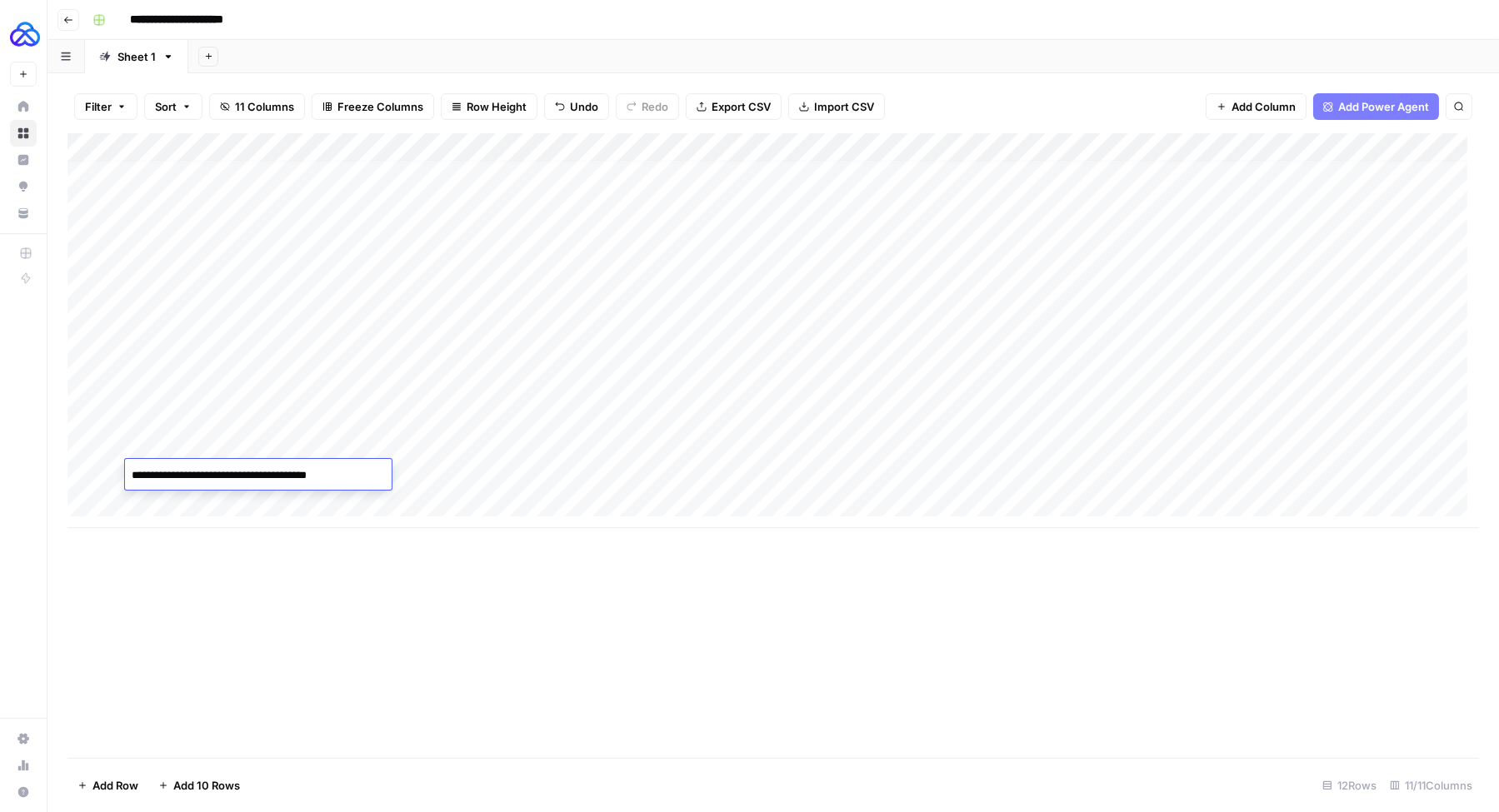
type textarea "**********"
click at [391, 453] on div "Add Column" at bounding box center [772, 330] width 1411 height 395
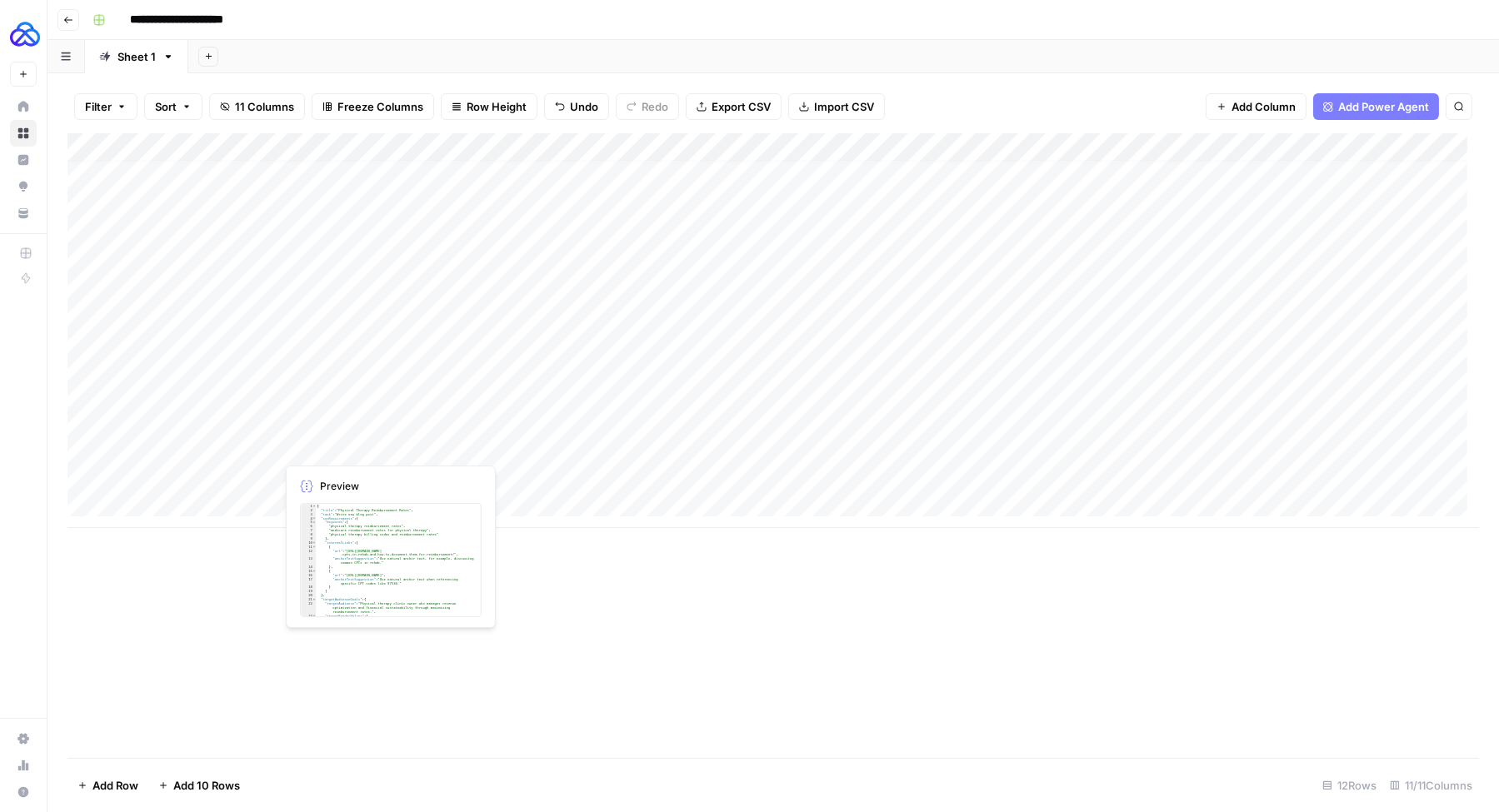
drag, startPoint x: 513, startPoint y: 459, endPoint x: 513, endPoint y: 471, distance: 12.0
click at [513, 471] on div "Add Column" at bounding box center [772, 330] width 1411 height 395
click at [550, 480] on div "Add Column" at bounding box center [772, 330] width 1411 height 395
click at [550, 479] on div "Add Column" at bounding box center [772, 330] width 1411 height 395
type textarea "**********"
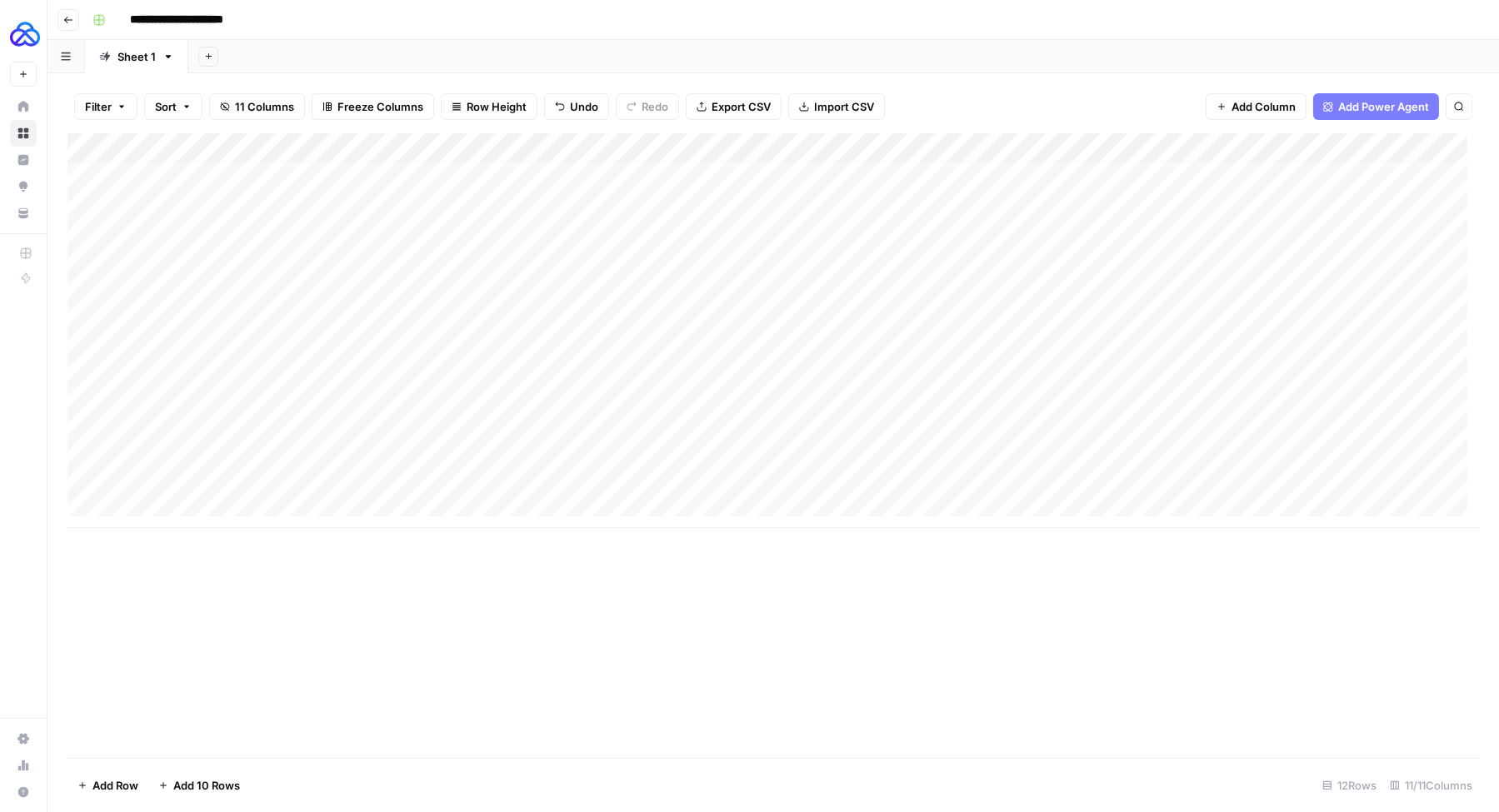
click at [736, 473] on div "Add Column" at bounding box center [772, 330] width 1411 height 395
type textarea "**********"
click at [856, 475] on div "Add Column" at bounding box center [772, 330] width 1411 height 395
click at [856, 475] on textarea at bounding box center [948, 475] width 267 height 23
type textarea "**********"
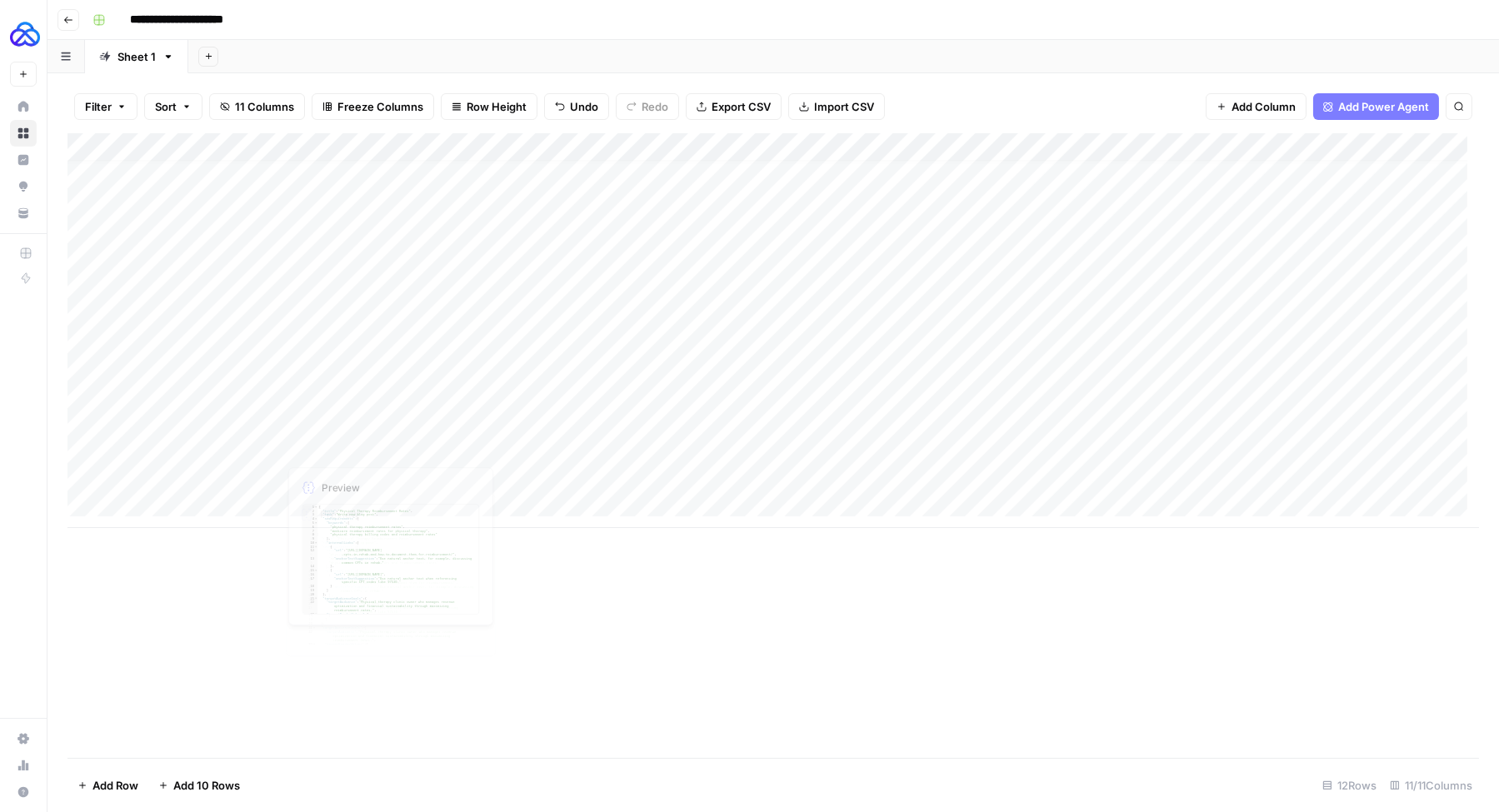
click at [229, 469] on div "Add Column" at bounding box center [772, 330] width 1411 height 395
click at [1086, 474] on div "Add Column" at bounding box center [772, 330] width 1411 height 395
type textarea "**********"
click at [1298, 474] on div "Add Column" at bounding box center [772, 330] width 1411 height 395
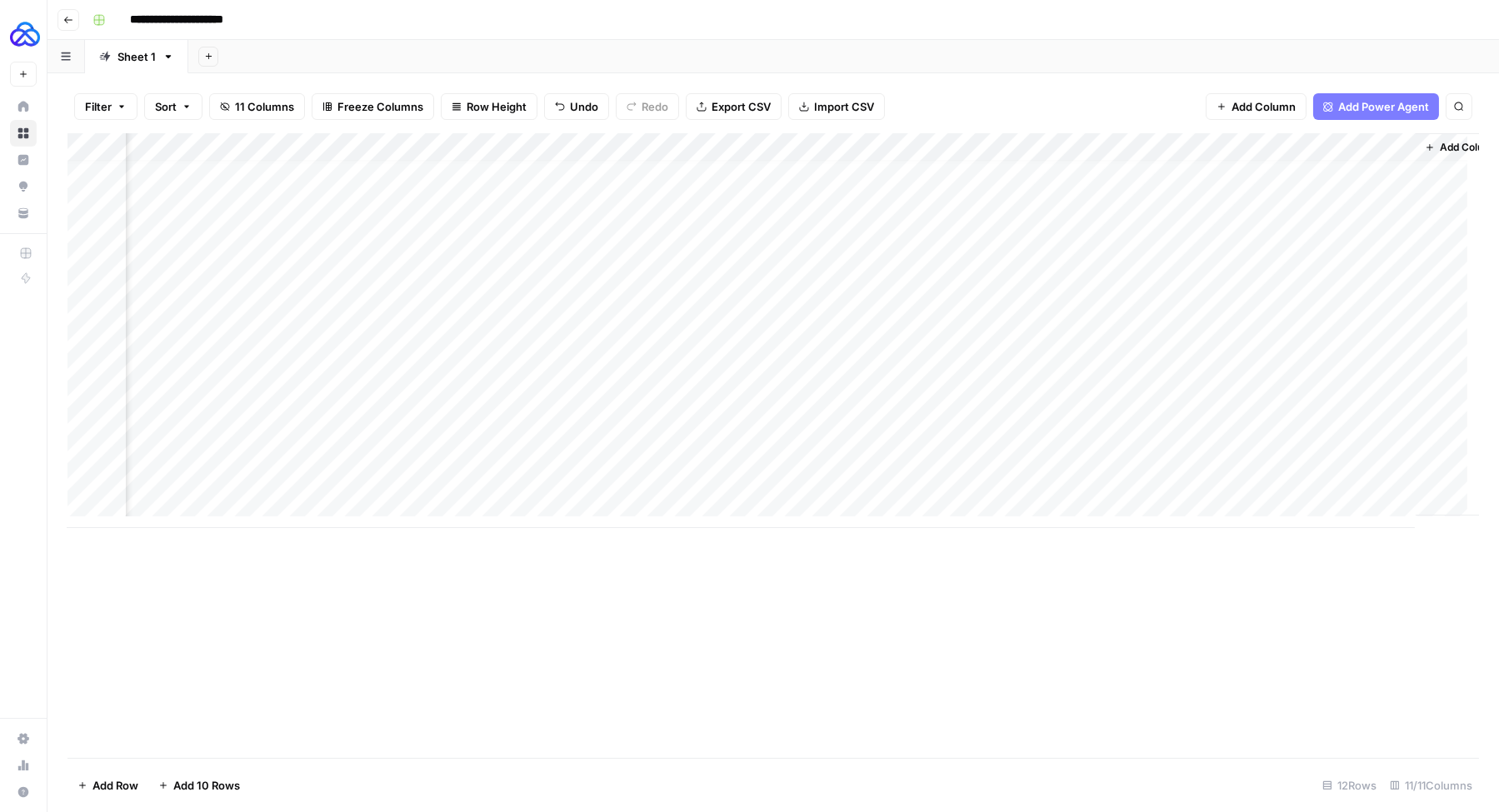
scroll to position [11, 597]
click at [1394, 419] on div "Add Column" at bounding box center [772, 330] width 1411 height 395
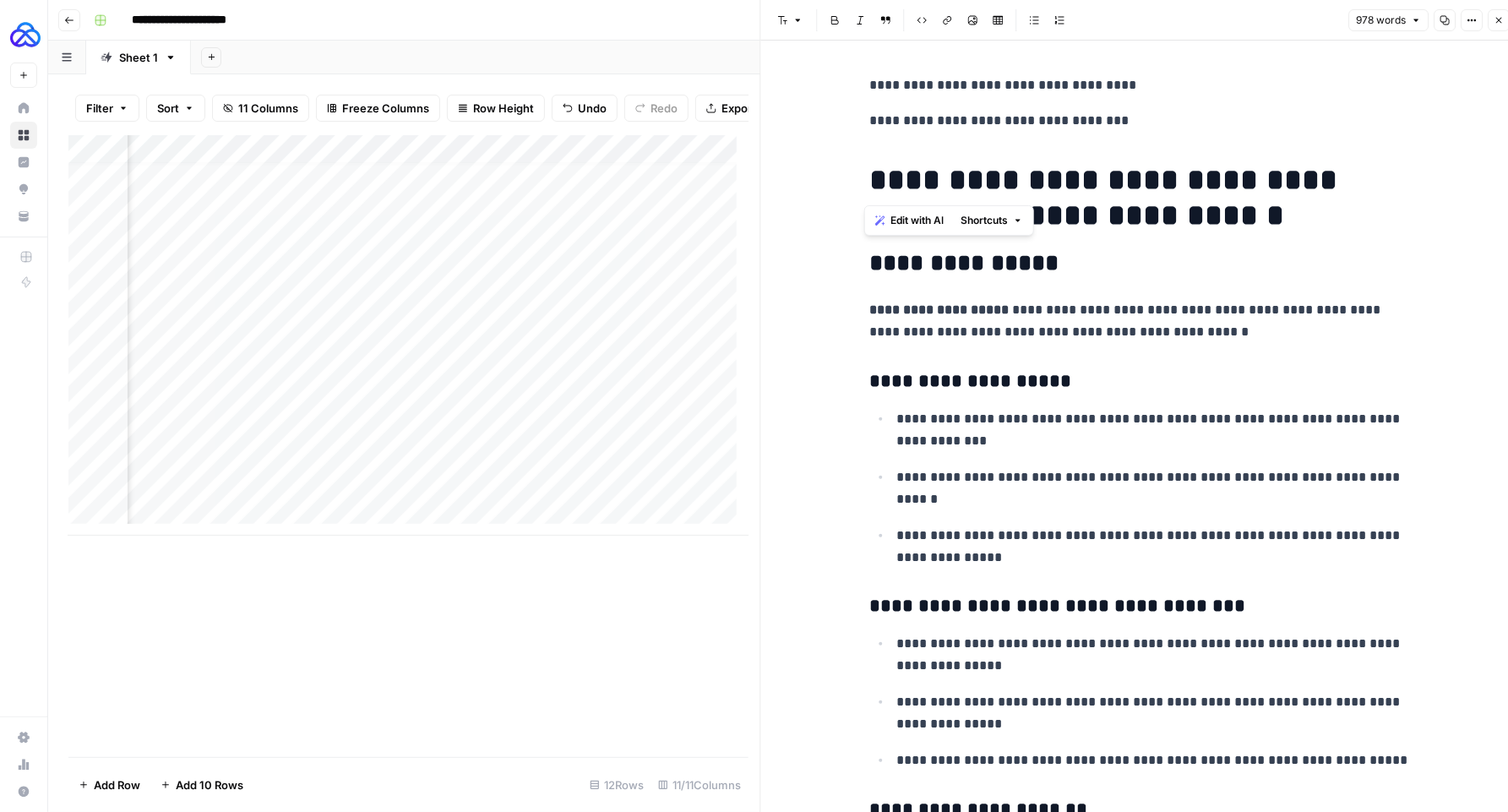
drag, startPoint x: 960, startPoint y: 98, endPoint x: 821, endPoint y: 72, distance: 141.4
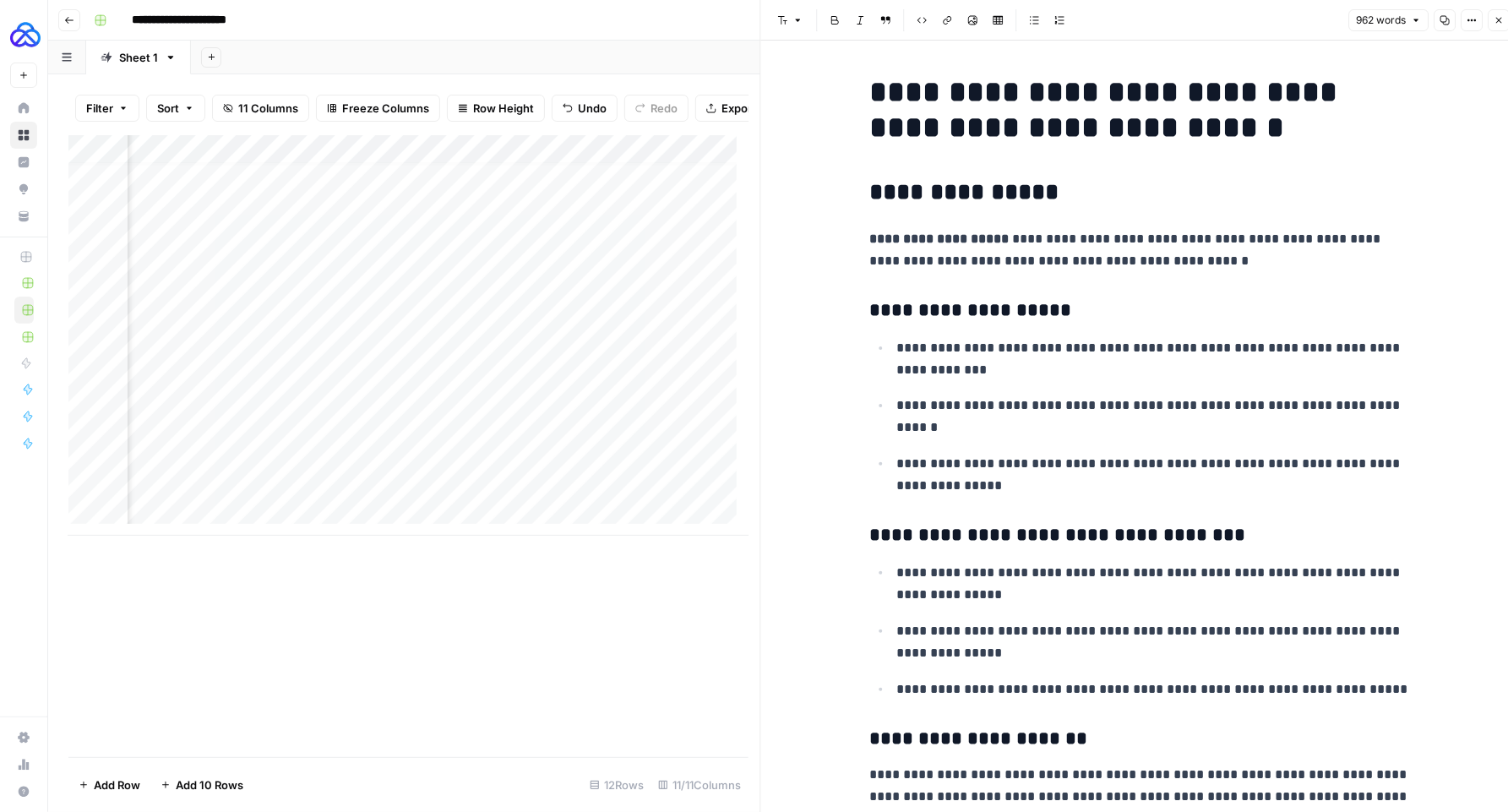
click at [1502, 24] on icon "button" at bounding box center [1499, 20] width 11 height 10
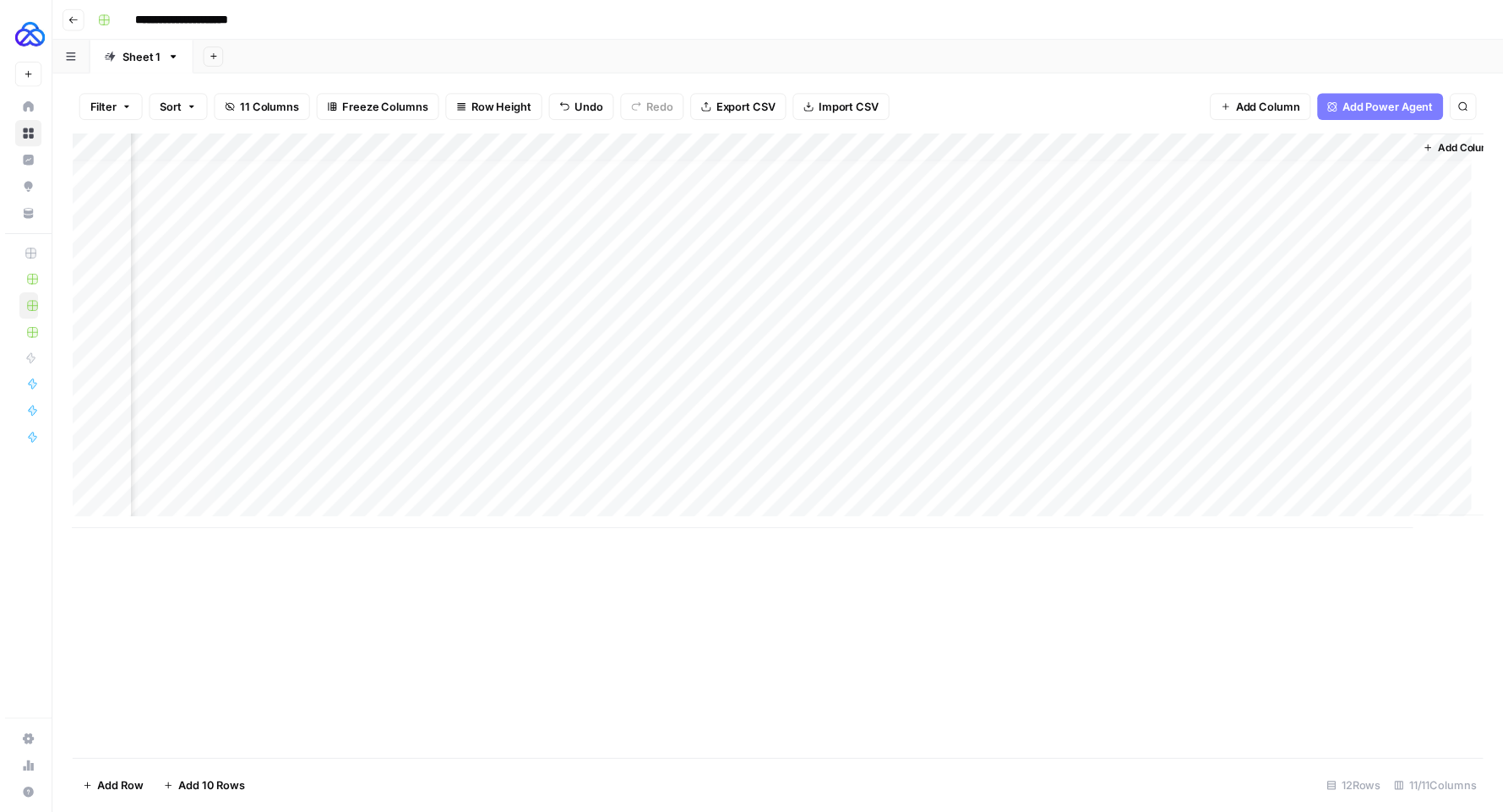
scroll to position [11, 641]
click at [1378, 366] on div "Add Column" at bounding box center [783, 335] width 1431 height 401
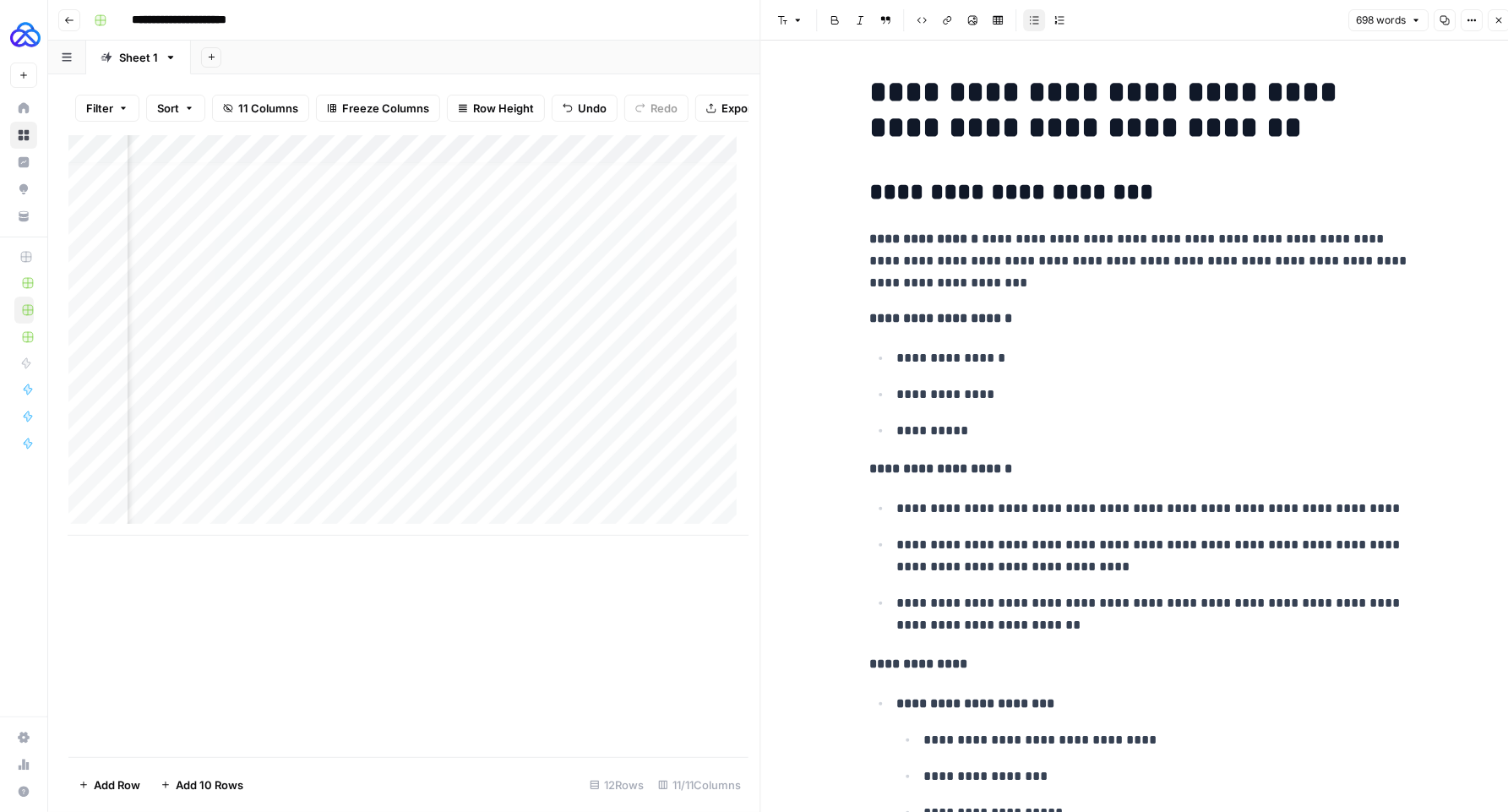
click at [992, 393] on p "**********" at bounding box center [1154, 394] width 514 height 22
drag, startPoint x: 1217, startPoint y: 132, endPoint x: 871, endPoint y: 104, distance: 347.1
click at [871, 104] on h1 "**********" at bounding box center [1140, 109] width 541 height 71
copy h1 "**********"
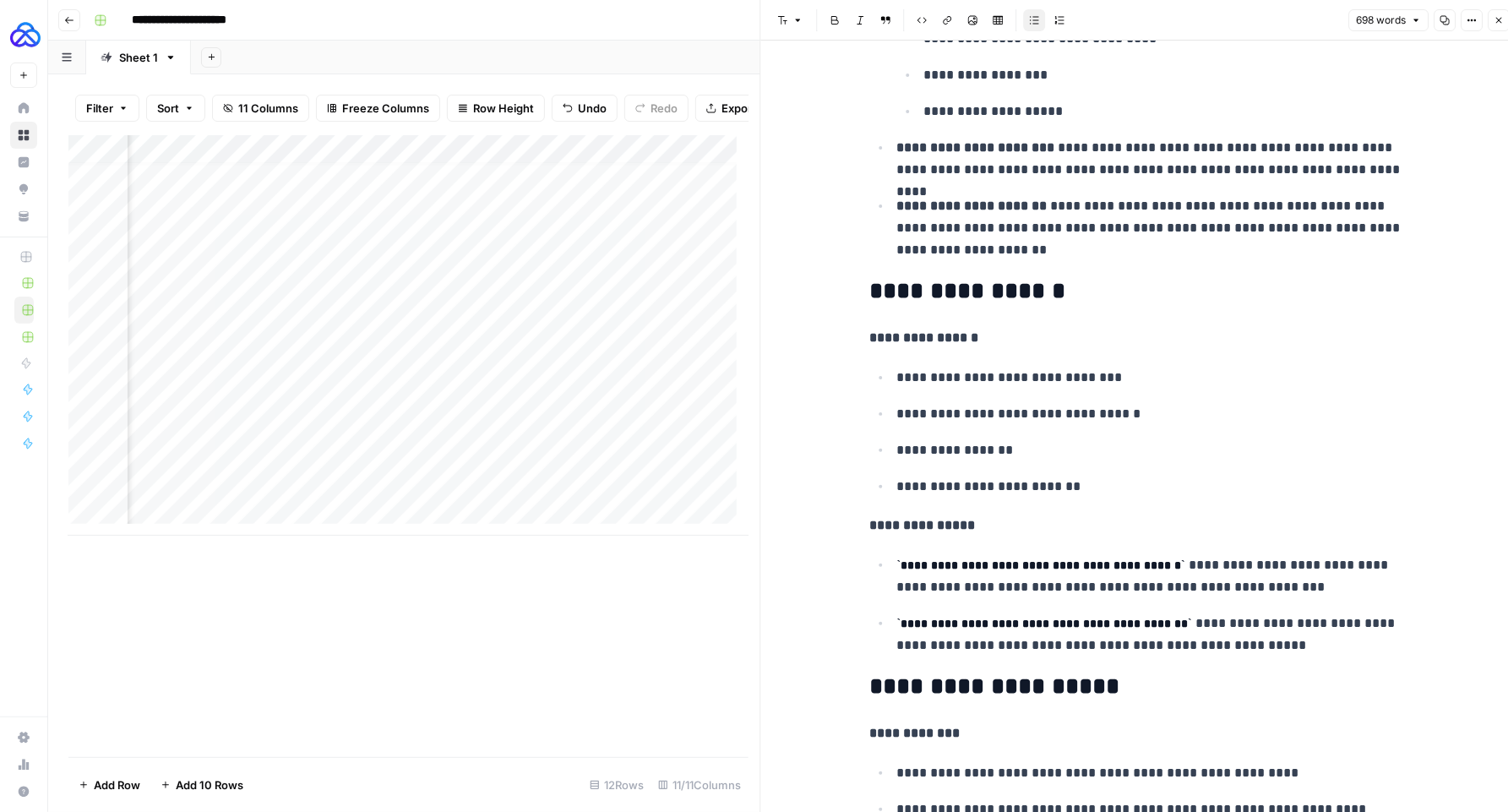
scroll to position [829, 0]
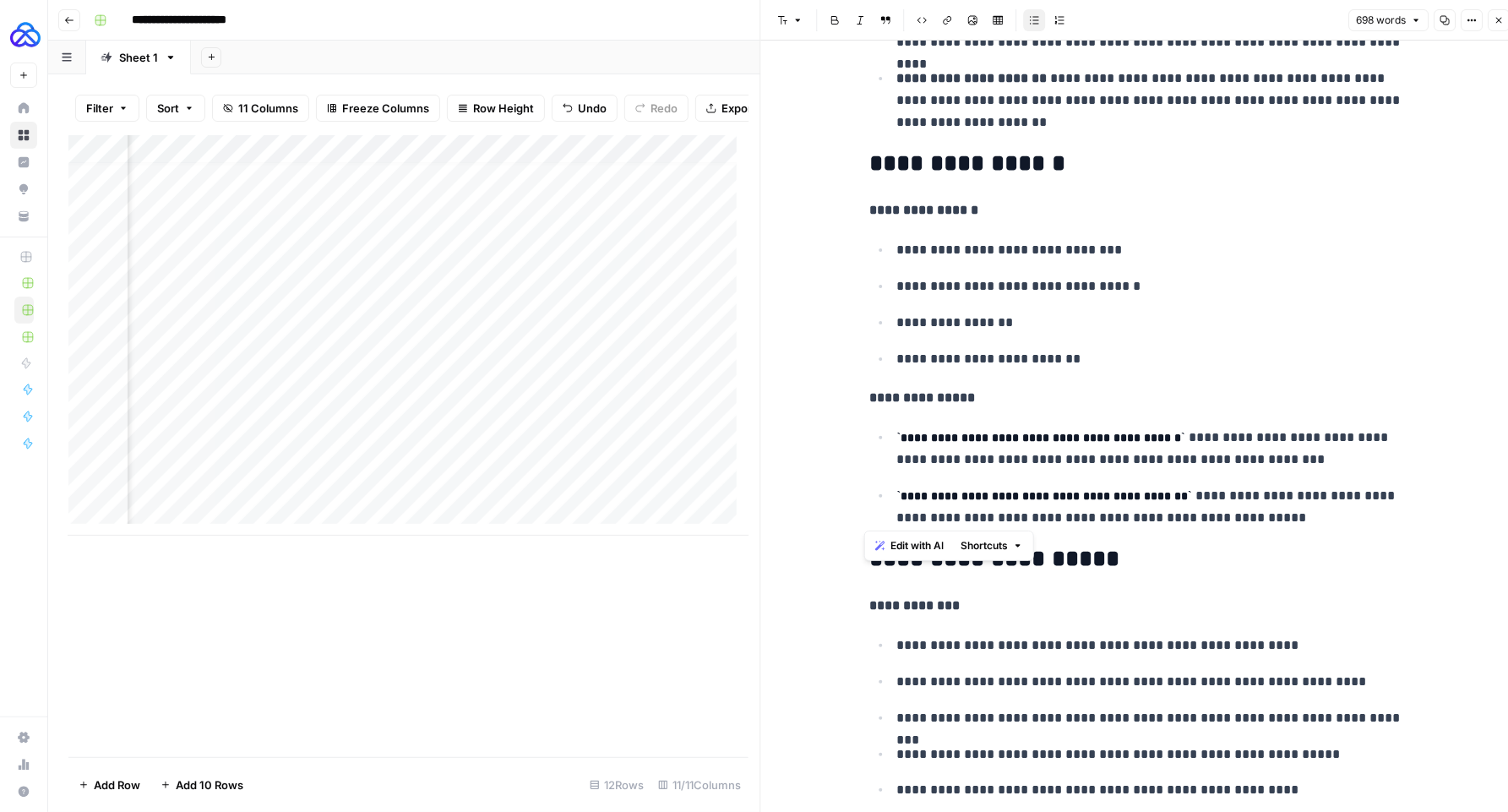
drag, startPoint x: 1291, startPoint y: 520, endPoint x: 788, endPoint y: 396, distance: 518.1
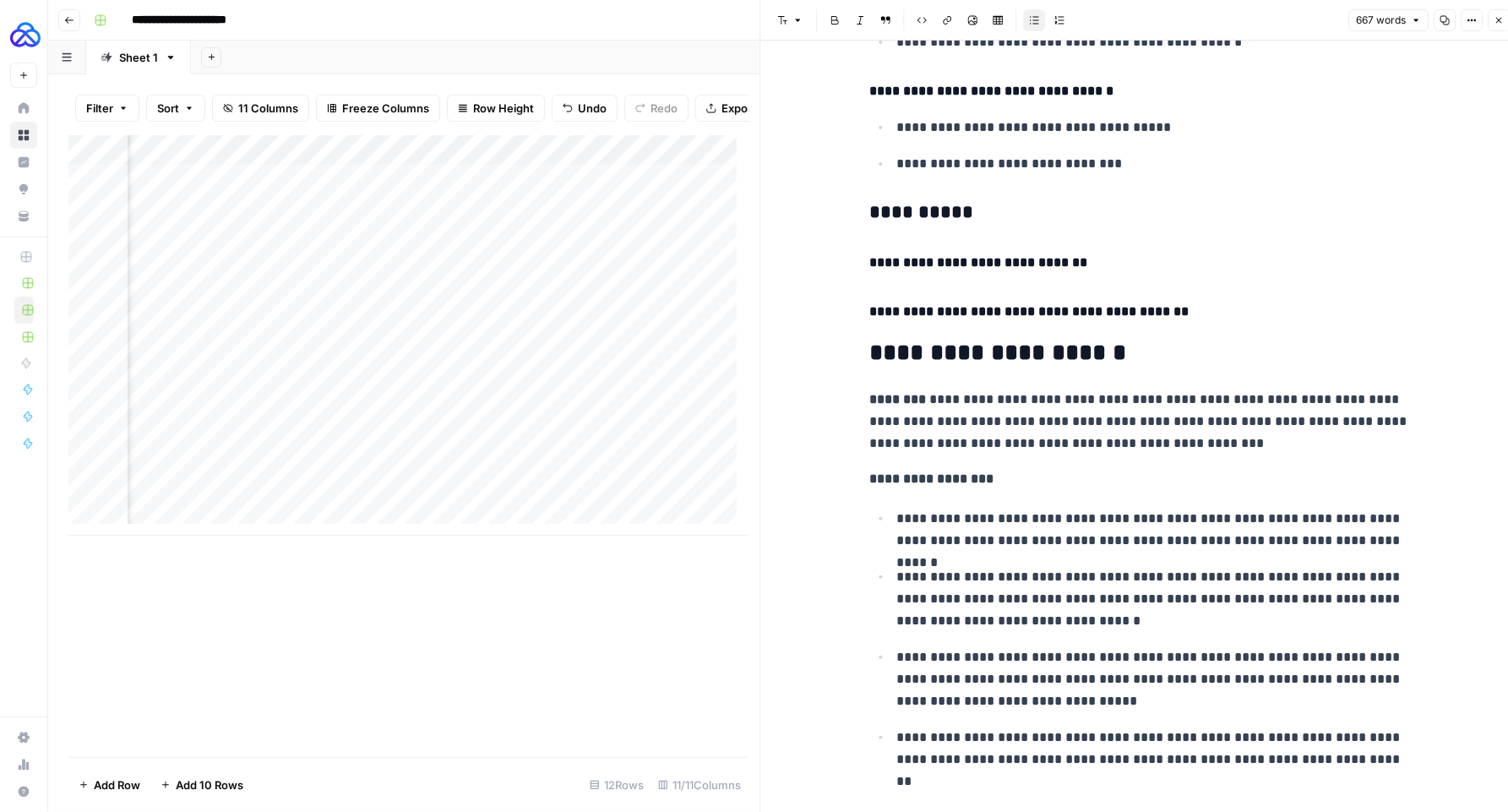
scroll to position [3379, 0]
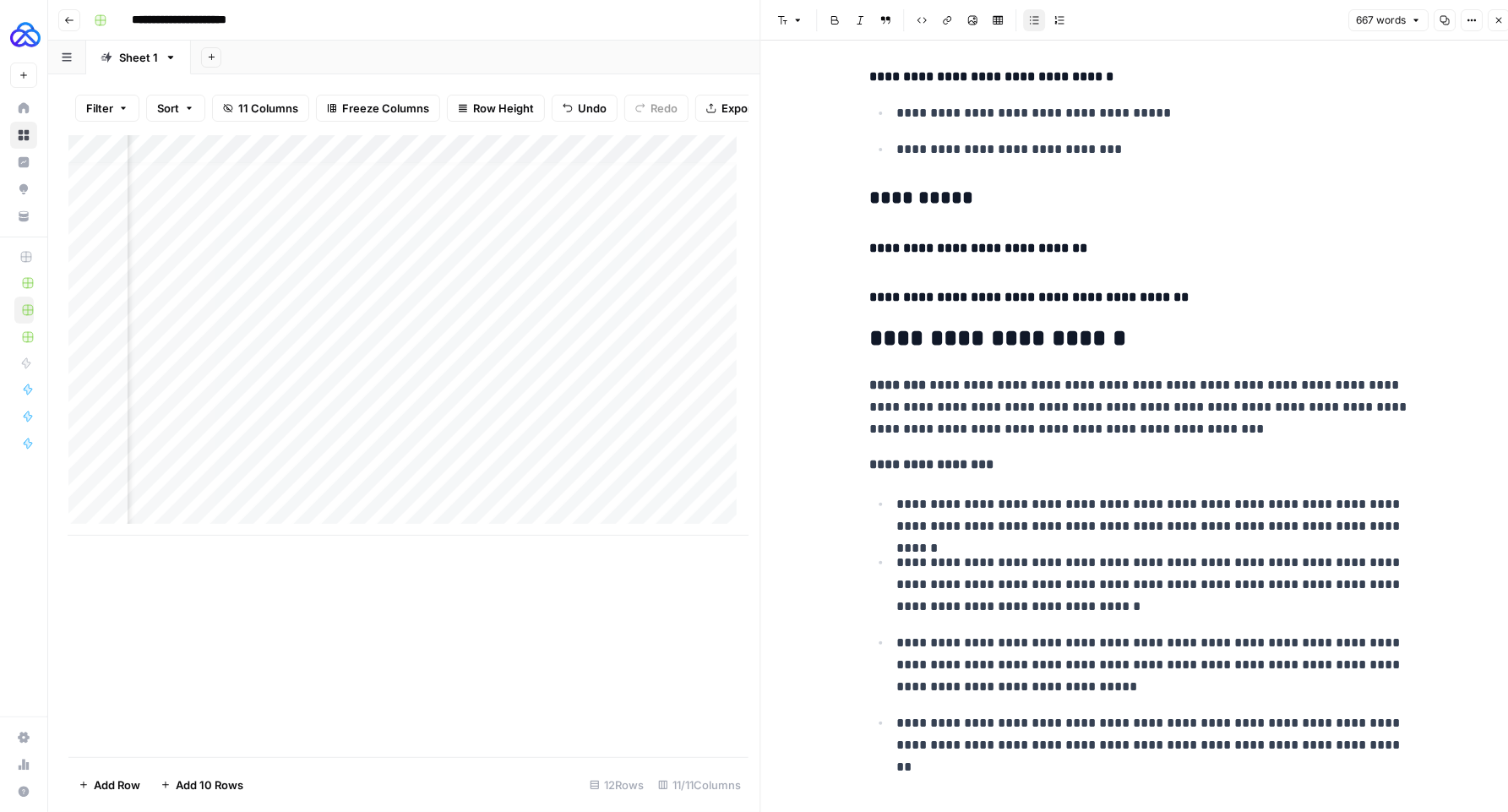
click at [1059, 573] on p "**********" at bounding box center [1154, 584] width 514 height 66
copy div "**********"
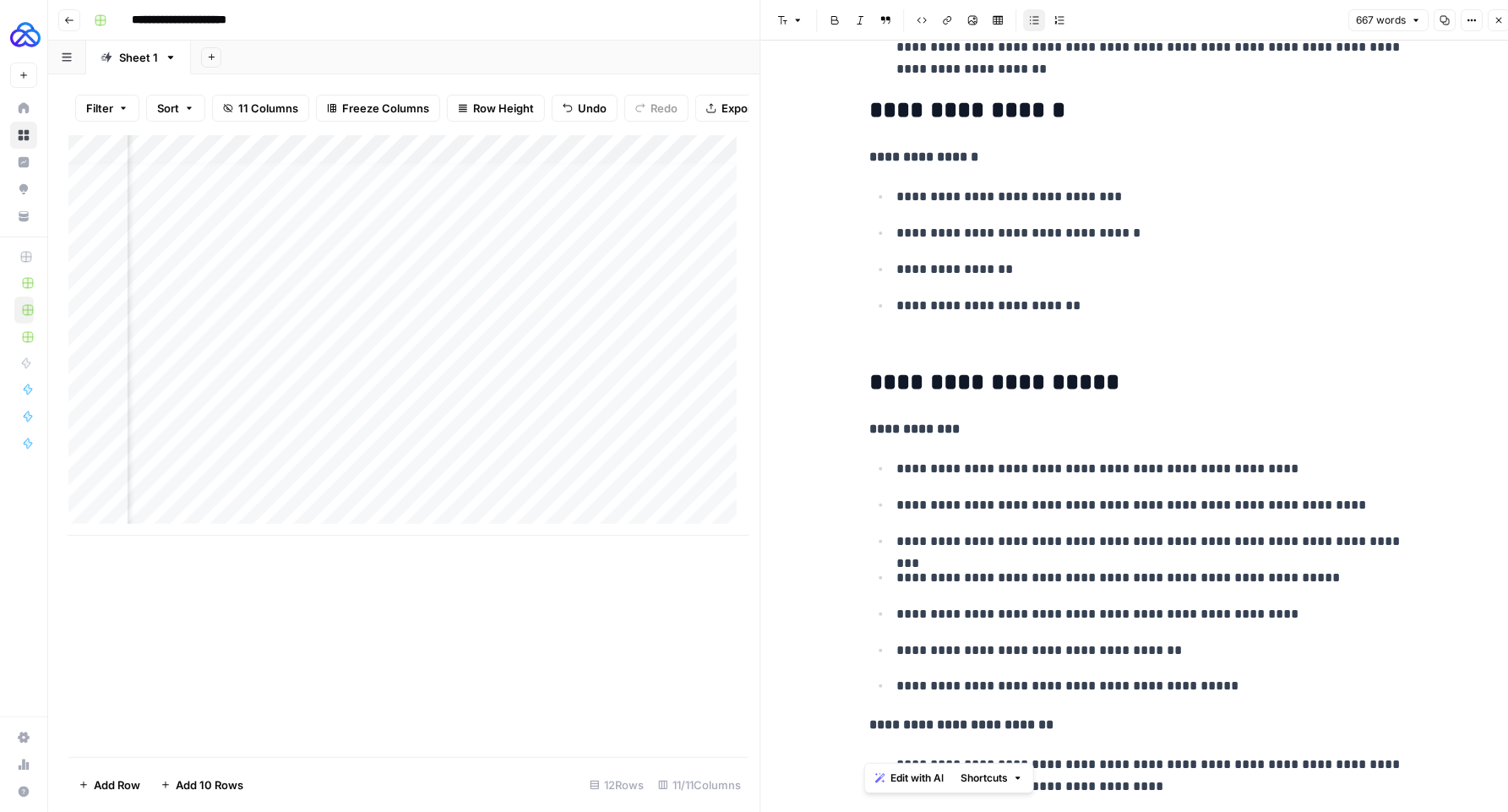
click at [992, 570] on p "**********" at bounding box center [1154, 578] width 514 height 22
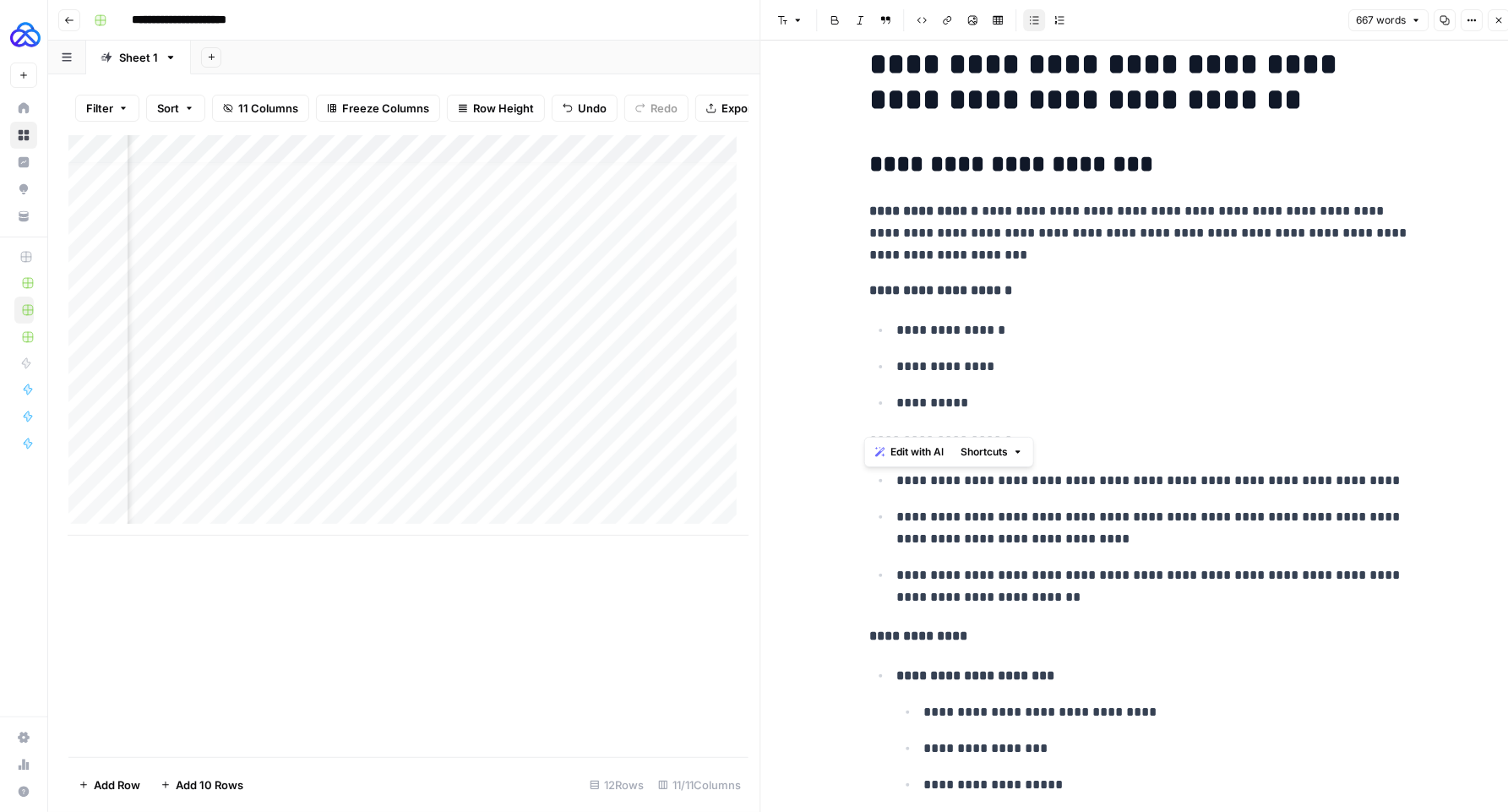
scroll to position [0, 0]
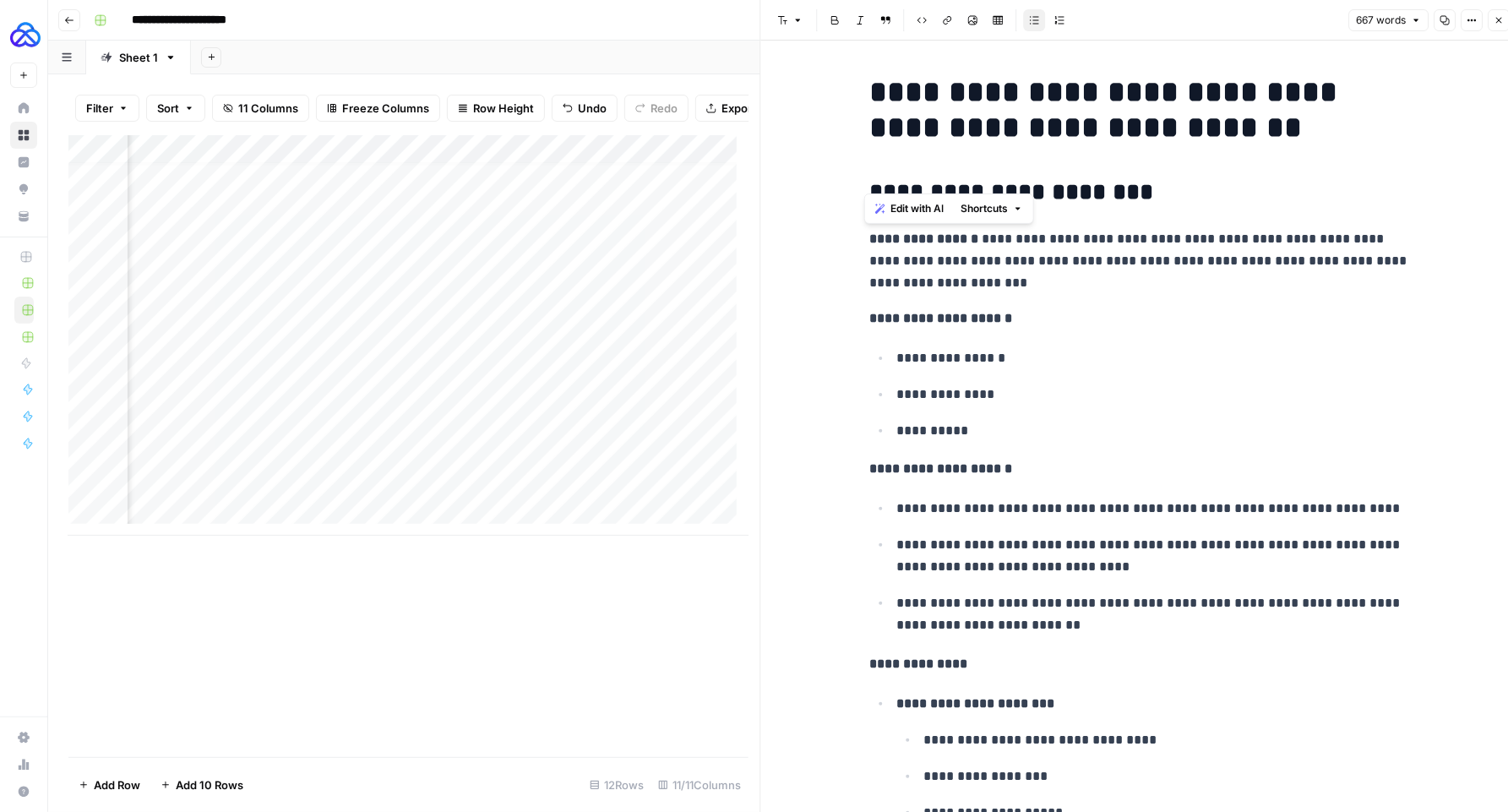
drag, startPoint x: 1057, startPoint y: 662, endPoint x: 843, endPoint y: 231, distance: 481.2
copy div "**********"
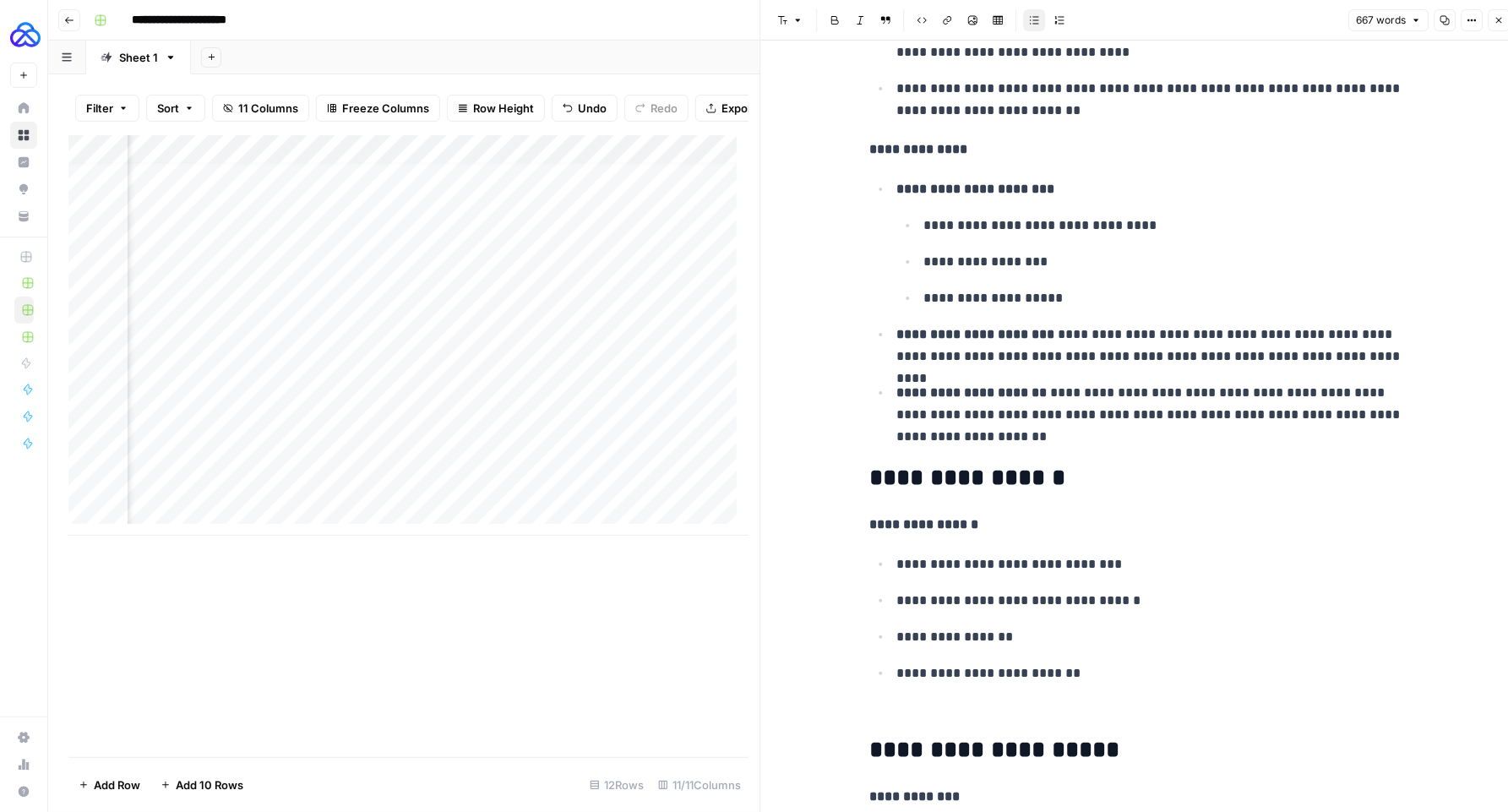
scroll to position [517, 0]
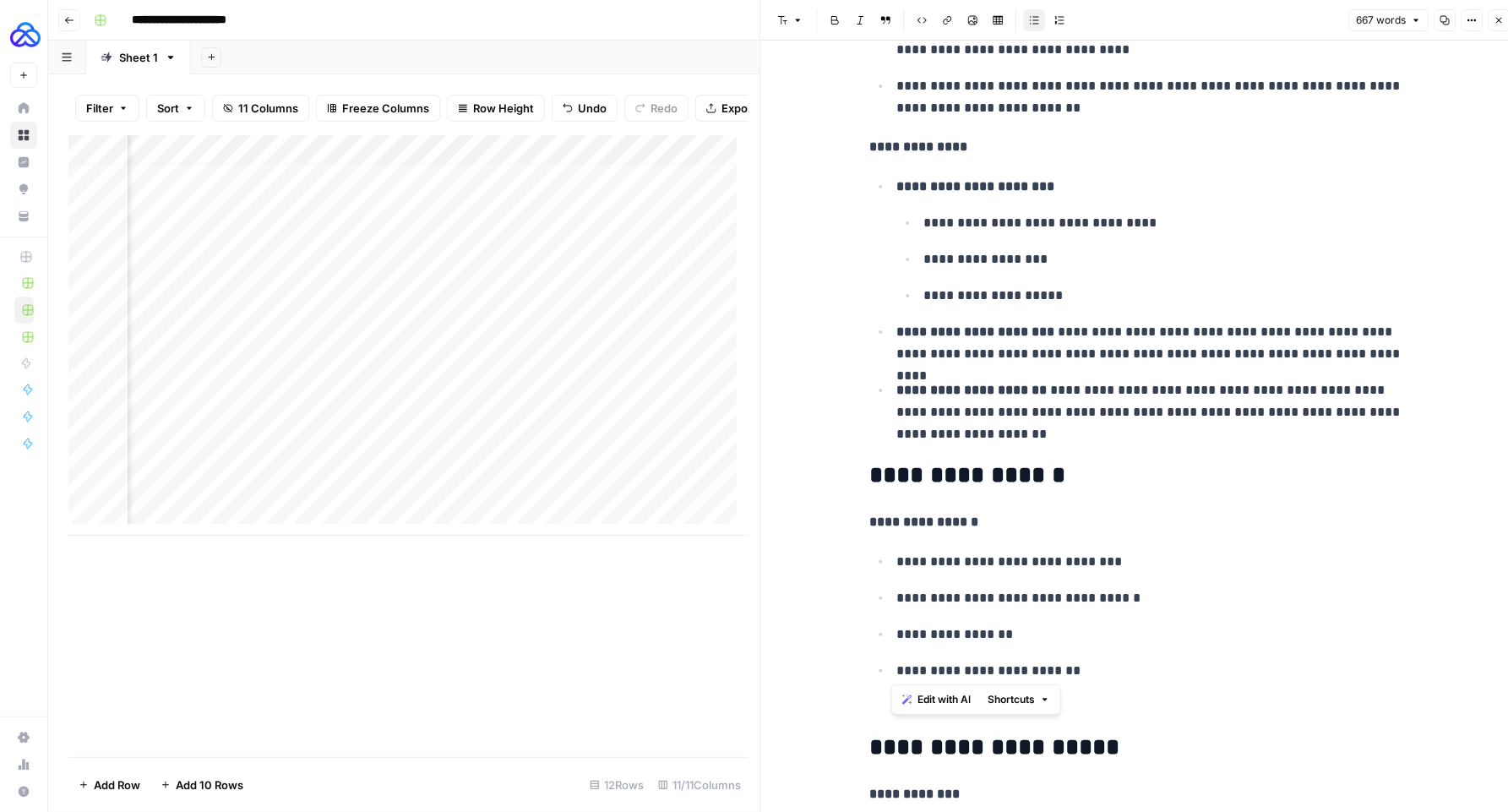
drag, startPoint x: 1101, startPoint y: 675, endPoint x: 853, endPoint y: 540, distance: 282.4
copy ul "**********"
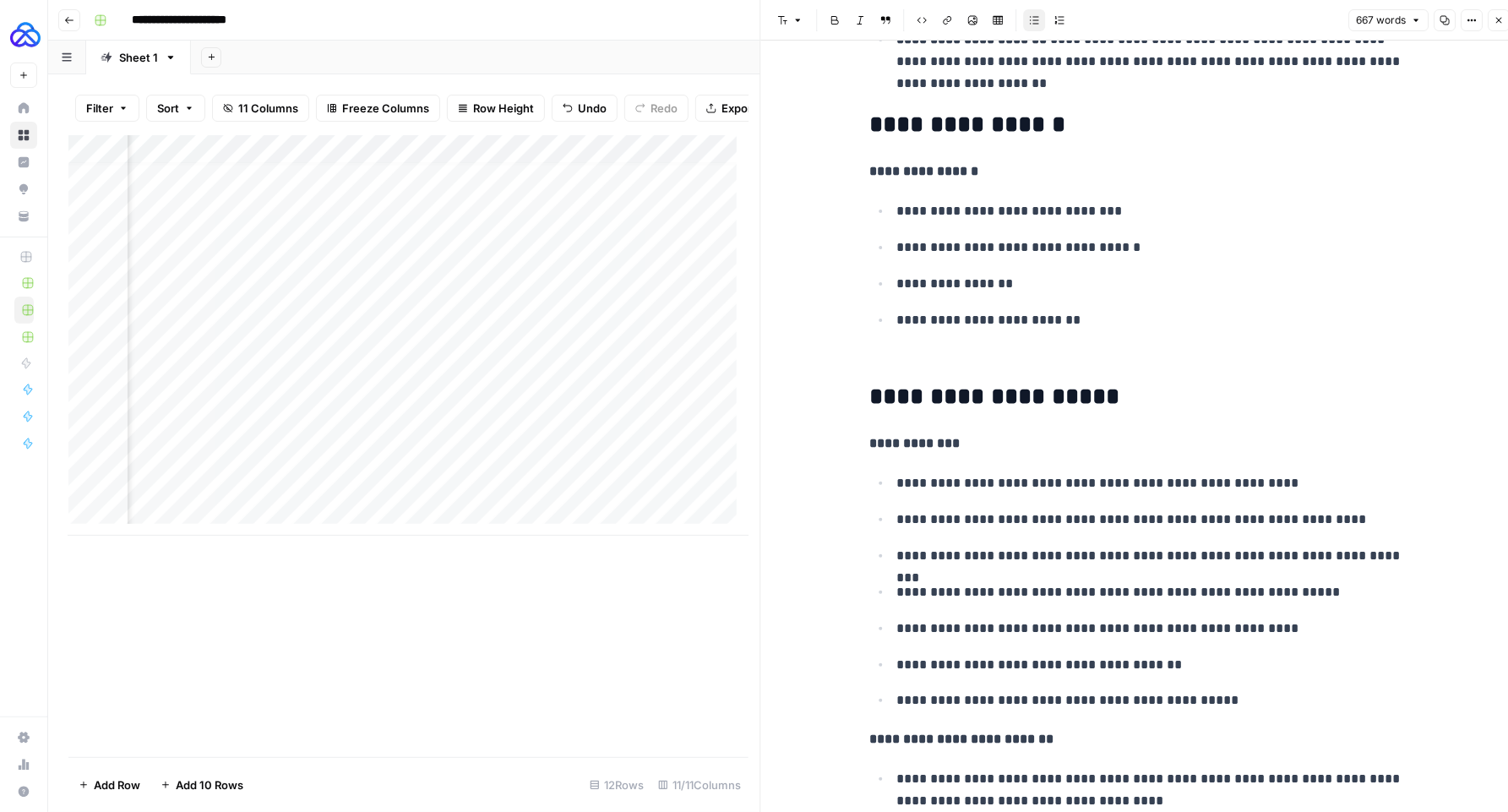
scroll to position [950, 0]
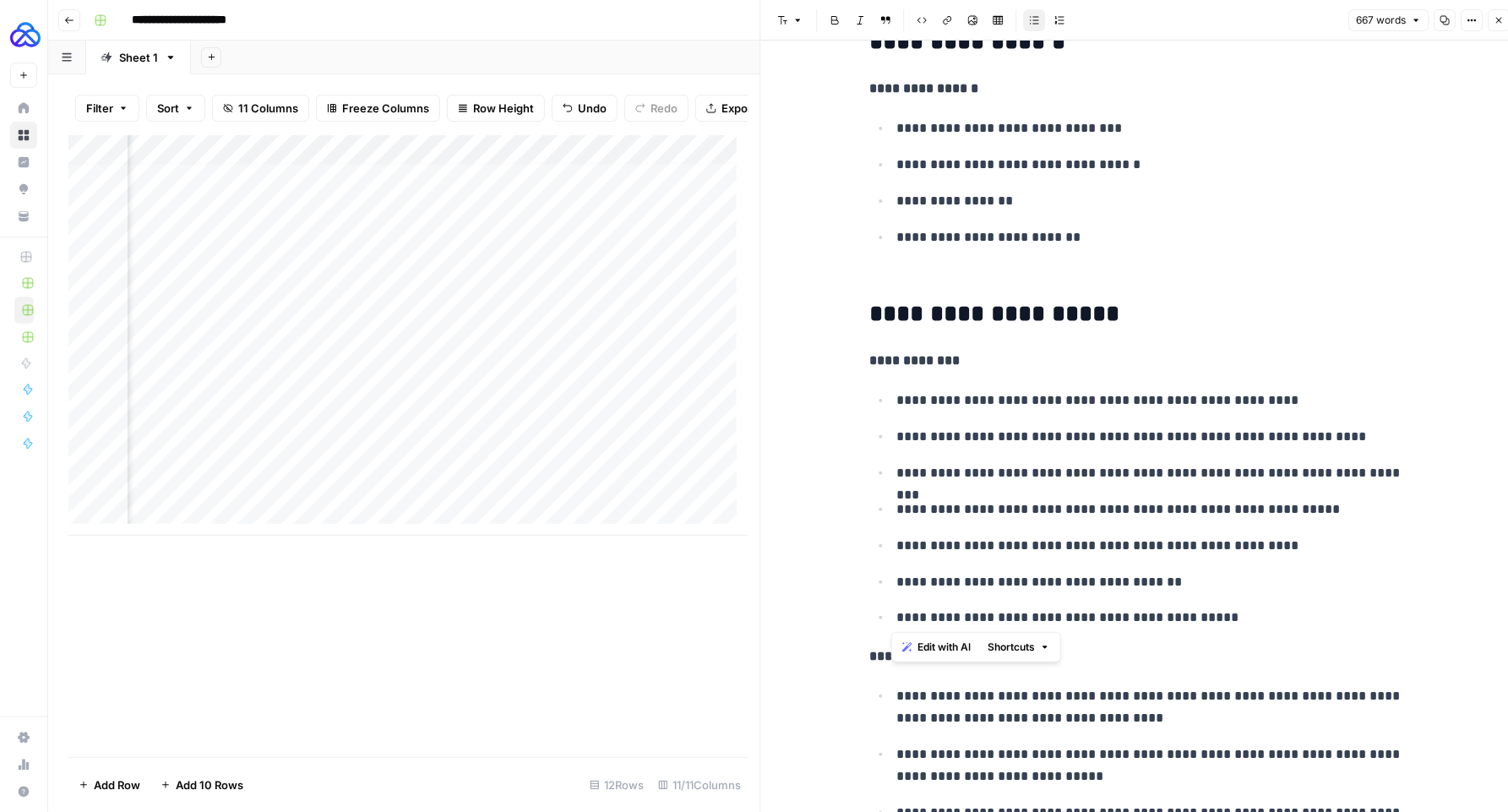
drag, startPoint x: 1017, startPoint y: 468, endPoint x: 859, endPoint y: 394, distance: 174.5
copy ul "**********"
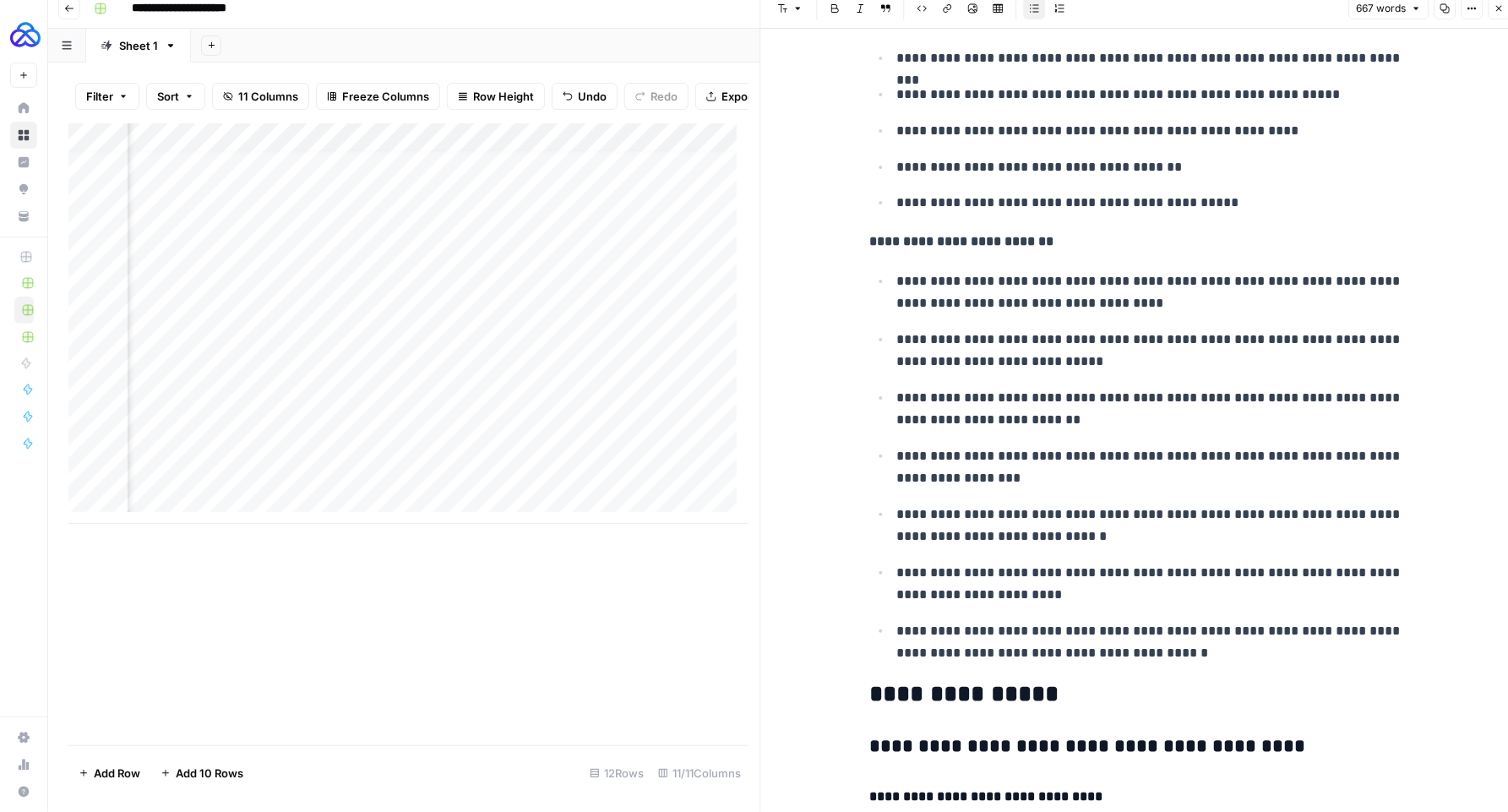
scroll to position [1477, 0]
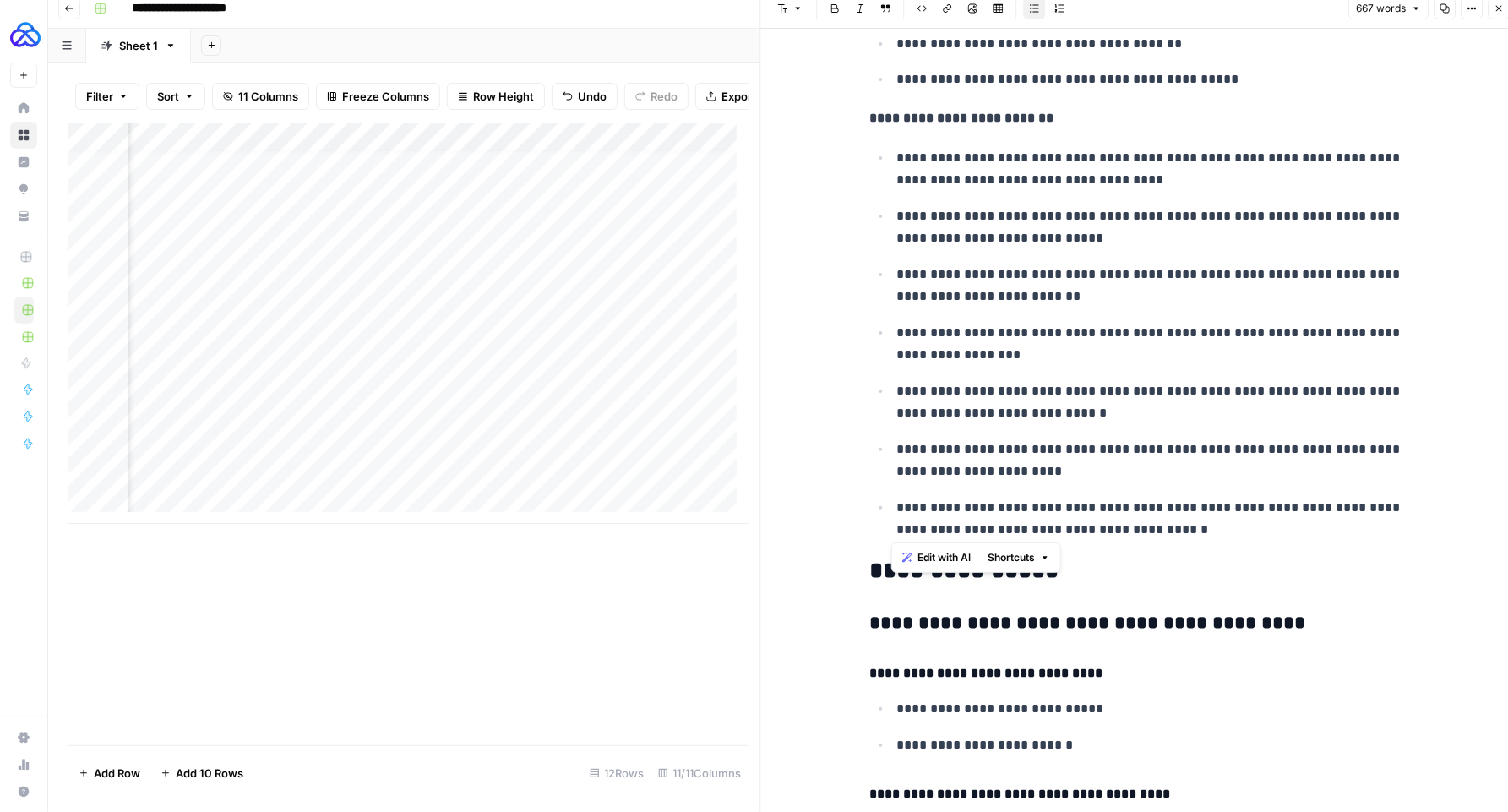
drag, startPoint x: 1175, startPoint y: 534, endPoint x: 877, endPoint y: 158, distance: 479.8
click at [877, 158] on ul "**********" at bounding box center [1140, 343] width 541 height 394
copy ul "**********"
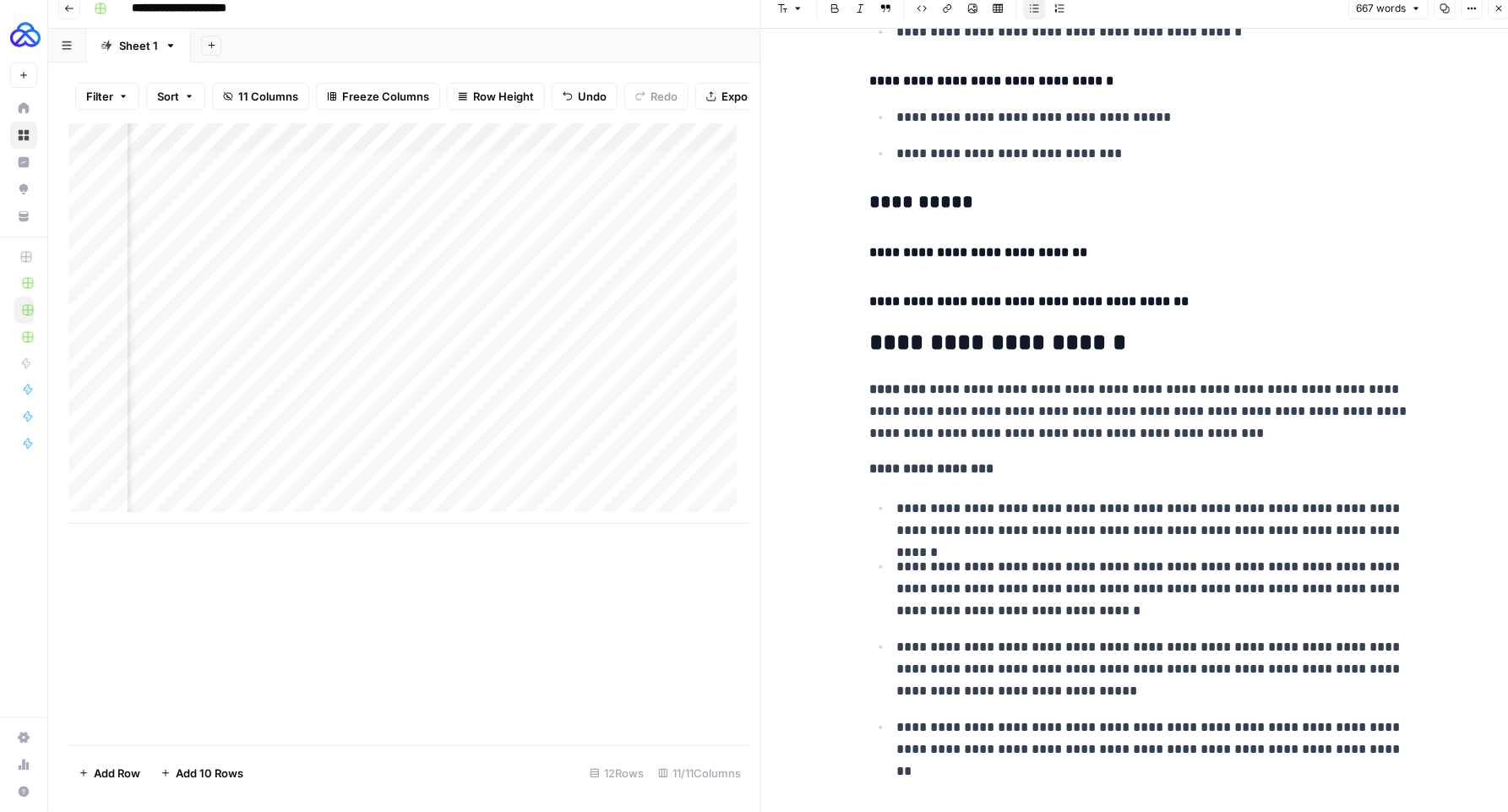
scroll to position [3379, 0]
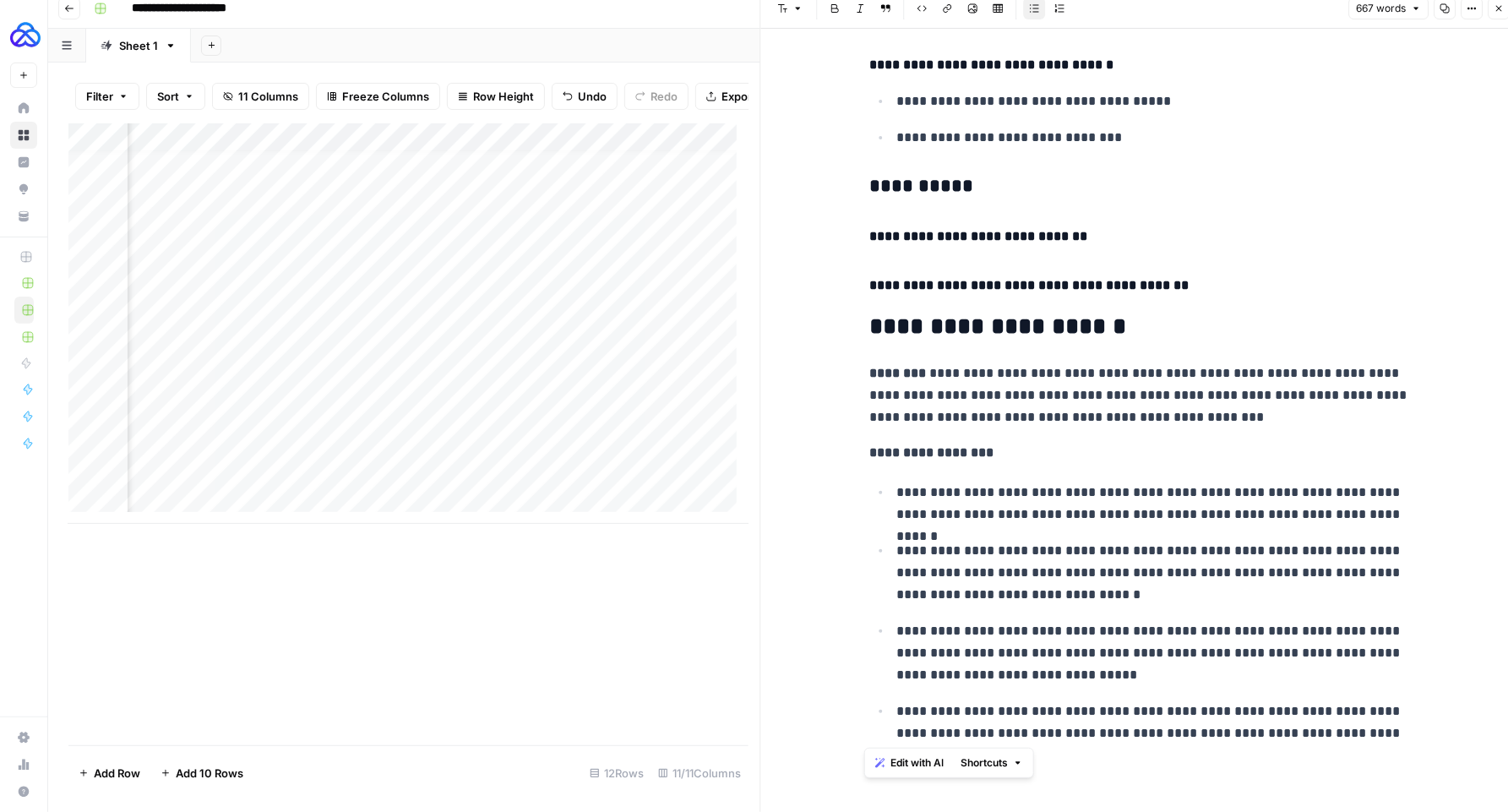
drag, startPoint x: 1354, startPoint y: 735, endPoint x: 853, endPoint y: 379, distance: 614.6
copy div "**********"
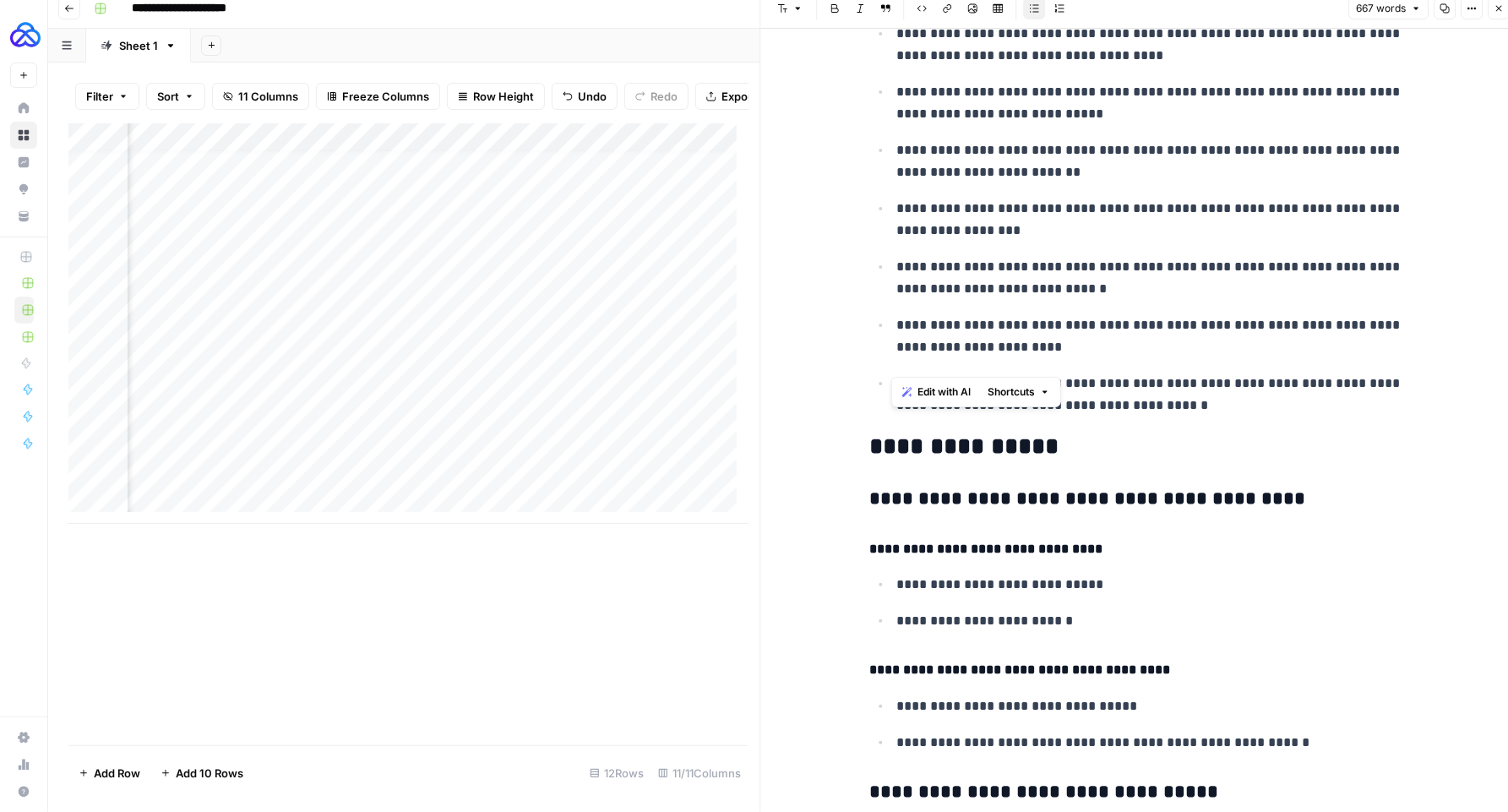
scroll to position [1593, 0]
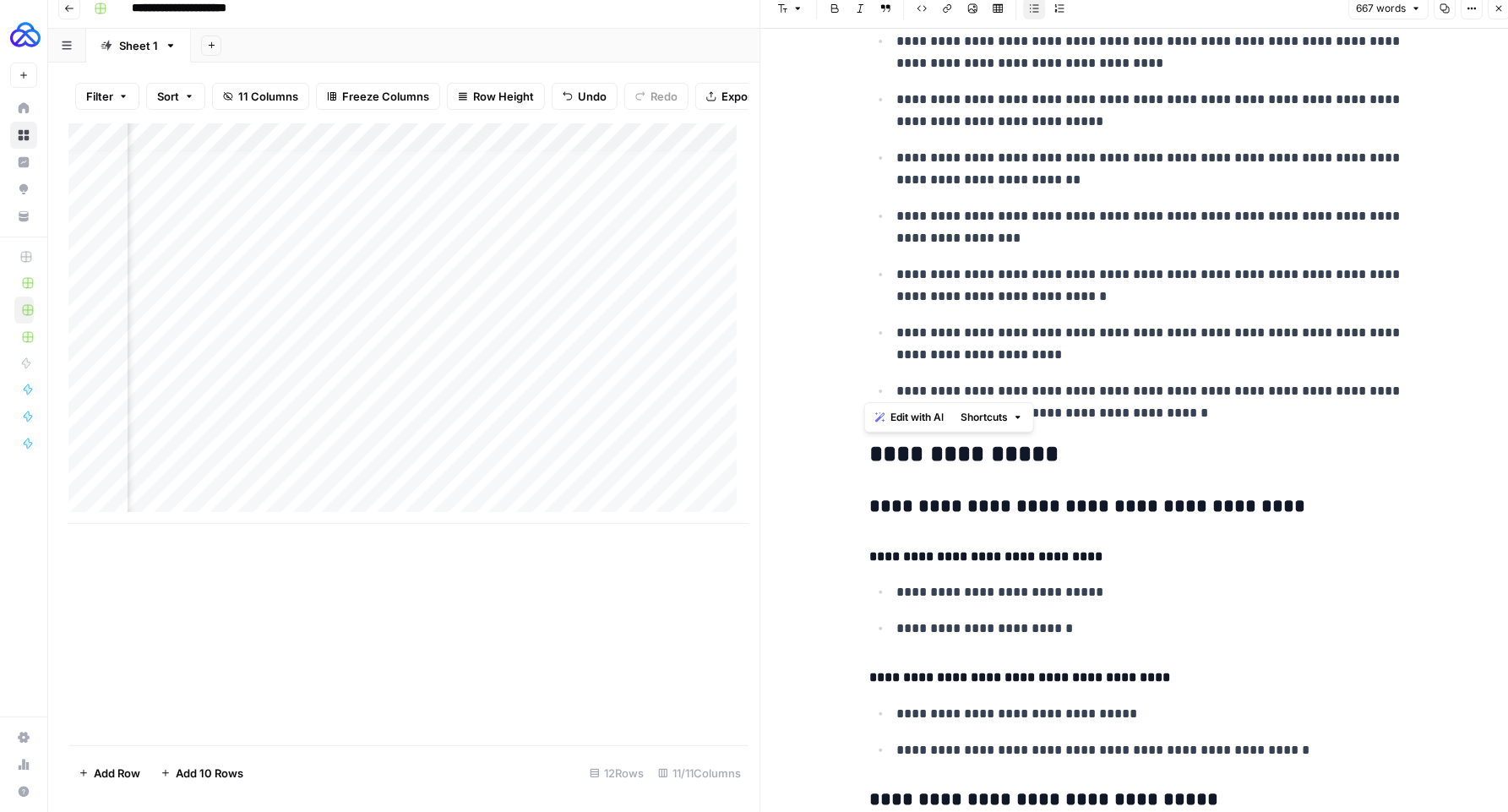
drag, startPoint x: 1042, startPoint y: 472, endPoint x: 849, endPoint y: 455, distance: 193.7
click at [849, 455] on div "**********" at bounding box center [1141, 516] width 760 height 4162
copy div "**********"
click at [1502, 11] on icon "button" at bounding box center [1499, 9] width 11 height 10
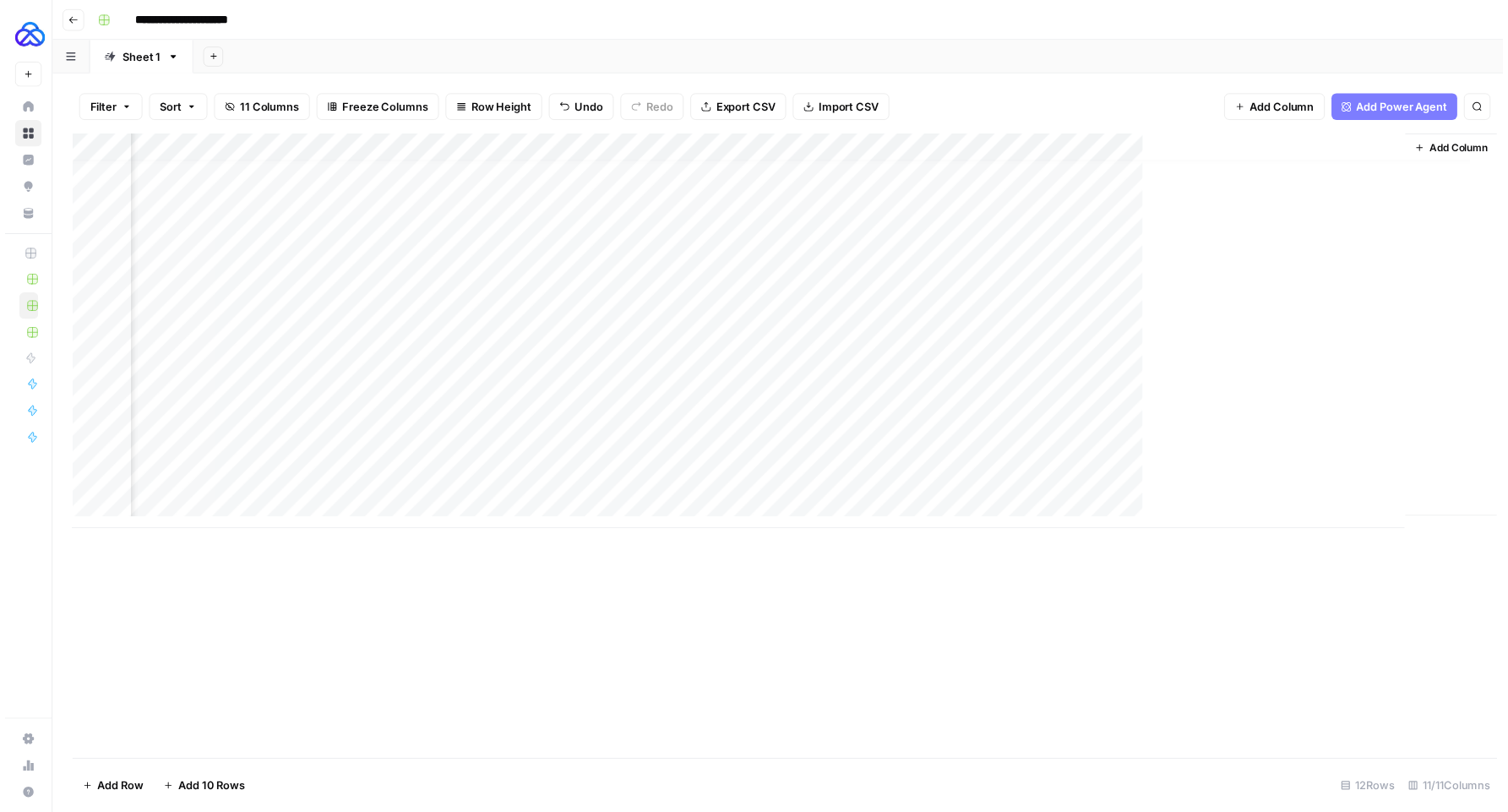
scroll to position [11, 621]
click at [1161, 452] on div "Add Column" at bounding box center [783, 335] width 1431 height 401
click at [1399, 394] on div "Add Column" at bounding box center [783, 335] width 1431 height 401
click at [1226, 396] on div "Add Column" at bounding box center [783, 335] width 1431 height 401
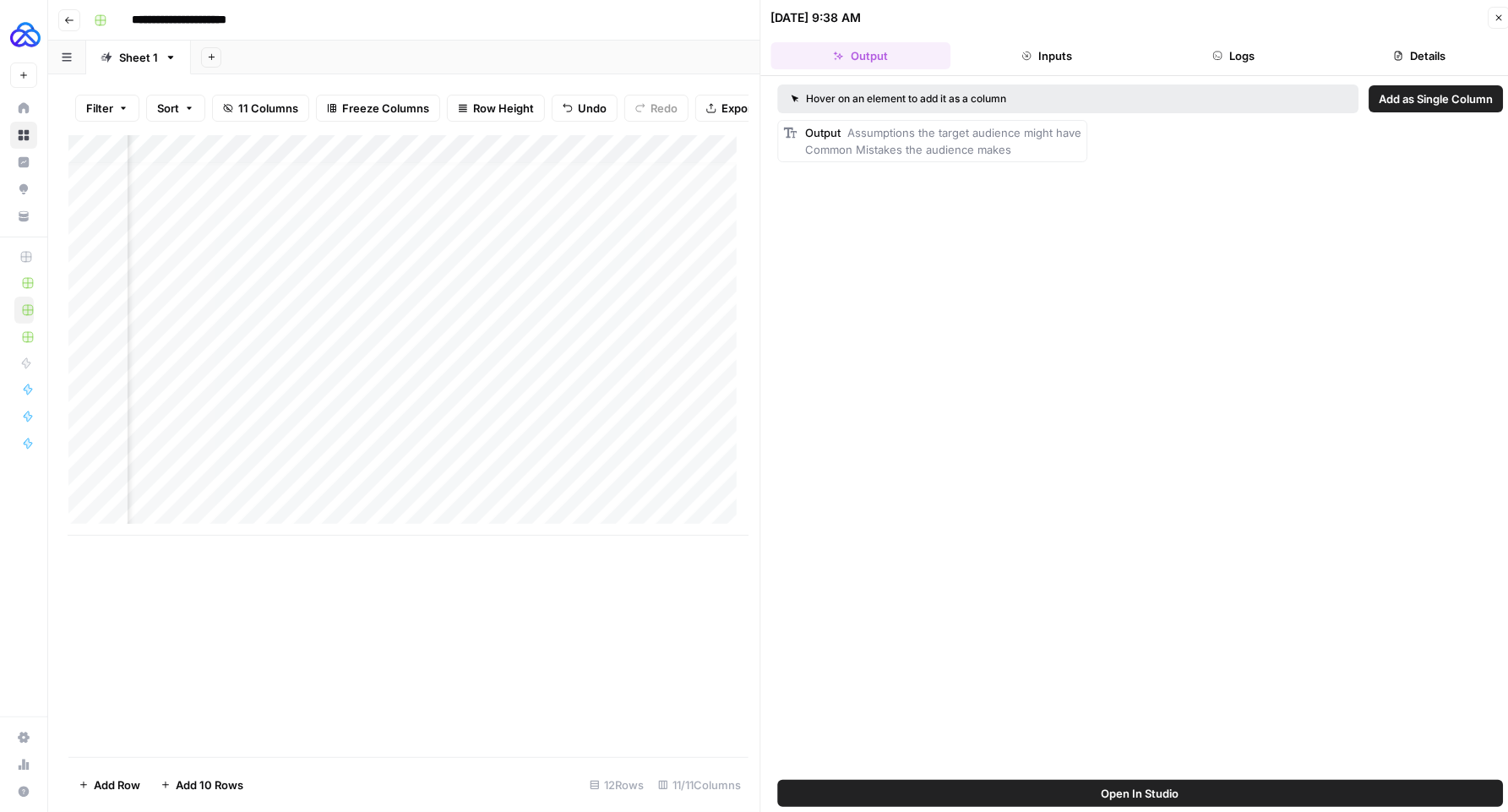
click at [1245, 61] on button "Logs" at bounding box center [1234, 55] width 180 height 27
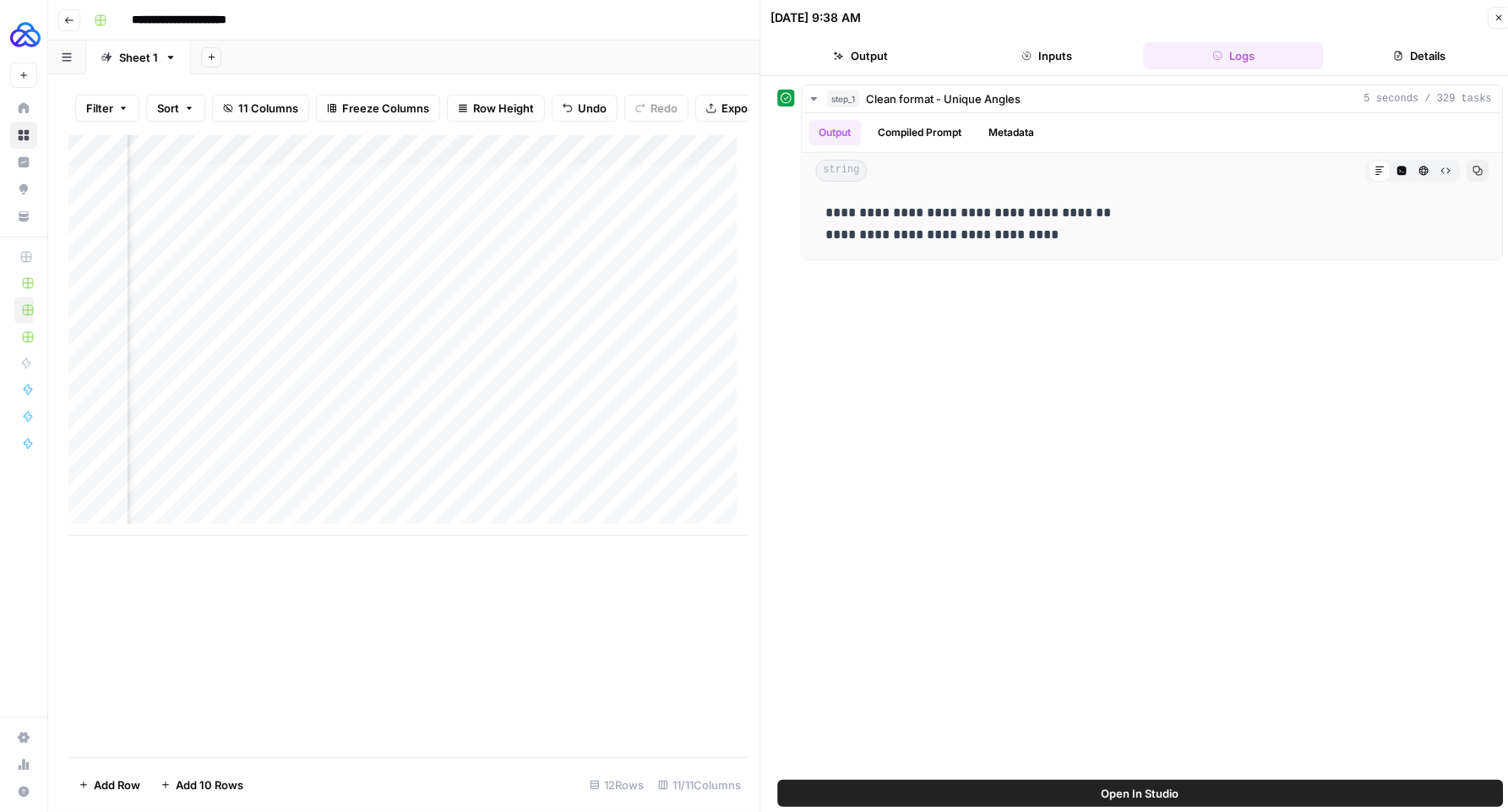
click at [1491, 19] on button "Close" at bounding box center [1498, 18] width 22 height 22
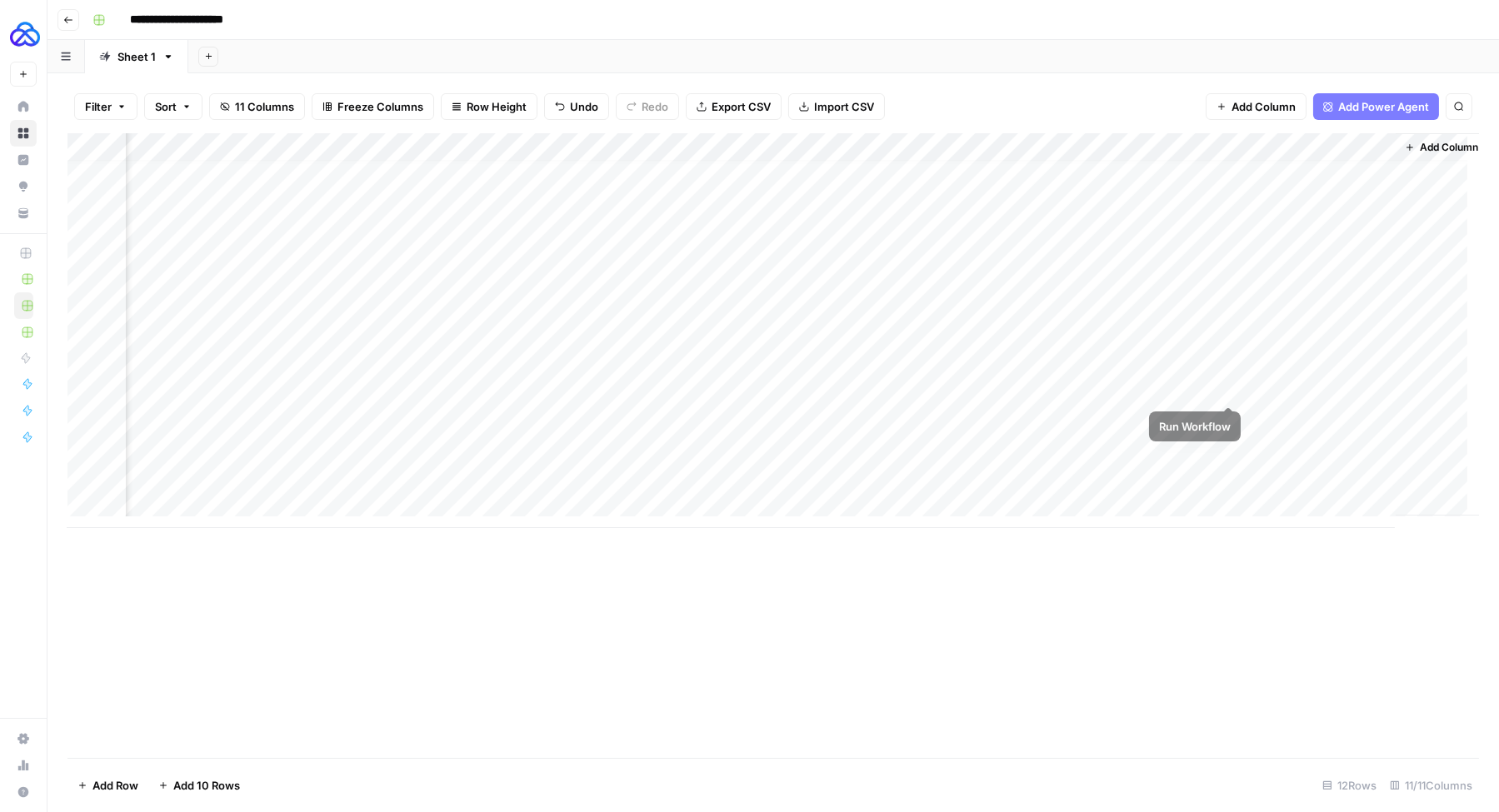
click at [1227, 389] on div "Add Column" at bounding box center [772, 330] width 1411 height 395
click at [1355, 418] on div "Add Column" at bounding box center [772, 330] width 1411 height 395
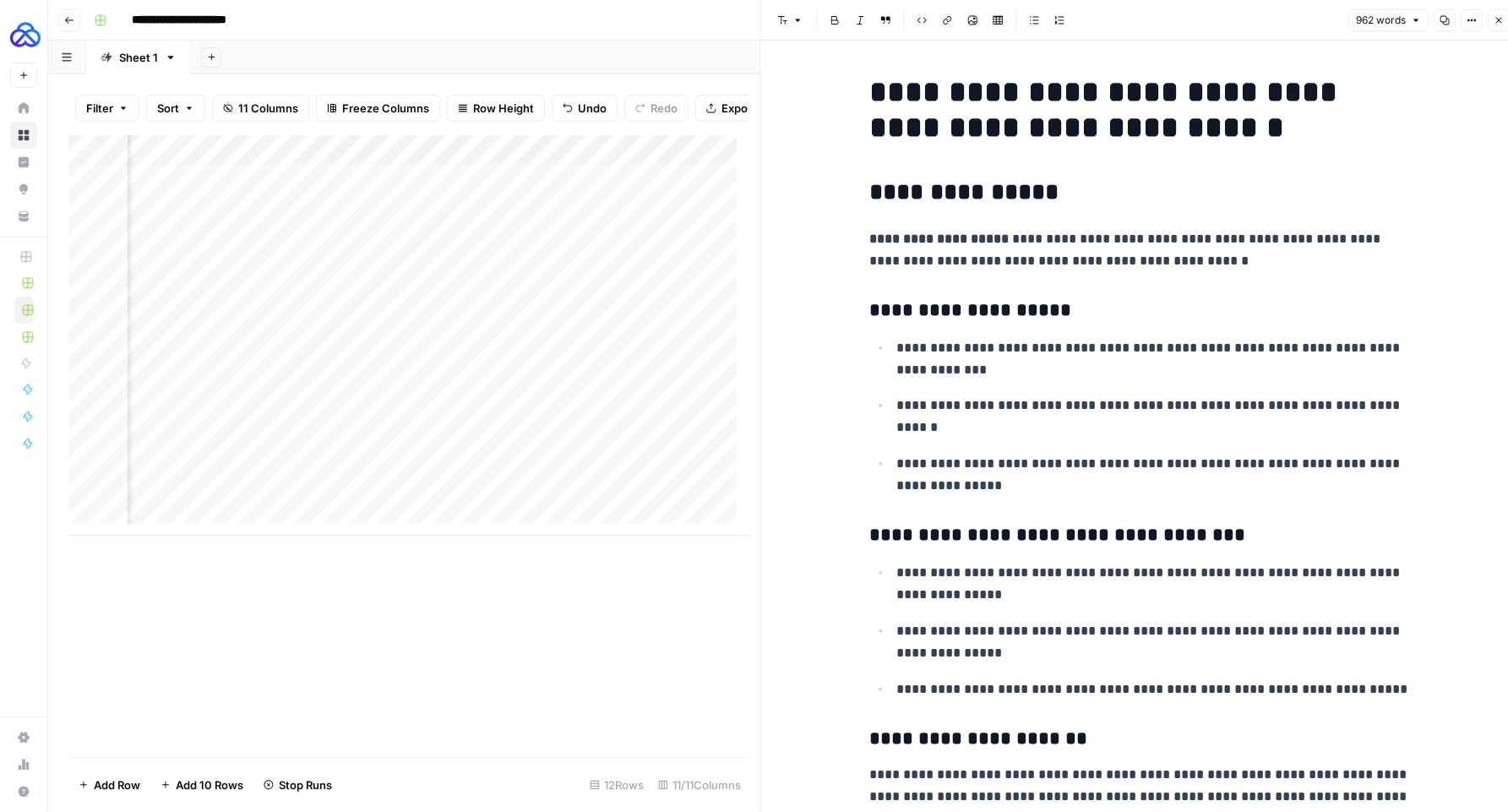
drag, startPoint x: 999, startPoint y: 131, endPoint x: 984, endPoint y: 134, distance: 15.3
click at [998, 131] on h1 "**********" at bounding box center [1140, 109] width 541 height 71
click at [1020, 133] on h1 "**********" at bounding box center [1140, 109] width 541 height 71
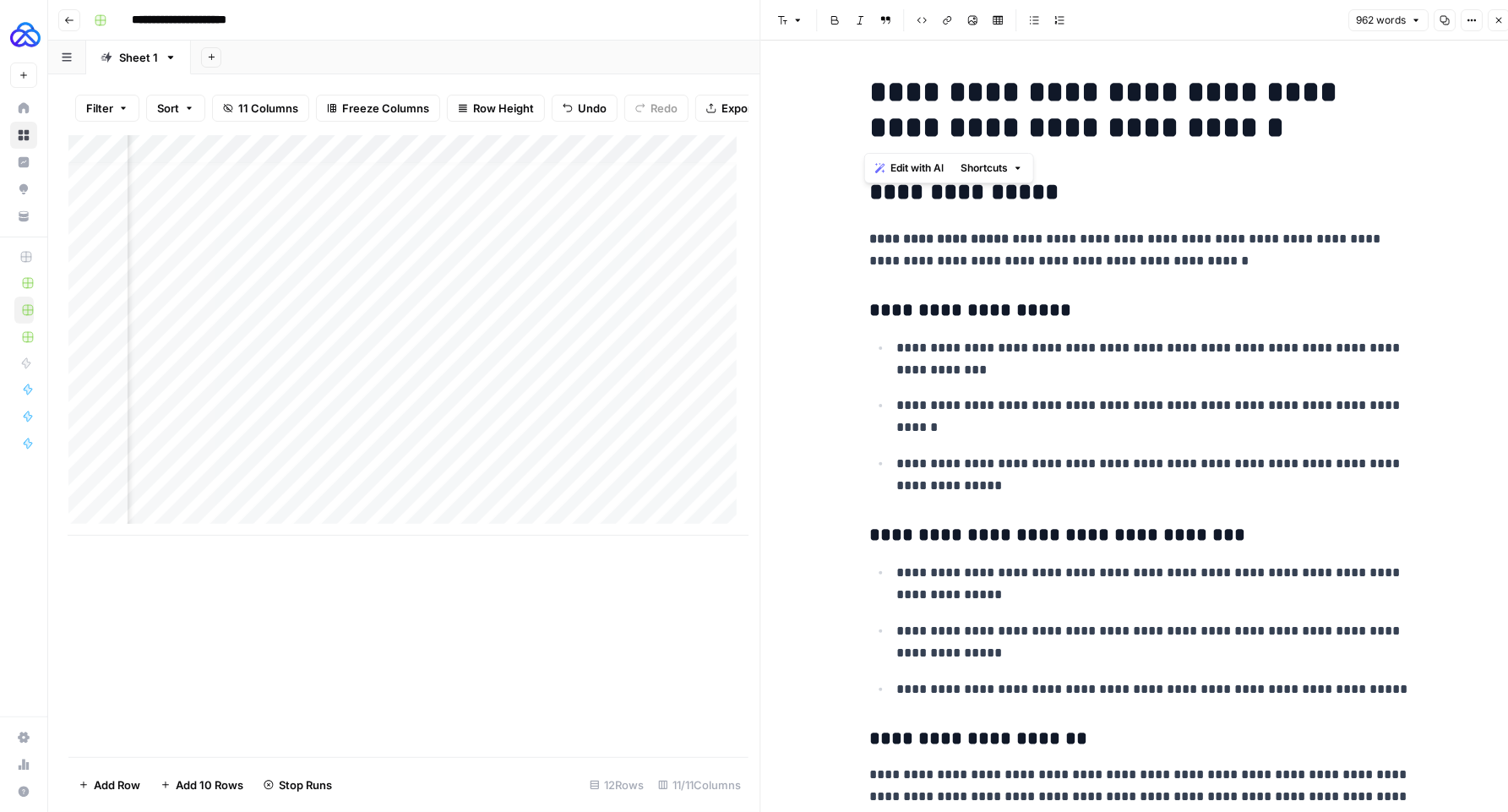
copy h1 "**********"
drag, startPoint x: 970, startPoint y: 485, endPoint x: 896, endPoint y: 393, distance: 118.1
click at [896, 393] on ul "**********" at bounding box center [1140, 416] width 541 height 161
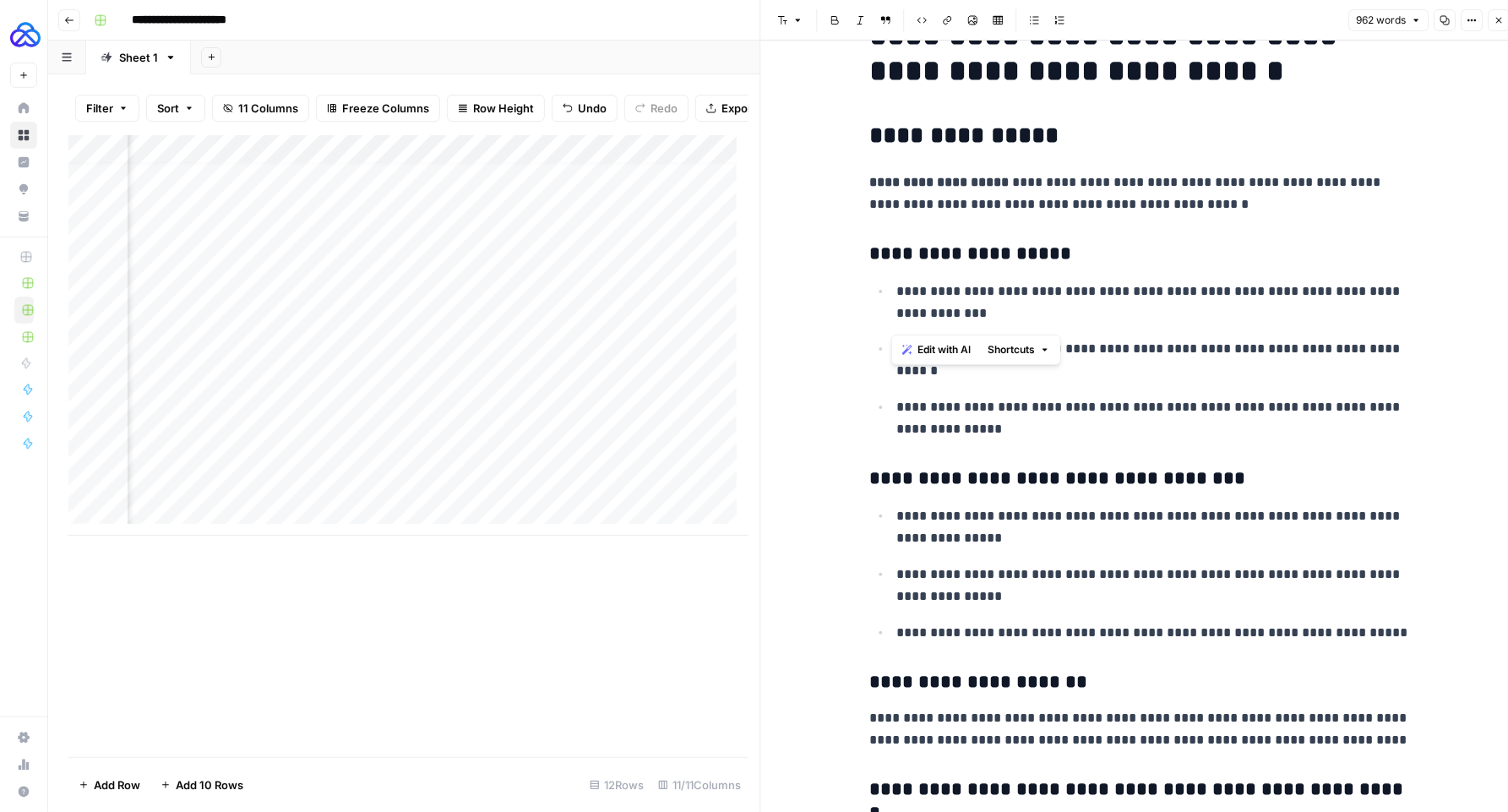
scroll to position [25, 0]
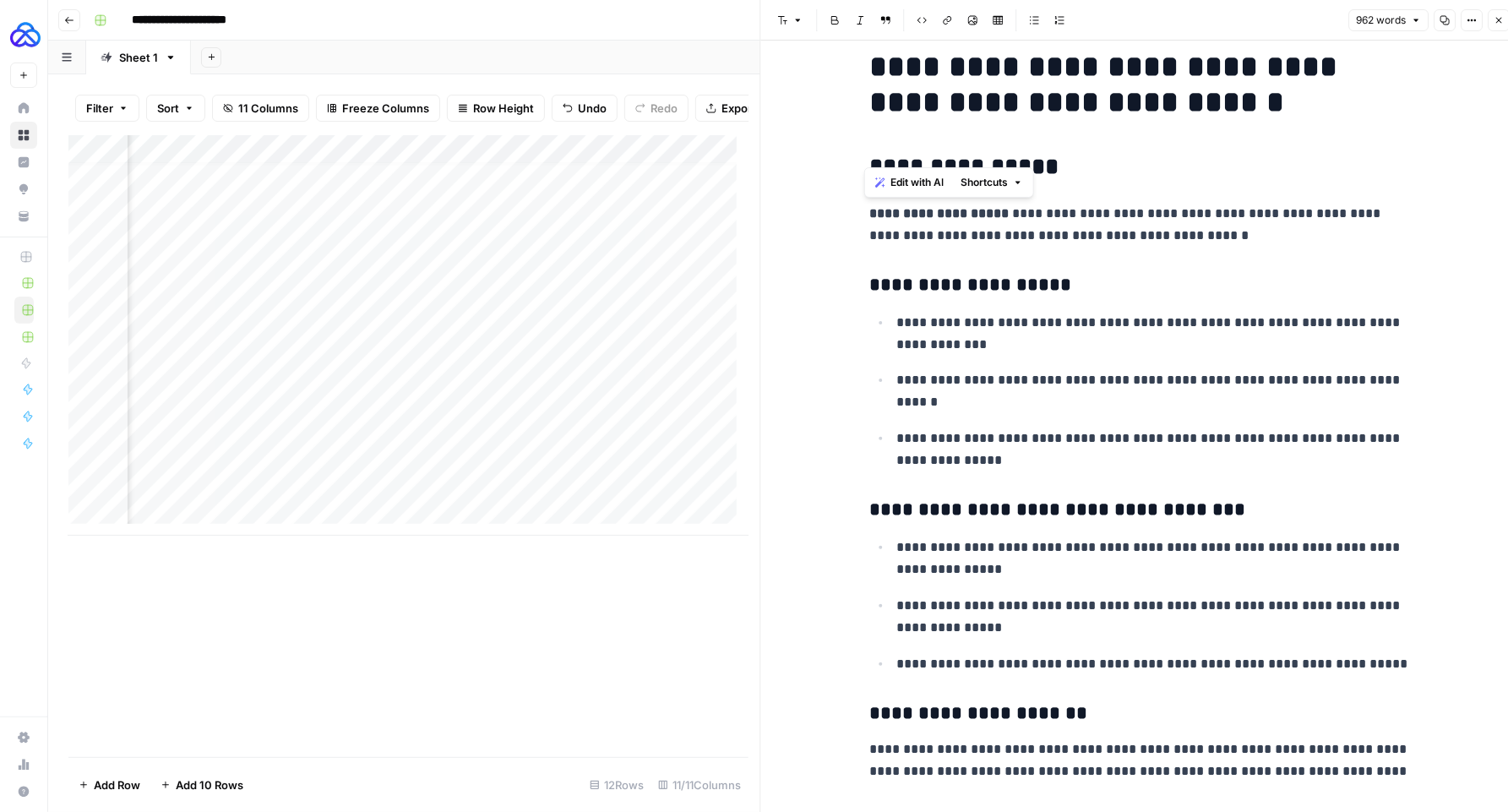
drag, startPoint x: 1148, startPoint y: 493, endPoint x: 844, endPoint y: 207, distance: 417.4
copy div "**********"
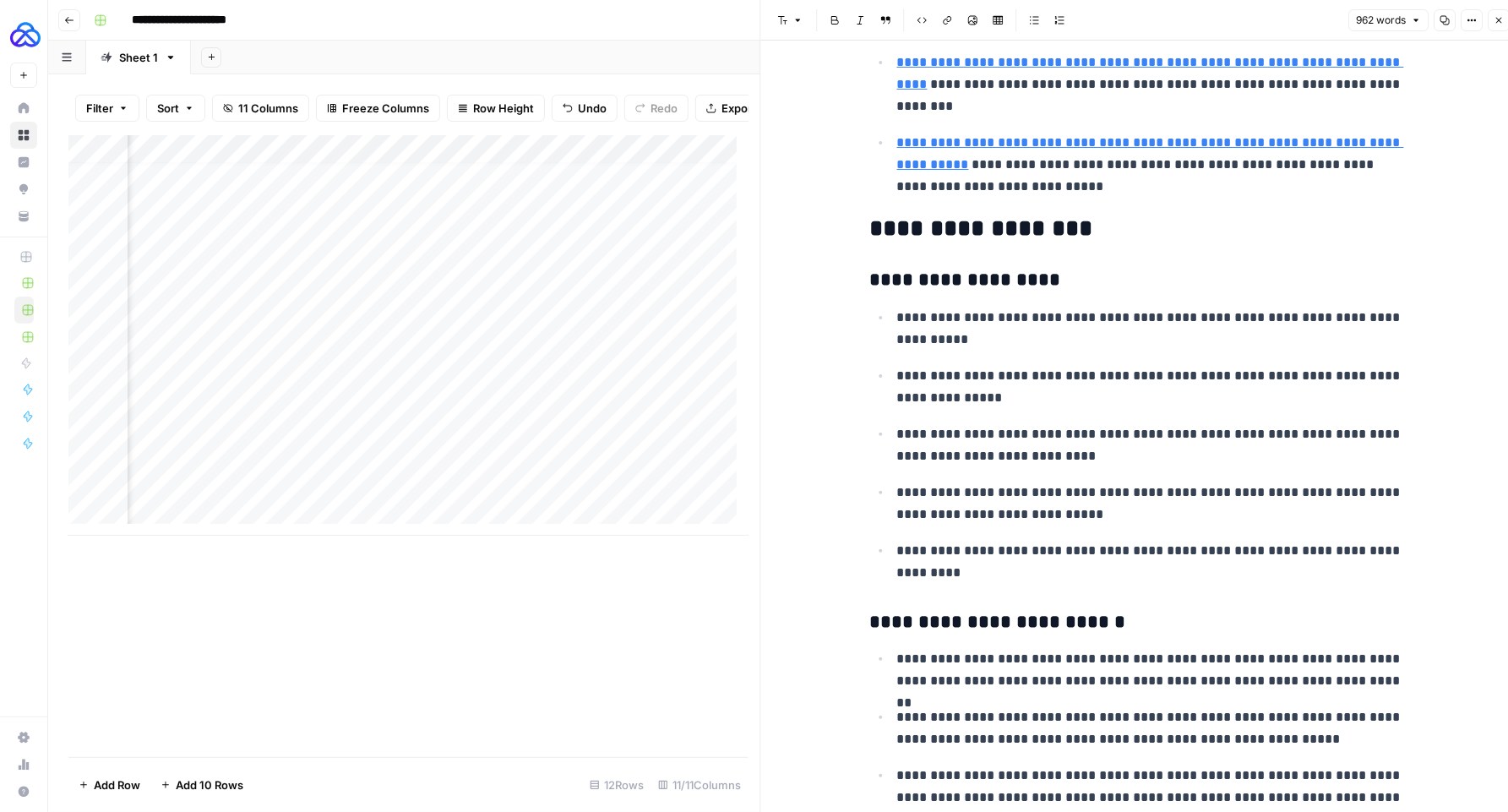
scroll to position [1089, 0]
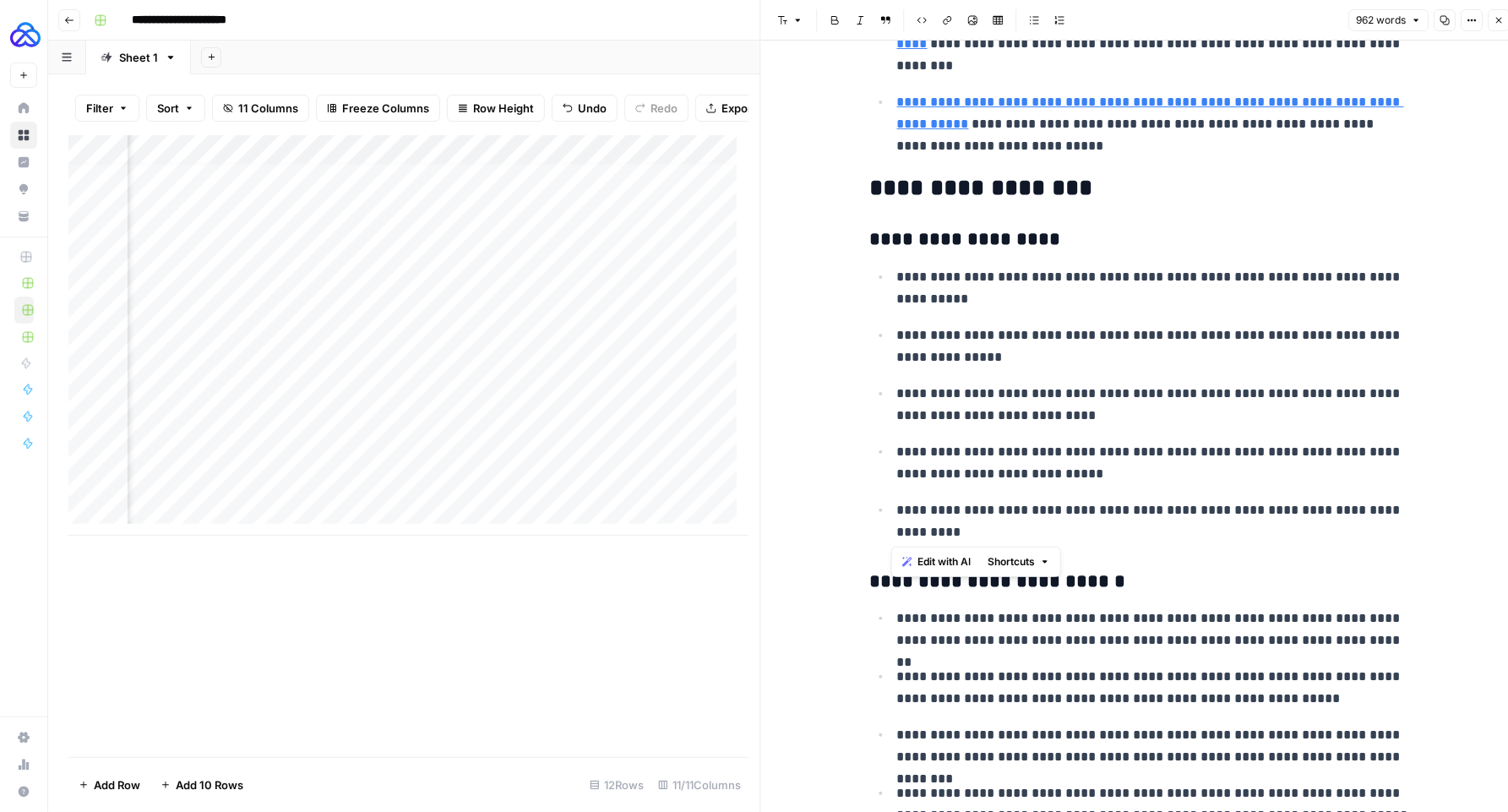
drag, startPoint x: 962, startPoint y: 530, endPoint x: 862, endPoint y: 301, distance: 249.9
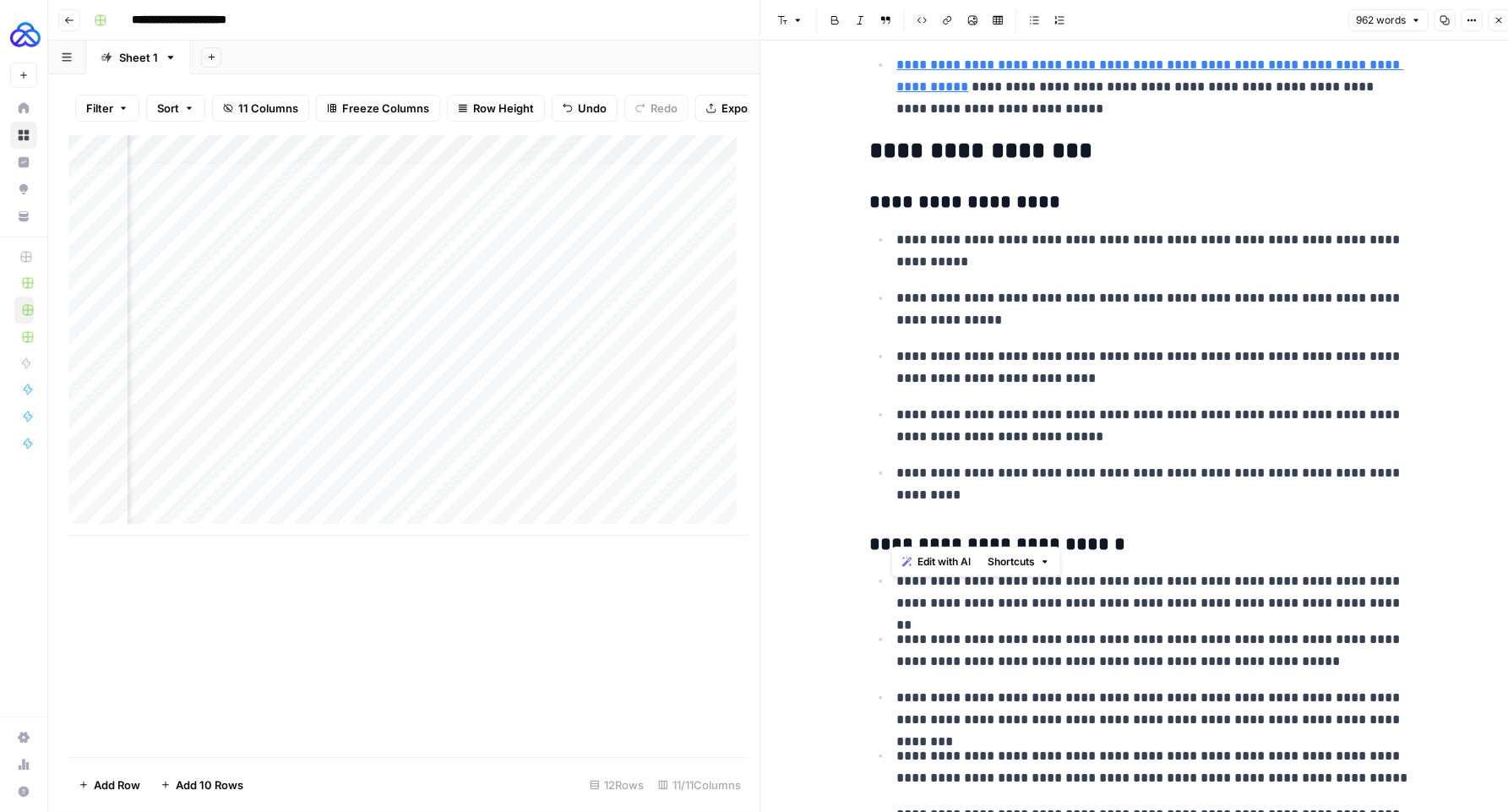
scroll to position [1124, 0]
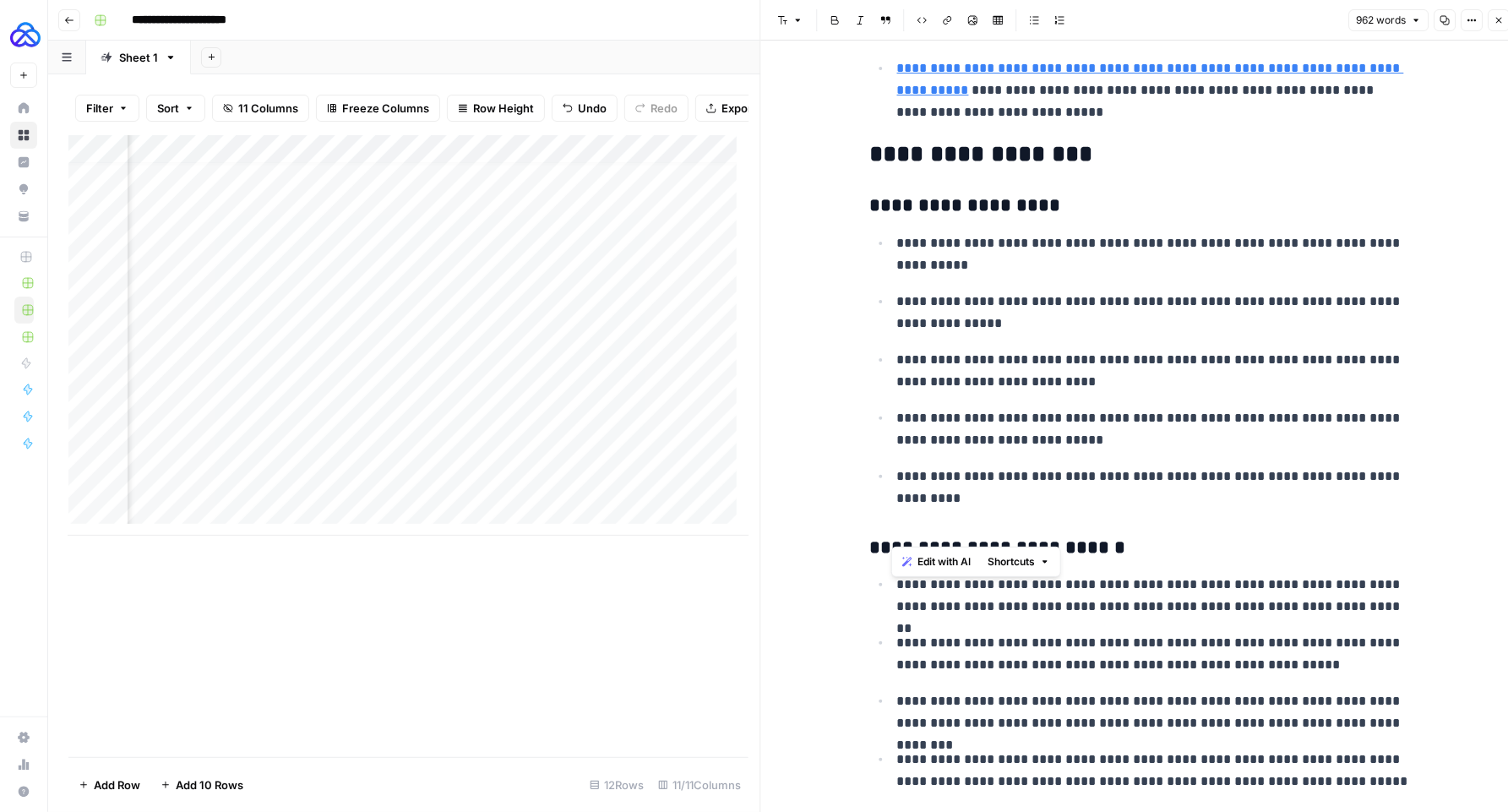
click at [987, 420] on p "**********" at bounding box center [1154, 429] width 514 height 44
drag, startPoint x: 970, startPoint y: 491, endPoint x: 845, endPoint y: 235, distance: 284.9
copy ul "**********"
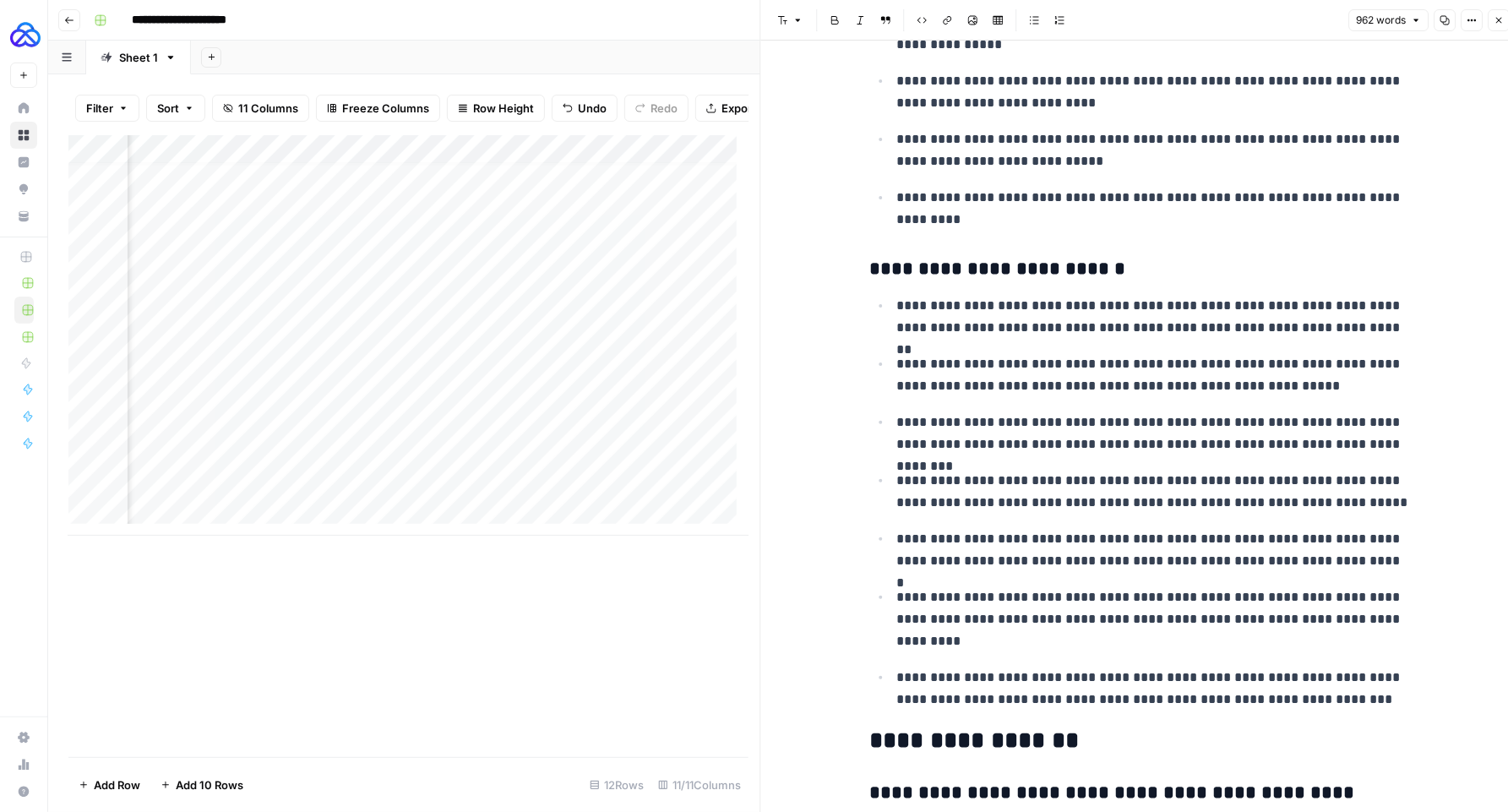
scroll to position [1403, 0]
drag, startPoint x: 1334, startPoint y: 678, endPoint x: 878, endPoint y: 300, distance: 592.3
click at [878, 300] on ul "**********" at bounding box center [1140, 501] width 541 height 416
copy ul "**********"
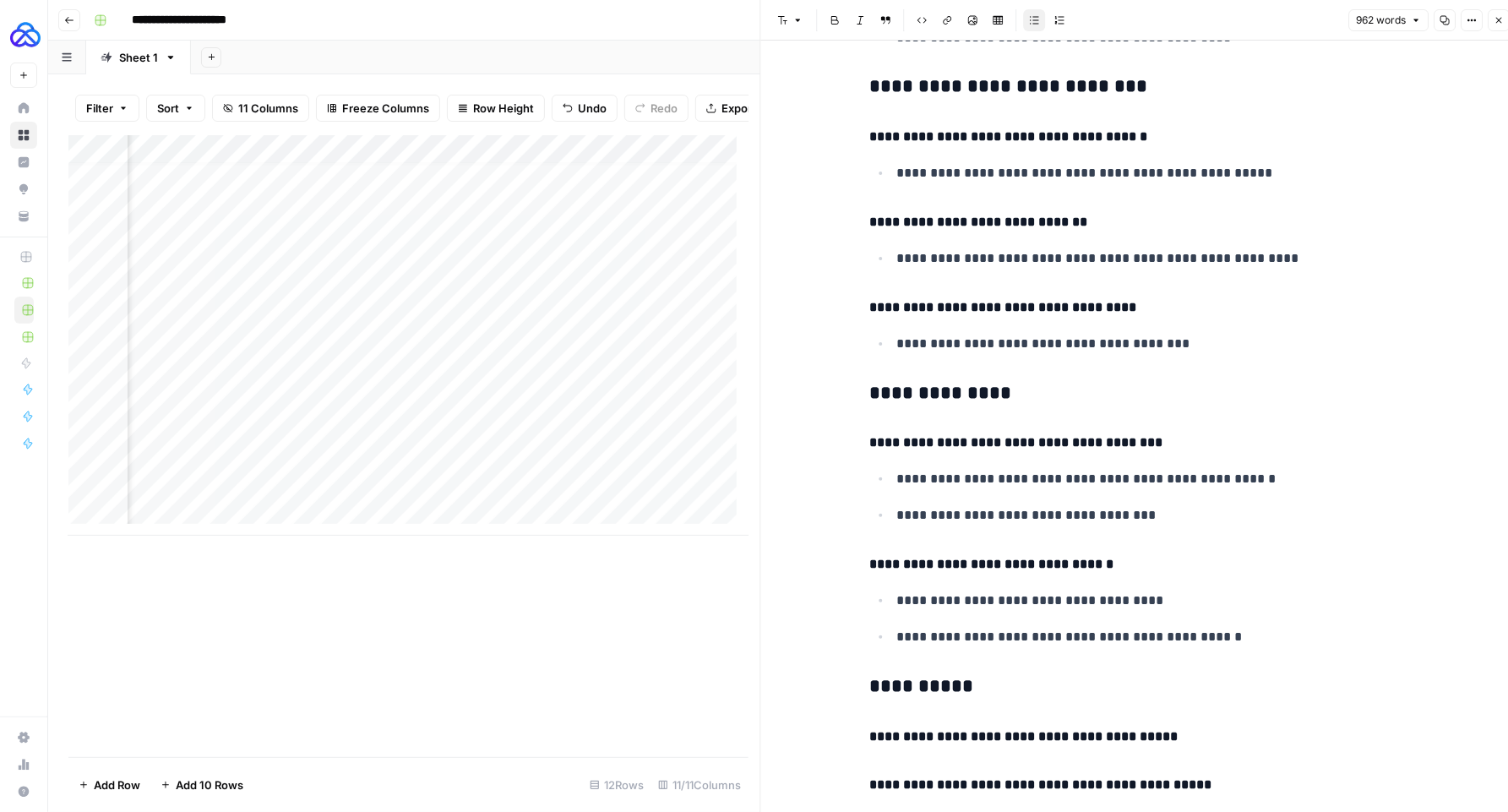
scroll to position [3236, 0]
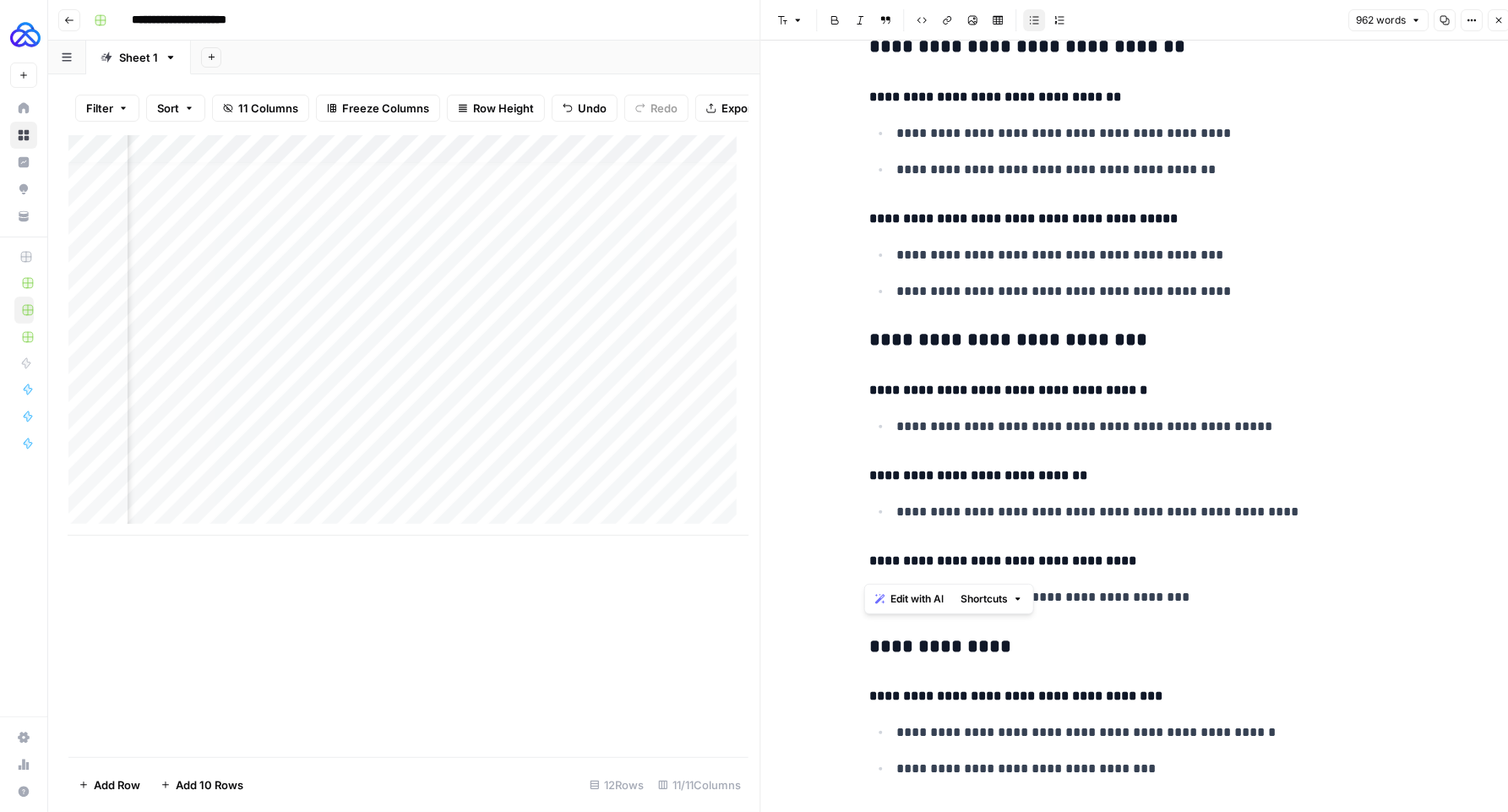
drag, startPoint x: 1175, startPoint y: 380, endPoint x: 857, endPoint y: 326, distance: 322.6
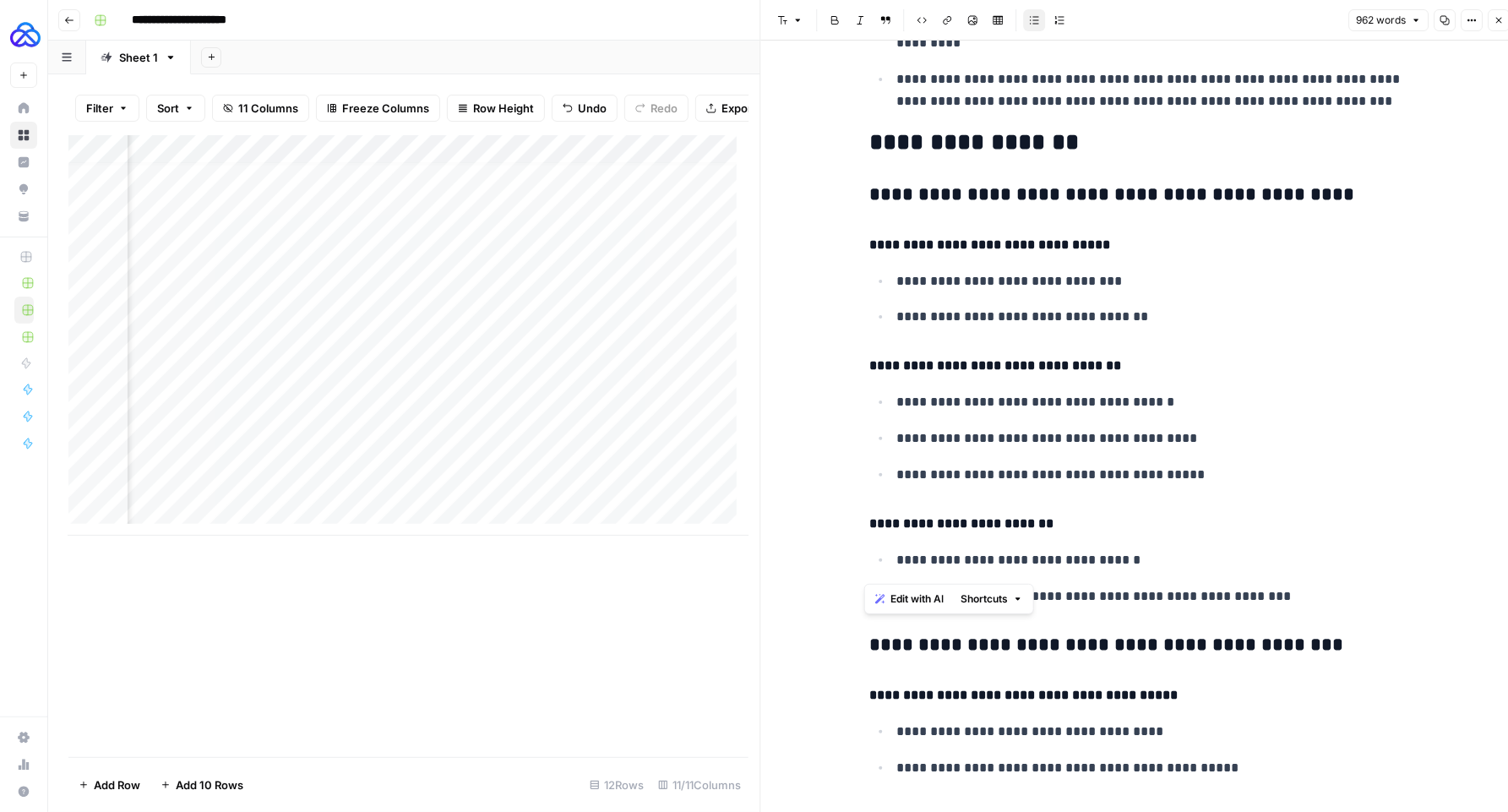
scroll to position [1856, 0]
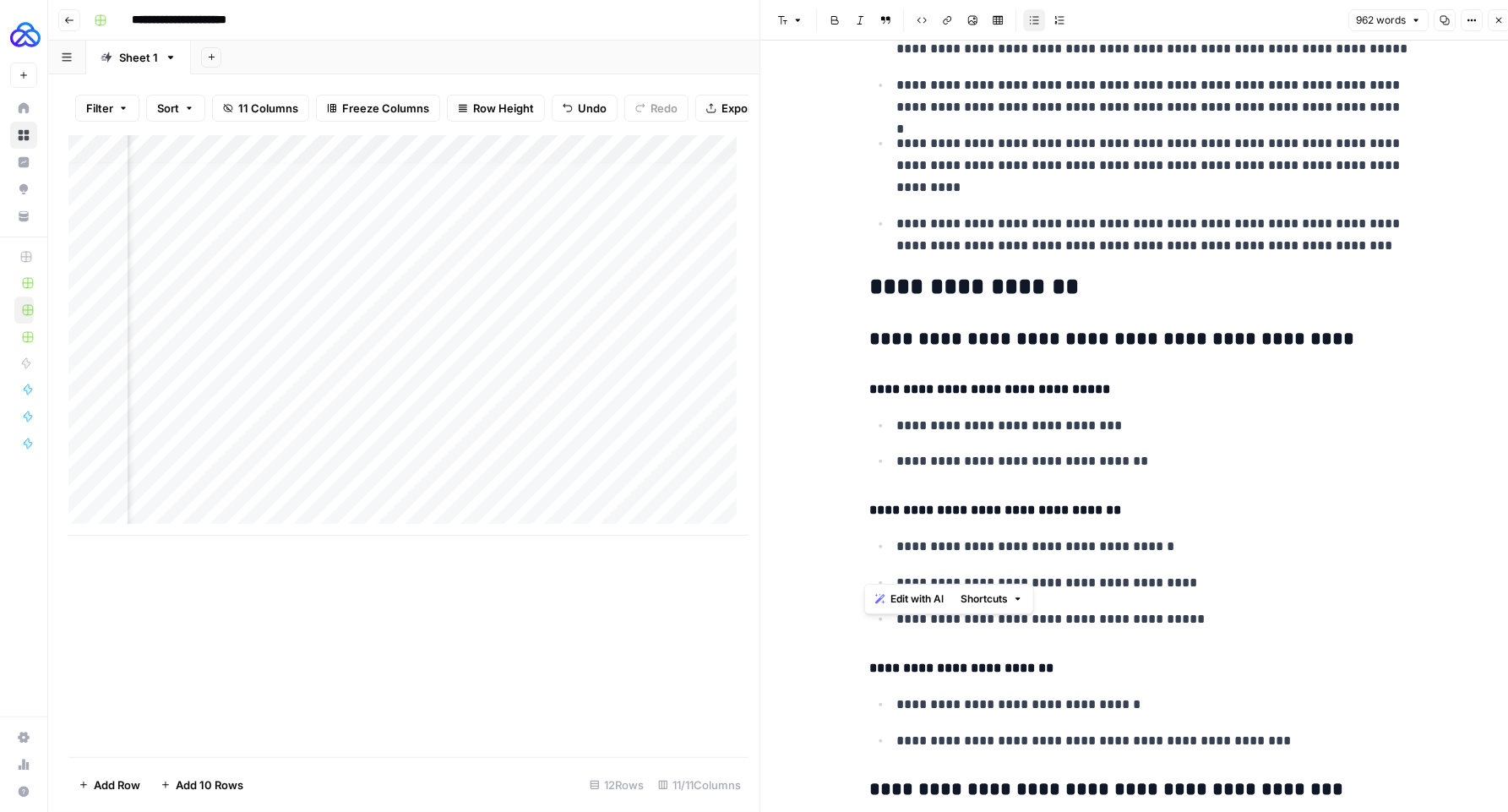
click at [873, 346] on h3 "**********" at bounding box center [1140, 340] width 541 height 24
click at [870, 344] on h3 "**********" at bounding box center [1140, 340] width 541 height 24
copy div "**********"
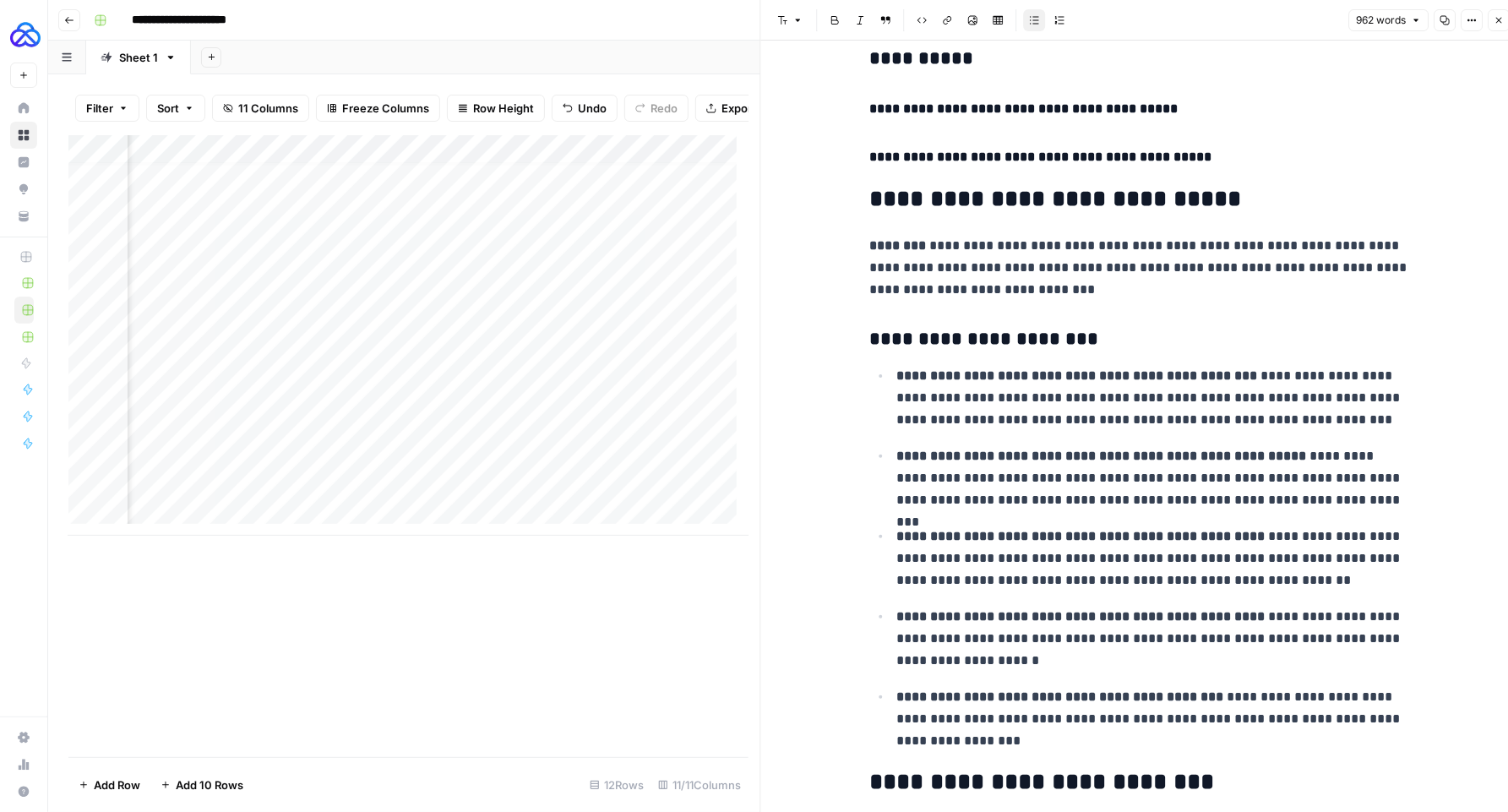
scroll to position [3949, 0]
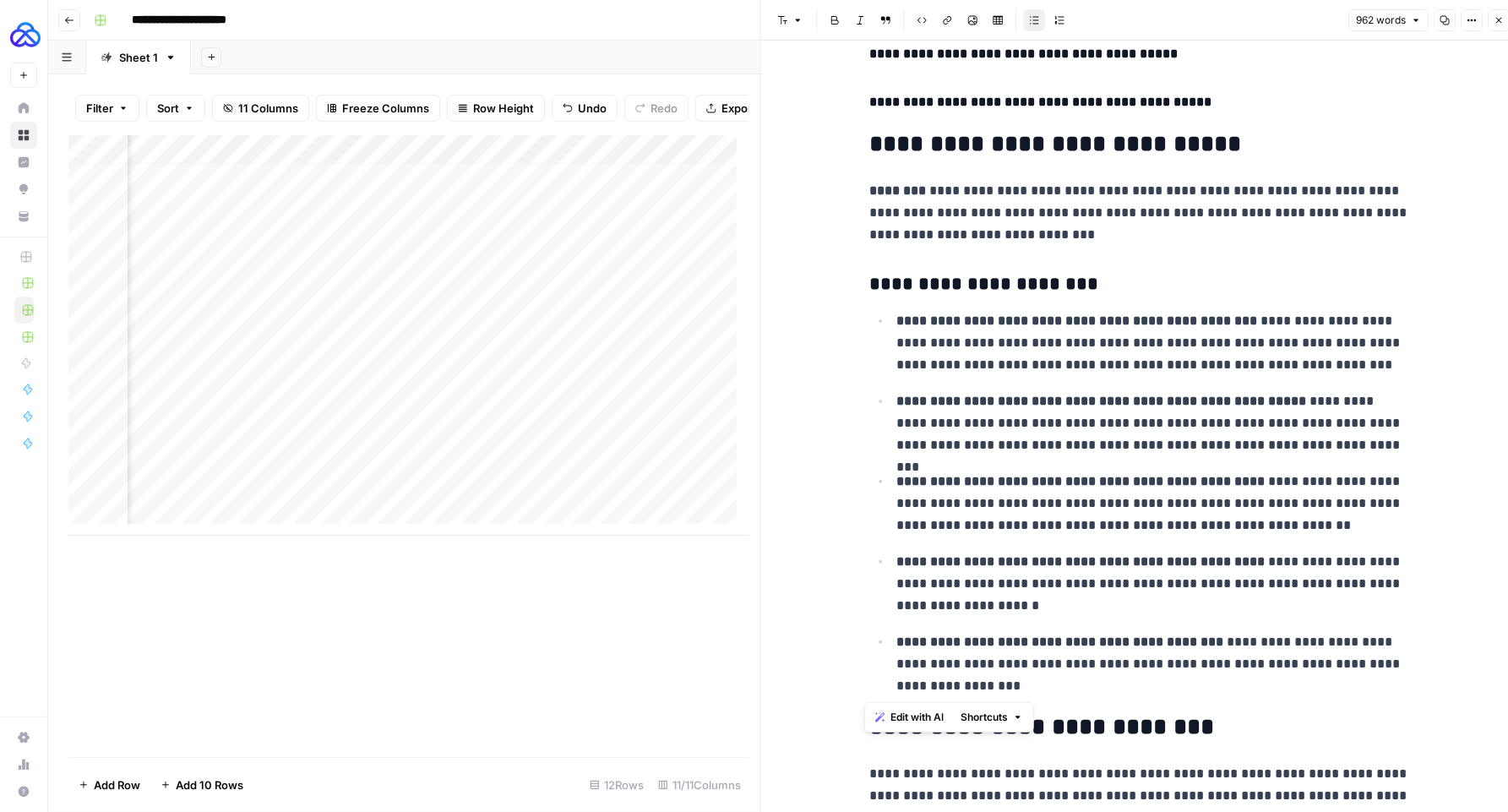
drag, startPoint x: 1004, startPoint y: 689, endPoint x: 856, endPoint y: 192, distance: 518.6
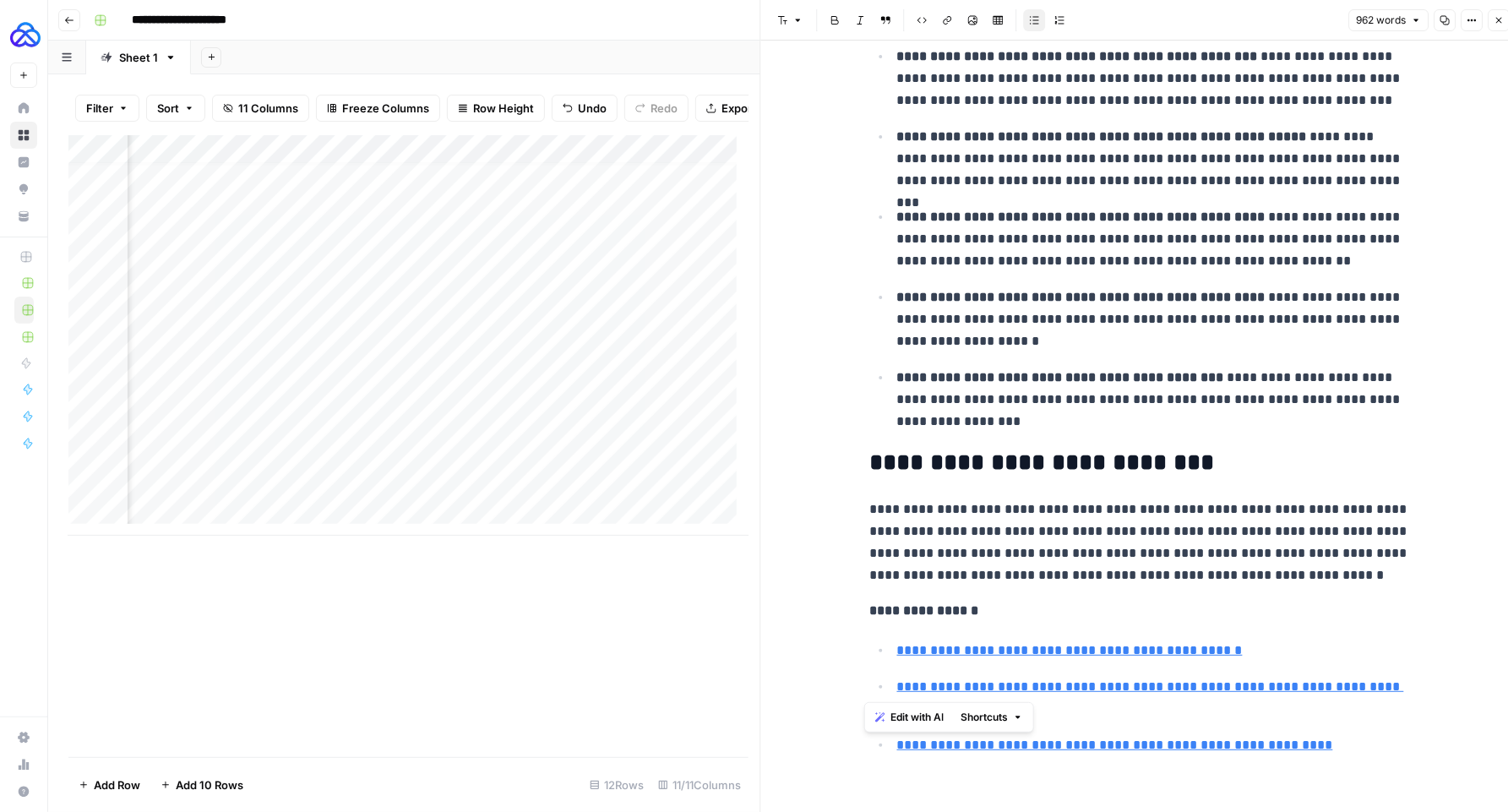
scroll to position [11, 1392]
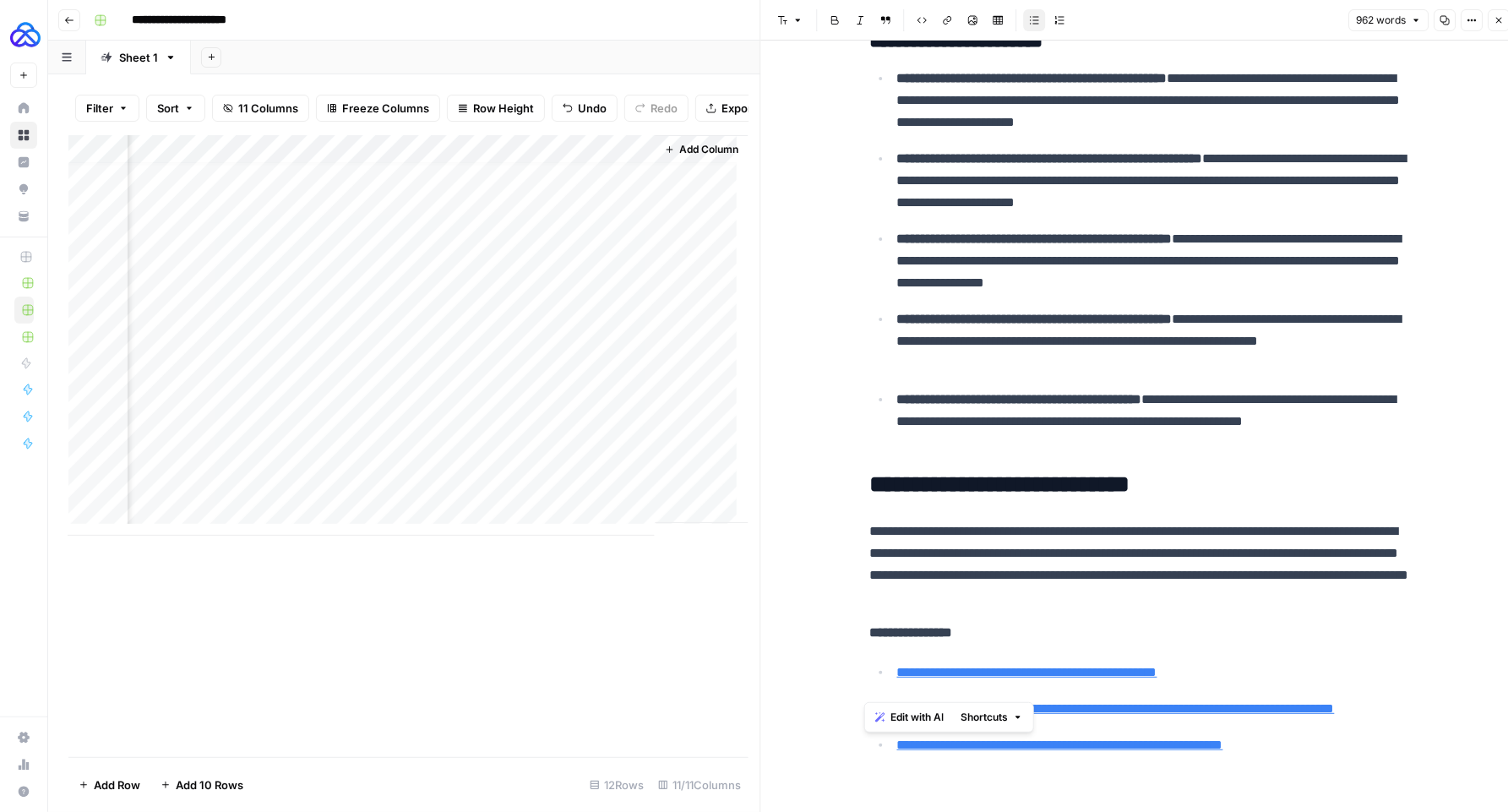
click at [386, 492] on div "Add Column" at bounding box center [408, 335] width 680 height 401
click at [473, 407] on div "Add Column" at bounding box center [408, 335] width 680 height 401
click at [585, 404] on div "Add Column" at bounding box center [408, 335] width 680 height 401
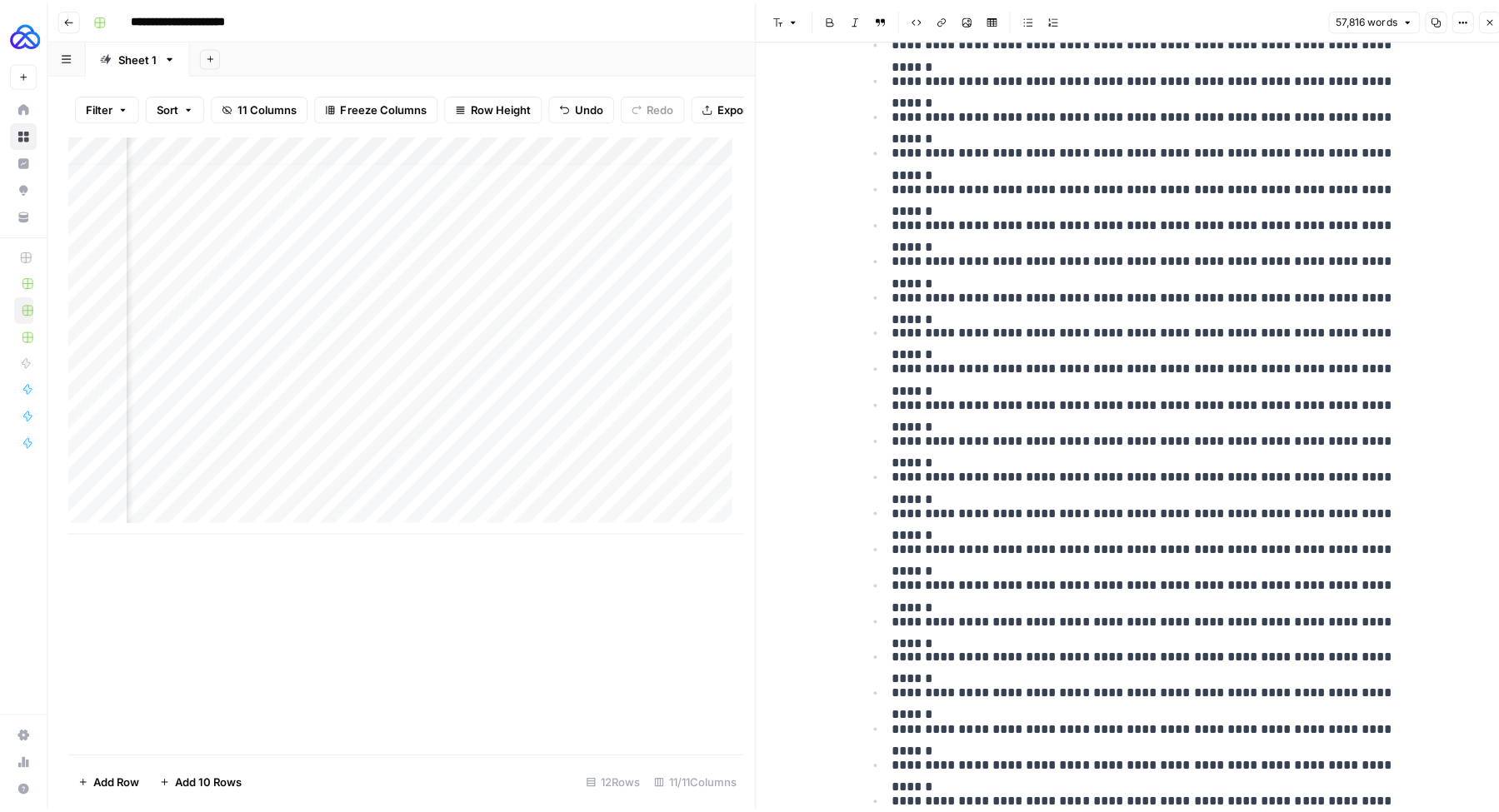
scroll to position [1912, 0]
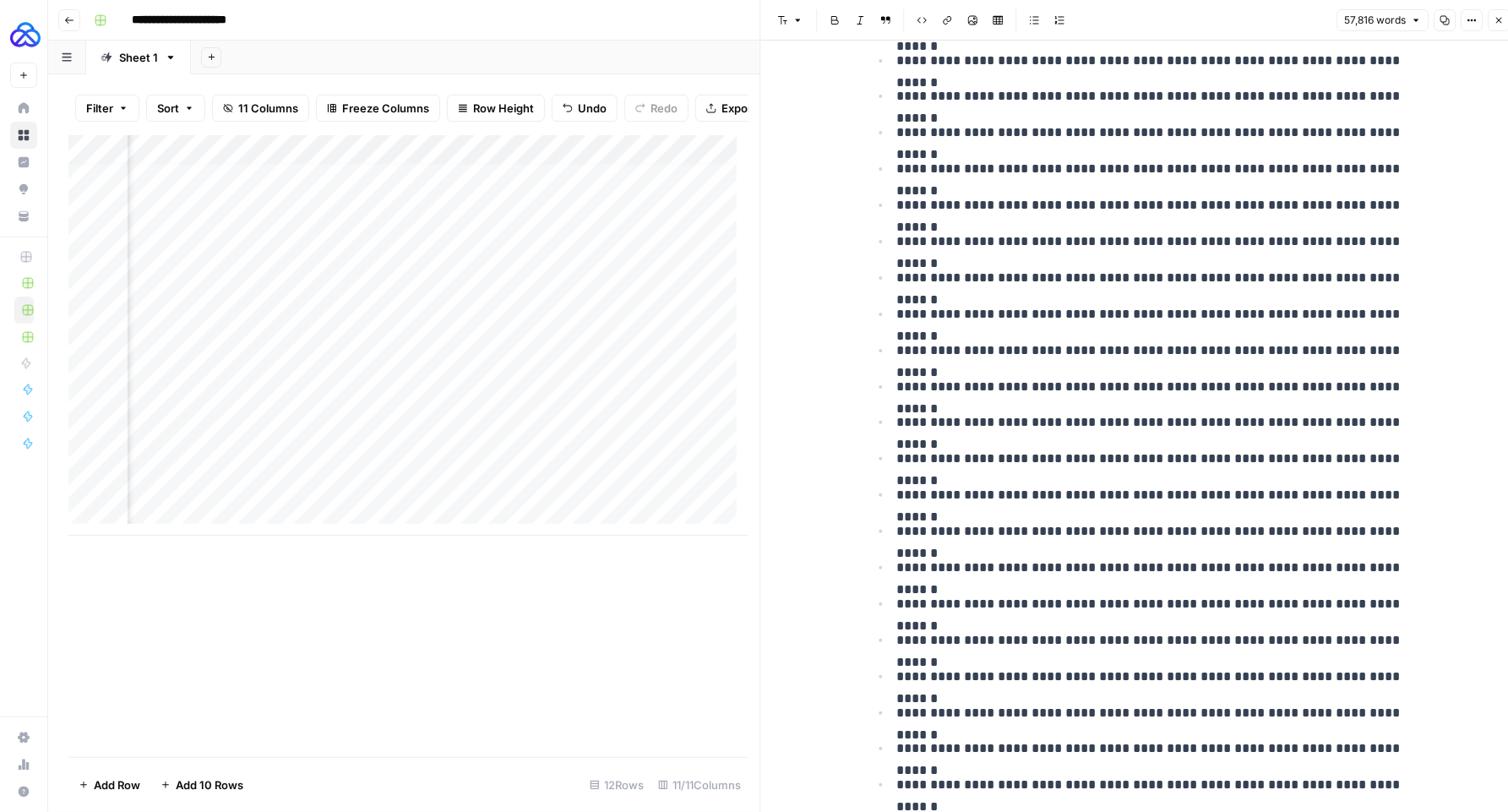
click at [1495, 24] on icon "button" at bounding box center [1499, 20] width 11 height 10
click at [1497, 21] on icon "button" at bounding box center [1499, 20] width 11 height 10
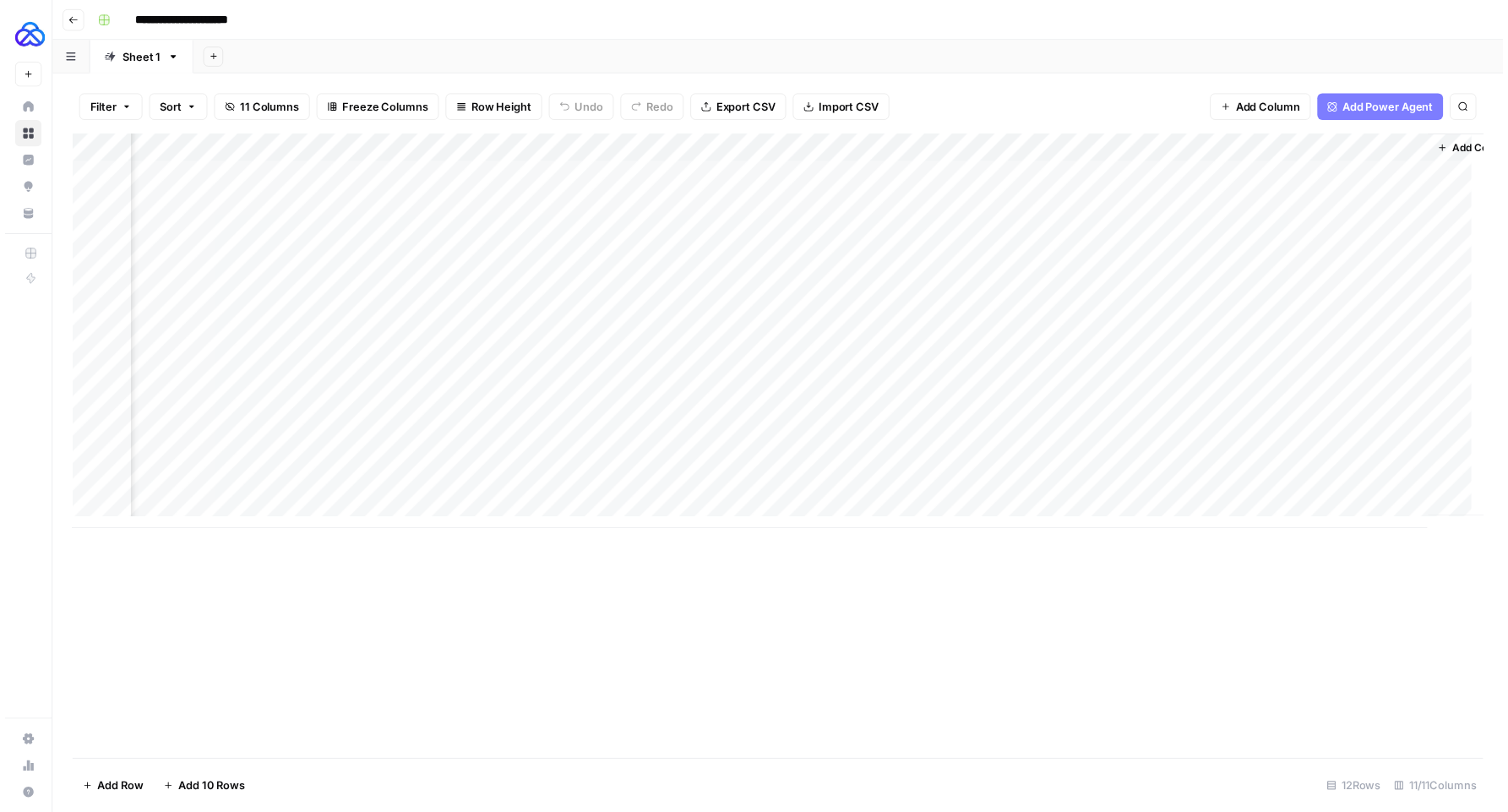
scroll to position [0, 635]
click at [1231, 404] on div "Add Column" at bounding box center [783, 335] width 1431 height 401
click at [726, 410] on div "Add Column" at bounding box center [783, 335] width 1431 height 401
click at [1378, 466] on div "Add Column" at bounding box center [783, 335] width 1431 height 401
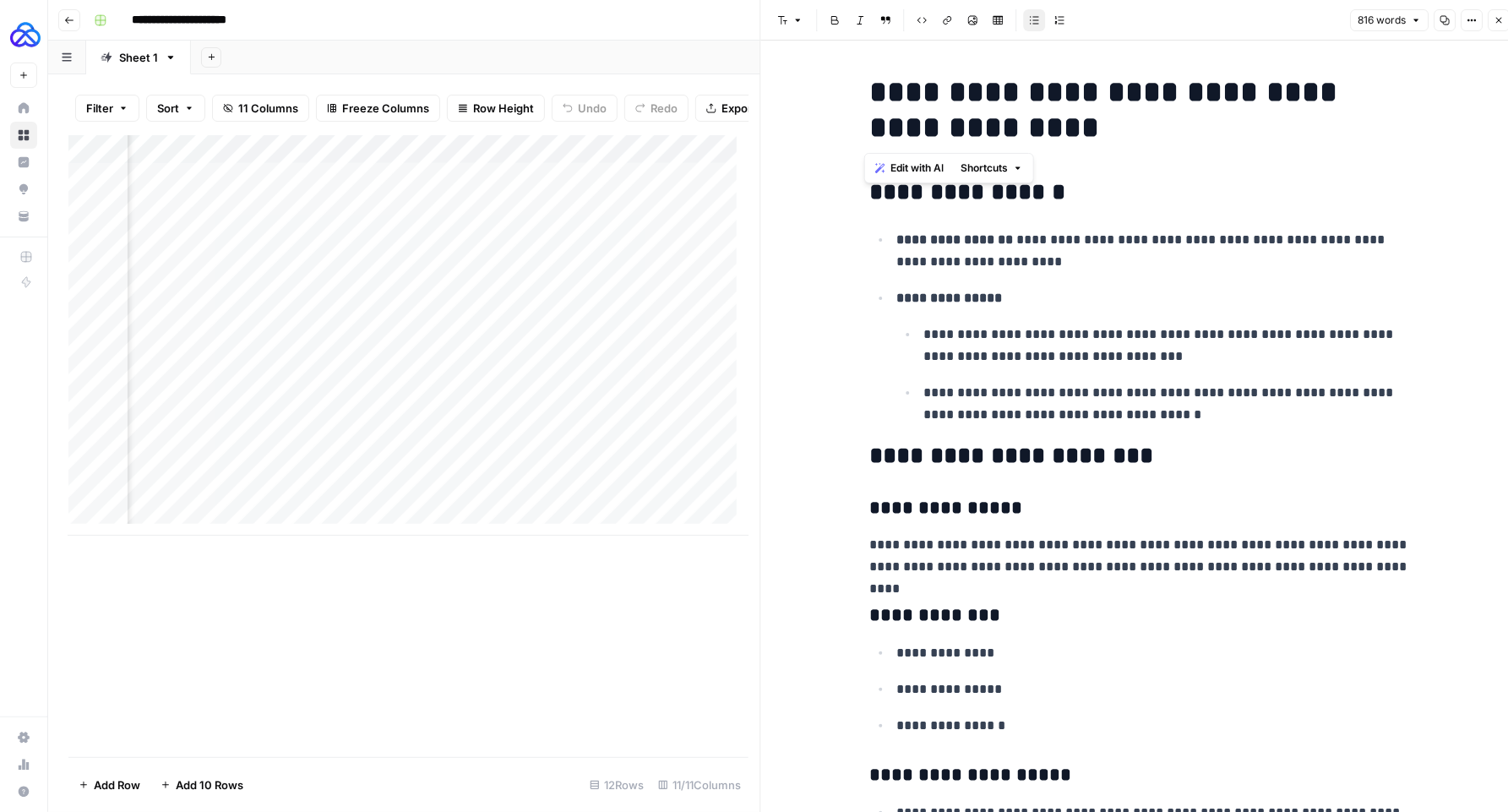
drag, startPoint x: 1005, startPoint y: 136, endPoint x: 852, endPoint y: 74, distance: 165.1
copy h1 "**********"
drag, startPoint x: 1010, startPoint y: 271, endPoint x: 1017, endPoint y: 237, distance: 34.7
click at [1017, 237] on p "**********" at bounding box center [1154, 251] width 514 height 44
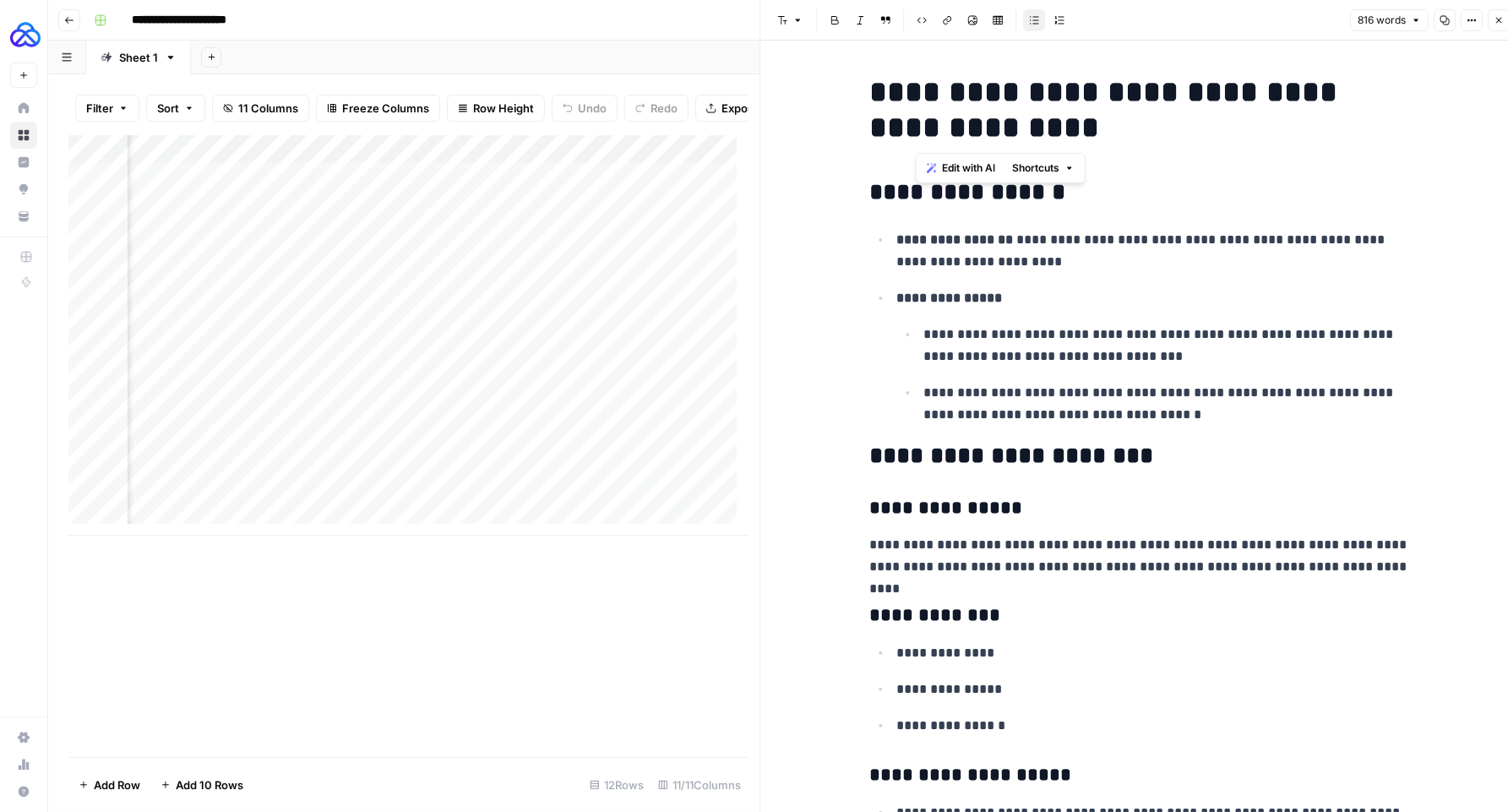
drag, startPoint x: 972, startPoint y: 129, endPoint x: 1011, endPoint y: 112, distance: 42.5
click at [913, 103] on h1 "**********" at bounding box center [1140, 109] width 541 height 71
click at [1182, 108] on h1 "**********" at bounding box center [1140, 109] width 541 height 71
drag, startPoint x: 1224, startPoint y: 96, endPoint x: 827, endPoint y: 77, distance: 397.5
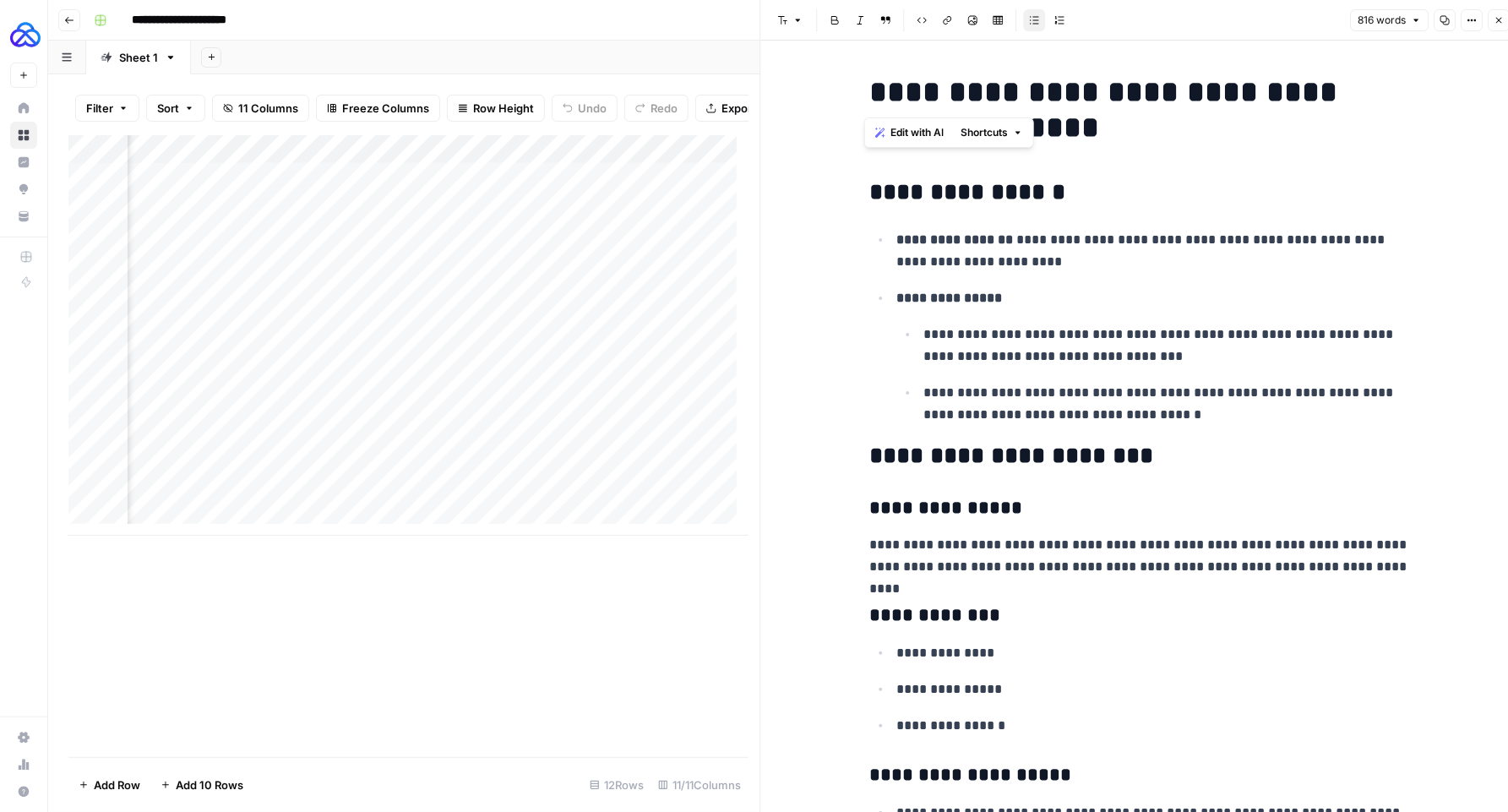
copy h1 "**********"
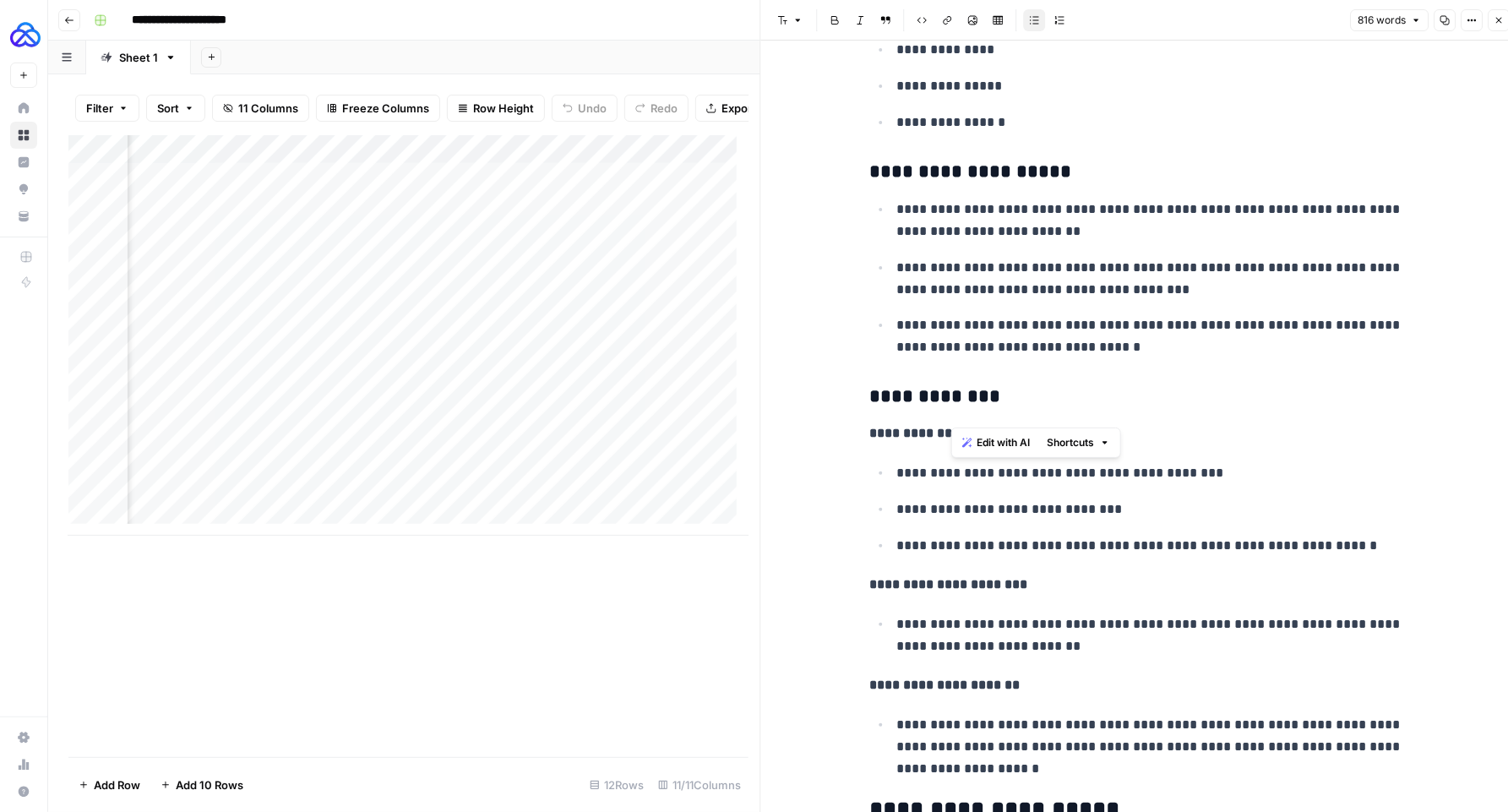
scroll to position [356, 0]
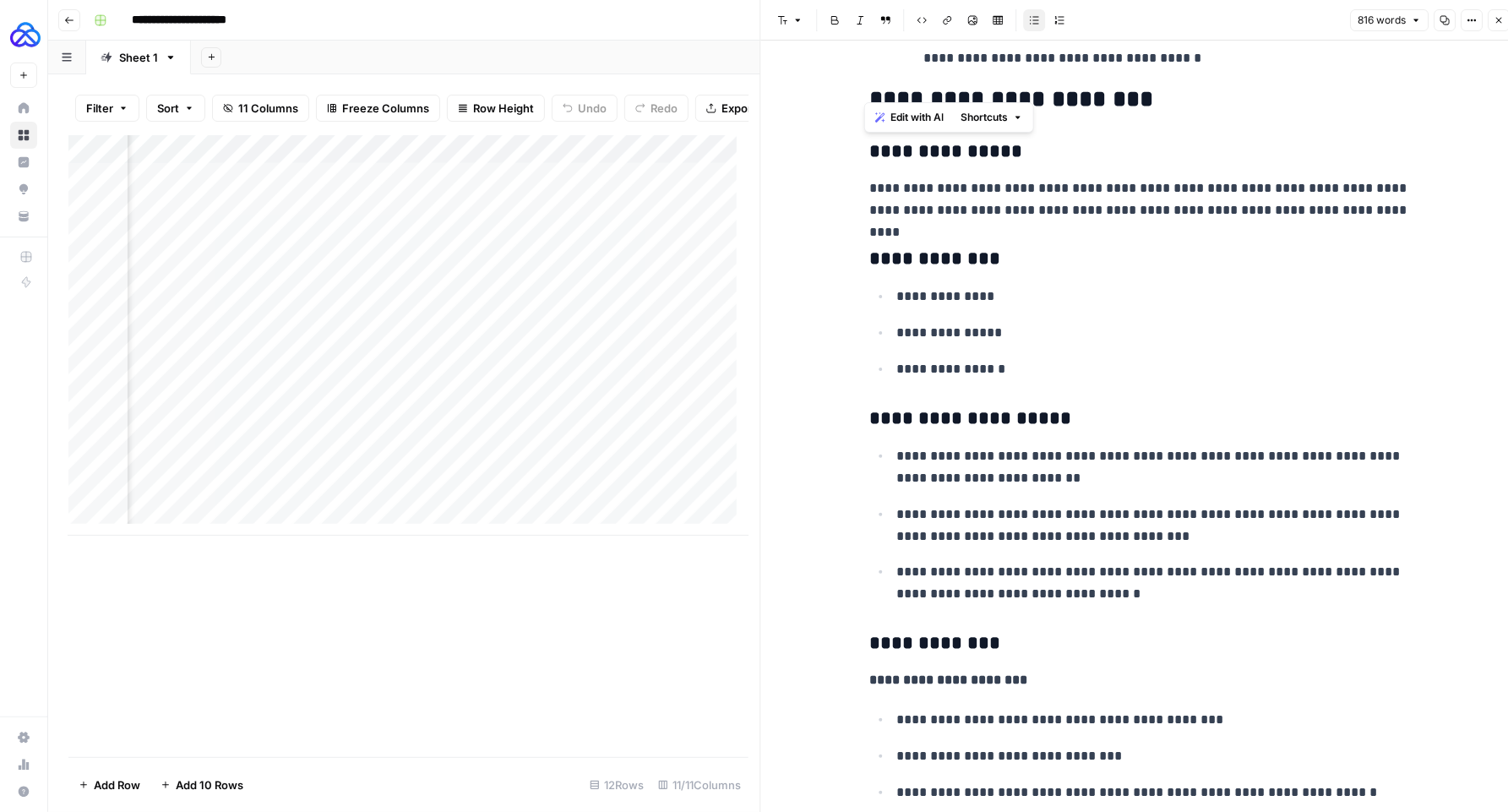
drag, startPoint x: 958, startPoint y: 662, endPoint x: 857, endPoint y: 157, distance: 515.0
copy div "**********"
click at [253, 478] on div "Add Column" at bounding box center [408, 335] width 680 height 401
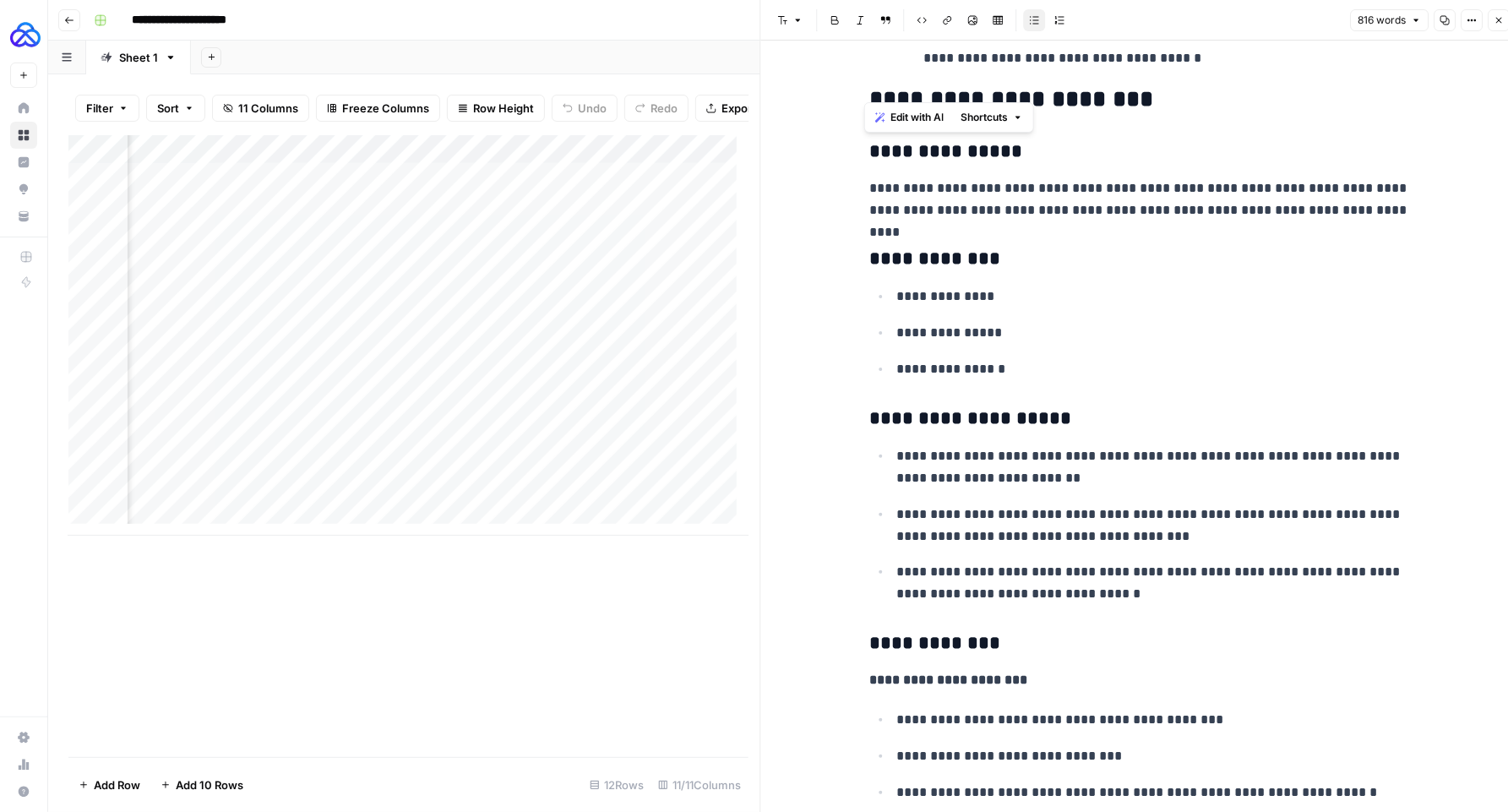
click at [253, 478] on div "Add Column" at bounding box center [408, 335] width 680 height 401
click at [253, 478] on textarea "**********" at bounding box center [369, 486] width 338 height 40
click at [567, 470] on div "Add Column" at bounding box center [408, 335] width 680 height 401
click at [446, 476] on div "Add Column" at bounding box center [408, 335] width 680 height 401
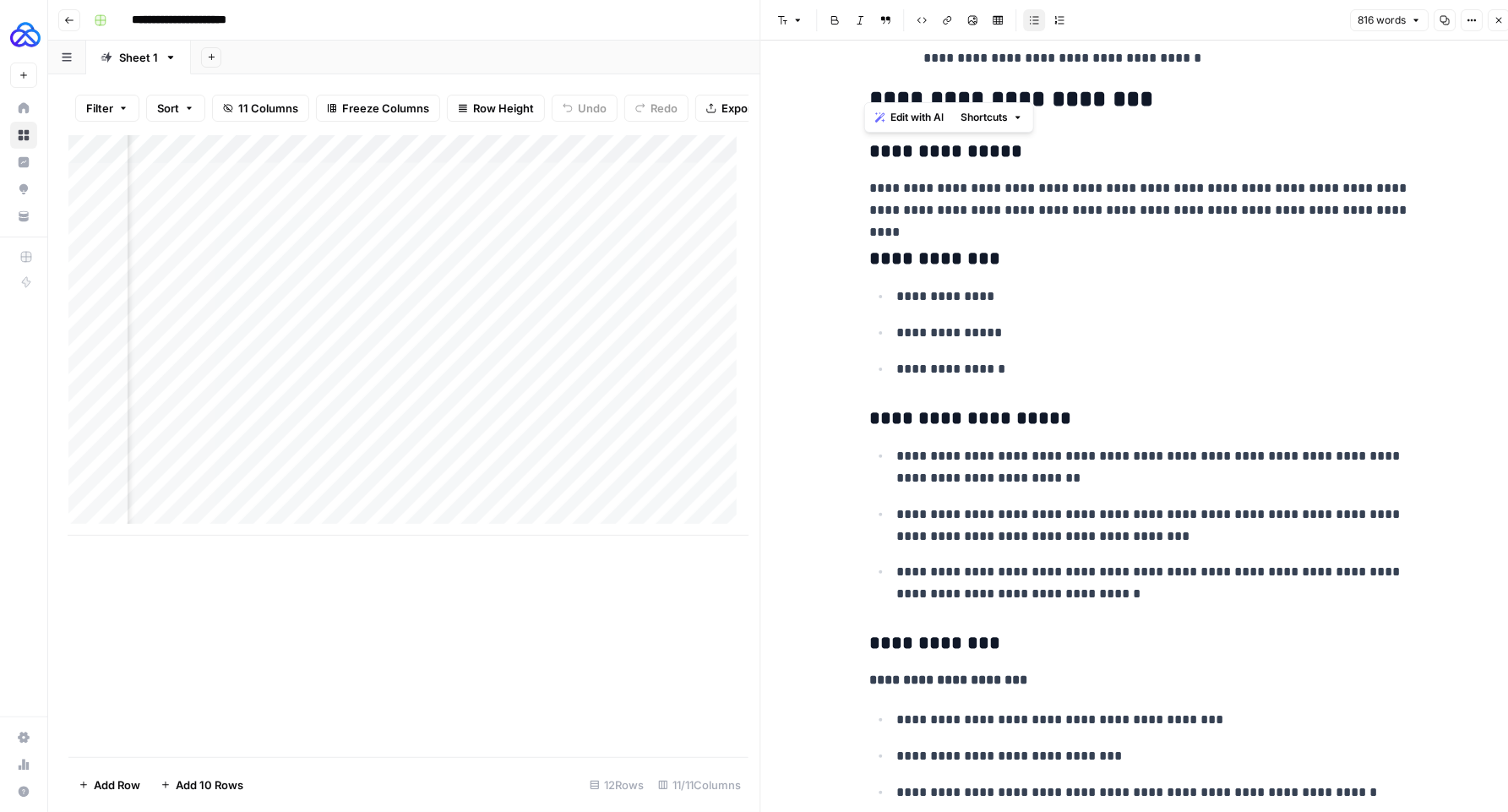
click at [446, 476] on div "Add Column" at bounding box center [408, 335] width 680 height 401
click at [629, 439] on div "Add Column" at bounding box center [408, 335] width 680 height 401
click at [612, 471] on div "Add Column" at bounding box center [408, 335] width 680 height 401
click at [623, 472] on textarea "**********" at bounding box center [673, 486] width 338 height 40
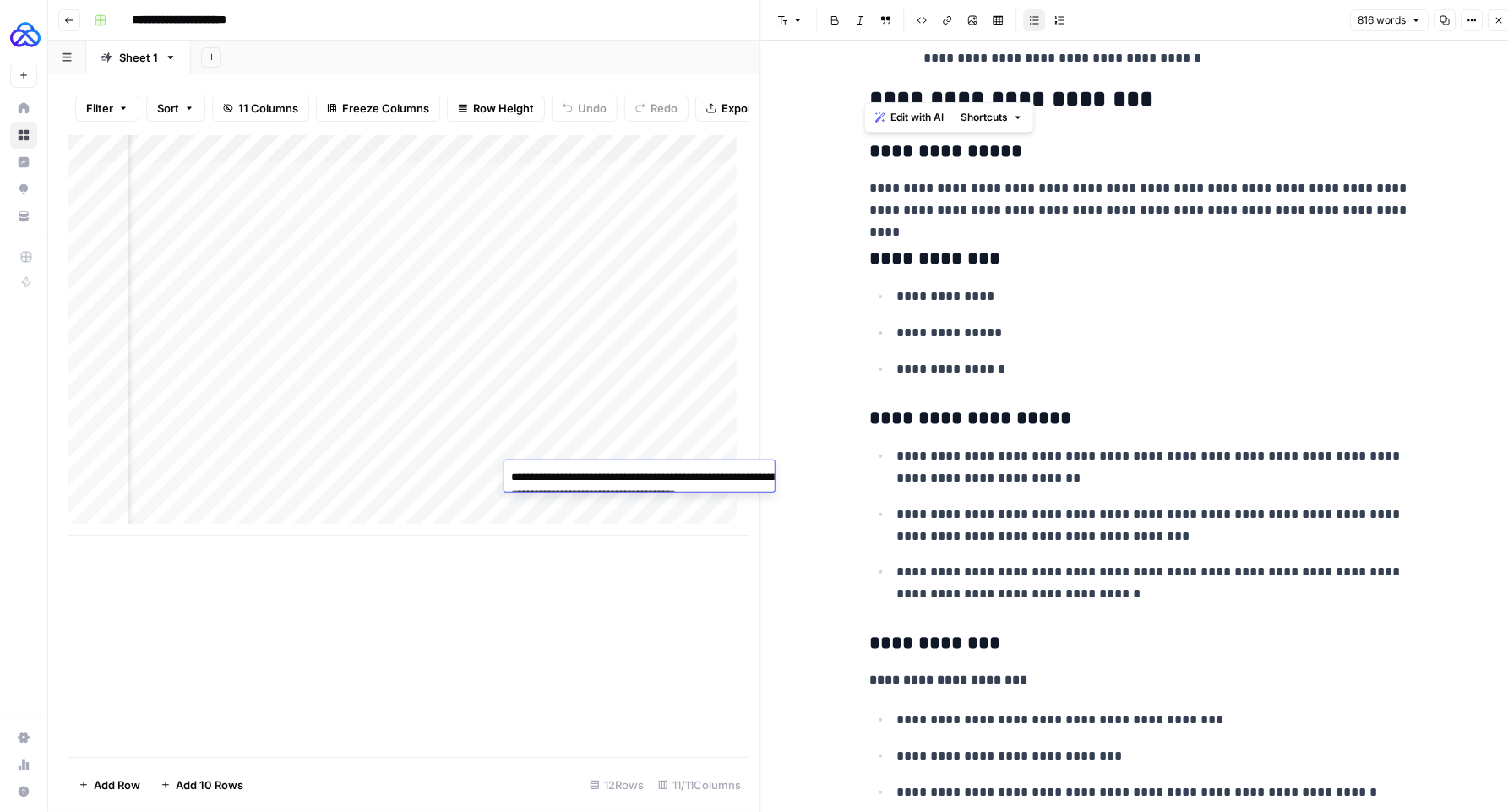
click at [623, 472] on textarea "**********" at bounding box center [673, 486] width 338 height 40
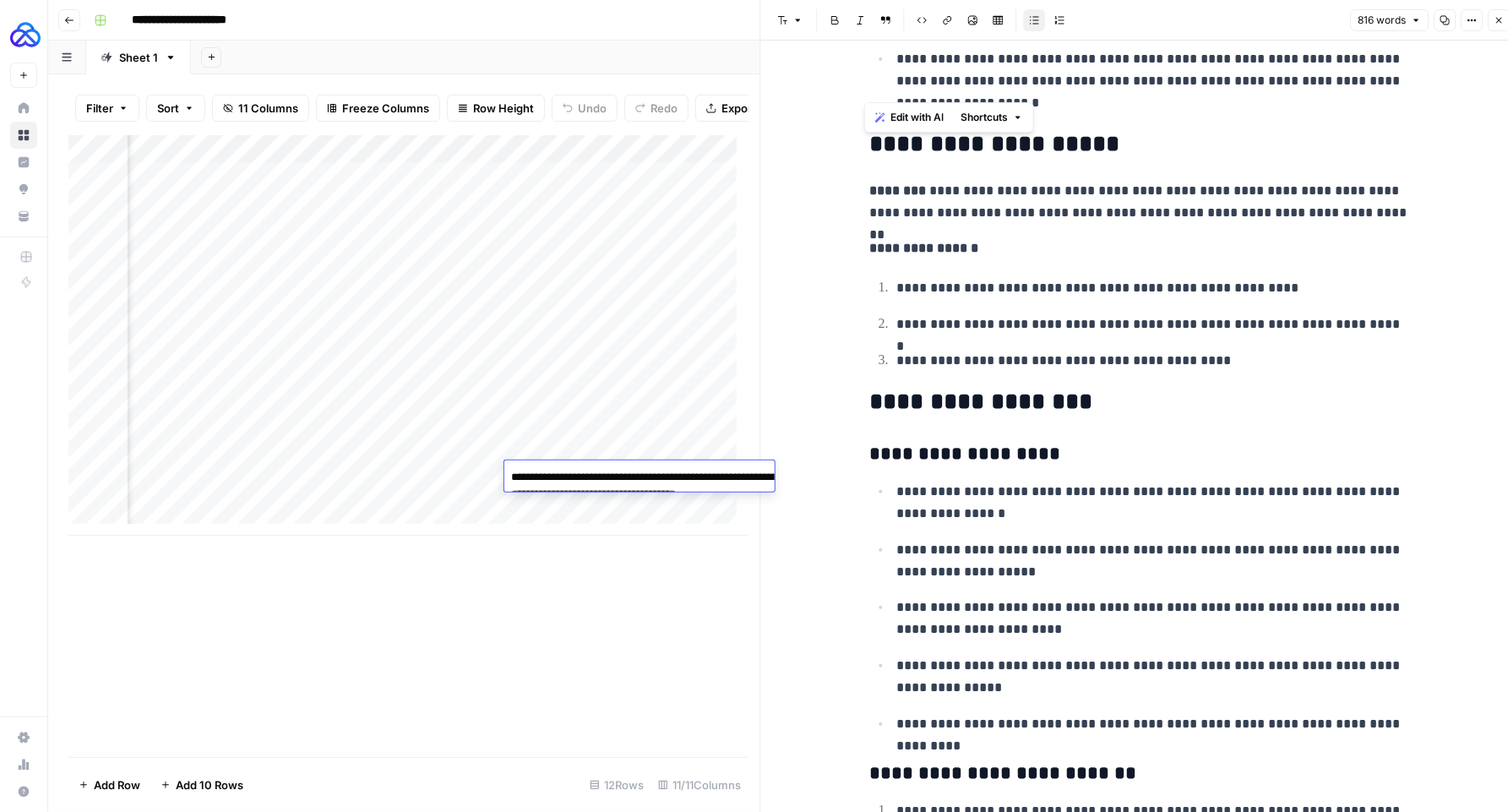
scroll to position [1270, 0]
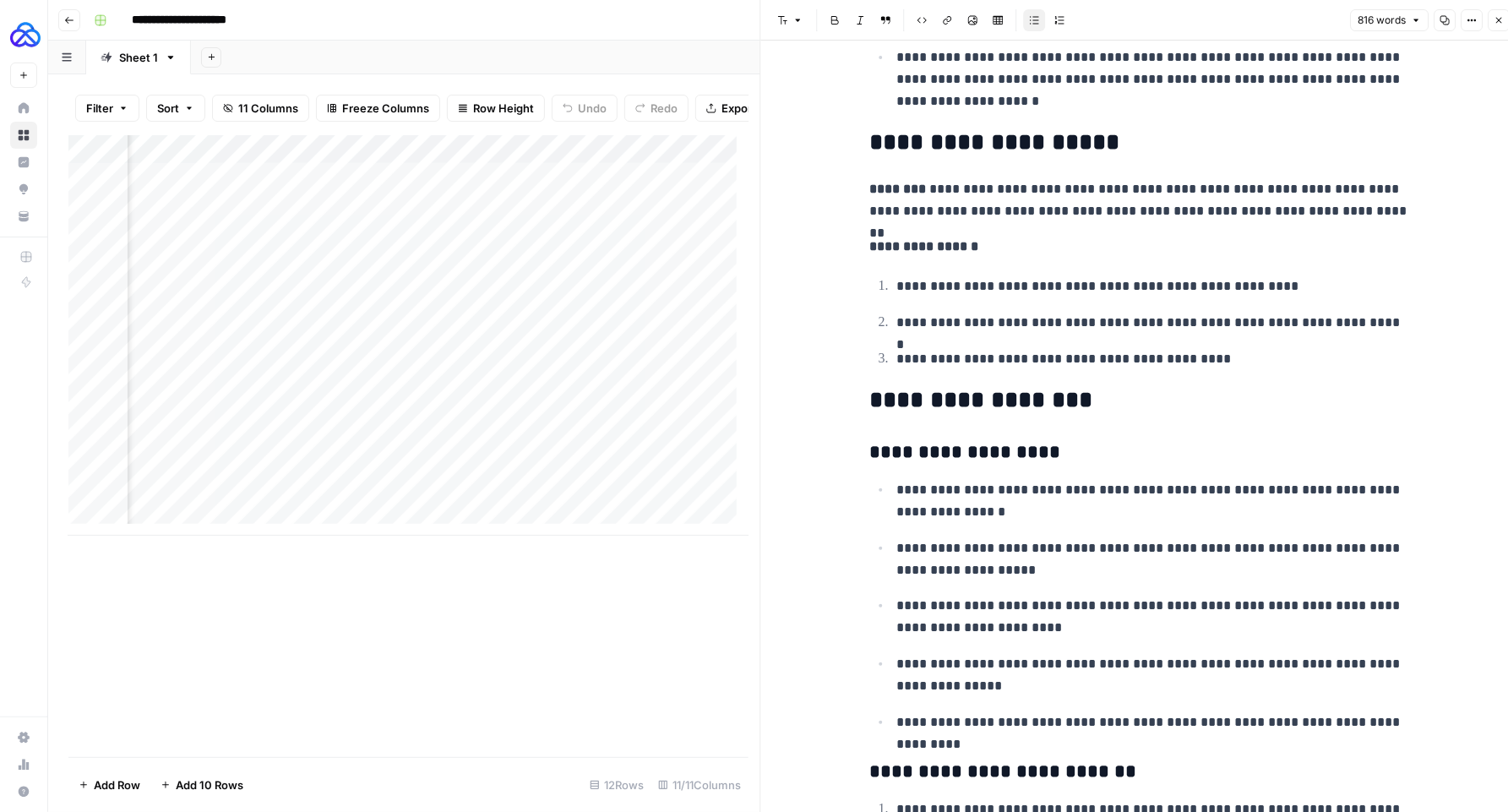
click at [1034, 594] on li "**********" at bounding box center [1151, 616] width 519 height 45
drag, startPoint x: 1409, startPoint y: 729, endPoint x: 887, endPoint y: 488, distance: 574.9
copy ul "**********"
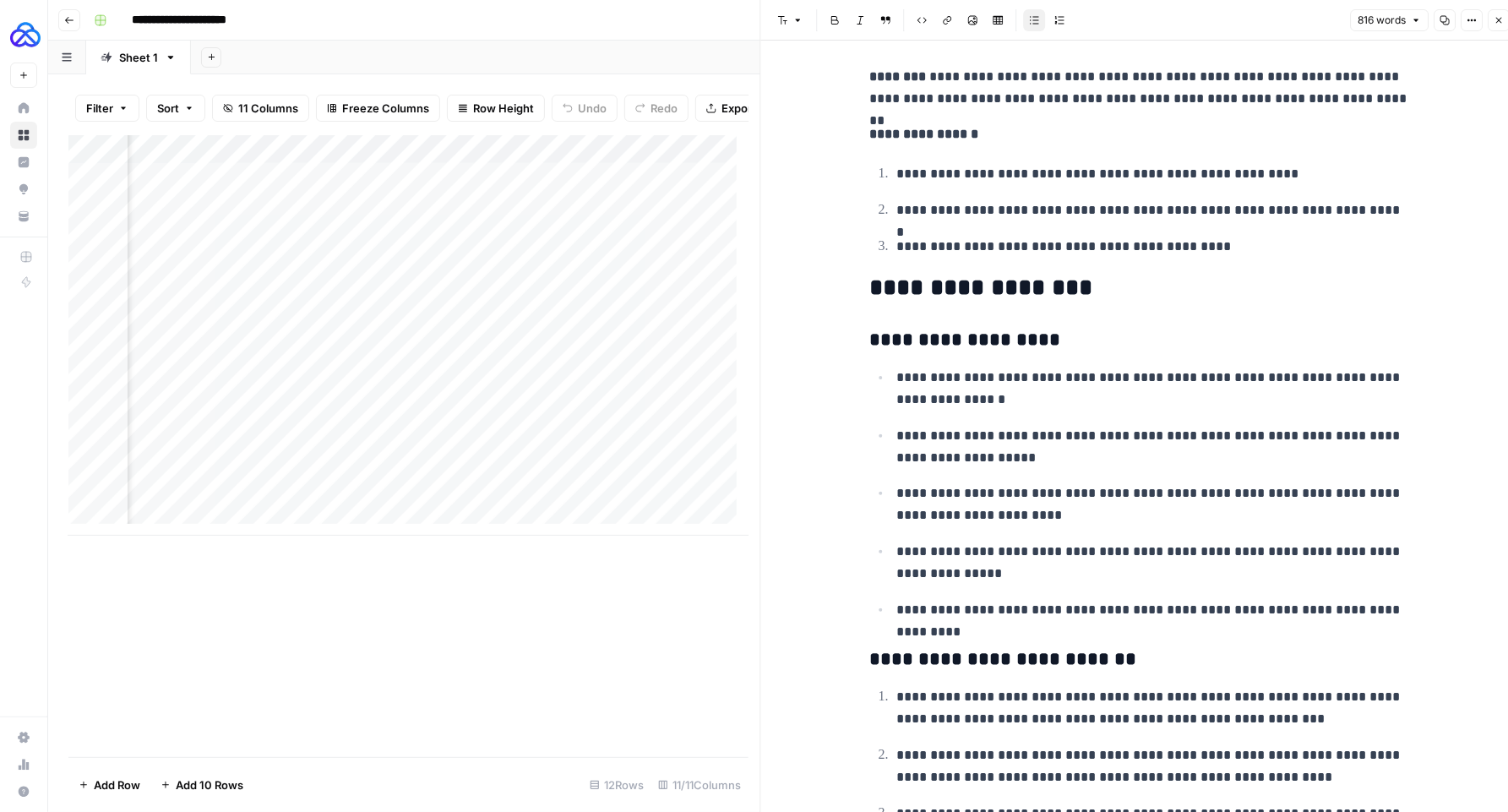
scroll to position [1723, 0]
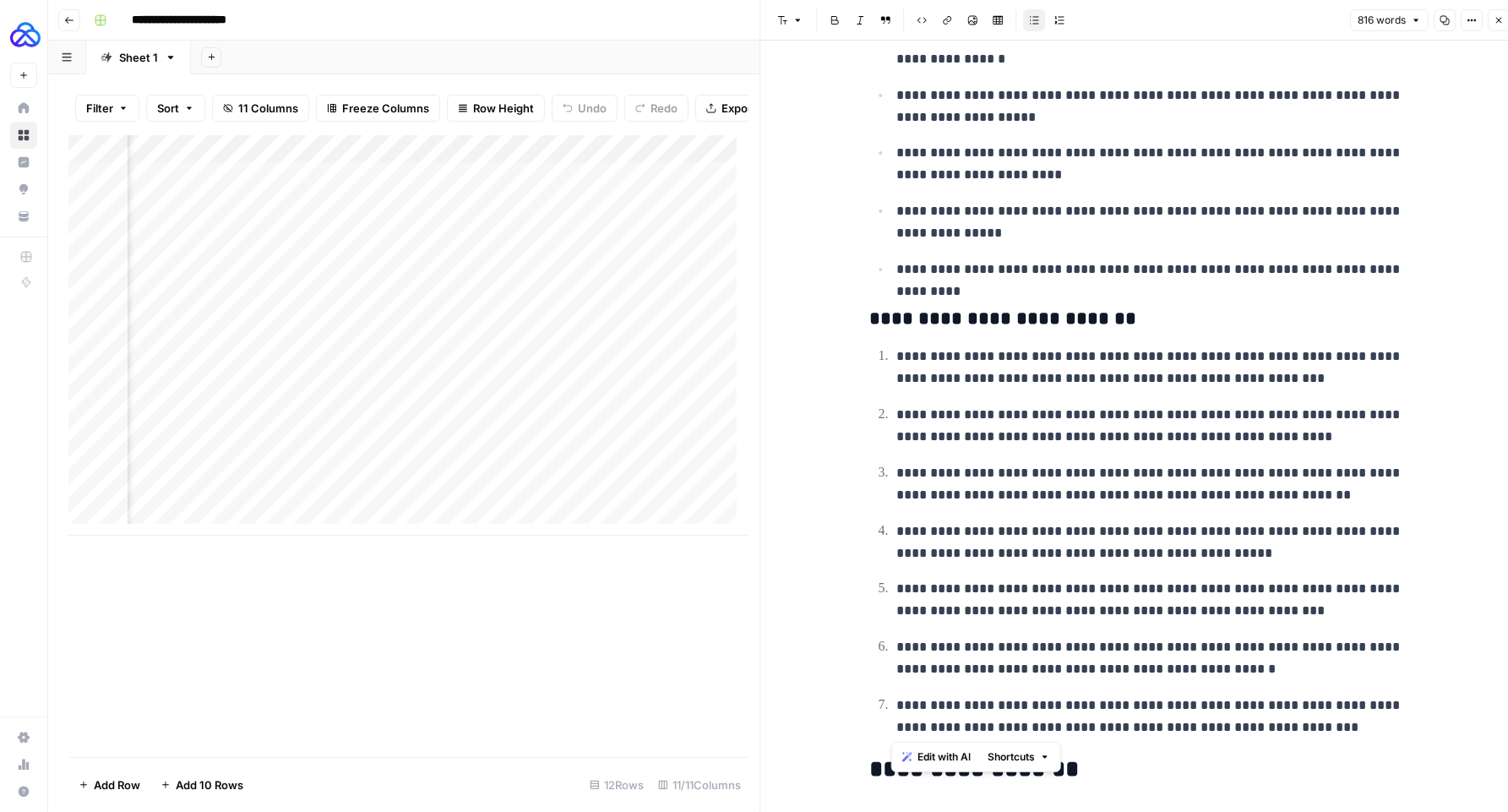
drag, startPoint x: 1245, startPoint y: 727, endPoint x: 880, endPoint y: 359, distance: 518.3
click at [880, 359] on ol "**********" at bounding box center [1140, 542] width 541 height 394
copy ol "**********"
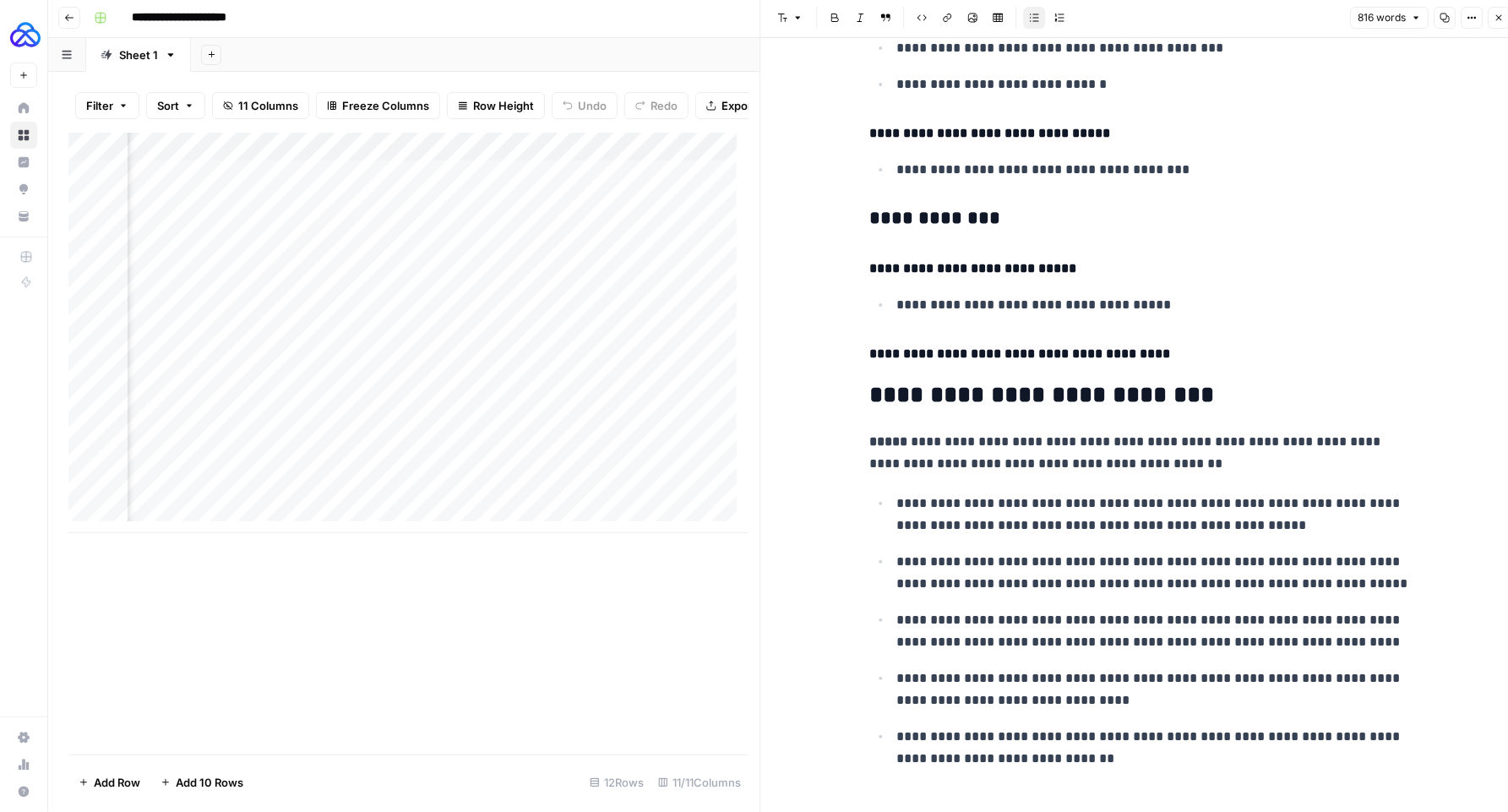
scroll to position [4013, 0]
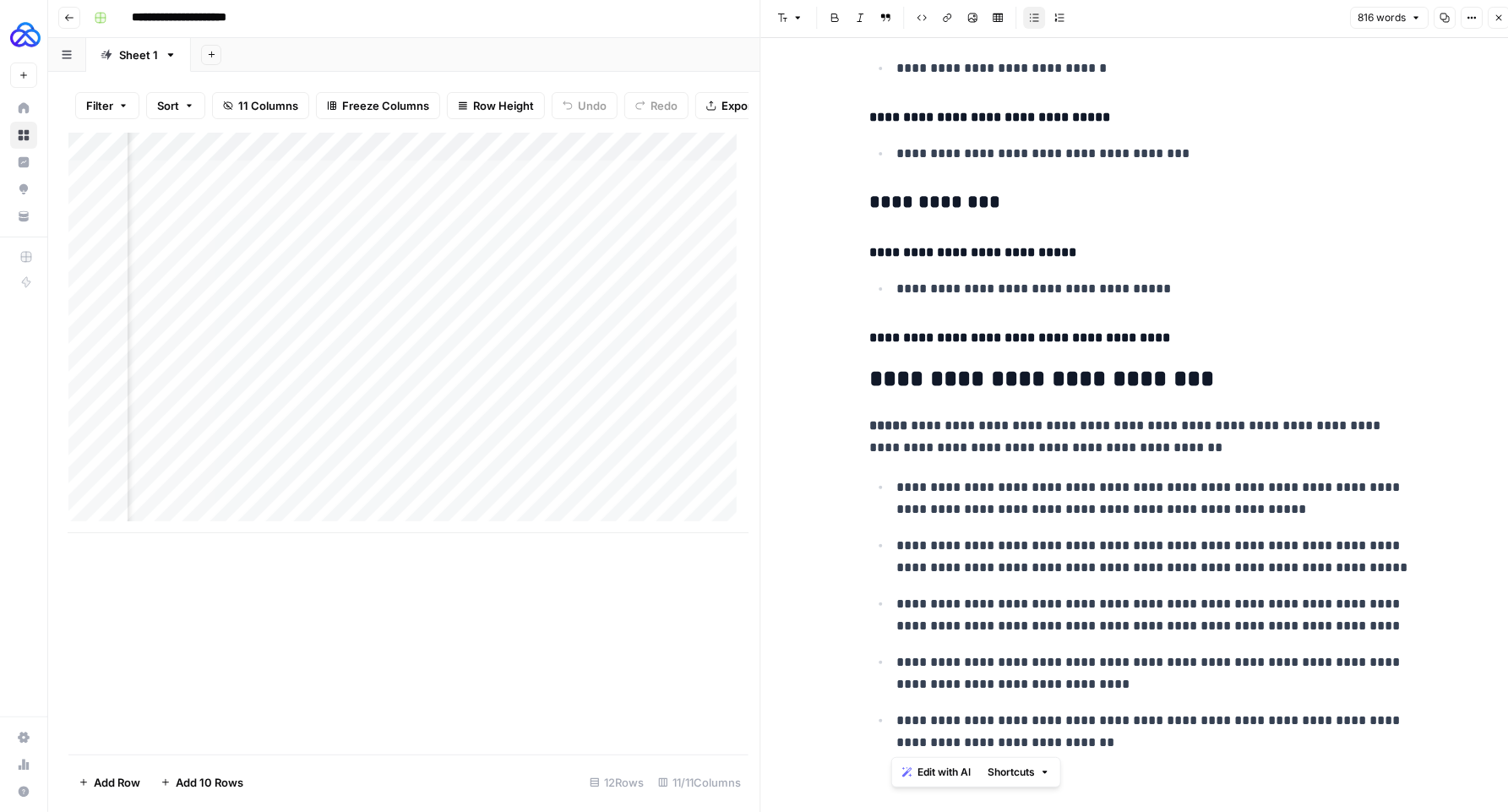
drag, startPoint x: 1122, startPoint y: 742, endPoint x: 863, endPoint y: 471, distance: 374.9
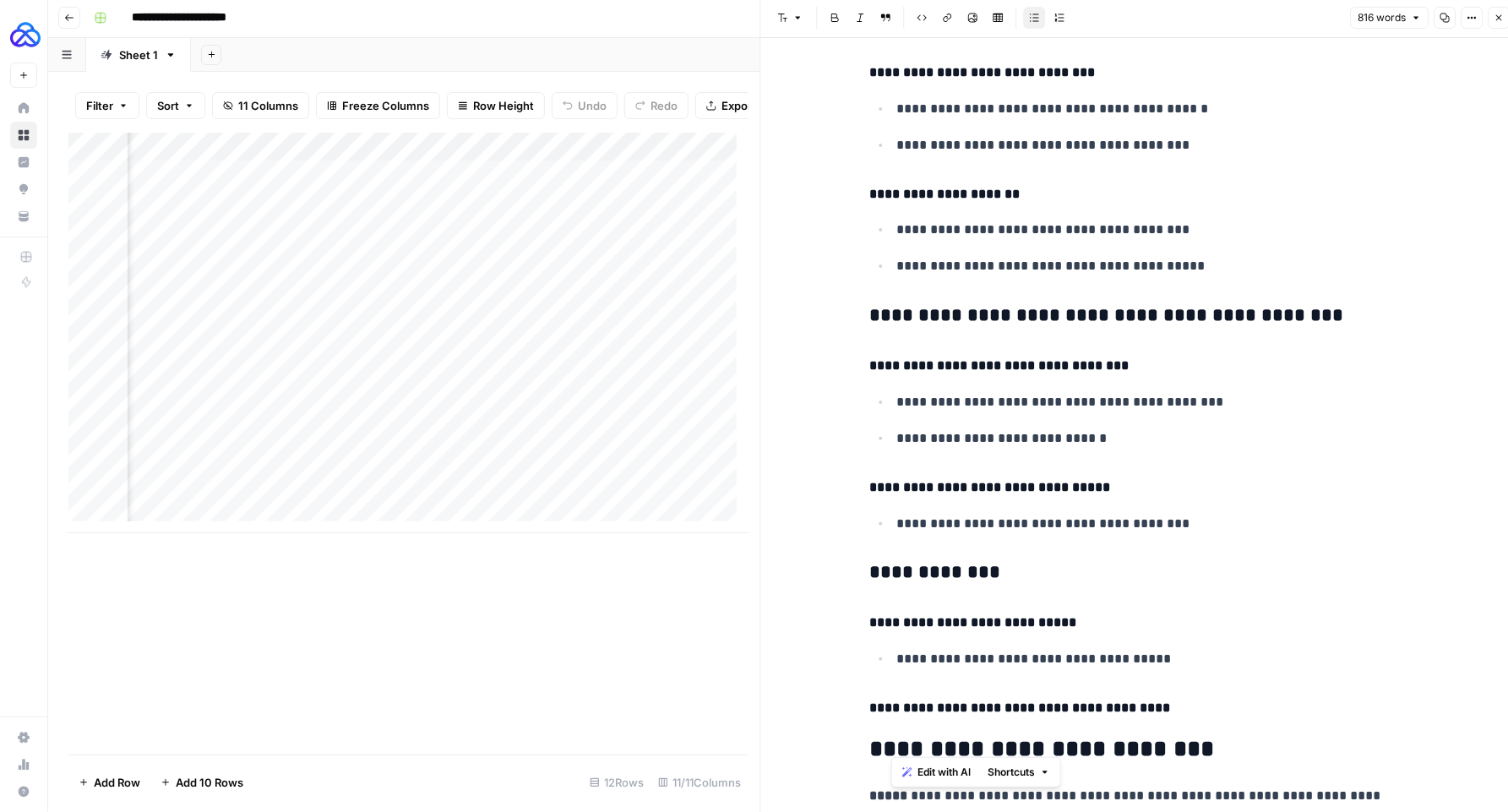
scroll to position [3619, 0]
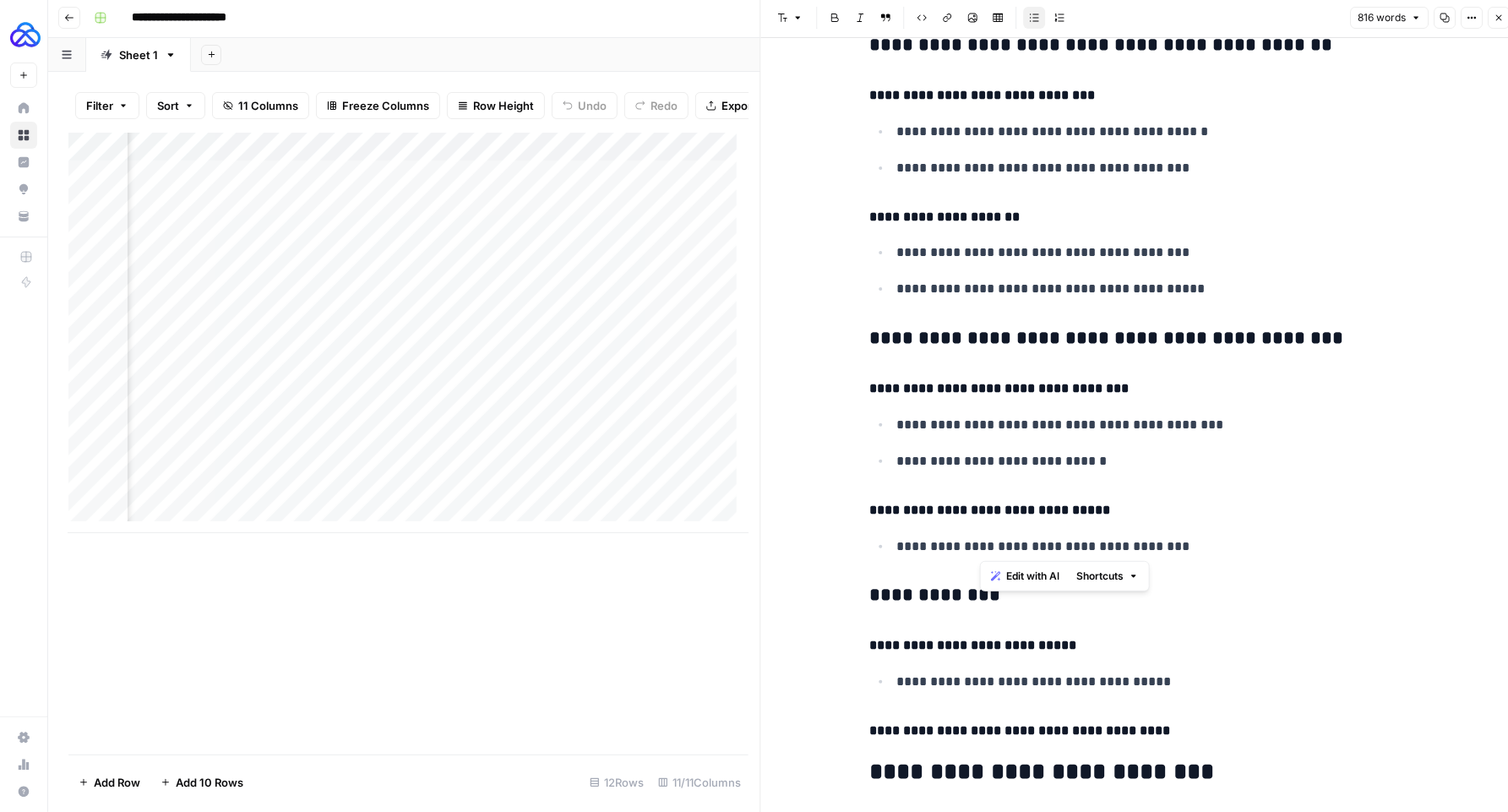
drag, startPoint x: 1179, startPoint y: 550, endPoint x: 967, endPoint y: 388, distance: 266.8
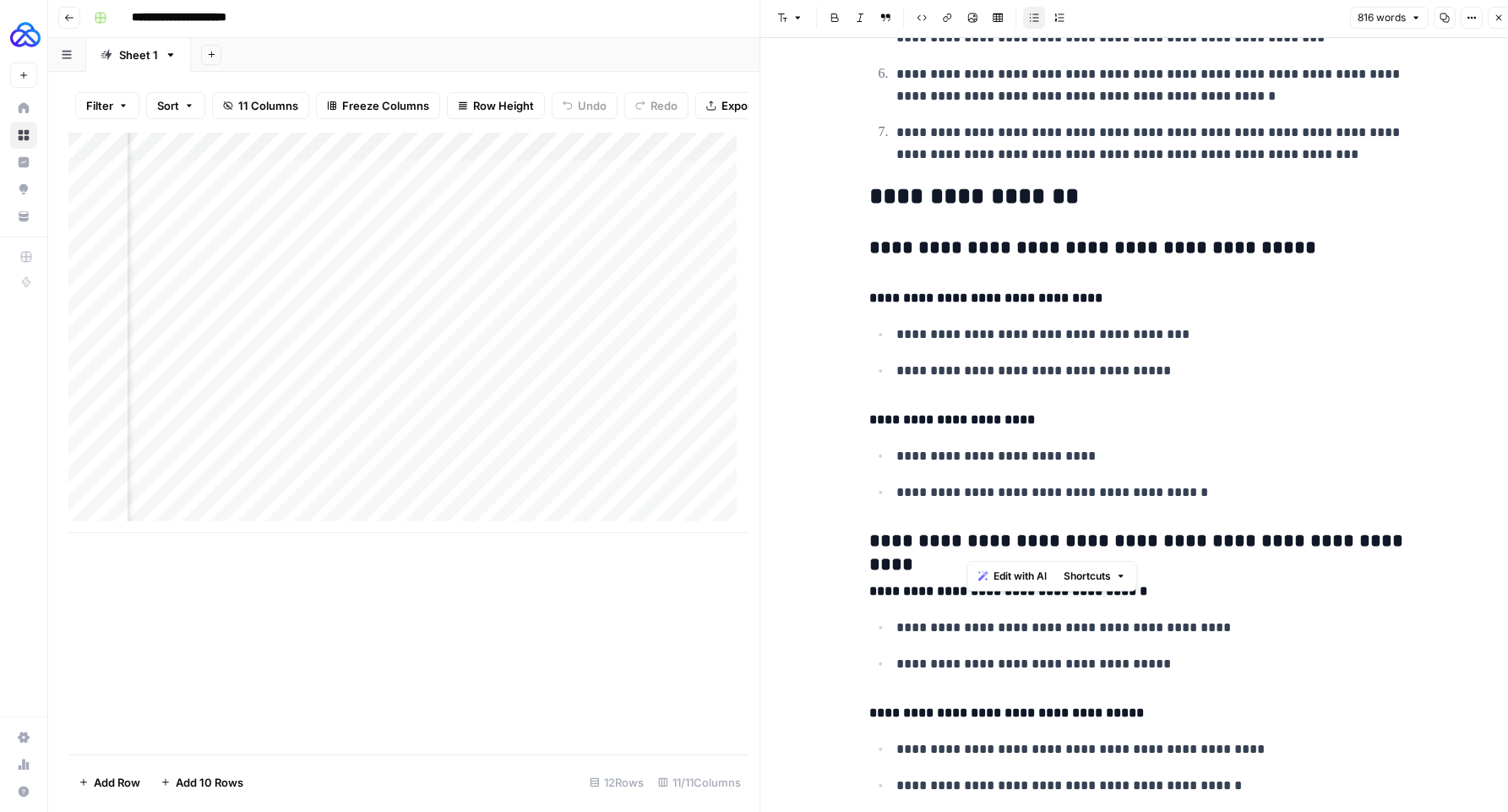
scroll to position [2263, 0]
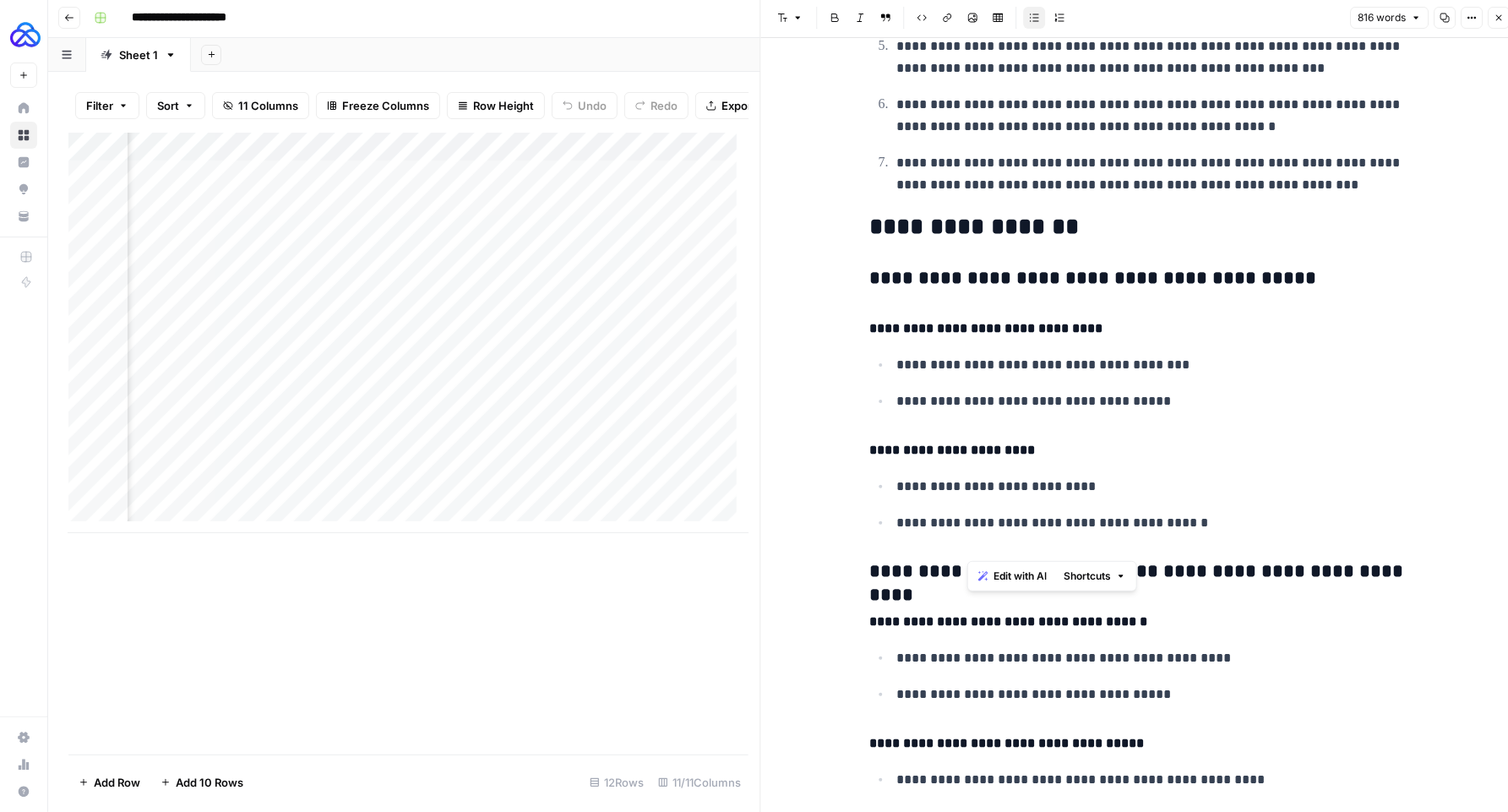
click at [860, 275] on div "**********" at bounding box center [1140, 158] width 561 height 4714
click at [1501, 20] on icon "button" at bounding box center [1499, 18] width 11 height 10
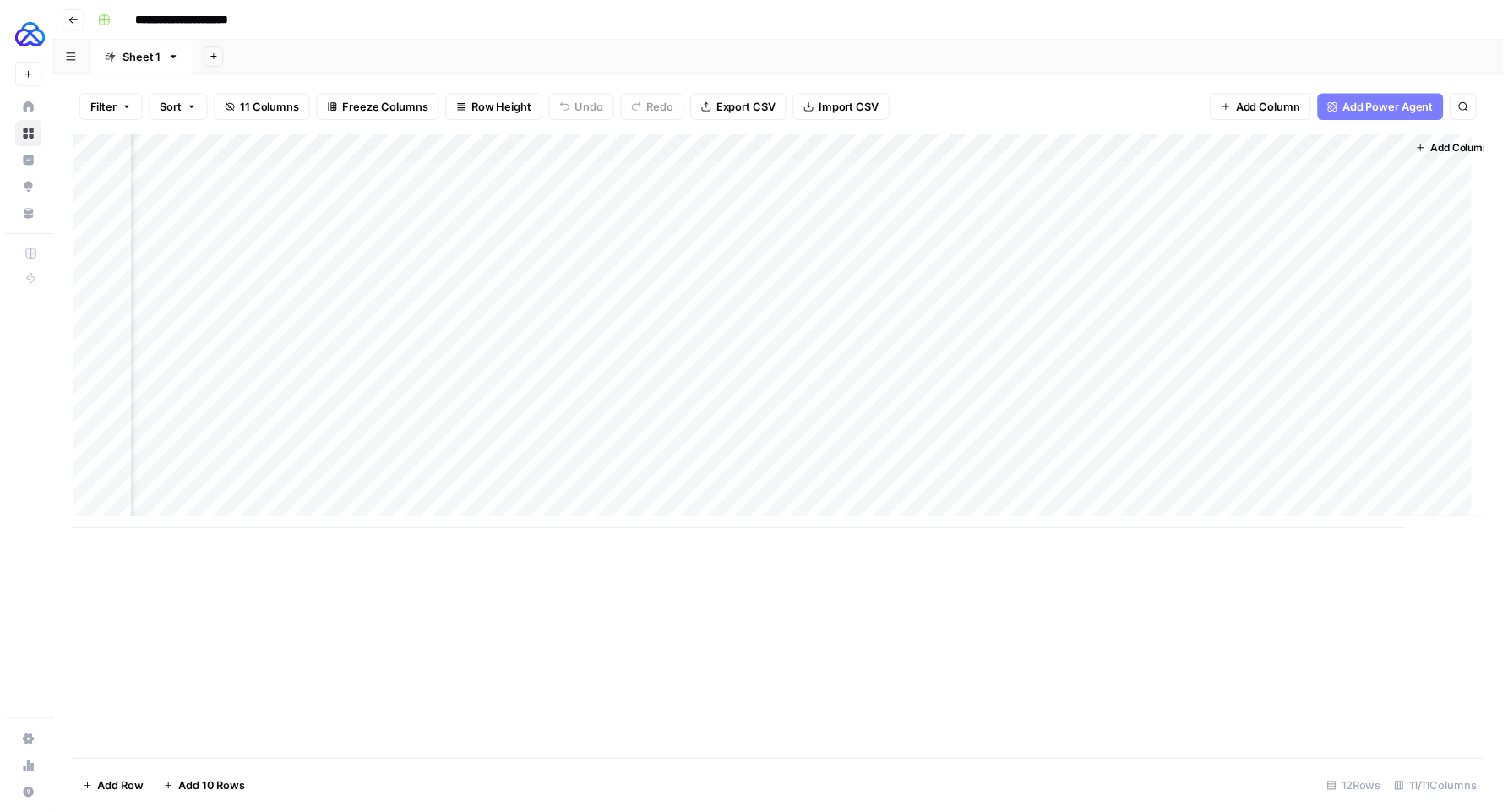
scroll to position [0, 628]
click at [1387, 494] on div "Add Column" at bounding box center [783, 335] width 1431 height 401
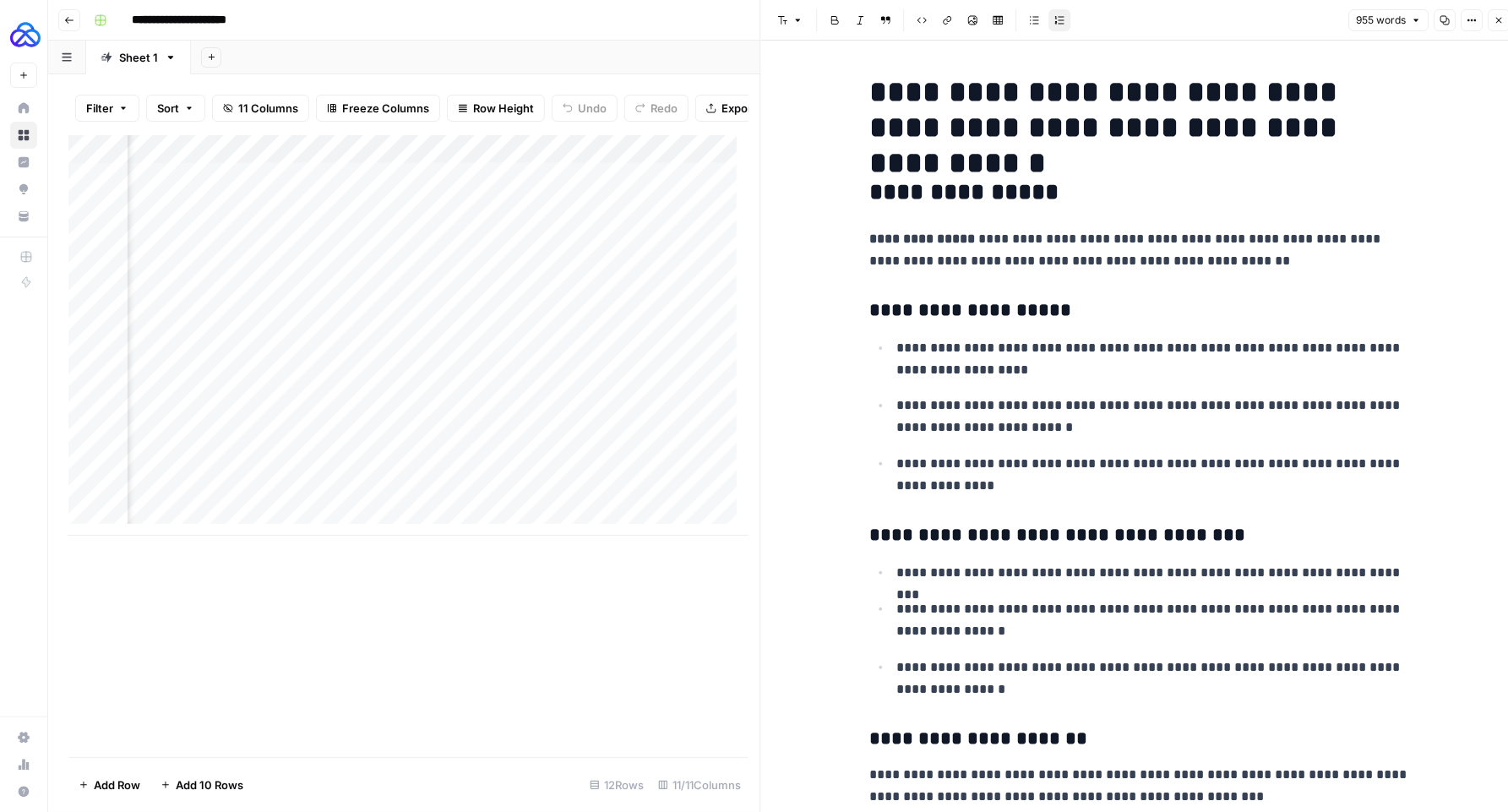
click at [934, 358] on p "**********" at bounding box center [1154, 359] width 514 height 44
click at [983, 242] on p "**********" at bounding box center [1140, 250] width 541 height 44
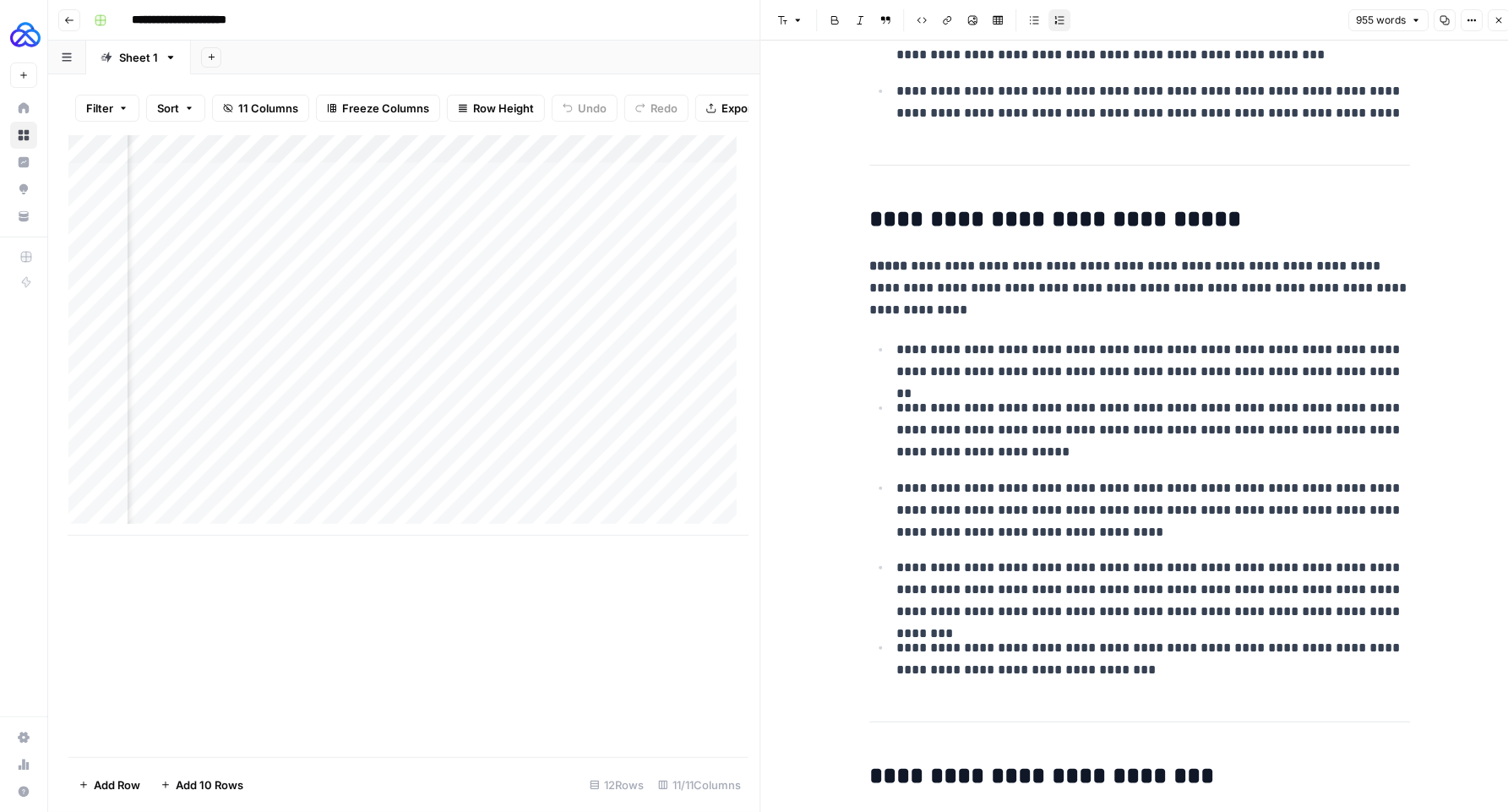
scroll to position [4232, 0]
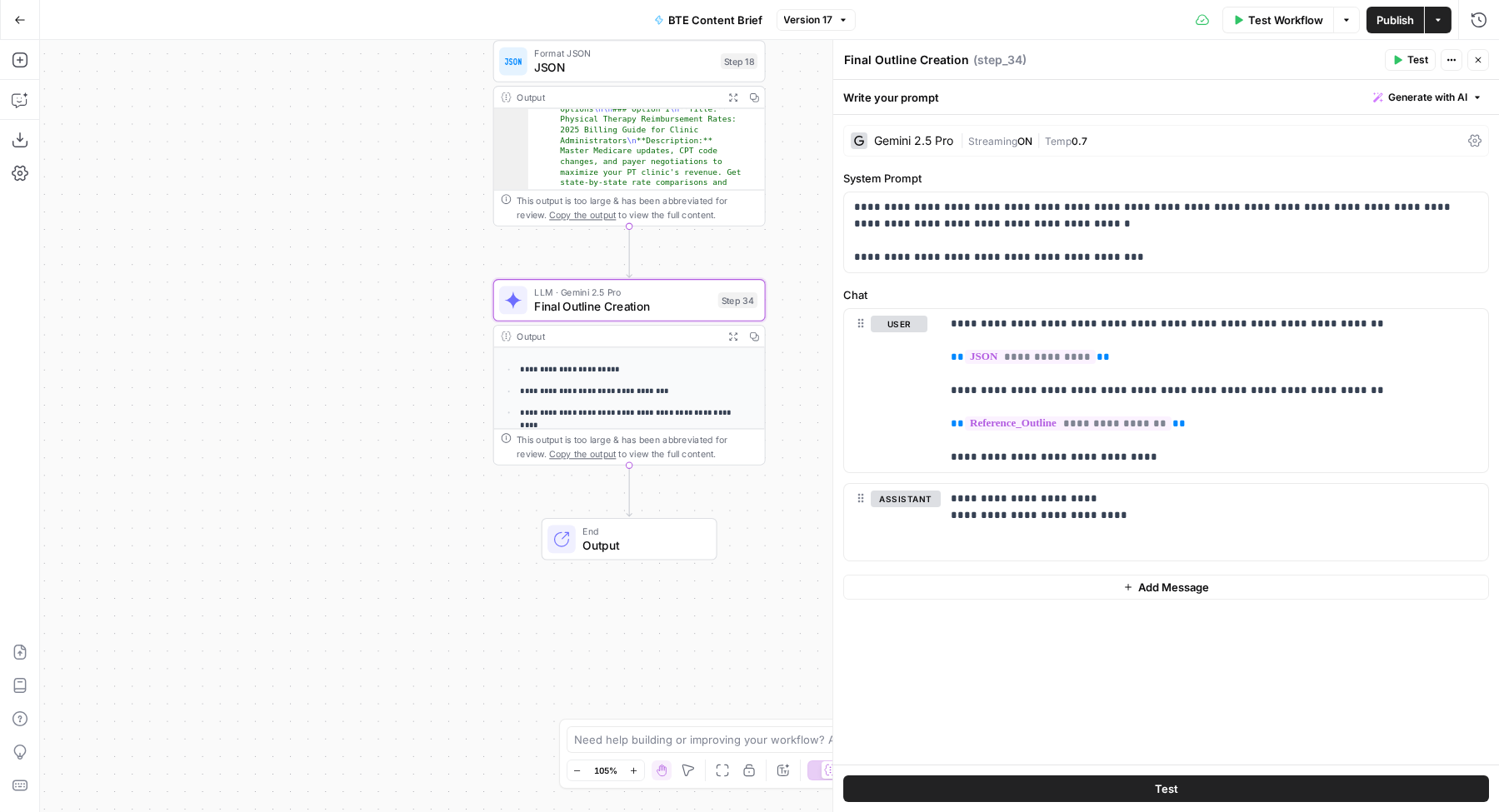
scroll to position [108, 0]
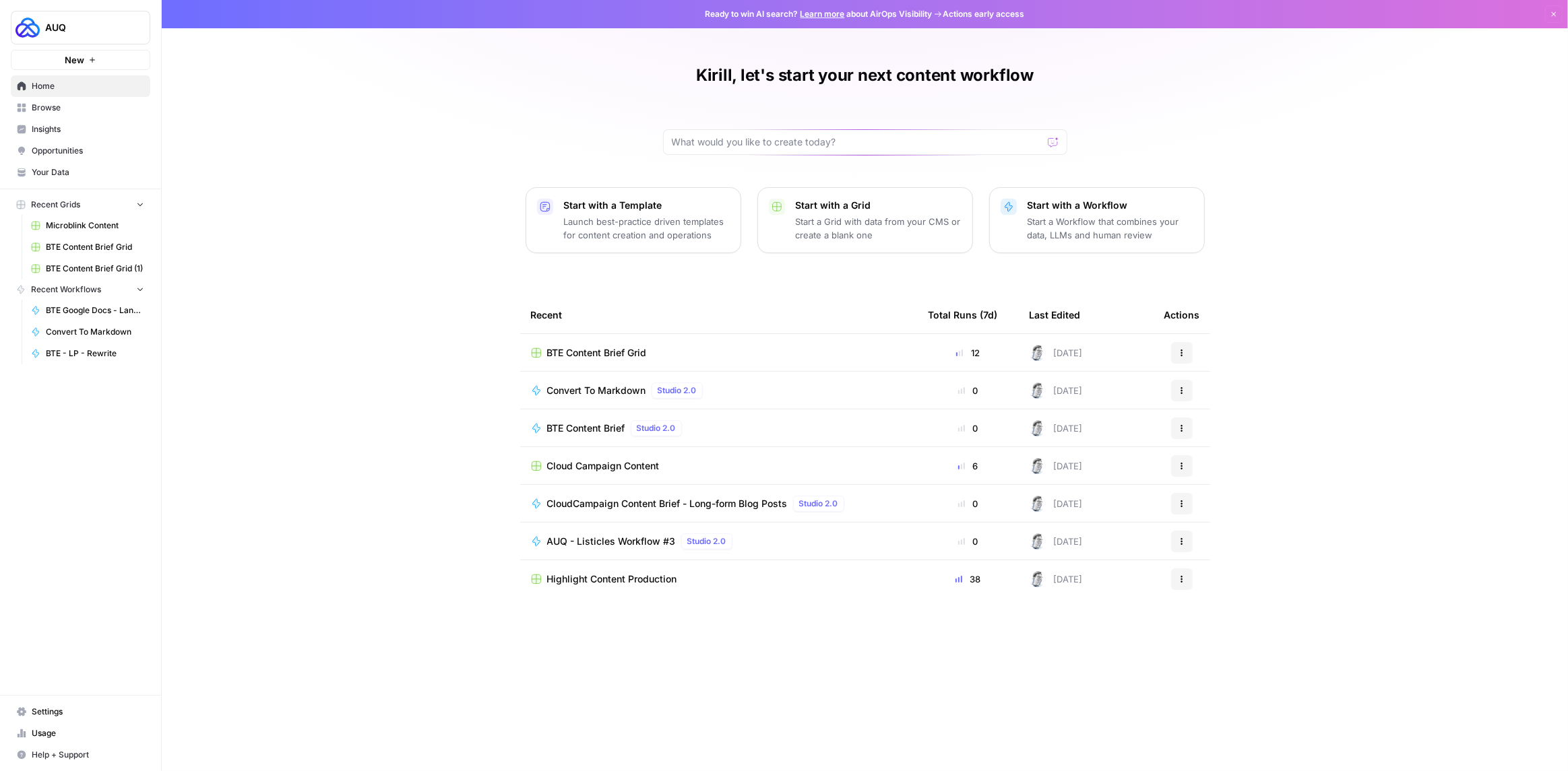
click at [607, 350] on span "BTE Content Brief Grid" at bounding box center [597, 352] width 100 height 13
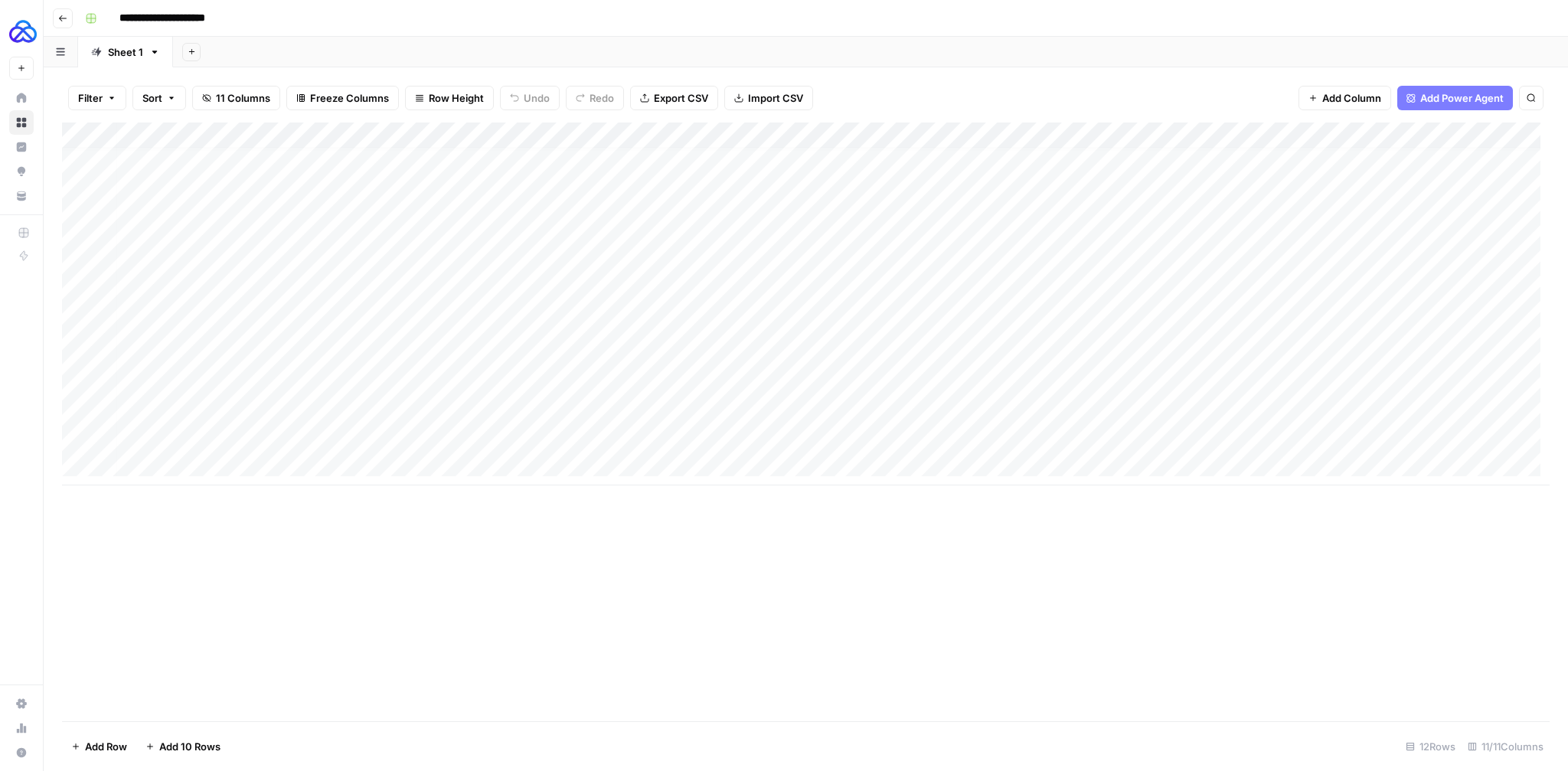
scroll to position [10, 0]
drag, startPoint x: 257, startPoint y: 133, endPoint x: 391, endPoint y: 132, distance: 134.0
click at [391, 132] on div "Add Column" at bounding box center [806, 304] width 1488 height 363
click at [593, 437] on div "Add Column" at bounding box center [806, 304] width 1488 height 363
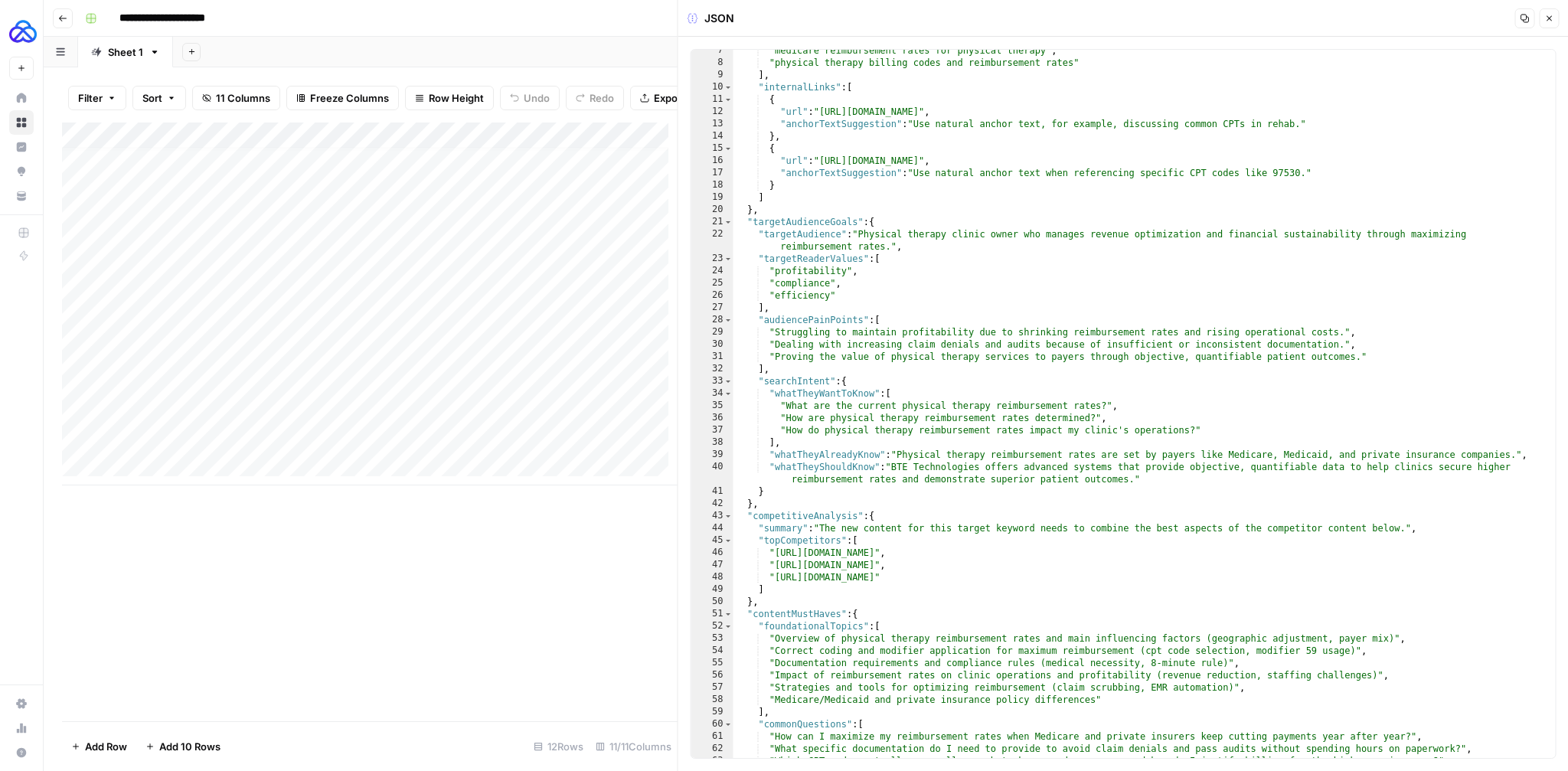
scroll to position [79, 0]
click at [1545, 18] on icon "button" at bounding box center [1549, 18] width 10 height 10
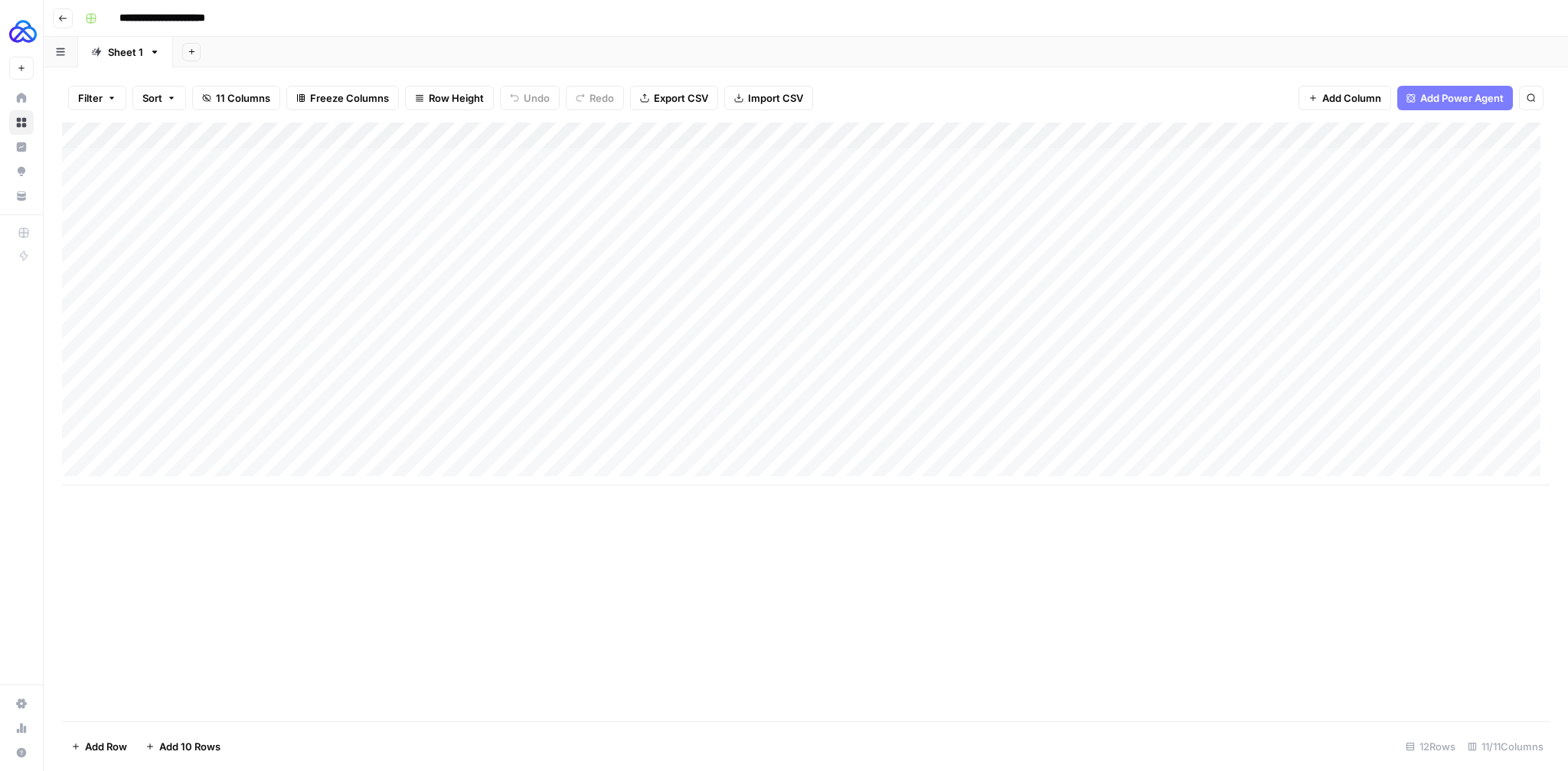
click at [675, 440] on div "Add Column" at bounding box center [806, 304] width 1488 height 363
click at [205, 440] on div "Add Column" at bounding box center [806, 304] width 1488 height 363
click at [927, 136] on div "Add Column" at bounding box center [806, 304] width 1488 height 363
type input "BTE Content Brief"
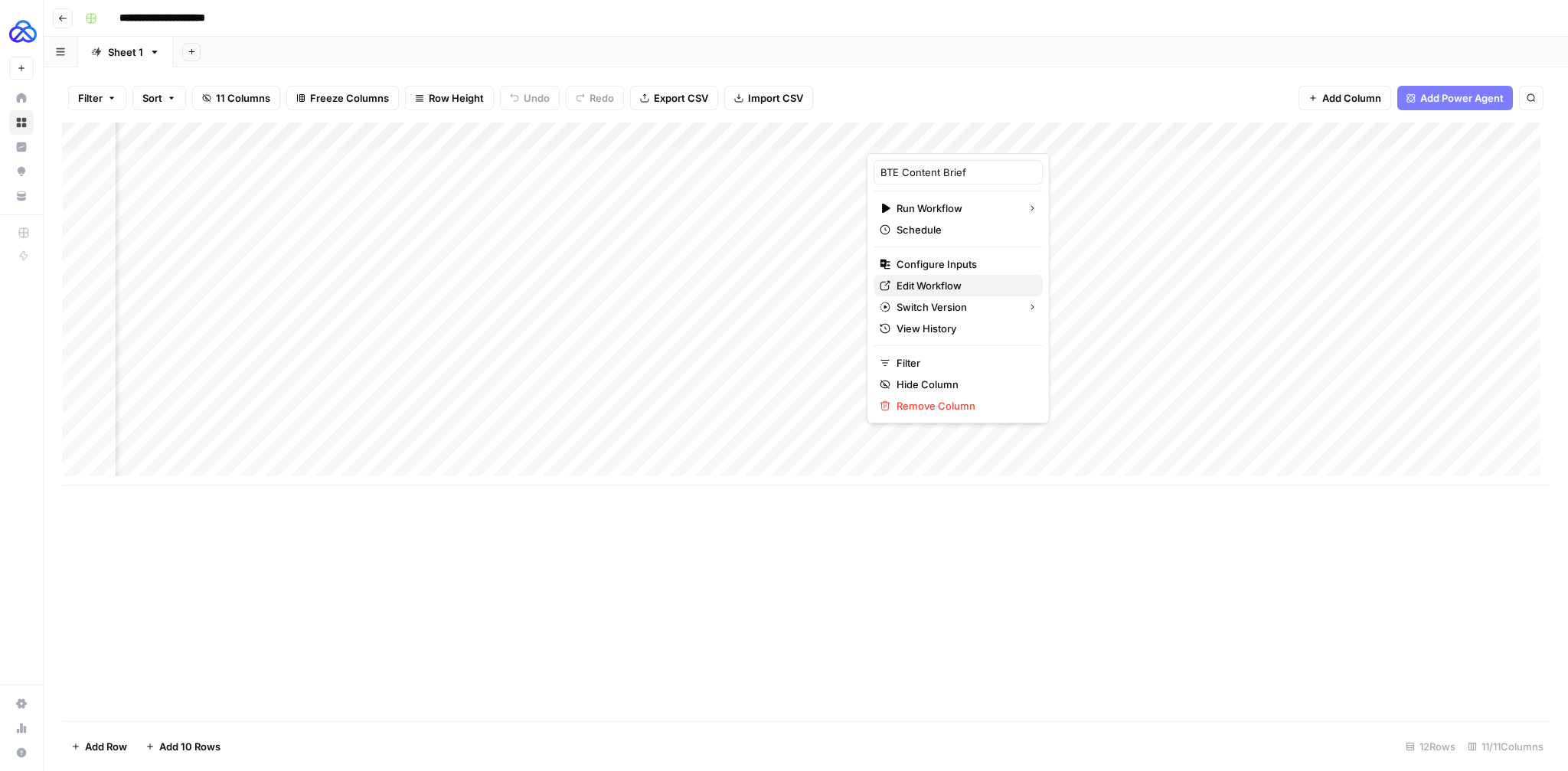
click at [927, 283] on span "Edit Workflow" at bounding box center [963, 285] width 134 height 15
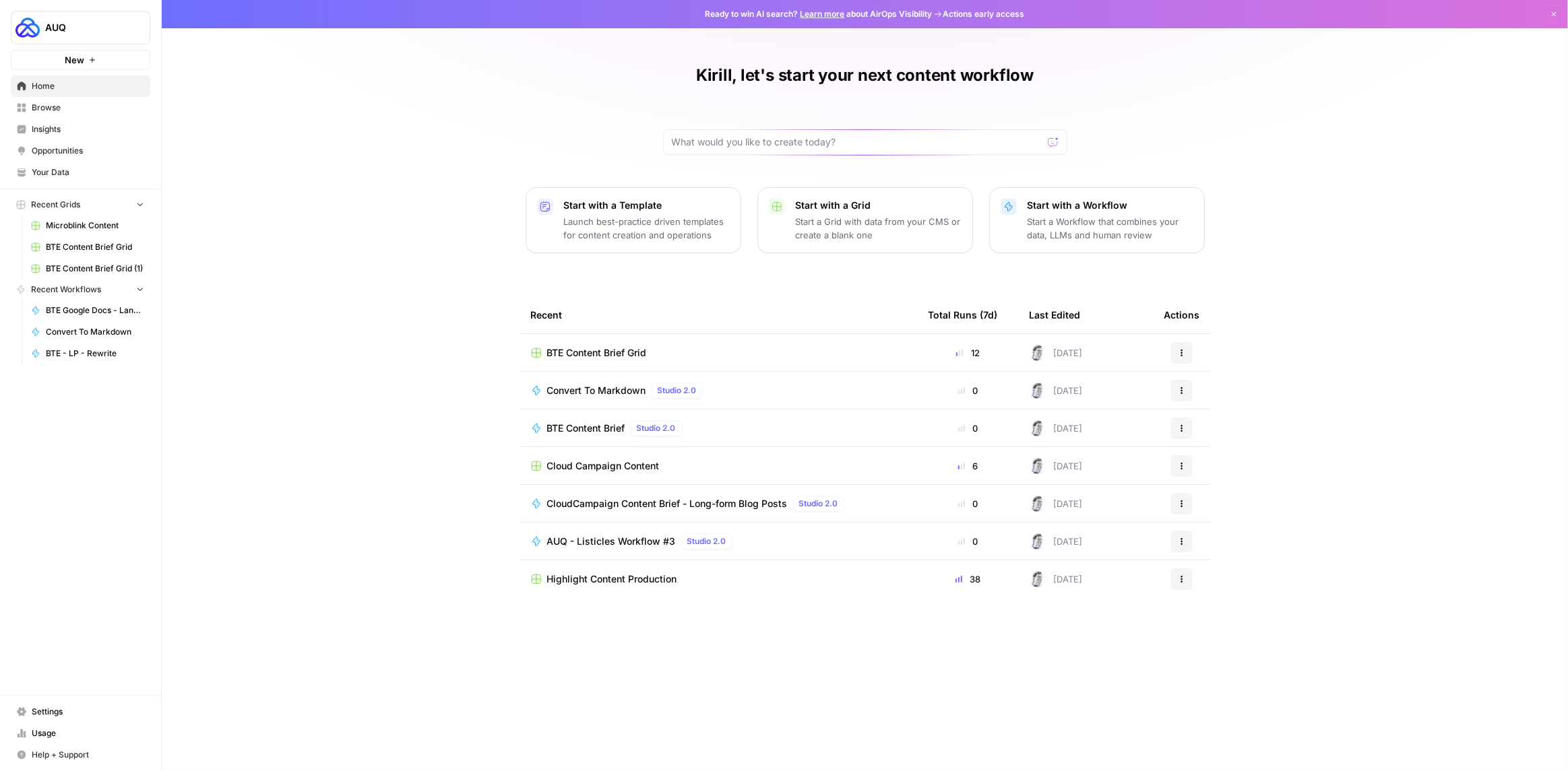
click at [40, 106] on span "Browse" at bounding box center [87, 107] width 112 height 12
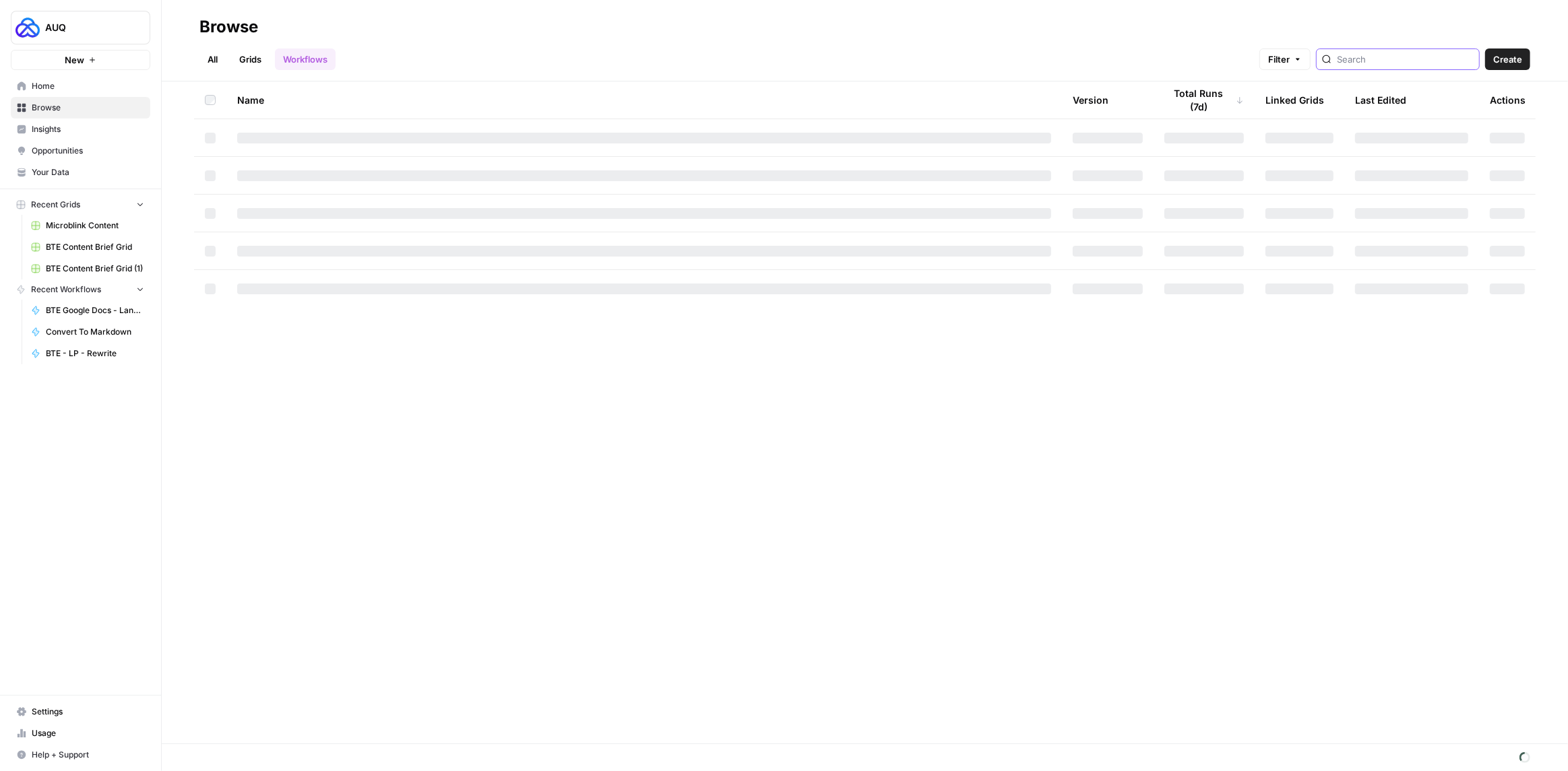
drag, startPoint x: 1396, startPoint y: 62, endPoint x: 1407, endPoint y: 57, distance: 12.1
click at [1396, 62] on input "search" at bounding box center [1405, 59] width 137 height 13
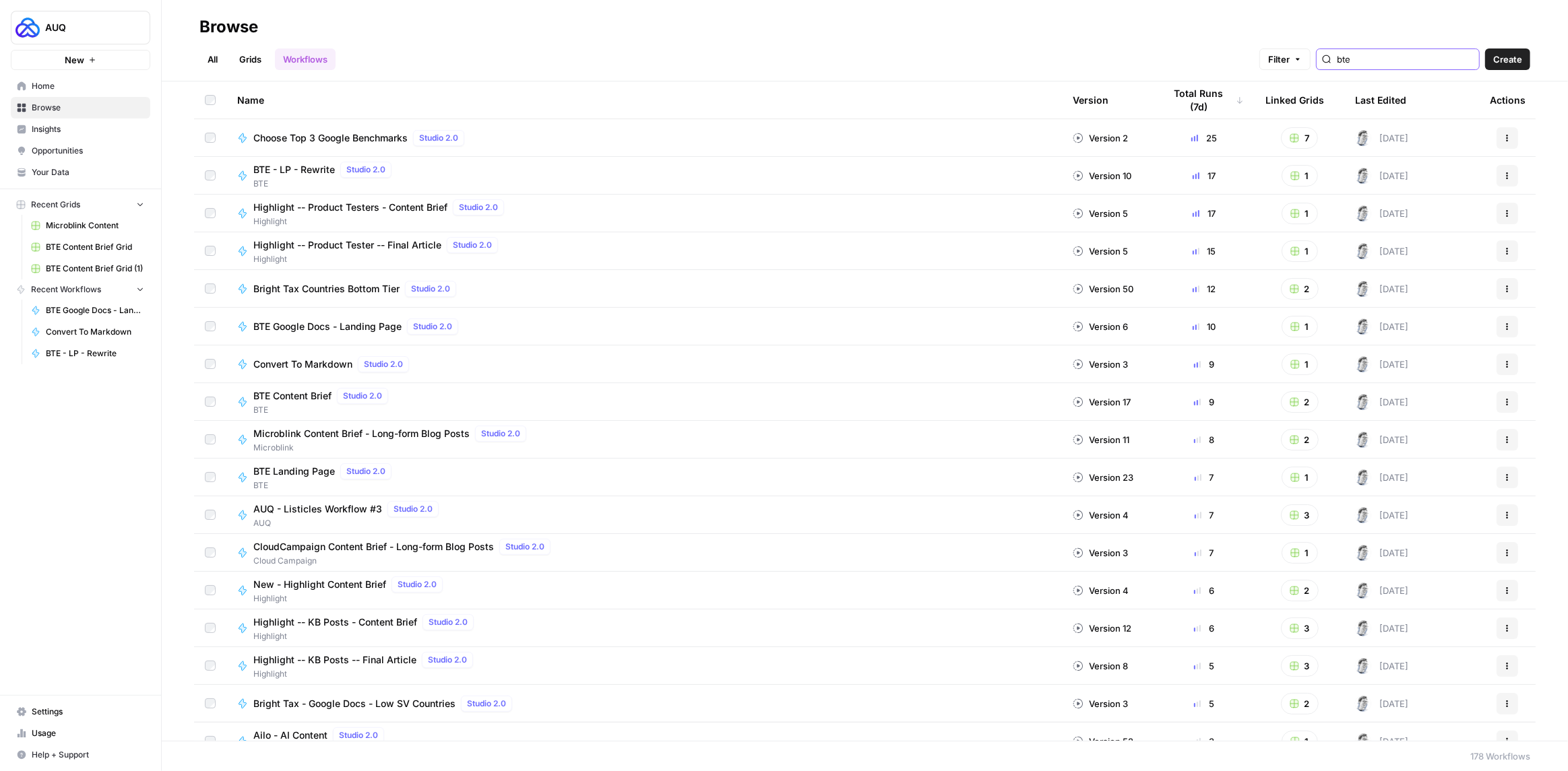
type input "bte"
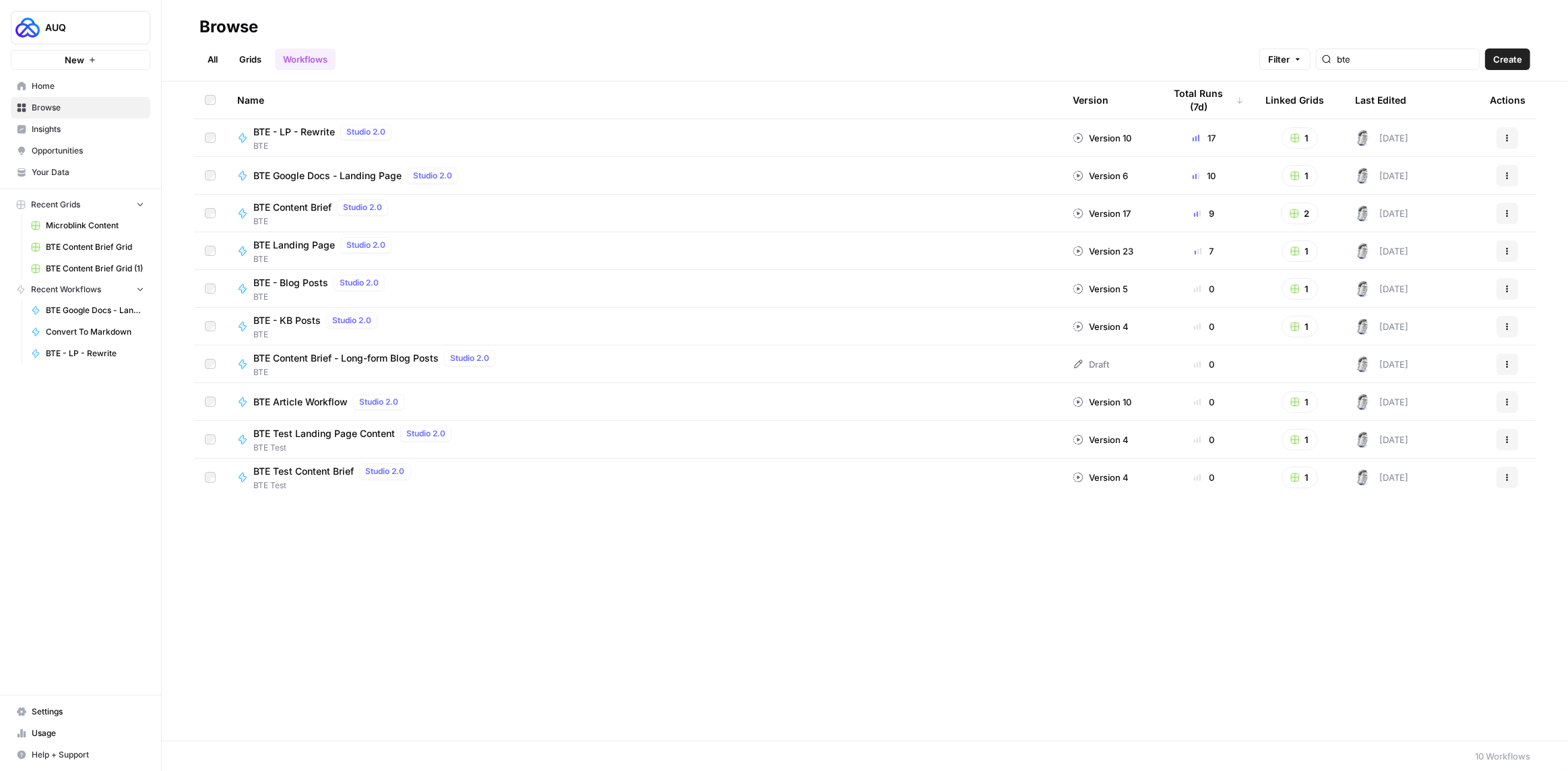
click at [253, 68] on link "Grids" at bounding box center [250, 59] width 38 height 22
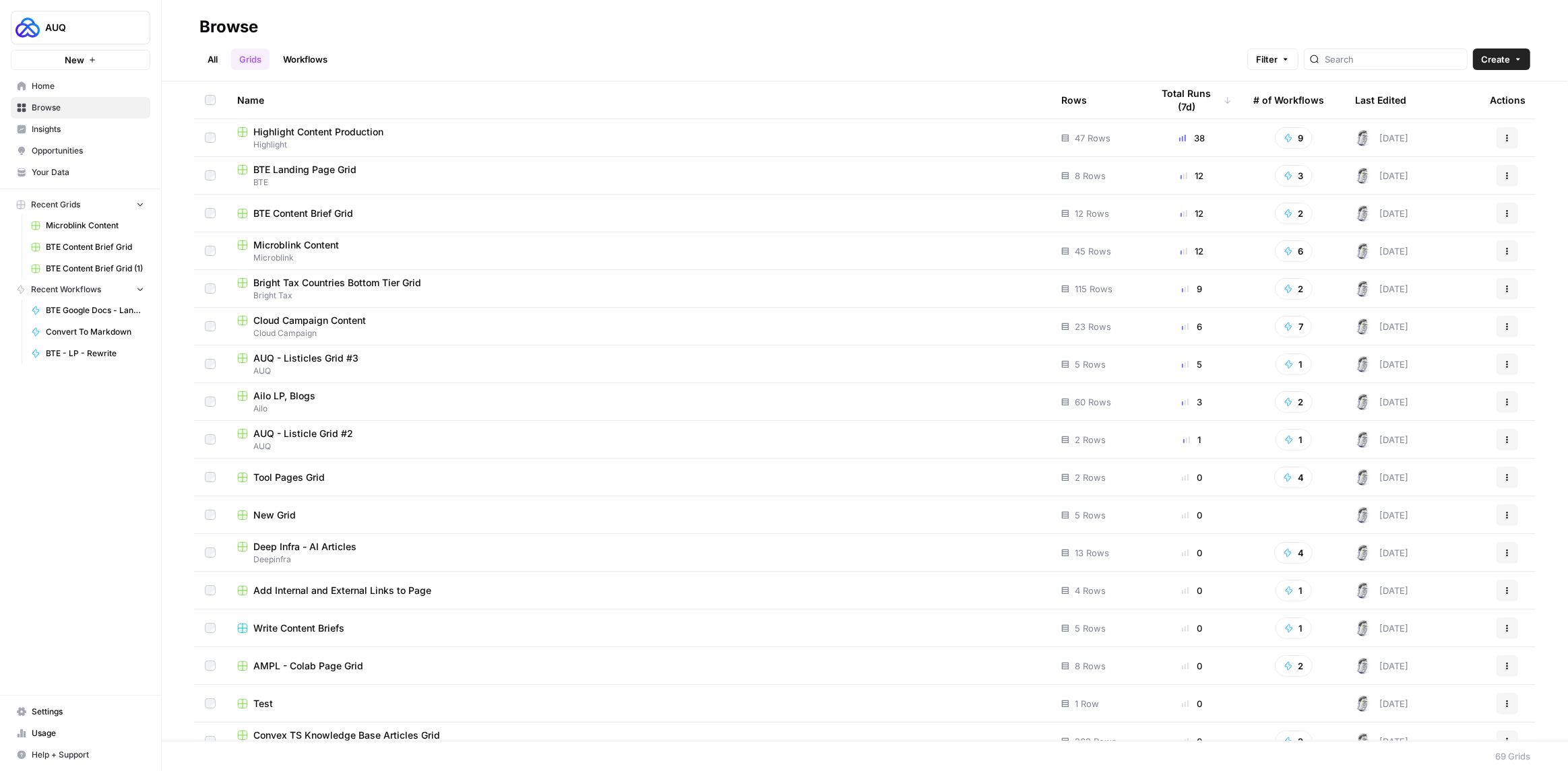
click at [331, 168] on span "BTE Landing Page Grid" at bounding box center [305, 170] width 103 height 13
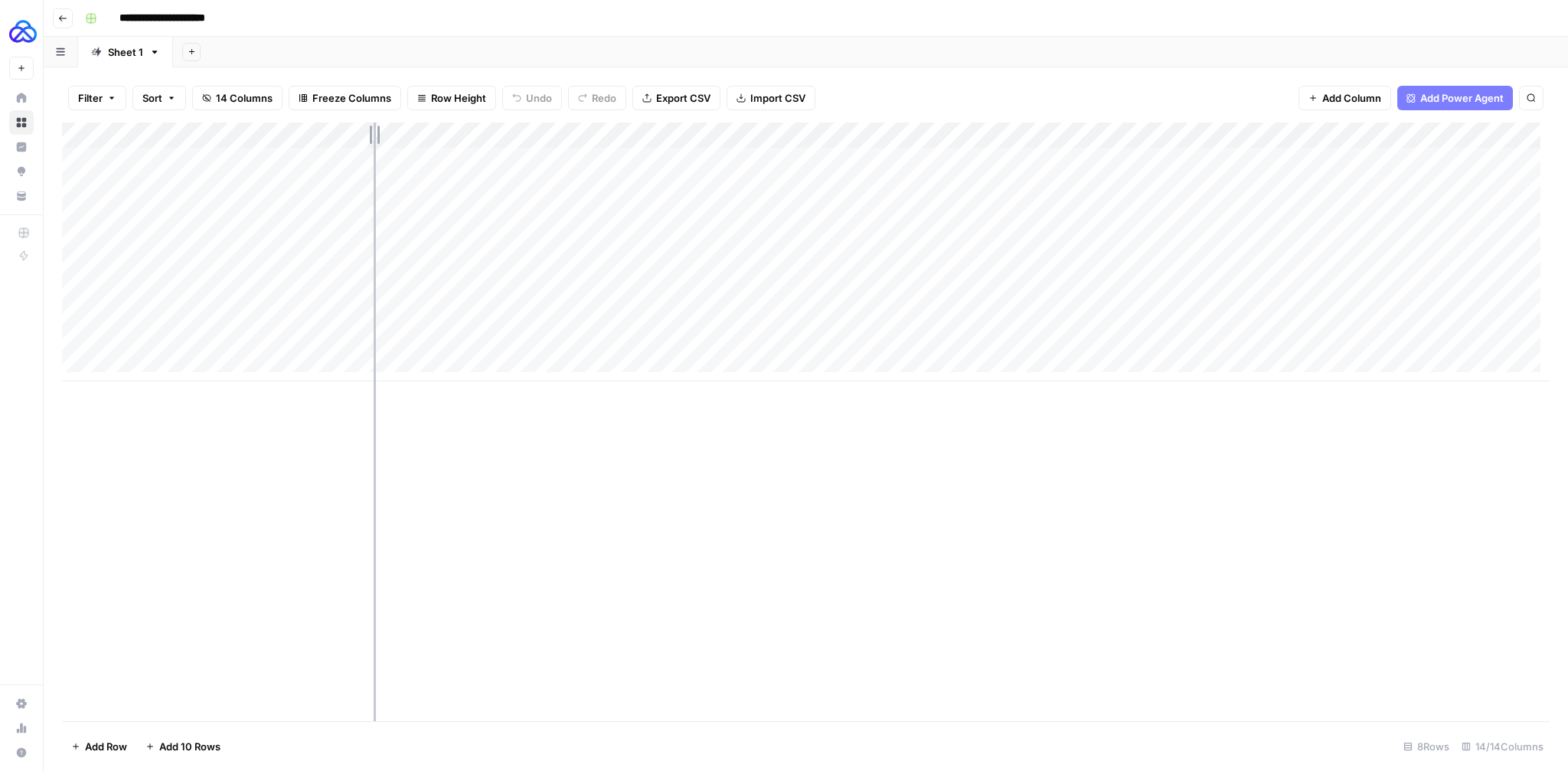
drag, startPoint x: 254, startPoint y: 131, endPoint x: 374, endPoint y: 134, distance: 120.0
click at [374, 134] on div "Add Column" at bounding box center [806, 251] width 1488 height 259
click at [838, 316] on div "Add Column" at bounding box center [806, 251] width 1488 height 259
click at [861, 317] on div "Add Column" at bounding box center [806, 251] width 1488 height 259
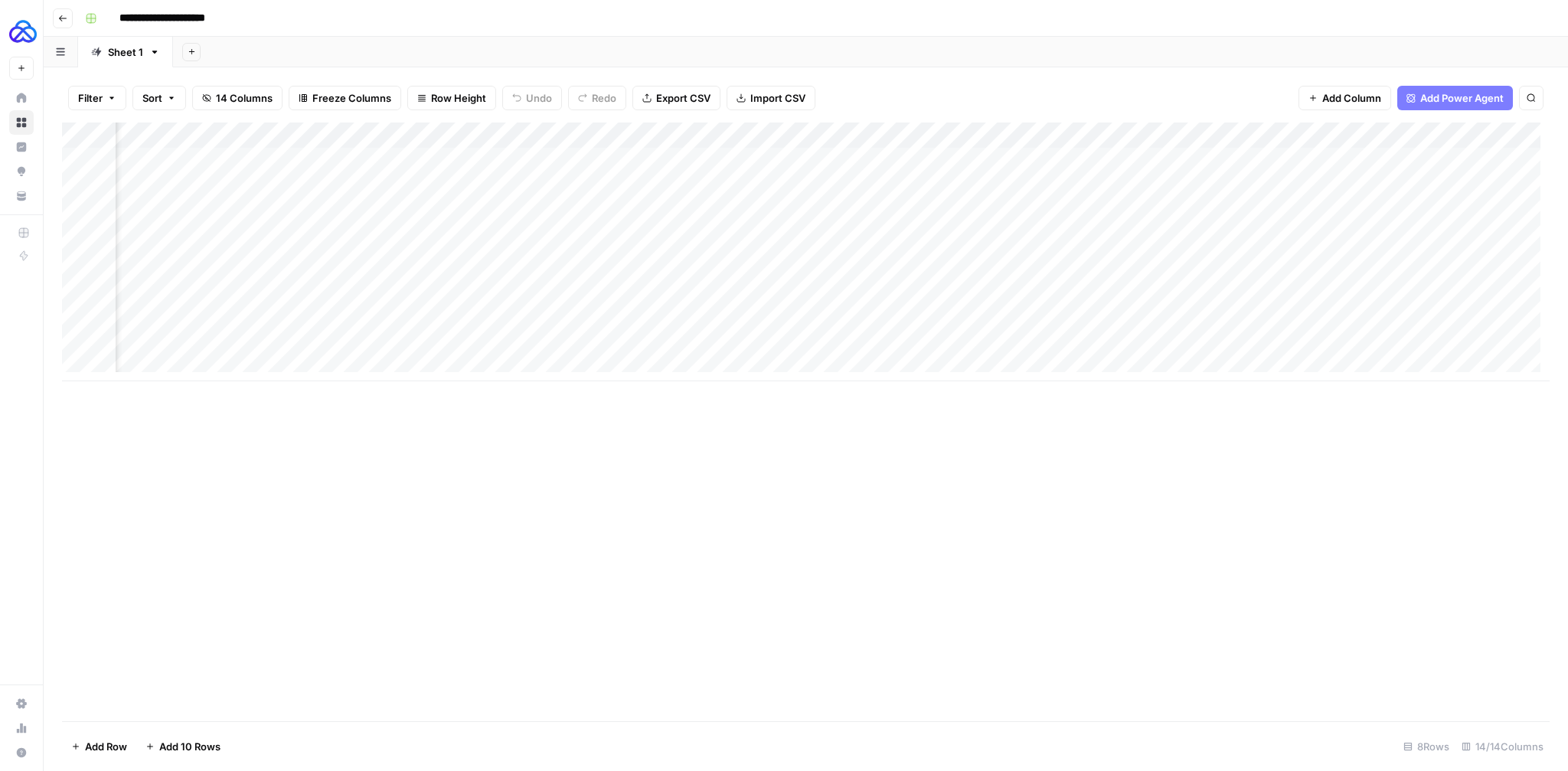
click at [861, 317] on body "**********" at bounding box center [784, 386] width 1568 height 771
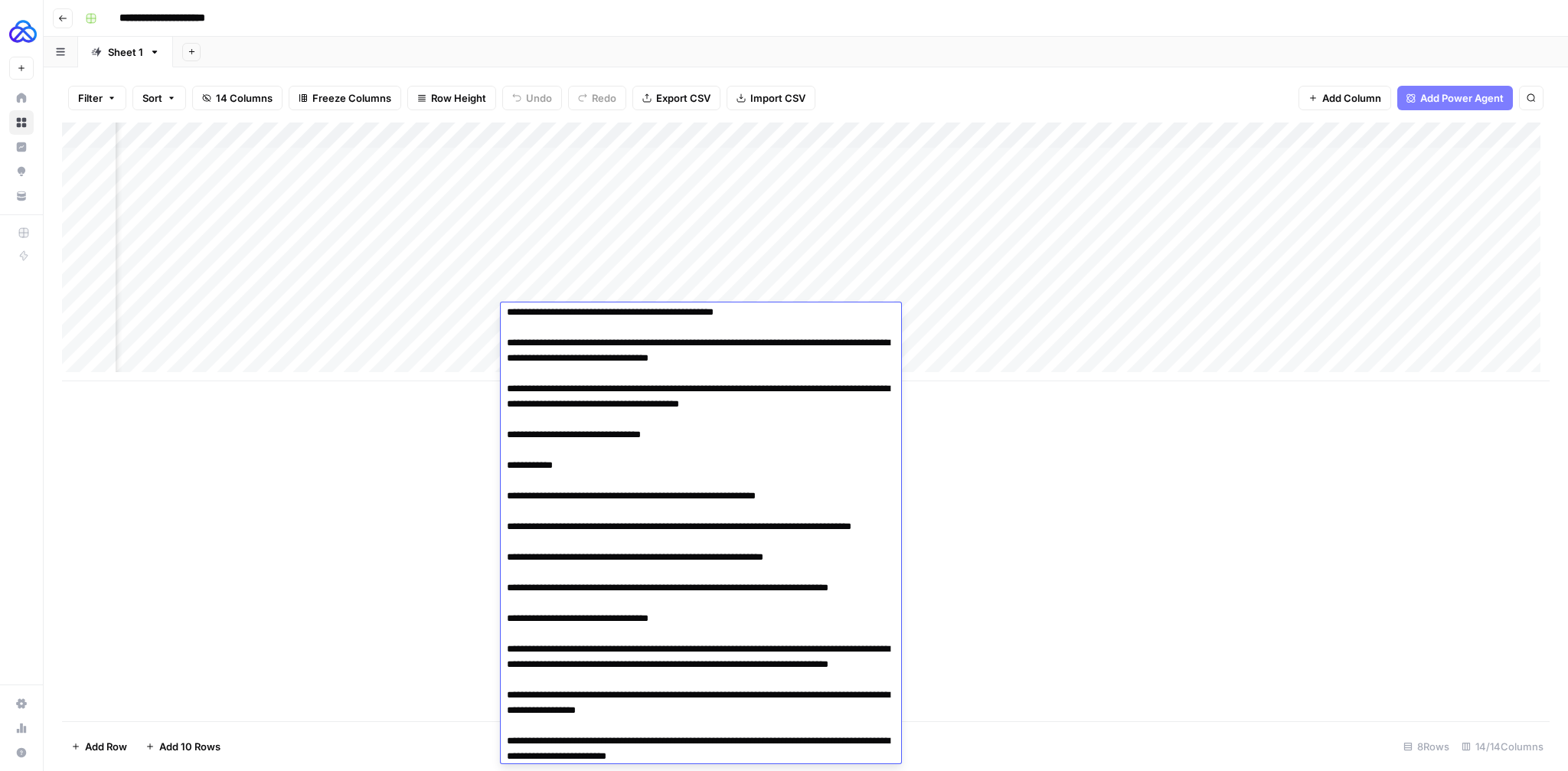
scroll to position [220, 0]
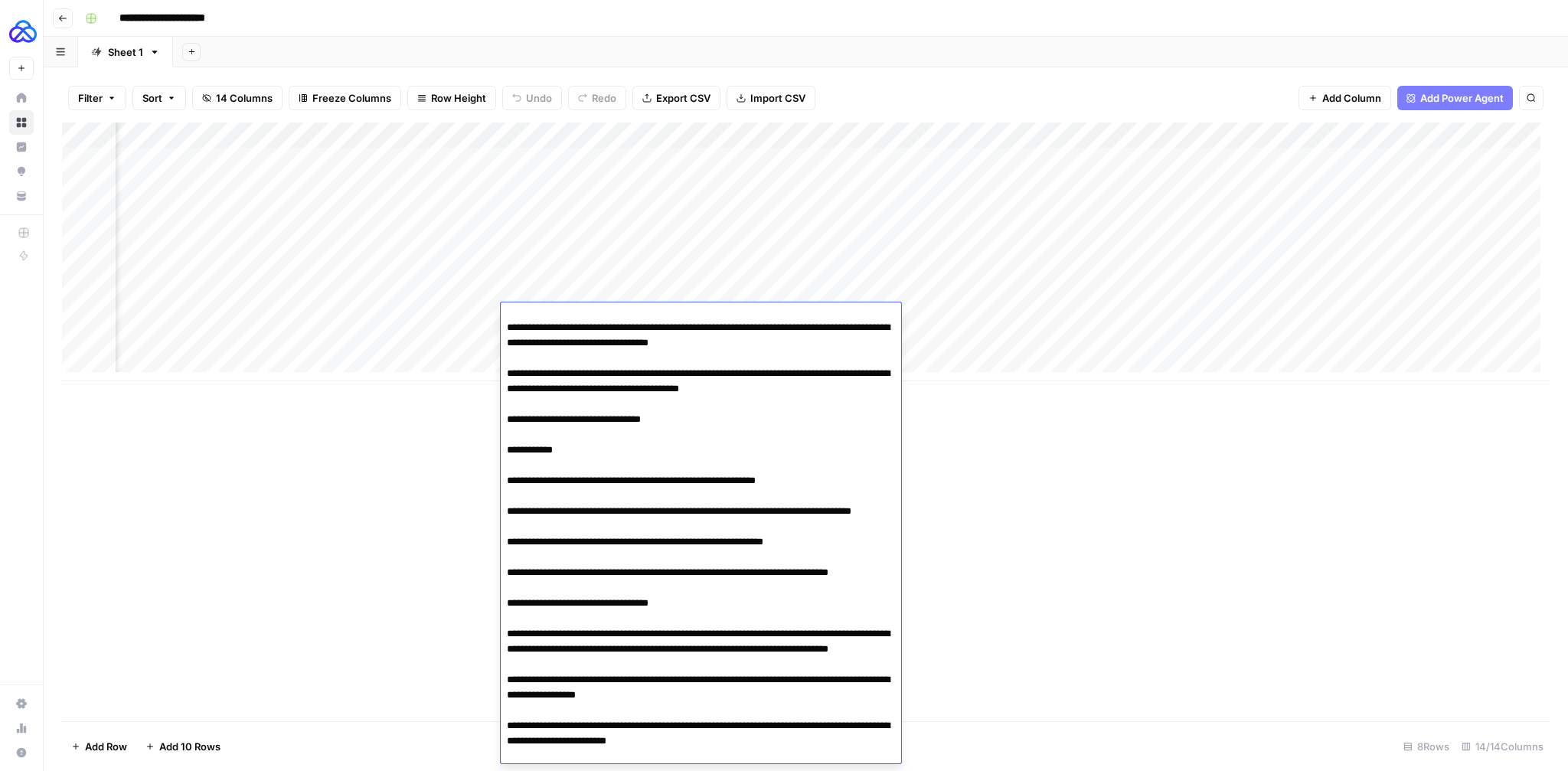
drag, startPoint x: 542, startPoint y: 497, endPoint x: 737, endPoint y: 497, distance: 195.0
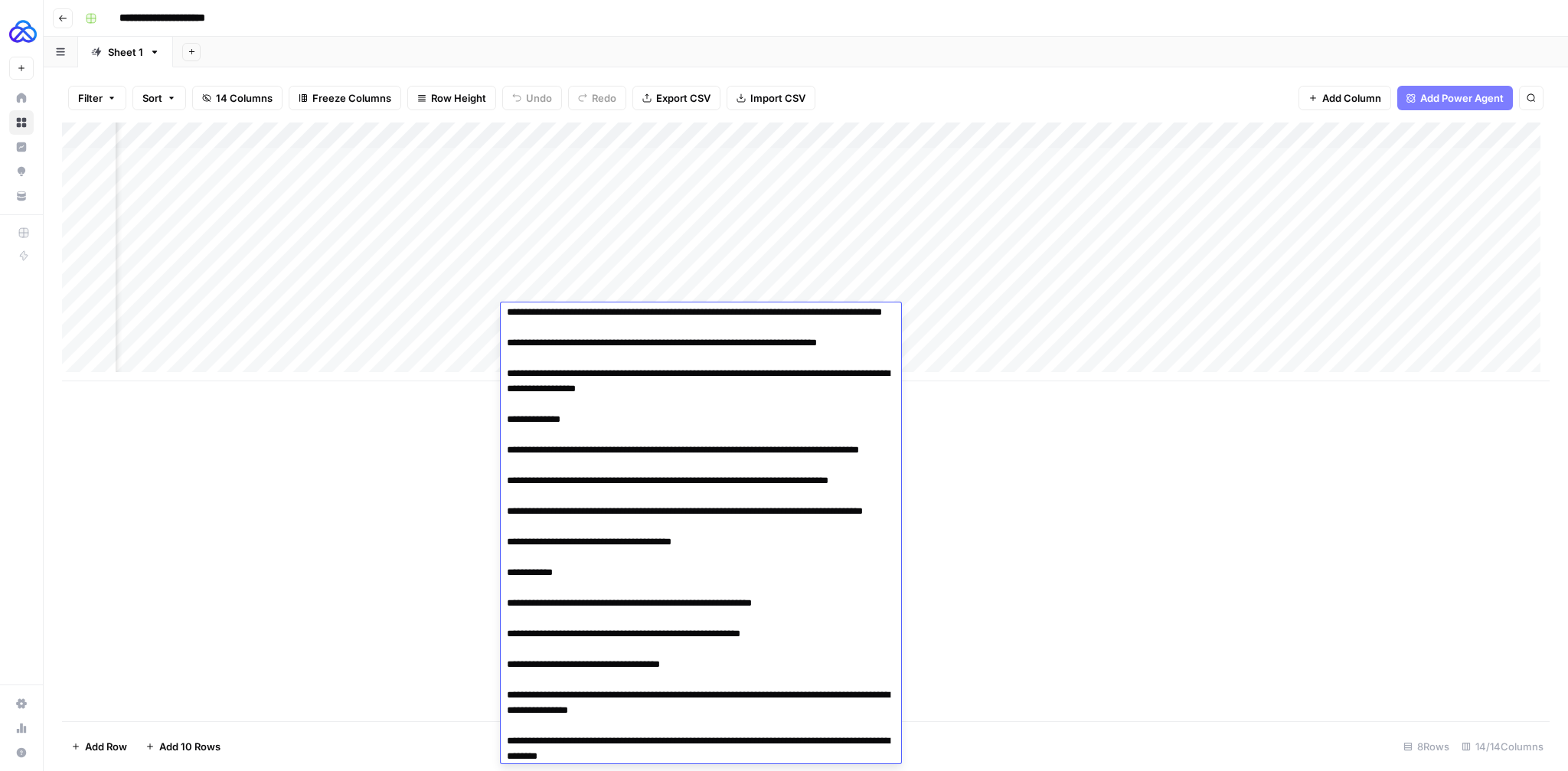
scroll to position [1248, 0]
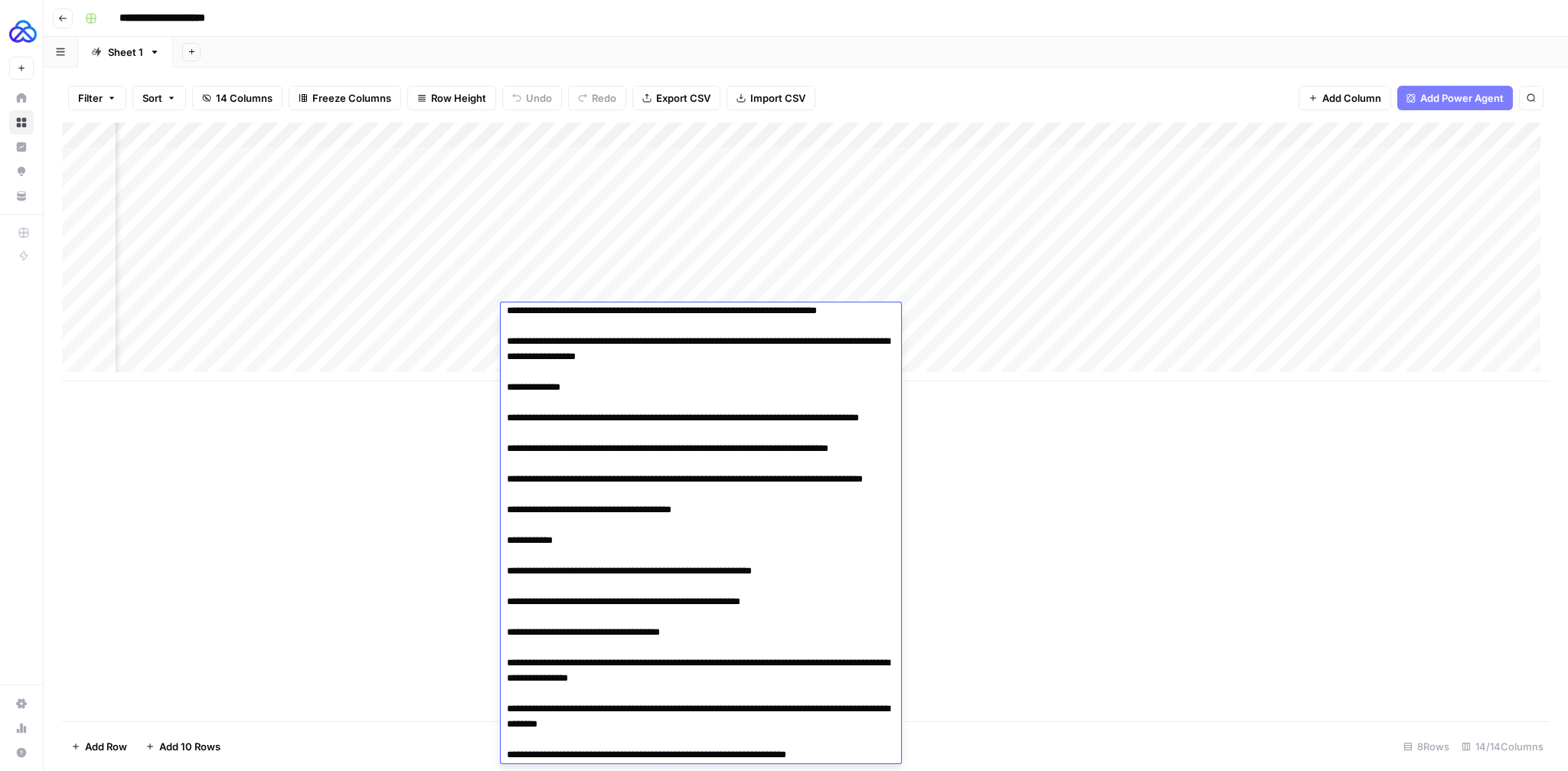
click at [985, 543] on div "Add Column" at bounding box center [806, 421] width 1488 height 599
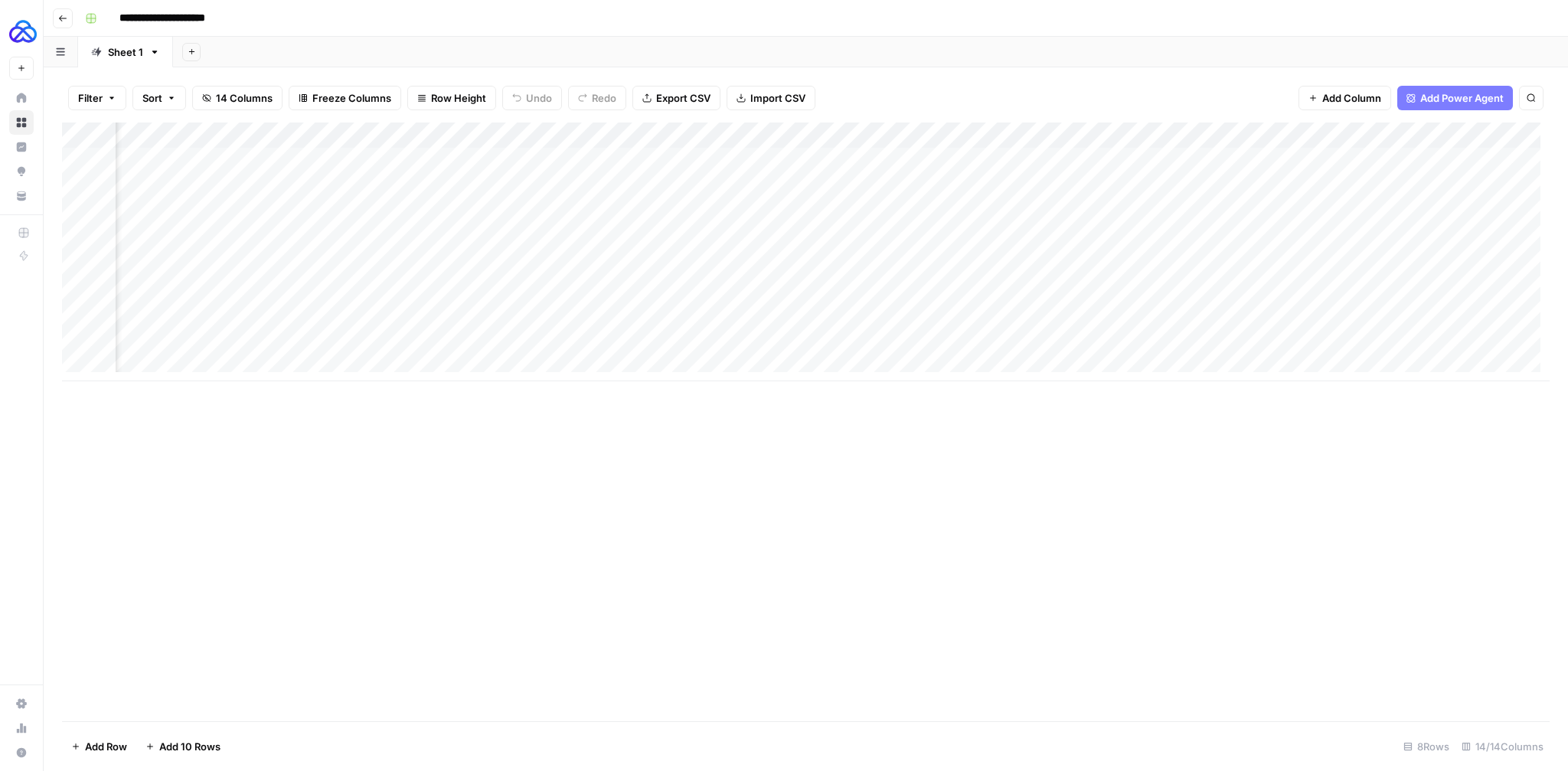
scroll to position [0, 0]
click at [1072, 319] on div "Add Column" at bounding box center [806, 251] width 1488 height 259
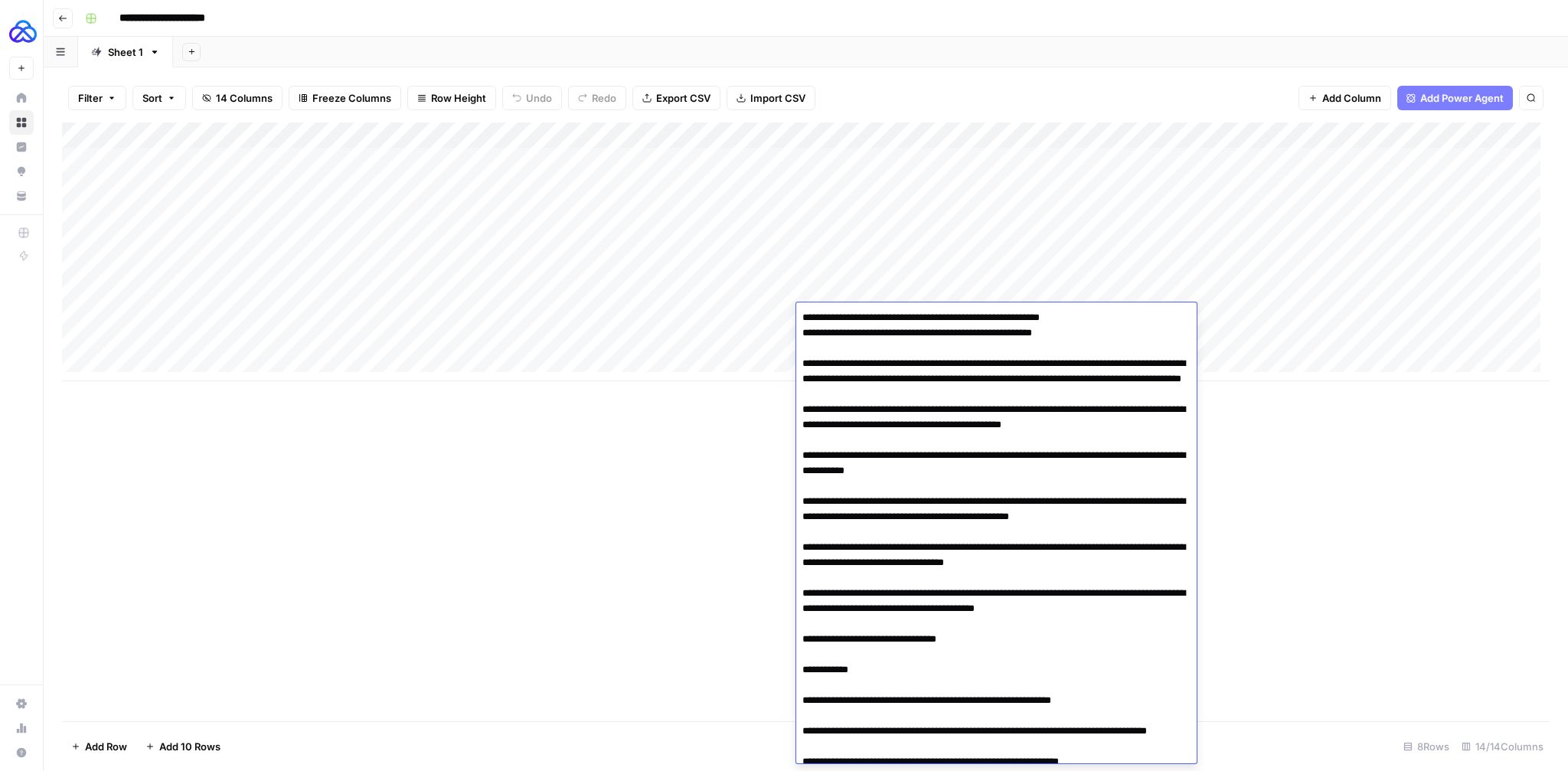
scroll to position [1954, 0]
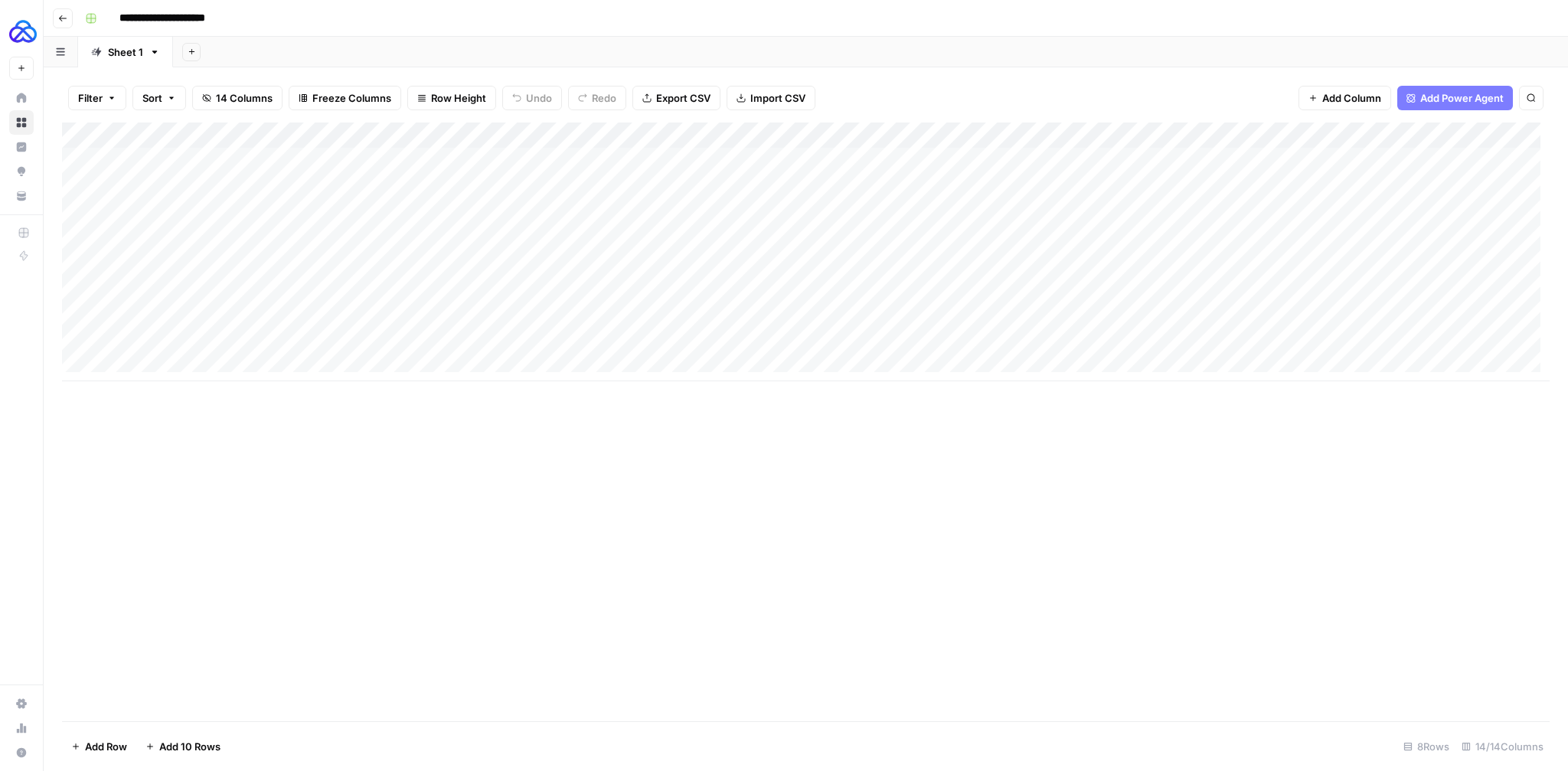
click at [717, 419] on div "Add Column" at bounding box center [806, 421] width 1488 height 599
click at [778, 319] on div "Add Column" at bounding box center [806, 251] width 1488 height 259
click at [776, 316] on div at bounding box center [1123, 404] width 891 height 735
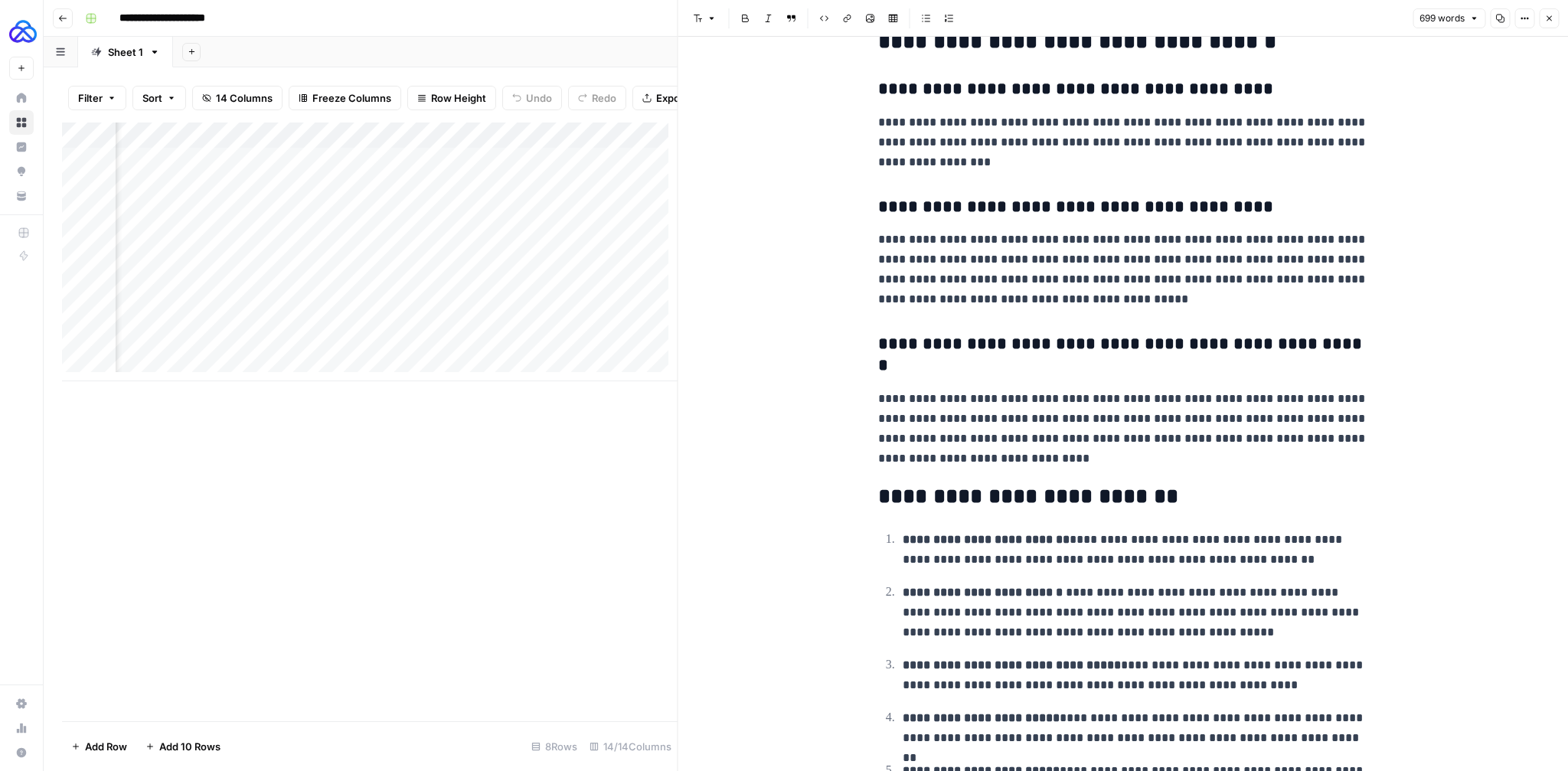
scroll to position [1316, 0]
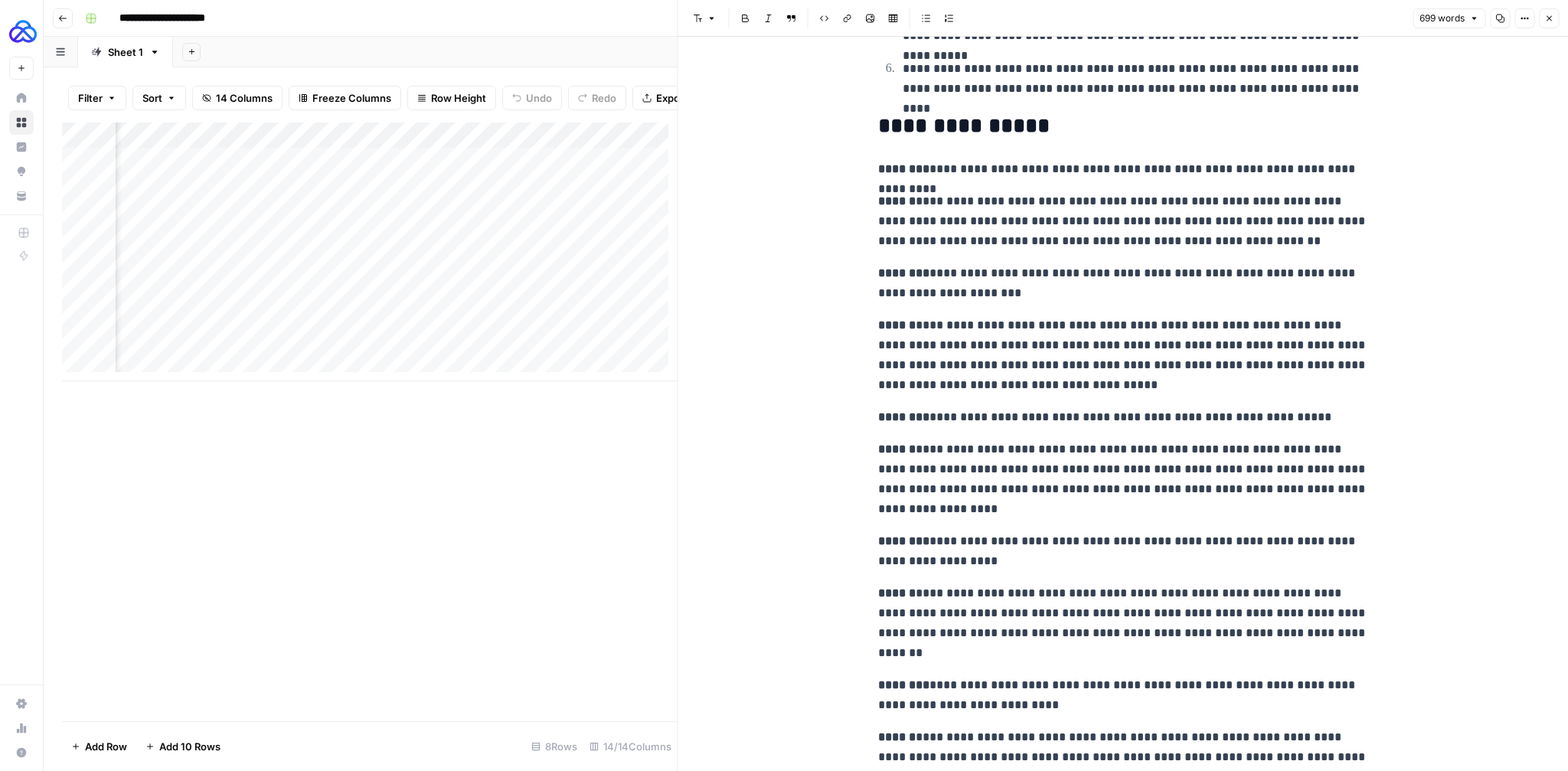
click at [1549, 17] on icon "button" at bounding box center [1549, 18] width 10 height 10
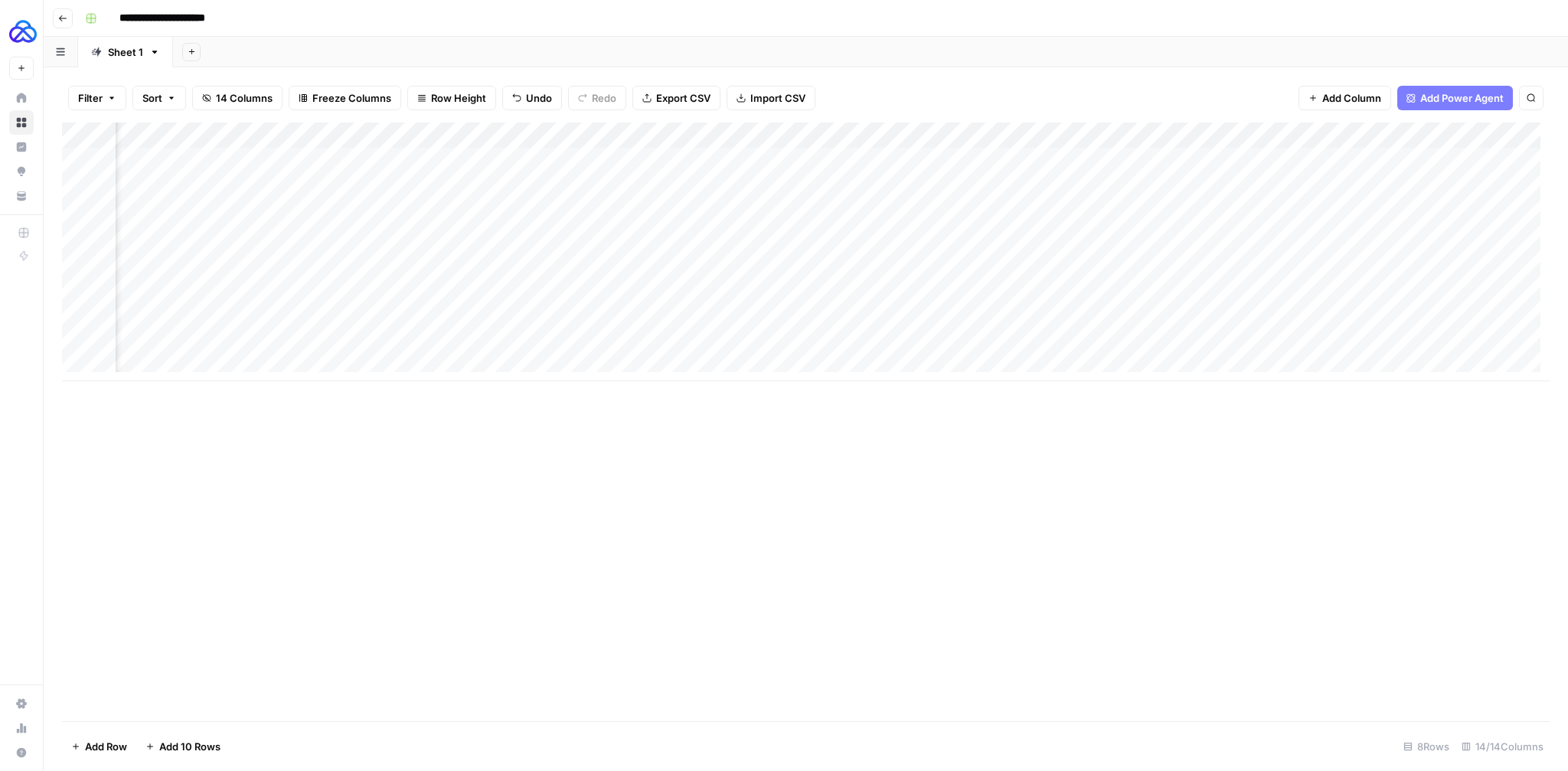
click at [963, 316] on div "Add Column" at bounding box center [806, 251] width 1488 height 259
click at [982, 317] on div "Add Column" at bounding box center [806, 251] width 1488 height 259
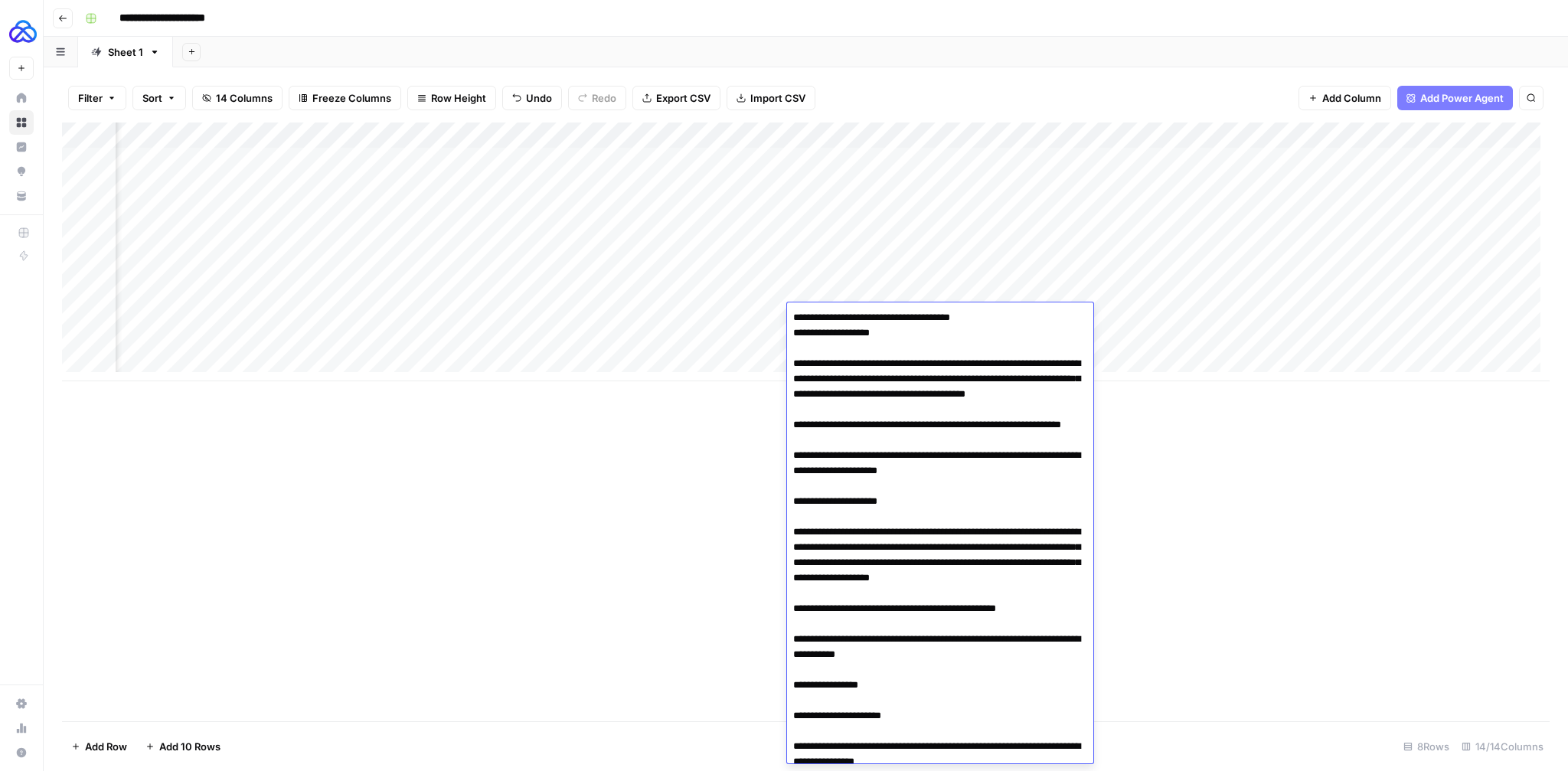
scroll to position [1295, 0]
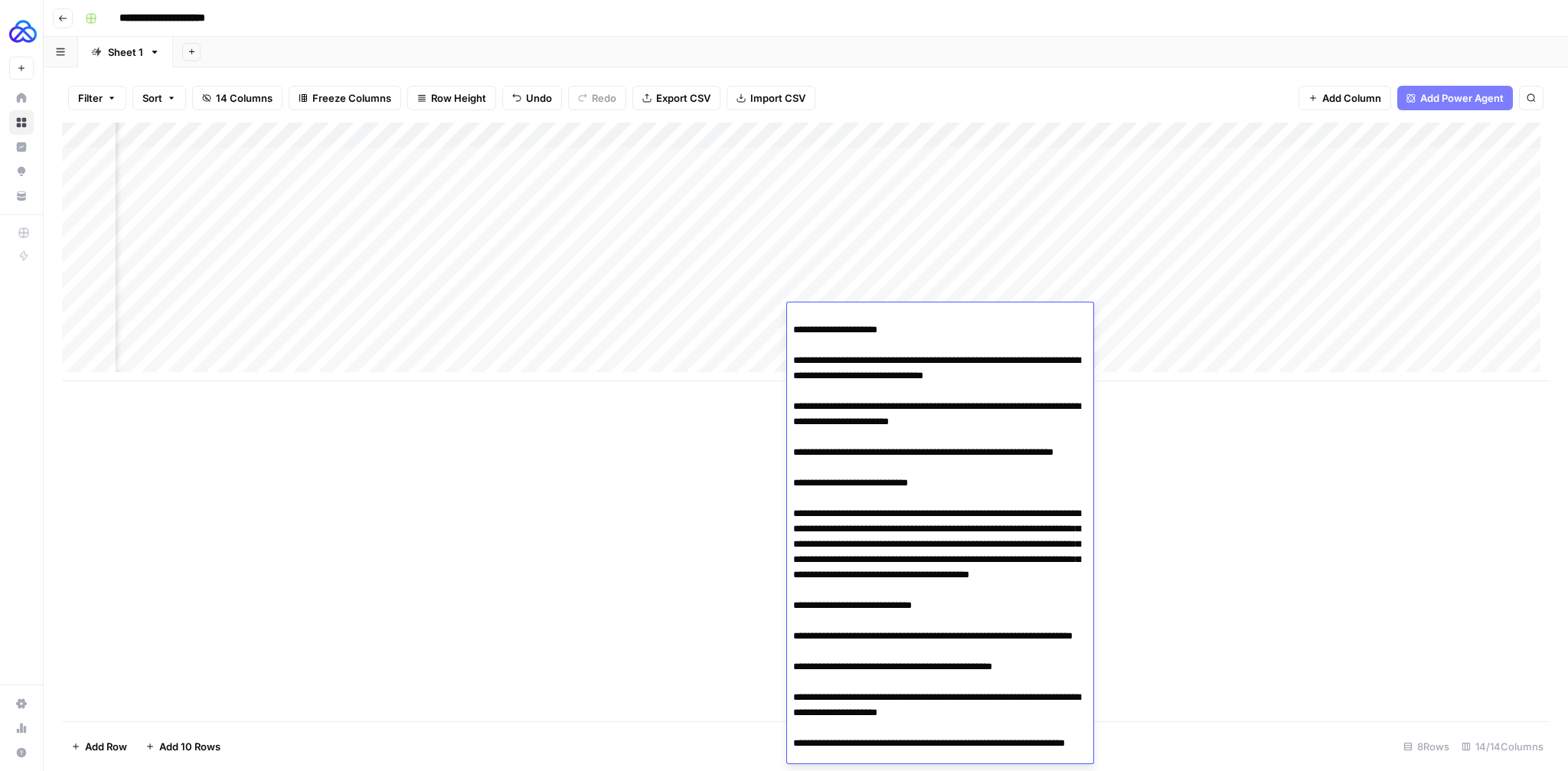
scroll to position [766, 0]
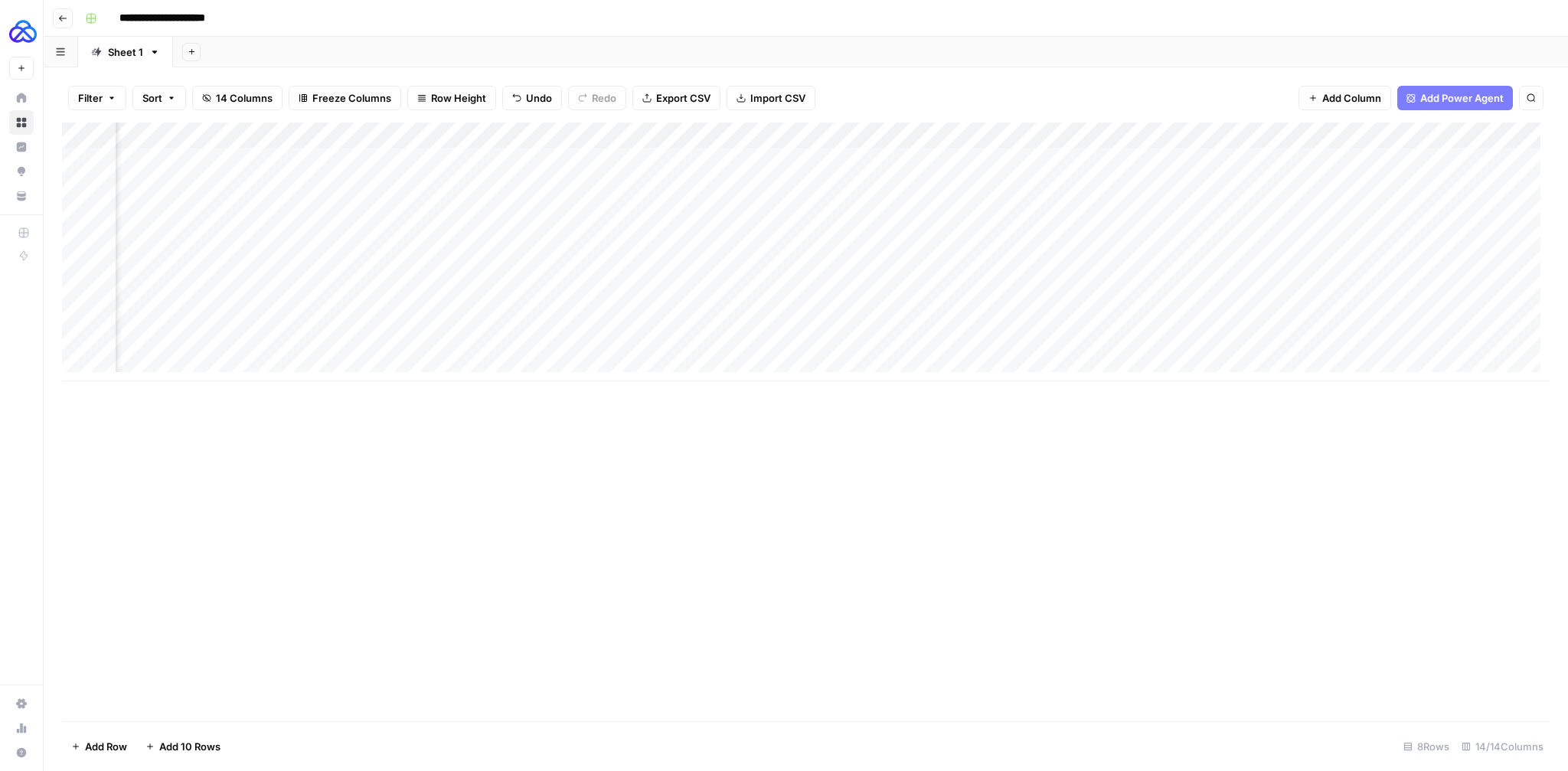
click at [1179, 516] on div "Add Column" at bounding box center [806, 421] width 1488 height 599
click at [1079, 134] on div "Add Column" at bounding box center [806, 251] width 1488 height 259
click at [1073, 286] on span "Edit Workflow" at bounding box center [1111, 285] width 134 height 15
click at [1278, 293] on div "Add Column" at bounding box center [806, 251] width 1488 height 259
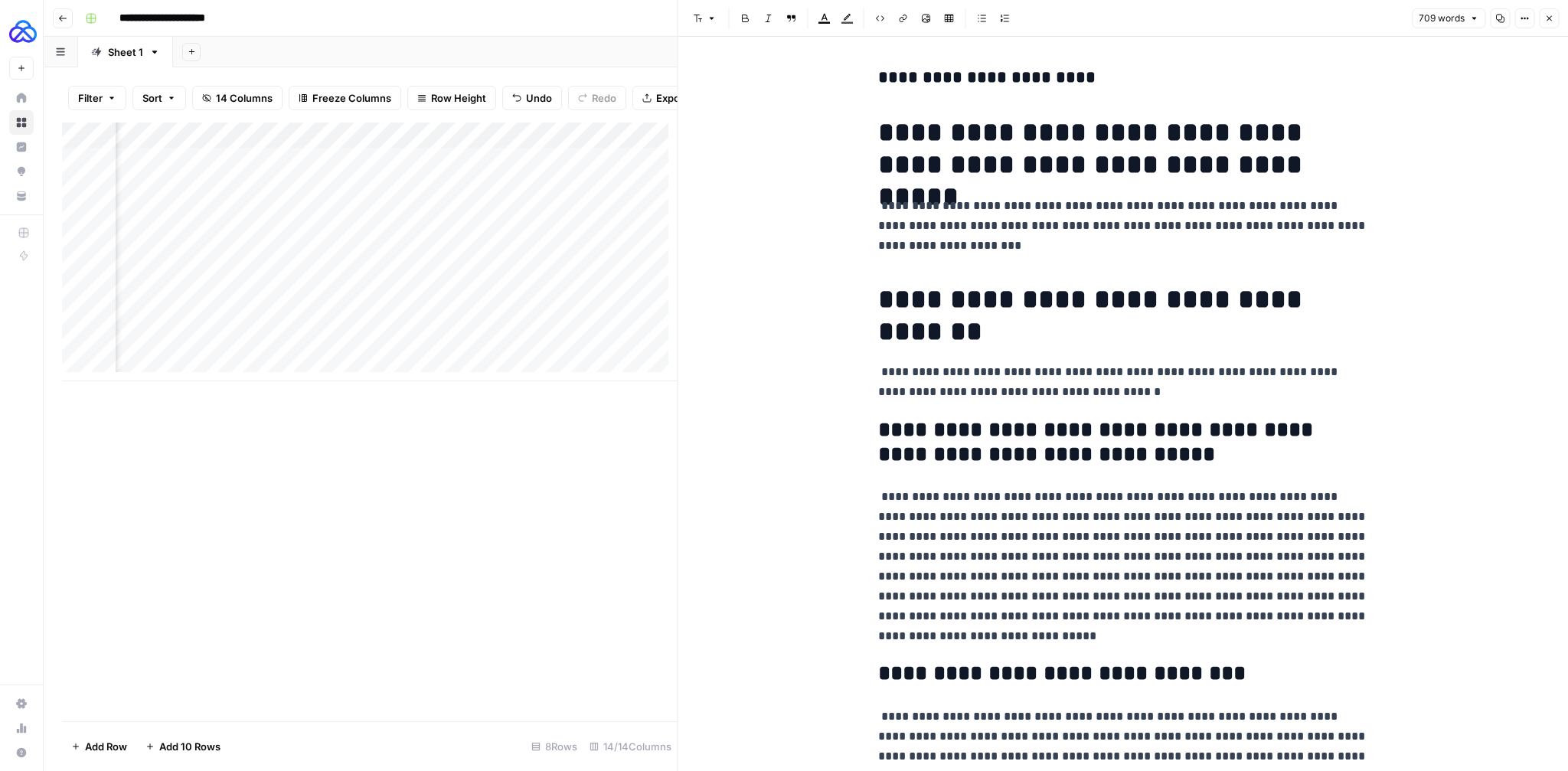
click at [1548, 16] on icon "button" at bounding box center [1549, 18] width 10 height 10
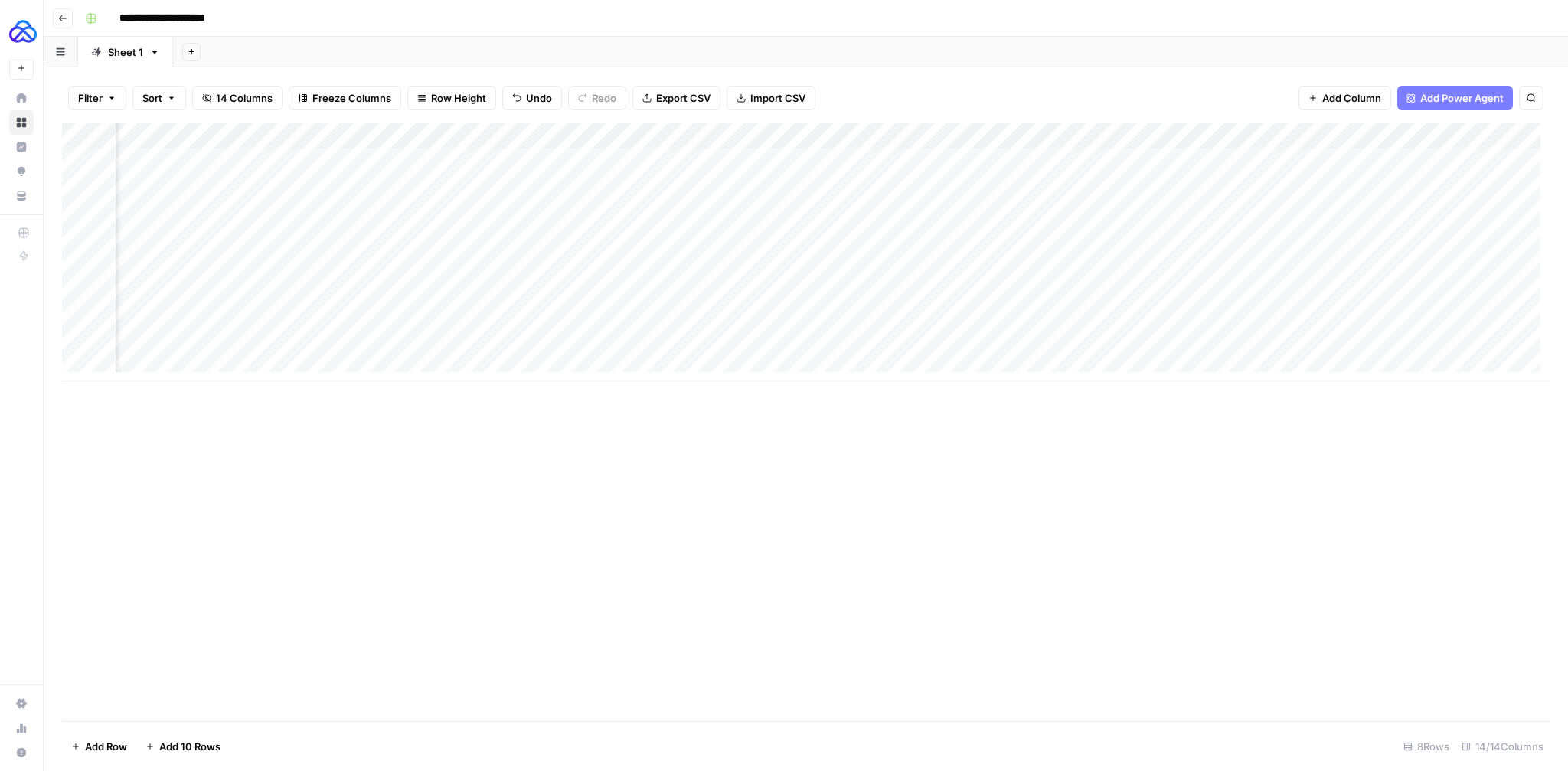
scroll to position [0, 1300]
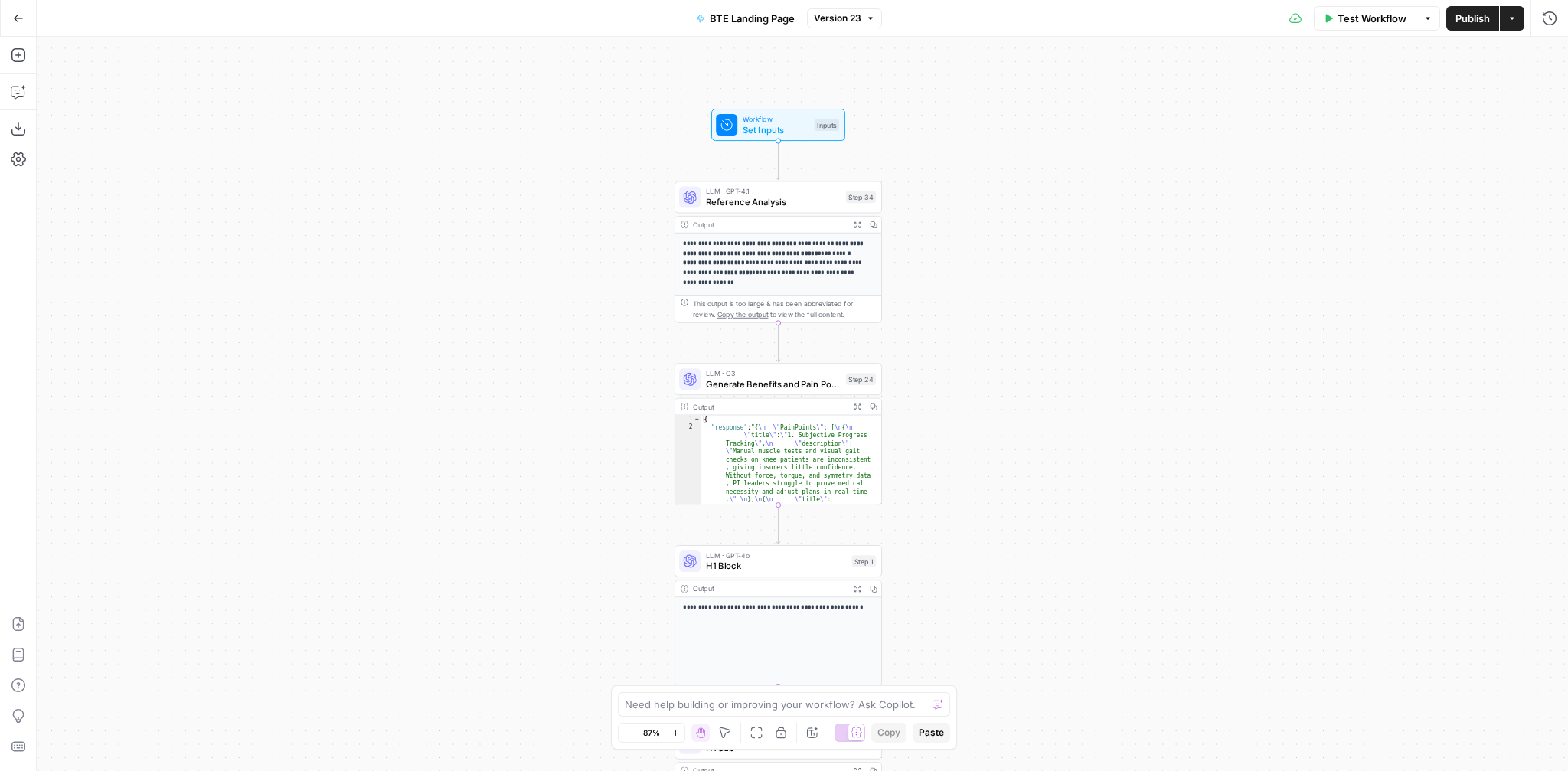
click at [924, 188] on div "**********" at bounding box center [802, 404] width 1532 height 735
click at [753, 201] on span "Reference Analysis" at bounding box center [773, 201] width 135 height 13
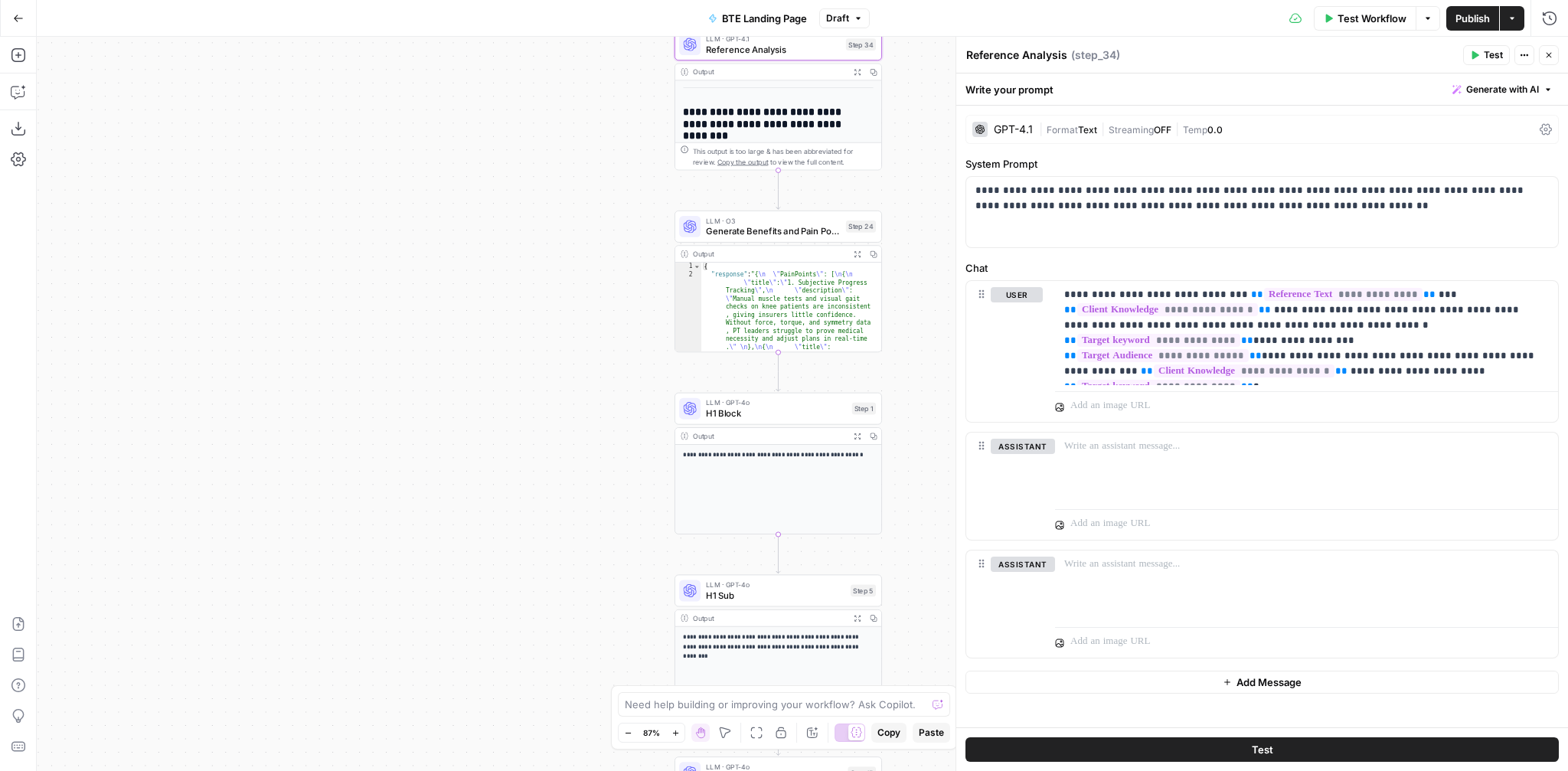
click at [729, 227] on span "Generate Benefits and Pain Points" at bounding box center [773, 231] width 135 height 13
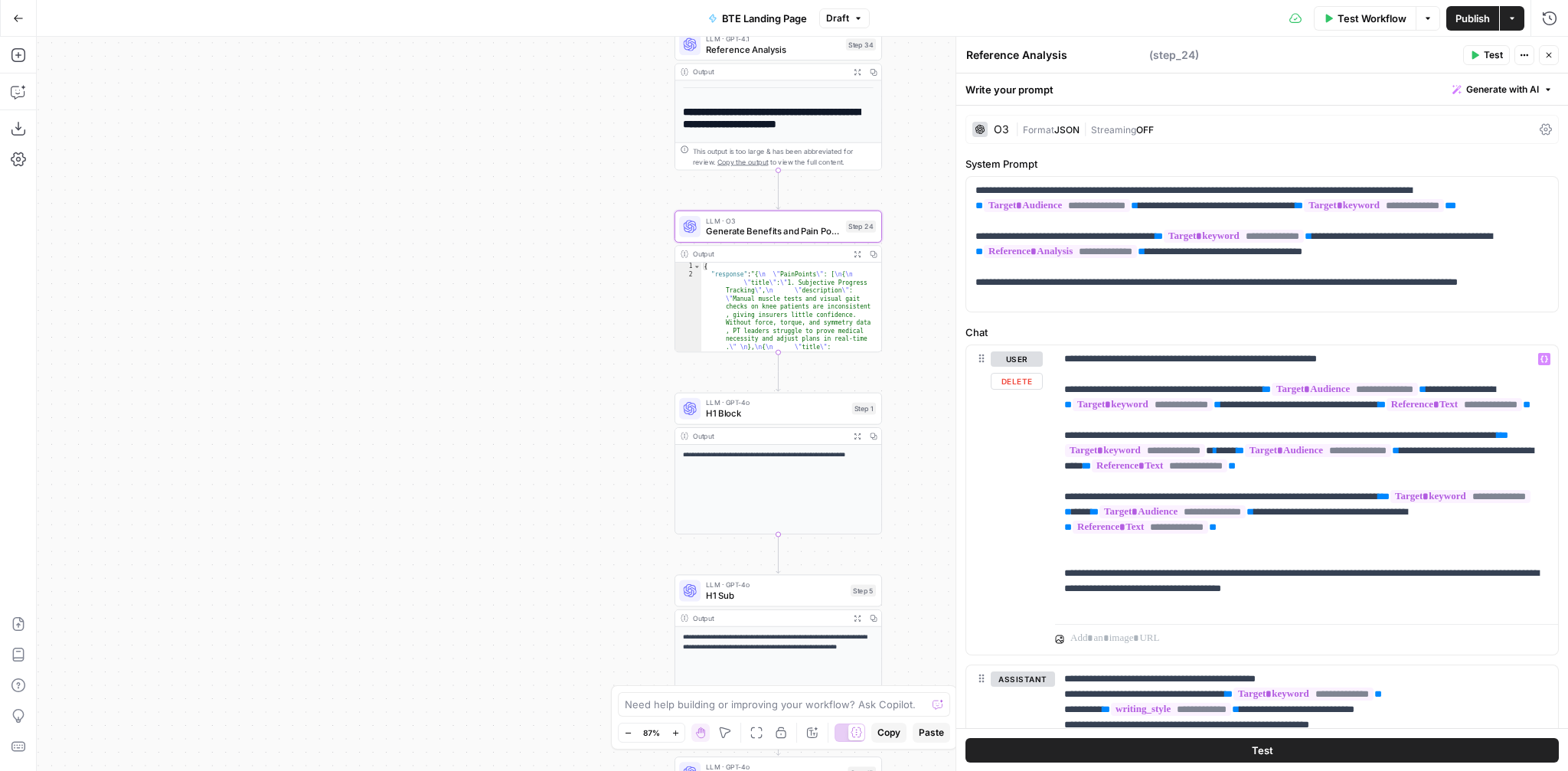
type textarea "Generate Benefits and Pain Points"
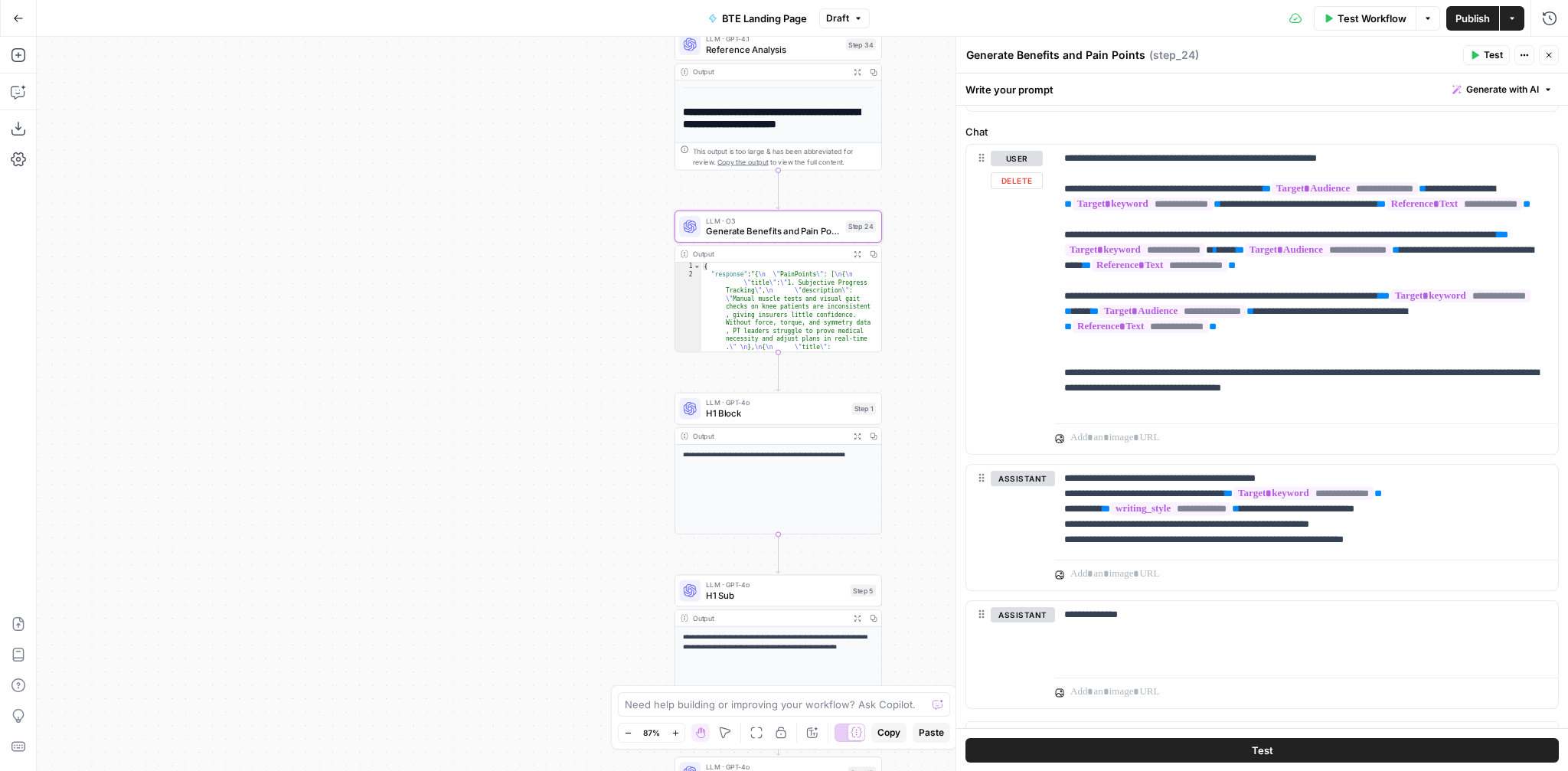
scroll to position [224, 0]
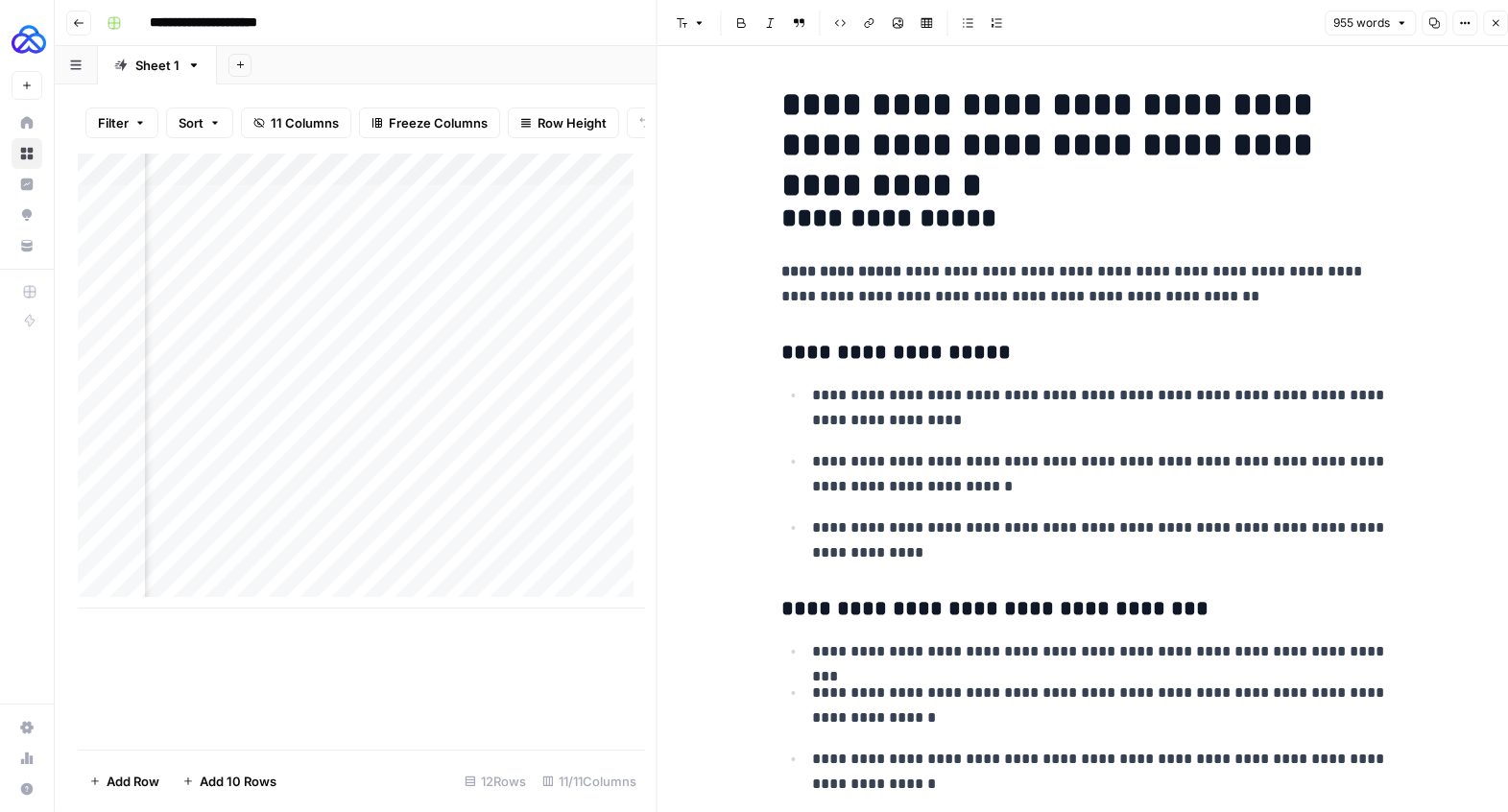
scroll to position [4808, 0]
